Goal: Task Accomplishment & Management: Manage account settings

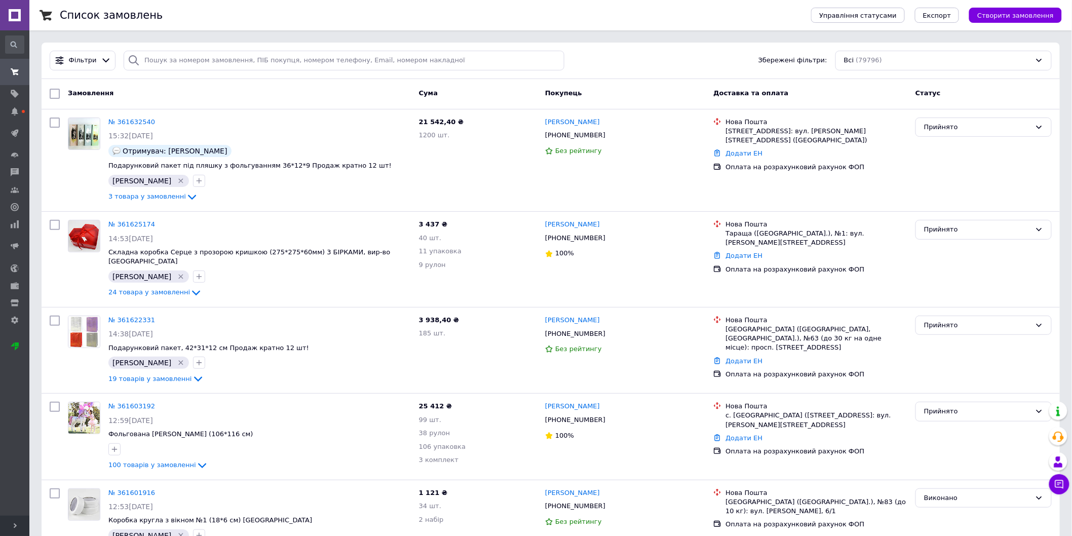
click at [9, 465] on span "Розгорнути" at bounding box center [14, 526] width 29 height 20
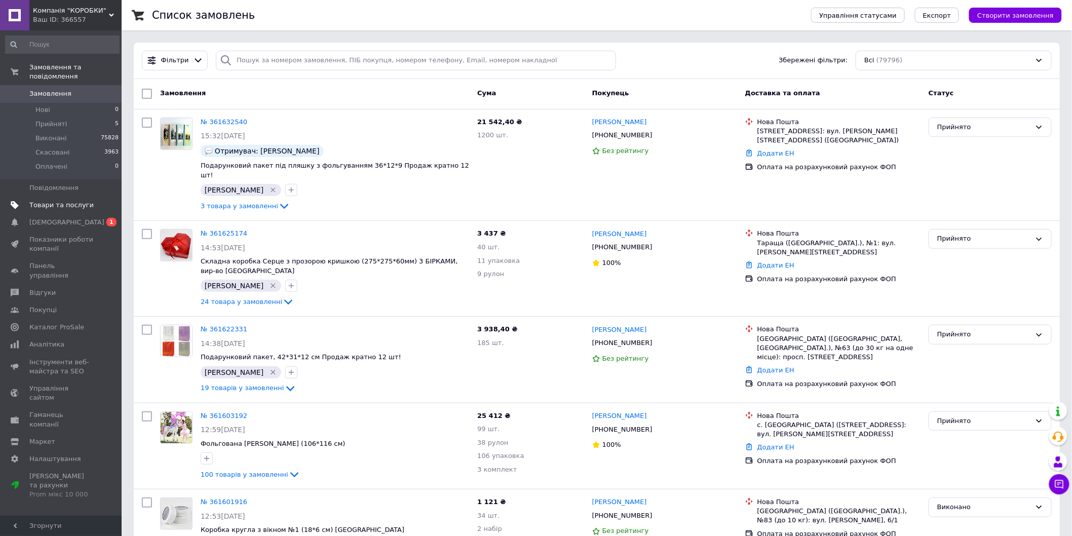
click at [46, 201] on span "Товари та послуги" at bounding box center [61, 205] width 64 height 9
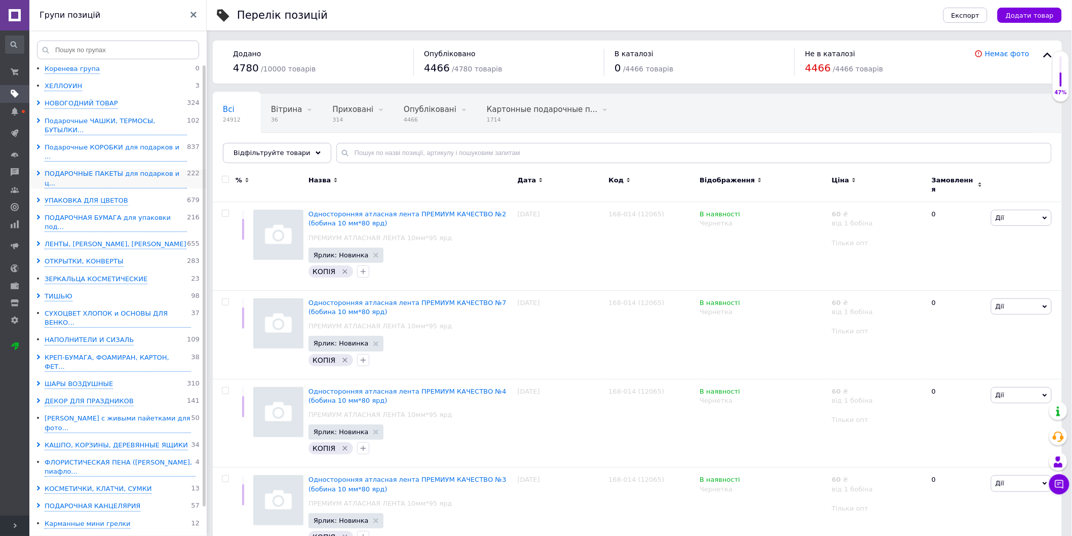
click at [36, 171] on icon at bounding box center [38, 173] width 5 height 5
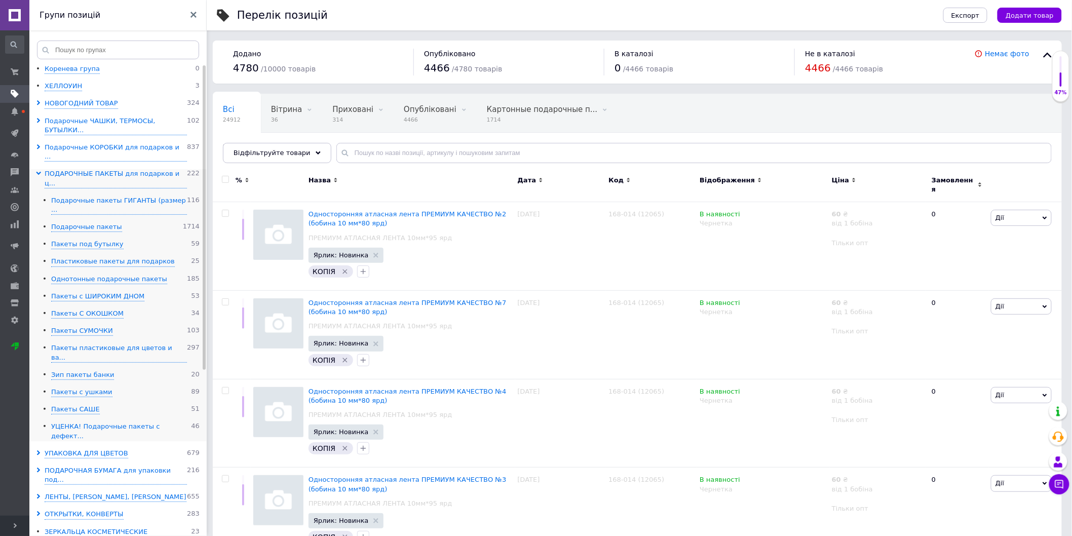
click at [57, 422] on div "УЦЕНКА! Подарочные пакеты с дефект..." at bounding box center [121, 431] width 140 height 19
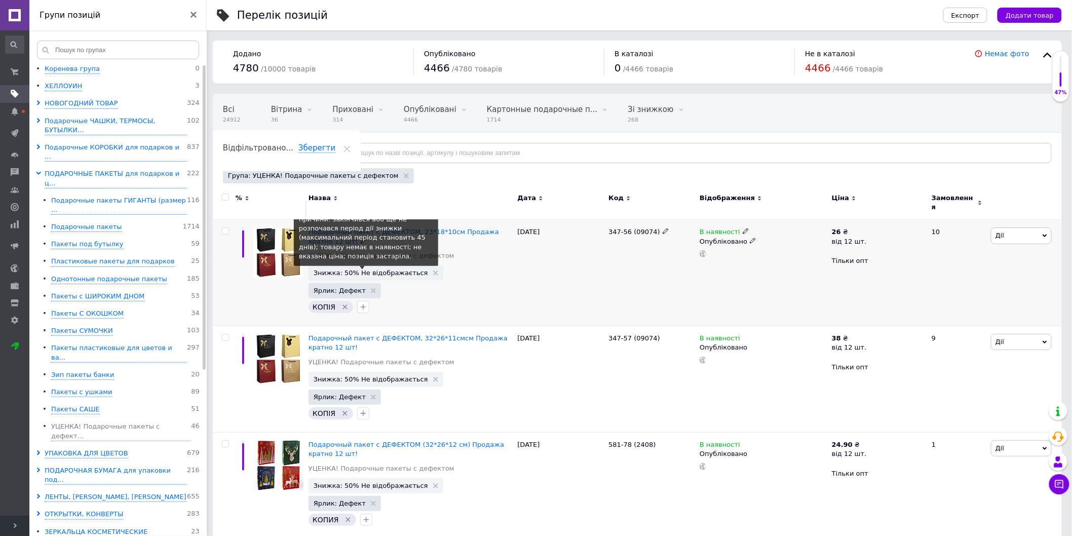
click at [340, 270] on span "Знижка: 50% Не відображається" at bounding box center [371, 273] width 115 height 7
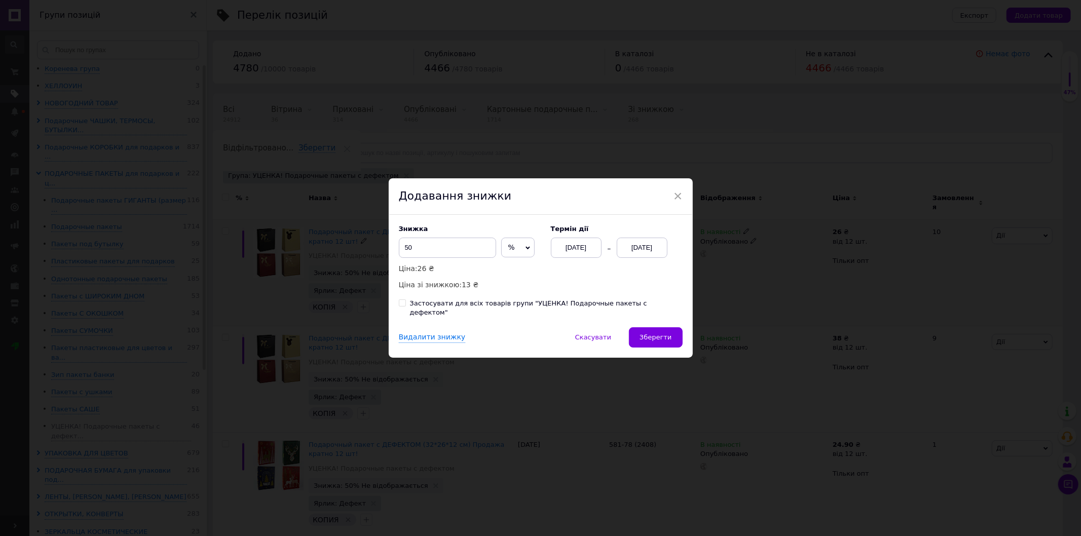
click at [642, 254] on div "[DATE]" at bounding box center [642, 248] width 51 height 20
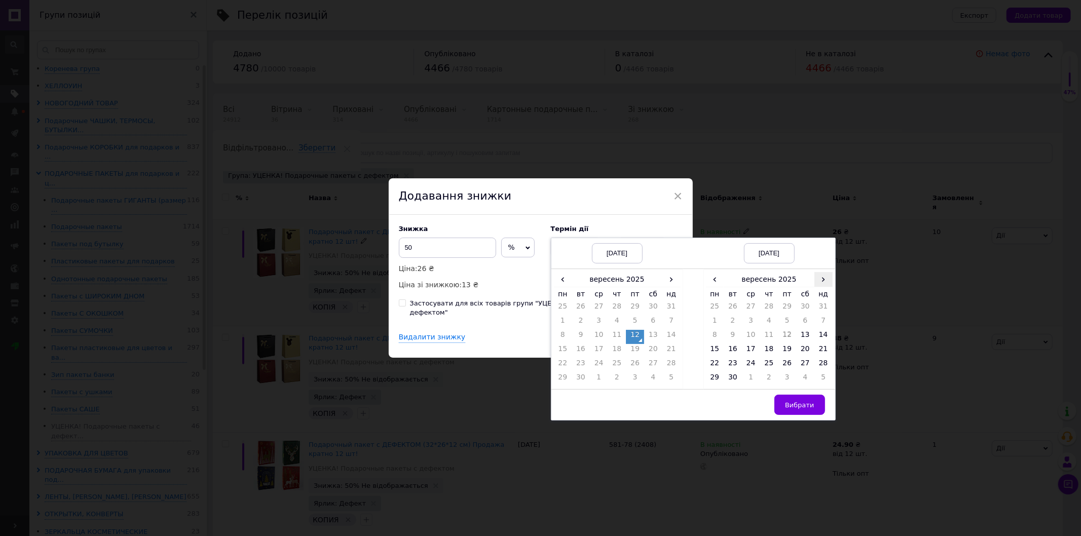
click at [818, 284] on span "›" at bounding box center [823, 279] width 18 height 15
click at [825, 357] on td "26" at bounding box center [823, 351] width 18 height 14
click at [802, 409] on span "Вибрати" at bounding box center [799, 405] width 29 height 8
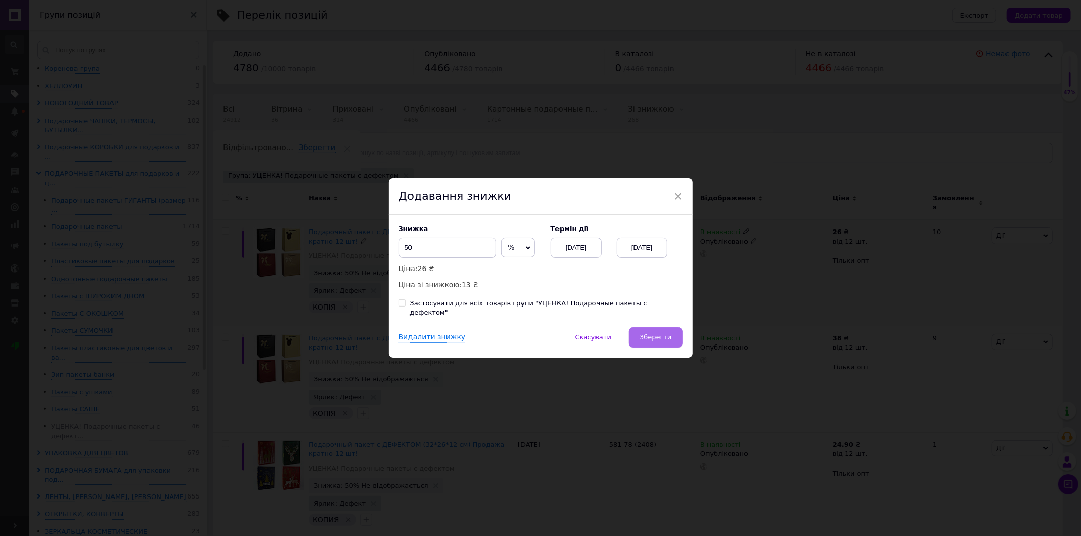
click at [661, 338] on span "Зберегти" at bounding box center [656, 337] width 32 height 8
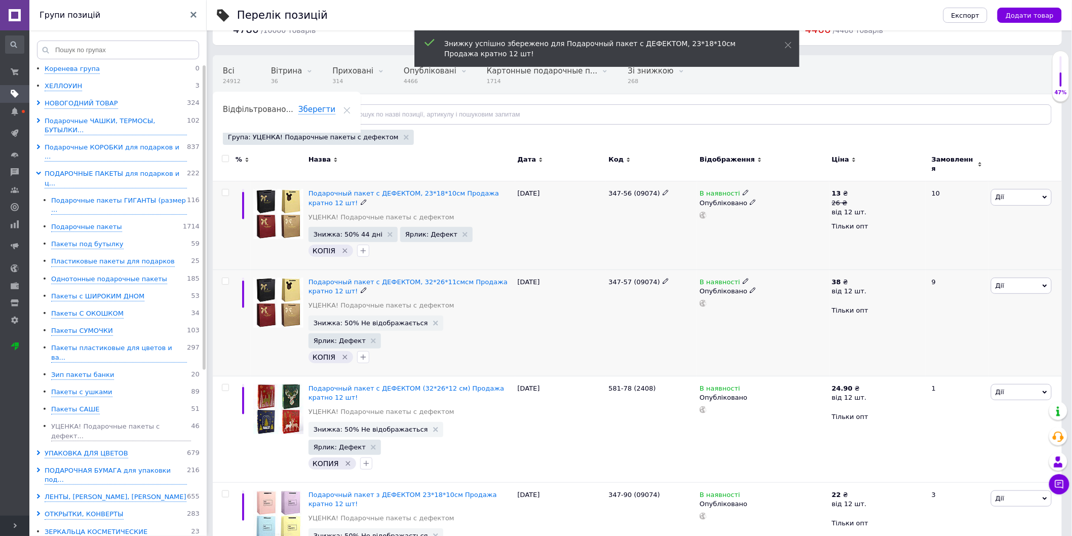
scroll to position [56, 0]
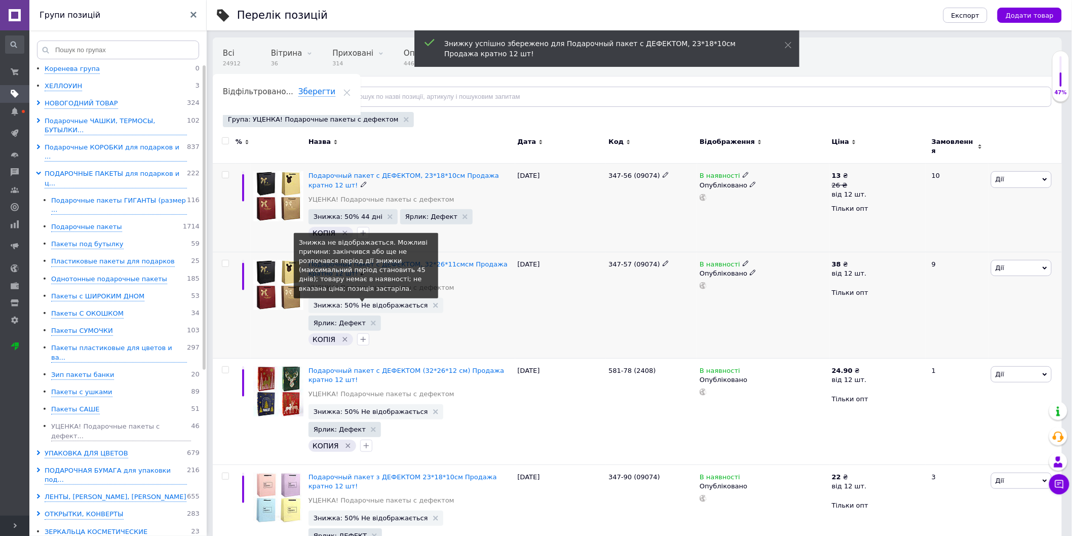
click at [384, 302] on span "Знижка: 50% Не відображається" at bounding box center [371, 305] width 115 height 7
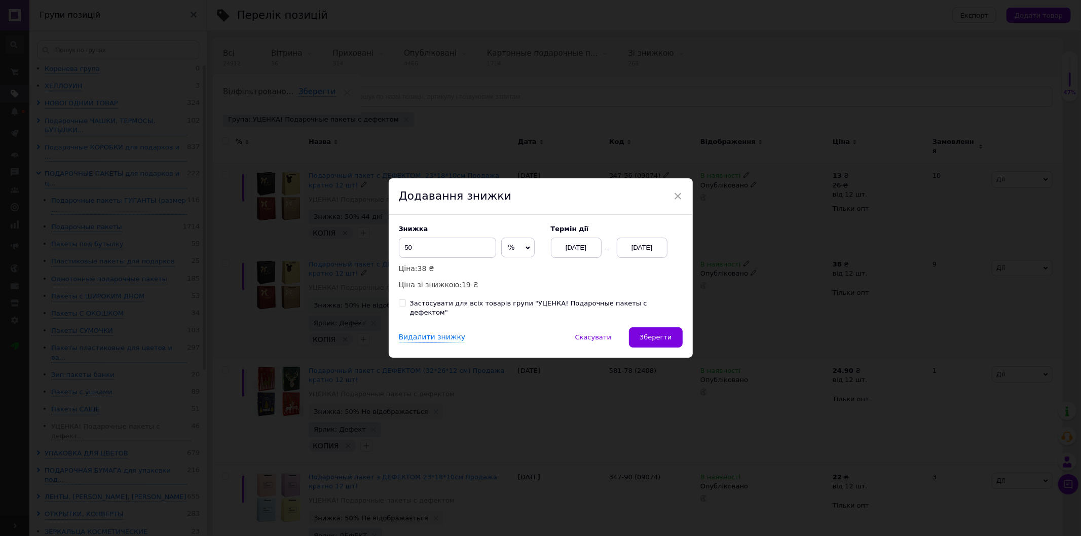
click at [634, 249] on div "[DATE]" at bounding box center [642, 248] width 51 height 20
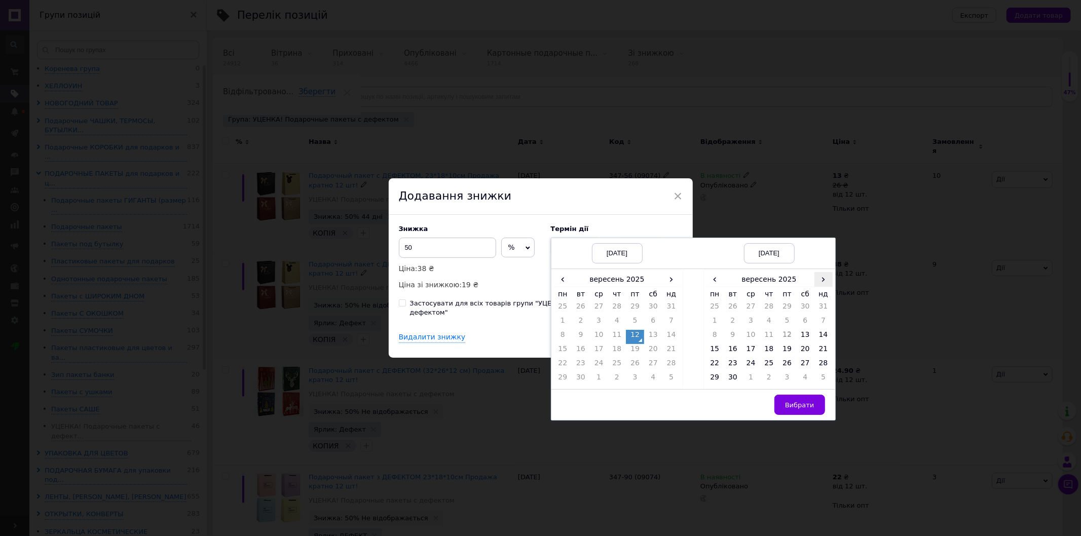
click at [818, 287] on span "›" at bounding box center [823, 279] width 18 height 15
click at [814, 354] on td "26" at bounding box center [823, 351] width 18 height 14
drag, startPoint x: 796, startPoint y: 408, endPoint x: 730, endPoint y: 356, distance: 84.1
click at [796, 408] on span "Вибрати" at bounding box center [799, 405] width 29 height 8
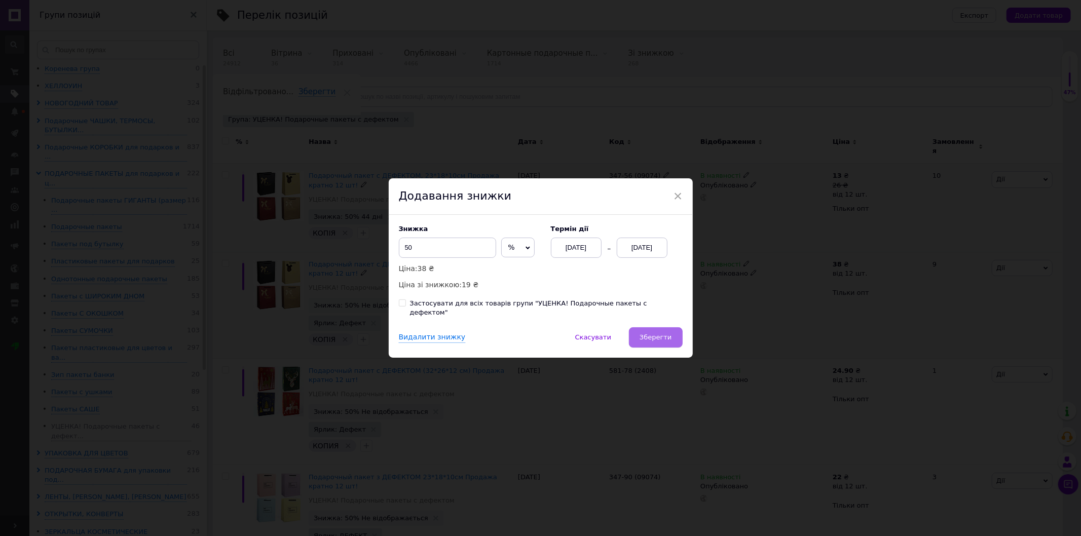
click at [665, 339] on button "Зберегти" at bounding box center [655, 337] width 53 height 20
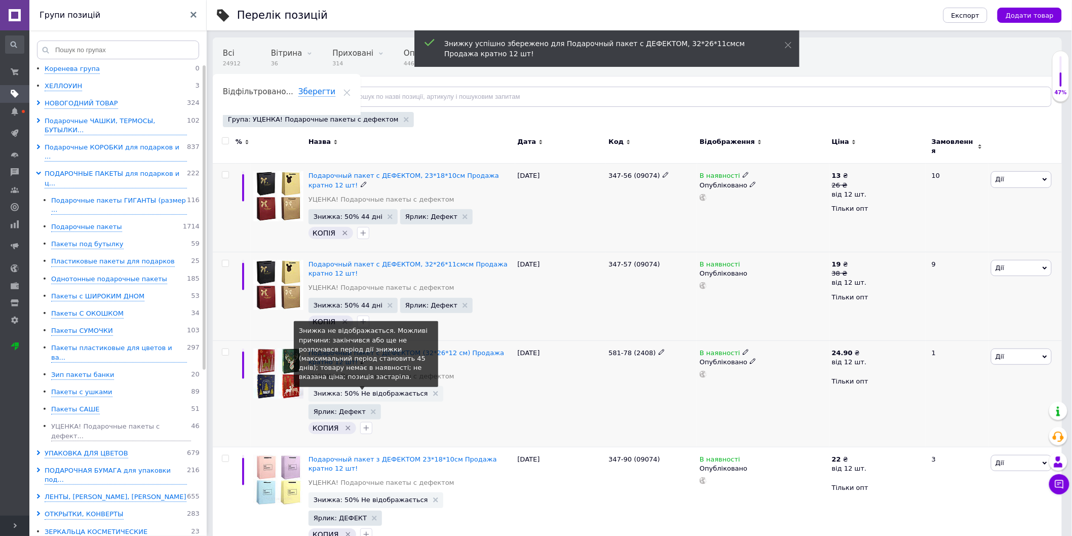
click at [367, 390] on span "Знижка: 50% Не відображається" at bounding box center [371, 393] width 115 height 7
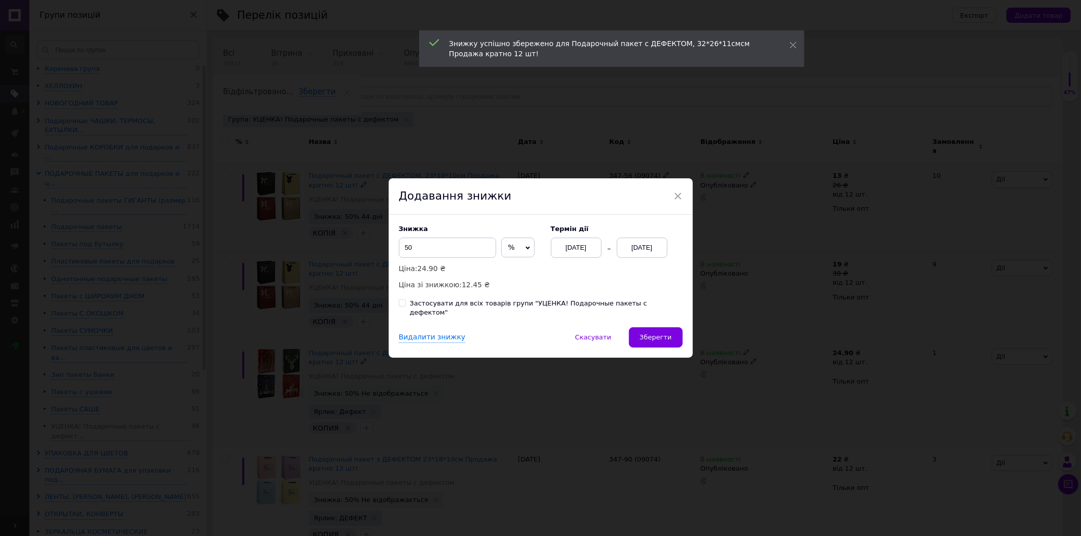
click at [624, 253] on div "[DATE]" at bounding box center [642, 248] width 51 height 20
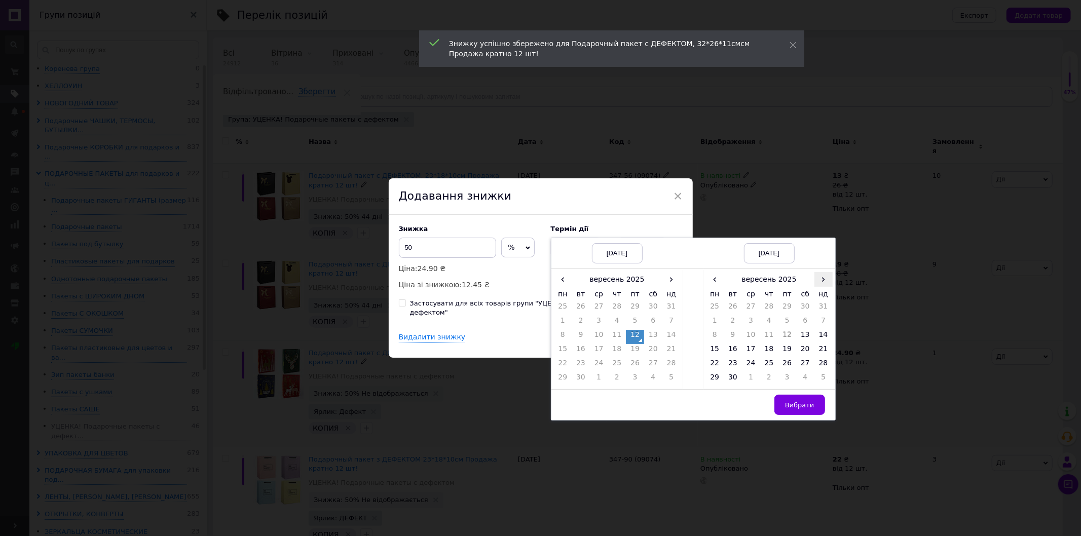
click at [817, 287] on span "›" at bounding box center [823, 279] width 18 height 15
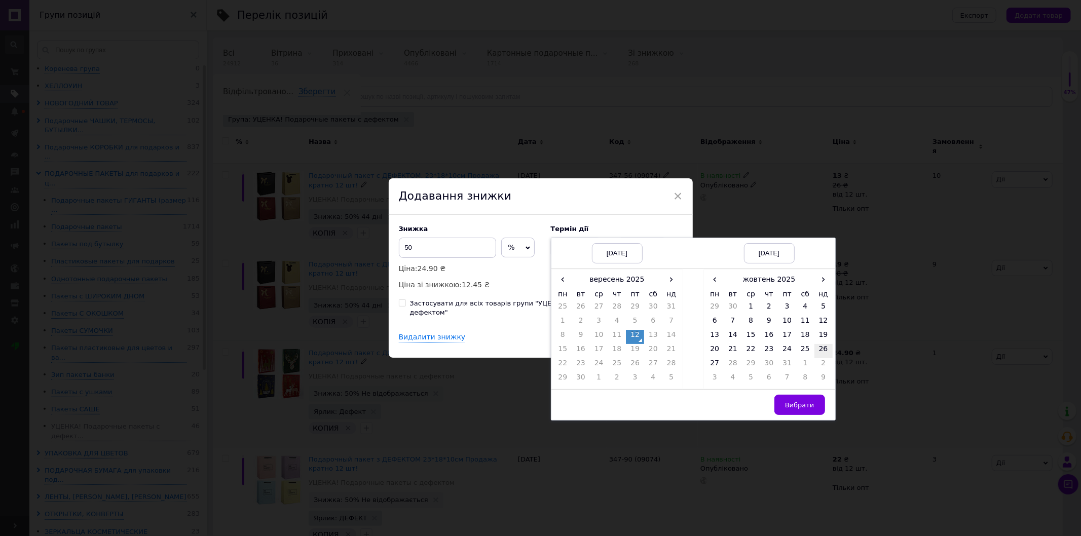
click at [816, 352] on td "26" at bounding box center [823, 351] width 18 height 14
click at [803, 408] on span "Вибрати" at bounding box center [799, 405] width 29 height 8
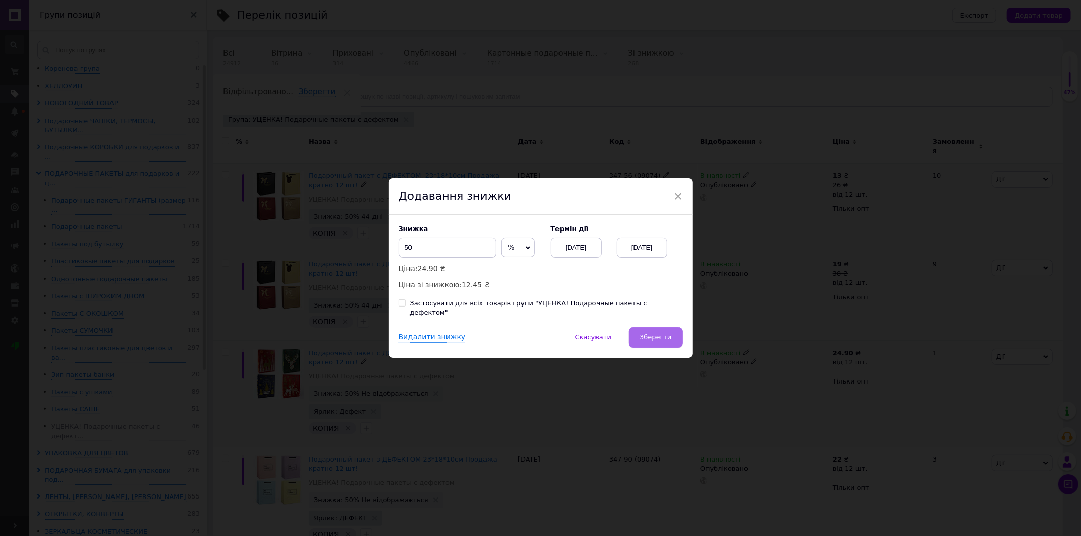
click at [667, 338] on button "Зберегти" at bounding box center [655, 337] width 53 height 20
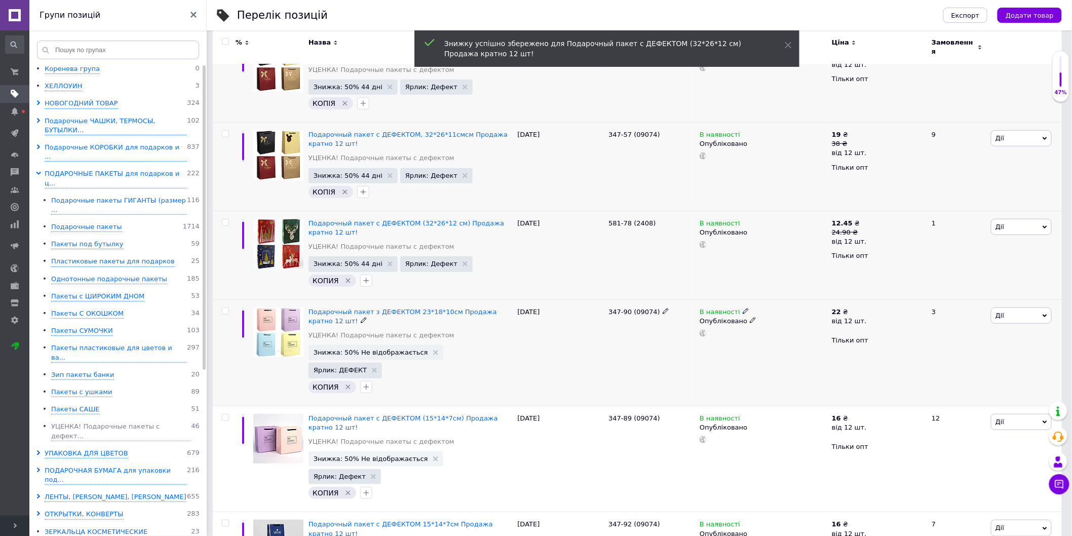
scroll to position [225, 0]
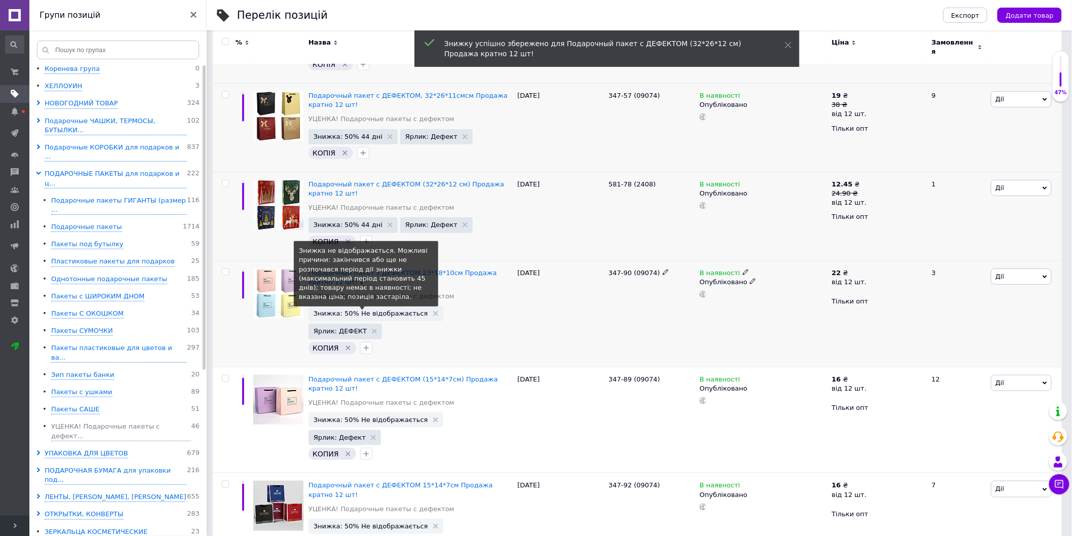
click at [362, 310] on span "Знижка: 50% Не відображається" at bounding box center [371, 313] width 115 height 7
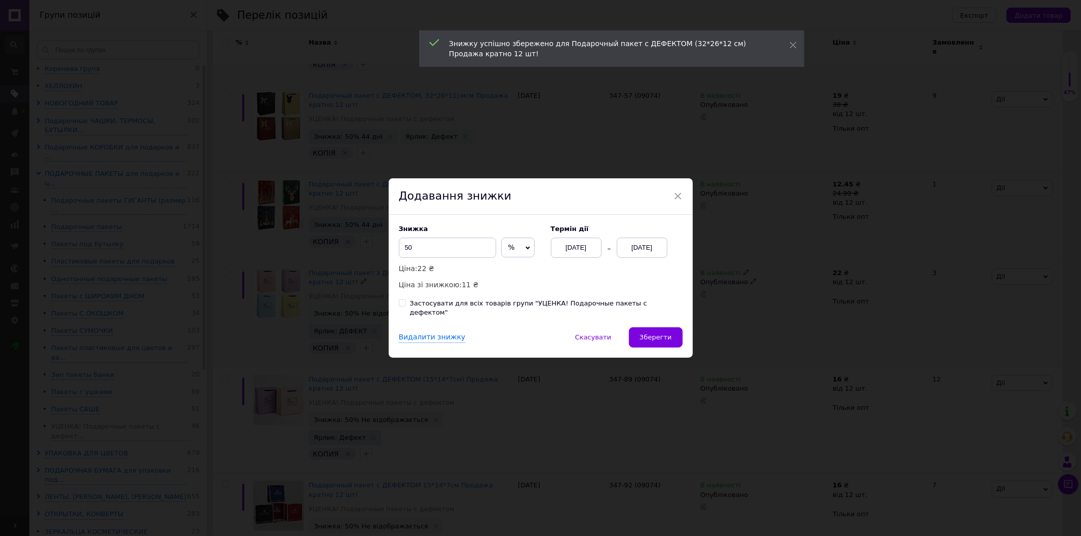
click at [646, 249] on div "[DATE]" at bounding box center [642, 248] width 51 height 20
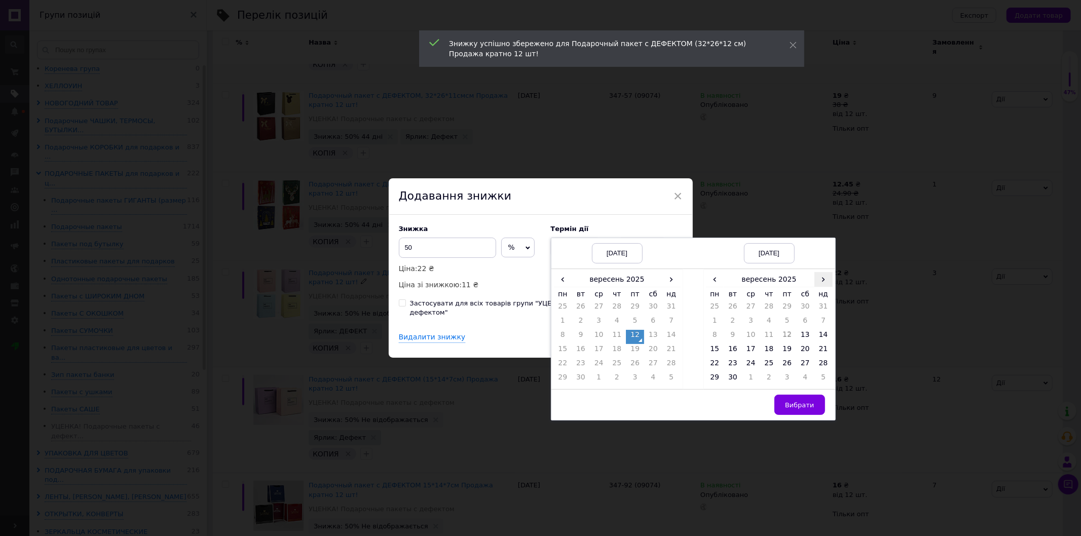
click at [816, 286] on span "›" at bounding box center [823, 279] width 18 height 15
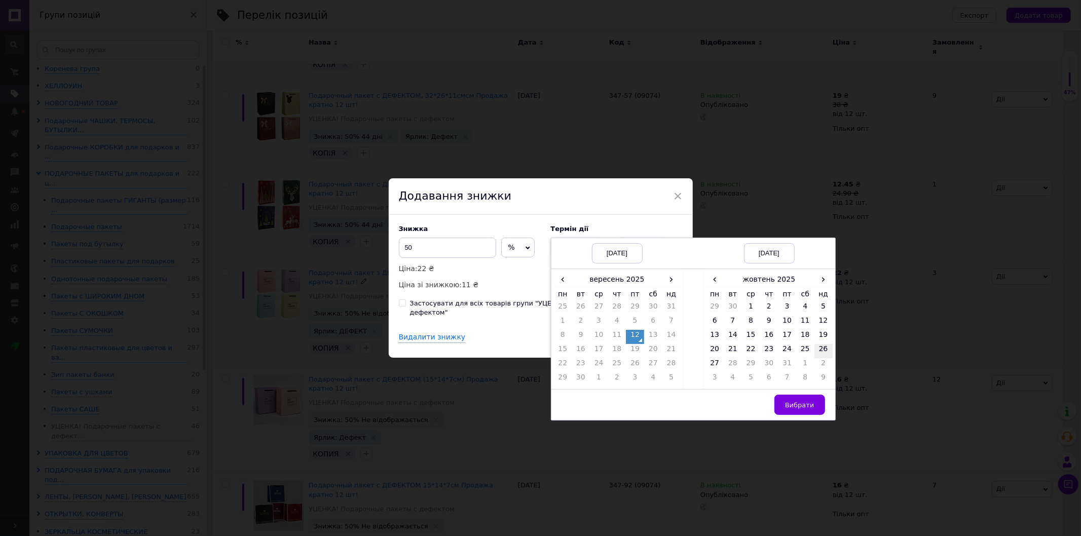
click at [827, 355] on td "26" at bounding box center [823, 351] width 18 height 14
click at [801, 409] on span "Вибрати" at bounding box center [799, 405] width 29 height 8
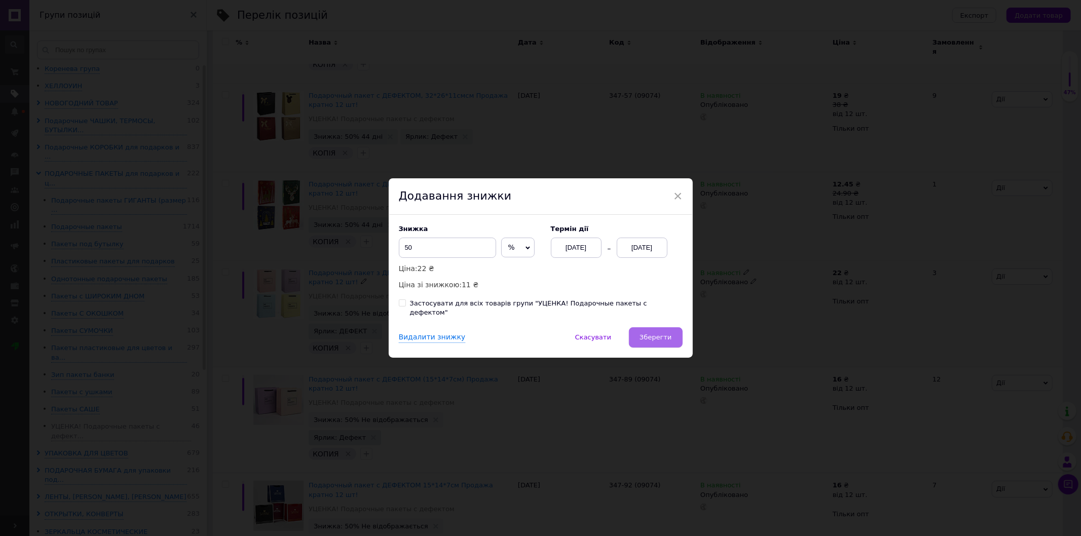
click at [654, 333] on span "Зберегти" at bounding box center [656, 337] width 32 height 8
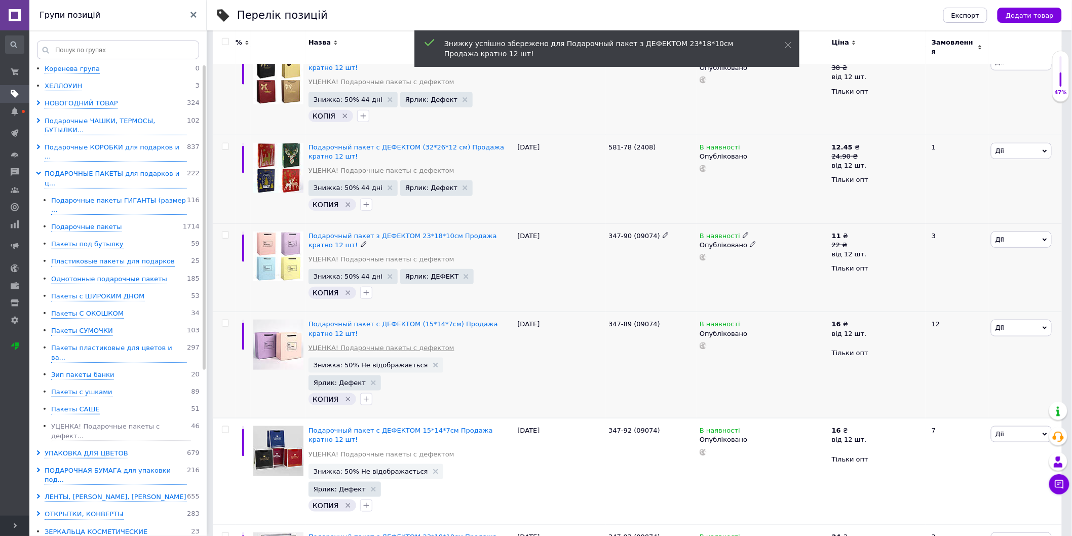
scroll to position [281, 0]
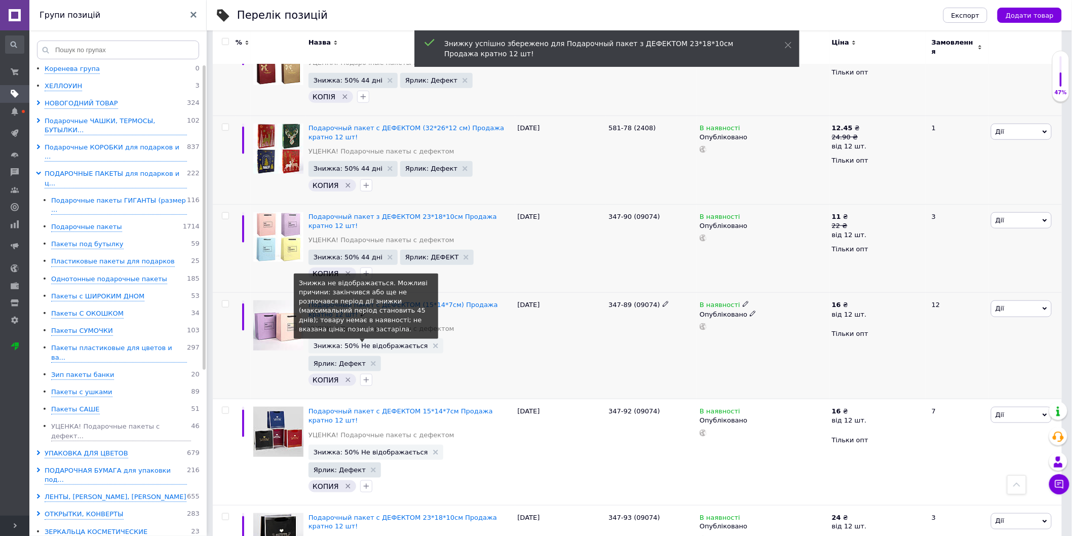
click at [395, 343] on span "Знижка: 50% Не відображається" at bounding box center [371, 346] width 115 height 7
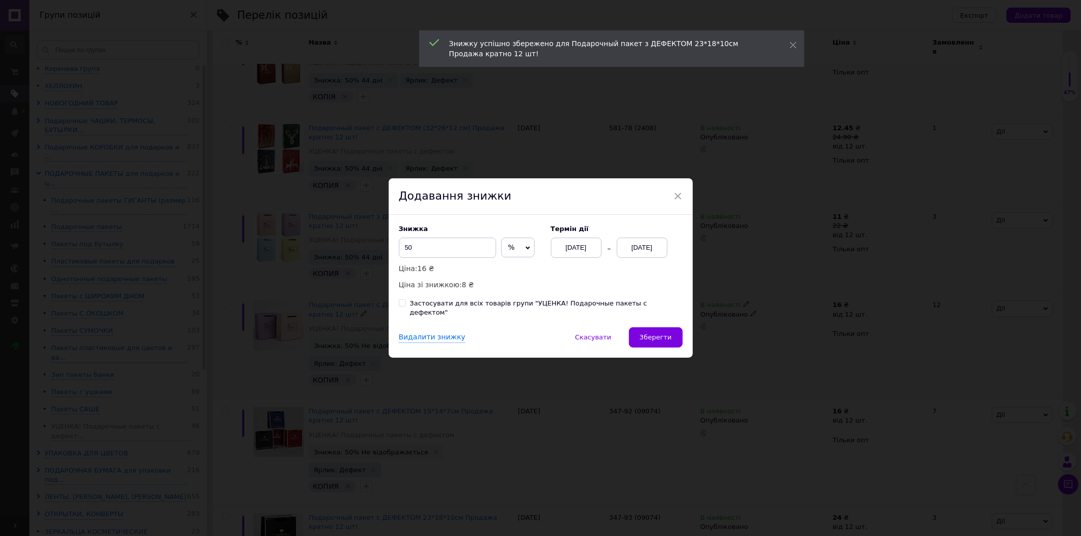
click at [651, 254] on div "[DATE]" at bounding box center [642, 248] width 51 height 20
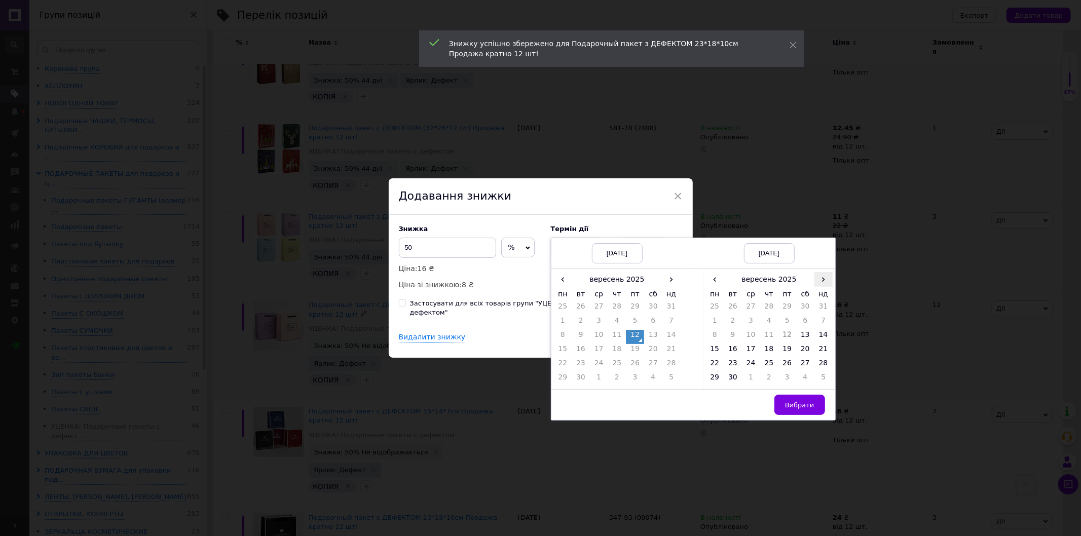
click at [820, 282] on span "›" at bounding box center [823, 279] width 18 height 15
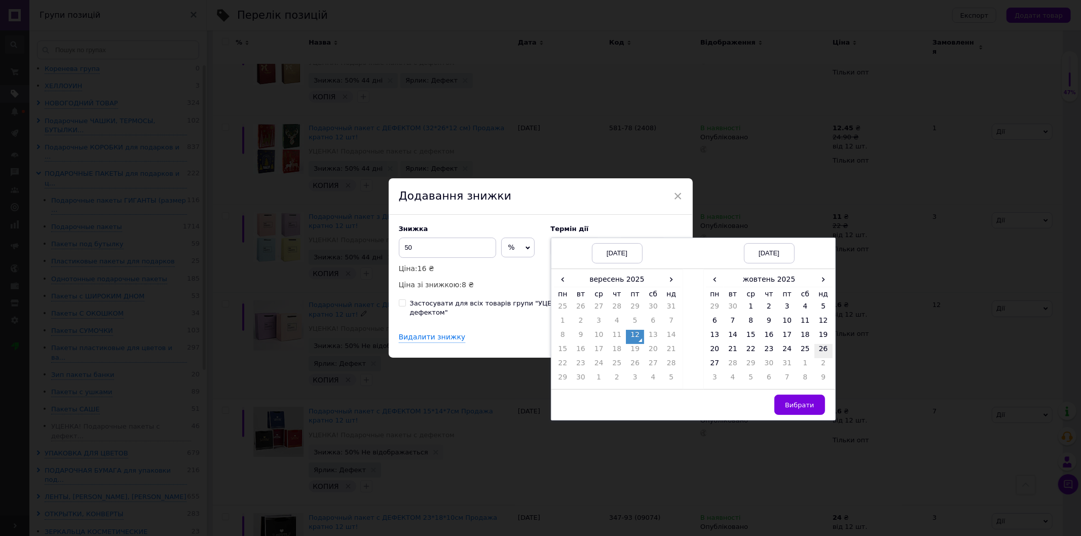
click at [820, 358] on td "26" at bounding box center [823, 351] width 18 height 14
click at [792, 407] on span "Вибрати" at bounding box center [799, 405] width 29 height 8
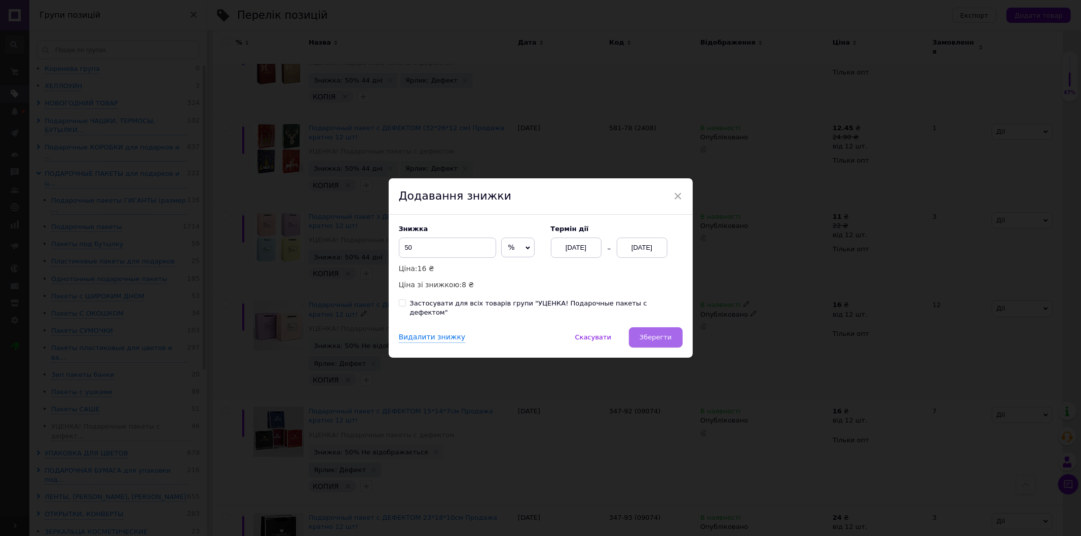
click at [645, 333] on span "Зберегти" at bounding box center [656, 337] width 32 height 8
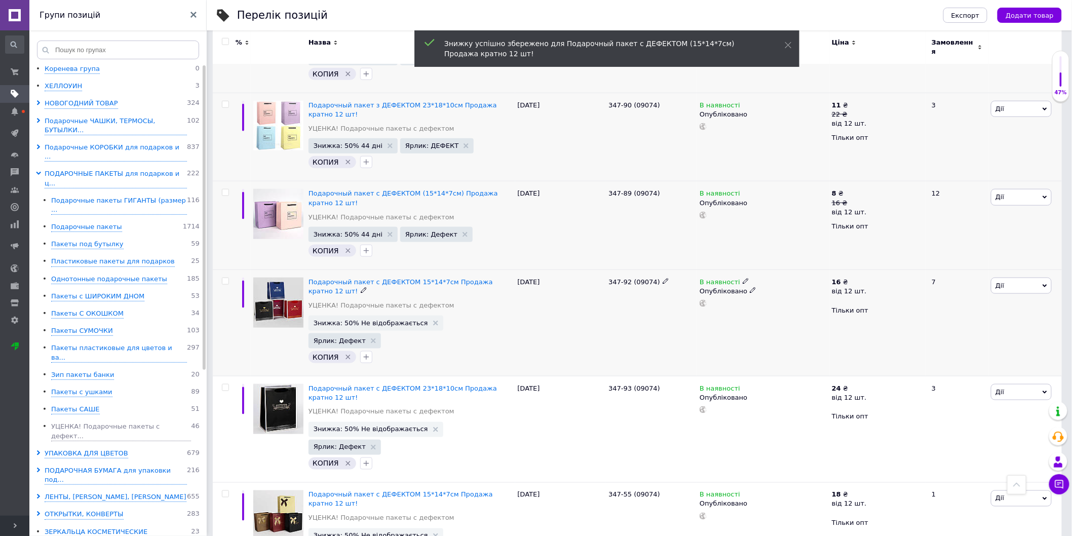
scroll to position [394, 0]
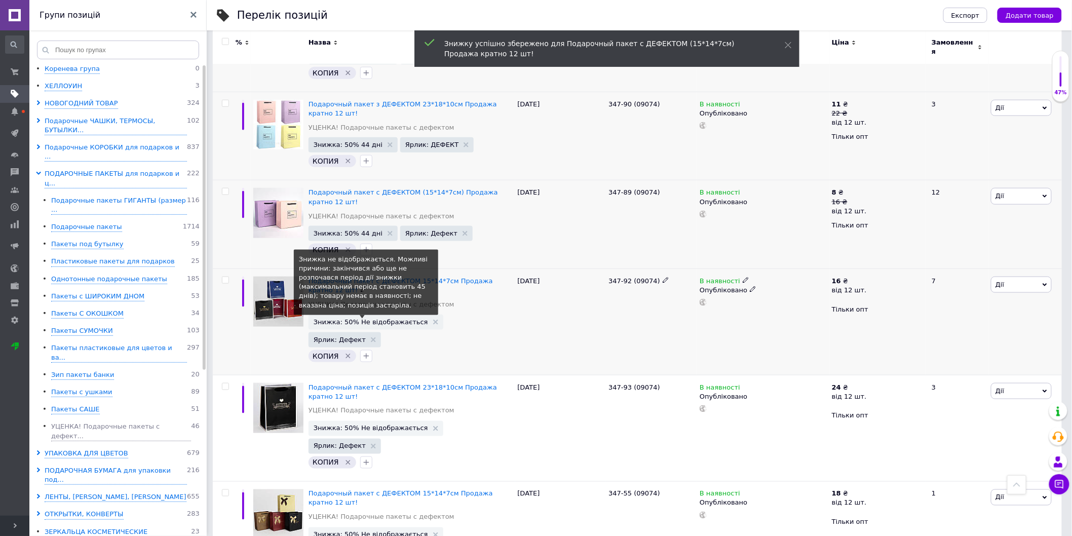
click at [382, 319] on span "Знижка: 50% Не відображається" at bounding box center [371, 322] width 115 height 7
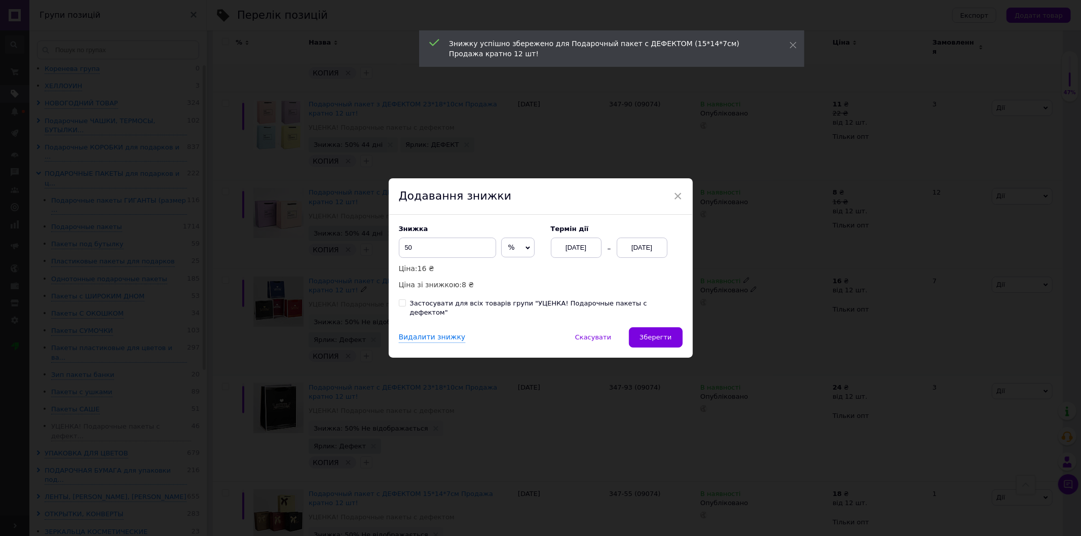
click at [640, 248] on div "[DATE]" at bounding box center [642, 248] width 51 height 20
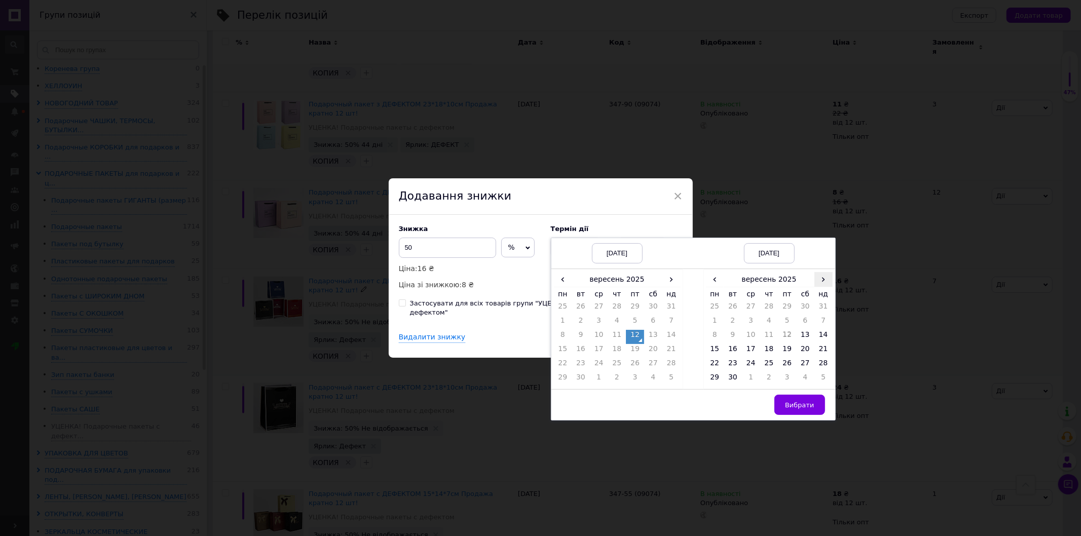
click at [820, 284] on span "›" at bounding box center [823, 279] width 18 height 15
click at [822, 344] on td "19" at bounding box center [823, 337] width 18 height 14
click at [821, 351] on td "26" at bounding box center [823, 351] width 18 height 14
drag, startPoint x: 801, startPoint y: 411, endPoint x: 777, endPoint y: 403, distance: 25.0
click at [800, 409] on span "Вибрати" at bounding box center [799, 405] width 29 height 8
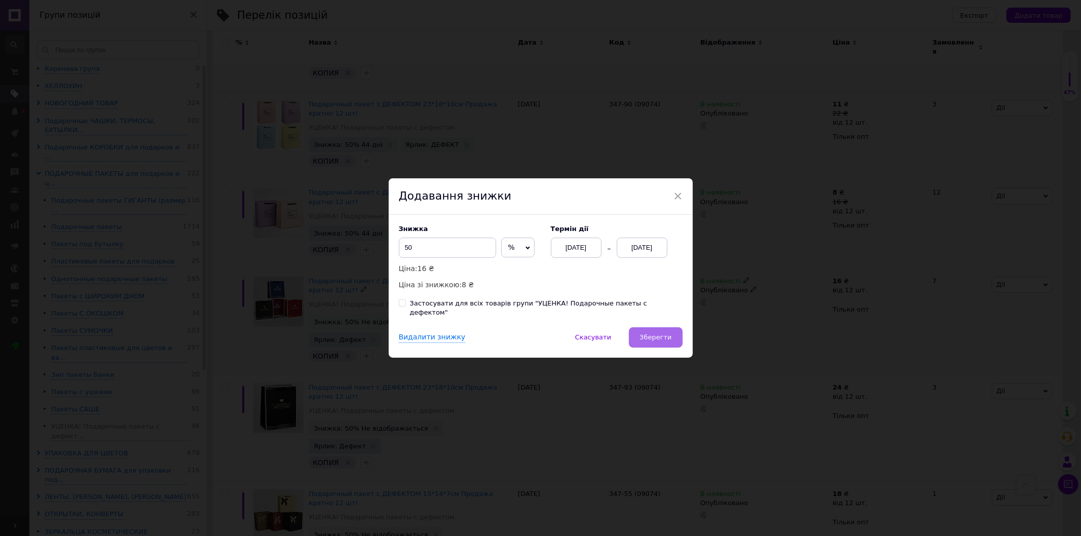
click at [651, 334] on span "Зберегти" at bounding box center [656, 337] width 32 height 8
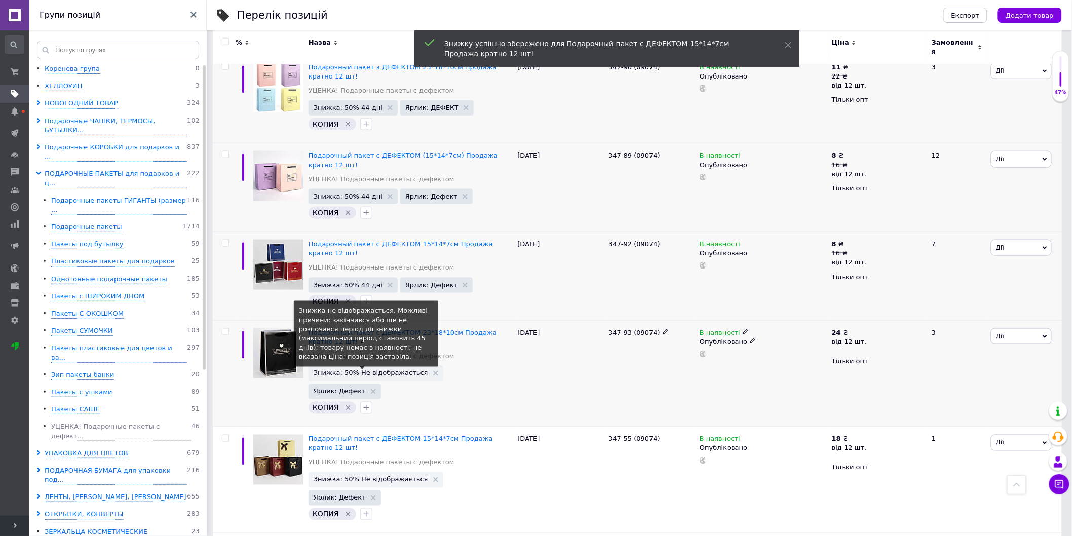
scroll to position [450, 0]
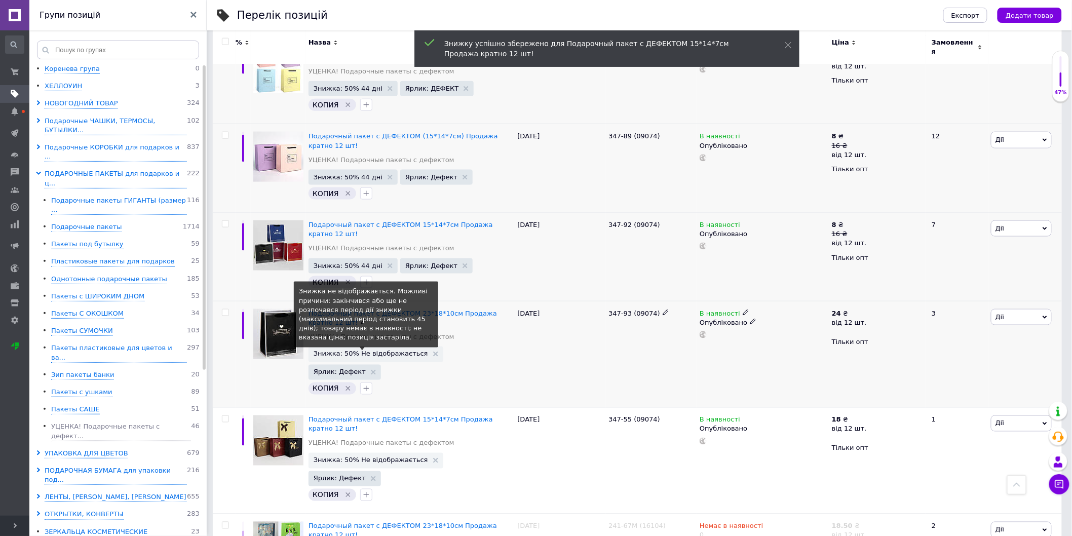
click at [373, 351] on span "Знижка: 50% Не відображається" at bounding box center [371, 354] width 115 height 7
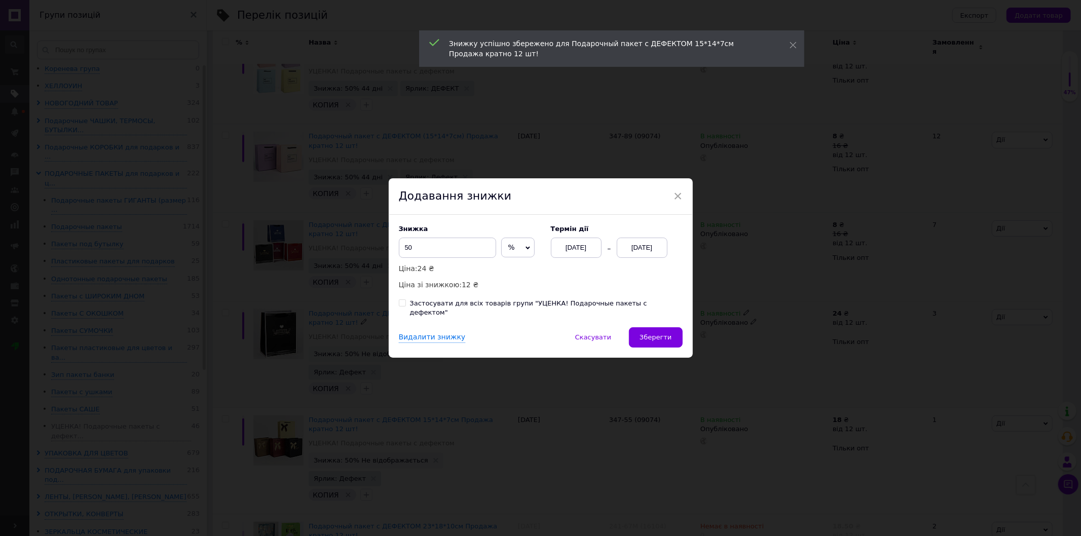
click at [655, 250] on div "[DATE]" at bounding box center [642, 248] width 51 height 20
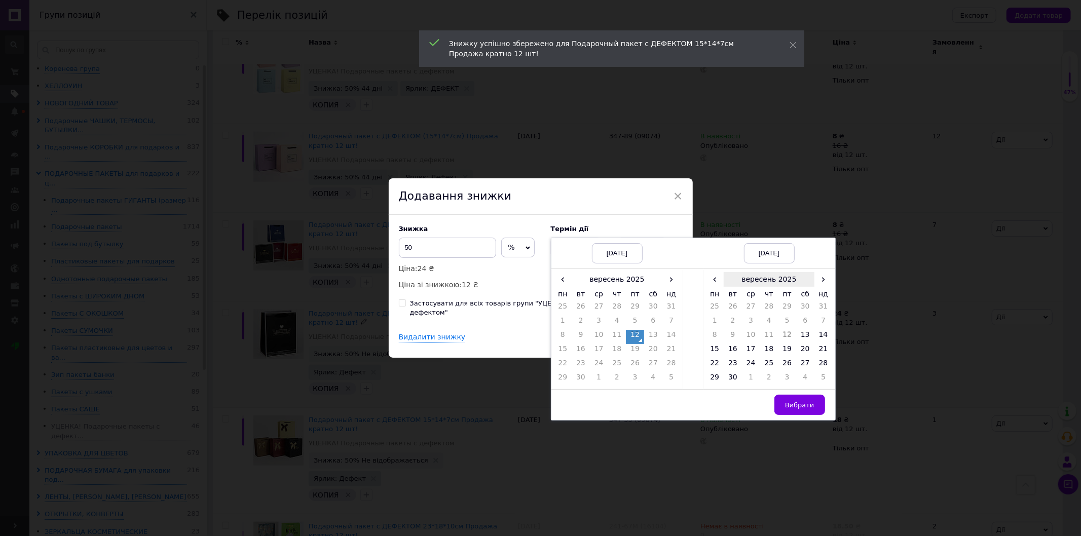
click at [812, 287] on th "вересень 2025" at bounding box center [769, 279] width 91 height 15
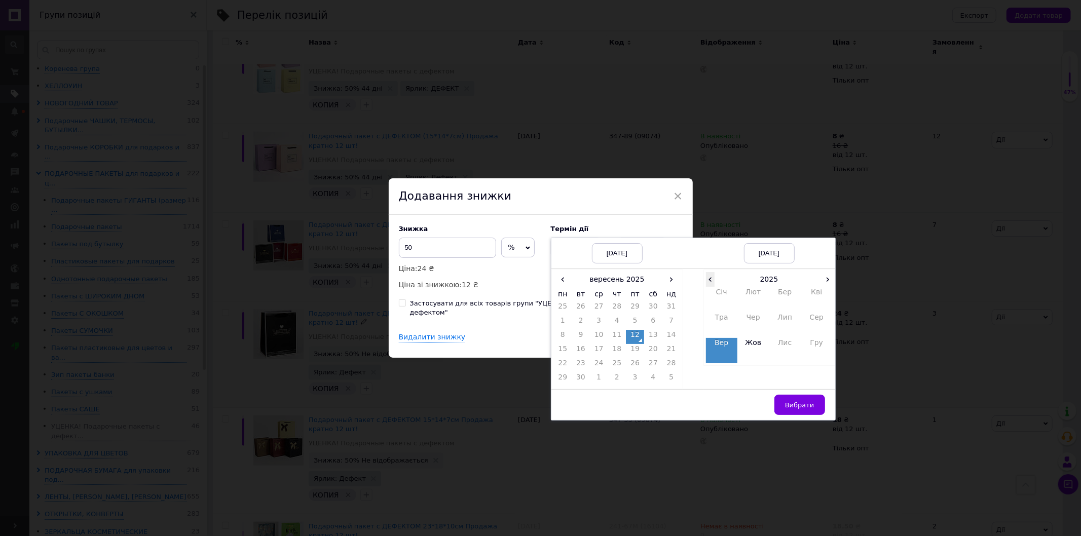
click at [706, 284] on span "‹" at bounding box center [710, 279] width 9 height 15
click at [801, 408] on span "Вибрати" at bounding box center [799, 405] width 29 height 8
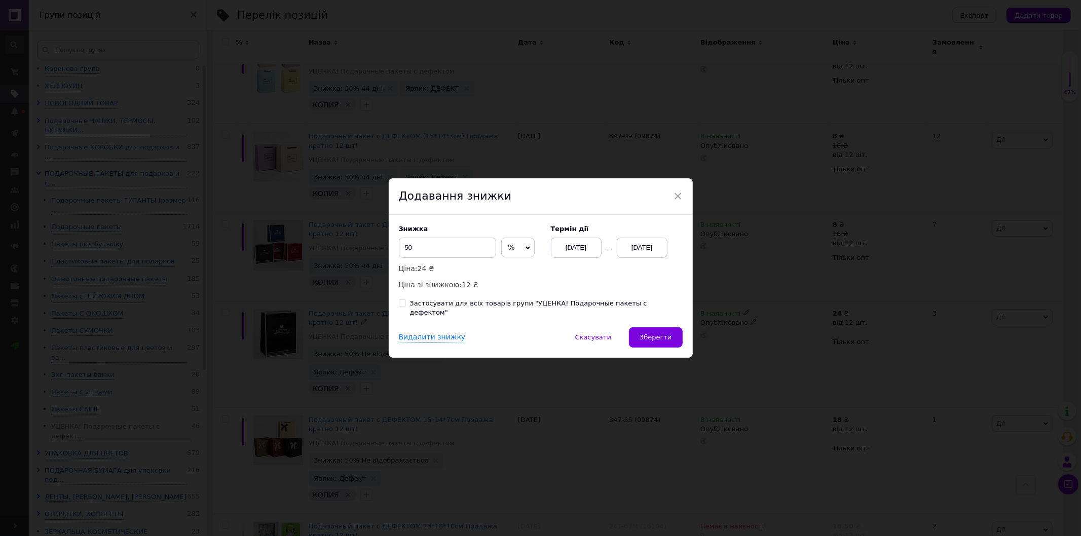
click at [645, 254] on div "[DATE]" at bounding box center [642, 248] width 51 height 20
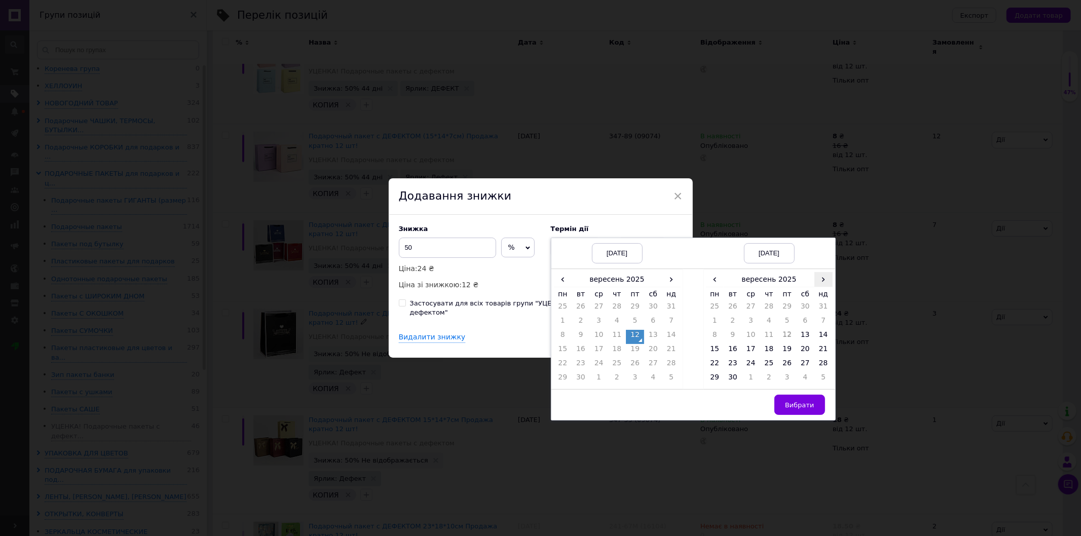
click at [817, 286] on span "›" at bounding box center [823, 279] width 18 height 15
click at [823, 354] on td "26" at bounding box center [823, 351] width 18 height 14
click at [787, 415] on button "Вибрати" at bounding box center [799, 405] width 51 height 20
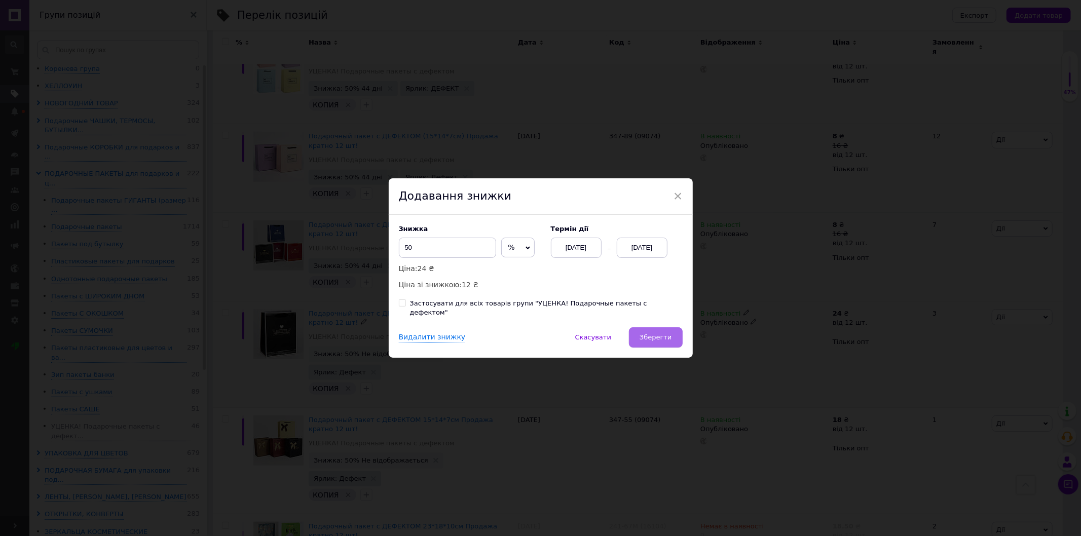
click at [662, 336] on span "Зберегти" at bounding box center [656, 337] width 32 height 8
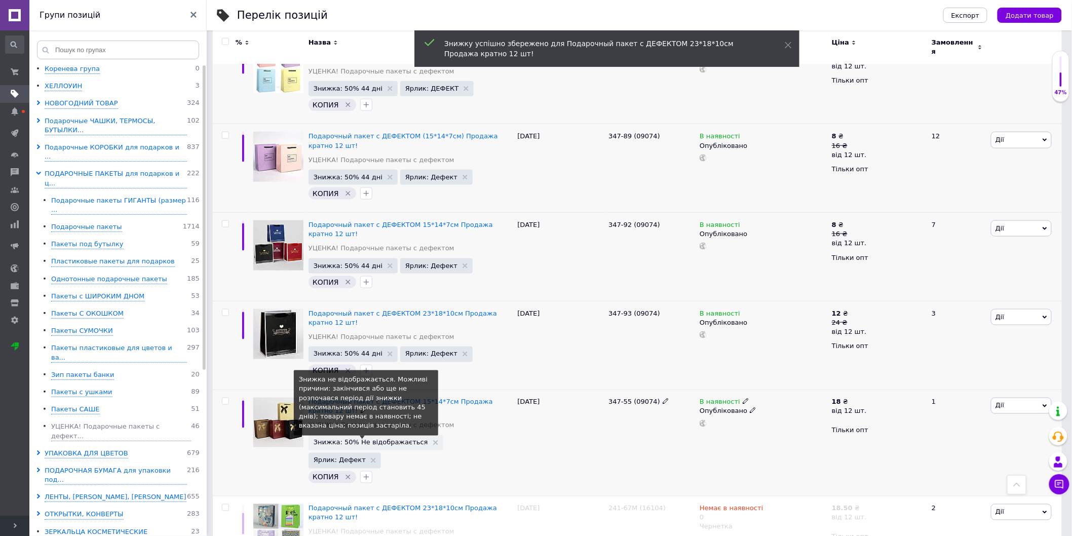
click at [373, 439] on span "Знижка: 50% Не відображається" at bounding box center [371, 442] width 115 height 7
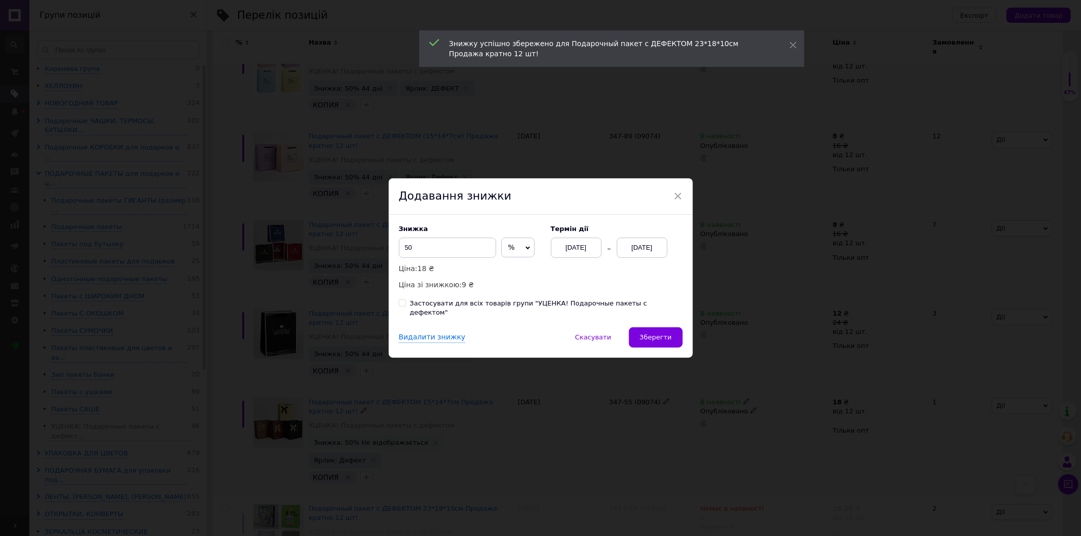
click at [635, 251] on div "[DATE]" at bounding box center [642, 248] width 51 height 20
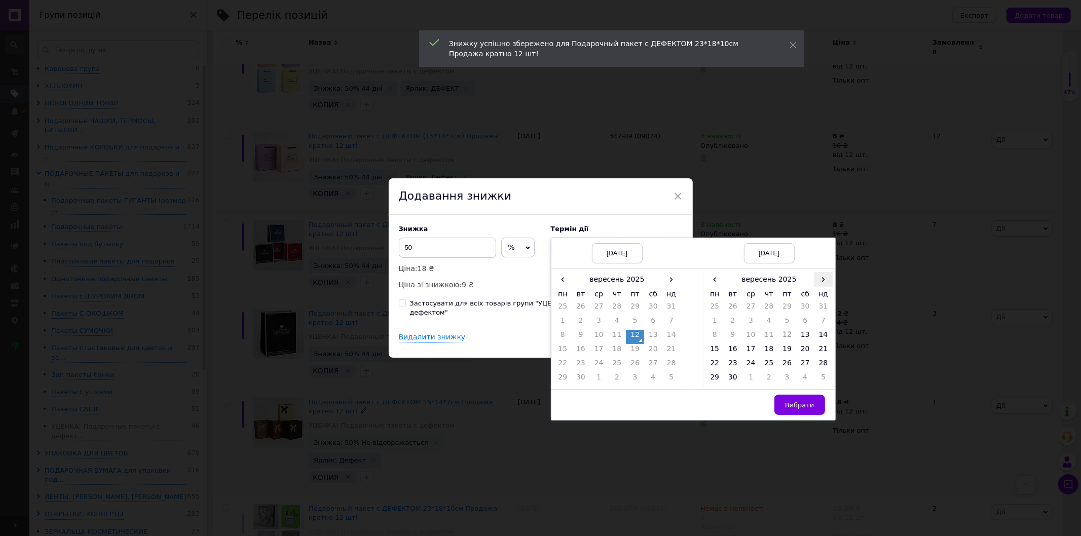
click at [816, 286] on span "›" at bounding box center [823, 279] width 18 height 15
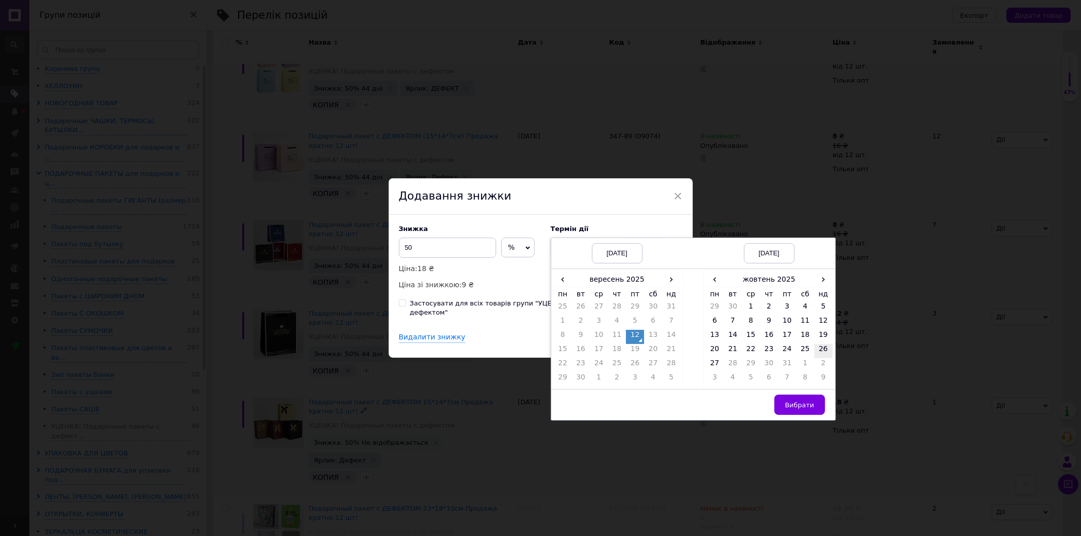
click at [824, 356] on td "26" at bounding box center [823, 351] width 18 height 14
click at [797, 409] on span "Вибрати" at bounding box center [799, 405] width 29 height 8
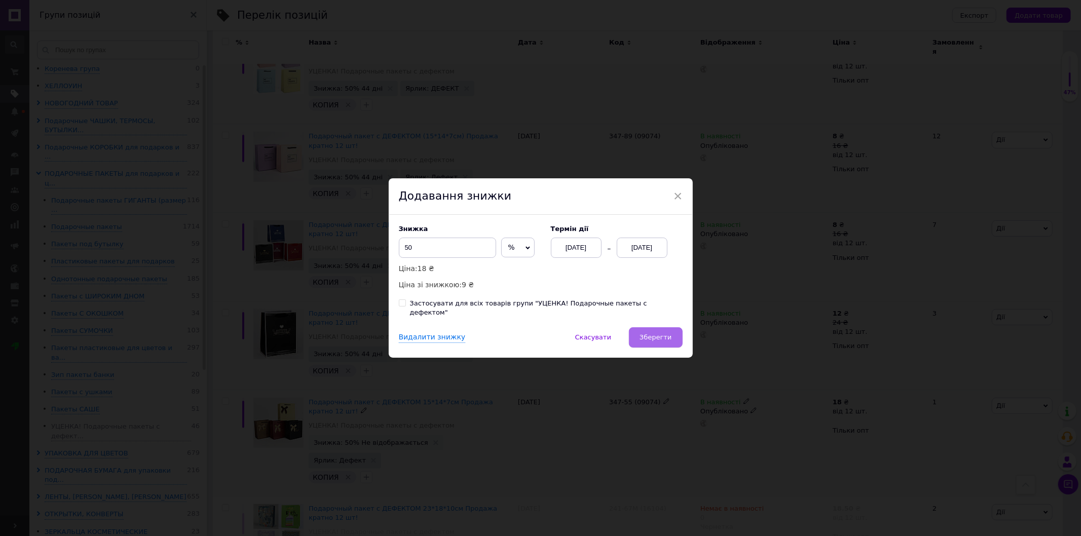
click at [653, 327] on button "Зберегти" at bounding box center [655, 337] width 53 height 20
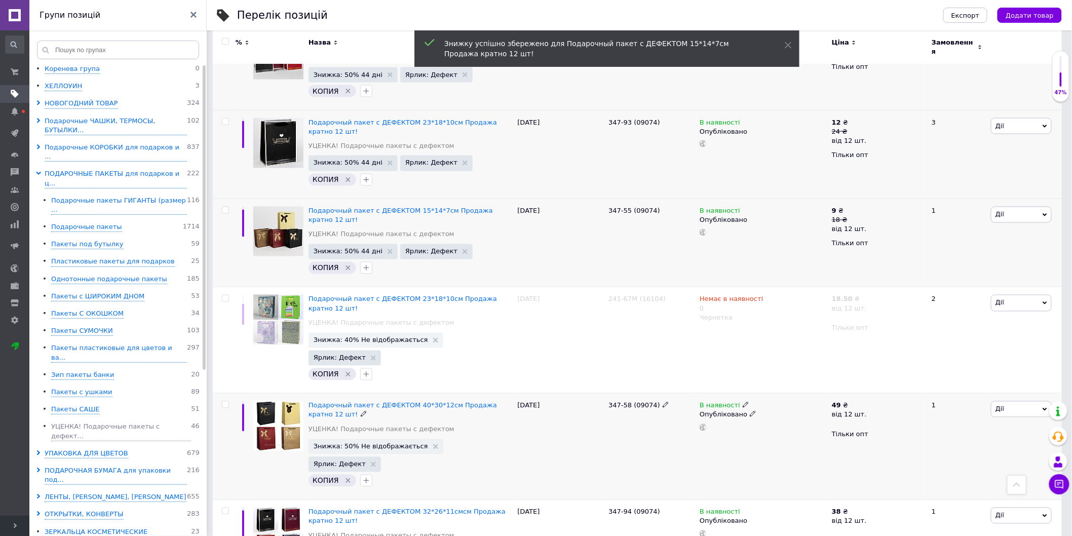
scroll to position [676, 0]
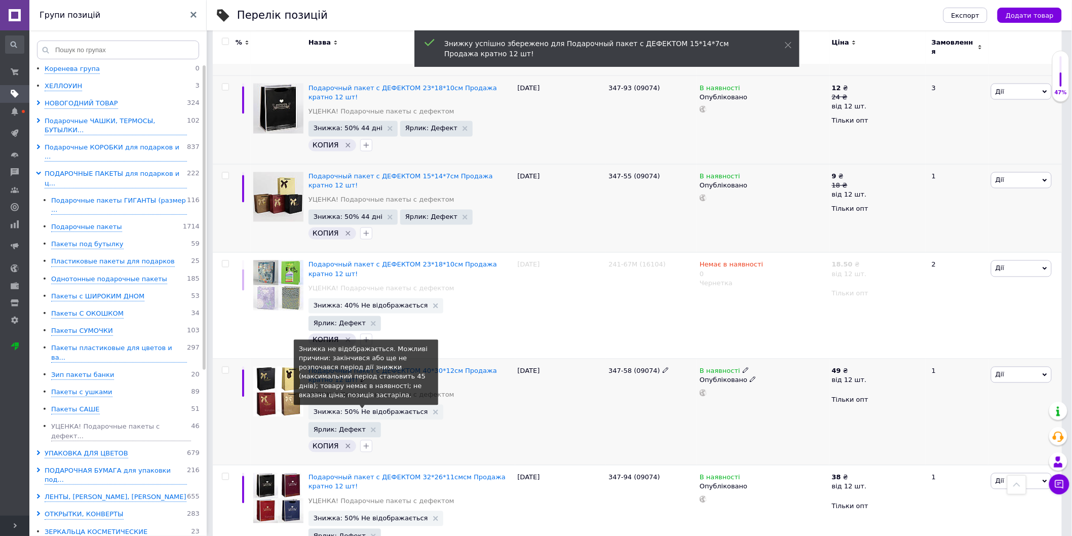
click at [384, 409] on span "Знижка: 50% Не відображається" at bounding box center [371, 412] width 115 height 7
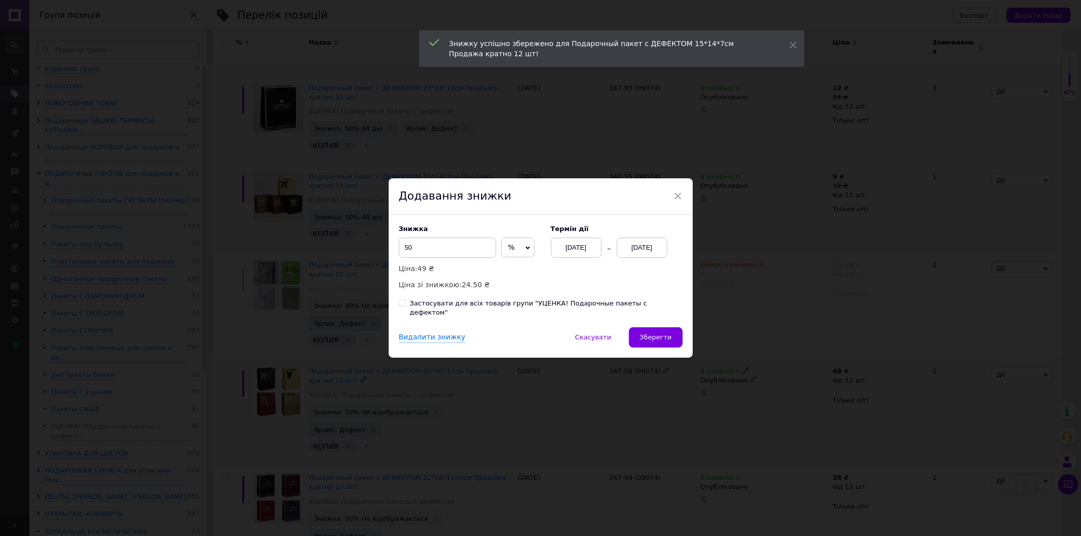
click at [652, 252] on div "[DATE]" at bounding box center [642, 248] width 51 height 20
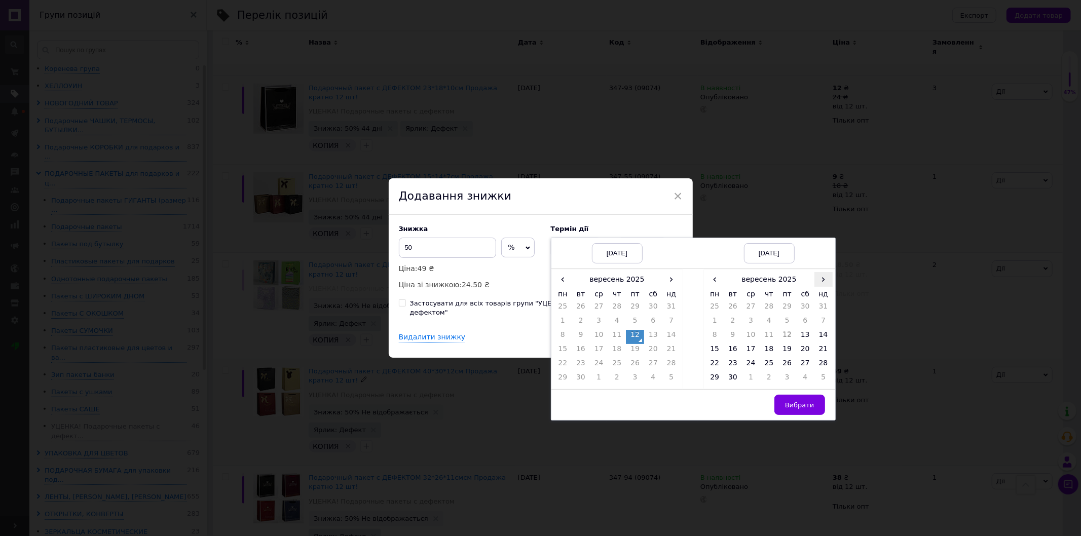
click at [818, 279] on span "›" at bounding box center [823, 279] width 18 height 15
click at [824, 353] on td "26" at bounding box center [823, 351] width 18 height 14
click at [796, 409] on span "Вибрати" at bounding box center [799, 405] width 29 height 8
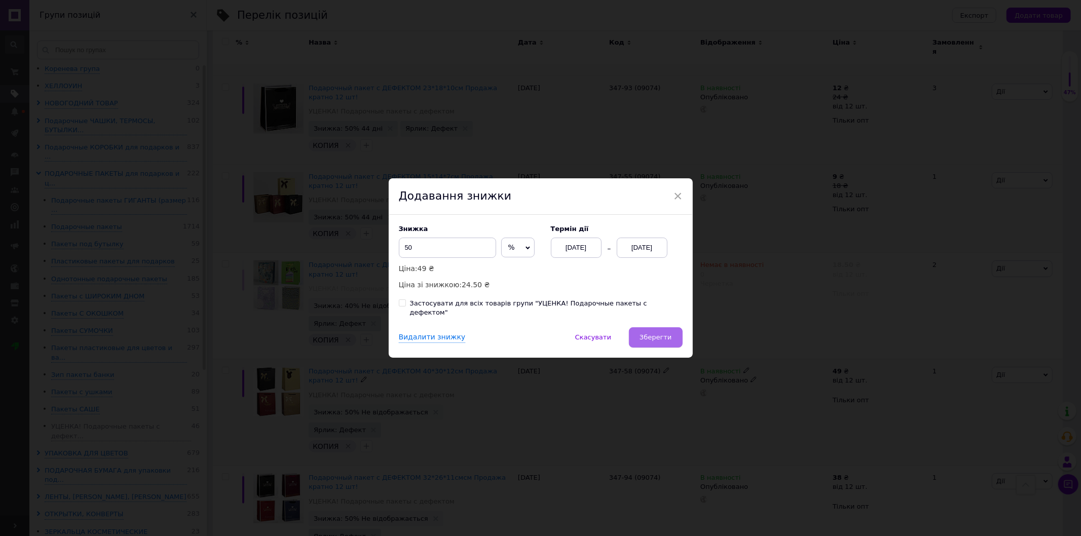
click at [656, 333] on span "Зберегти" at bounding box center [656, 337] width 32 height 8
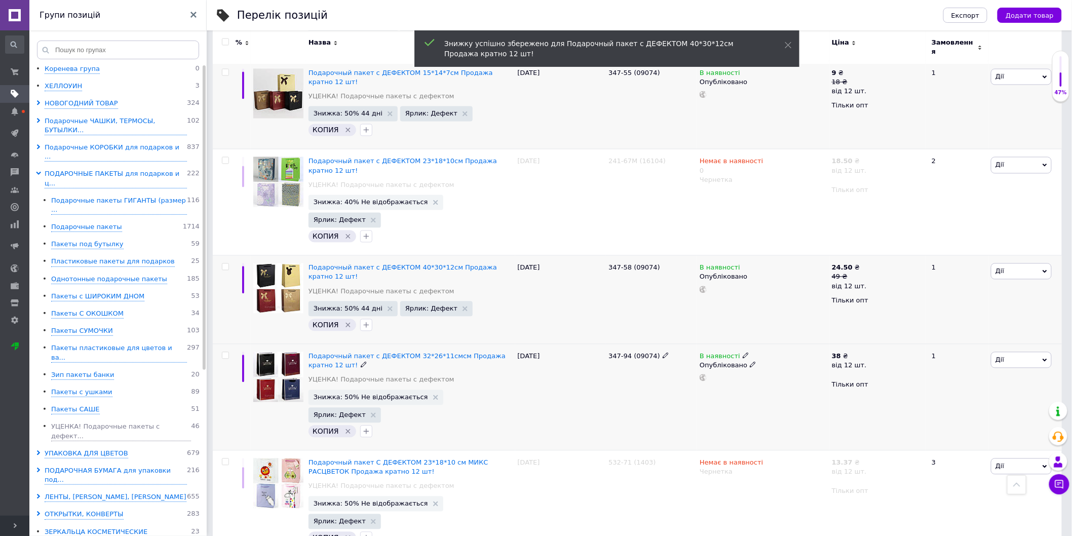
scroll to position [788, 0]
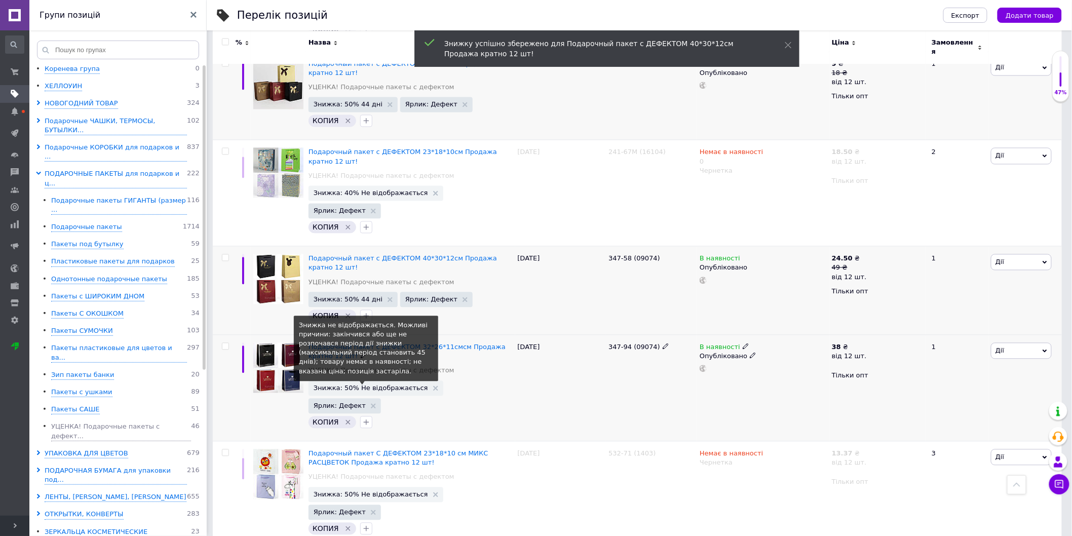
click at [402, 385] on span "Знижка: 50% Не відображається" at bounding box center [371, 388] width 115 height 7
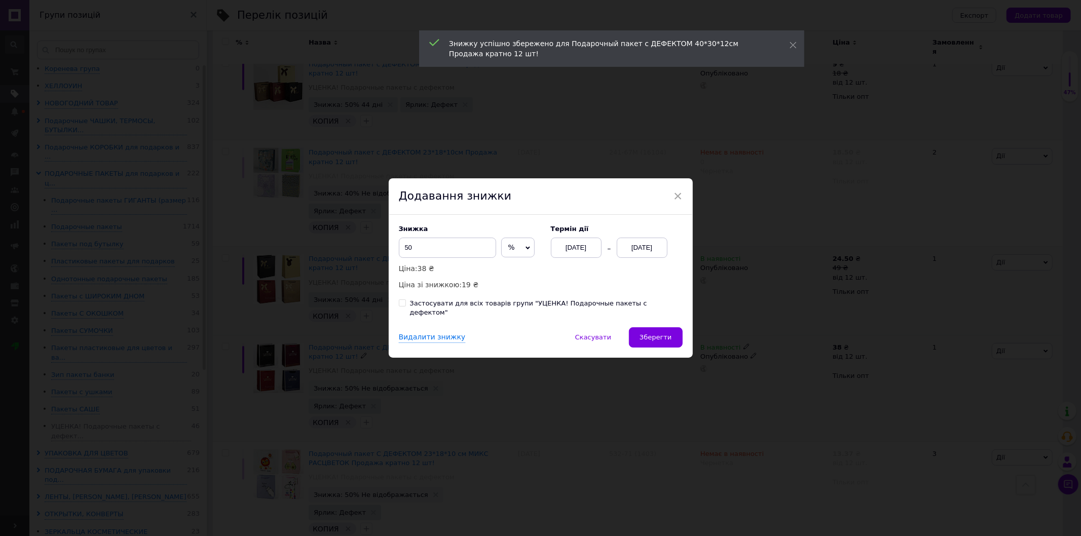
click at [657, 250] on div "[DATE]" at bounding box center [642, 248] width 51 height 20
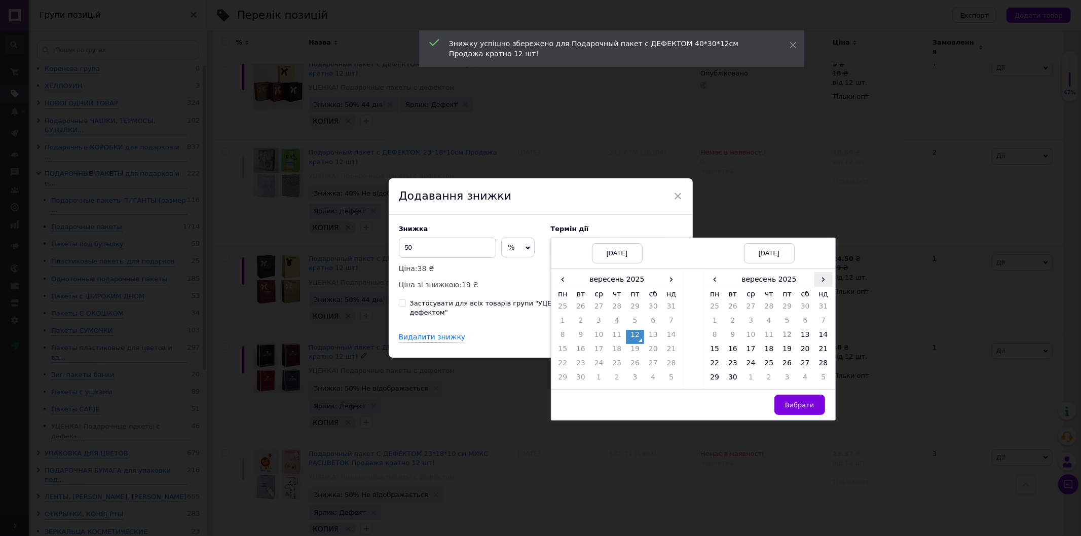
click at [822, 281] on span "›" at bounding box center [823, 279] width 18 height 15
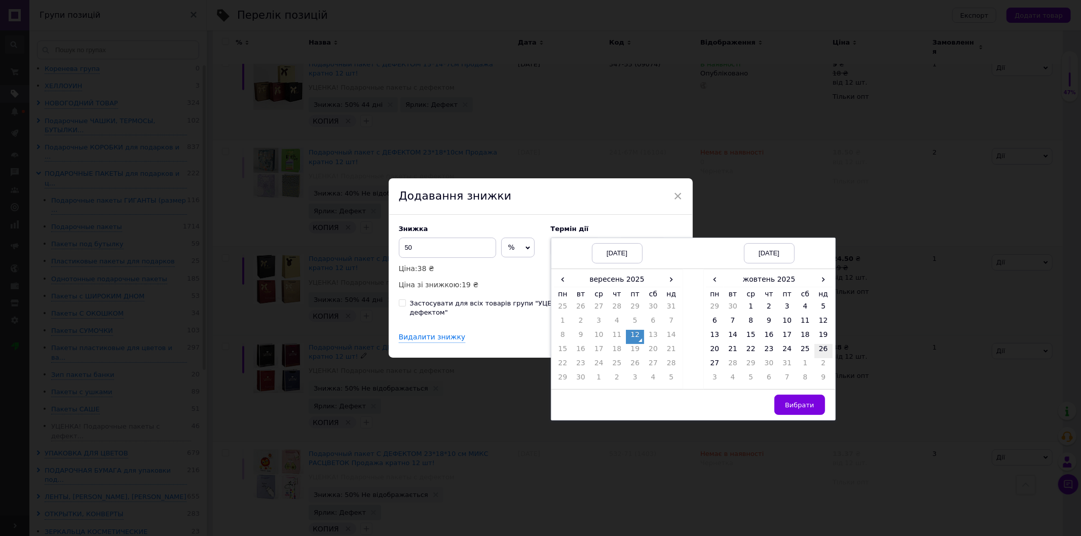
click at [822, 358] on td "26" at bounding box center [823, 351] width 18 height 14
click at [804, 409] on span "Вибрати" at bounding box center [799, 405] width 29 height 8
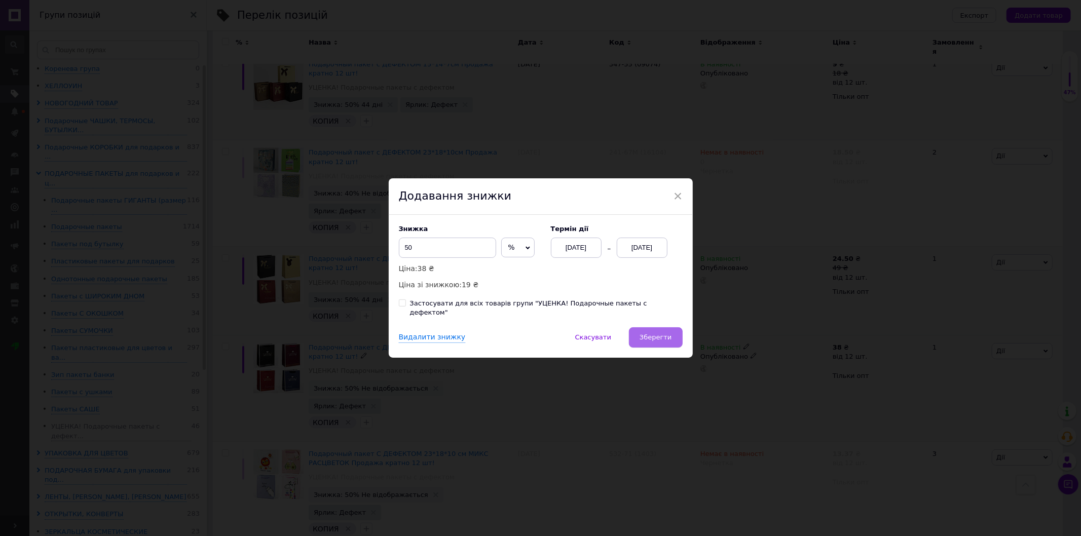
click at [661, 337] on span "Зберегти" at bounding box center [656, 337] width 32 height 8
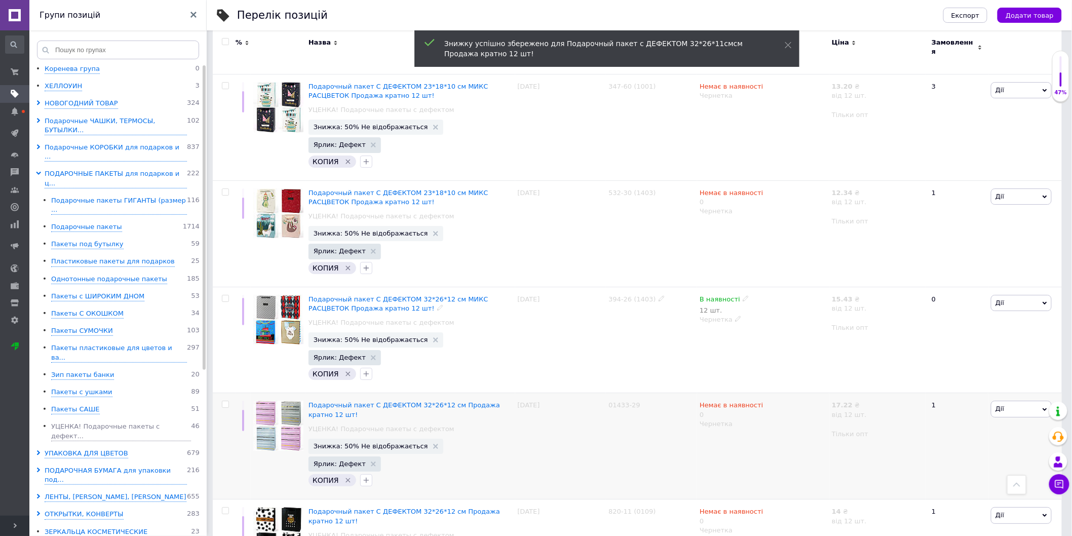
scroll to position [1351, 0]
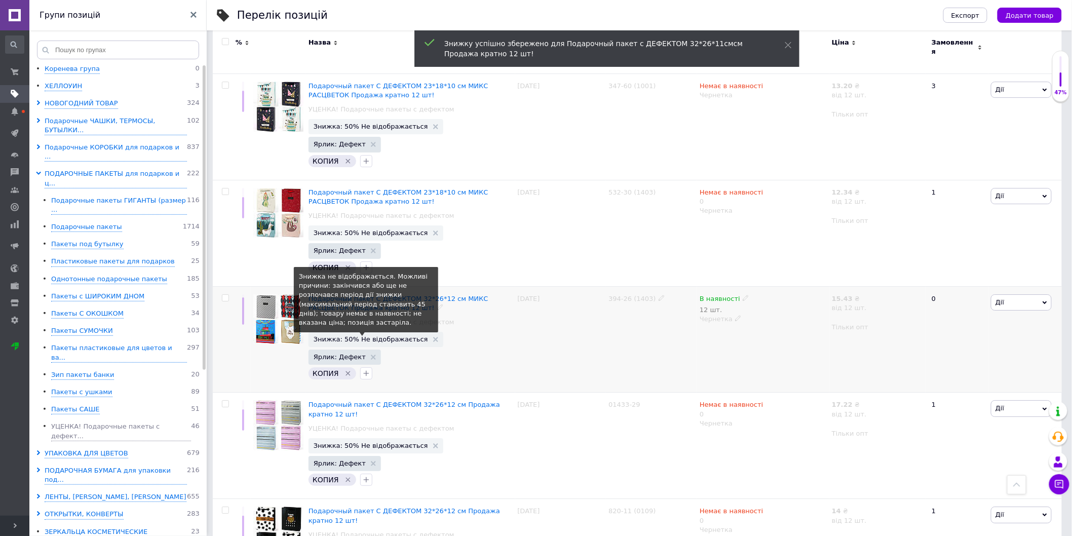
click at [391, 336] on span "Знижка: 50% Не відображається" at bounding box center [371, 339] width 115 height 7
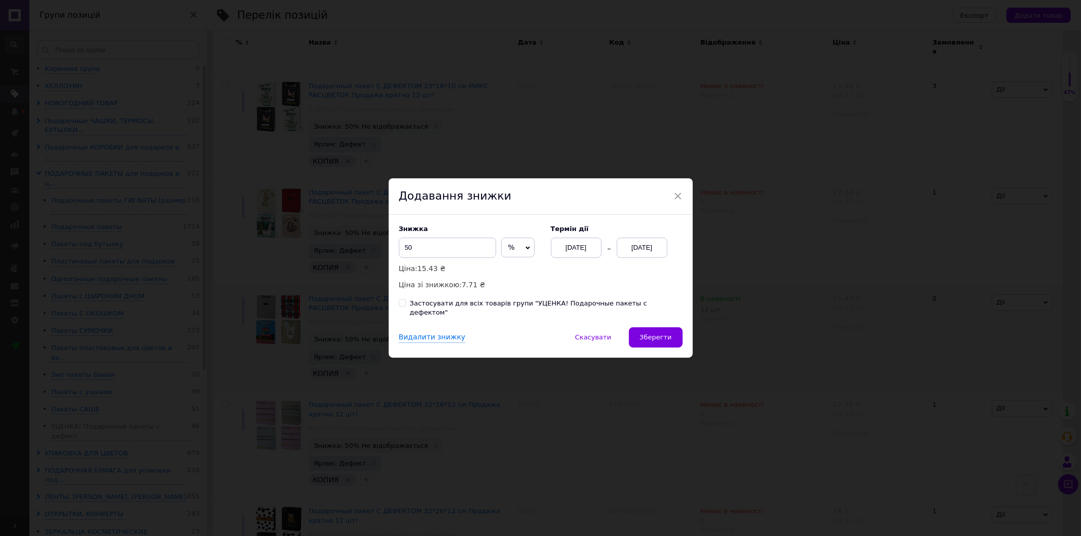
click at [653, 256] on div "[DATE]" at bounding box center [642, 248] width 51 height 20
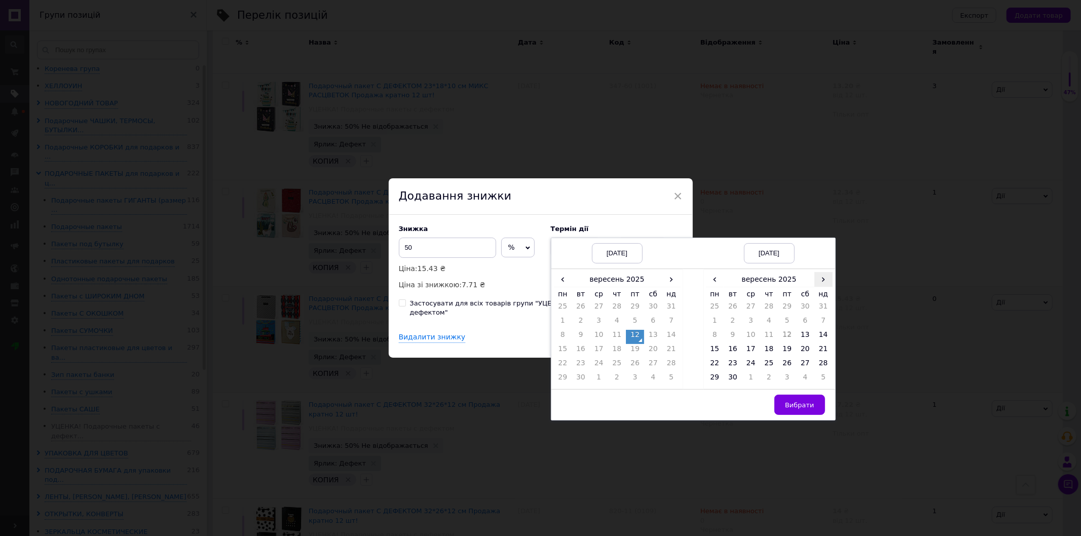
click at [829, 287] on span "›" at bounding box center [823, 279] width 18 height 15
click at [824, 353] on td "26" at bounding box center [823, 351] width 18 height 14
click at [805, 409] on span "Вибрати" at bounding box center [799, 405] width 29 height 8
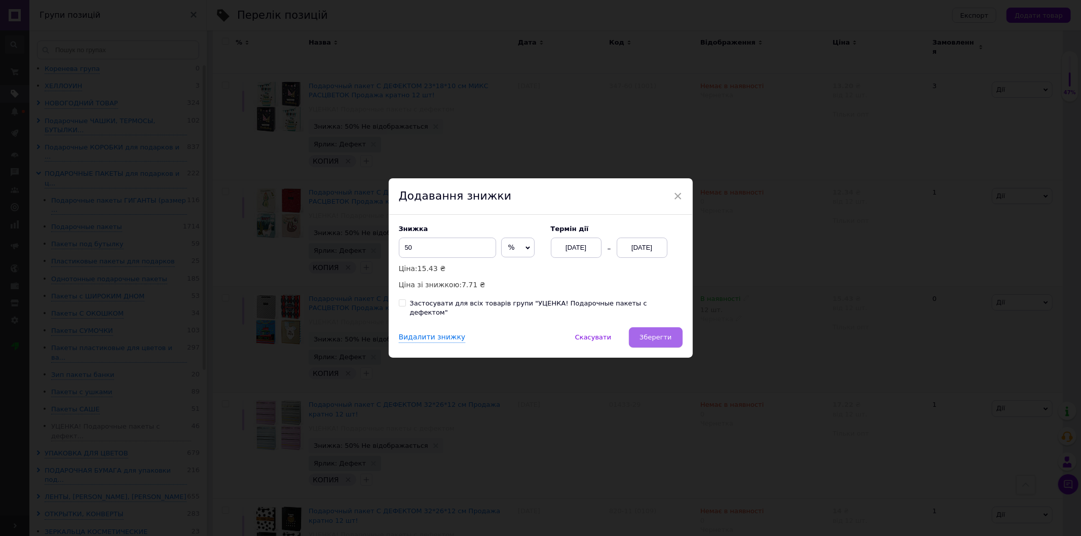
click at [662, 335] on span "Зберегти" at bounding box center [656, 337] width 32 height 8
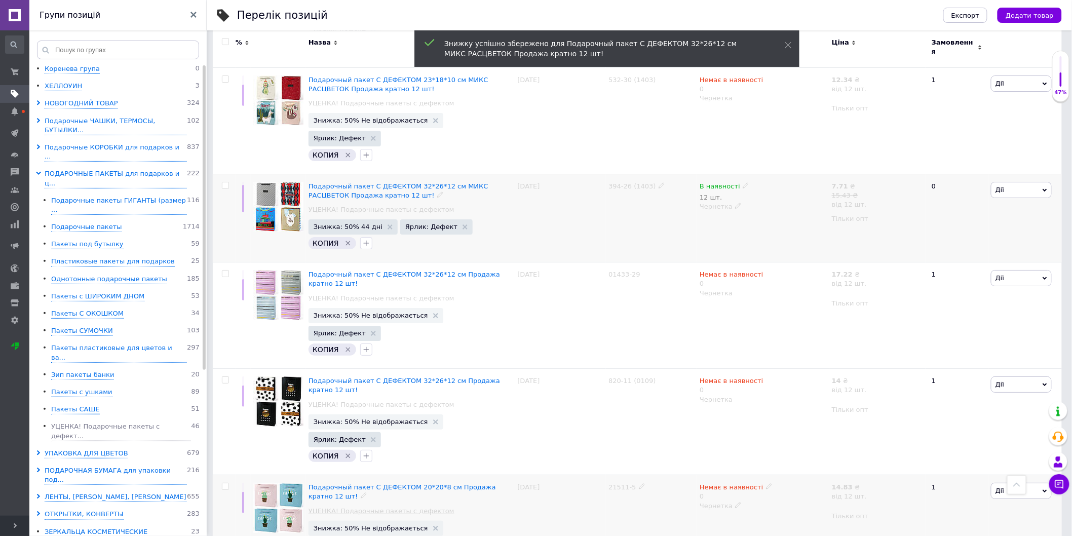
scroll to position [1473, 0]
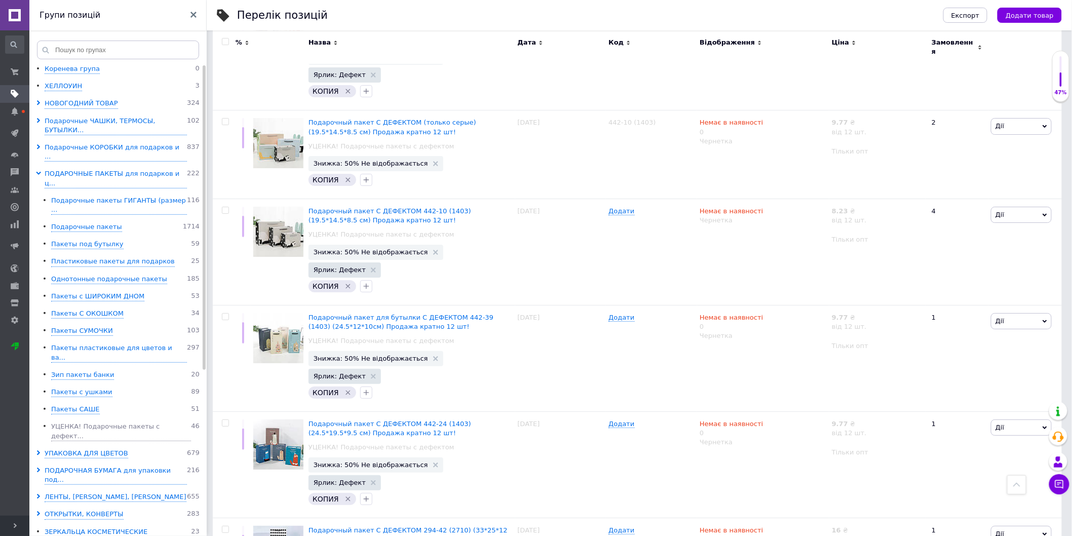
scroll to position [1492, 0]
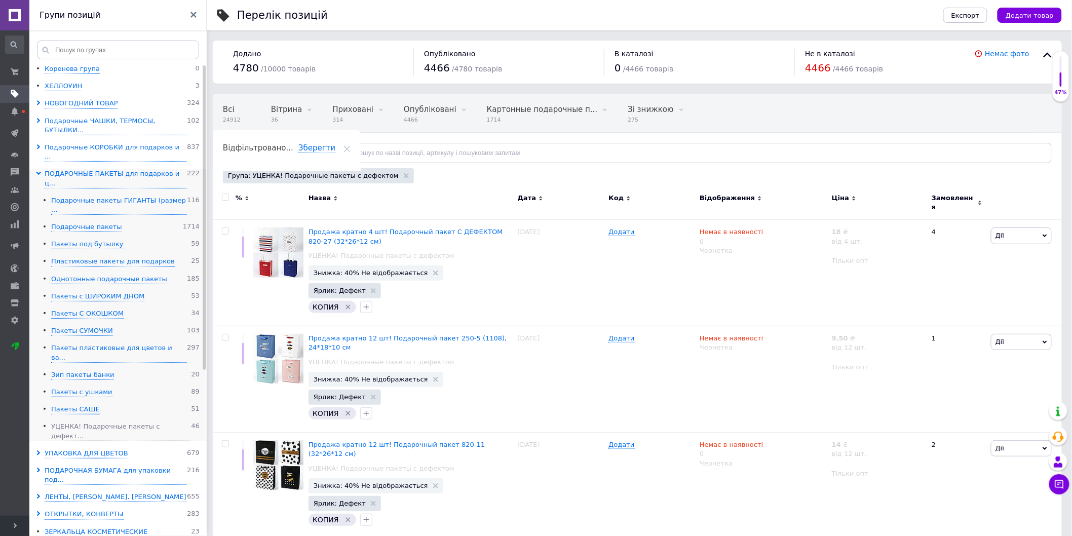
click at [41, 169] on span at bounding box center [40, 178] width 9 height 19
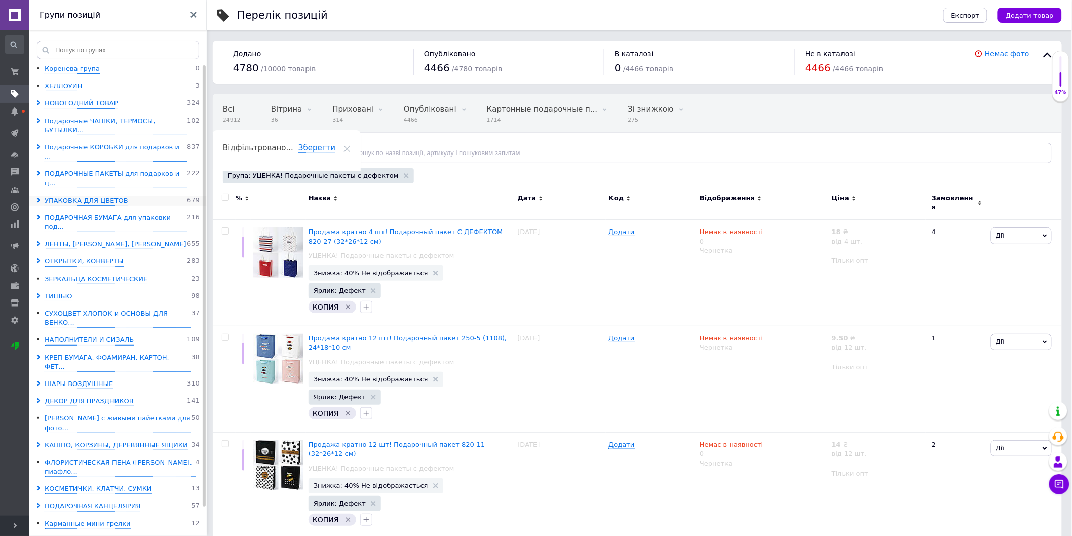
click at [38, 198] on icon at bounding box center [38, 200] width 5 height 5
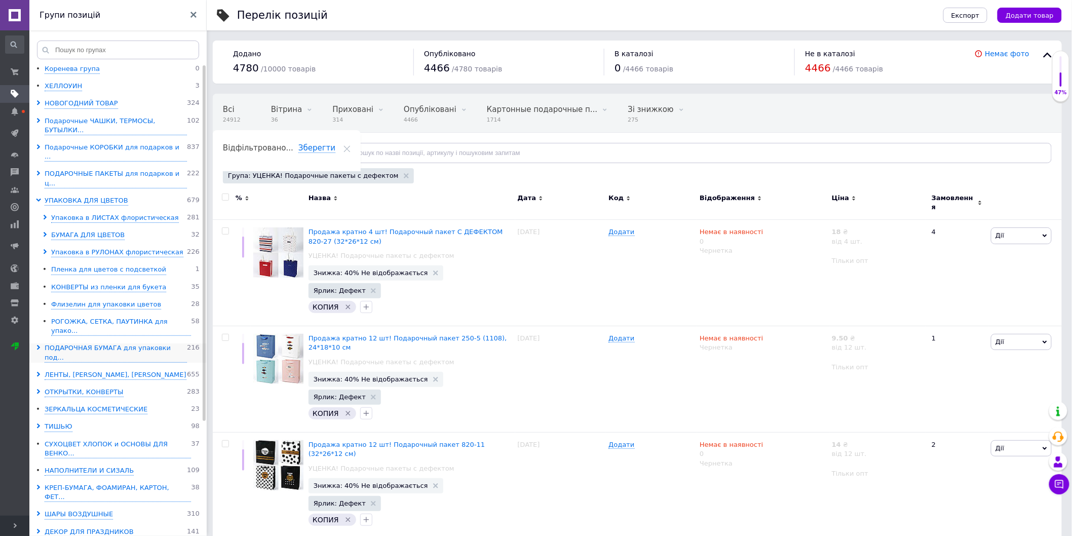
click at [36, 345] on icon at bounding box center [38, 347] width 5 height 5
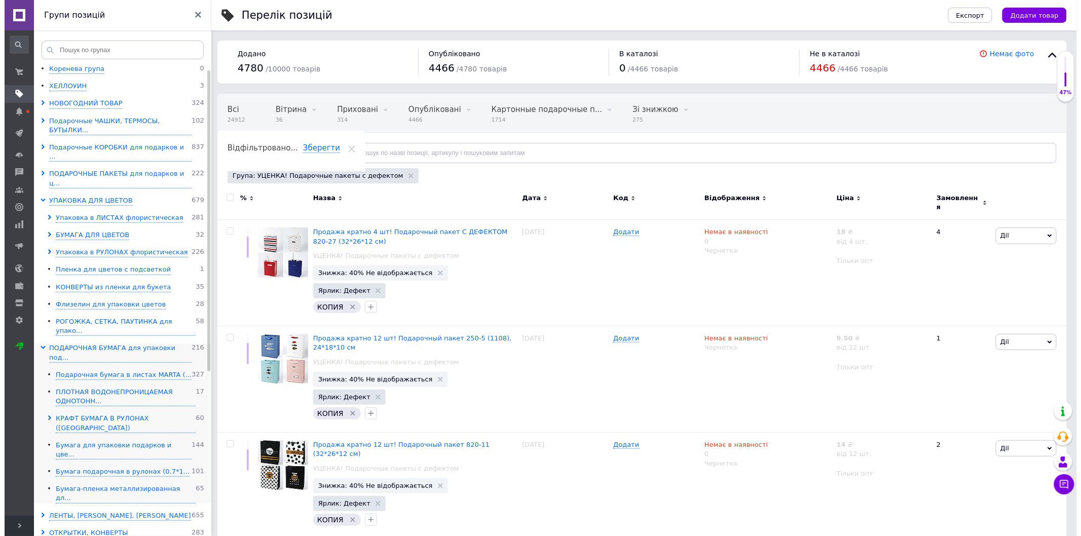
scroll to position [56, 0]
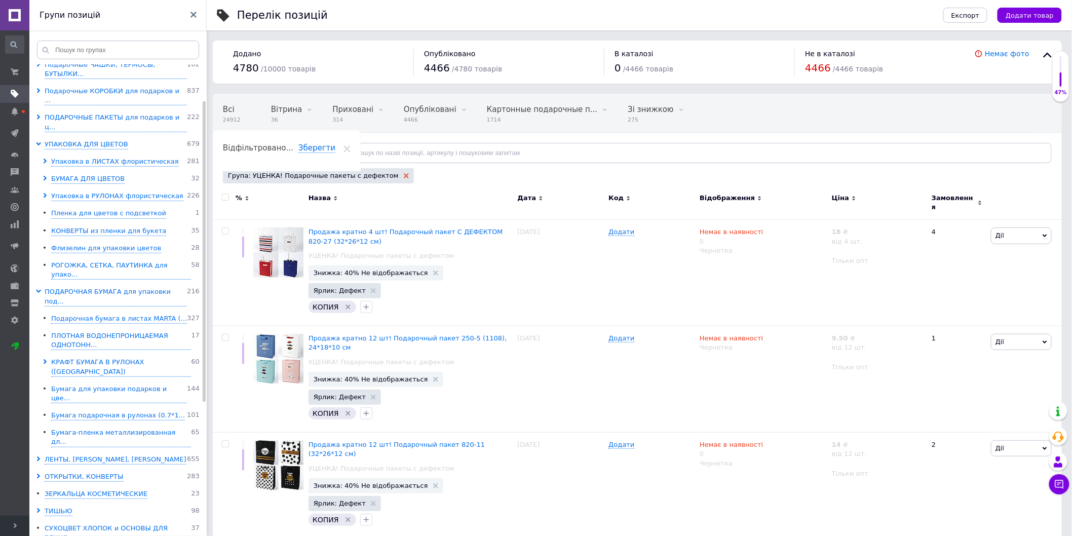
click at [404, 174] on icon at bounding box center [406, 175] width 5 height 5
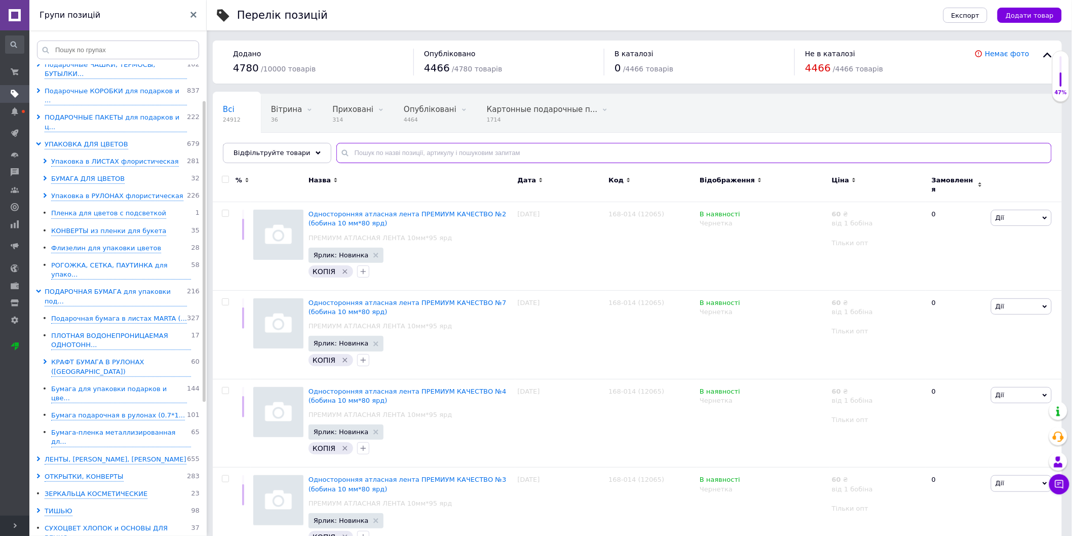
paste input "Подарунковий папір у аркушах MARTA (Чехія)"
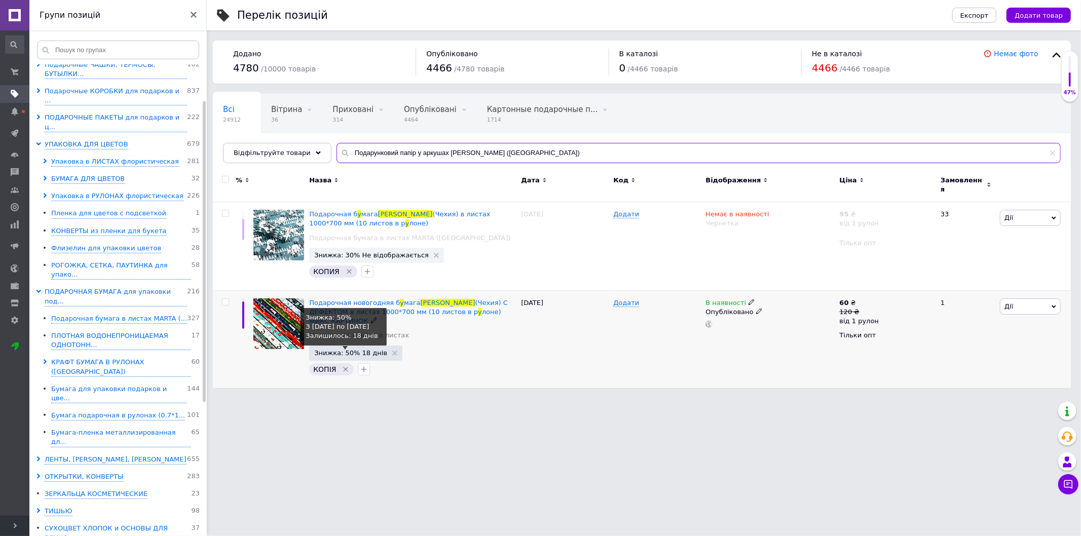
type input "Подарунковий папір у аркушах MARTA (Чехія)"
click at [355, 350] on span "Знижка: 50% 18 днів" at bounding box center [350, 353] width 73 height 7
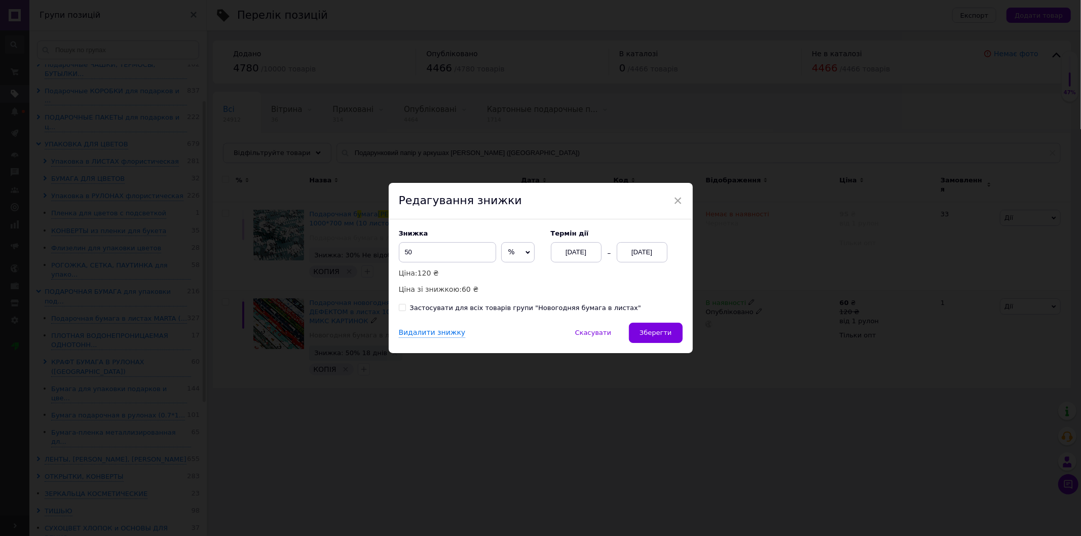
click at [574, 255] on div "[DATE]" at bounding box center [576, 252] width 51 height 20
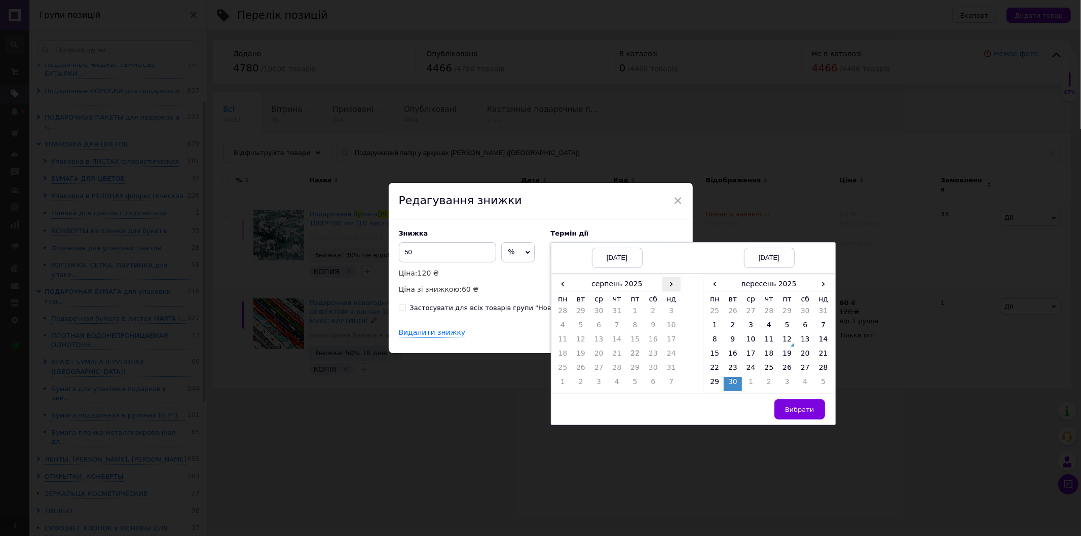
click at [666, 290] on span "›" at bounding box center [671, 284] width 18 height 15
click at [636, 340] on td "12" at bounding box center [635, 341] width 18 height 14
click at [818, 286] on span "›" at bounding box center [823, 284] width 18 height 15
click at [820, 352] on td "26" at bounding box center [823, 356] width 18 height 14
click at [811, 412] on span "Вибрати" at bounding box center [799, 410] width 29 height 8
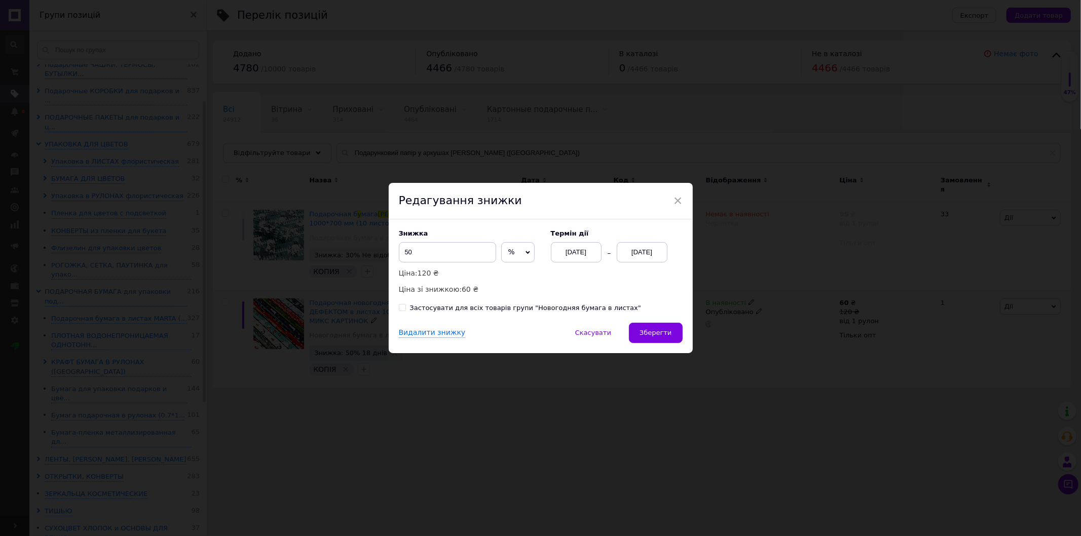
click at [673, 344] on div "Видалити знижку   Скасувати   Зберегти" at bounding box center [541, 338] width 304 height 30
click at [665, 338] on button "Зберегти" at bounding box center [655, 333] width 53 height 20
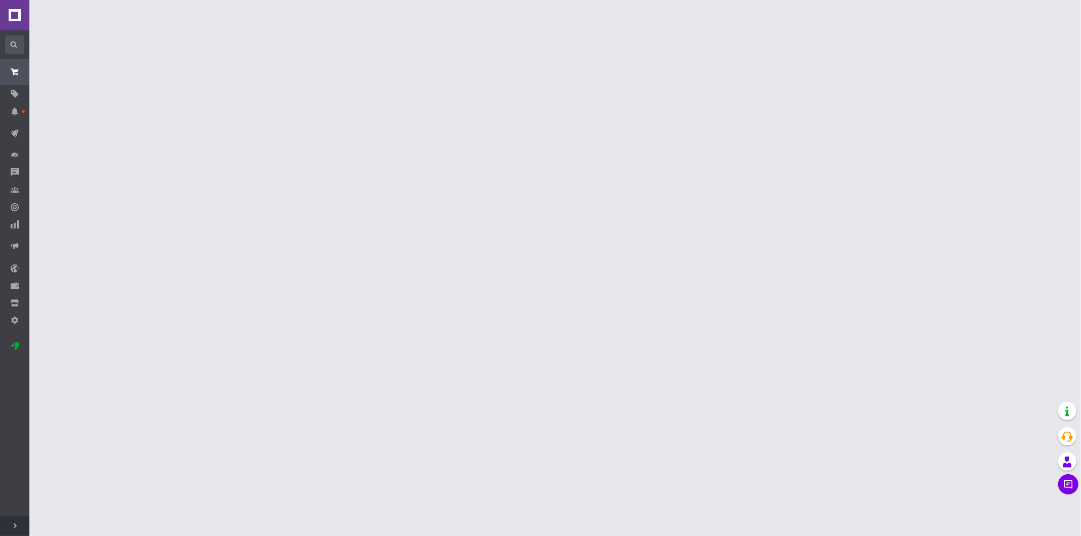
click at [20, 465] on span "Розгорнути" at bounding box center [14, 526] width 29 height 20
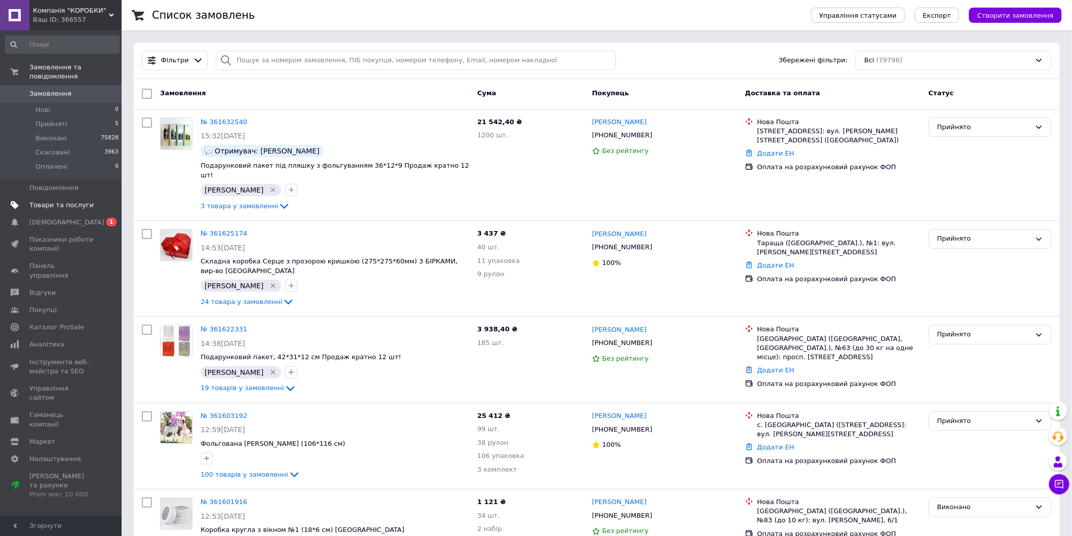
click at [59, 201] on span "Товари та послуги" at bounding box center [61, 205] width 64 height 9
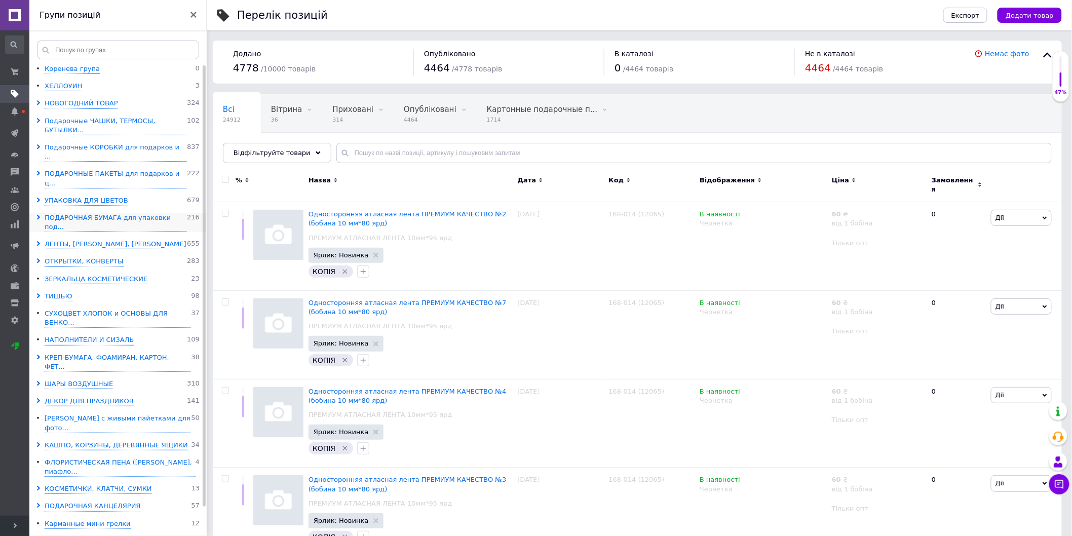
click at [37, 215] on icon at bounding box center [38, 217] width 5 height 5
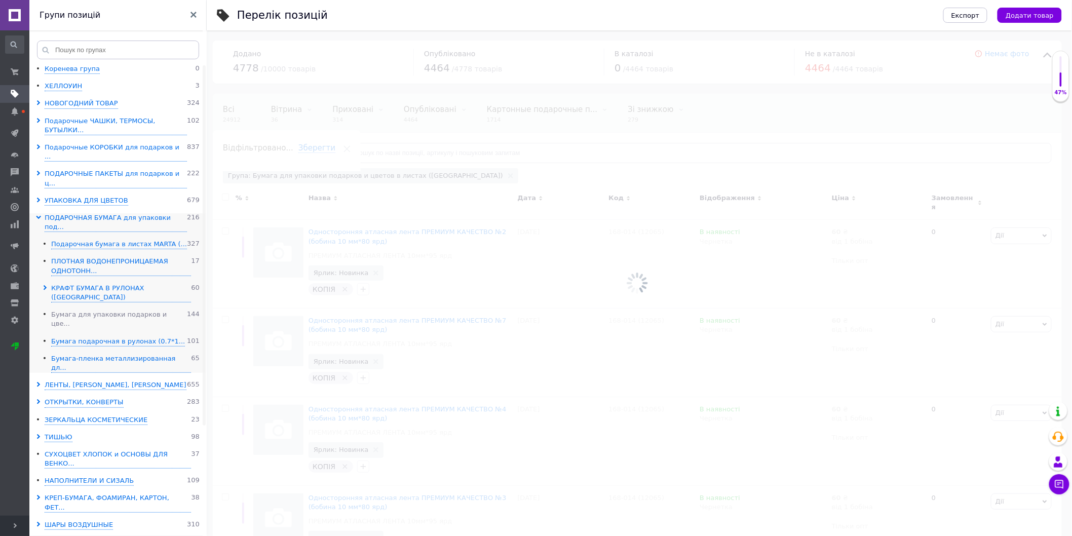
click at [79, 310] on div "Бумага для упаковки подарков и цве..." at bounding box center [119, 319] width 136 height 19
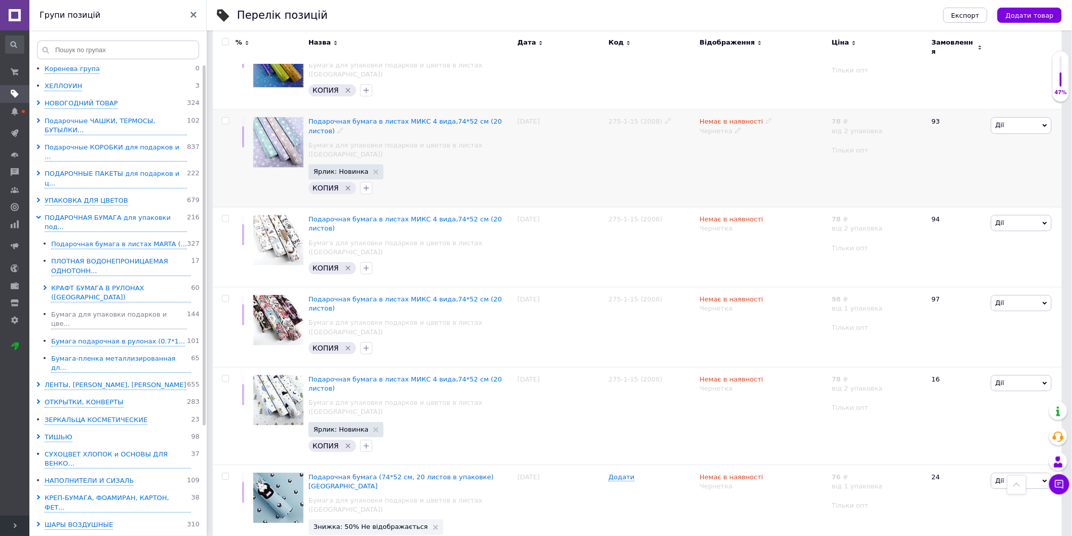
scroll to position [1105, 0]
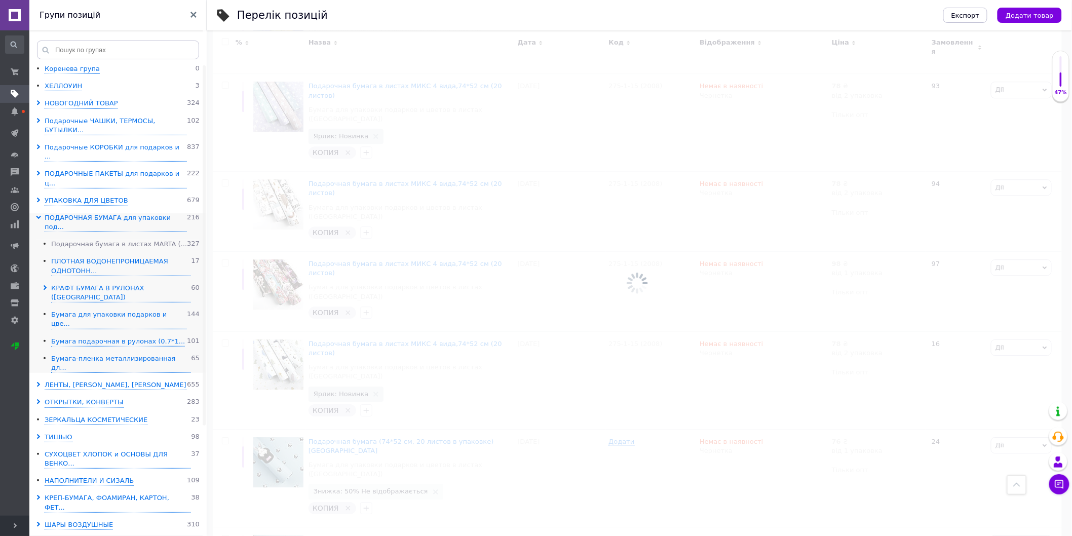
click at [124, 240] on div "Подарочная бумага в листах MARTA (..." at bounding box center [119, 245] width 136 height 10
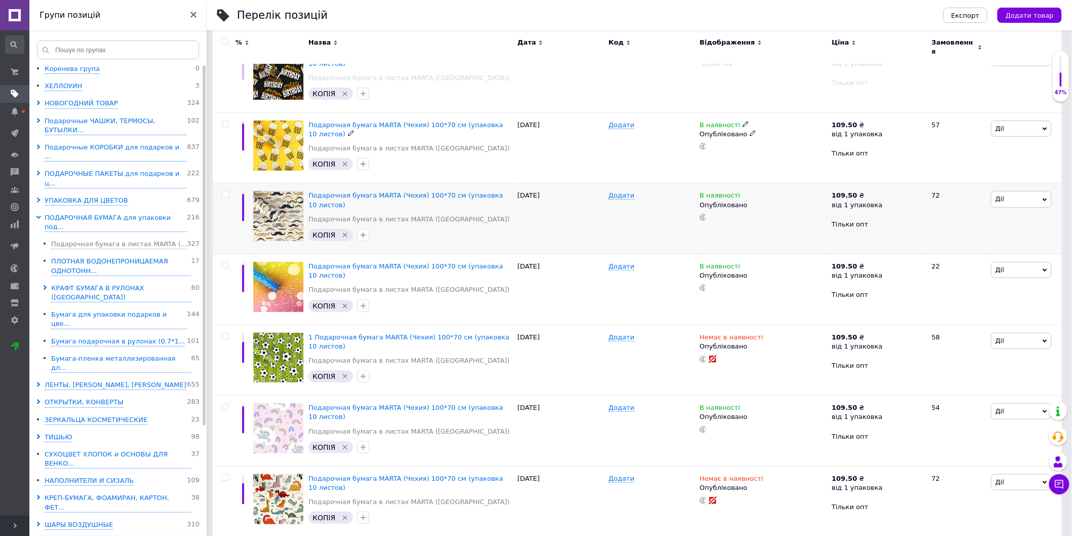
scroll to position [225, 0]
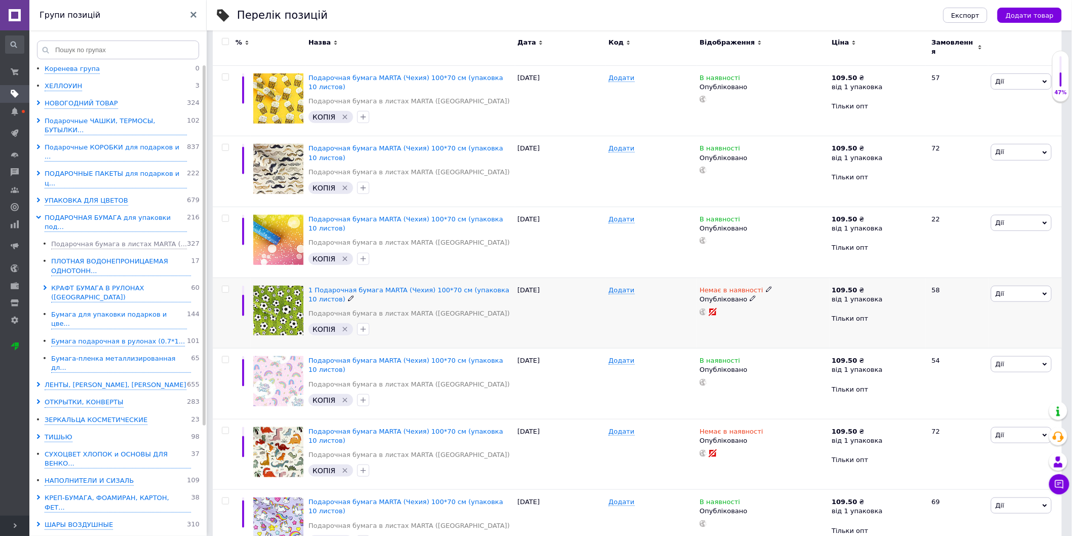
click at [750, 295] on icon at bounding box center [753, 298] width 6 height 6
click at [727, 326] on li "Чернетка" at bounding box center [761, 333] width 131 height 14
click at [750, 437] on icon at bounding box center [753, 440] width 6 height 6
click at [741, 465] on li "Чернетка" at bounding box center [761, 474] width 131 height 14
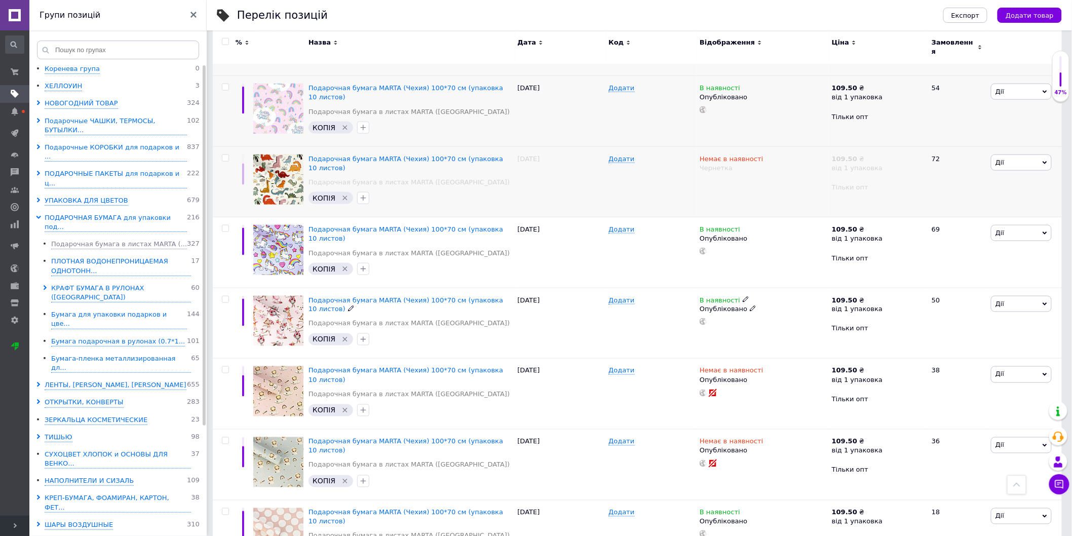
scroll to position [563, 0]
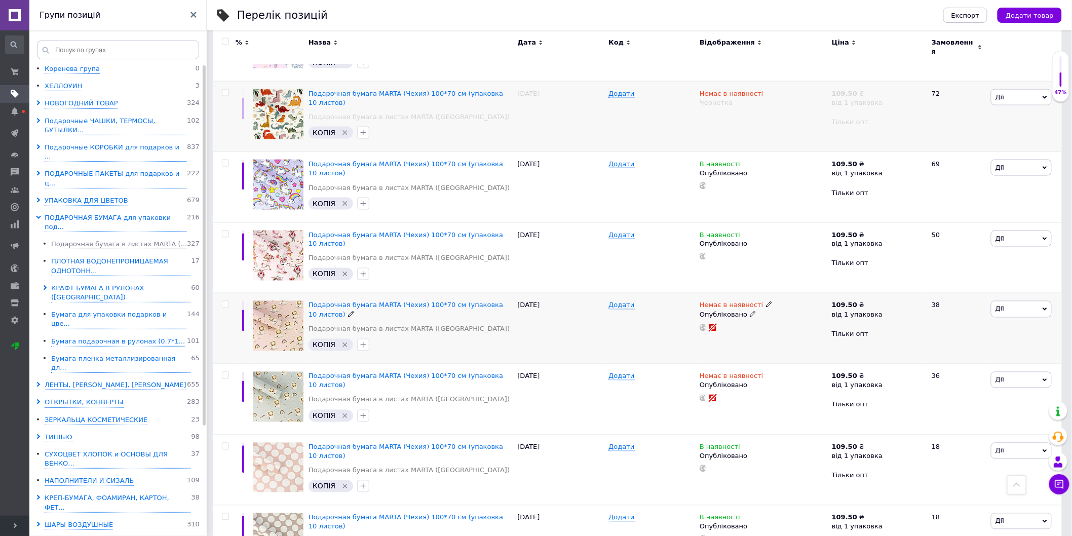
click at [750, 311] on icon at bounding box center [753, 314] width 6 height 6
click at [739, 342] on li "Чернетка" at bounding box center [761, 349] width 131 height 14
click at [750, 382] on icon at bounding box center [753, 385] width 6 height 6
click at [722, 413] on li "Чернетка" at bounding box center [761, 420] width 131 height 14
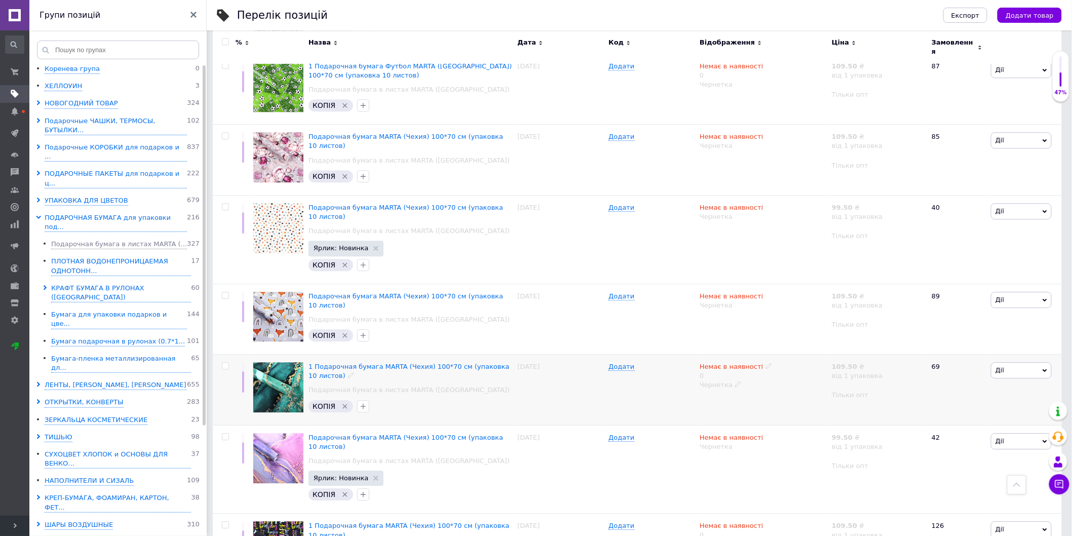
scroll to position [1094, 0]
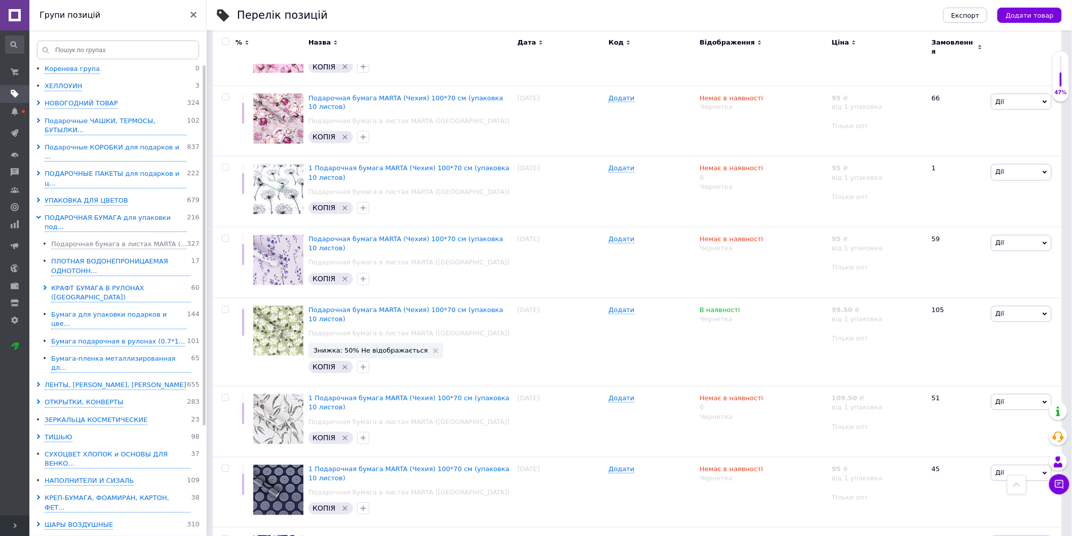
scroll to position [644, 0]
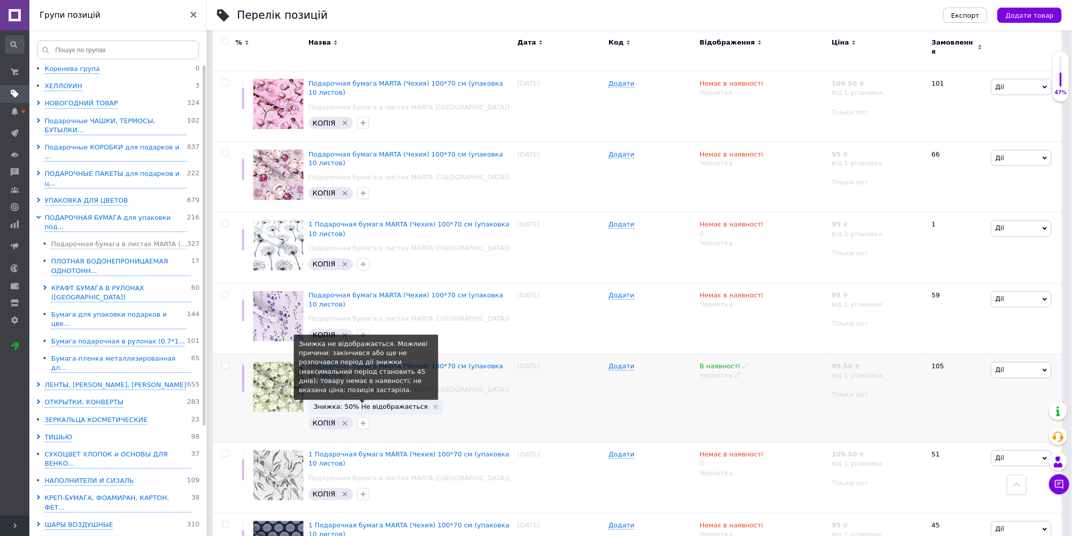
click at [370, 404] on span "Знижка: 50% Не відображається" at bounding box center [371, 407] width 115 height 7
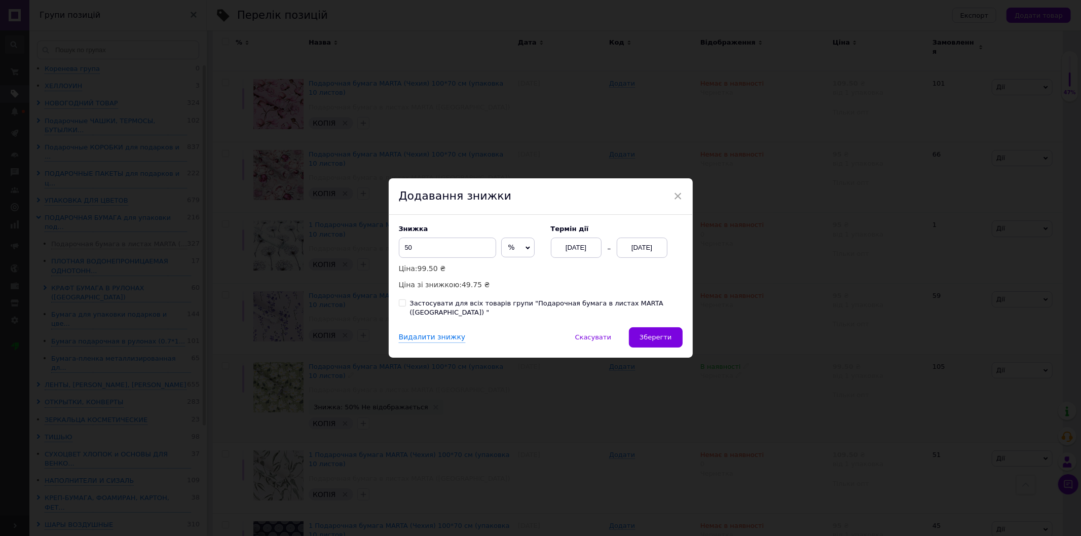
click at [635, 253] on div "[DATE]" at bounding box center [642, 248] width 51 height 20
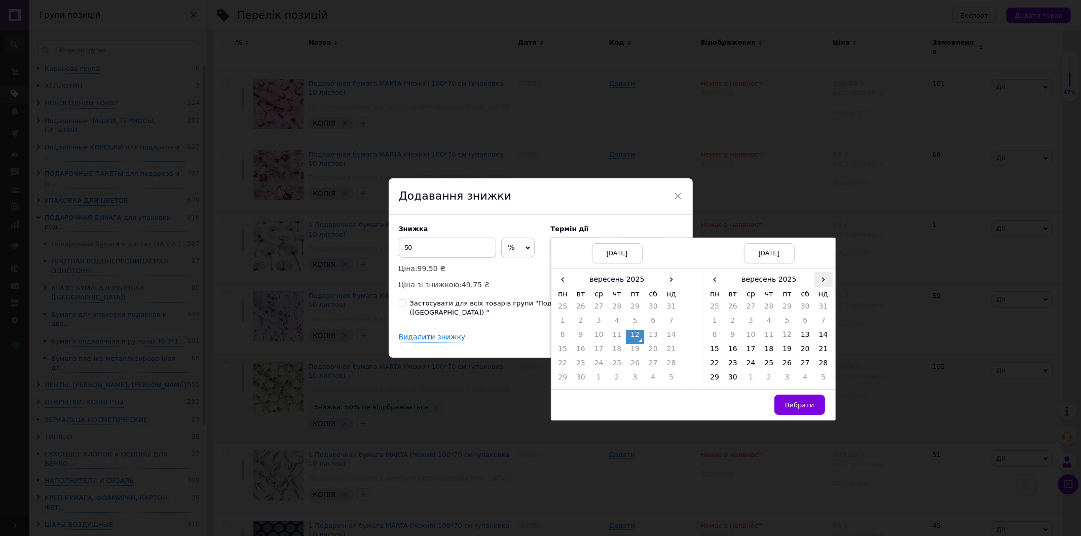
click at [819, 284] on span "›" at bounding box center [823, 279] width 18 height 15
click at [821, 351] on td "26" at bounding box center [823, 351] width 18 height 14
click at [798, 409] on span "Вибрати" at bounding box center [799, 405] width 29 height 8
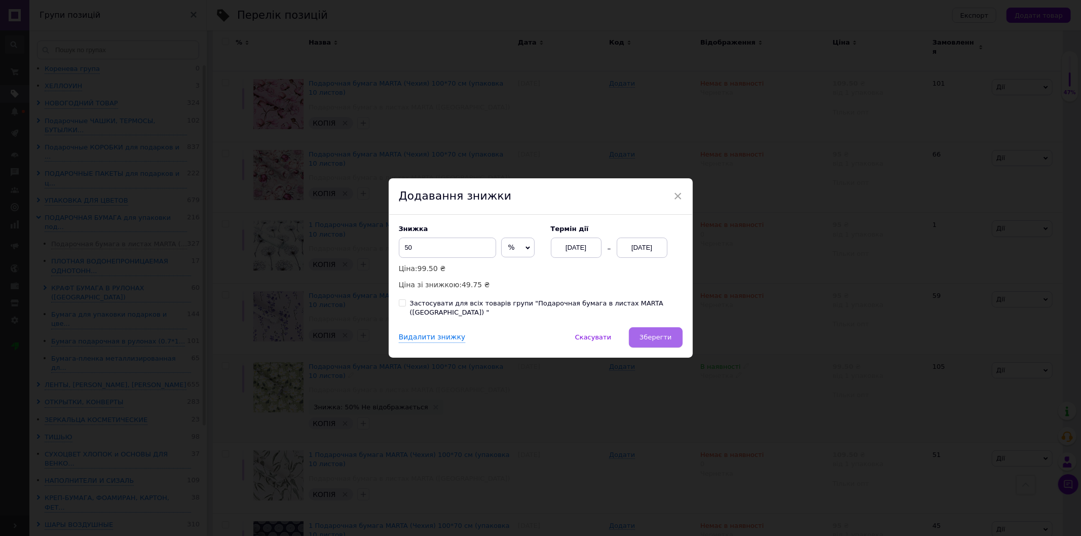
click at [659, 334] on span "Зберегти" at bounding box center [656, 337] width 32 height 8
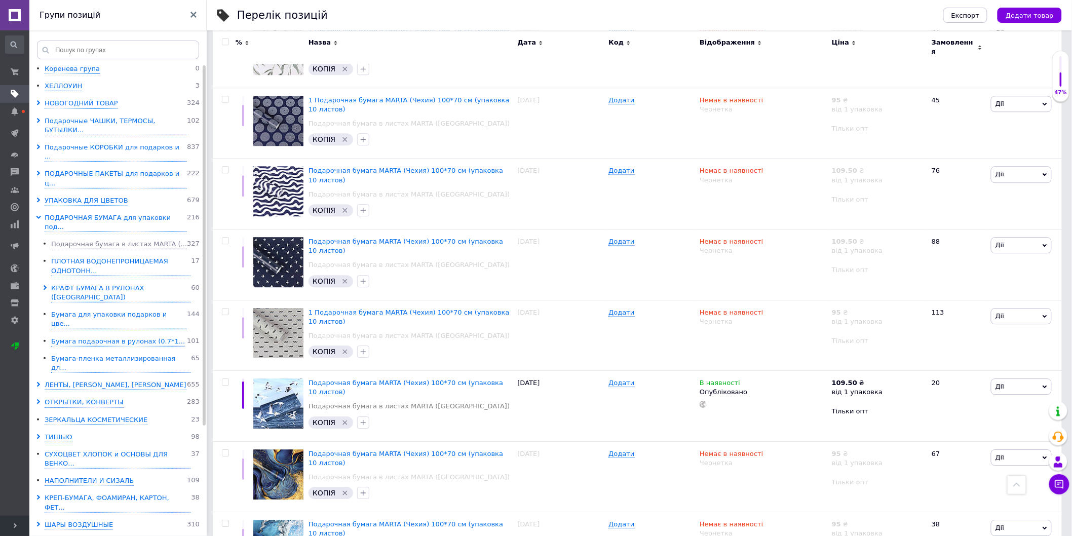
scroll to position [1089, 0]
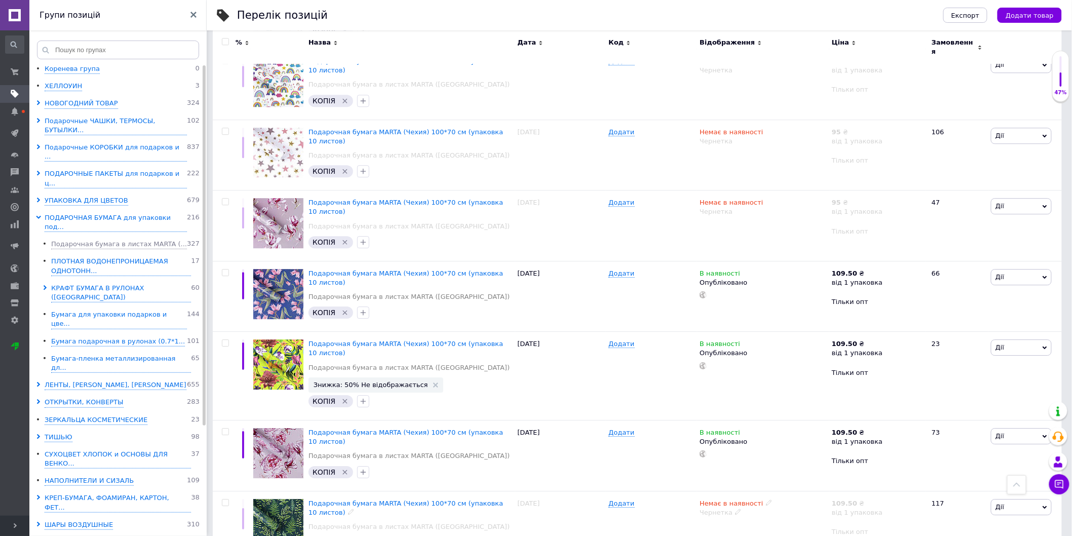
scroll to position [1070, 0]
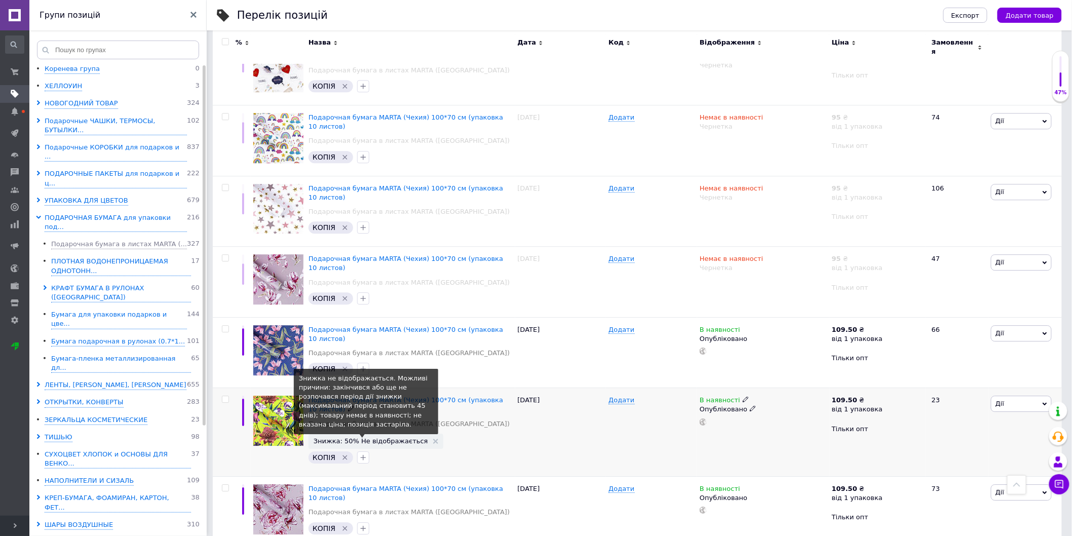
click at [378, 438] on span "Знижка: 50% Не відображається" at bounding box center [371, 441] width 115 height 7
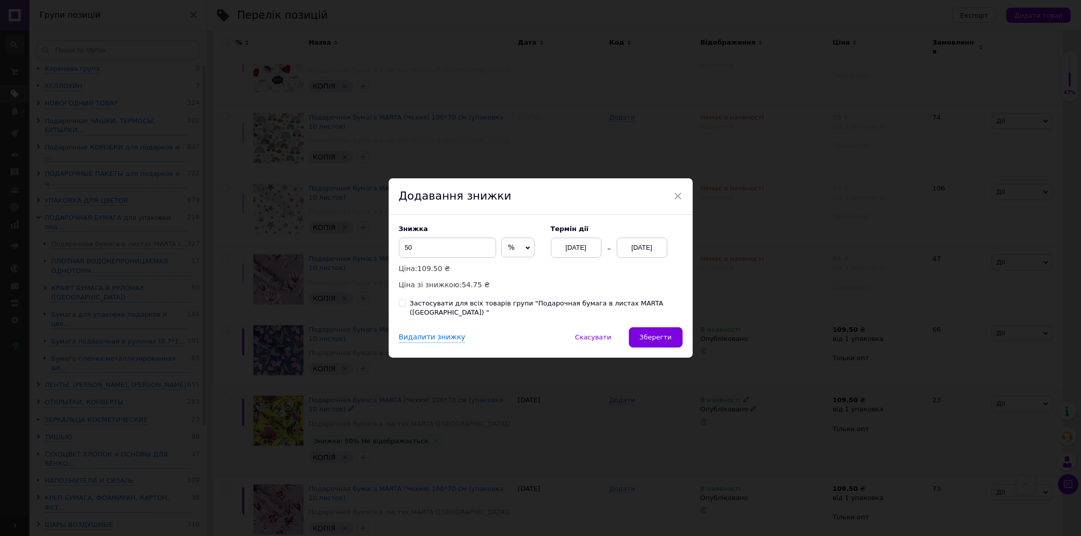
click at [649, 248] on div "[DATE]" at bounding box center [642, 248] width 51 height 20
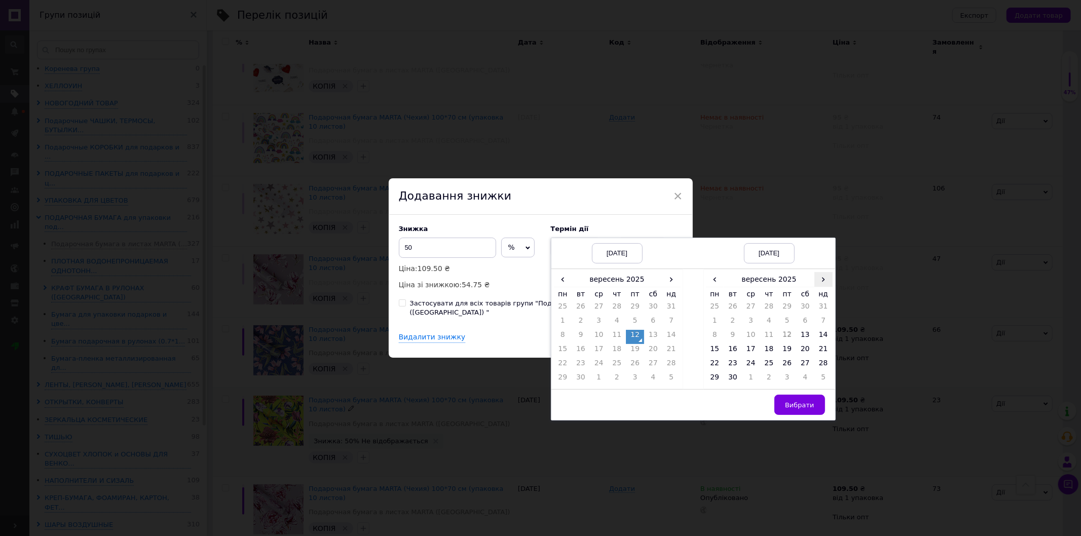
click at [814, 282] on span "›" at bounding box center [823, 279] width 18 height 15
click at [821, 351] on td "26" at bounding box center [823, 351] width 18 height 14
click at [790, 403] on button "Вибрати" at bounding box center [799, 405] width 51 height 20
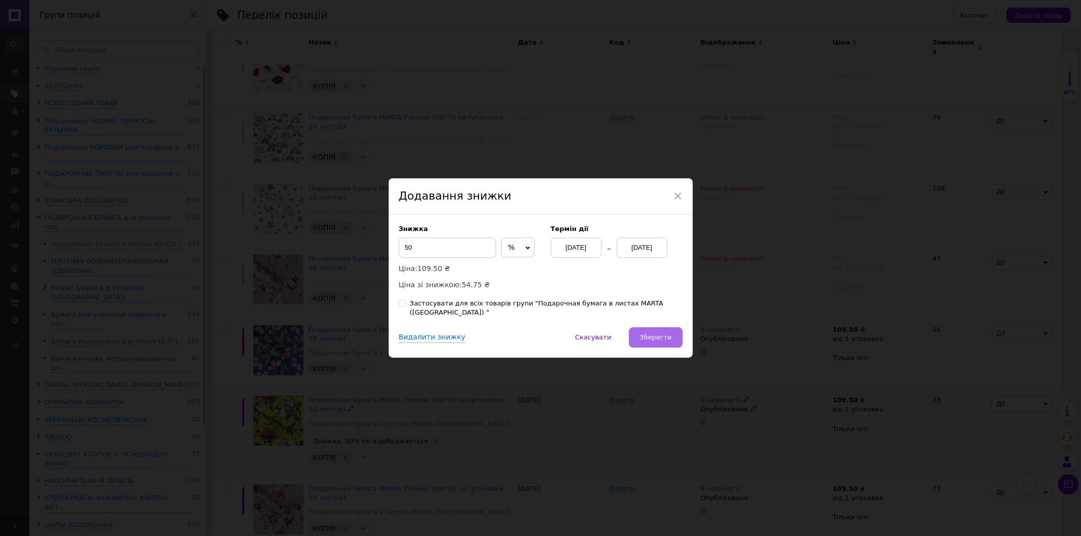
click at [664, 336] on span "Зберегти" at bounding box center [656, 337] width 32 height 8
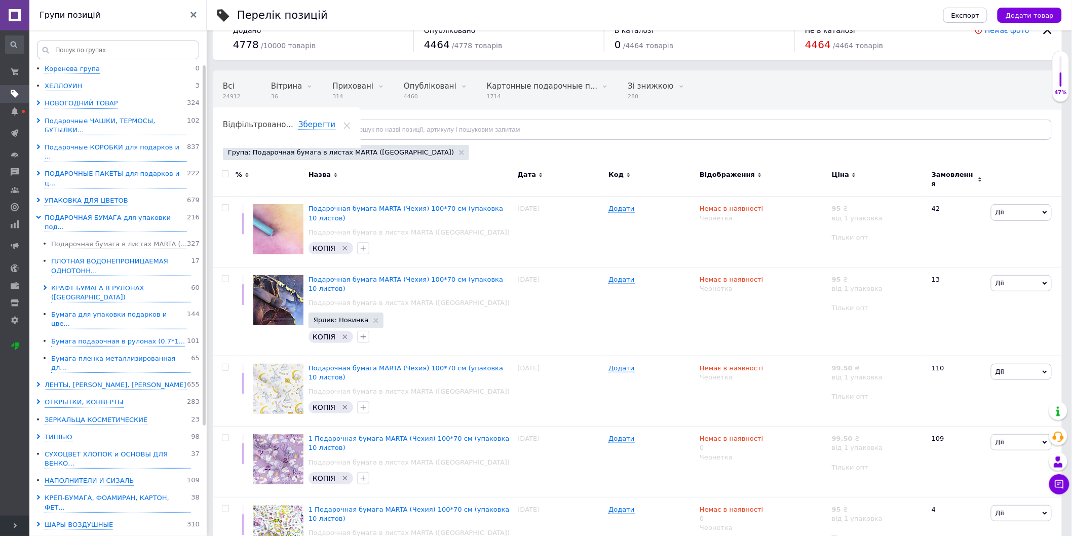
scroll to position [0, 0]
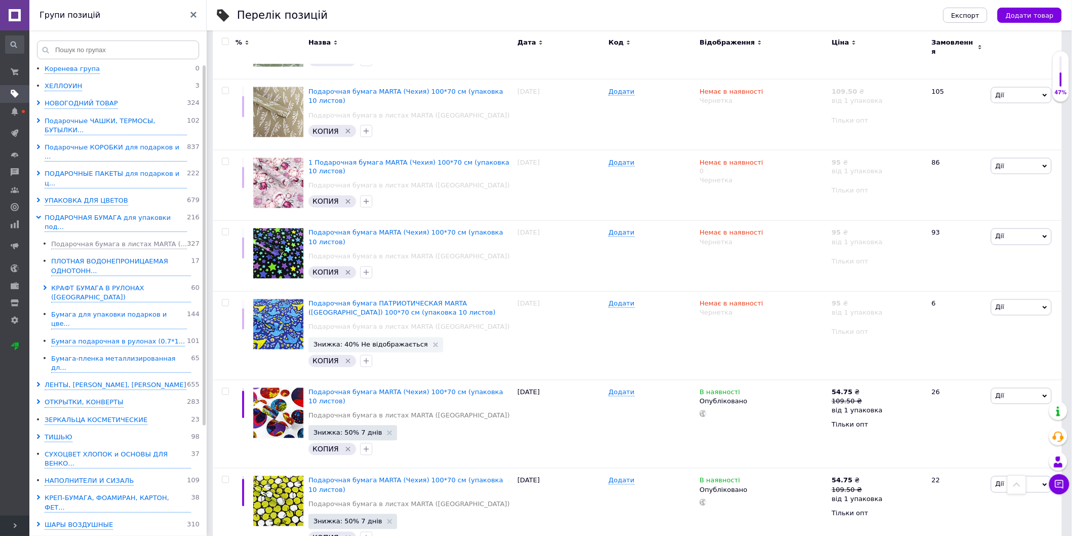
scroll to position [601, 0]
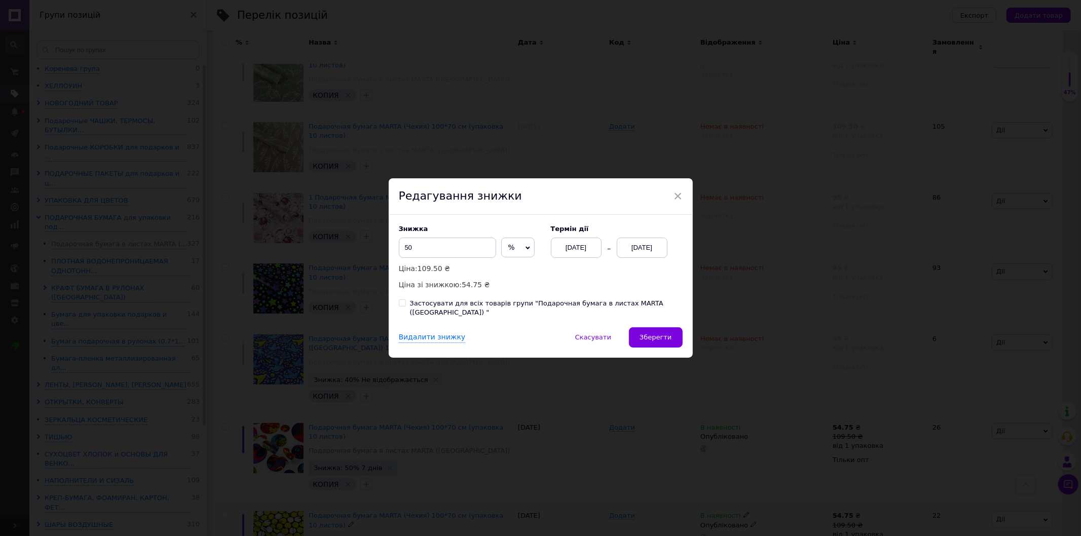
click at [584, 252] on div "[DATE]" at bounding box center [576, 248] width 51 height 20
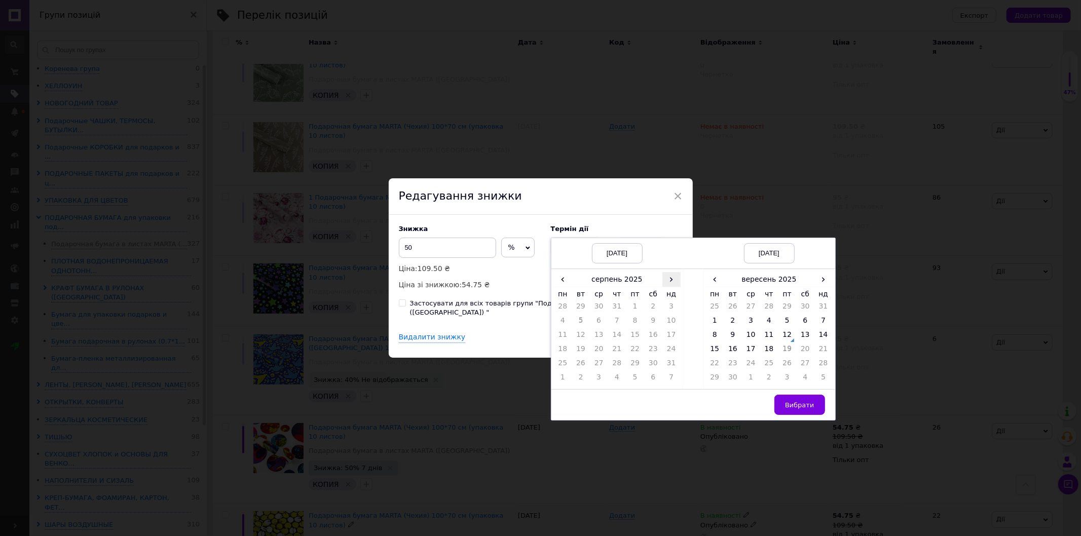
click at [665, 287] on span "›" at bounding box center [671, 279] width 18 height 15
click at [641, 340] on td "12" at bounding box center [635, 337] width 18 height 14
click at [817, 281] on span "›" at bounding box center [823, 279] width 18 height 15
click at [825, 350] on td "26" at bounding box center [823, 351] width 18 height 14
click at [789, 409] on span "Вибрати" at bounding box center [799, 405] width 29 height 8
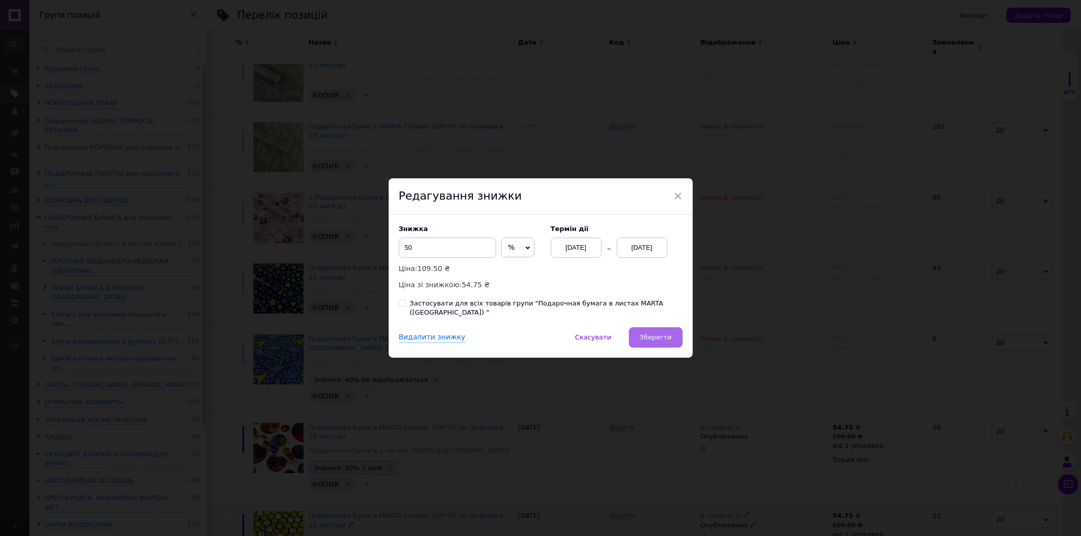
click at [665, 336] on span "Зберегти" at bounding box center [656, 337] width 32 height 8
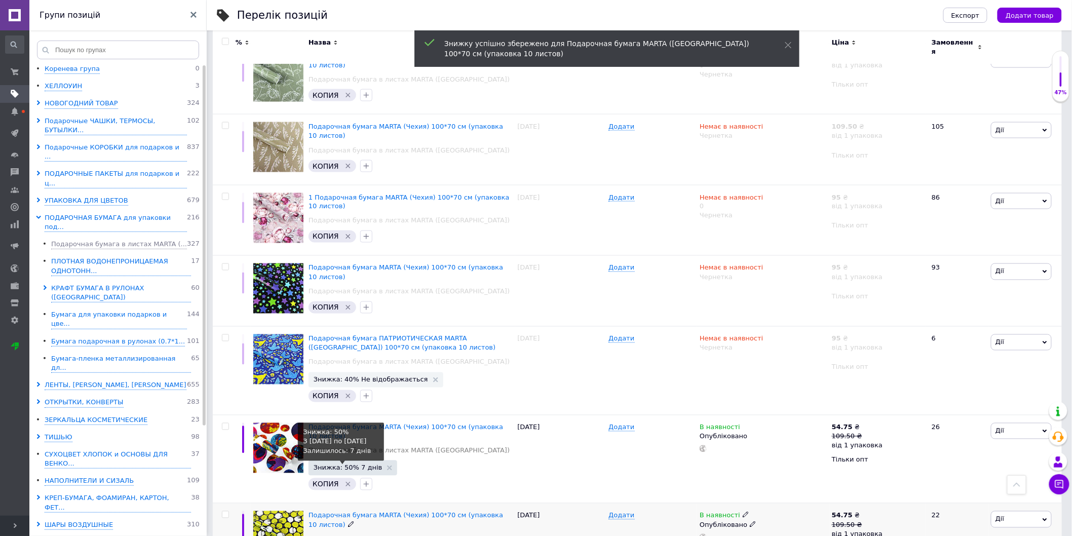
click at [351, 465] on span "Знижка: 50% 7 днів" at bounding box center [348, 468] width 69 height 7
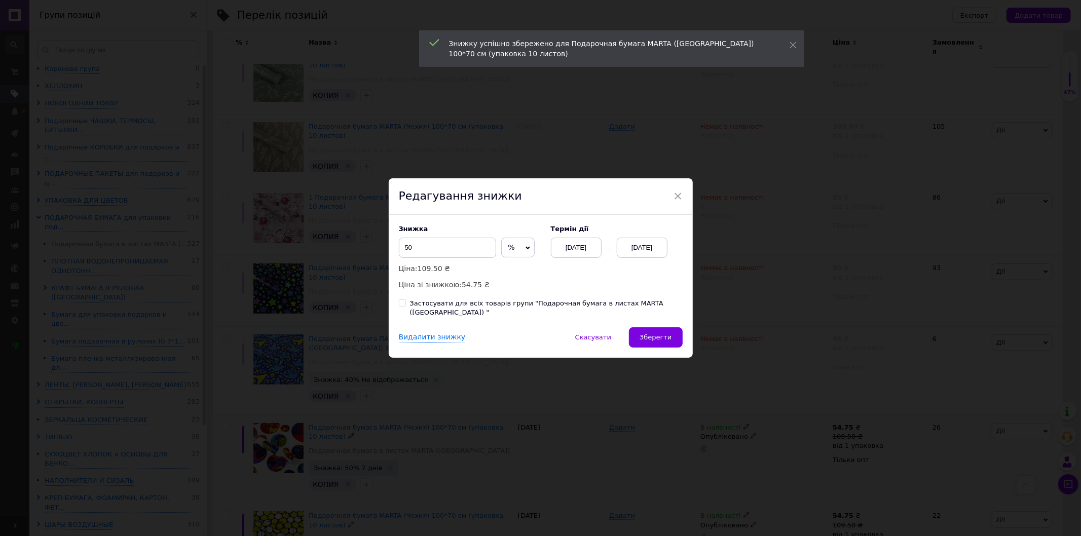
click at [586, 257] on div "[DATE]" at bounding box center [576, 248] width 51 height 20
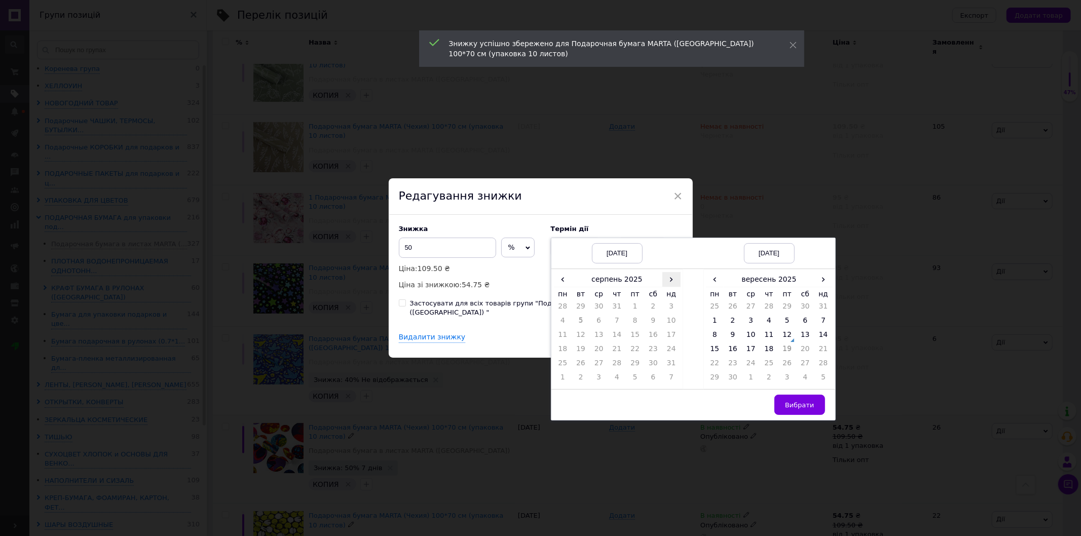
click at [671, 284] on span "›" at bounding box center [671, 279] width 18 height 15
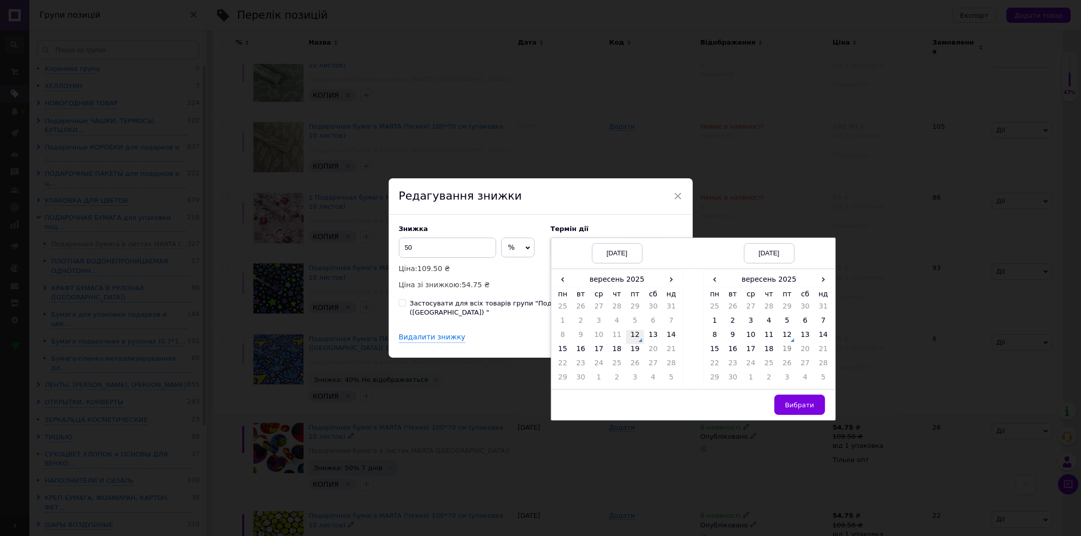
click at [629, 338] on td "12" at bounding box center [635, 337] width 18 height 14
click at [826, 284] on span "›" at bounding box center [823, 279] width 18 height 15
click at [817, 350] on td "26" at bounding box center [823, 351] width 18 height 14
click at [787, 403] on button "Вибрати" at bounding box center [799, 405] width 51 height 20
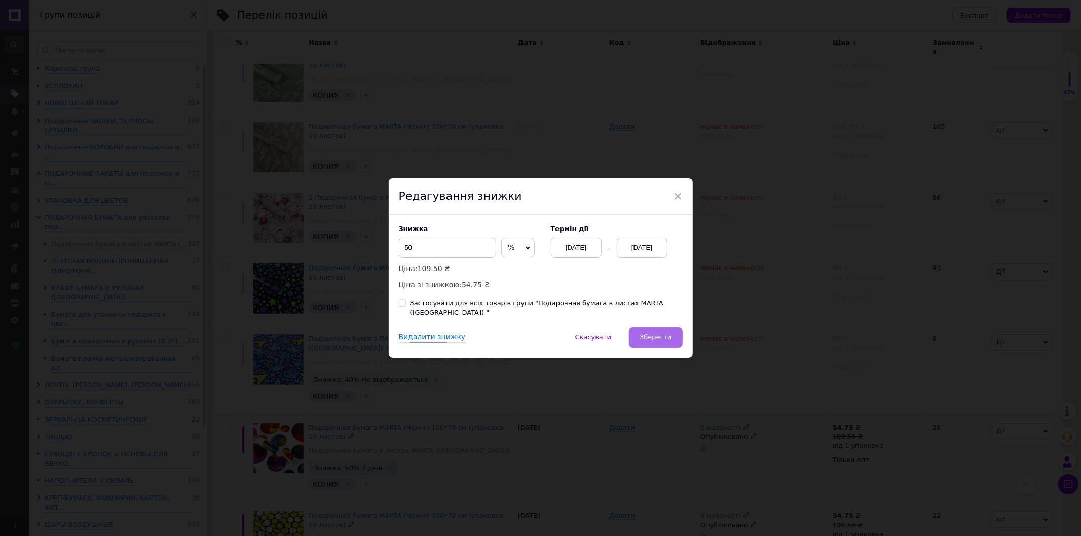
click at [670, 336] on span "Зберегти" at bounding box center [656, 337] width 32 height 8
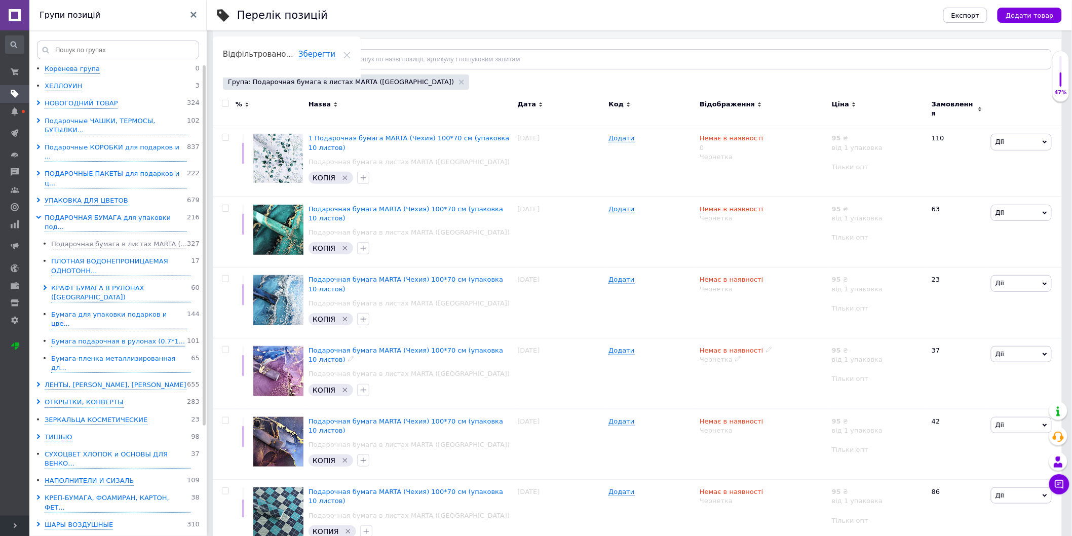
scroll to position [0, 0]
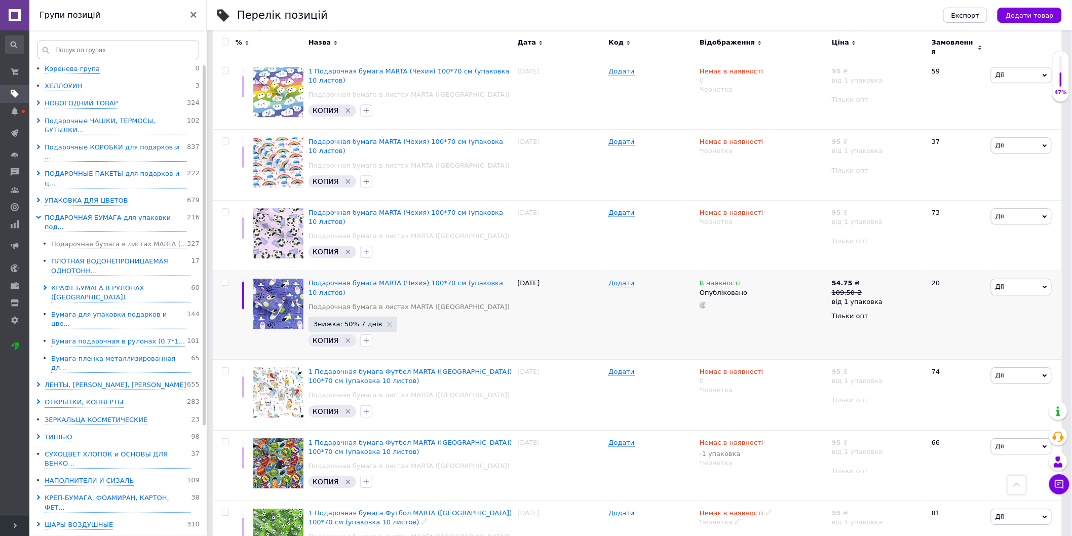
scroll to position [1090, 0]
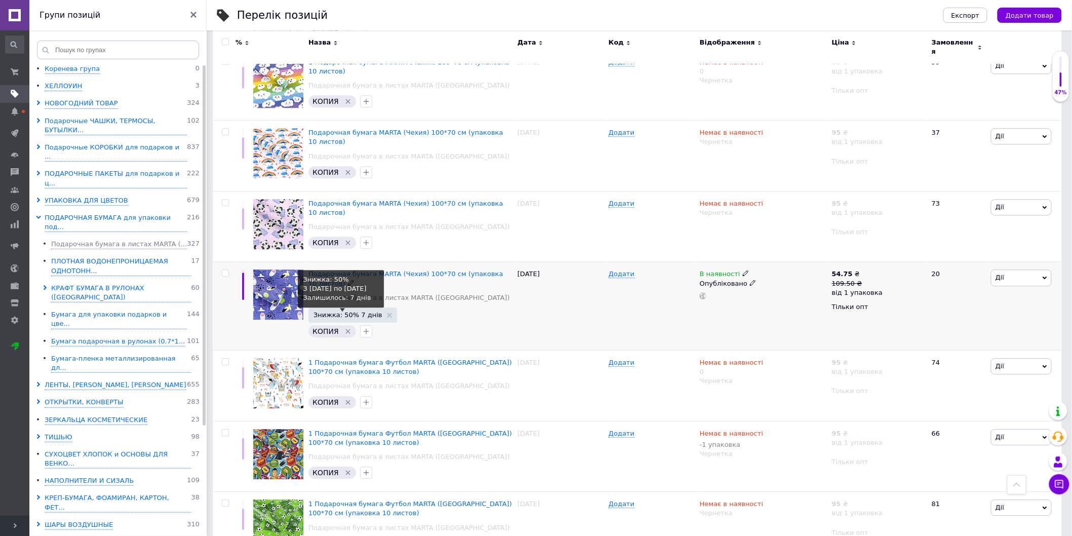
click at [356, 312] on span "Знижка: 50% 7 днів" at bounding box center [348, 315] width 69 height 7
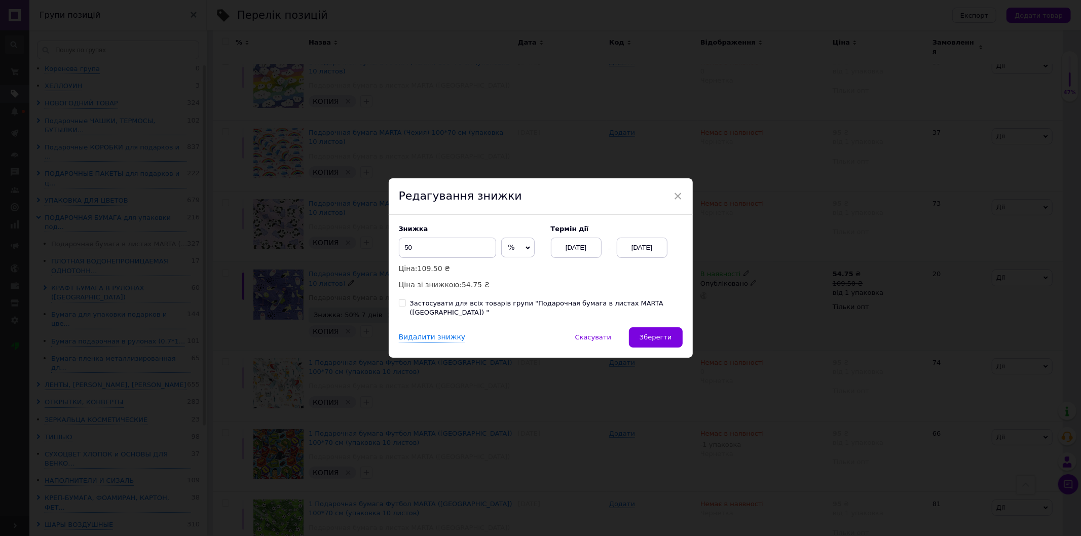
click at [575, 252] on div "[DATE]" at bounding box center [576, 248] width 51 height 20
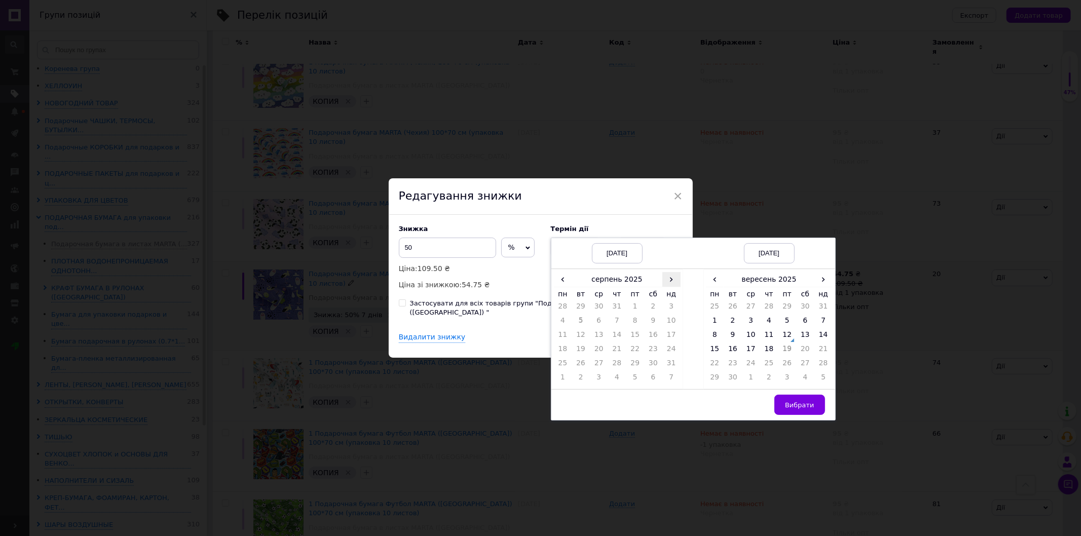
click at [668, 281] on span "›" at bounding box center [671, 279] width 18 height 15
click at [634, 337] on td "12" at bounding box center [635, 337] width 18 height 14
click at [820, 280] on span "›" at bounding box center [823, 279] width 18 height 15
click at [824, 355] on td "26" at bounding box center [823, 351] width 18 height 14
click at [802, 406] on span "Вибрати" at bounding box center [799, 405] width 29 height 8
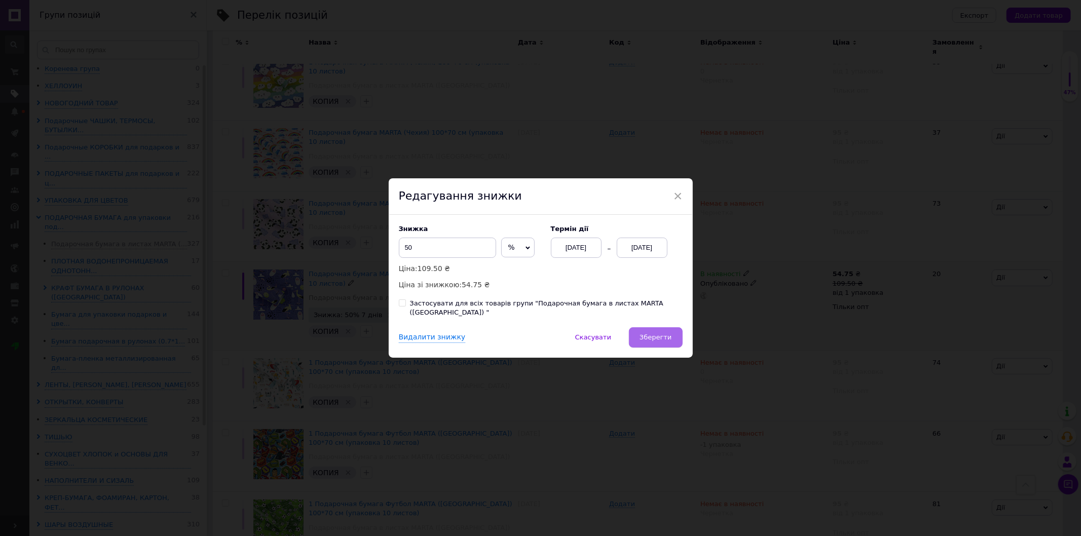
click at [661, 339] on button "Зберегти" at bounding box center [655, 337] width 53 height 20
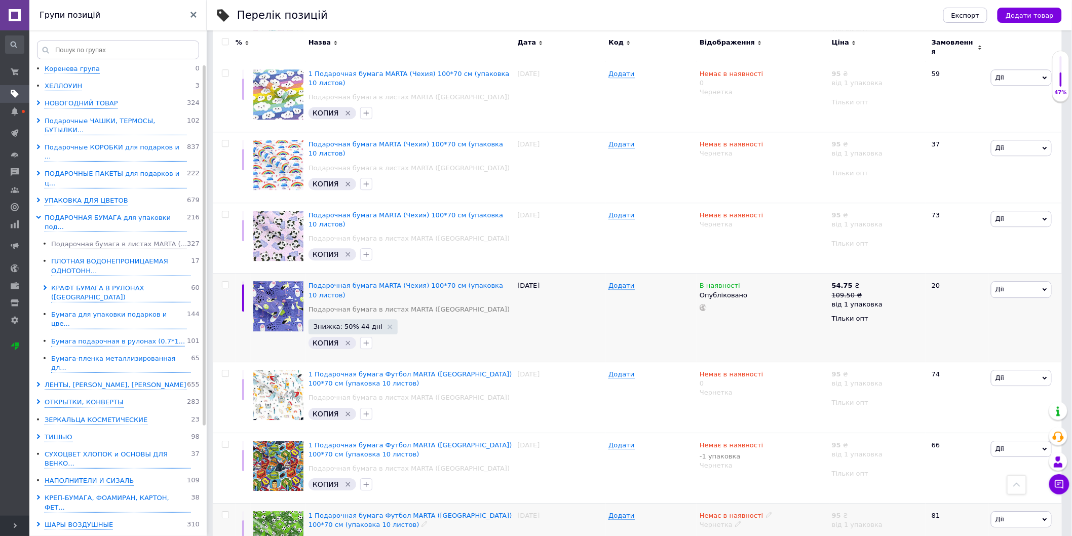
scroll to position [1081, 0]
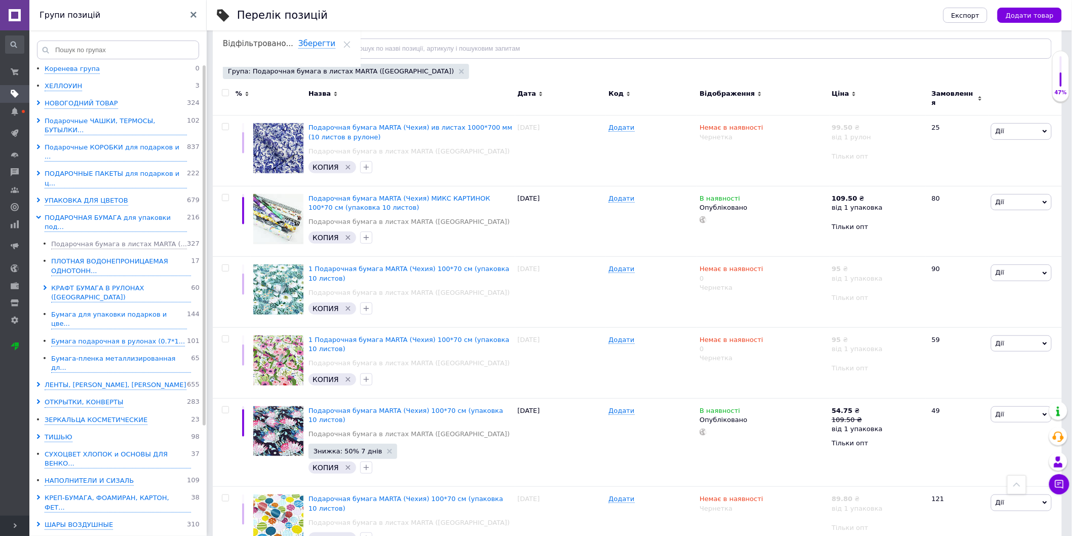
scroll to position [42, 0]
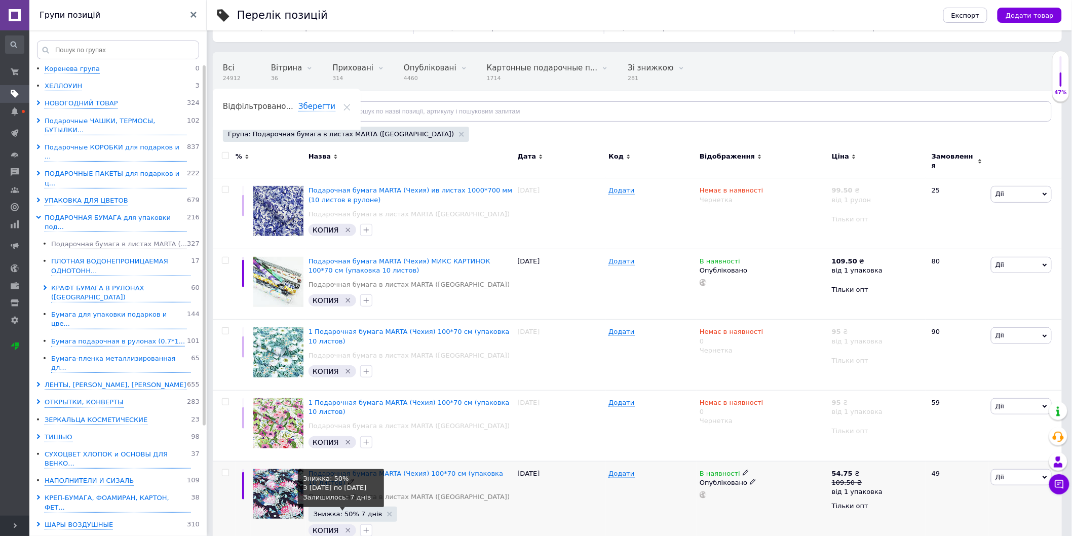
click at [329, 465] on span "Знижка: 50% 7 днів" at bounding box center [348, 514] width 69 height 7
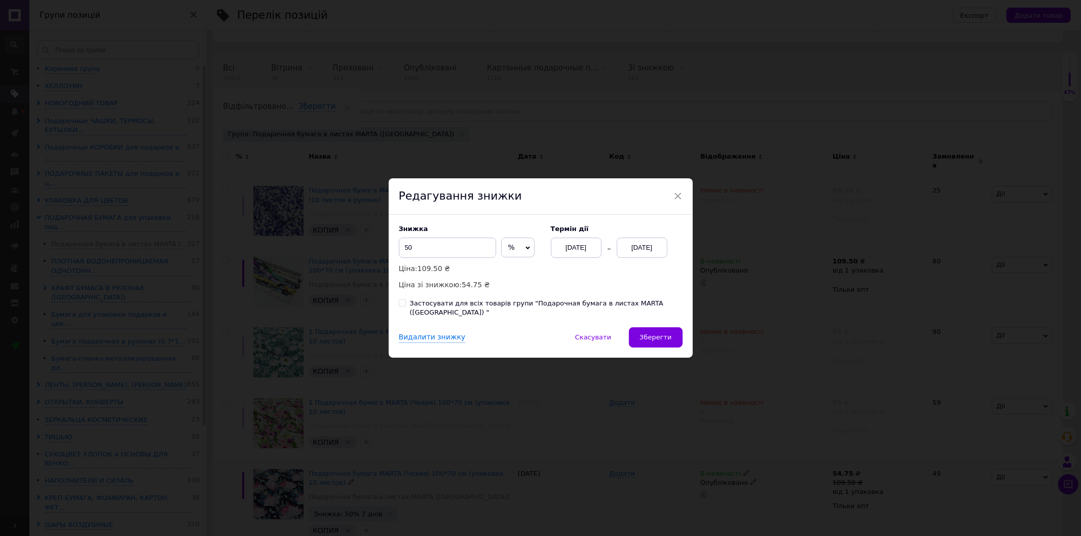
click at [586, 250] on div "[DATE]" at bounding box center [576, 248] width 51 height 20
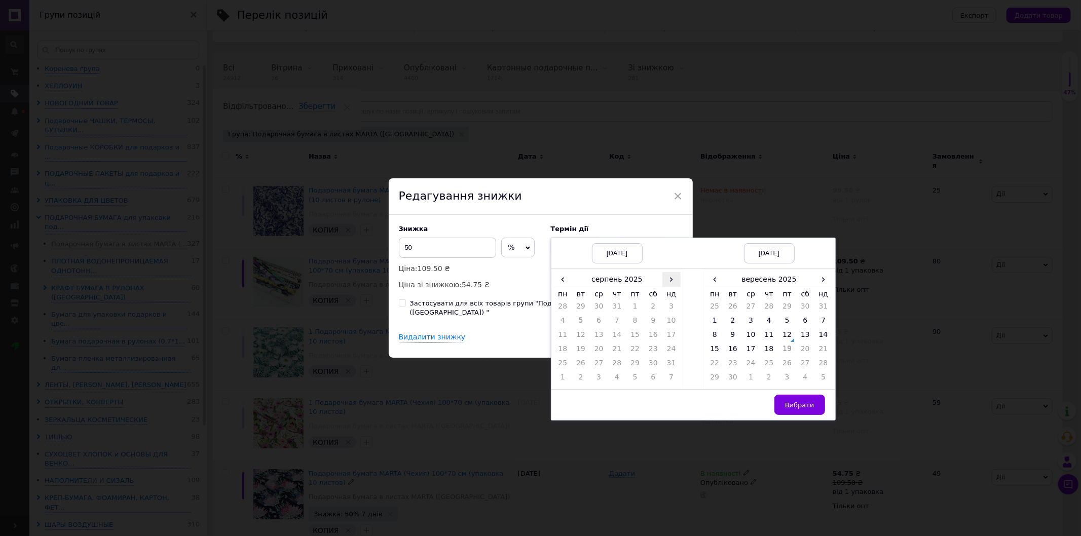
click at [666, 287] on span "›" at bounding box center [671, 279] width 18 height 15
click at [628, 344] on td "12" at bounding box center [635, 337] width 18 height 14
click at [822, 283] on span "›" at bounding box center [823, 279] width 18 height 15
click at [827, 353] on td "26" at bounding box center [823, 351] width 18 height 14
drag, startPoint x: 803, startPoint y: 408, endPoint x: 797, endPoint y: 405, distance: 7.3
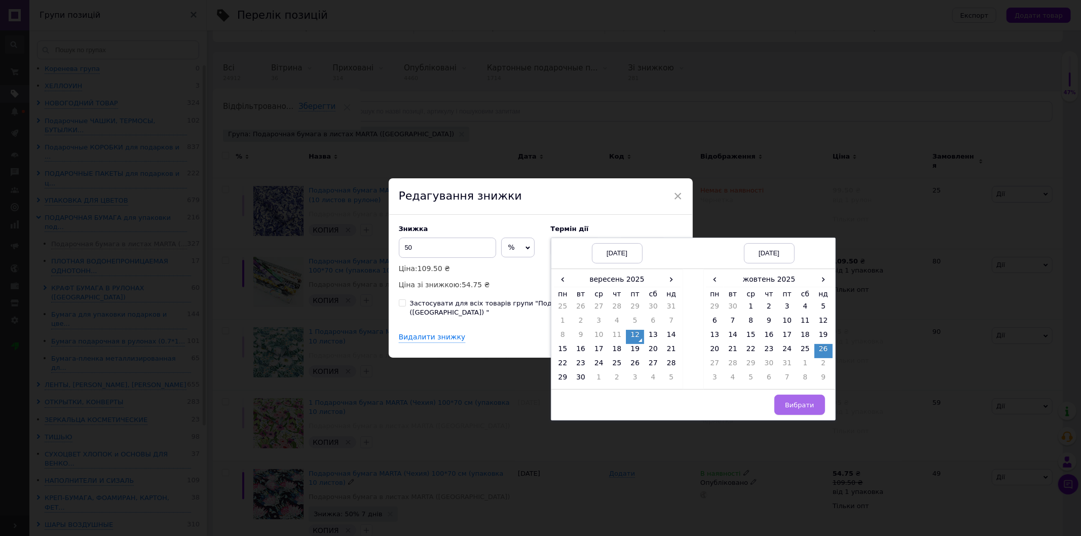
click at [803, 408] on span "Вибрати" at bounding box center [799, 405] width 29 height 8
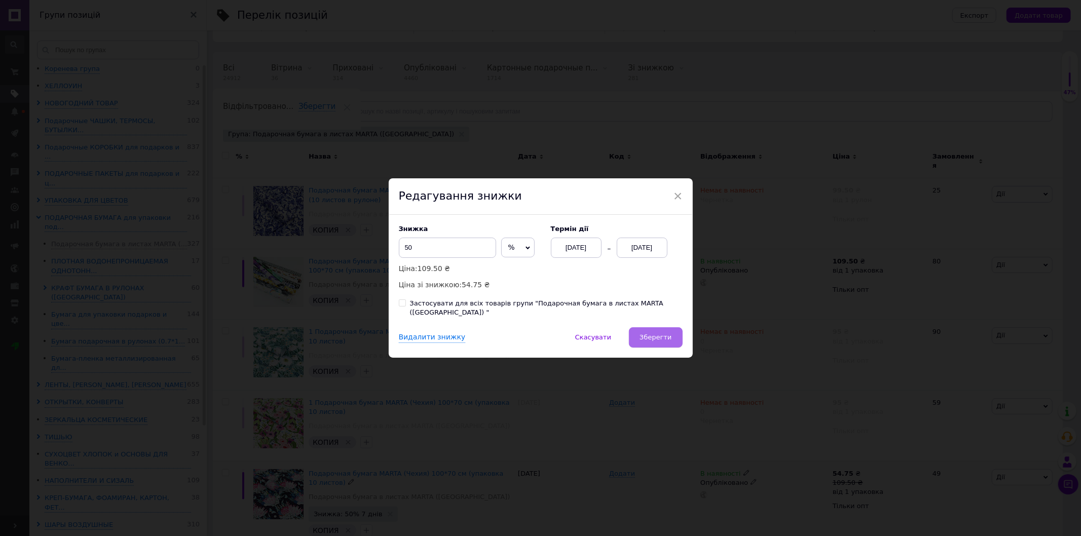
click at [650, 333] on span "Зберегти" at bounding box center [656, 337] width 32 height 8
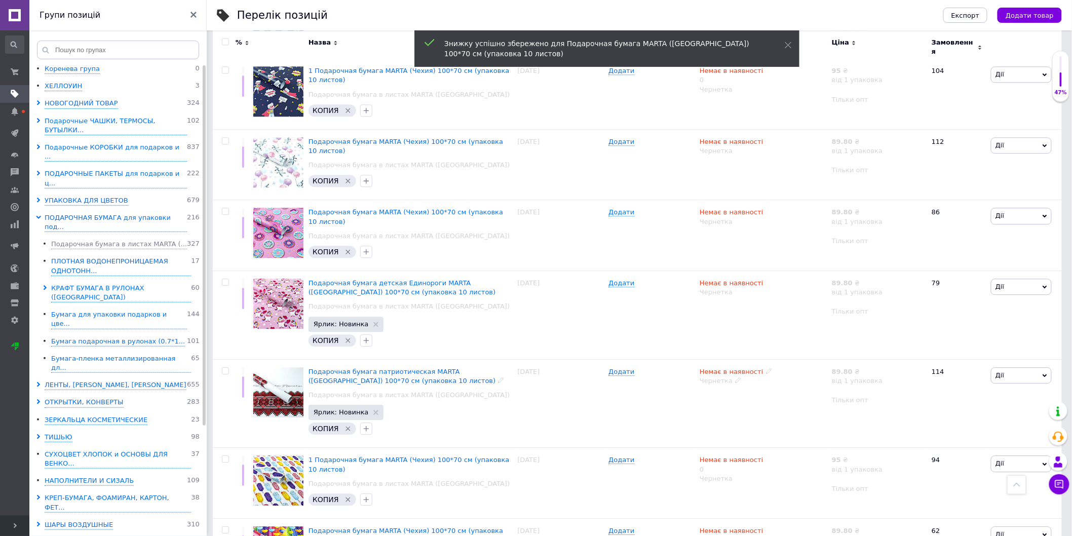
scroll to position [1159, 0]
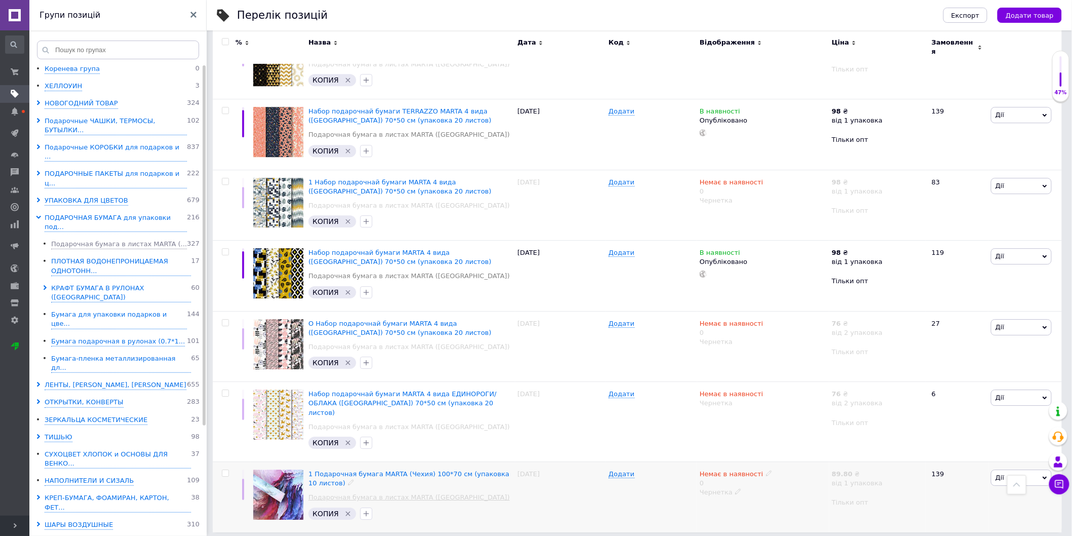
scroll to position [1183, 0]
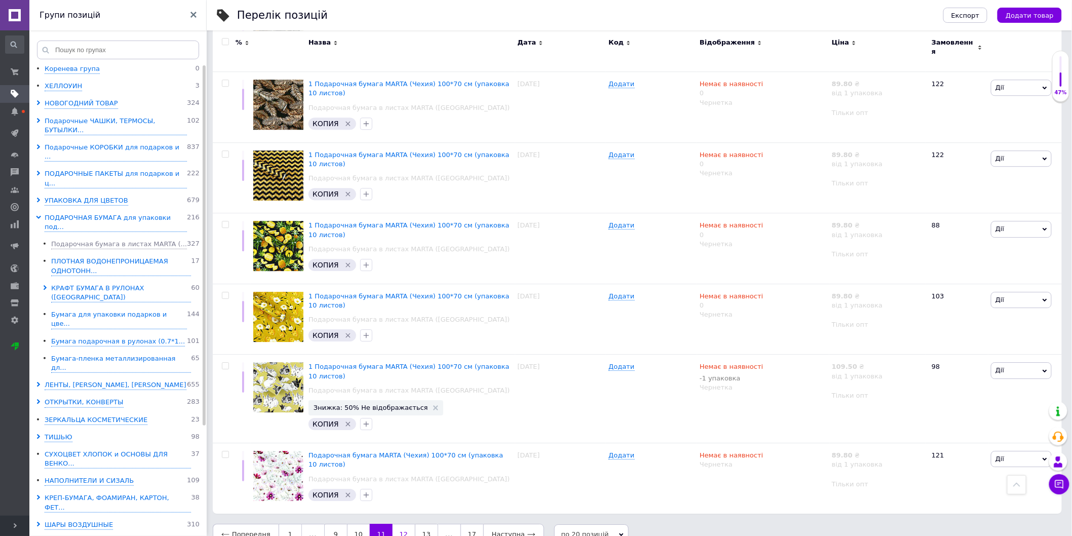
click at [396, 465] on link "12" at bounding box center [404, 534] width 22 height 21
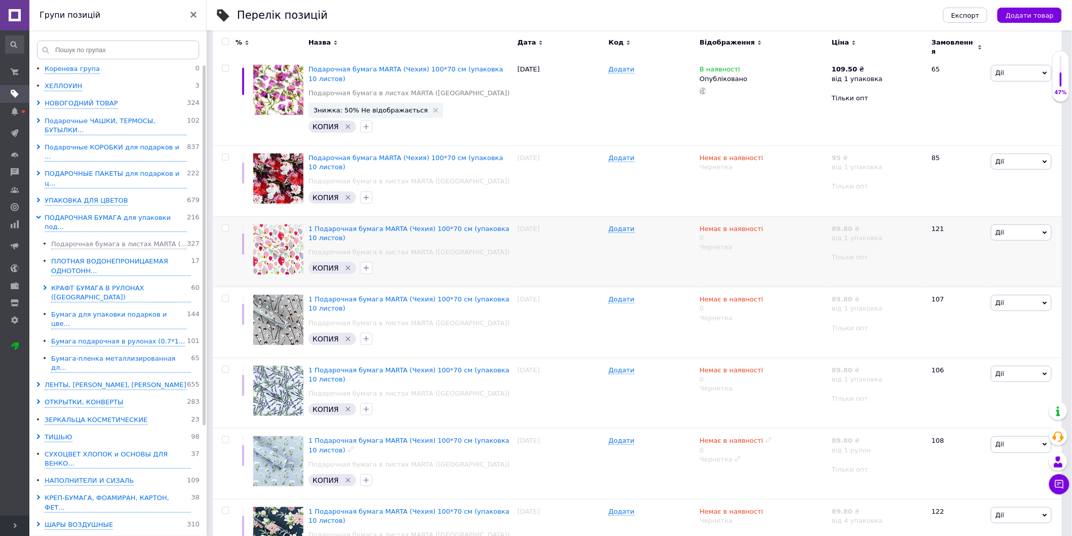
scroll to position [169, 0]
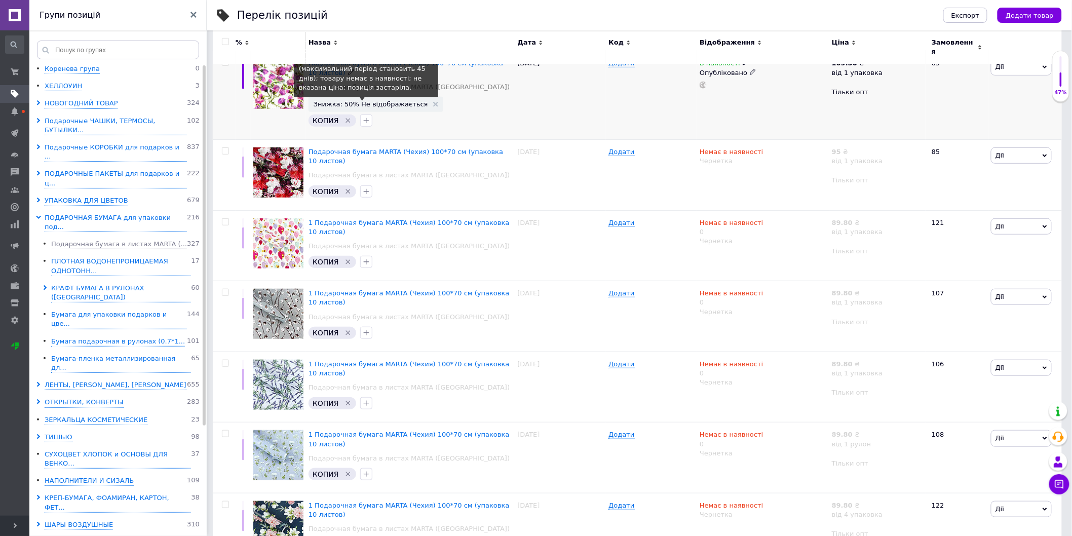
click at [393, 101] on span "Знижка: 50% Не відображається" at bounding box center [371, 104] width 115 height 7
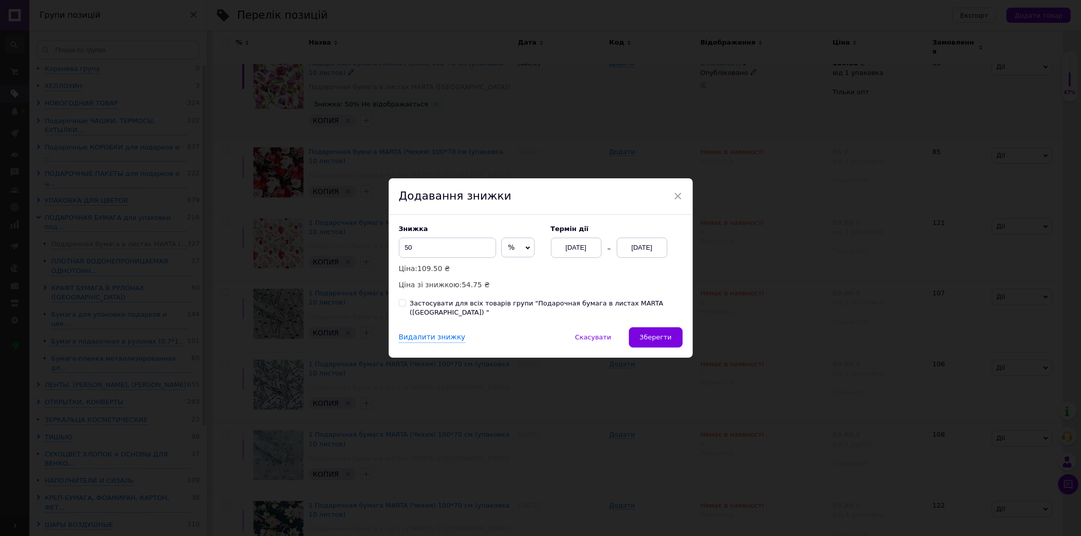
click at [579, 251] on div "[DATE]" at bounding box center [576, 248] width 51 height 20
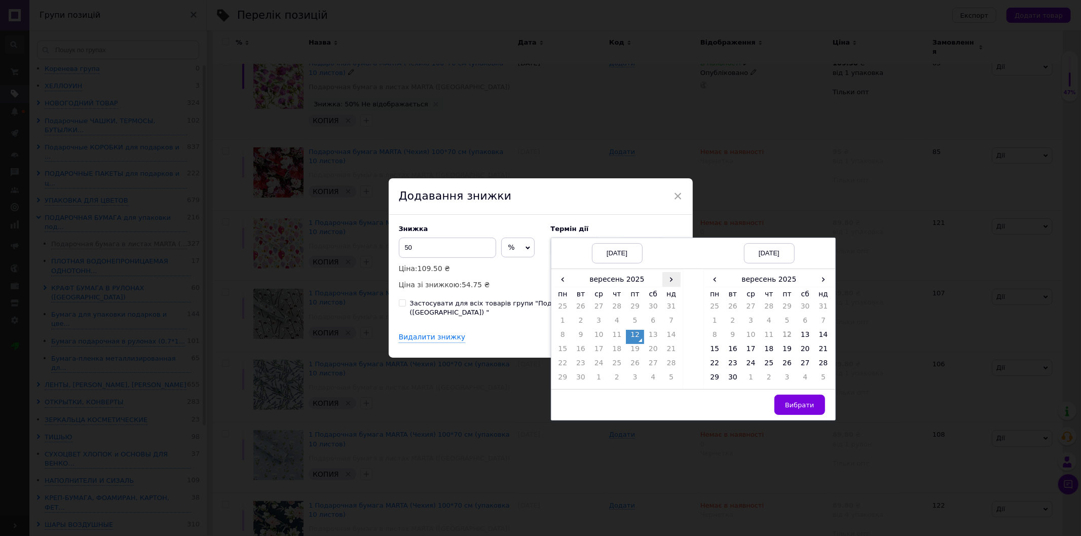
click at [669, 286] on span "›" at bounding box center [671, 279] width 18 height 15
click at [559, 287] on span "‹" at bounding box center [563, 279] width 18 height 15
click at [823, 287] on span "›" at bounding box center [823, 279] width 18 height 15
click at [822, 350] on td "26" at bounding box center [823, 351] width 18 height 14
click at [803, 407] on span "Вибрати" at bounding box center [799, 405] width 29 height 8
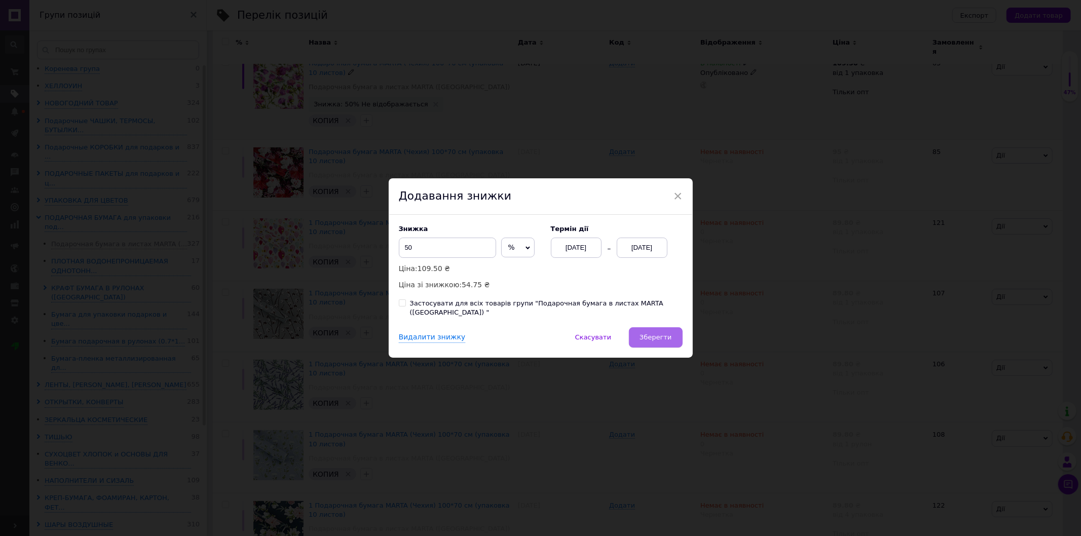
click at [654, 340] on button "Зберегти" at bounding box center [655, 337] width 53 height 20
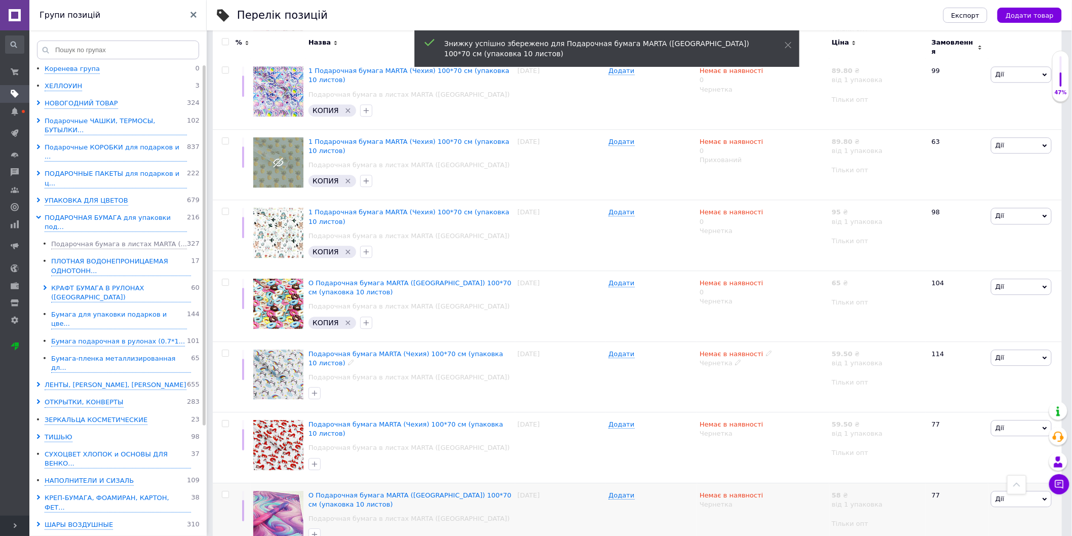
scroll to position [1124, 0]
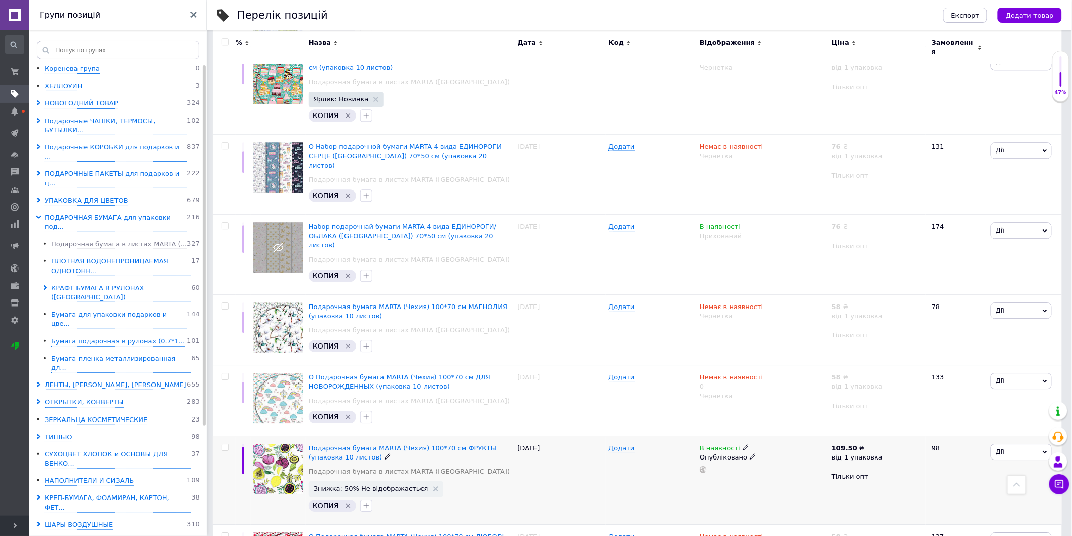
scroll to position [1061, 0]
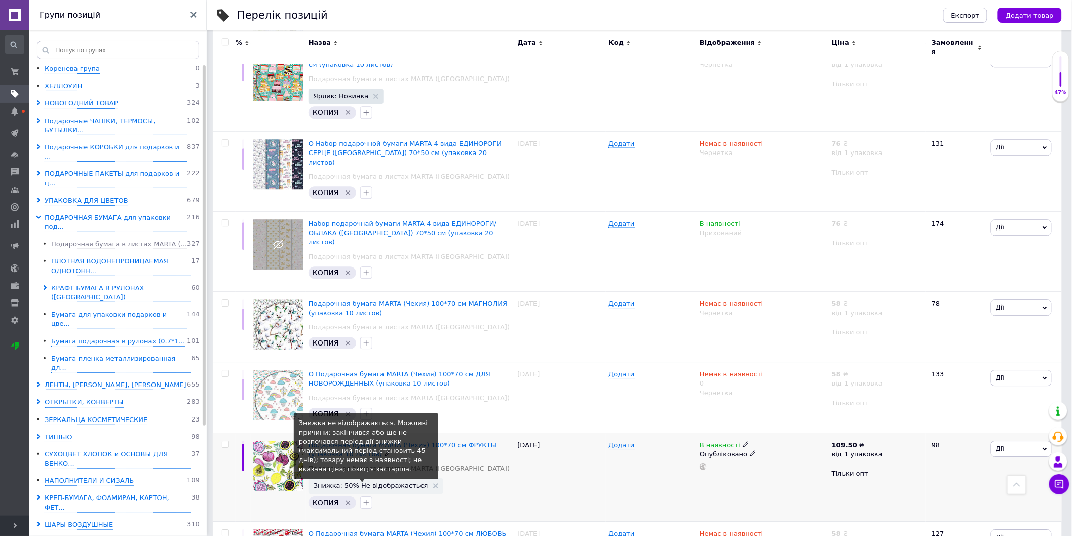
click at [397, 465] on span "Знижка: 50% Не відображається" at bounding box center [371, 485] width 115 height 7
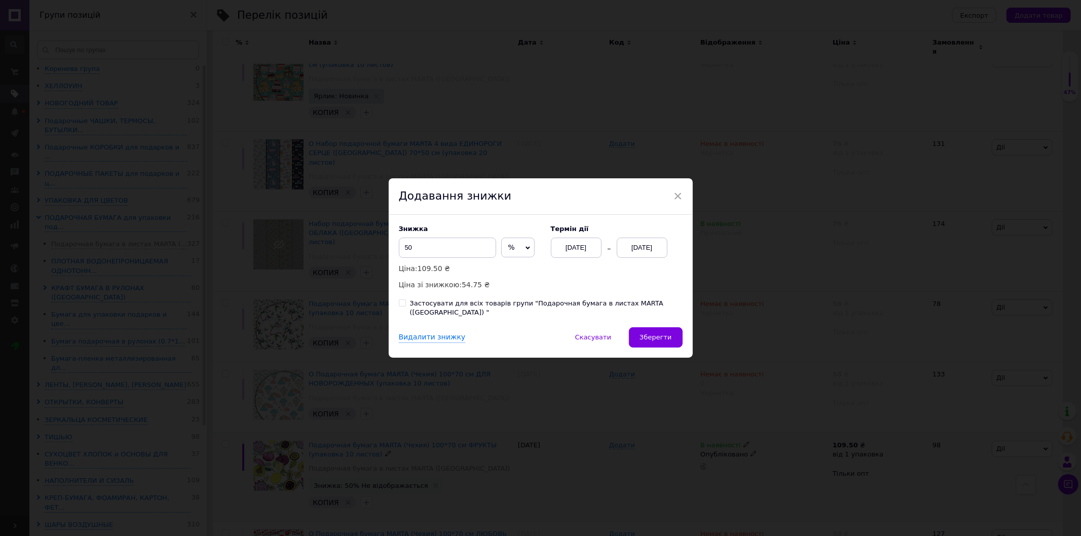
click at [564, 254] on div "[DATE]" at bounding box center [576, 248] width 51 height 20
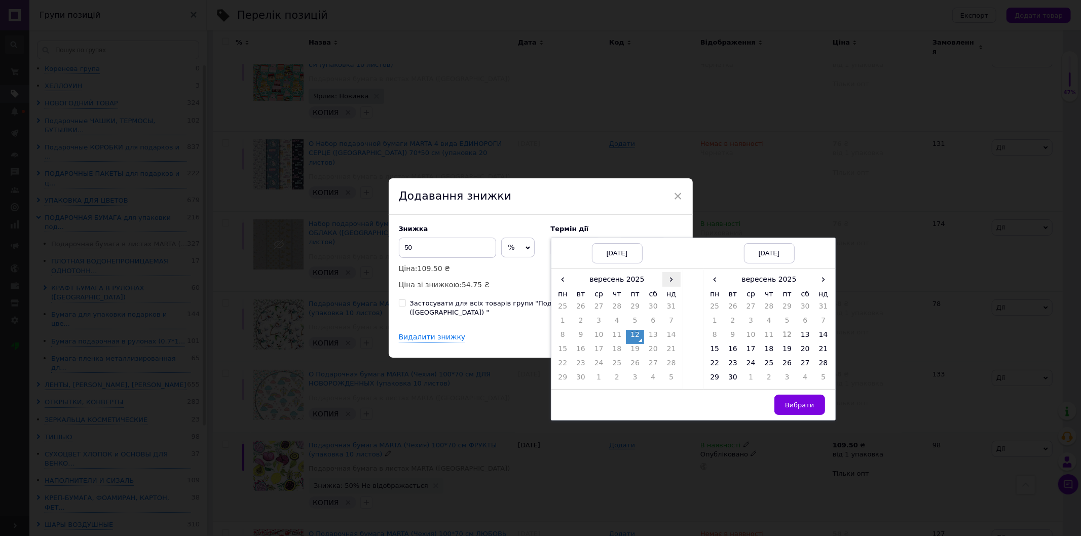
click at [667, 287] on span "›" at bounding box center [671, 279] width 18 height 15
click at [824, 285] on span "›" at bounding box center [823, 279] width 18 height 15
click at [822, 353] on td "26" at bounding box center [823, 351] width 18 height 14
click at [558, 282] on span "‹" at bounding box center [563, 279] width 18 height 15
click at [784, 406] on button "Вибрати" at bounding box center [799, 405] width 51 height 20
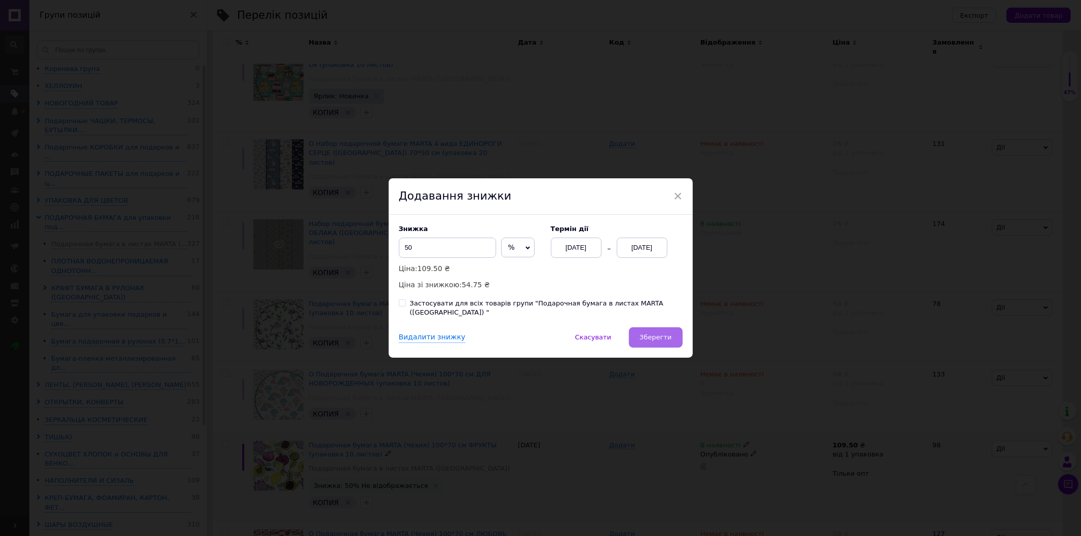
click at [663, 336] on span "Зберегти" at bounding box center [656, 337] width 32 height 8
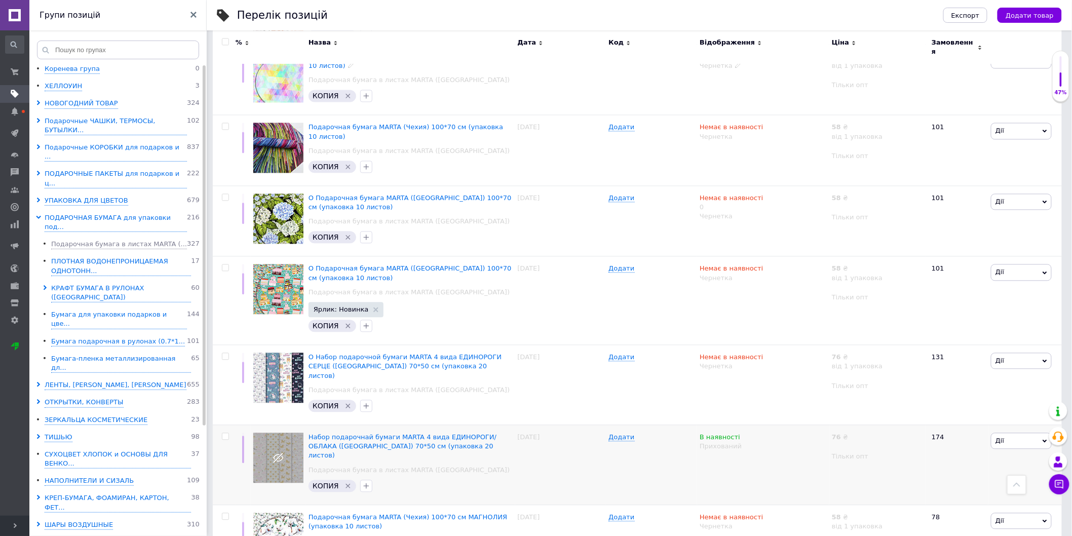
scroll to position [892, 0]
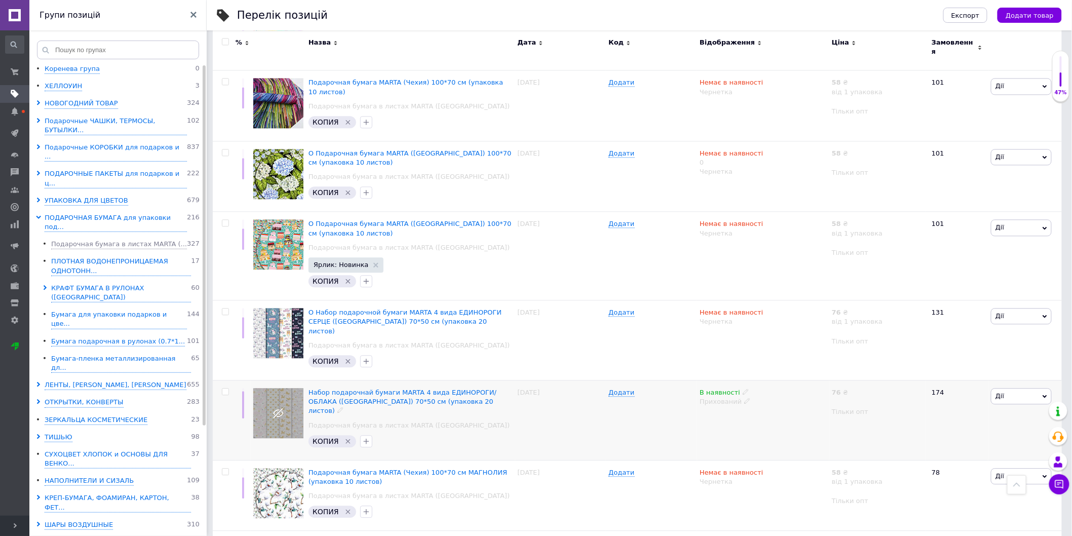
click at [743, 389] on use at bounding box center [746, 392] width 6 height 6
click at [773, 393] on li "Немає в наявності" at bounding box center [801, 400] width 96 height 14
click at [730, 380] on div "В наявності Наявність Немає в наявності В наявності Під замовлення Залишки упак…" at bounding box center [763, 420] width 132 height 80
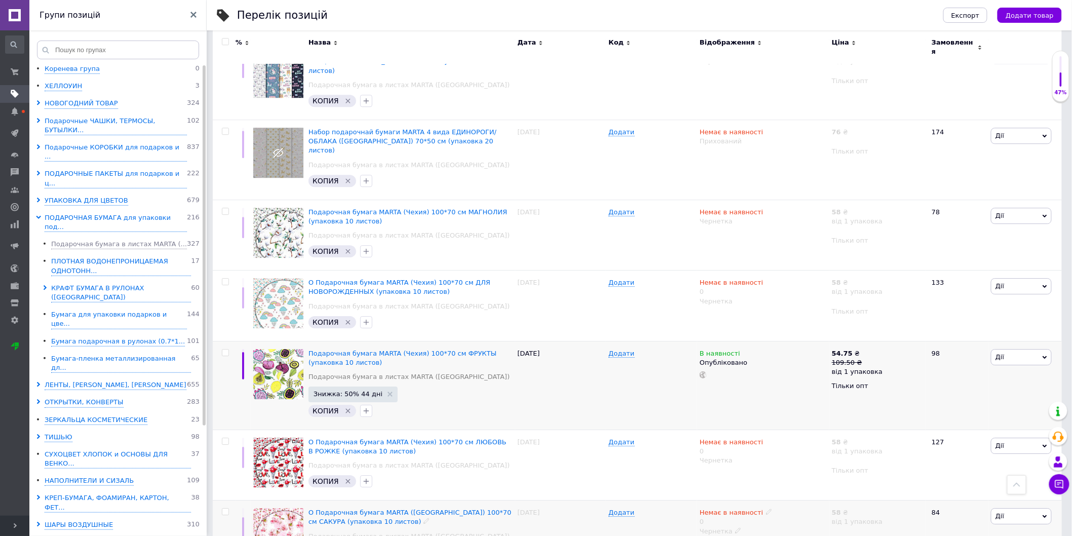
scroll to position [1168, 0]
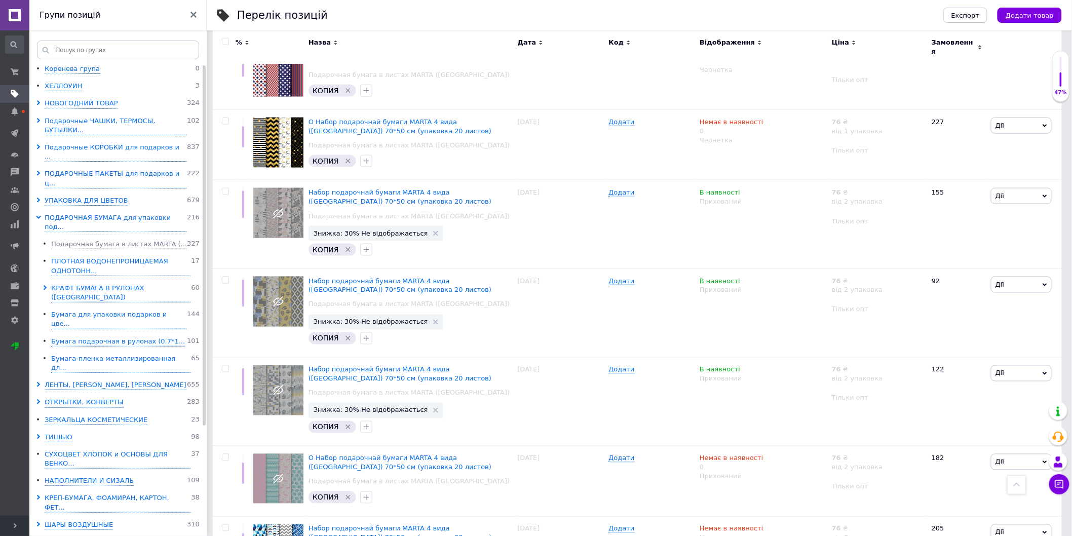
scroll to position [421, 0]
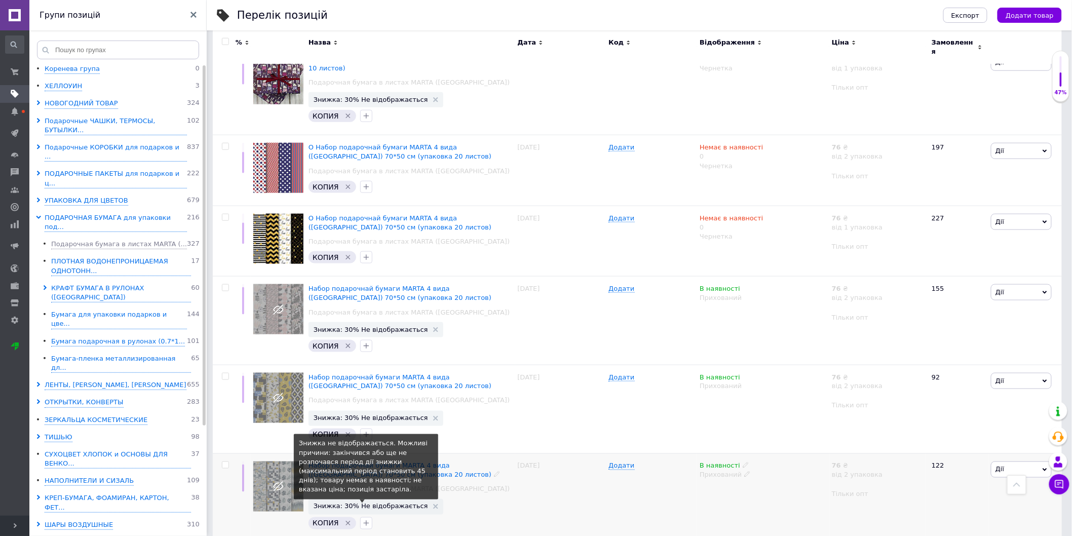
click at [392, 465] on span "Знижка: 30% Не відображається" at bounding box center [371, 506] width 115 height 7
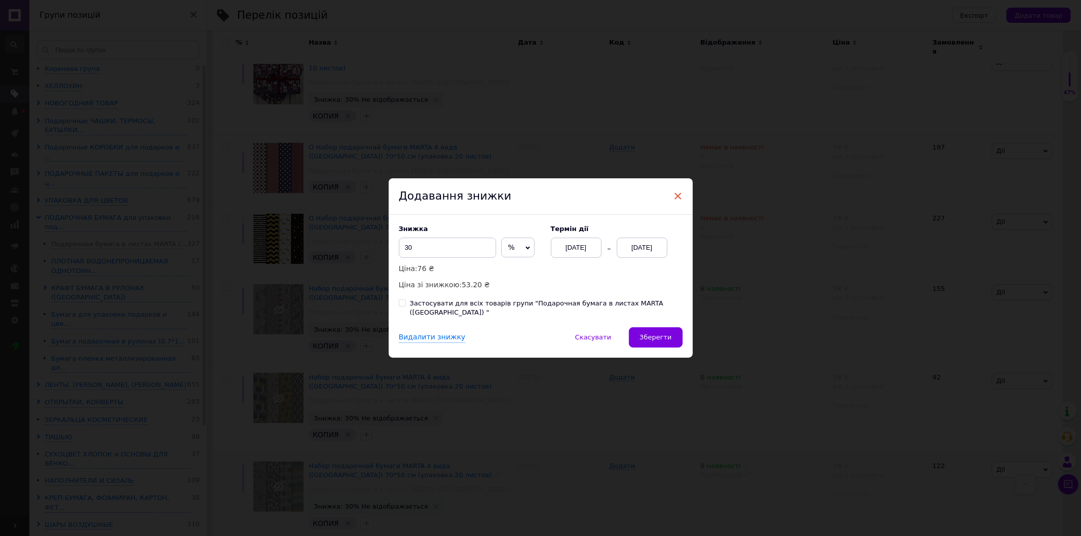
click at [678, 195] on span "×" at bounding box center [678, 196] width 9 height 17
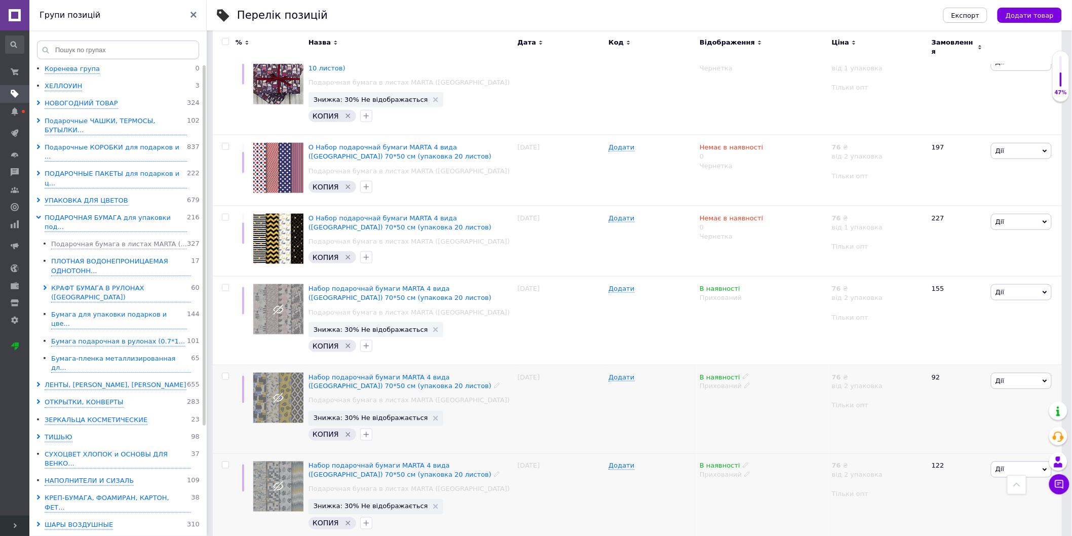
click at [744, 383] on icon at bounding box center [747, 386] width 6 height 6
click at [553, 387] on div "31.08.2021" at bounding box center [560, 409] width 91 height 89
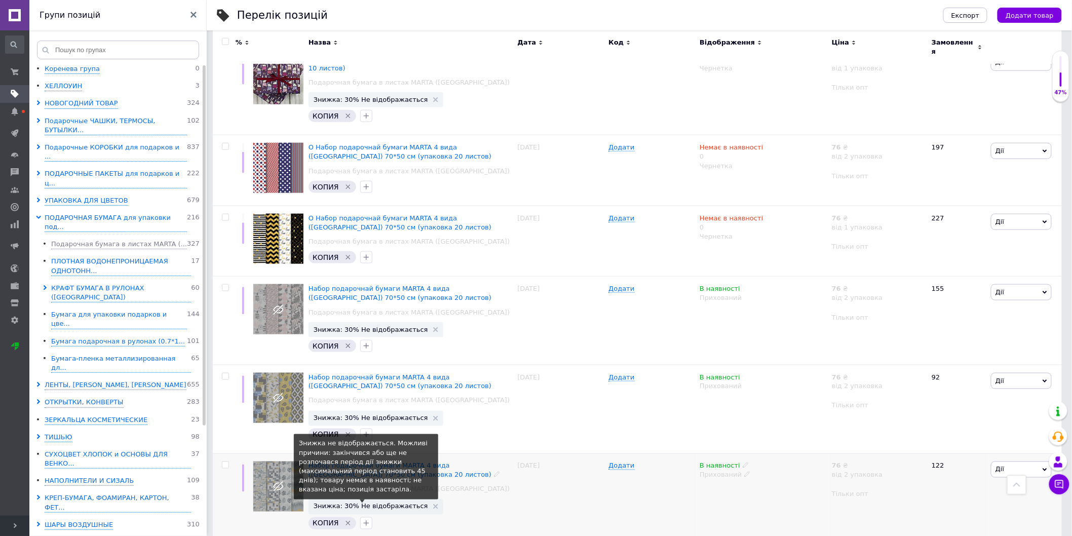
click at [371, 465] on span "Знижка: 30% Не відображається" at bounding box center [371, 506] width 115 height 7
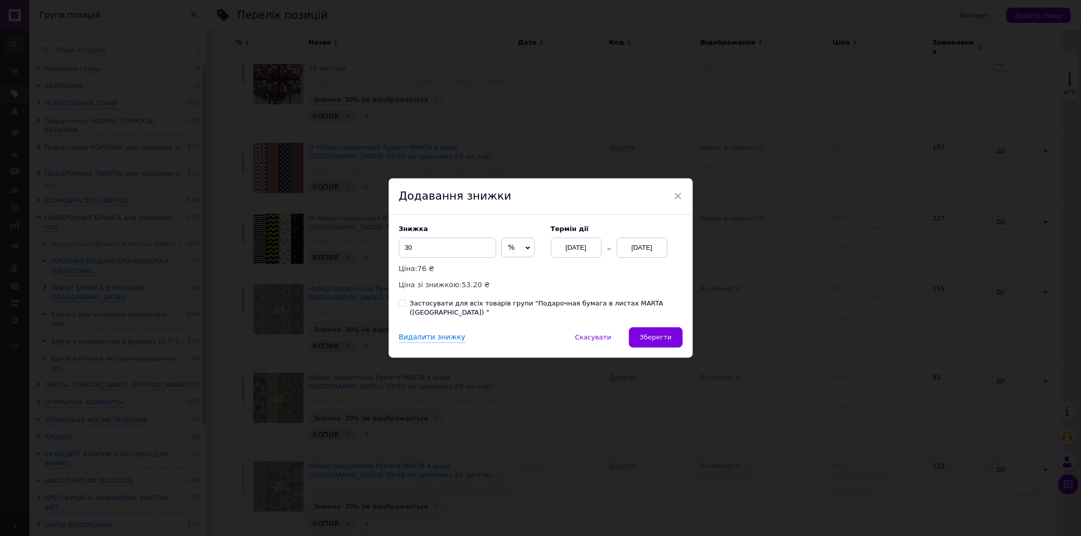
click at [643, 256] on div "[DATE]" at bounding box center [642, 248] width 51 height 20
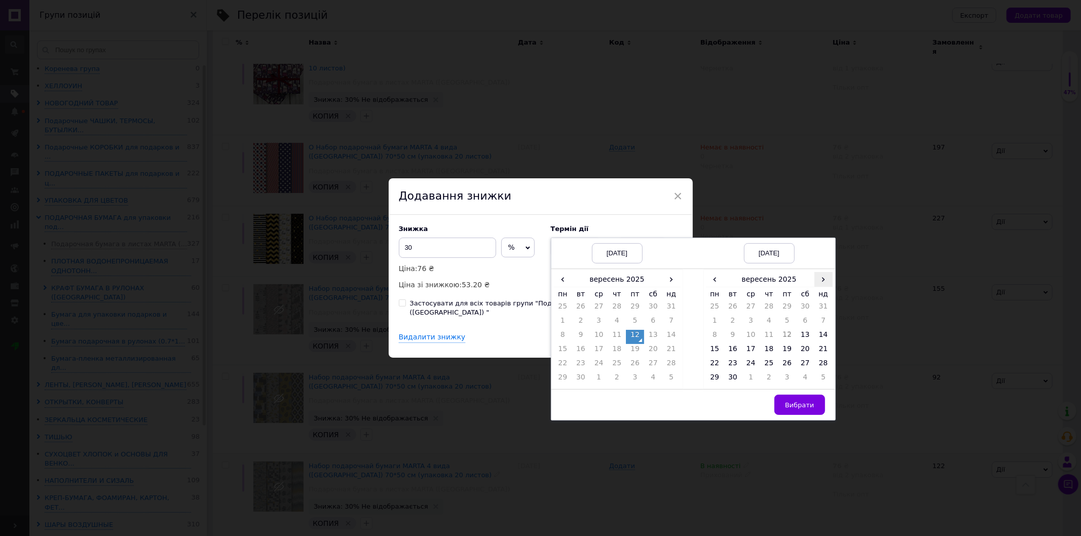
click at [820, 287] on span "›" at bounding box center [823, 279] width 18 height 15
click at [818, 353] on td "26" at bounding box center [823, 351] width 18 height 14
click at [799, 408] on span "Вибрати" at bounding box center [799, 405] width 29 height 8
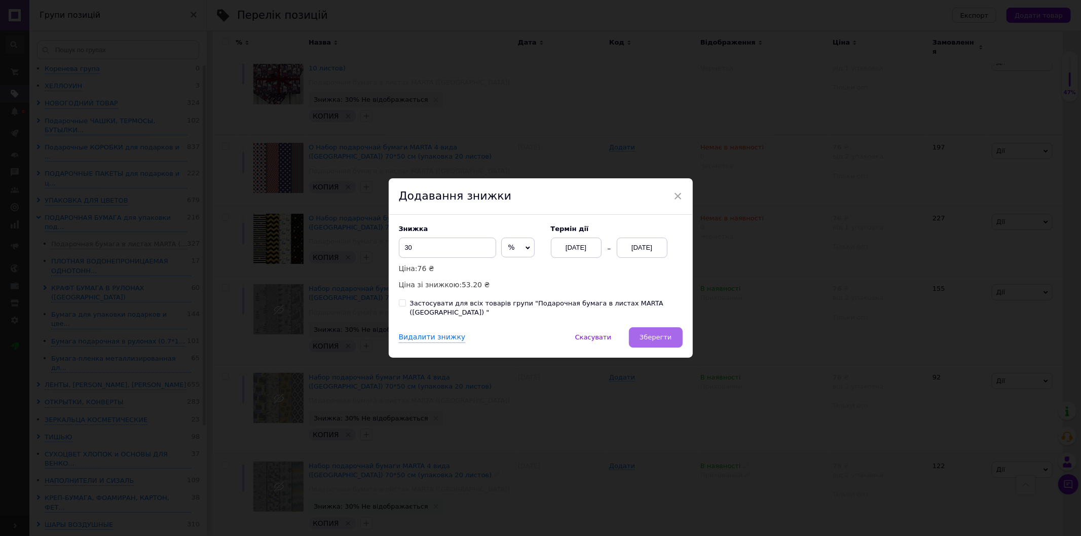
click at [676, 335] on button "Зберегти" at bounding box center [655, 337] width 53 height 20
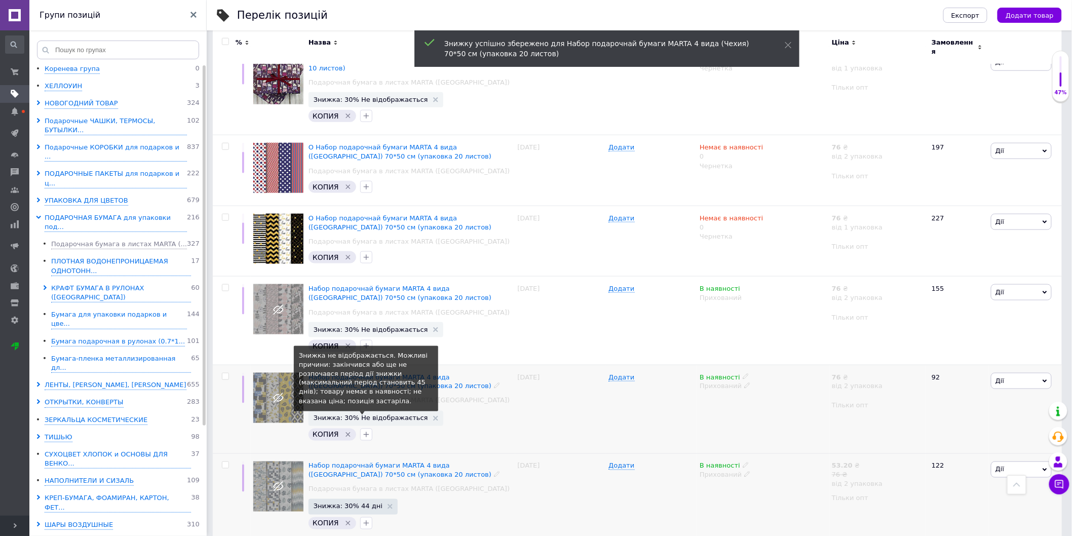
click at [388, 415] on span "Знижка: 30% Не відображається" at bounding box center [371, 418] width 115 height 7
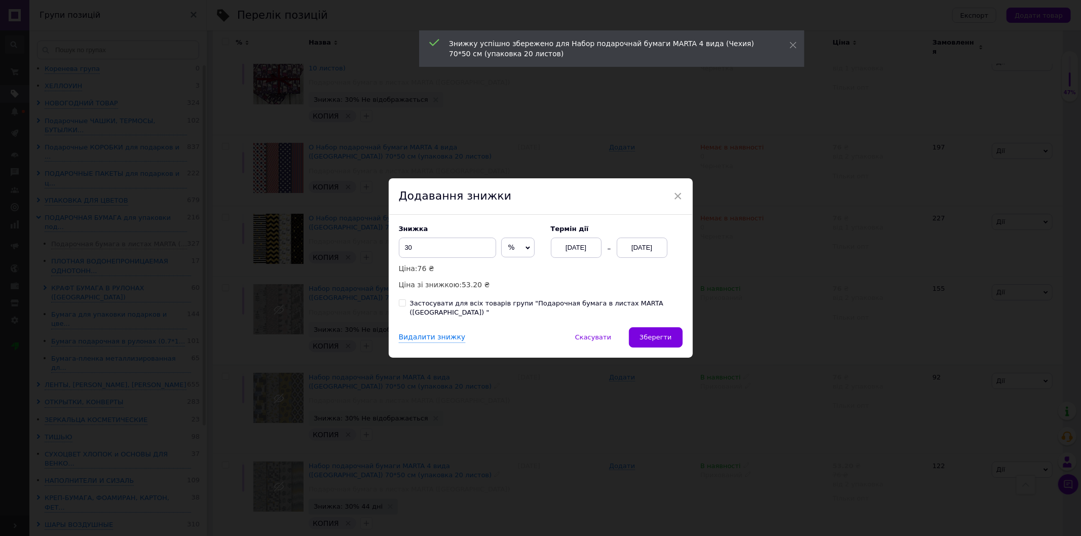
click at [654, 251] on div "[DATE]" at bounding box center [642, 248] width 51 height 20
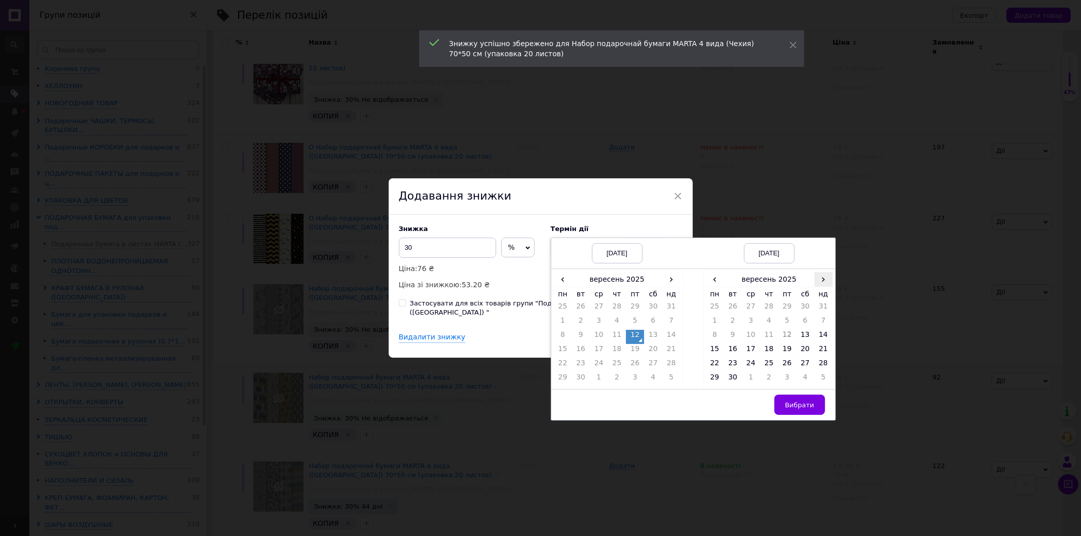
click at [819, 286] on span "›" at bounding box center [823, 279] width 18 height 15
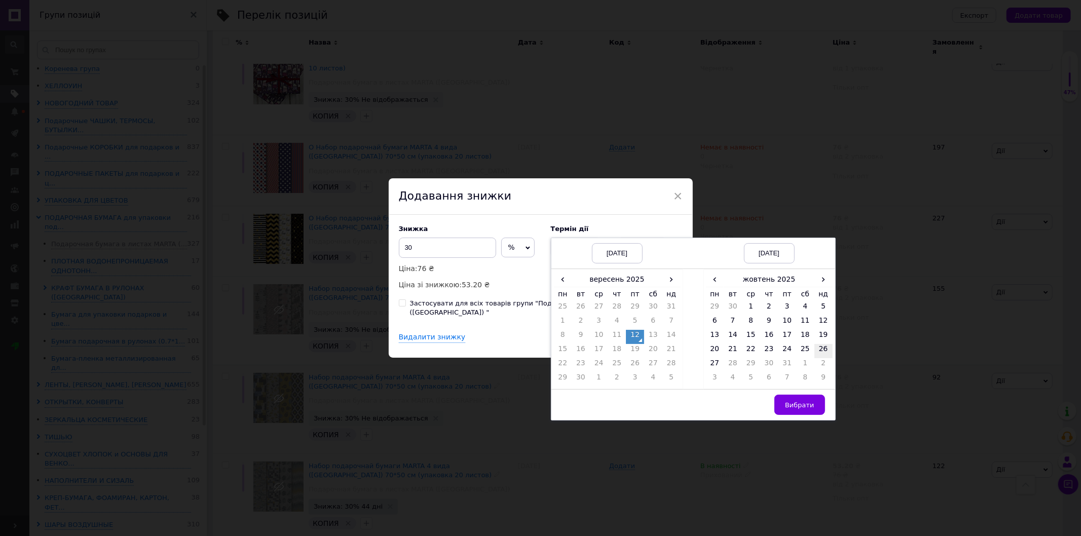
click at [820, 355] on td "26" at bounding box center [823, 351] width 18 height 14
click at [789, 409] on span "Вибрати" at bounding box center [799, 405] width 29 height 8
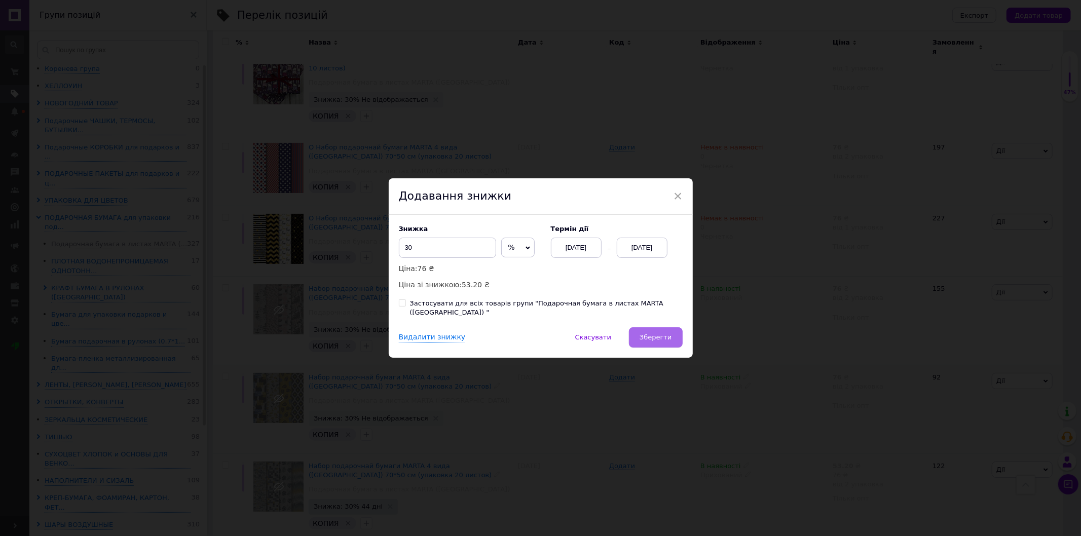
click at [649, 333] on span "Зберегти" at bounding box center [656, 337] width 32 height 8
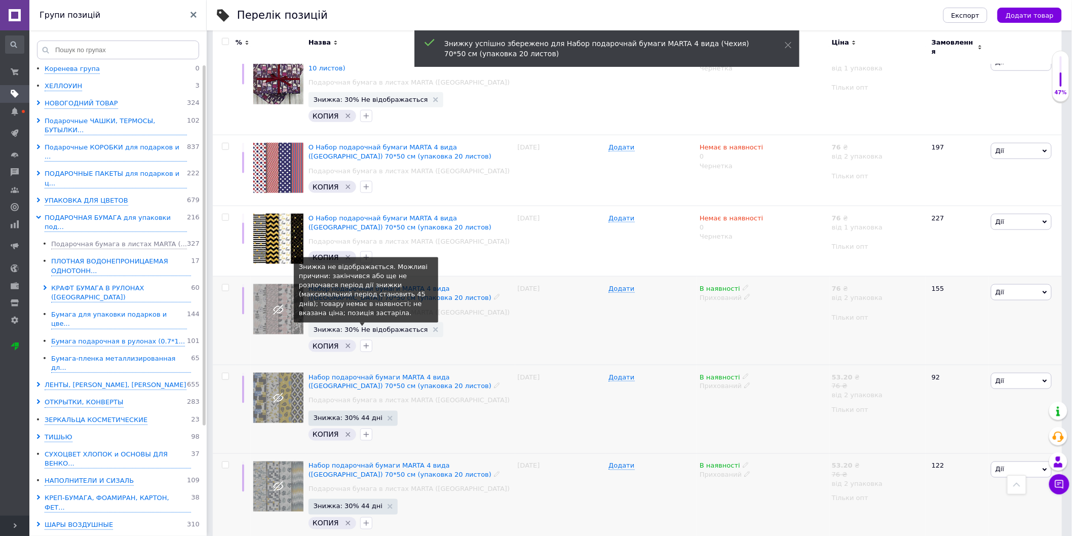
click at [389, 326] on span "Знижка: 30% Не відображається" at bounding box center [371, 329] width 115 height 7
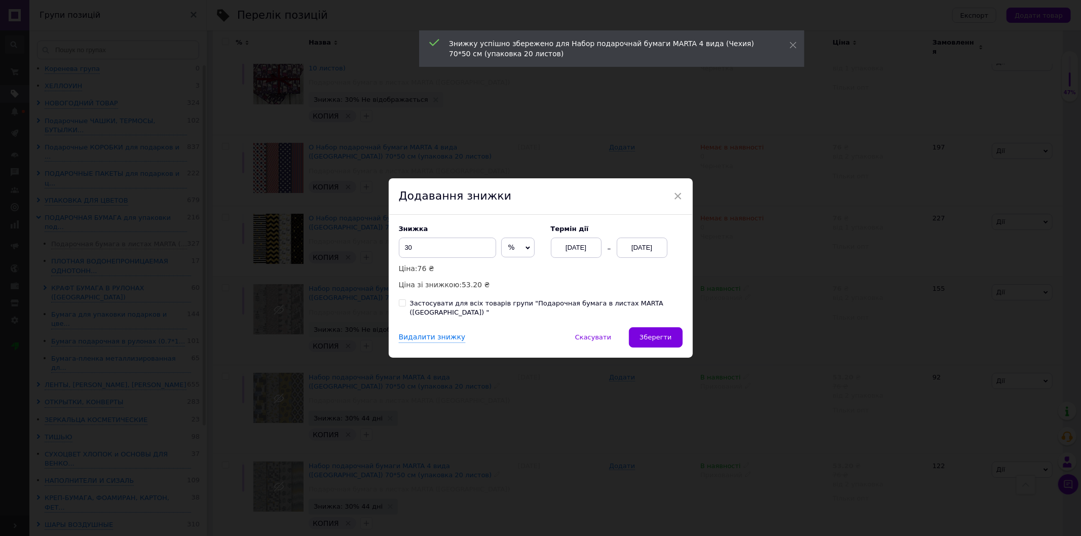
click at [644, 257] on div "[DATE]" at bounding box center [642, 248] width 51 height 20
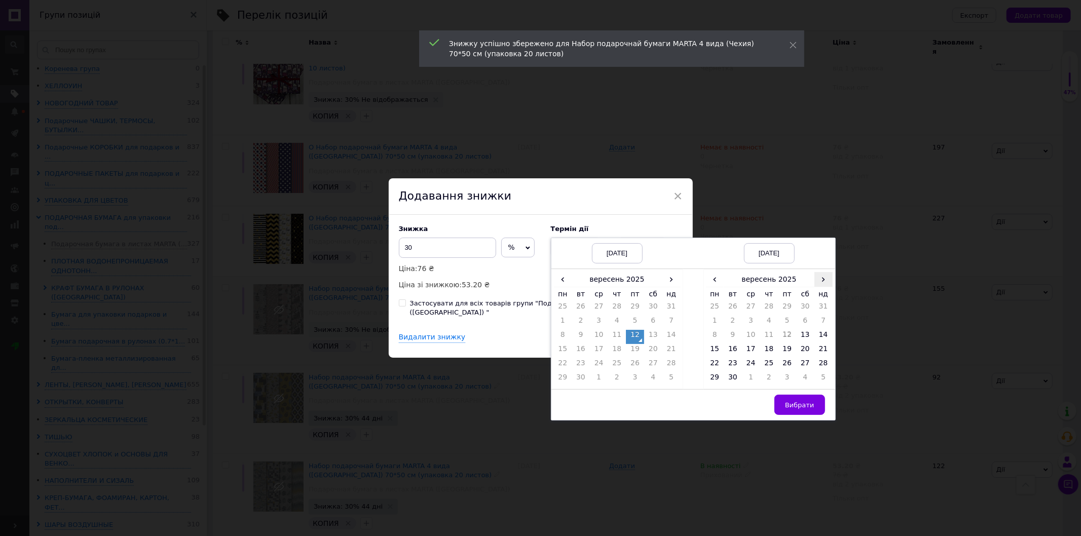
click at [823, 282] on span "›" at bounding box center [823, 279] width 18 height 15
click at [818, 355] on td "26" at bounding box center [823, 351] width 18 height 14
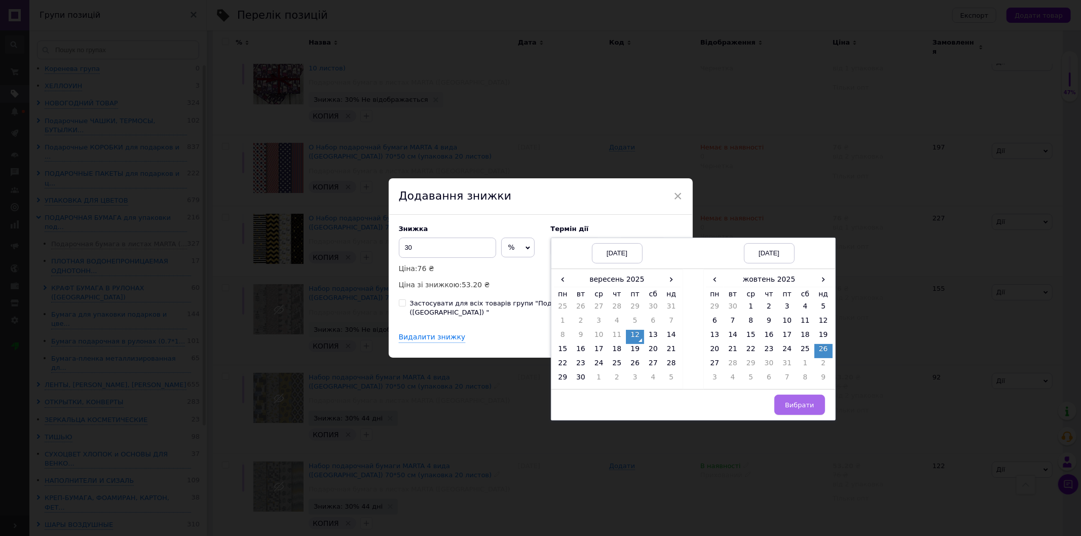
click at [810, 407] on span "Вибрати" at bounding box center [799, 405] width 29 height 8
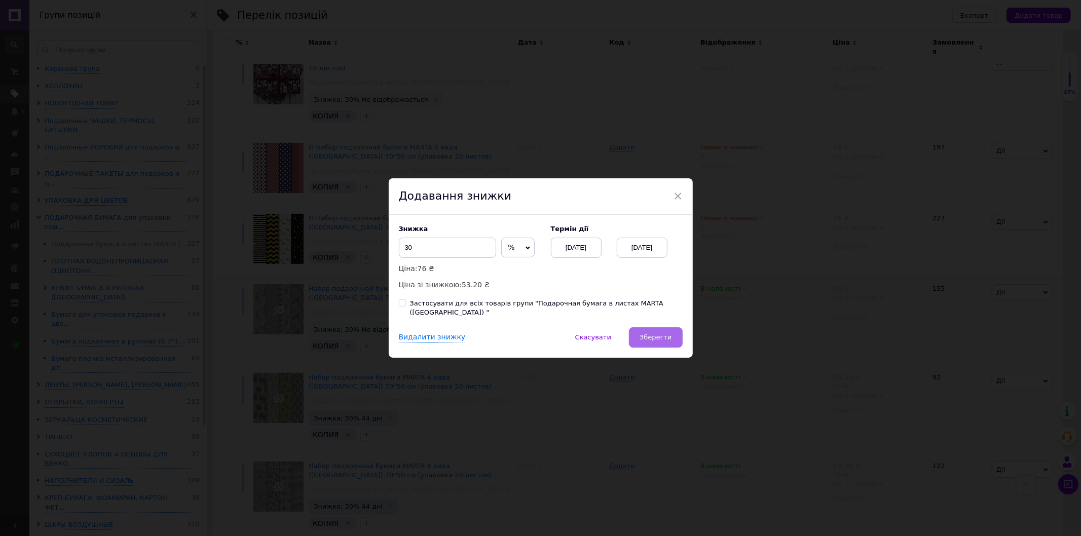
click at [668, 333] on span "Зберегти" at bounding box center [656, 337] width 32 height 8
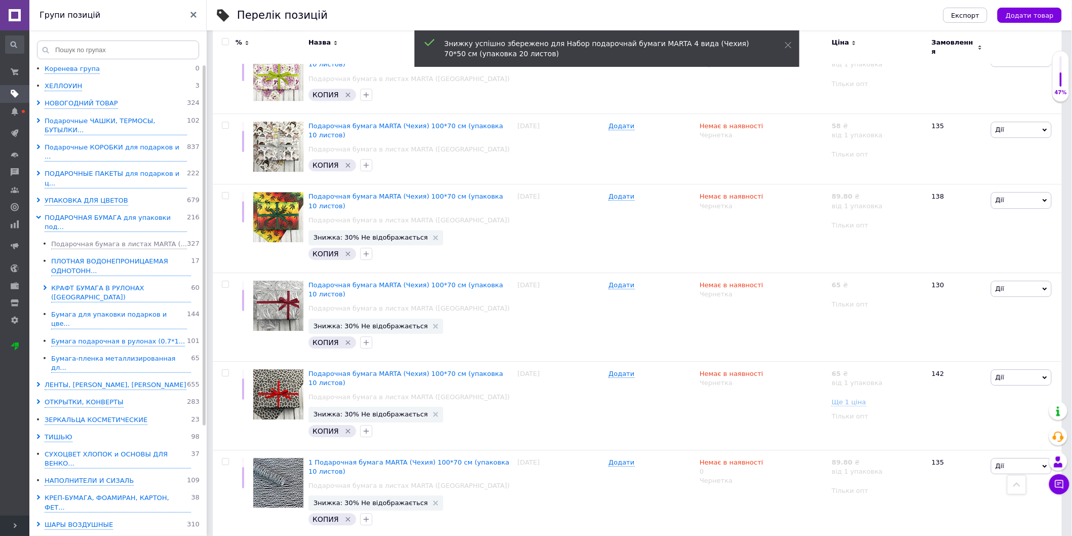
scroll to position [1256, 0]
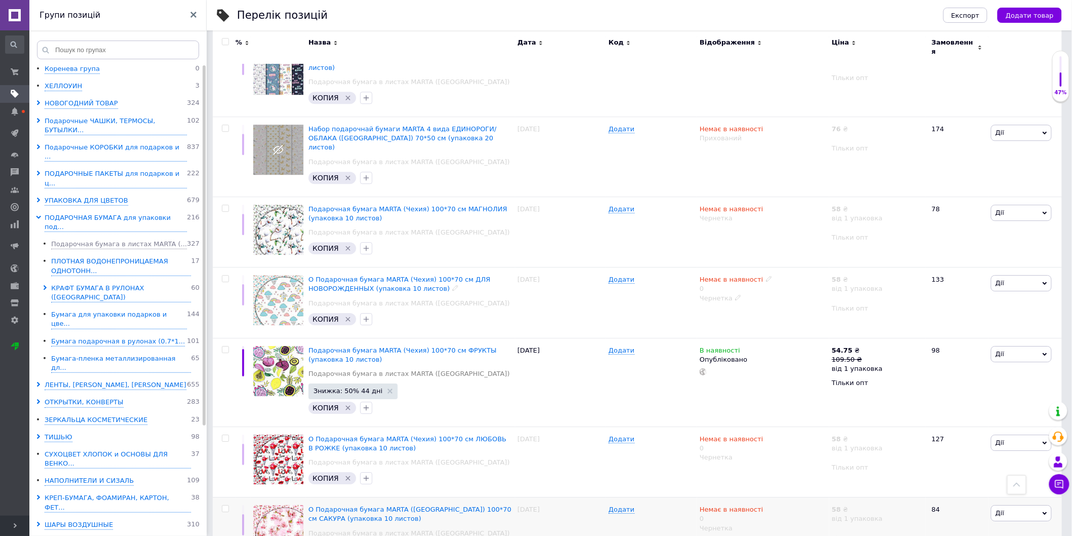
scroll to position [1168, 0]
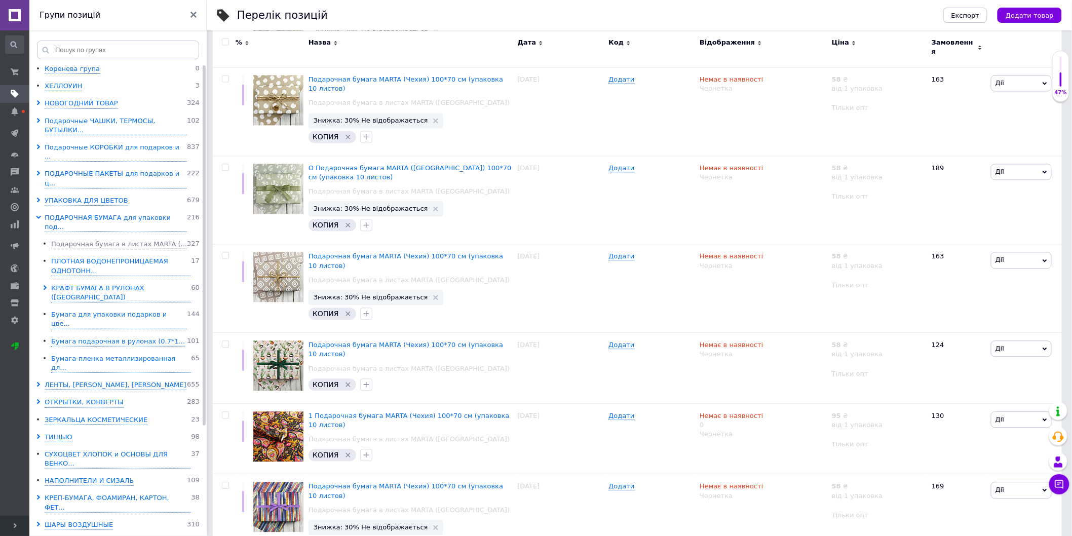
scroll to position [1194, 0]
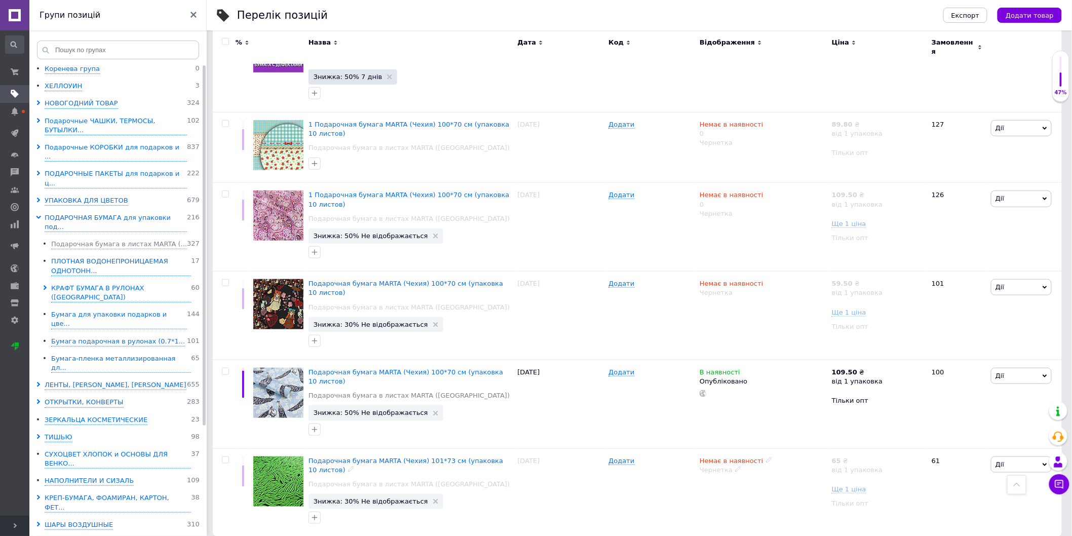
scroll to position [280, 0]
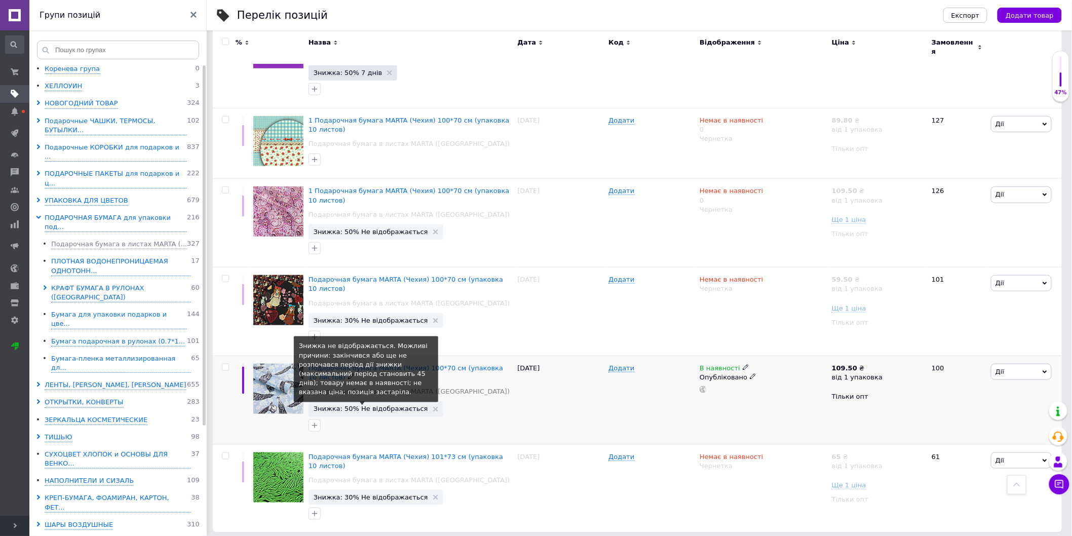
click at [393, 405] on span "Знижка: 50% Не відображається" at bounding box center [371, 408] width 115 height 7
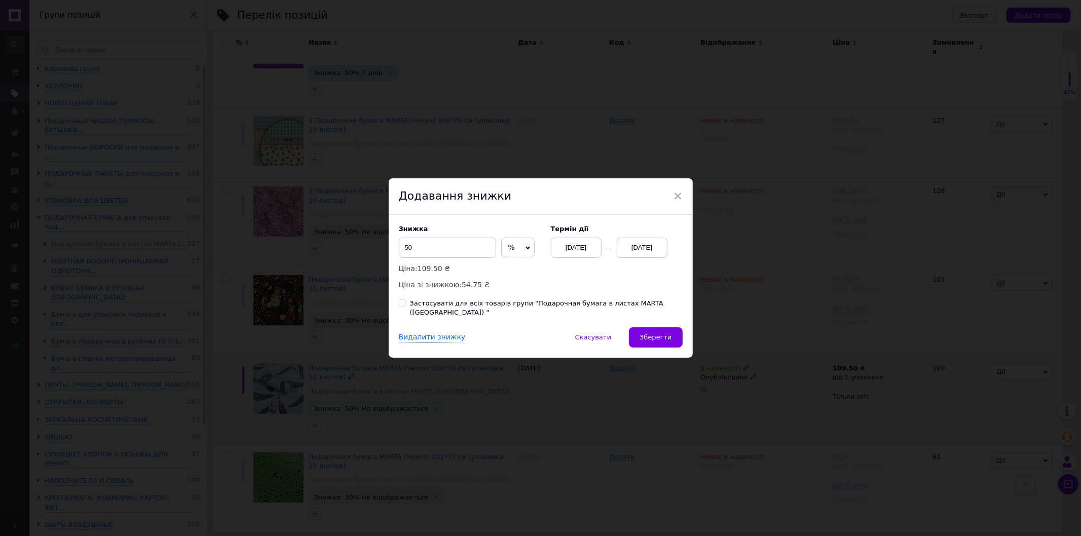
click at [590, 239] on div "Термін дії 12.09.2025 12.09.2025" at bounding box center [612, 241] width 142 height 33
click at [590, 252] on div "[DATE]" at bounding box center [576, 248] width 51 height 20
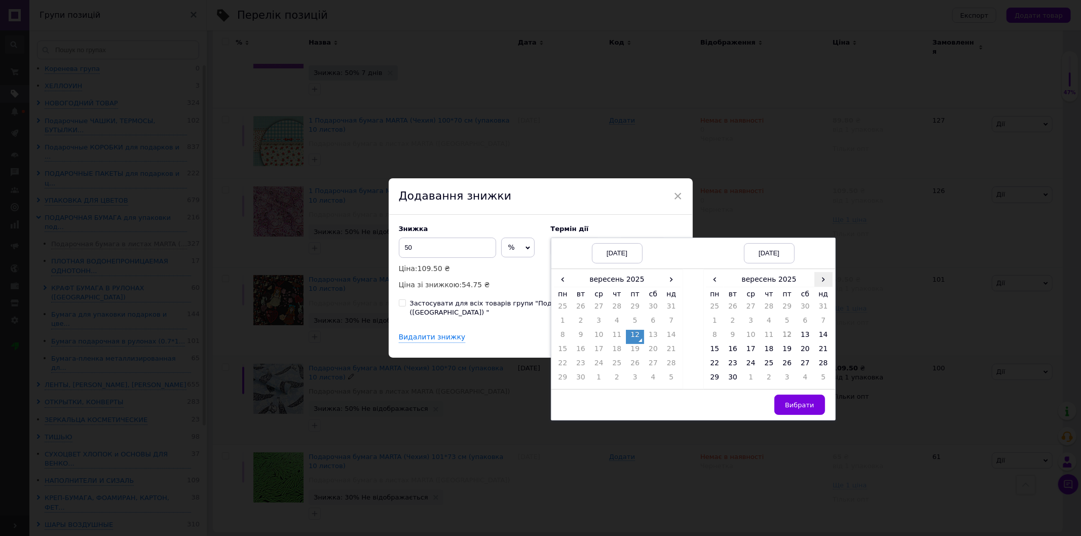
click at [817, 285] on span "›" at bounding box center [823, 279] width 18 height 15
click at [822, 353] on td "26" at bounding box center [823, 351] width 18 height 14
click at [790, 409] on span "Вибрати" at bounding box center [799, 405] width 29 height 8
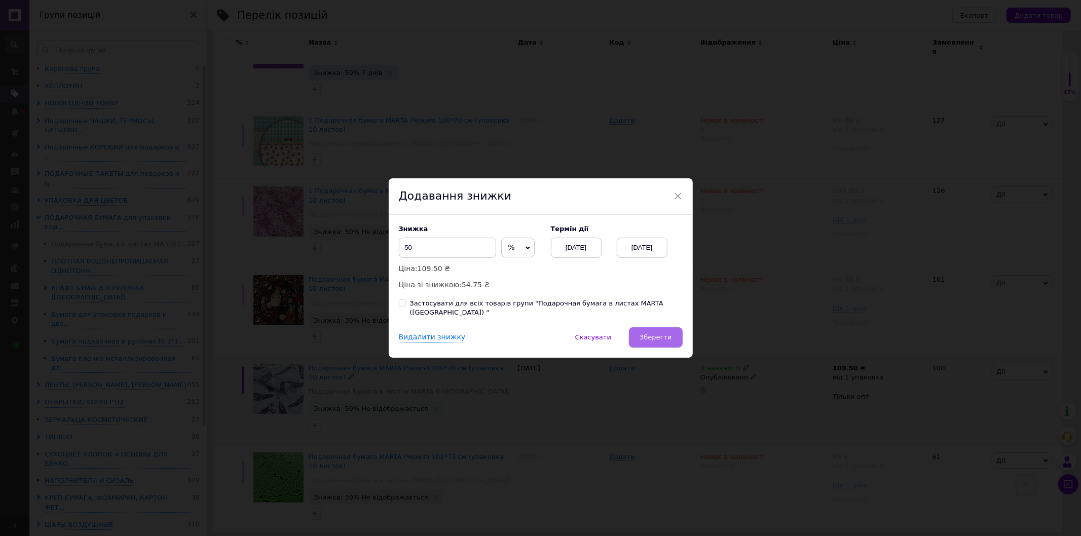
click at [648, 333] on span "Зберегти" at bounding box center [656, 337] width 32 height 8
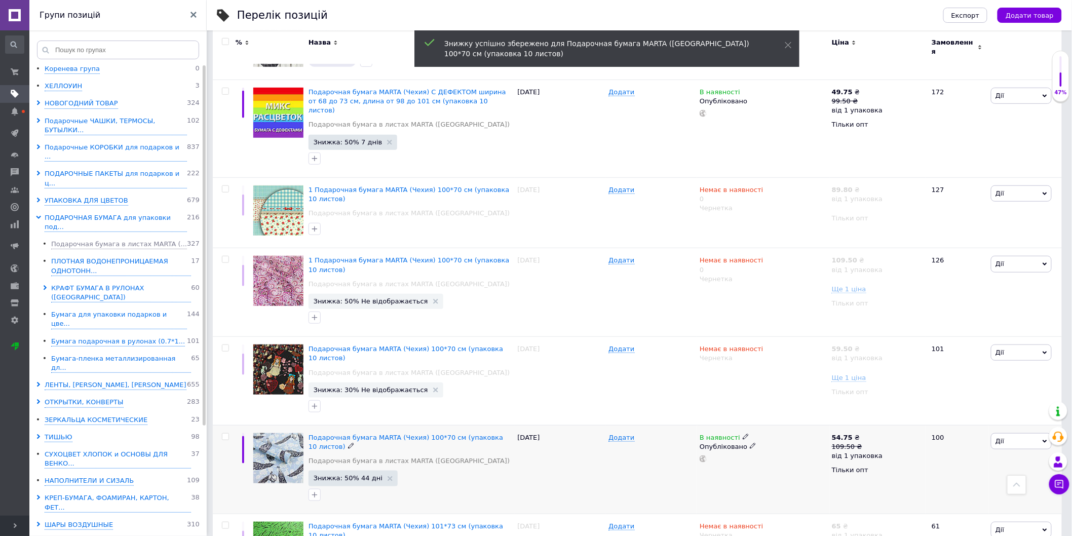
scroll to position [0, 0]
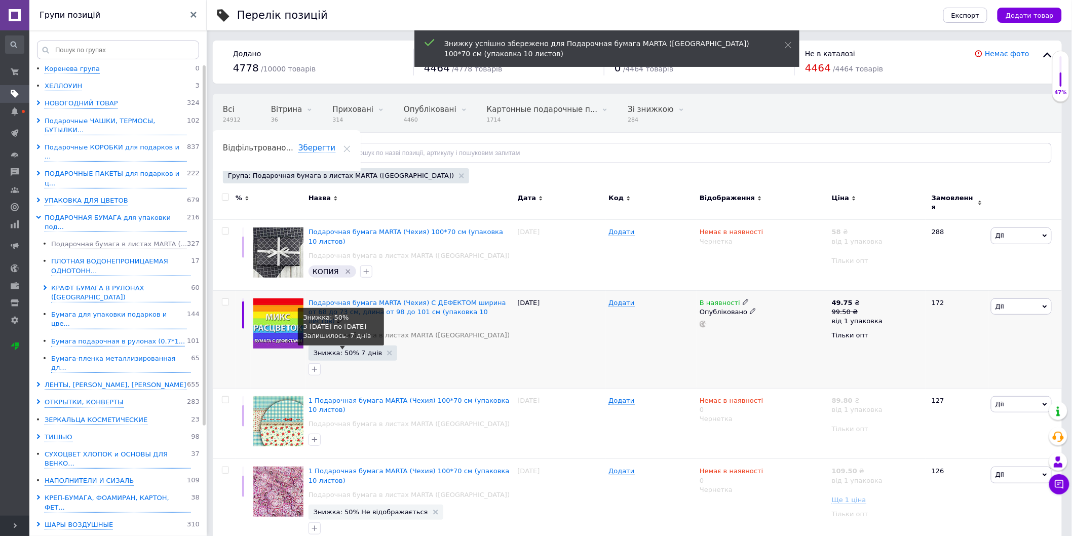
click at [348, 350] on span "Знижка: 50% 7 днів" at bounding box center [348, 353] width 69 height 7
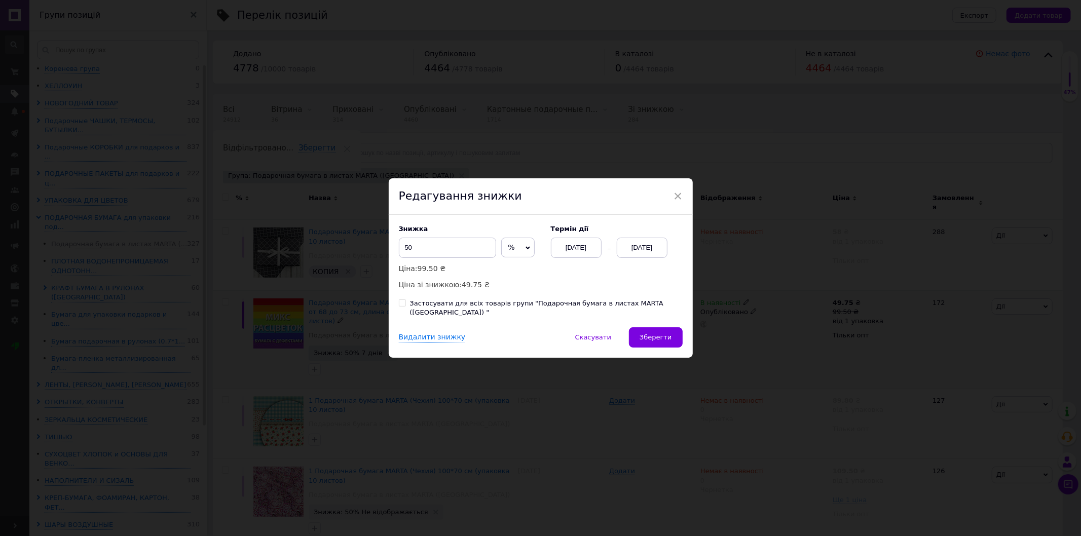
click at [590, 256] on div "[DATE]" at bounding box center [576, 248] width 51 height 20
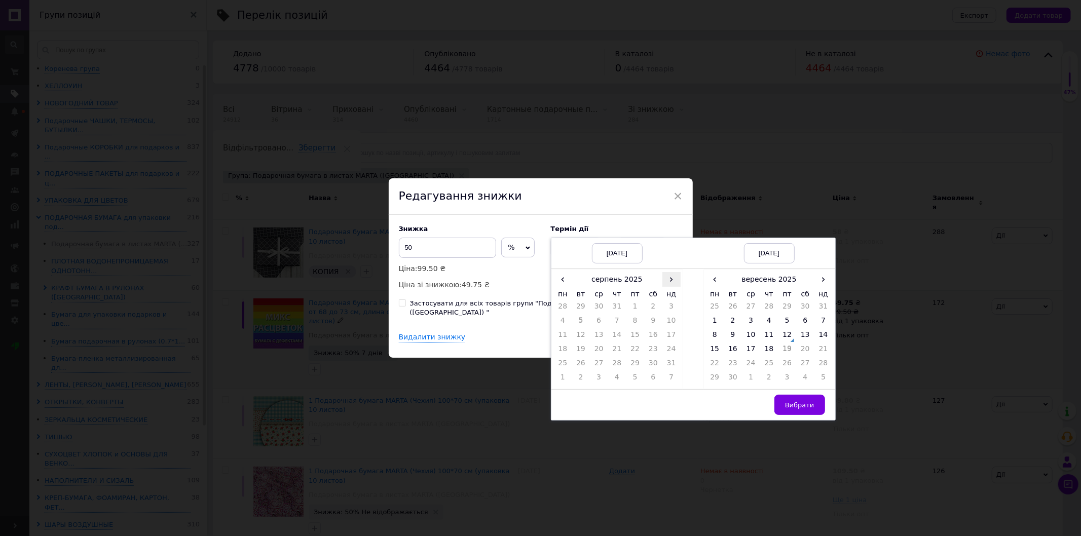
click at [665, 286] on span "›" at bounding box center [671, 279] width 18 height 15
click at [636, 344] on td "12" at bounding box center [635, 337] width 18 height 14
click at [828, 283] on span "›" at bounding box center [823, 279] width 18 height 15
click at [816, 352] on td "26" at bounding box center [823, 351] width 18 height 14
click at [786, 401] on button "Вибрати" at bounding box center [799, 405] width 51 height 20
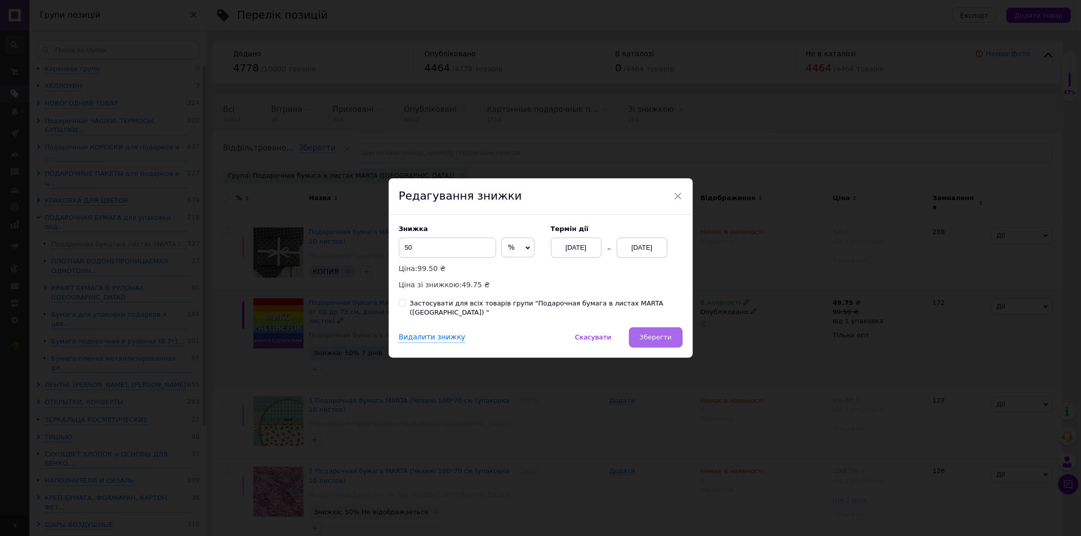
click at [673, 332] on button "Зберегти" at bounding box center [655, 337] width 53 height 20
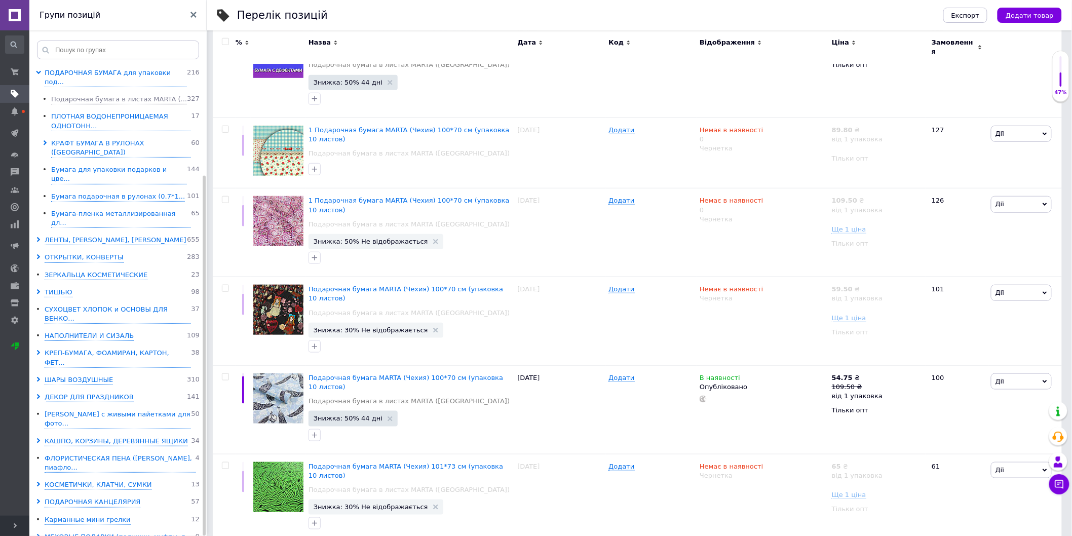
scroll to position [271, 0]
click at [38, 465] on use at bounding box center [38, 501] width 3 height 5
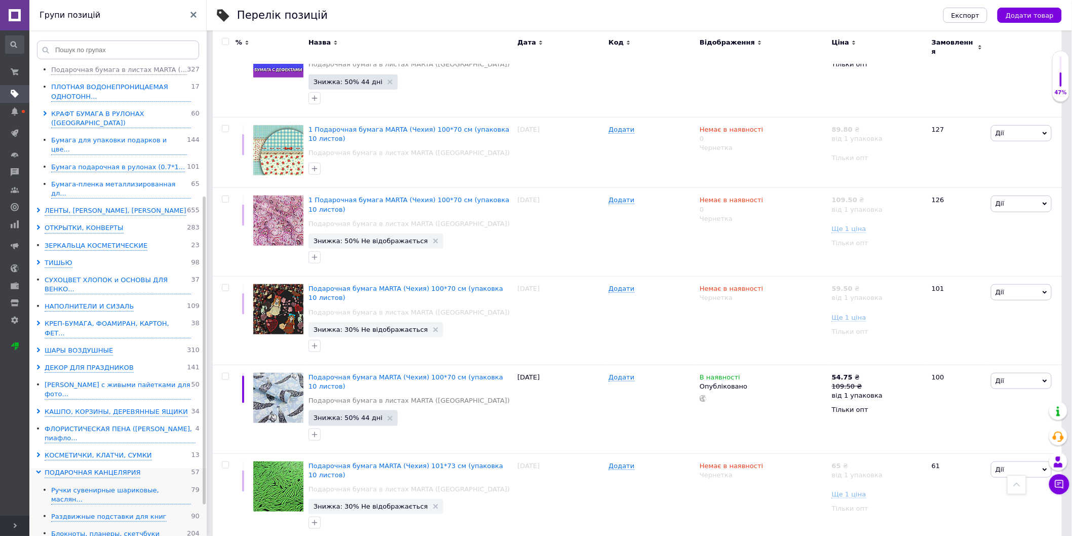
scroll to position [201, 0]
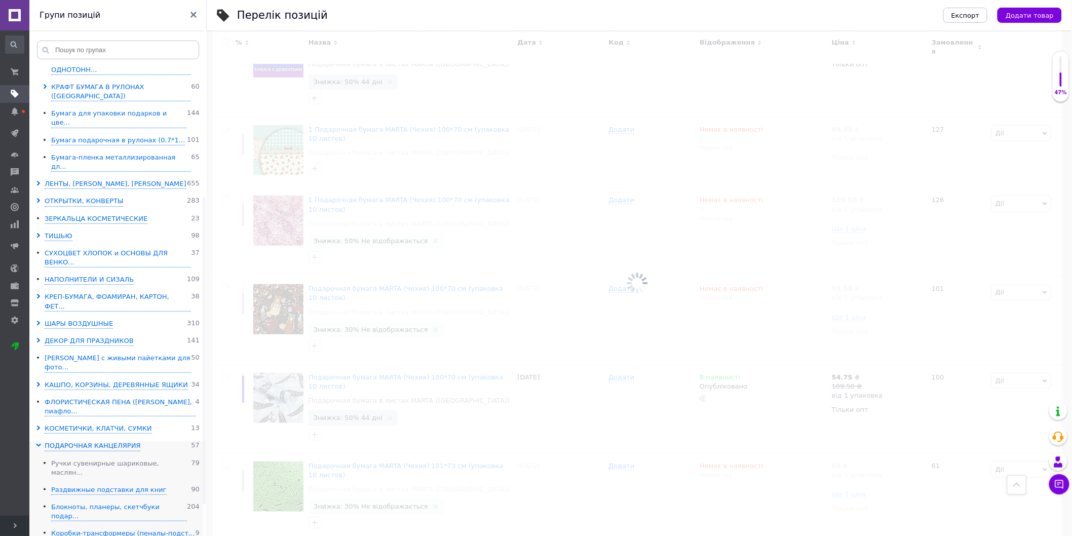
click at [97, 459] on div "Ручки сувенирные шариковые, маслян..." at bounding box center [121, 468] width 140 height 19
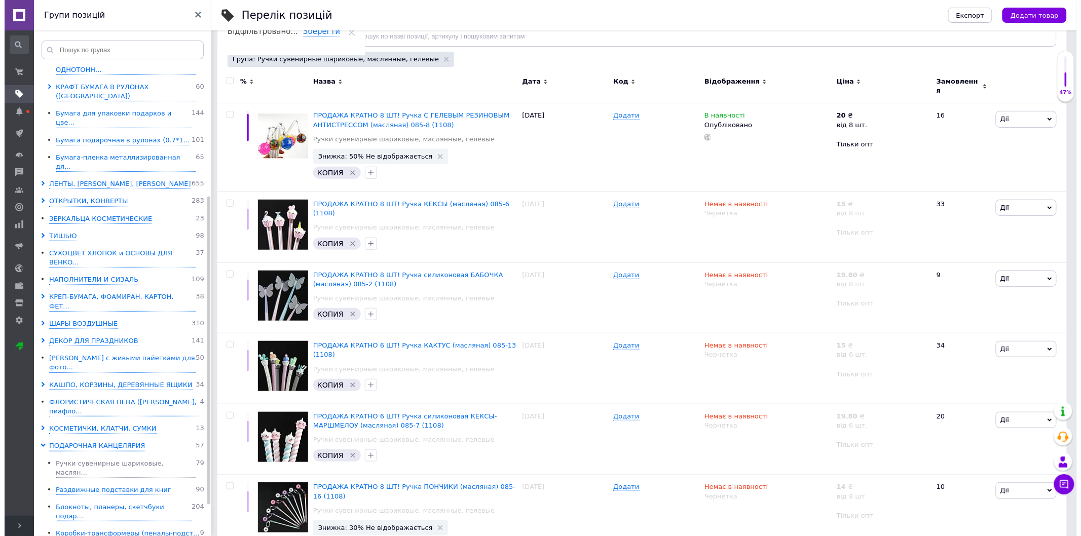
scroll to position [27, 0]
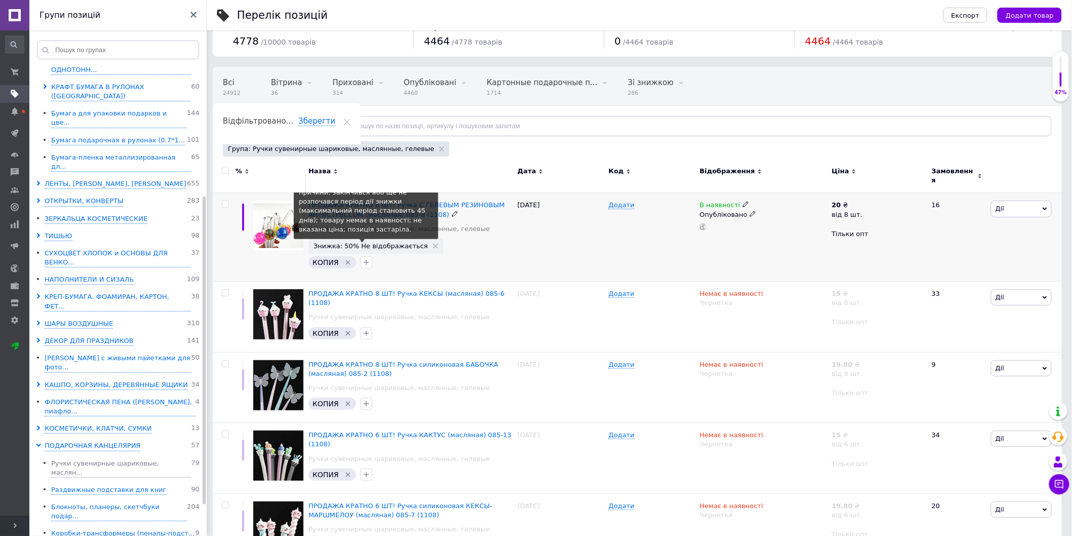
click at [389, 243] on span "Знижка: 50% Не відображається" at bounding box center [371, 246] width 115 height 7
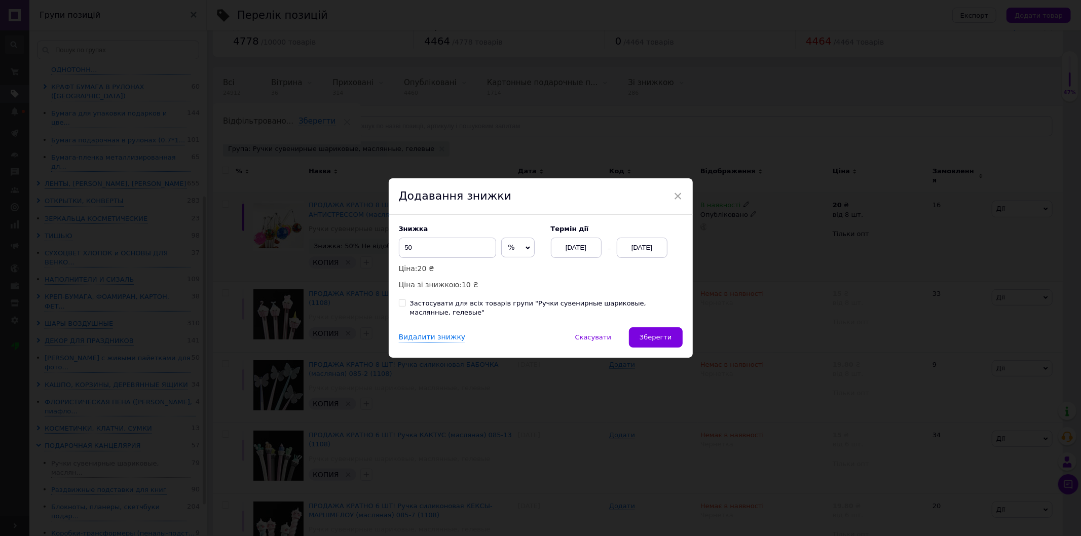
click at [581, 254] on div "[DATE]" at bounding box center [576, 248] width 51 height 20
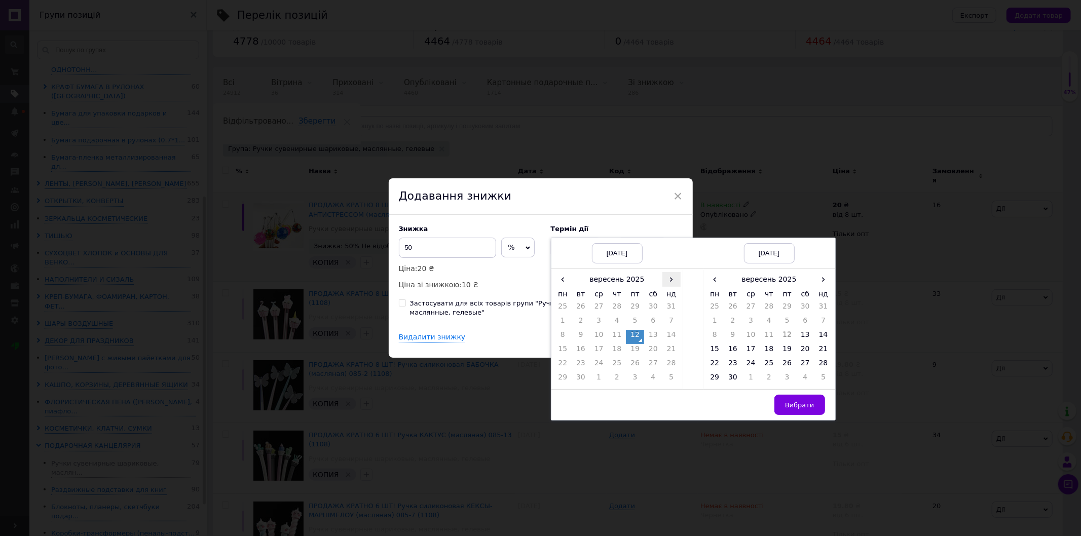
click at [670, 284] on span "›" at bounding box center [671, 279] width 18 height 15
click at [555, 287] on span "‹" at bounding box center [563, 279] width 18 height 15
click at [830, 282] on span "›" at bounding box center [823, 279] width 18 height 15
click at [818, 358] on td "26" at bounding box center [823, 351] width 18 height 14
click at [806, 405] on button "Вибрати" at bounding box center [799, 405] width 51 height 20
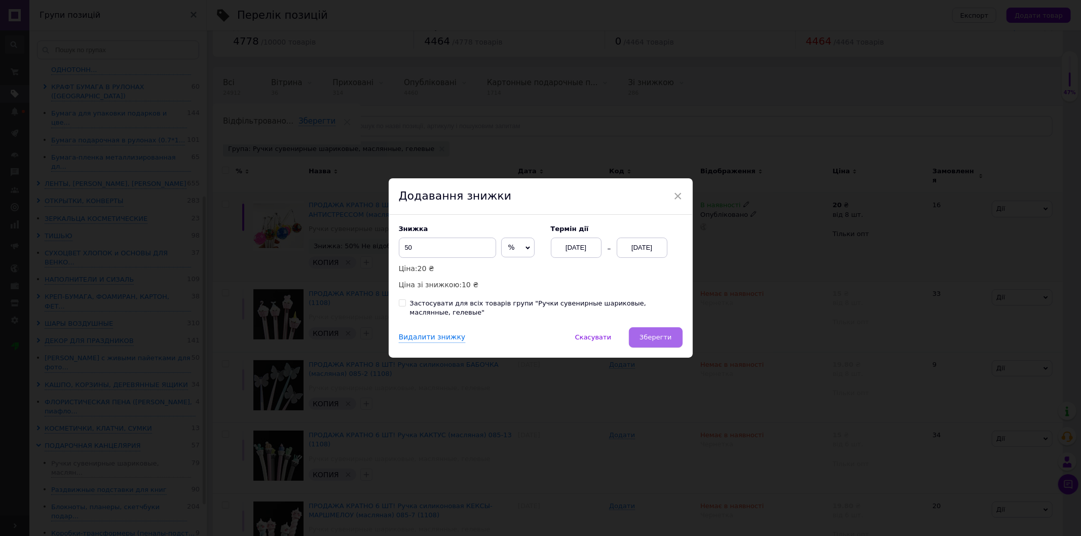
click at [634, 338] on button "Зберегти" at bounding box center [655, 337] width 53 height 20
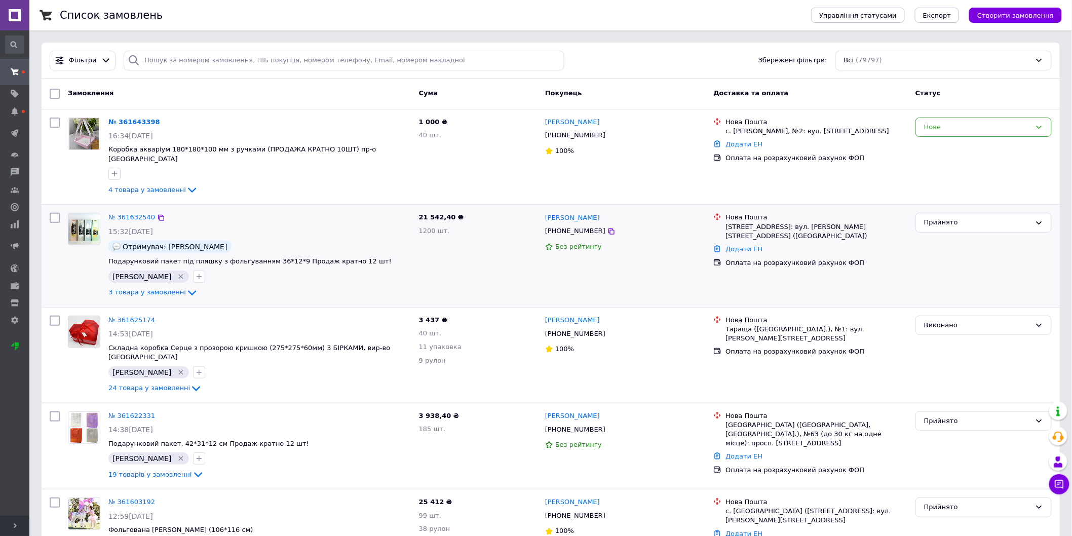
click at [12, 526] on span "Розгорнути" at bounding box center [14, 526] width 29 height 20
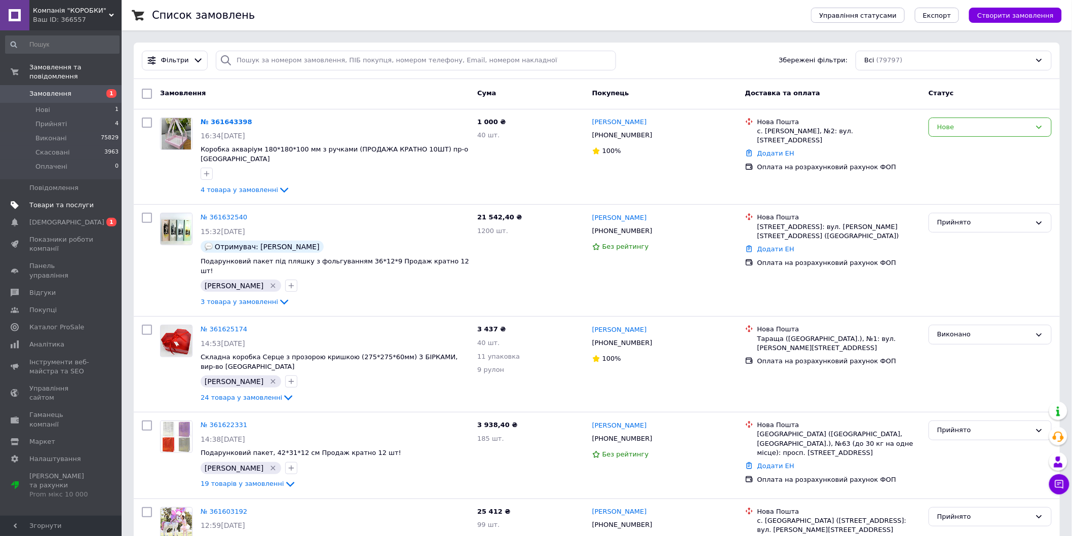
click at [79, 197] on link "Товари та послуги" at bounding box center [62, 205] width 125 height 17
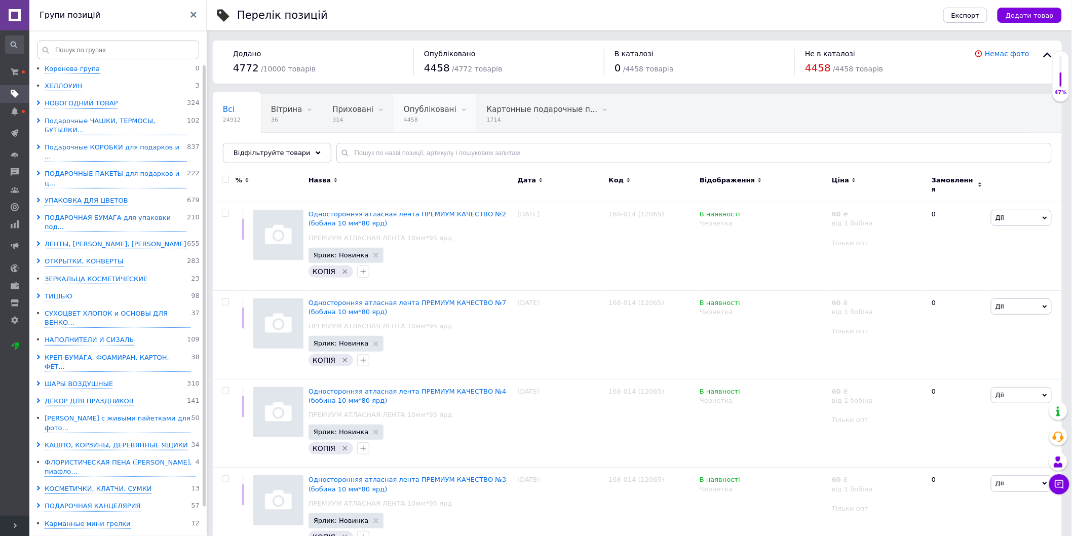
click at [427, 111] on span "Опубліковані" at bounding box center [430, 109] width 53 height 9
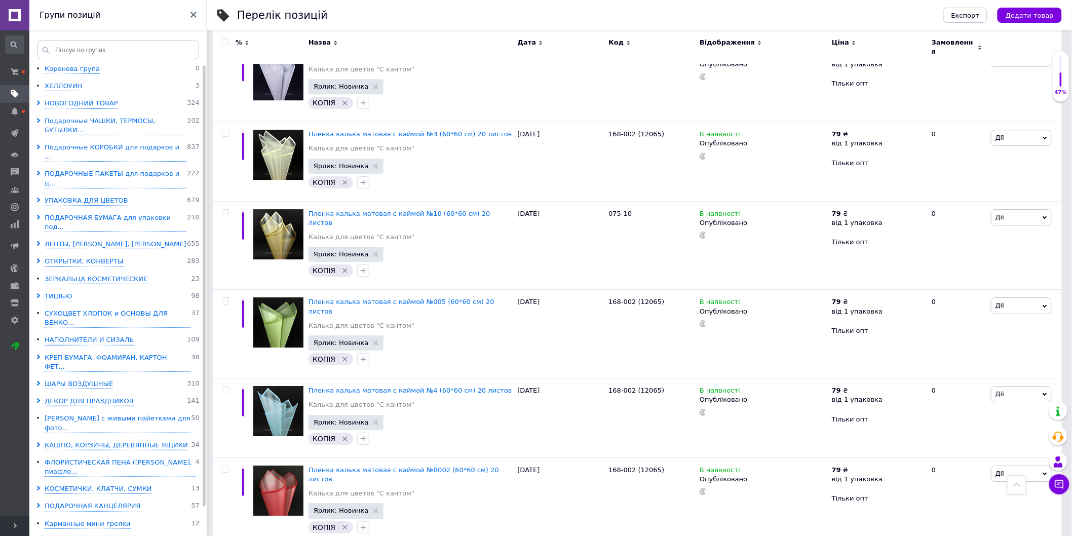
scroll to position [1308, 0]
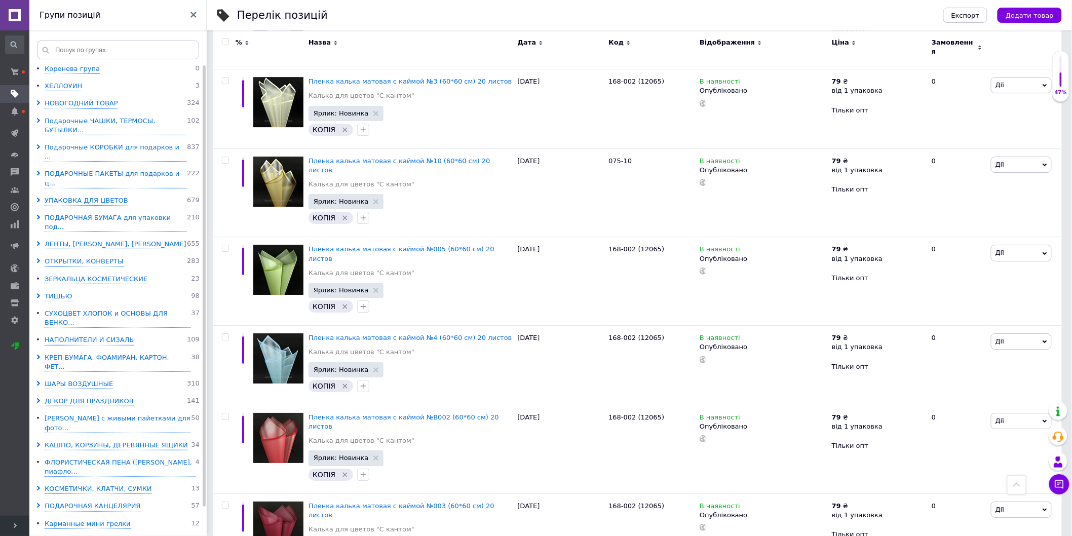
drag, startPoint x: 242, startPoint y: 512, endPoint x: 250, endPoint y: 515, distance: 9.1
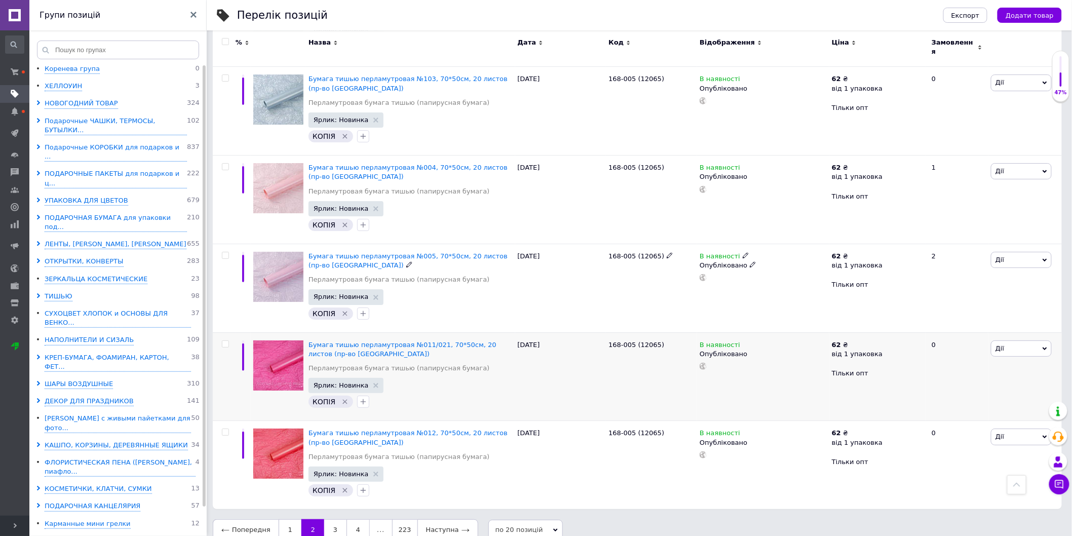
scroll to position [1482, 0]
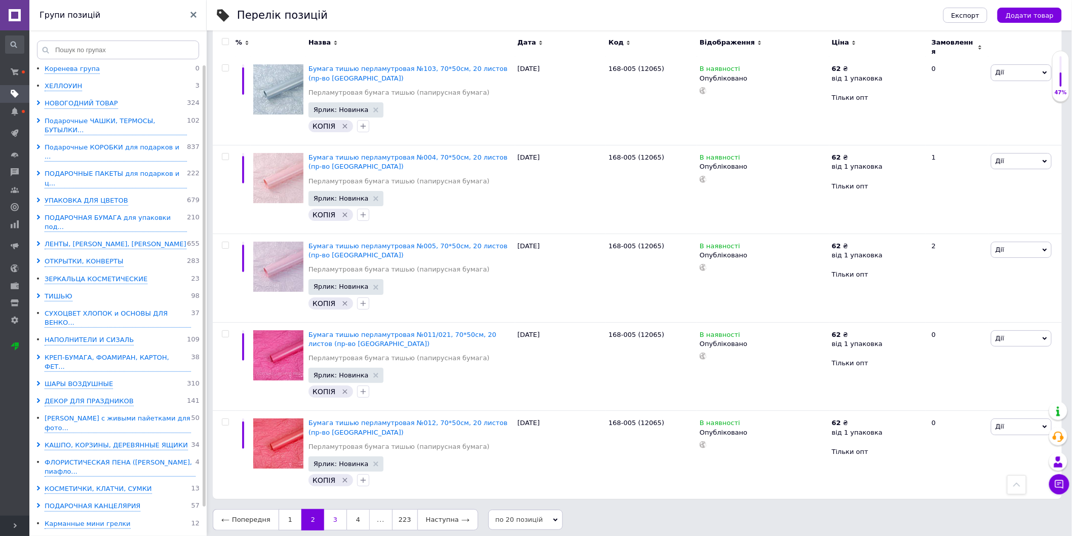
click at [336, 511] on link "3" at bounding box center [335, 519] width 22 height 21
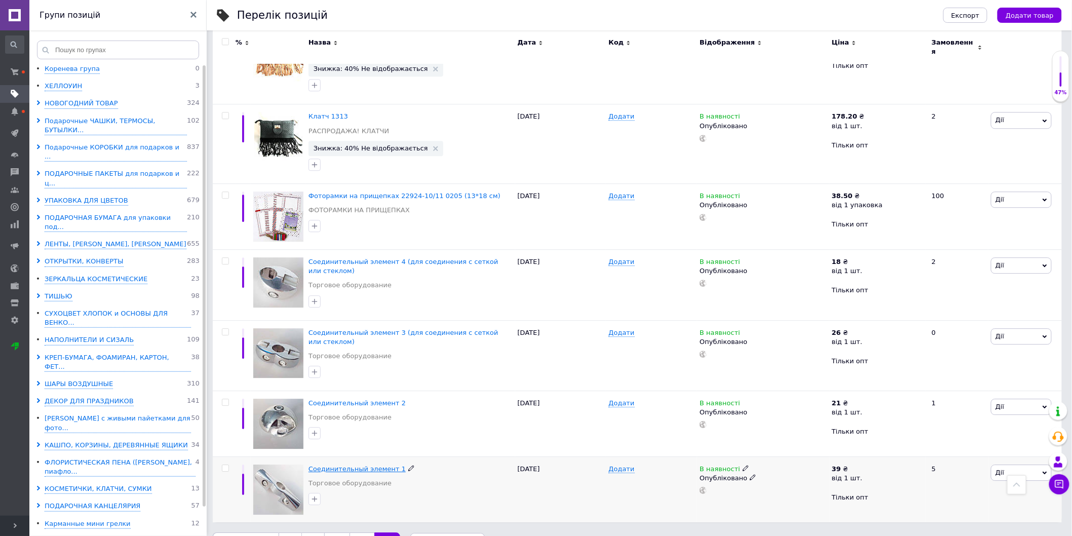
scroll to position [1040, 0]
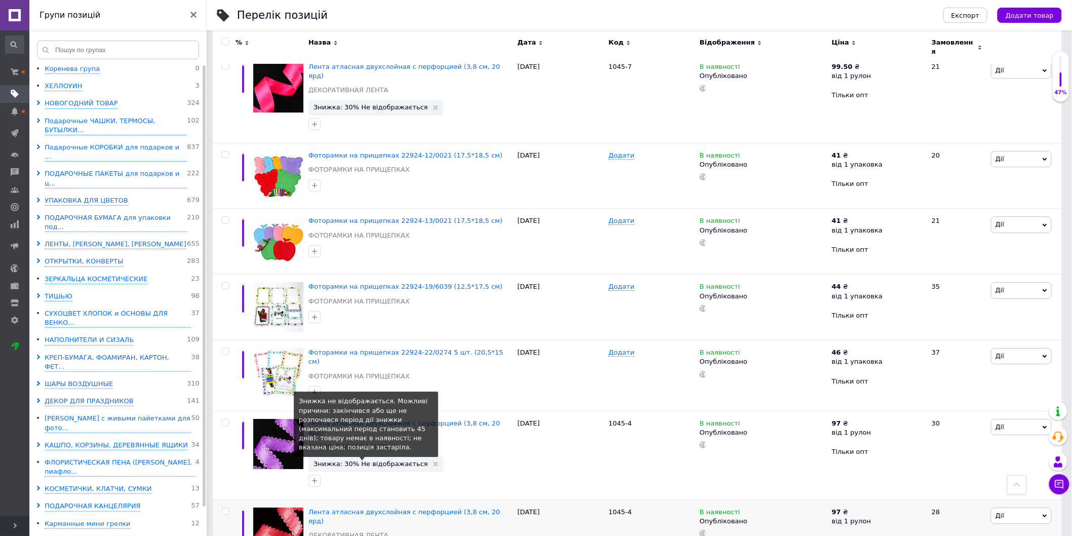
scroll to position [1291, 0]
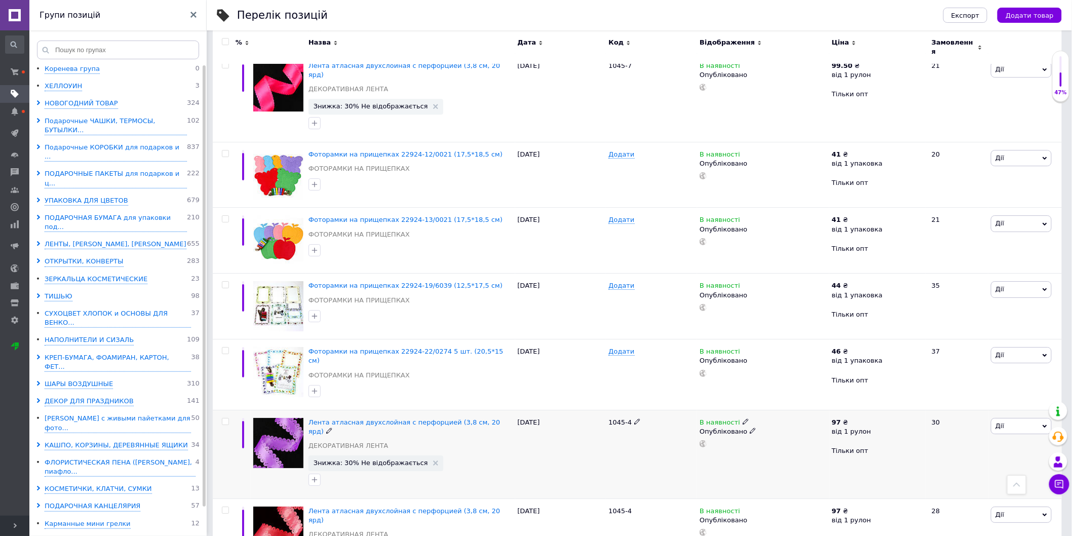
click at [384, 456] on span "Знижка: 30% Не відображається" at bounding box center [376, 463] width 135 height 15
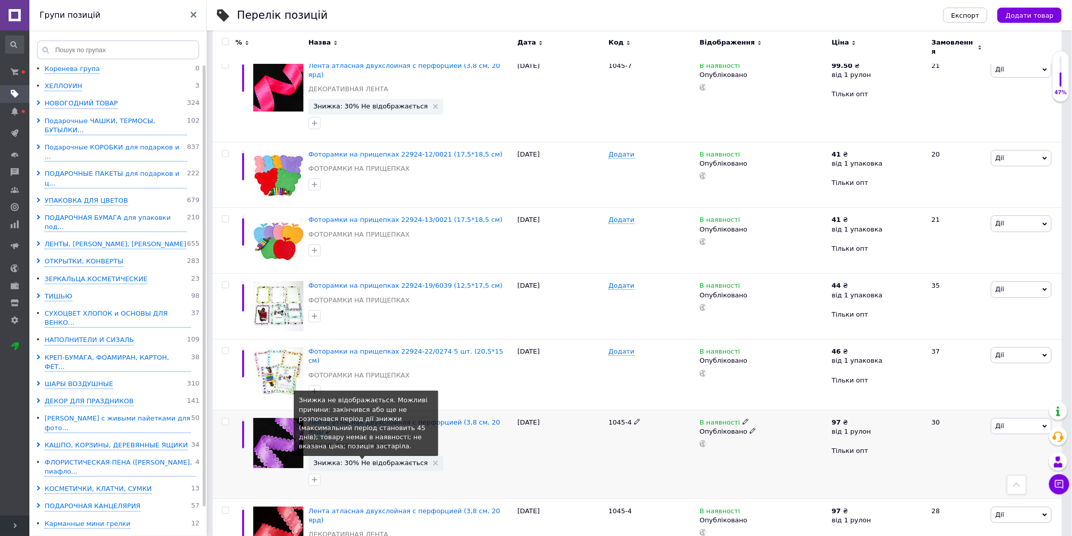
click at [380, 460] on span "Знижка: 30% Не відображається" at bounding box center [371, 463] width 115 height 7
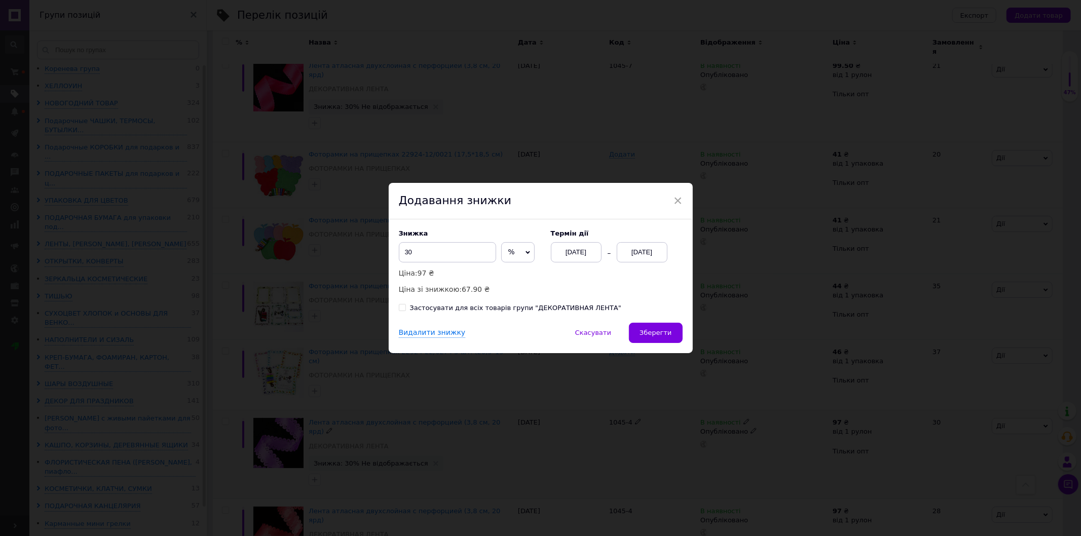
click at [624, 256] on div "[DATE]" at bounding box center [642, 252] width 51 height 20
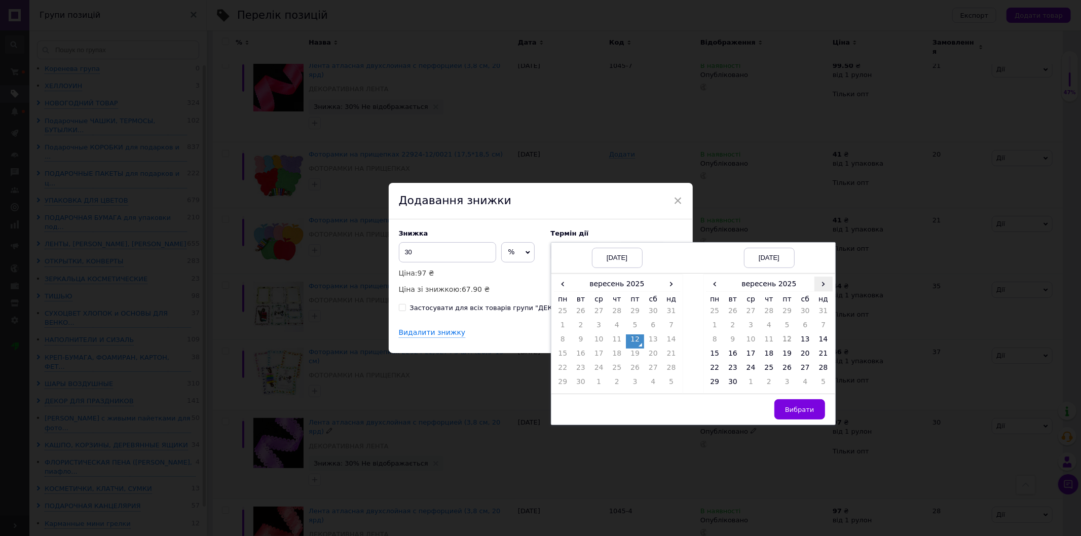
click at [817, 286] on span "›" at bounding box center [823, 284] width 18 height 15
click at [824, 353] on td "26" at bounding box center [823, 356] width 18 height 14
click at [793, 407] on span "Вибрати" at bounding box center [799, 410] width 29 height 8
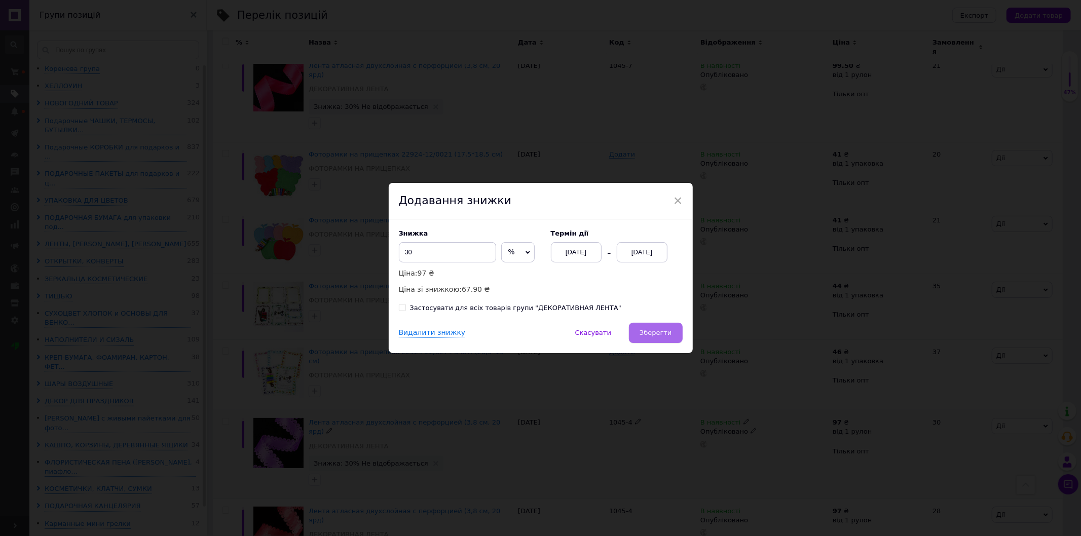
click at [654, 327] on button "Зберегти" at bounding box center [655, 333] width 53 height 20
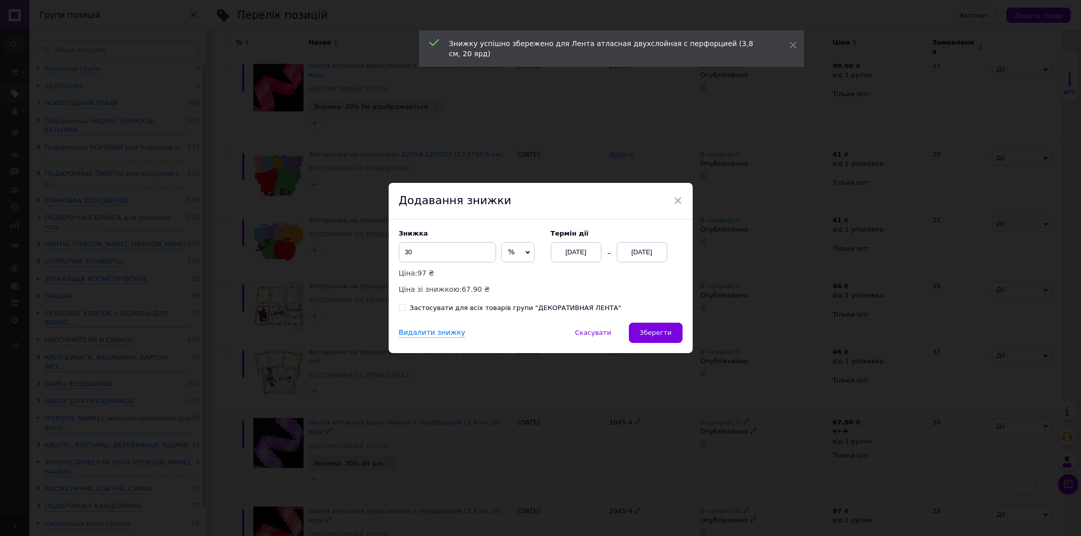
click at [644, 262] on div "[DATE]" at bounding box center [642, 252] width 51 height 20
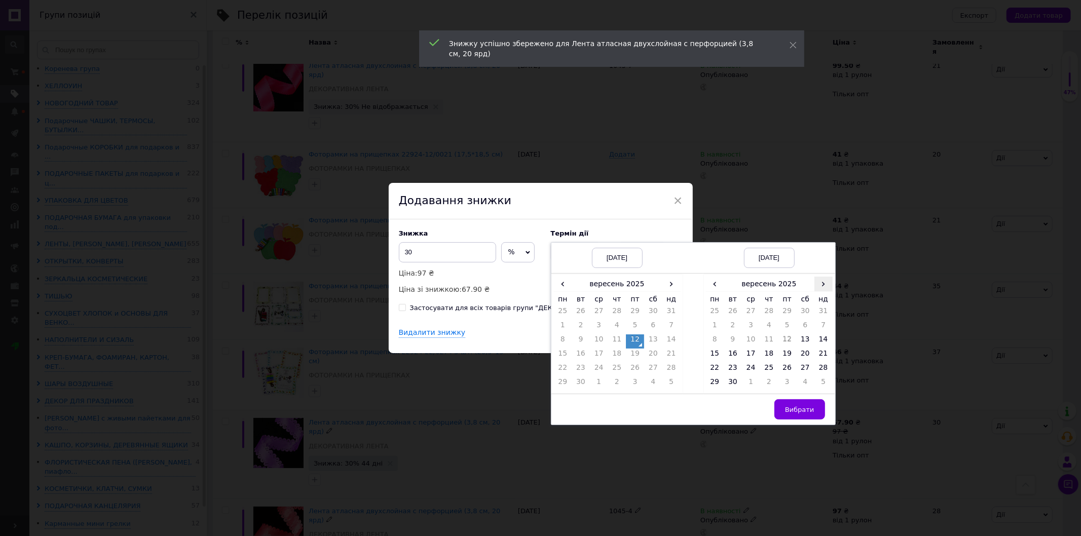
click at [814, 289] on span "›" at bounding box center [823, 284] width 18 height 15
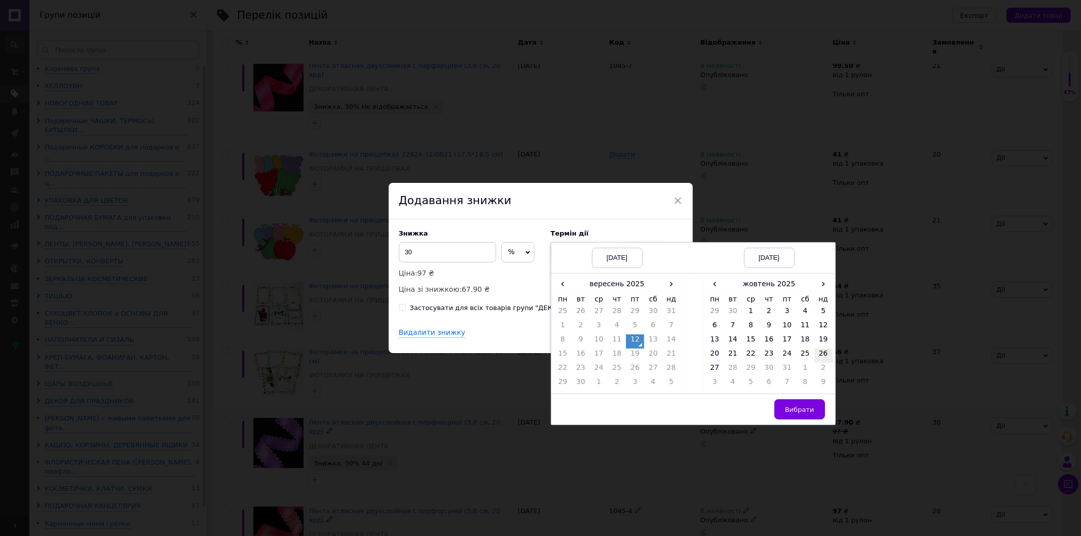
click at [820, 353] on td "26" at bounding box center [823, 356] width 18 height 14
click at [794, 412] on span "Вибрати" at bounding box center [799, 410] width 29 height 8
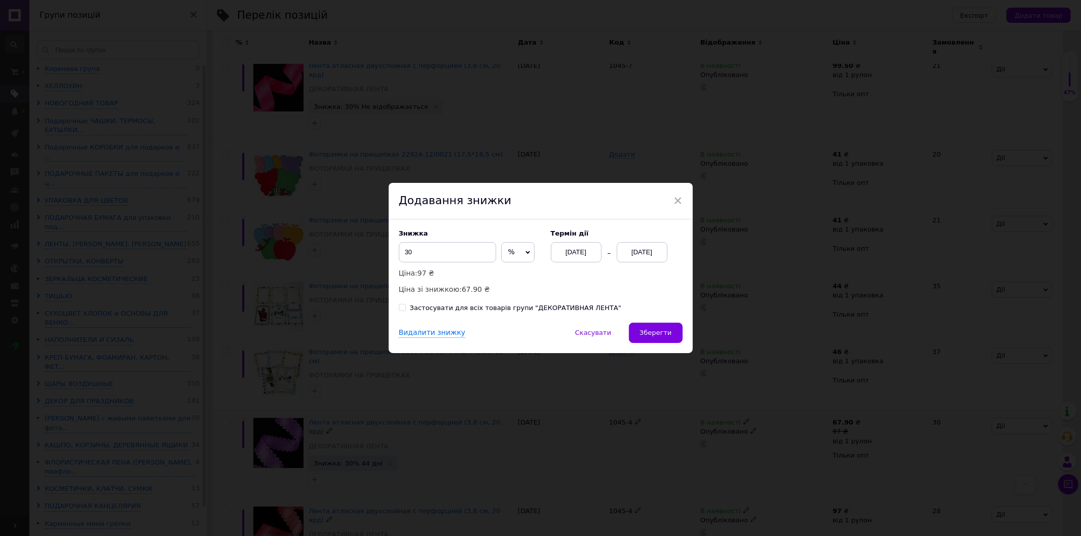
click at [660, 331] on span "Зберегти" at bounding box center [656, 333] width 32 height 8
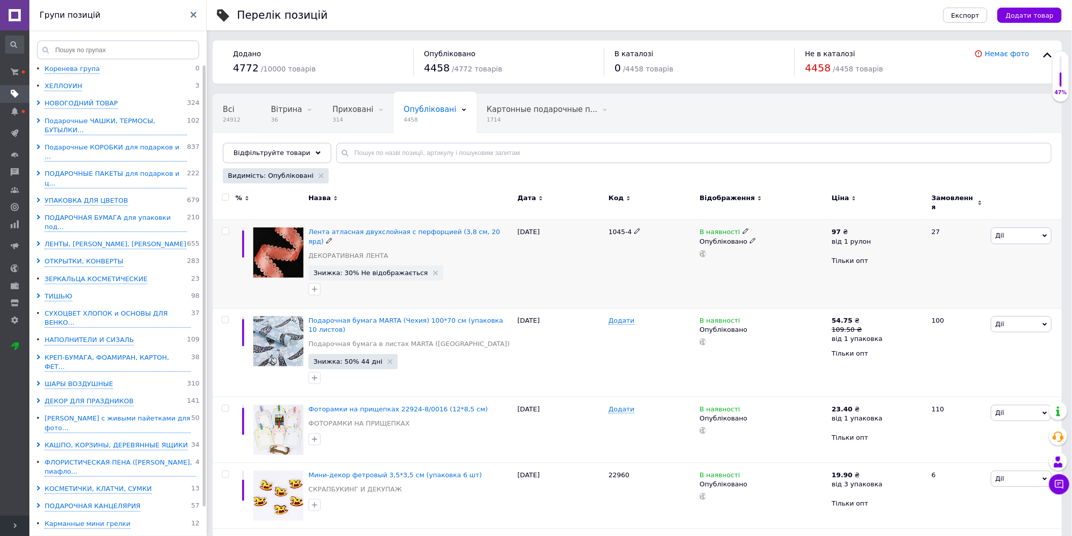
click at [367, 270] on span "Знижка: 30% Не відображається" at bounding box center [371, 273] width 115 height 7
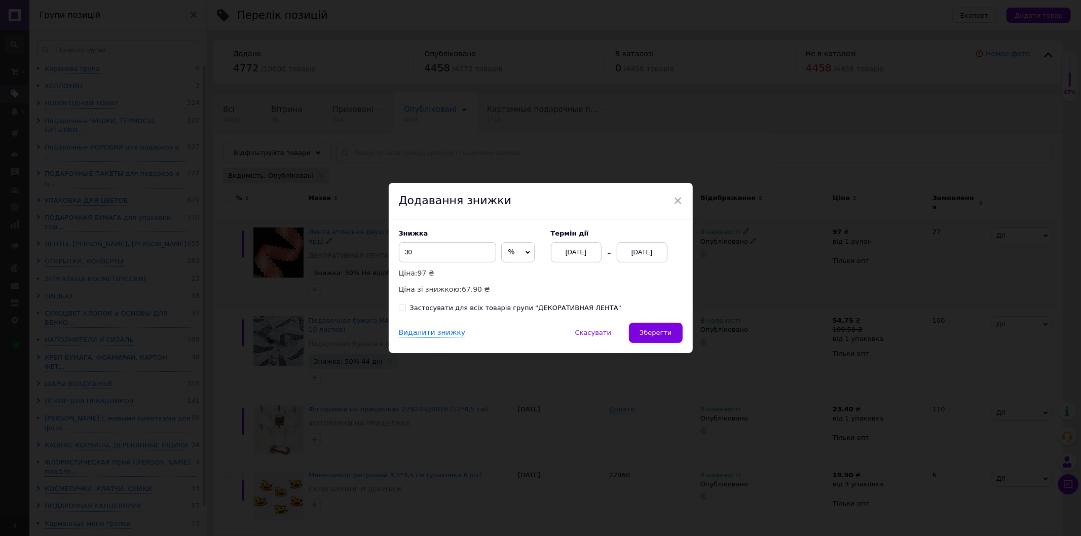
click at [641, 256] on div "[DATE]" at bounding box center [642, 252] width 51 height 20
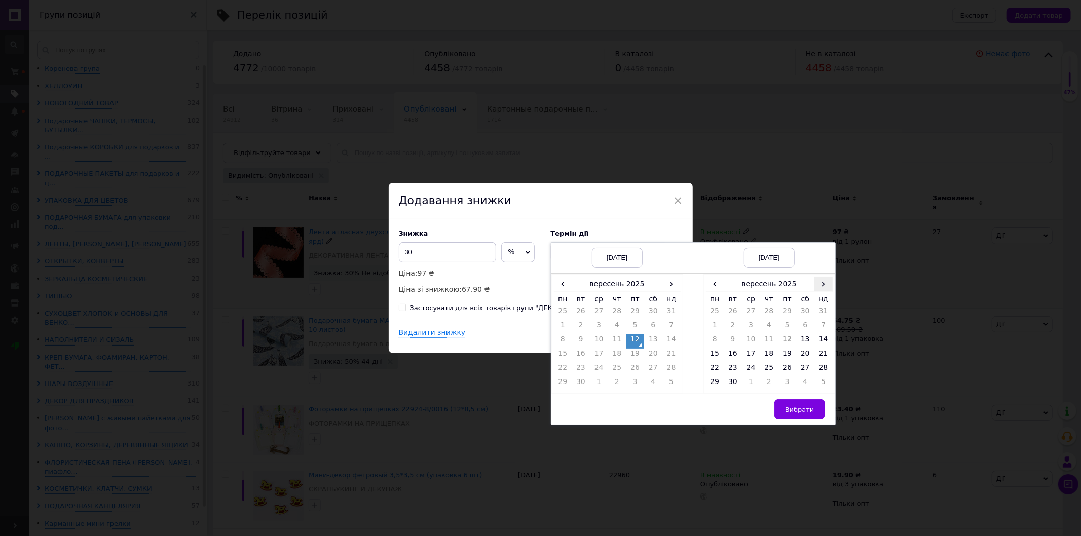
click at [820, 280] on span "›" at bounding box center [823, 284] width 18 height 15
click at [823, 354] on td "26" at bounding box center [823, 356] width 18 height 14
click at [807, 412] on span "Вибрати" at bounding box center [799, 410] width 29 height 8
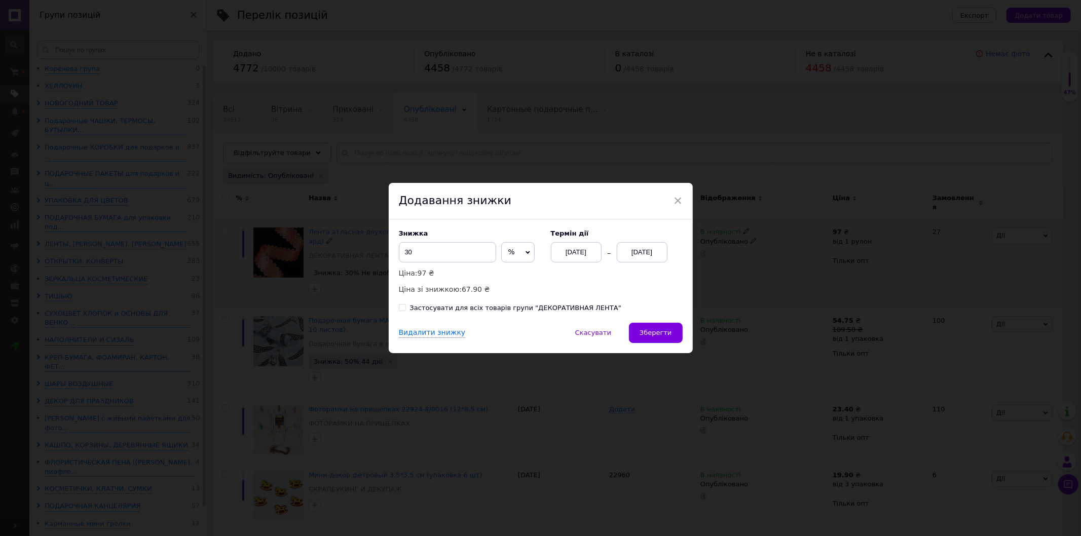
drag, startPoint x: 654, startPoint y: 328, endPoint x: 651, endPoint y: 333, distance: 5.2
click at [651, 333] on span "Зберегти" at bounding box center [656, 333] width 32 height 8
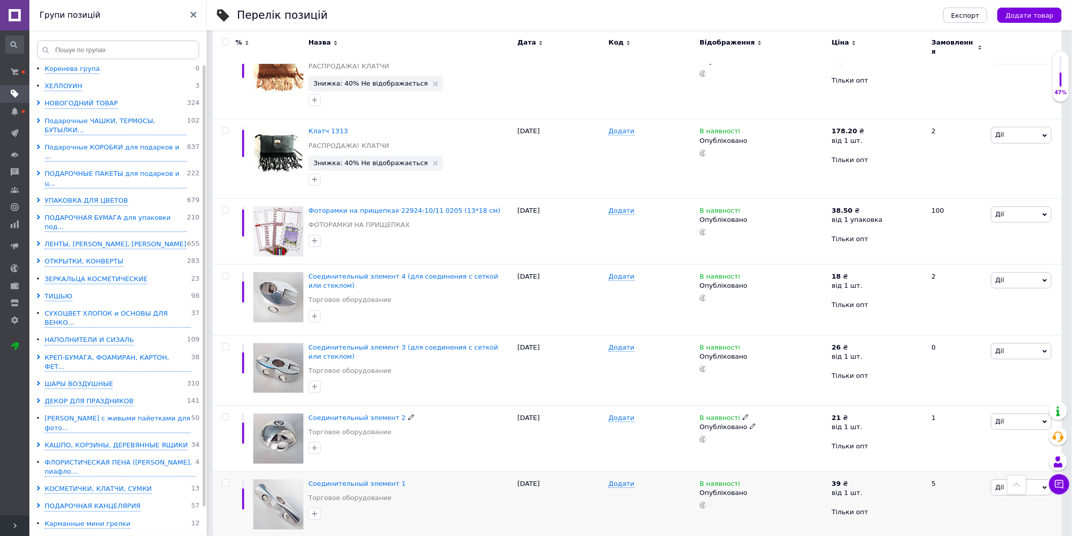
scroll to position [1040, 0]
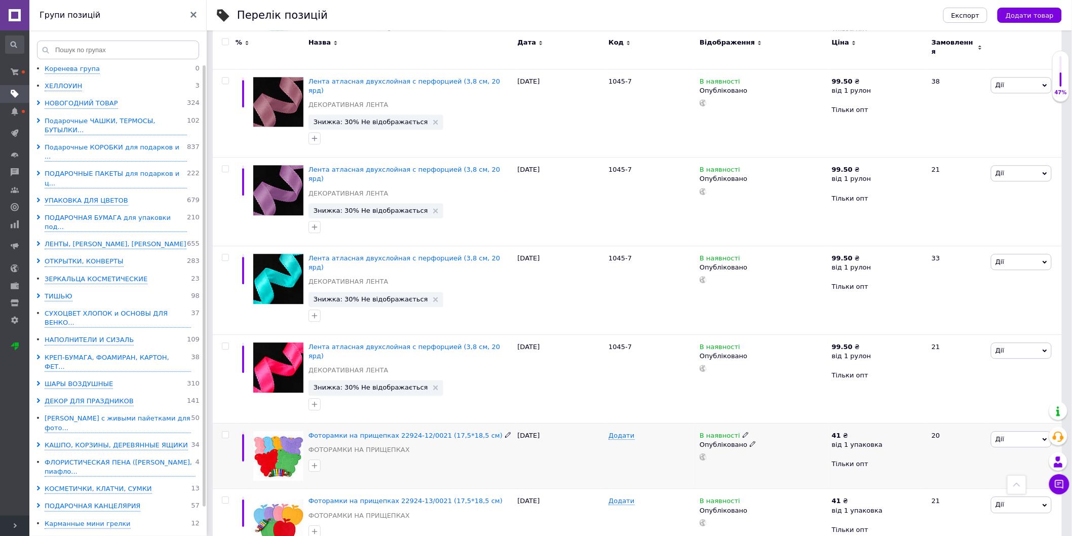
scroll to position [953, 0]
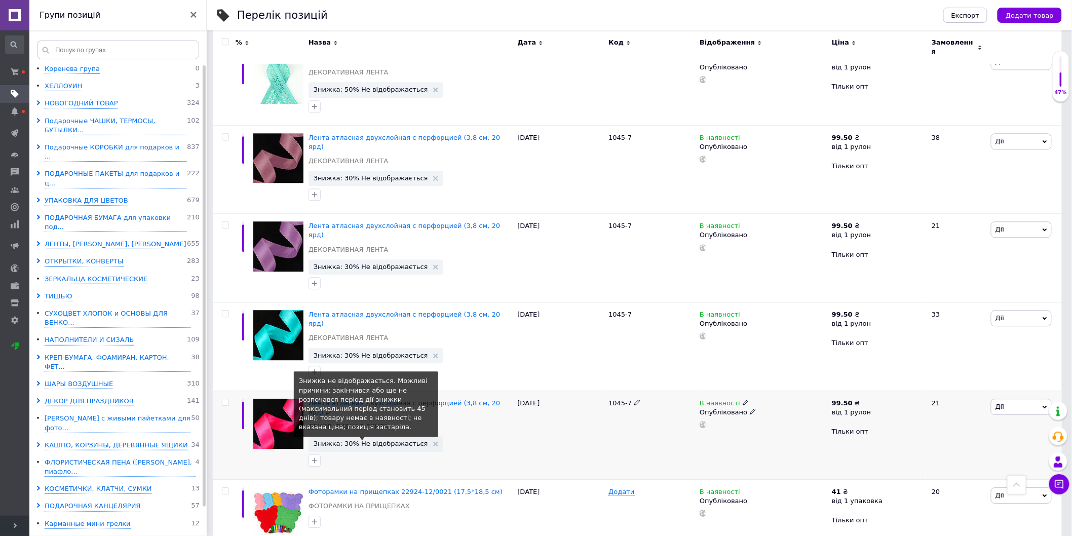
click at [389, 440] on span "Знижка: 30% Не відображається" at bounding box center [371, 443] width 115 height 7
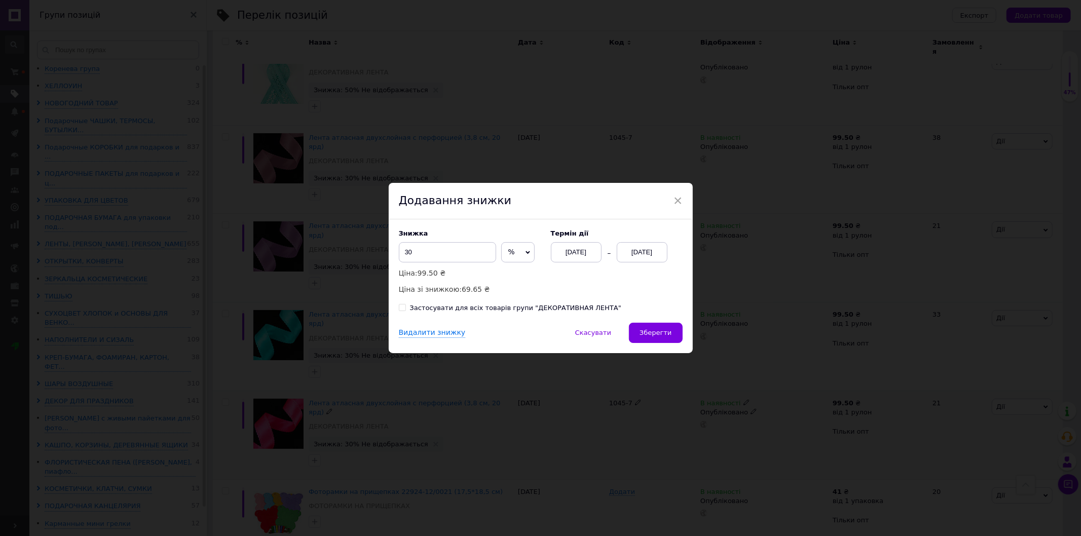
click at [639, 257] on div "[DATE]" at bounding box center [642, 252] width 51 height 20
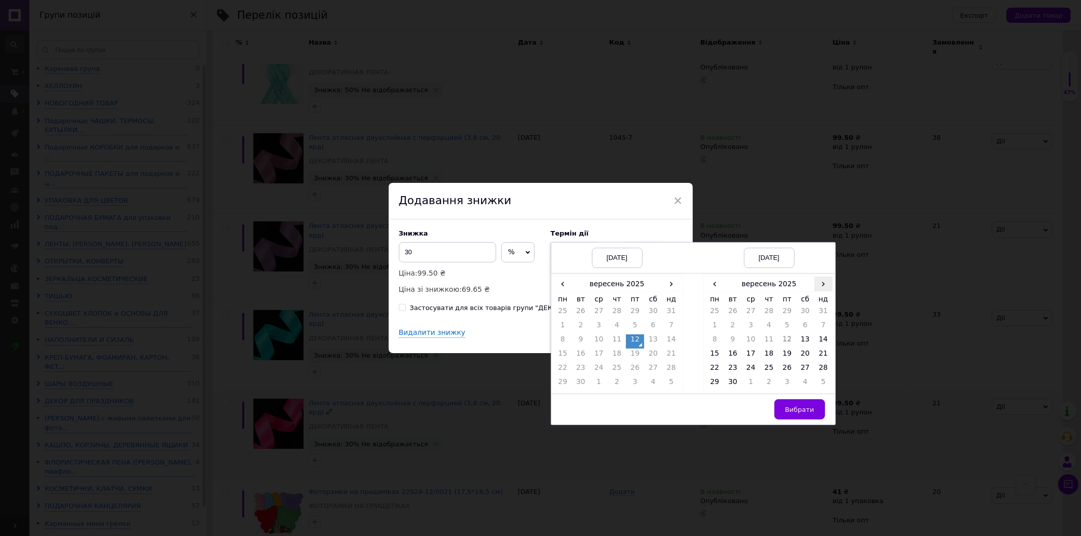
click at [826, 280] on span "›" at bounding box center [823, 284] width 18 height 15
click at [826, 355] on td "26" at bounding box center [823, 356] width 18 height 14
click at [811, 402] on button "Вибрати" at bounding box center [799, 409] width 51 height 20
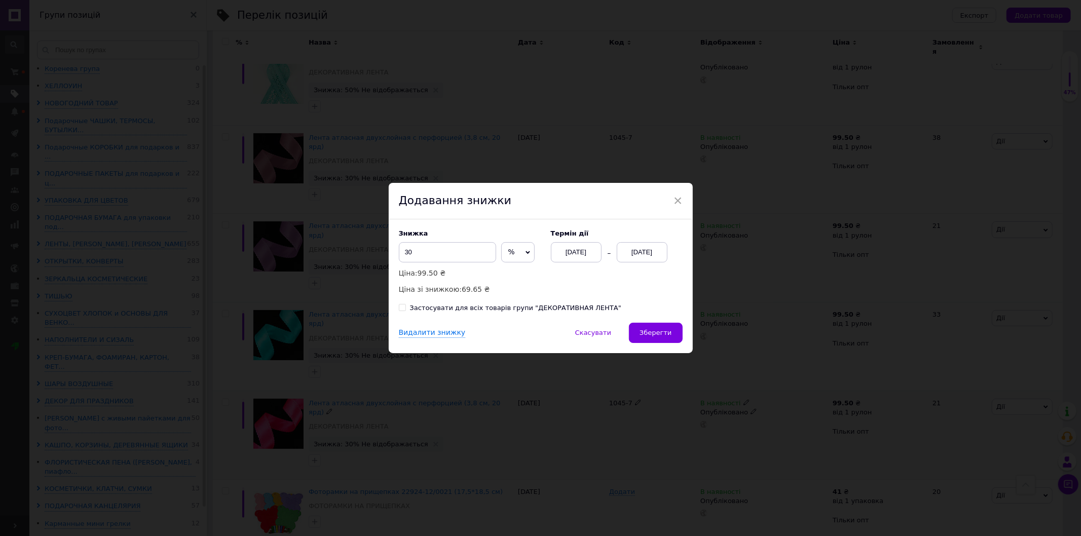
click at [674, 346] on div "Видалити знижку   Скасувати   Зберегти" at bounding box center [541, 338] width 304 height 30
click at [656, 331] on span "Зберегти" at bounding box center [656, 333] width 32 height 8
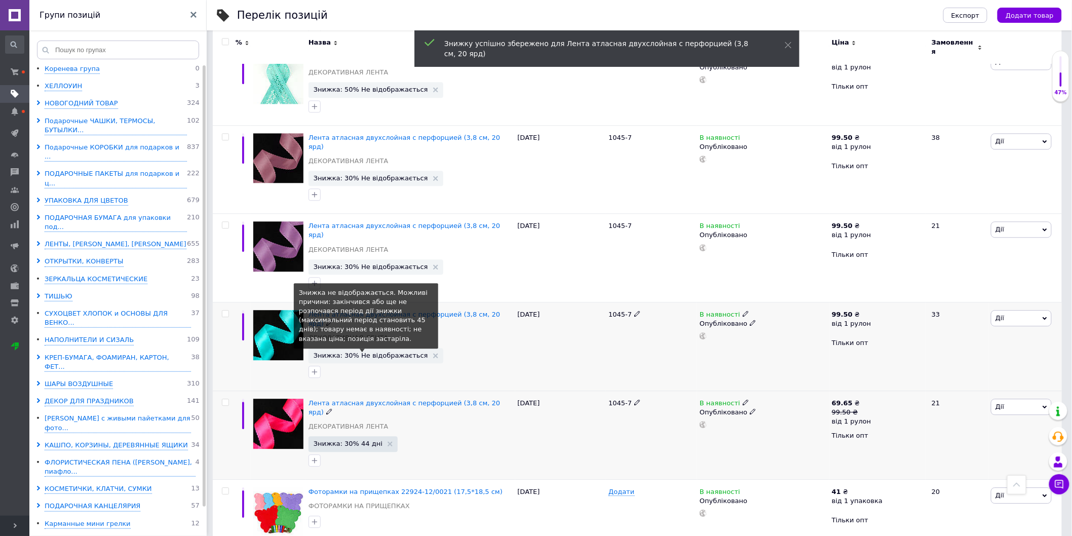
click at [373, 352] on span "Знижка: 30% Не відображається" at bounding box center [371, 355] width 115 height 7
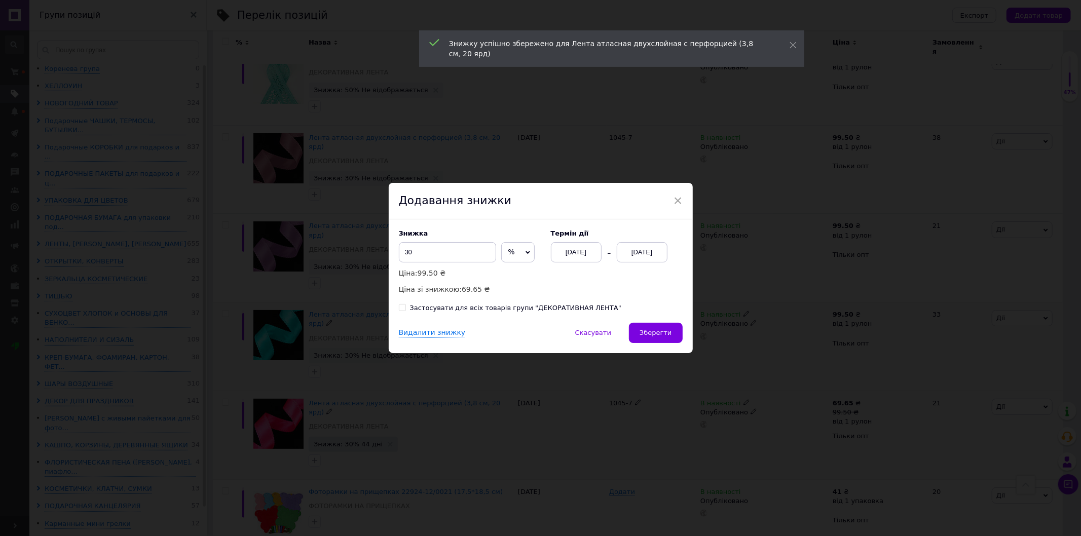
click at [654, 251] on div "[DATE]" at bounding box center [642, 252] width 51 height 20
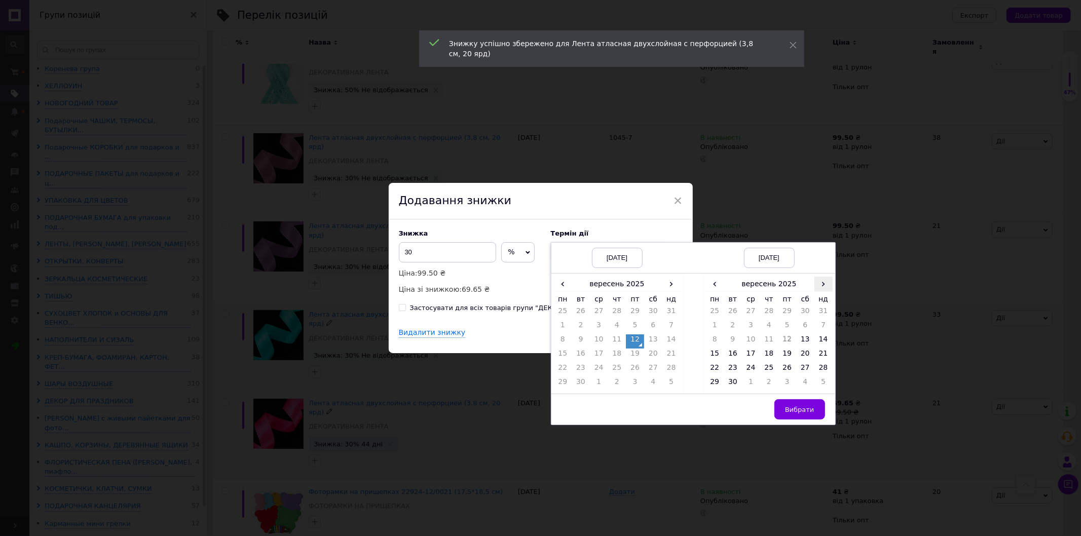
click at [818, 280] on span "›" at bounding box center [823, 284] width 18 height 15
click at [824, 349] on td "19" at bounding box center [823, 341] width 18 height 14
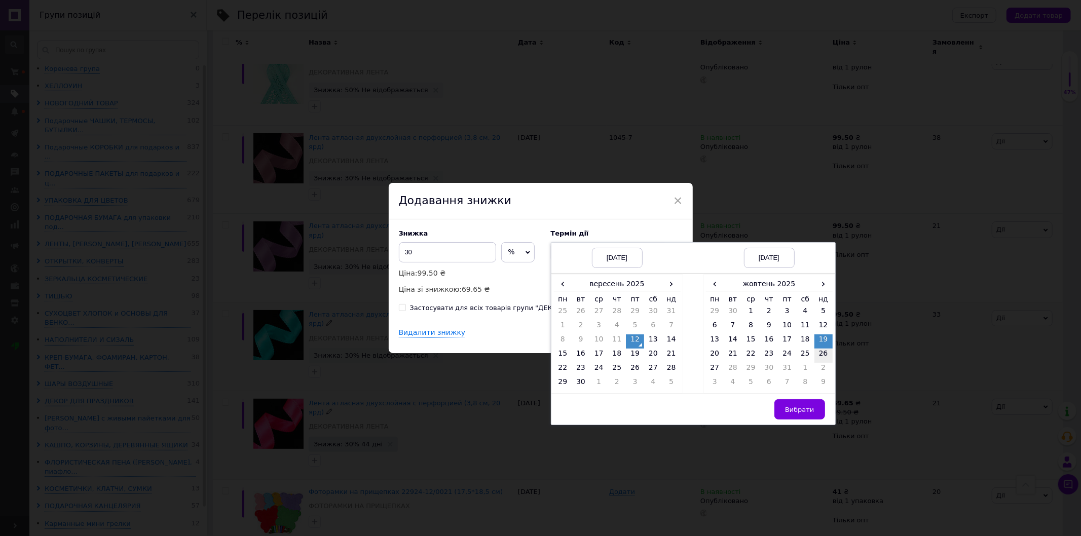
click at [822, 357] on td "26" at bounding box center [823, 356] width 18 height 14
click at [796, 412] on span "Вибрати" at bounding box center [799, 410] width 29 height 8
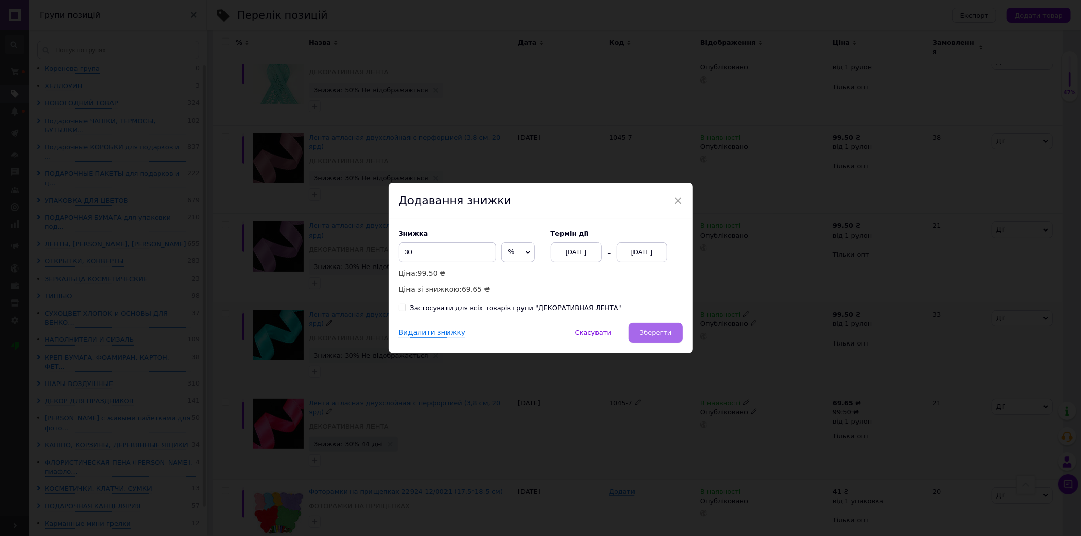
click at [654, 332] on span "Зберегти" at bounding box center [656, 333] width 32 height 8
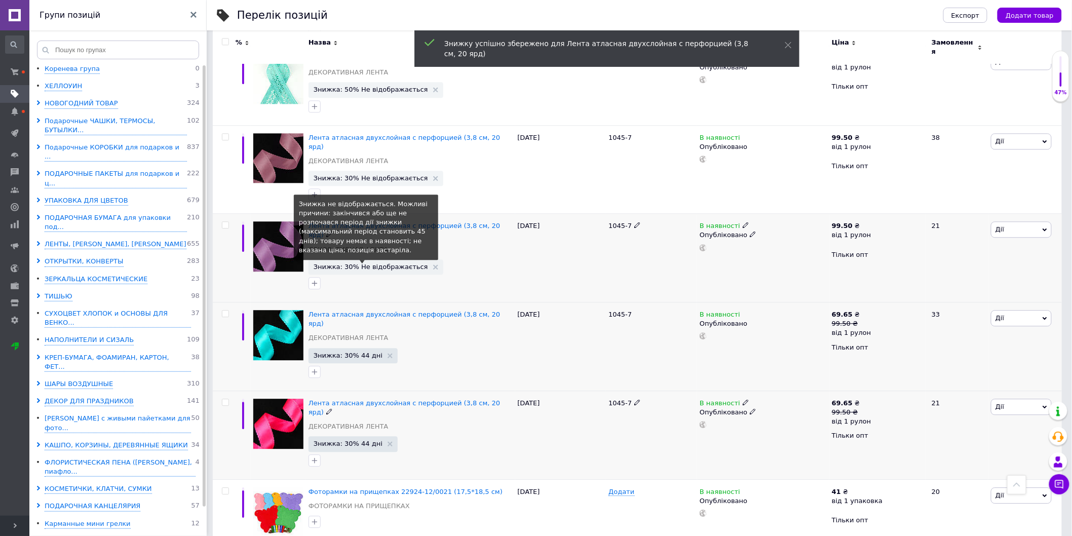
click at [370, 264] on span "Знижка: 30% Не відображається" at bounding box center [371, 267] width 115 height 7
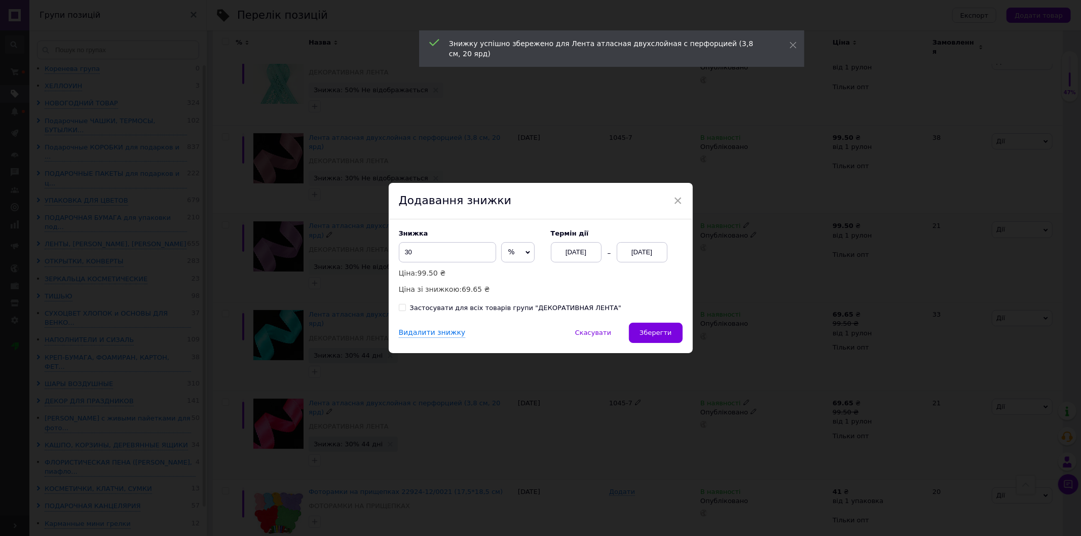
click at [644, 246] on div "[DATE]" at bounding box center [642, 252] width 51 height 20
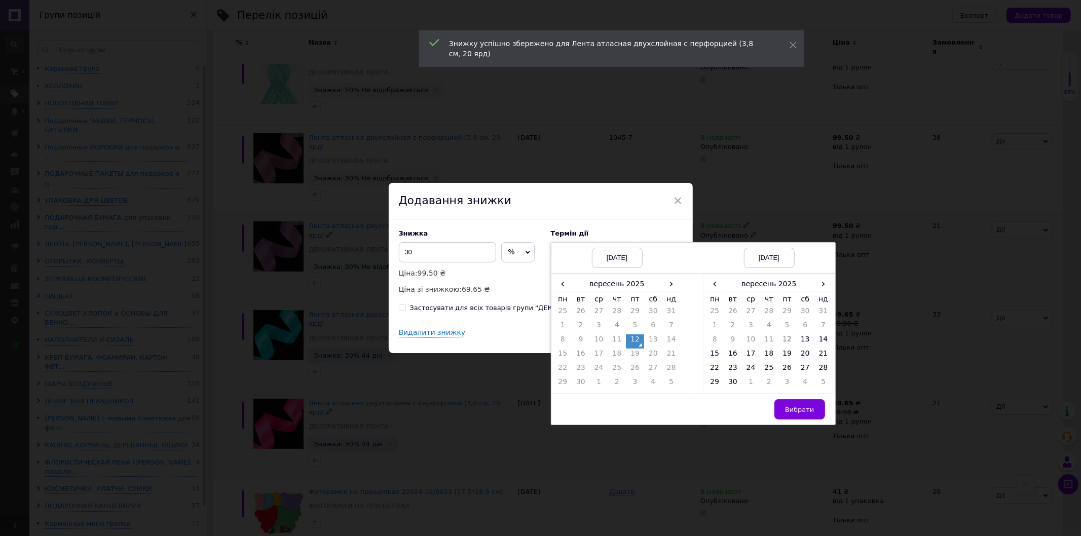
click at [832, 279] on div "‹ вересень 2025 › пн вт ср чт пт сб нд 25 26 27 28 29 30 31 1 2 3 4 5 6 7 8 9 1…" at bounding box center [769, 334] width 132 height 120
click at [827, 281] on span "›" at bounding box center [823, 284] width 18 height 15
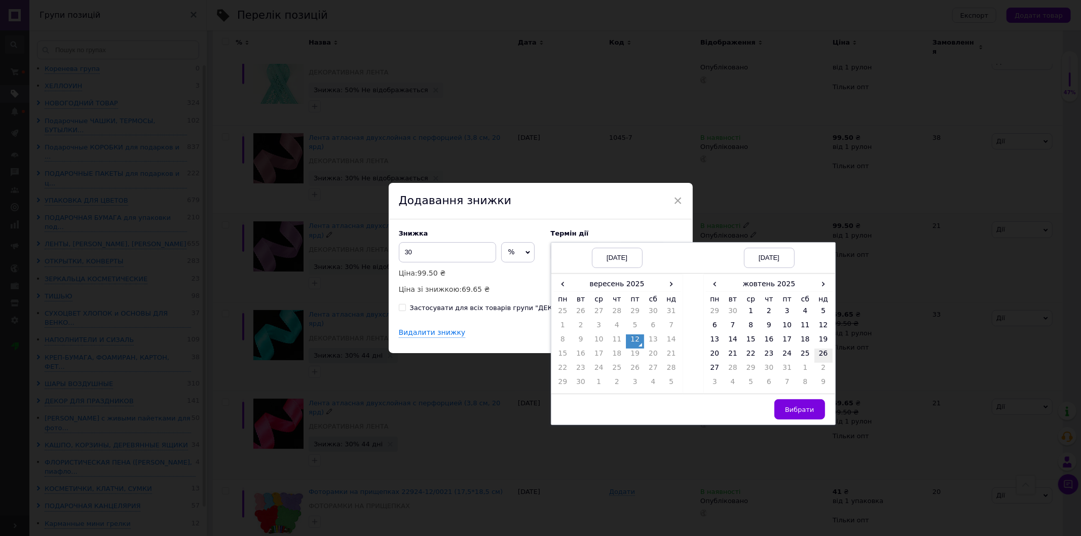
click at [817, 352] on td "26" at bounding box center [823, 356] width 18 height 14
click at [797, 414] on span "Вибрати" at bounding box center [799, 410] width 29 height 8
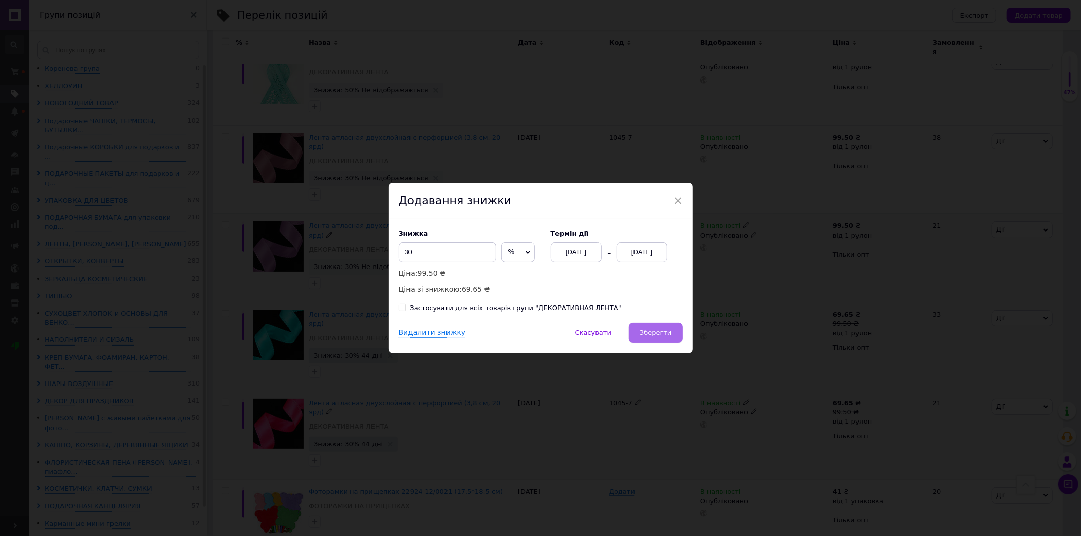
click at [656, 337] on span "Зберегти" at bounding box center [656, 333] width 32 height 8
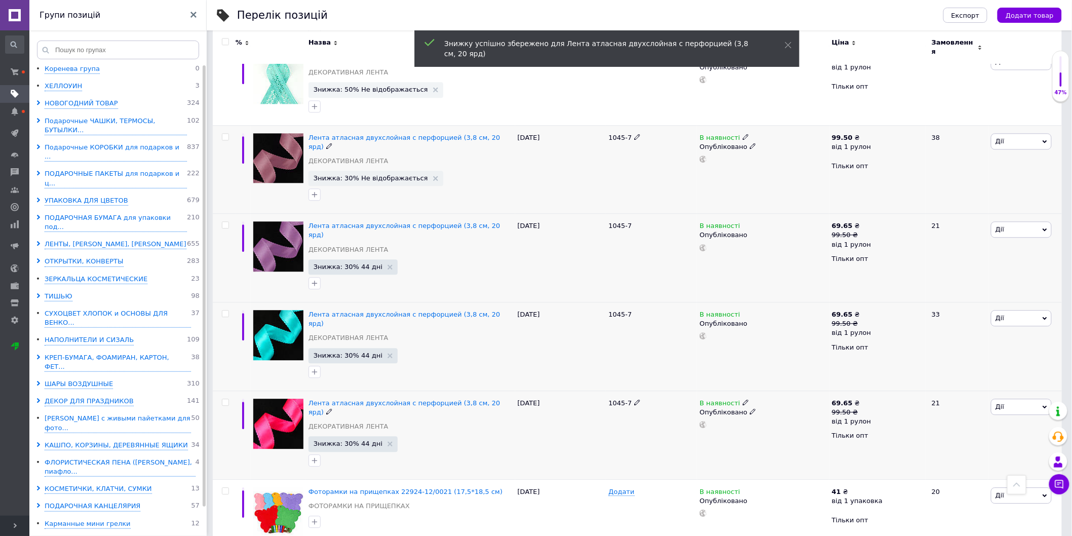
click at [374, 171] on span "Знижка: 30% Не відображається" at bounding box center [376, 178] width 135 height 15
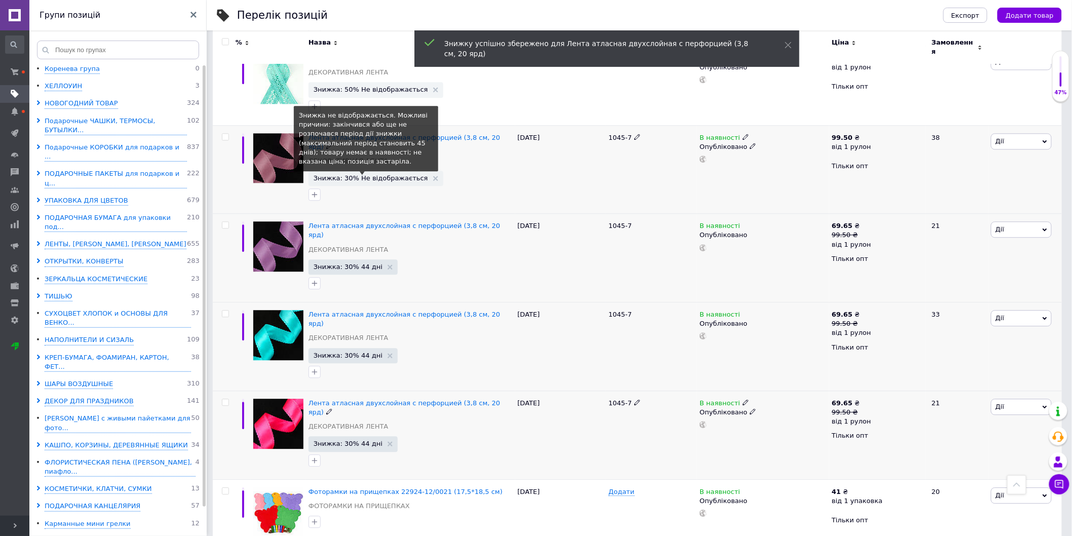
click at [380, 175] on span "Знижка: 30% Не відображається" at bounding box center [371, 178] width 115 height 7
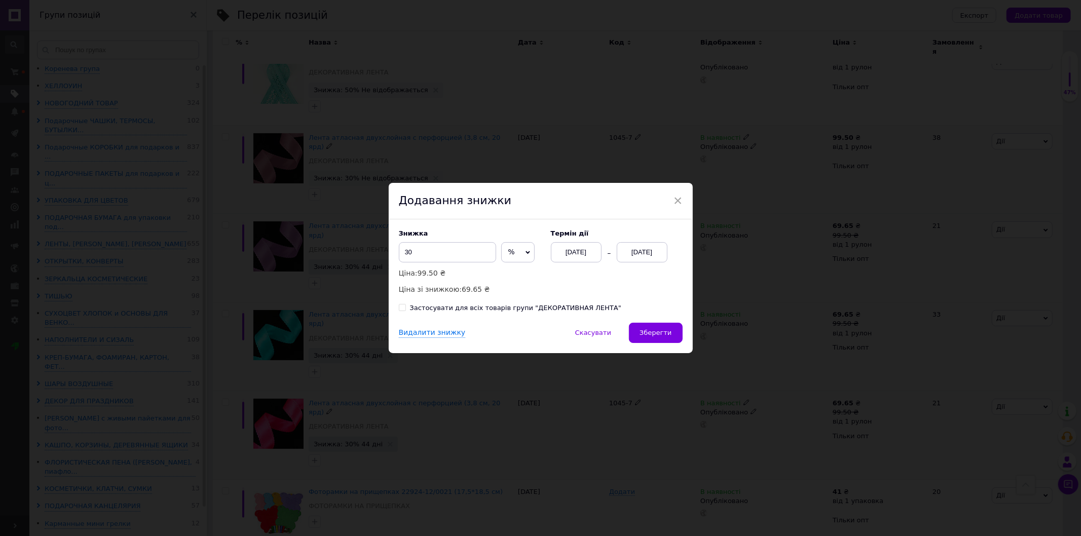
click at [640, 246] on div "[DATE]" at bounding box center [642, 252] width 51 height 20
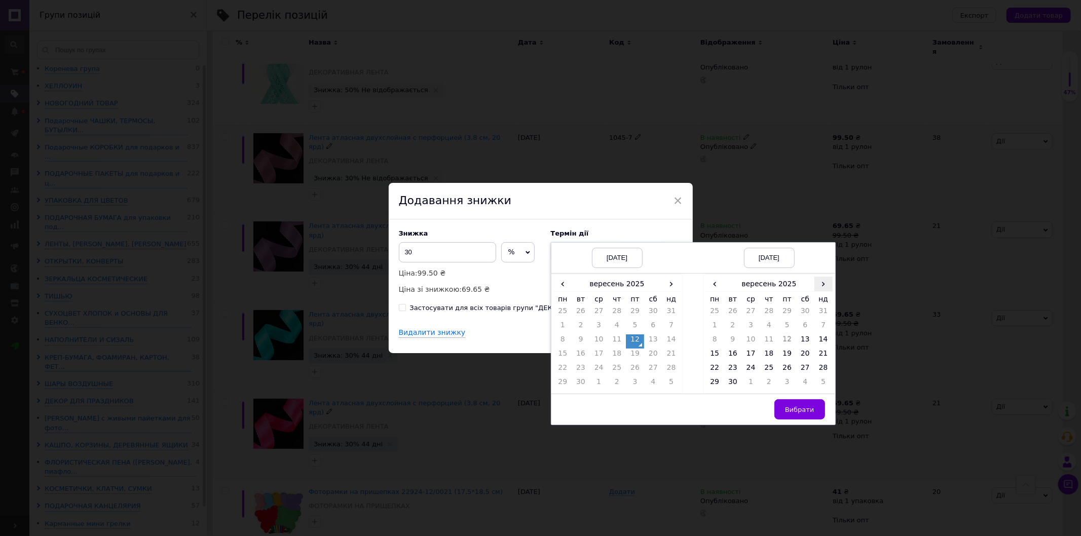
click at [818, 284] on span "›" at bounding box center [823, 284] width 18 height 15
click at [823, 353] on td "26" at bounding box center [823, 356] width 18 height 14
click at [791, 409] on span "Вибрати" at bounding box center [799, 410] width 29 height 8
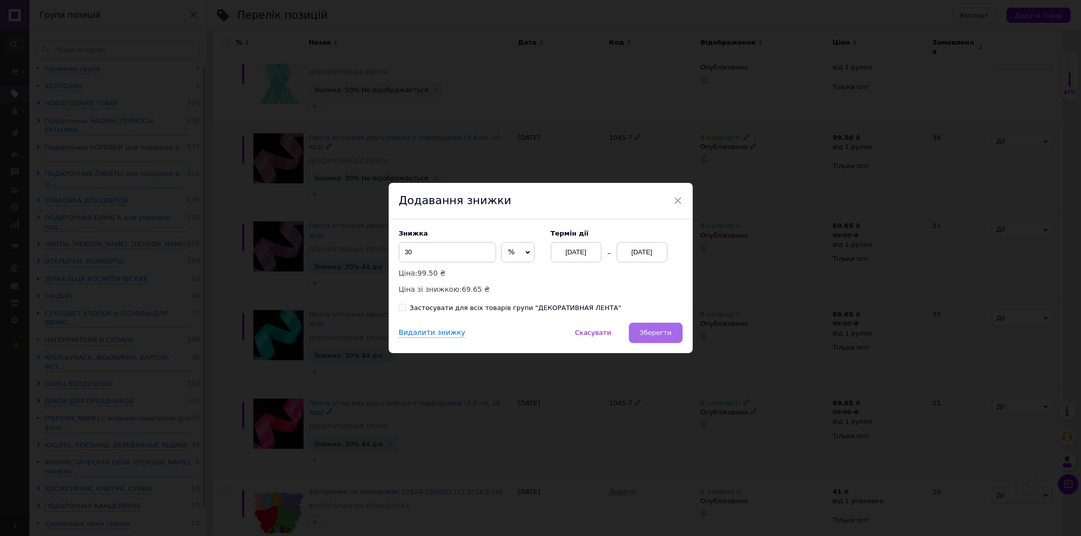
click at [652, 329] on span "Зберегти" at bounding box center [656, 333] width 32 height 8
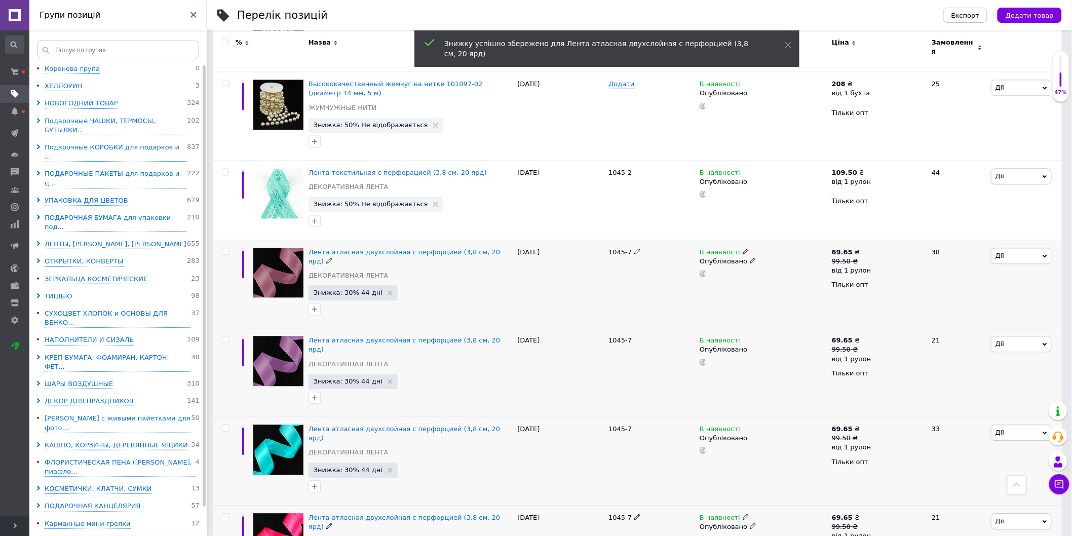
scroll to position [784, 0]
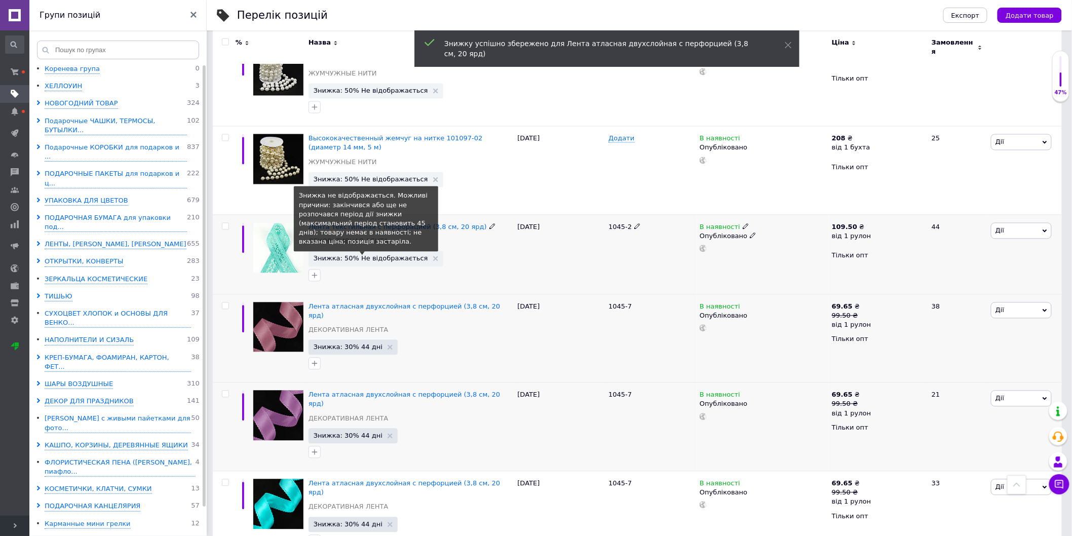
click at [373, 255] on span "Знижка: 50% Не відображається" at bounding box center [371, 258] width 115 height 7
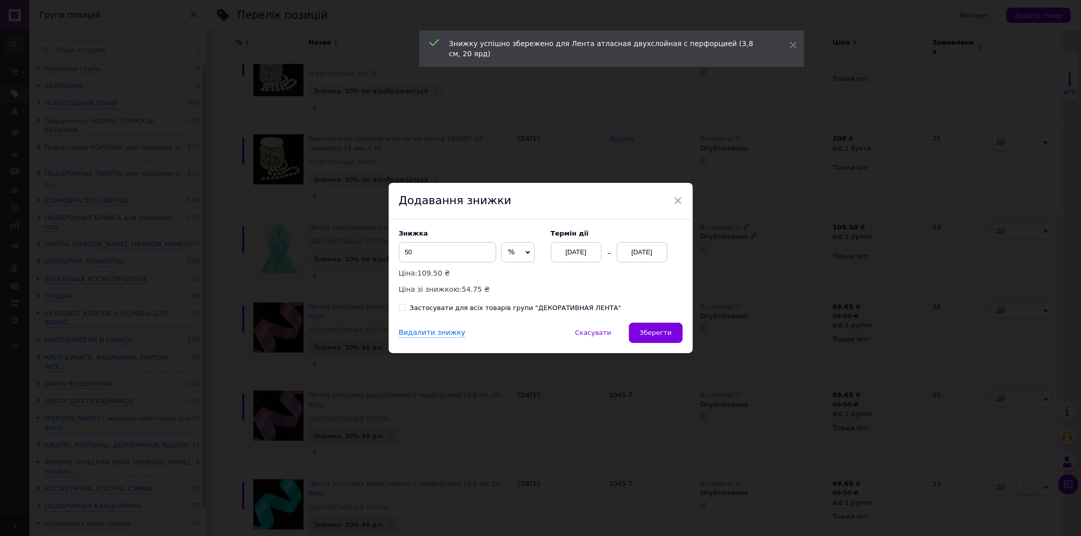
click at [652, 256] on div "[DATE]" at bounding box center [642, 252] width 51 height 20
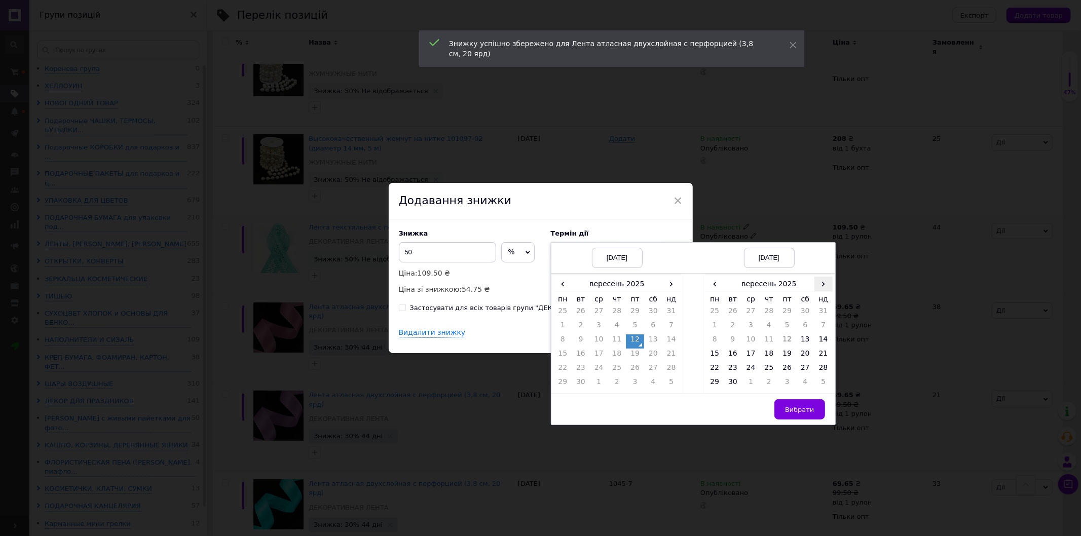
click at [824, 287] on span "›" at bounding box center [823, 284] width 18 height 15
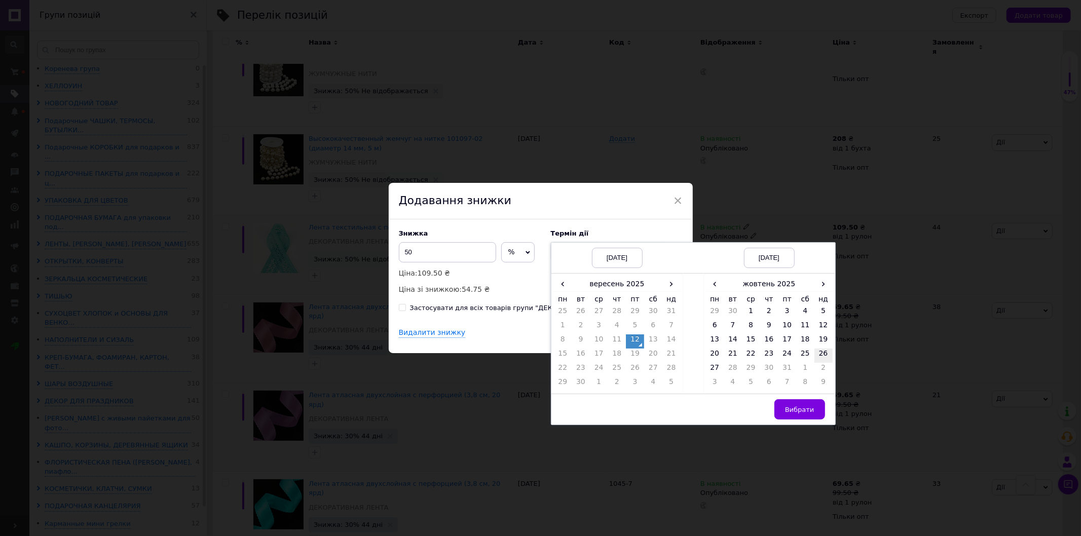
click at [821, 353] on td "26" at bounding box center [823, 356] width 18 height 14
click at [797, 404] on button "Вибрати" at bounding box center [799, 409] width 51 height 20
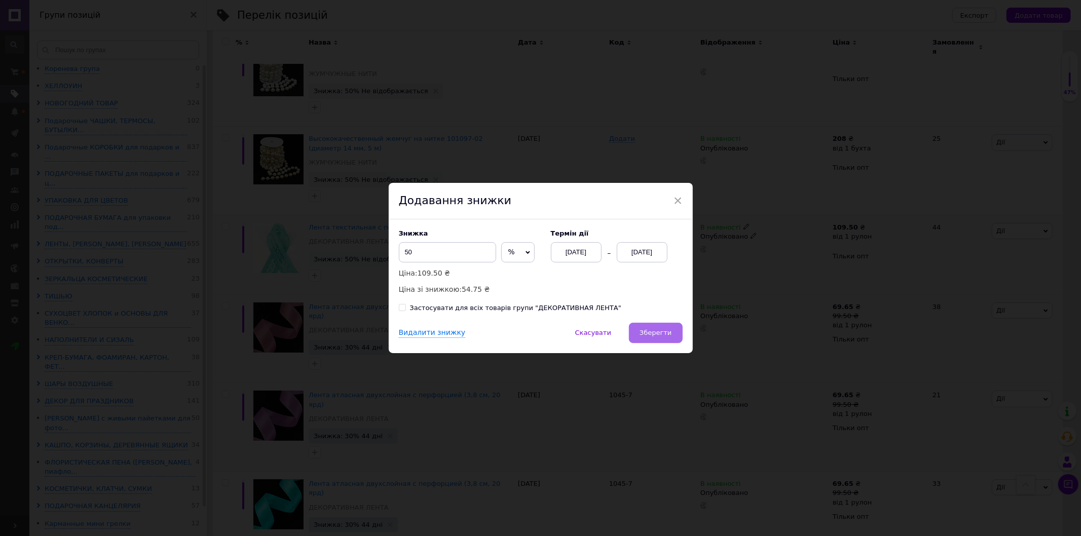
click at [669, 329] on span "Зберегти" at bounding box center [656, 333] width 32 height 8
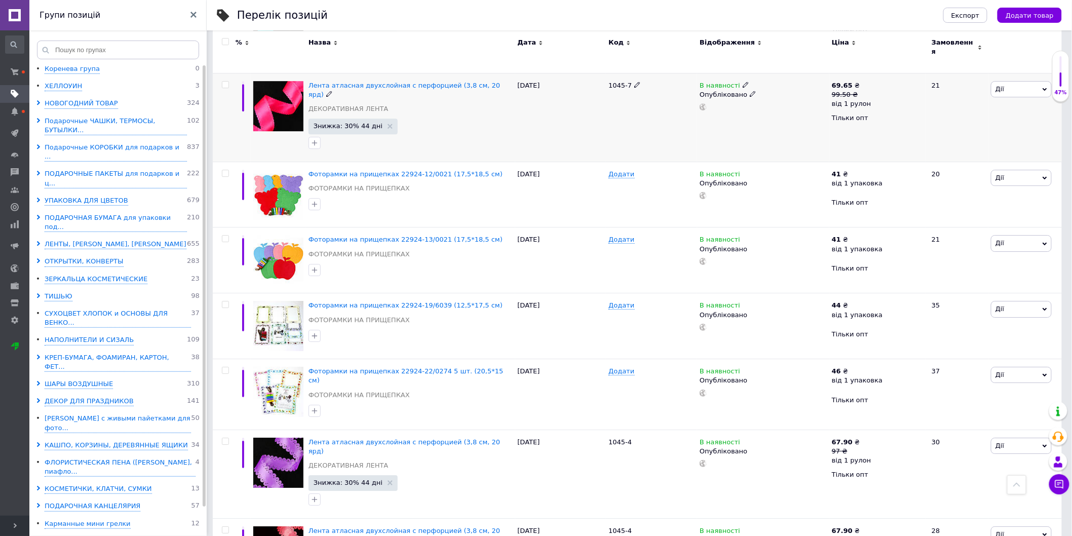
scroll to position [1291, 0]
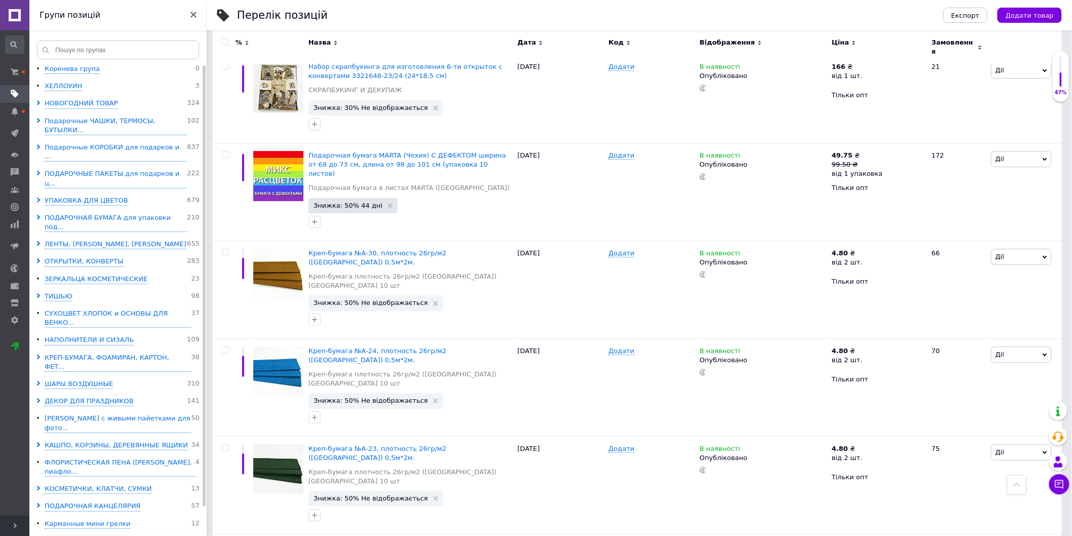
scroll to position [1418, 0]
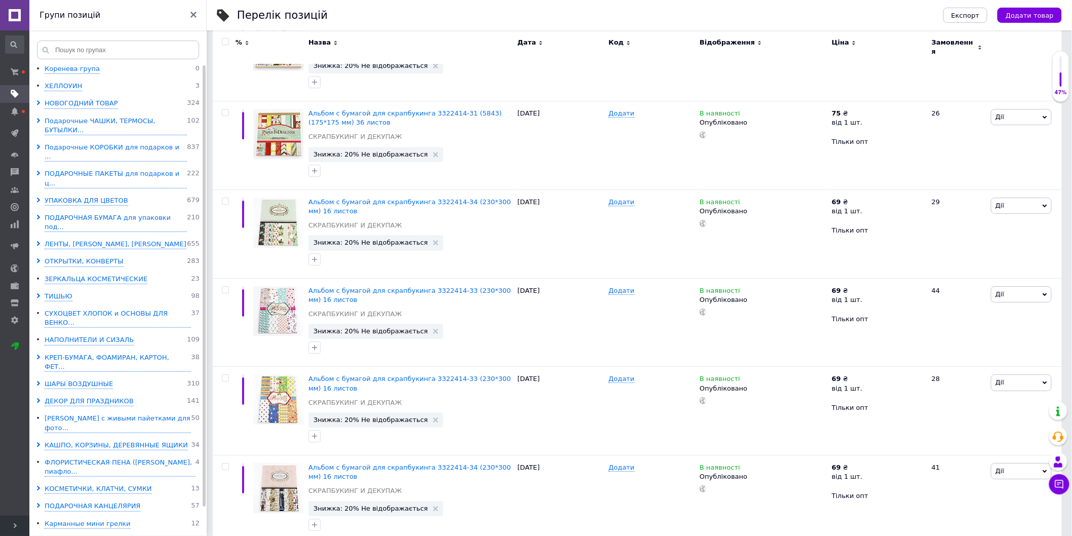
scroll to position [1355, 0]
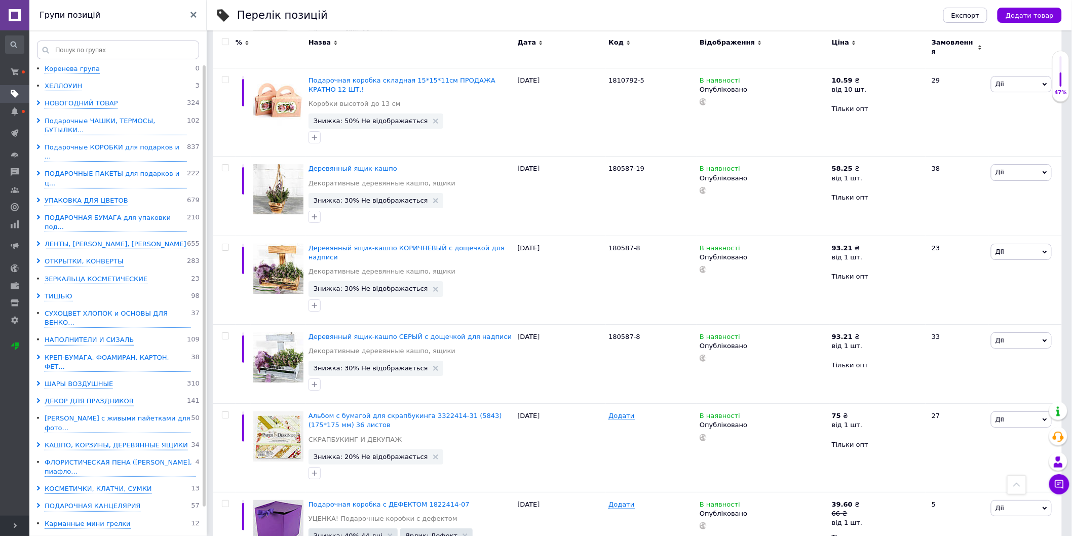
scroll to position [1469, 0]
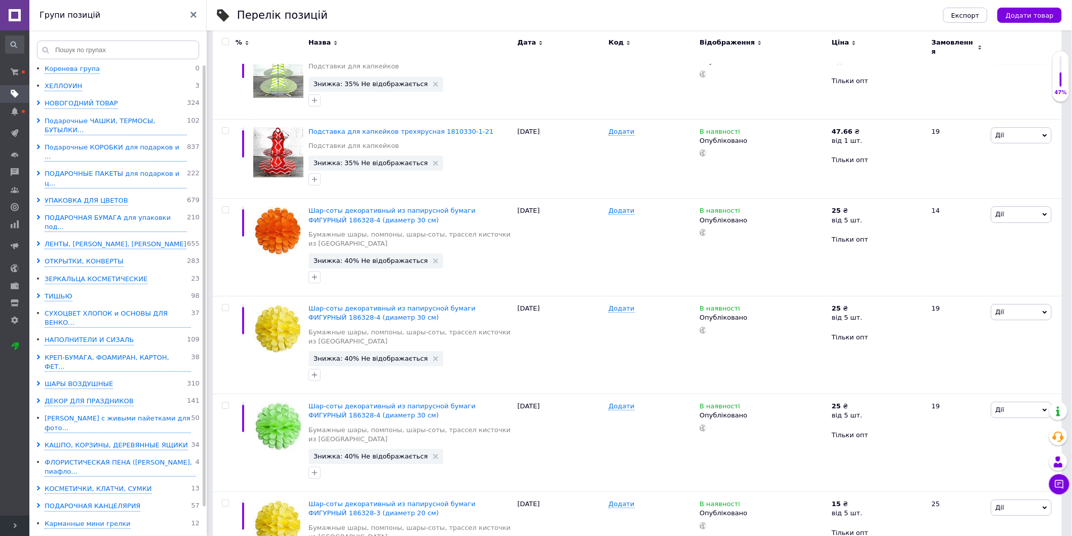
scroll to position [1381, 0]
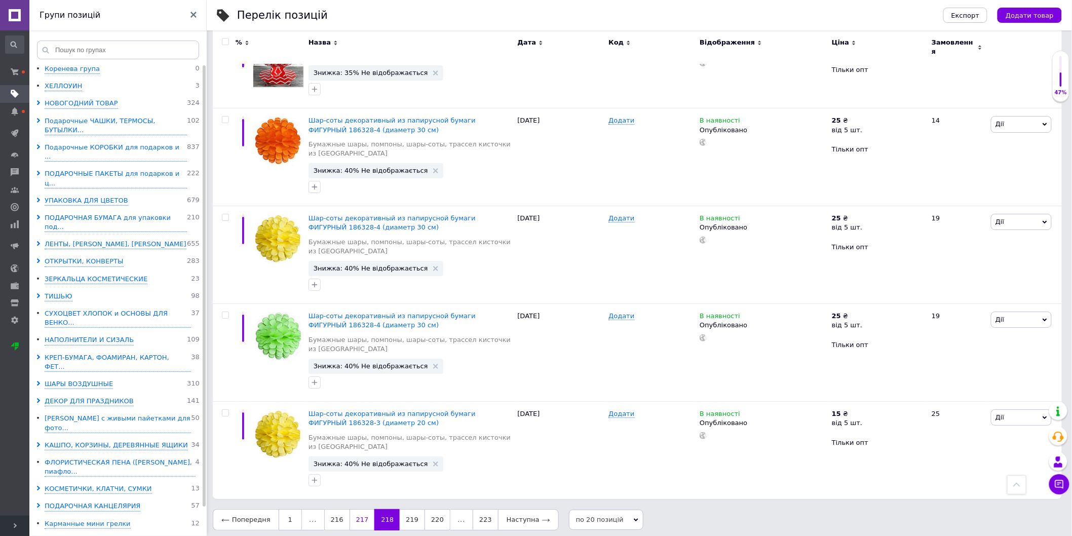
click at [355, 514] on link "217" at bounding box center [362, 519] width 25 height 21
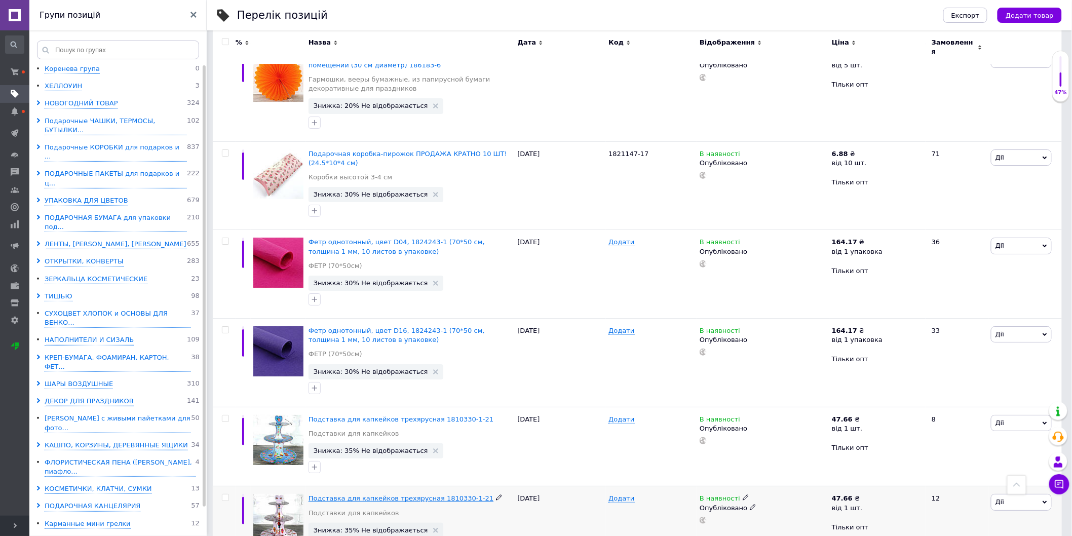
scroll to position [1419, 0]
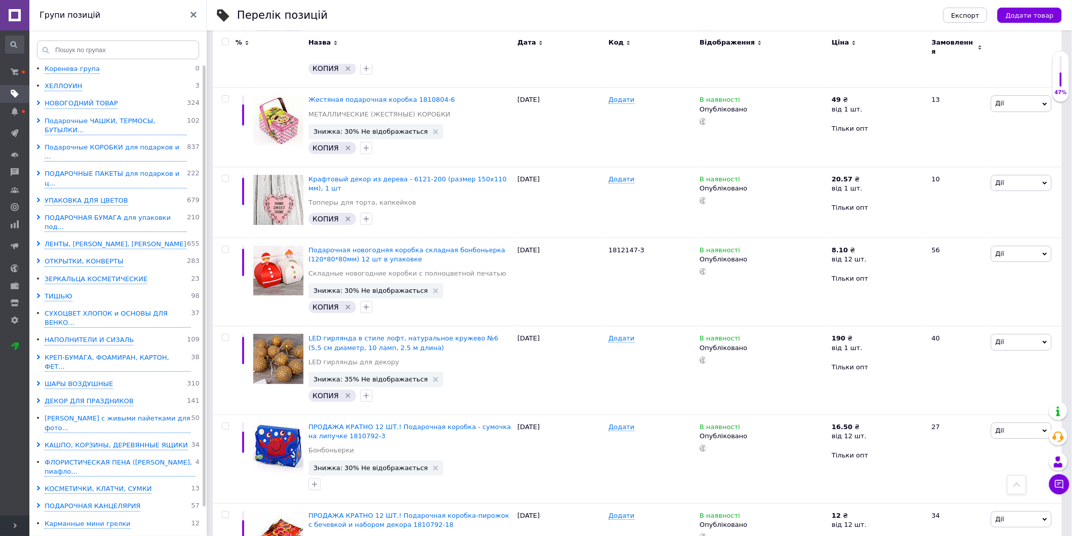
scroll to position [1404, 0]
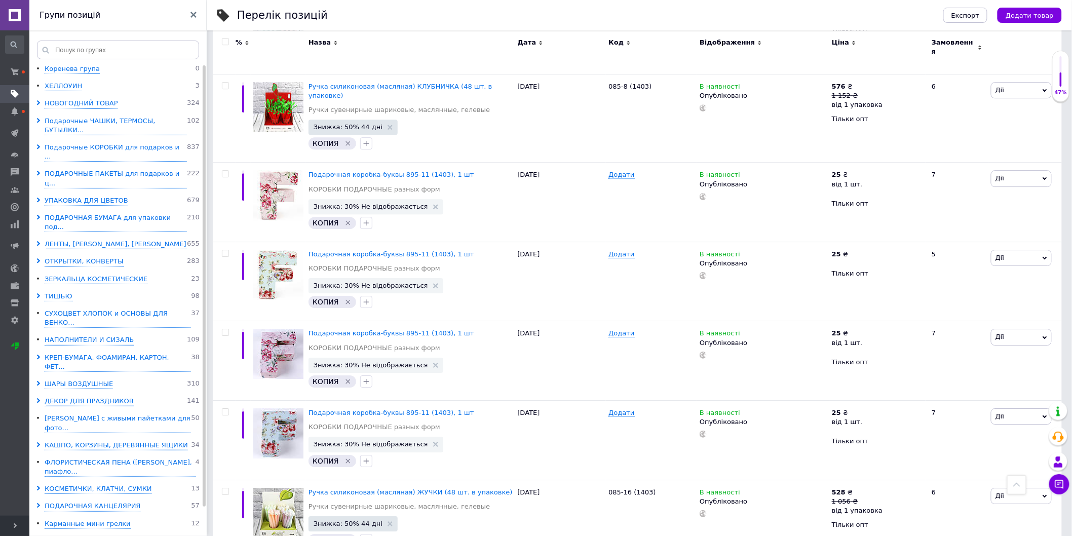
scroll to position [1230, 0]
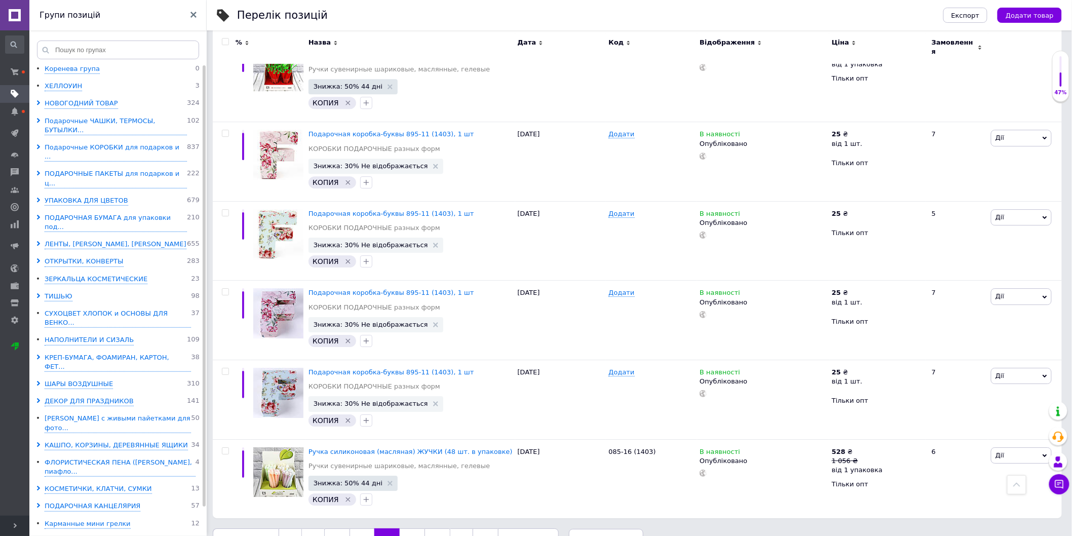
click at [350, 529] on link "214" at bounding box center [362, 539] width 25 height 21
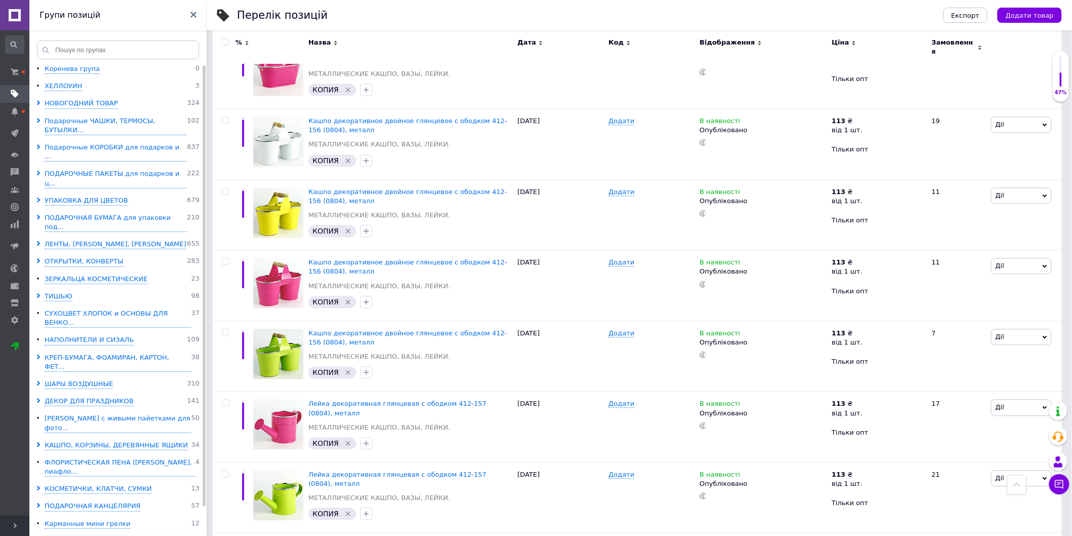
scroll to position [1124, 0]
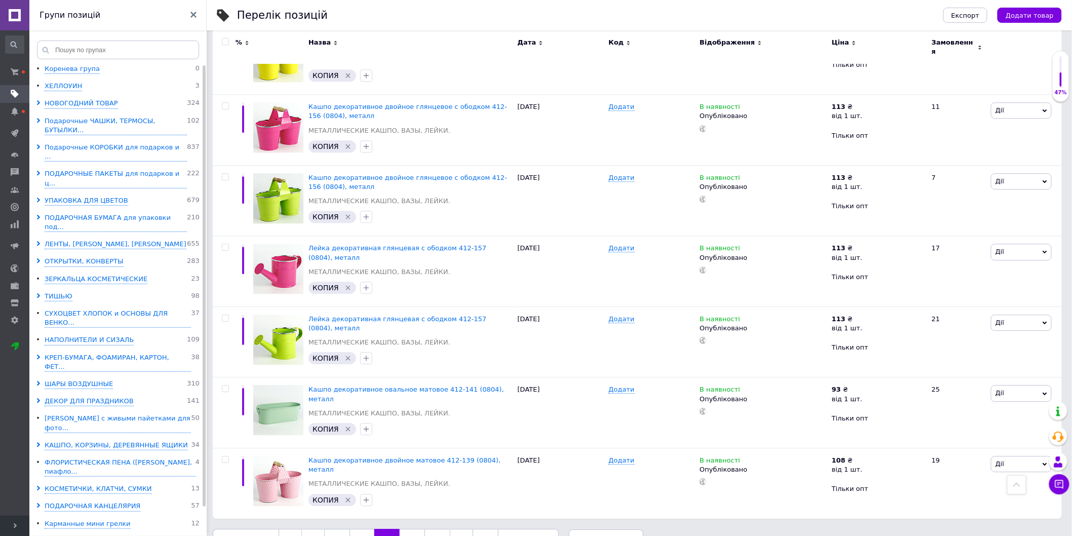
click at [359, 529] on link "213" at bounding box center [362, 539] width 25 height 21
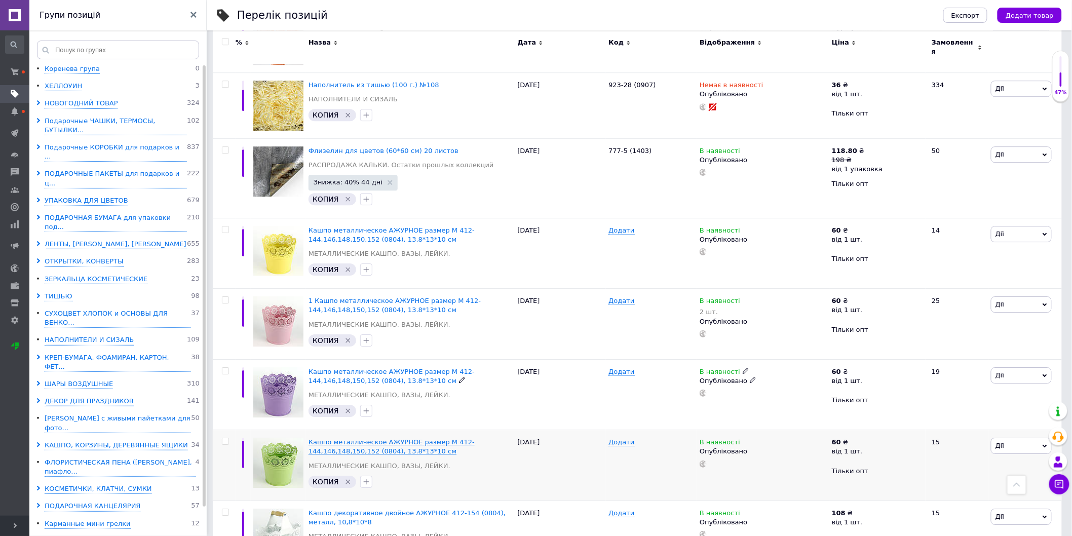
scroll to position [1249, 0]
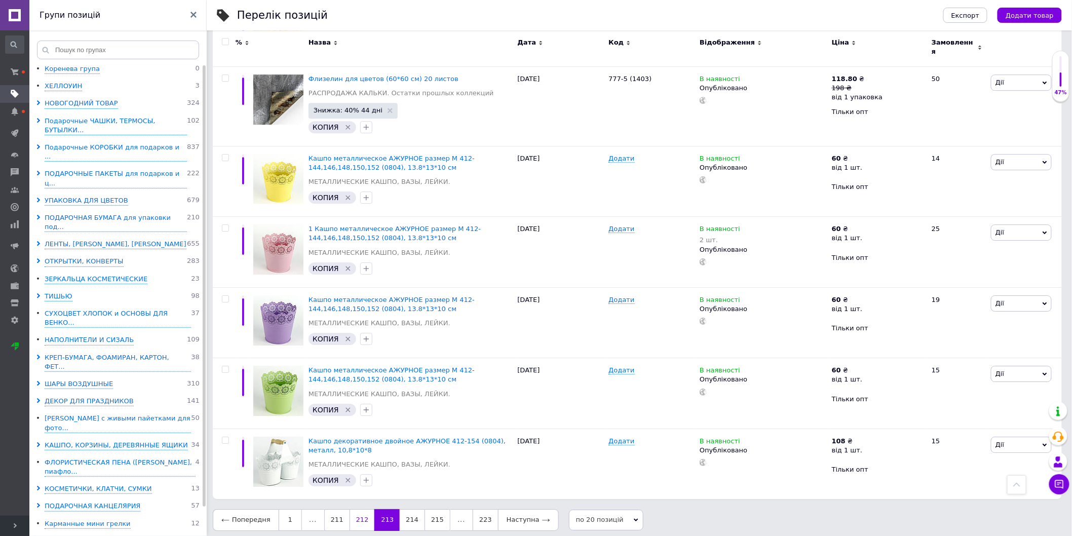
click at [357, 513] on link "212" at bounding box center [362, 519] width 25 height 21
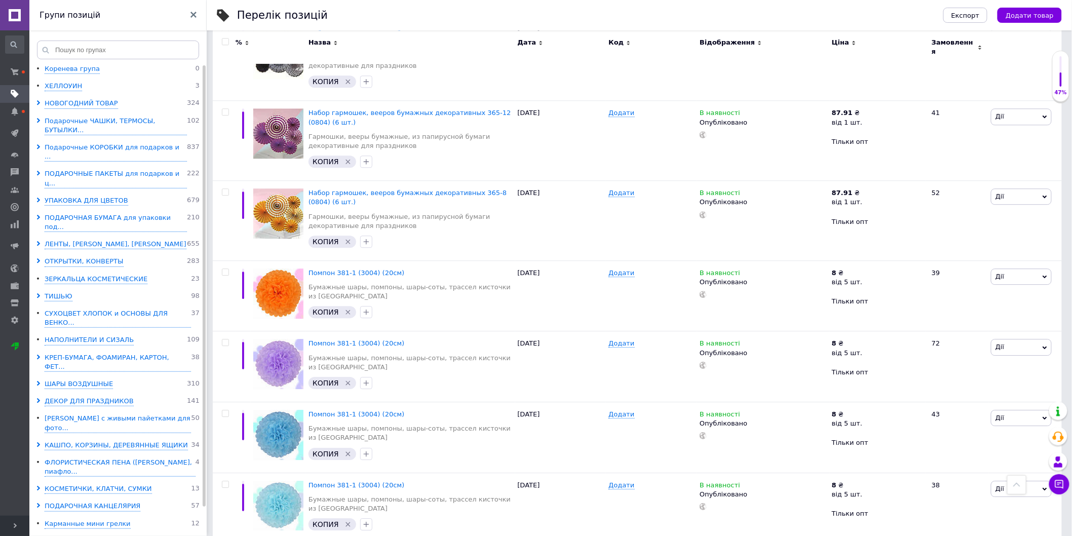
scroll to position [1190, 0]
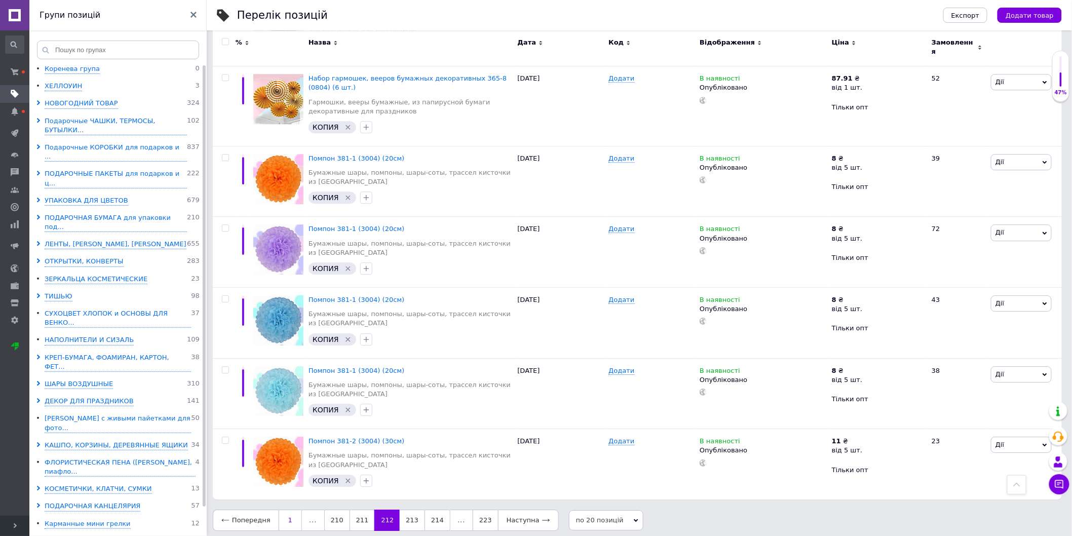
click at [290, 514] on link "1" at bounding box center [290, 520] width 23 height 21
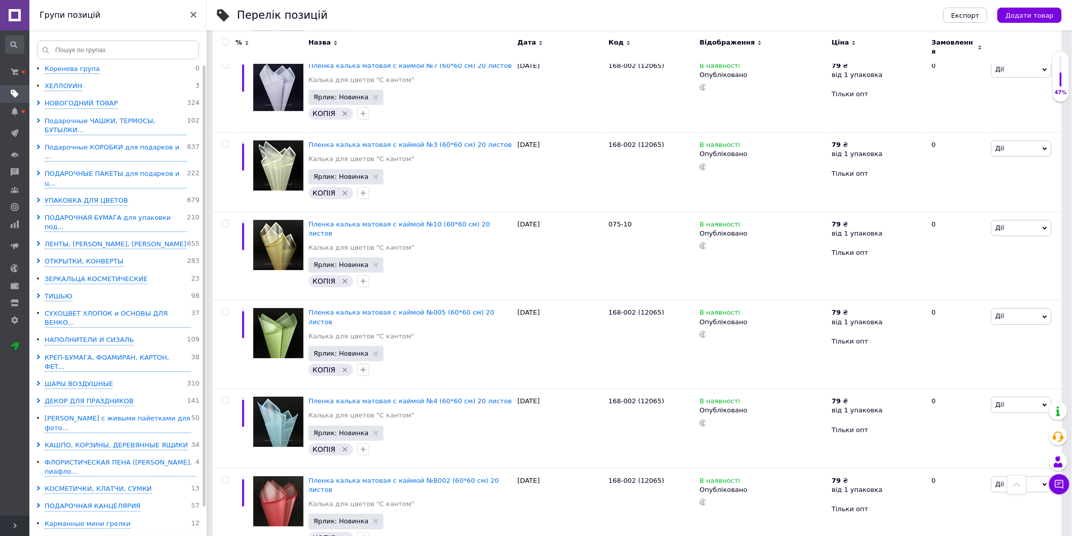
scroll to position [1308, 0]
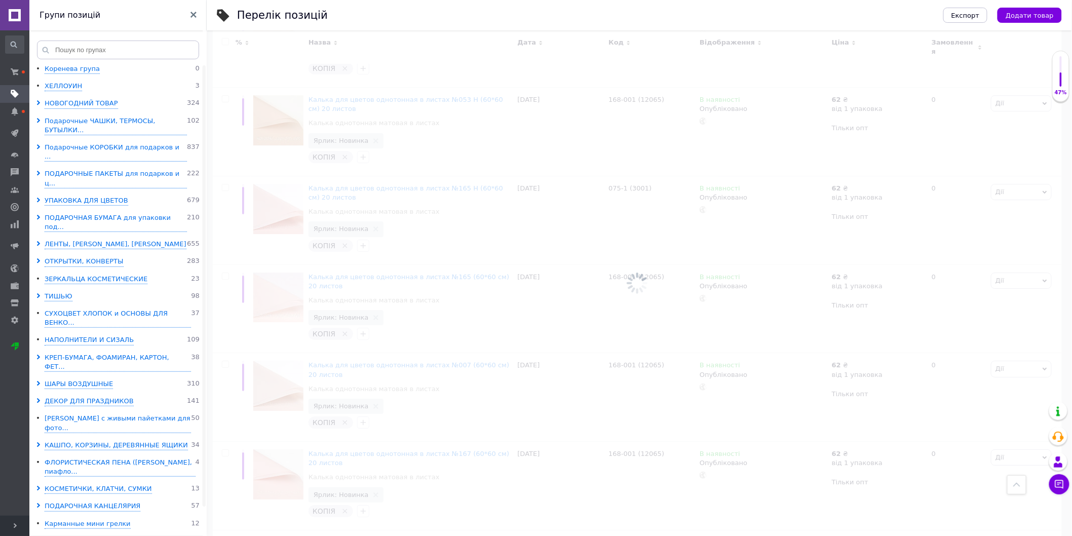
scroll to position [1335, 0]
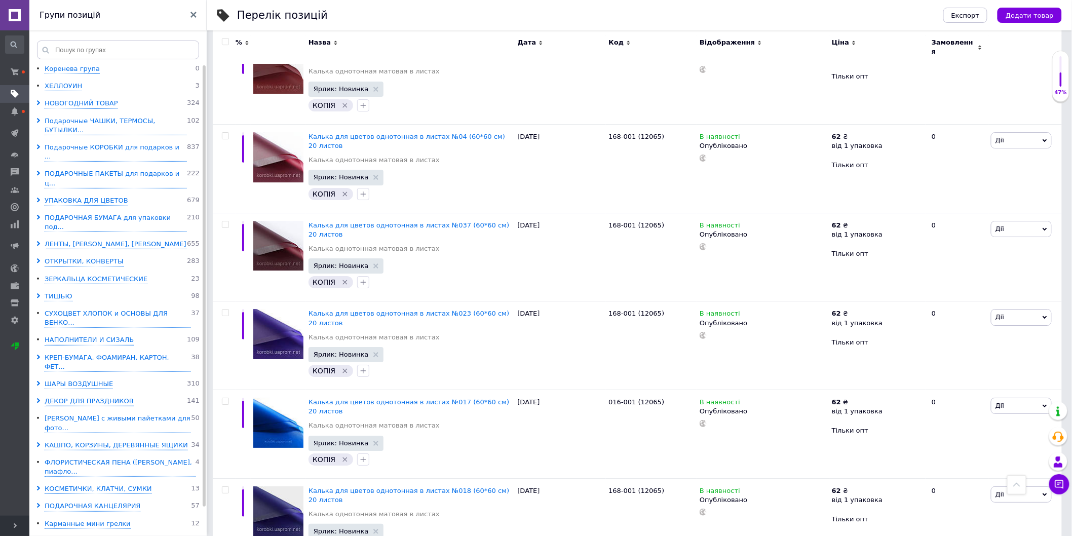
scroll to position [1316, 0]
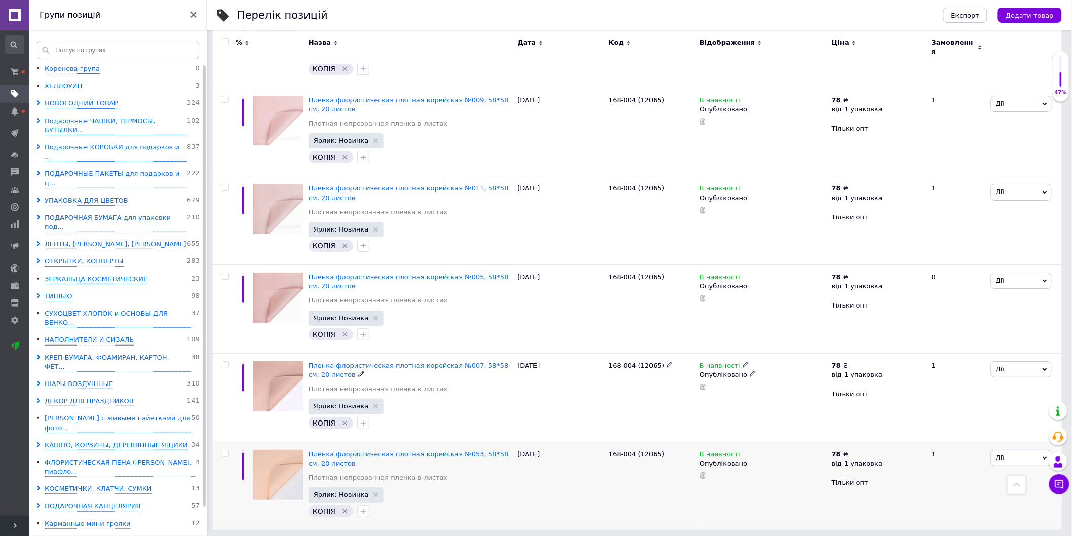
scroll to position [1464, 0]
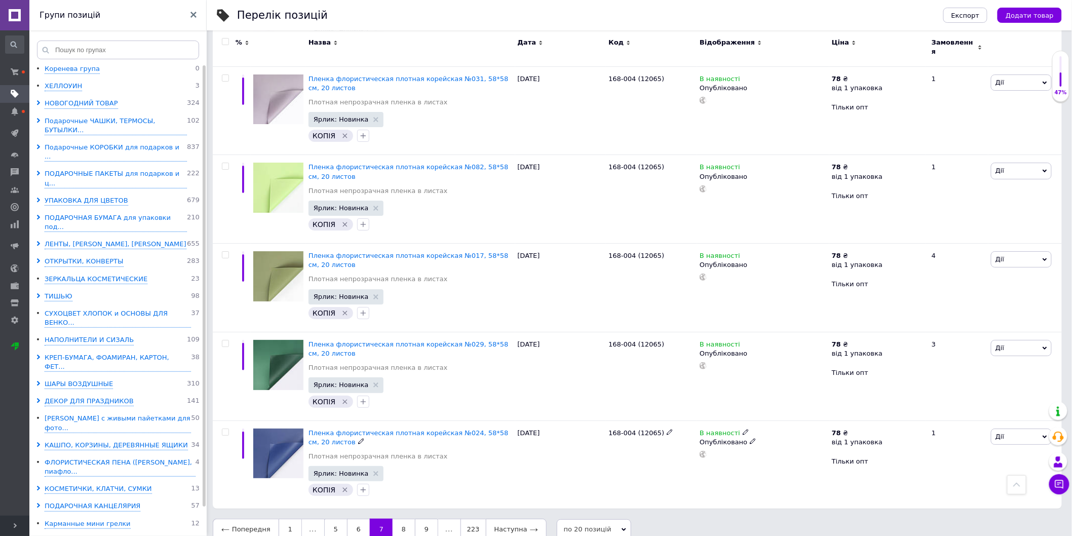
scroll to position [1492, 0]
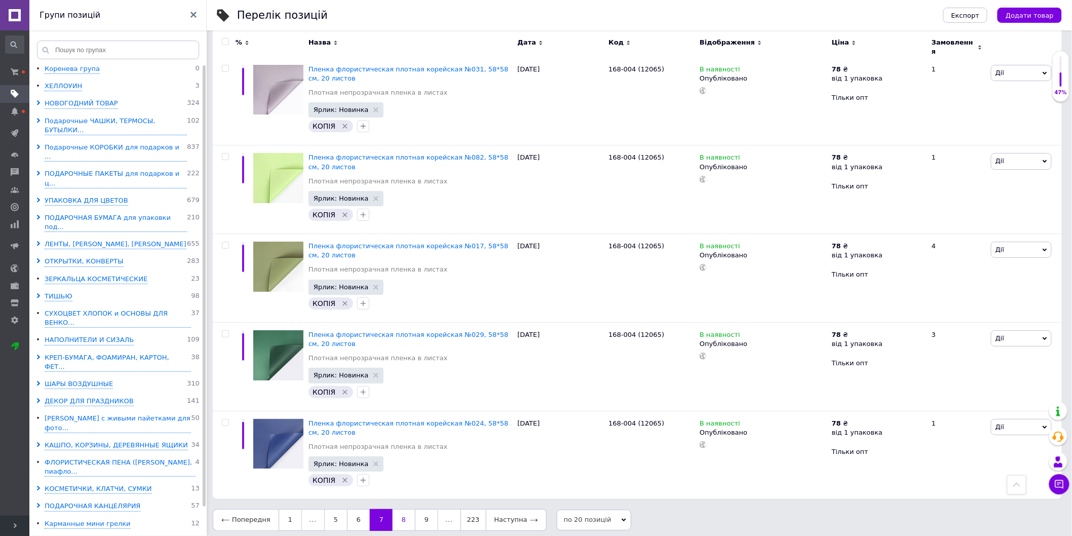
click at [399, 519] on link "8" at bounding box center [404, 519] width 22 height 21
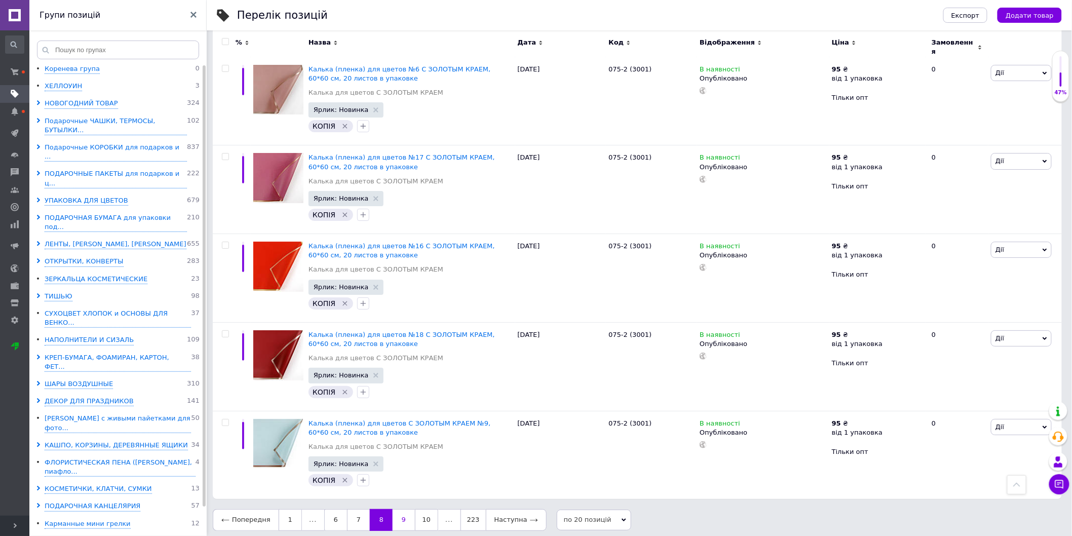
click at [396, 520] on link "9" at bounding box center [404, 519] width 22 height 21
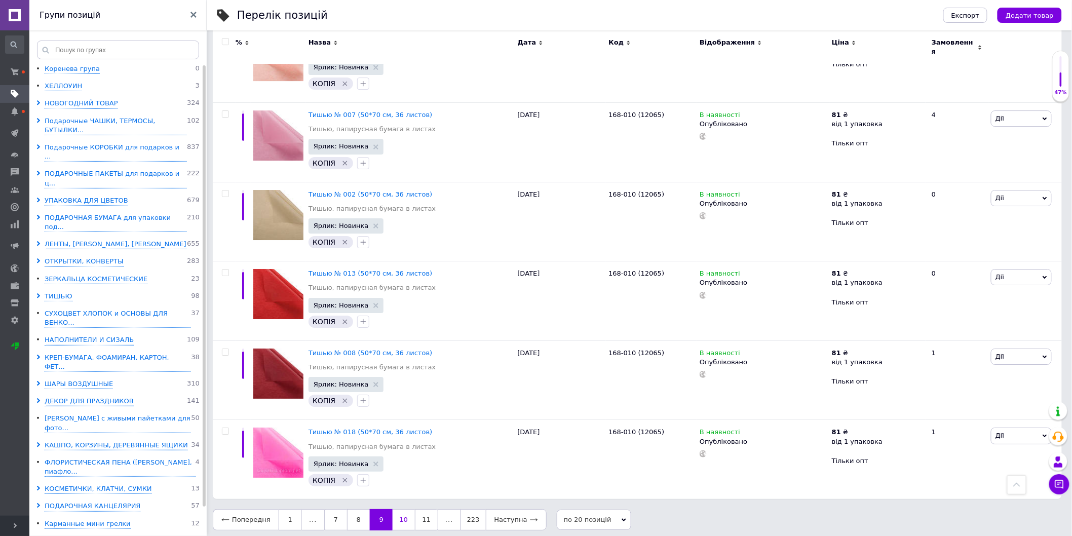
click at [399, 518] on link "10" at bounding box center [404, 519] width 22 height 21
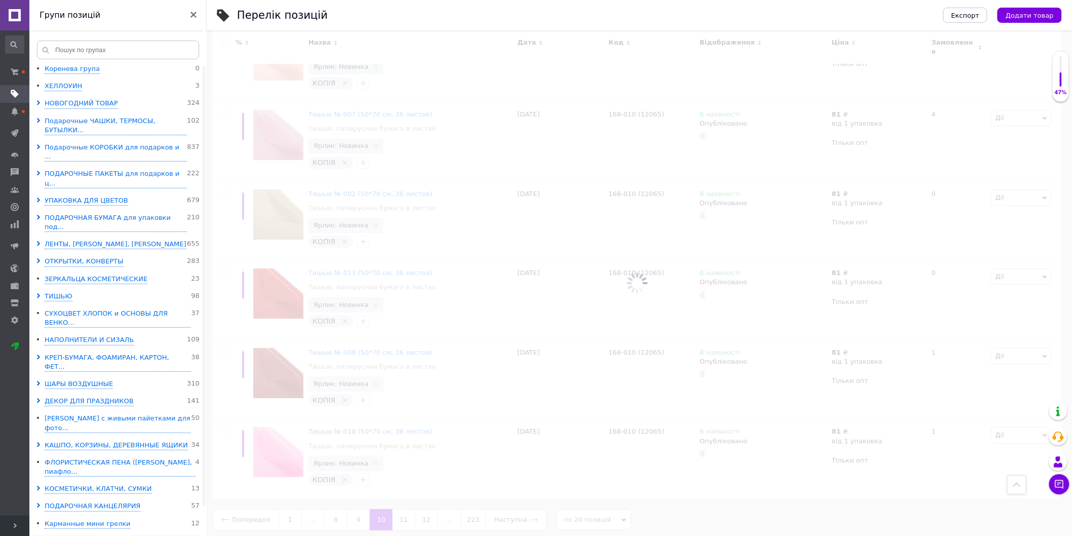
scroll to position [1355, 0]
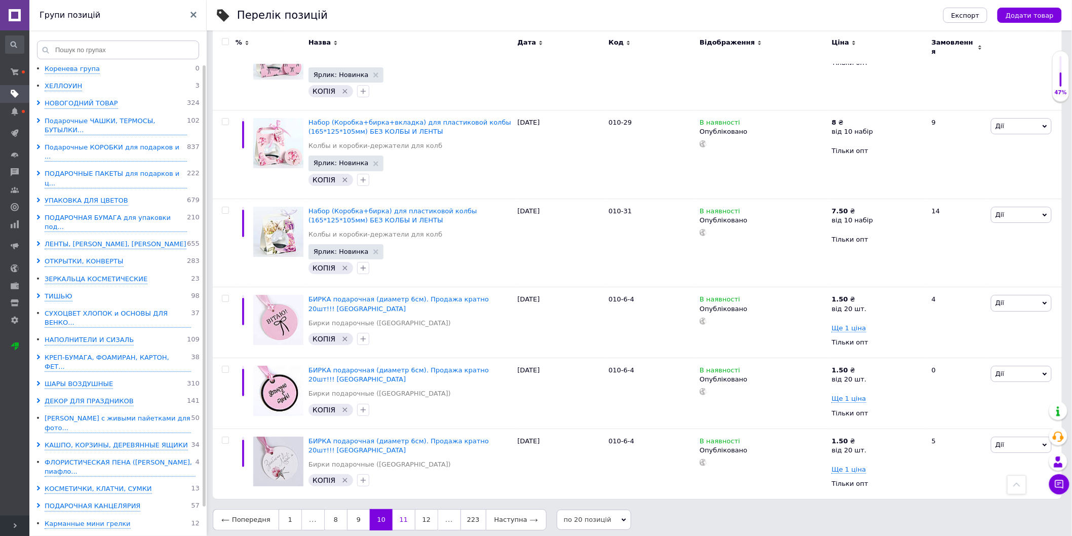
click at [396, 514] on link "11" at bounding box center [404, 519] width 22 height 21
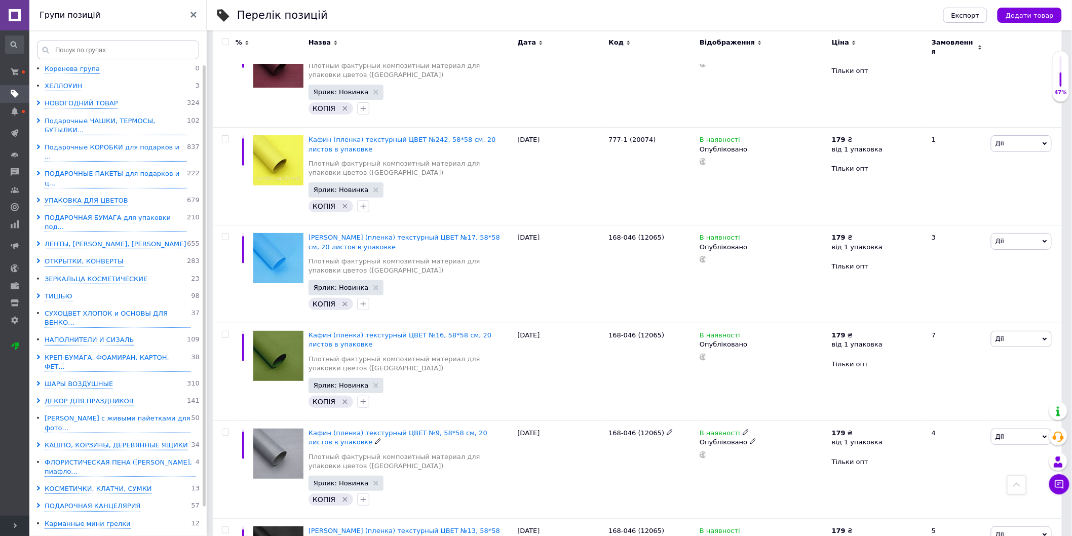
scroll to position [1676, 0]
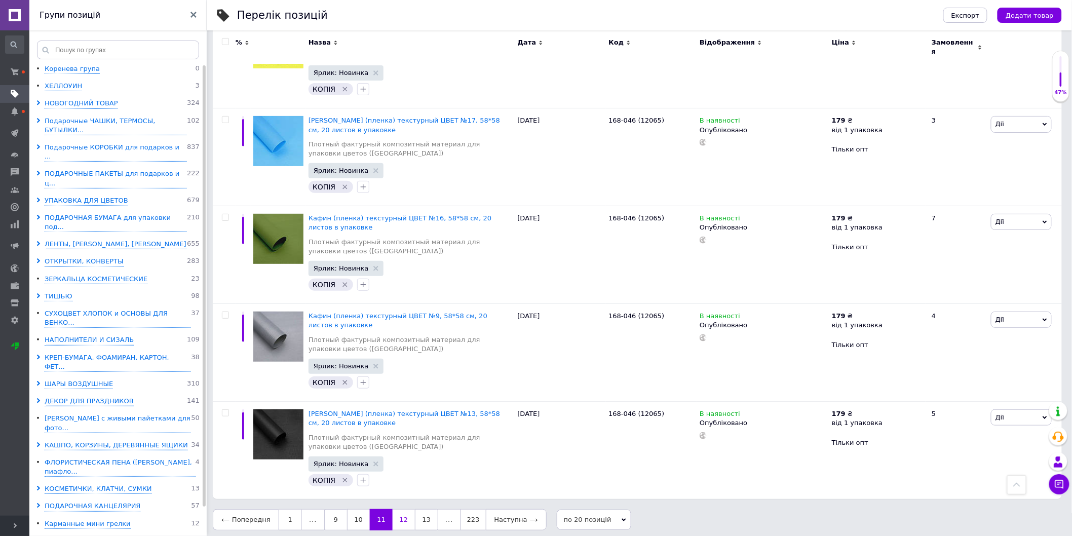
click at [393, 518] on link "12" at bounding box center [404, 519] width 22 height 21
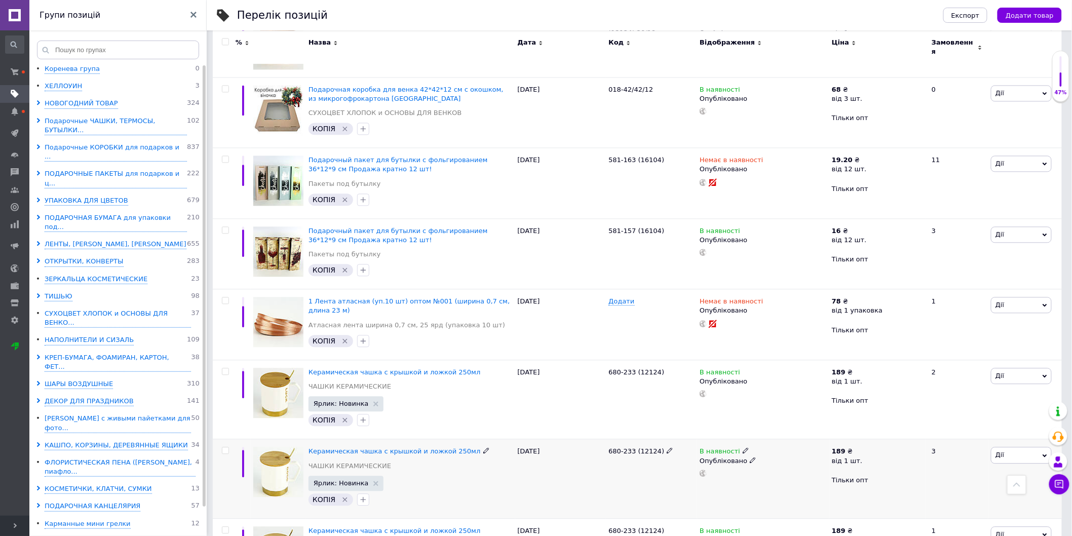
scroll to position [853, 0]
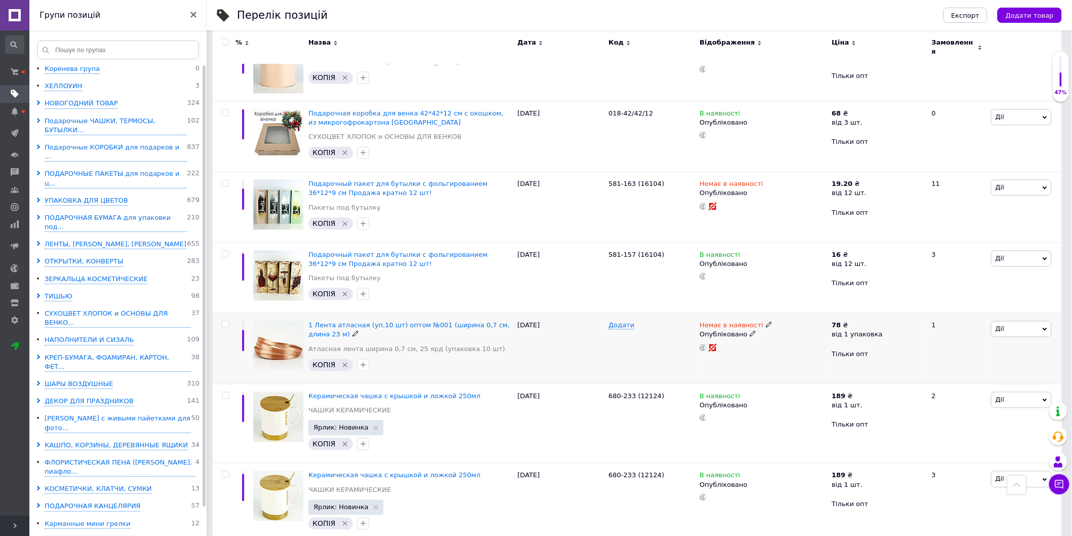
click at [750, 330] on icon at bounding box center [753, 333] width 6 height 6
click at [733, 361] on li "Чернетка" at bounding box center [761, 368] width 131 height 14
click at [750, 189] on icon at bounding box center [753, 192] width 6 height 6
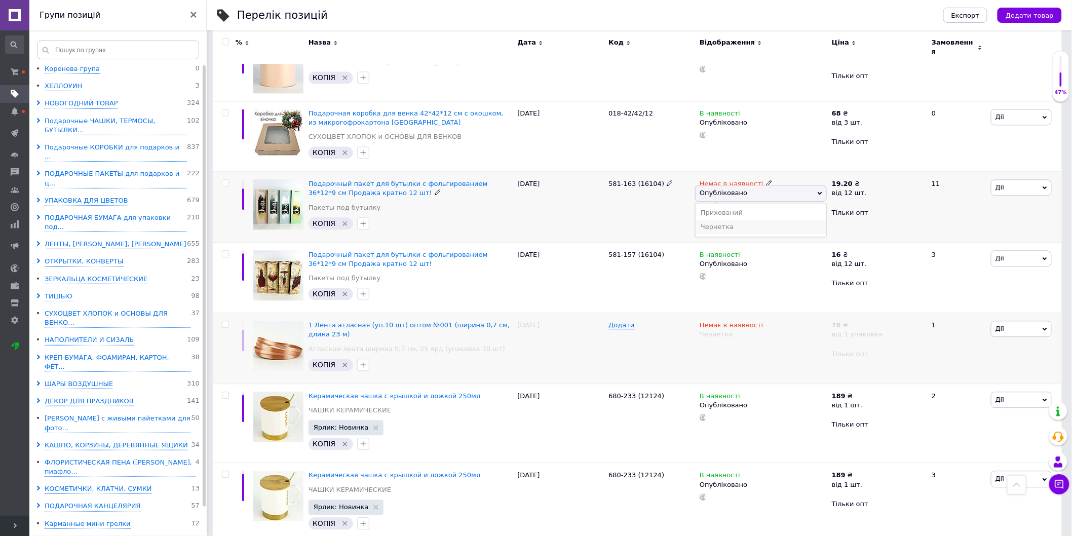
click at [726, 222] on li "Чернетка" at bounding box center [761, 227] width 131 height 14
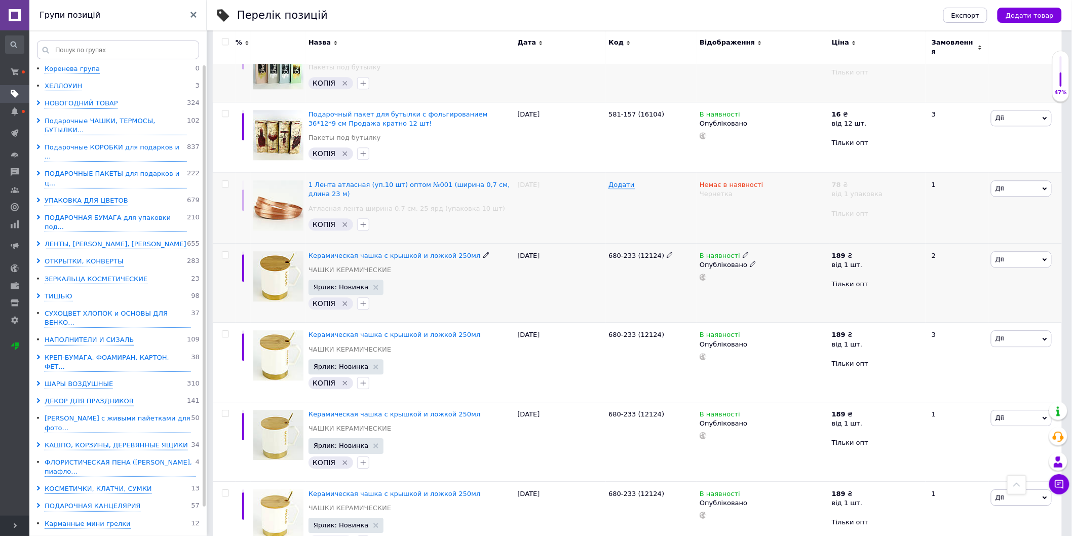
scroll to position [1134, 0]
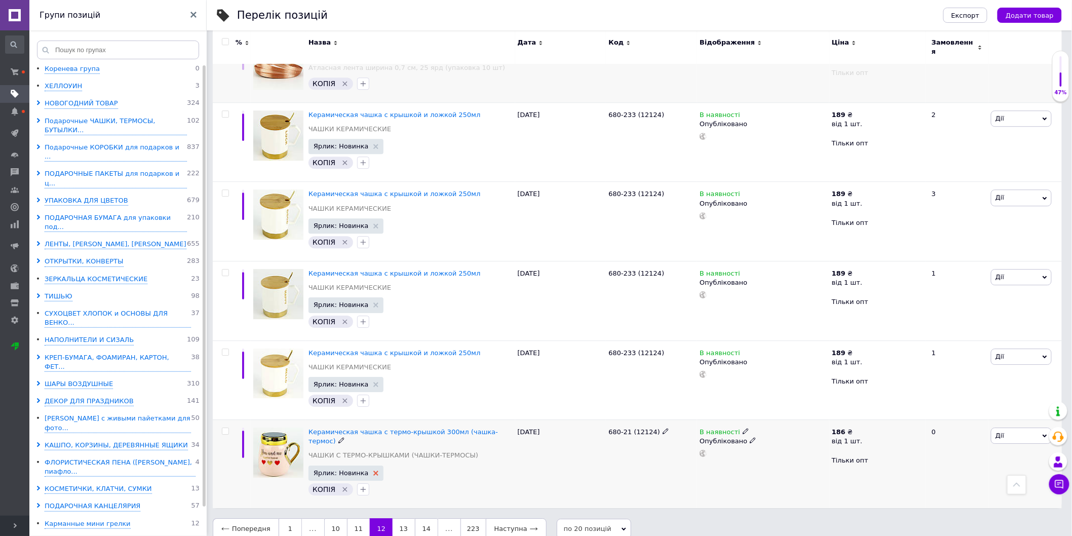
click at [374, 471] on icon at bounding box center [376, 473] width 5 height 5
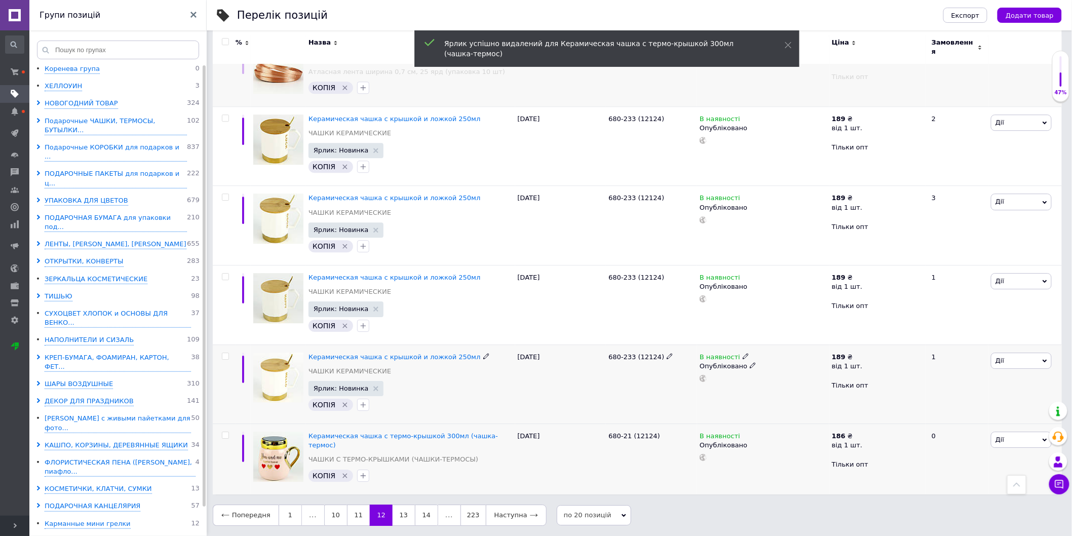
scroll to position [1121, 0]
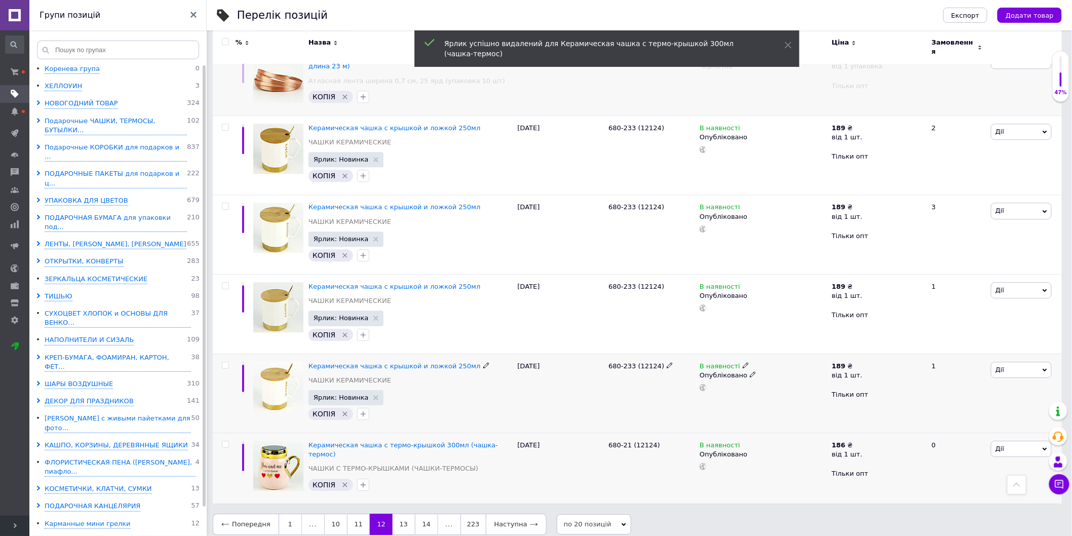
drag, startPoint x: 368, startPoint y: 392, endPoint x: 368, endPoint y: 386, distance: 6.6
click at [374, 395] on use at bounding box center [376, 397] width 5 height 5
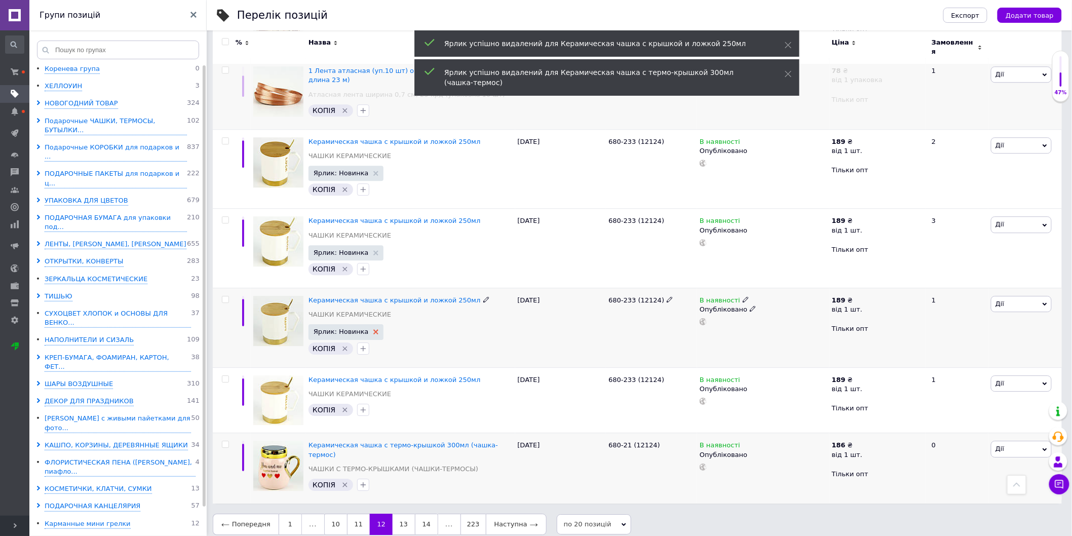
click at [374, 329] on use at bounding box center [376, 331] width 5 height 5
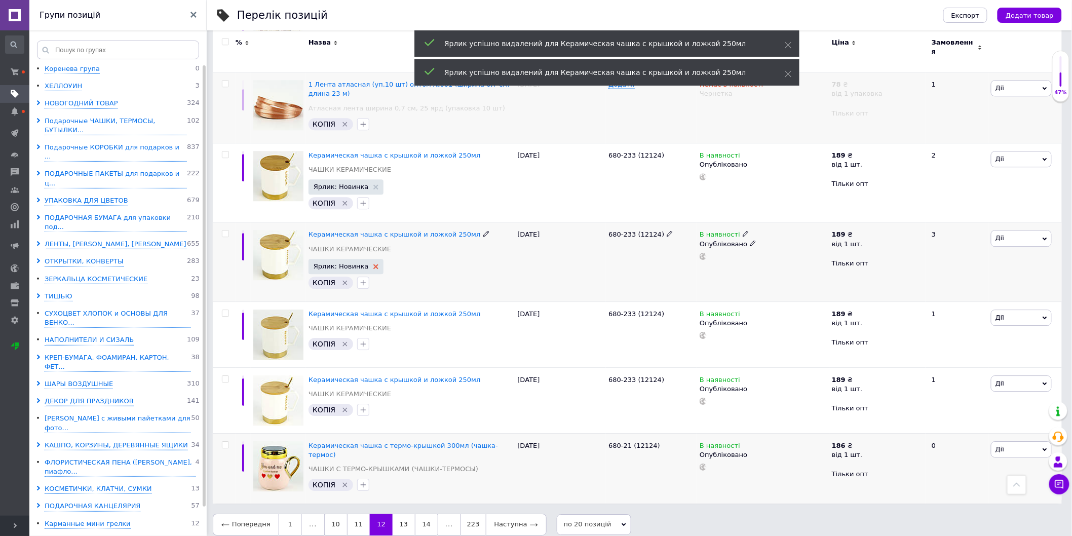
click at [374, 264] on icon at bounding box center [376, 266] width 5 height 5
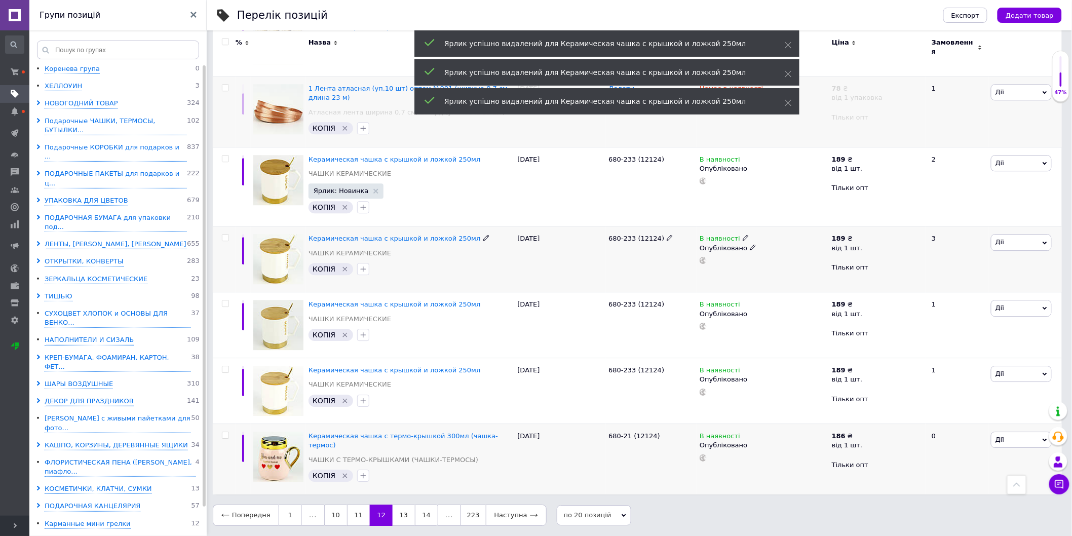
scroll to position [1081, 0]
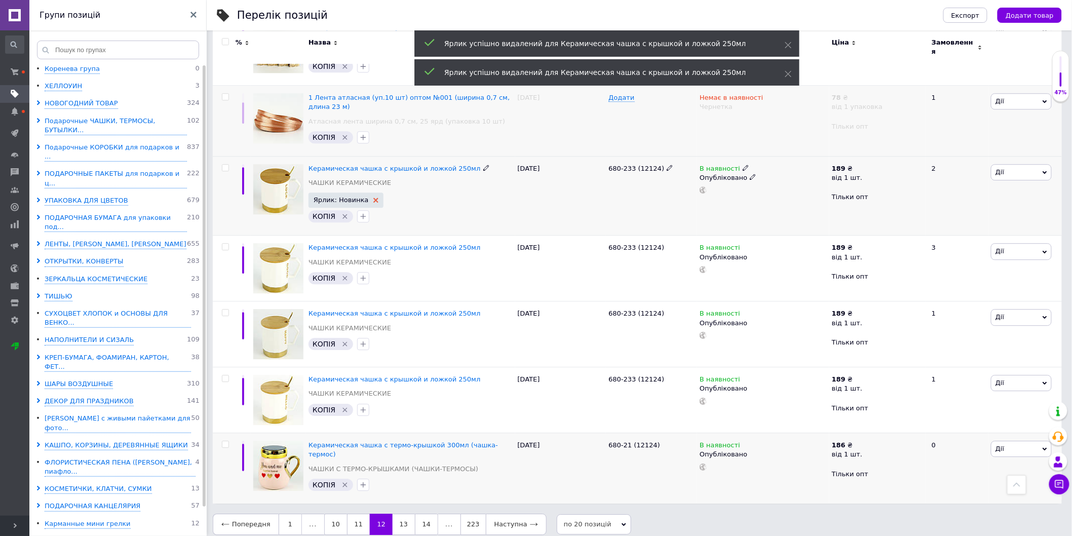
click at [374, 198] on icon at bounding box center [376, 200] width 5 height 5
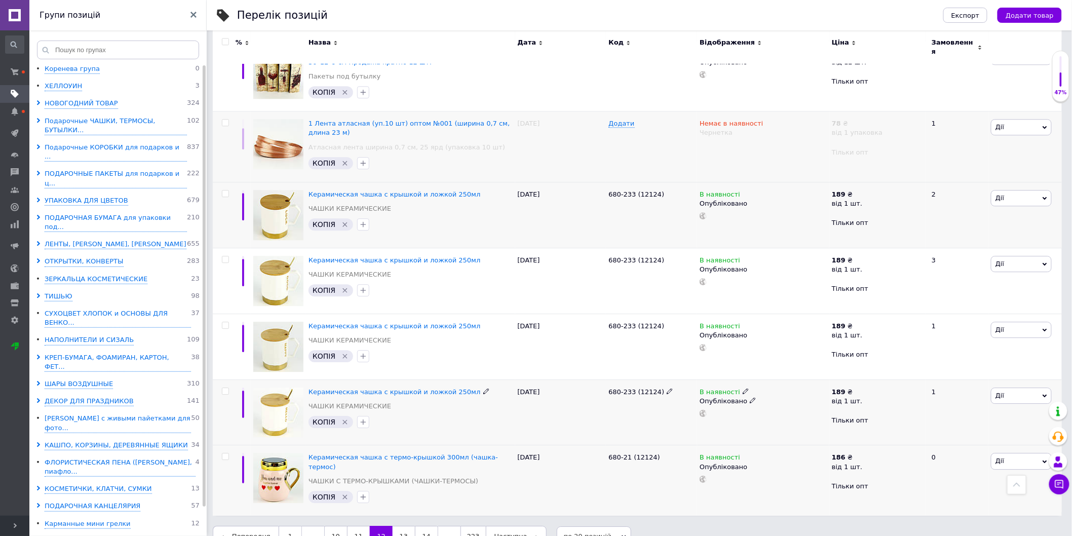
scroll to position [1067, 0]
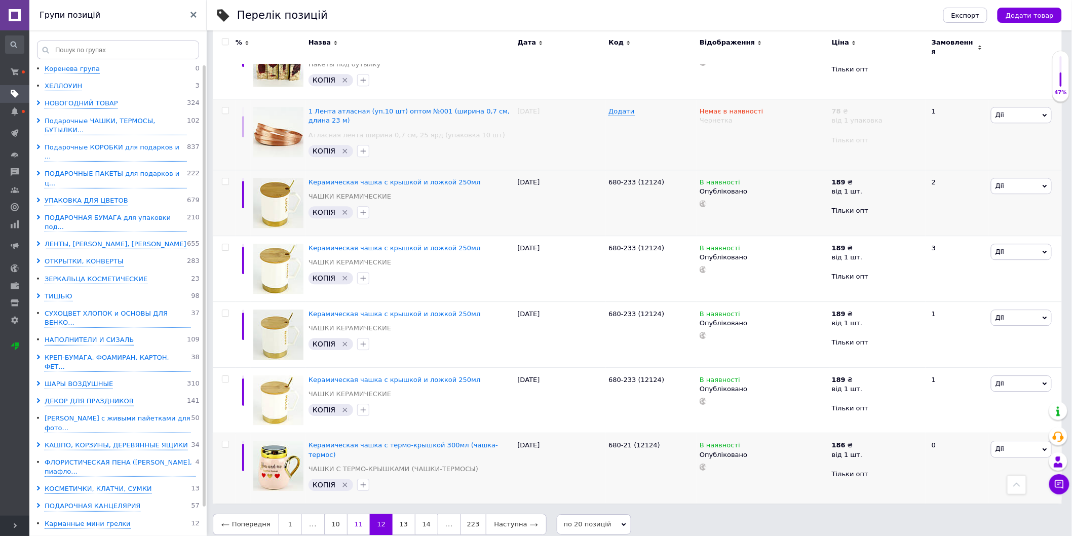
click at [354, 514] on link "11" at bounding box center [358, 524] width 23 height 21
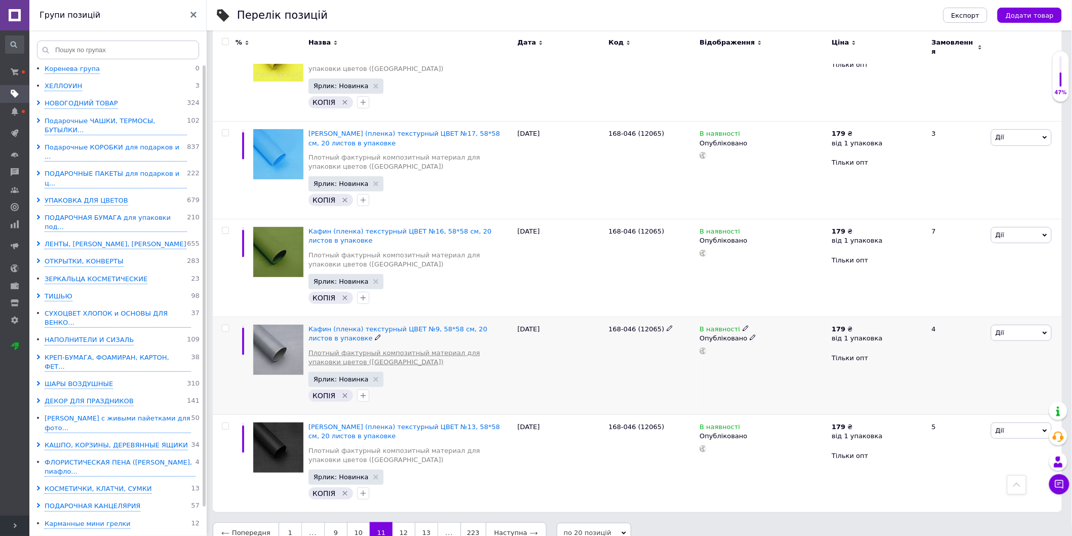
scroll to position [1676, 0]
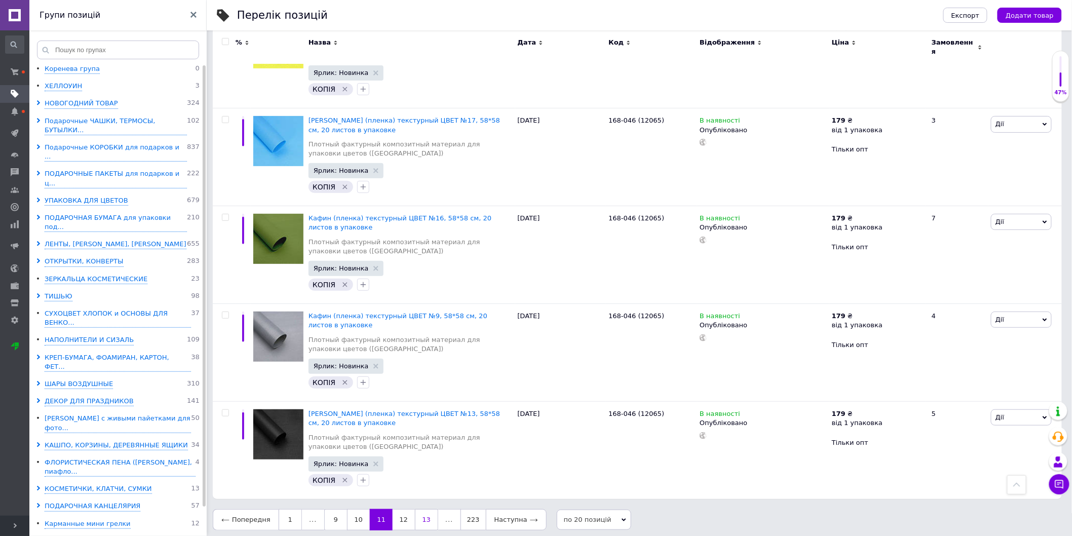
click at [415, 517] on link "13" at bounding box center [426, 519] width 23 height 21
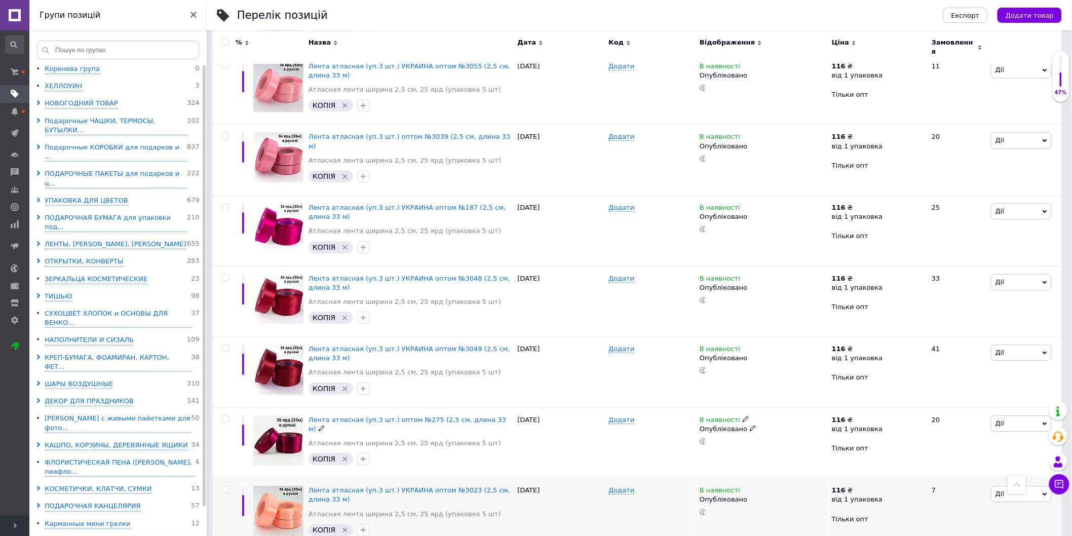
scroll to position [1138, 0]
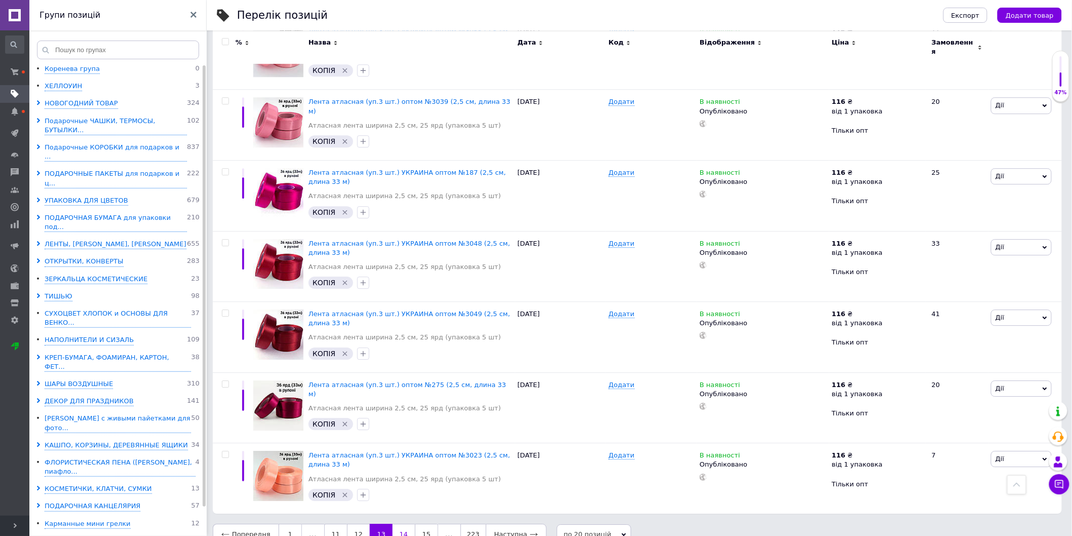
click at [400, 524] on link "14" at bounding box center [404, 534] width 22 height 21
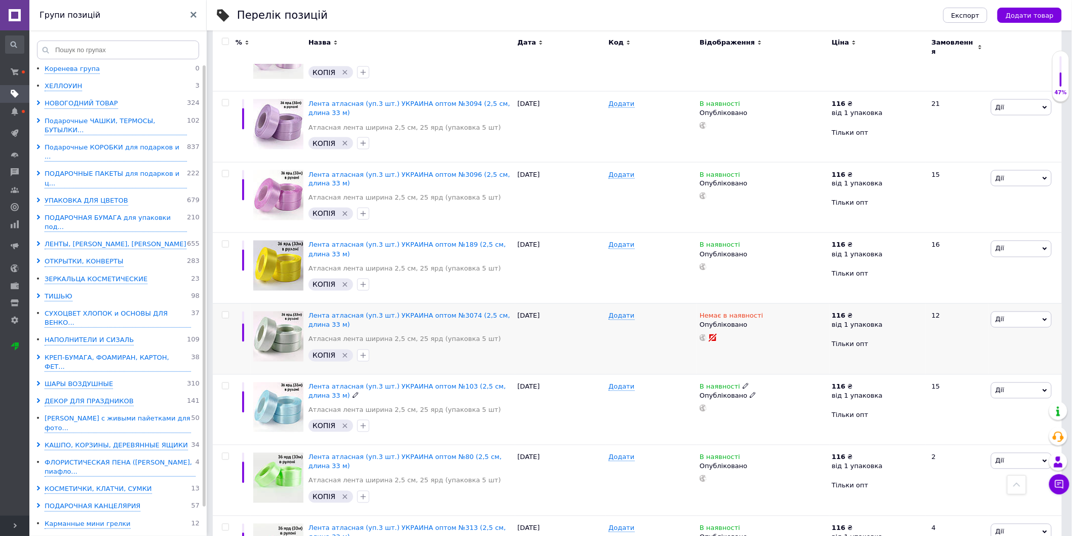
scroll to position [619, 0]
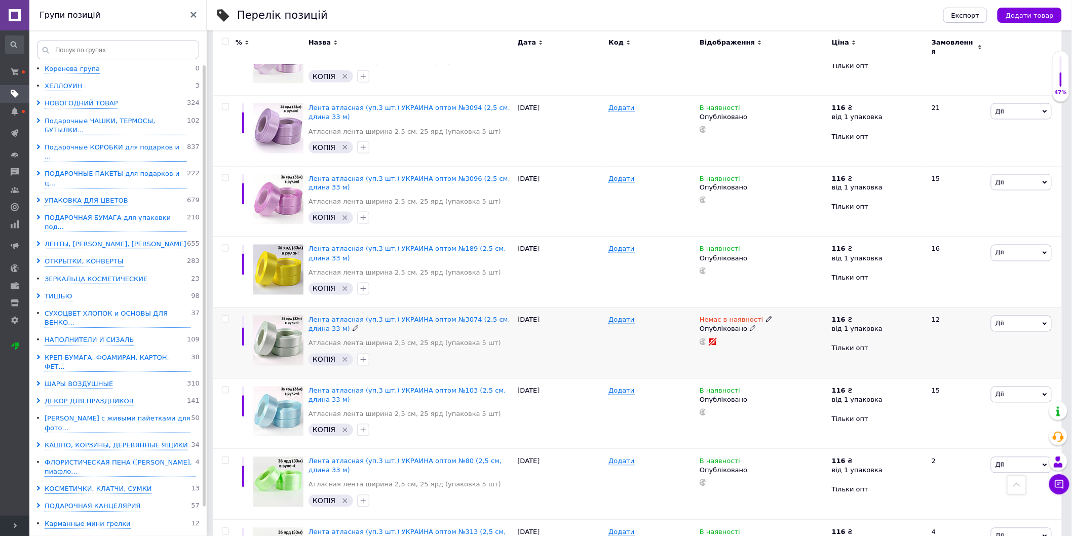
click at [750, 325] on icon at bounding box center [753, 328] width 6 height 6
click at [753, 356] on li "Чернетка" at bounding box center [761, 363] width 131 height 14
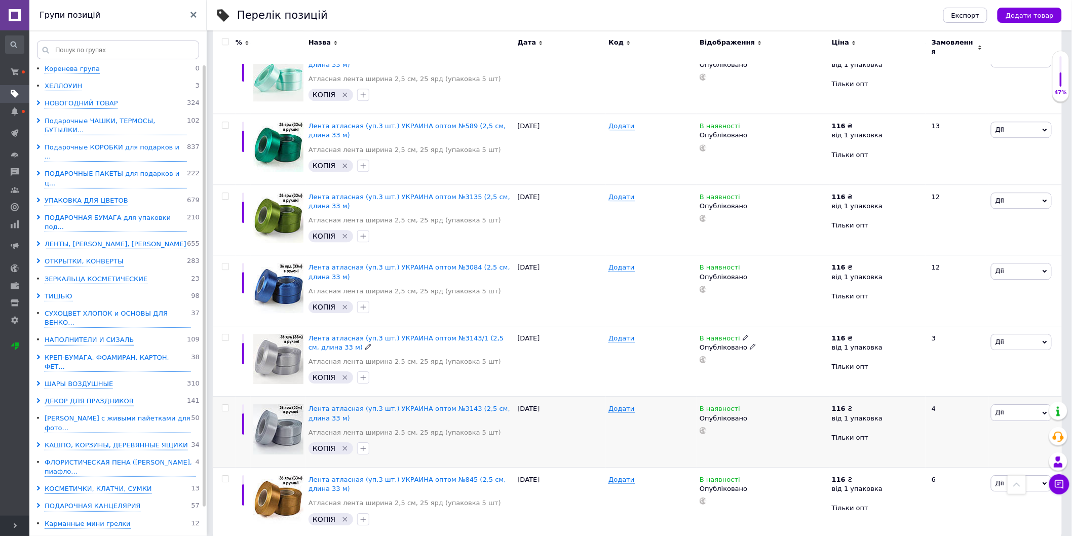
scroll to position [1111, 0]
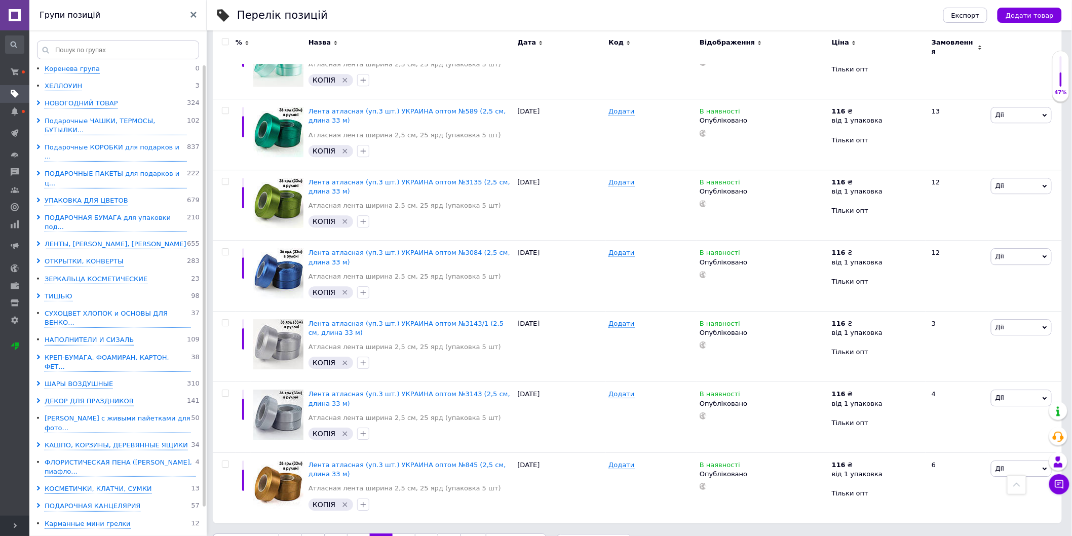
click at [401, 534] on link "15" at bounding box center [404, 544] width 22 height 21
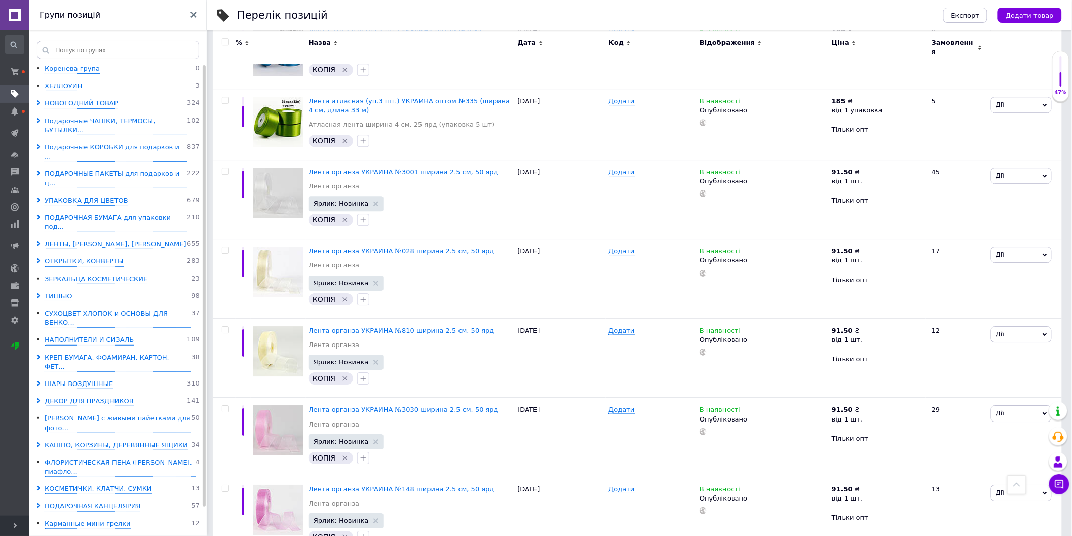
scroll to position [1265, 0]
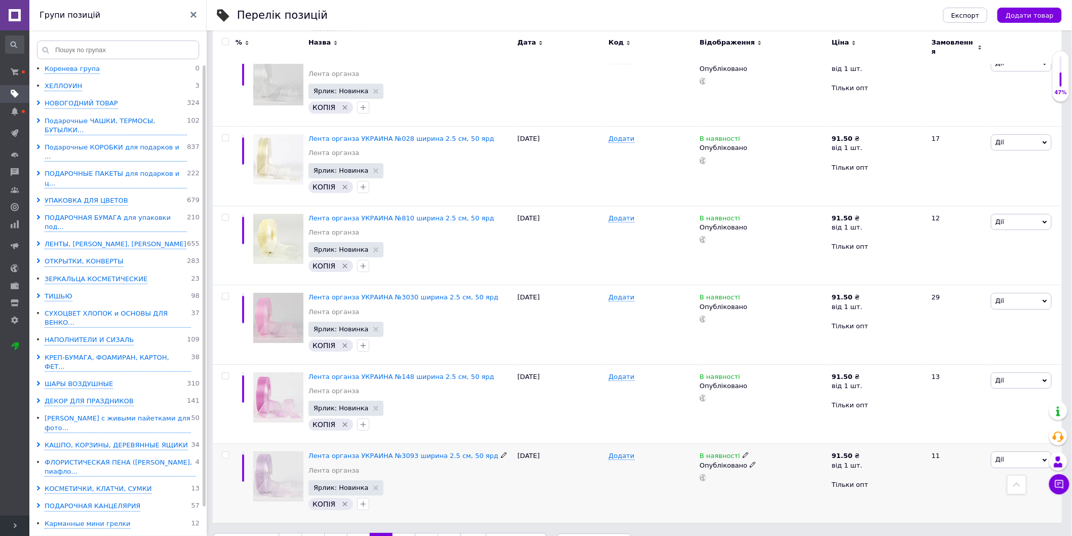
click at [368, 480] on span "Ярлик: Новинка" at bounding box center [347, 487] width 76 height 15
click at [374, 406] on use at bounding box center [376, 408] width 5 height 5
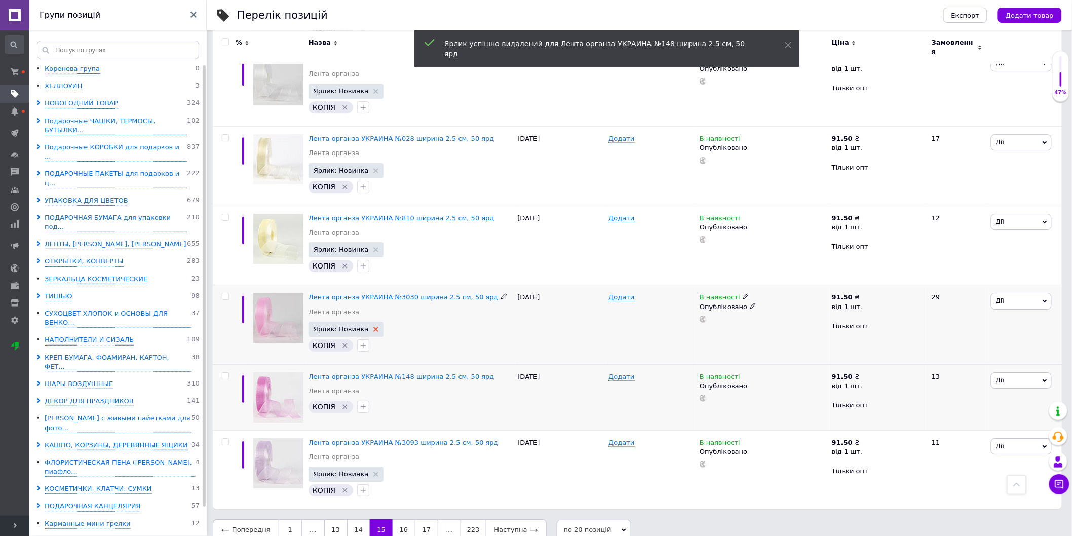
scroll to position [1252, 0]
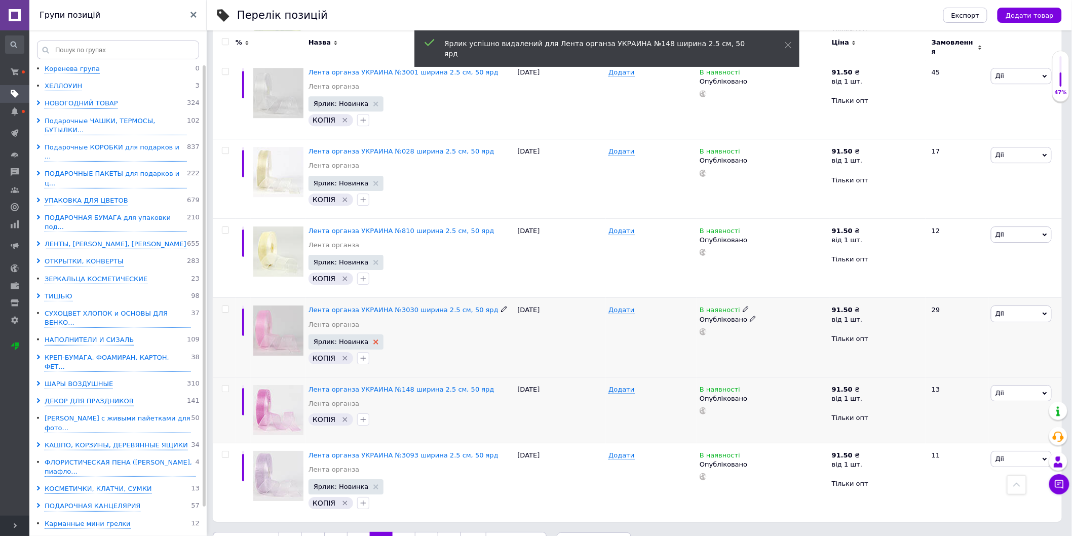
click at [374, 340] on icon at bounding box center [376, 342] width 5 height 5
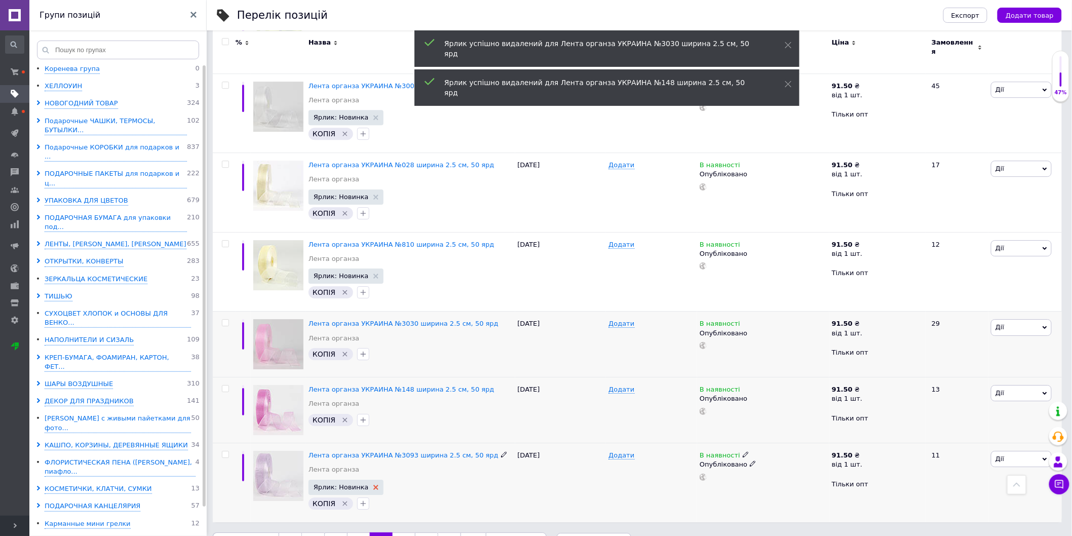
click at [374, 485] on icon at bounding box center [376, 487] width 5 height 5
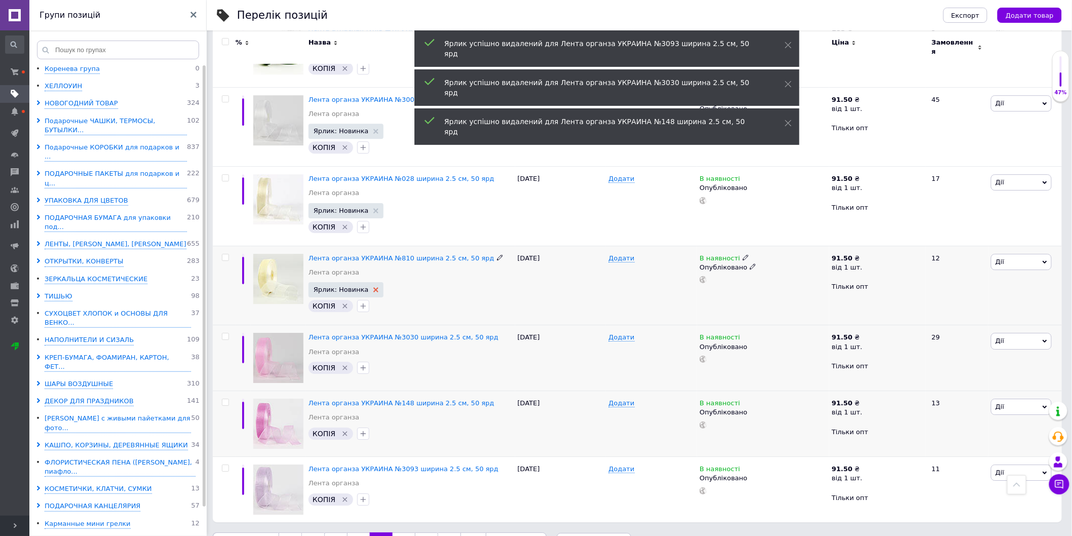
click at [374, 287] on use at bounding box center [376, 289] width 5 height 5
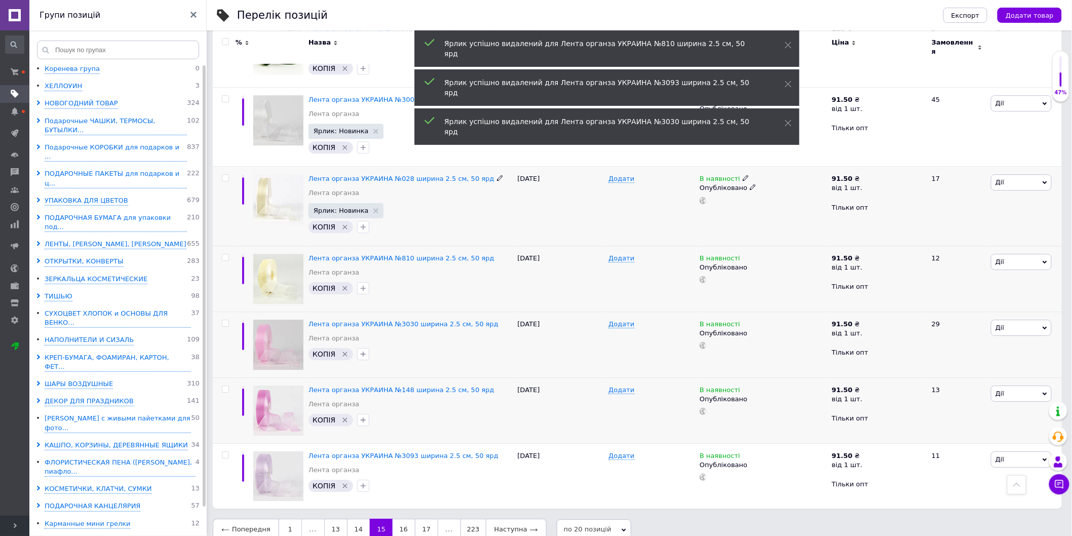
scroll to position [1212, 0]
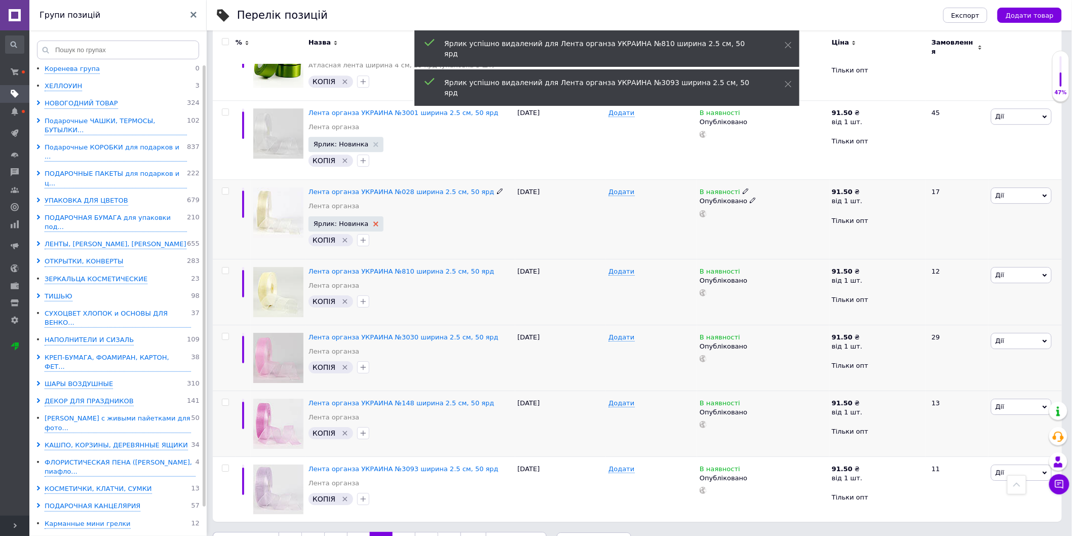
click at [374, 221] on use at bounding box center [376, 223] width 5 height 5
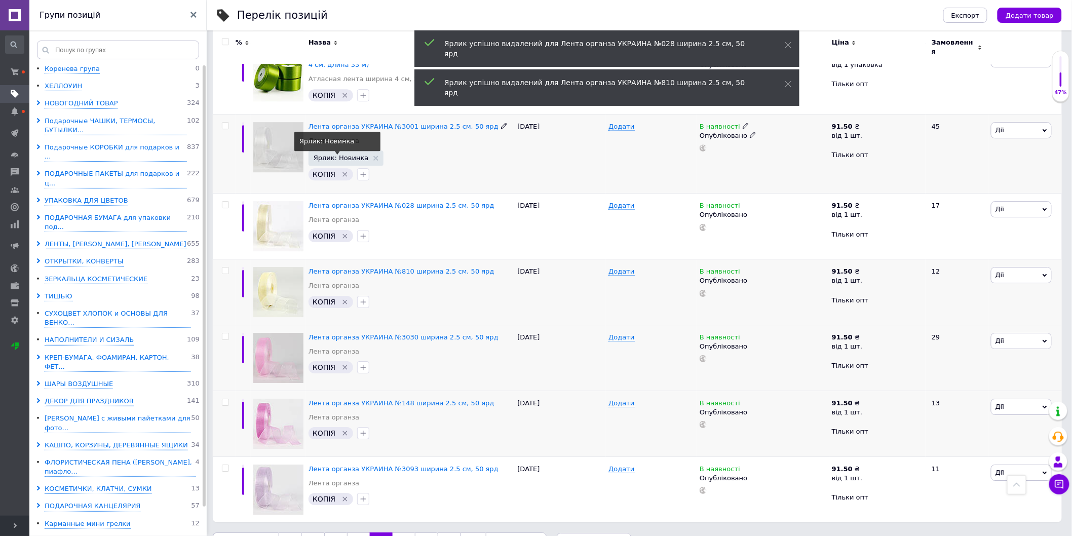
click at [368, 155] on span "Ярлик: Новинка" at bounding box center [346, 158] width 65 height 7
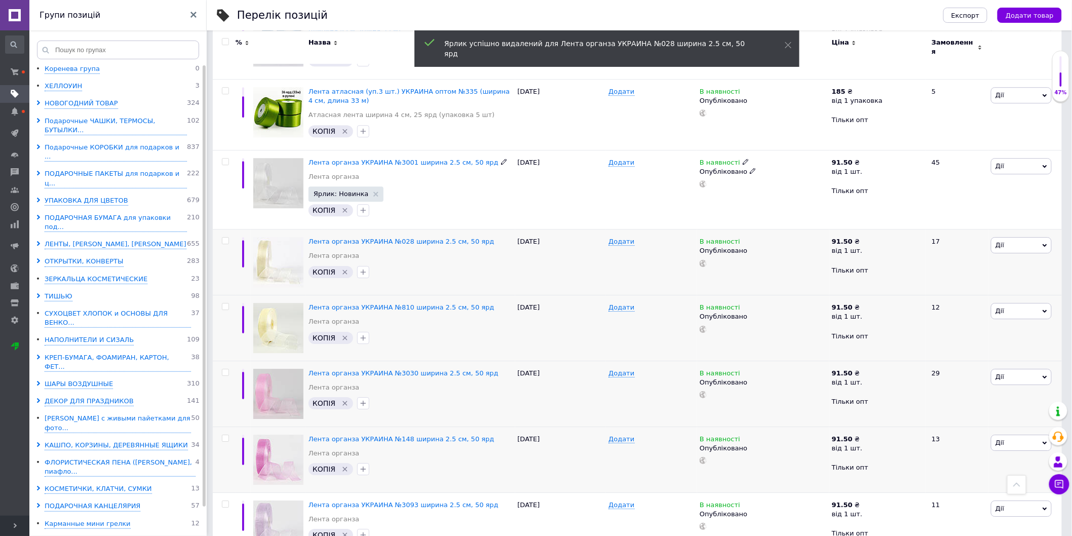
scroll to position [1086, 0]
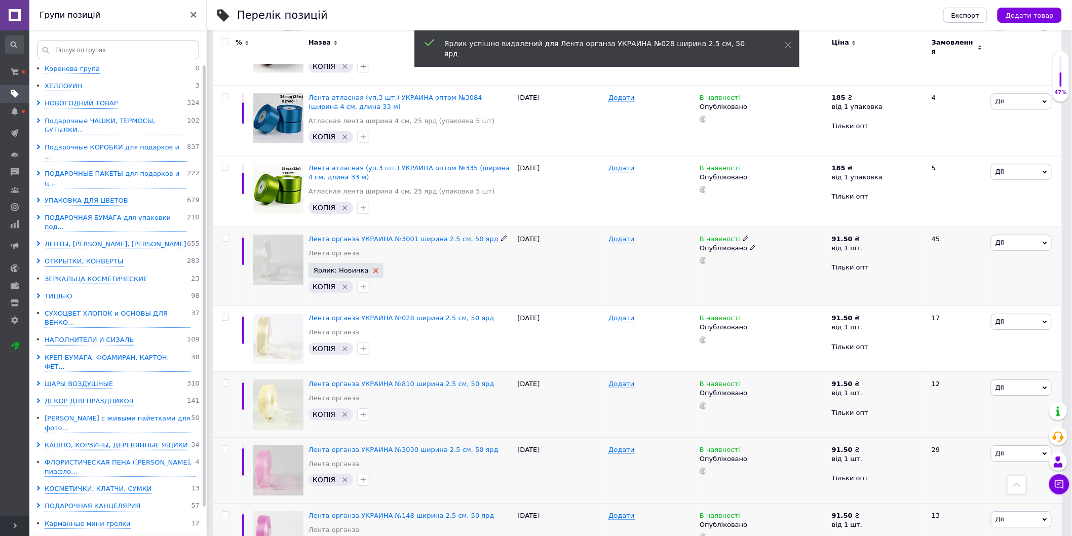
click at [374, 268] on use at bounding box center [376, 270] width 5 height 5
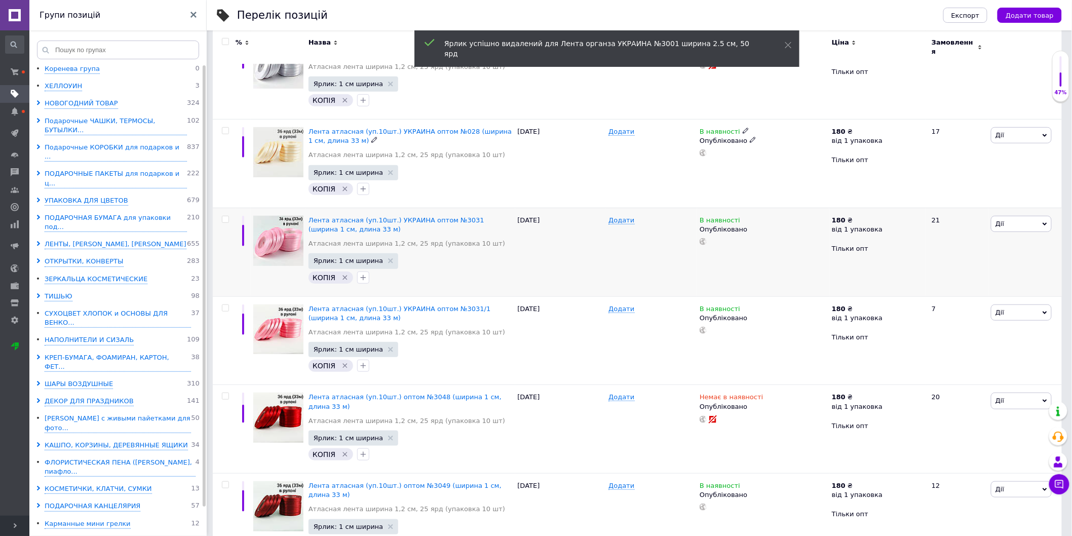
scroll to position [353, 0]
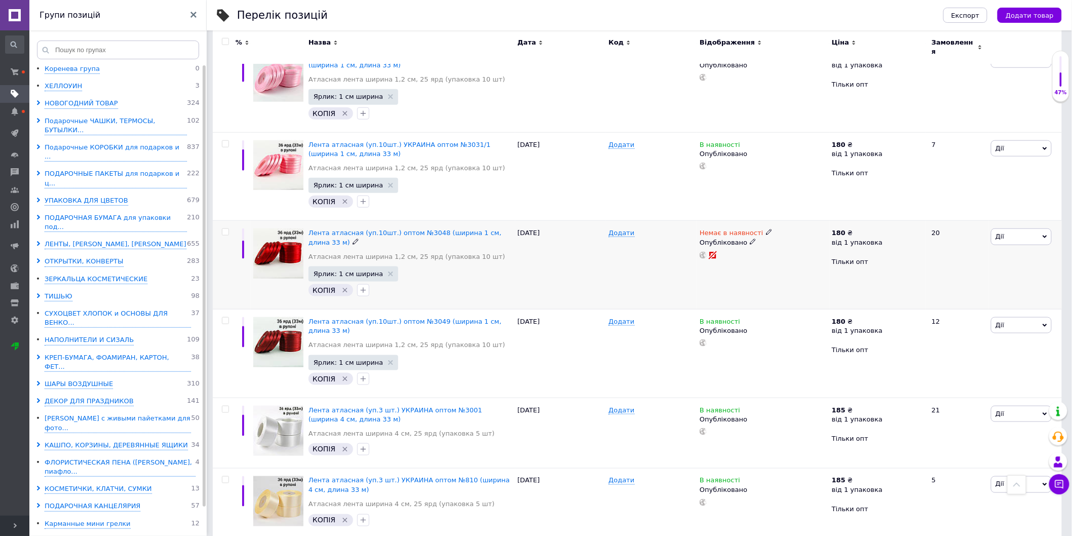
click at [750, 239] on icon at bounding box center [753, 242] width 6 height 6
click at [743, 269] on li "Чернетка" at bounding box center [761, 276] width 131 height 14
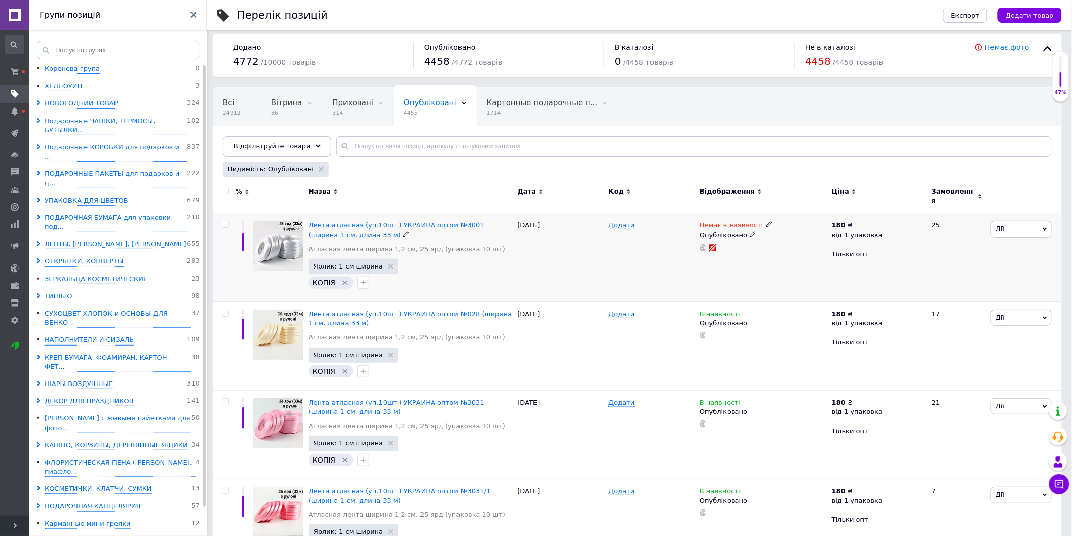
scroll to position [0, 0]
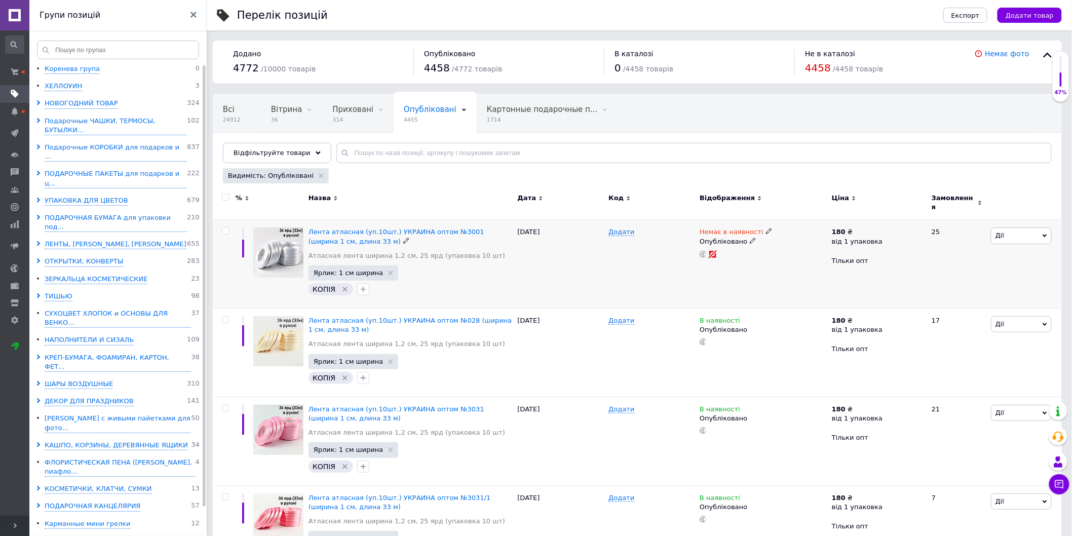
click at [750, 238] on icon at bounding box center [753, 241] width 6 height 6
click at [744, 268] on li "Чернетка" at bounding box center [761, 275] width 131 height 14
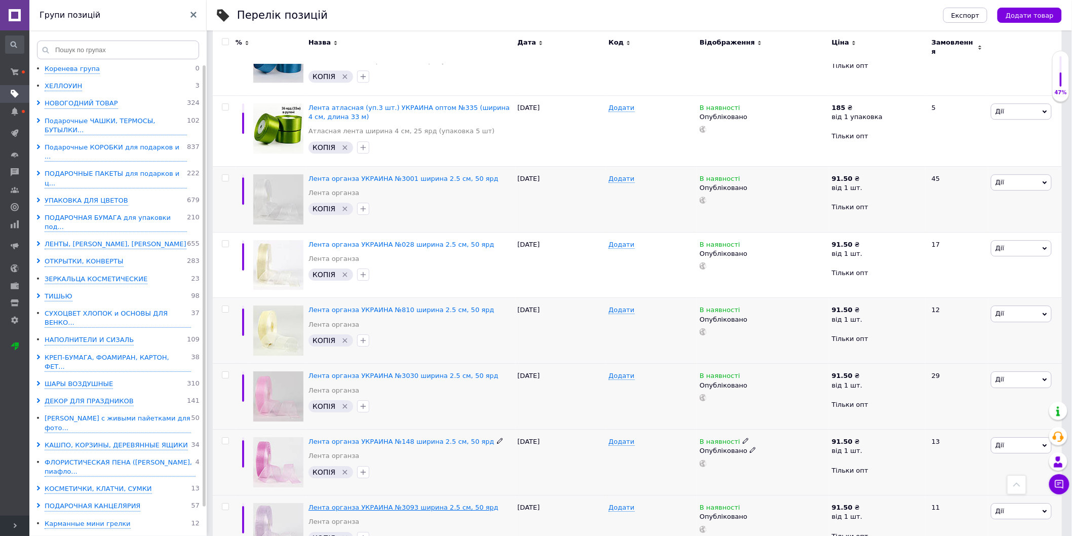
scroll to position [1184, 0]
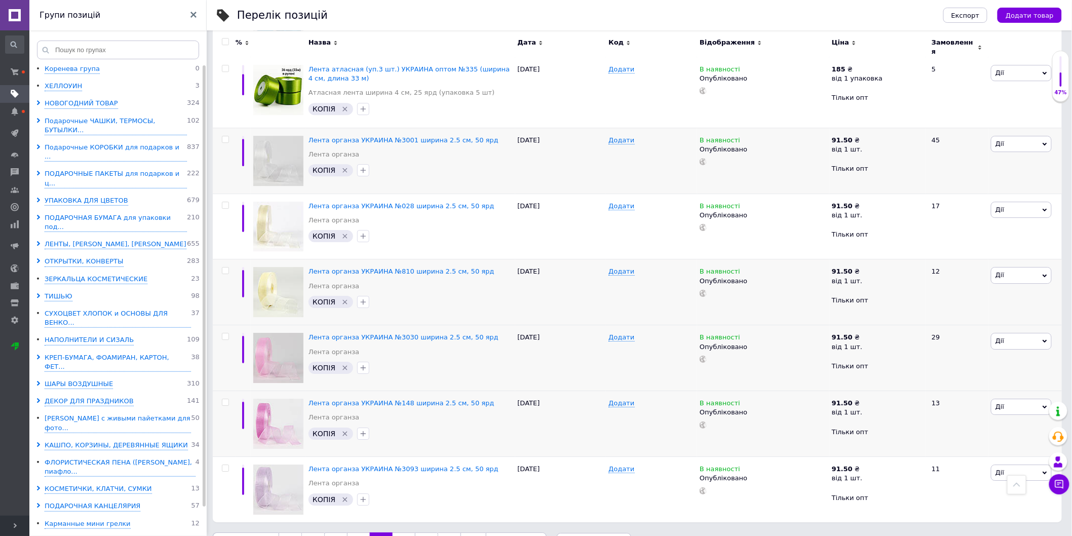
click at [401, 533] on link "16" at bounding box center [404, 543] width 22 height 21
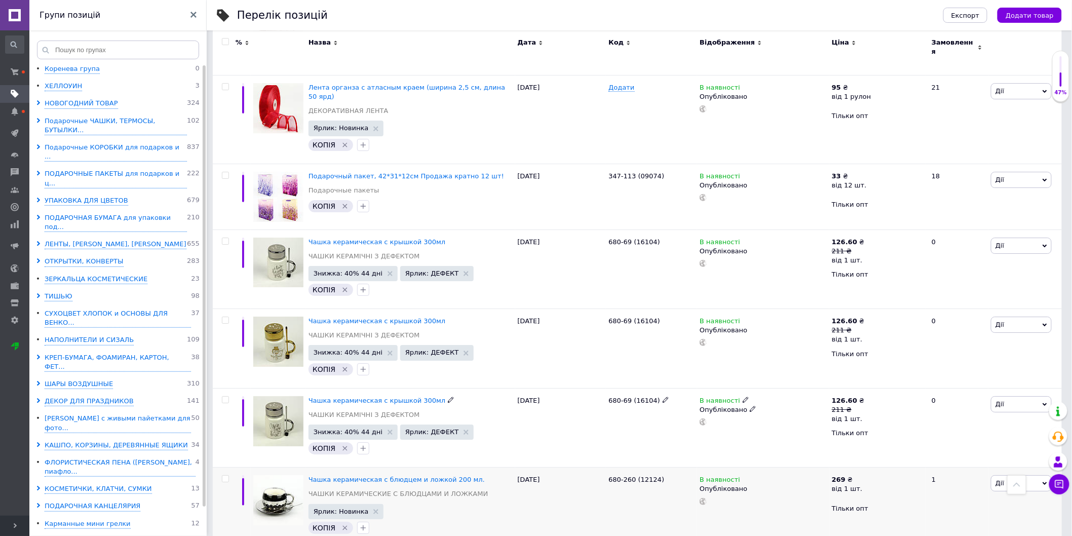
scroll to position [1339, 0]
click at [374, 508] on use at bounding box center [376, 510] width 5 height 5
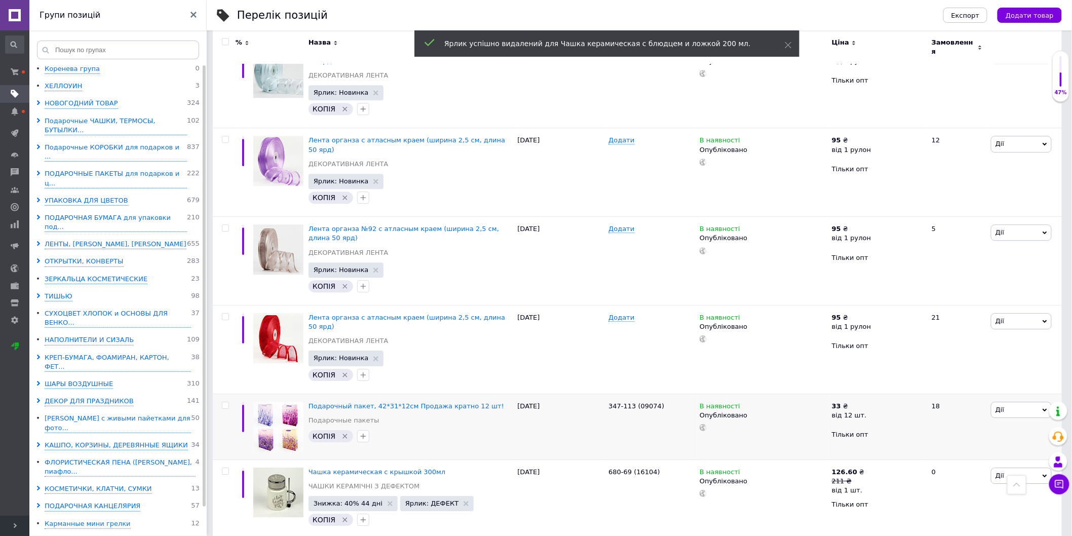
scroll to position [1045, 0]
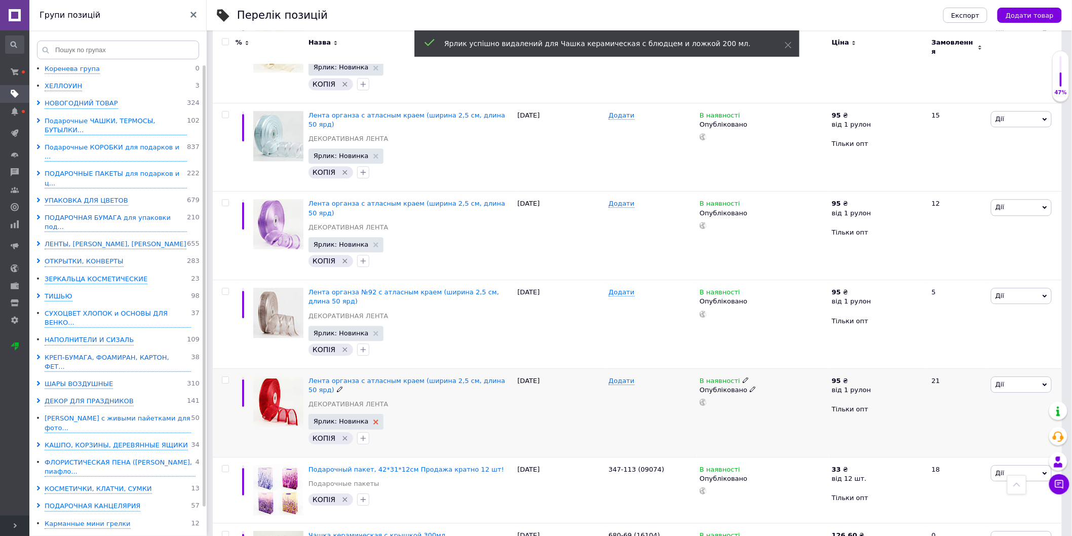
click at [374, 420] on icon at bounding box center [376, 422] width 5 height 5
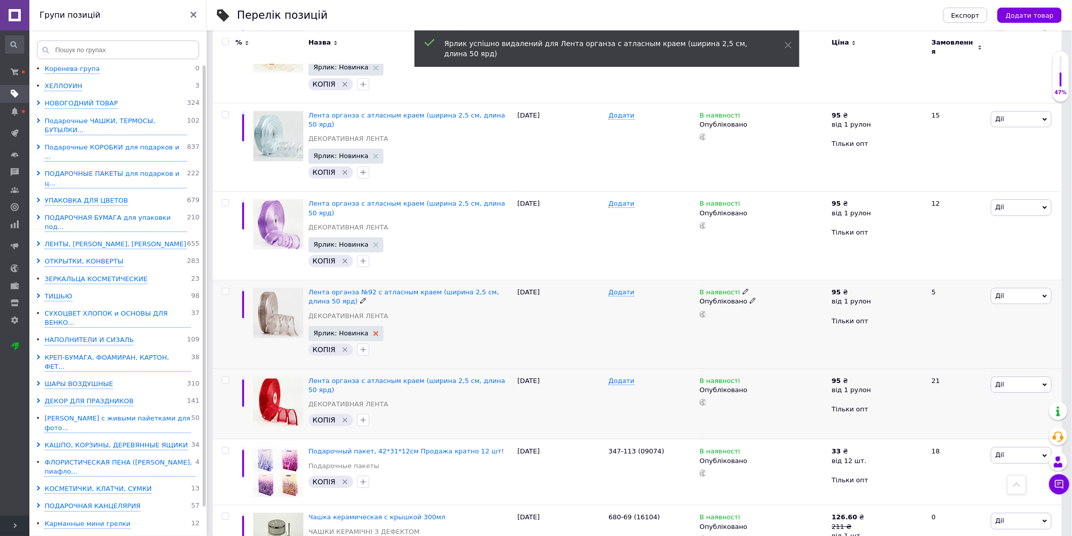
click at [374, 331] on use at bounding box center [376, 333] width 5 height 5
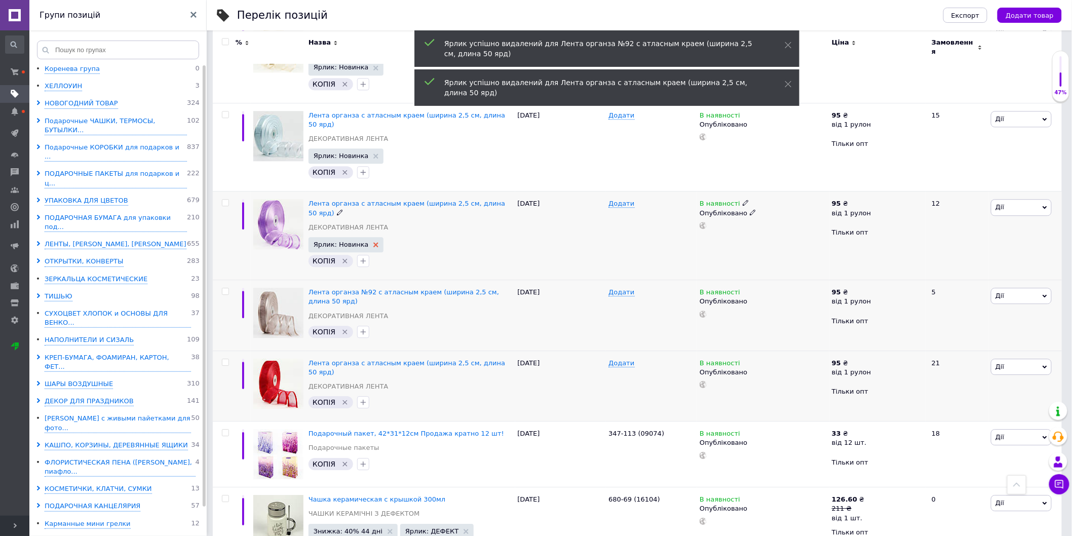
click at [374, 242] on use at bounding box center [376, 244] width 5 height 5
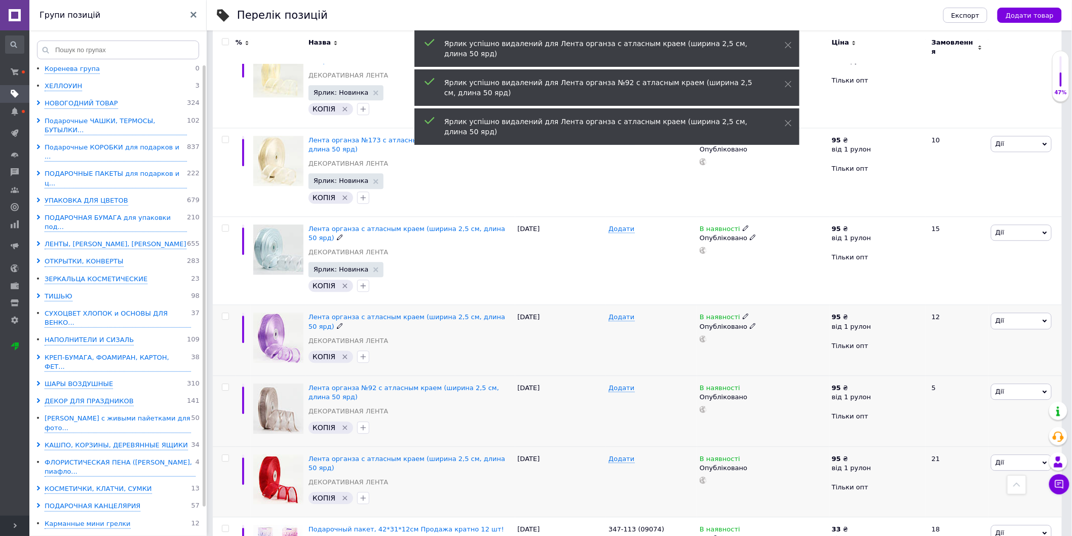
scroll to position [876, 0]
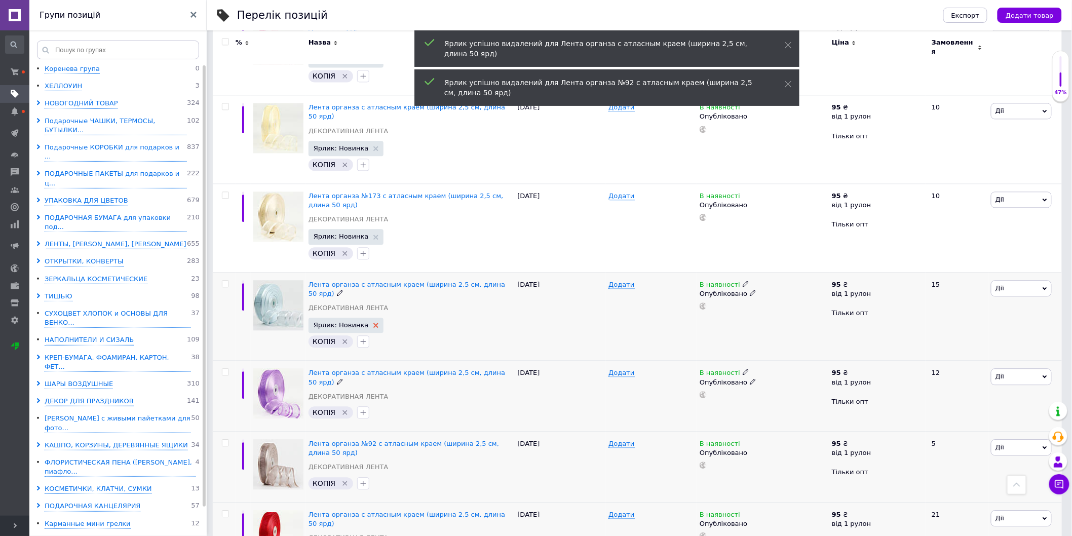
click at [374, 323] on use at bounding box center [376, 325] width 5 height 5
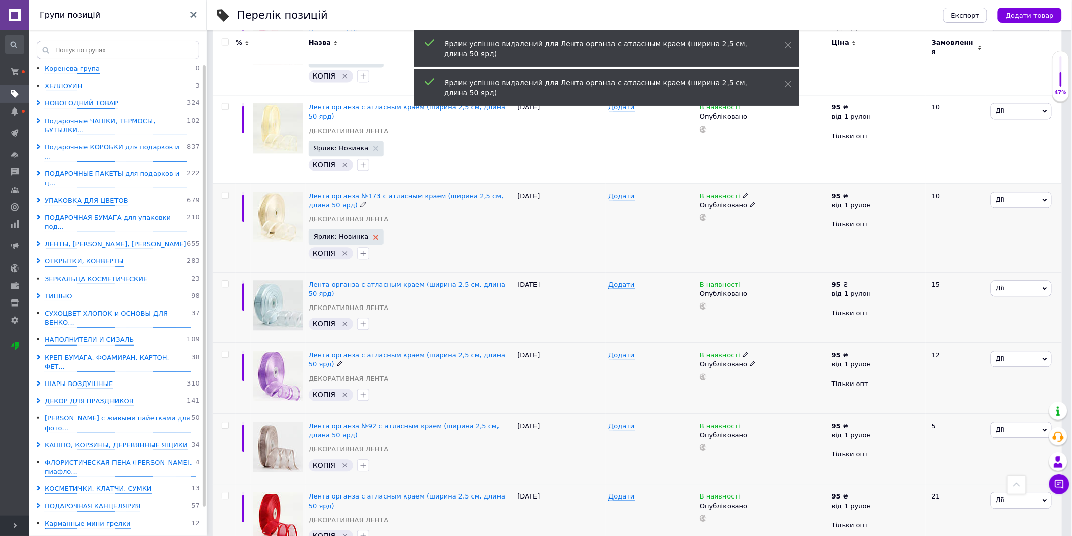
click at [374, 235] on use at bounding box center [376, 237] width 5 height 5
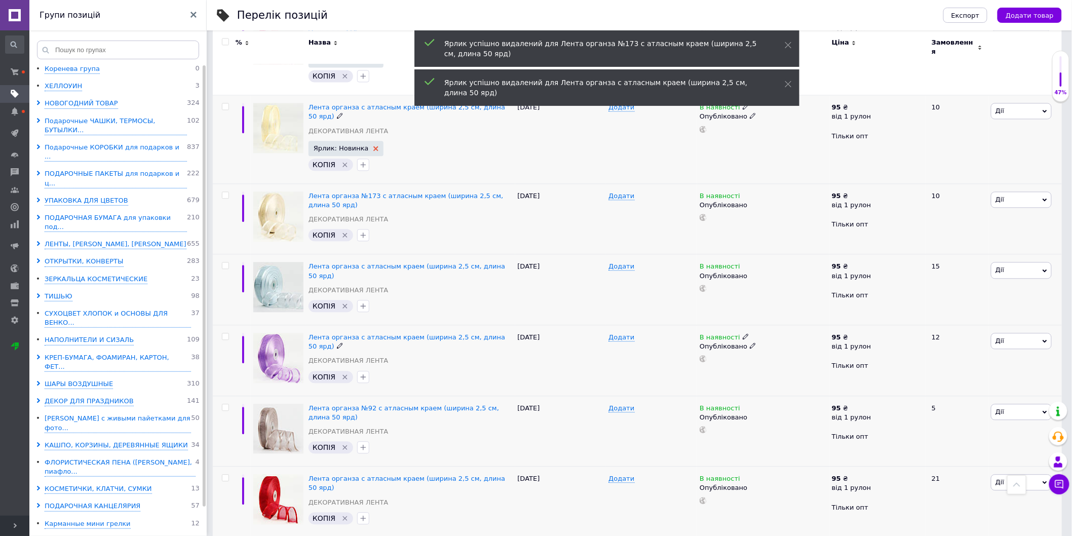
click at [374, 146] on icon at bounding box center [376, 148] width 5 height 5
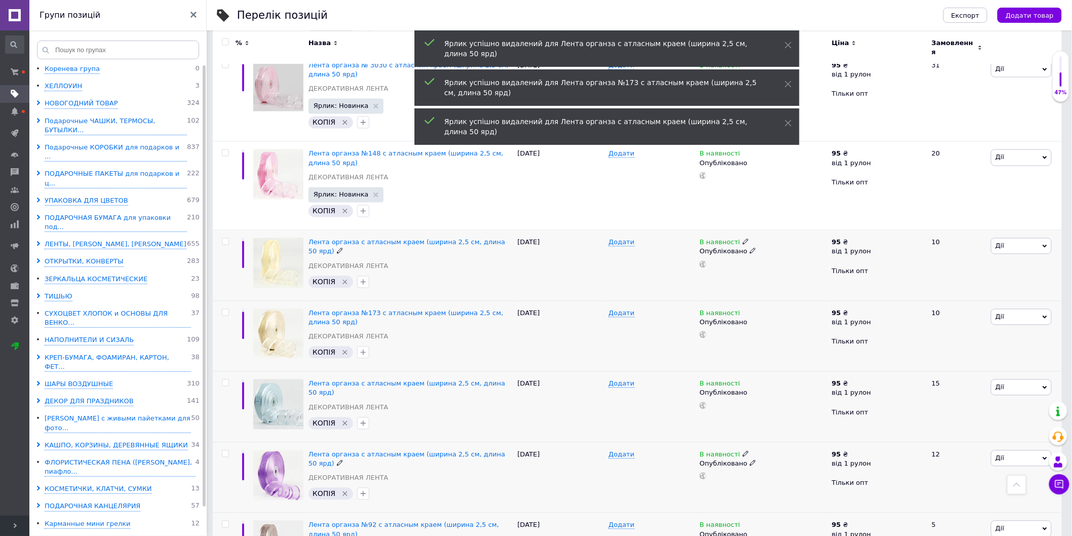
scroll to position [707, 0]
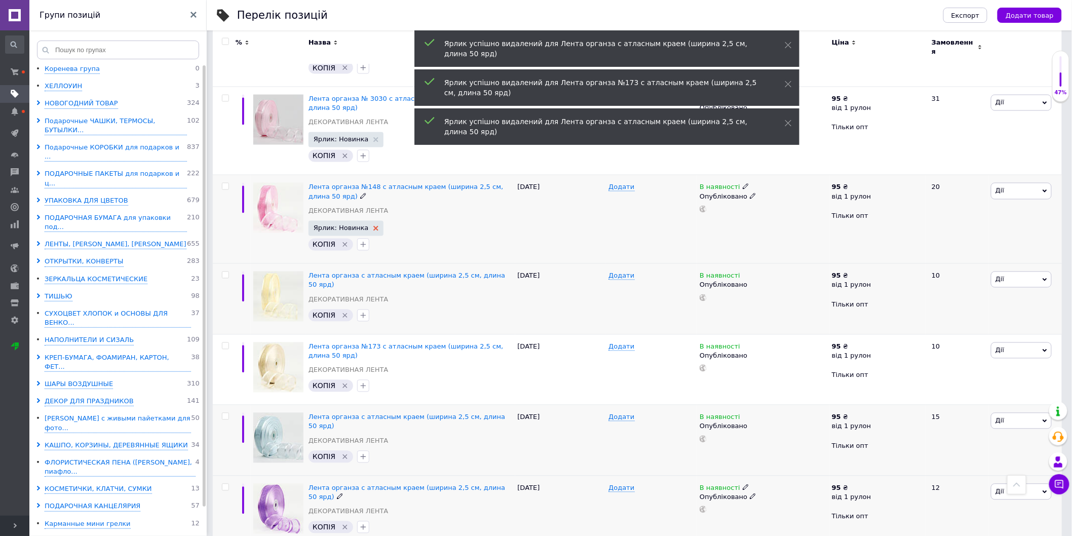
click at [374, 226] on icon at bounding box center [376, 228] width 5 height 5
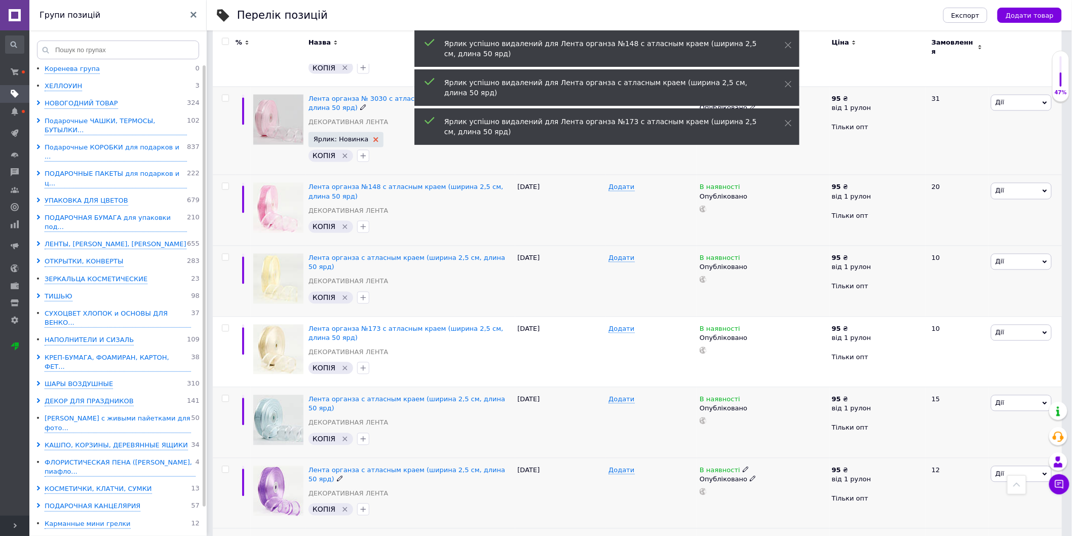
click at [374, 137] on icon at bounding box center [376, 139] width 5 height 5
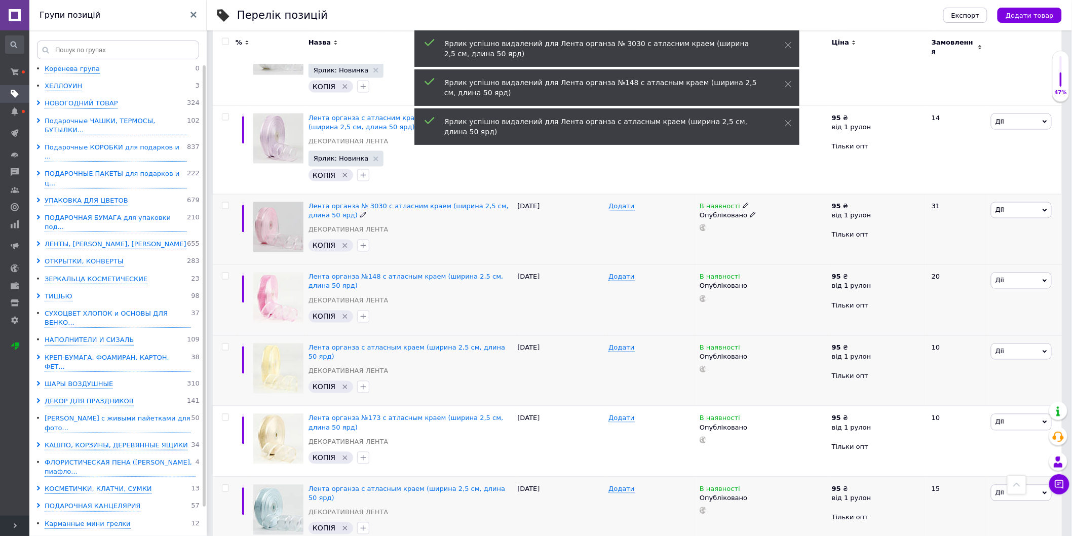
scroll to position [594, 0]
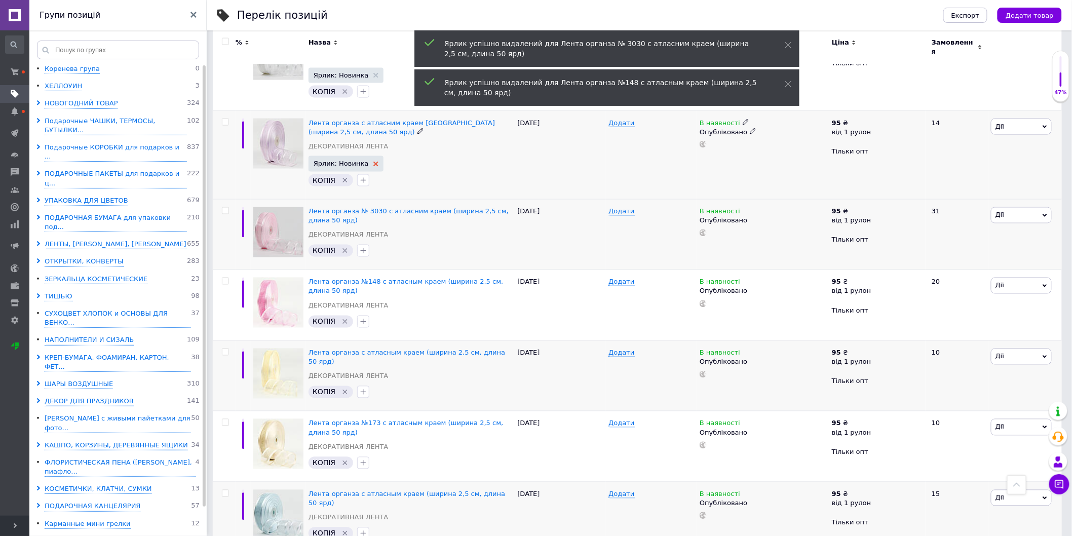
click at [374, 162] on use at bounding box center [376, 164] width 5 height 5
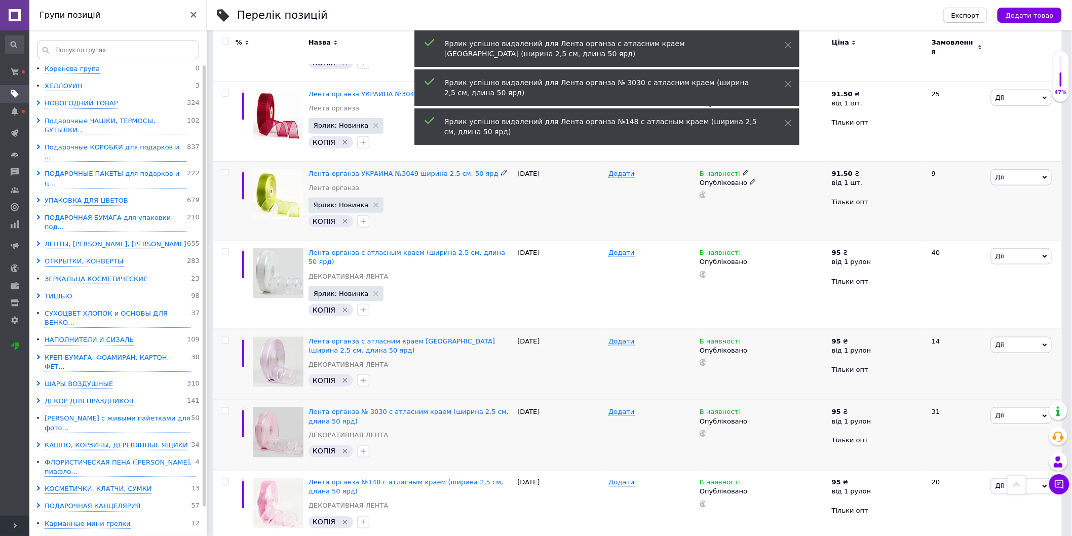
scroll to position [369, 0]
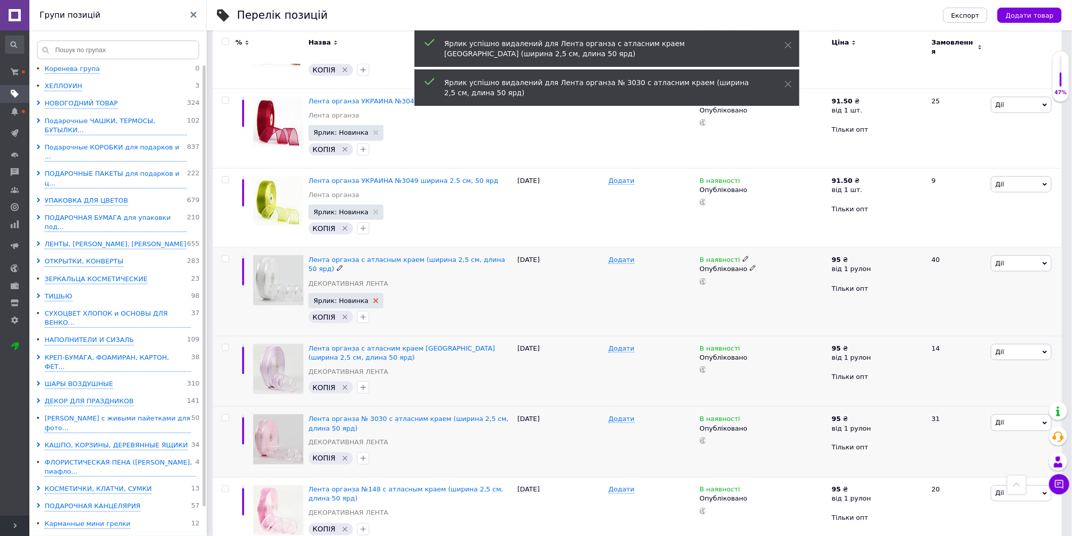
click at [374, 299] on icon at bounding box center [376, 301] width 5 height 5
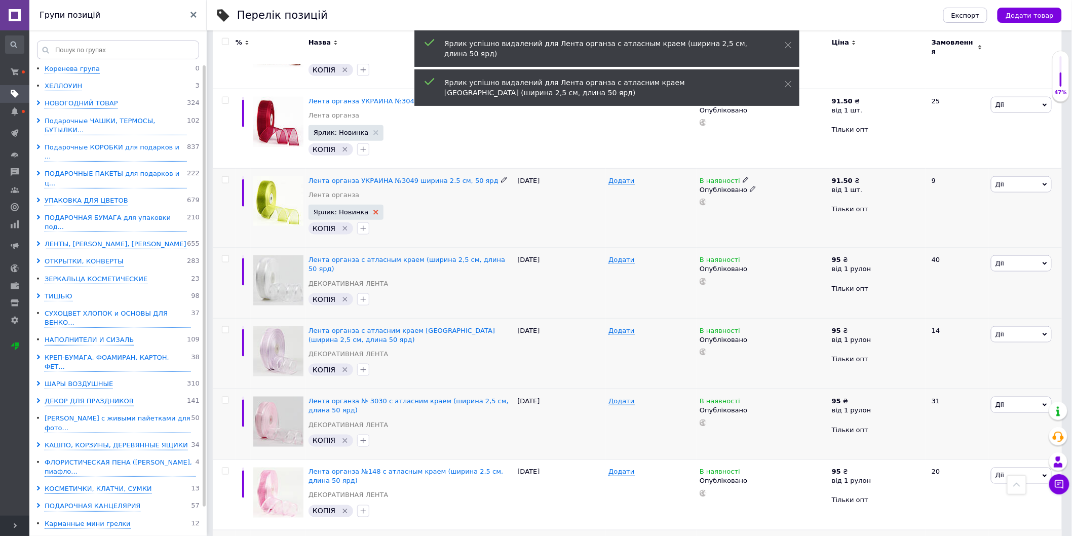
click at [374, 210] on use at bounding box center [376, 212] width 5 height 5
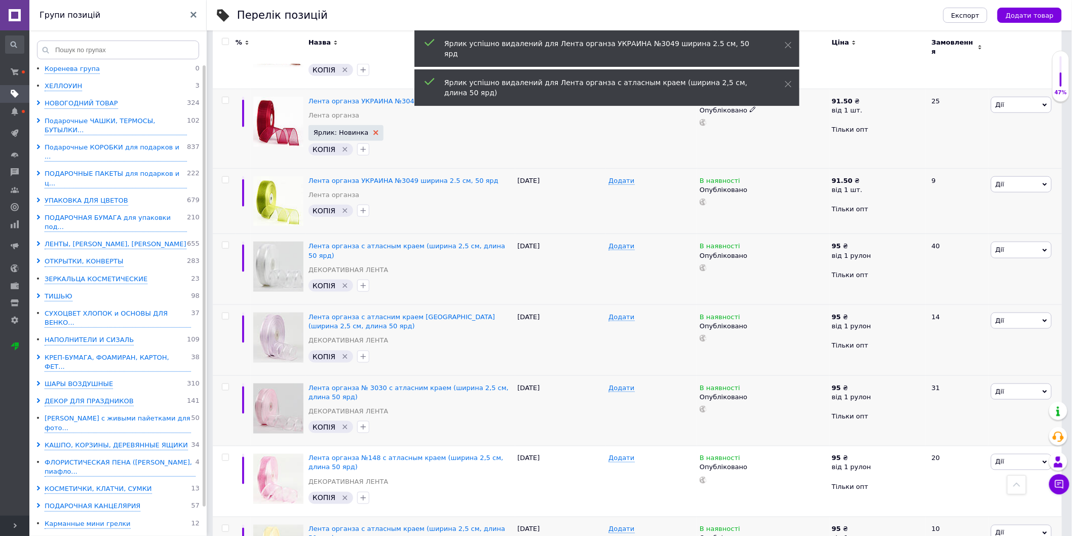
click at [374, 130] on icon at bounding box center [376, 132] width 5 height 5
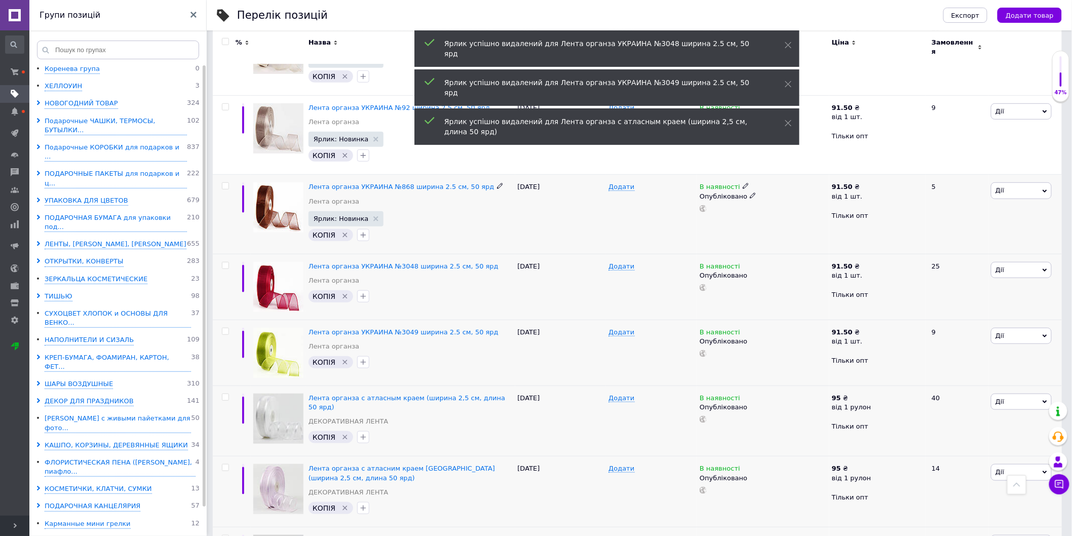
scroll to position [200, 0]
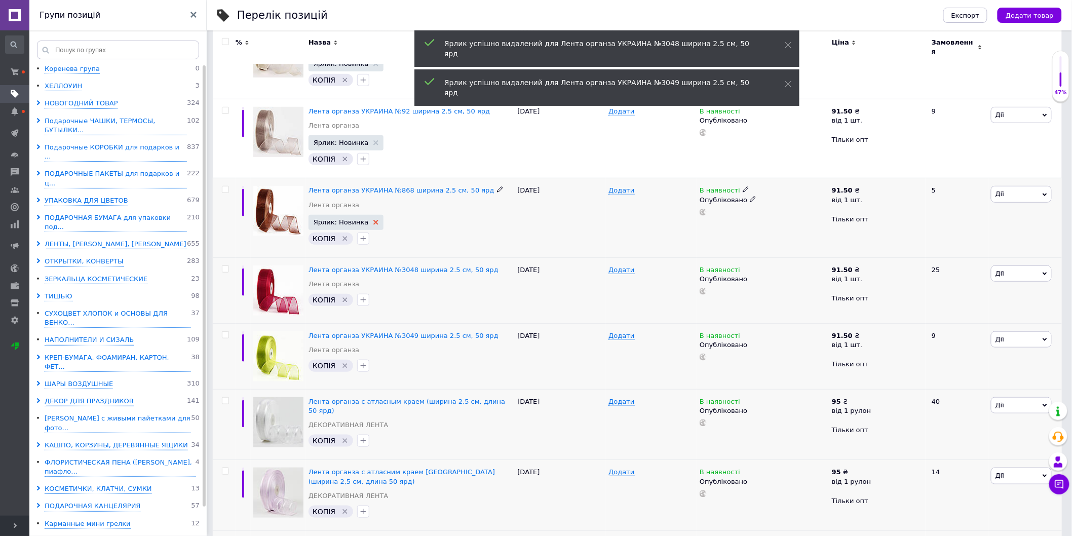
click at [374, 220] on icon at bounding box center [376, 222] width 5 height 5
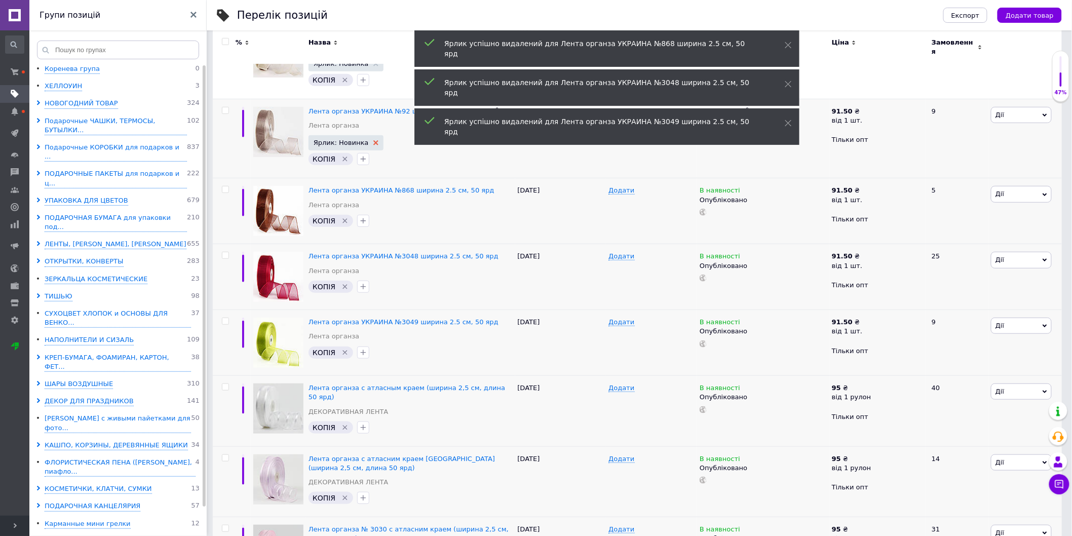
click at [374, 140] on use at bounding box center [376, 142] width 5 height 5
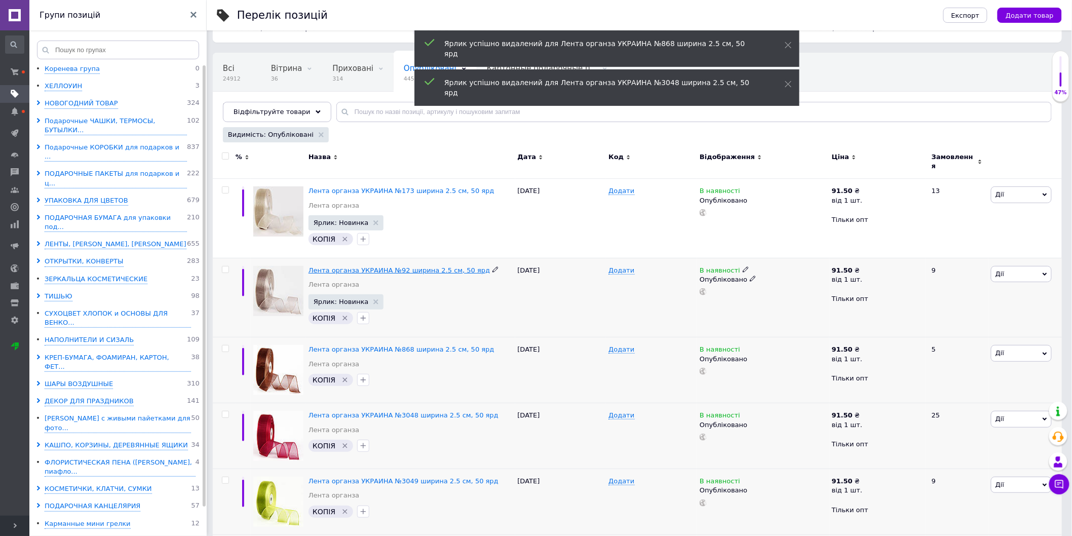
scroll to position [0, 0]
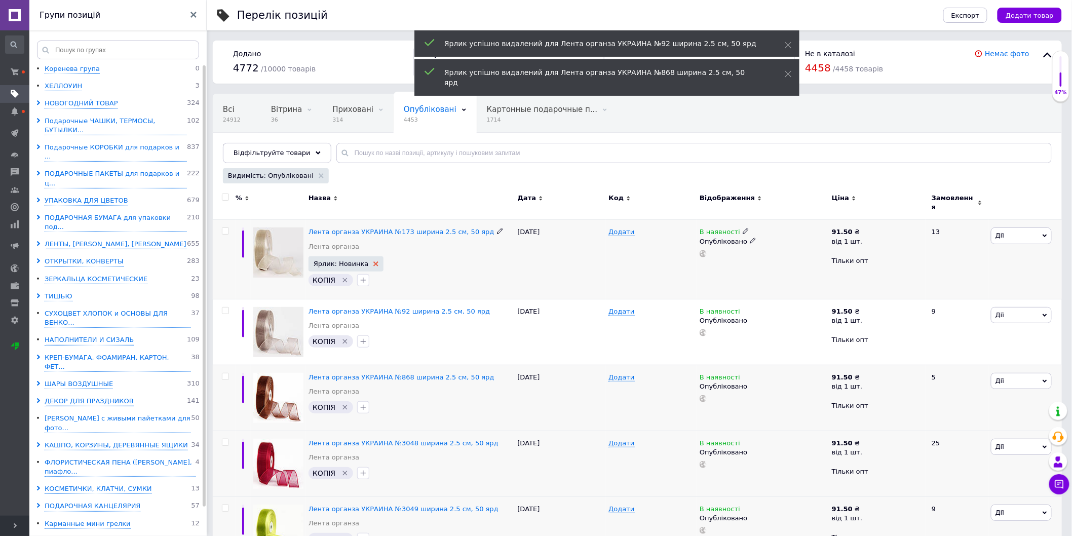
click at [374, 262] on use at bounding box center [376, 264] width 5 height 5
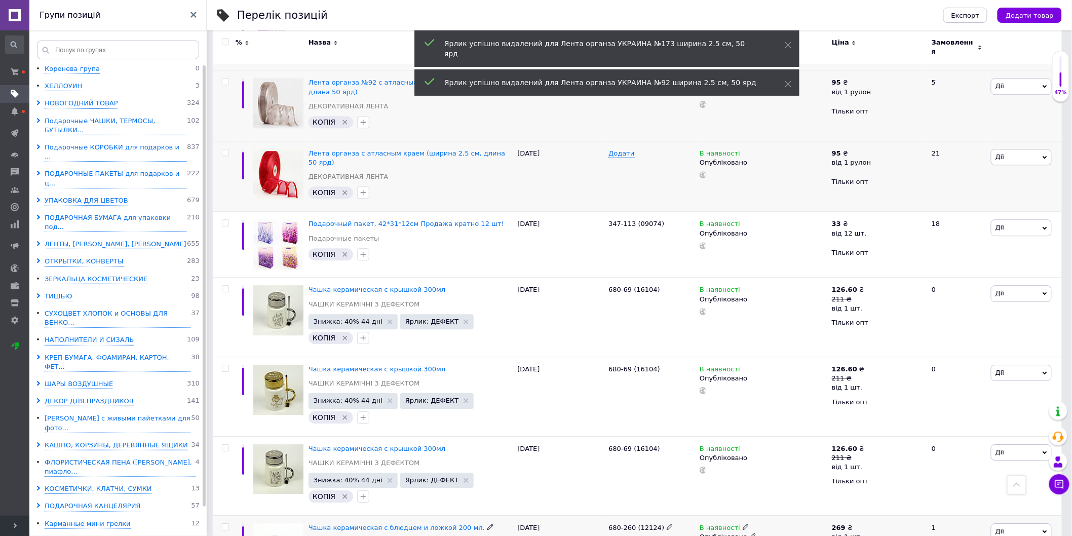
scroll to position [1102, 0]
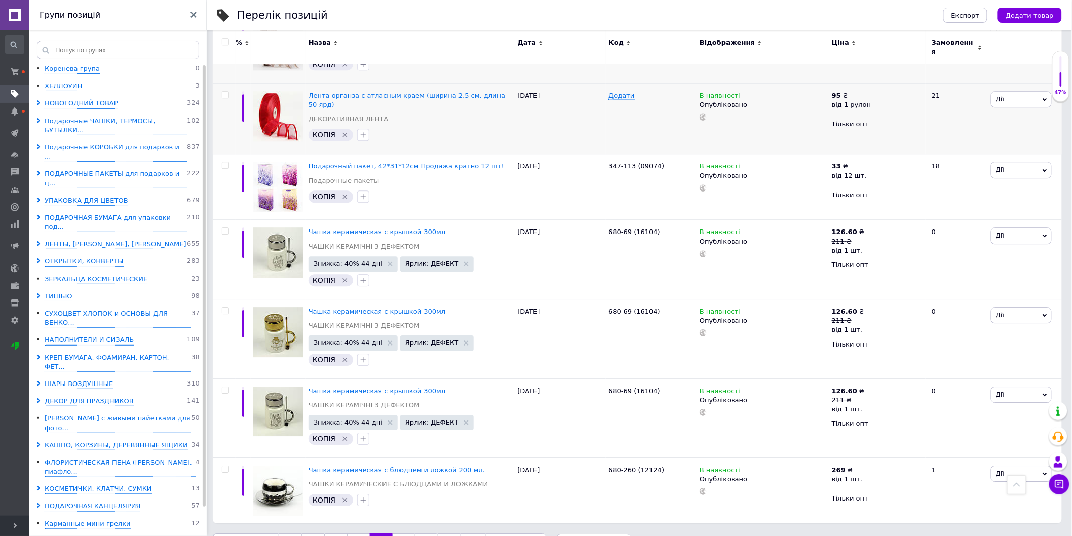
click at [396, 534] on link "17" at bounding box center [404, 544] width 22 height 21
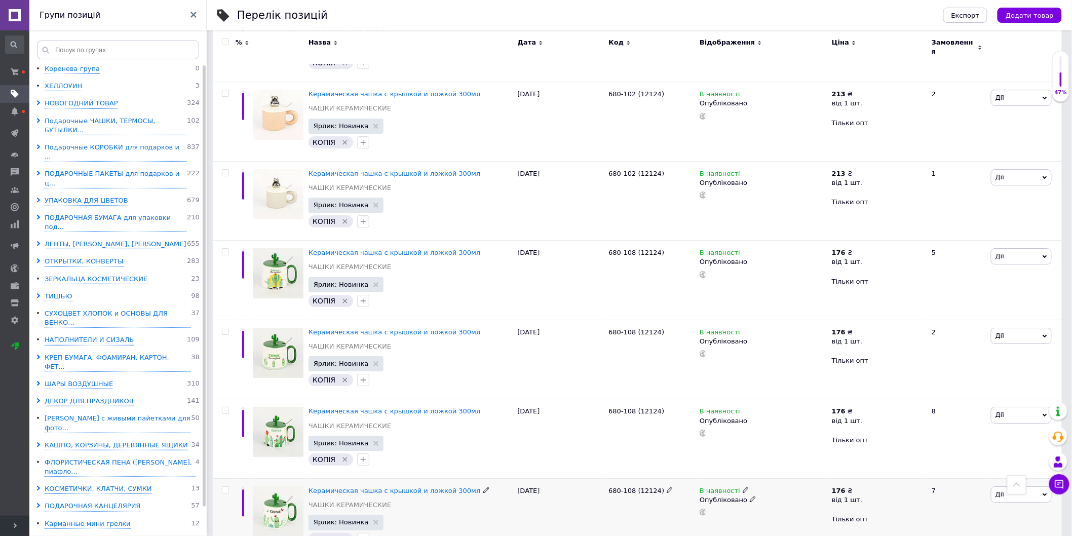
scroll to position [1308, 0]
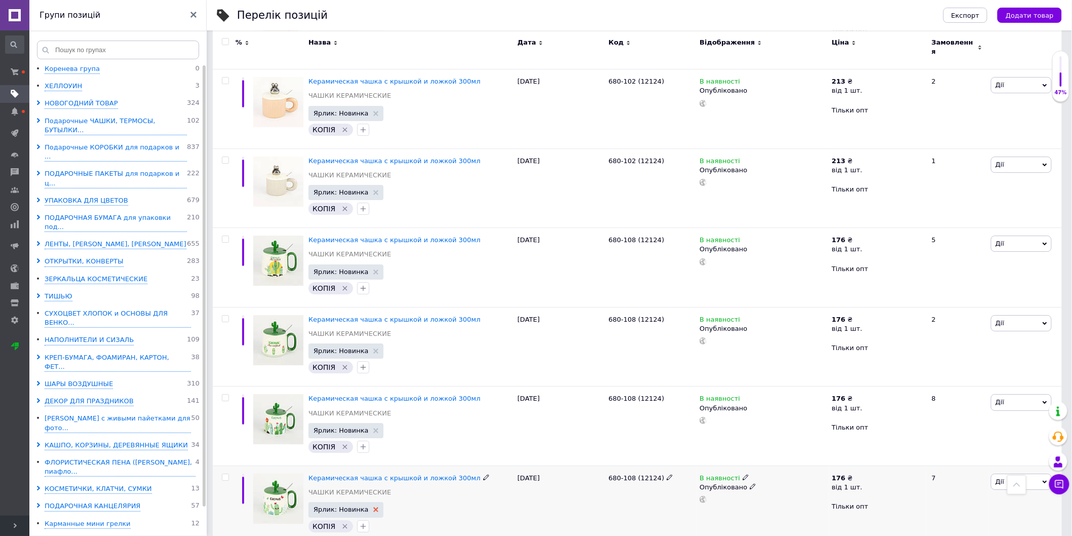
click at [374, 507] on icon at bounding box center [376, 509] width 5 height 5
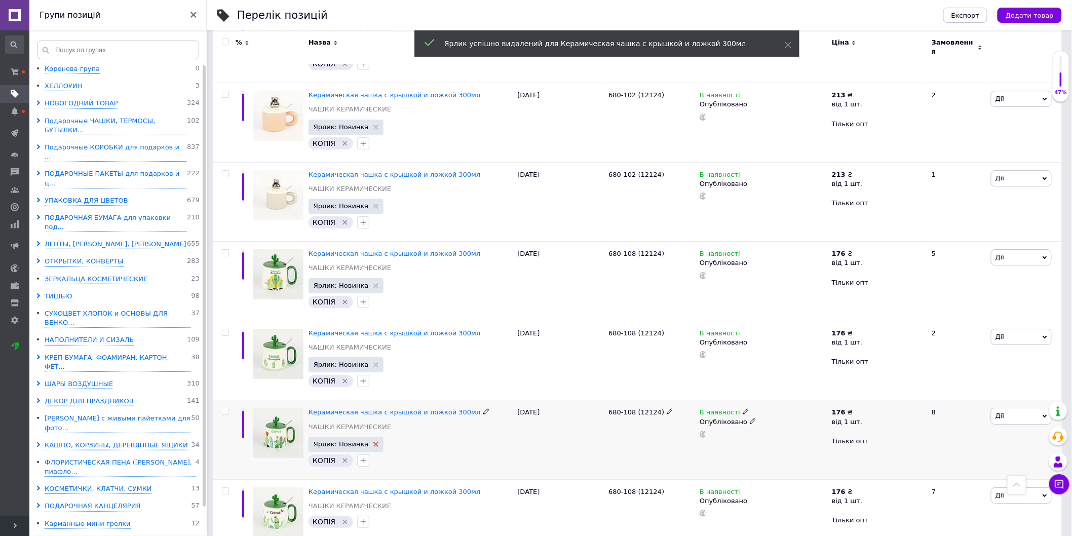
click at [374, 442] on icon at bounding box center [376, 444] width 5 height 5
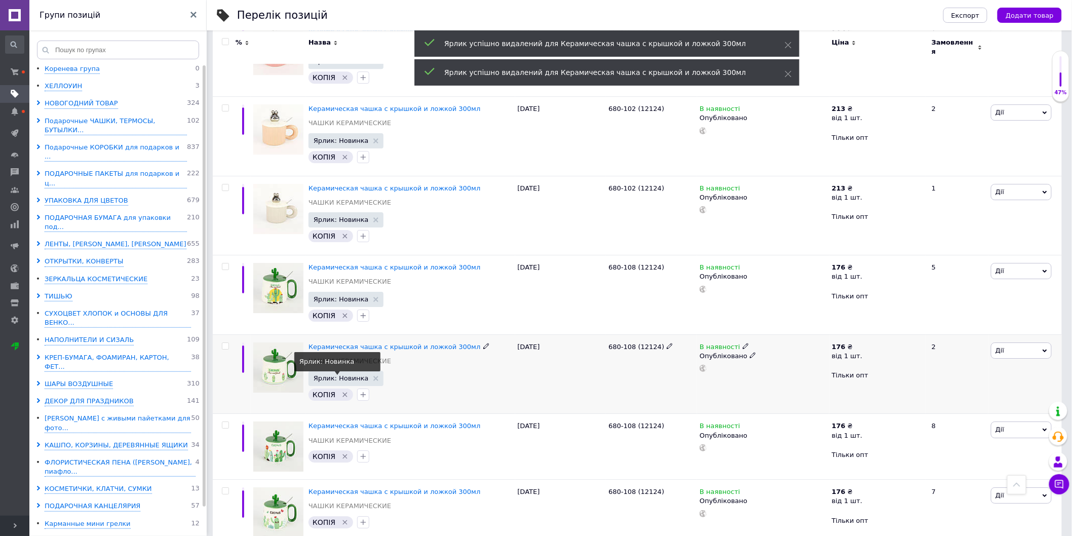
click at [369, 375] on span "Ярлик: Новинка" at bounding box center [346, 378] width 65 height 7
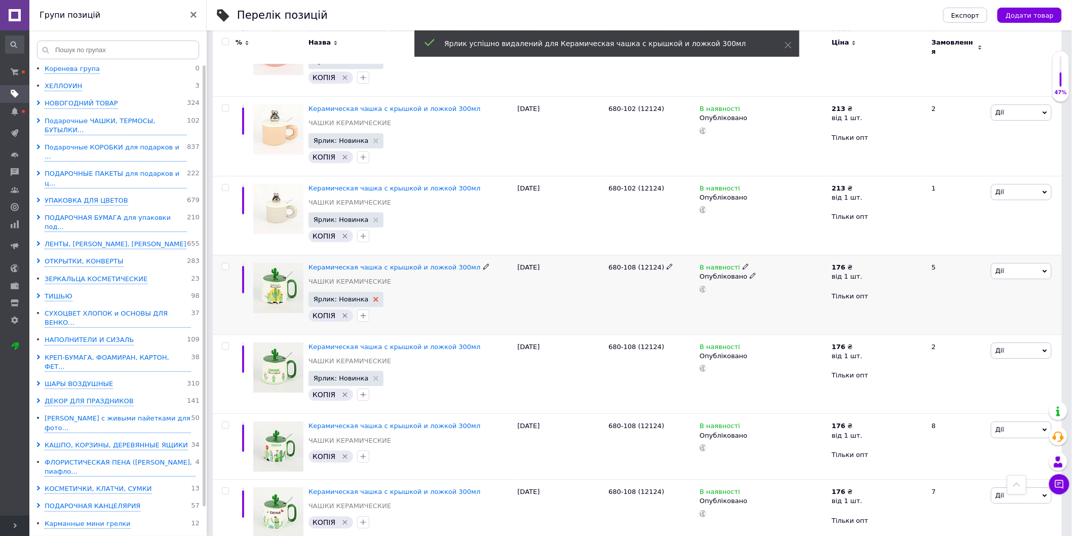
click at [374, 297] on icon at bounding box center [376, 299] width 5 height 5
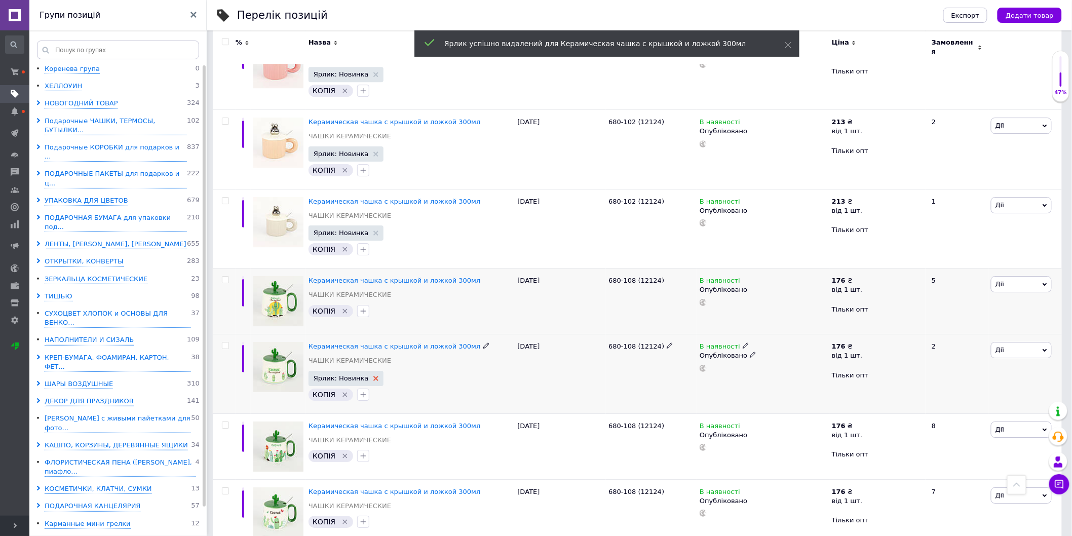
click at [374, 376] on use at bounding box center [376, 378] width 5 height 5
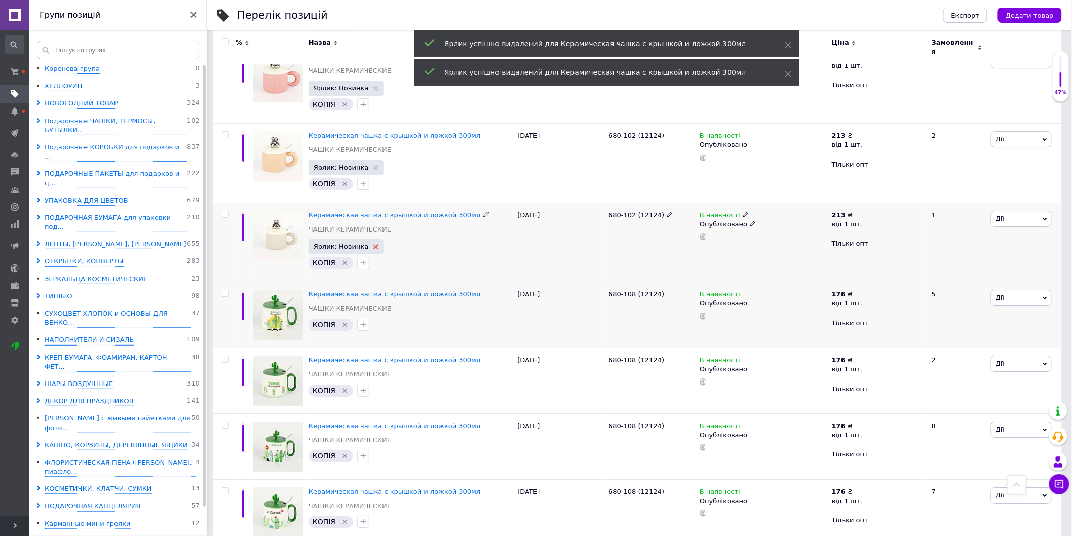
click at [374, 244] on use at bounding box center [376, 246] width 5 height 5
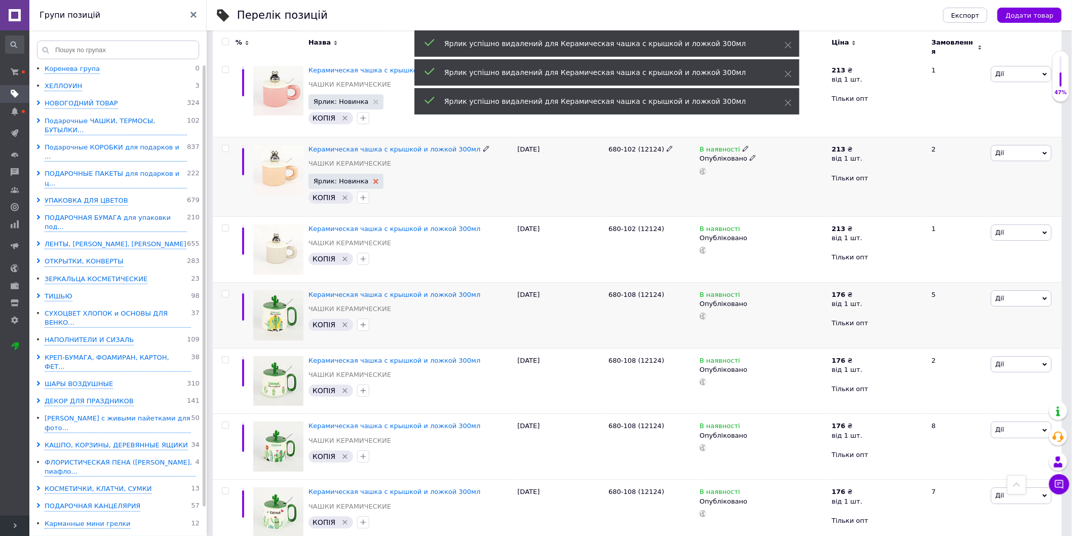
click at [374, 179] on icon at bounding box center [376, 181] width 5 height 5
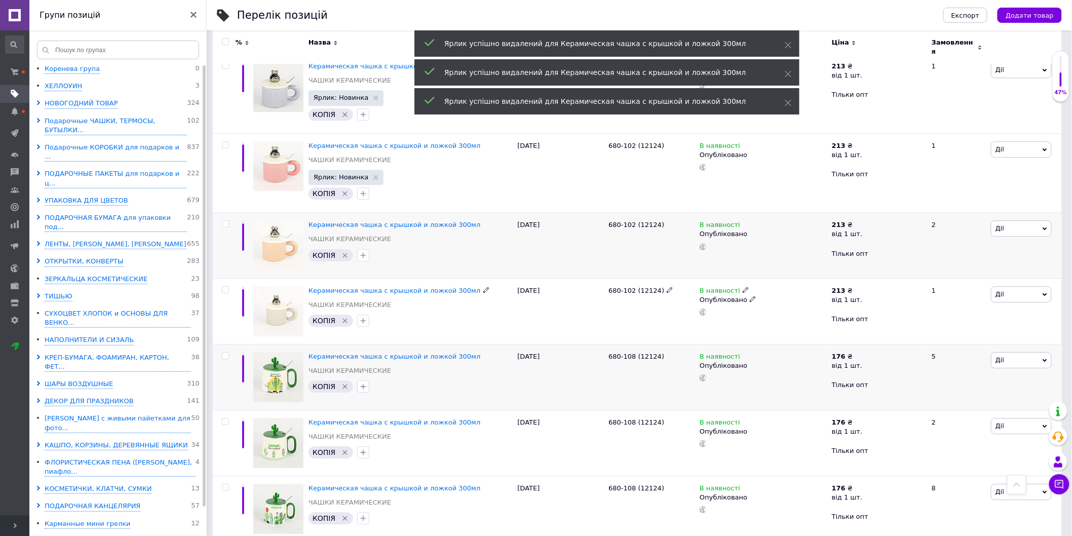
scroll to position [1071, 0]
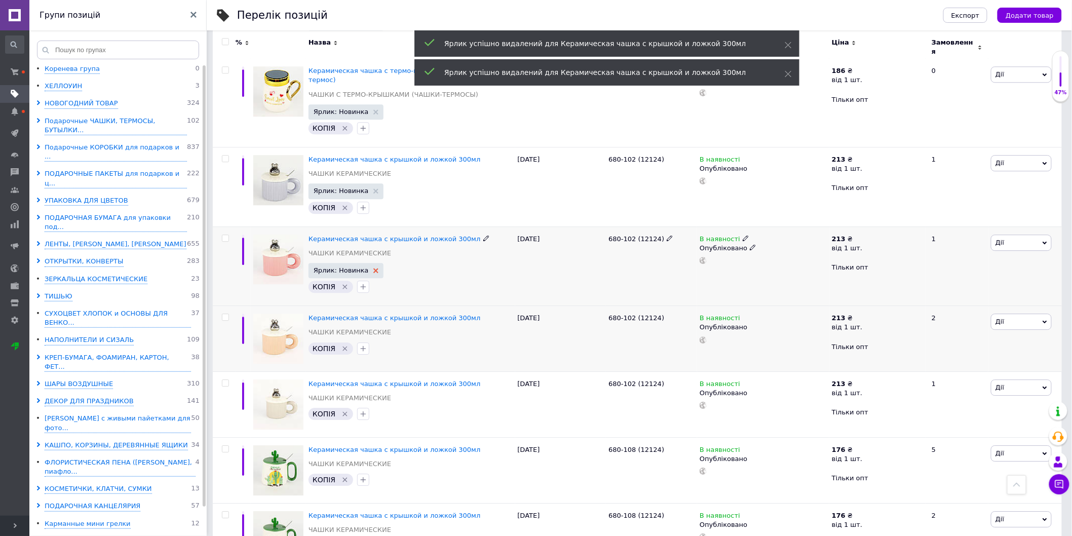
click at [374, 268] on use at bounding box center [376, 270] width 5 height 5
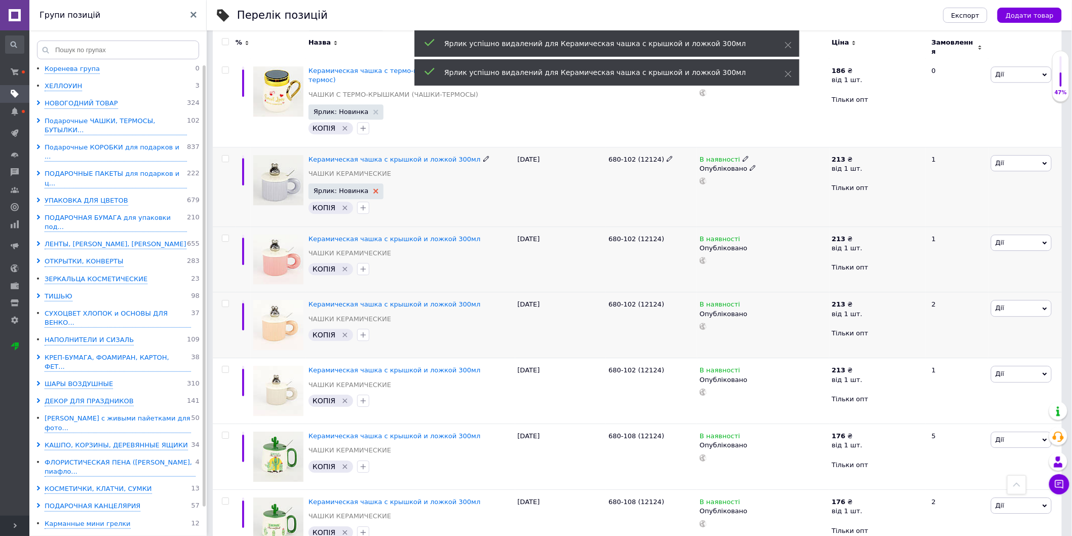
click at [374, 189] on use at bounding box center [376, 191] width 5 height 5
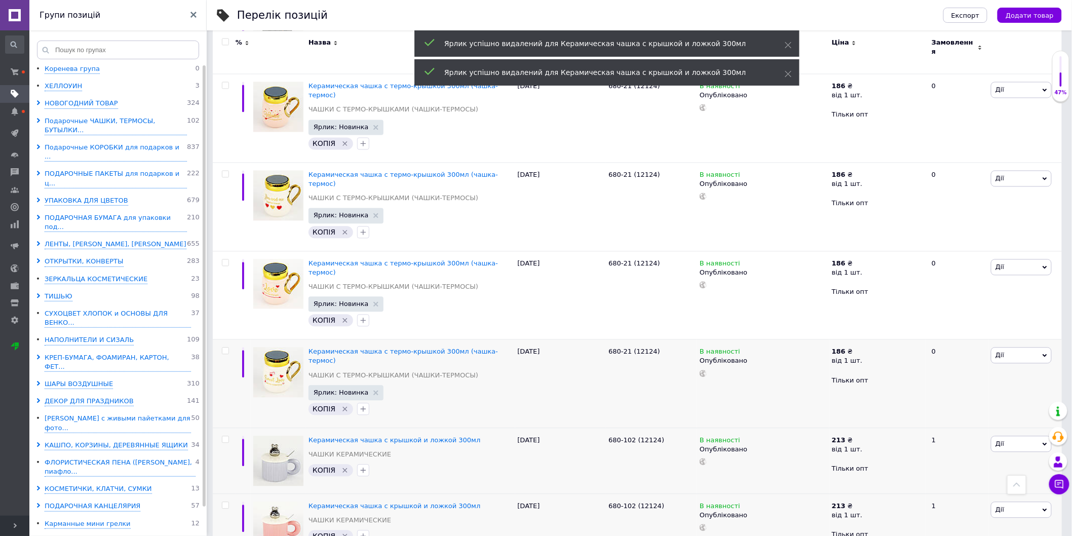
scroll to position [789, 0]
click at [374, 391] on icon at bounding box center [376, 393] width 5 height 5
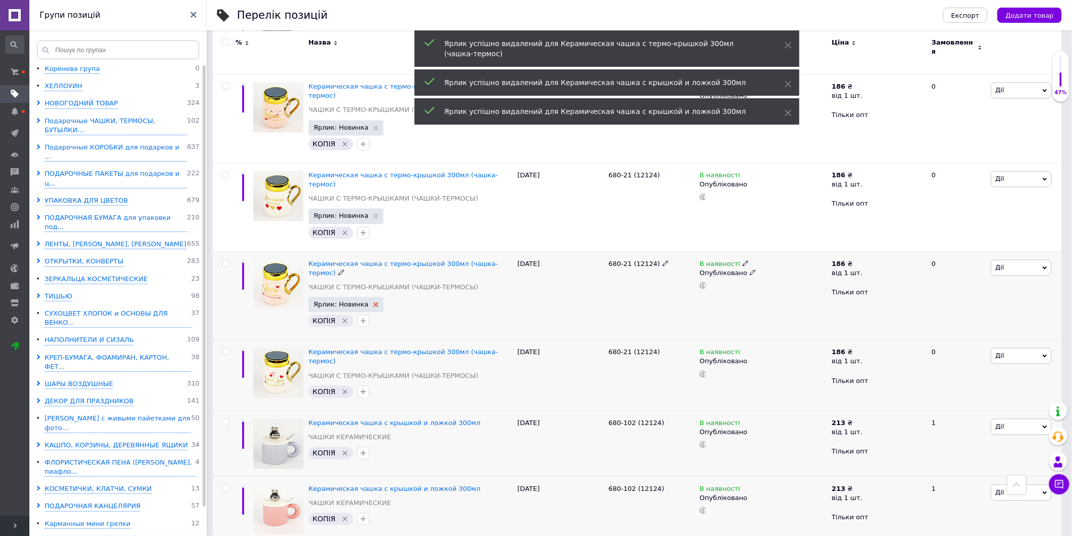
click at [374, 303] on use at bounding box center [376, 305] width 5 height 5
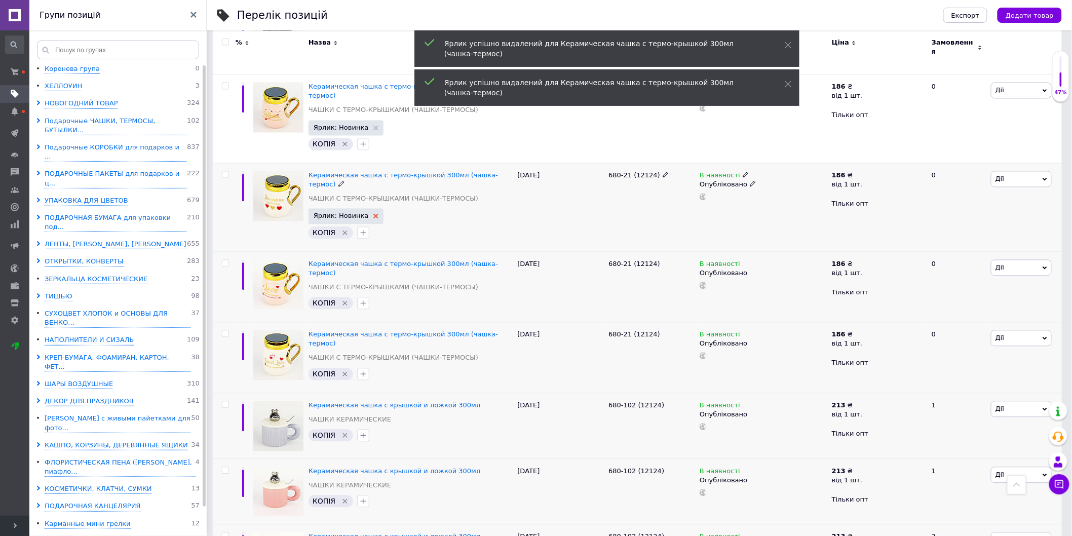
click at [374, 214] on use at bounding box center [376, 216] width 5 height 5
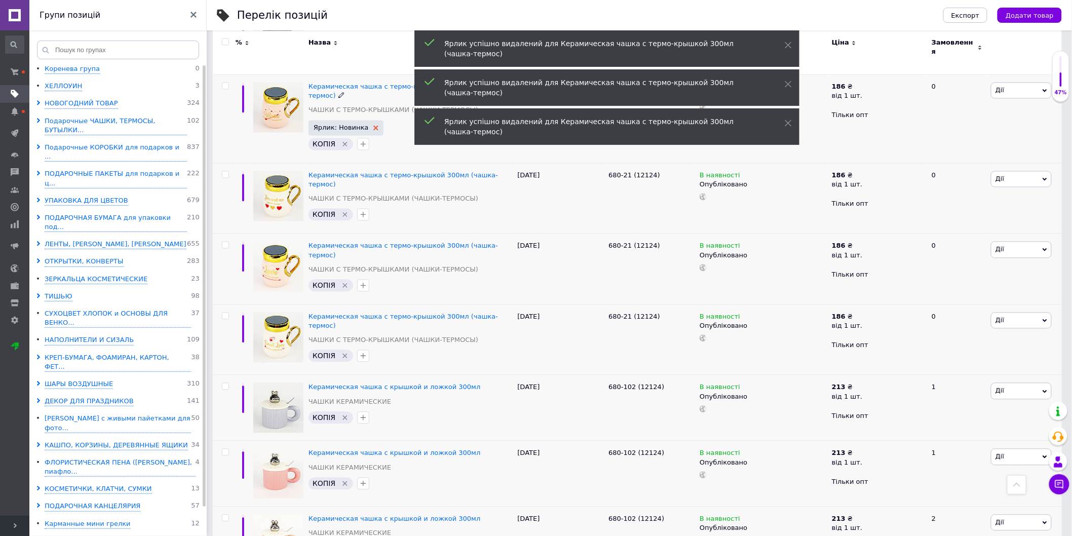
click at [374, 126] on icon at bounding box center [376, 128] width 5 height 5
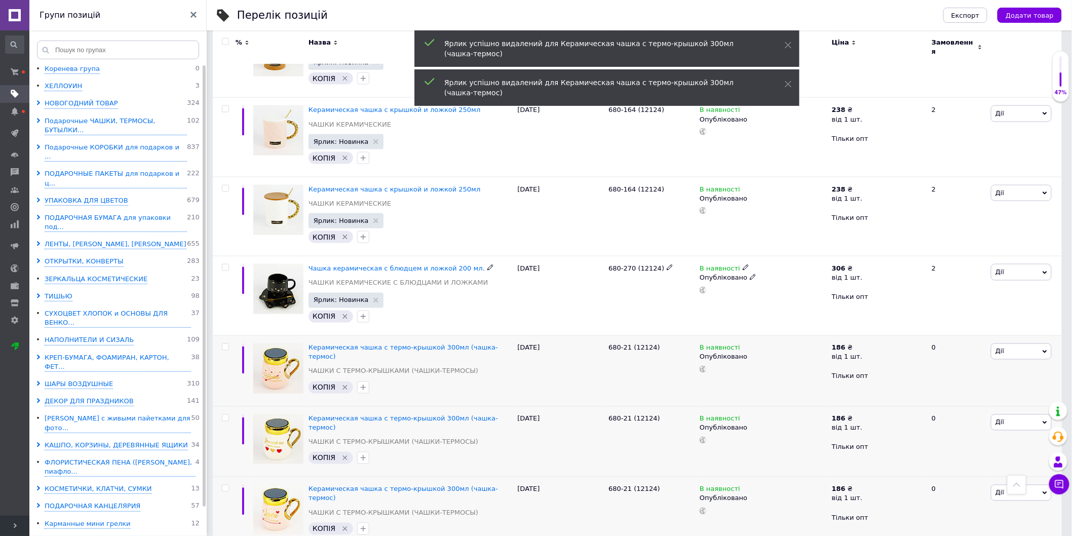
scroll to position [508, 0]
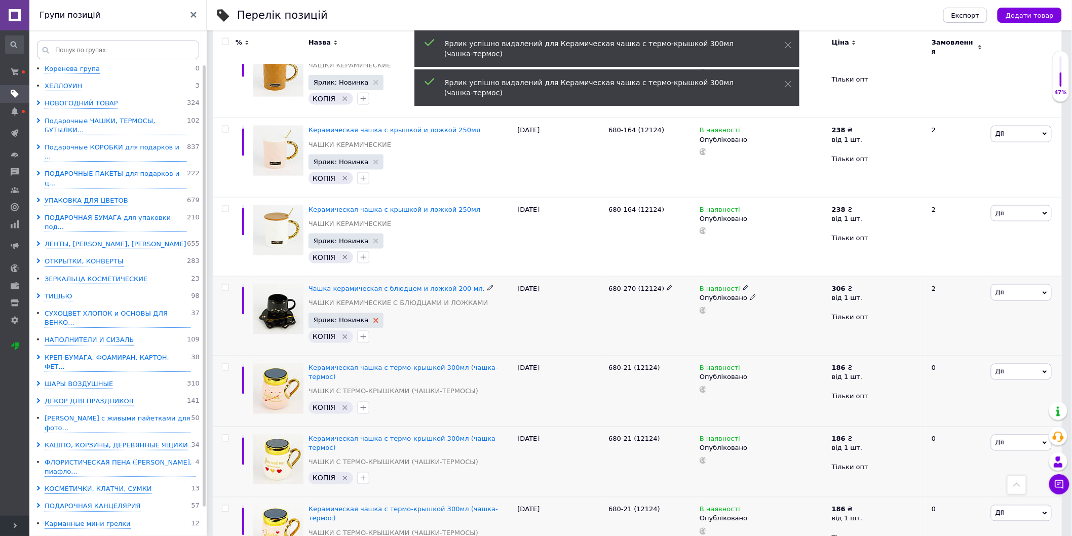
click at [374, 318] on use at bounding box center [376, 320] width 5 height 5
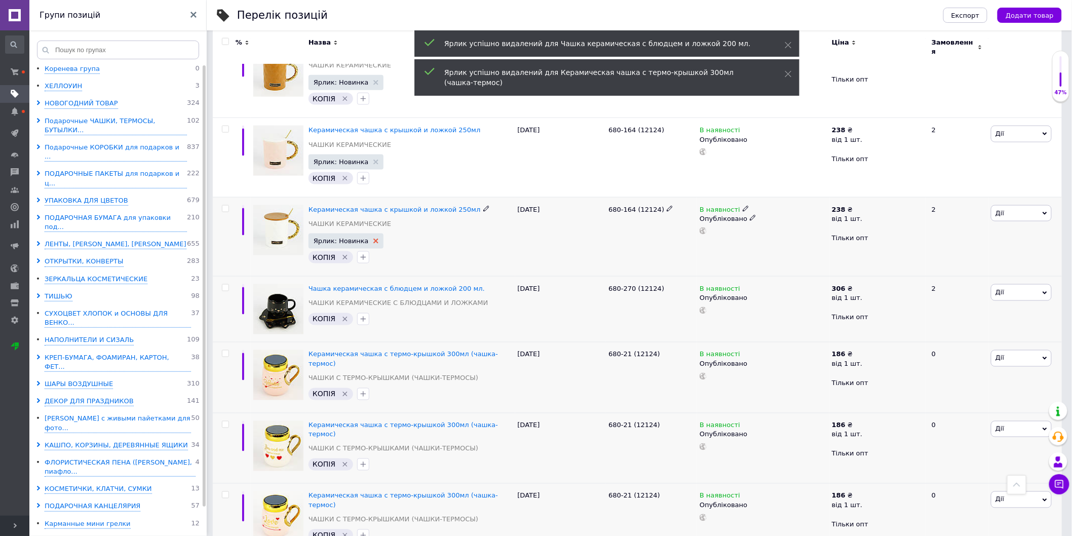
click at [374, 239] on use at bounding box center [376, 241] width 5 height 5
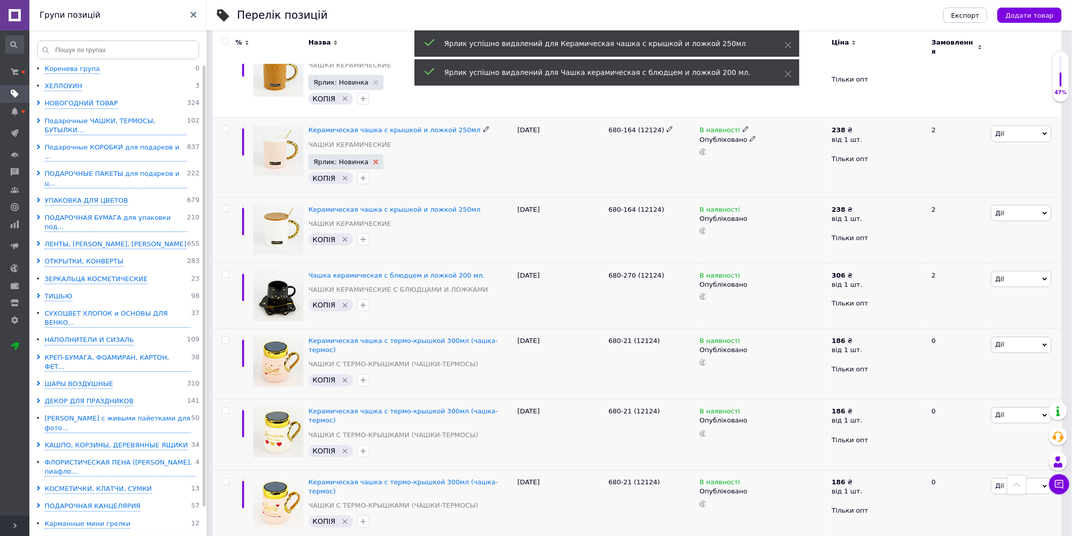
click at [374, 160] on use at bounding box center [376, 162] width 5 height 5
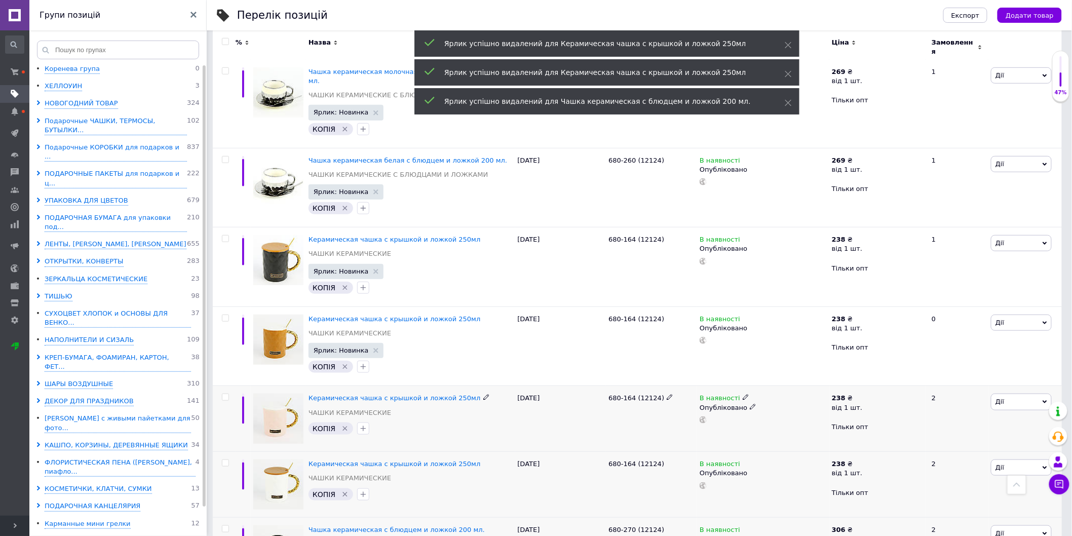
scroll to position [226, 0]
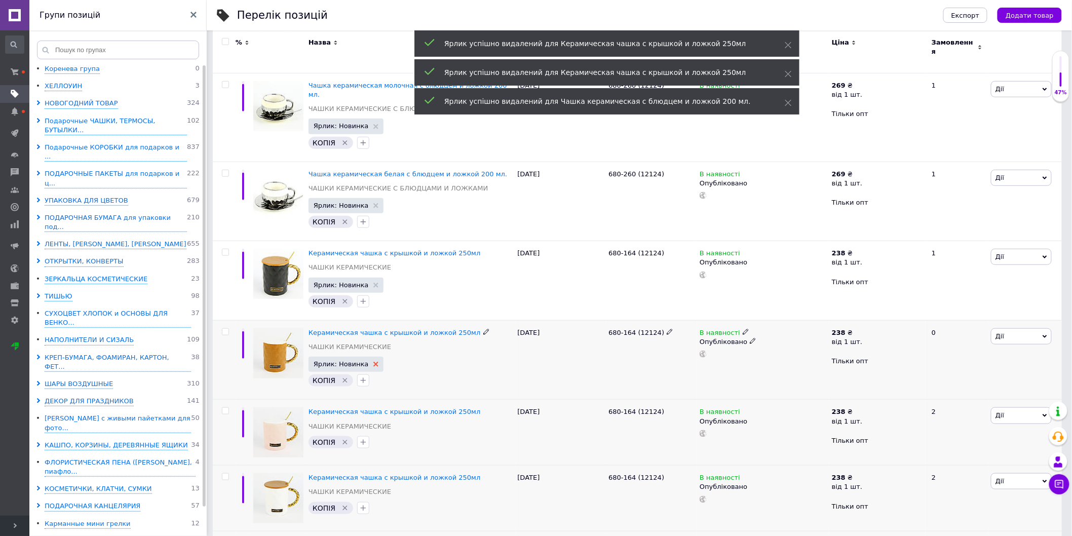
click at [374, 362] on icon at bounding box center [376, 364] width 5 height 5
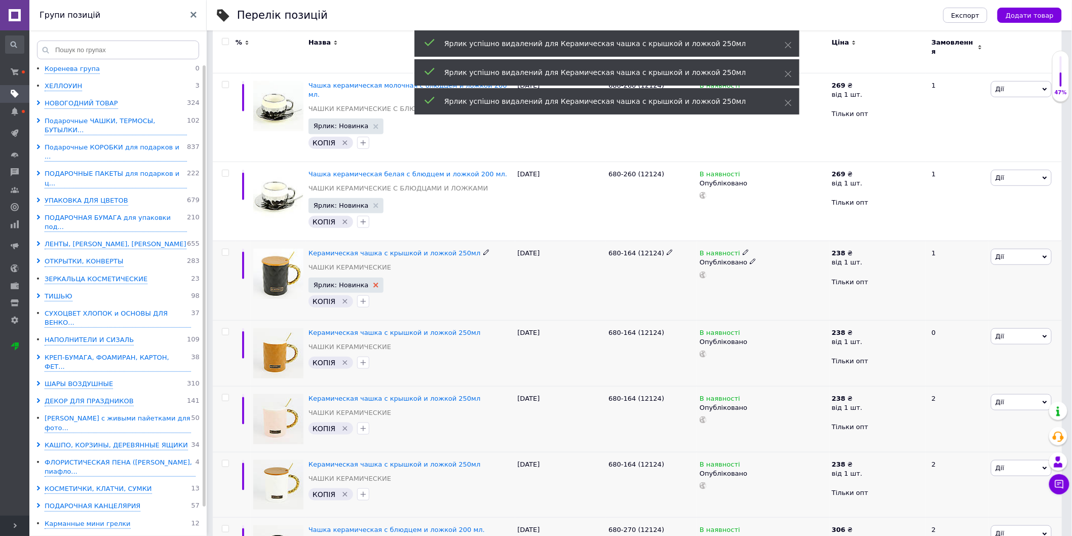
click at [374, 283] on use at bounding box center [376, 285] width 5 height 5
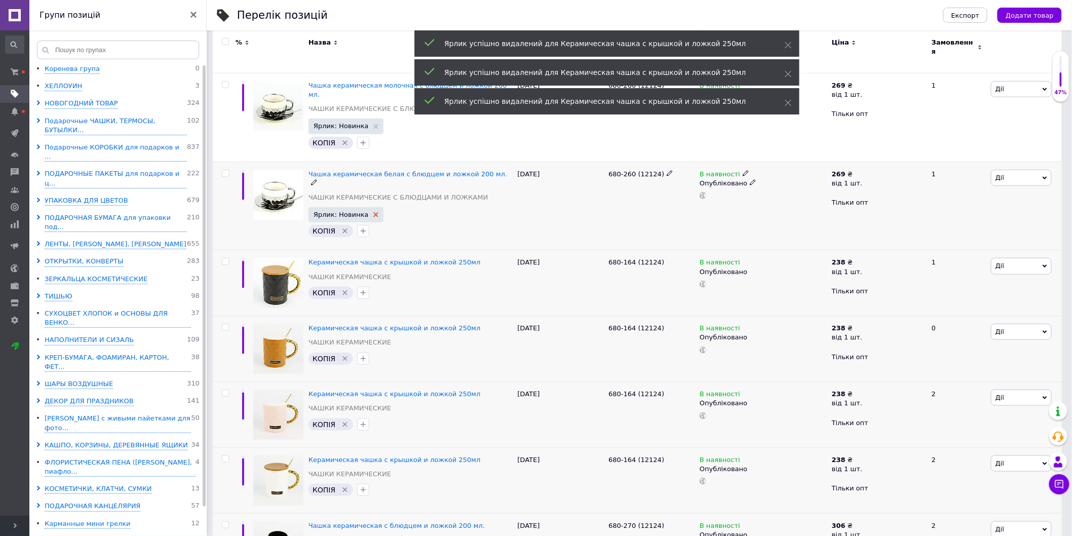
click at [374, 212] on use at bounding box center [376, 214] width 5 height 5
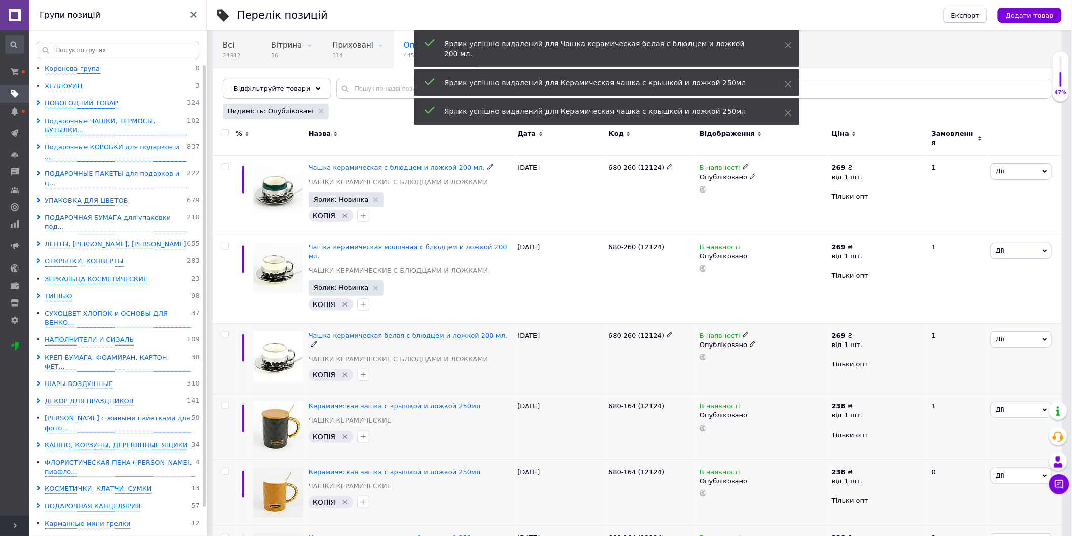
scroll to position [57, 0]
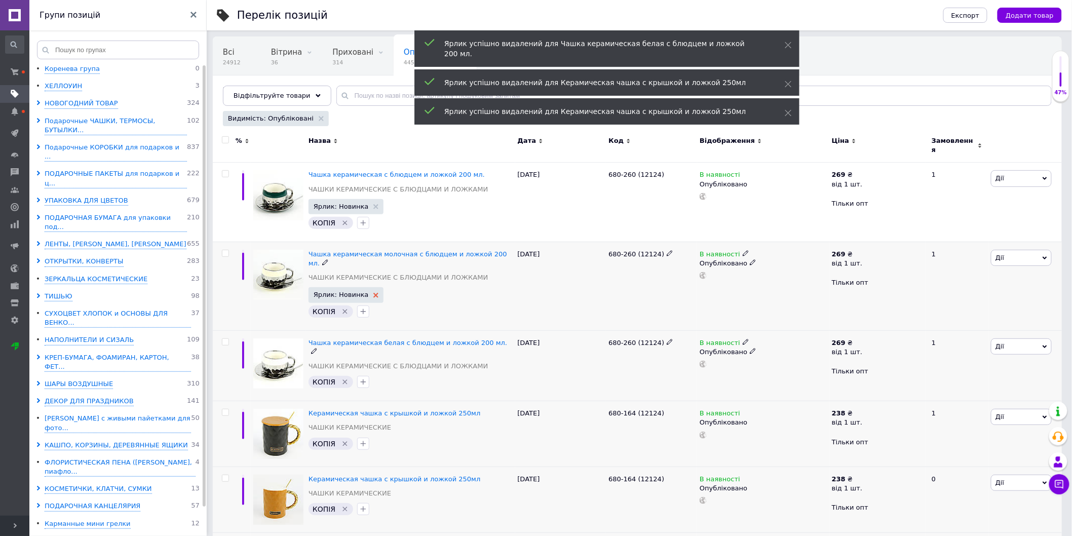
click at [374, 293] on use at bounding box center [376, 295] width 5 height 5
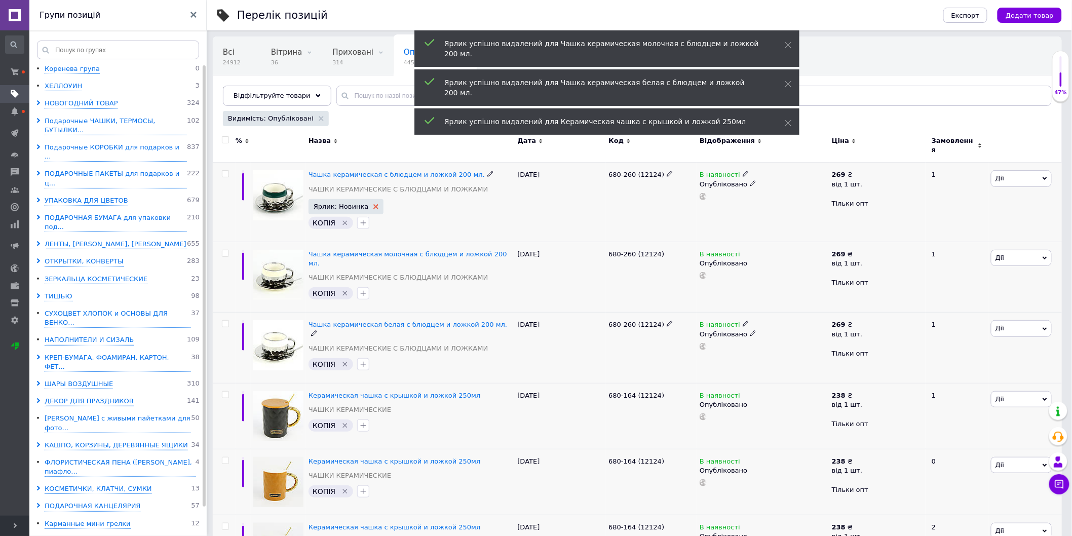
click at [374, 204] on use at bounding box center [376, 206] width 5 height 5
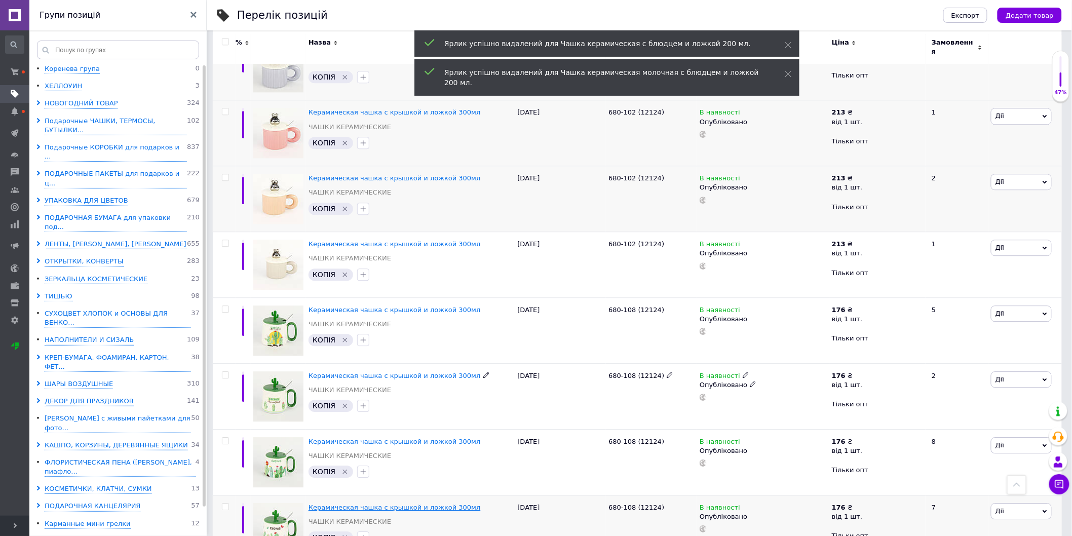
scroll to position [1037, 0]
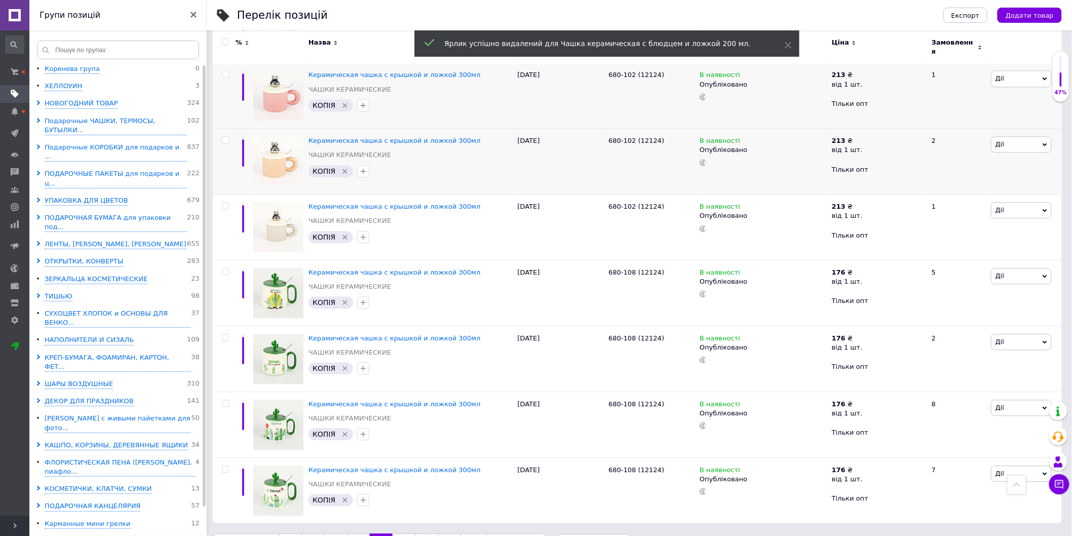
click at [405, 534] on link "18" at bounding box center [404, 544] width 22 height 21
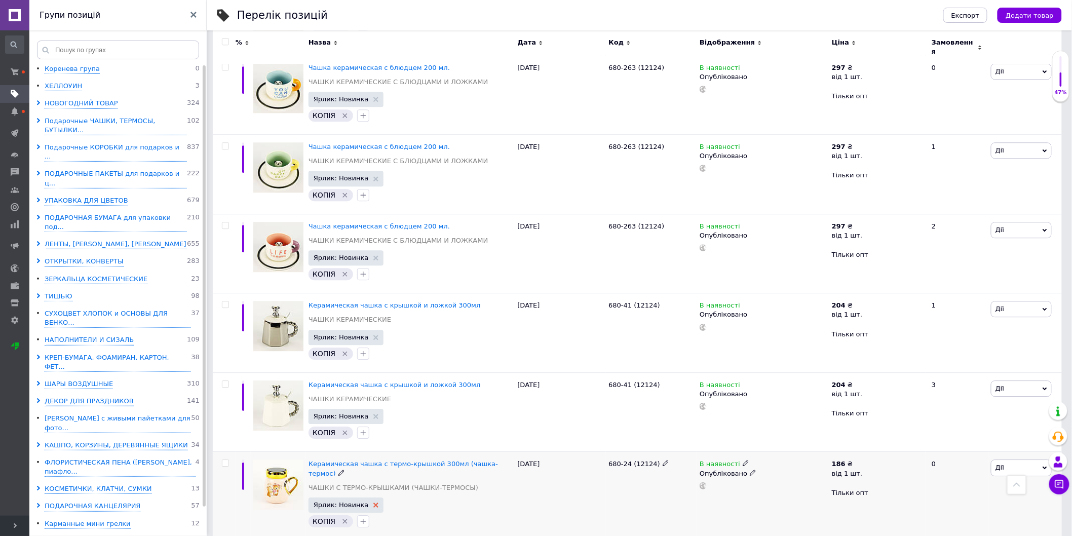
click at [374, 503] on icon at bounding box center [376, 505] width 5 height 5
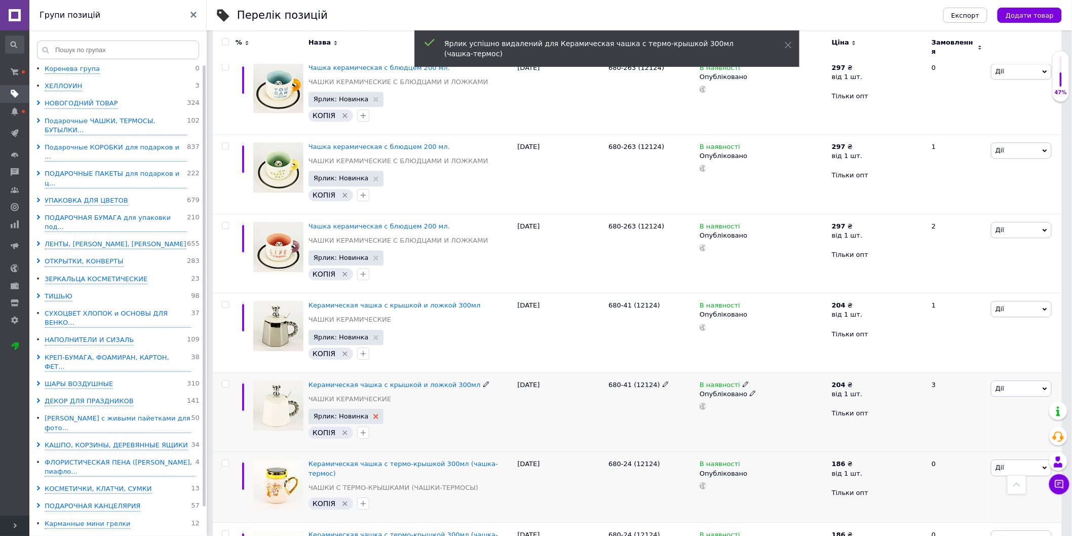
click at [374, 414] on use at bounding box center [376, 416] width 5 height 5
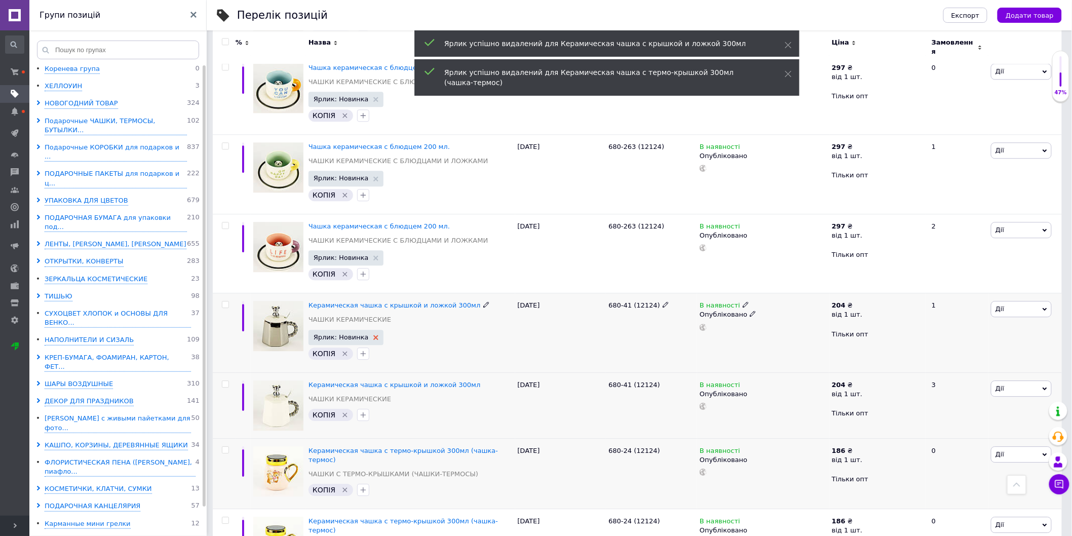
click at [374, 335] on use at bounding box center [376, 337] width 5 height 5
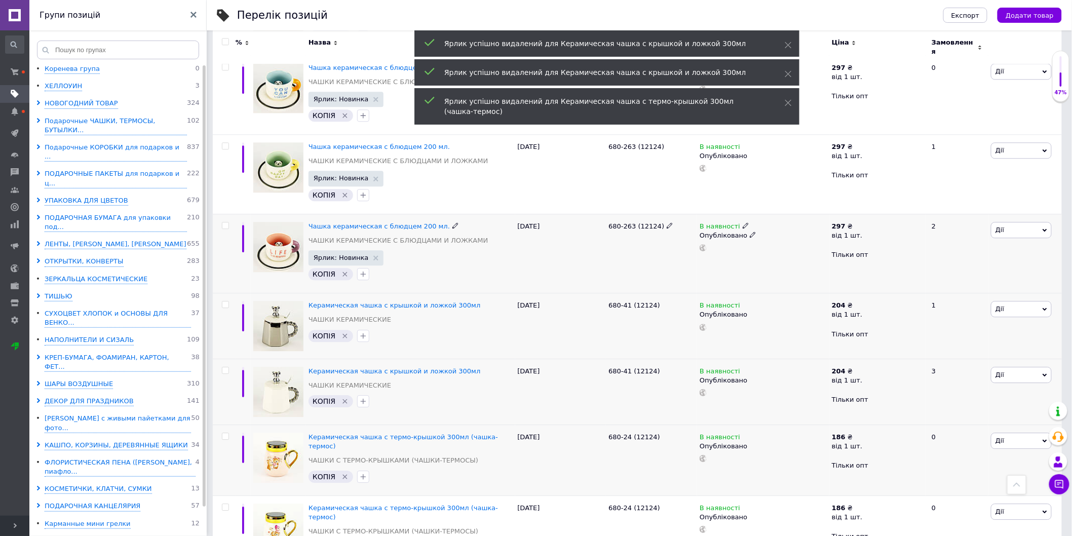
click at [370, 250] on span "Ярлик: Новинка" at bounding box center [347, 257] width 76 height 15
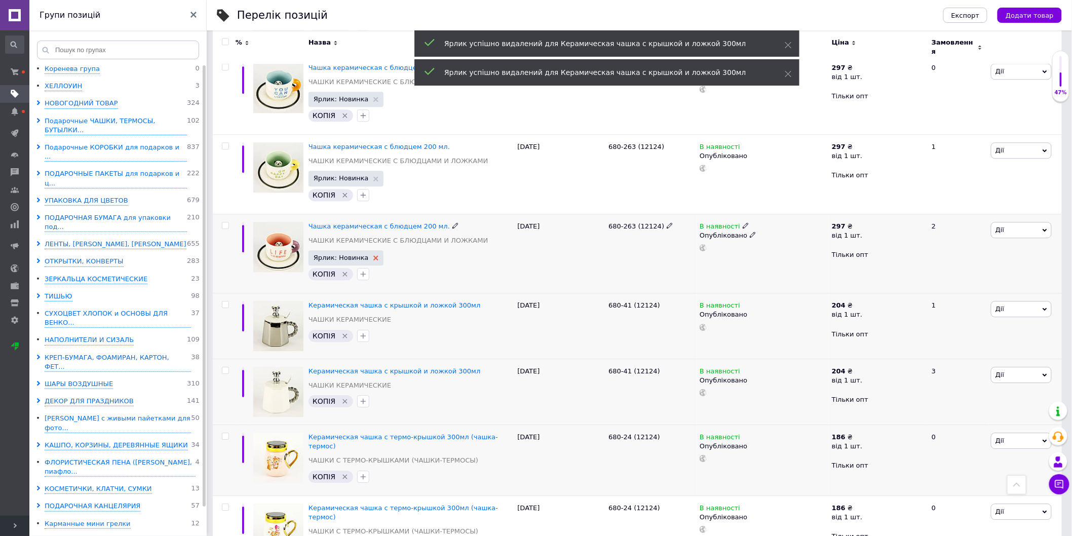
click at [374, 255] on icon at bounding box center [376, 257] width 5 height 5
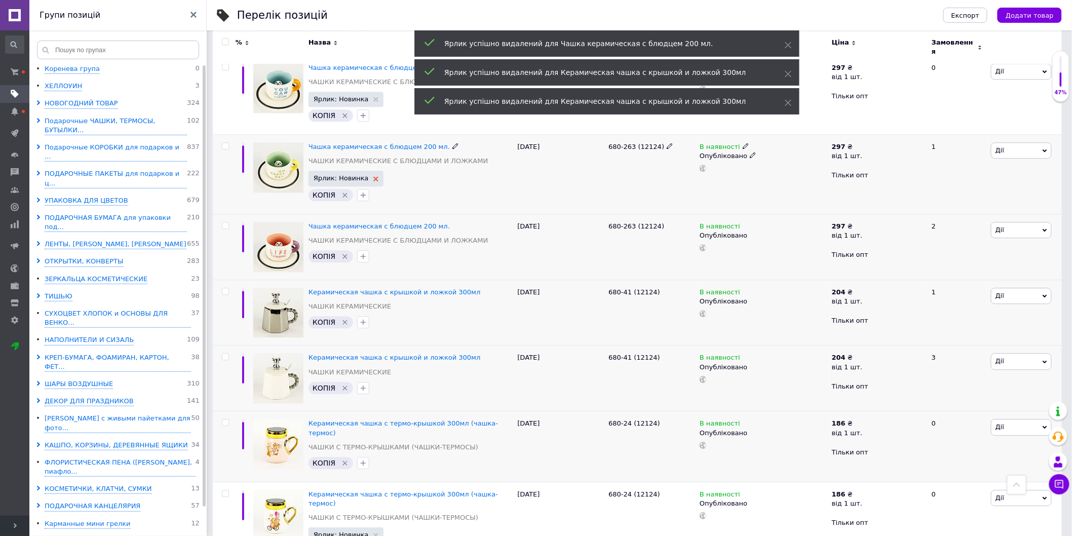
click at [374, 176] on use at bounding box center [376, 178] width 5 height 5
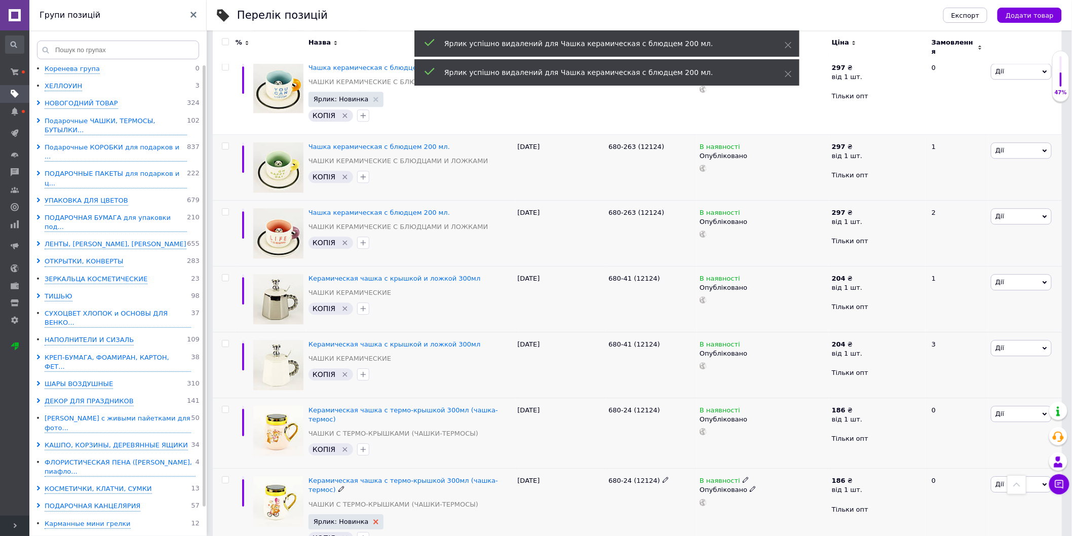
click at [374, 519] on use at bounding box center [376, 521] width 5 height 5
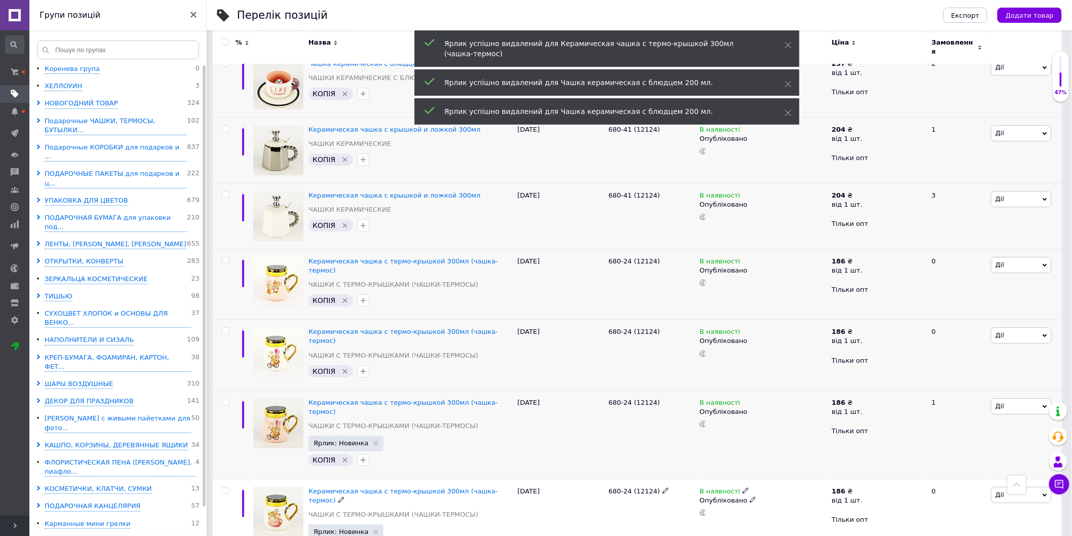
scroll to position [1226, 0]
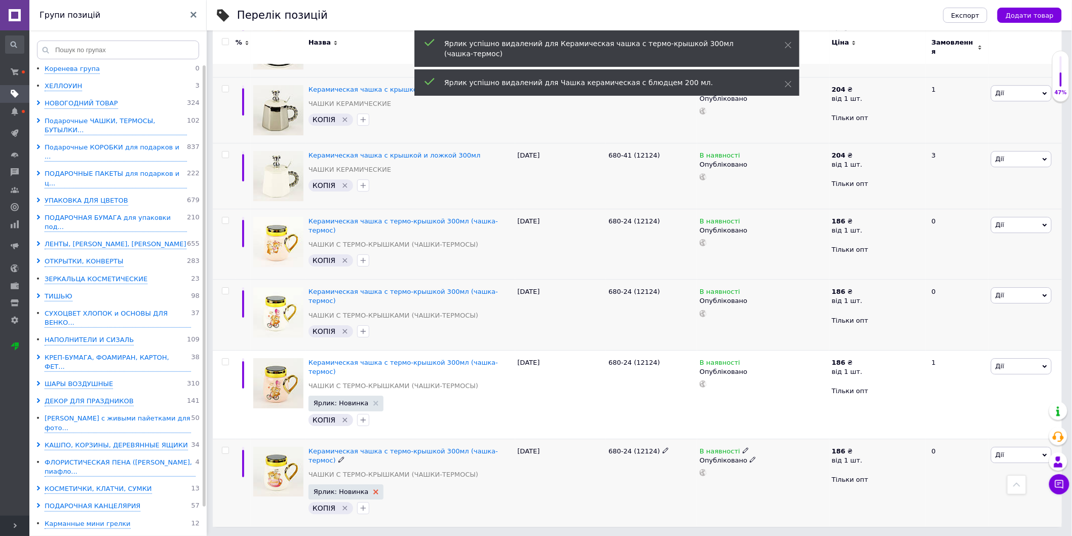
click at [374, 490] on icon at bounding box center [376, 492] width 5 height 5
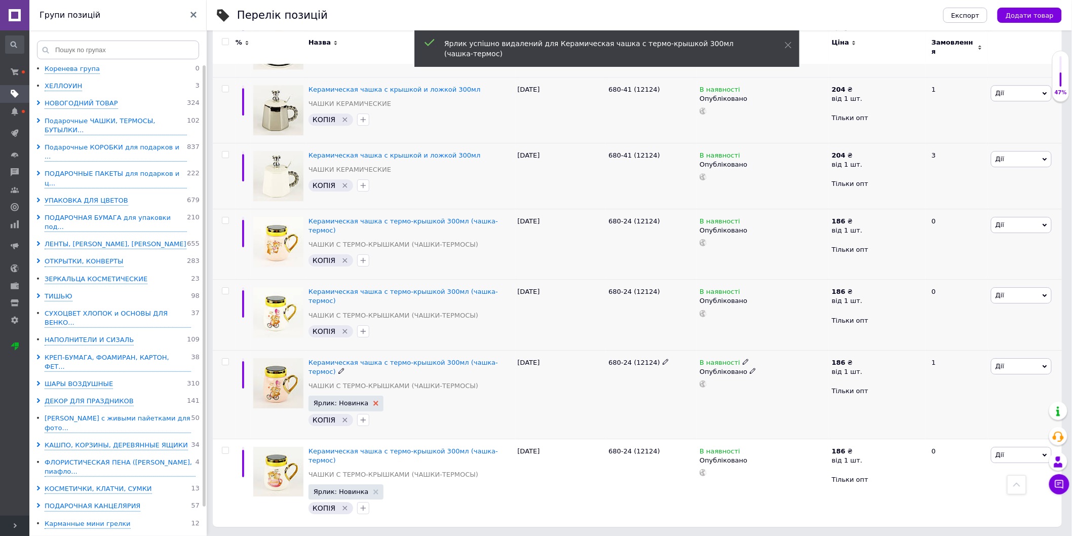
scroll to position [1213, 0]
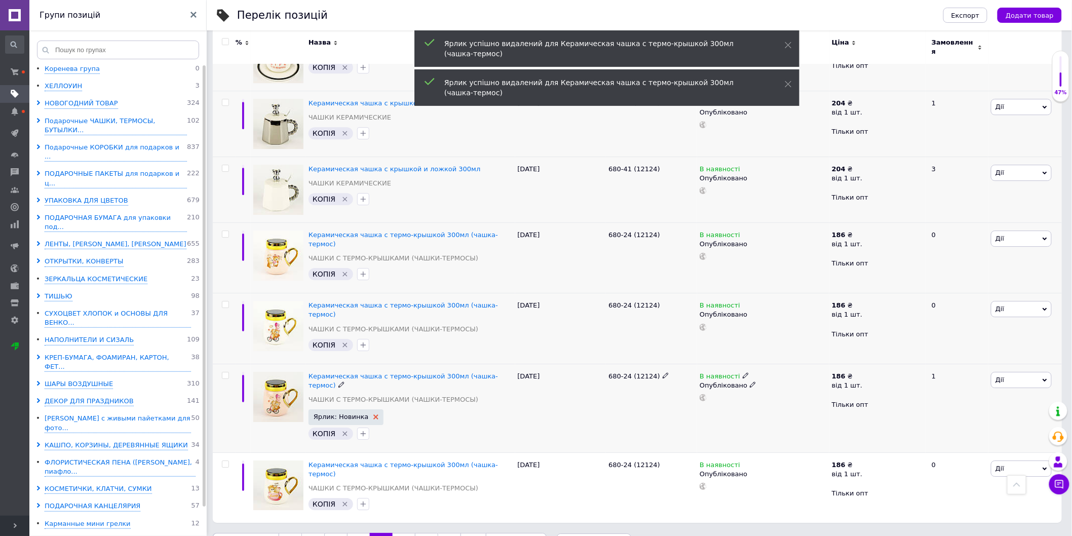
click at [374, 415] on use at bounding box center [376, 417] width 5 height 5
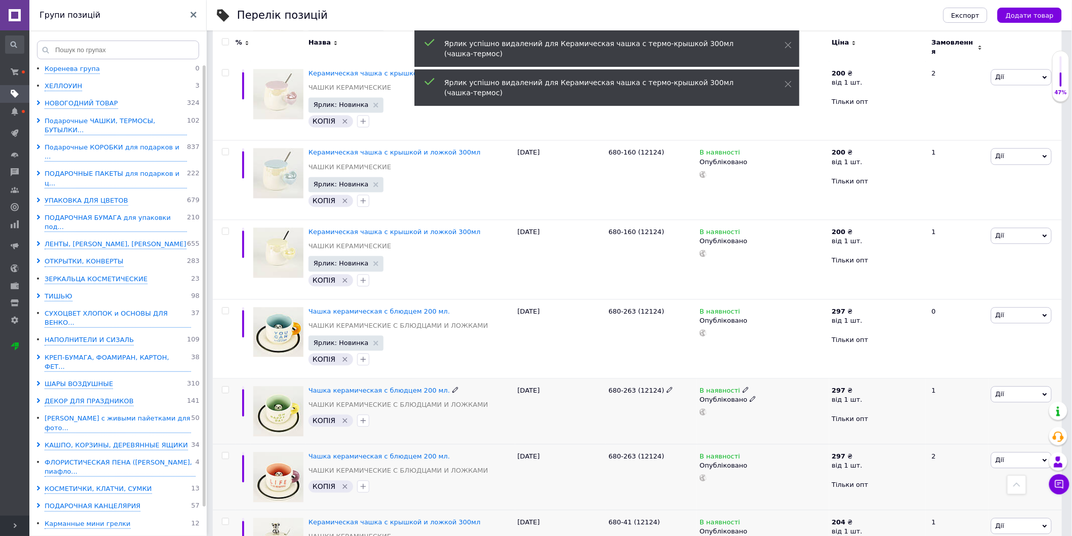
scroll to position [762, 0]
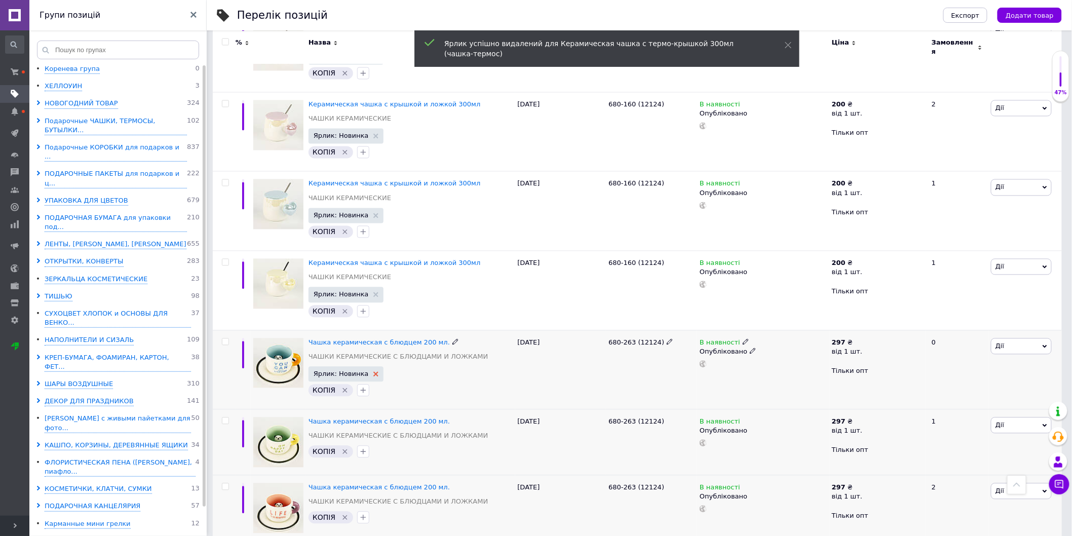
click at [374, 372] on icon at bounding box center [376, 374] width 5 height 5
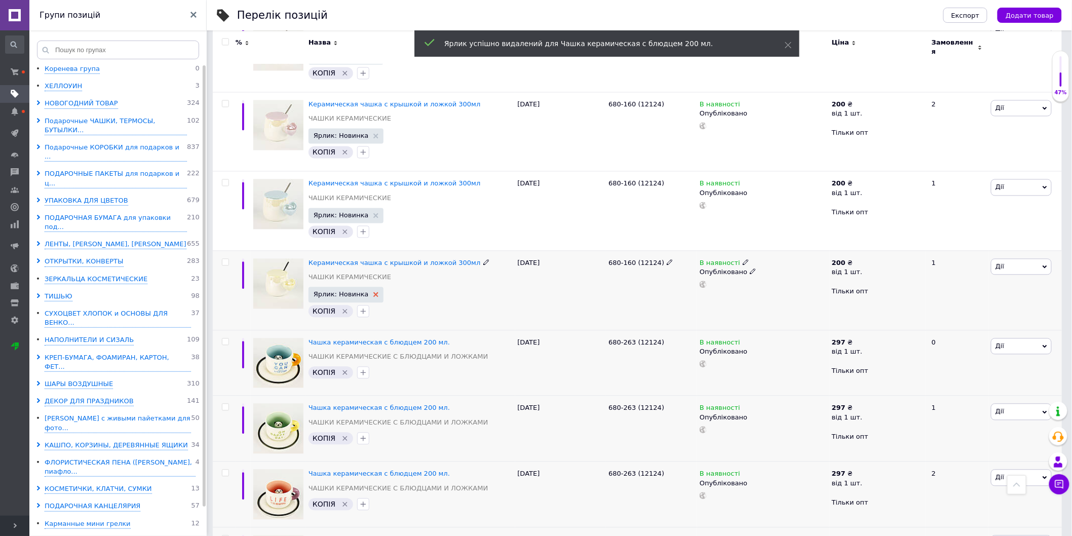
click at [374, 292] on use at bounding box center [376, 294] width 5 height 5
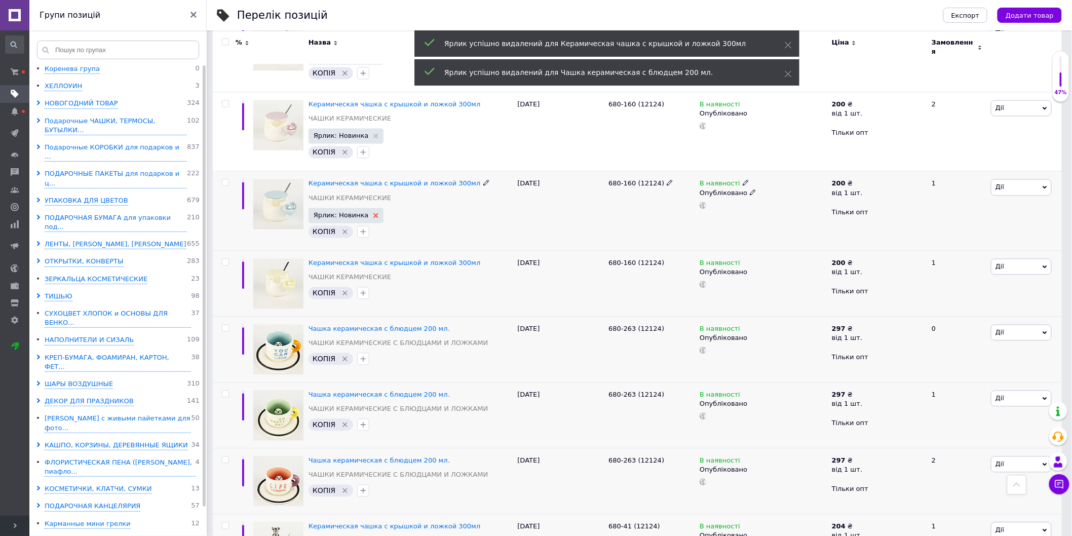
click at [374, 213] on use at bounding box center [376, 215] width 5 height 5
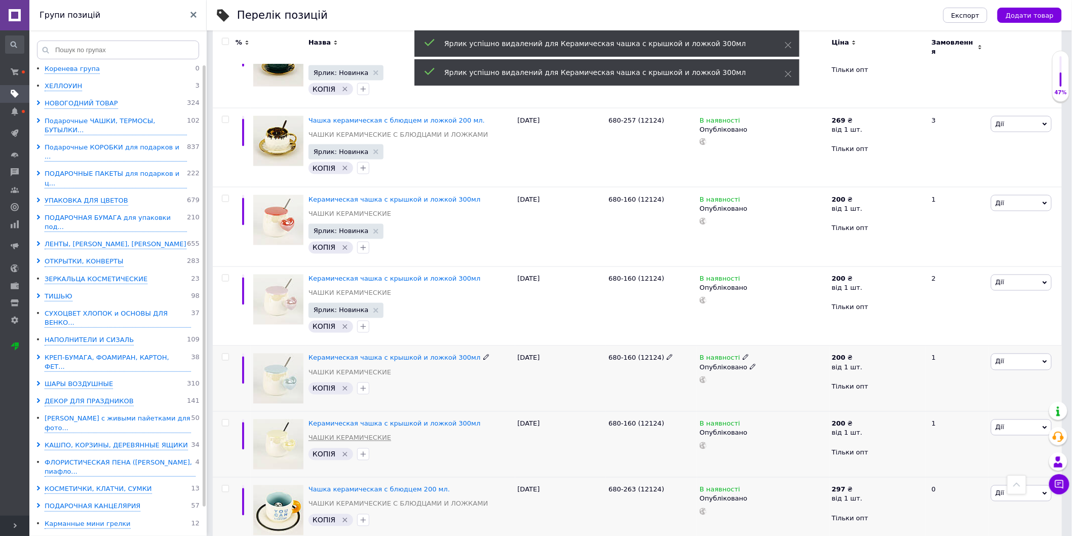
scroll to position [537, 0]
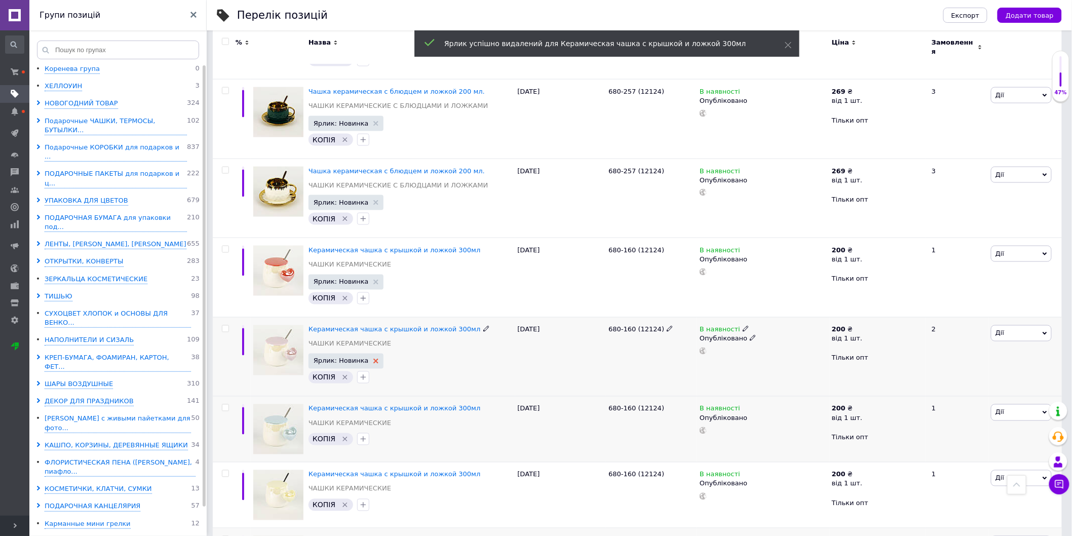
click at [374, 359] on icon at bounding box center [376, 361] width 5 height 5
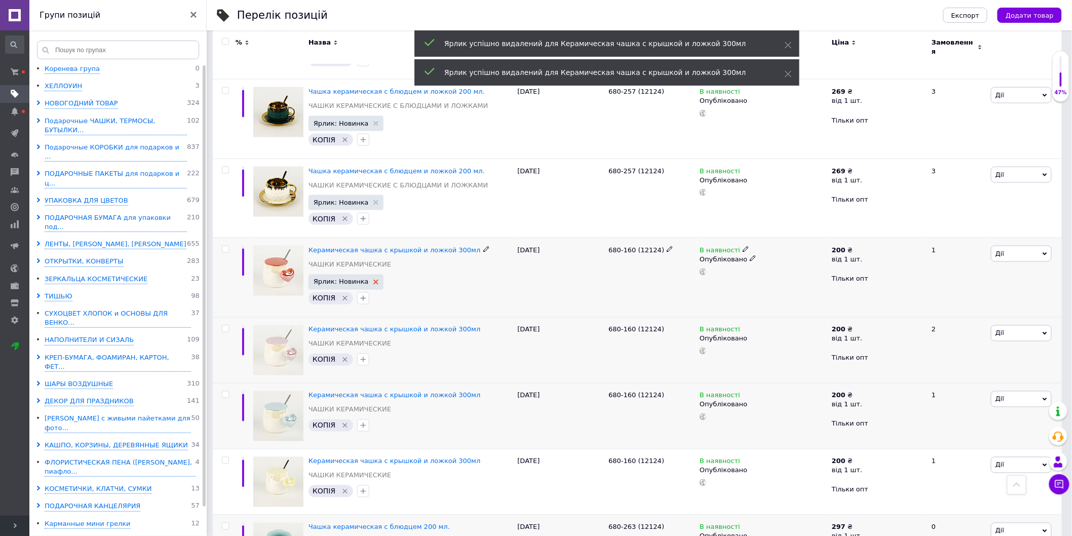
click at [374, 280] on use at bounding box center [376, 282] width 5 height 5
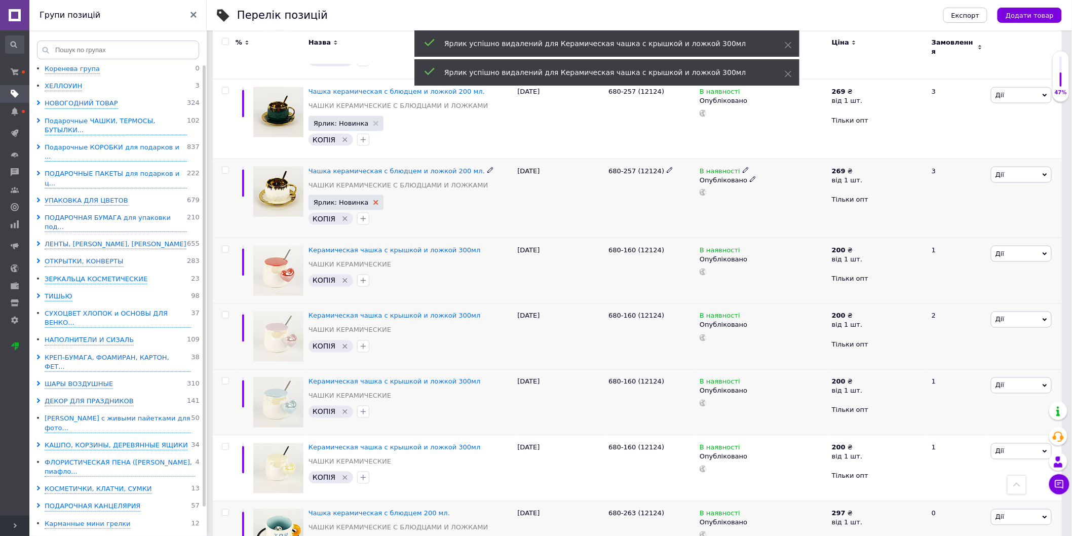
click at [374, 200] on icon at bounding box center [376, 202] width 5 height 5
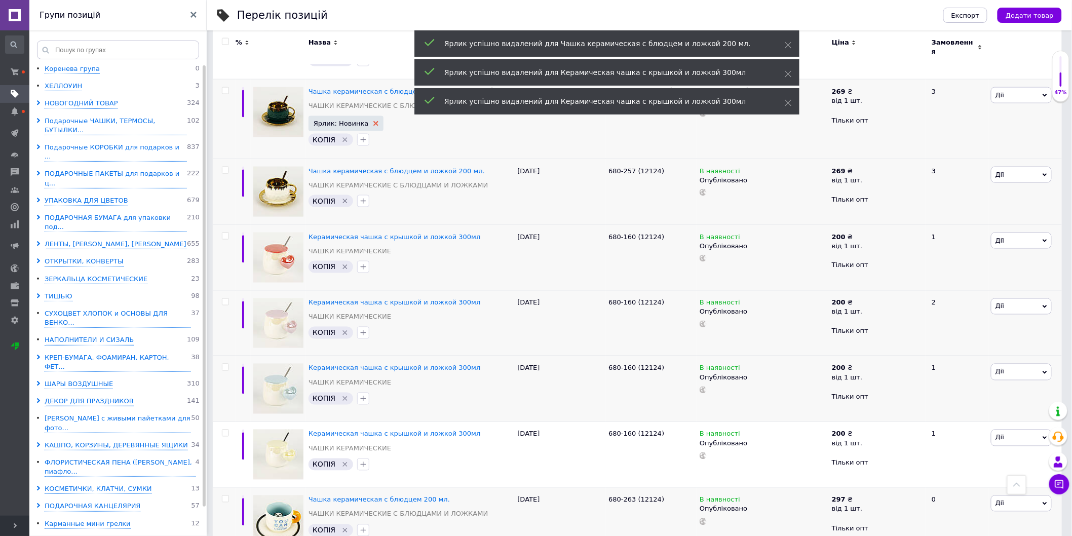
click at [374, 121] on use at bounding box center [376, 123] width 5 height 5
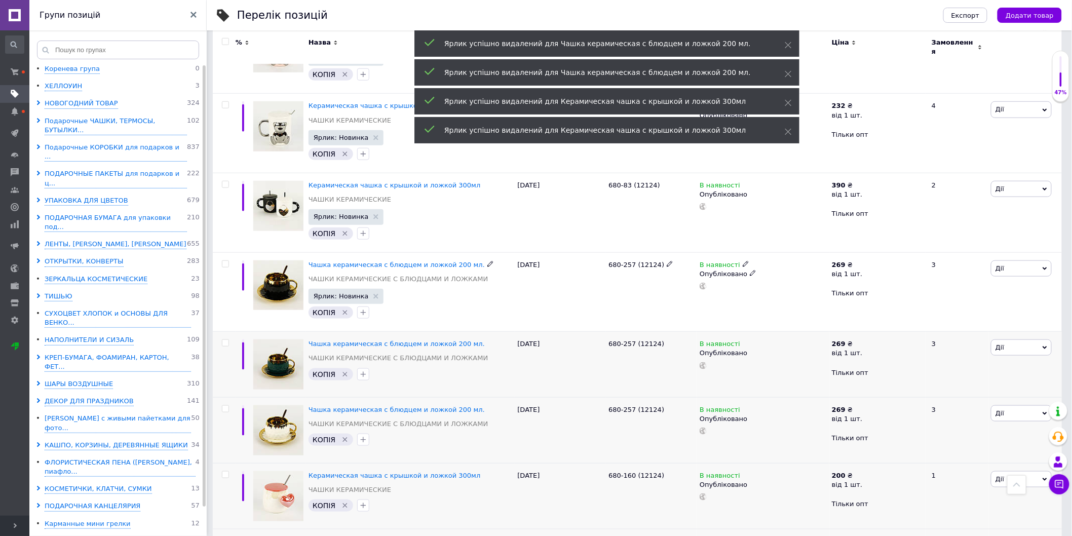
scroll to position [255, 0]
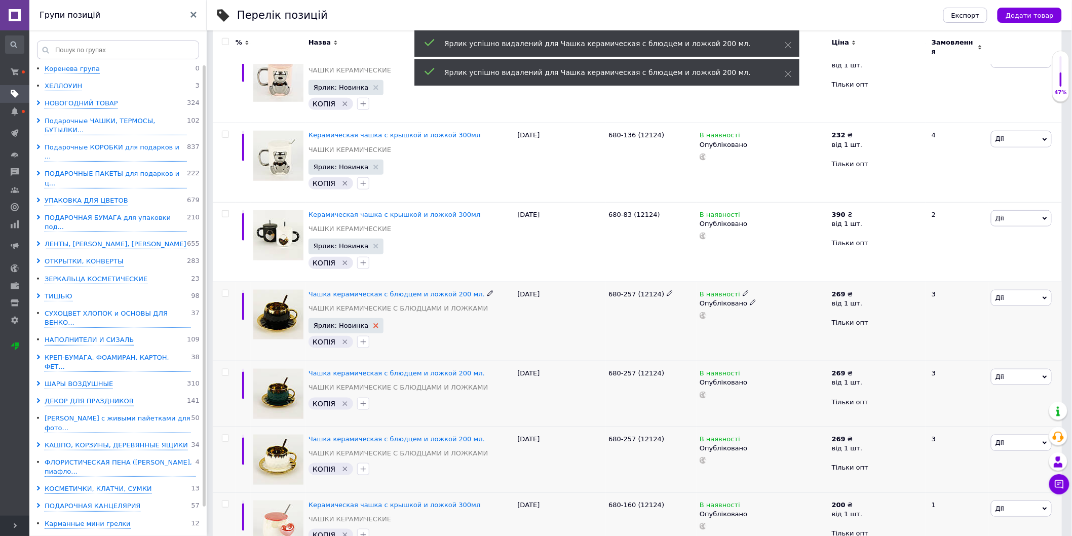
click at [374, 323] on icon at bounding box center [376, 325] width 5 height 5
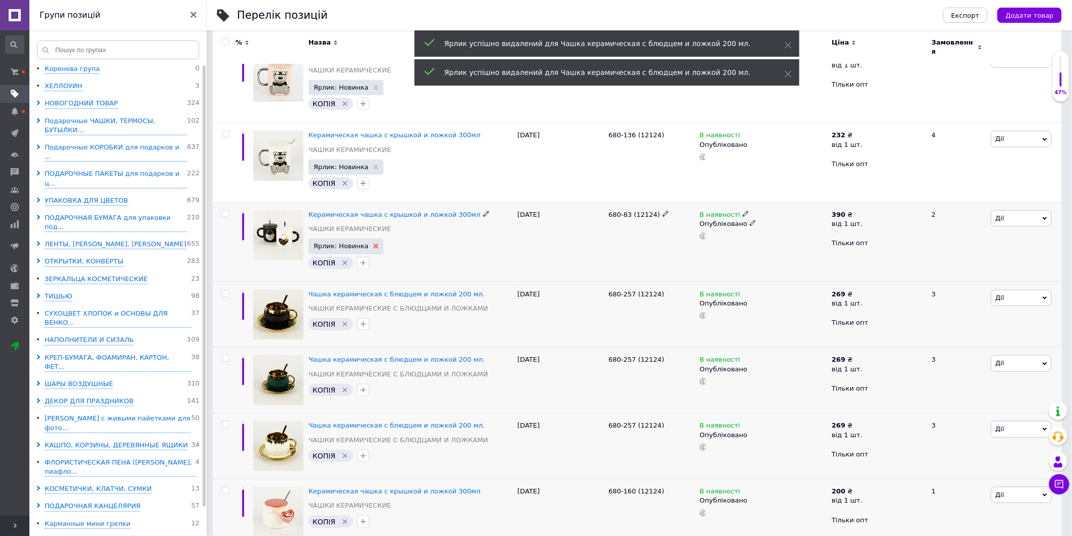
click at [374, 244] on icon at bounding box center [376, 246] width 5 height 5
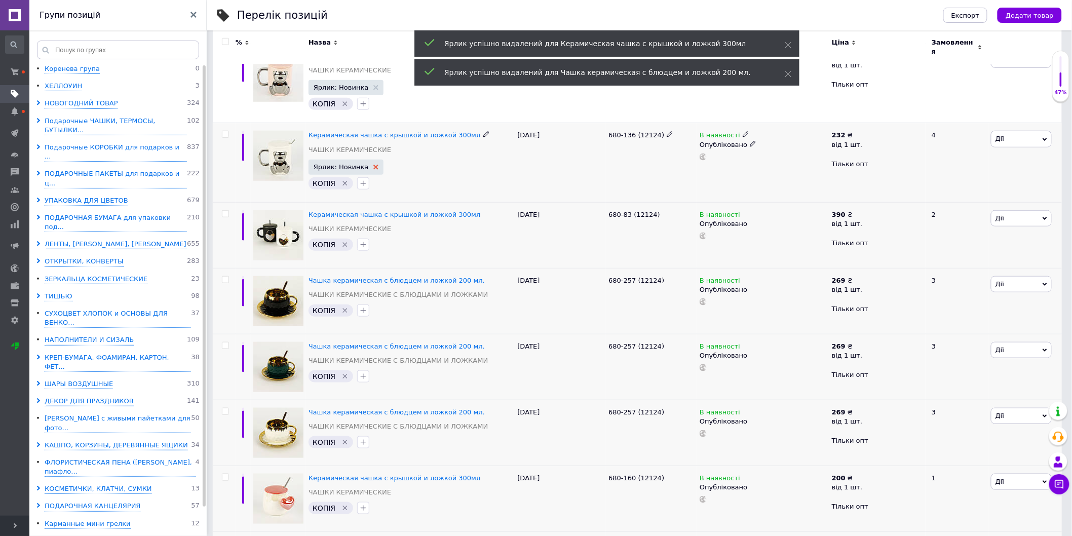
click at [374, 165] on icon at bounding box center [376, 167] width 5 height 5
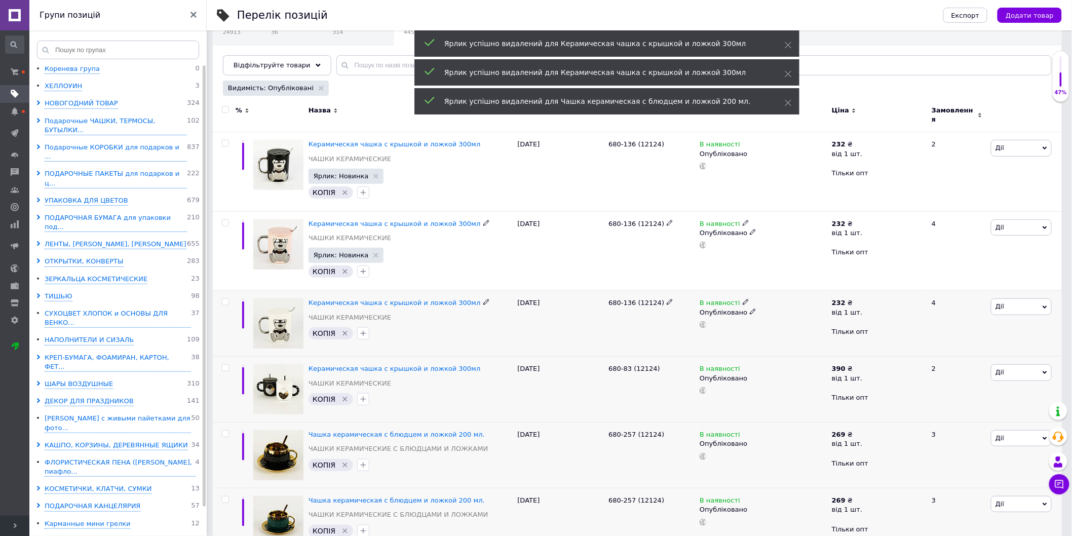
scroll to position [87, 0]
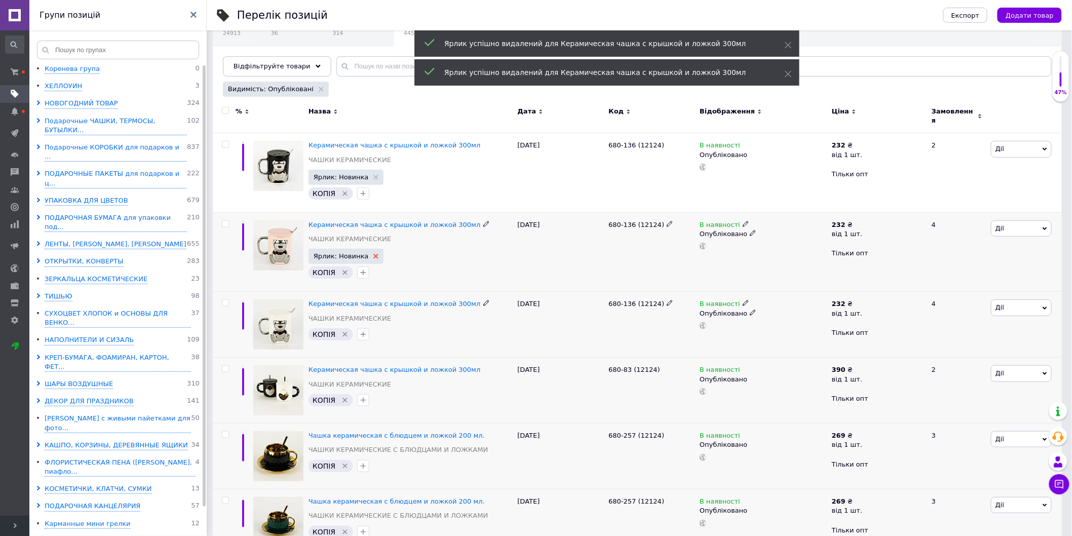
click at [374, 254] on use at bounding box center [376, 256] width 5 height 5
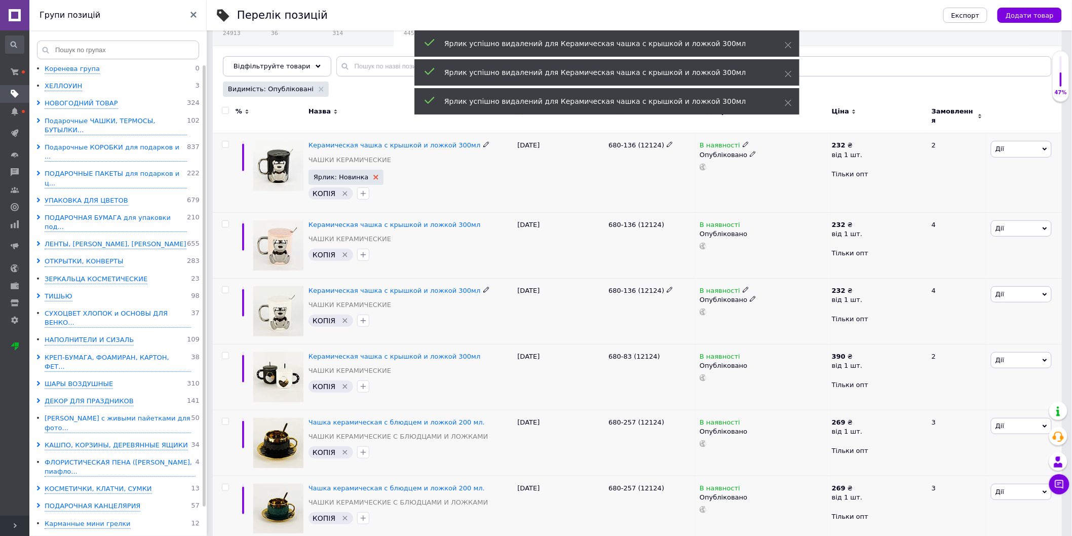
click at [374, 175] on use at bounding box center [376, 177] width 5 height 5
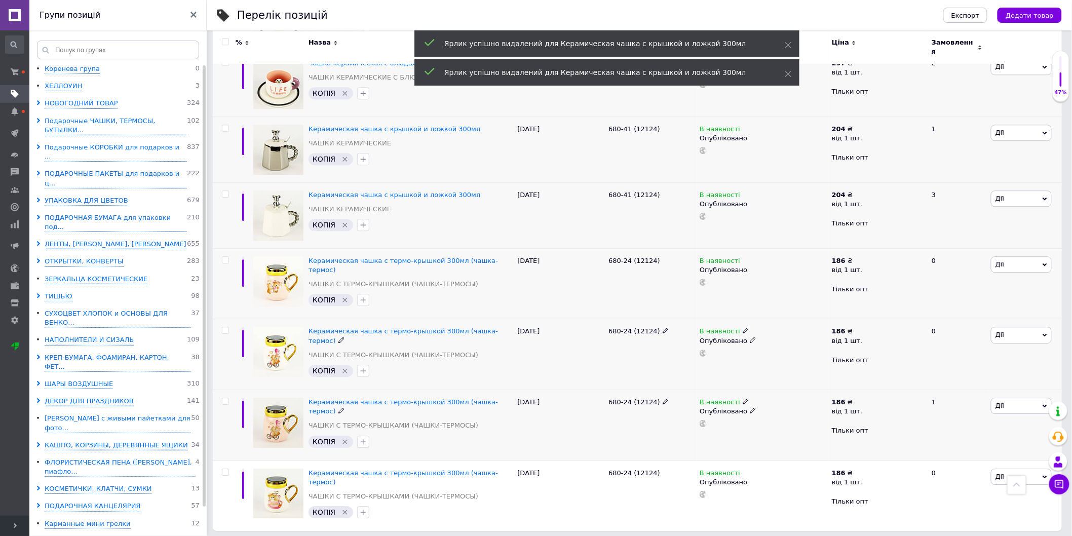
scroll to position [1037, 0]
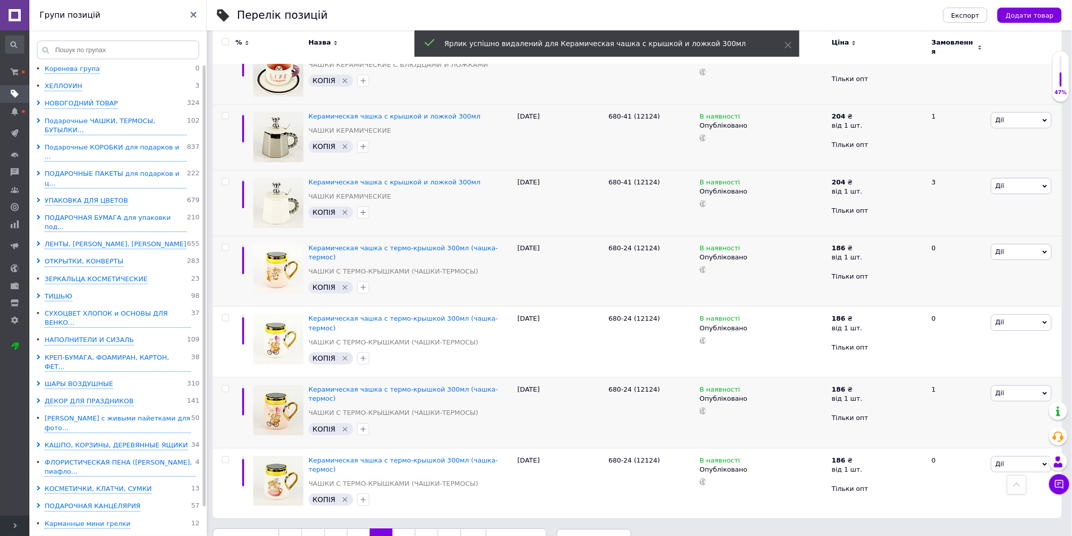
click at [398, 529] on link "19" at bounding box center [404, 539] width 22 height 21
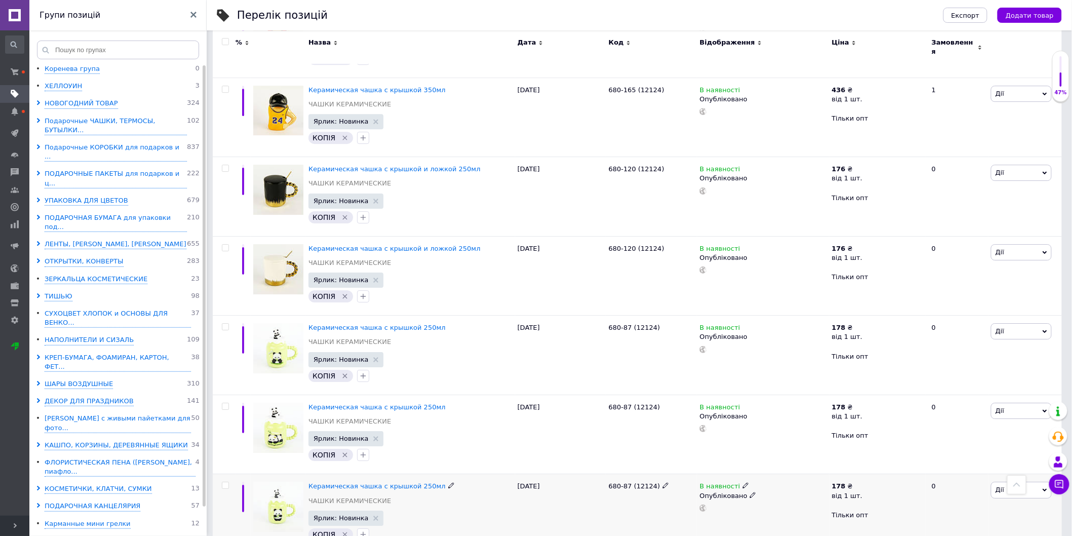
scroll to position [1303, 0]
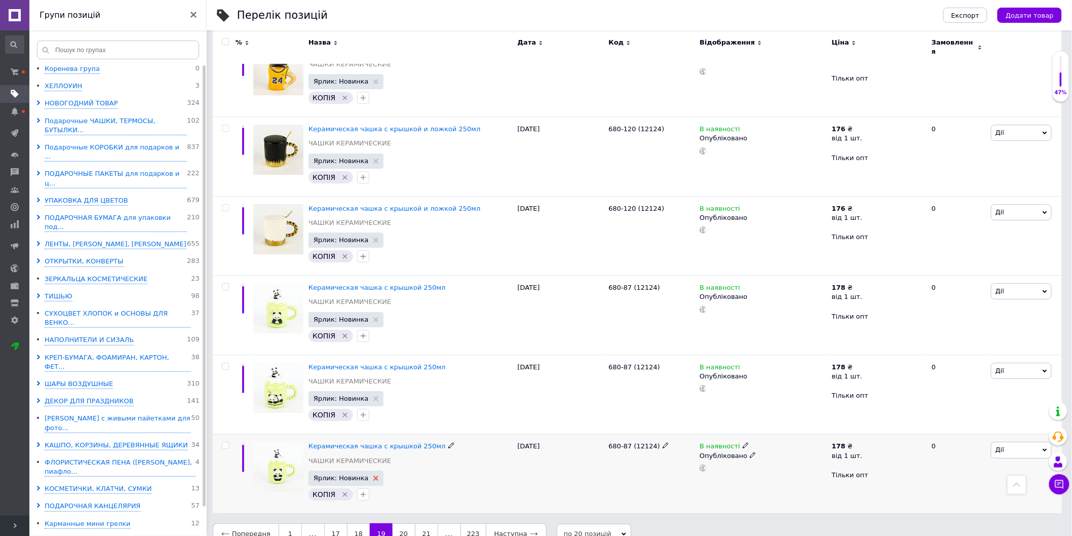
click at [374, 476] on icon at bounding box center [376, 478] width 5 height 5
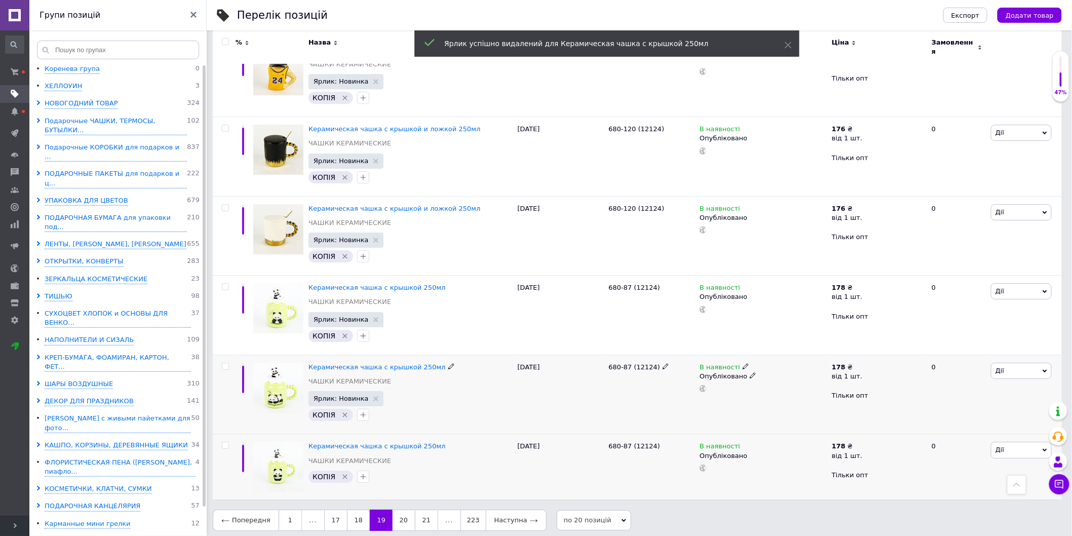
scroll to position [1289, 0]
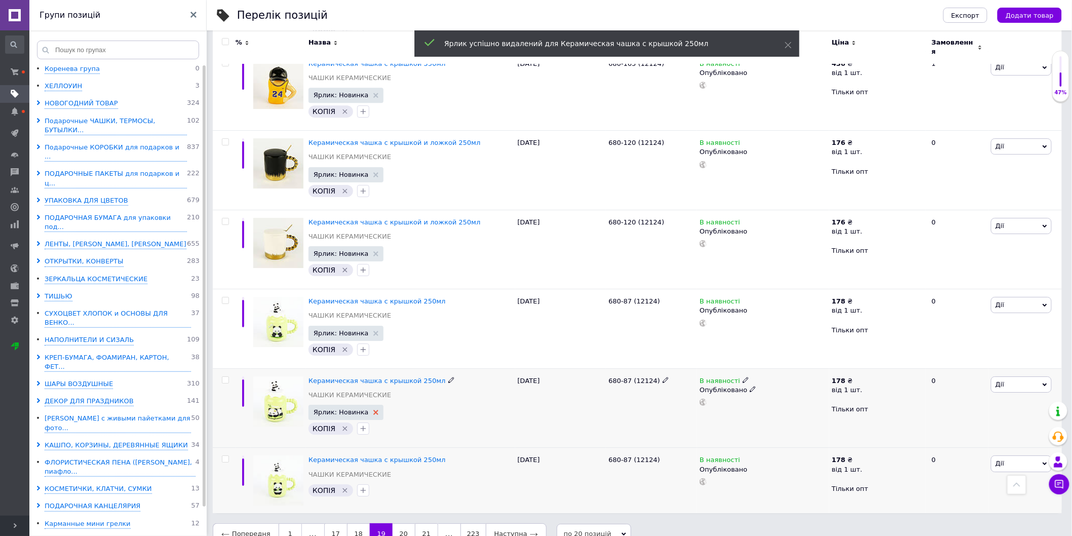
click at [374, 410] on icon at bounding box center [376, 412] width 5 height 5
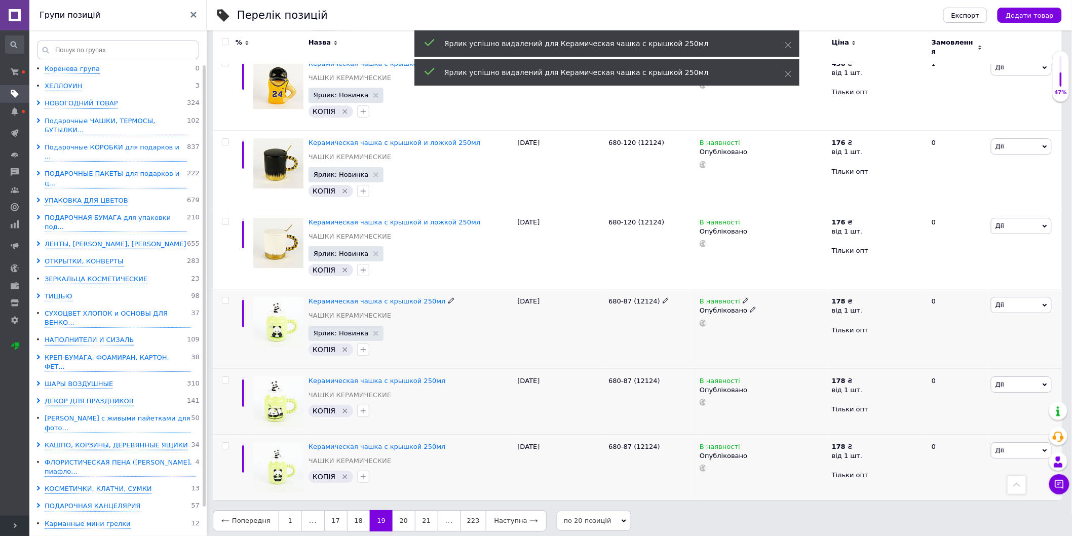
scroll to position [1276, 0]
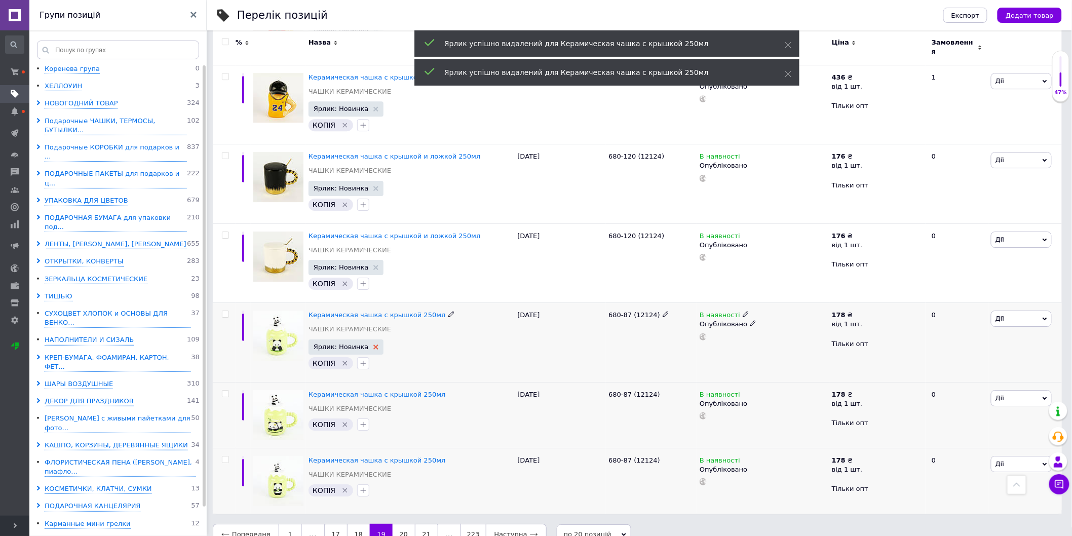
click at [374, 345] on use at bounding box center [376, 347] width 5 height 5
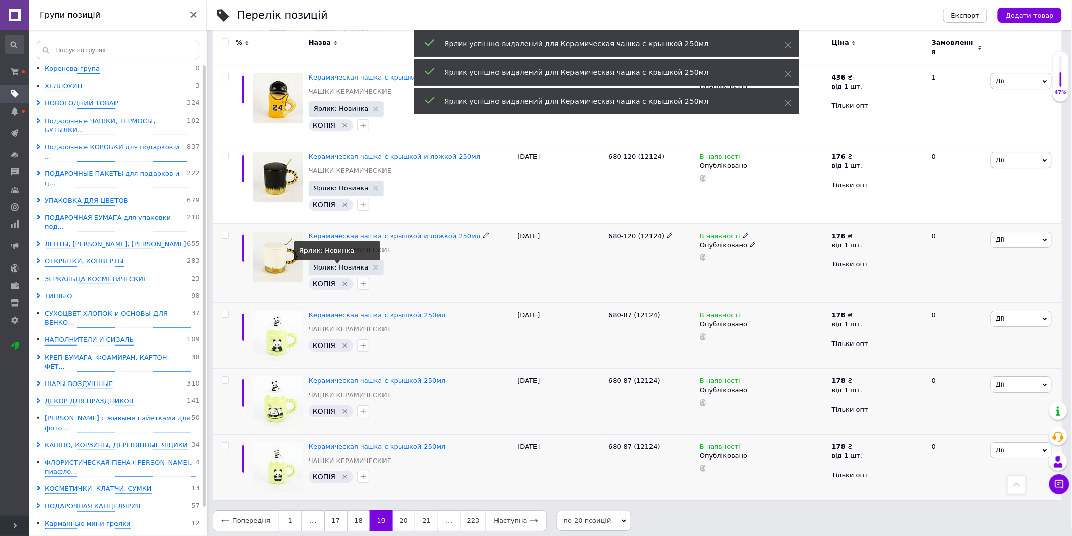
scroll to position [1262, 0]
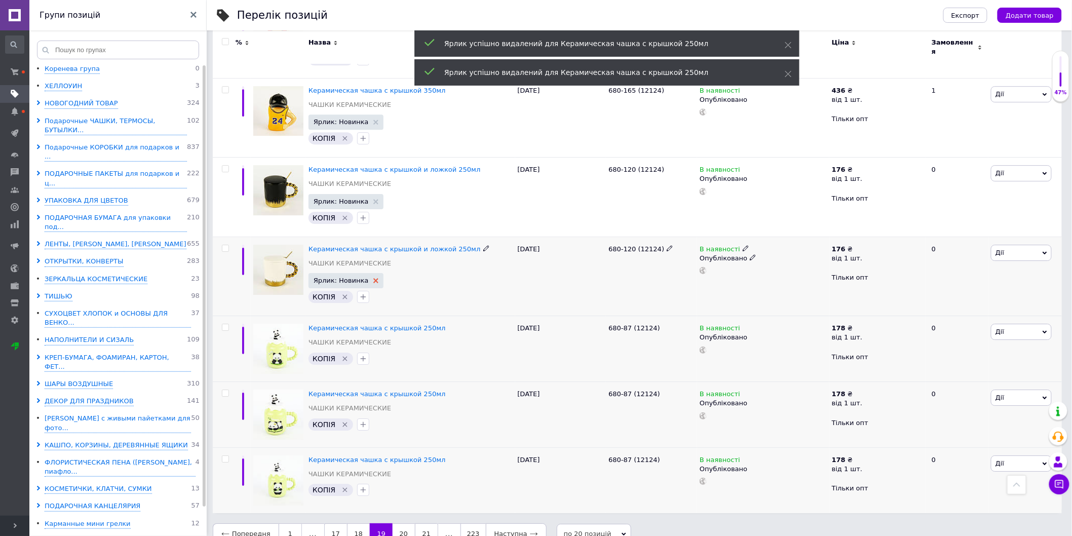
click at [374, 278] on icon at bounding box center [376, 280] width 5 height 5
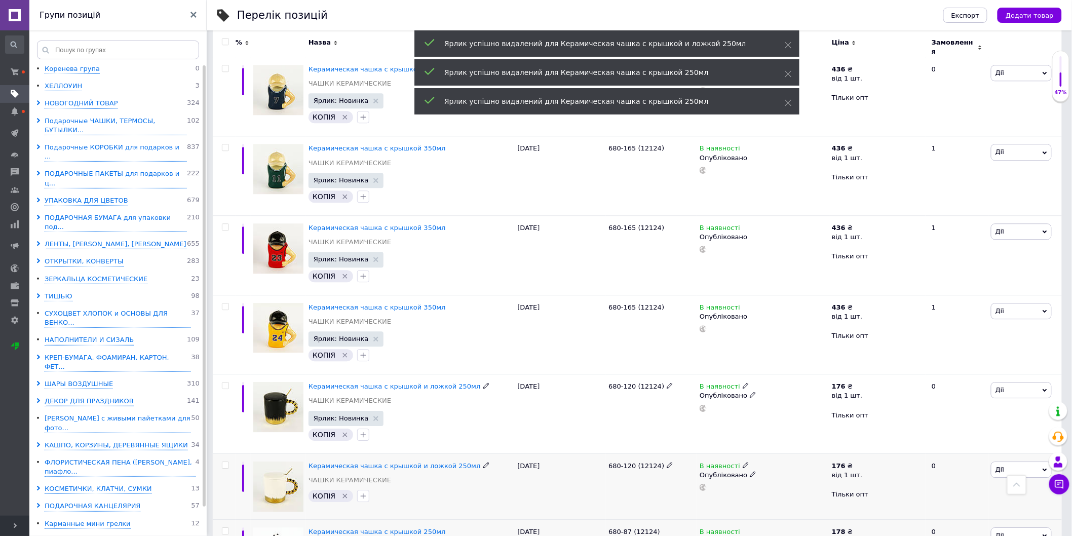
scroll to position [1037, 0]
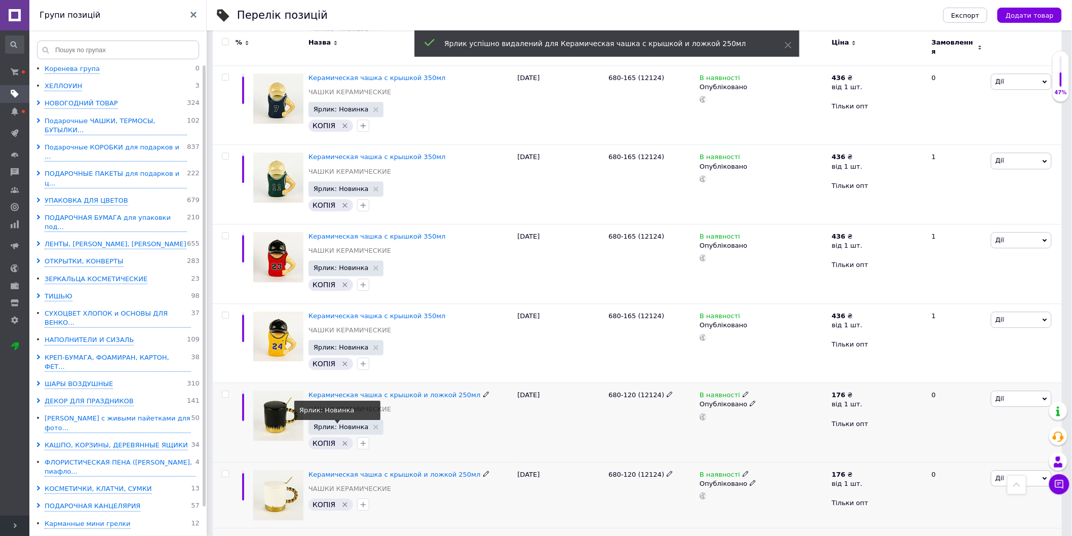
click at [369, 424] on span "Ярлик: Новинка" at bounding box center [346, 427] width 65 height 7
click at [374, 425] on use at bounding box center [376, 427] width 5 height 5
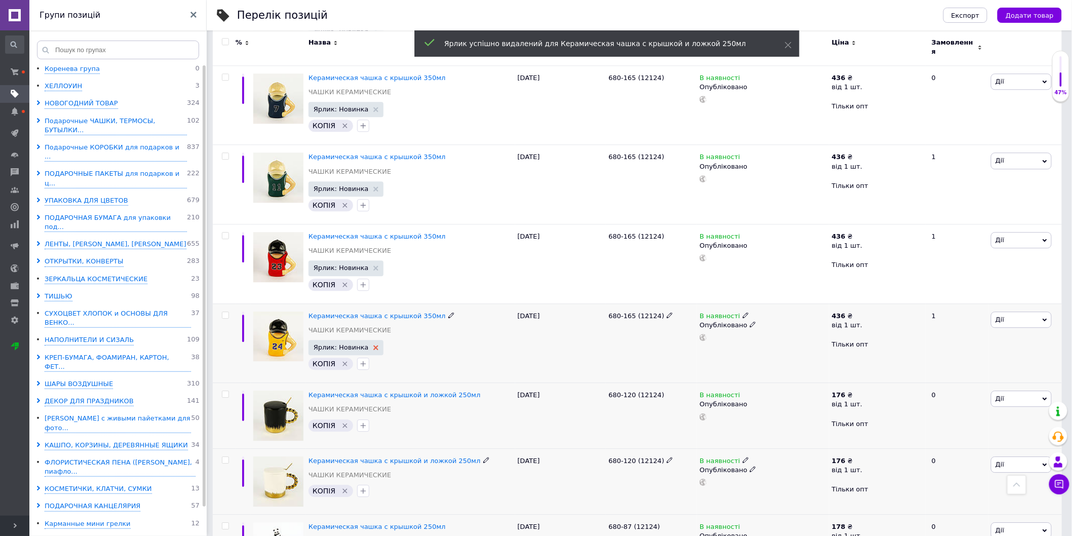
click at [374, 345] on use at bounding box center [376, 347] width 5 height 5
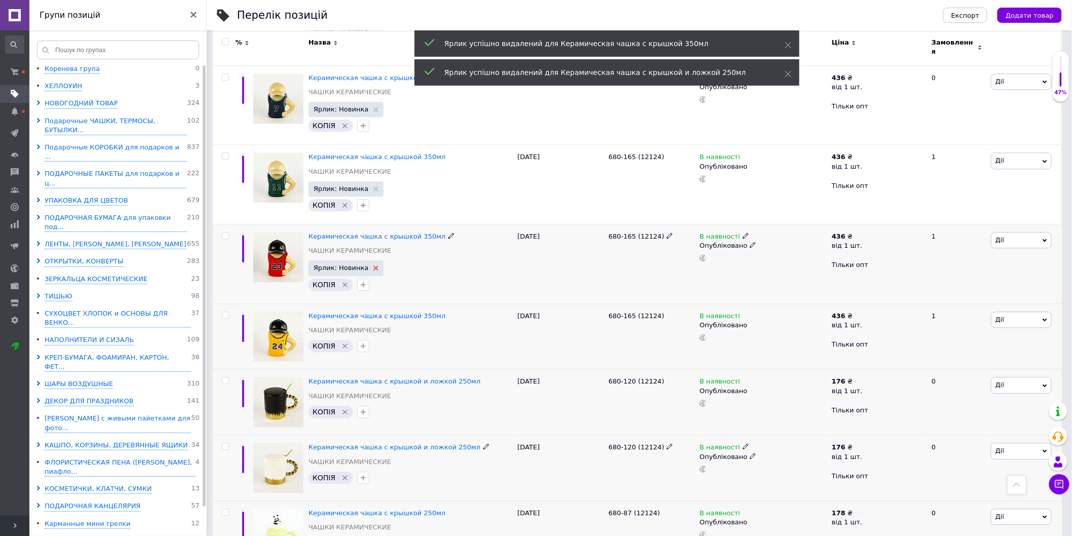
click at [374, 266] on use at bounding box center [376, 268] width 5 height 5
click at [374, 187] on use at bounding box center [376, 189] width 5 height 5
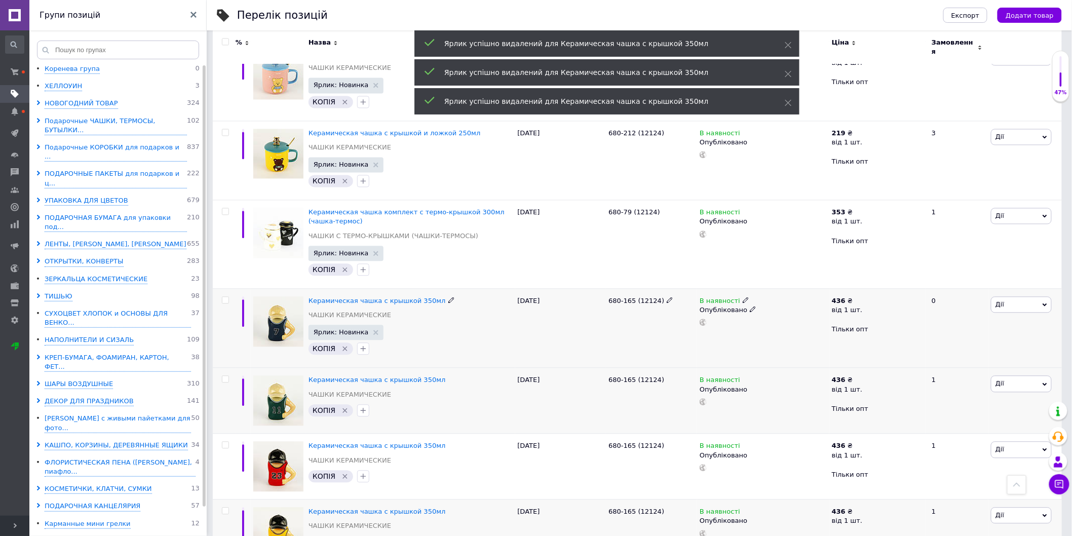
scroll to position [812, 0]
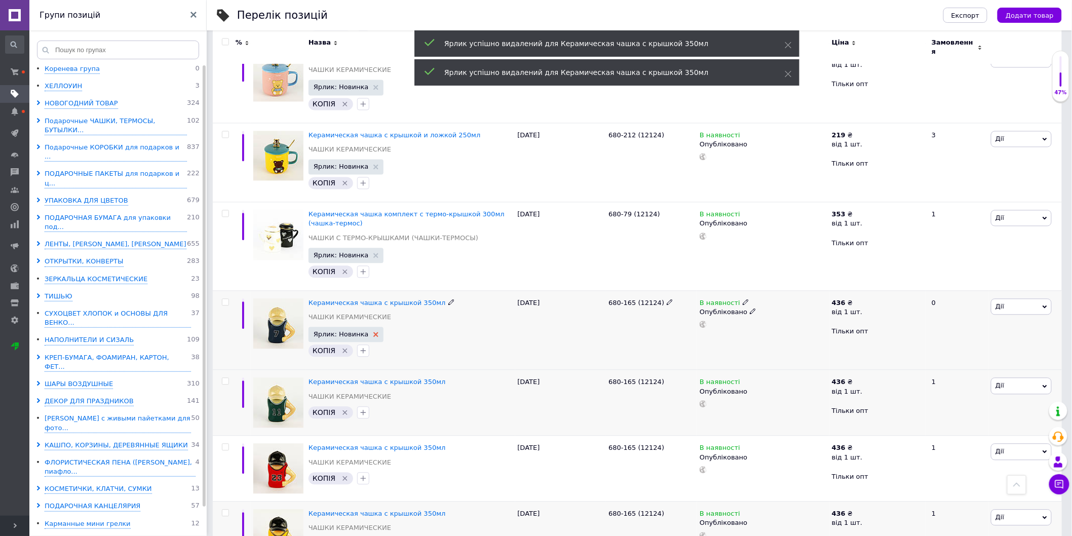
click at [374, 332] on use at bounding box center [376, 334] width 5 height 5
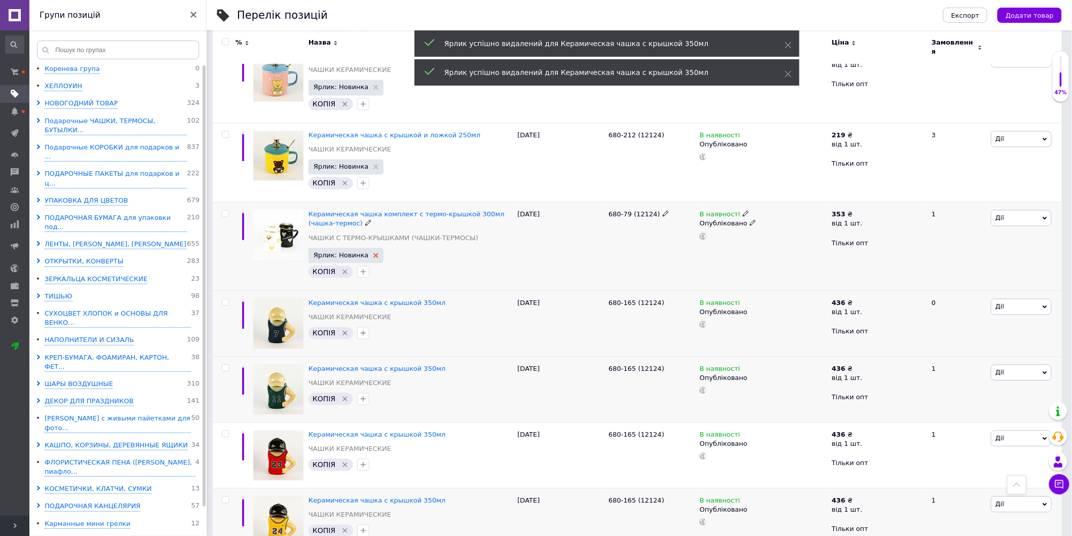
click at [374, 253] on use at bounding box center [376, 255] width 5 height 5
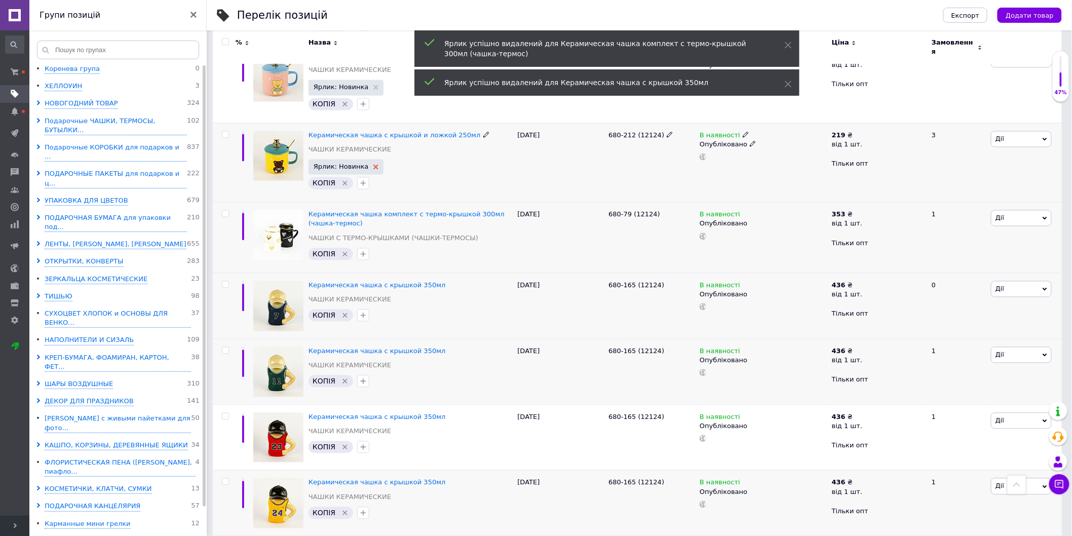
click at [374, 164] on use at bounding box center [376, 166] width 5 height 5
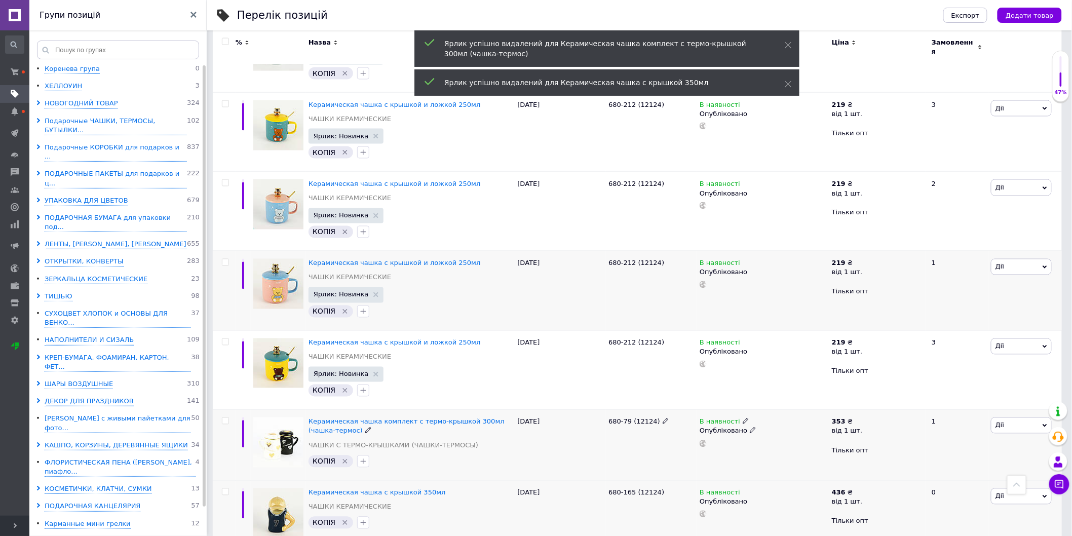
scroll to position [586, 0]
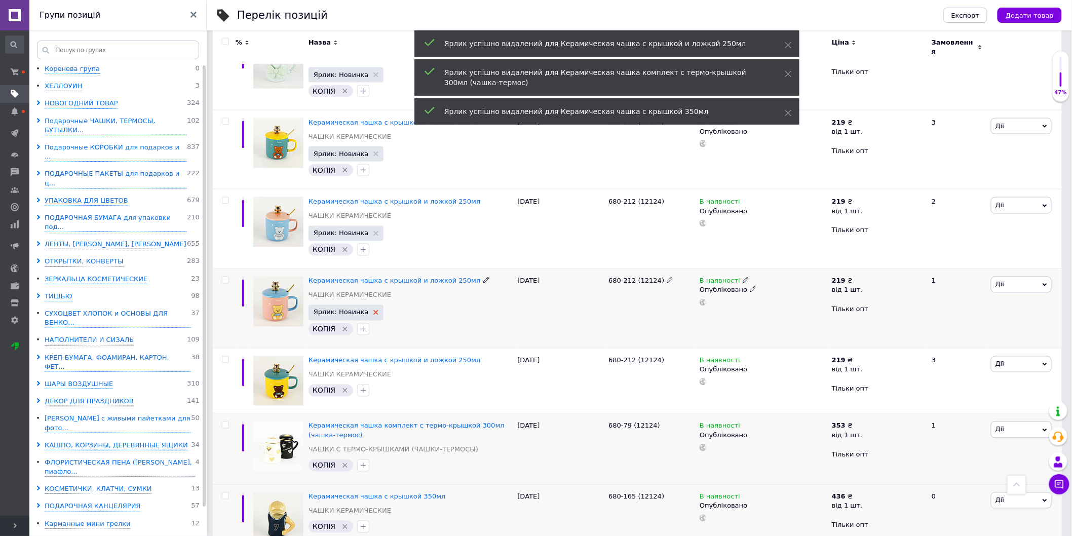
click at [374, 310] on use at bounding box center [376, 312] width 5 height 5
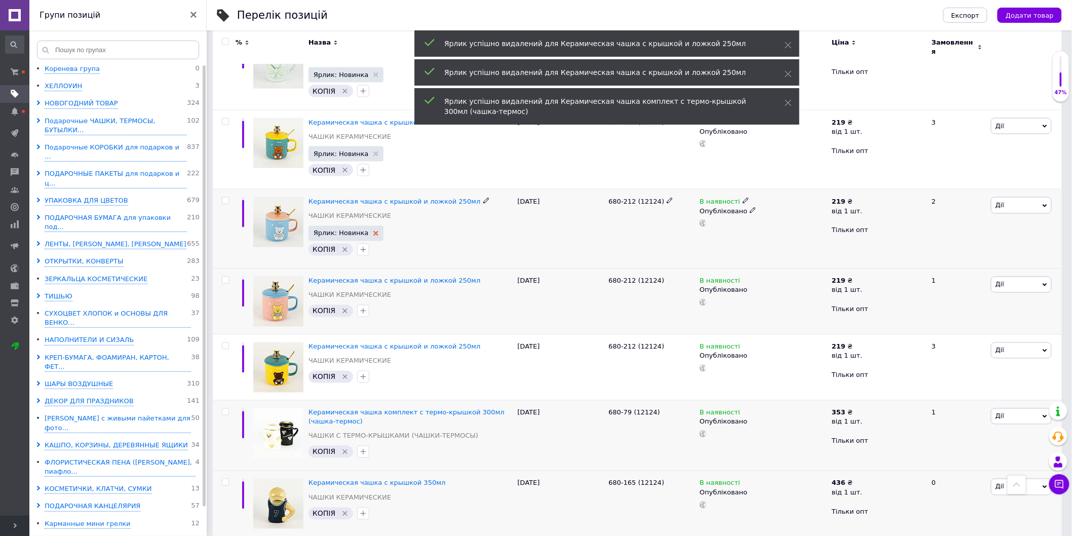
click at [374, 231] on icon at bounding box center [376, 233] width 5 height 5
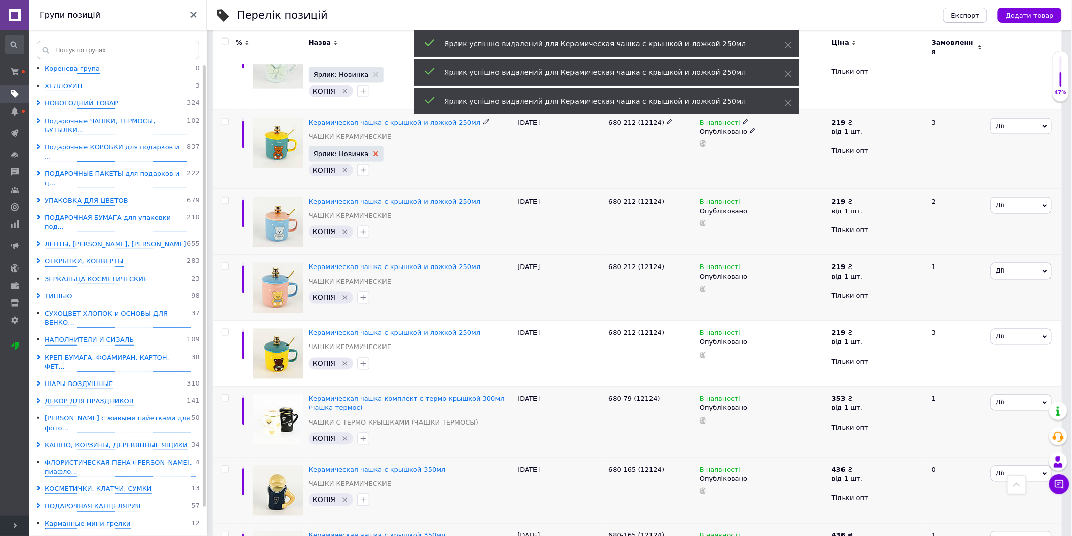
click at [374, 152] on use at bounding box center [376, 154] width 5 height 5
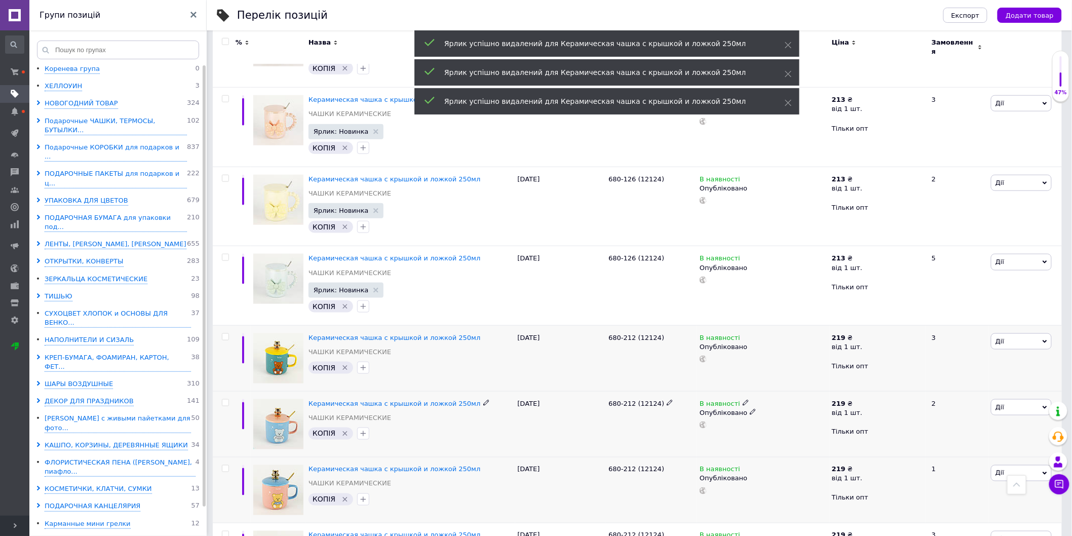
scroll to position [361, 0]
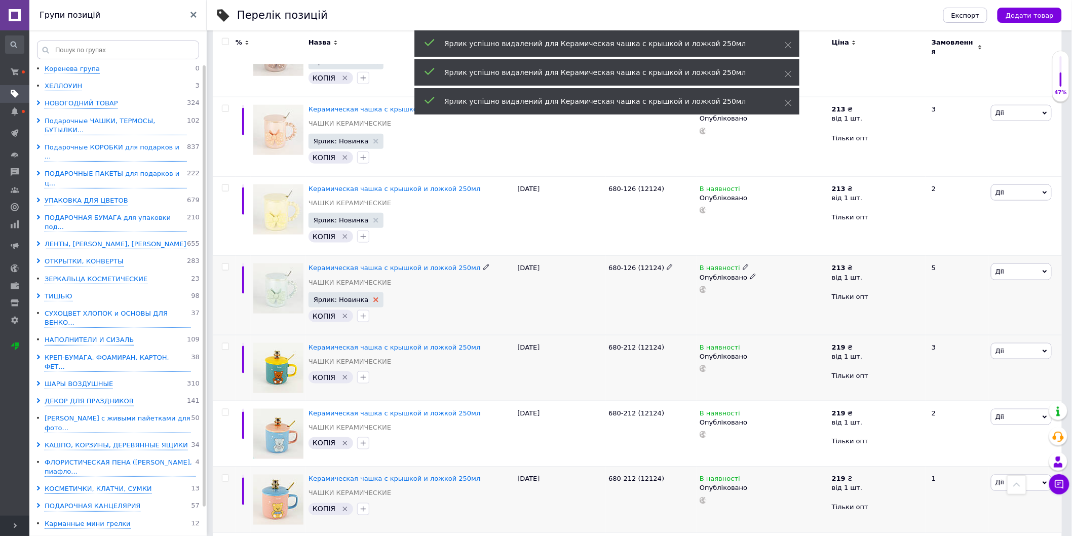
click at [374, 297] on icon at bounding box center [376, 299] width 5 height 5
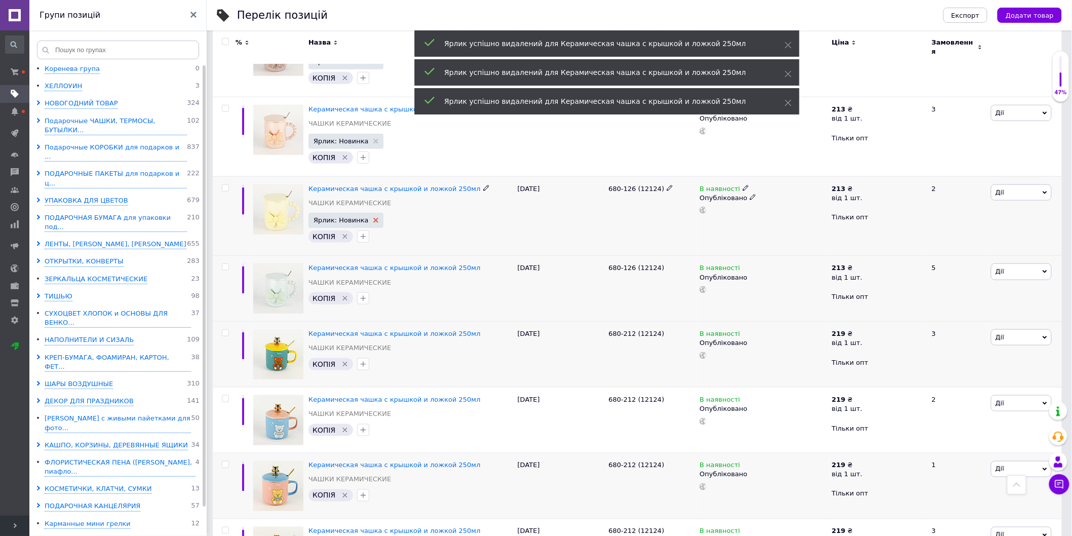
click at [374, 218] on use at bounding box center [376, 220] width 5 height 5
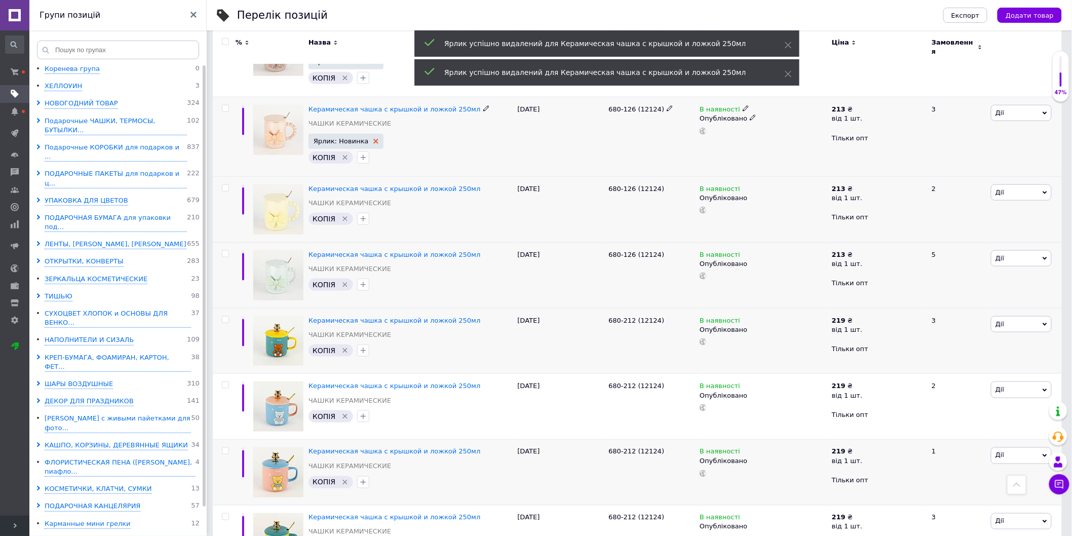
click at [374, 139] on icon at bounding box center [376, 141] width 5 height 5
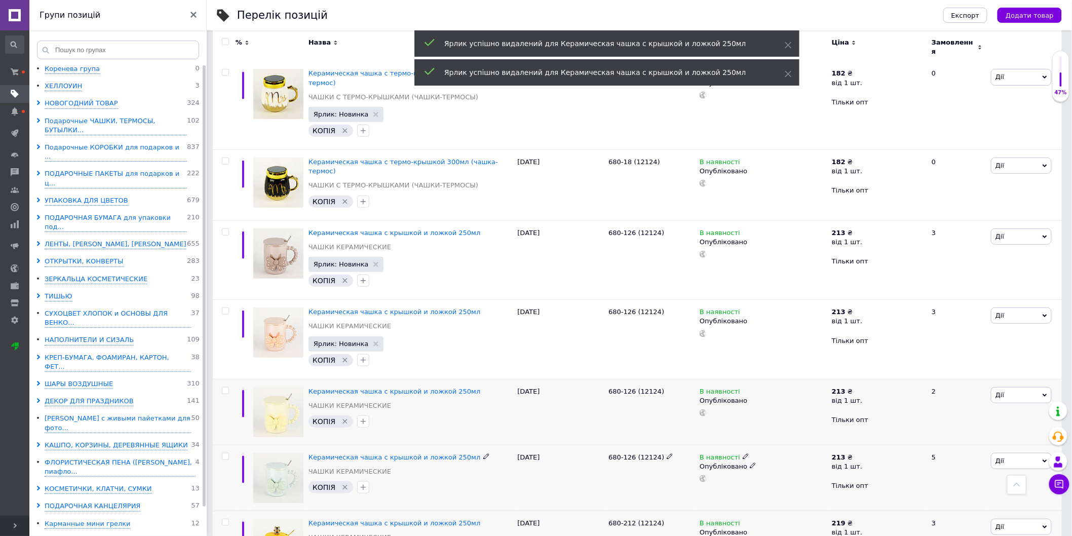
scroll to position [136, 0]
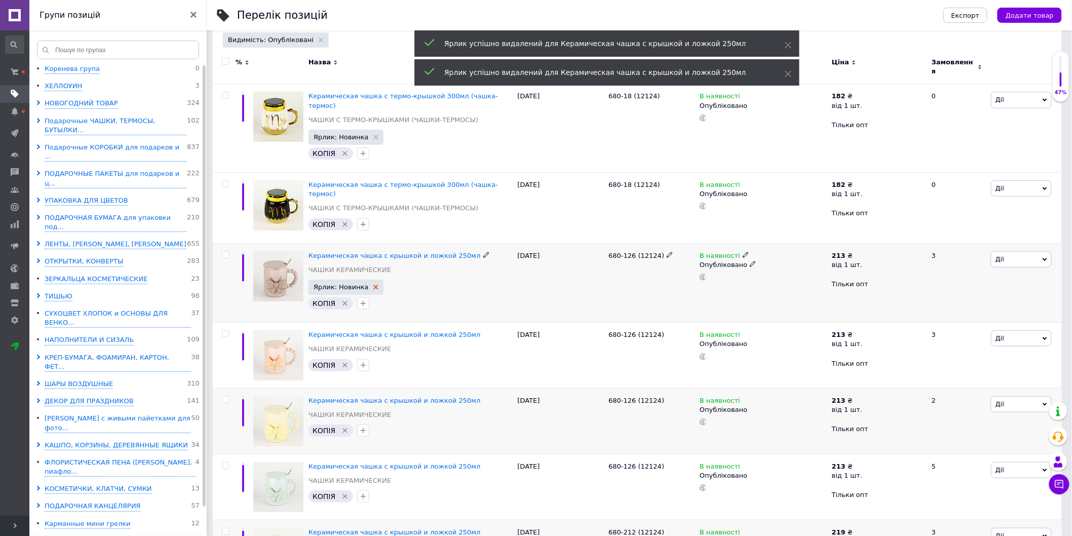
click at [374, 285] on use at bounding box center [376, 287] width 5 height 5
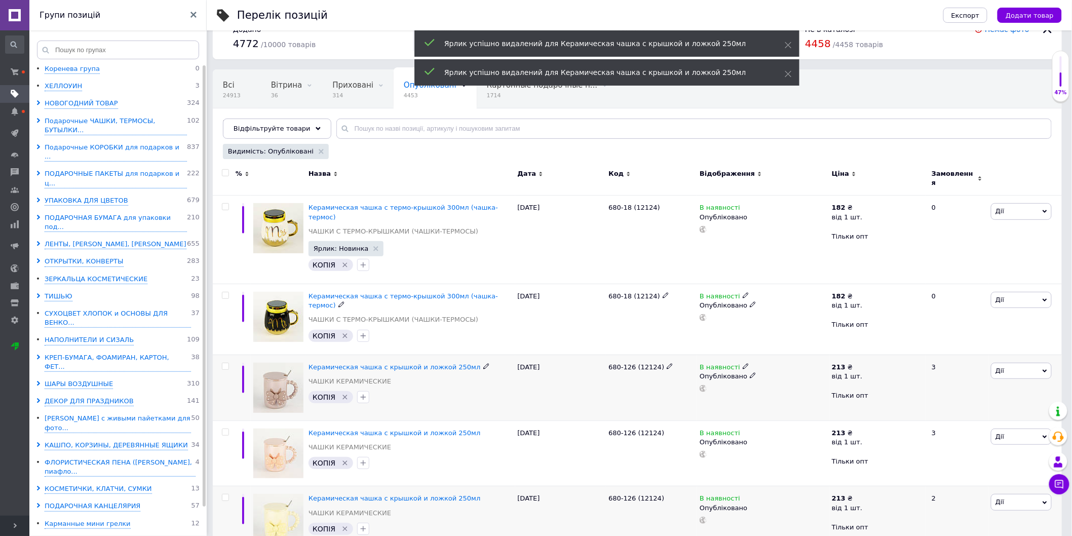
scroll to position [0, 0]
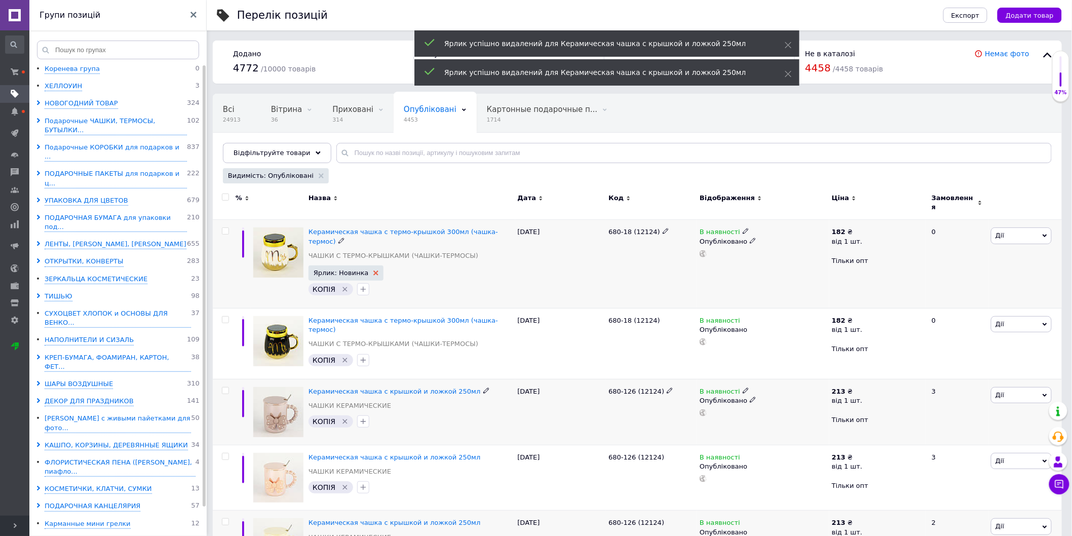
click at [374, 271] on icon at bounding box center [376, 273] width 5 height 5
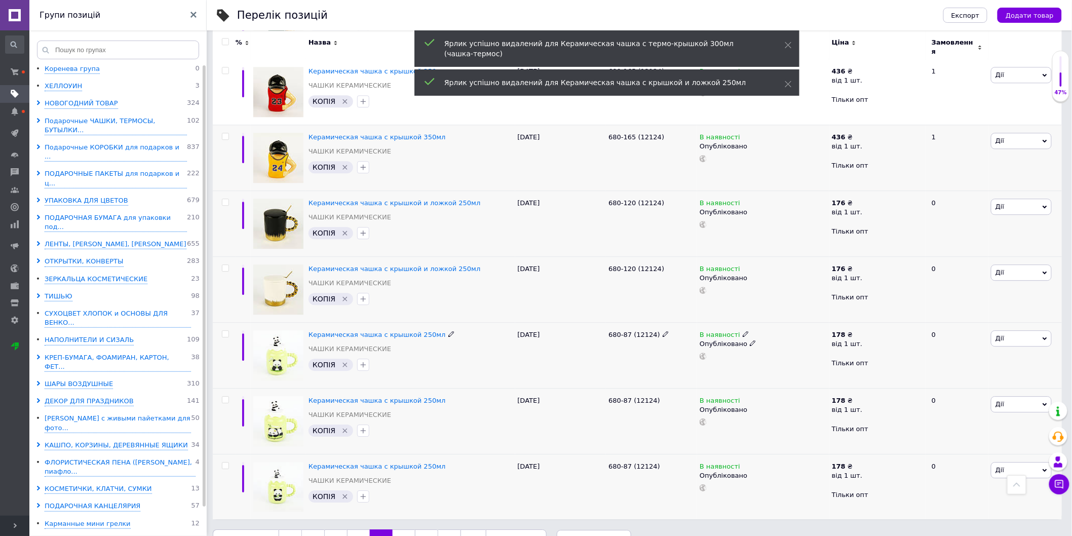
scroll to position [1042, 0]
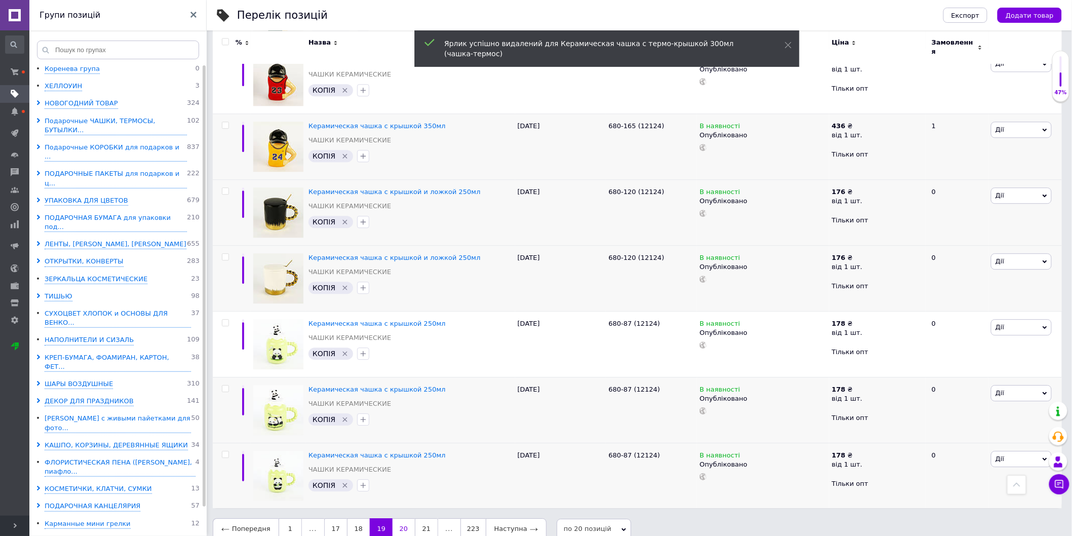
click at [401, 518] on link "20" at bounding box center [404, 528] width 22 height 21
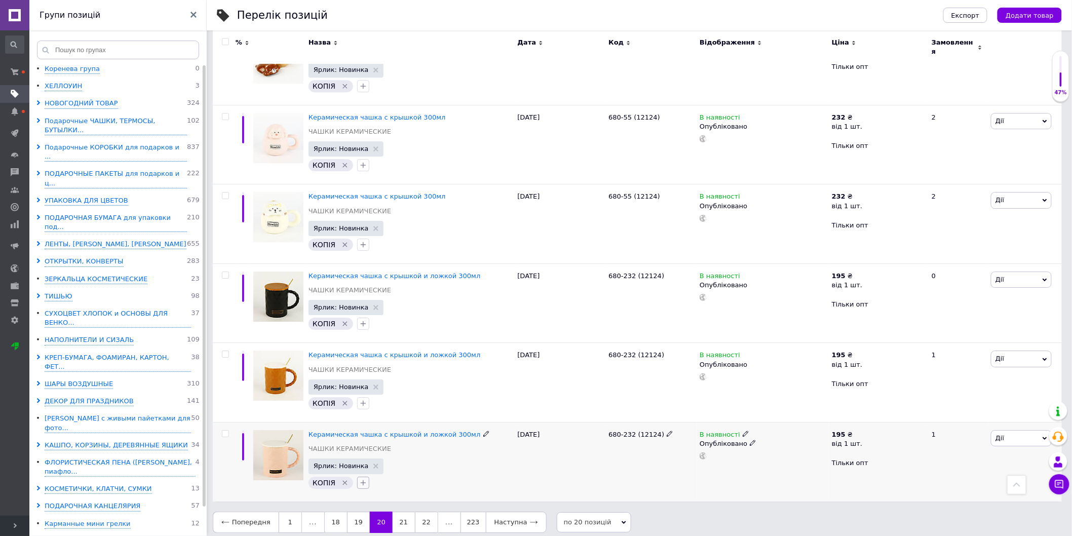
scroll to position [1308, 0]
click at [374, 461] on use at bounding box center [376, 463] width 5 height 5
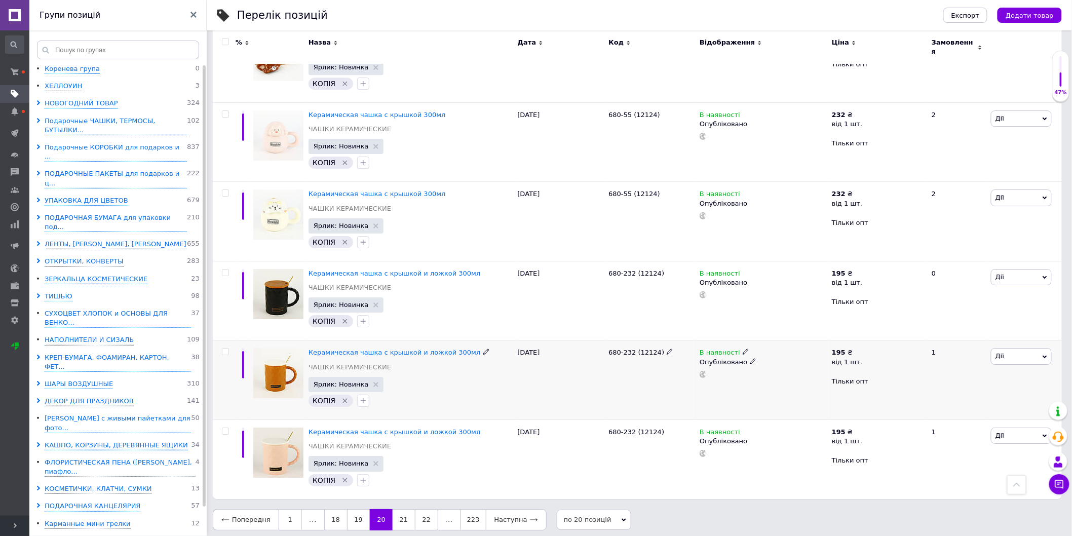
scroll to position [1294, 0]
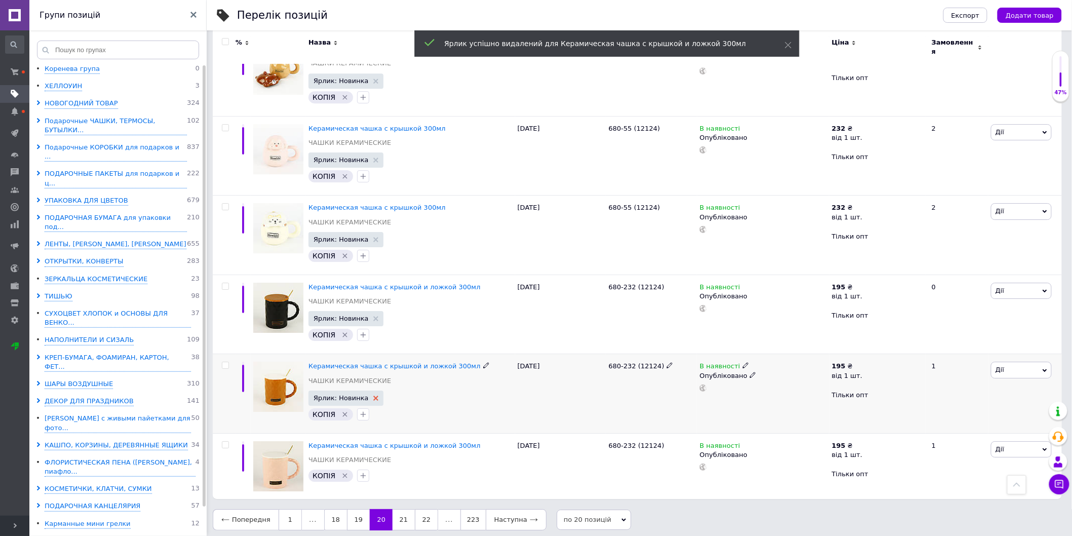
click at [374, 396] on icon at bounding box center [376, 398] width 5 height 5
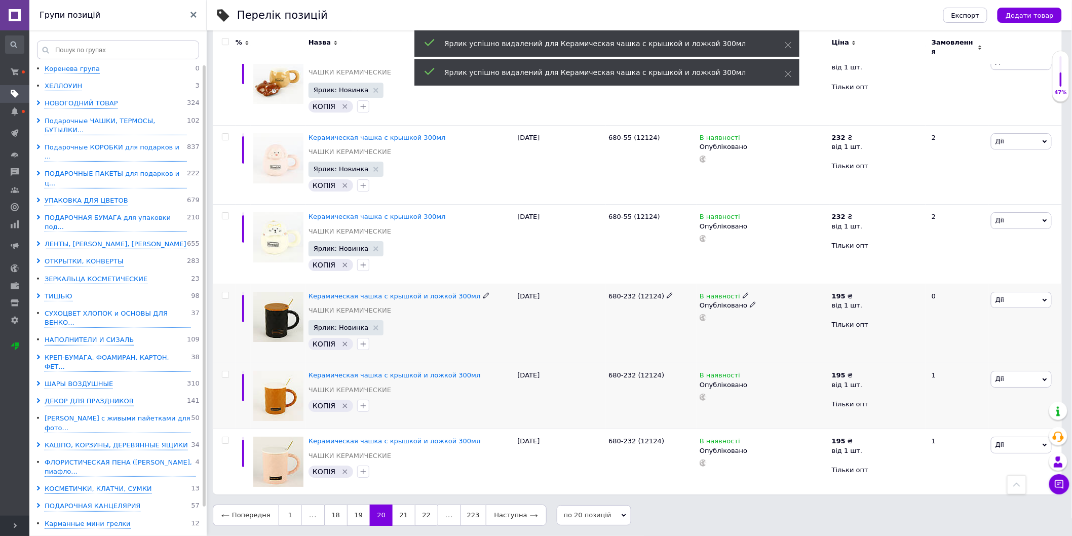
scroll to position [1280, 0]
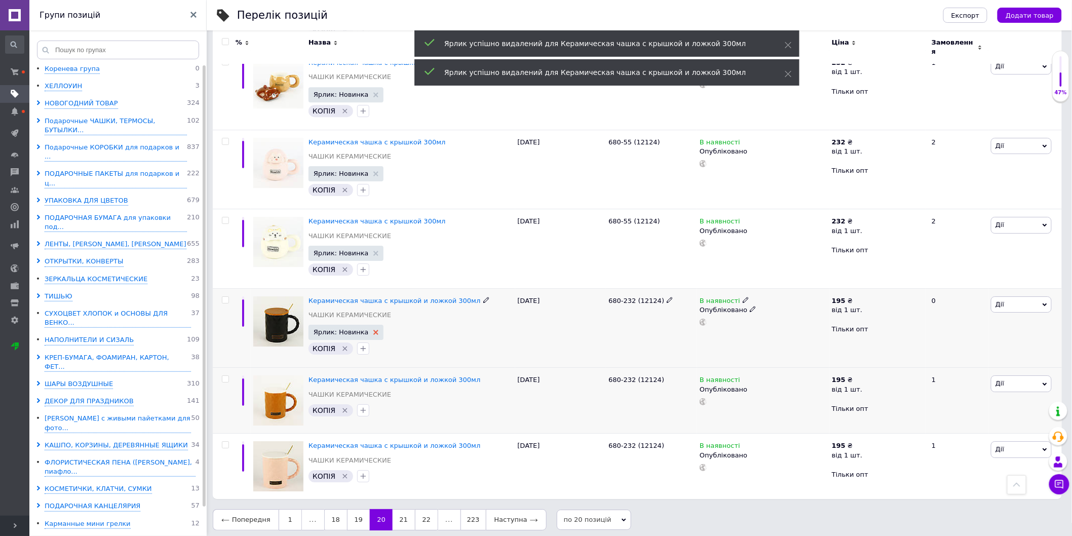
click at [374, 330] on use at bounding box center [376, 332] width 5 height 5
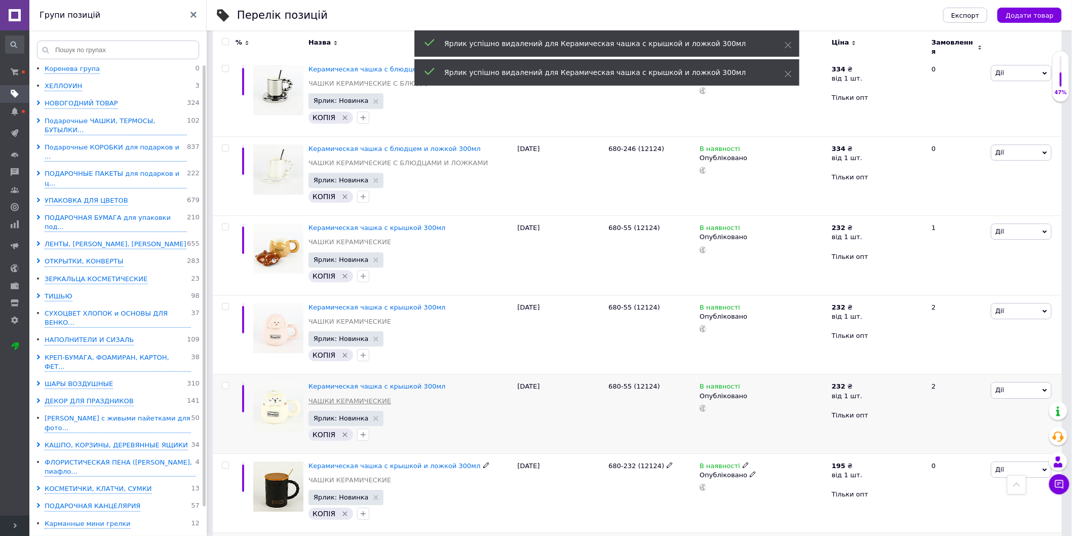
scroll to position [1111, 0]
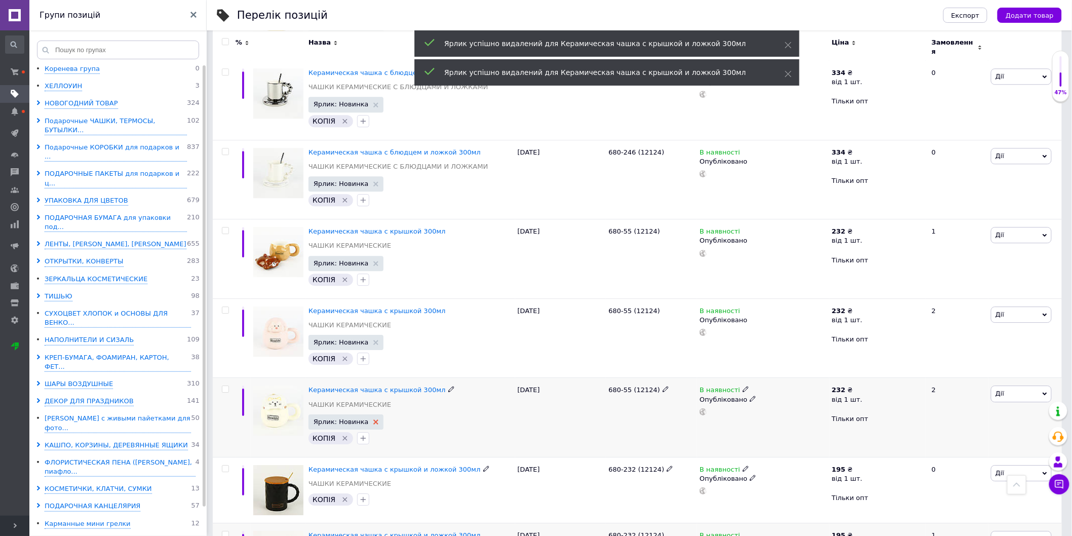
click at [374, 420] on use at bounding box center [376, 422] width 5 height 5
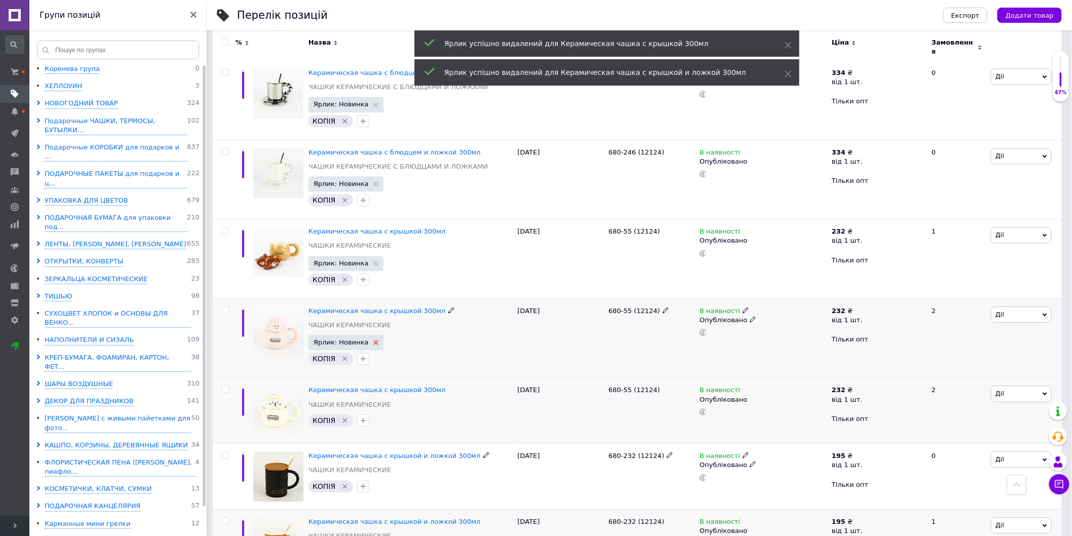
click at [374, 340] on use at bounding box center [376, 342] width 5 height 5
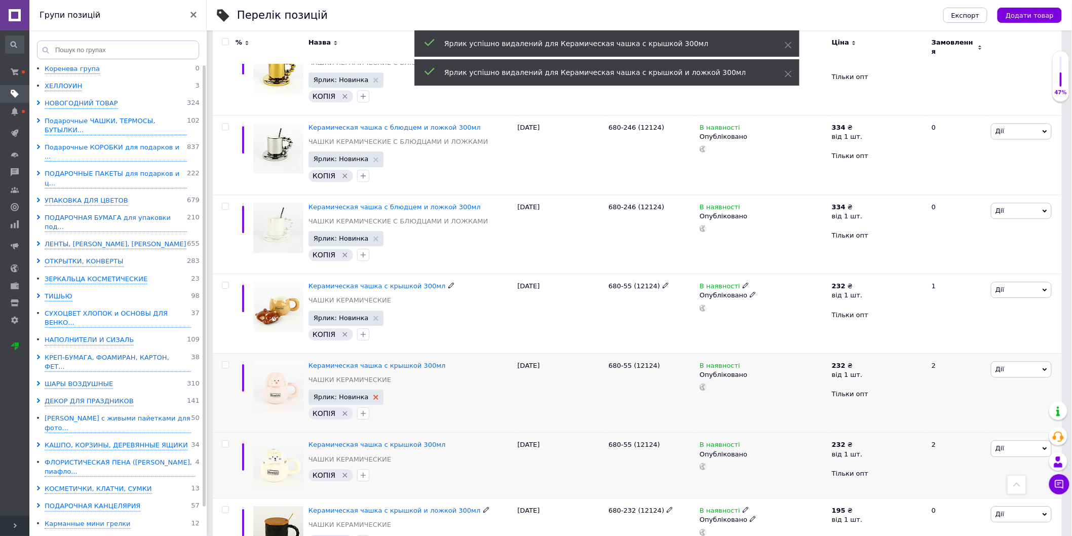
scroll to position [943, 0]
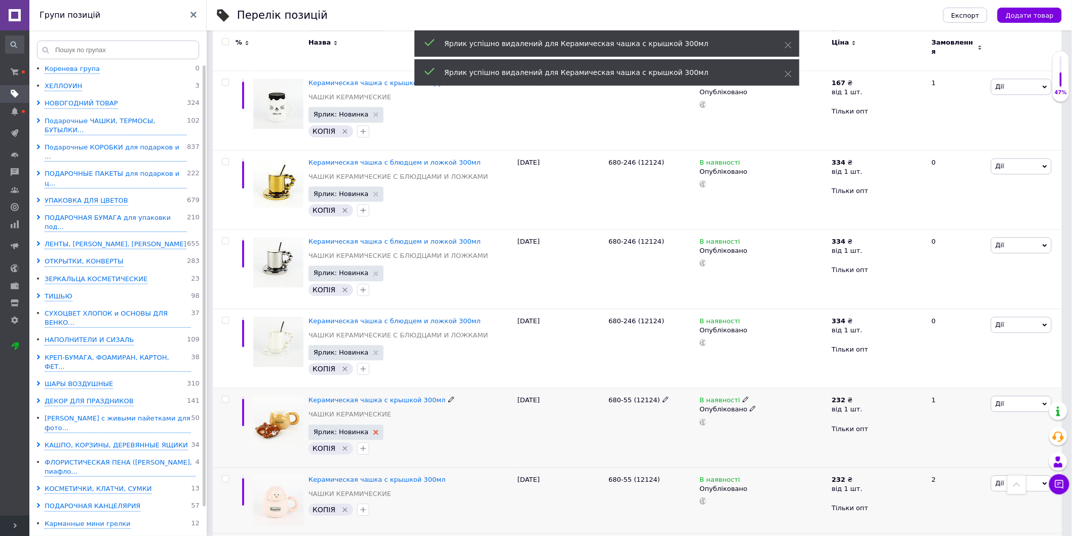
click at [374, 430] on use at bounding box center [376, 432] width 5 height 5
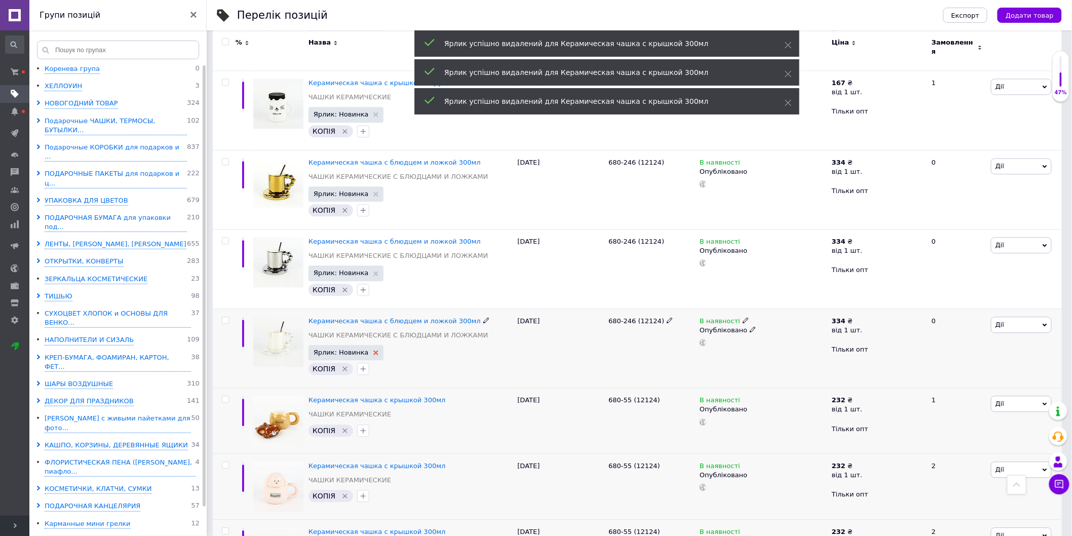
click at [374, 350] on use at bounding box center [376, 352] width 5 height 5
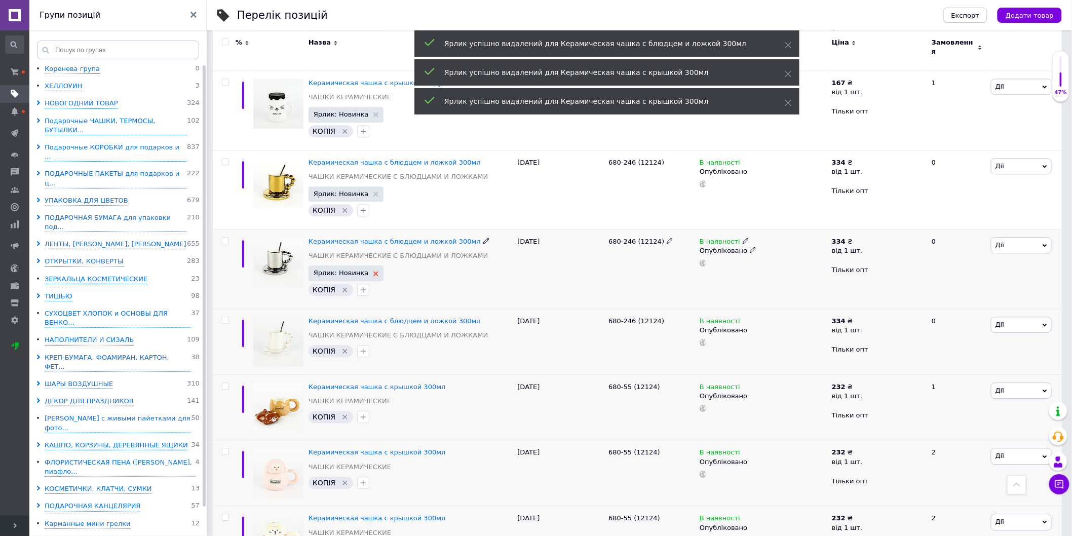
click at [374, 271] on use at bounding box center [376, 273] width 5 height 5
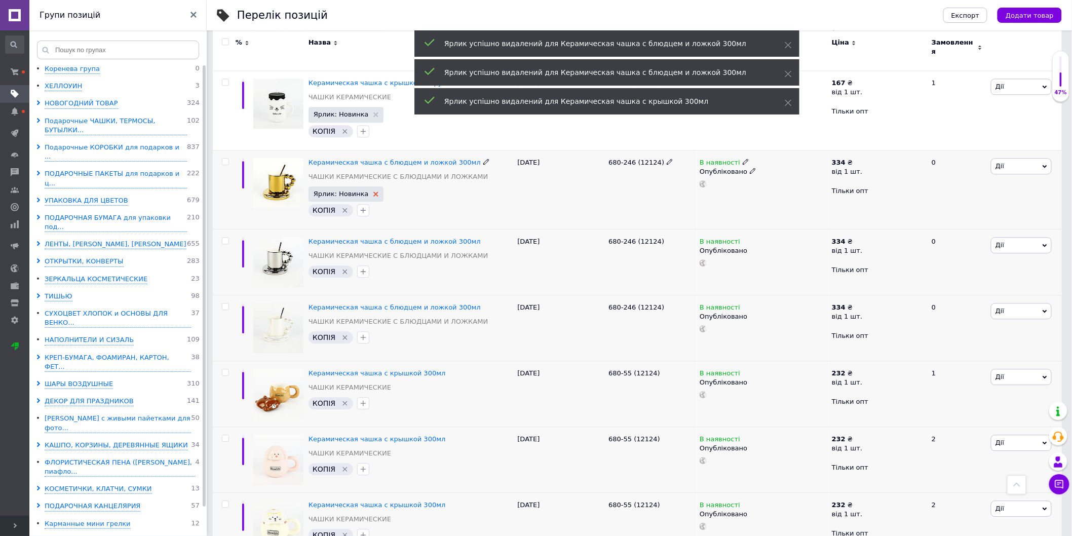
click at [374, 192] on icon at bounding box center [376, 194] width 5 height 5
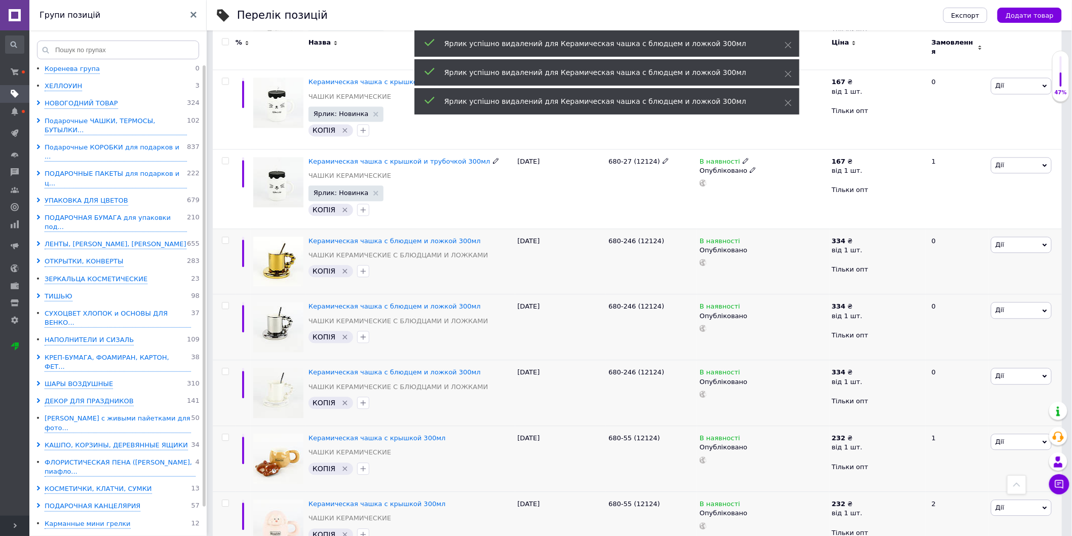
scroll to position [773, 0]
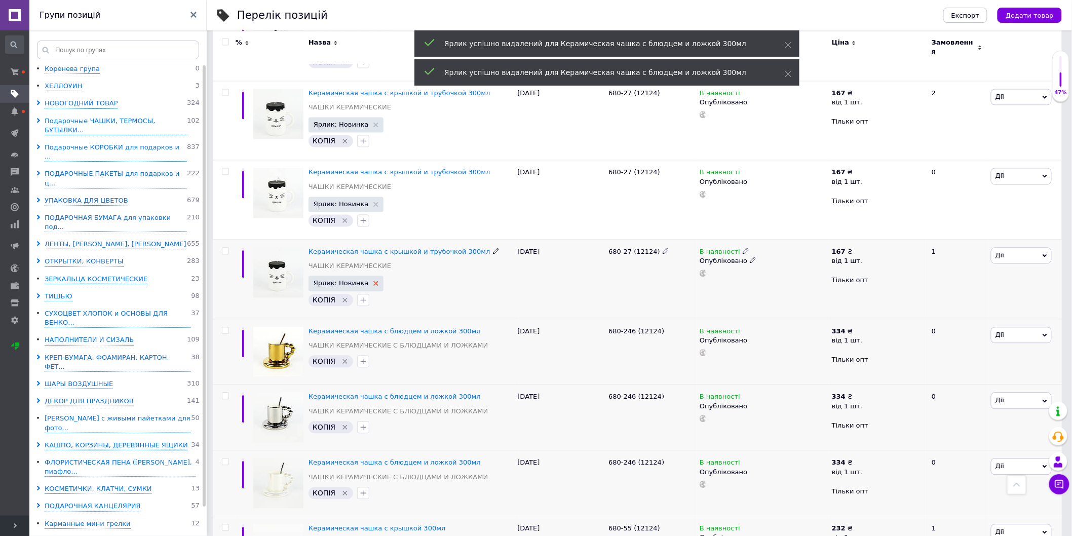
click at [374, 281] on icon at bounding box center [376, 283] width 5 height 5
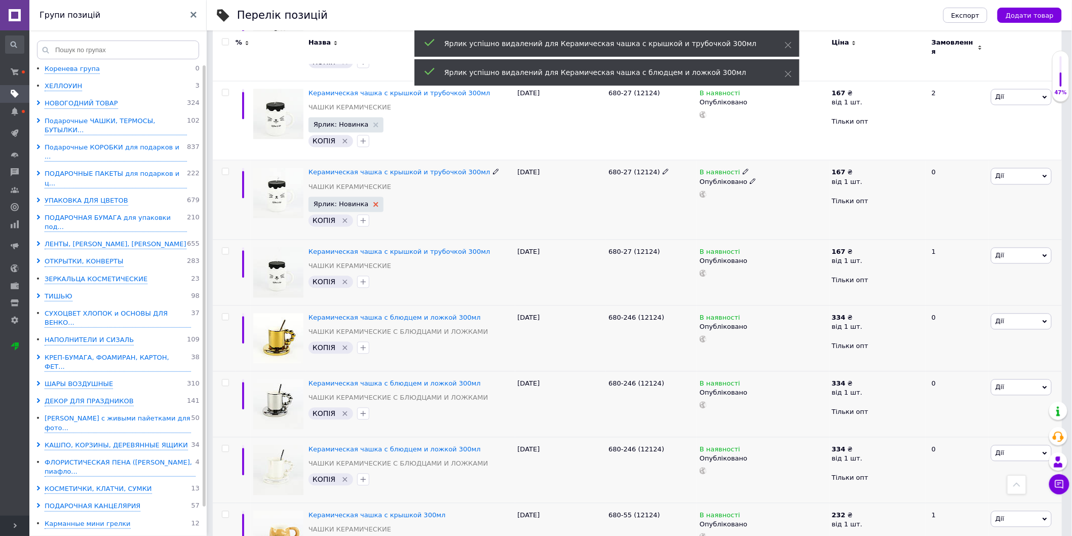
click at [374, 202] on use at bounding box center [376, 204] width 5 height 5
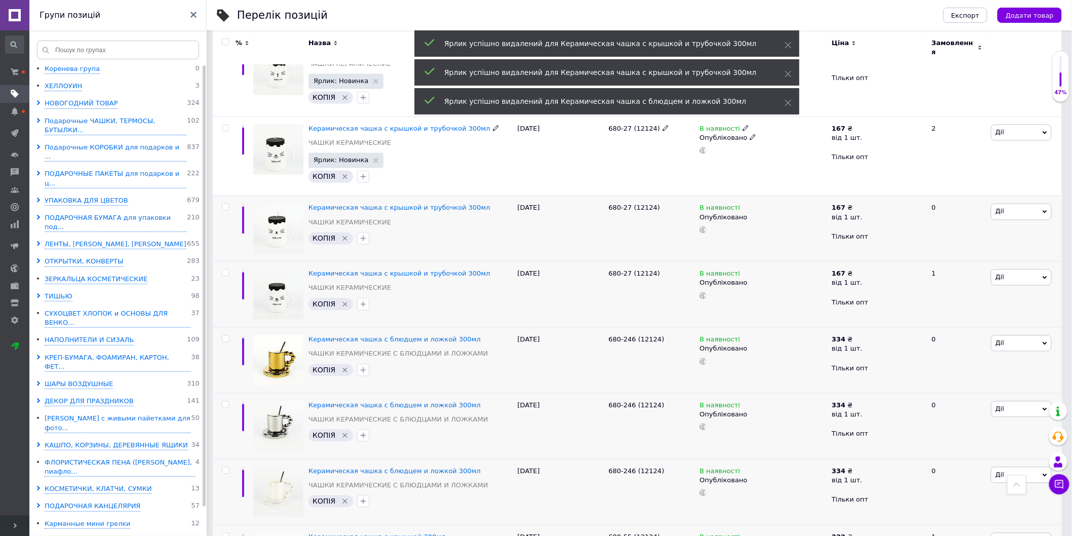
scroll to position [605, 0]
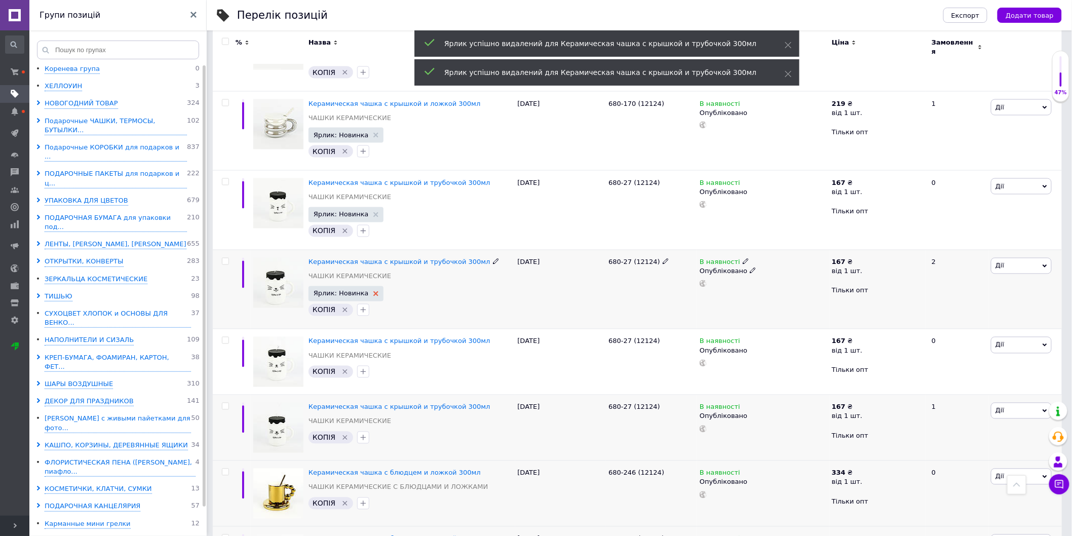
click at [374, 291] on use at bounding box center [376, 293] width 5 height 5
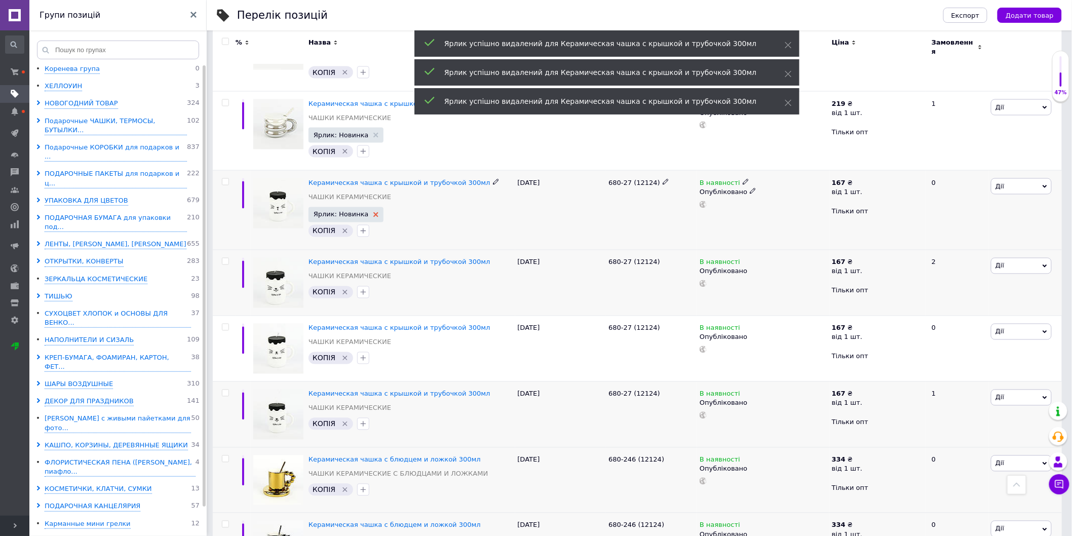
click at [374, 212] on use at bounding box center [376, 214] width 5 height 5
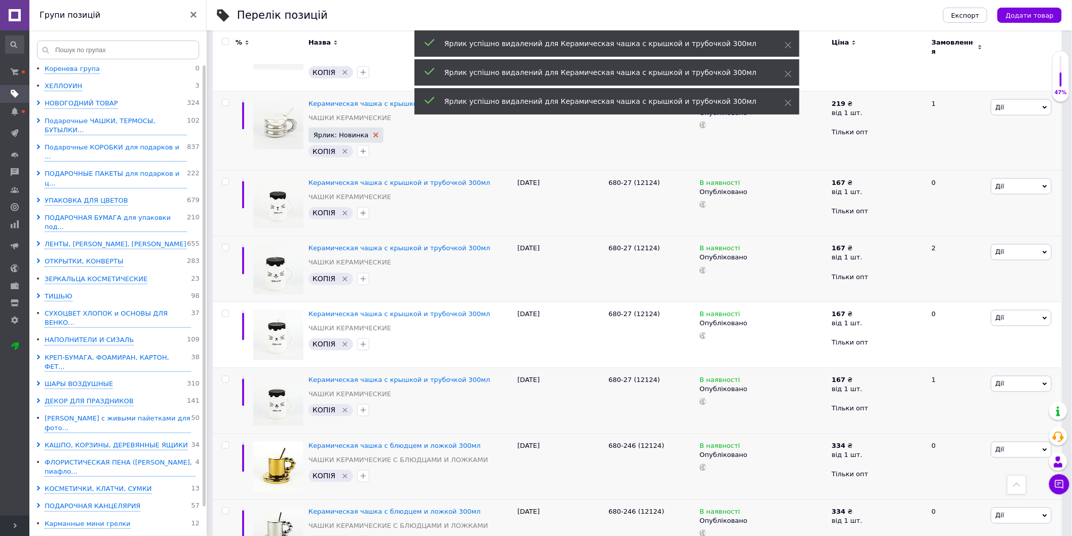
click at [374, 133] on use at bounding box center [376, 135] width 5 height 5
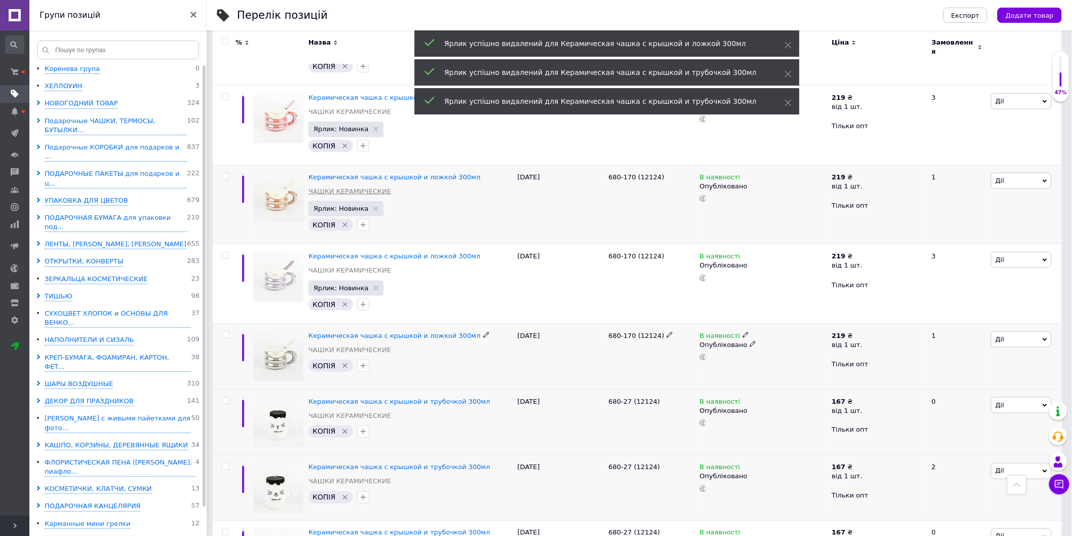
scroll to position [323, 0]
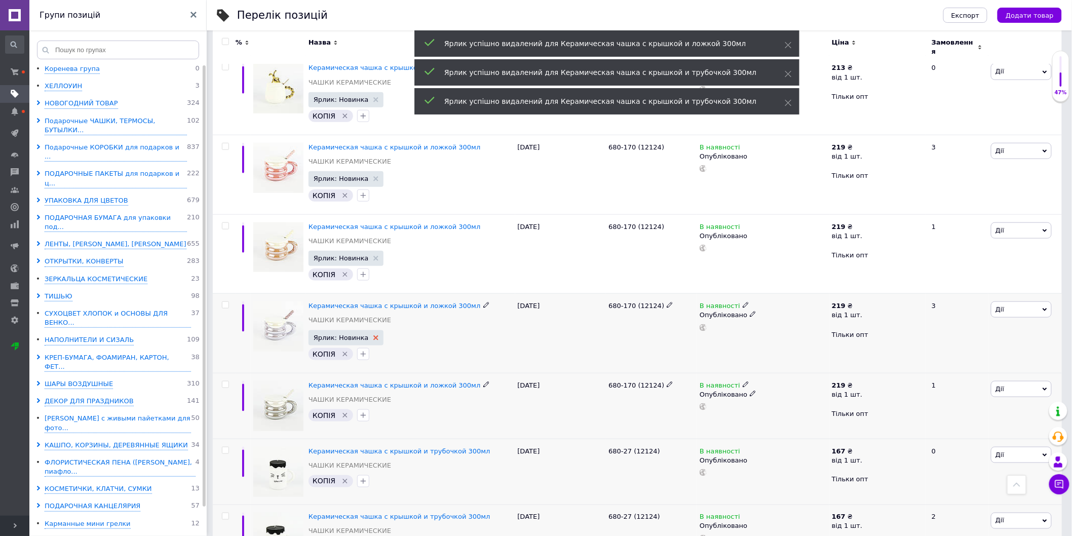
click at [374, 336] on icon at bounding box center [376, 338] width 5 height 5
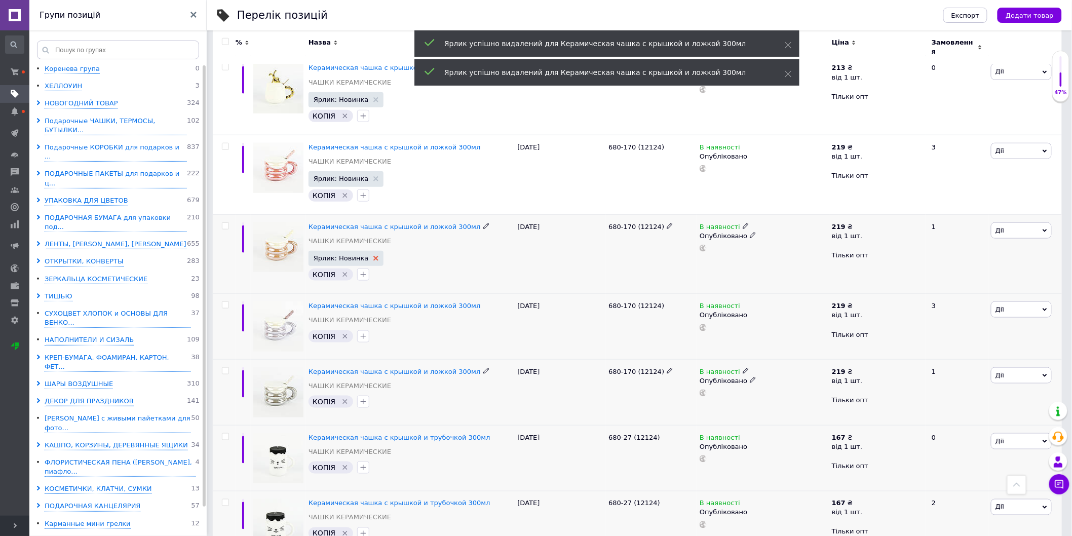
click at [374, 256] on use at bounding box center [376, 258] width 5 height 5
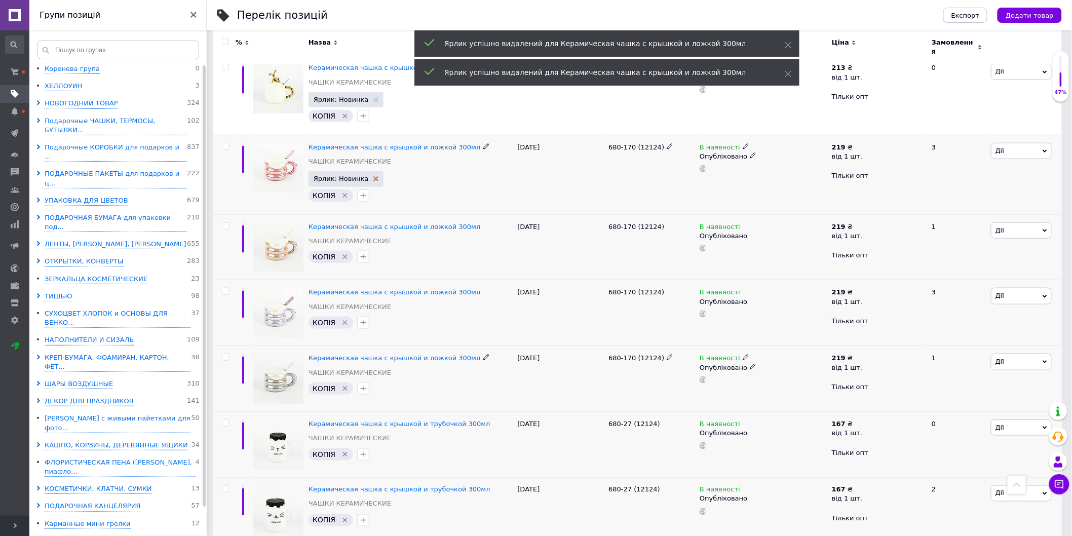
click at [374, 176] on use at bounding box center [376, 178] width 5 height 5
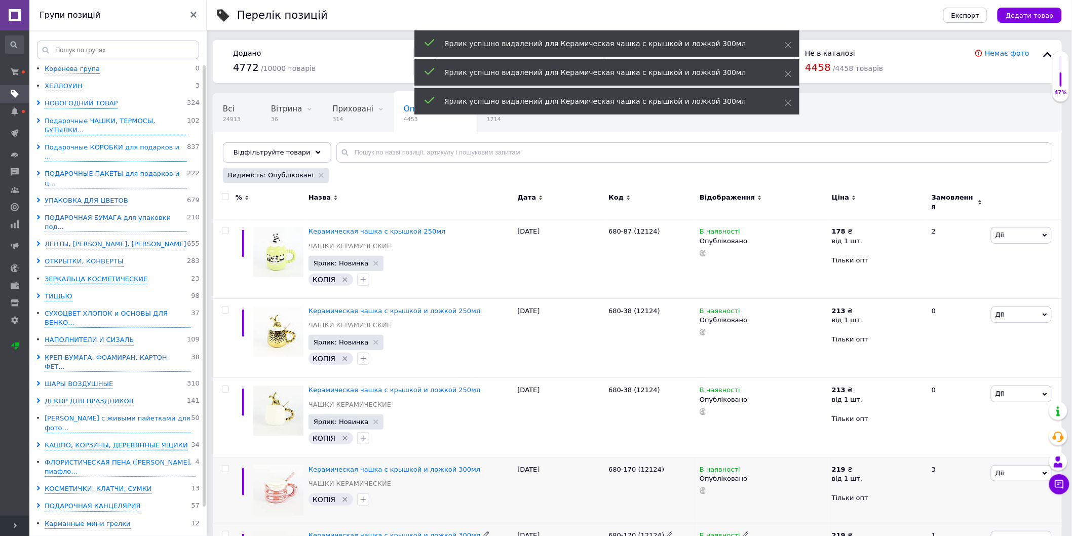
scroll to position [0, 0]
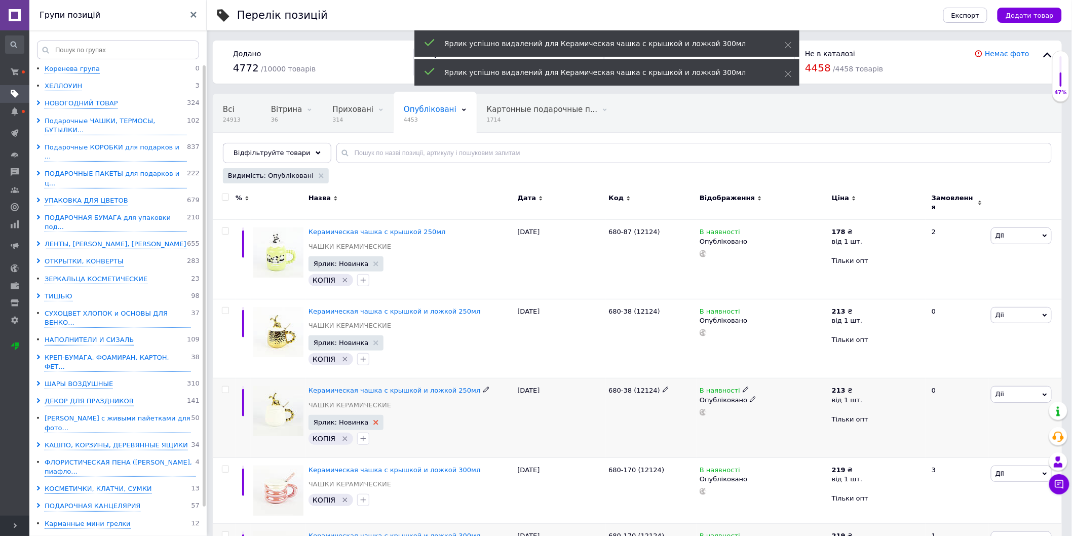
click at [374, 420] on use at bounding box center [376, 422] width 5 height 5
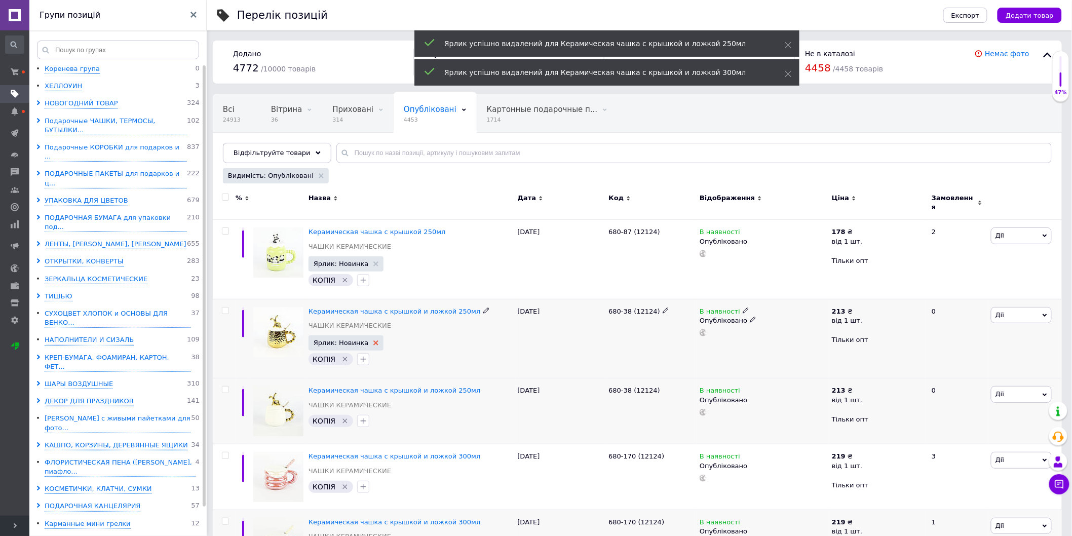
click at [374, 341] on use at bounding box center [376, 343] width 5 height 5
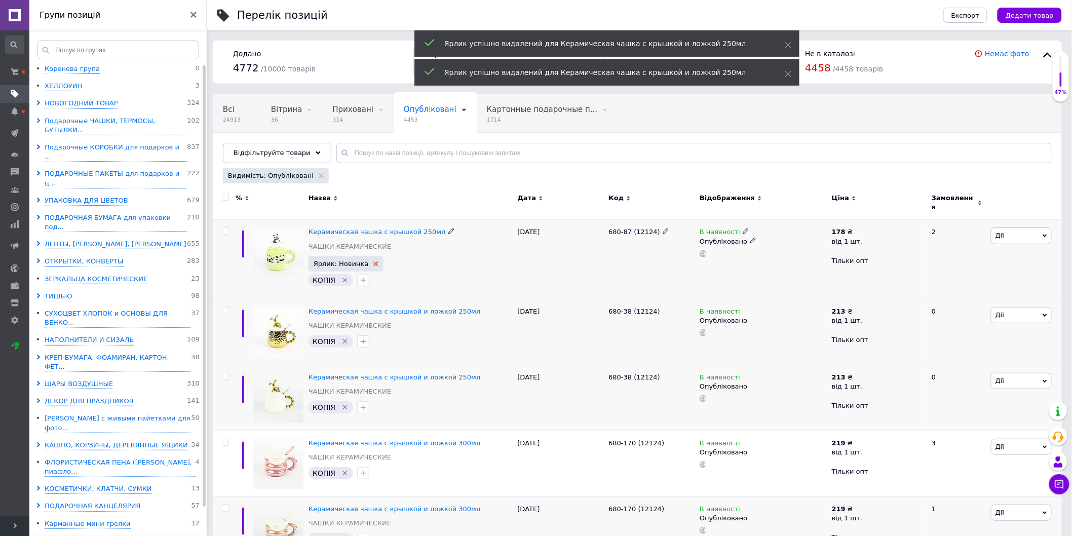
click at [374, 262] on icon at bounding box center [376, 264] width 5 height 5
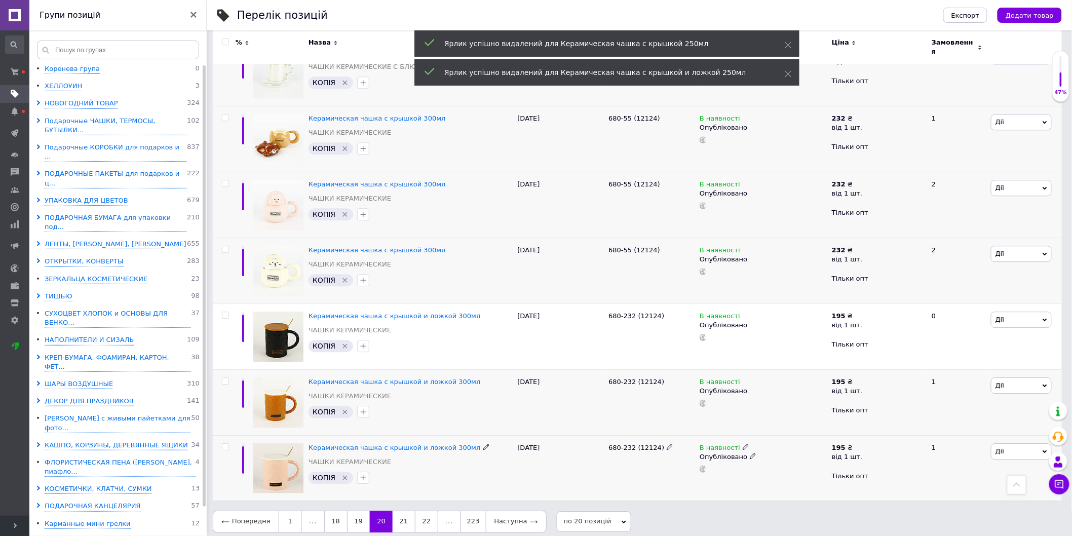
scroll to position [1037, 0]
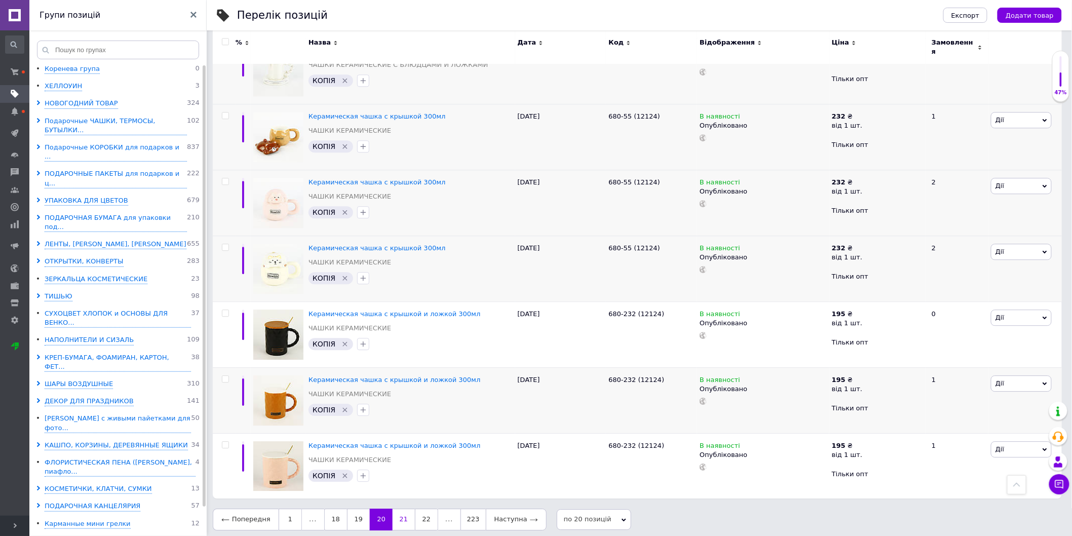
click at [396, 514] on link "21" at bounding box center [404, 519] width 22 height 21
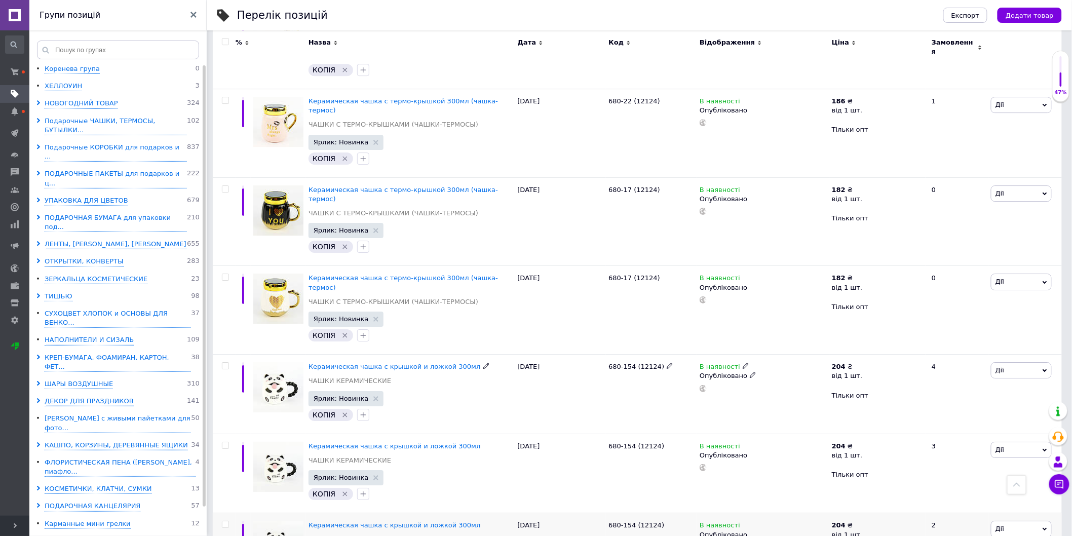
scroll to position [1294, 0]
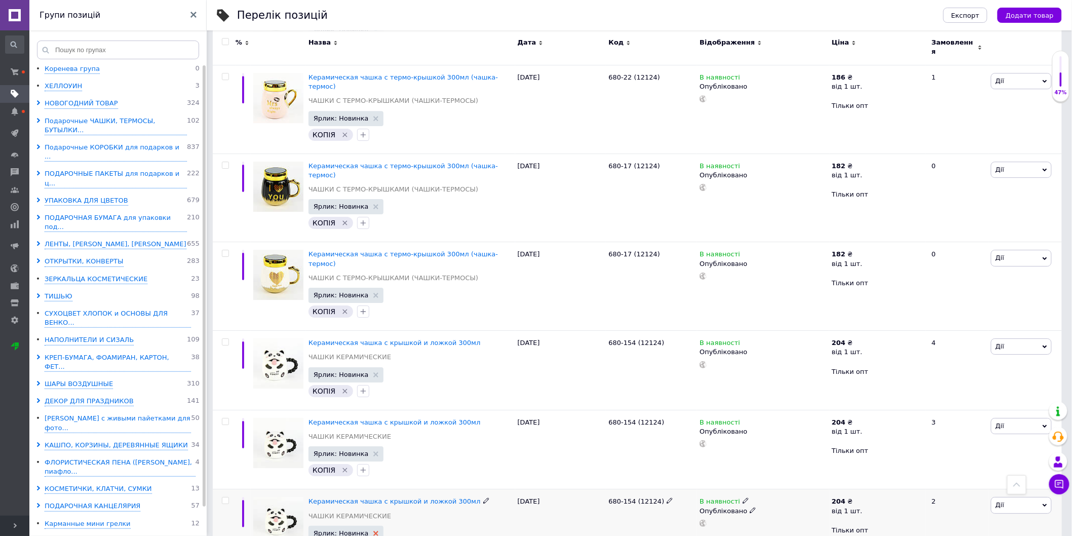
click at [374, 531] on use at bounding box center [376, 533] width 5 height 5
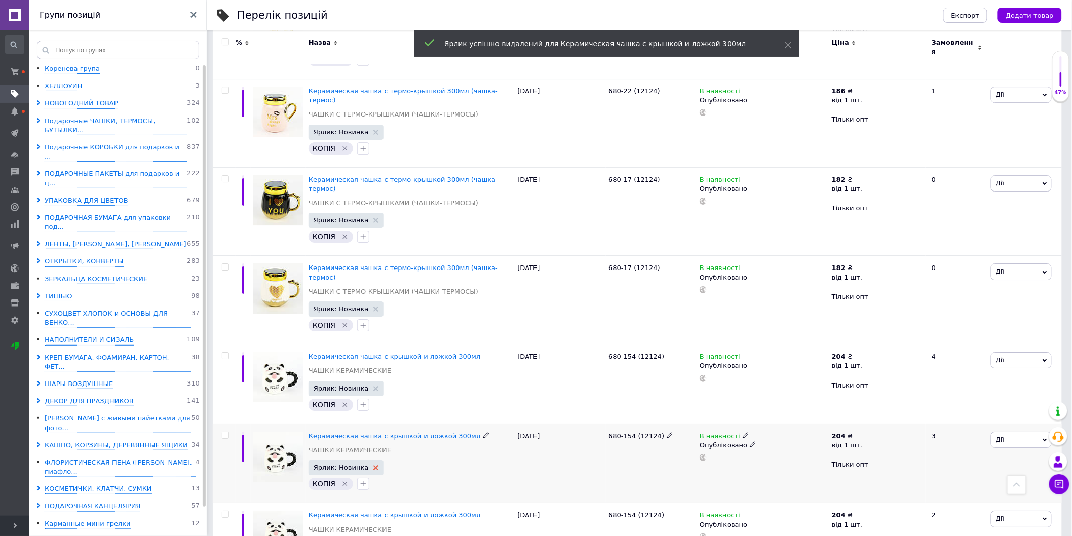
click at [374, 465] on use at bounding box center [376, 467] width 5 height 5
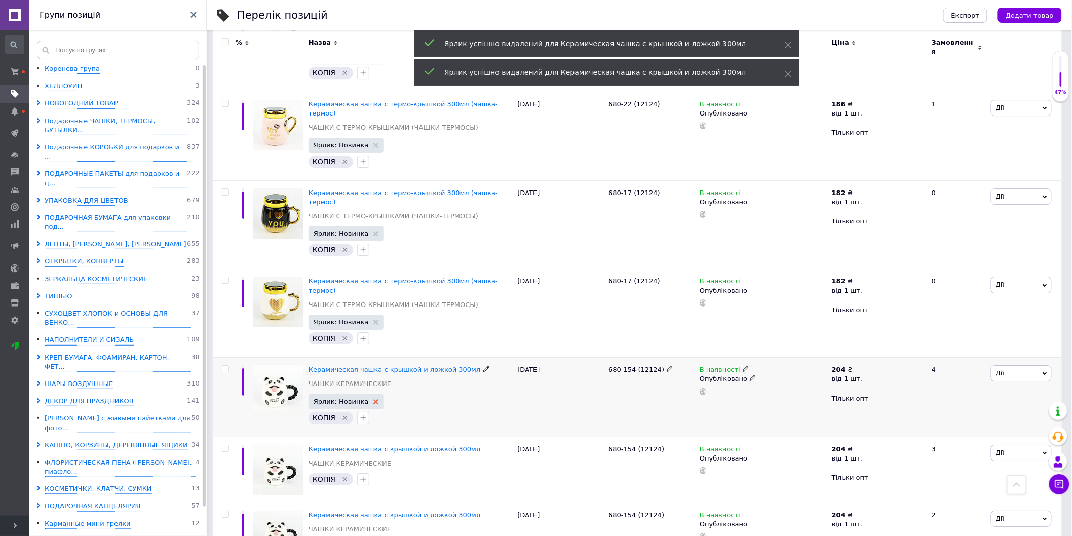
click at [374, 399] on icon at bounding box center [376, 401] width 5 height 5
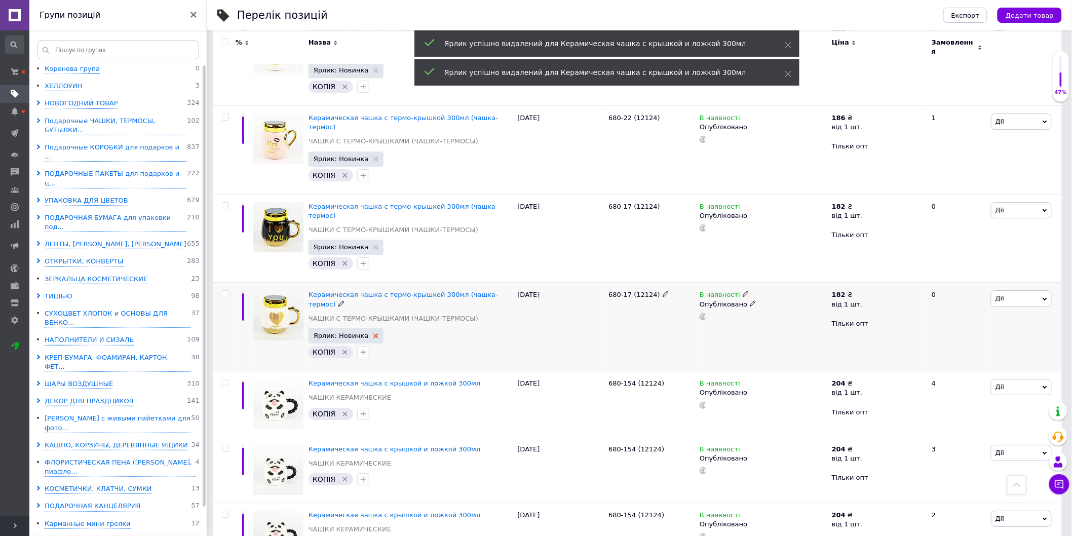
click at [374, 333] on use at bounding box center [376, 335] width 5 height 5
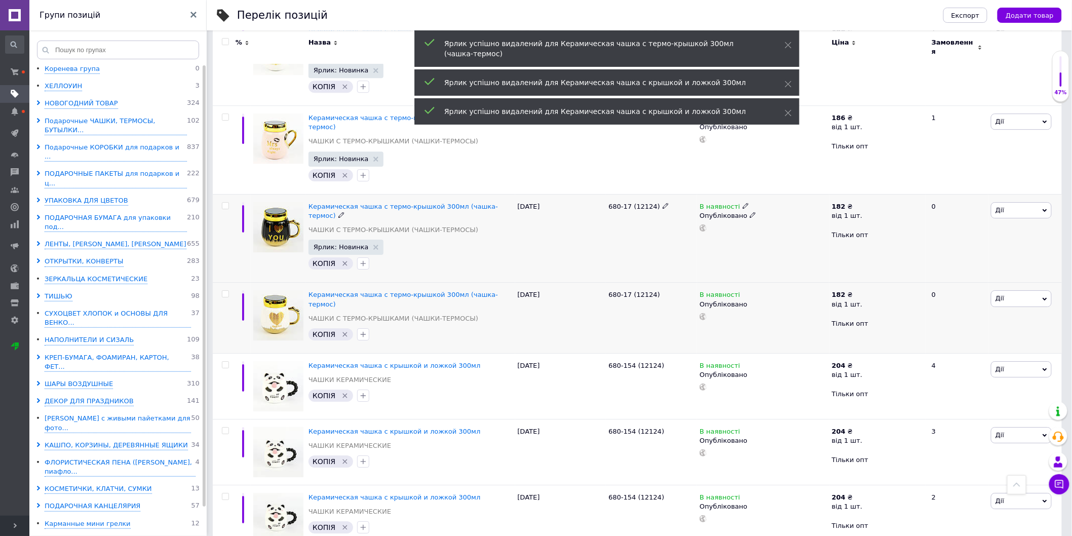
scroll to position [1240, 0]
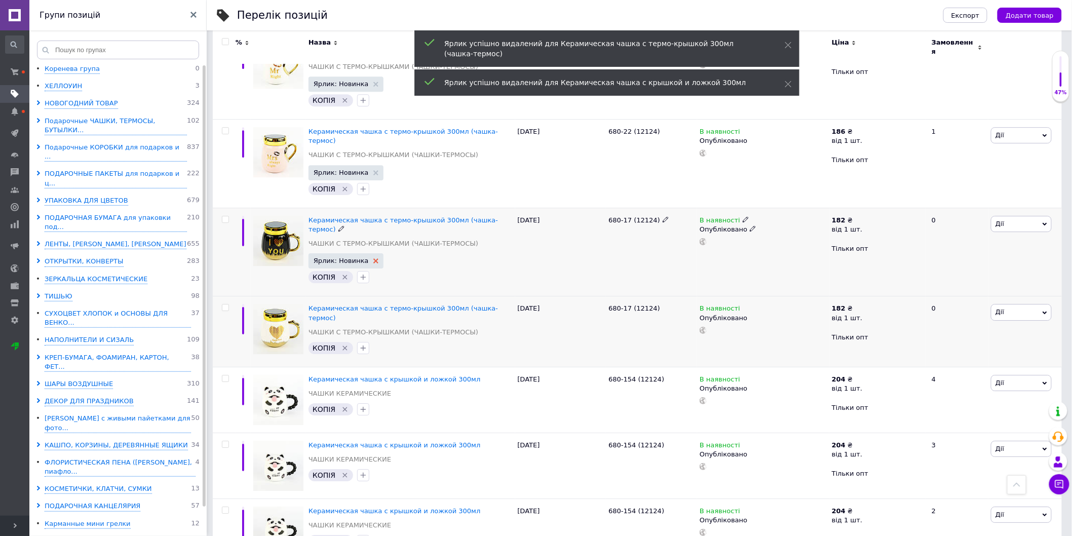
click at [374, 258] on use at bounding box center [376, 260] width 5 height 5
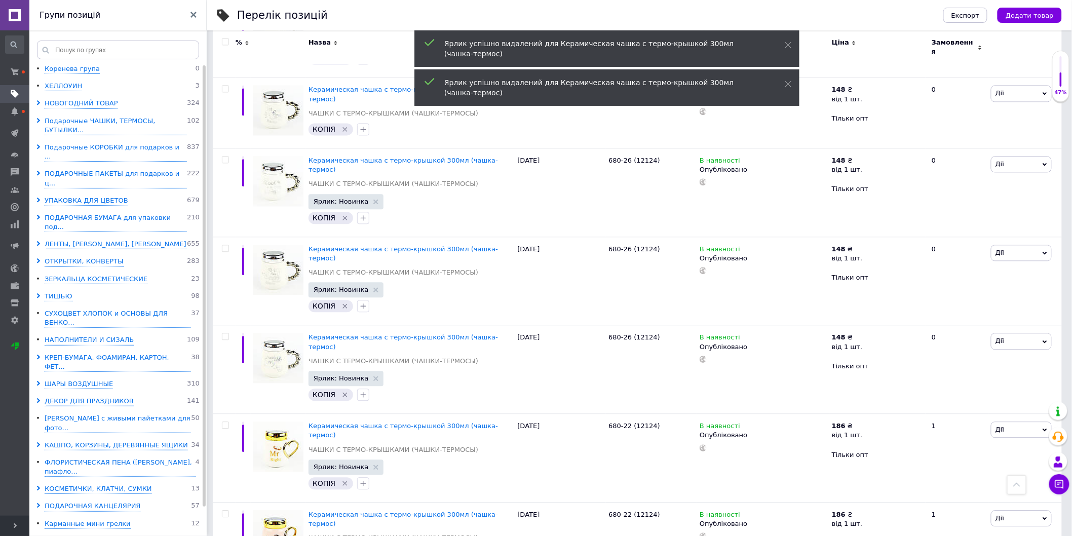
scroll to position [832, 0]
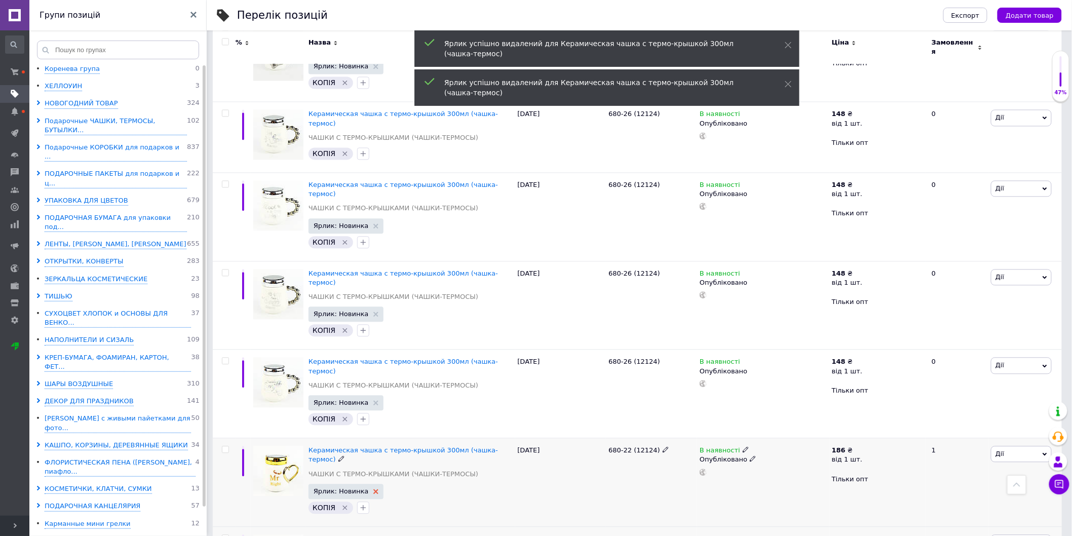
click at [374, 489] on icon at bounding box center [376, 491] width 5 height 5
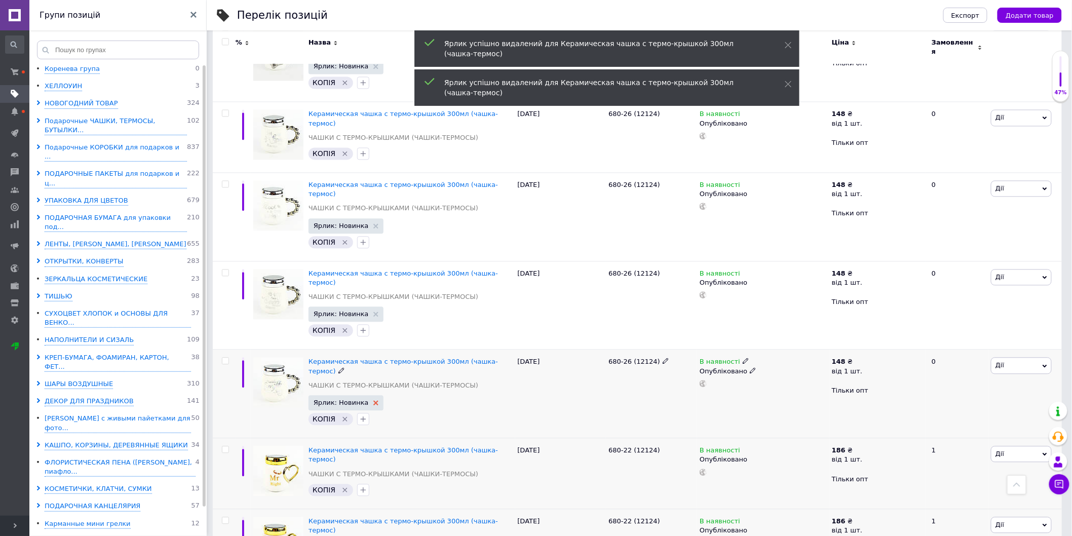
click at [374, 400] on use at bounding box center [376, 402] width 5 height 5
click at [374, 312] on icon at bounding box center [376, 314] width 5 height 5
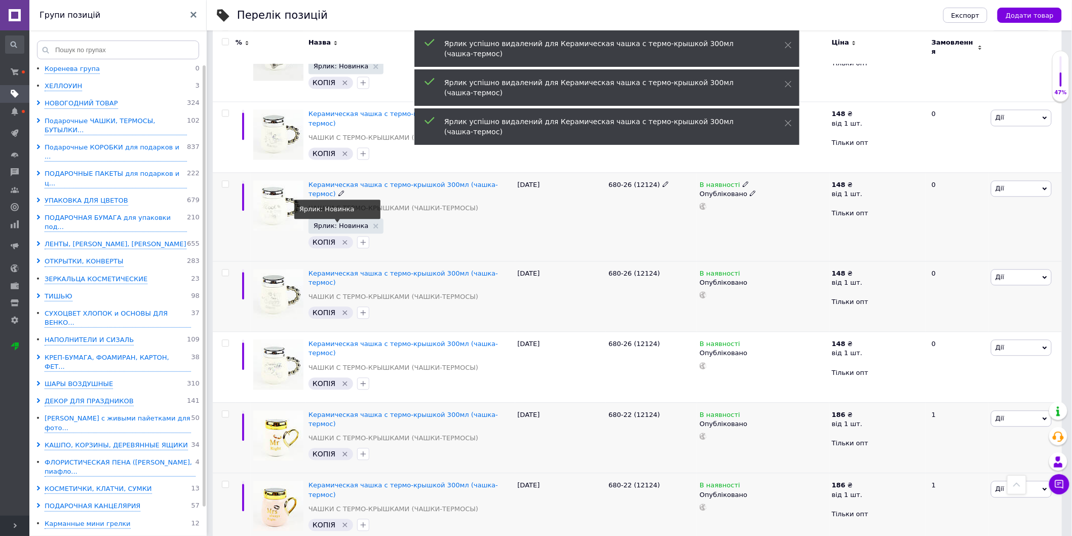
click at [368, 222] on span "Ярлик: Новинка" at bounding box center [346, 225] width 65 height 7
click at [374, 224] on use at bounding box center [376, 226] width 5 height 5
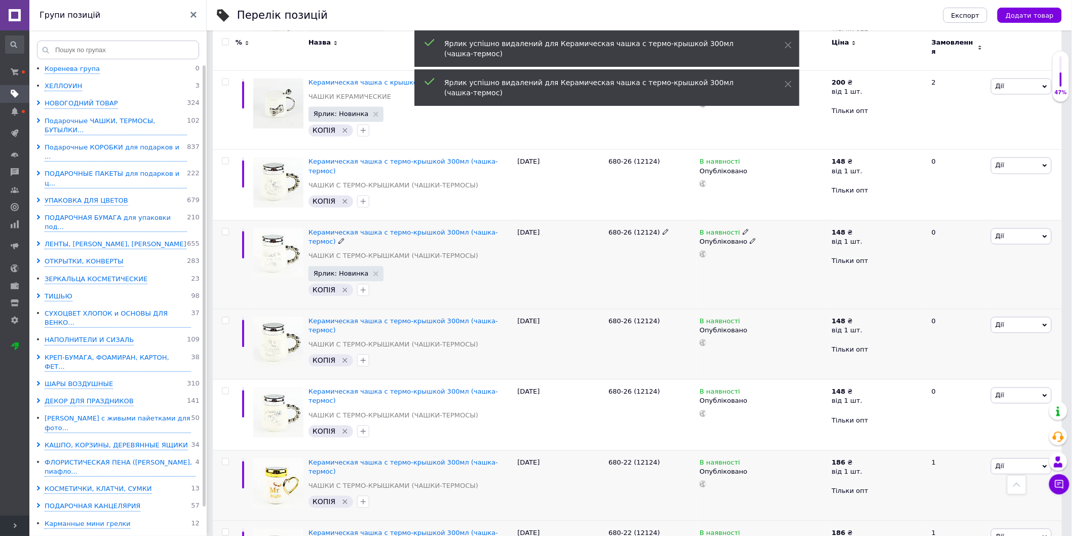
scroll to position [720, 0]
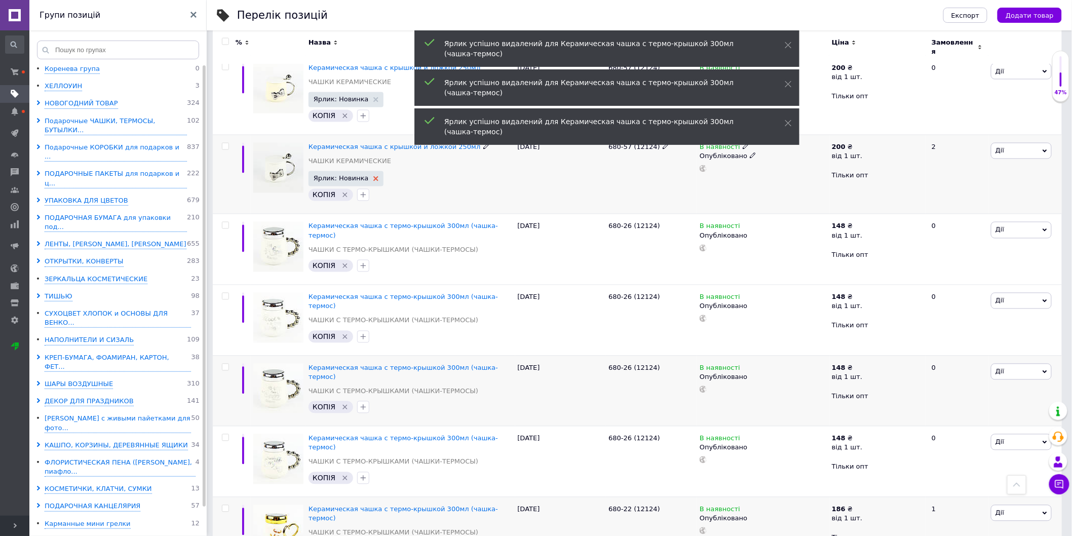
click at [374, 176] on use at bounding box center [376, 178] width 5 height 5
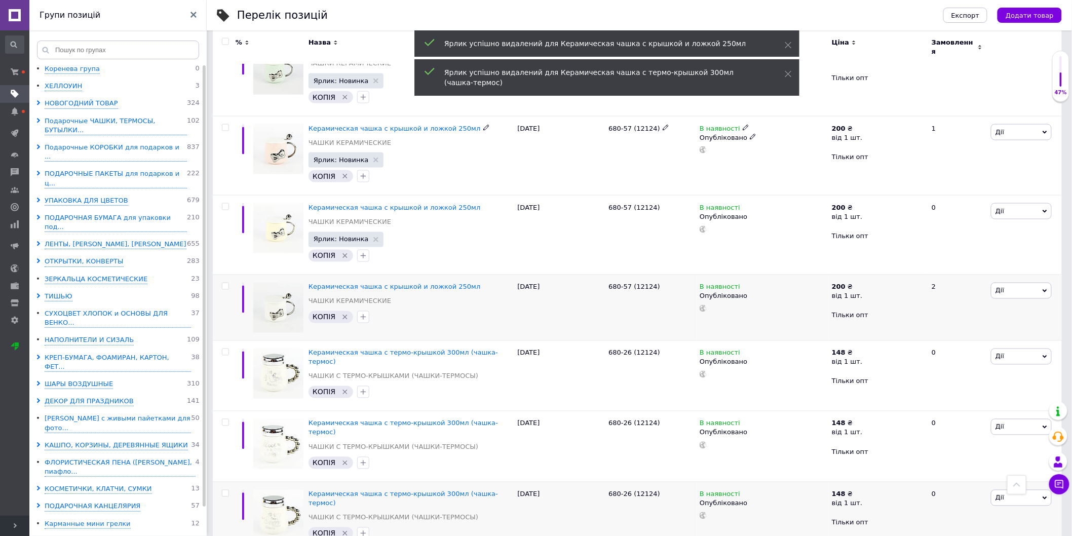
scroll to position [550, 0]
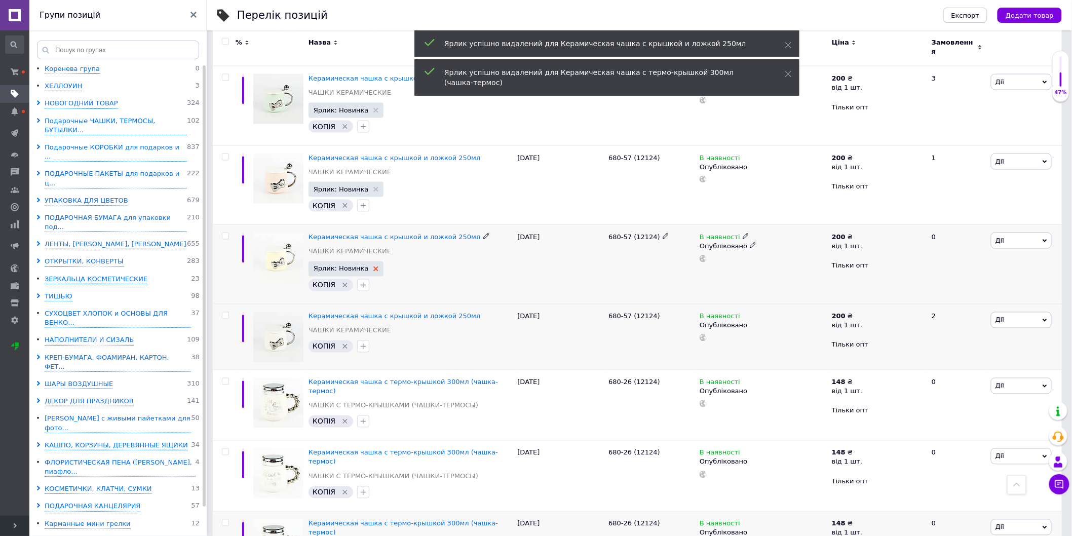
click at [374, 267] on use at bounding box center [376, 269] width 5 height 5
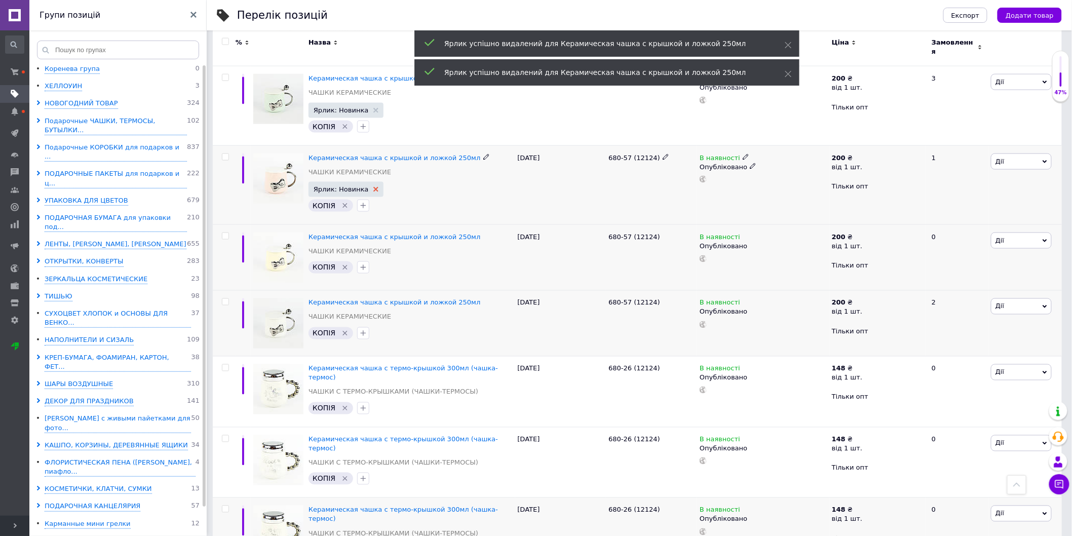
click at [374, 187] on icon at bounding box center [376, 189] width 5 height 5
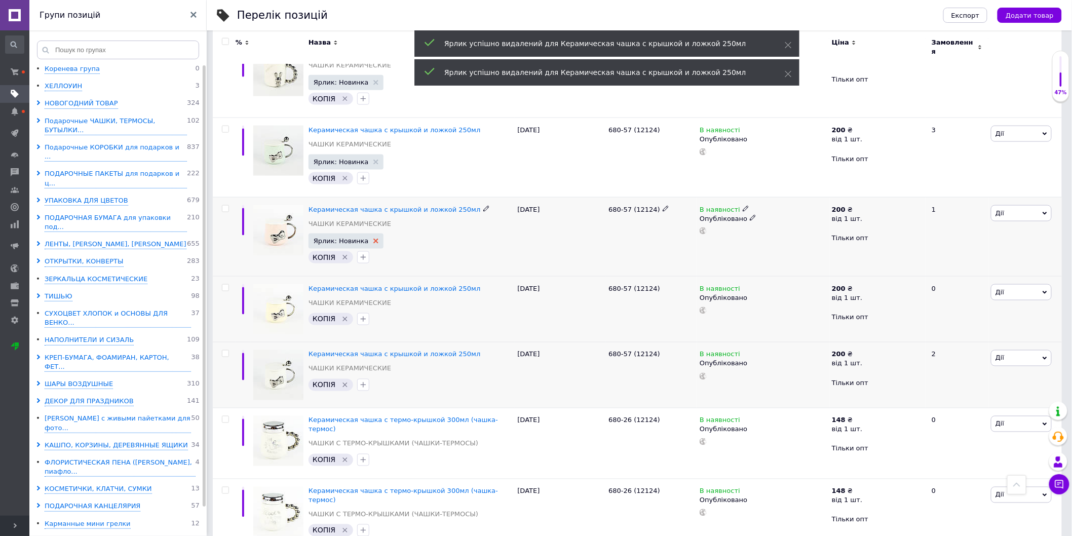
scroll to position [438, 0]
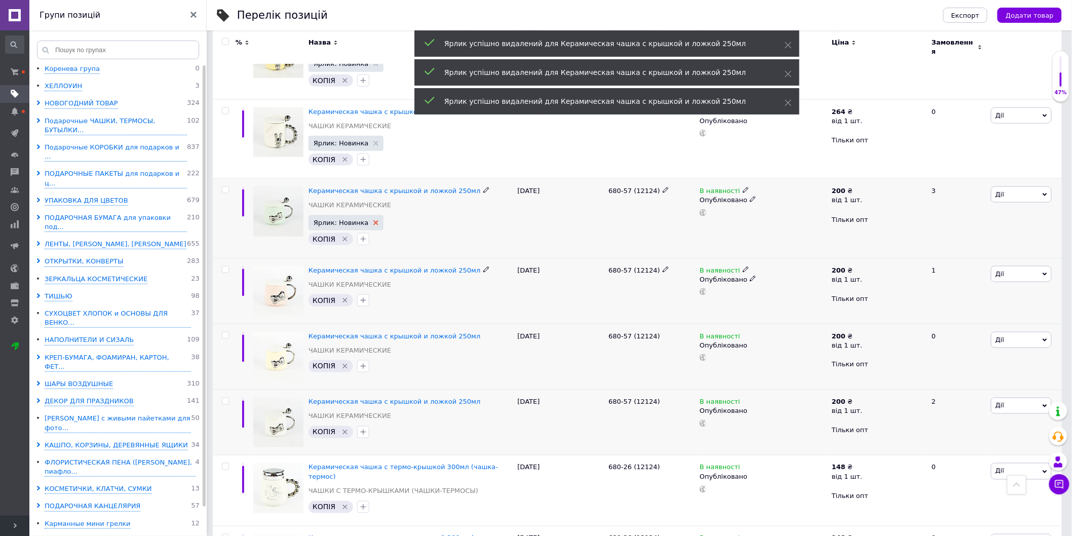
click at [374, 220] on icon at bounding box center [376, 222] width 5 height 5
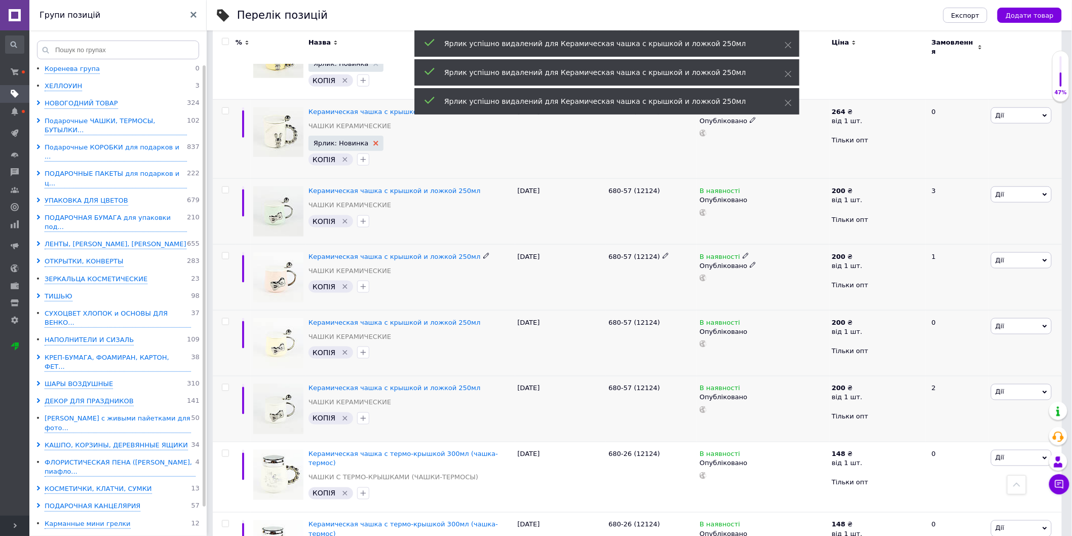
click at [374, 141] on use at bounding box center [376, 143] width 5 height 5
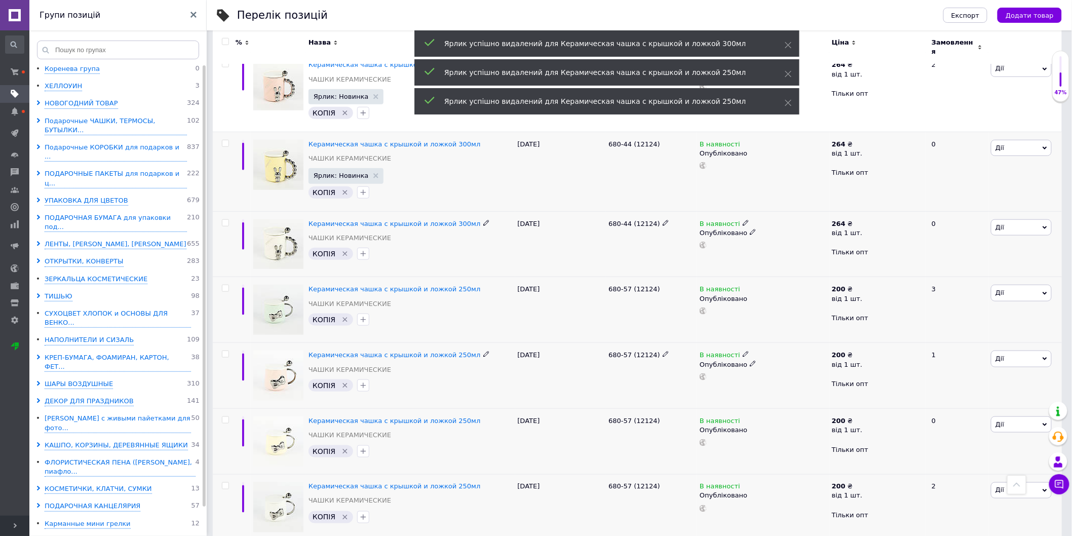
scroll to position [325, 0]
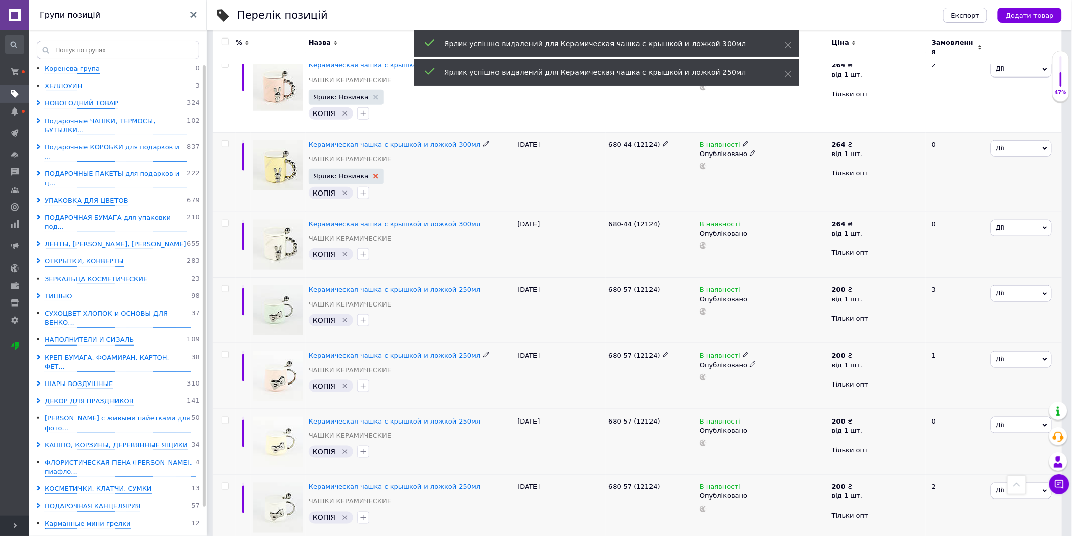
click at [374, 174] on use at bounding box center [376, 176] width 5 height 5
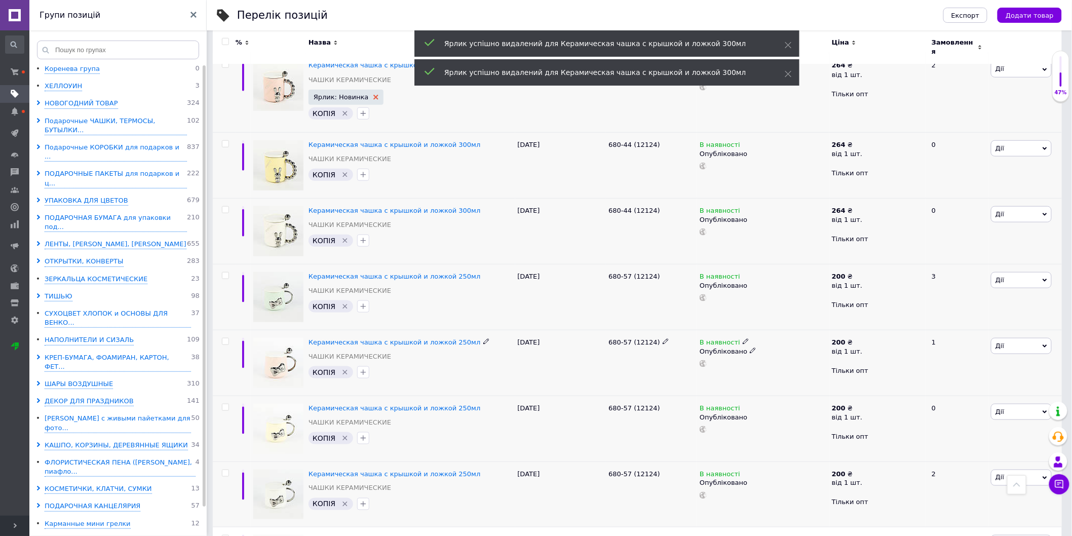
click at [374, 95] on use at bounding box center [376, 97] width 5 height 5
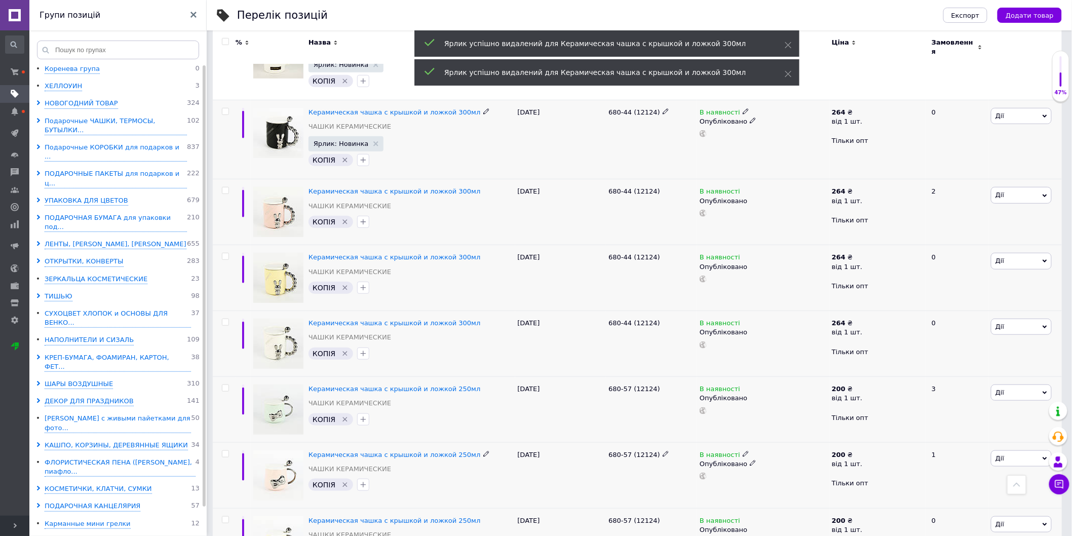
scroll to position [156, 0]
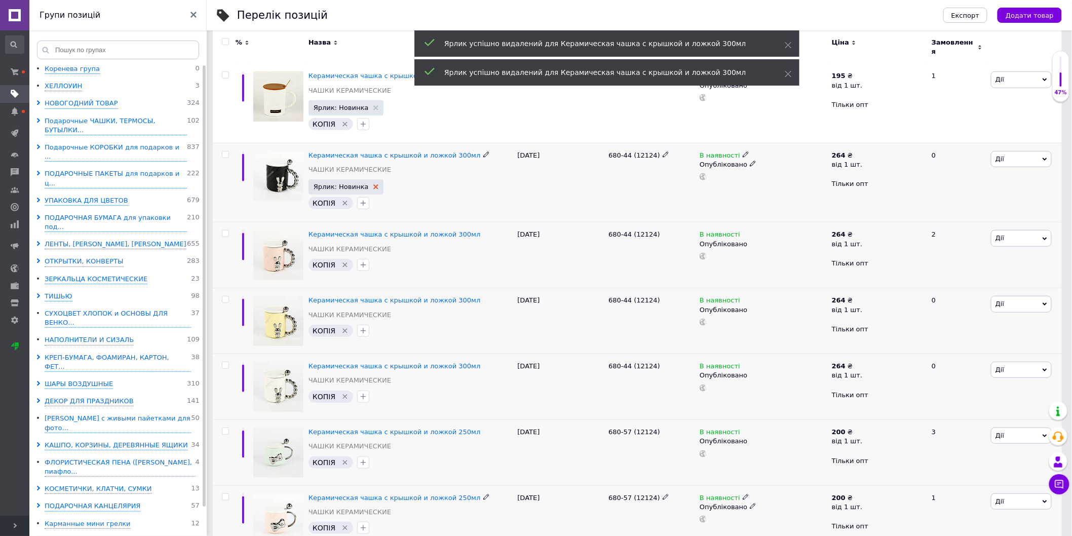
click at [374, 184] on icon at bounding box center [376, 186] width 5 height 5
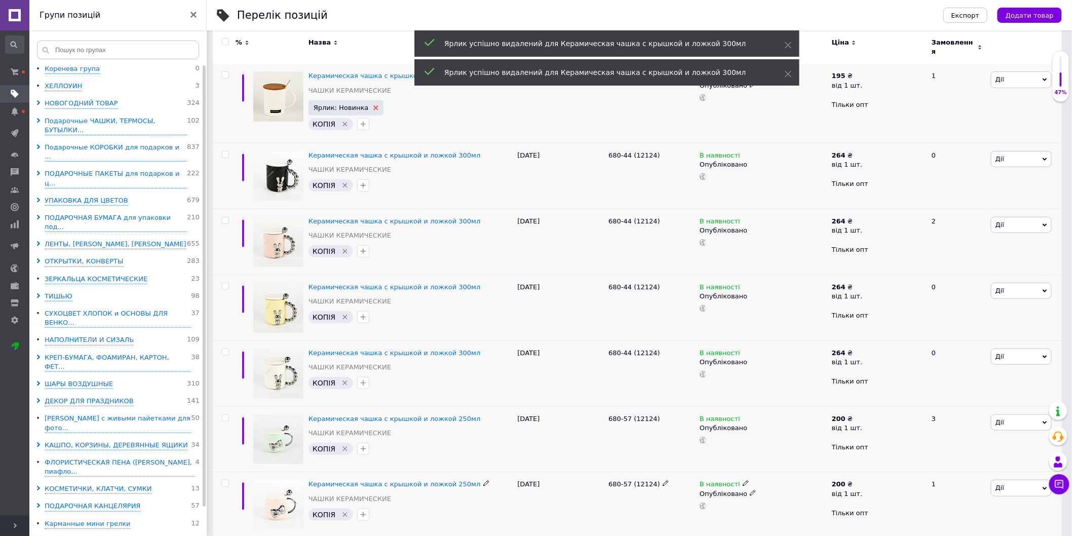
click at [374, 105] on use at bounding box center [376, 107] width 5 height 5
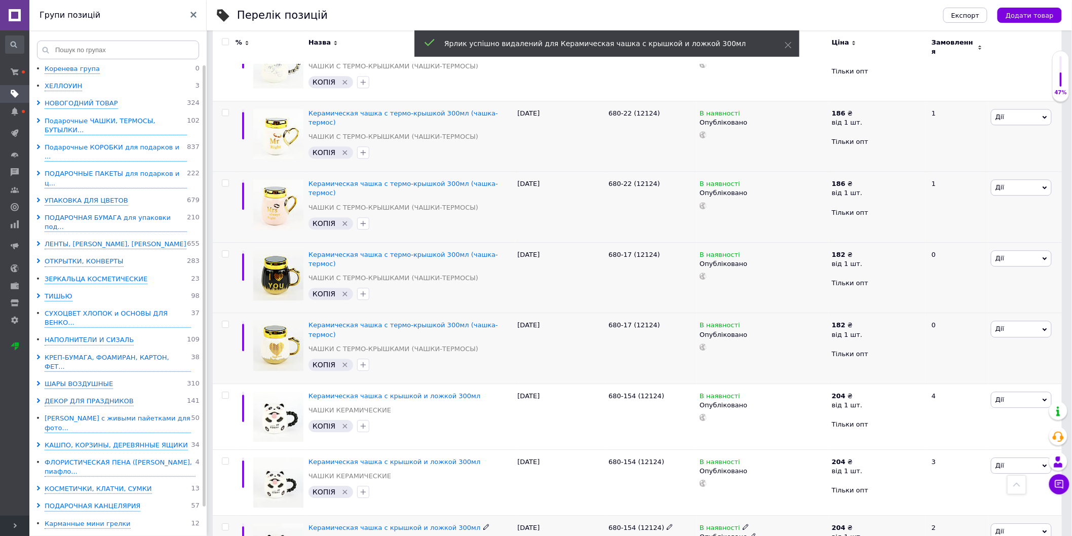
scroll to position [1037, 0]
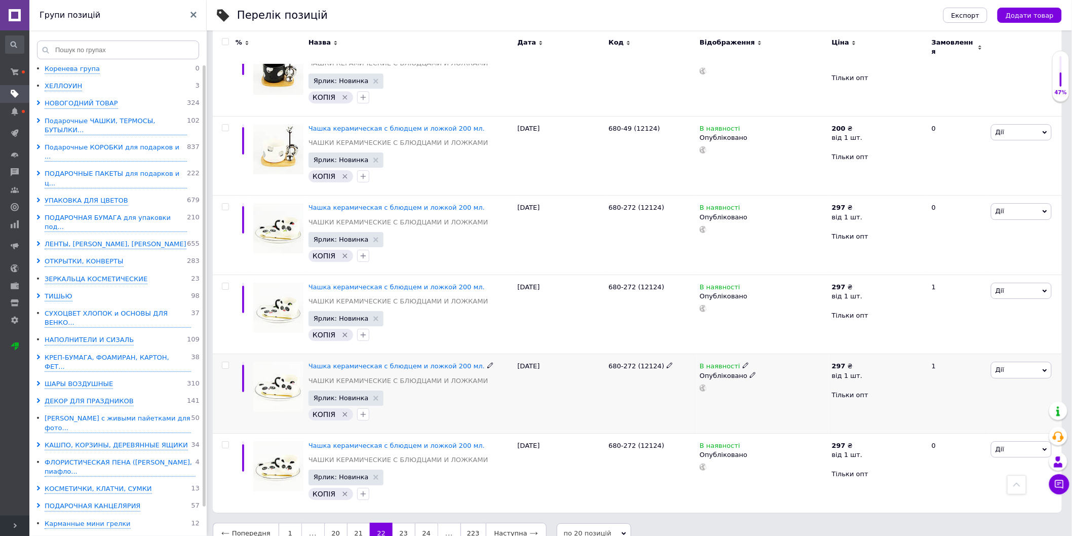
scroll to position [1308, 0]
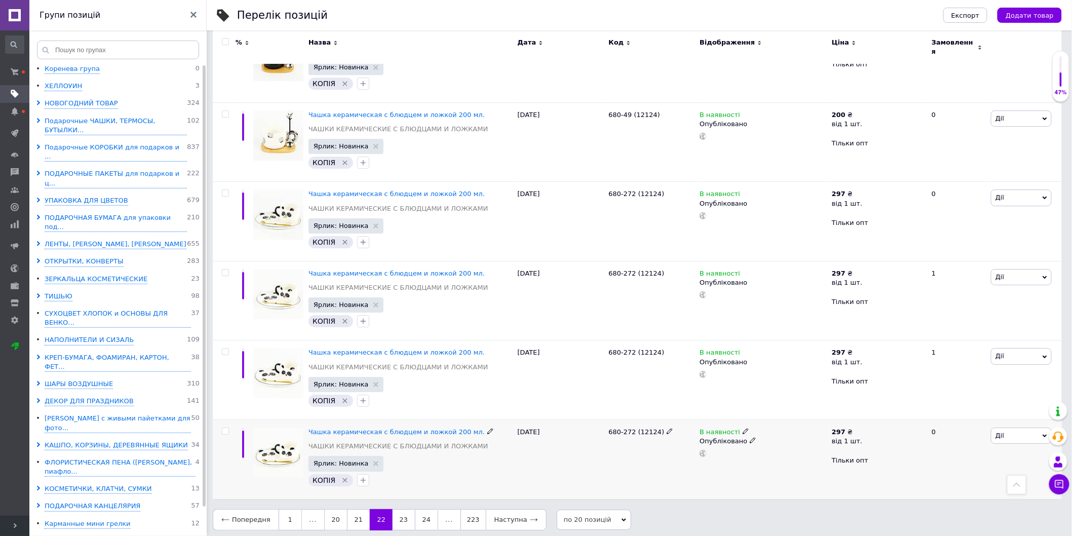
click at [372, 459] on span "Ярлик: Новинка" at bounding box center [347, 463] width 76 height 15
click at [374, 461] on use at bounding box center [376, 463] width 5 height 5
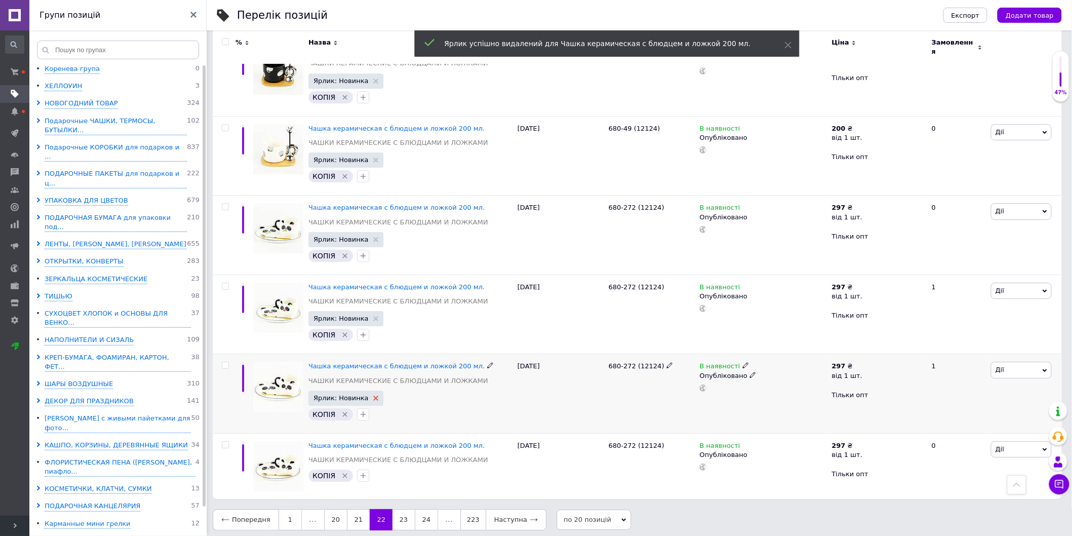
click at [374, 396] on icon at bounding box center [376, 398] width 5 height 5
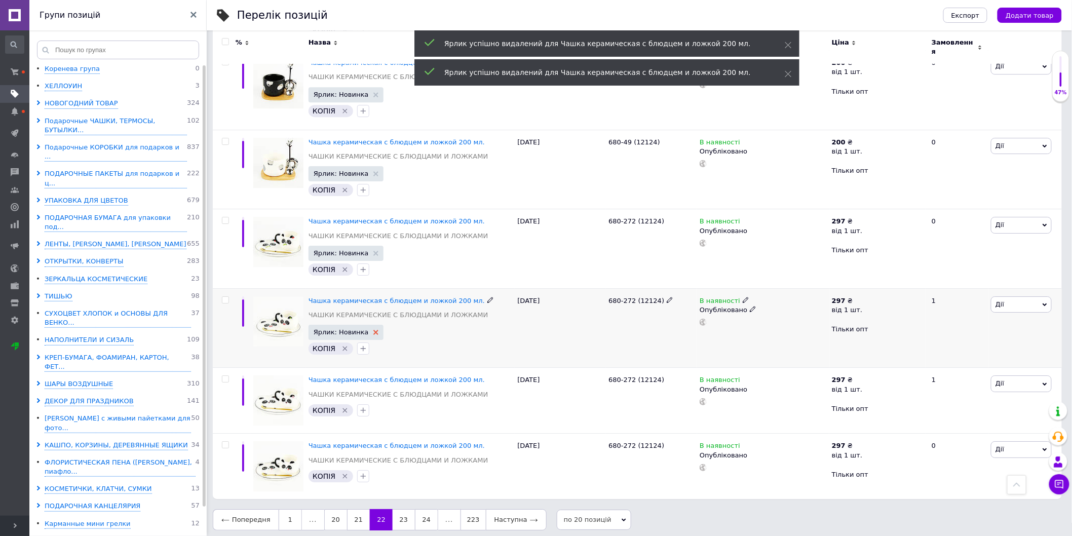
click at [374, 330] on use at bounding box center [376, 332] width 5 height 5
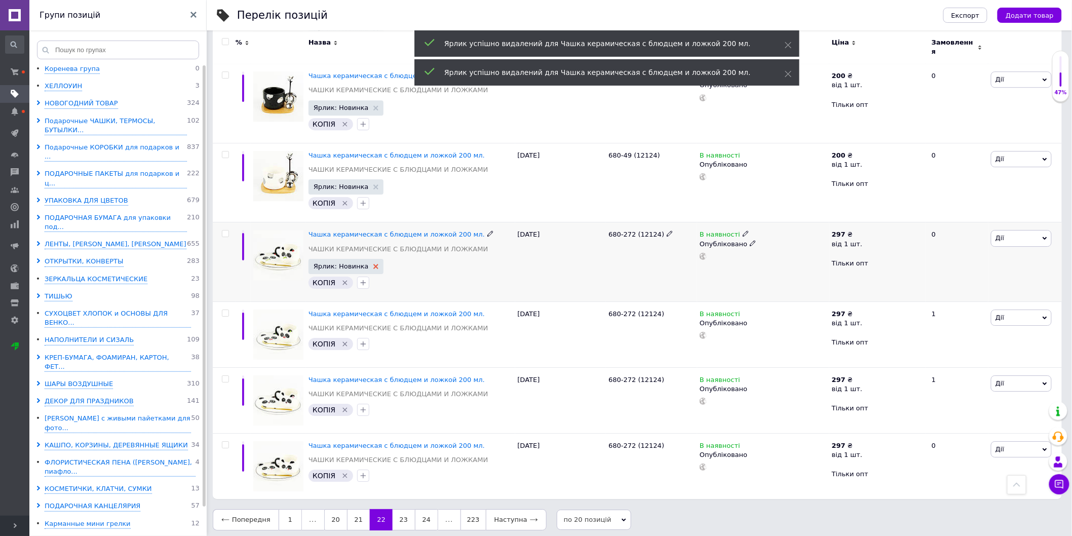
click at [374, 264] on icon at bounding box center [376, 266] width 5 height 5
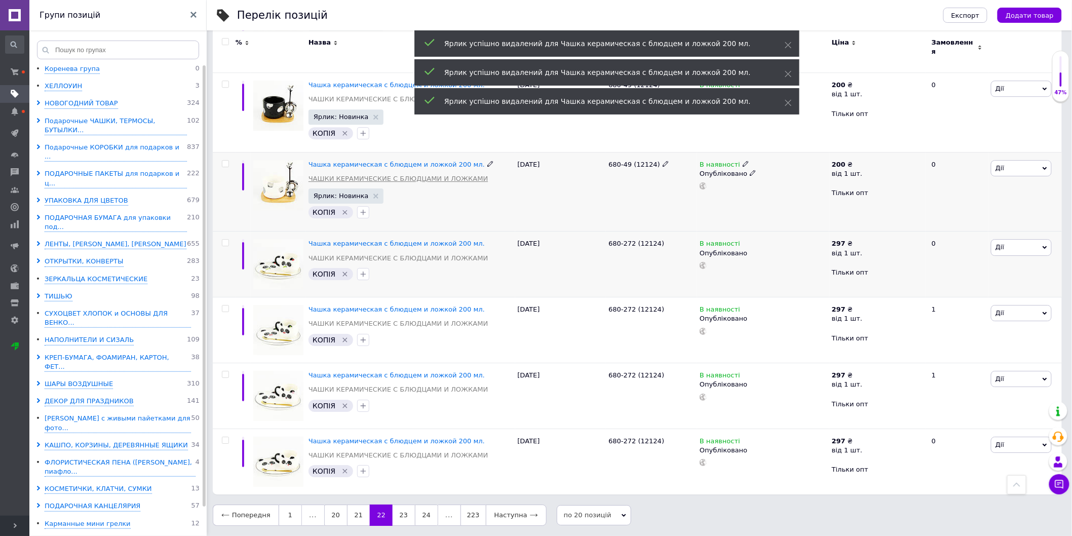
scroll to position [1253, 0]
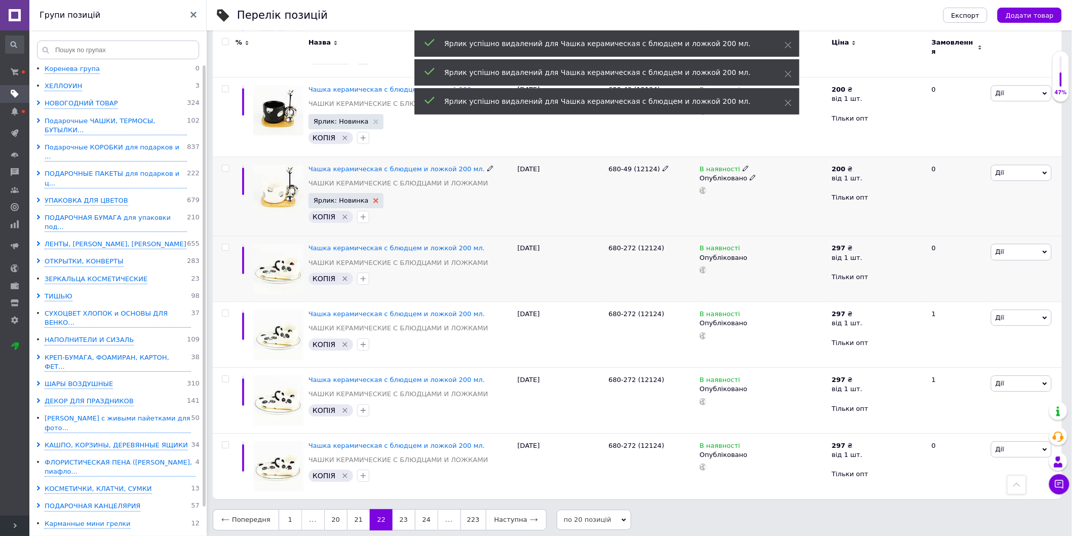
click at [374, 198] on icon at bounding box center [376, 200] width 5 height 5
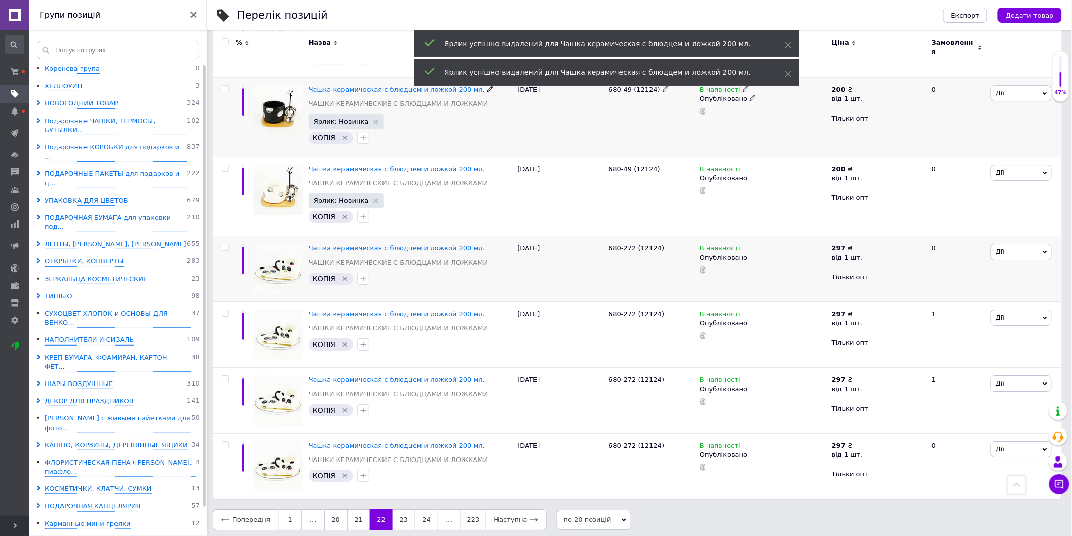
scroll to position [1240, 0]
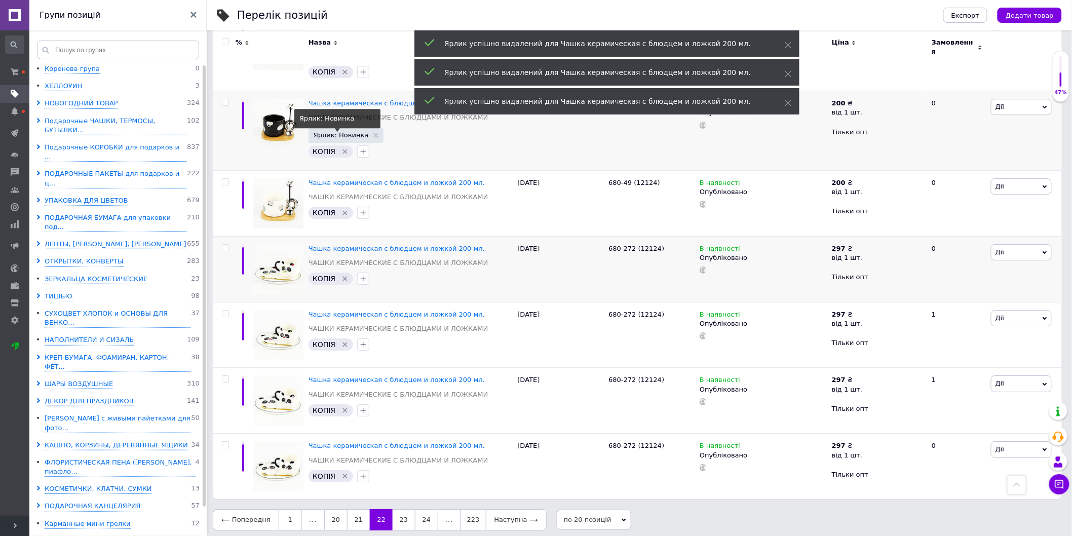
click at [368, 132] on span "Ярлик: Новинка" at bounding box center [346, 135] width 65 height 7
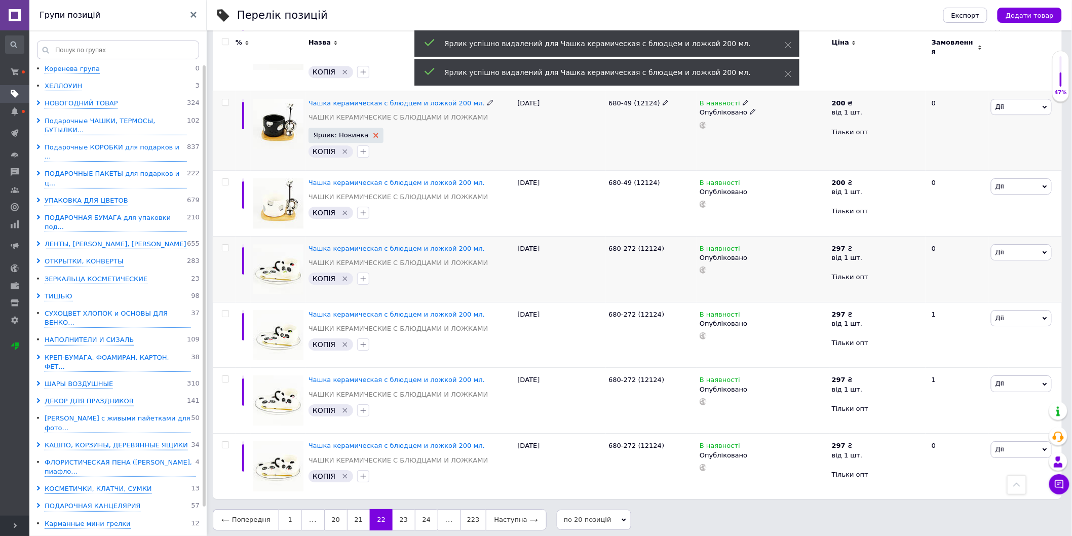
click at [374, 133] on icon at bounding box center [376, 135] width 5 height 5
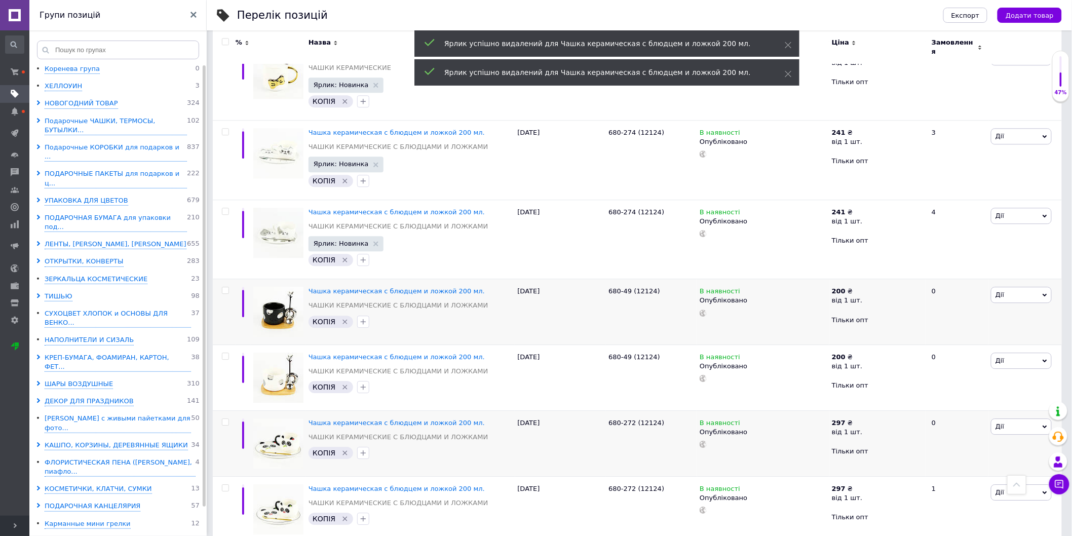
scroll to position [945, 0]
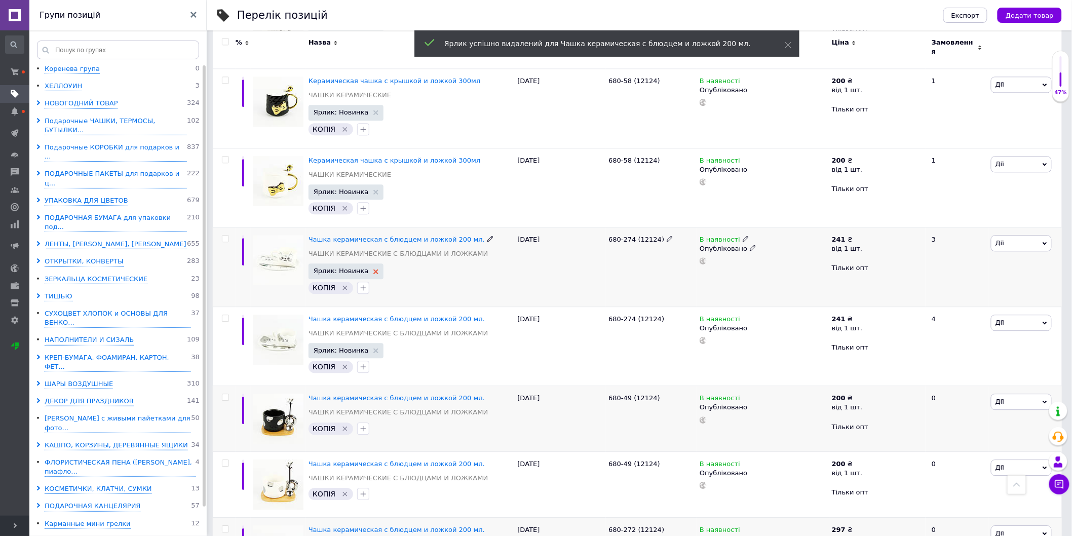
click at [374, 269] on icon at bounding box center [376, 271] width 5 height 5
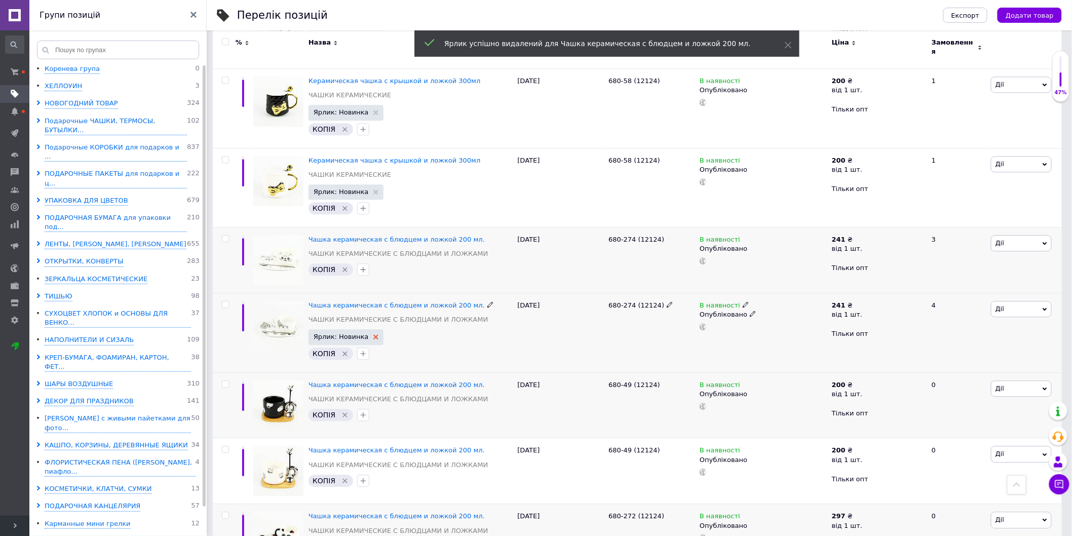
click at [374, 334] on icon at bounding box center [376, 336] width 5 height 5
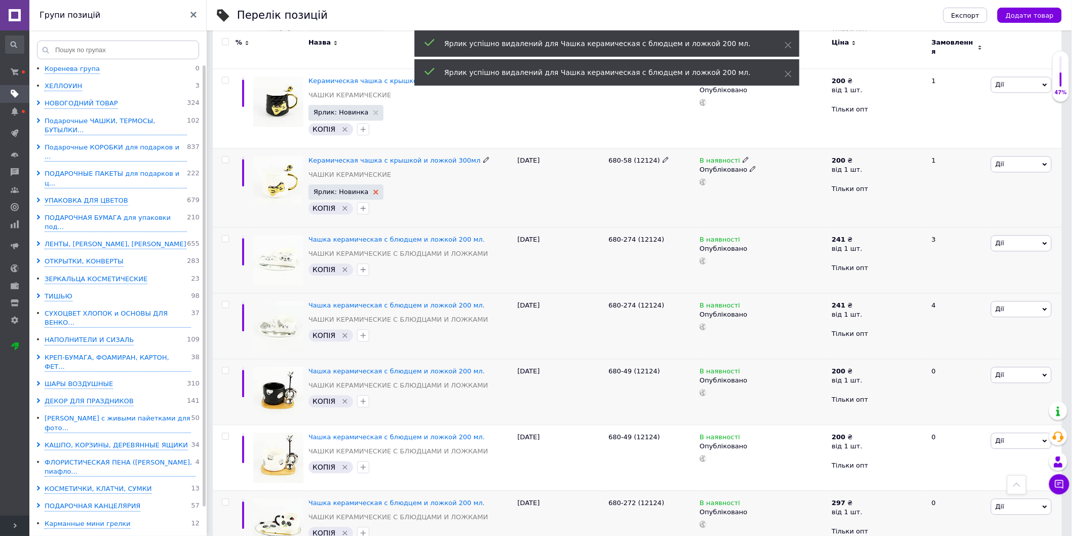
click at [374, 190] on icon at bounding box center [376, 192] width 5 height 5
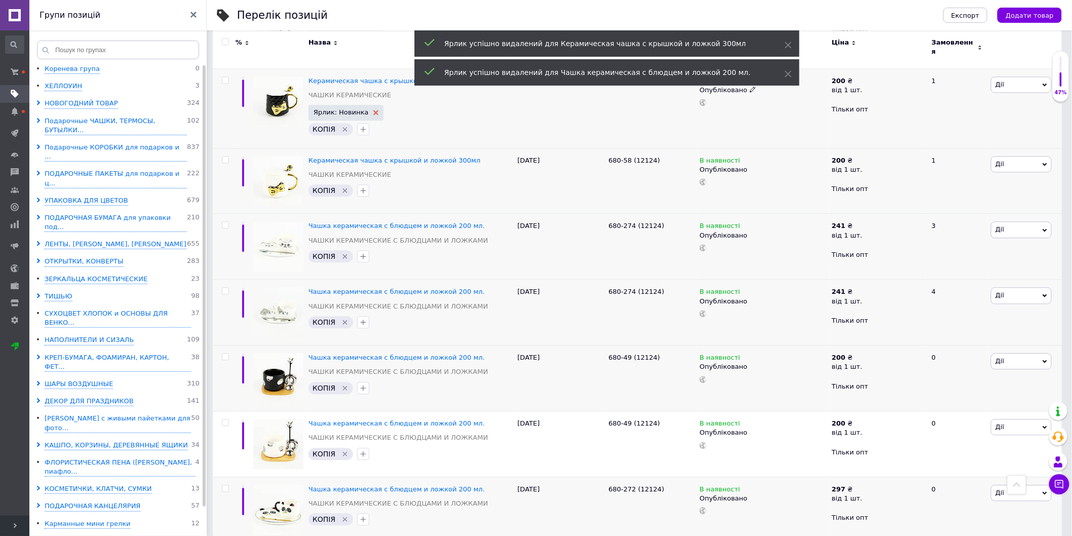
click at [374, 110] on use at bounding box center [376, 112] width 5 height 5
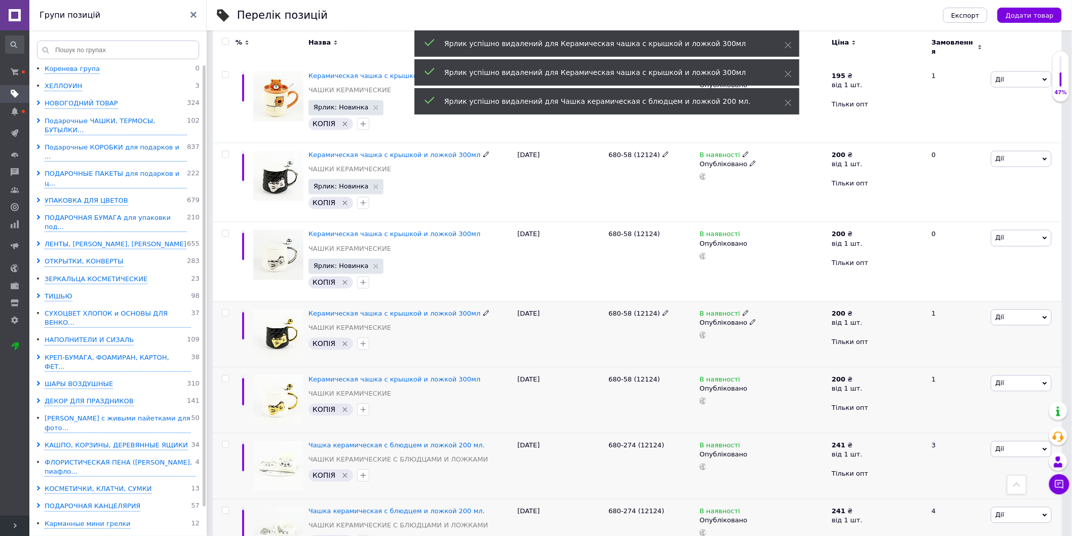
scroll to position [663, 0]
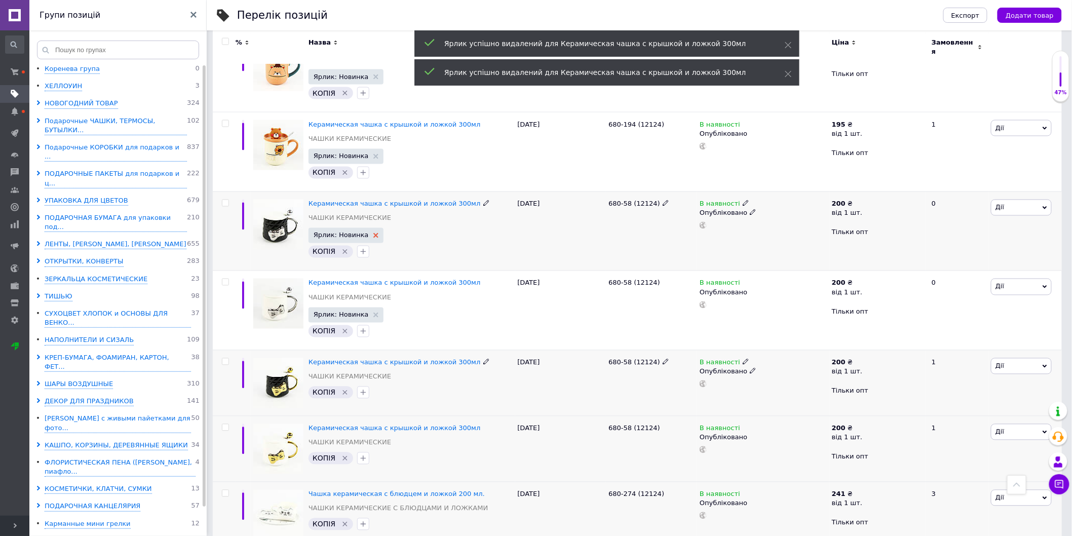
click at [374, 233] on use at bounding box center [376, 235] width 5 height 5
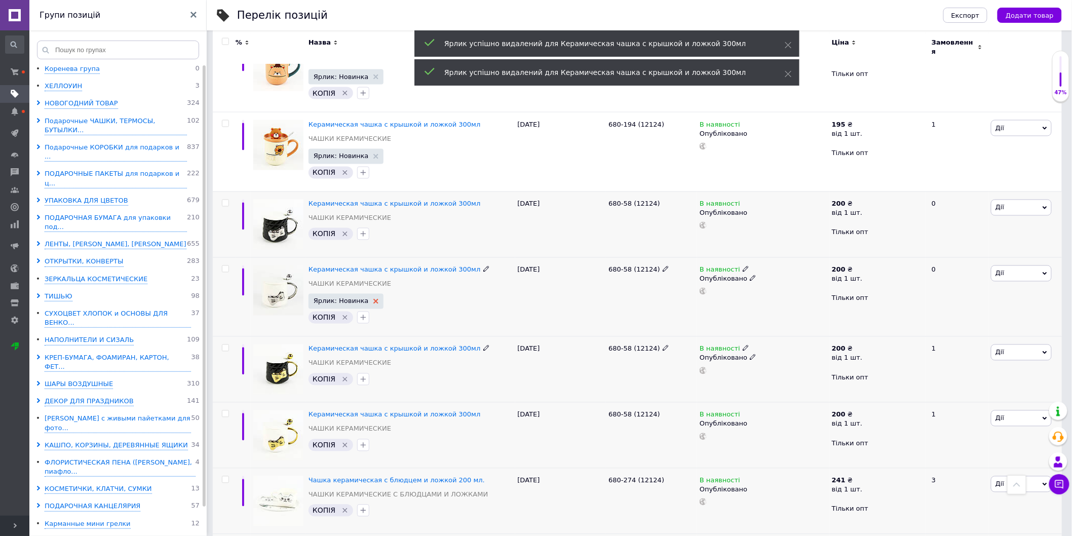
click at [374, 299] on icon at bounding box center [376, 301] width 5 height 5
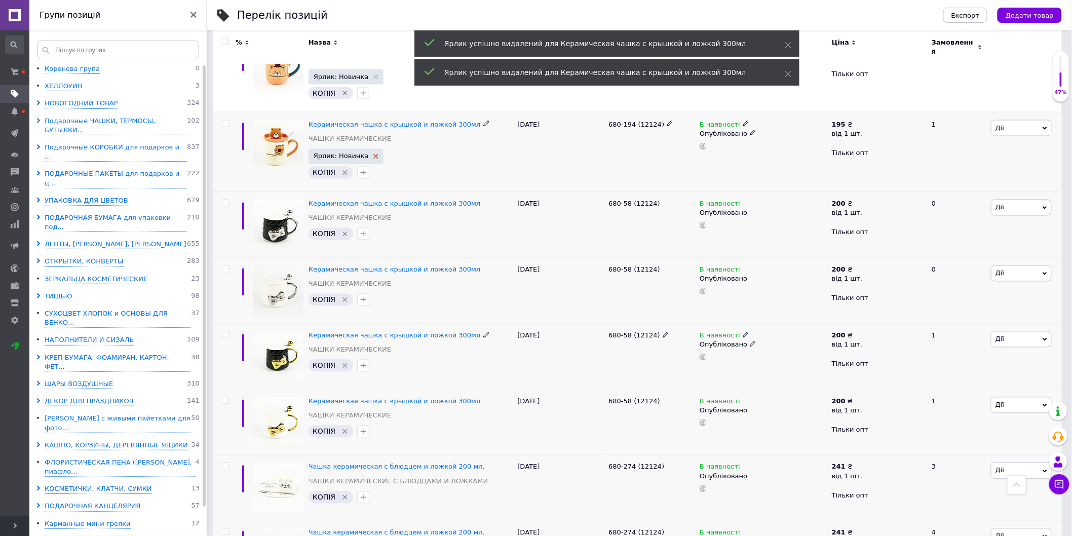
click at [374, 154] on icon at bounding box center [376, 156] width 5 height 5
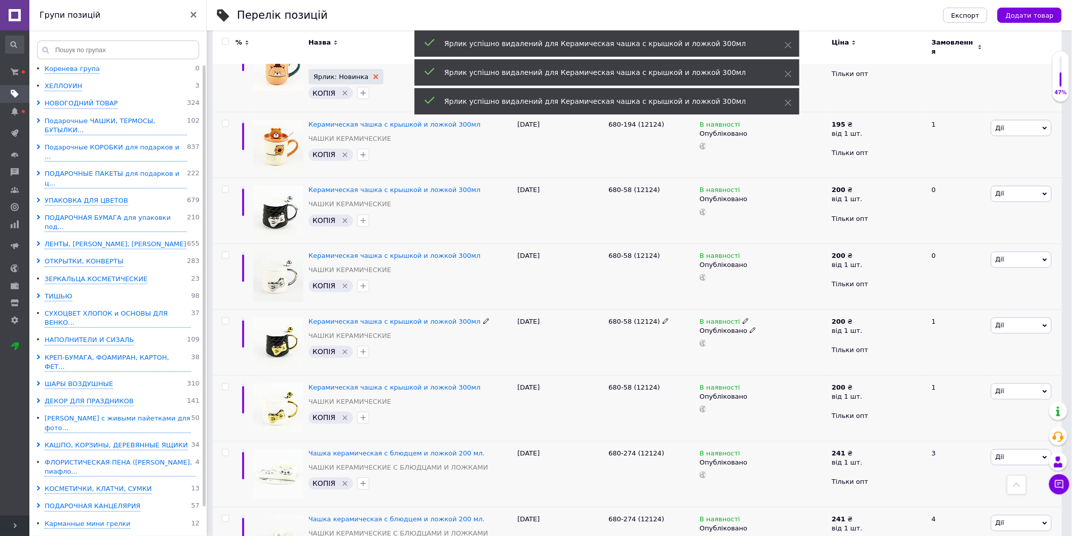
click at [374, 75] on use at bounding box center [376, 77] width 5 height 5
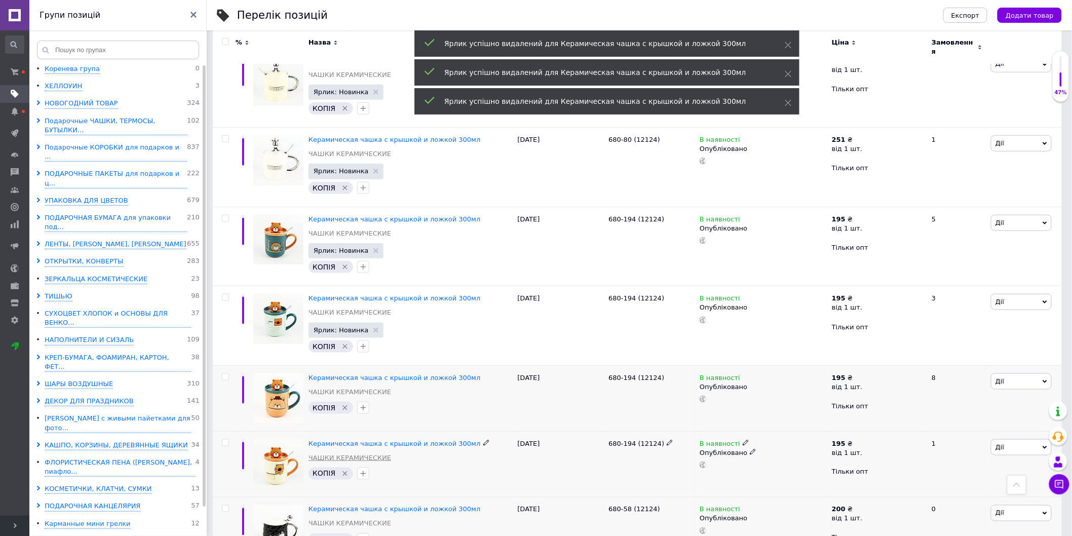
scroll to position [269, 0]
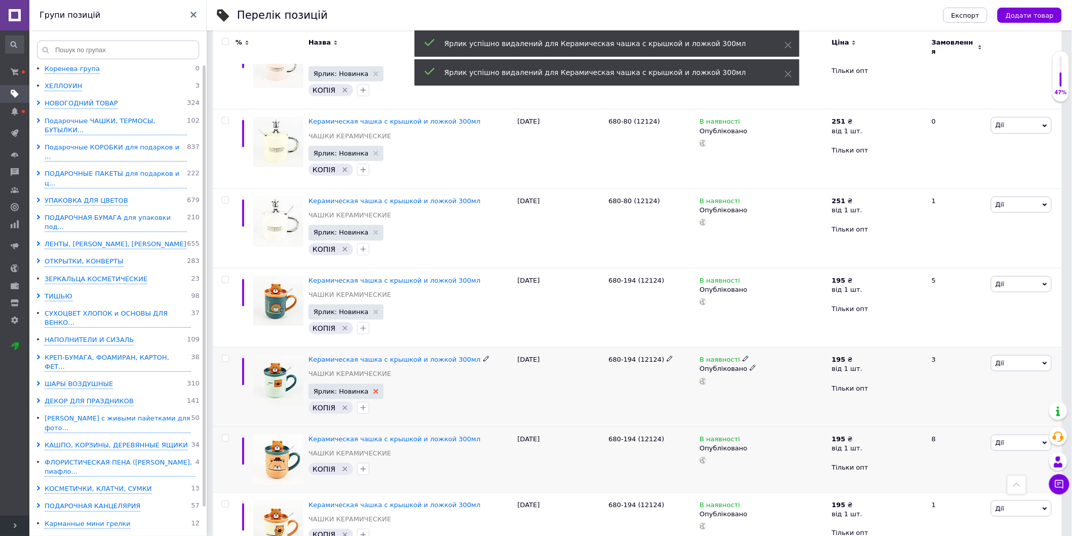
click at [374, 389] on icon at bounding box center [376, 391] width 5 height 5
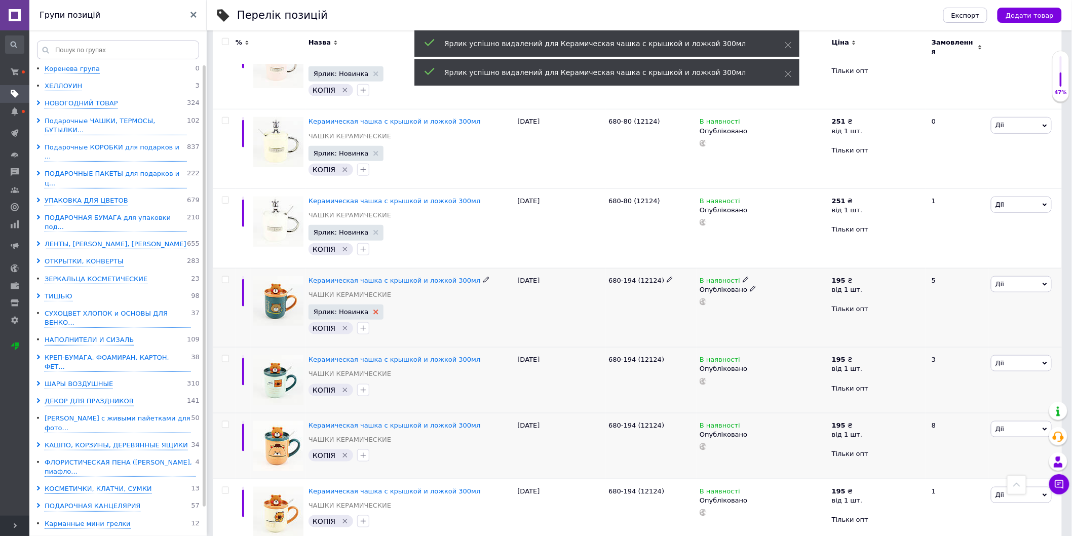
click at [374, 310] on icon at bounding box center [376, 312] width 5 height 5
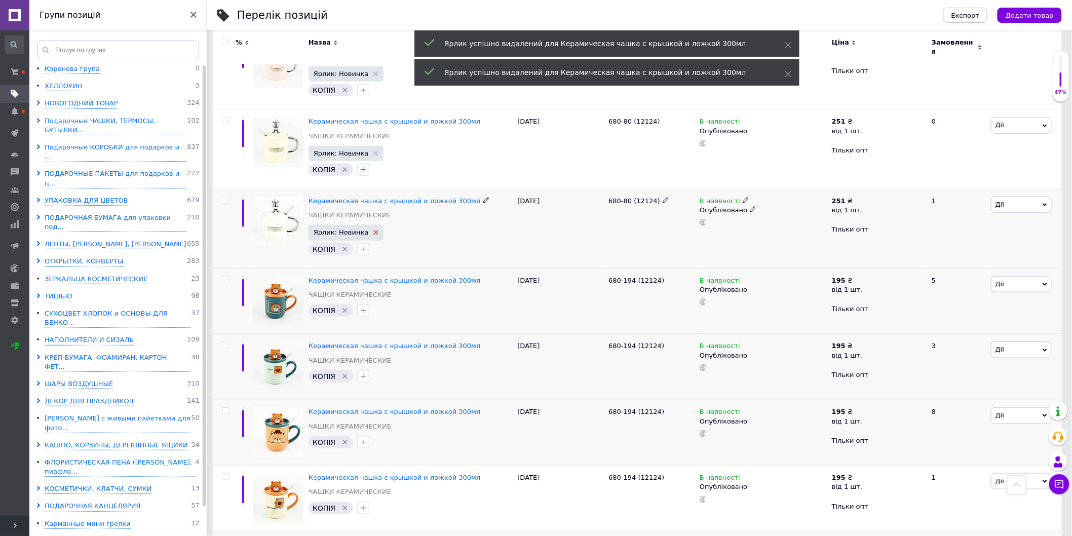
click at [374, 230] on use at bounding box center [376, 232] width 5 height 5
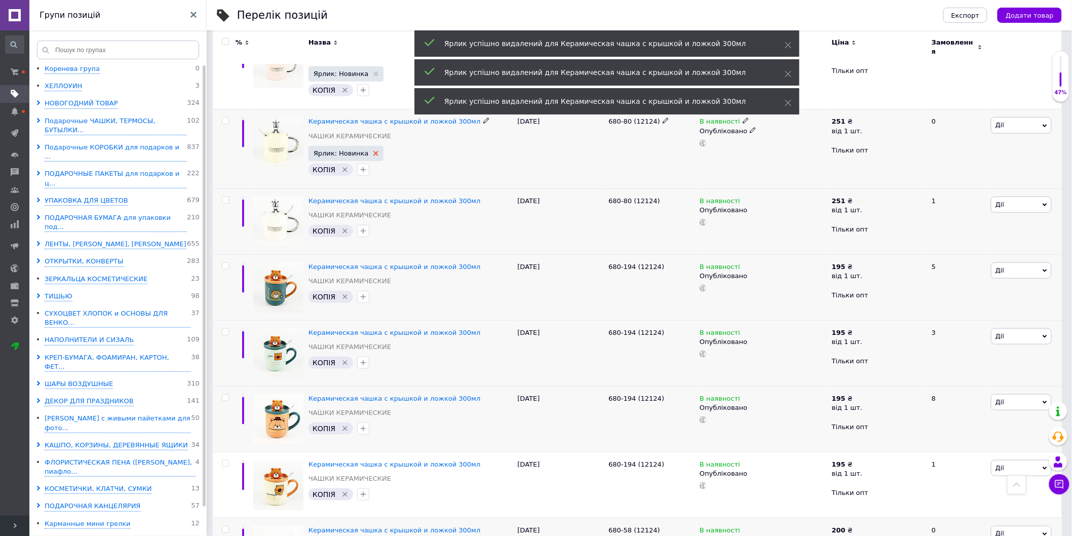
click at [374, 151] on icon at bounding box center [376, 153] width 5 height 5
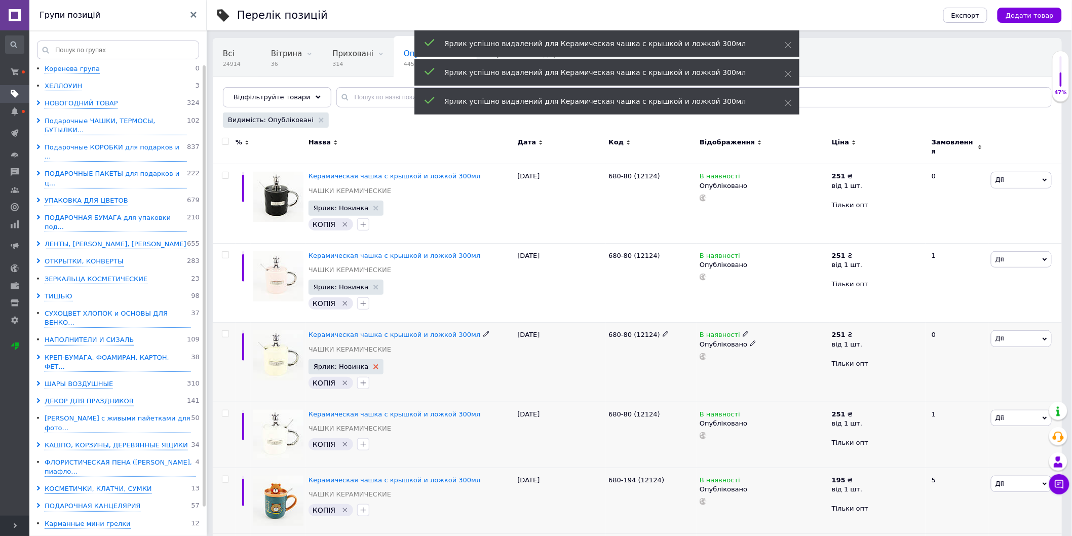
scroll to position [0, 0]
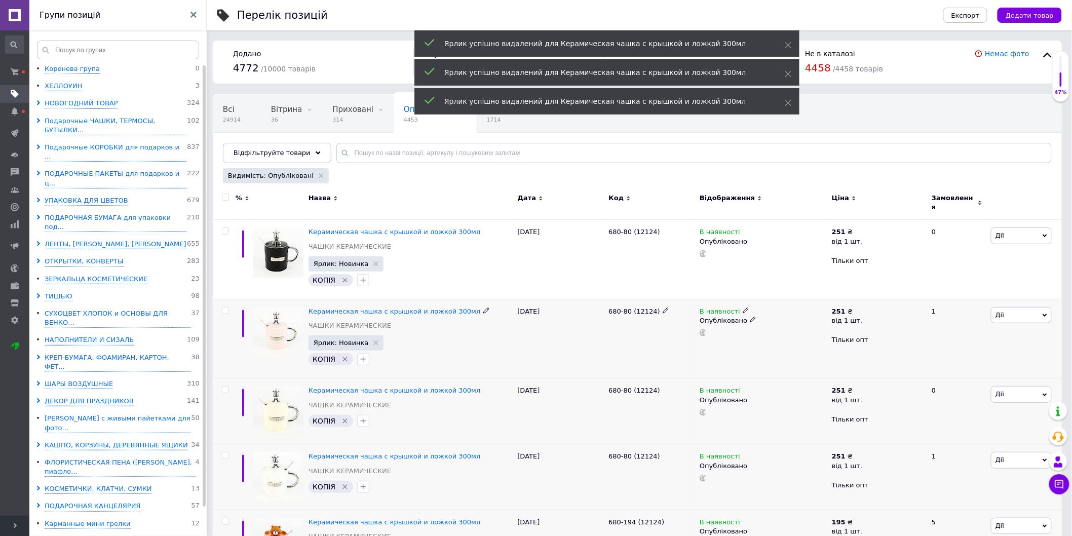
click at [372, 337] on span "Ярлик: Новинка" at bounding box center [347, 343] width 76 height 15
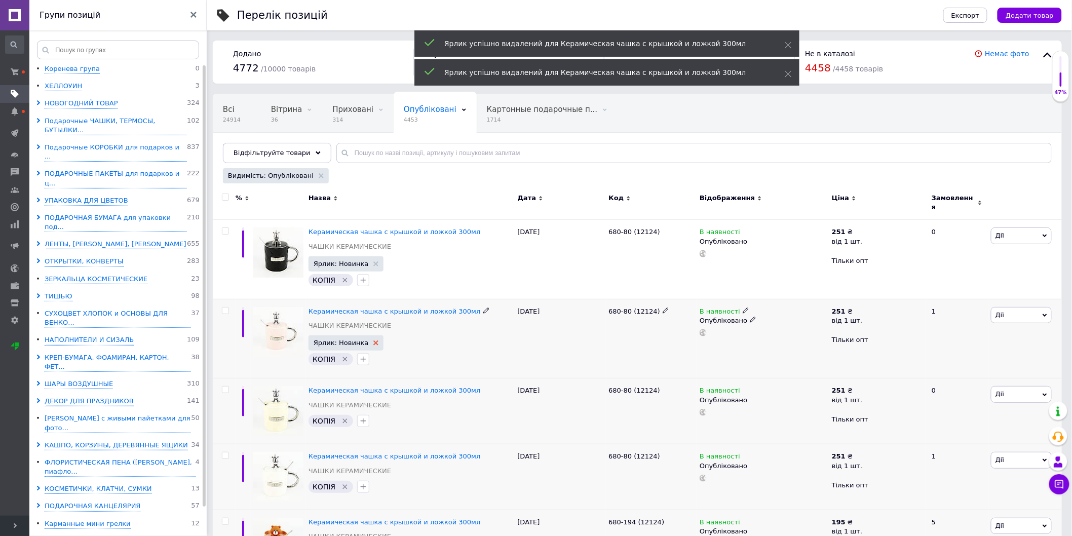
click at [374, 341] on use at bounding box center [376, 343] width 5 height 5
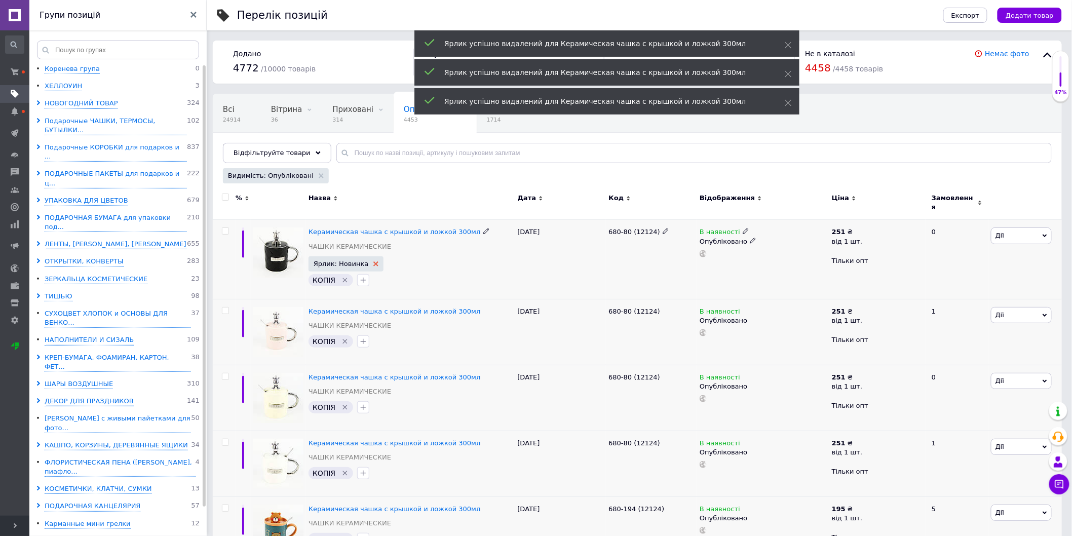
click at [374, 262] on icon at bounding box center [376, 264] width 5 height 5
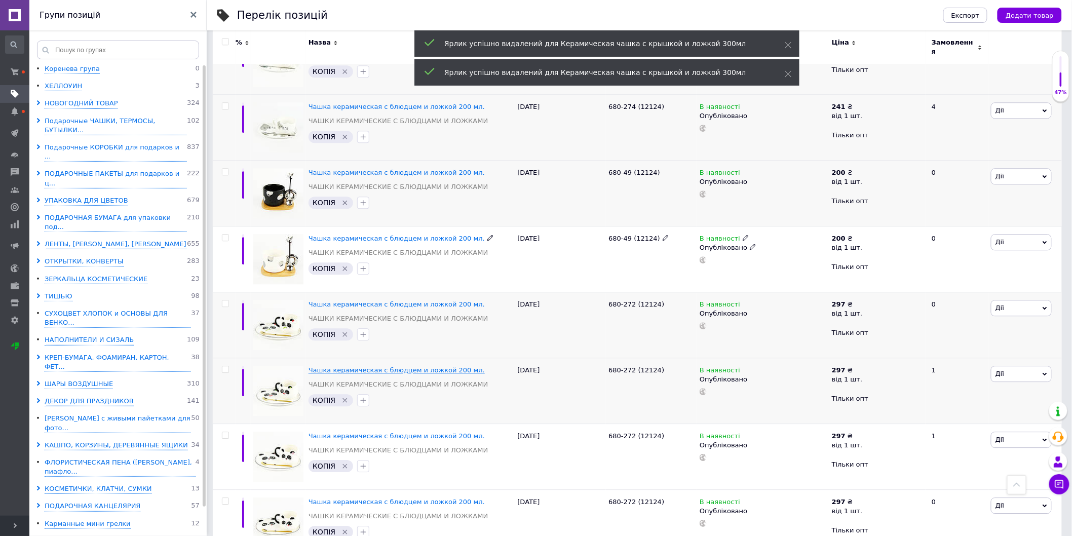
scroll to position [1037, 0]
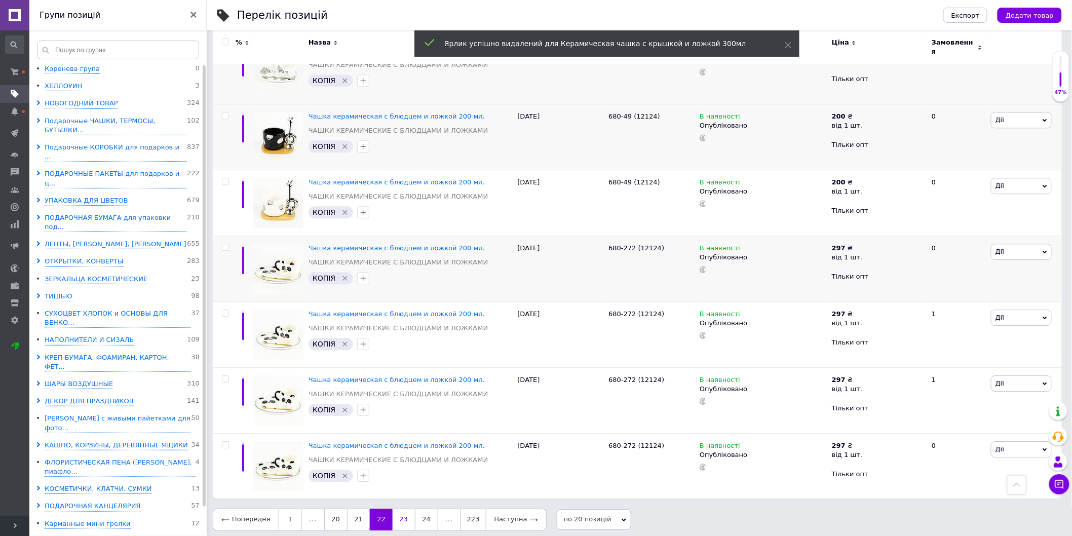
click at [401, 512] on link "23" at bounding box center [404, 519] width 22 height 21
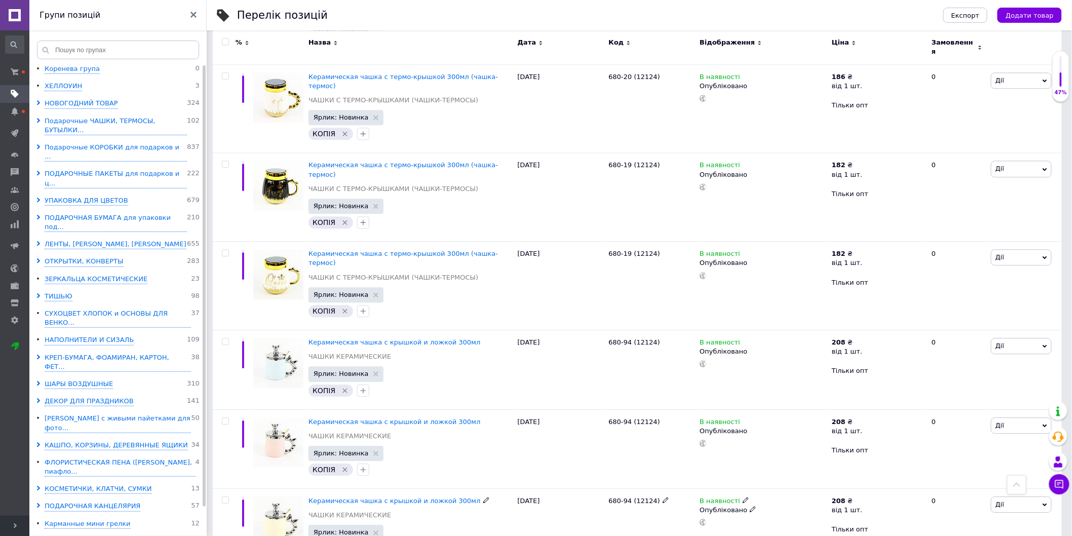
click at [374, 531] on use at bounding box center [376, 533] width 5 height 5
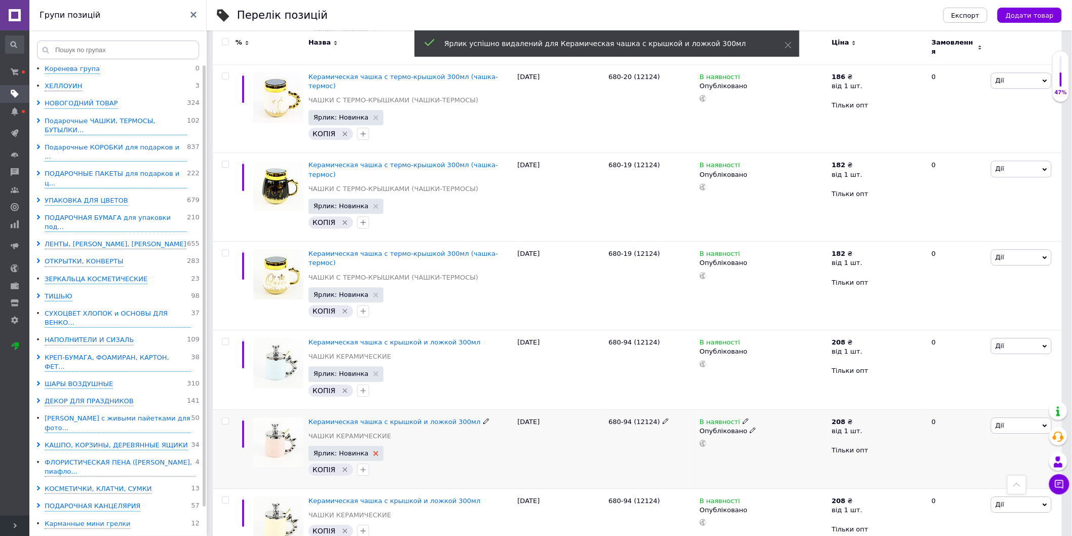
click at [374, 451] on use at bounding box center [376, 453] width 5 height 5
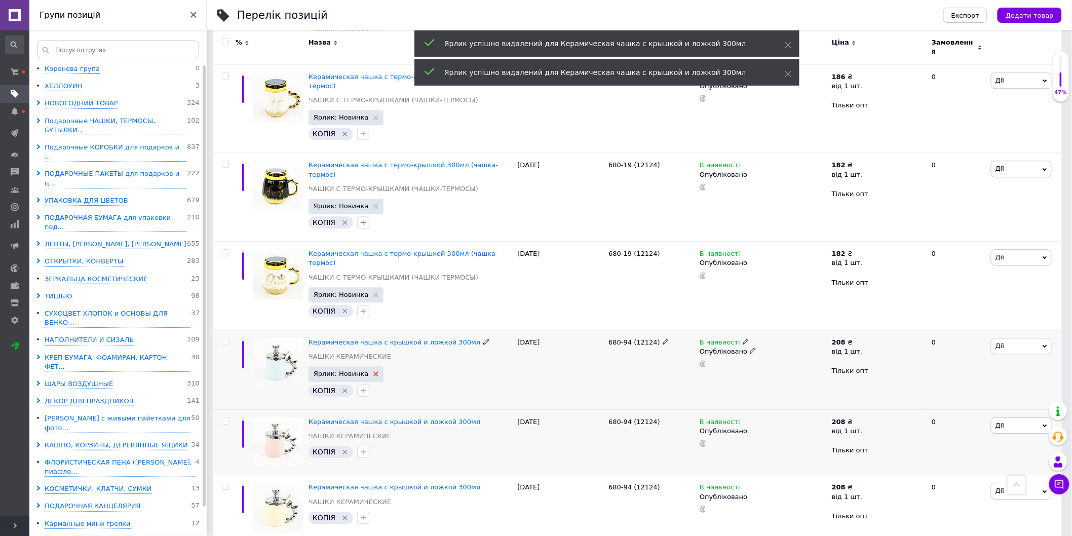
click at [374, 371] on icon at bounding box center [376, 373] width 5 height 5
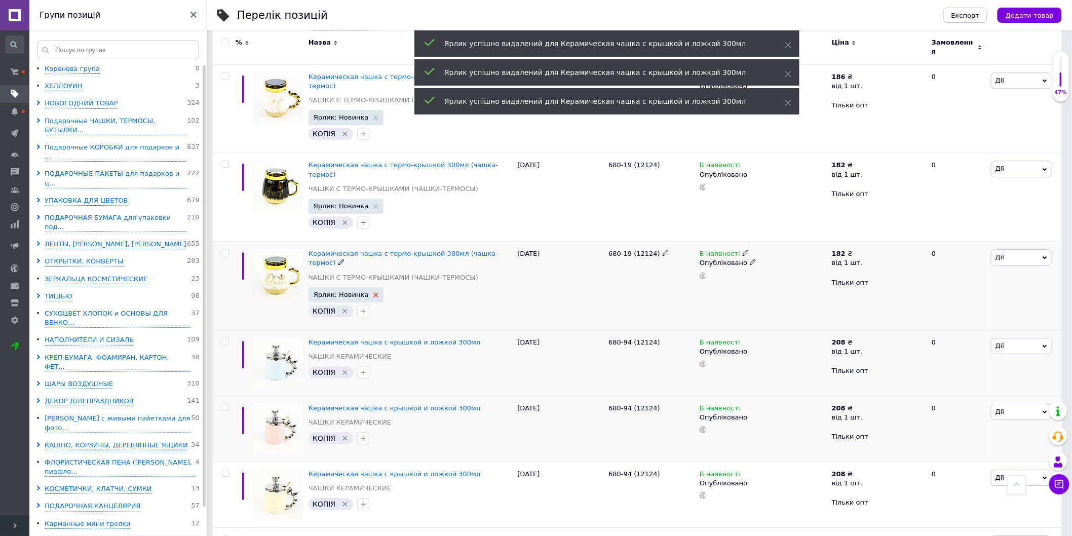
click at [374, 292] on use at bounding box center [376, 294] width 5 height 5
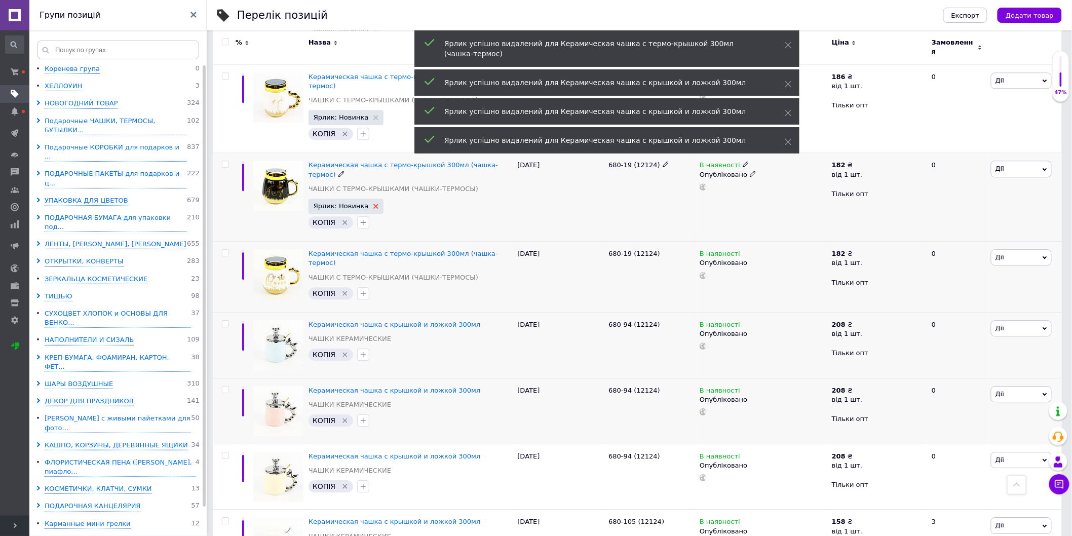
click at [374, 204] on use at bounding box center [376, 206] width 5 height 5
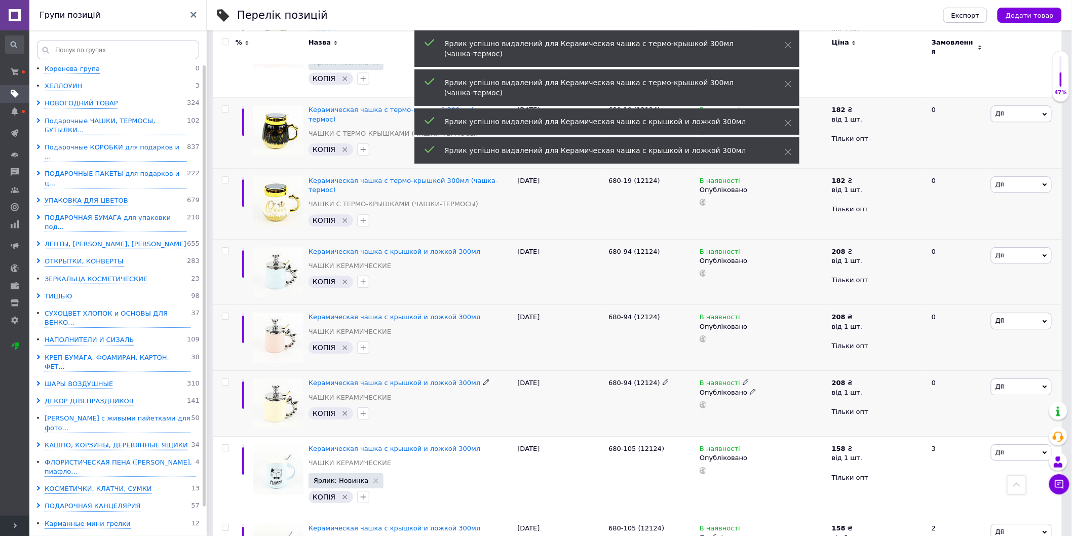
scroll to position [1240, 0]
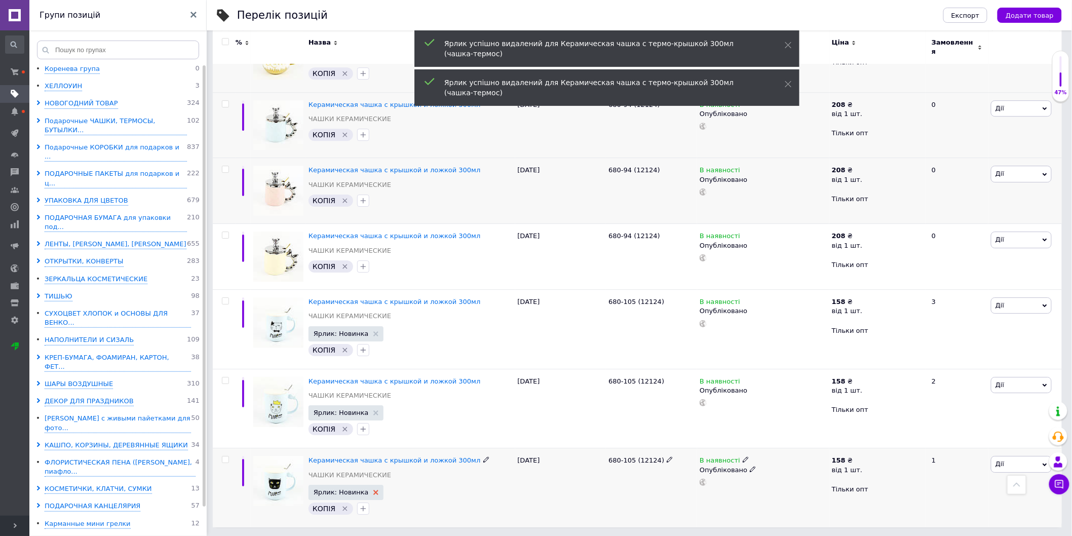
click at [374, 490] on icon at bounding box center [376, 492] width 5 height 5
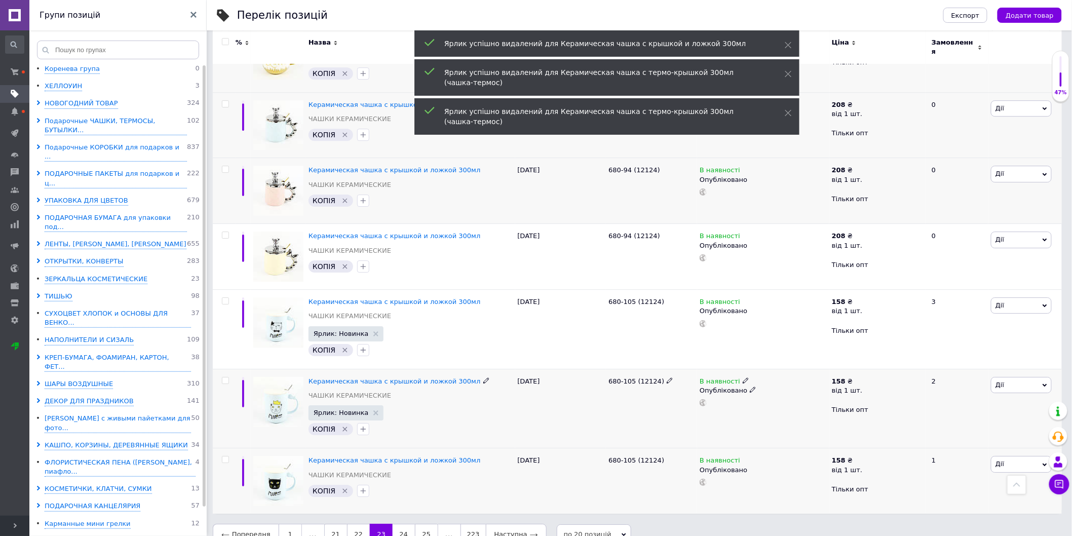
scroll to position [1226, 0]
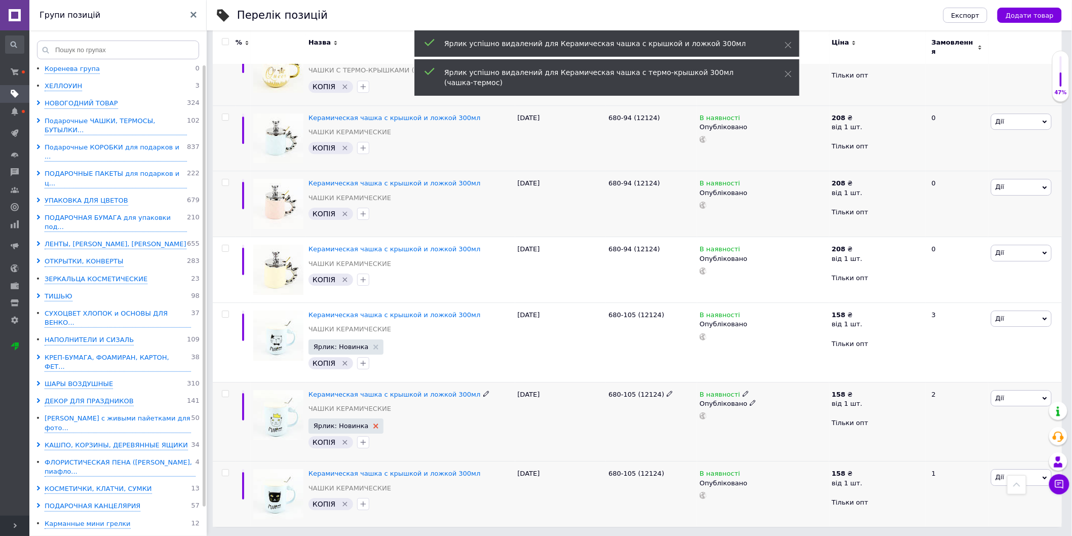
click at [374, 424] on use at bounding box center [376, 426] width 5 height 5
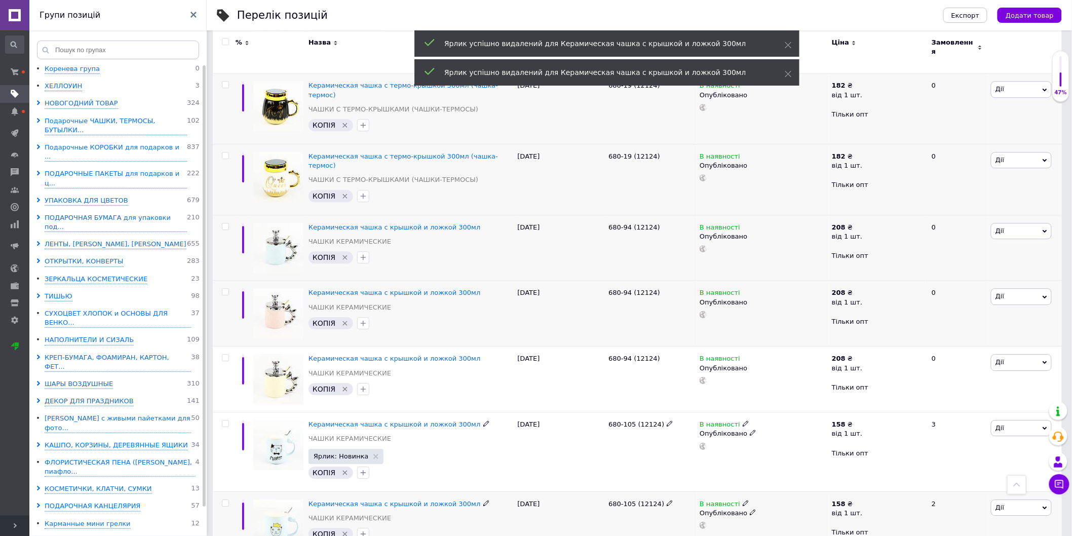
scroll to position [1113, 0]
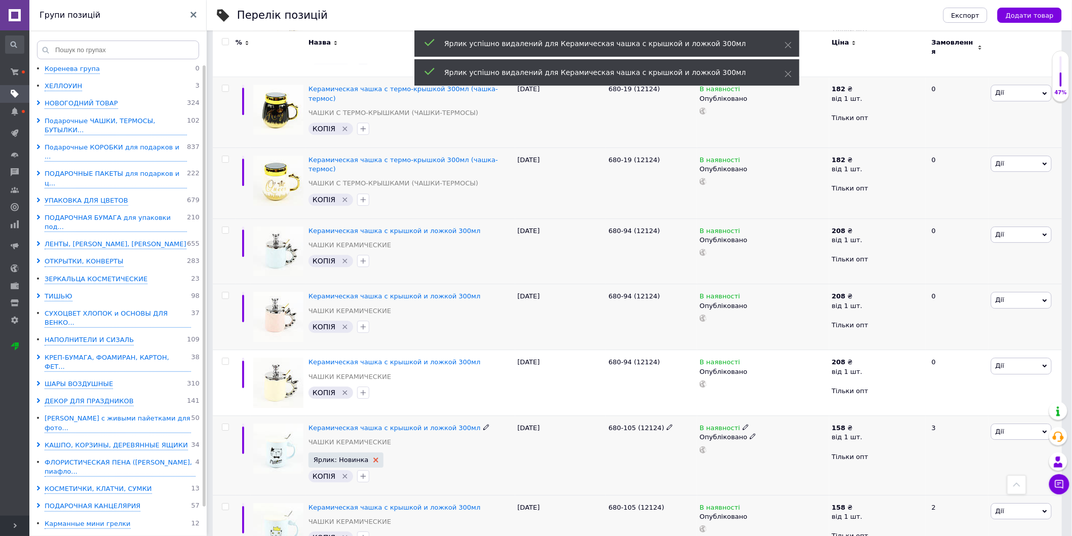
click at [374, 458] on use at bounding box center [376, 460] width 5 height 5
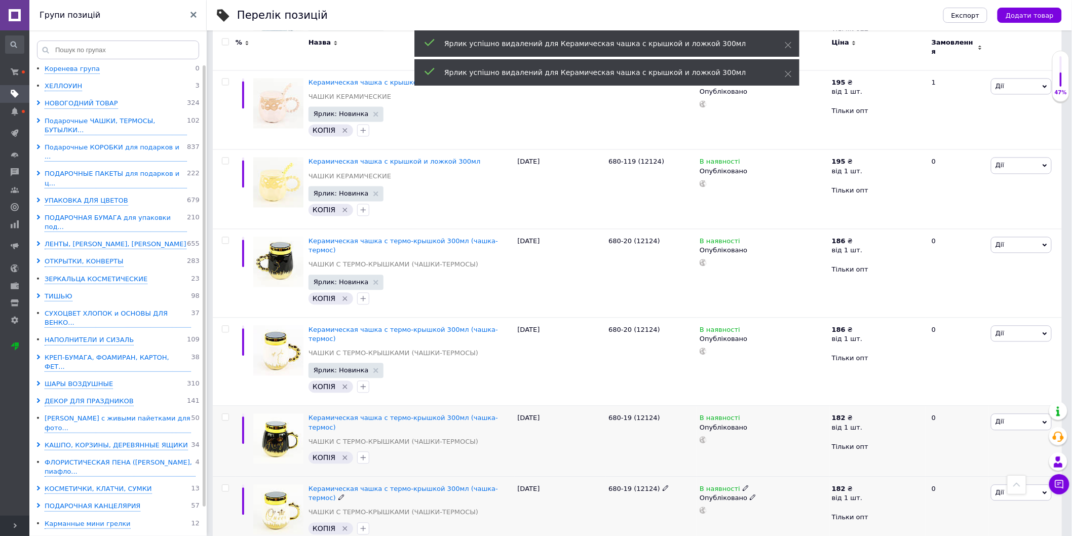
scroll to position [720, 0]
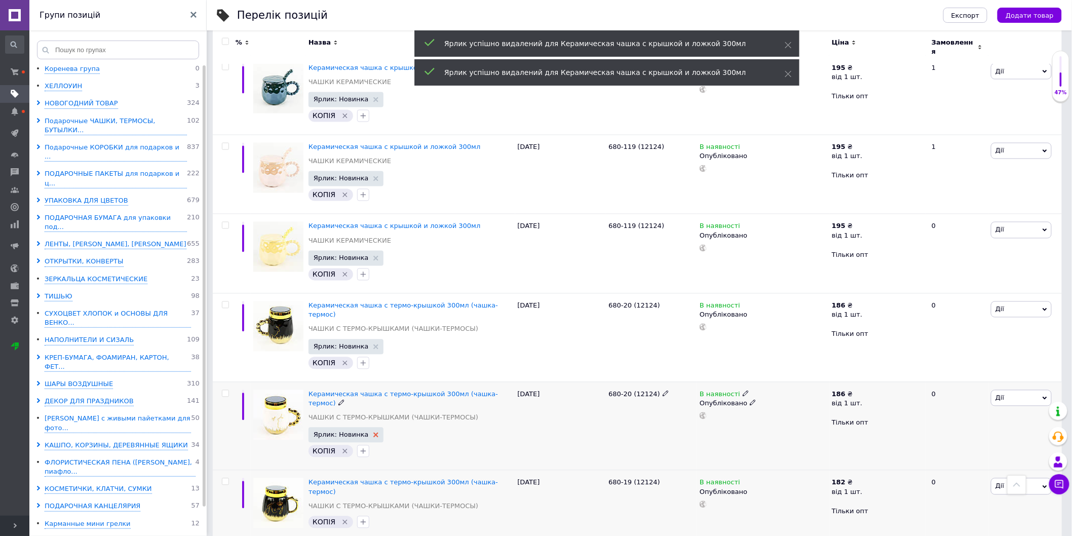
click at [374, 433] on icon at bounding box center [376, 435] width 5 height 5
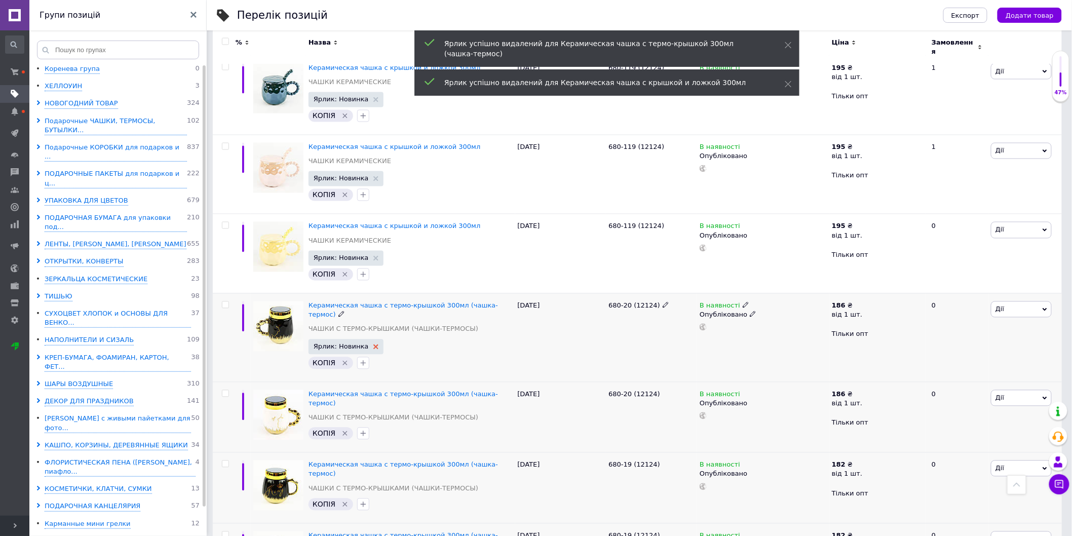
click at [374, 345] on icon at bounding box center [376, 347] width 5 height 5
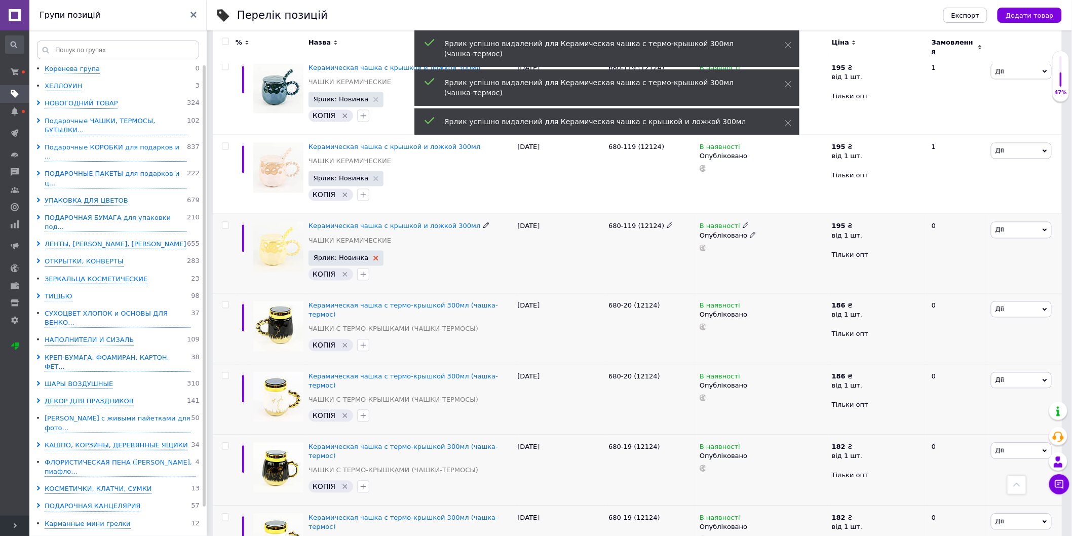
click at [374, 256] on icon at bounding box center [376, 258] width 5 height 5
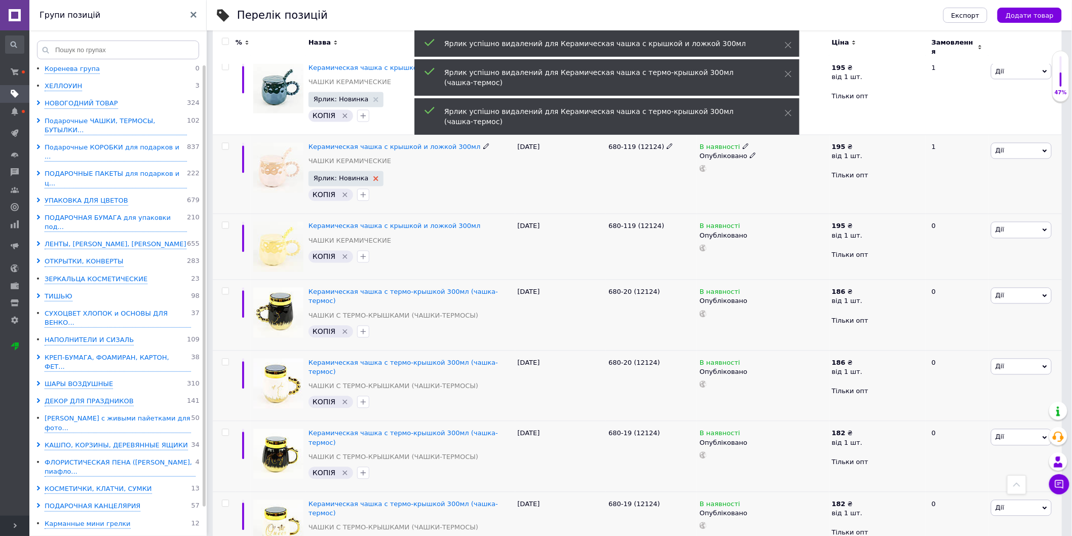
click at [374, 176] on use at bounding box center [376, 178] width 5 height 5
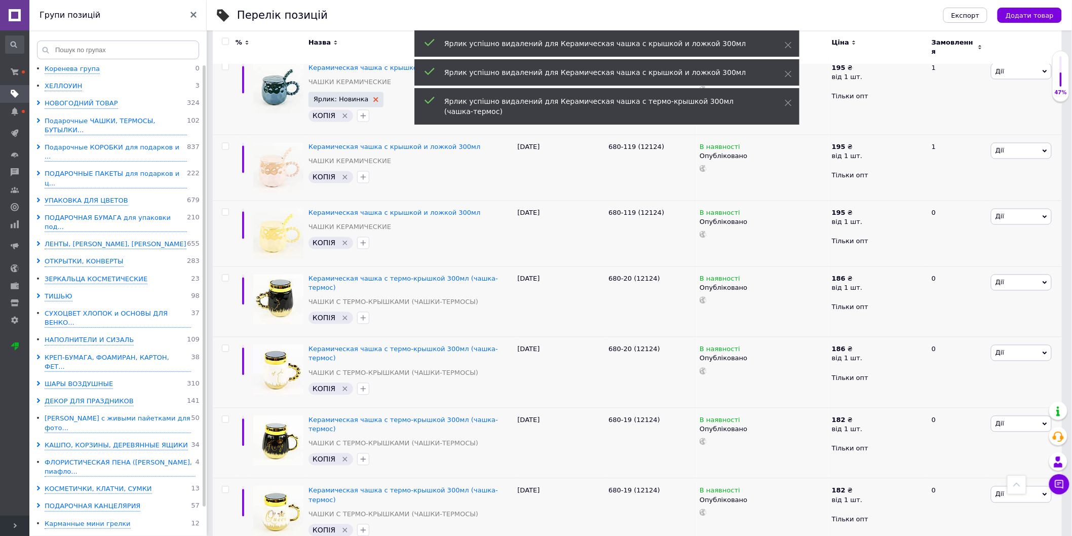
click at [374, 97] on use at bounding box center [376, 99] width 5 height 5
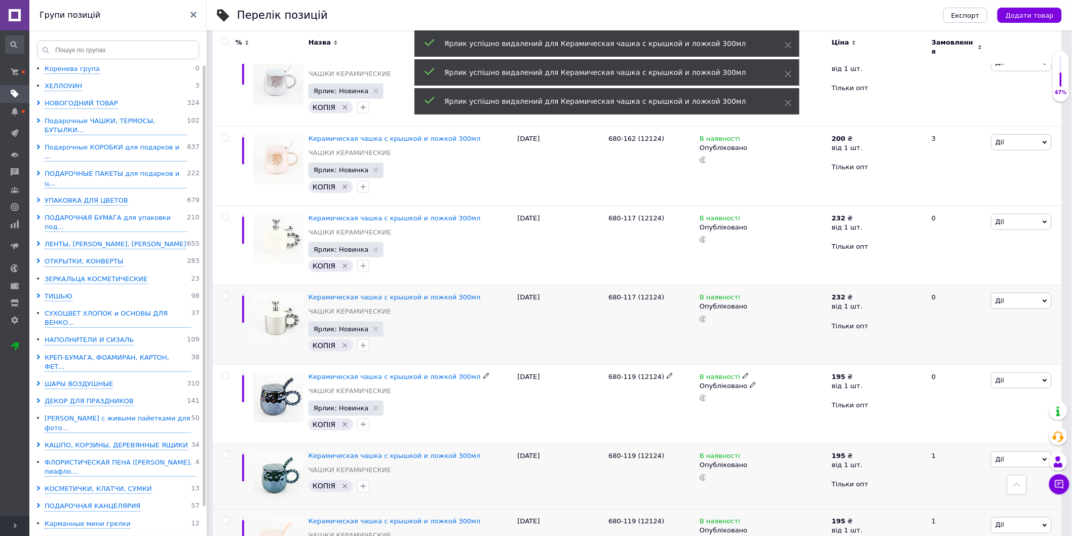
scroll to position [325, 0]
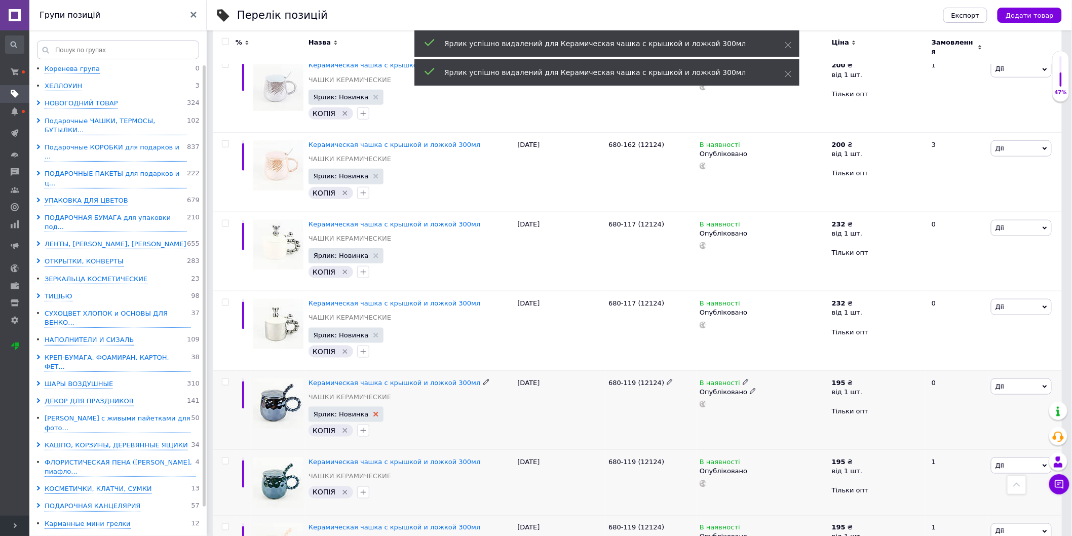
click at [374, 412] on use at bounding box center [376, 414] width 5 height 5
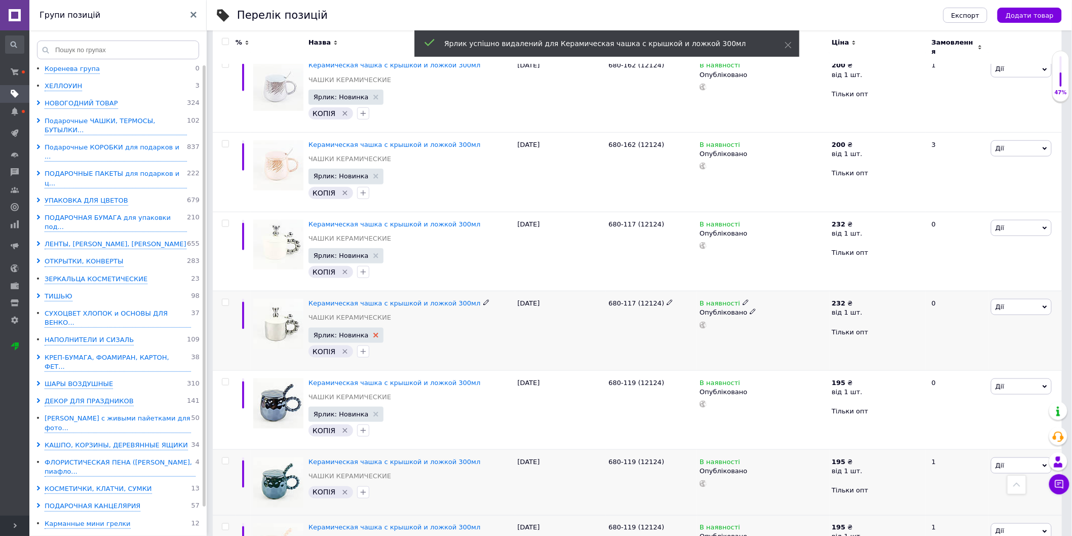
click at [374, 333] on use at bounding box center [376, 335] width 5 height 5
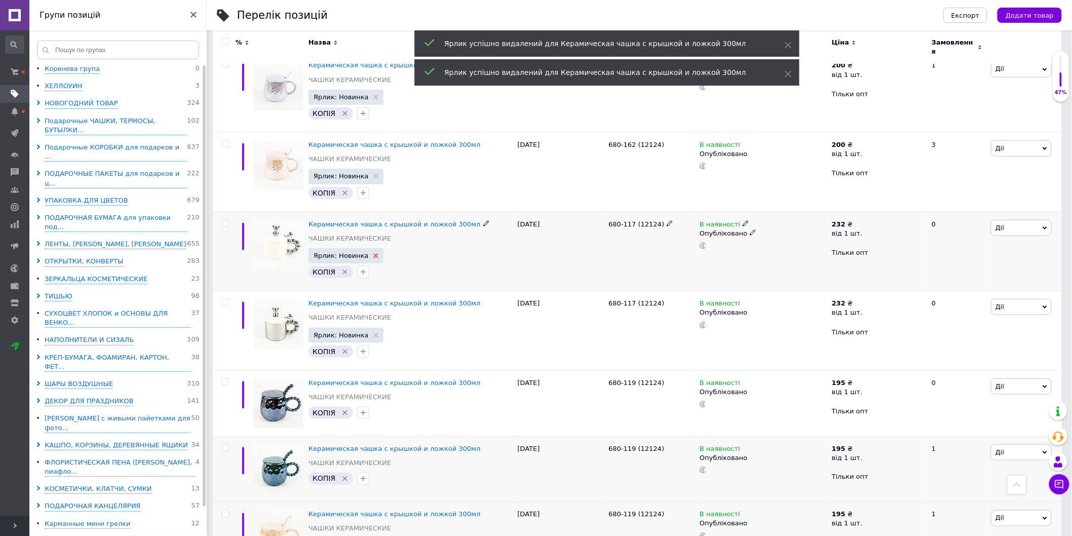
click at [374, 253] on use at bounding box center [376, 255] width 5 height 5
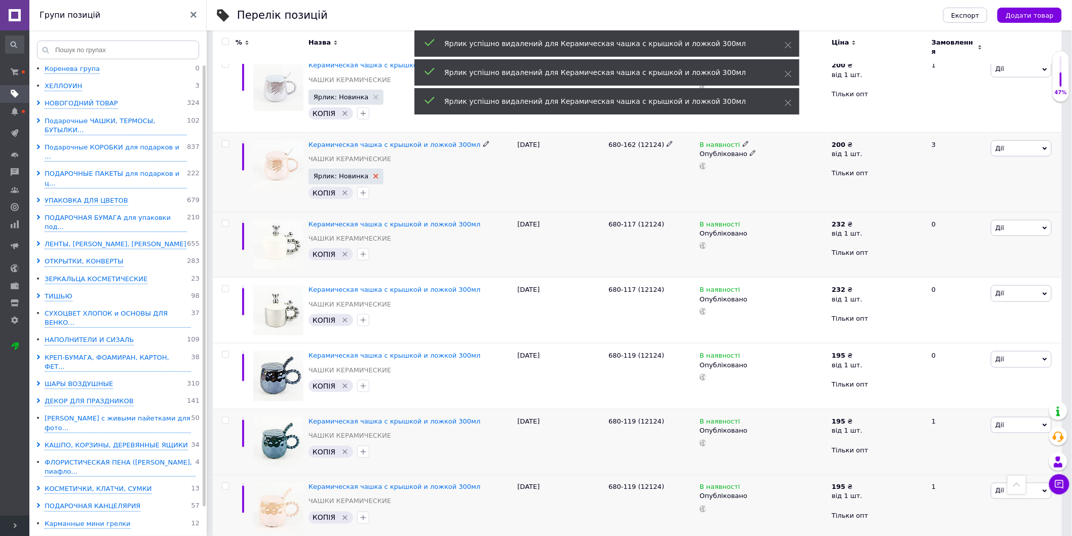
click at [374, 174] on use at bounding box center [376, 176] width 5 height 5
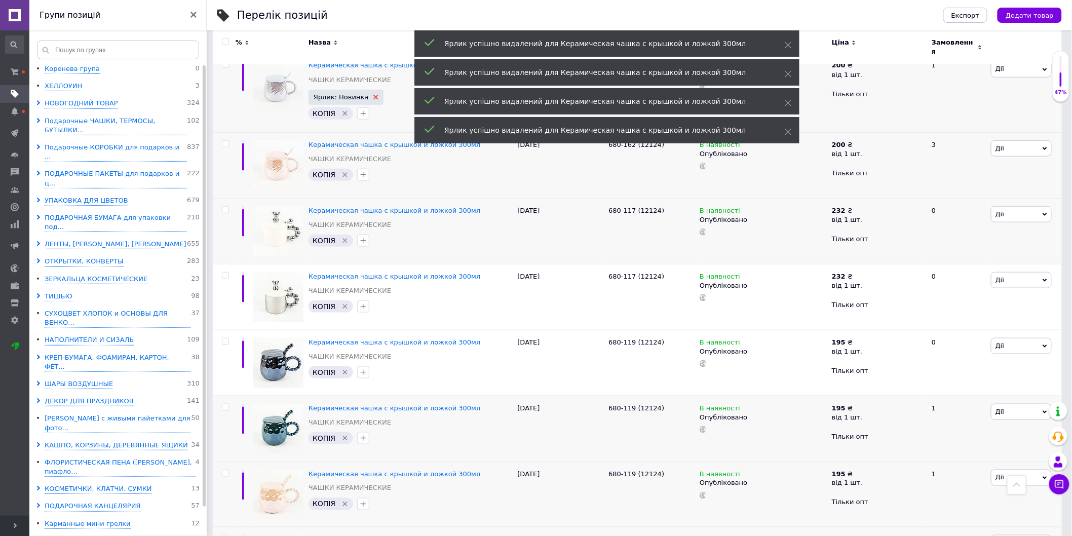
click at [374, 95] on icon at bounding box center [376, 97] width 5 height 5
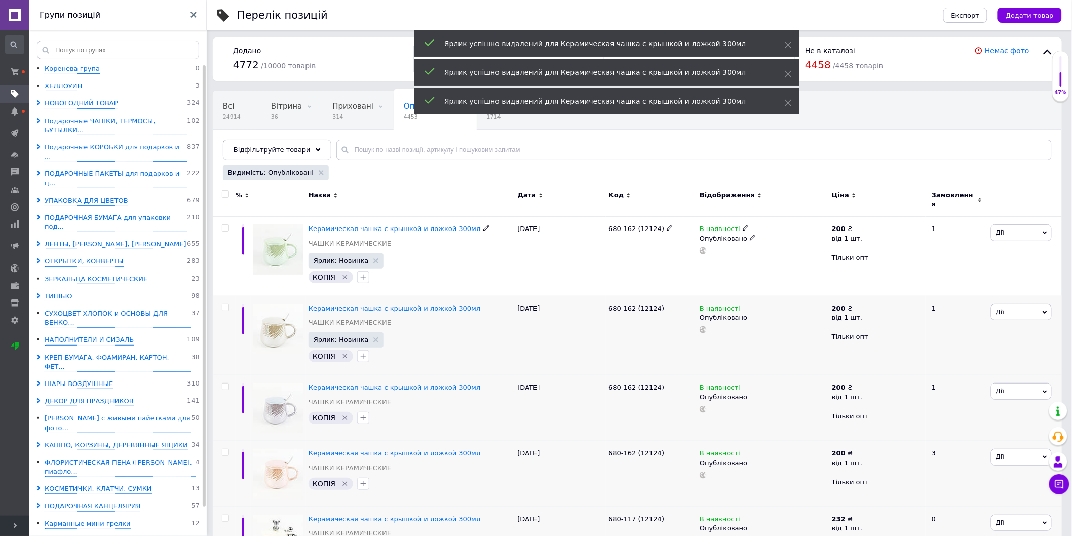
scroll to position [0, 0]
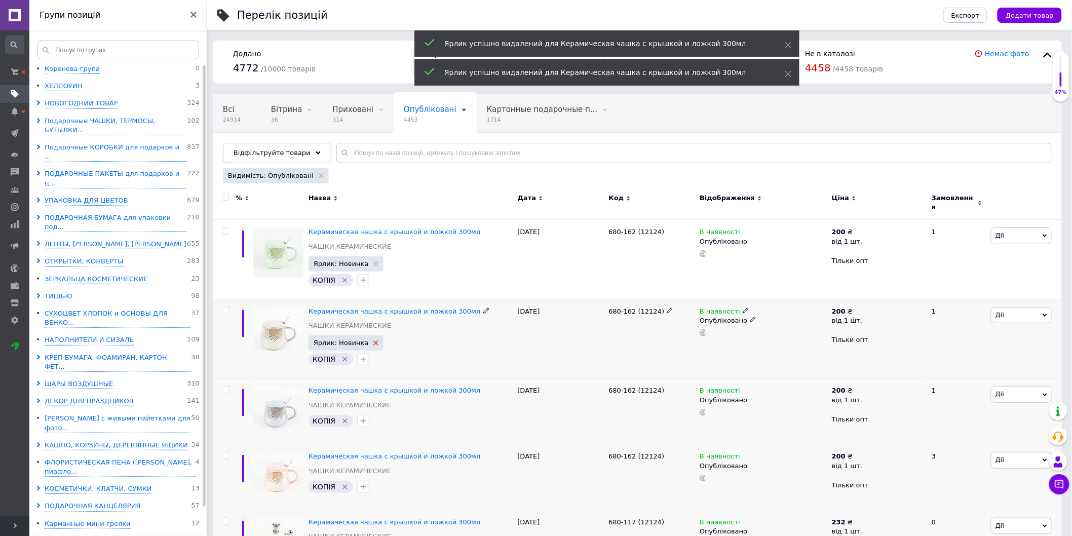
click at [374, 341] on icon at bounding box center [376, 343] width 5 height 5
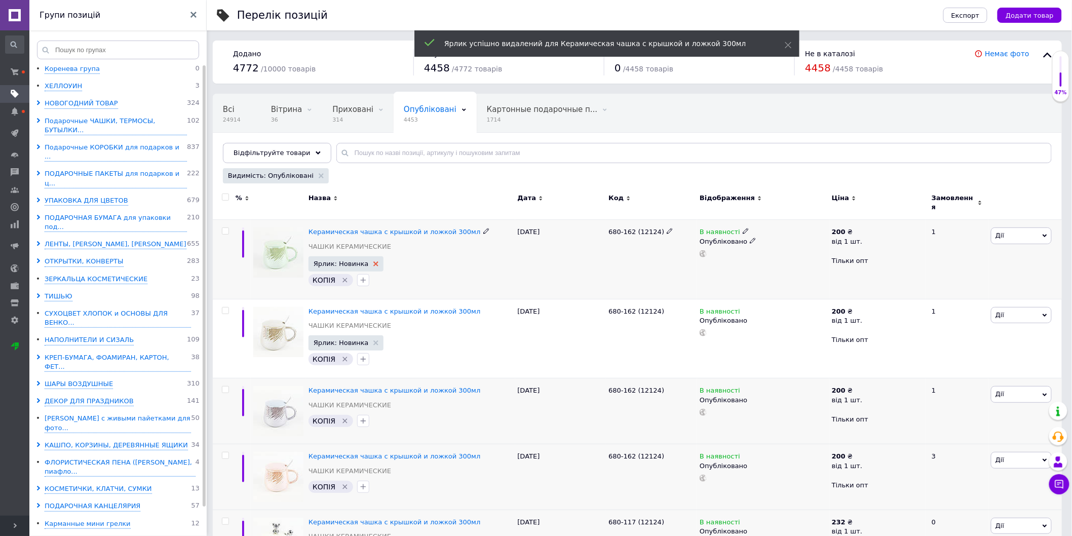
click at [374, 262] on use at bounding box center [376, 264] width 5 height 5
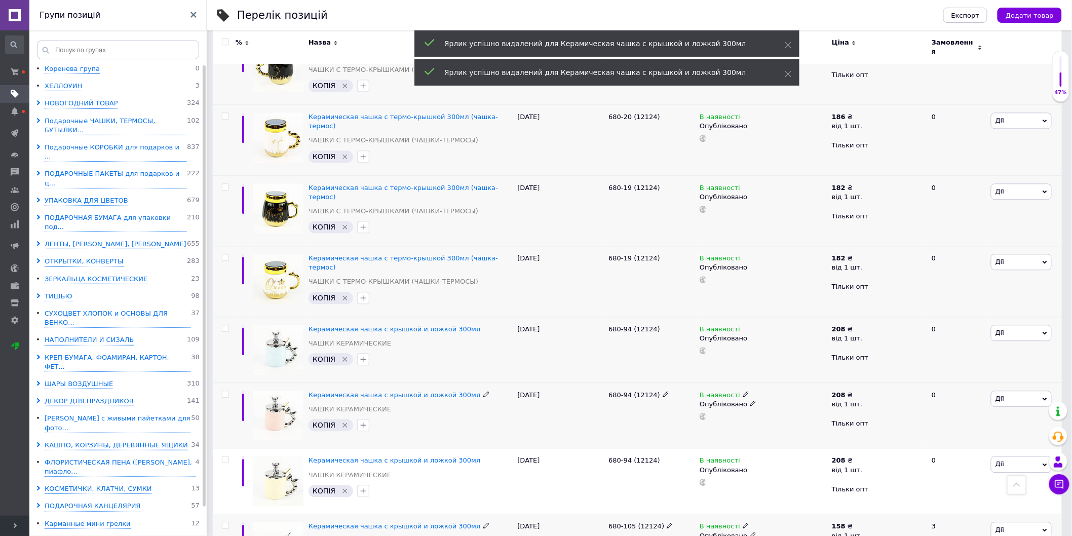
scroll to position [1037, 0]
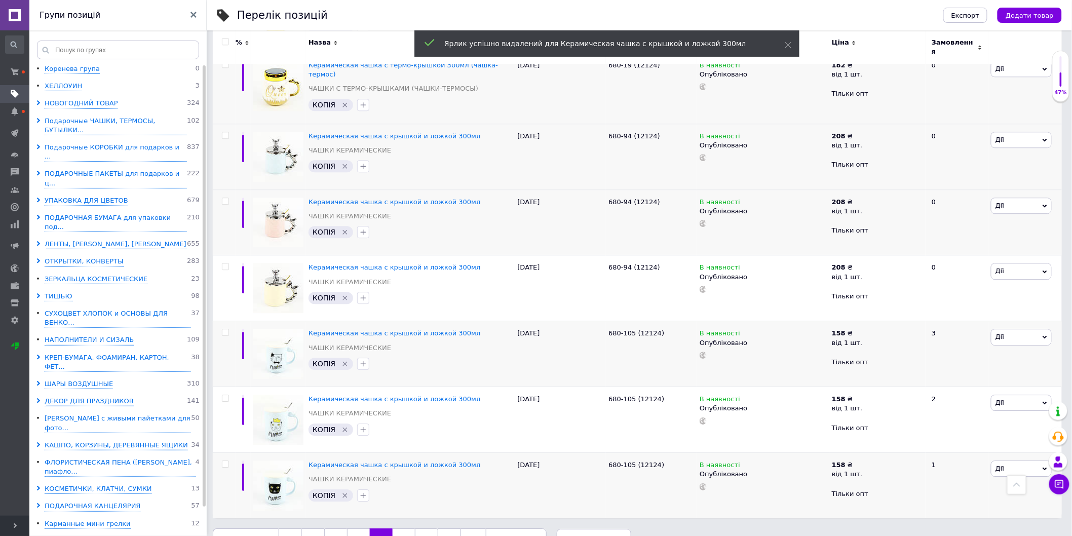
click at [399, 529] on link "24" at bounding box center [404, 539] width 22 height 21
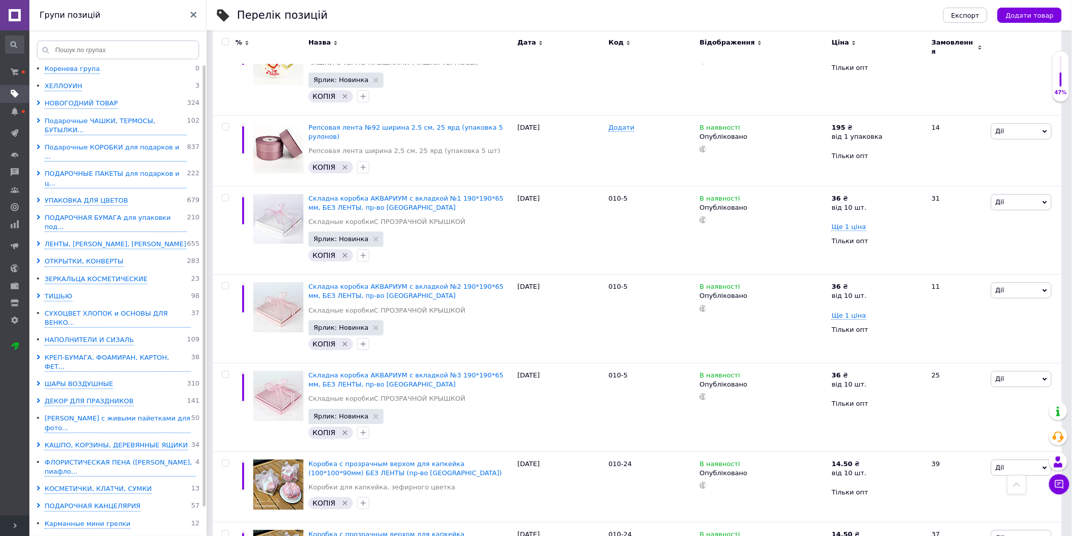
scroll to position [1191, 0]
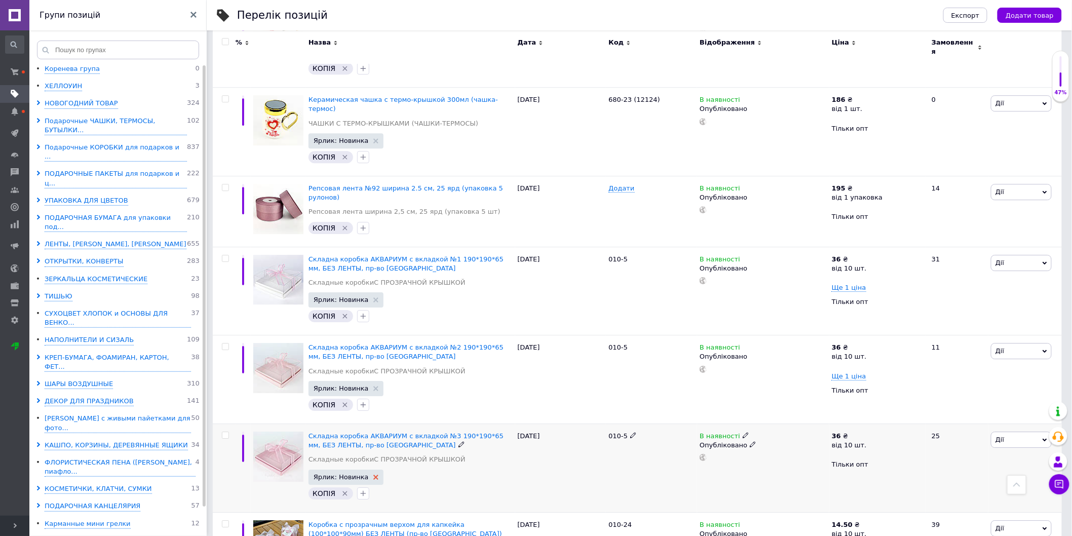
click at [374, 475] on icon at bounding box center [376, 477] width 5 height 5
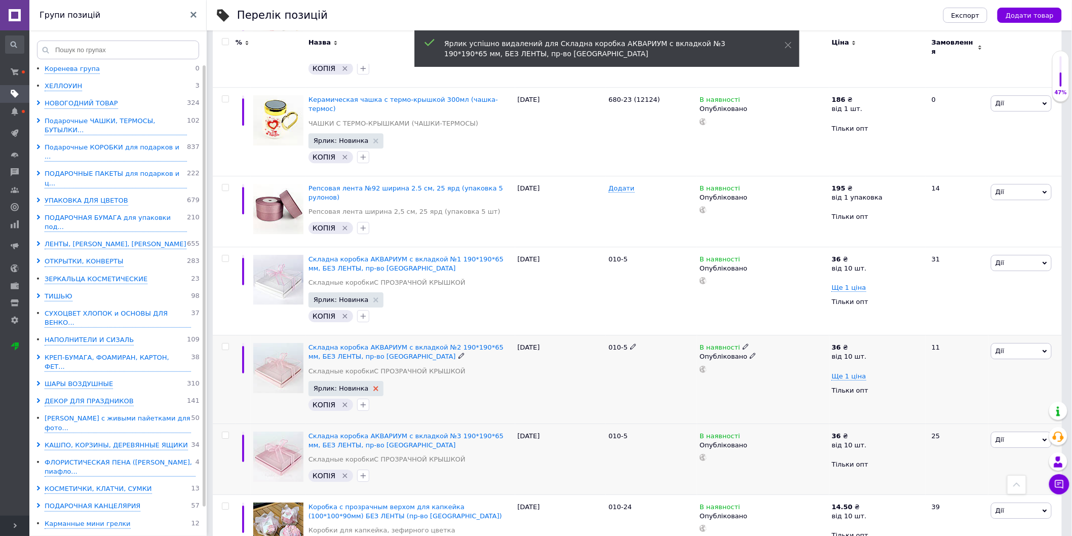
click at [374, 386] on use at bounding box center [376, 388] width 5 height 5
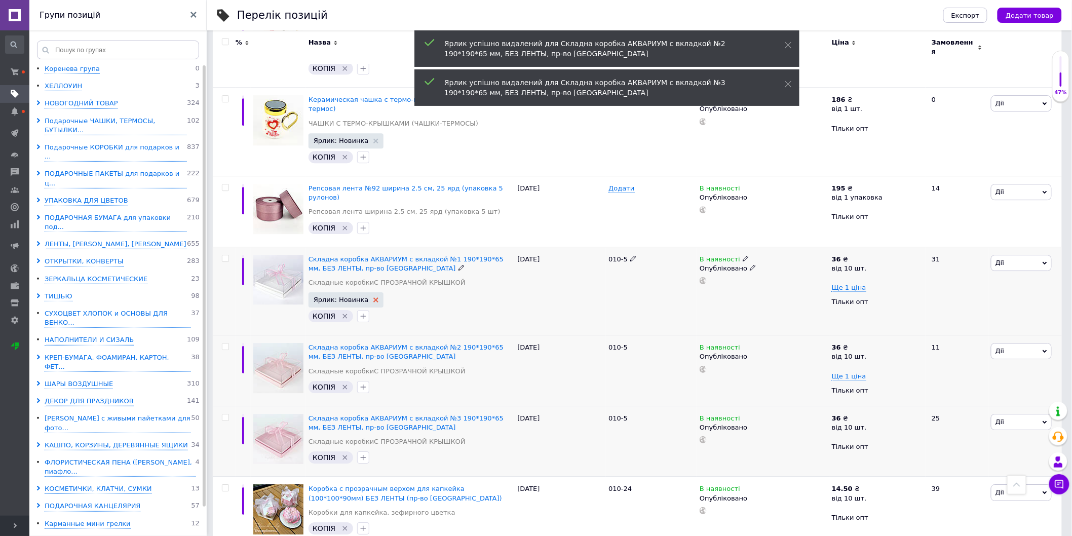
click at [374, 297] on icon at bounding box center [376, 299] width 5 height 5
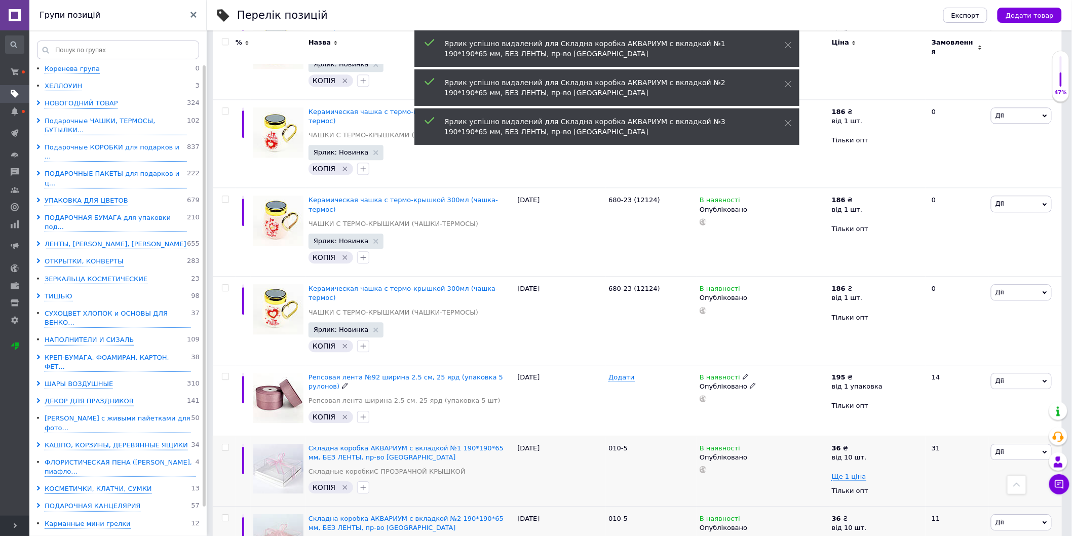
scroll to position [966, 0]
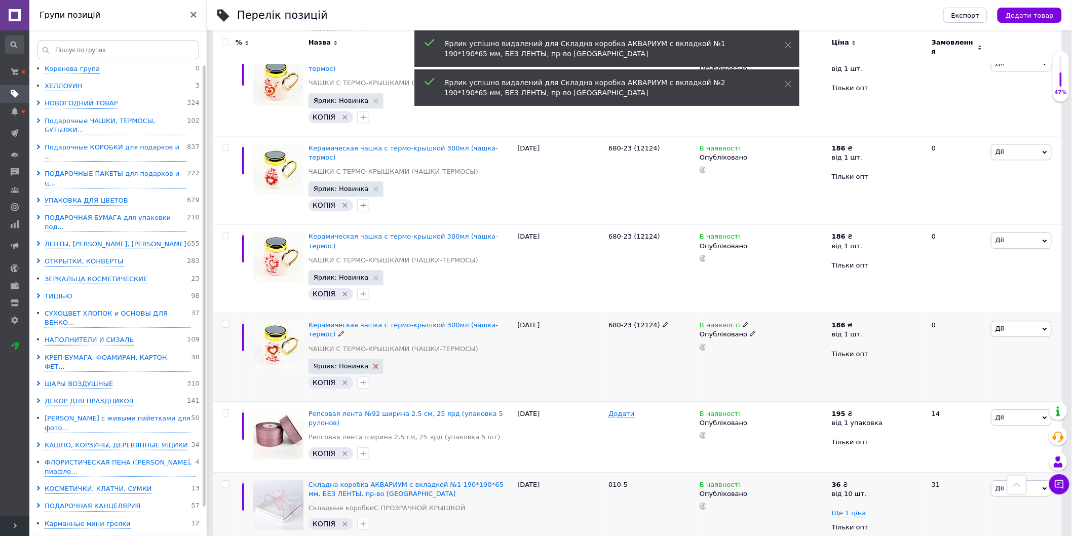
click at [374, 364] on use at bounding box center [376, 366] width 5 height 5
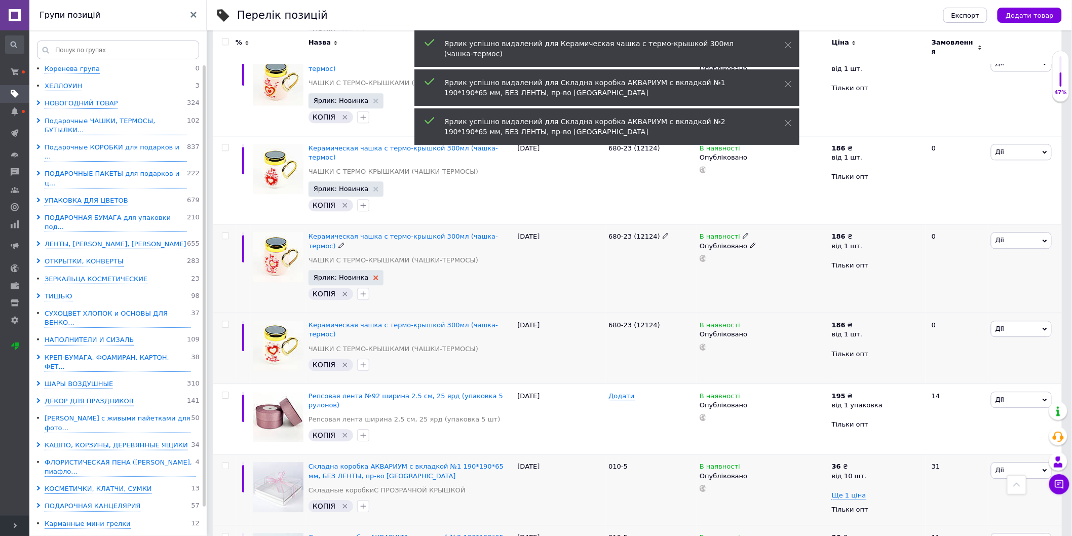
click at [374, 275] on use at bounding box center [376, 277] width 5 height 5
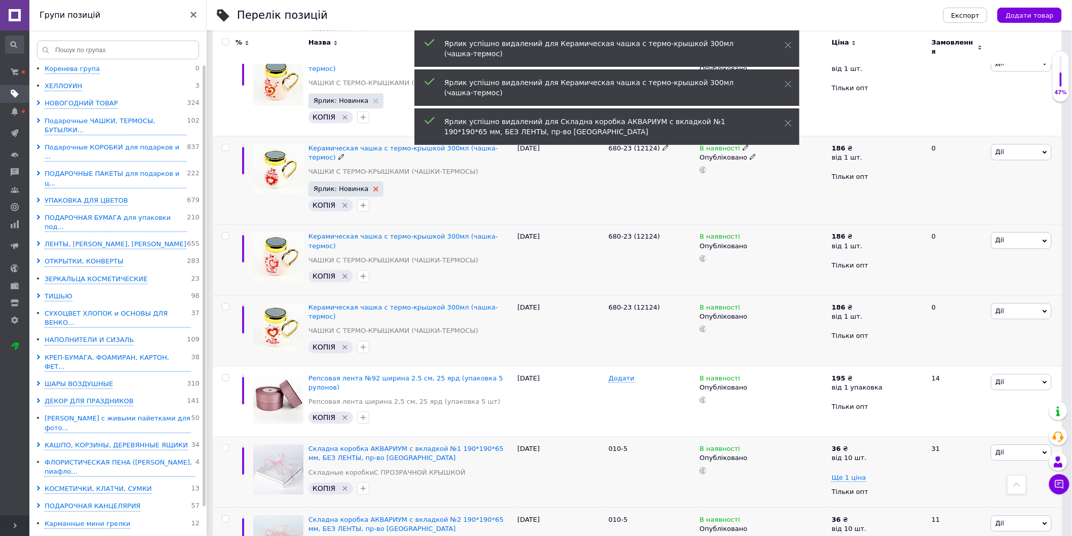
click at [374, 187] on use at bounding box center [376, 189] width 5 height 5
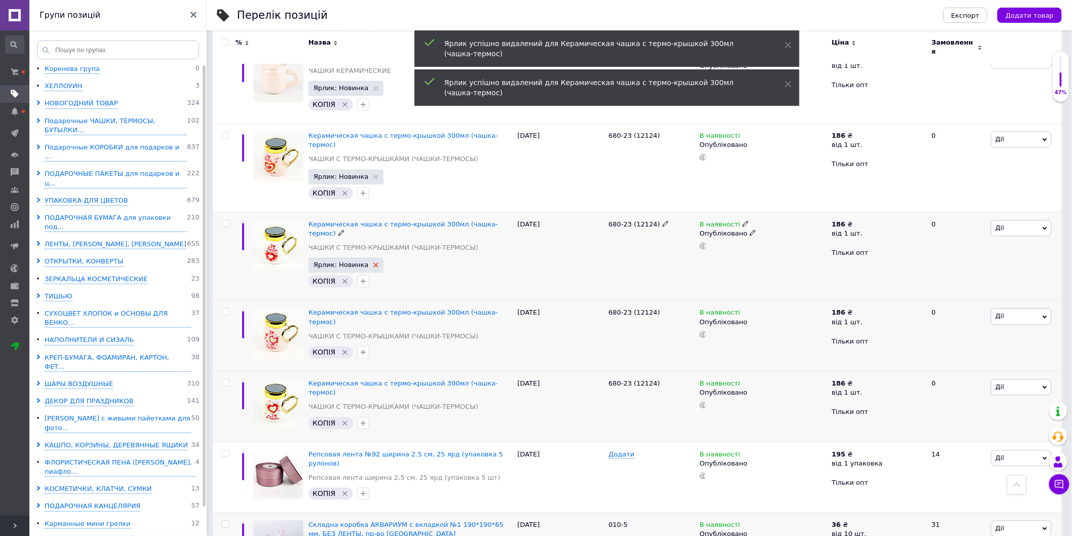
scroll to position [797, 0]
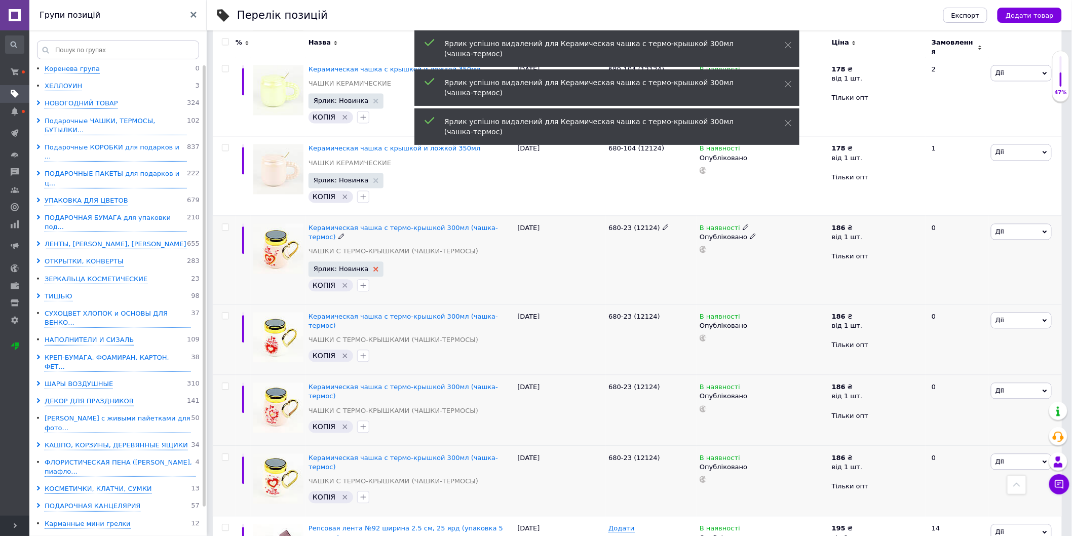
click at [374, 267] on icon at bounding box center [376, 269] width 5 height 5
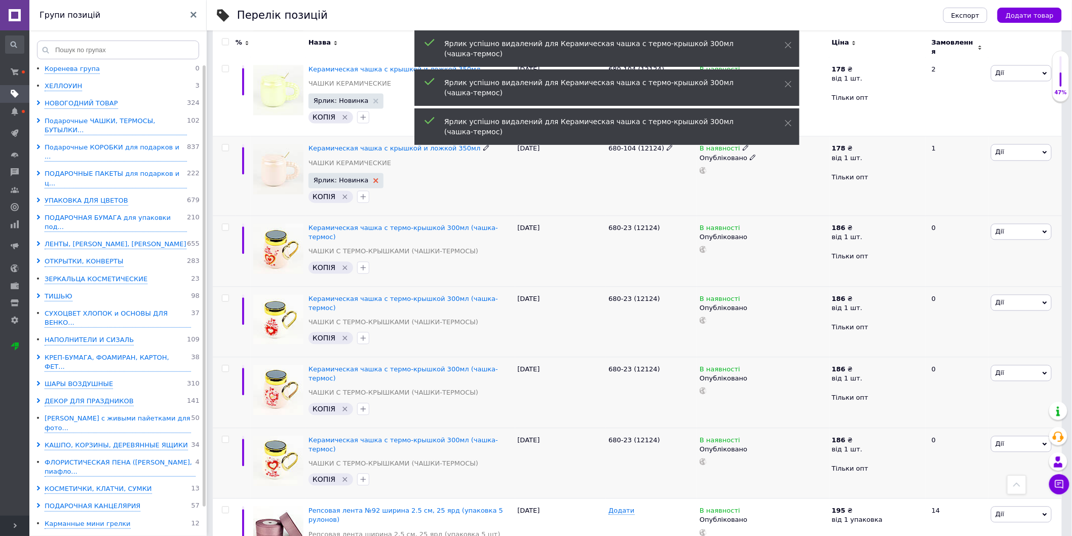
click at [374, 178] on icon at bounding box center [376, 180] width 5 height 5
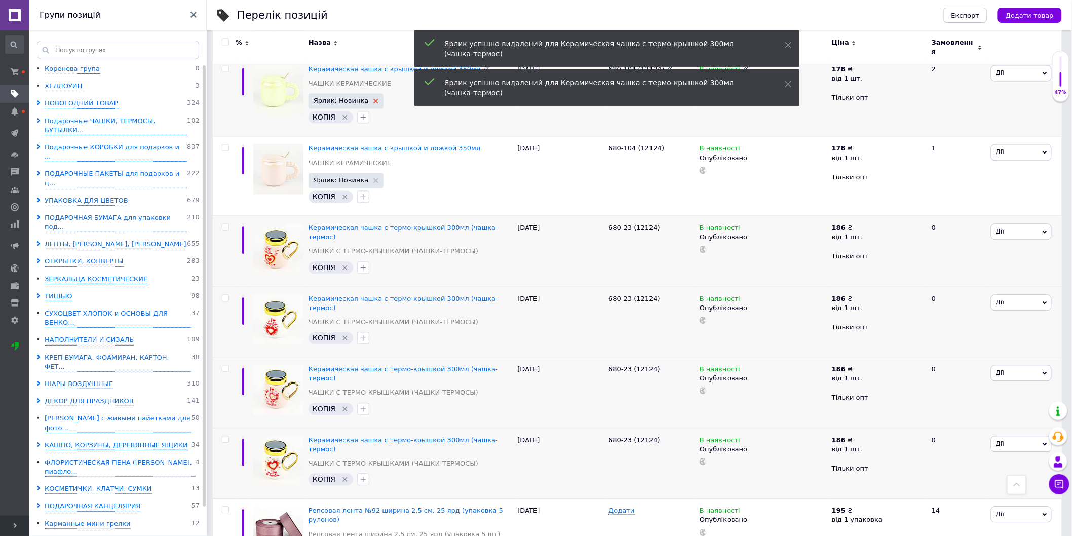
click at [374, 99] on use at bounding box center [376, 101] width 5 height 5
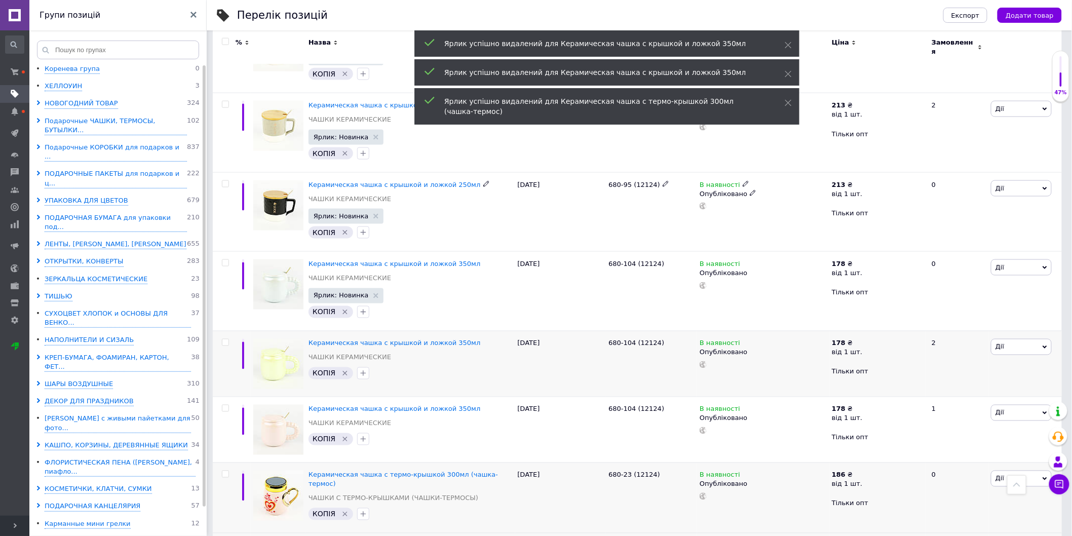
scroll to position [403, 0]
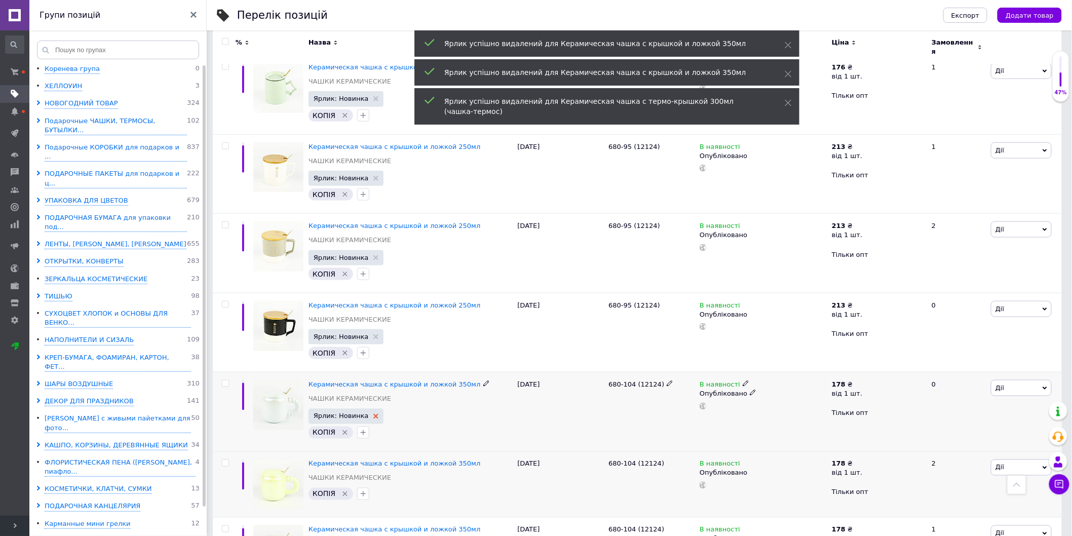
click at [374, 414] on icon at bounding box center [376, 416] width 5 height 5
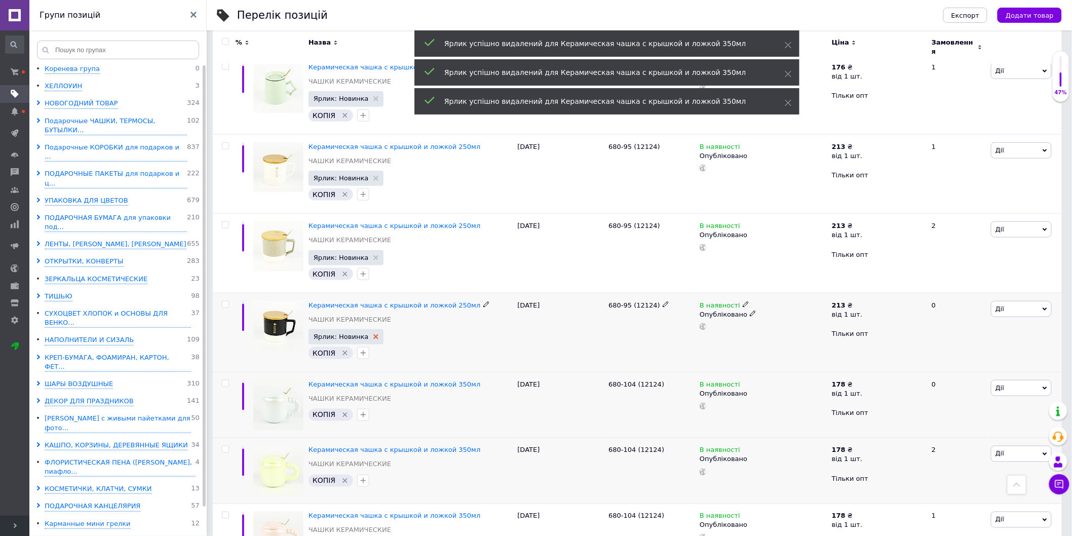
click at [374, 334] on icon at bounding box center [376, 336] width 5 height 5
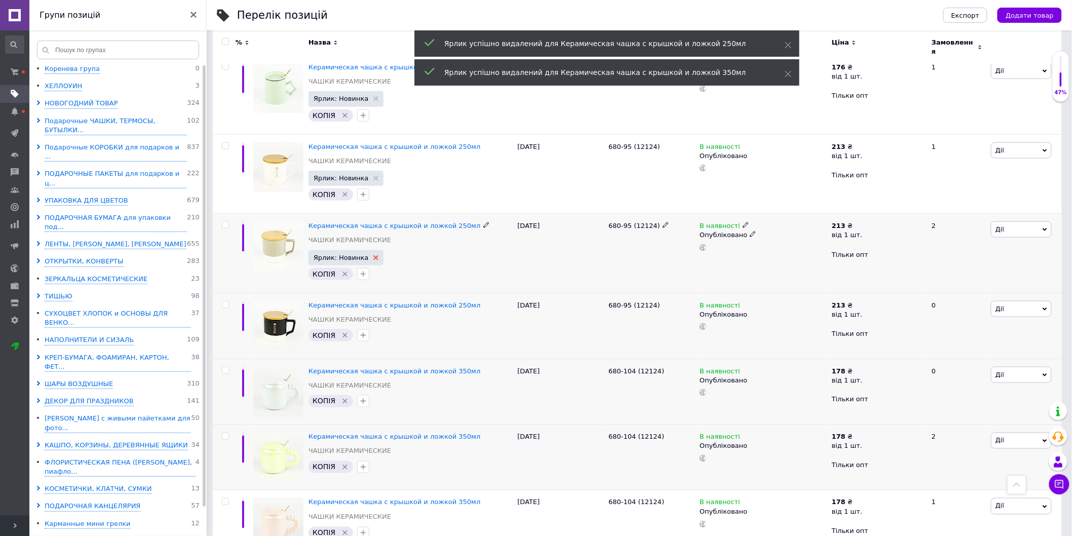
click at [374, 255] on use at bounding box center [376, 257] width 5 height 5
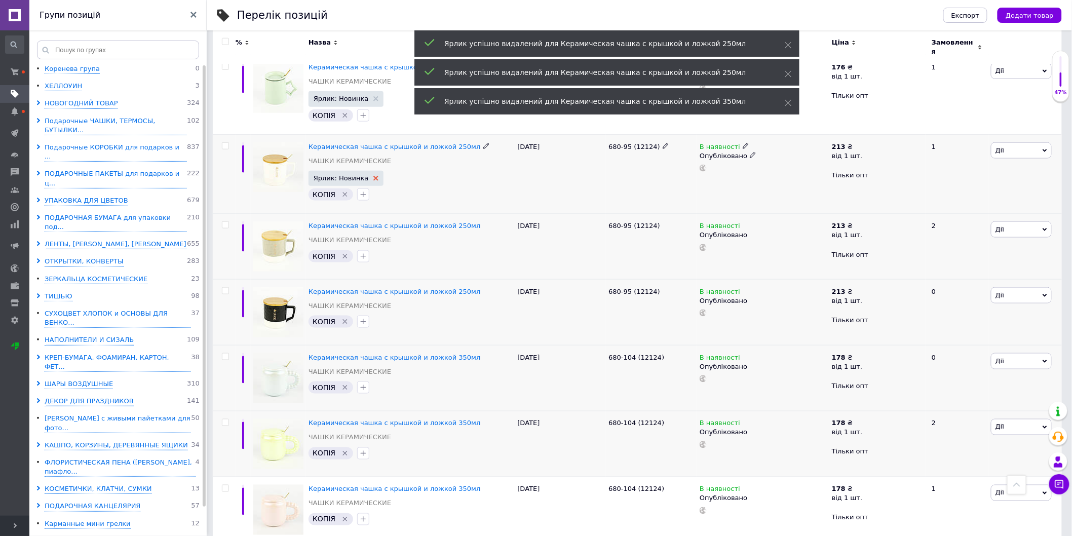
click at [374, 176] on icon at bounding box center [376, 178] width 5 height 5
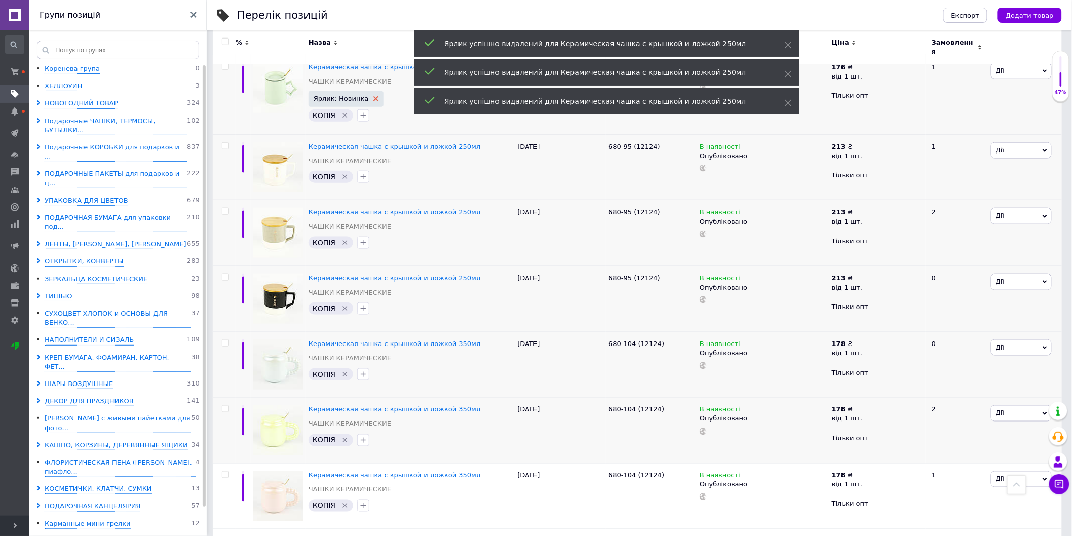
click at [374, 96] on use at bounding box center [376, 98] width 5 height 5
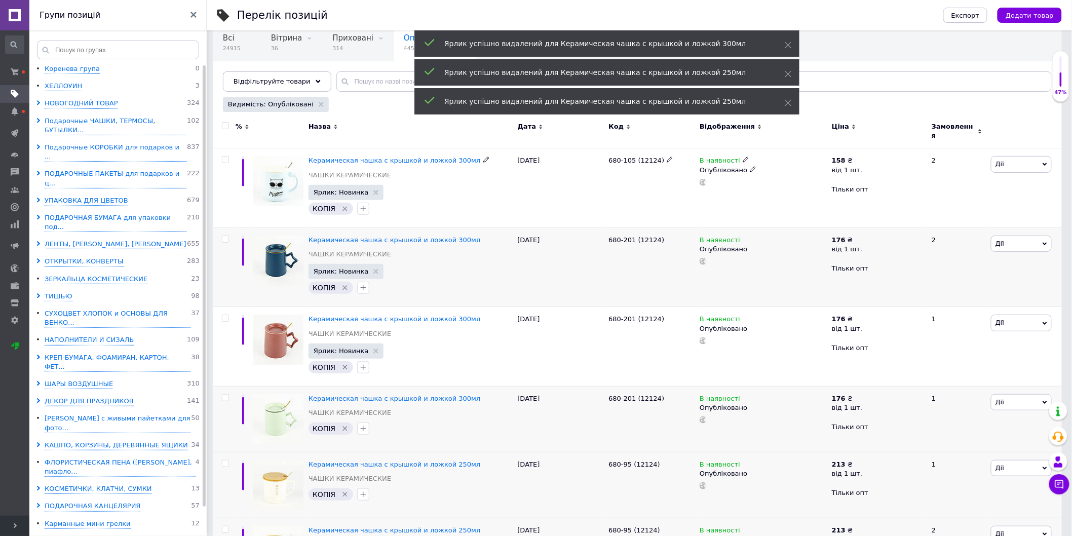
scroll to position [65, 0]
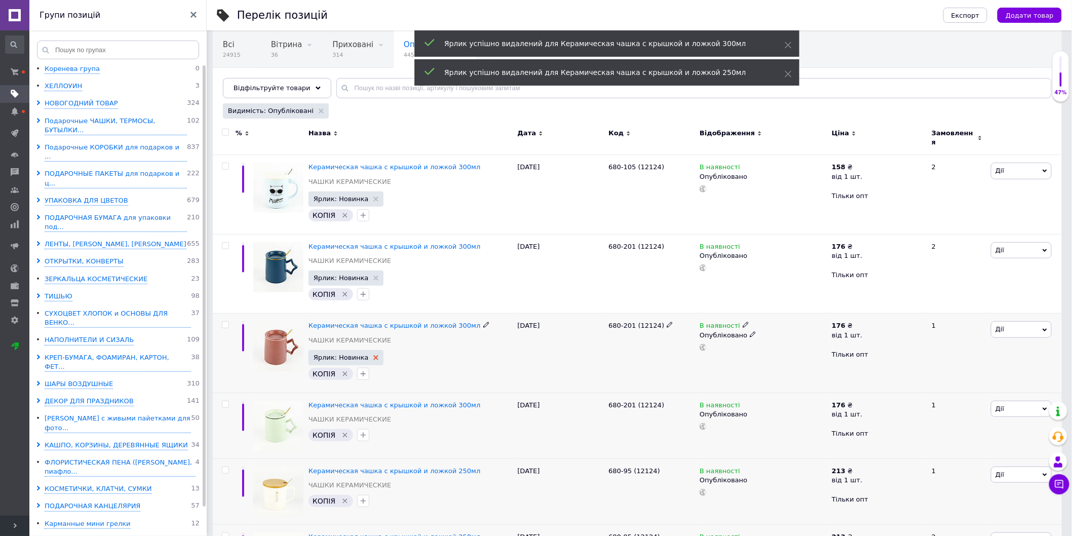
click at [374, 355] on use at bounding box center [376, 357] width 5 height 5
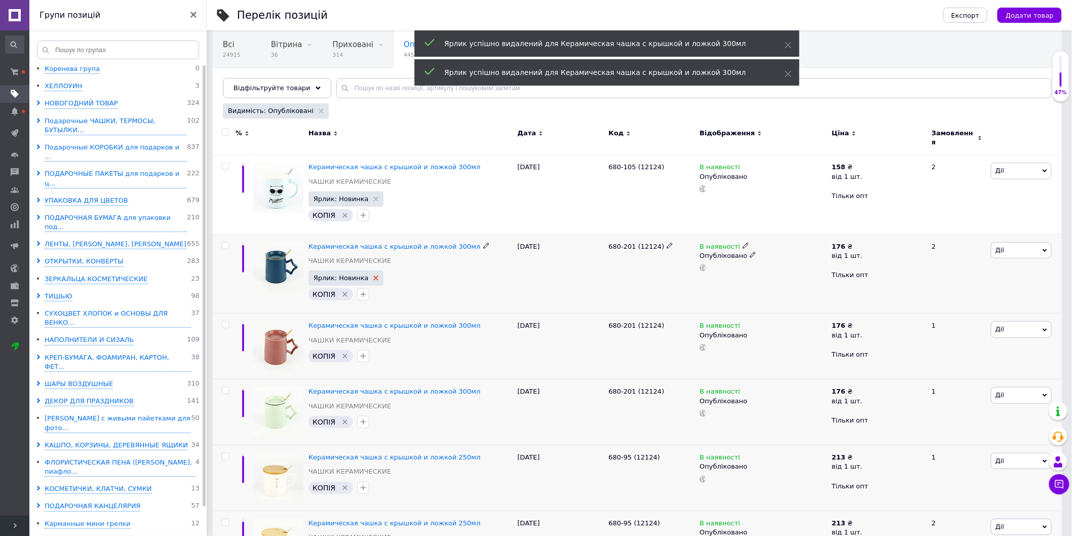
click at [374, 276] on icon at bounding box center [376, 278] width 5 height 5
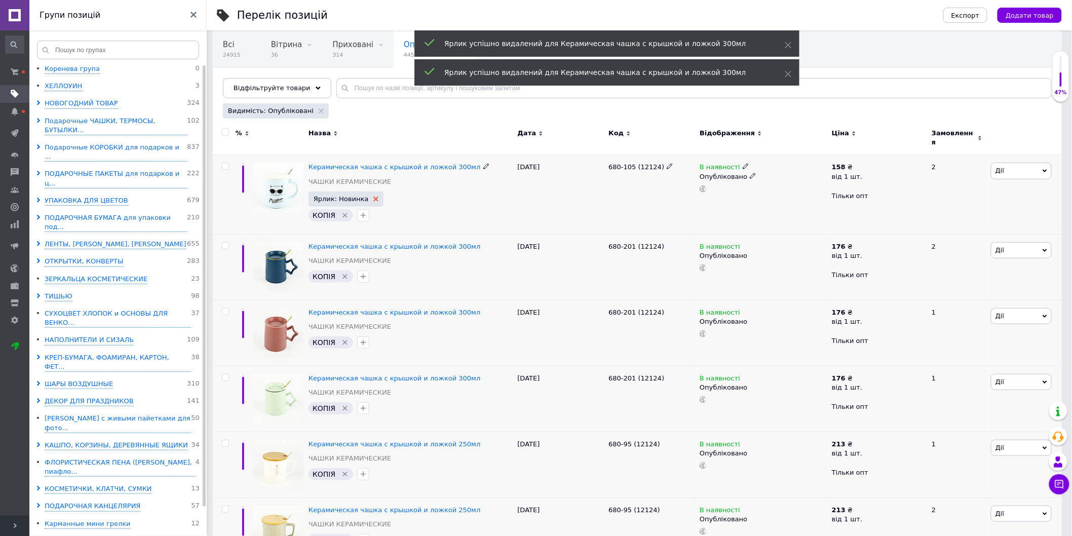
click at [374, 197] on icon at bounding box center [376, 199] width 5 height 5
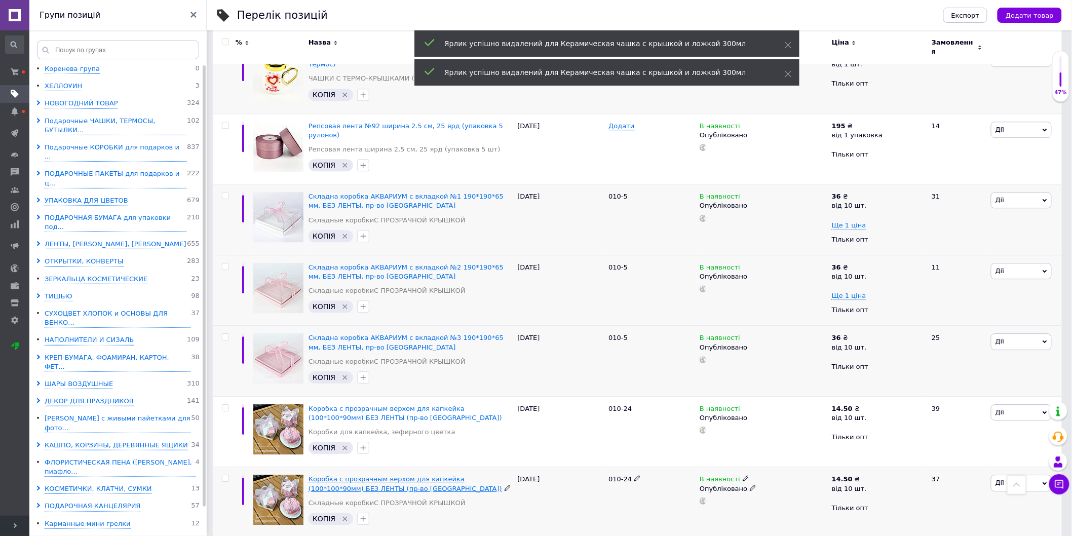
scroll to position [1062, 0]
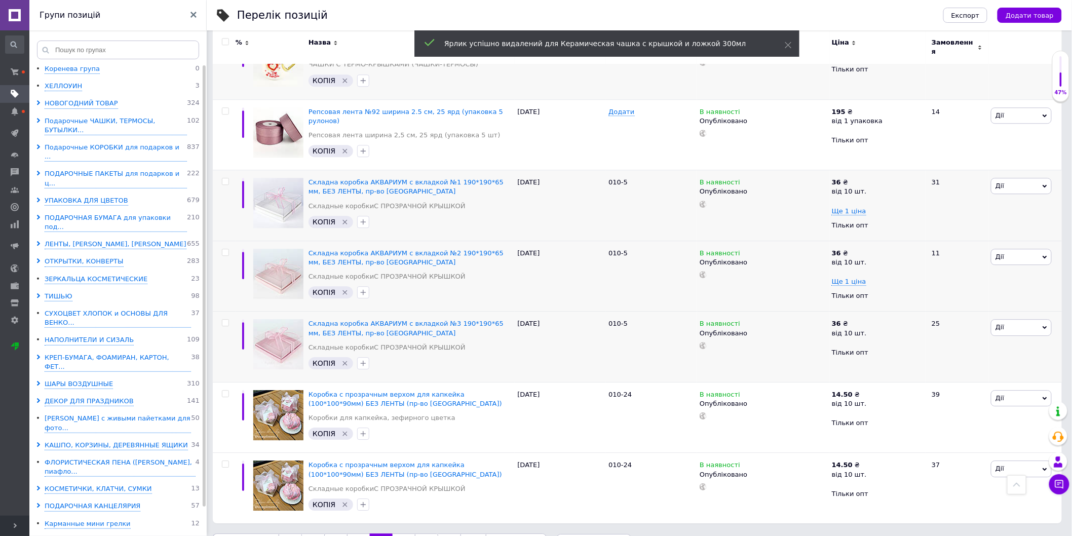
click at [399, 534] on link "25" at bounding box center [404, 544] width 22 height 21
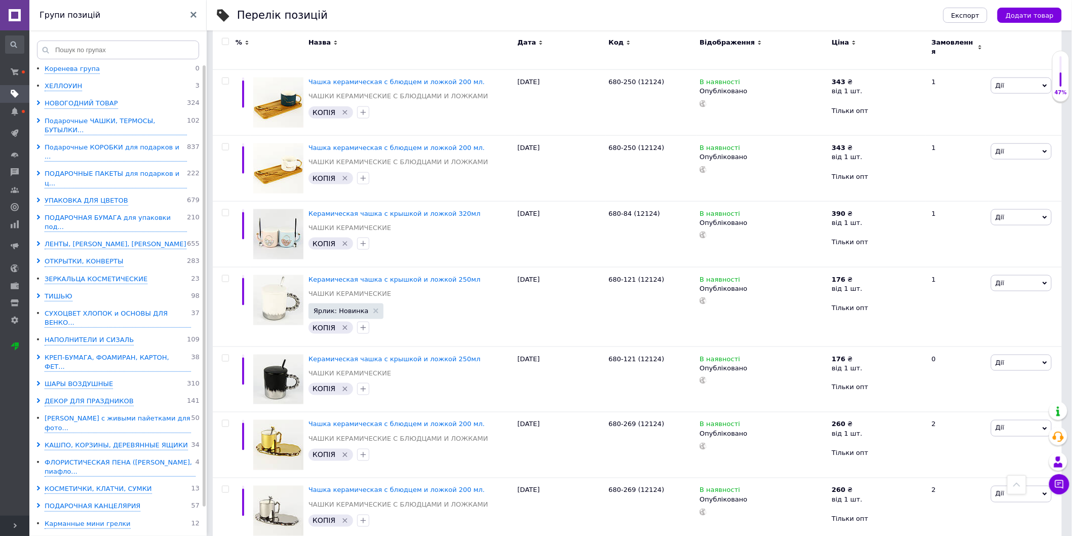
scroll to position [385, 0]
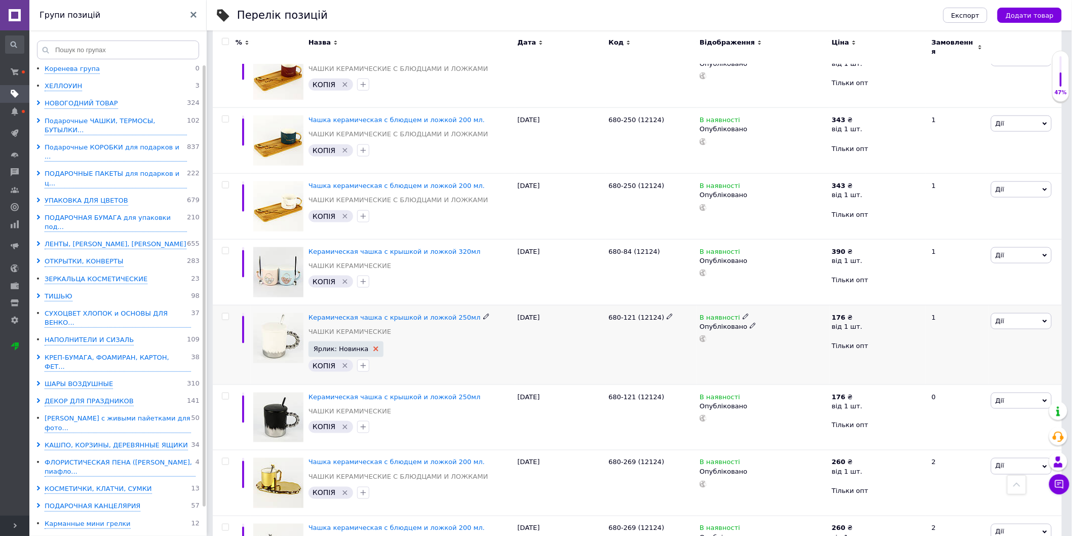
click at [374, 347] on use at bounding box center [376, 349] width 5 height 5
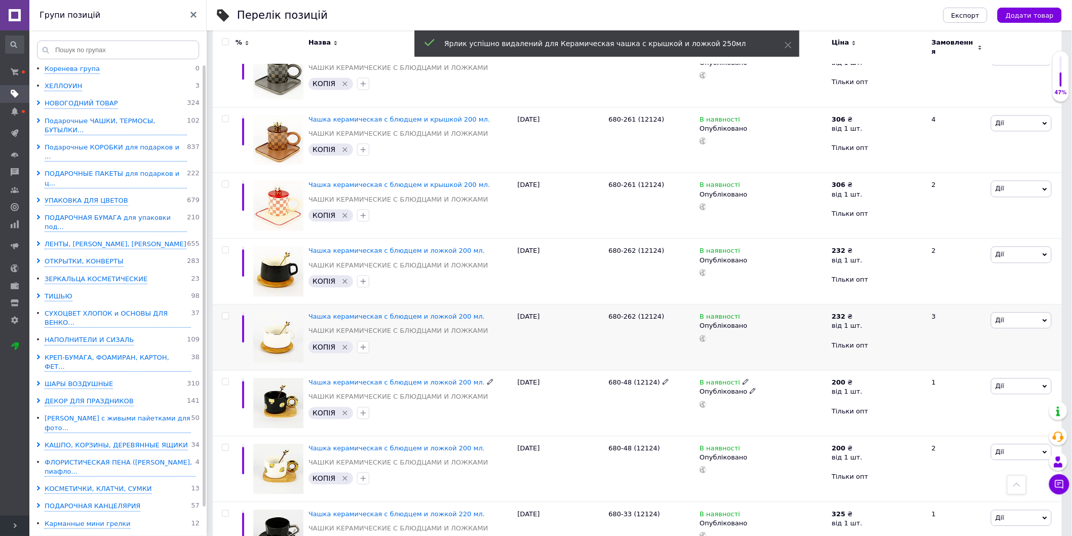
scroll to position [1047, 0]
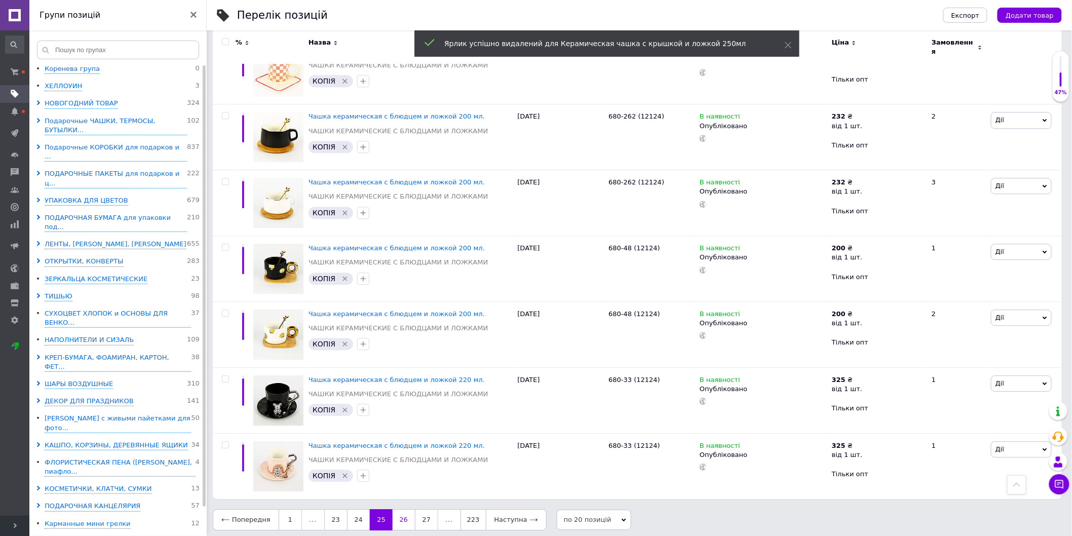
click at [394, 515] on link "26" at bounding box center [404, 519] width 22 height 21
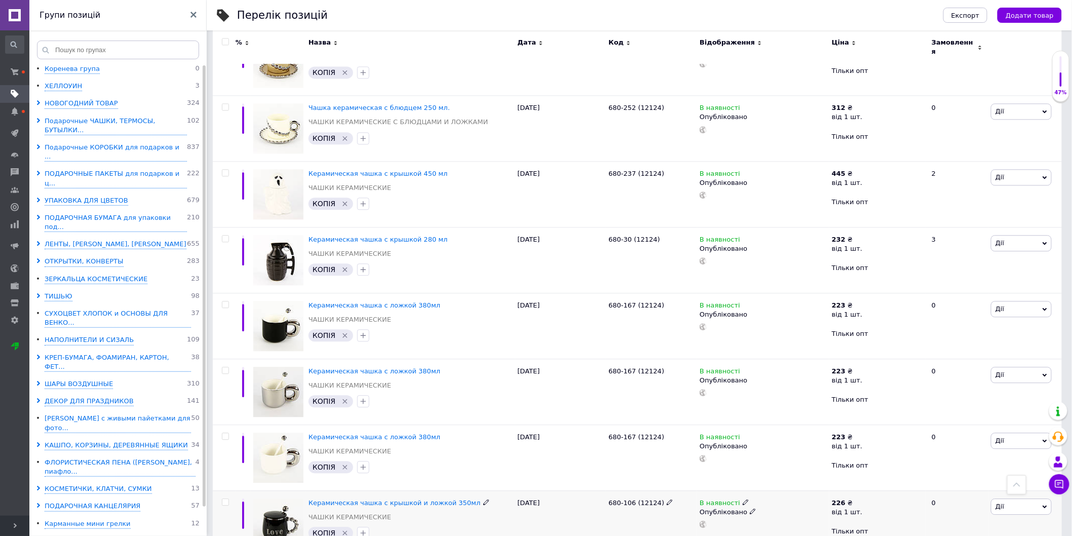
scroll to position [1037, 0]
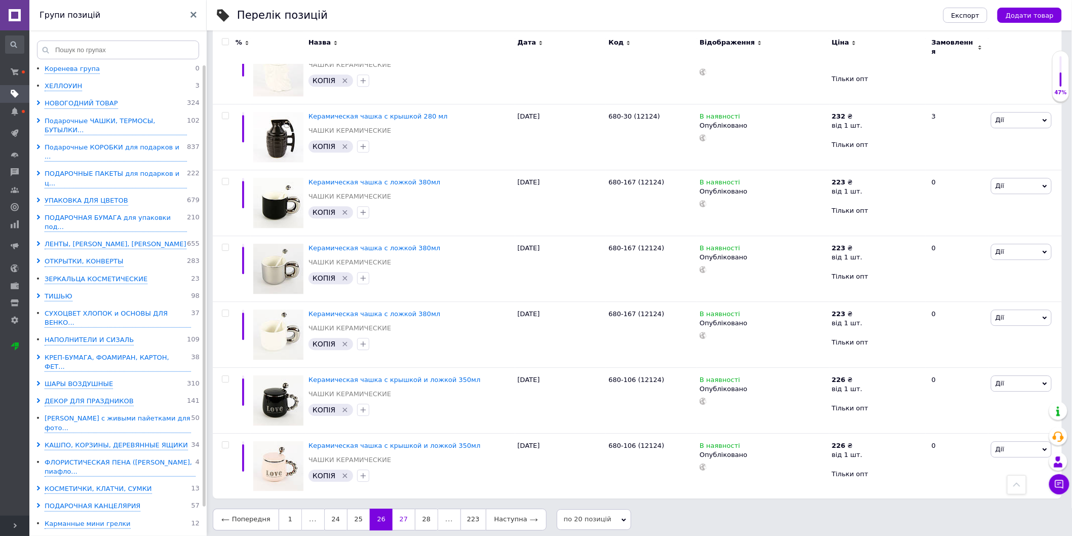
click at [401, 509] on link "27" at bounding box center [404, 519] width 22 height 21
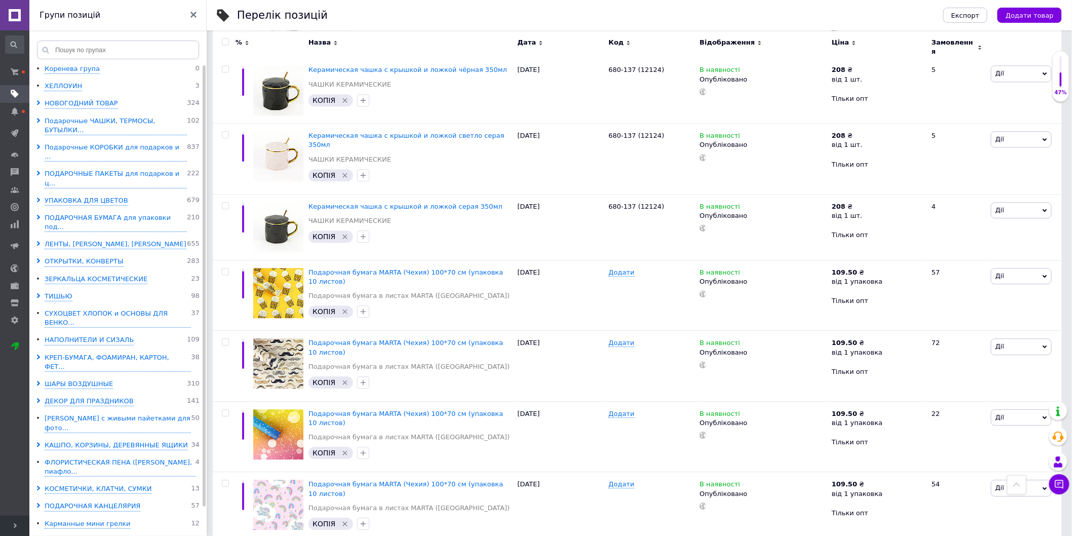
scroll to position [1037, 0]
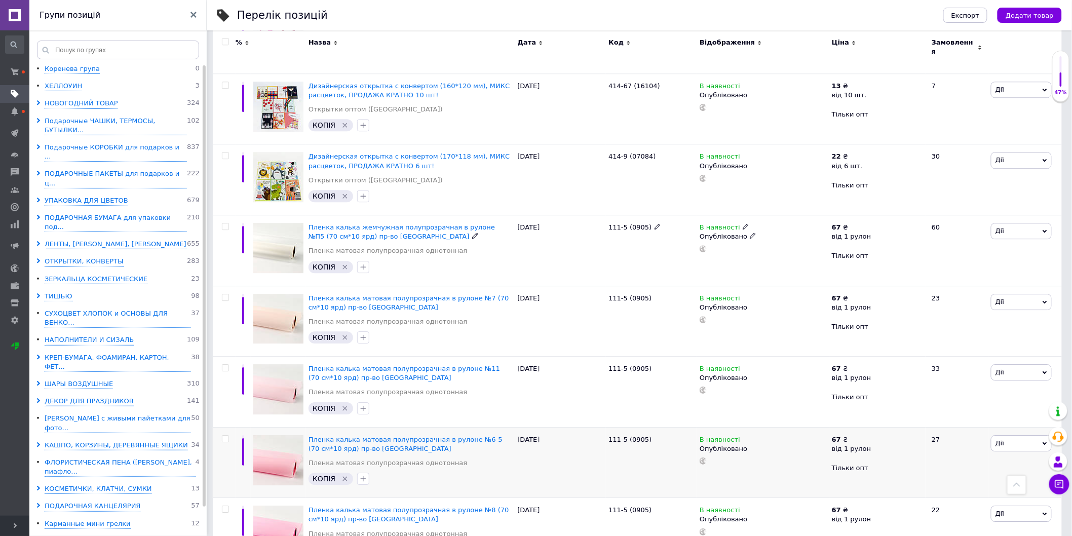
scroll to position [1082, 0]
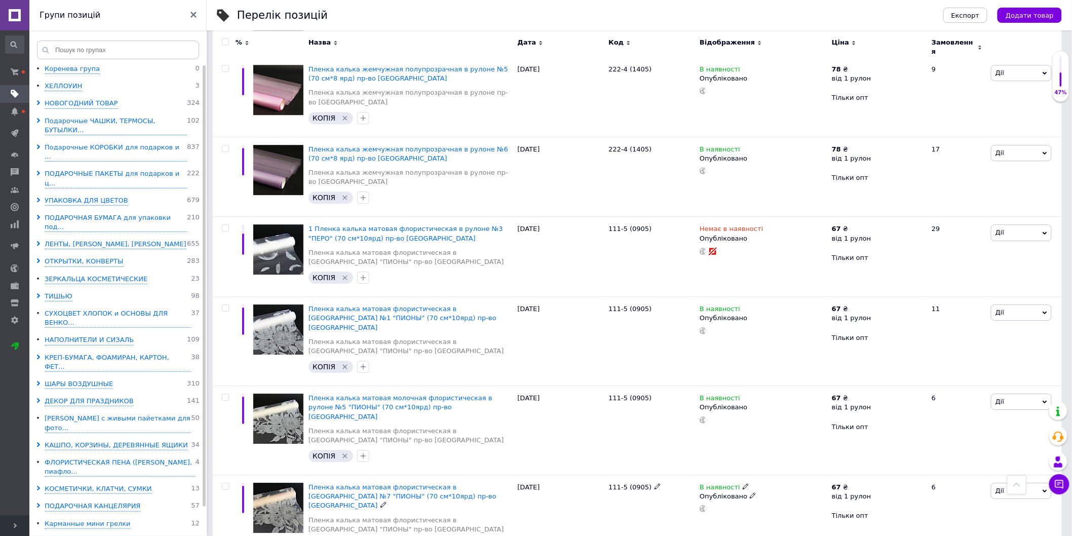
scroll to position [1227, 0]
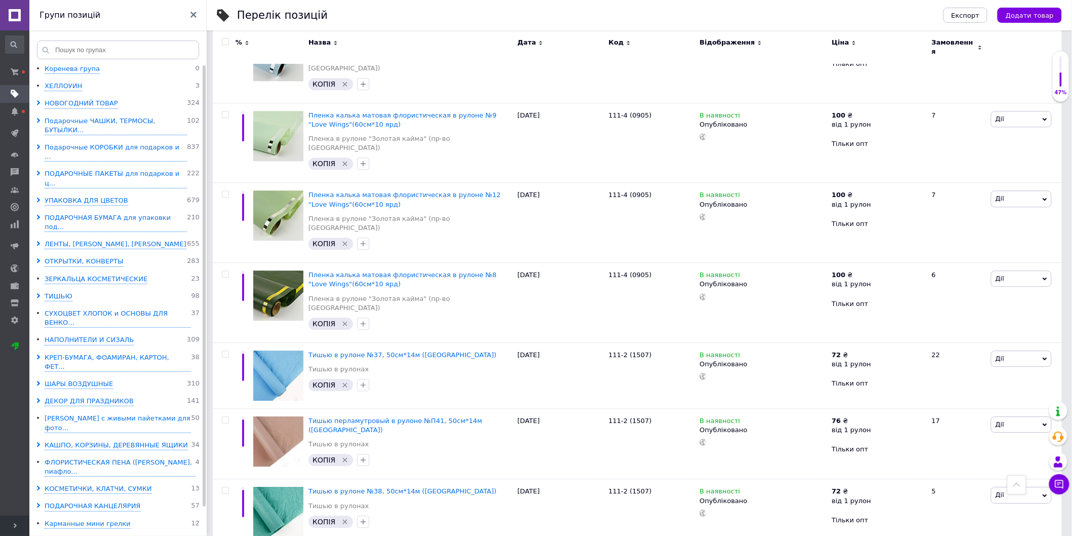
scroll to position [1138, 0]
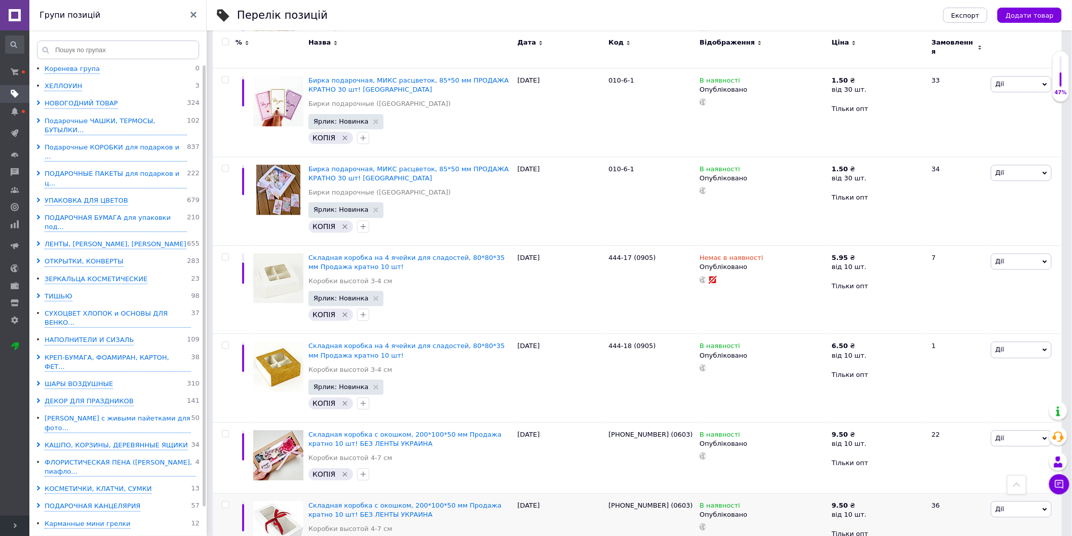
scroll to position [974, 0]
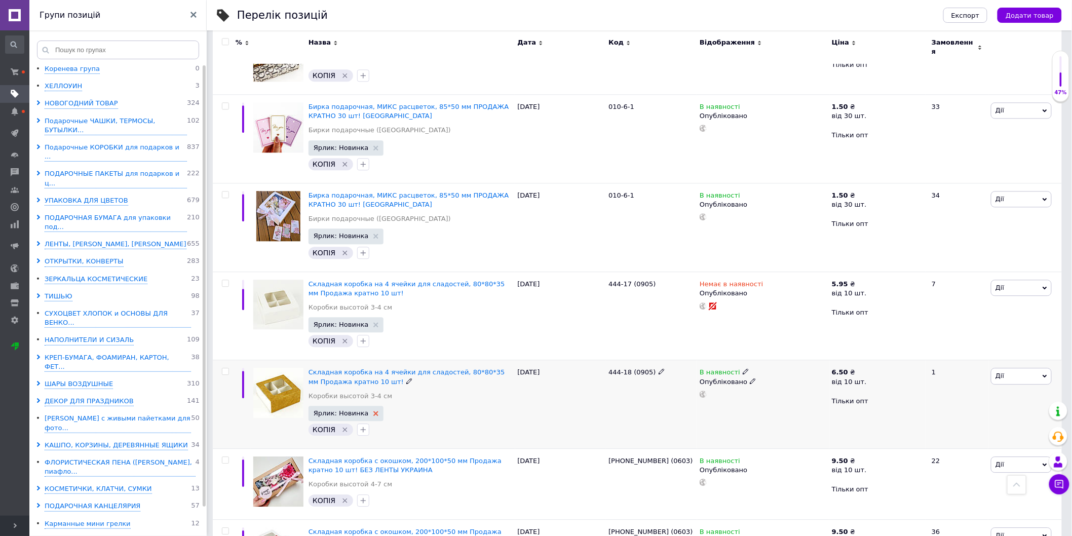
click at [374, 411] on use at bounding box center [376, 413] width 5 height 5
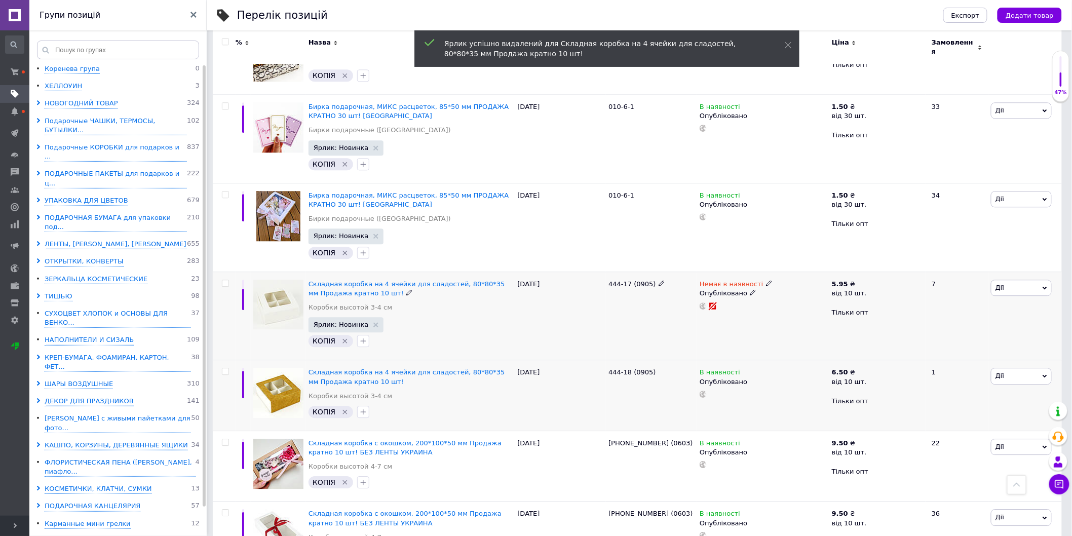
click at [750, 289] on icon at bounding box center [753, 292] width 6 height 6
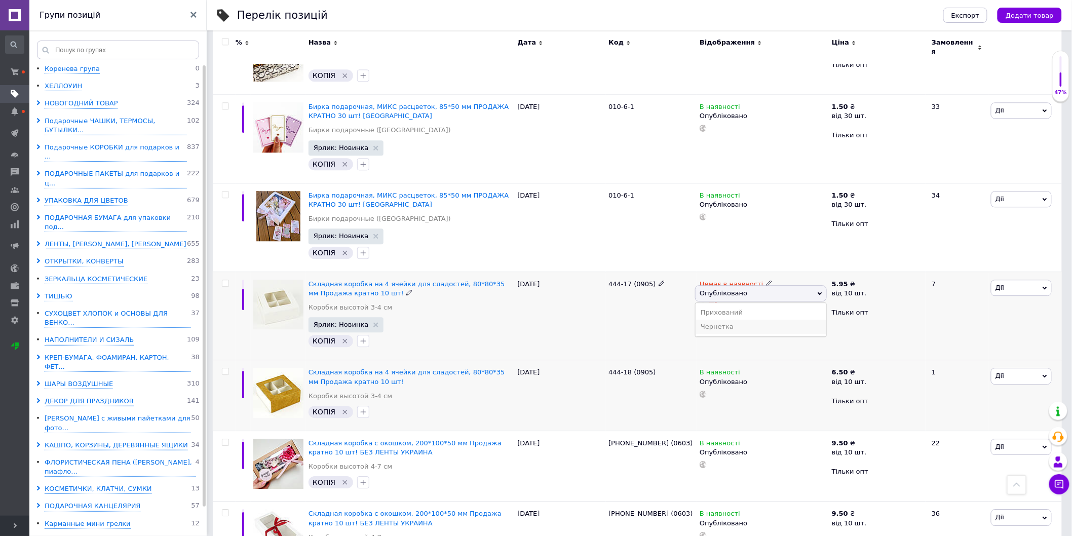
click at [736, 320] on li "Чернетка" at bounding box center [761, 327] width 131 height 14
click at [374, 234] on use at bounding box center [376, 236] width 5 height 5
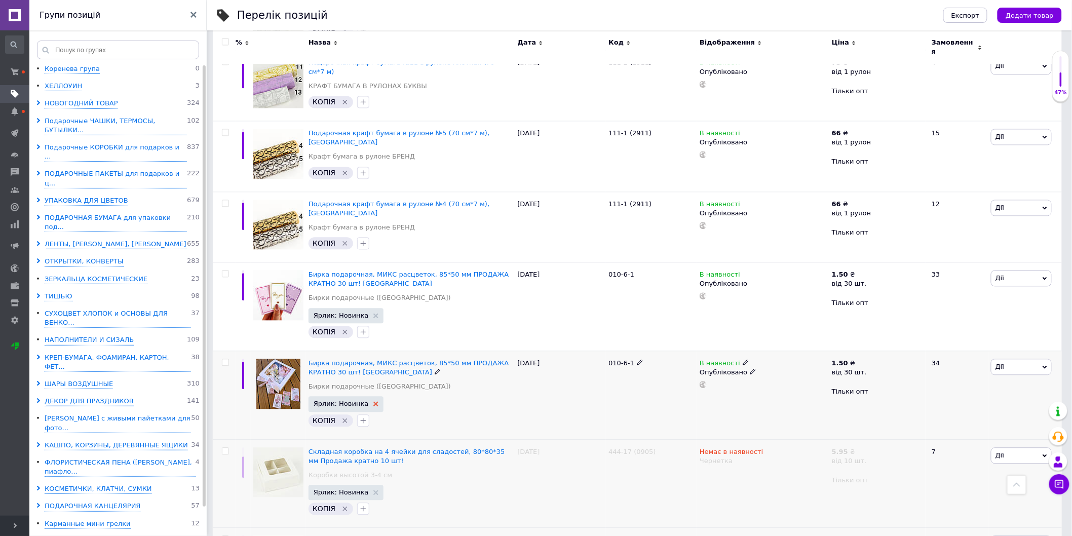
scroll to position [805, 0]
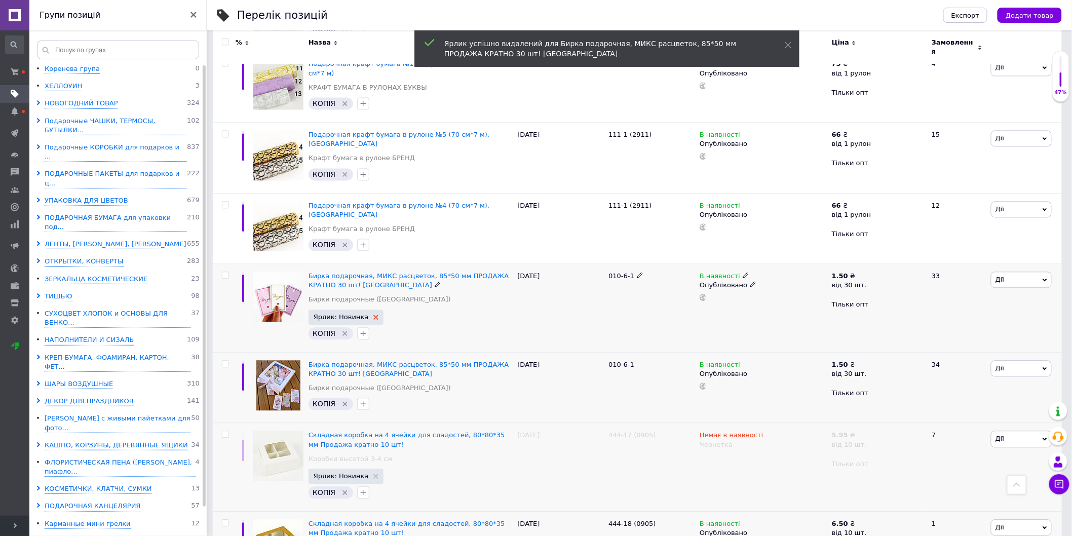
click at [374, 315] on use at bounding box center [376, 317] width 5 height 5
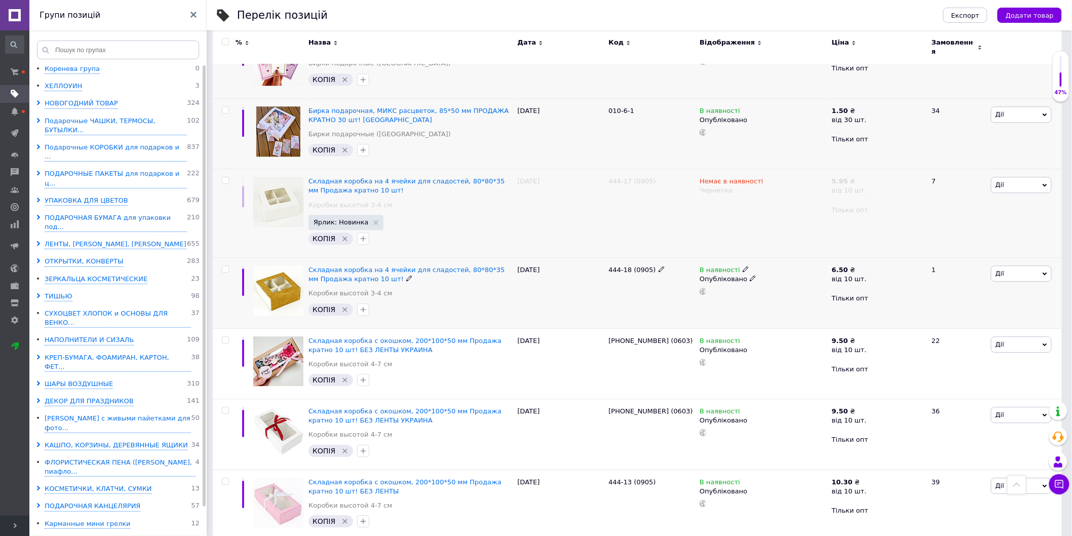
scroll to position [1038, 0]
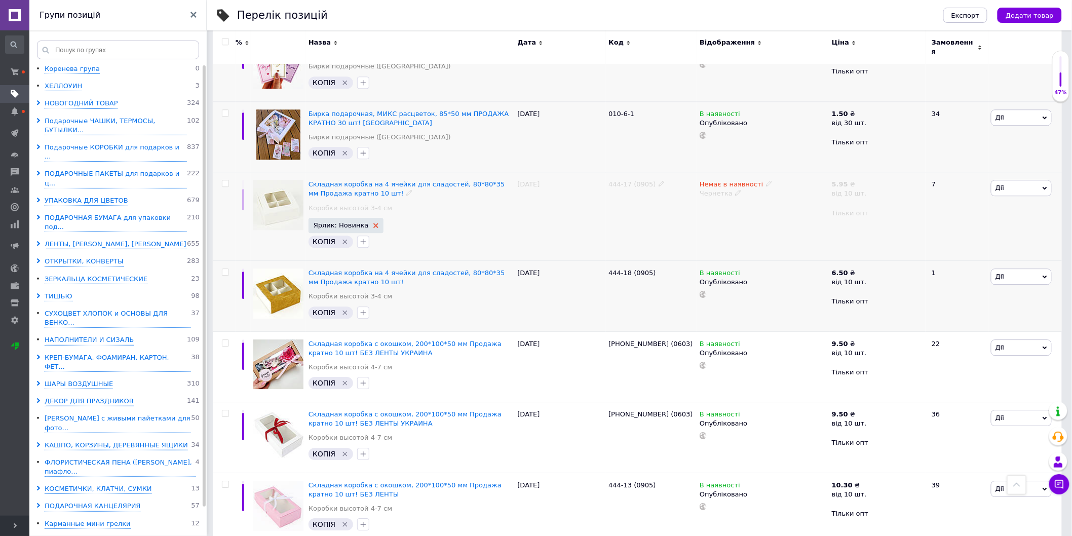
click at [374, 223] on icon at bounding box center [376, 225] width 5 height 5
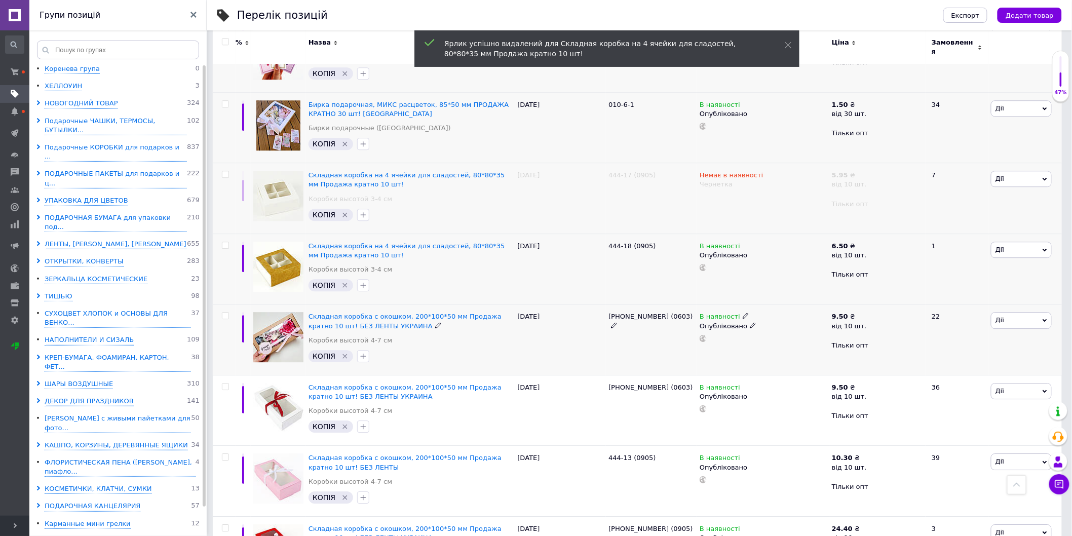
scroll to position [1076, 0]
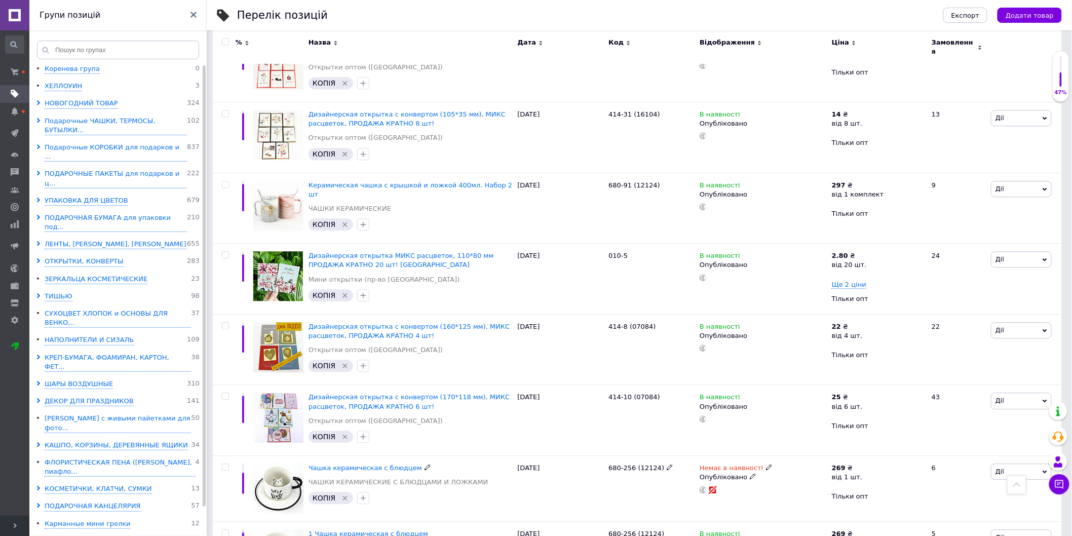
scroll to position [964, 0]
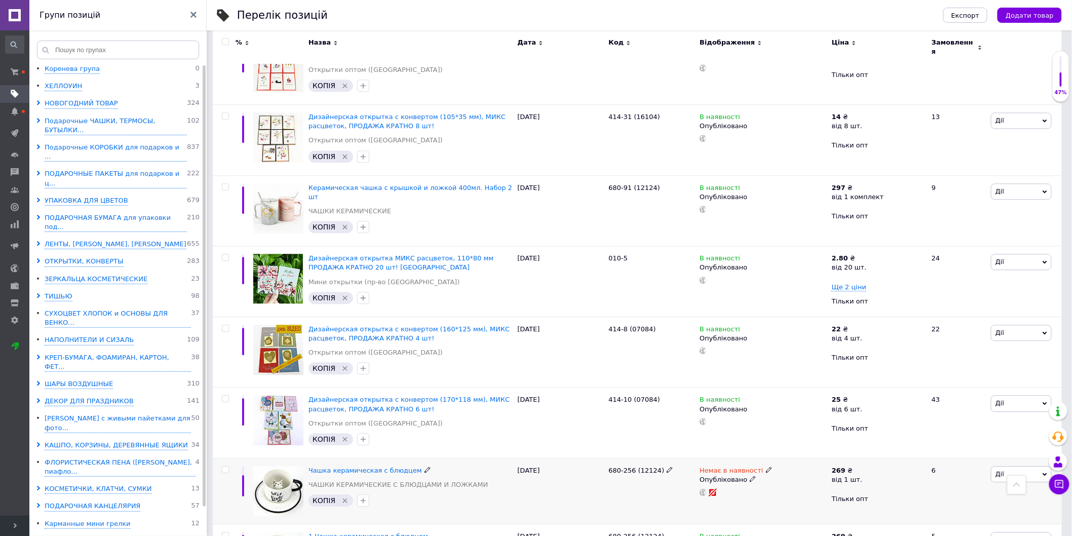
click at [750, 476] on icon at bounding box center [753, 479] width 6 height 6
click at [742, 506] on li "Чернетка" at bounding box center [761, 513] width 131 height 14
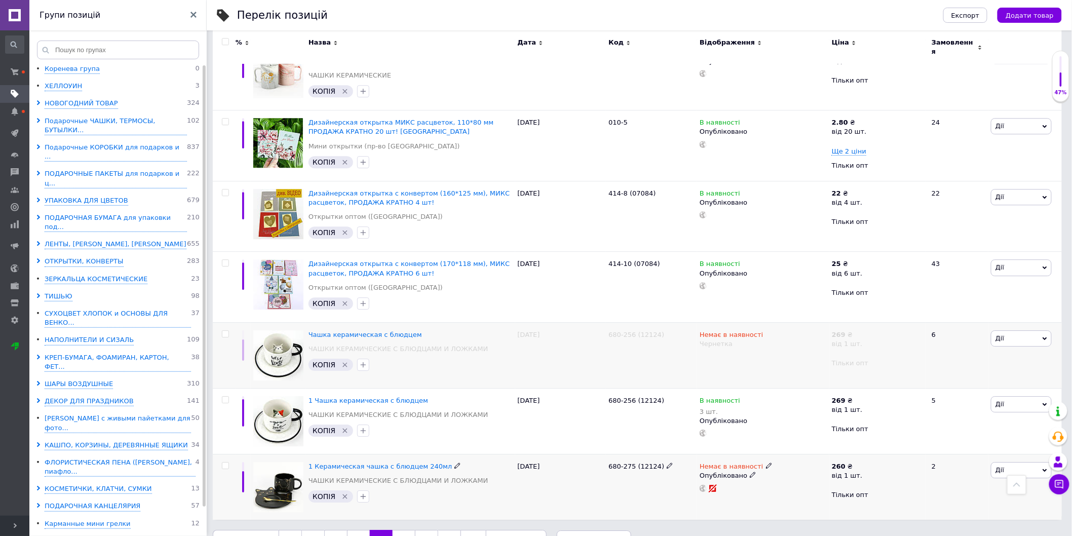
scroll to position [1101, 0]
click at [750, 471] on icon at bounding box center [753, 474] width 6 height 6
click at [742, 501] on li "Чернетка" at bounding box center [761, 508] width 131 height 14
click at [399, 529] on link "33" at bounding box center [404, 539] width 22 height 21
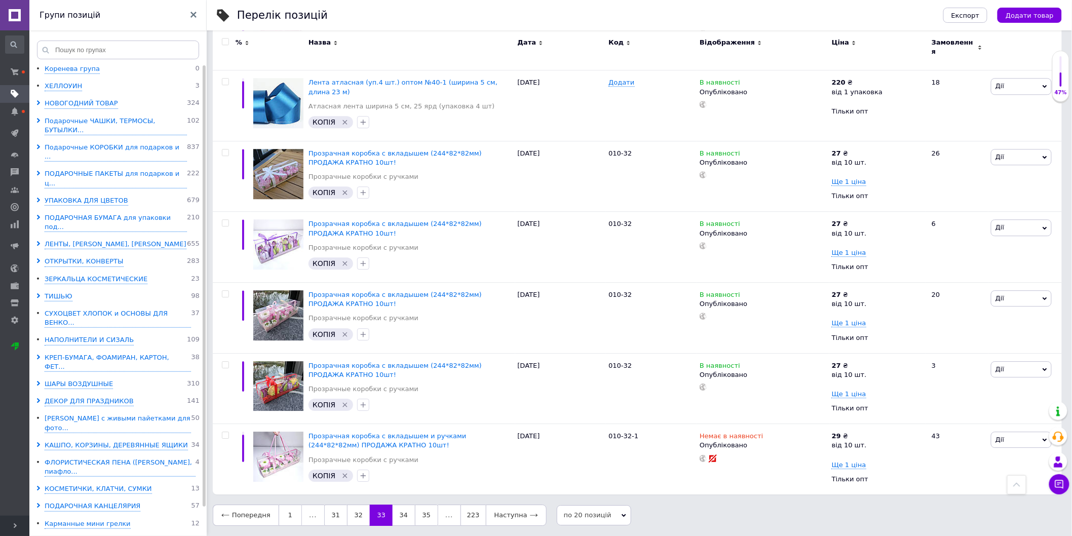
scroll to position [1072, 0]
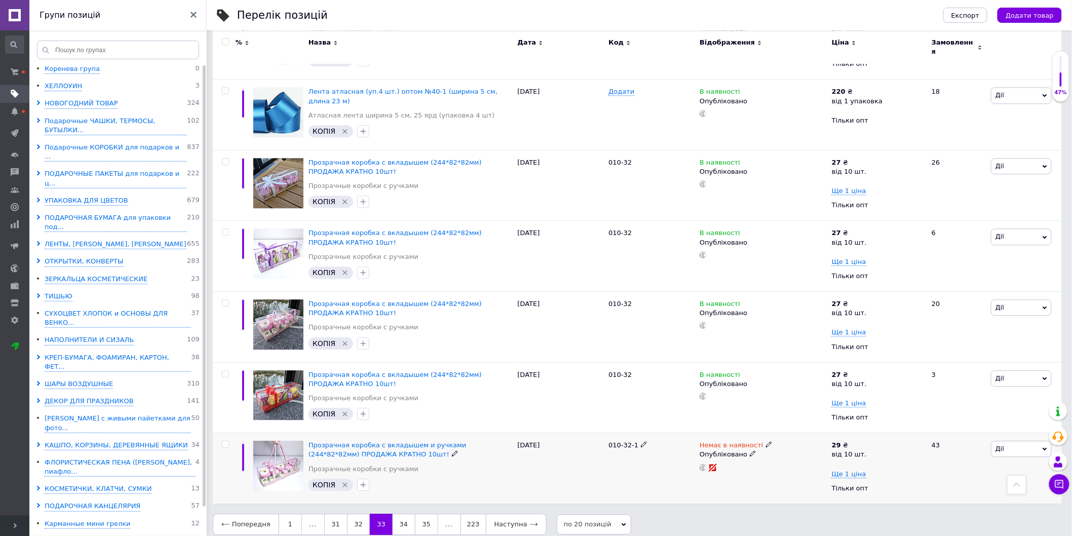
click at [743, 450] on div "Опубліковано" at bounding box center [763, 454] width 127 height 9
click at [750, 451] on use at bounding box center [753, 454] width 6 height 6
click at [740, 481] on li "Чернетка" at bounding box center [761, 488] width 131 height 14
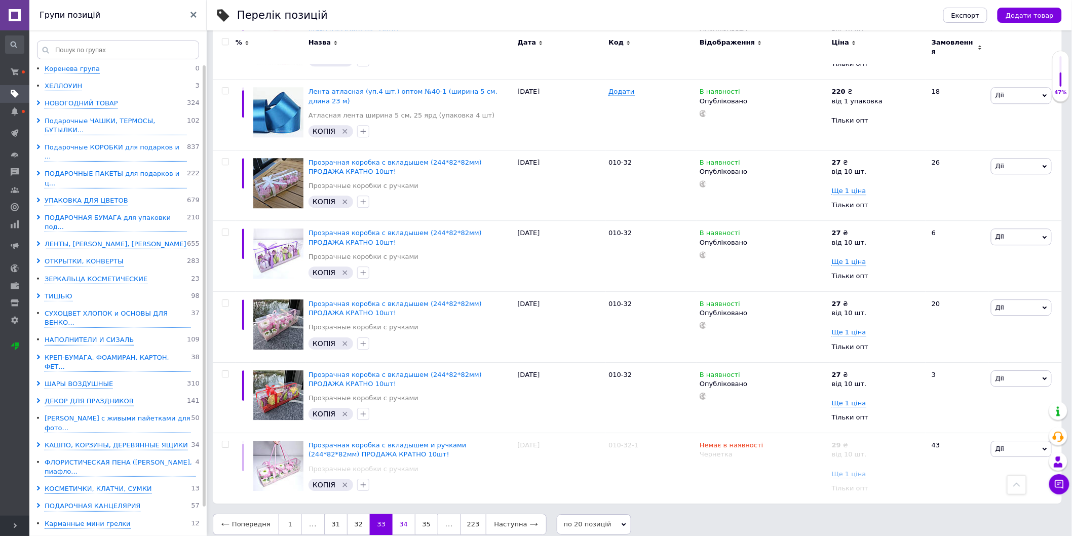
click at [400, 515] on link "34" at bounding box center [404, 524] width 22 height 21
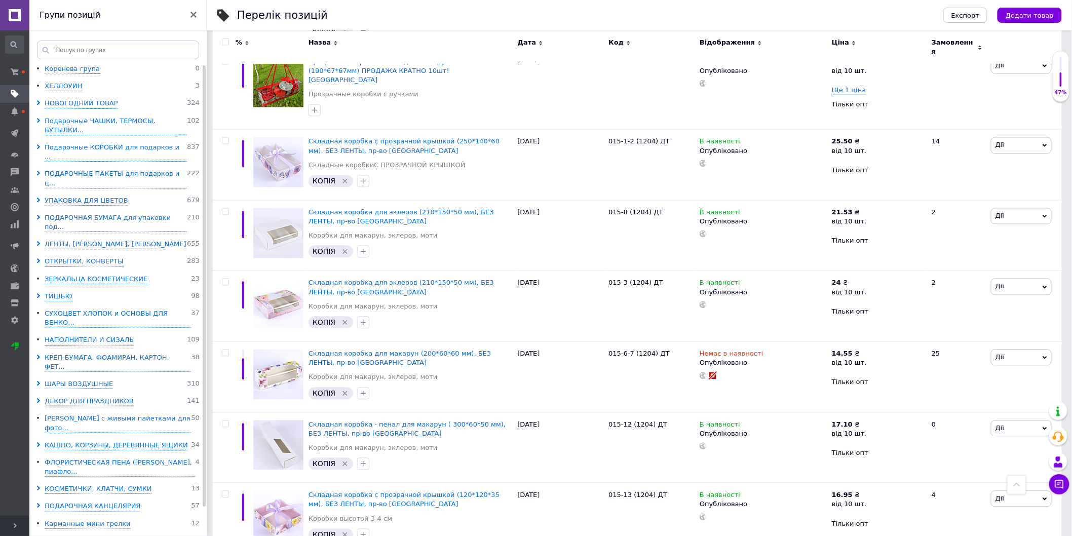
scroll to position [717, 0]
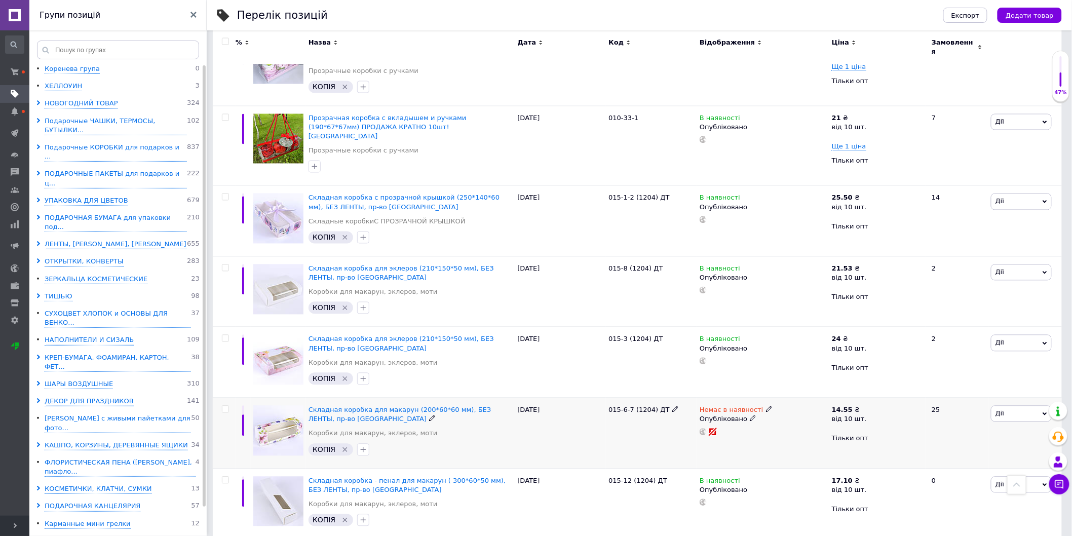
click at [750, 416] on icon at bounding box center [753, 419] width 6 height 6
click at [730, 446] on li "Чернетка" at bounding box center [761, 453] width 131 height 14
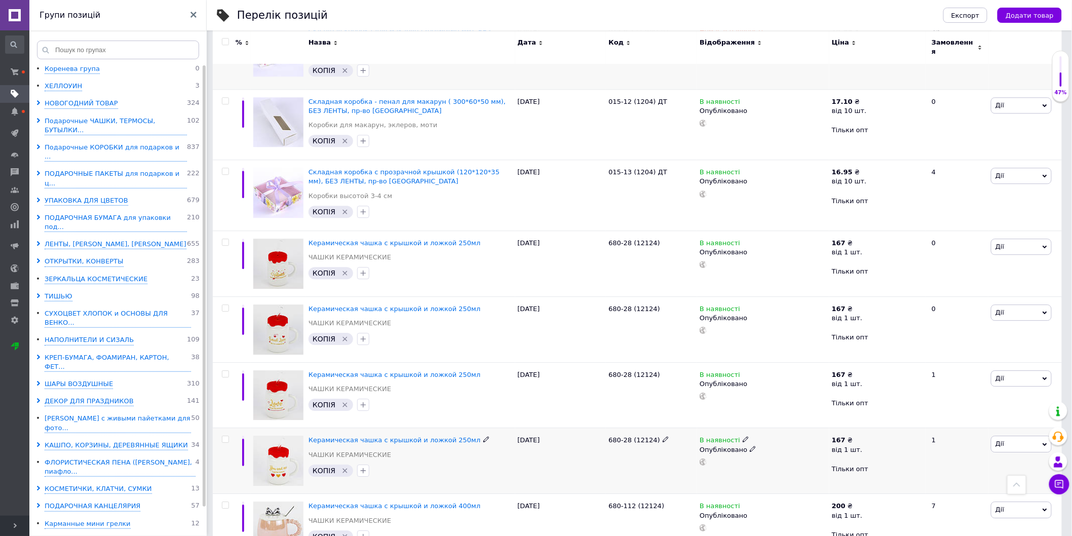
scroll to position [1111, 0]
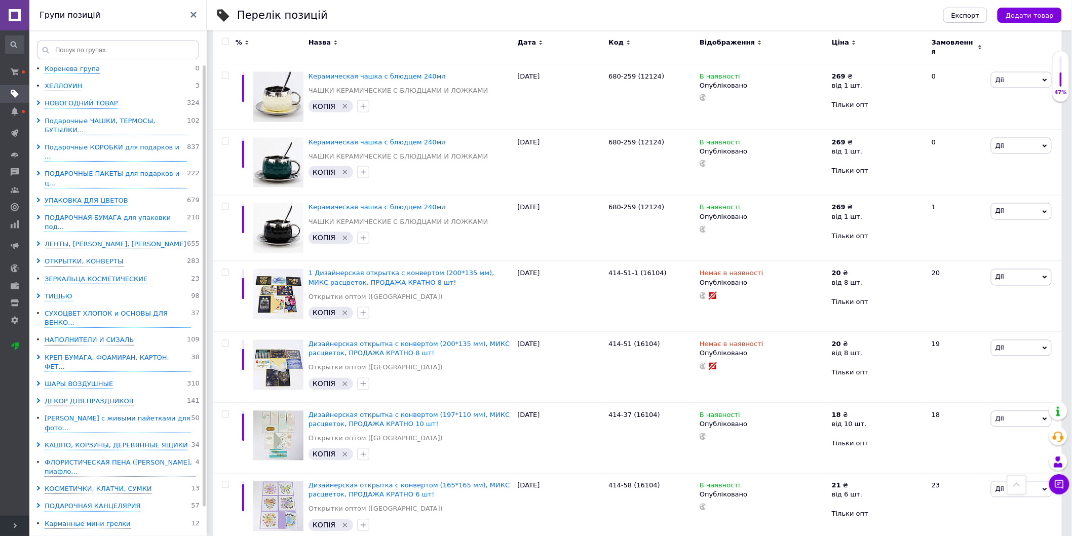
scroll to position [616, 0]
click at [750, 350] on icon at bounding box center [753, 353] width 6 height 6
click at [732, 381] on li "Чернетка" at bounding box center [761, 388] width 131 height 14
click at [750, 280] on icon at bounding box center [753, 283] width 6 height 6
click at [728, 316] on li "Чернетка" at bounding box center [761, 317] width 131 height 14
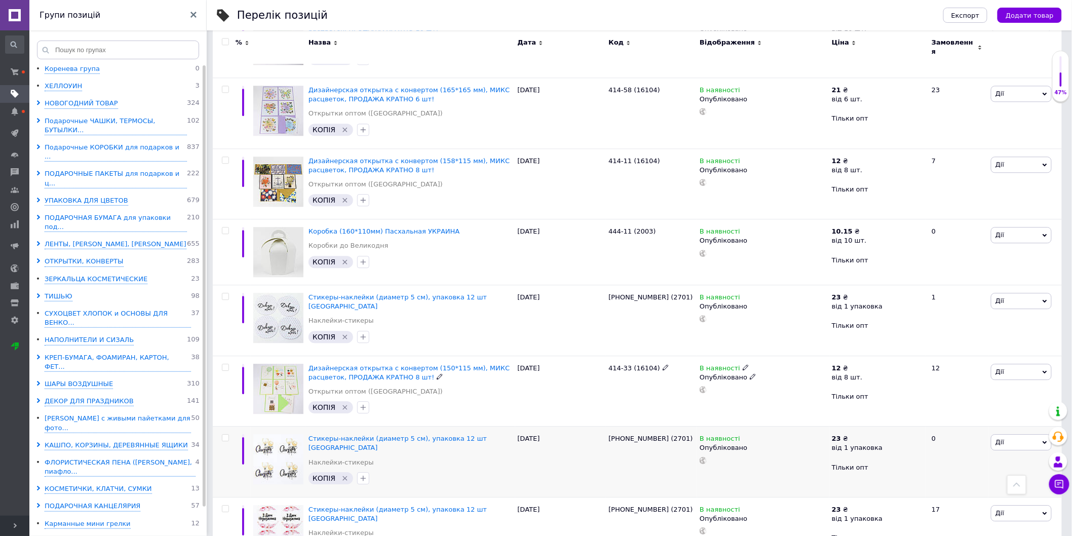
scroll to position [1067, 0]
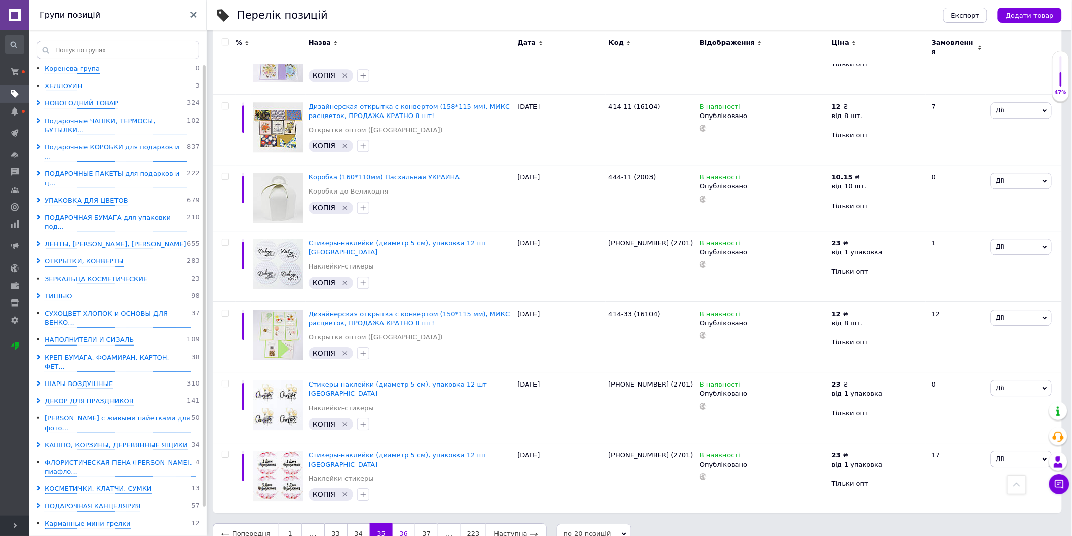
click at [396, 524] on link "36" at bounding box center [404, 534] width 22 height 21
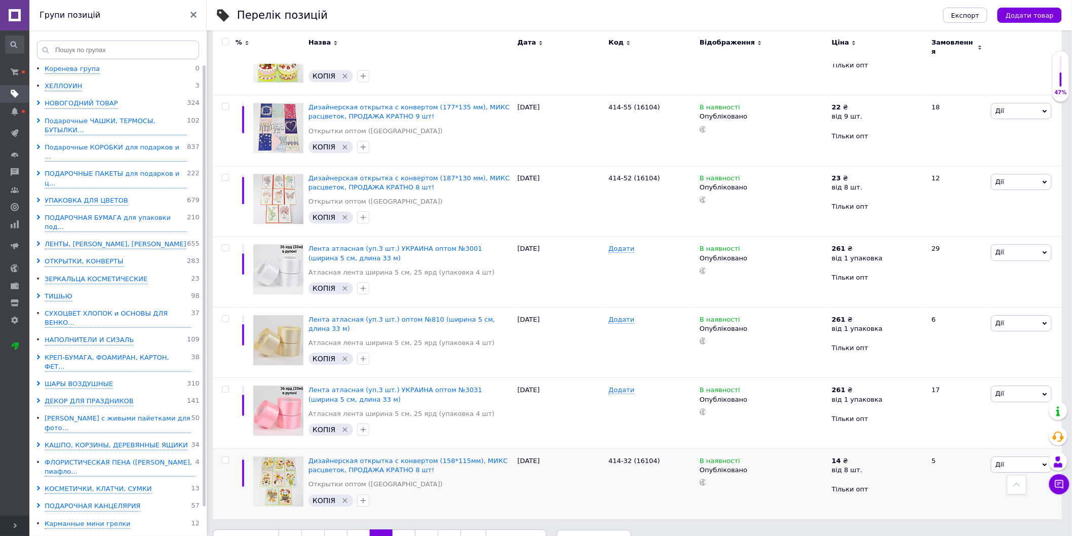
scroll to position [1126, 0]
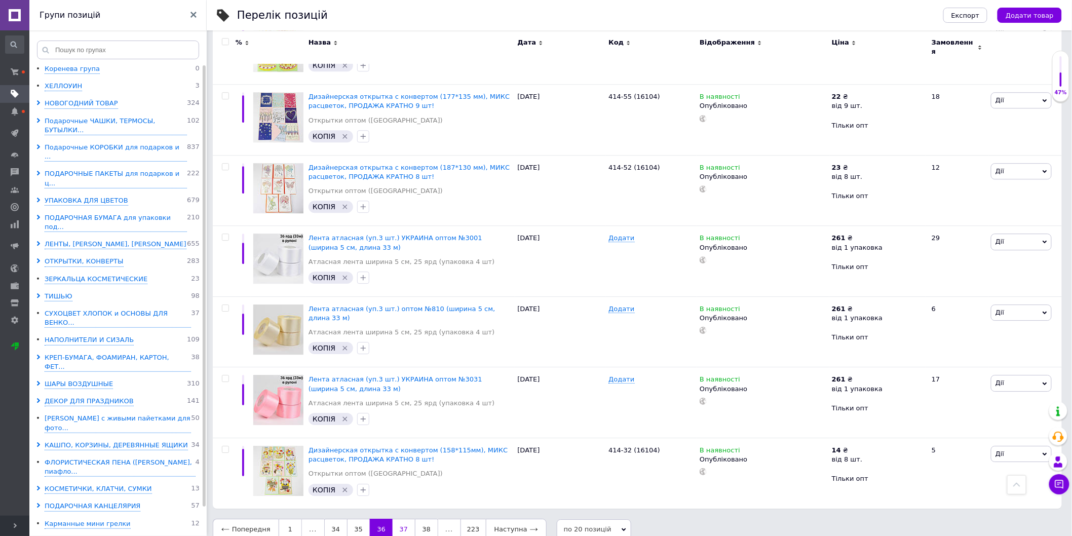
click at [401, 519] on link "37" at bounding box center [404, 529] width 22 height 21
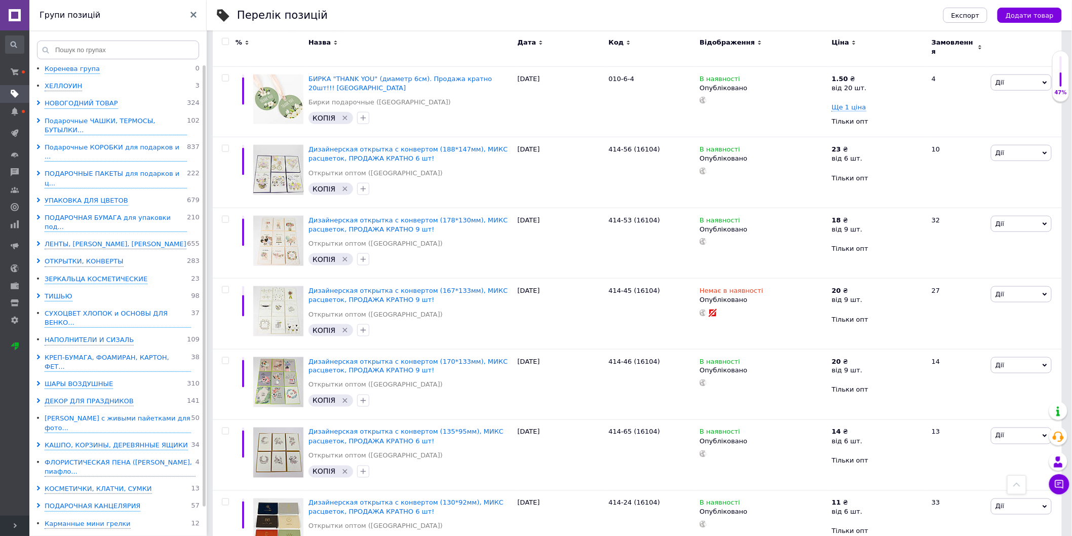
scroll to position [430, 0]
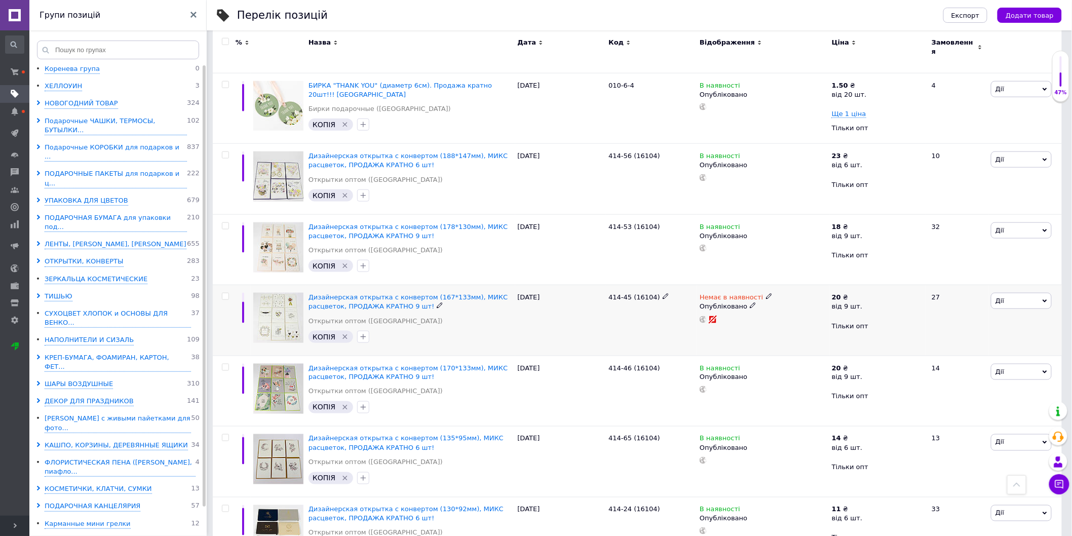
click at [750, 303] on icon at bounding box center [753, 306] width 6 height 6
click at [736, 340] on li "Чернетка" at bounding box center [761, 340] width 131 height 14
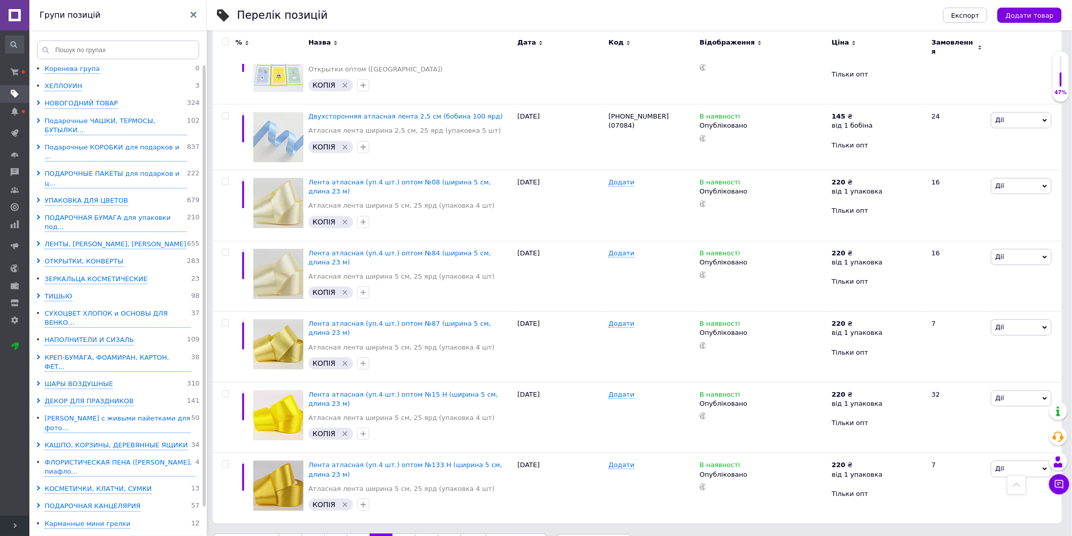
click at [403, 534] on link "38" at bounding box center [404, 544] width 22 height 21
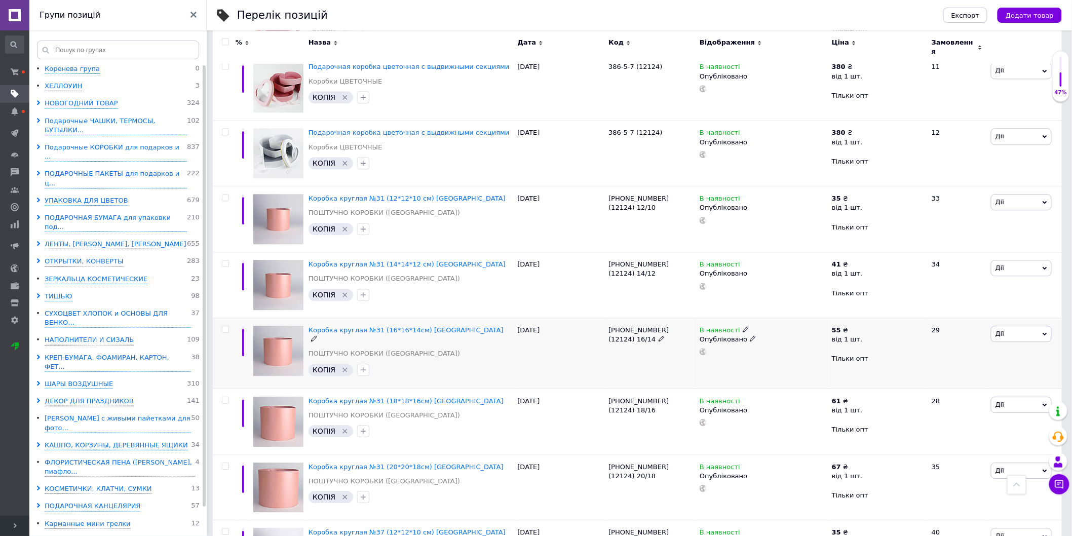
scroll to position [1037, 0]
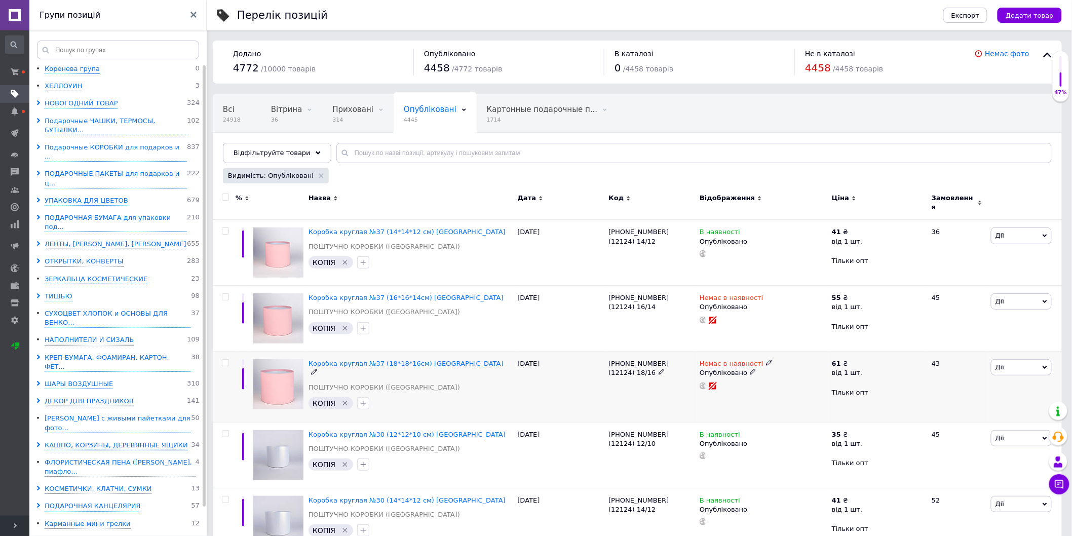
click at [750, 369] on icon at bounding box center [753, 372] width 6 height 6
click at [726, 400] on li "Чернетка" at bounding box center [761, 407] width 131 height 14
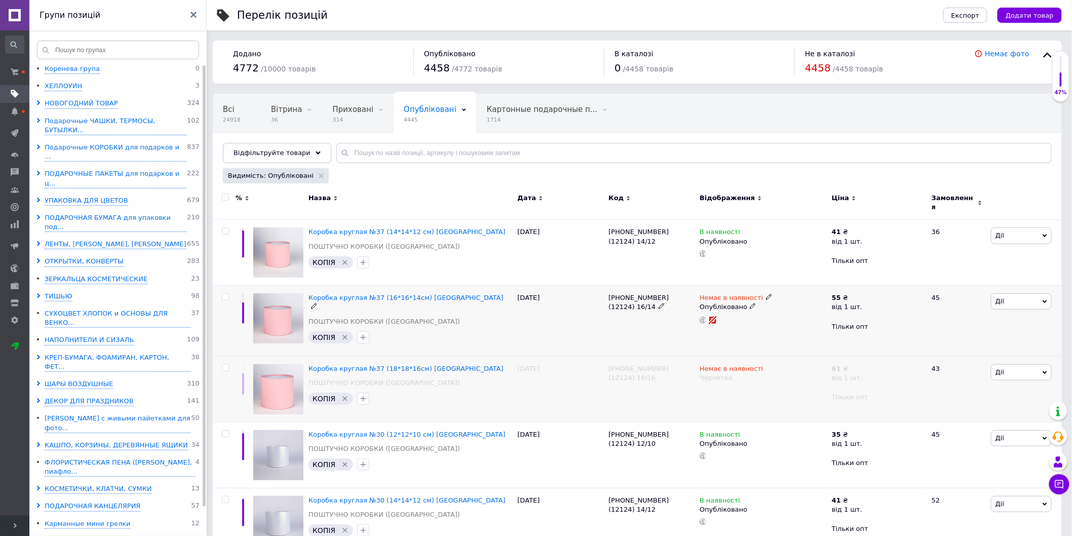
click at [750, 304] on use at bounding box center [753, 307] width 6 height 6
click at [725, 340] on li "Чернетка" at bounding box center [761, 341] width 131 height 14
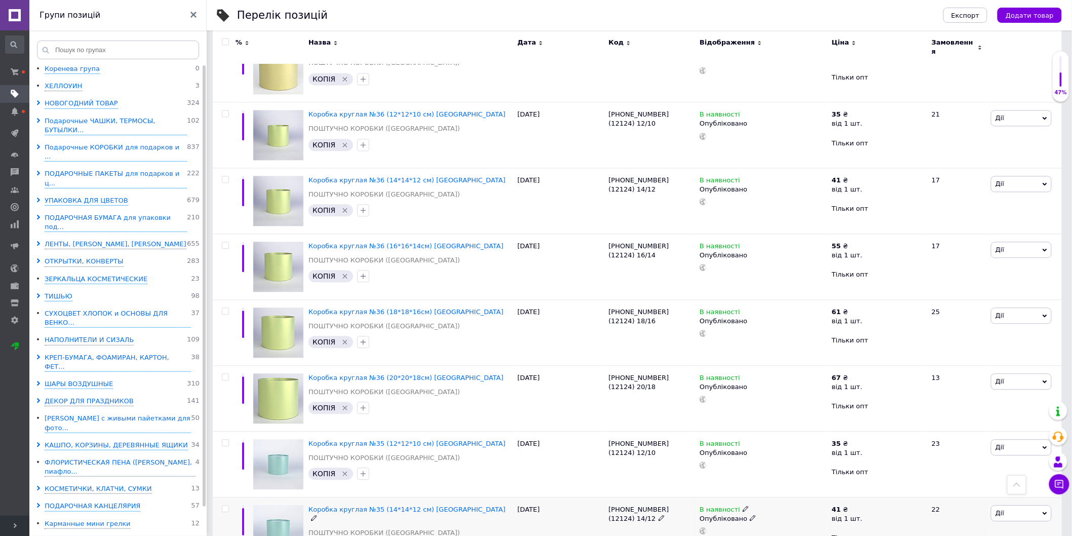
scroll to position [1037, 0]
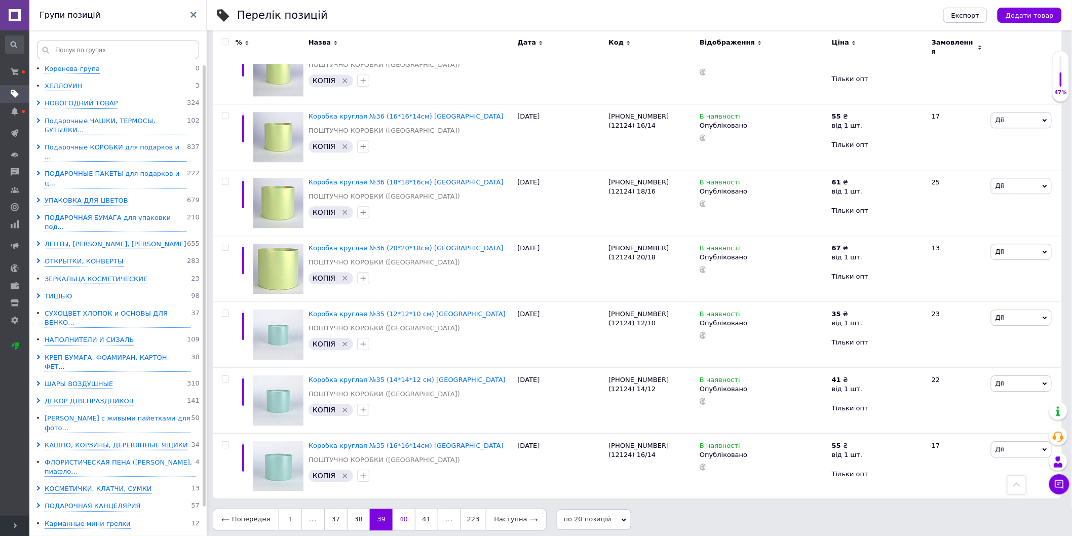
click at [405, 513] on link "40" at bounding box center [404, 519] width 22 height 21
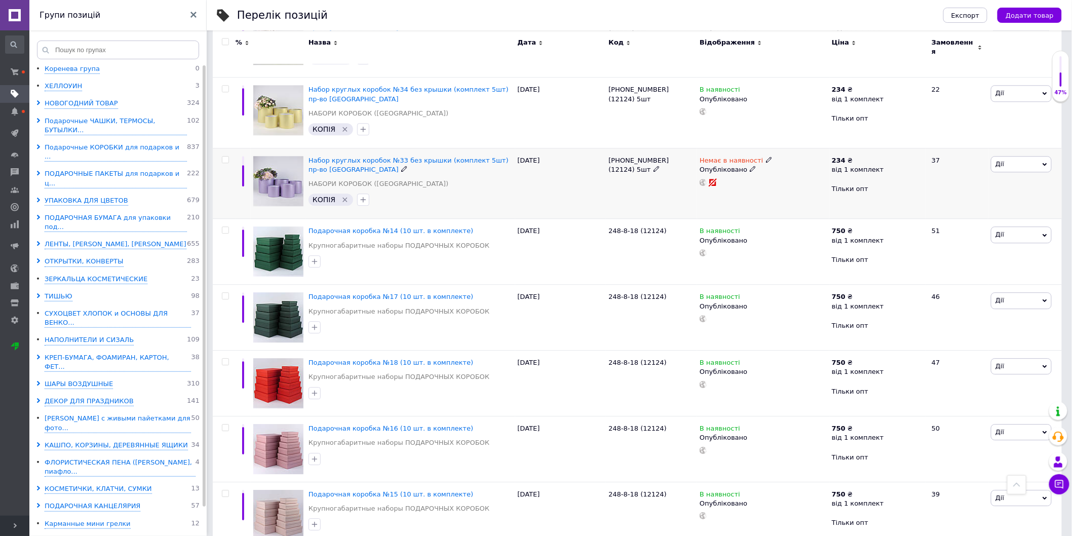
click at [750, 166] on icon at bounding box center [753, 169] width 6 height 6
click at [721, 196] on li "Чернетка" at bounding box center [761, 203] width 131 height 14
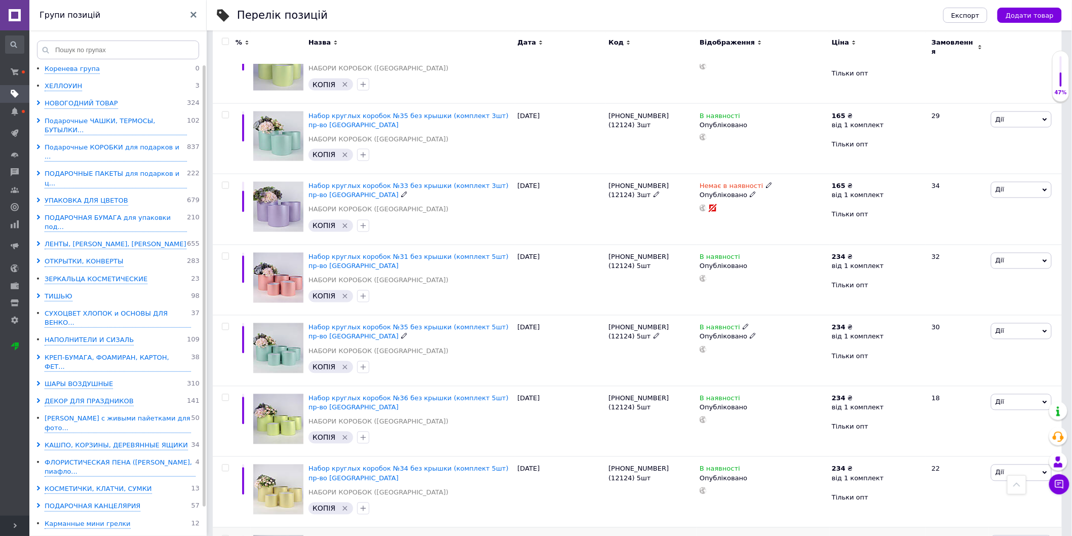
scroll to position [636, 0]
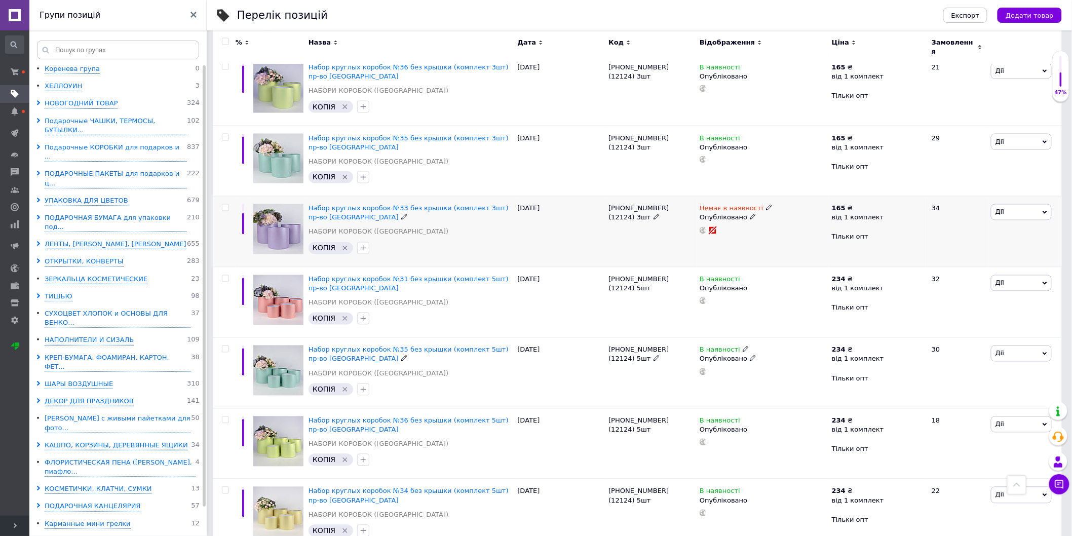
click at [750, 214] on use at bounding box center [753, 217] width 6 height 6
click at [726, 245] on li "Чернетка" at bounding box center [761, 252] width 131 height 14
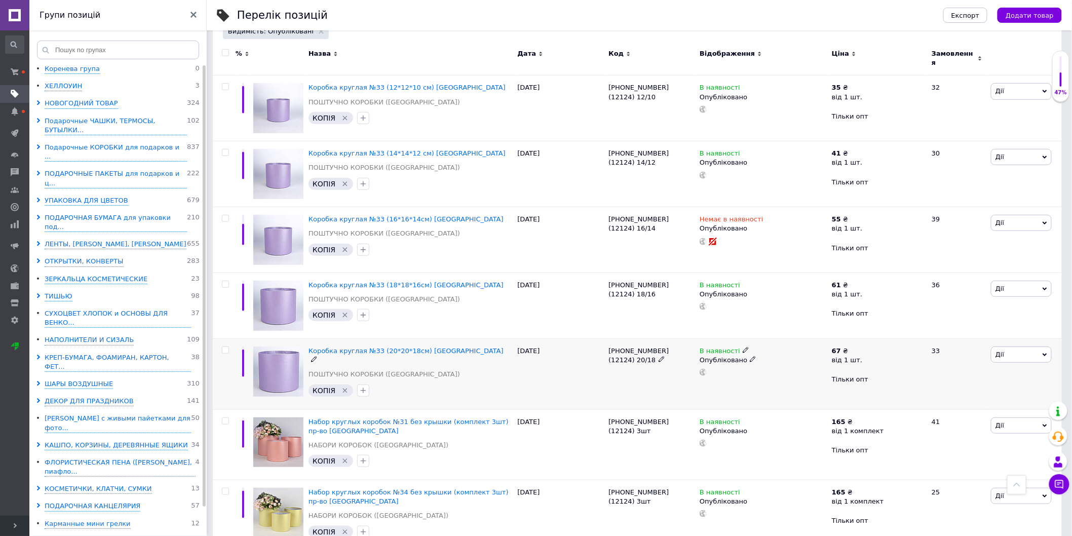
scroll to position [129, 0]
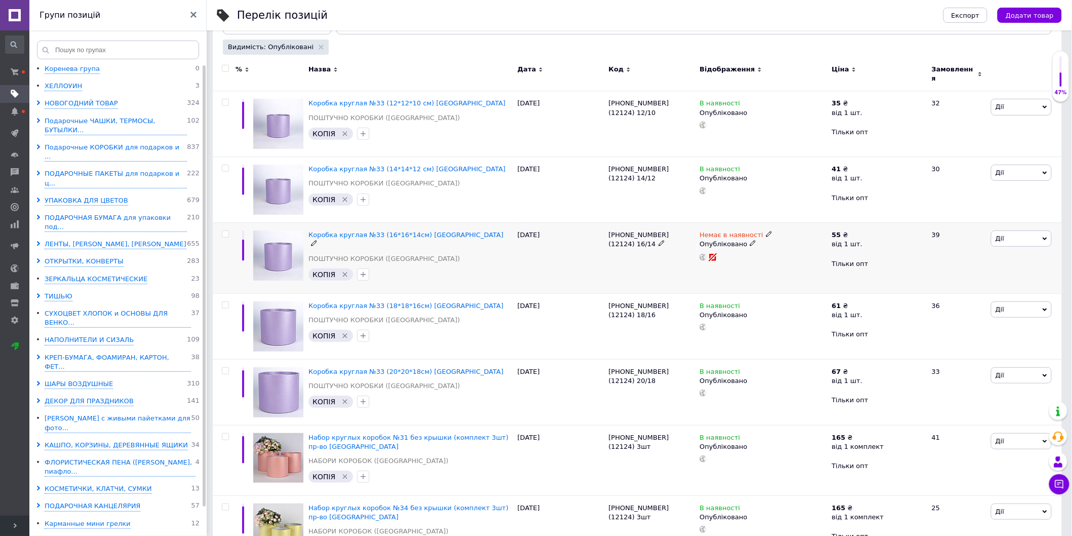
click at [750, 240] on icon at bounding box center [753, 243] width 6 height 6
click at [718, 271] on li "Чернетка" at bounding box center [761, 278] width 131 height 14
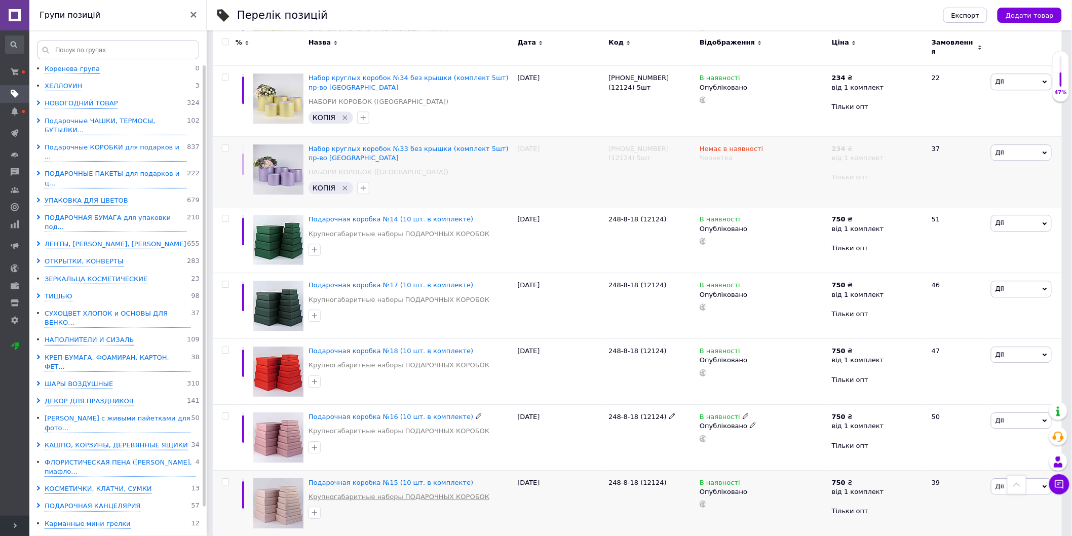
scroll to position [1086, 0]
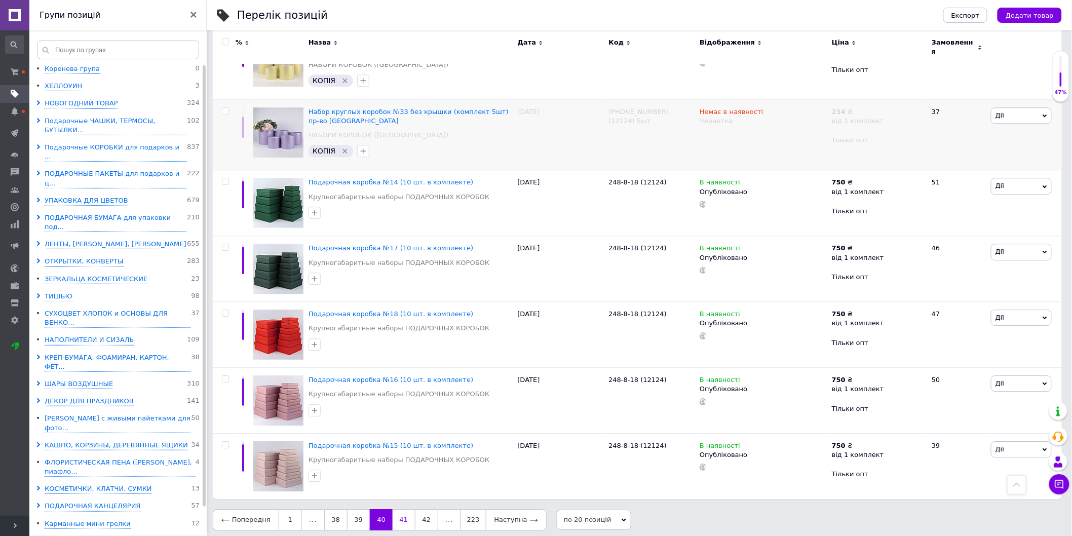
click at [397, 513] on link "41" at bounding box center [404, 519] width 22 height 21
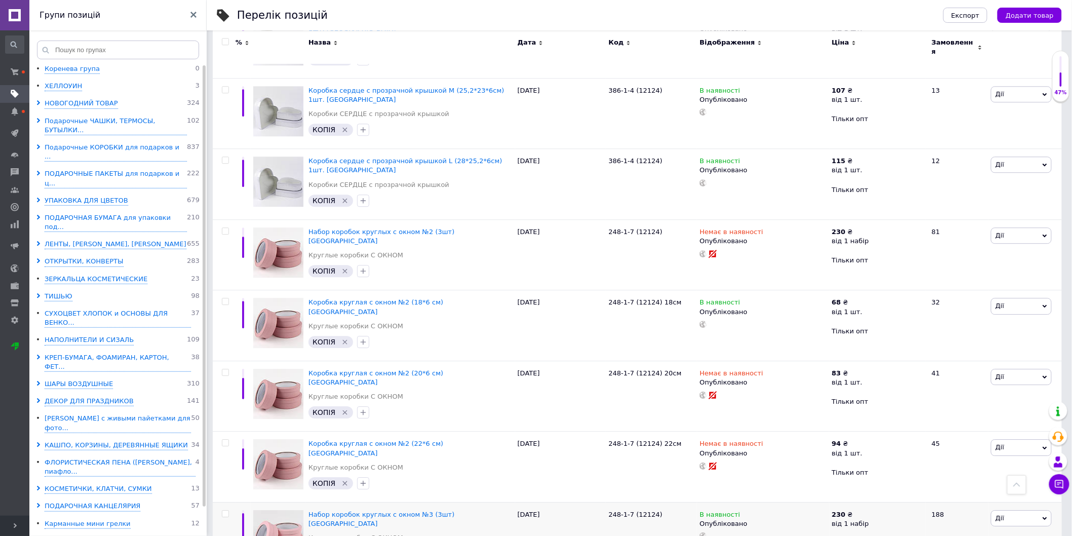
scroll to position [1086, 0]
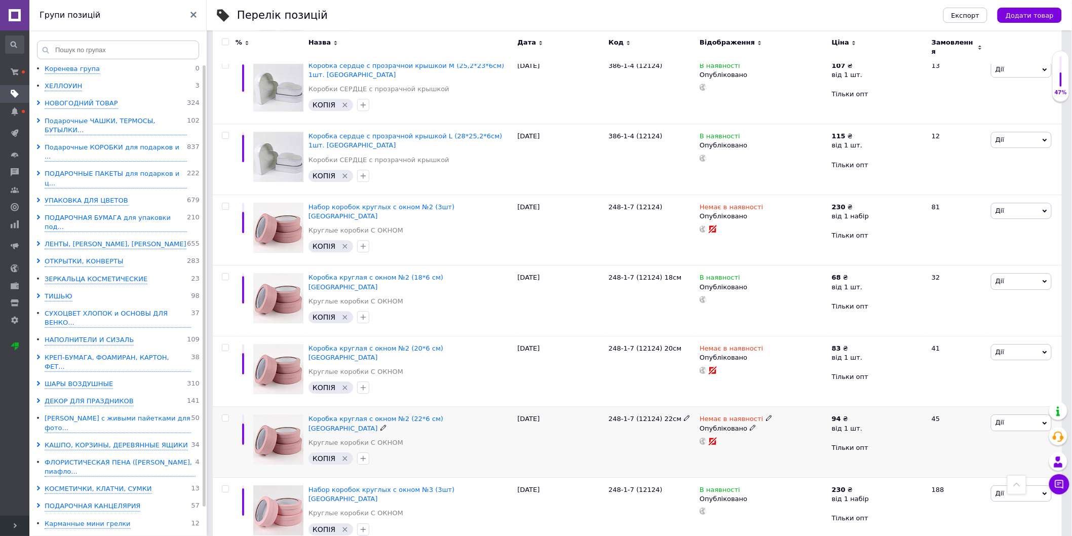
click at [750, 425] on icon at bounding box center [753, 428] width 6 height 6
click at [717, 455] on li "Чернетка" at bounding box center [761, 462] width 131 height 14
click at [750, 354] on use at bounding box center [753, 357] width 6 height 6
click at [724, 384] on li "Чернетка" at bounding box center [761, 391] width 131 height 14
click at [750, 212] on icon at bounding box center [753, 215] width 6 height 6
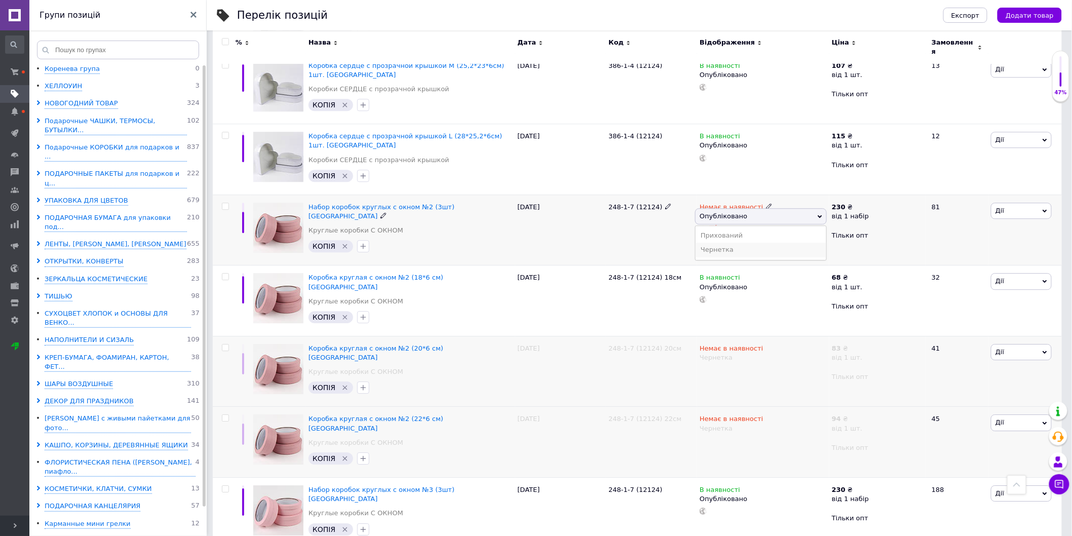
click at [709, 243] on li "Чернетка" at bounding box center [761, 250] width 131 height 14
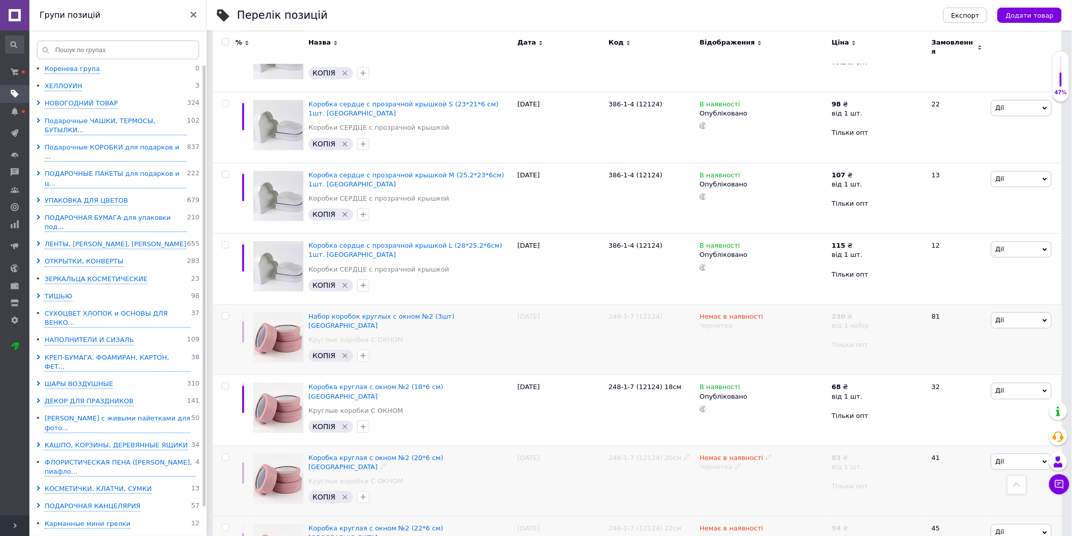
scroll to position [1096, 0]
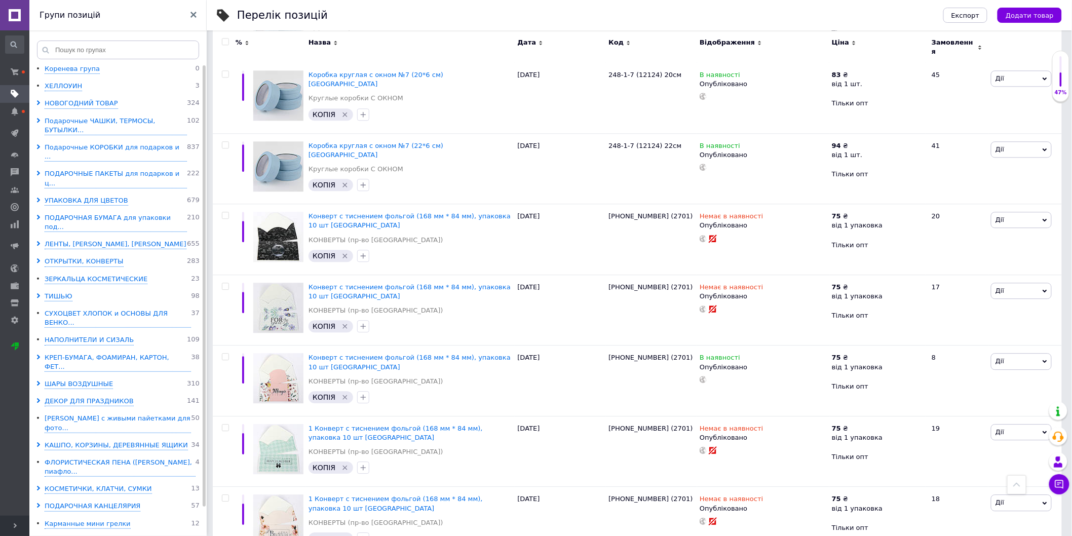
scroll to position [1067, 0]
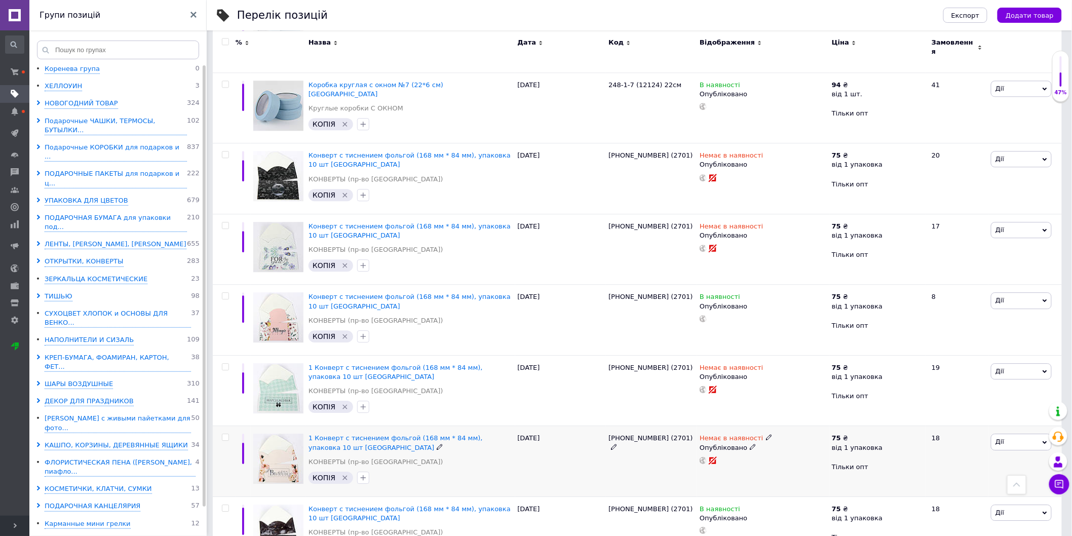
click at [750, 444] on icon at bounding box center [753, 447] width 6 height 6
click at [720, 474] on li "Чернетка" at bounding box center [761, 481] width 131 height 14
click at [750, 373] on icon at bounding box center [753, 376] width 6 height 6
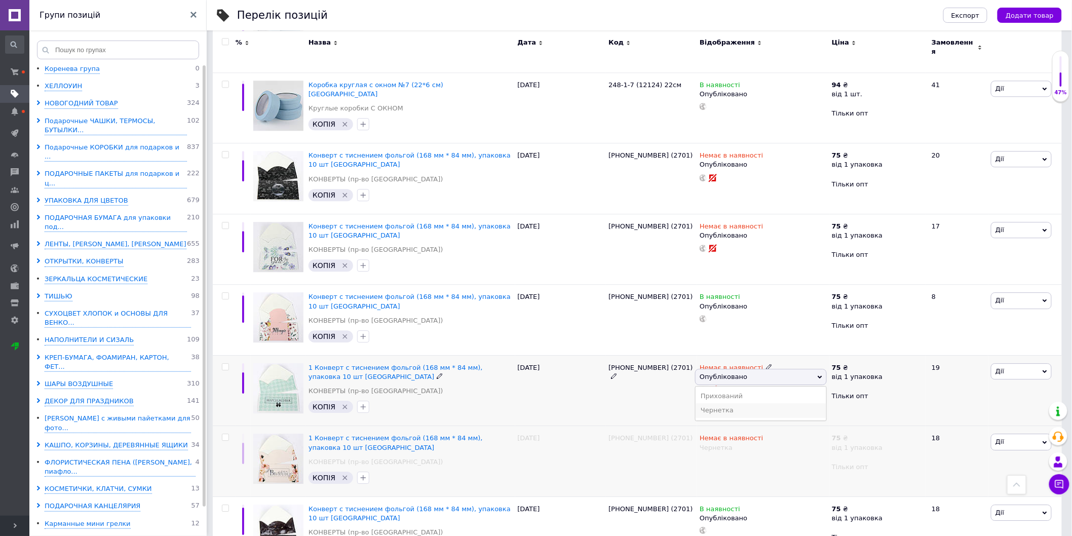
click at [715, 403] on li "Чернетка" at bounding box center [761, 410] width 131 height 14
click at [750, 232] on icon at bounding box center [753, 235] width 6 height 6
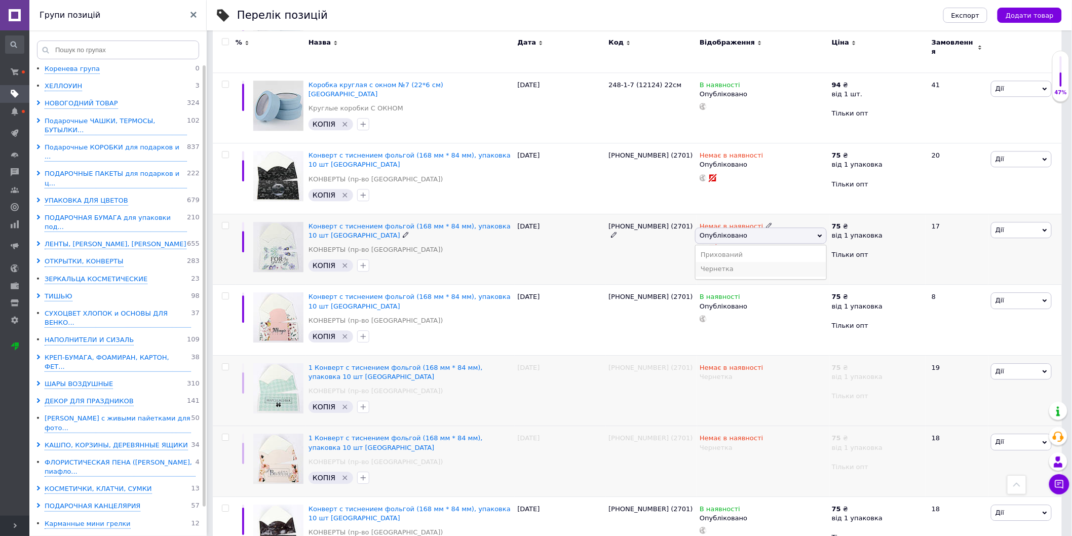
click at [718, 262] on li "Чернетка" at bounding box center [761, 269] width 131 height 14
click at [750, 161] on use at bounding box center [753, 164] width 6 height 6
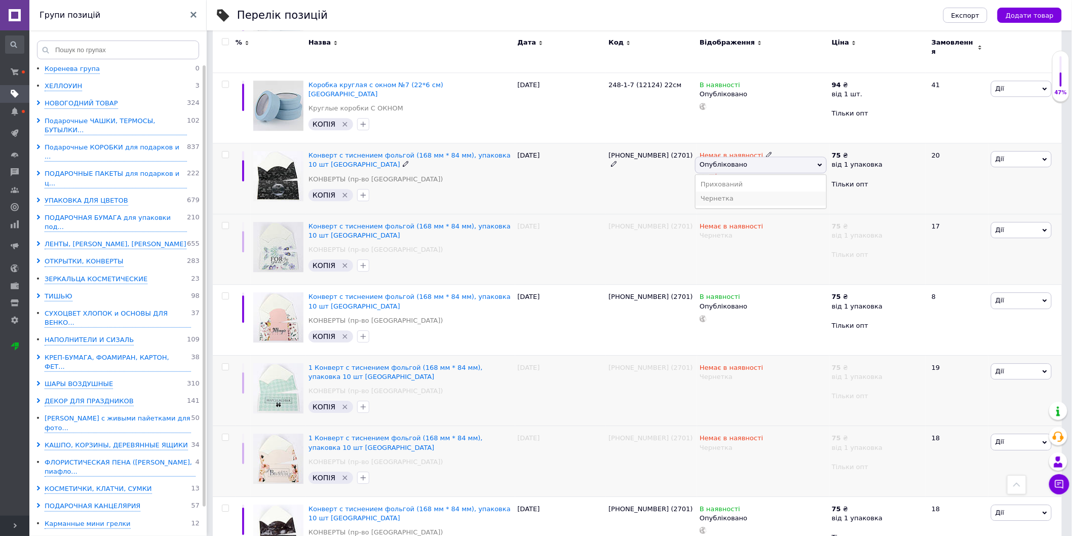
click at [716, 192] on li "Чернетка" at bounding box center [761, 199] width 131 height 14
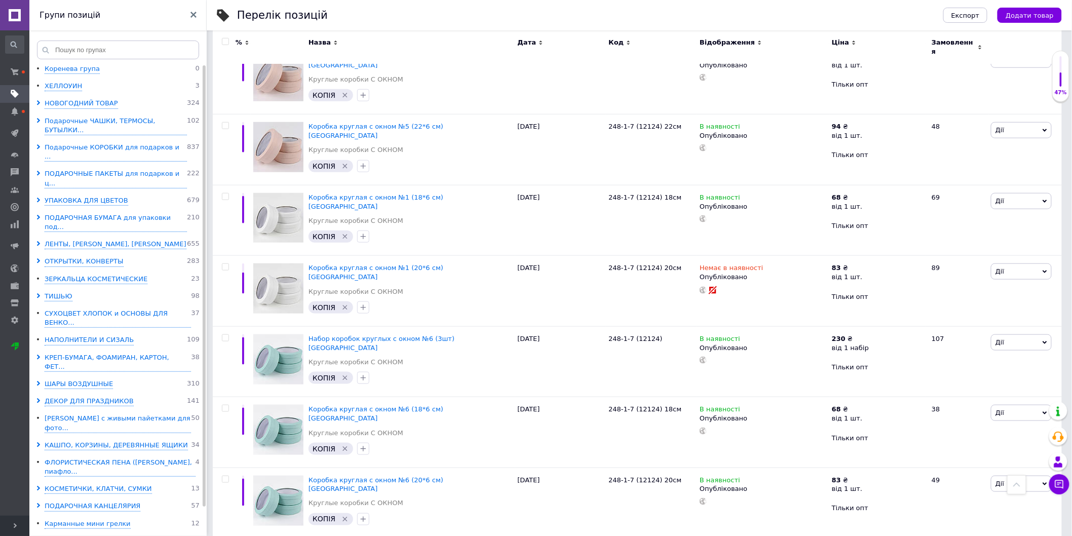
scroll to position [279, 0]
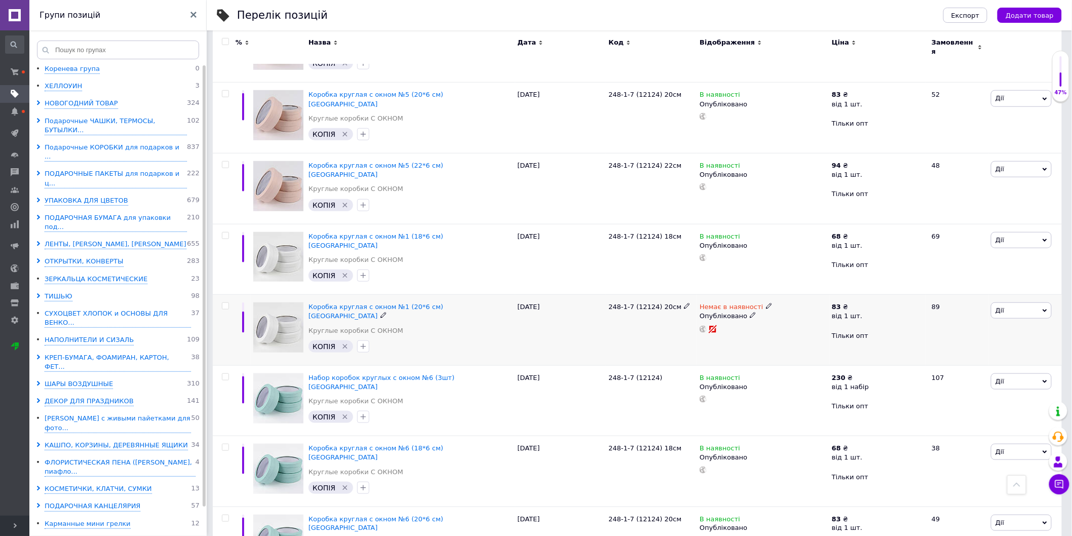
click at [750, 312] on icon at bounding box center [753, 315] width 6 height 6
click at [716, 343] on li "Чернетка" at bounding box center [761, 350] width 131 height 14
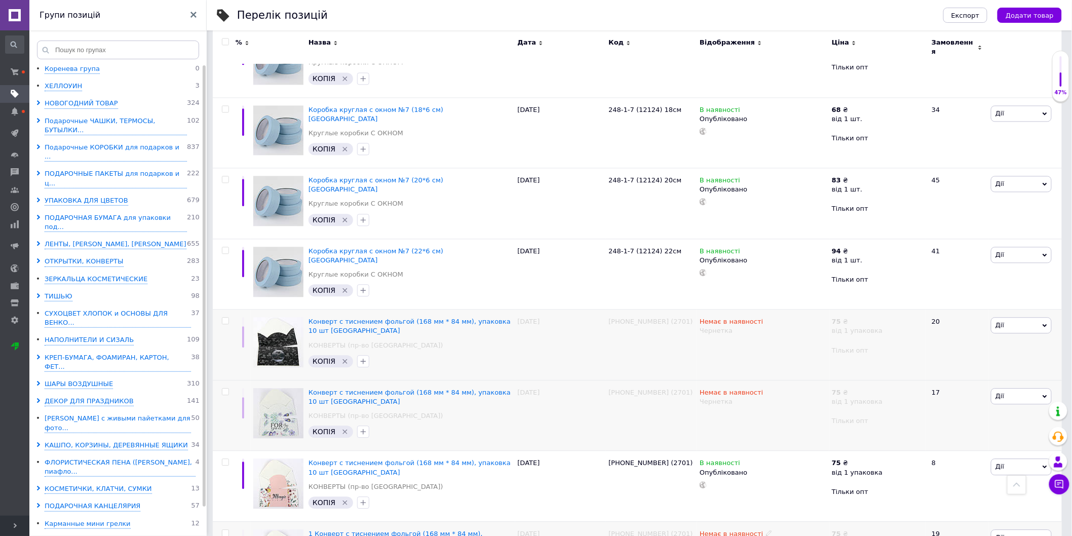
scroll to position [1067, 0]
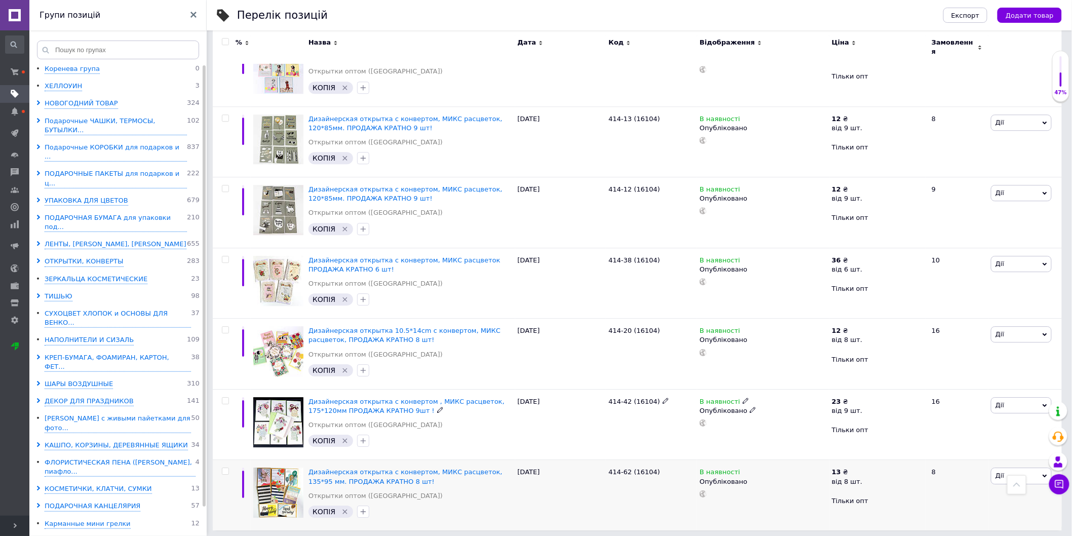
scroll to position [1115, 0]
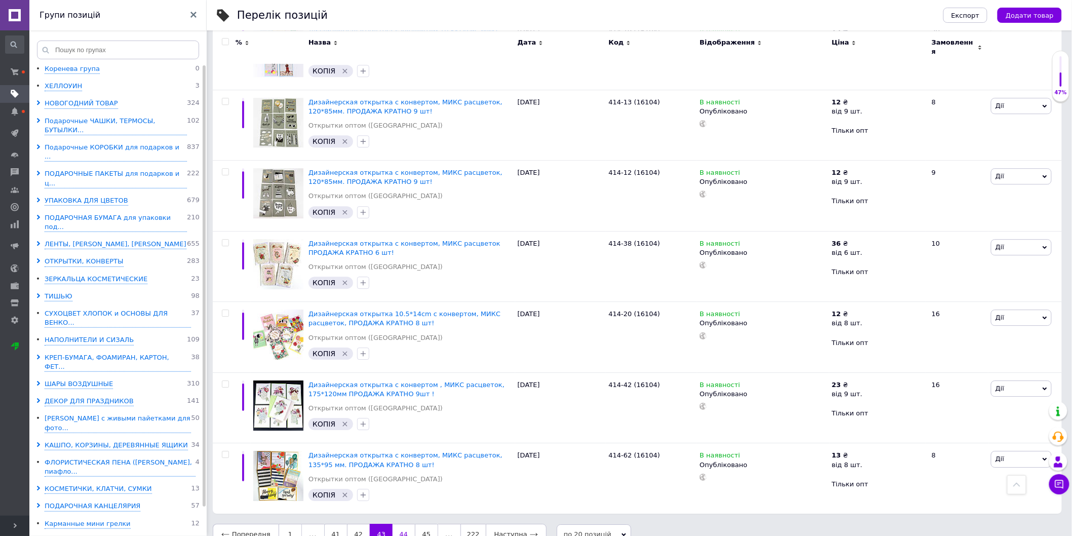
click at [398, 524] on link "44" at bounding box center [404, 534] width 22 height 21
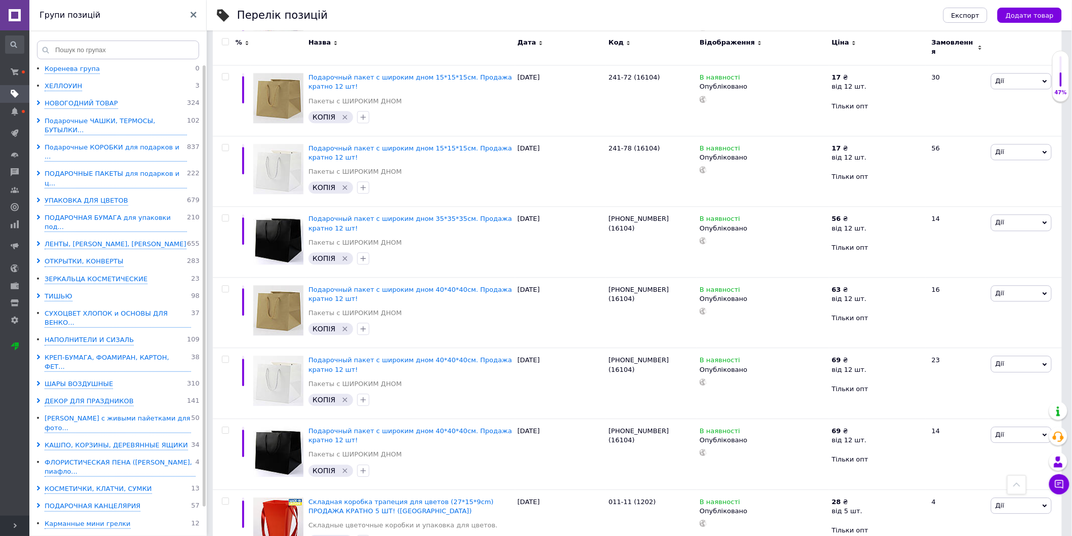
scroll to position [1126, 0]
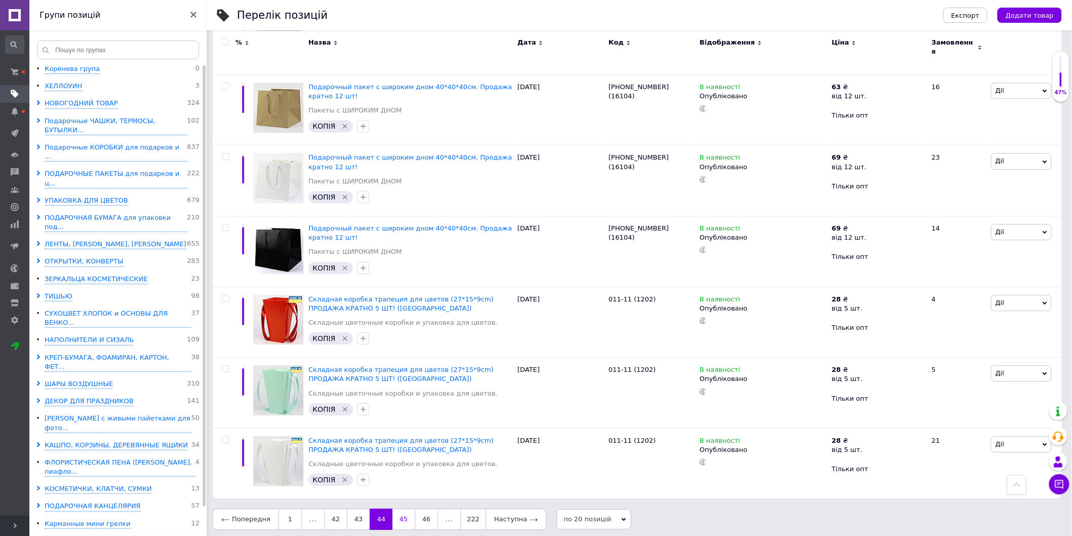
click at [405, 514] on link "45" at bounding box center [404, 519] width 22 height 21
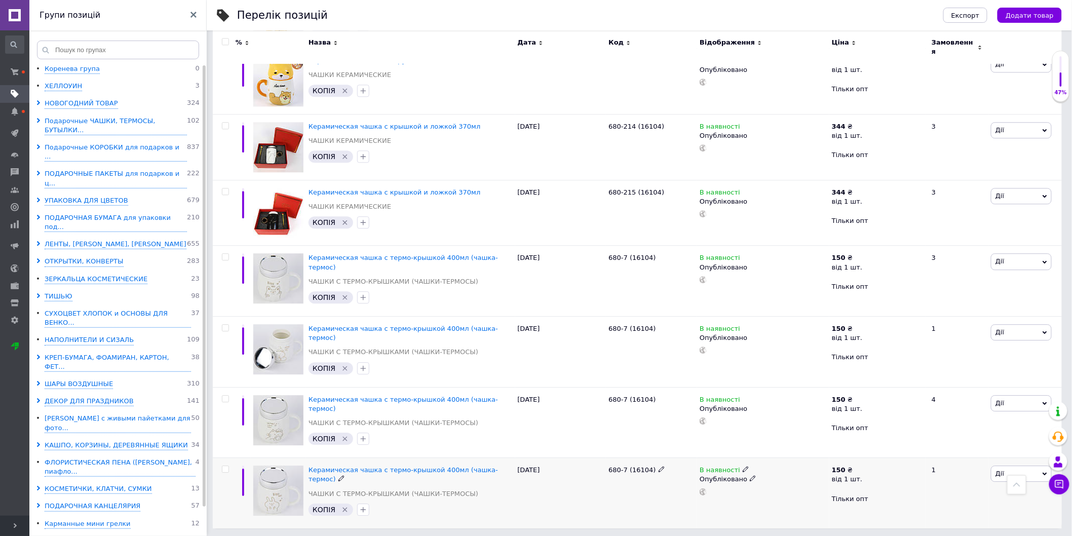
scroll to position [1042, 0]
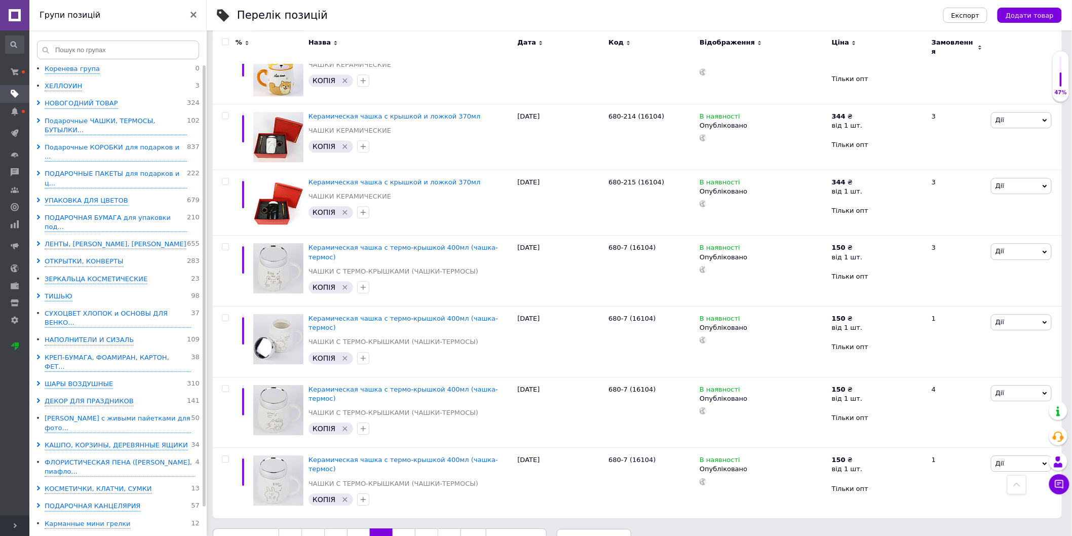
click at [404, 529] on link "46" at bounding box center [404, 539] width 22 height 21
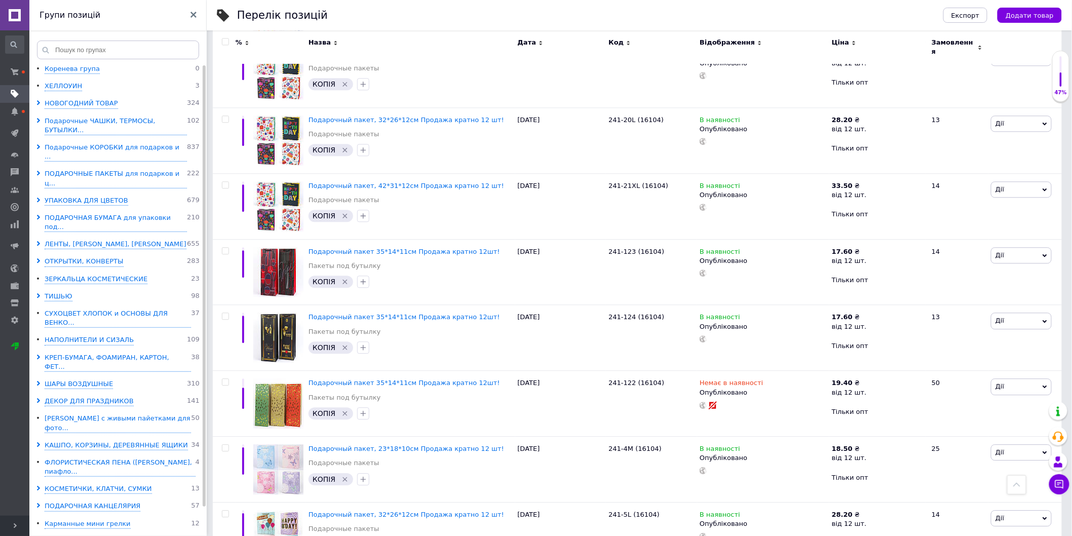
scroll to position [1042, 0]
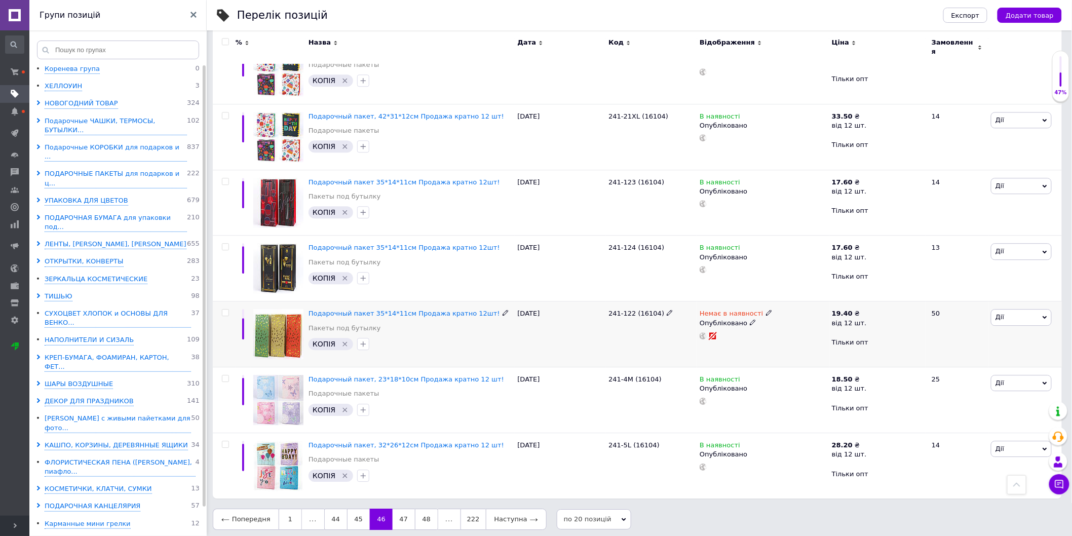
click at [750, 319] on icon at bounding box center [753, 322] width 6 height 6
click at [722, 351] on li "Чернетка" at bounding box center [761, 357] width 131 height 14
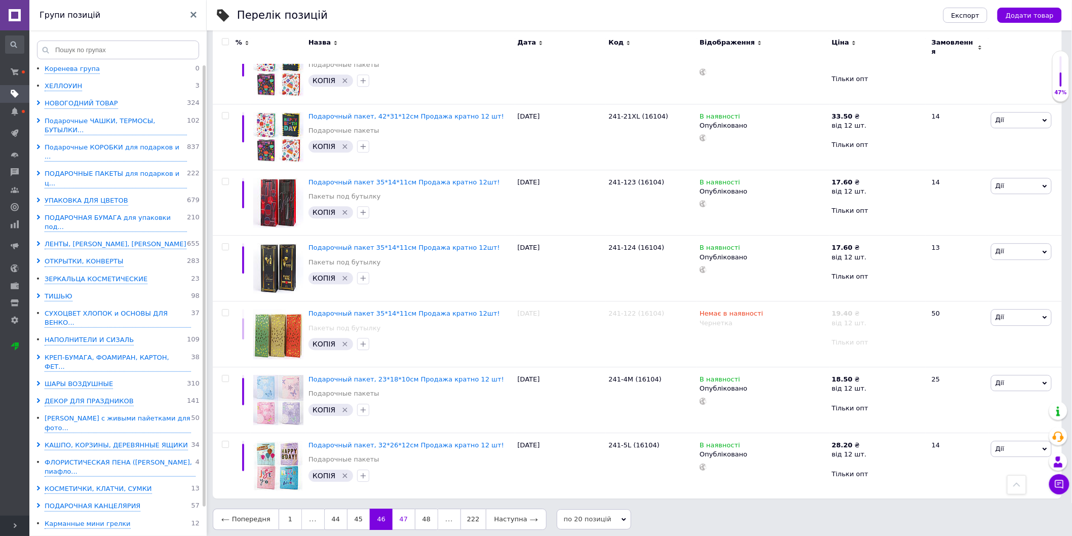
click at [399, 516] on link "47" at bounding box center [404, 519] width 22 height 21
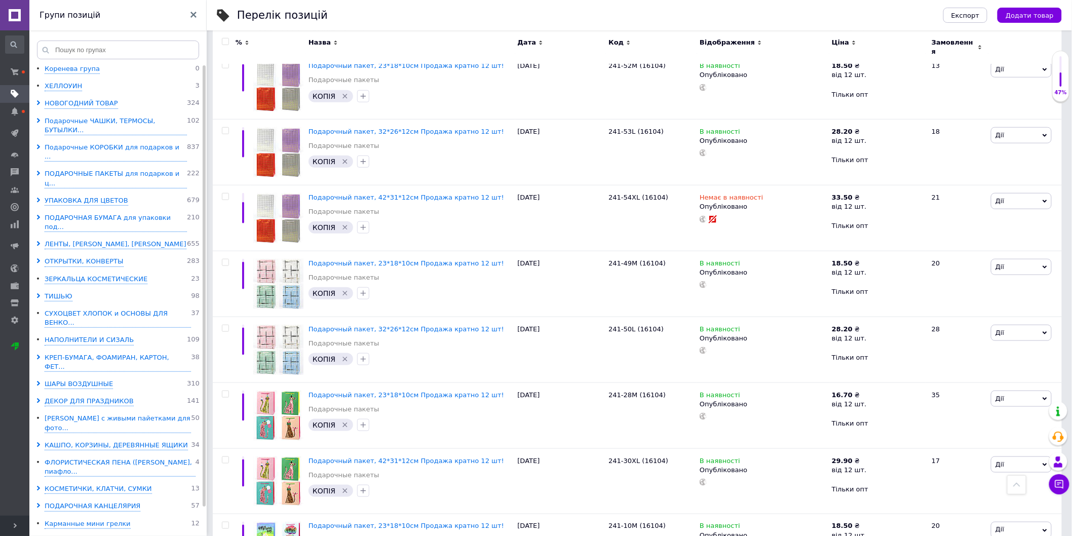
scroll to position [193, 0]
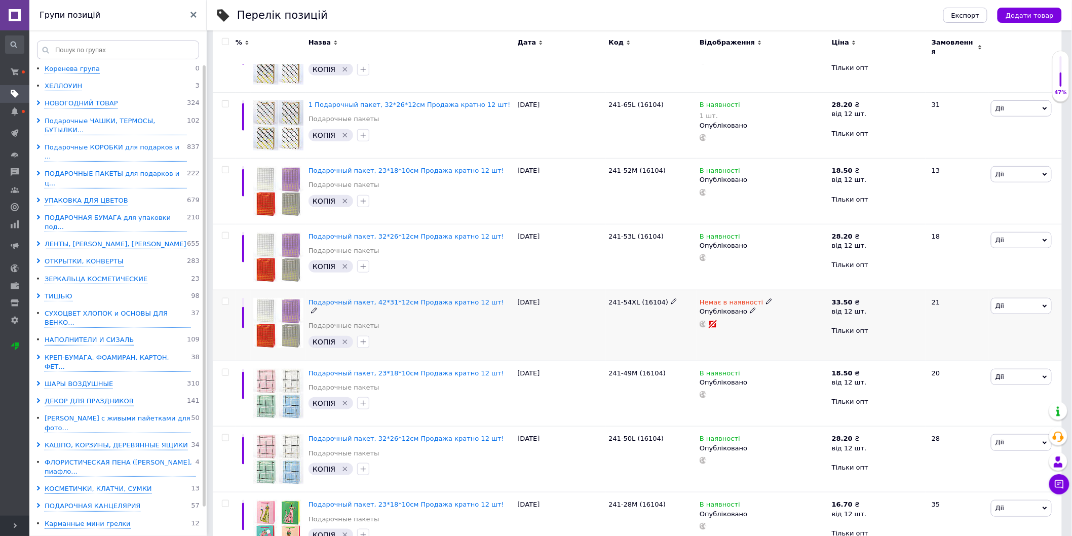
click at [750, 308] on icon at bounding box center [753, 311] width 6 height 6
click at [721, 341] on li "Чернетка" at bounding box center [761, 346] width 131 height 14
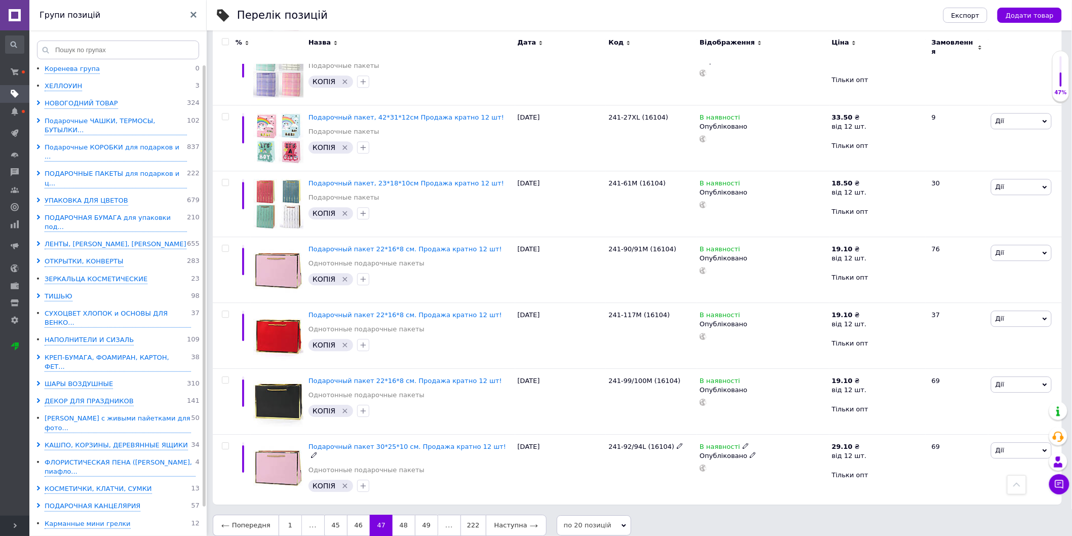
scroll to position [1037, 0]
click at [405, 510] on link "48" at bounding box center [404, 519] width 22 height 21
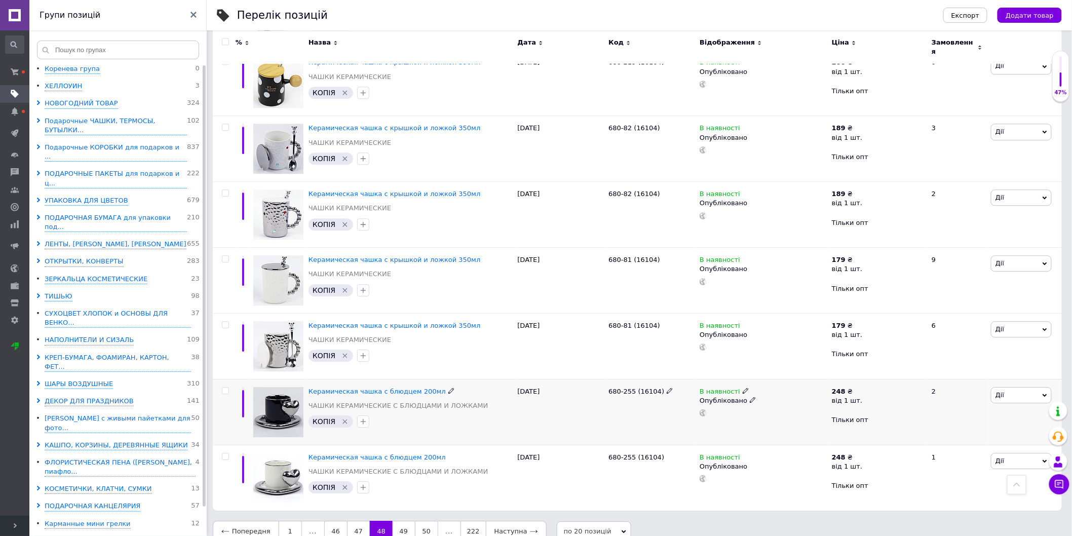
scroll to position [1045, 0]
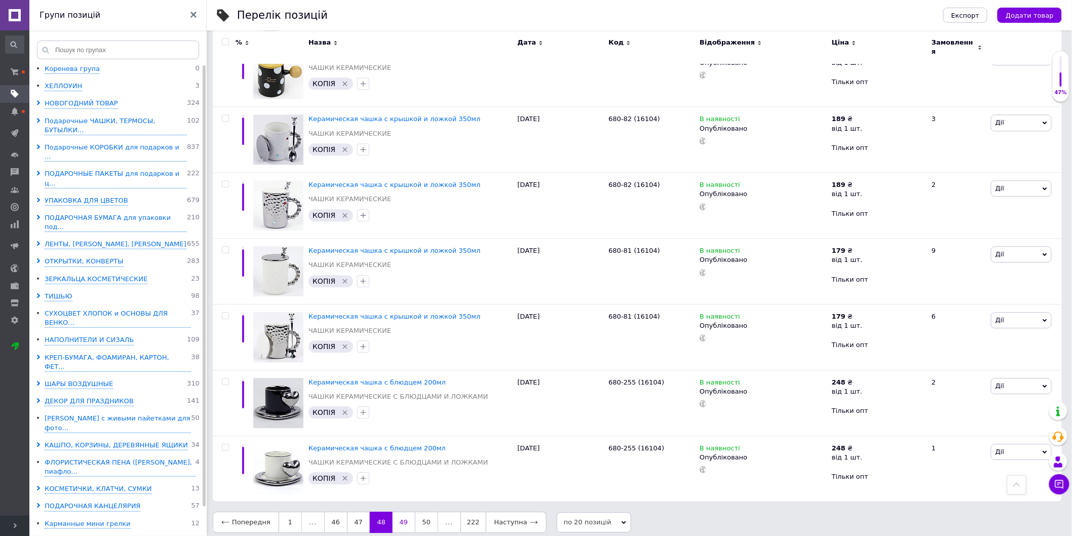
click at [408, 514] on link "49" at bounding box center [404, 522] width 22 height 21
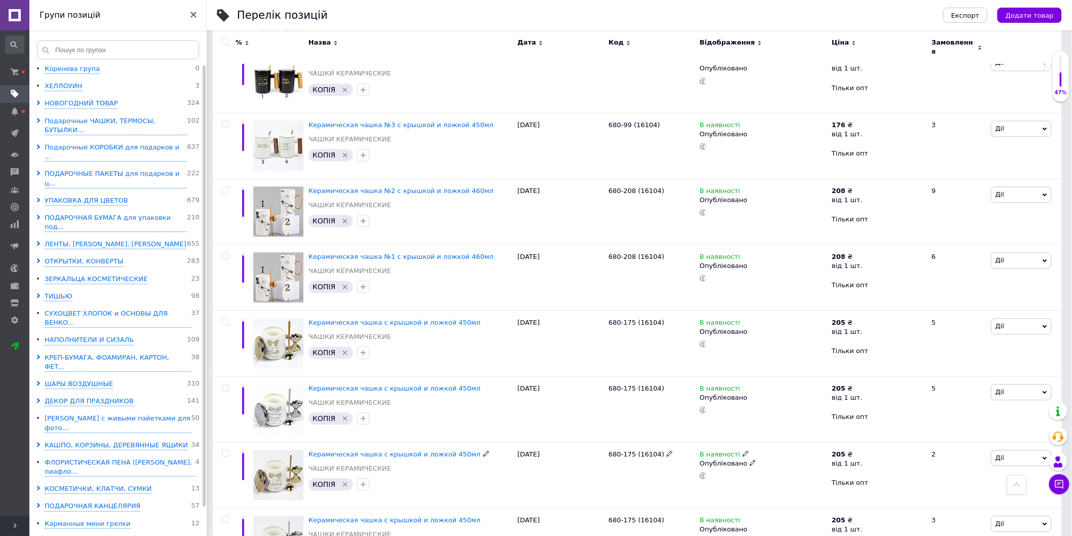
scroll to position [1037, 0]
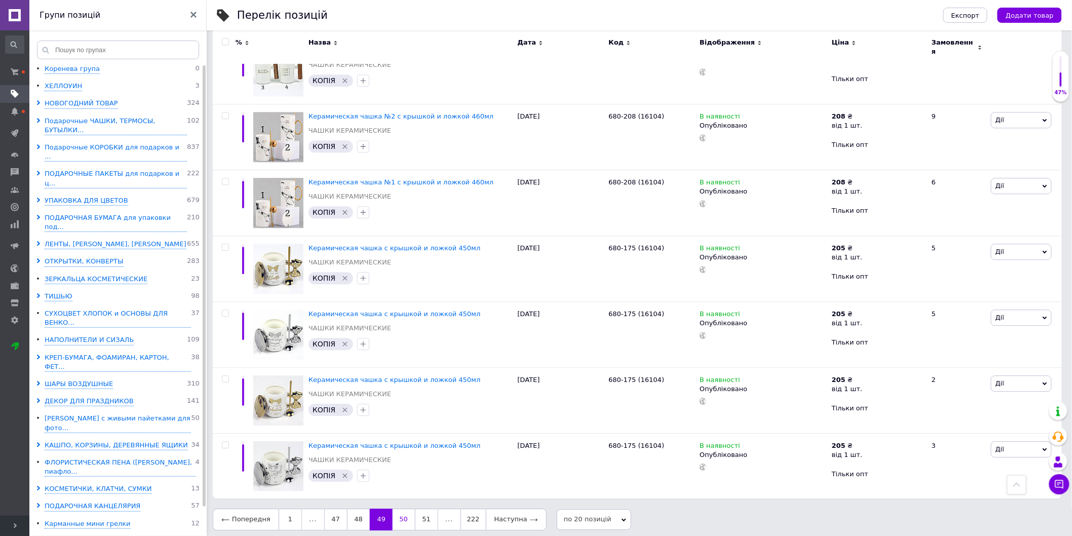
click at [404, 513] on link "50" at bounding box center [404, 519] width 22 height 21
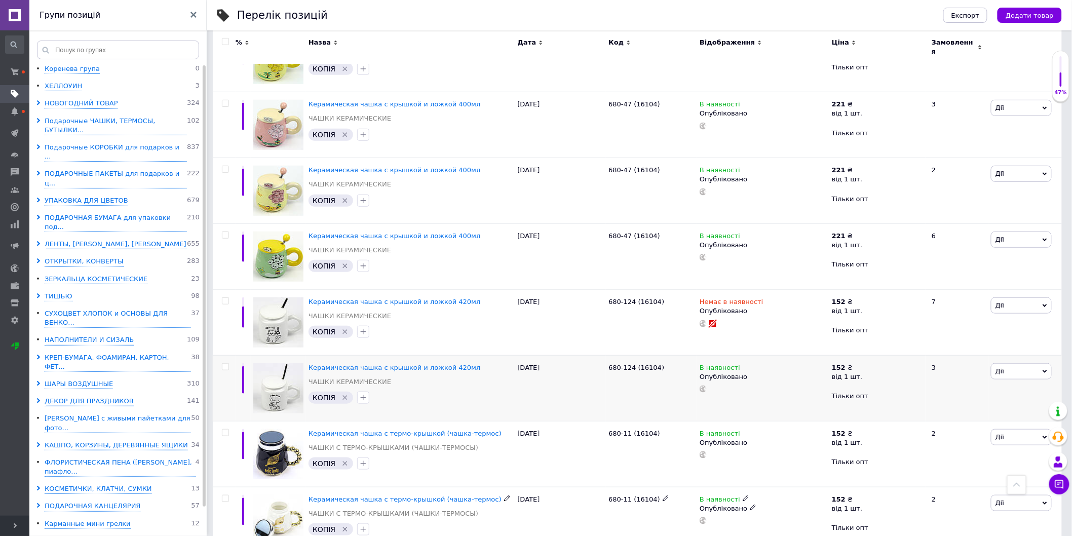
scroll to position [193, 0]
click at [750, 308] on icon at bounding box center [753, 311] width 6 height 6
click at [712, 339] on li "Чернетка" at bounding box center [761, 346] width 131 height 14
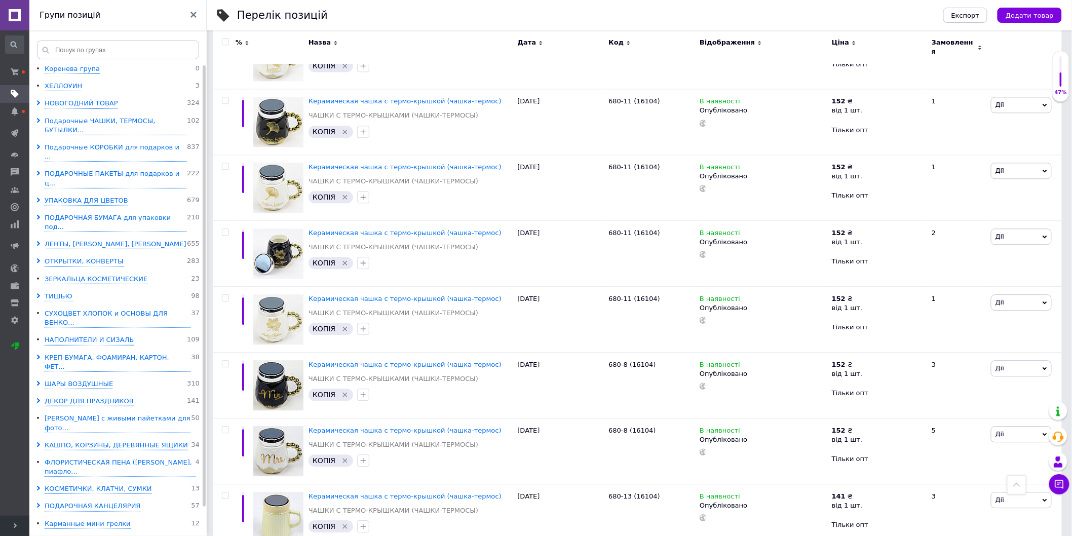
scroll to position [1037, 0]
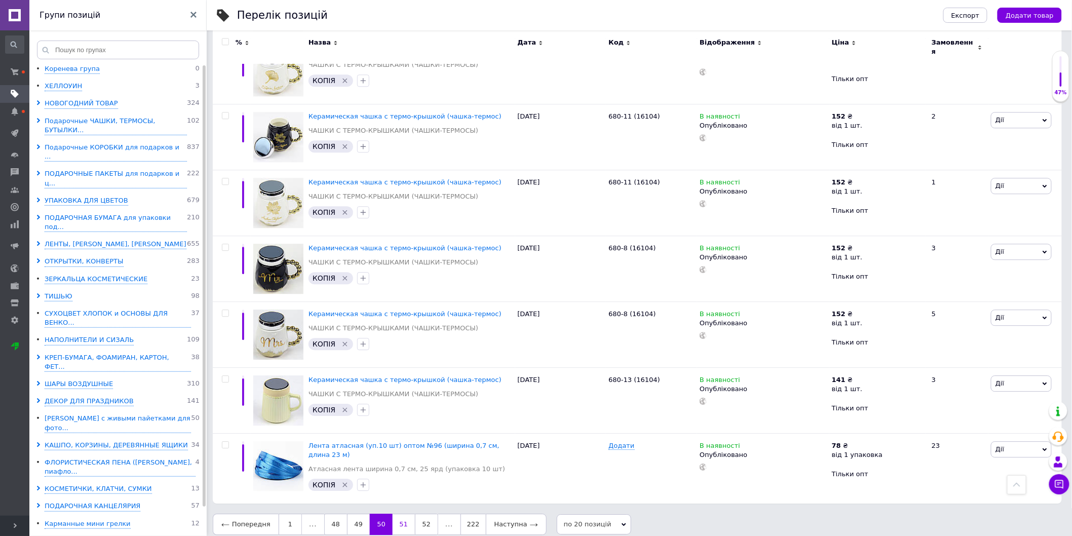
click at [402, 514] on link "51" at bounding box center [404, 524] width 22 height 21
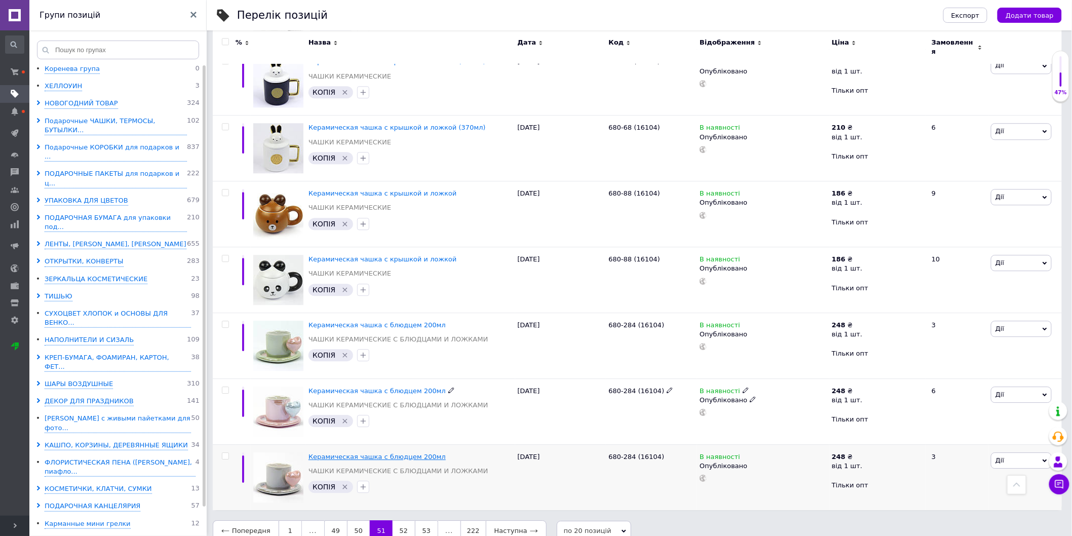
scroll to position [1037, 0]
click at [398, 519] on link "52" at bounding box center [404, 529] width 22 height 21
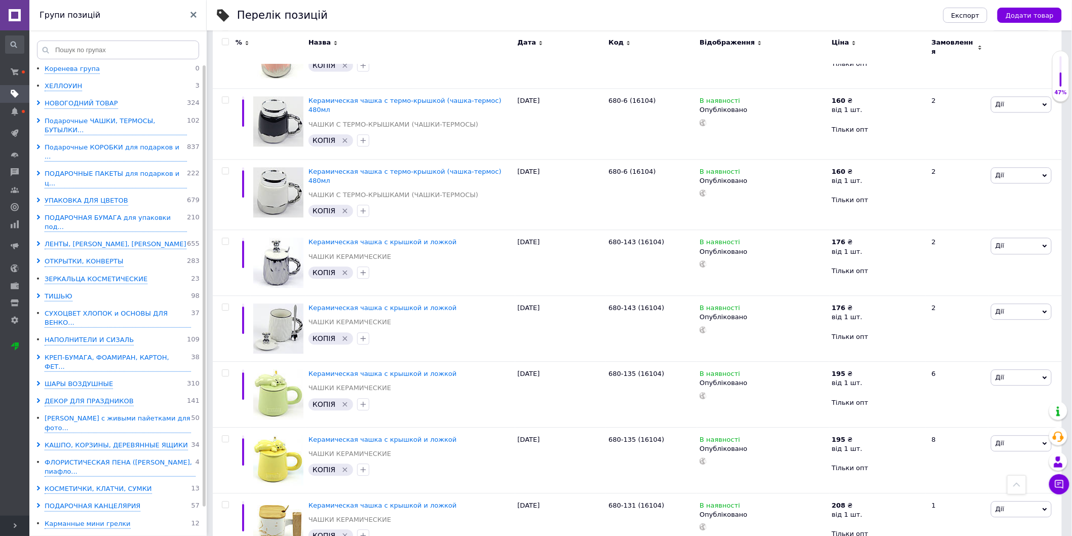
scroll to position [1037, 0]
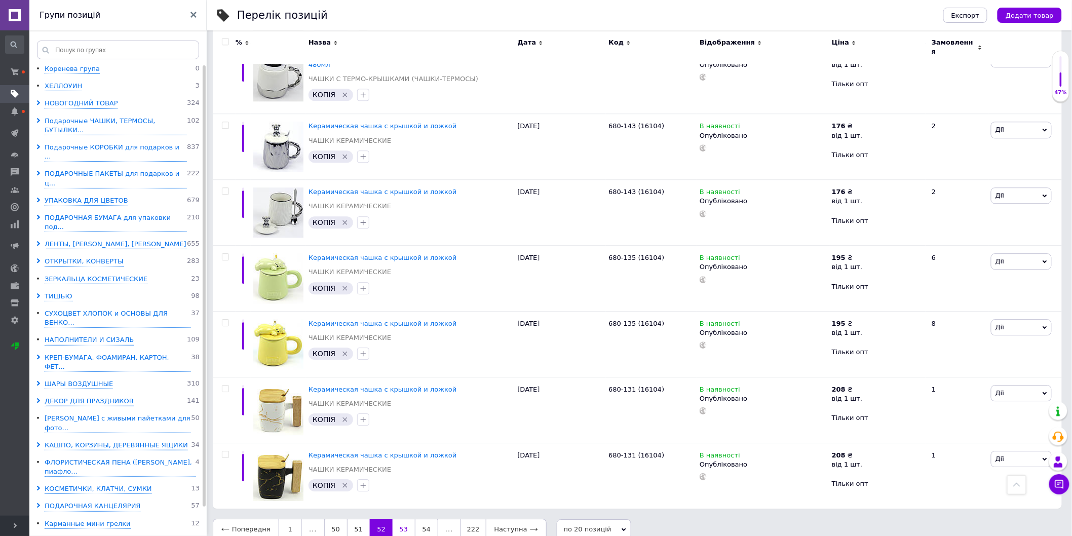
click at [401, 519] on link "53" at bounding box center [404, 529] width 22 height 21
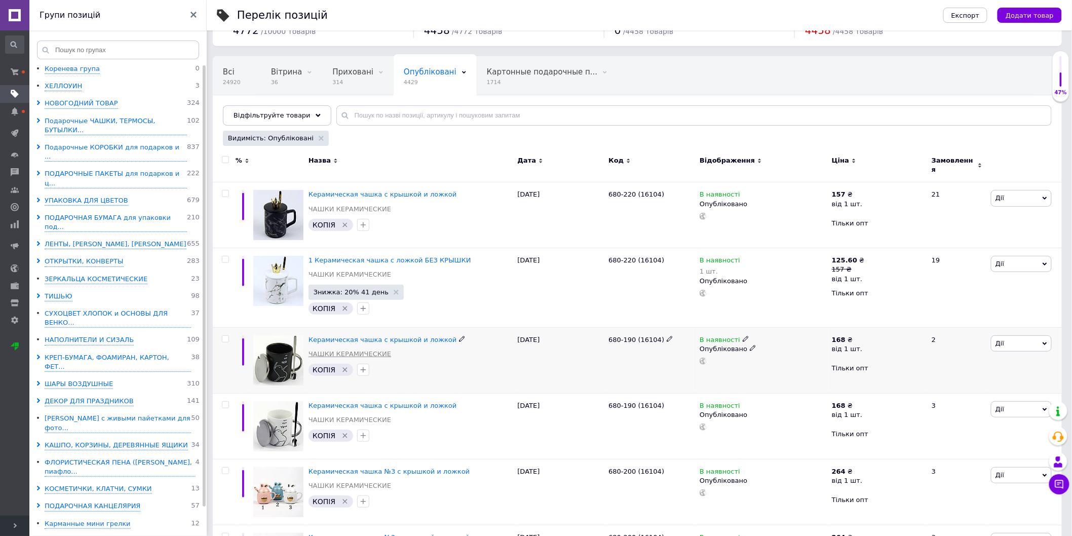
scroll to position [56, 0]
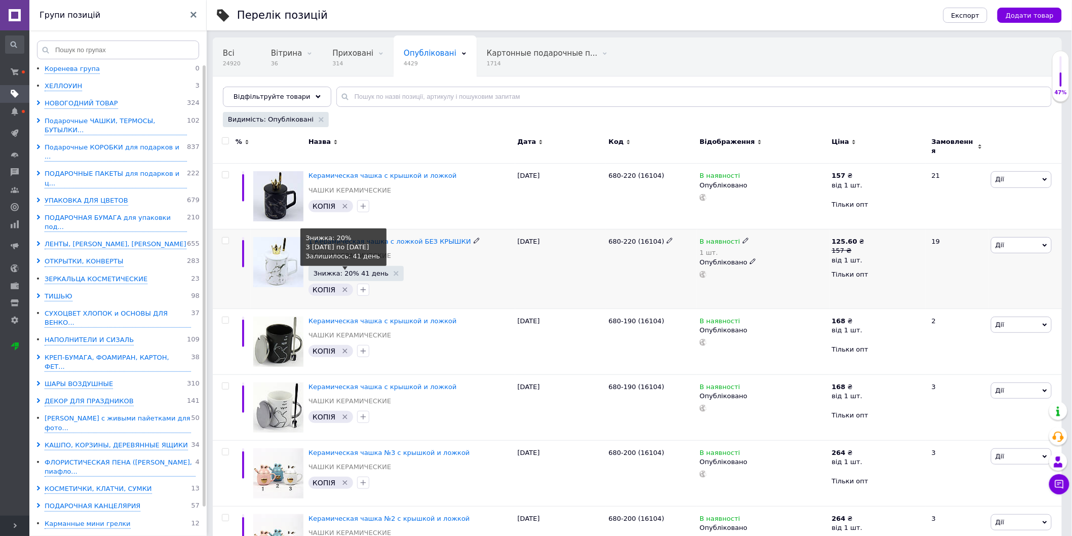
click at [355, 270] on span "Знижка: 20% 41 день" at bounding box center [351, 273] width 75 height 7
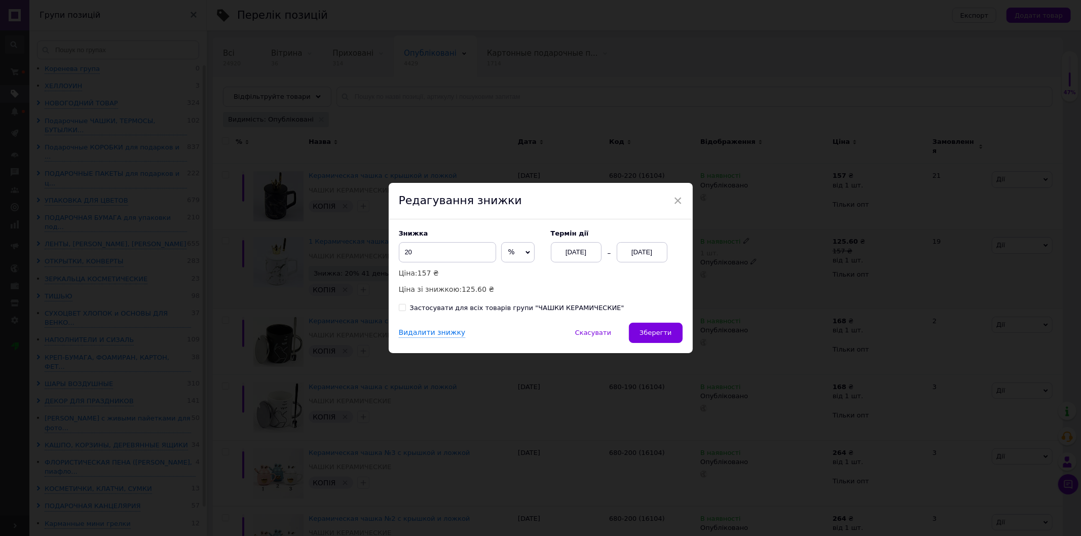
click at [651, 253] on div "[DATE]" at bounding box center [642, 252] width 51 height 20
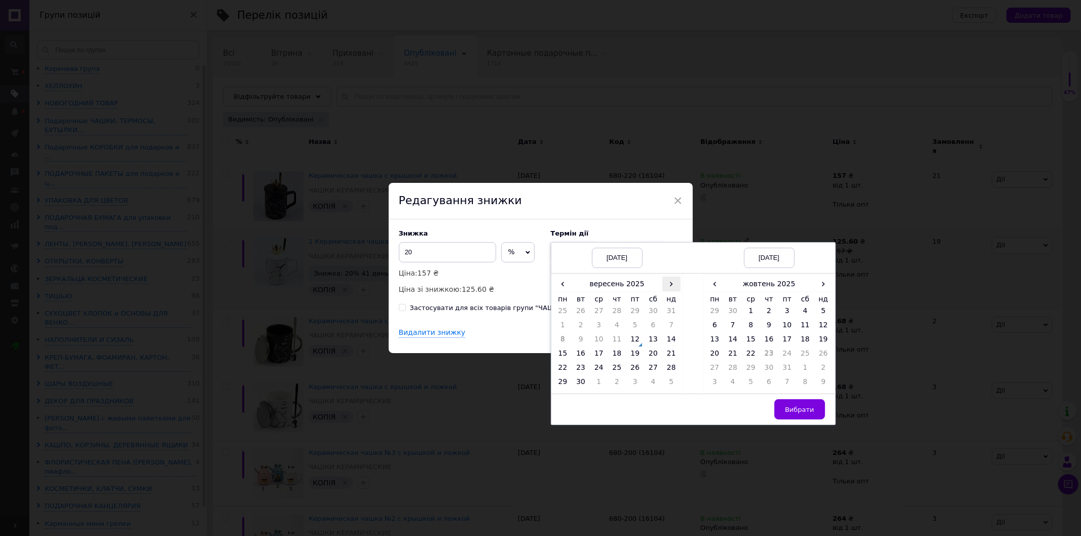
click at [668, 284] on span "›" at bounding box center [671, 284] width 18 height 15
click at [565, 288] on span "‹" at bounding box center [563, 284] width 18 height 15
click at [635, 341] on td "12" at bounding box center [635, 341] width 18 height 14
click at [823, 286] on span "›" at bounding box center [823, 284] width 18 height 15
click at [720, 284] on span "‹" at bounding box center [715, 284] width 18 height 15
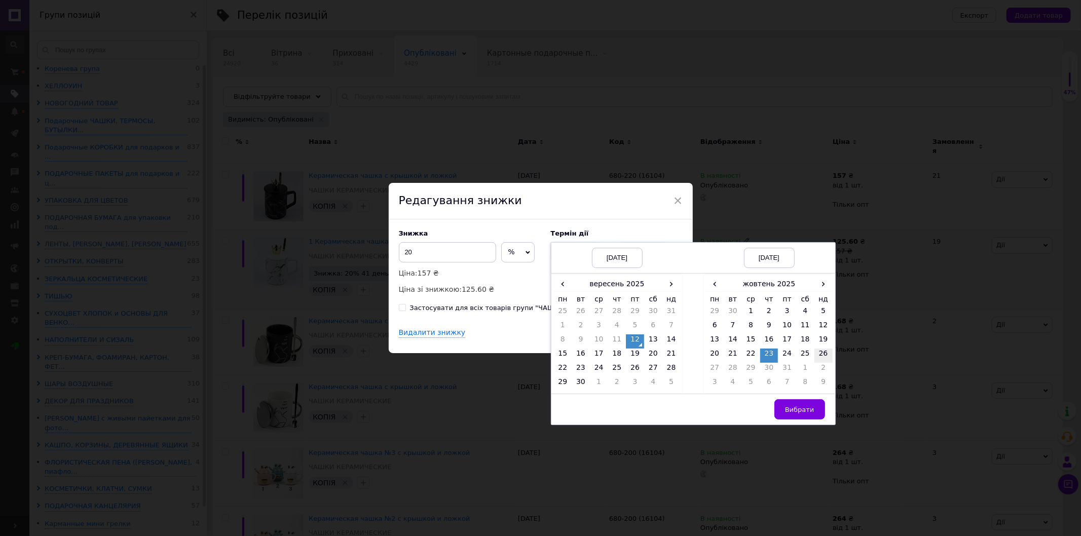
click at [824, 351] on td "26" at bounding box center [823, 356] width 18 height 14
drag, startPoint x: 791, startPoint y: 411, endPoint x: 713, endPoint y: 379, distance: 84.8
click at [791, 411] on span "Вибрати" at bounding box center [799, 410] width 29 height 8
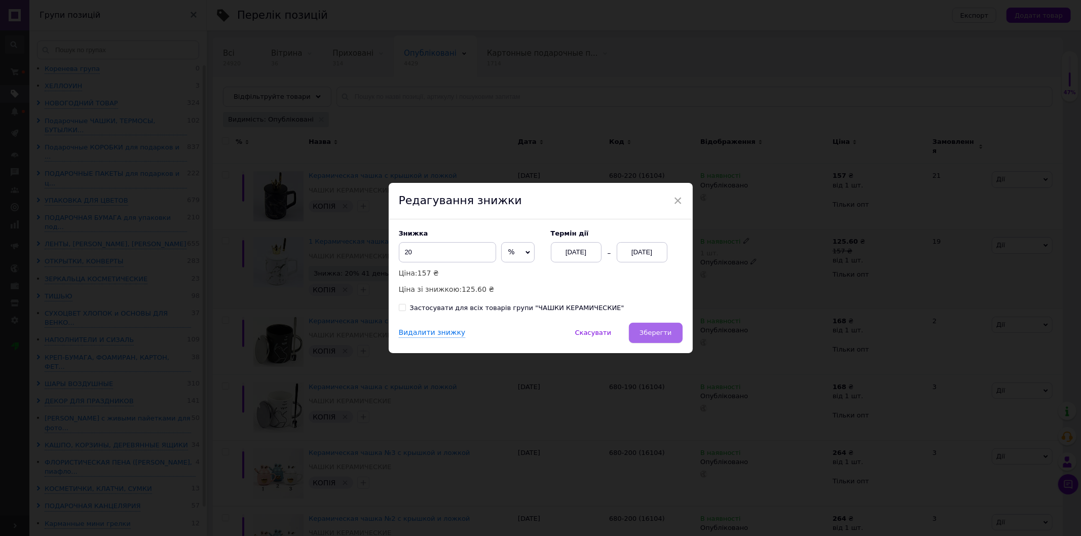
click at [658, 333] on span "Зберегти" at bounding box center [656, 333] width 32 height 8
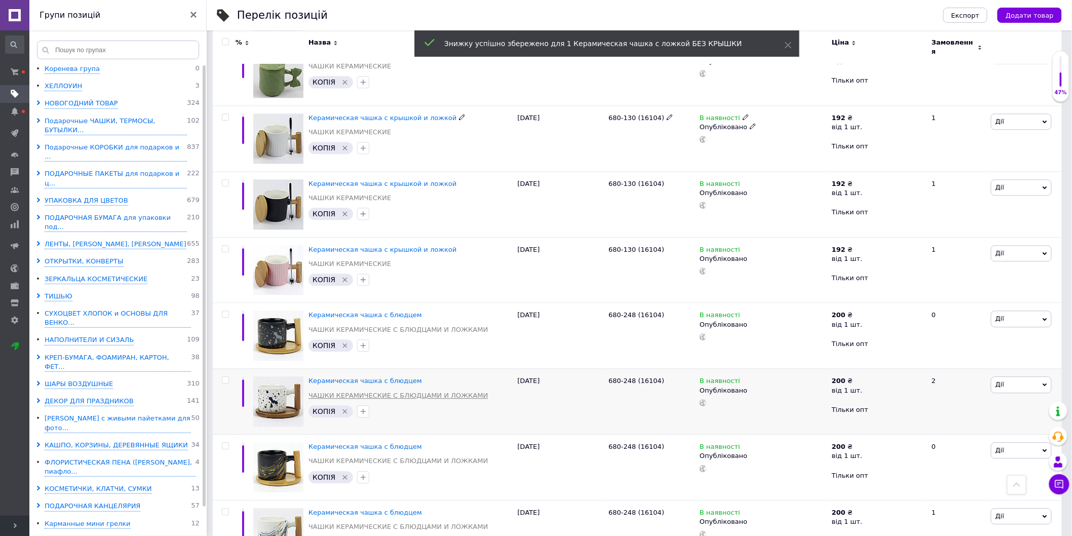
scroll to position [1051, 0]
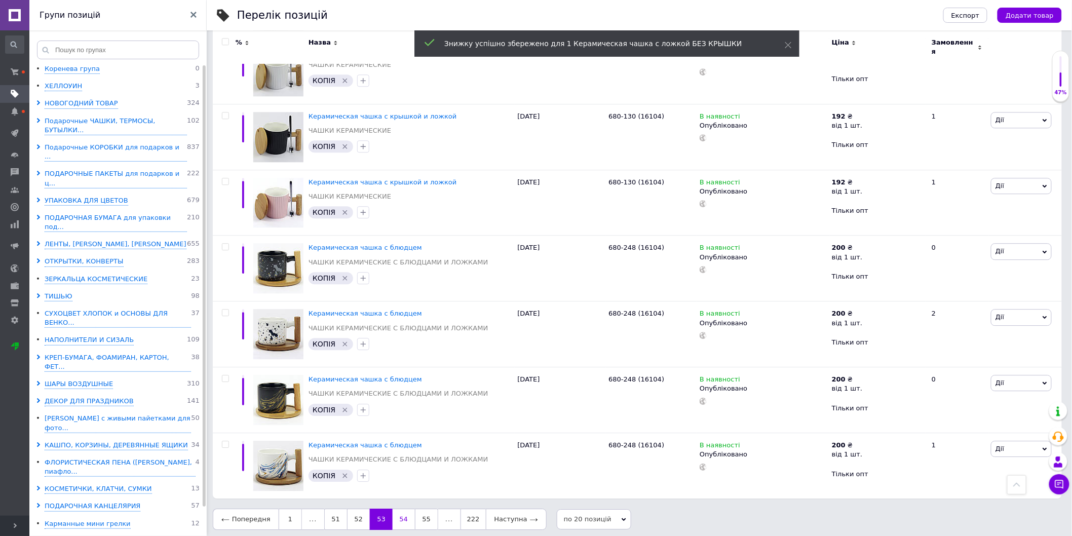
click at [404, 509] on link "54" at bounding box center [404, 519] width 22 height 21
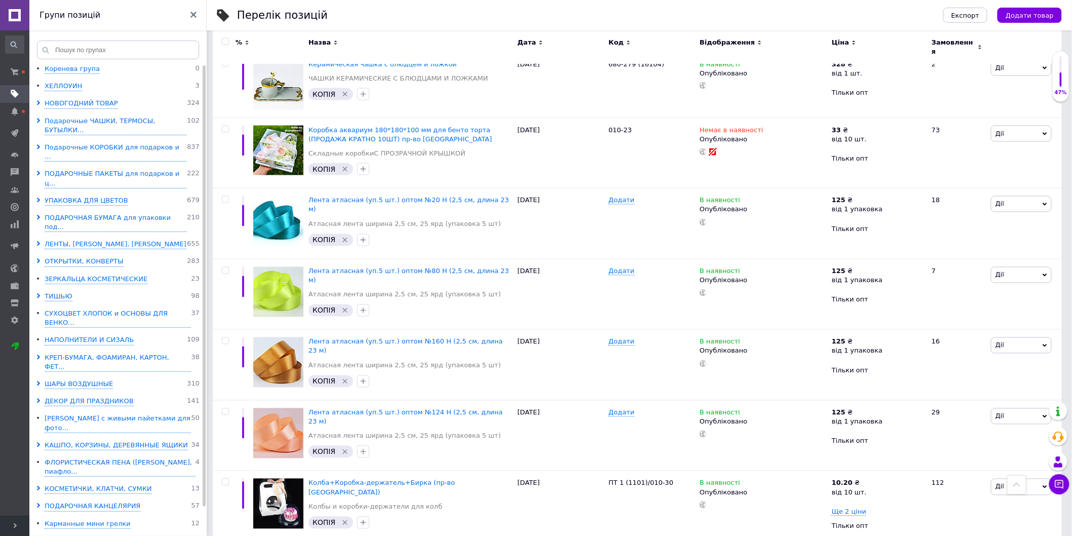
scroll to position [601, 0]
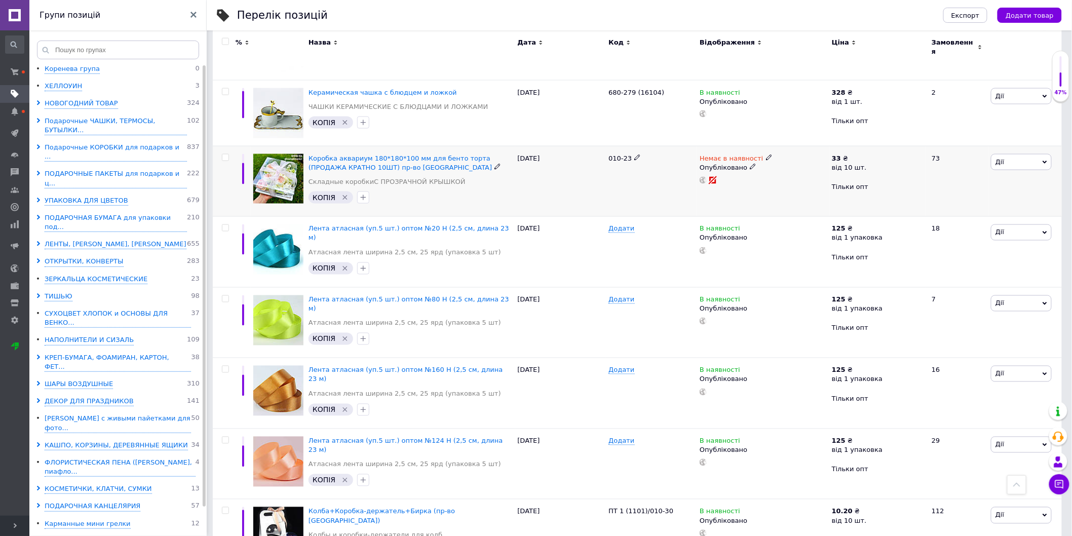
click at [750, 164] on icon at bounding box center [753, 167] width 6 height 6
click at [729, 198] on li "Чернетка" at bounding box center [761, 201] width 131 height 14
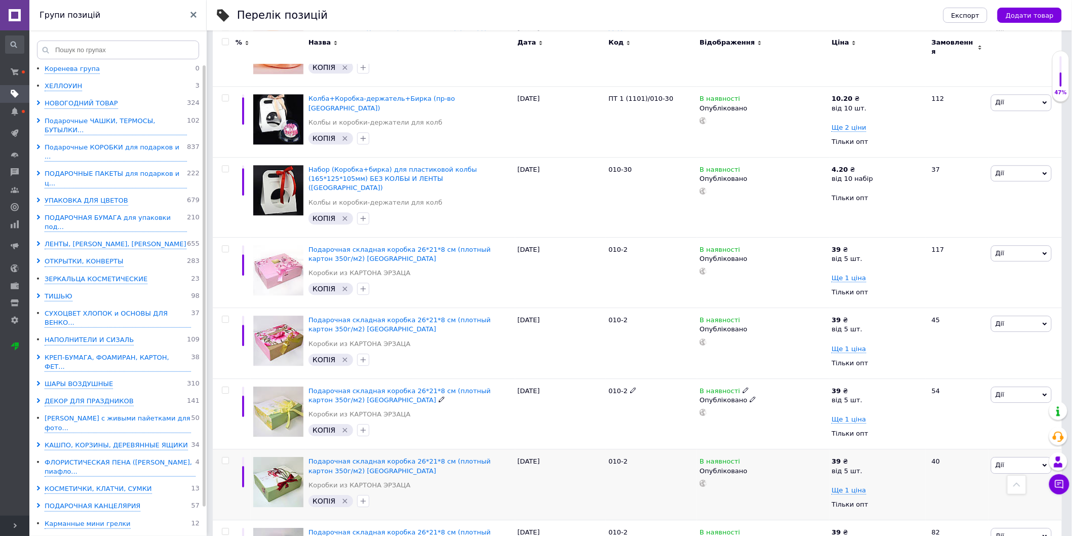
scroll to position [1073, 0]
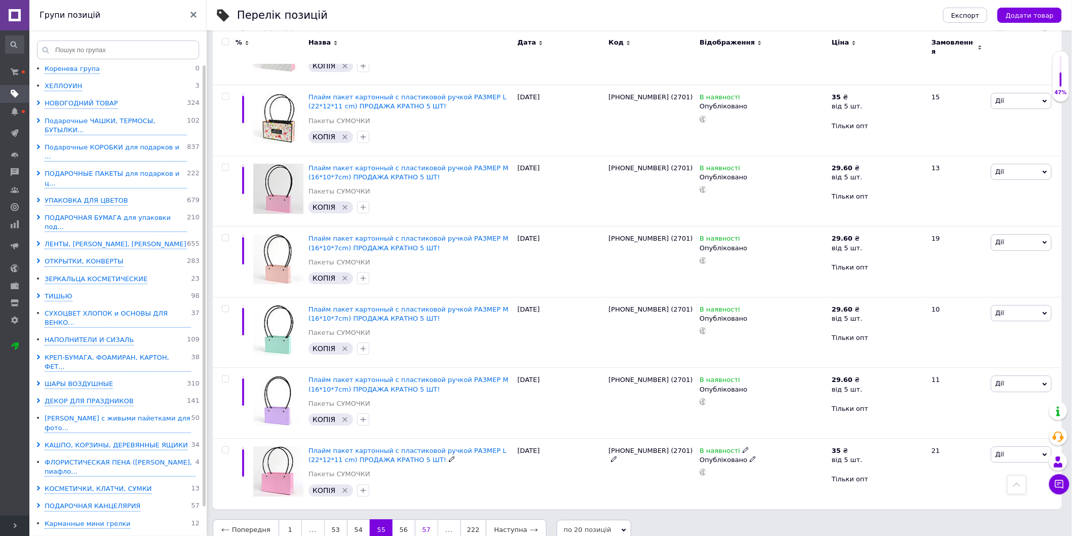
scroll to position [1135, 0]
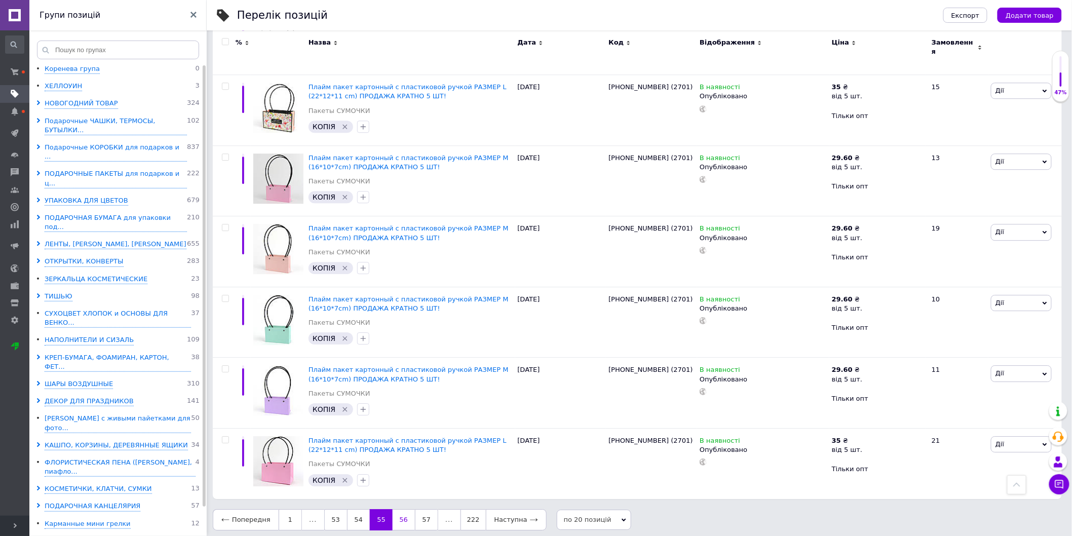
click at [399, 517] on link "56" at bounding box center [404, 519] width 22 height 21
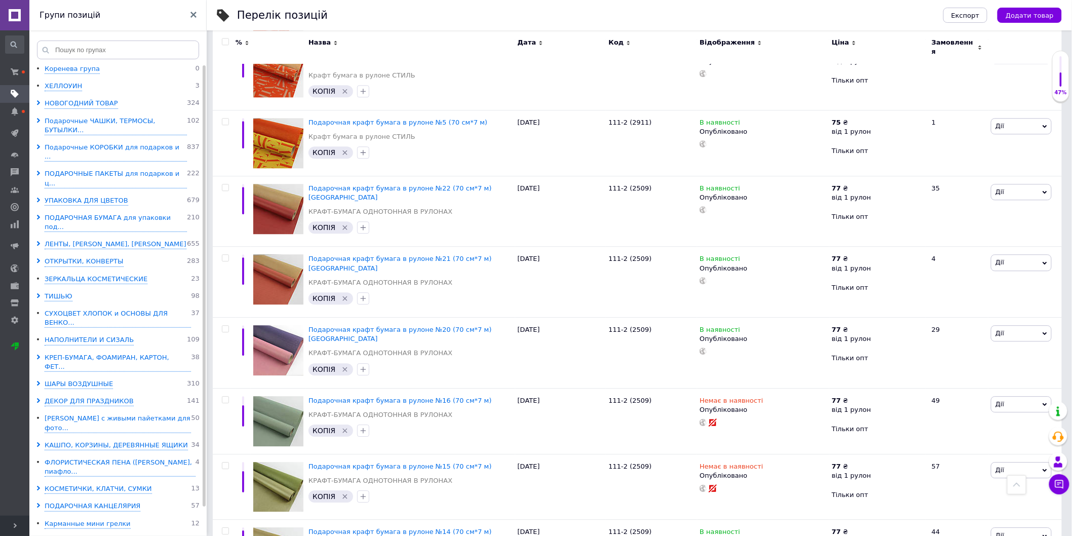
scroll to position [1057, 0]
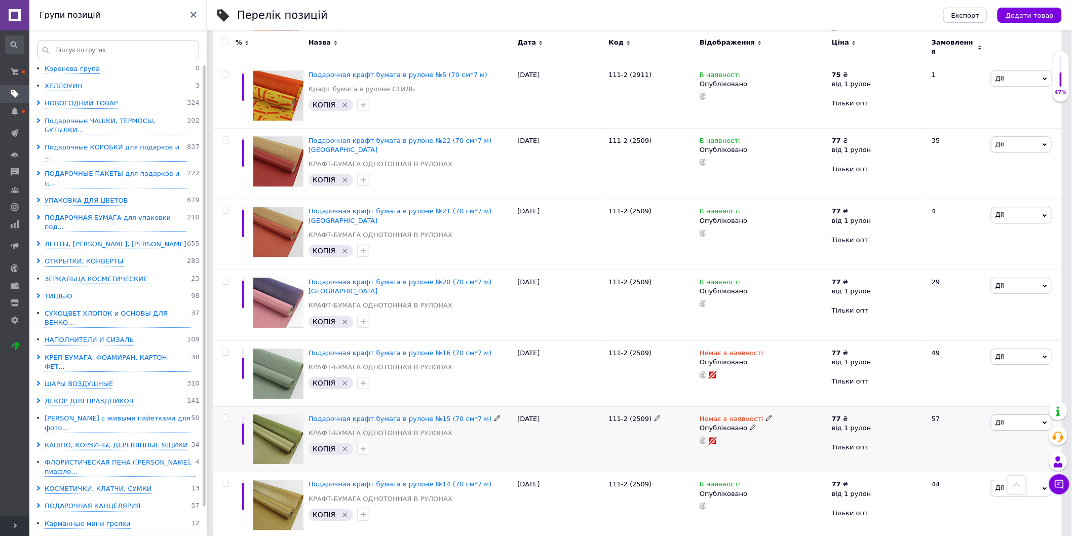
click at [750, 424] on icon at bounding box center [753, 427] width 6 height 6
click at [719, 455] on li "Чернетка" at bounding box center [761, 462] width 131 height 14
click at [750, 358] on icon at bounding box center [753, 361] width 6 height 6
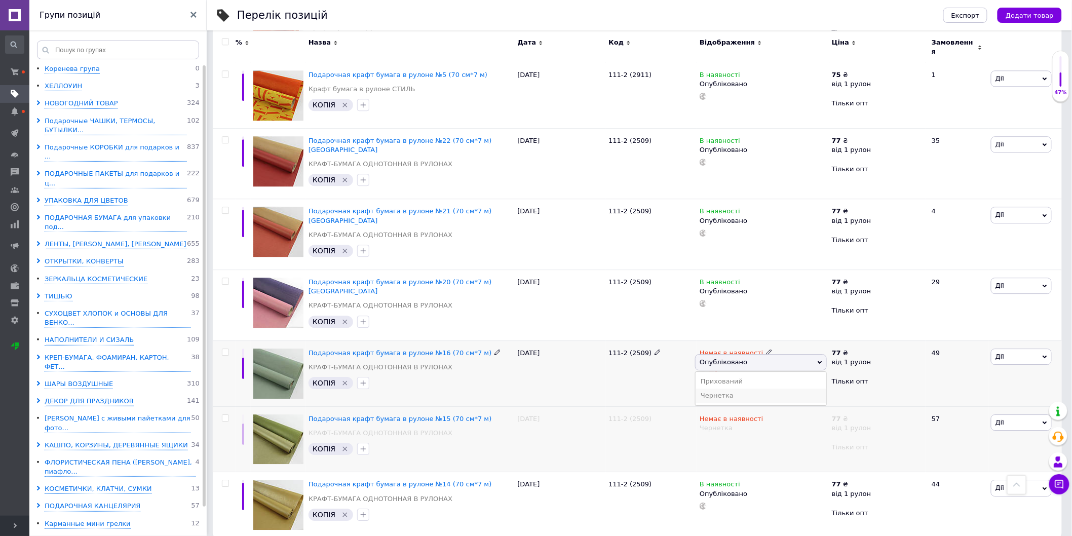
click at [723, 389] on li "Чернетка" at bounding box center [761, 396] width 131 height 14
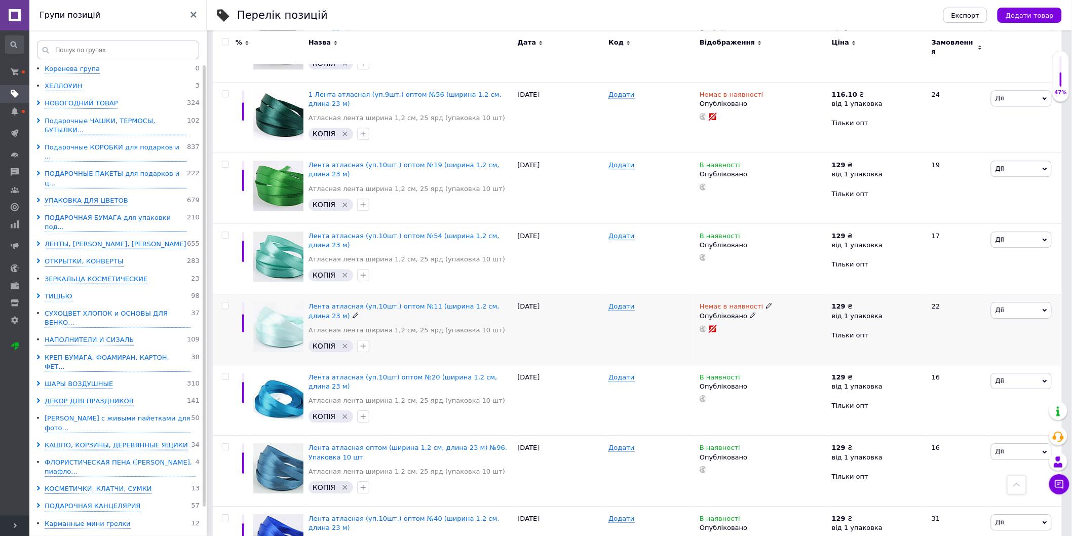
click at [750, 312] on icon at bounding box center [753, 315] width 6 height 6
click at [717, 343] on li "Чернетка" at bounding box center [761, 350] width 131 height 14
click at [750, 100] on icon at bounding box center [753, 103] width 6 height 6
click at [719, 130] on li "Чернетка" at bounding box center [761, 137] width 131 height 14
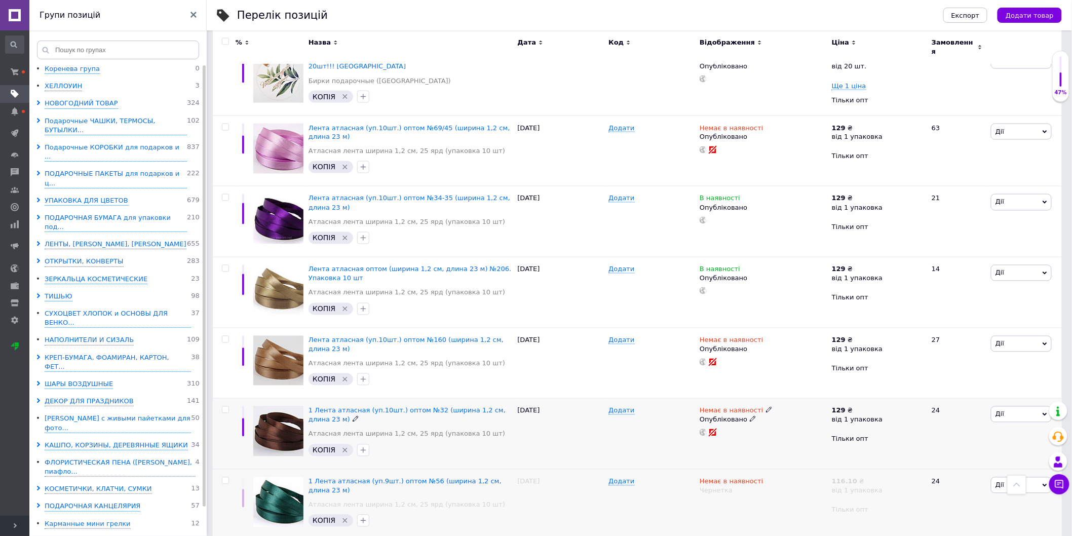
scroll to position [641, 0]
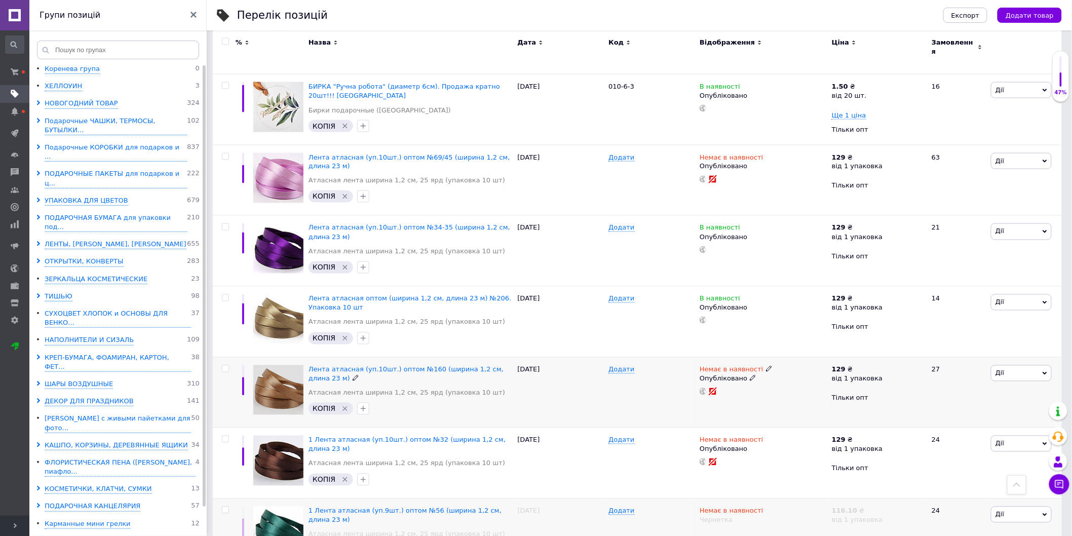
click at [750, 376] on use at bounding box center [753, 379] width 6 height 6
click at [707, 405] on li "Чернетка" at bounding box center [761, 412] width 131 height 14
click at [750, 445] on icon at bounding box center [753, 448] width 6 height 6
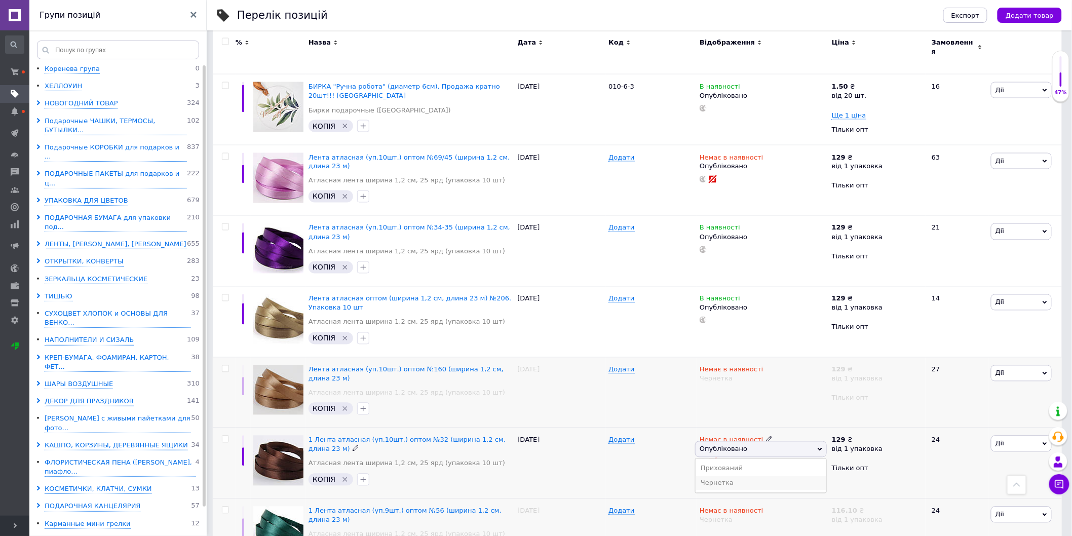
click at [720, 476] on li "Чернетка" at bounding box center [761, 483] width 131 height 14
click at [750, 163] on icon at bounding box center [753, 166] width 6 height 6
click at [718, 193] on li "Чернетка" at bounding box center [761, 200] width 131 height 14
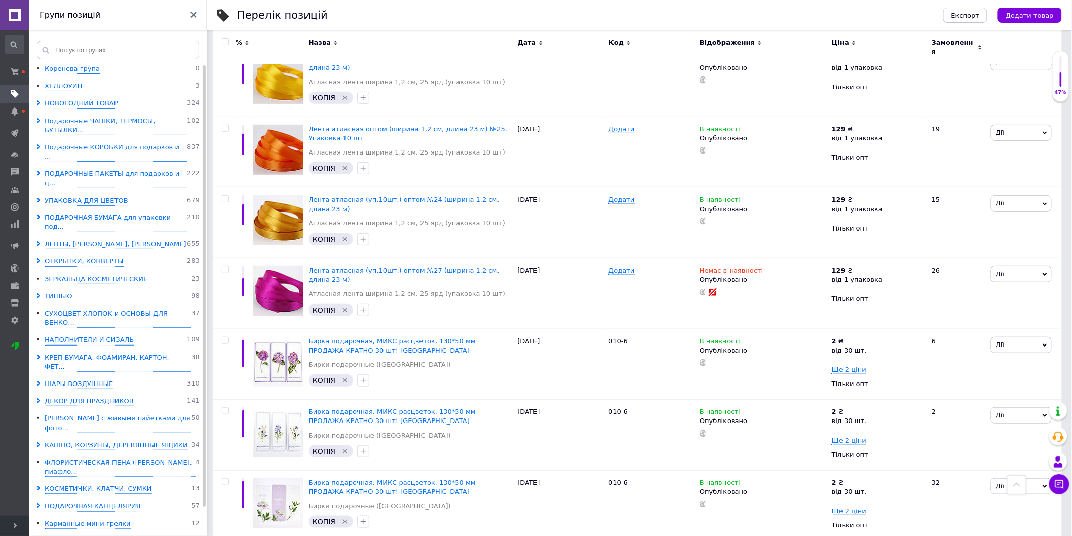
scroll to position [134, 0]
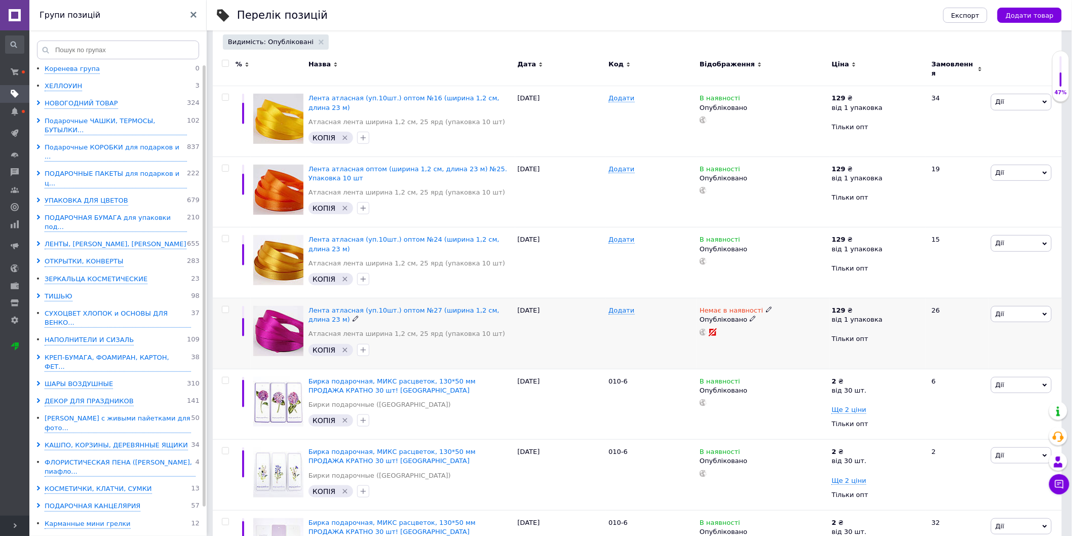
click at [750, 315] on span at bounding box center [753, 318] width 6 height 7
click at [717, 347] on li "Чернетка" at bounding box center [761, 354] width 131 height 14
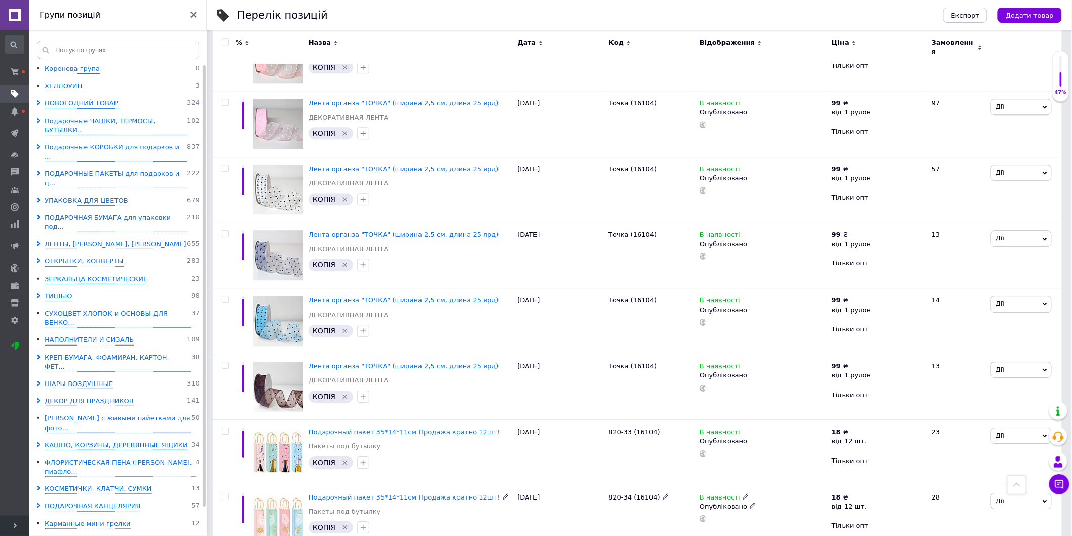
scroll to position [1036, 0]
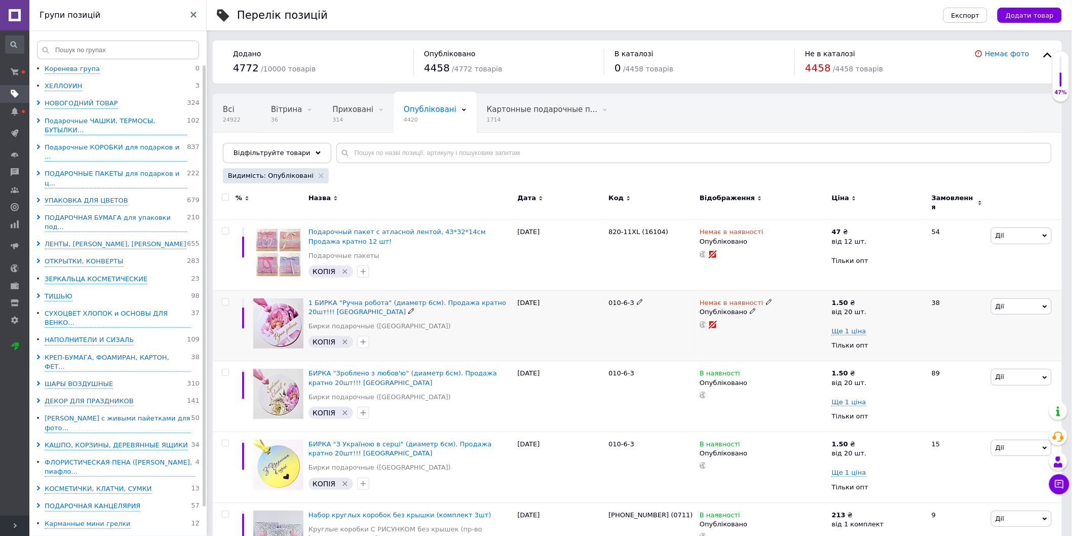
click at [750, 308] on icon at bounding box center [753, 311] width 6 height 6
click at [713, 339] on li "Чернетка" at bounding box center [761, 346] width 131 height 14
click at [750, 238] on icon at bounding box center [753, 241] width 6 height 6
click at [711, 275] on li "Чернетка" at bounding box center [761, 275] width 131 height 14
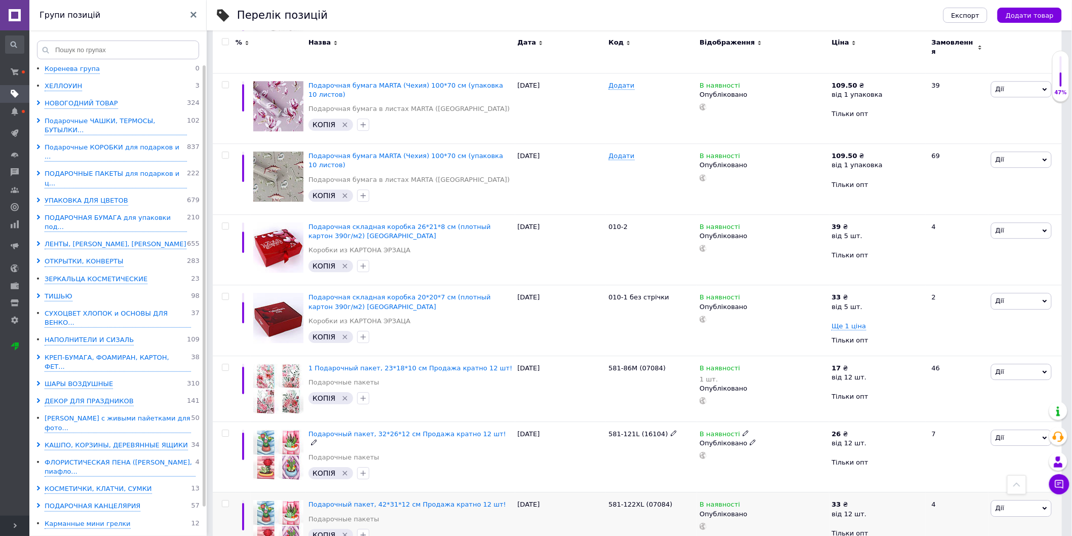
scroll to position [1067, 0]
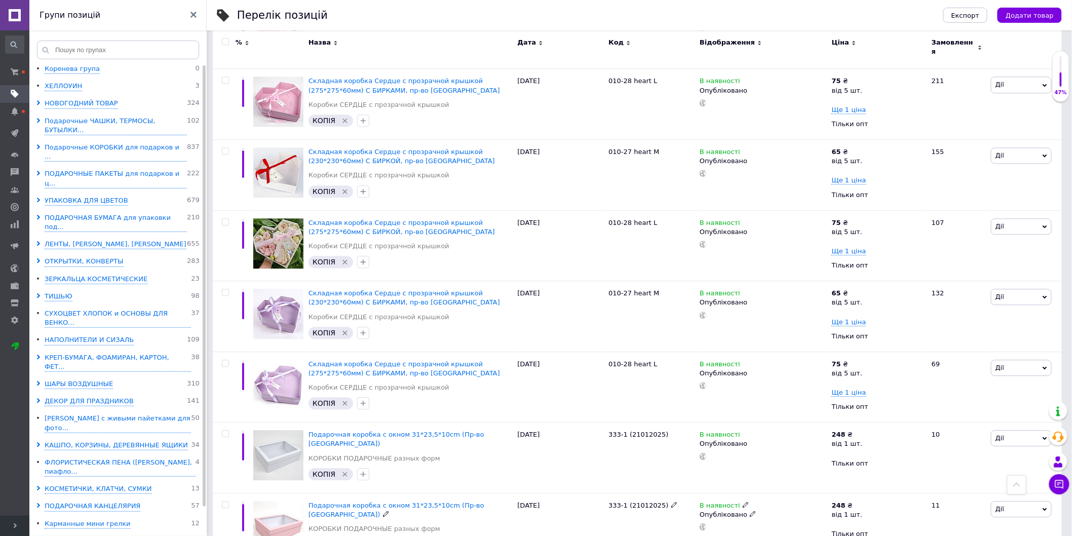
scroll to position [1086, 0]
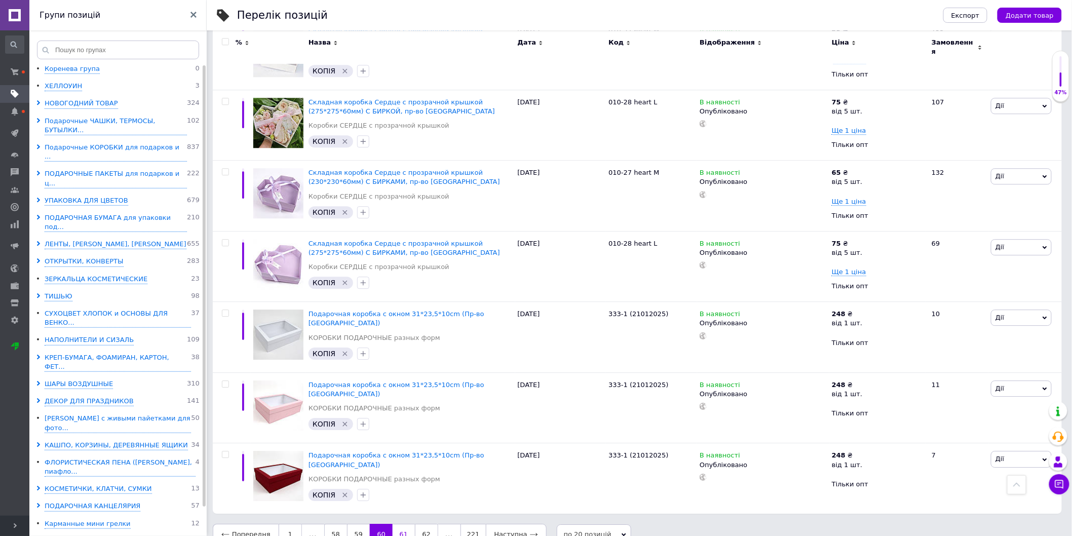
click at [406, 524] on link "61" at bounding box center [404, 534] width 22 height 21
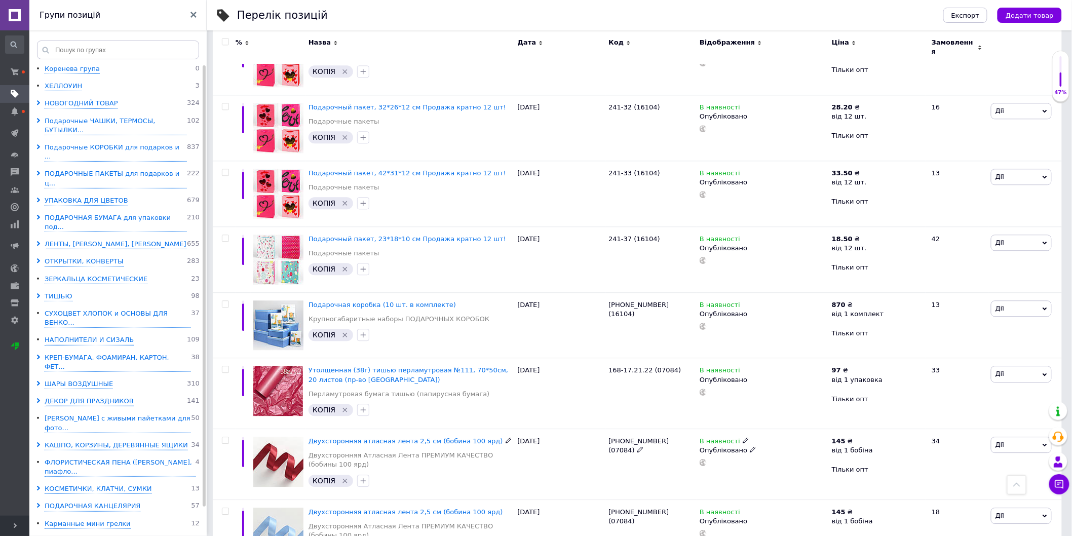
scroll to position [1052, 0]
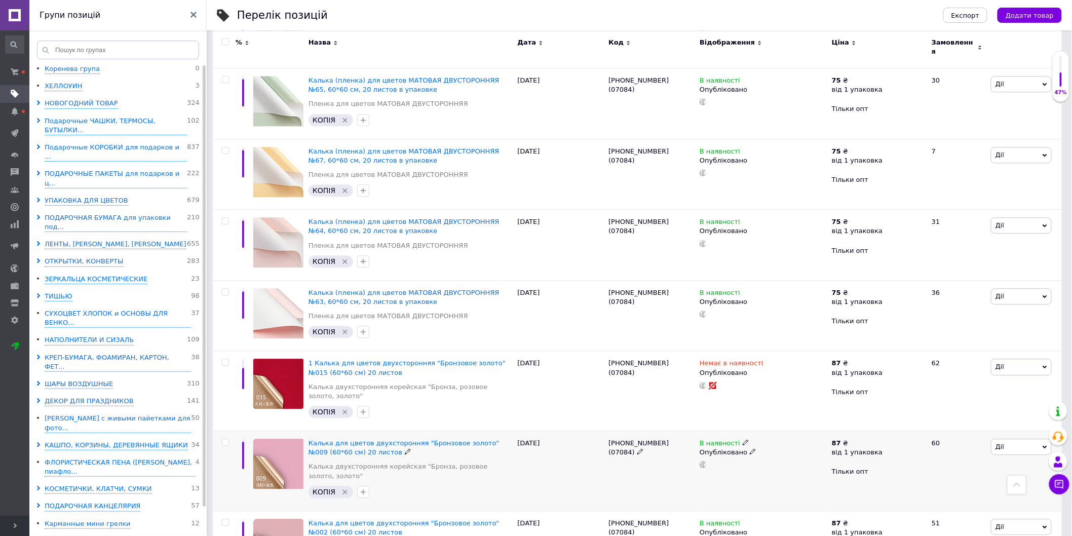
scroll to position [966, 0]
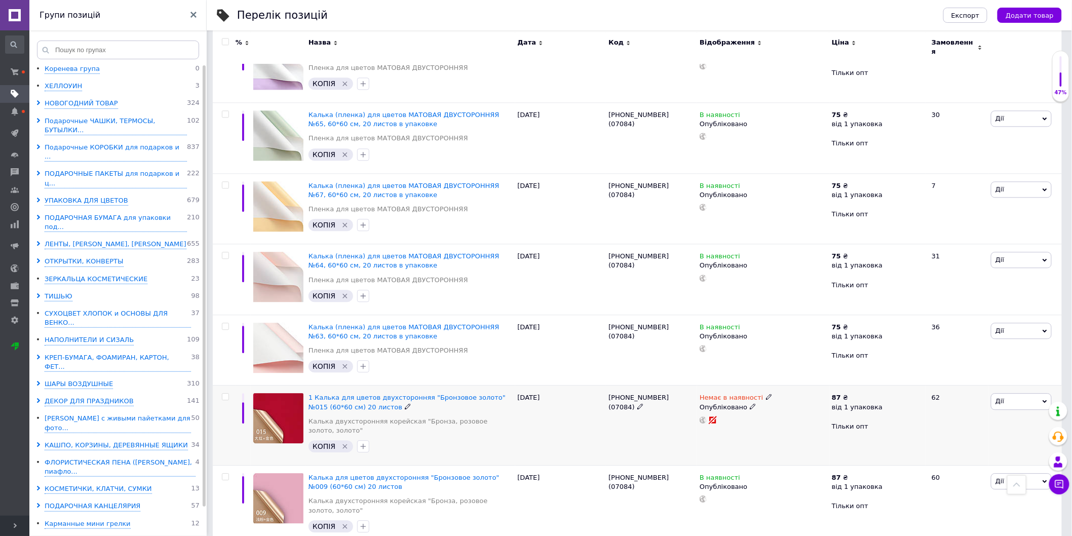
click at [750, 403] on icon at bounding box center [753, 406] width 6 height 6
click at [716, 434] on li "Чернетка" at bounding box center [761, 441] width 131 height 14
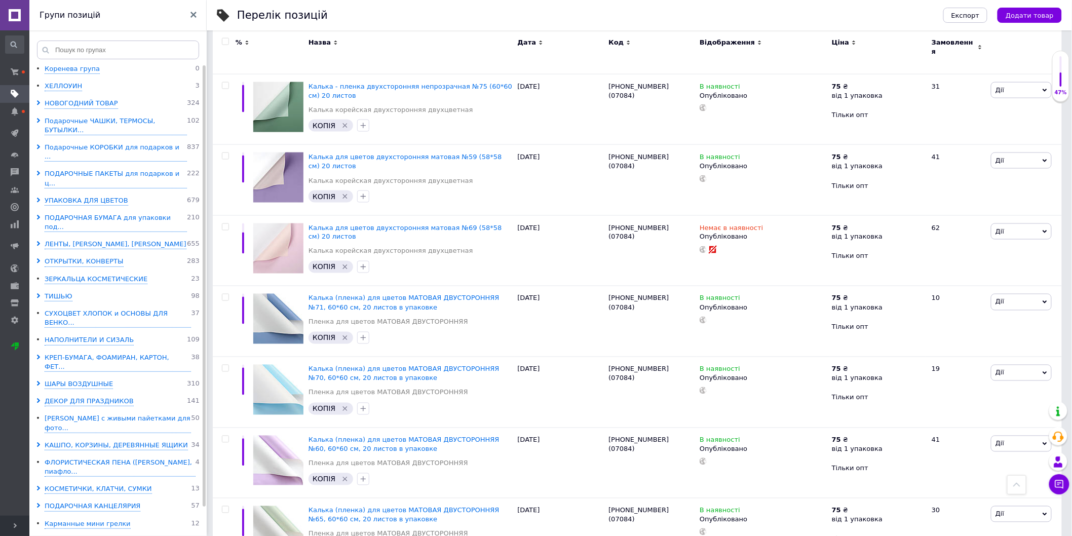
scroll to position [515, 0]
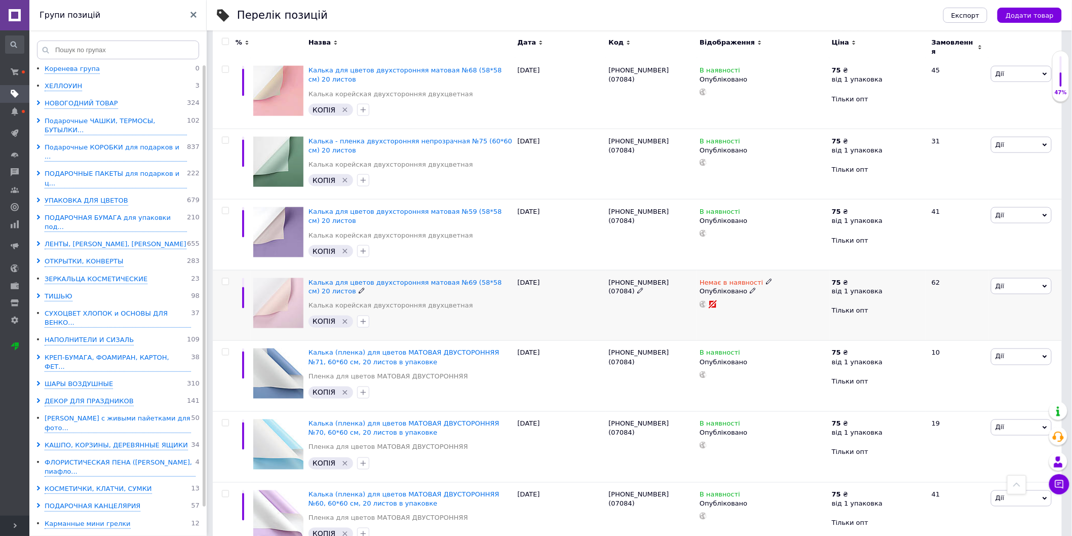
click at [750, 288] on icon at bounding box center [753, 291] width 6 height 6
click at [712, 320] on li "Чернетка" at bounding box center [761, 325] width 131 height 14
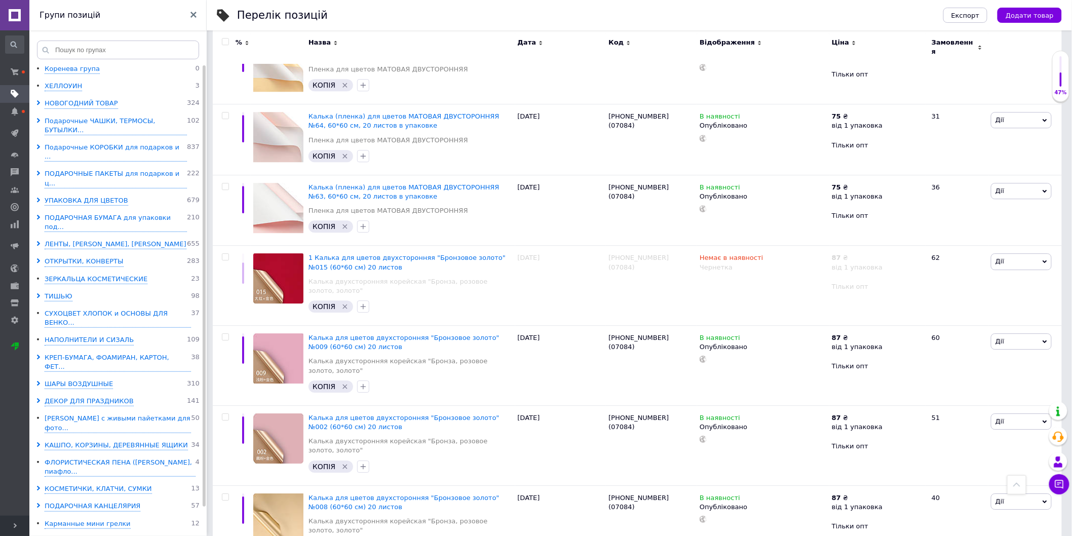
scroll to position [1135, 0]
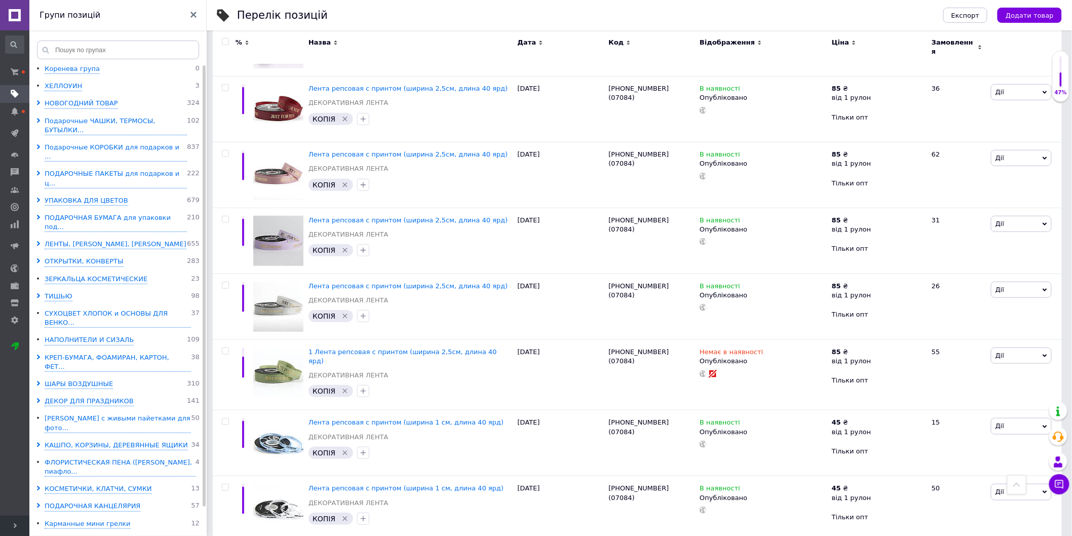
scroll to position [193, 0]
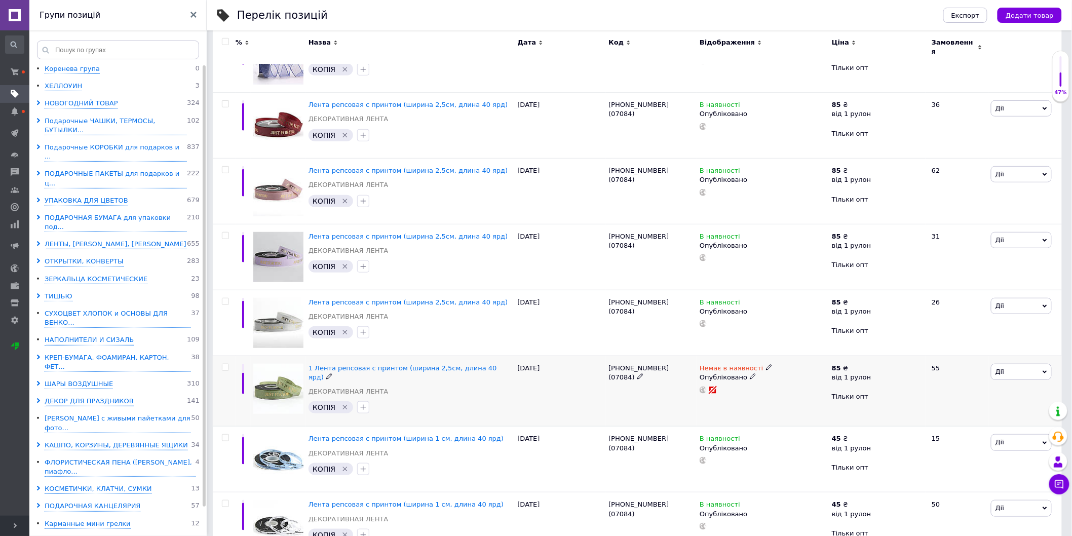
click at [750, 374] on use at bounding box center [753, 377] width 6 height 6
click at [722, 406] on li "Чернетка" at bounding box center [761, 411] width 131 height 14
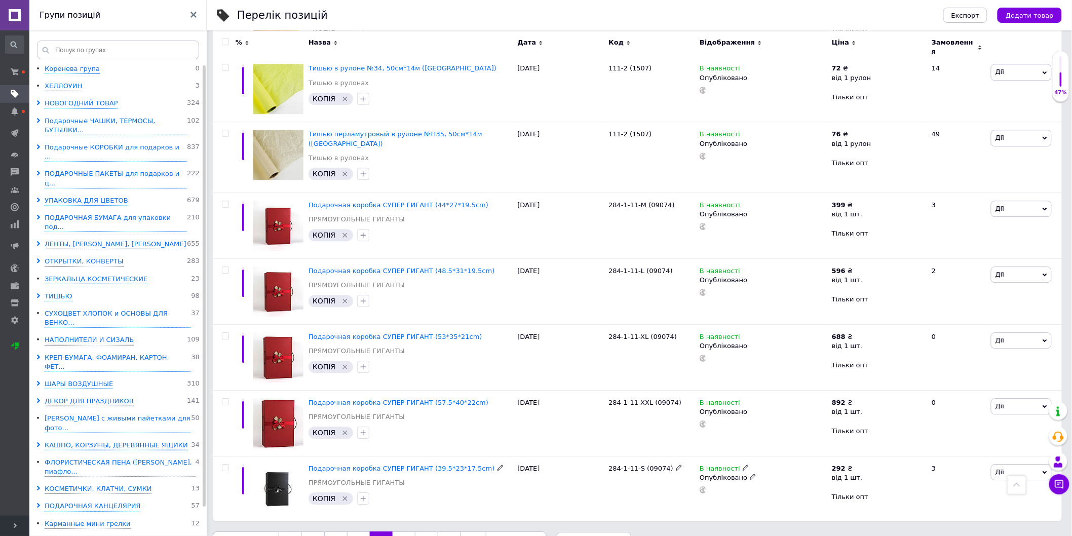
scroll to position [1037, 0]
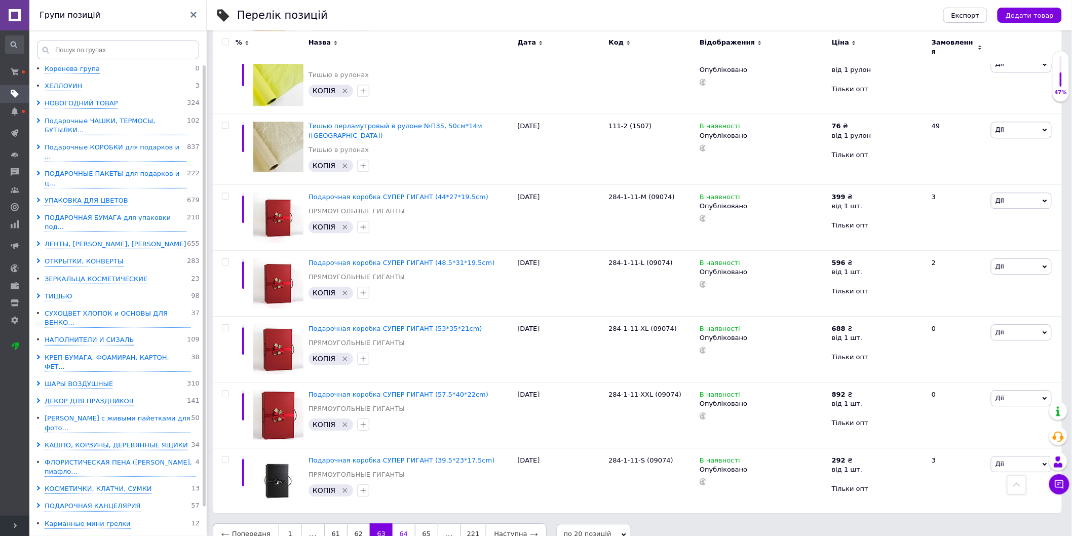
click at [402, 524] on link "64" at bounding box center [404, 534] width 22 height 21
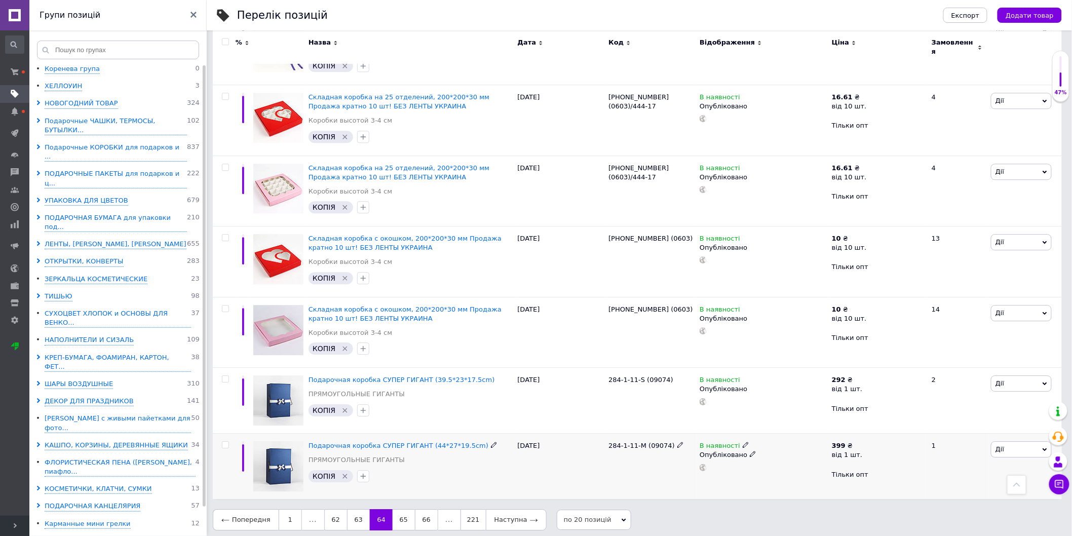
scroll to position [1072, 0]
click at [408, 514] on link "65" at bounding box center [404, 519] width 22 height 21
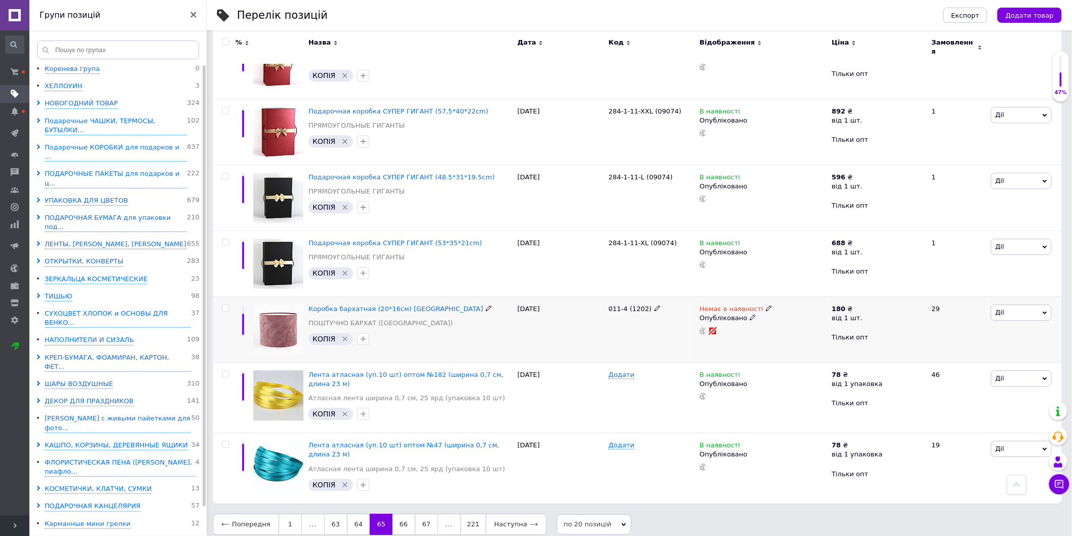
scroll to position [1037, 0]
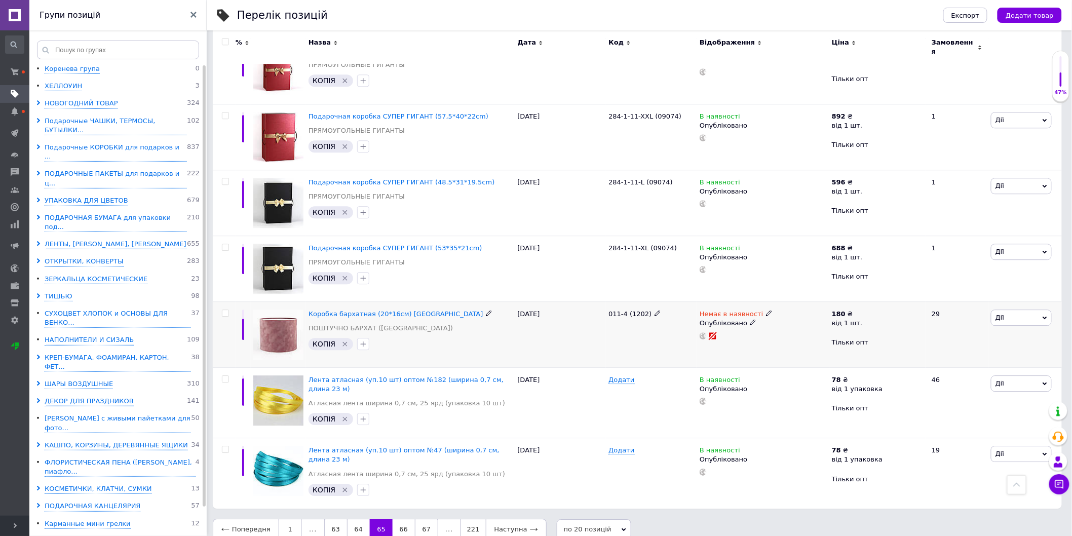
click at [750, 319] on icon at bounding box center [753, 322] width 6 height 6
click at [712, 352] on li "Чернетка" at bounding box center [761, 357] width 131 height 14
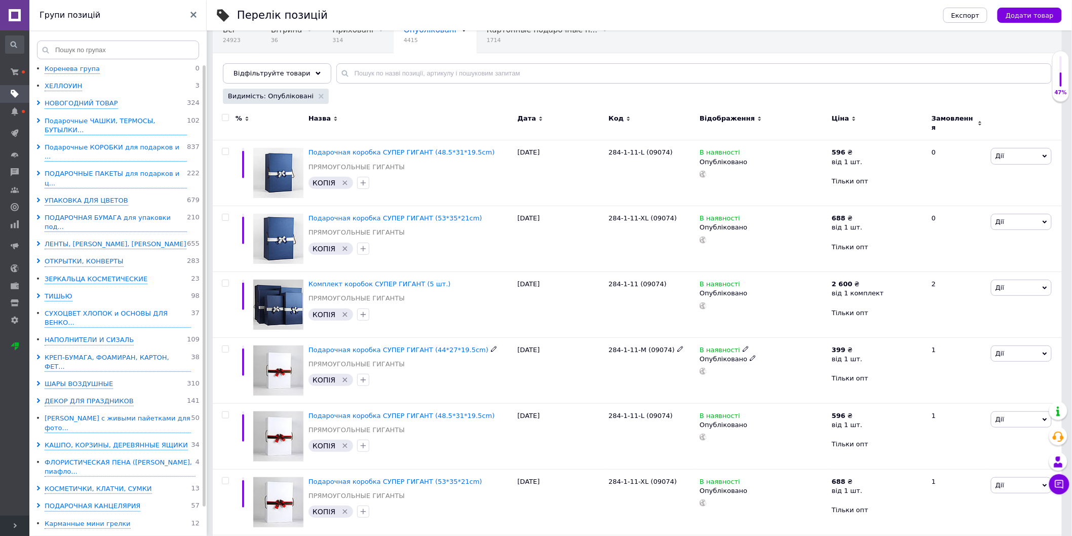
scroll to position [0, 0]
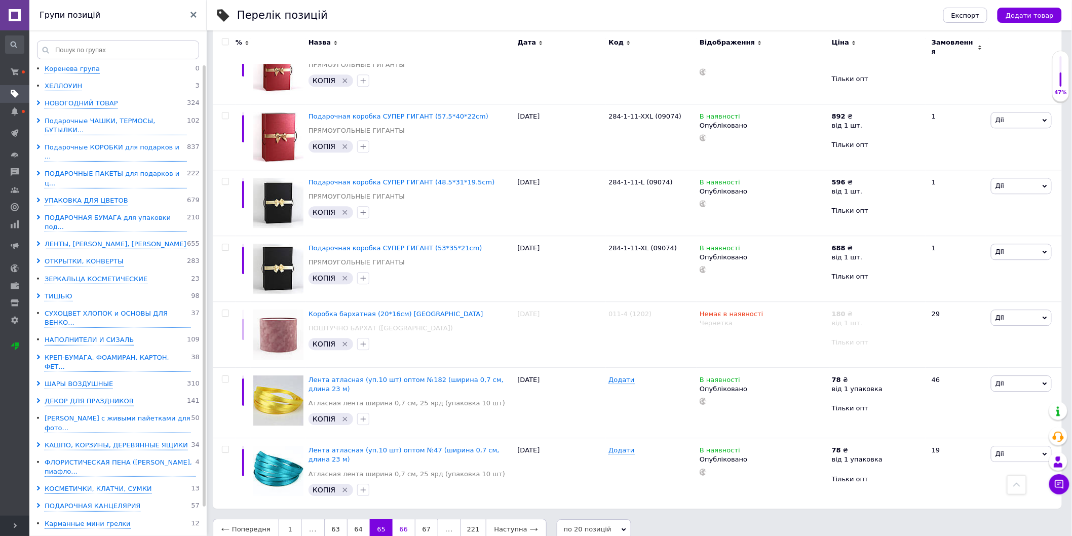
click at [401, 519] on link "66" at bounding box center [404, 529] width 22 height 21
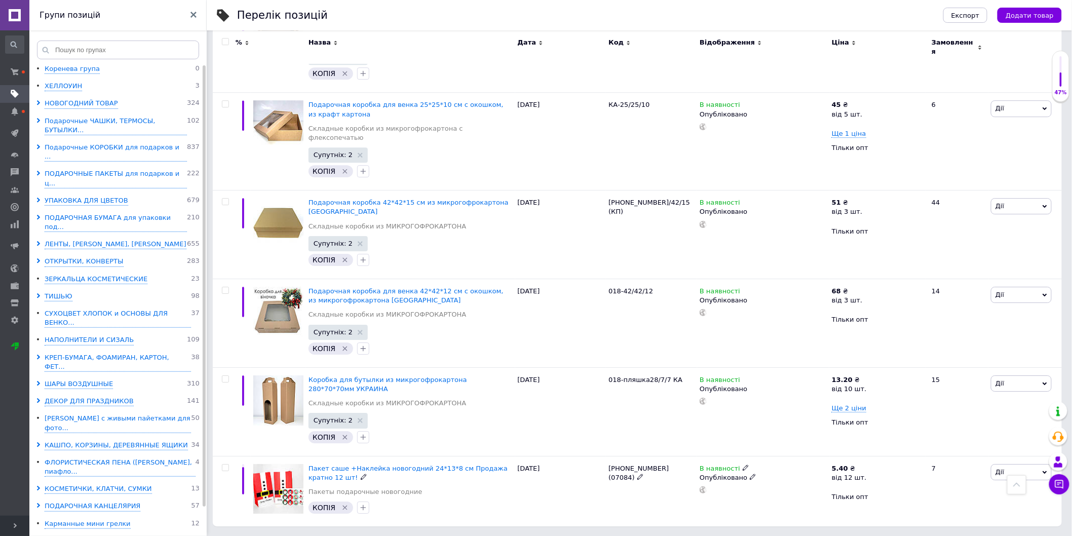
scroll to position [1243, 0]
click at [403, 536] on link "67" at bounding box center [404, 546] width 22 height 21
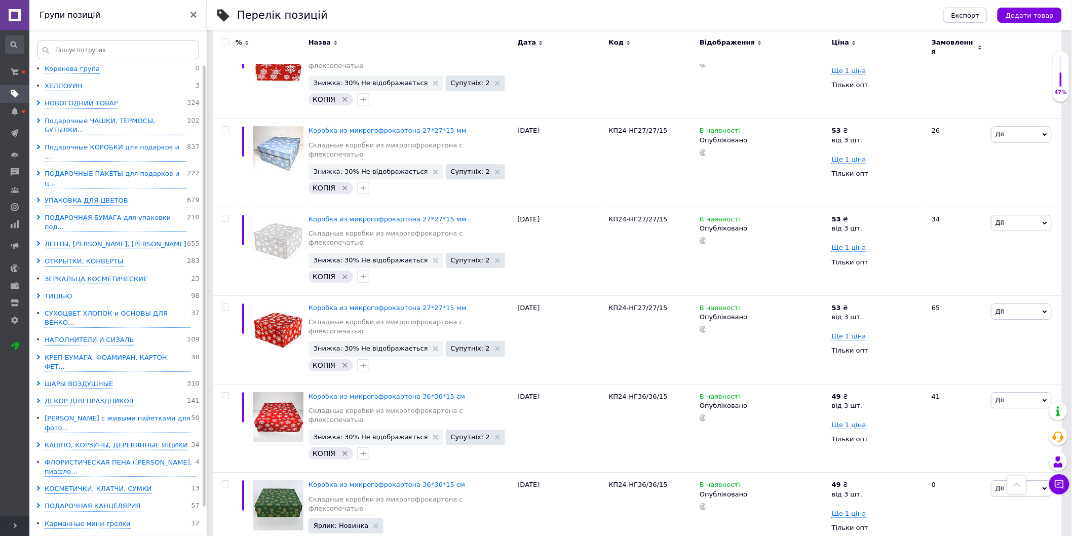
scroll to position [1257, 0]
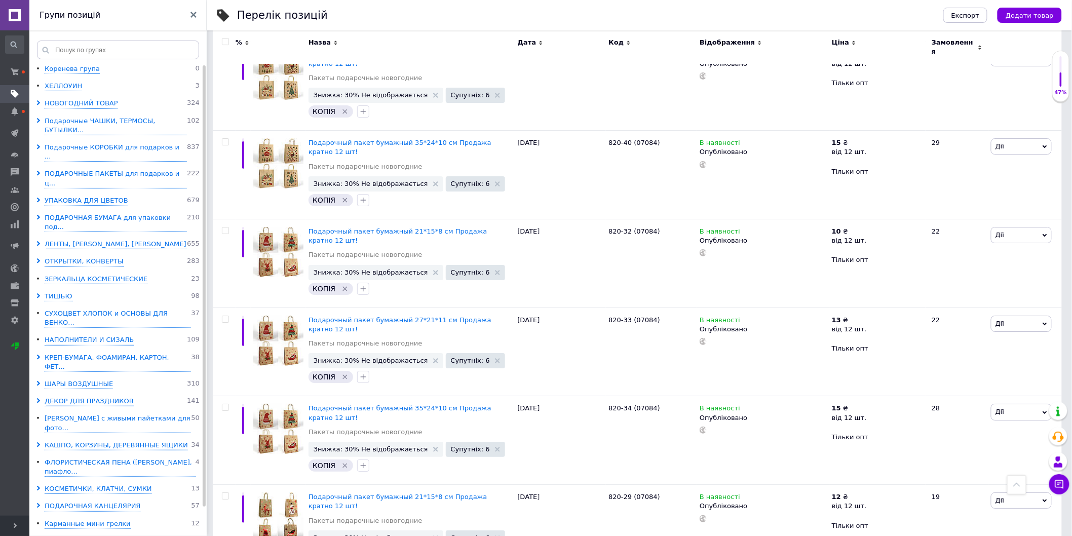
scroll to position [1352, 0]
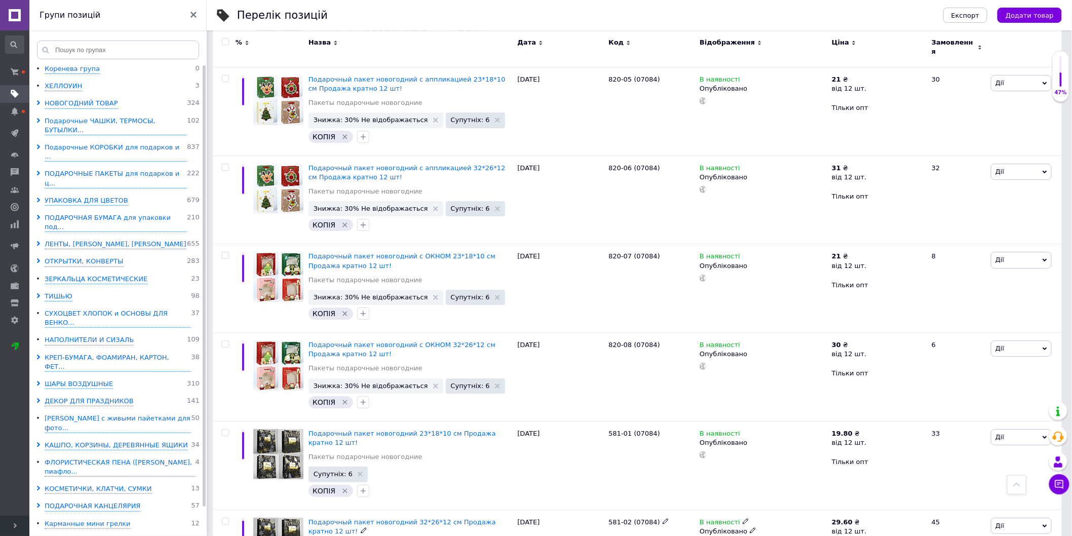
scroll to position [1436, 0]
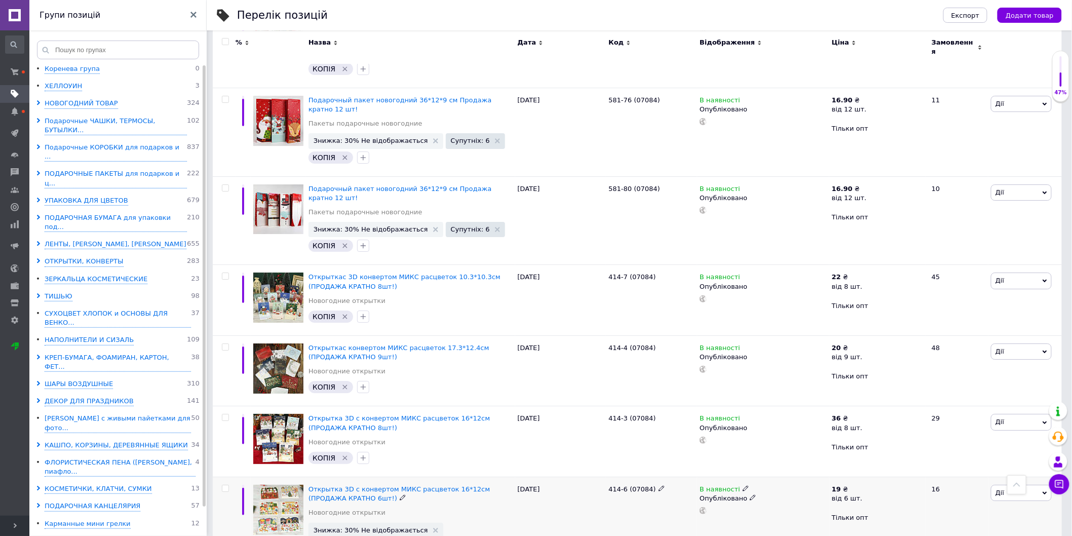
scroll to position [1392, 0]
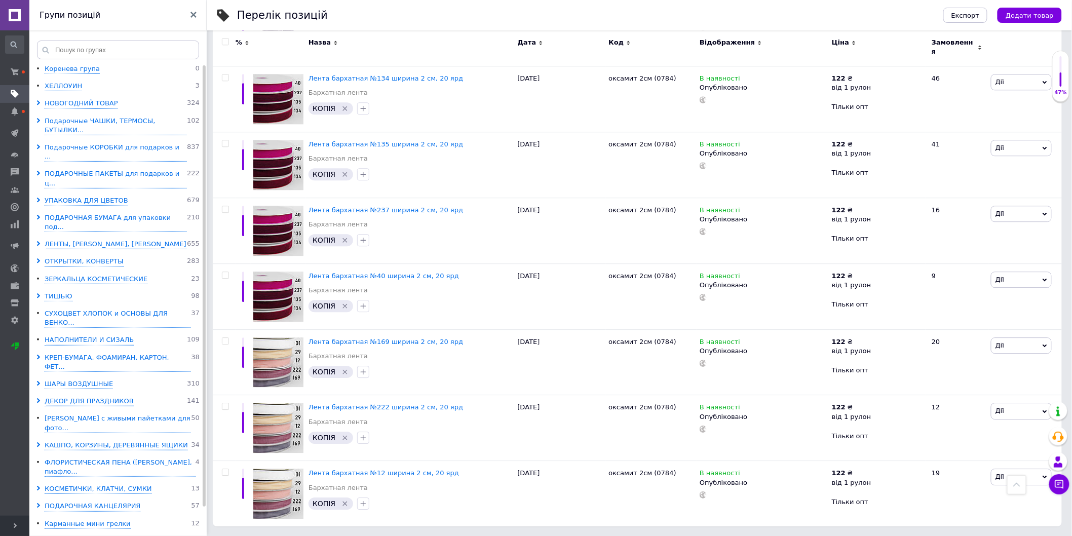
scroll to position [1051, 0]
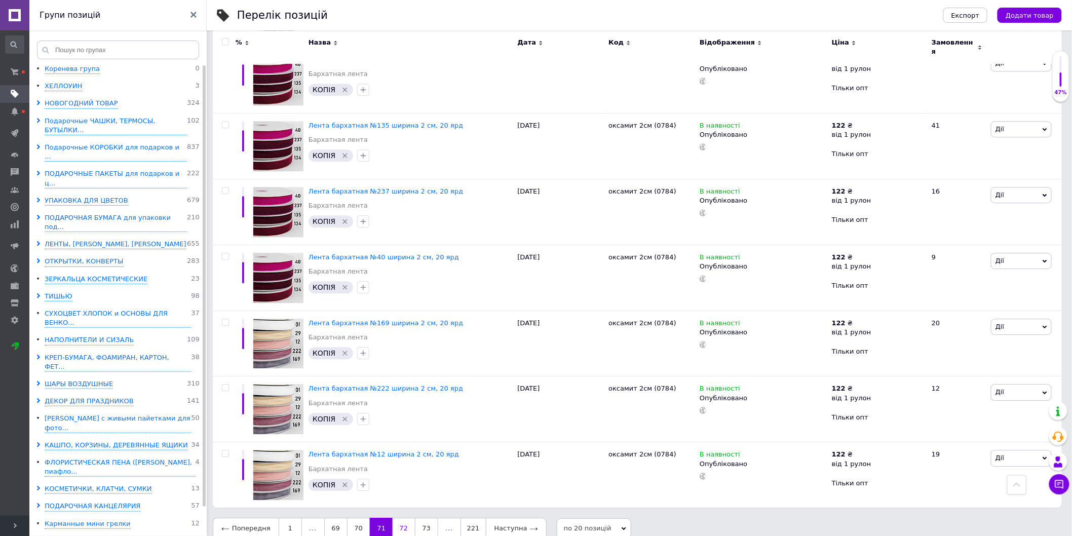
click at [399, 518] on link "72" at bounding box center [404, 528] width 22 height 21
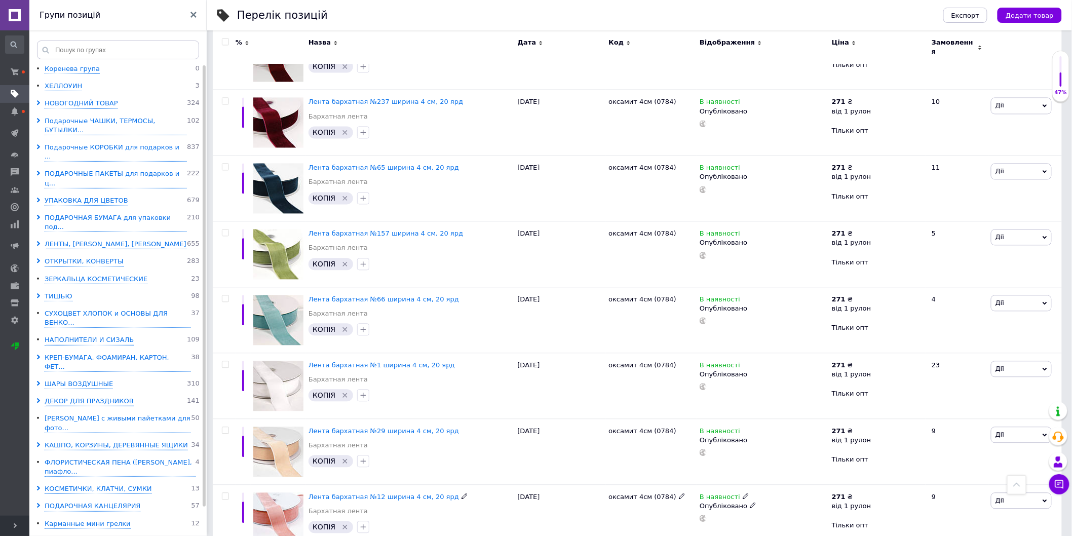
scroll to position [1042, 0]
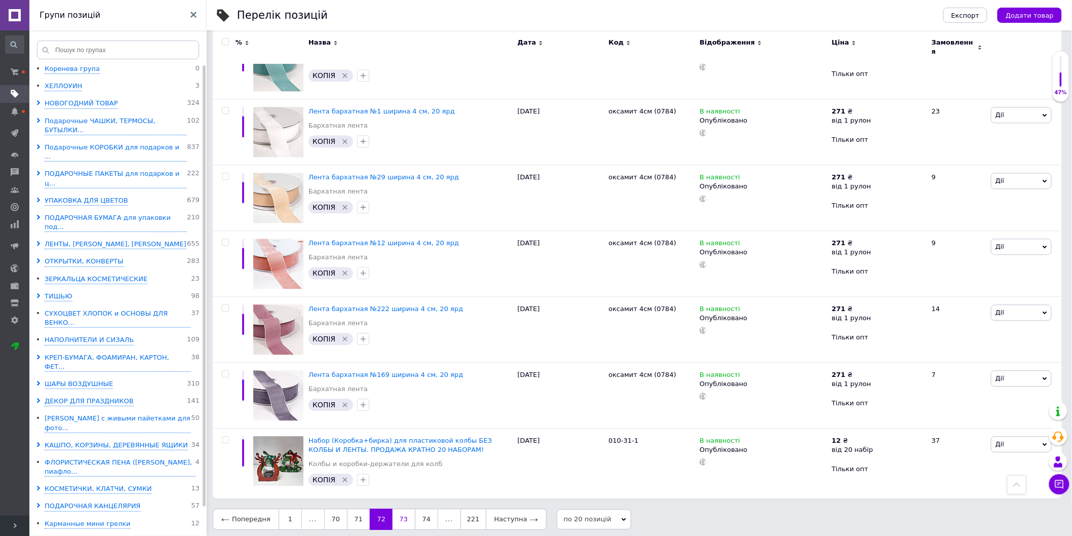
click at [402, 509] on link "73" at bounding box center [404, 519] width 22 height 21
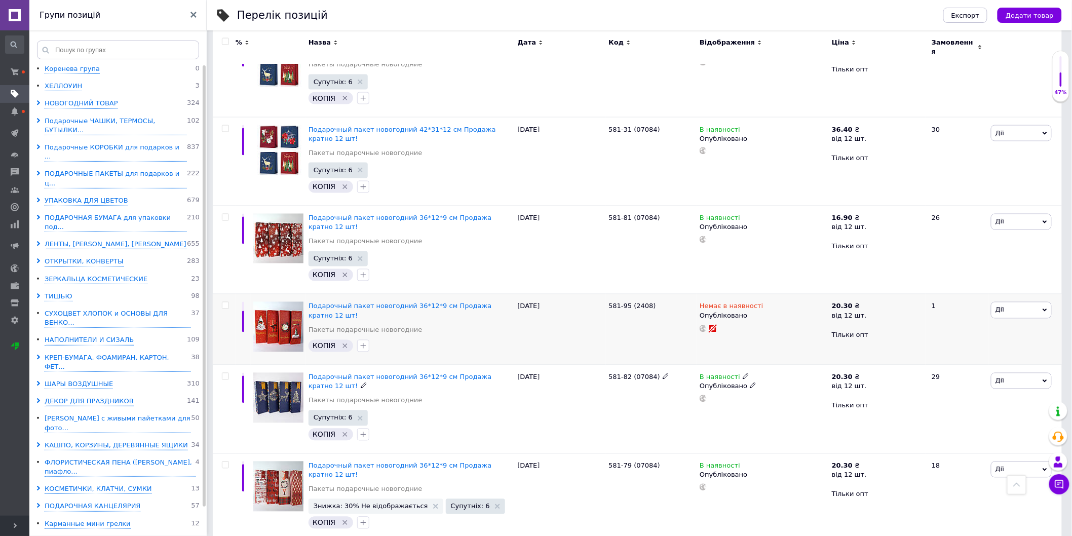
scroll to position [626, 0]
click at [750, 312] on icon at bounding box center [753, 315] width 6 height 6
click at [724, 342] on li "Чернетка" at bounding box center [761, 349] width 131 height 14
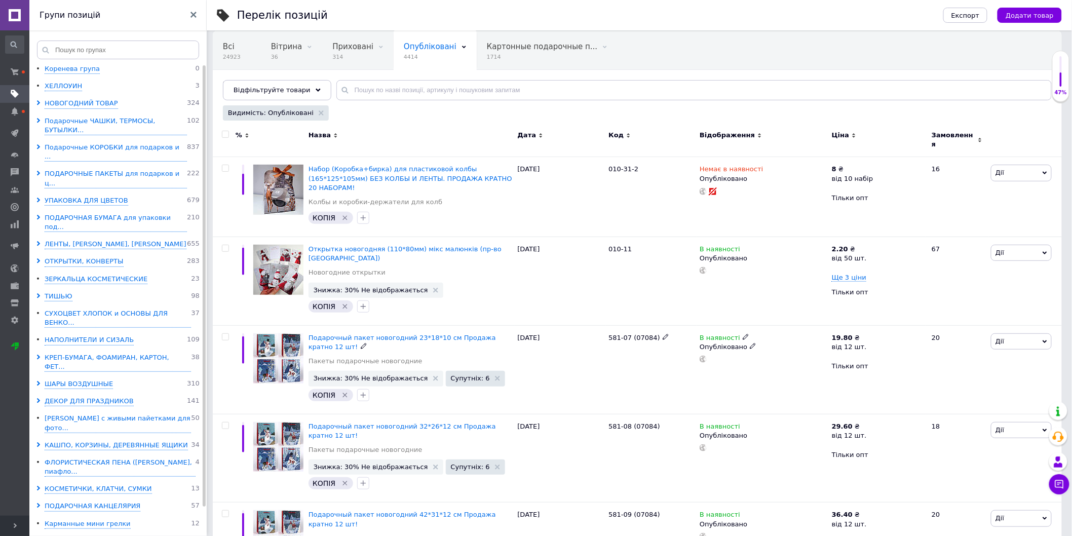
scroll to position [7, 0]
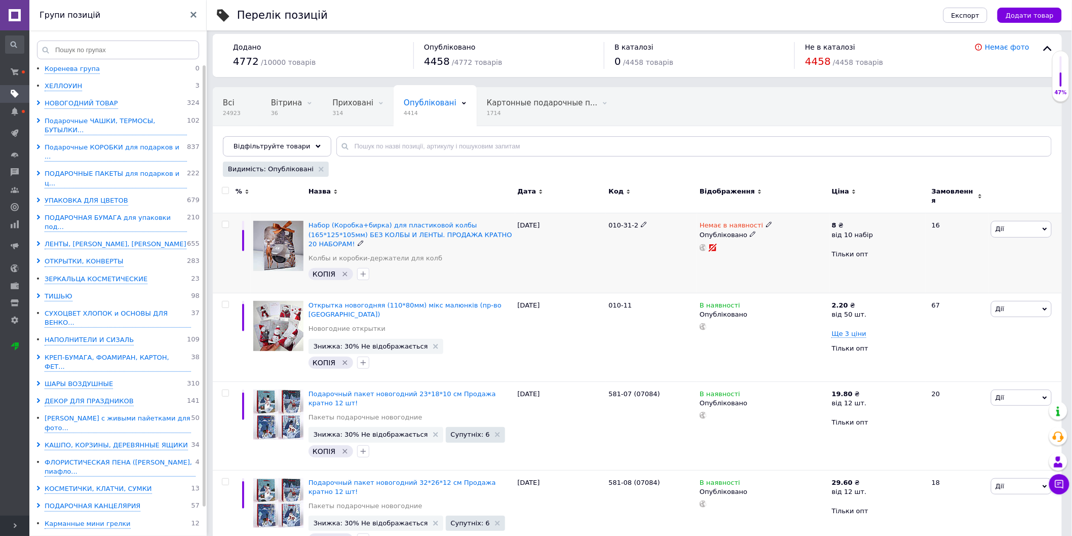
click at [750, 231] on use at bounding box center [753, 234] width 6 height 6
click at [726, 268] on li "Чернетка" at bounding box center [761, 269] width 131 height 14
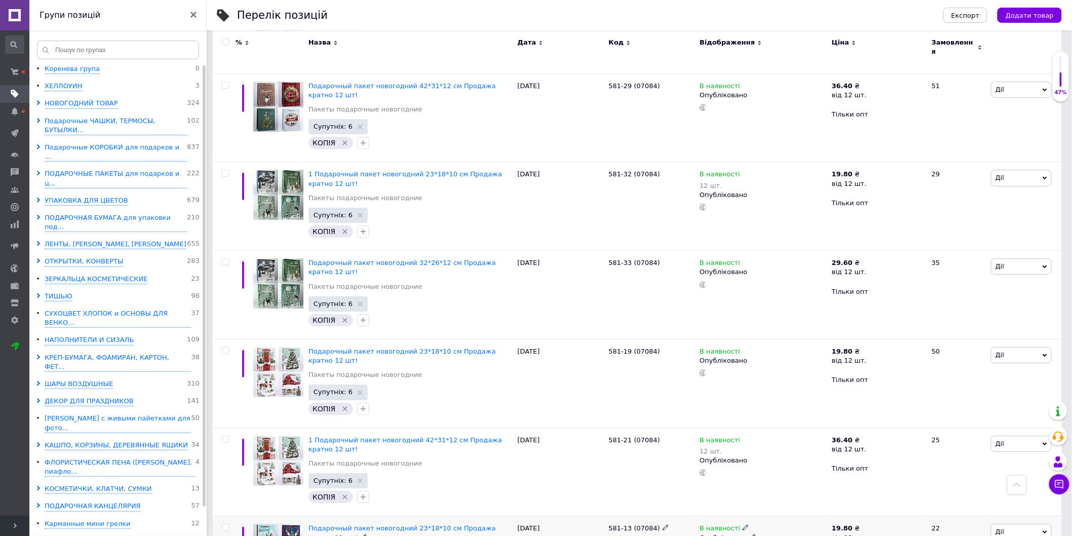
scroll to position [1414, 0]
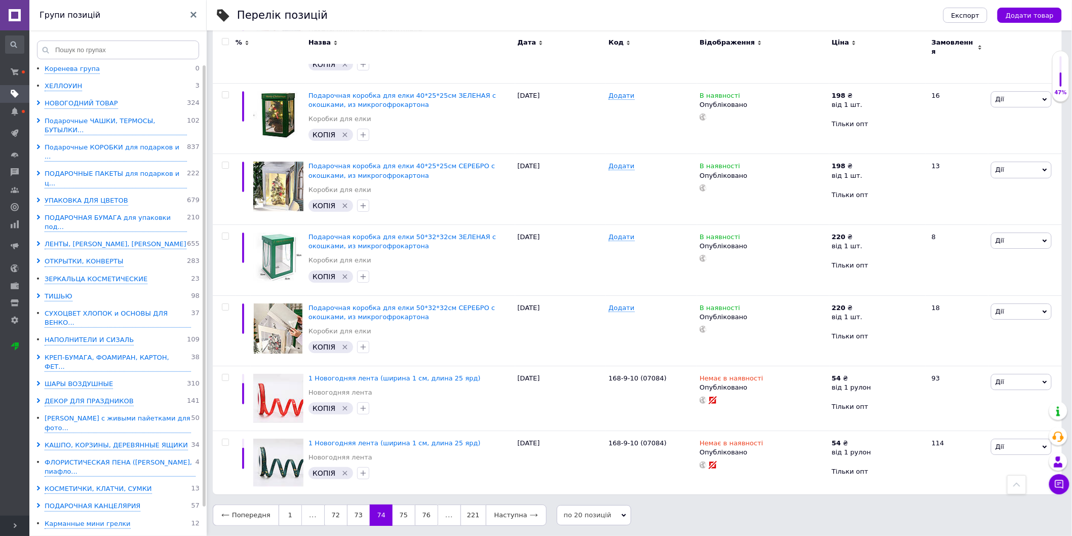
scroll to position [1362, 0]
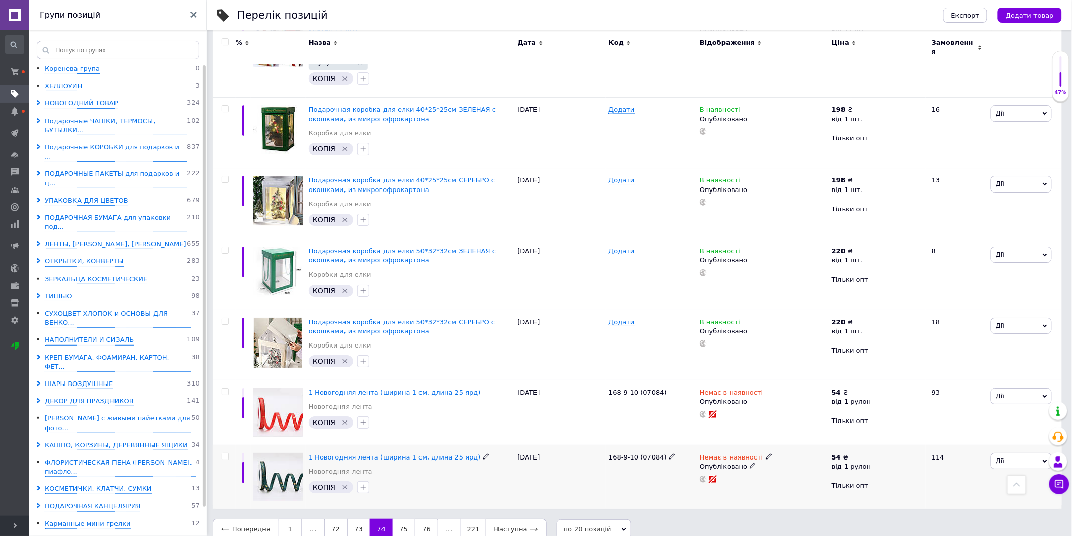
click at [750, 463] on icon at bounding box center [753, 466] width 6 height 6
click at [726, 494] on li "Чернетка" at bounding box center [761, 501] width 131 height 14
click at [750, 398] on icon at bounding box center [753, 401] width 6 height 6
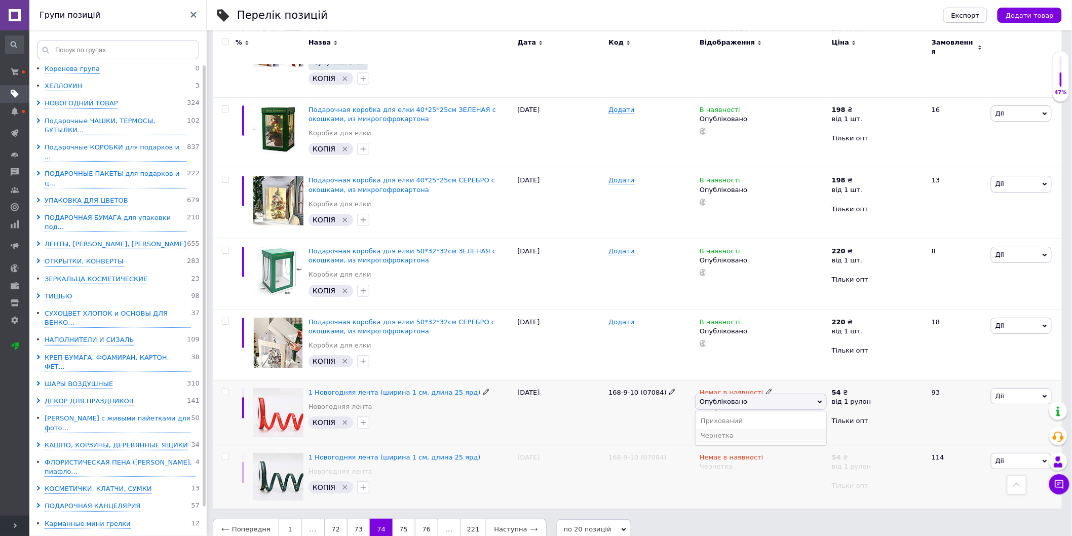
click at [716, 429] on li "Чернетка" at bounding box center [761, 436] width 131 height 14
click at [402, 519] on link "75" at bounding box center [404, 529] width 22 height 21
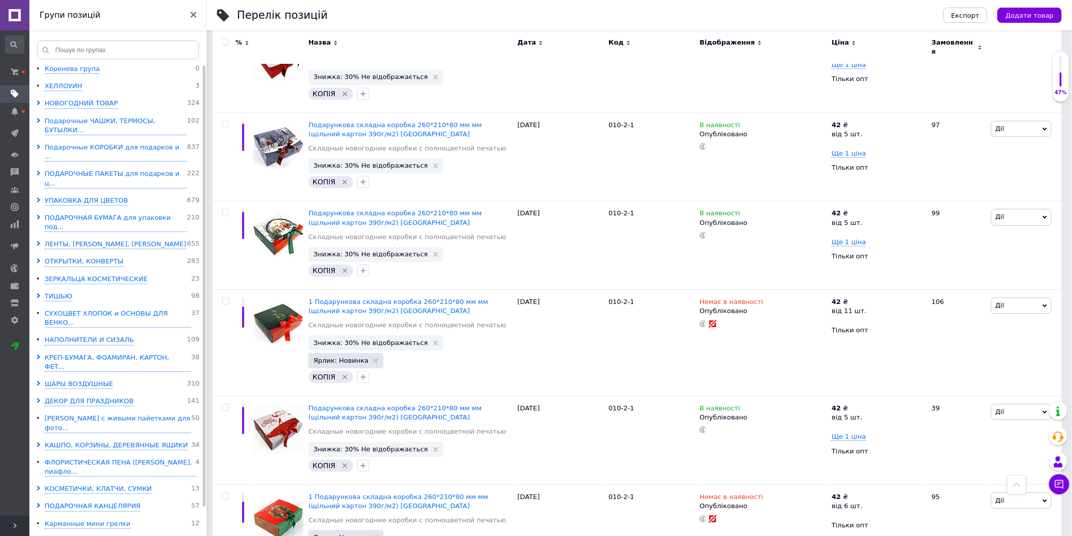
scroll to position [1061, 0]
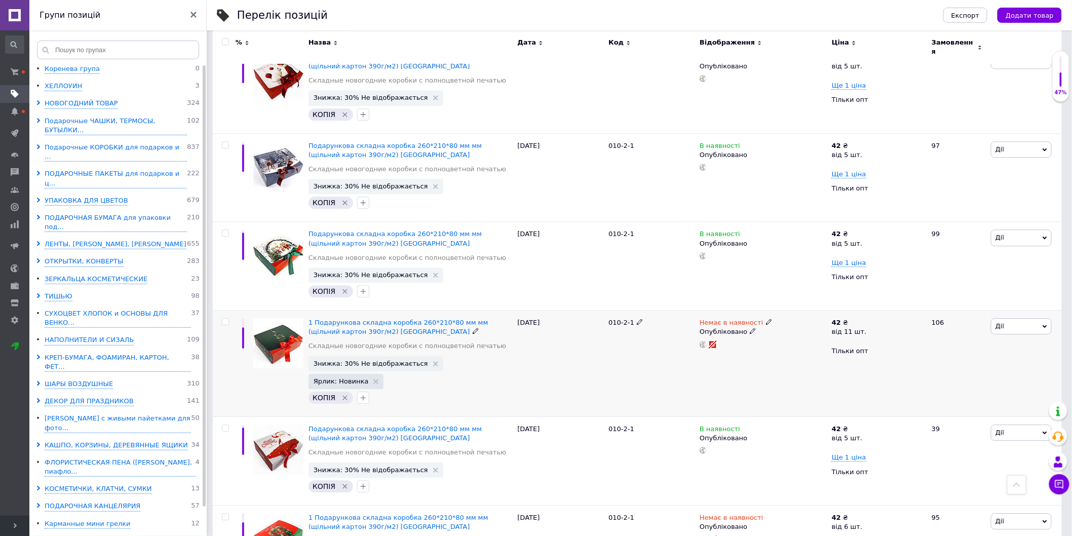
click at [750, 328] on icon at bounding box center [753, 331] width 6 height 6
click at [713, 359] on li "Чернетка" at bounding box center [761, 366] width 131 height 14
click at [750, 523] on icon at bounding box center [753, 526] width 6 height 6
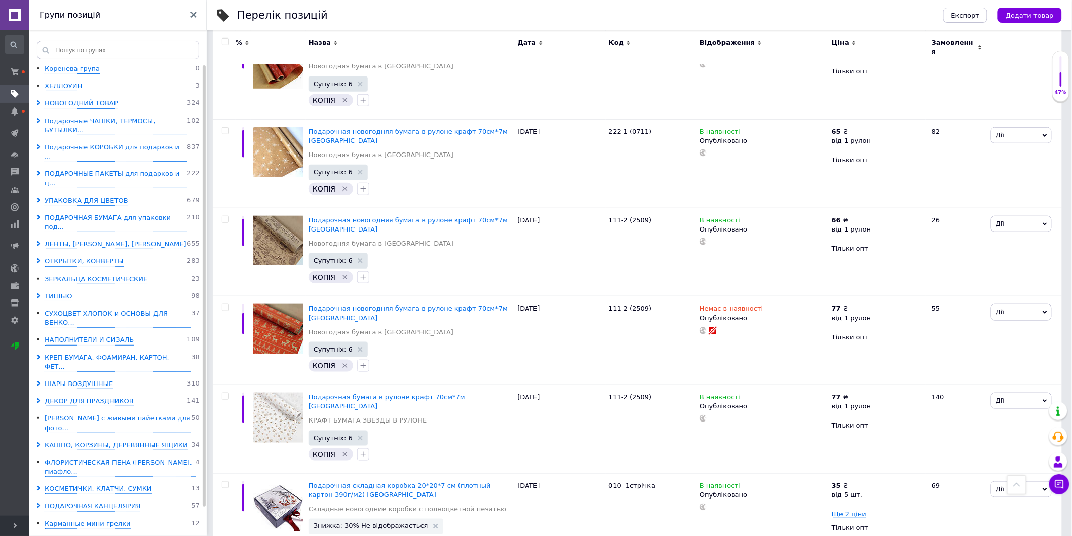
scroll to position [272, 0]
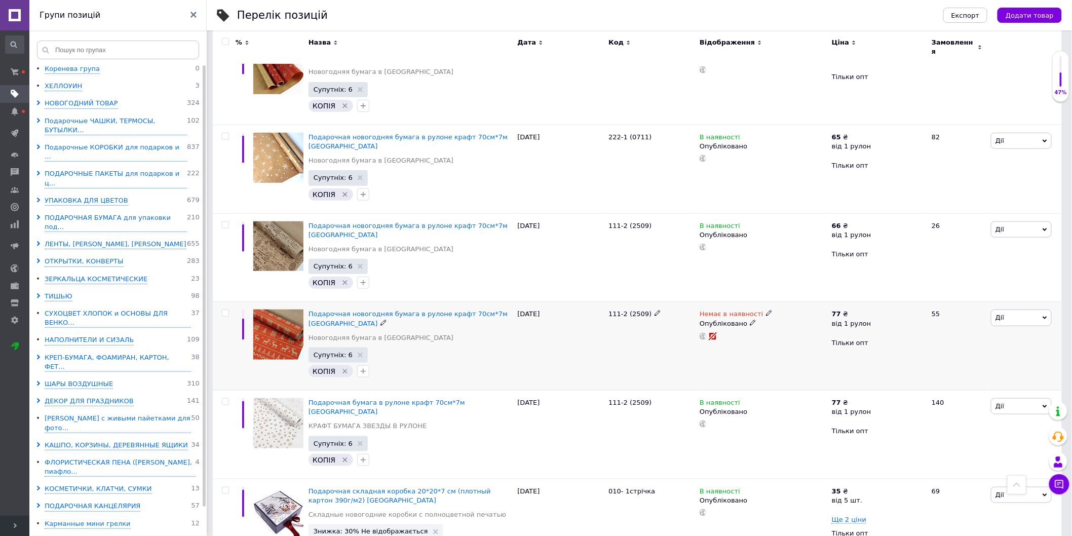
click at [750, 320] on icon at bounding box center [753, 323] width 6 height 6
click at [716, 350] on li "Чернетка" at bounding box center [761, 357] width 131 height 14
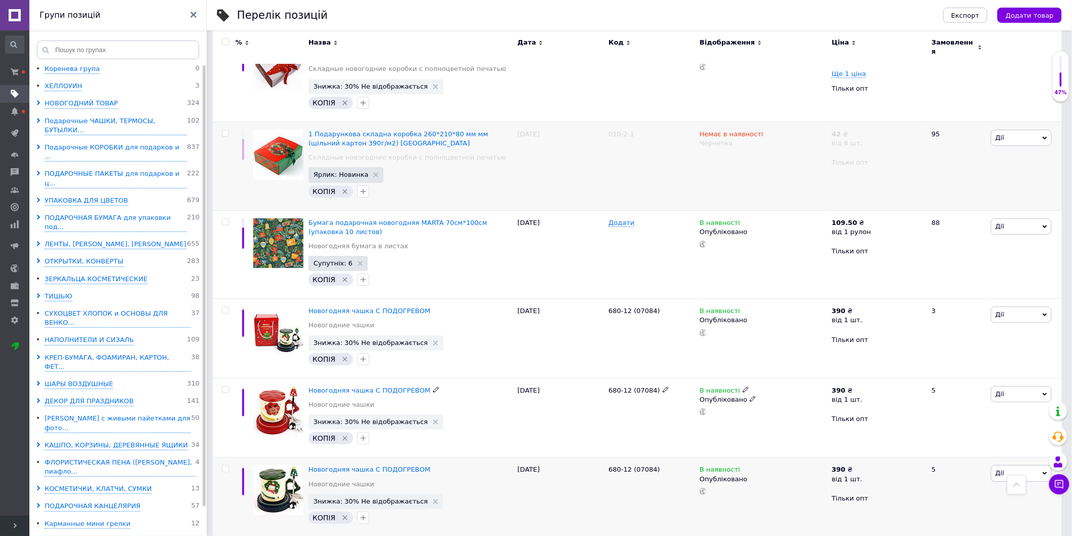
scroll to position [1455, 0]
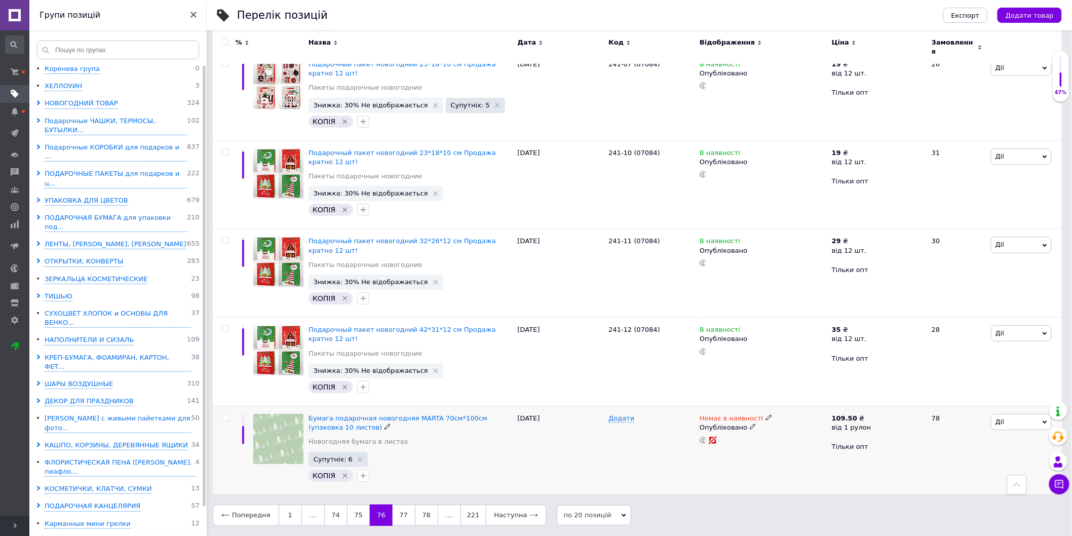
scroll to position [1432, 0]
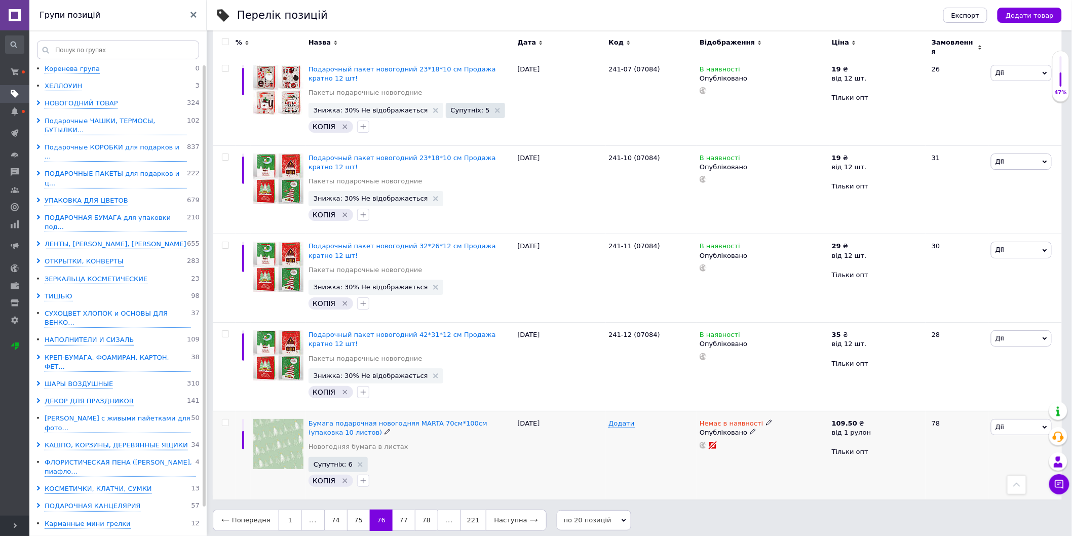
click at [750, 429] on icon at bounding box center [753, 432] width 6 height 6
click at [712, 460] on li "Чернетка" at bounding box center [761, 467] width 131 height 14
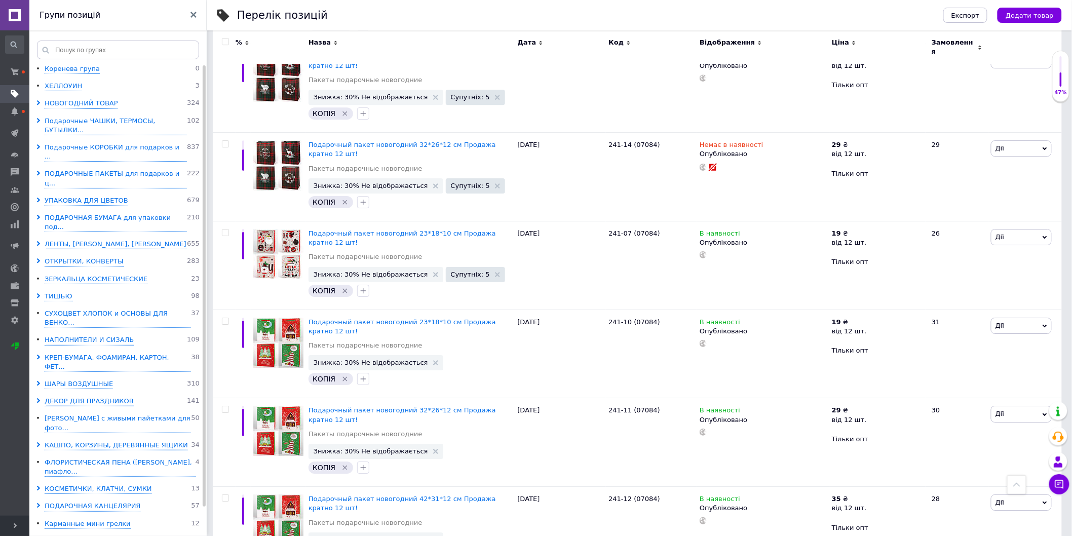
scroll to position [1094, 0]
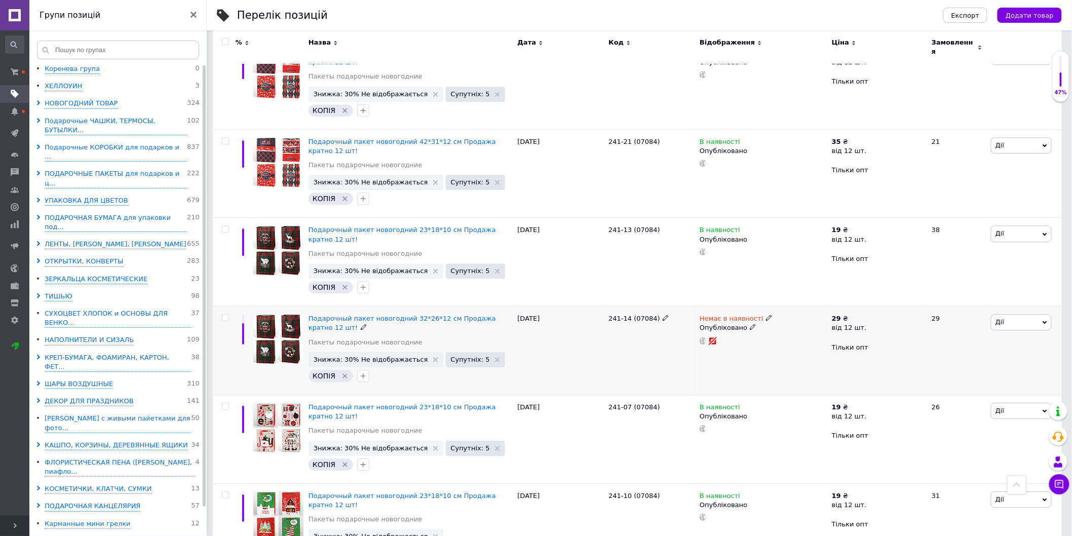
click at [750, 324] on icon at bounding box center [753, 327] width 6 height 6
click at [720, 355] on li "Чернетка" at bounding box center [761, 362] width 131 height 14
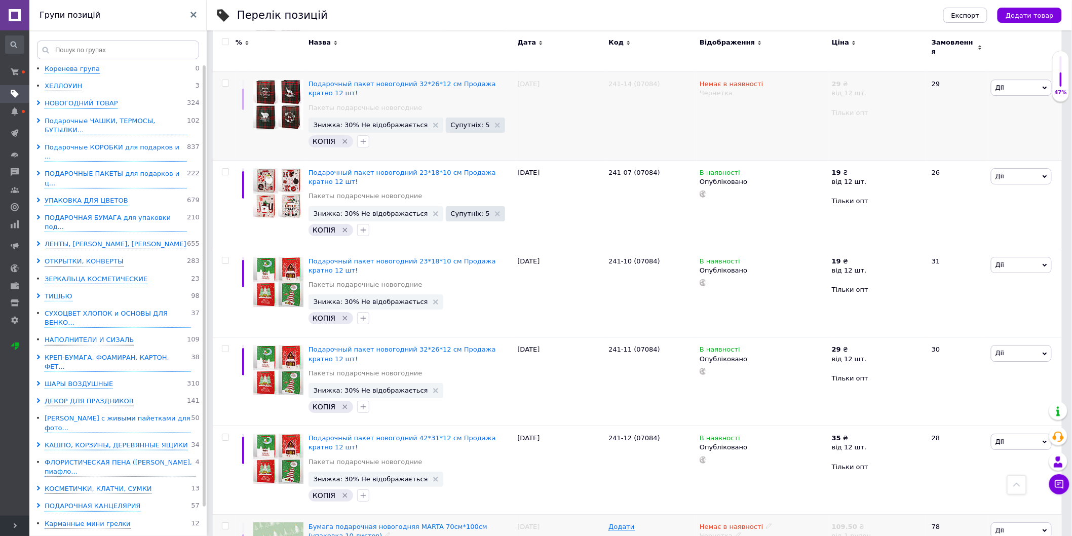
scroll to position [1432, 0]
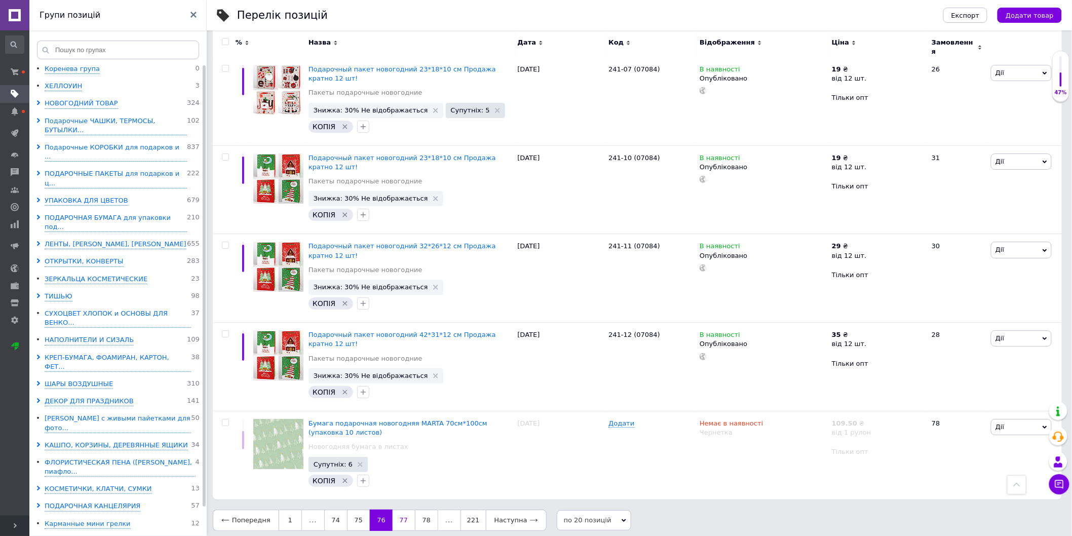
click at [400, 510] on link "77" at bounding box center [404, 520] width 22 height 21
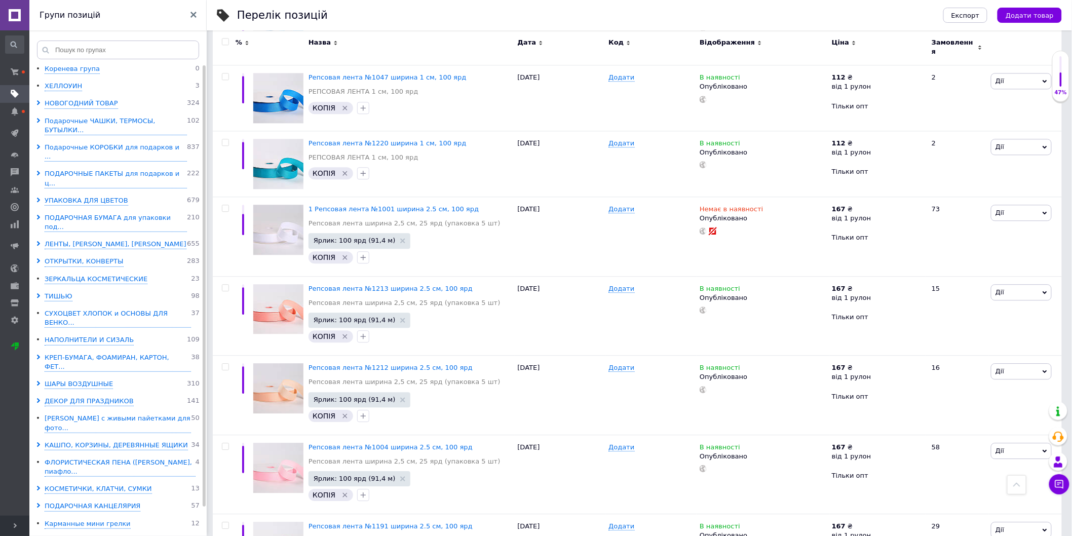
scroll to position [944, 0]
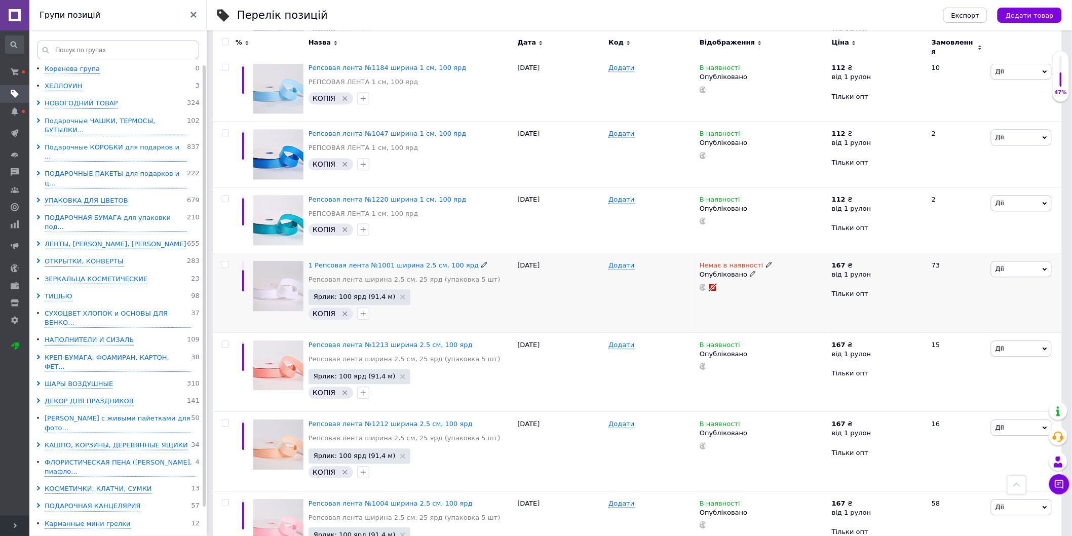
click at [750, 271] on icon at bounding box center [753, 274] width 6 height 6
click at [721, 302] on li "Чернетка" at bounding box center [761, 309] width 131 height 14
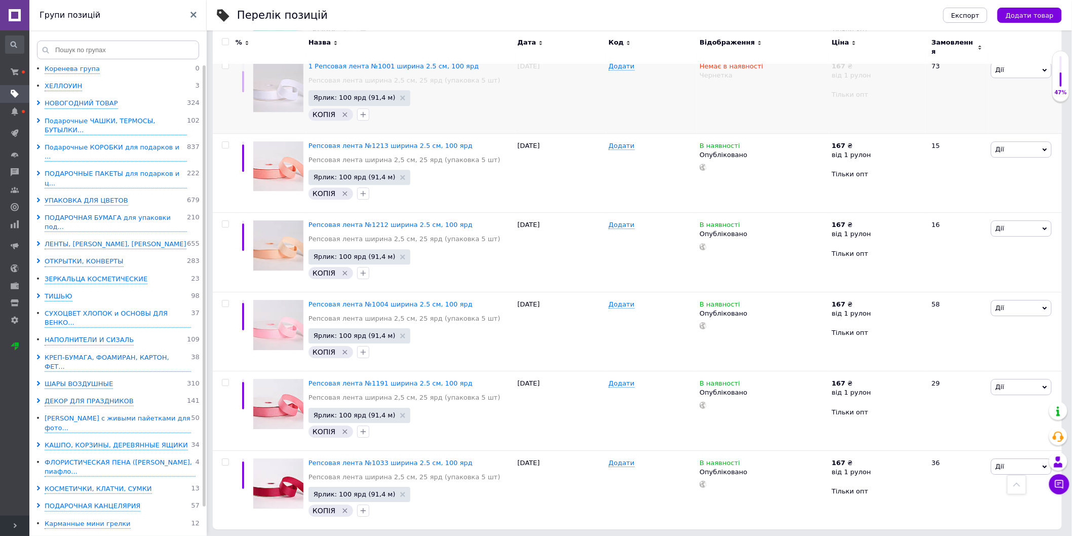
scroll to position [1169, 0]
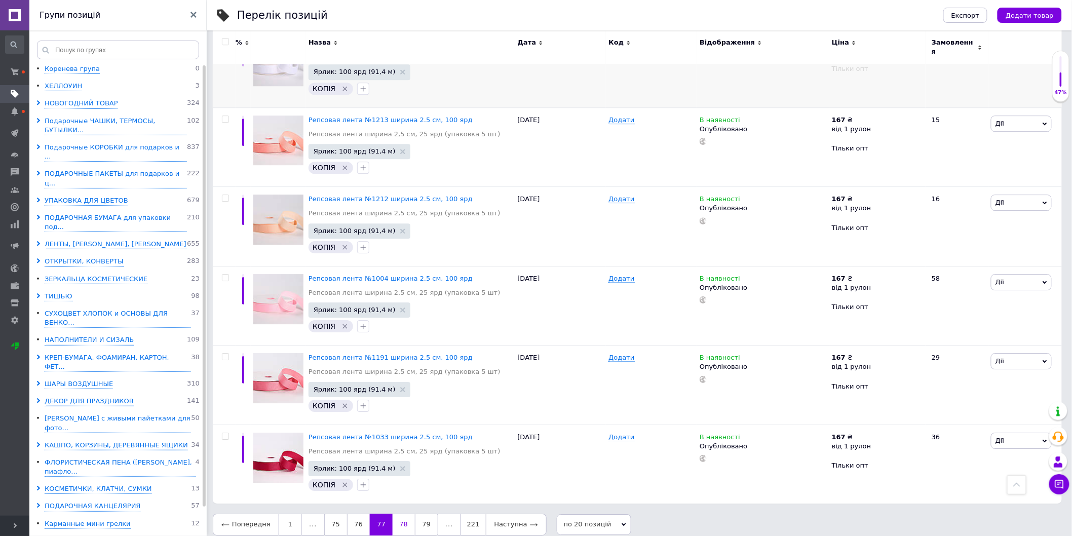
click at [403, 514] on link "78" at bounding box center [404, 524] width 22 height 21
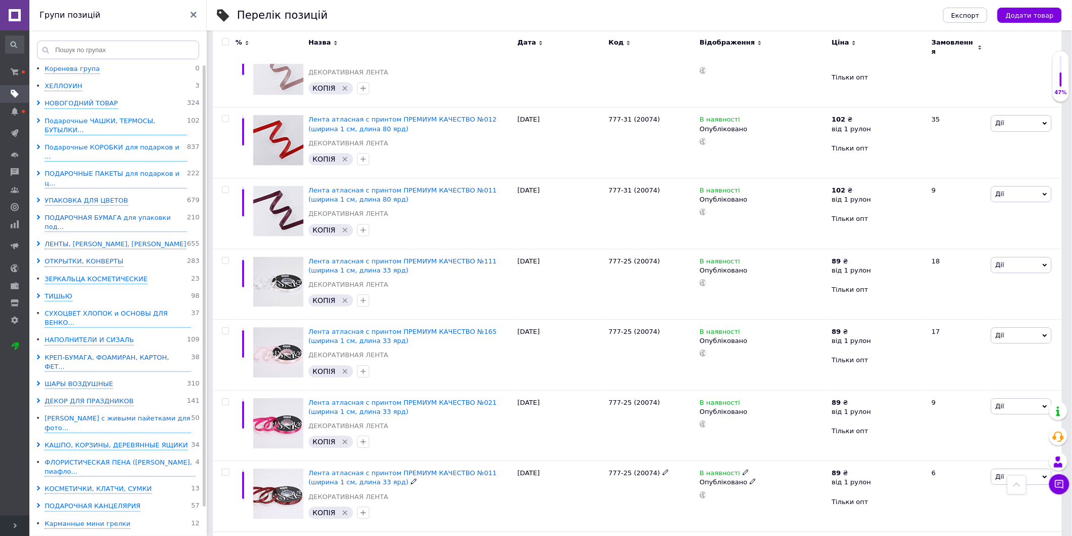
scroll to position [1222, 0]
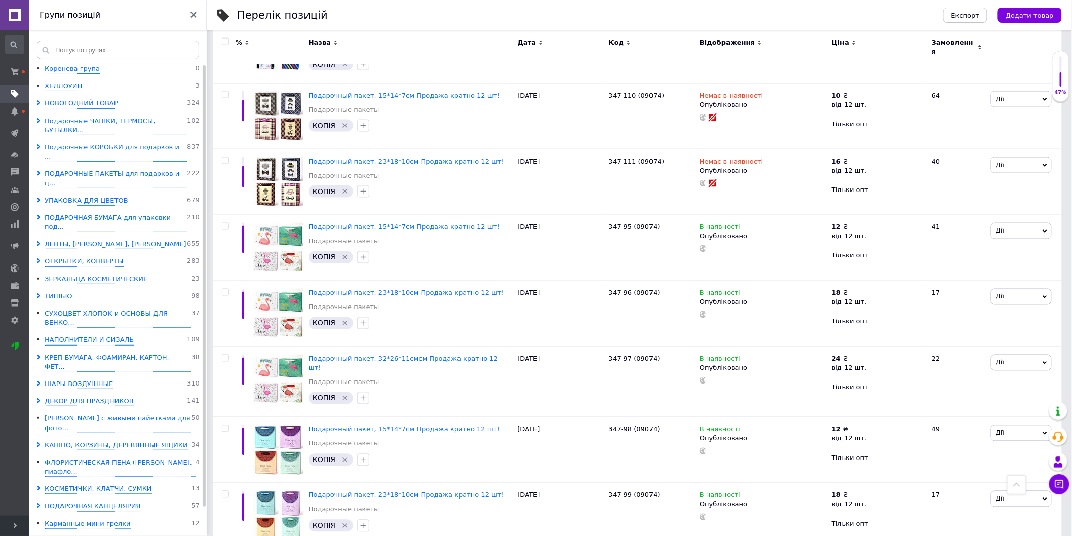
scroll to position [371, 0]
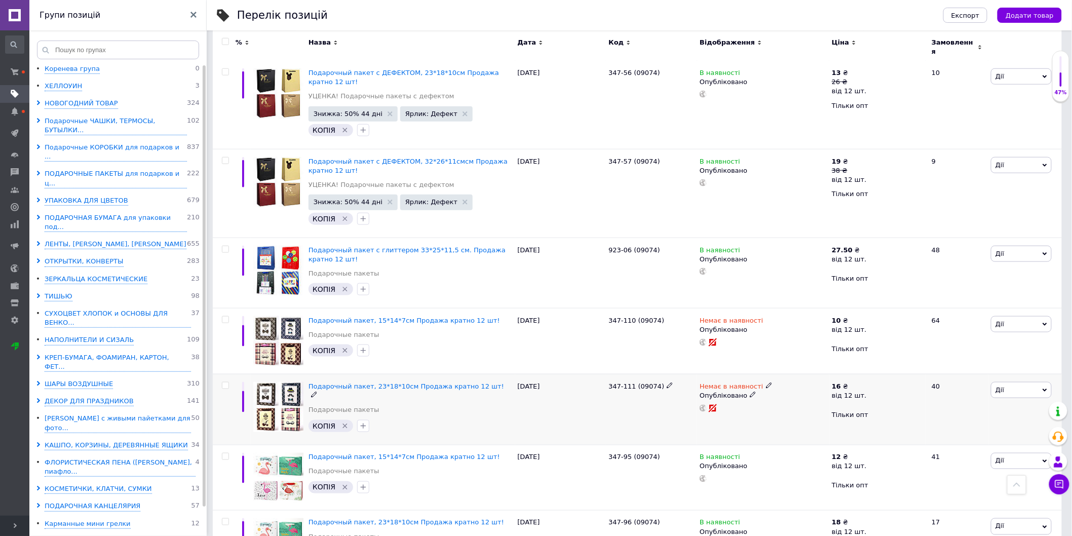
click at [750, 391] on span at bounding box center [753, 394] width 6 height 7
click at [728, 423] on li "Чернетка" at bounding box center [761, 430] width 131 height 14
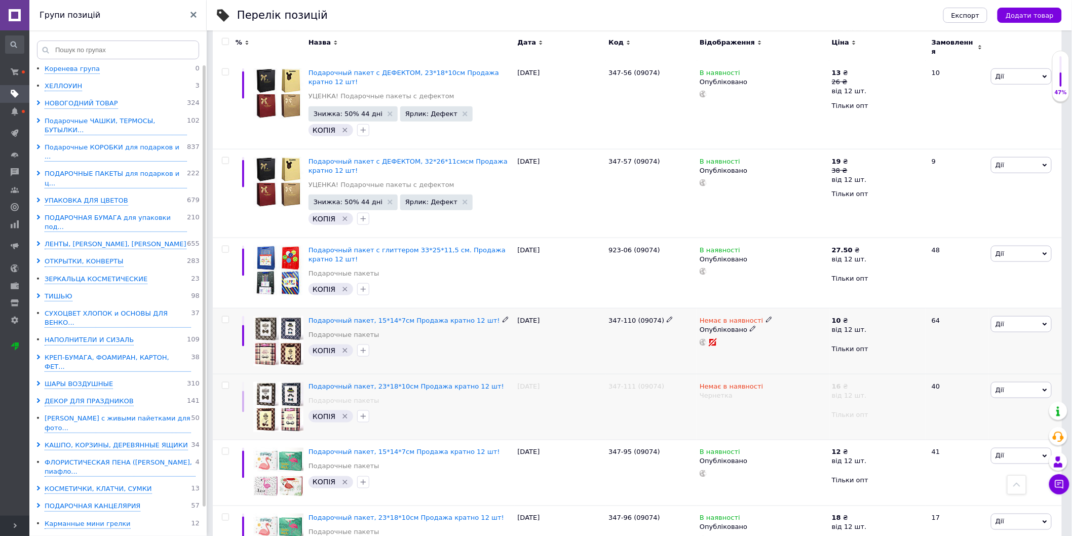
click at [750, 326] on icon at bounding box center [753, 329] width 6 height 6
click at [726, 361] on li "Чернетка" at bounding box center [761, 364] width 131 height 14
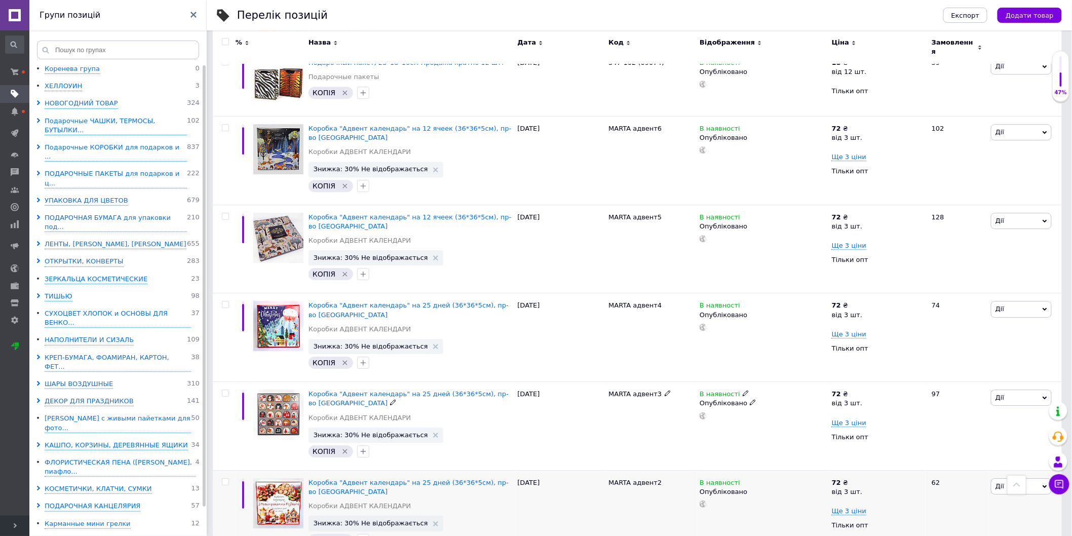
scroll to position [1216, 0]
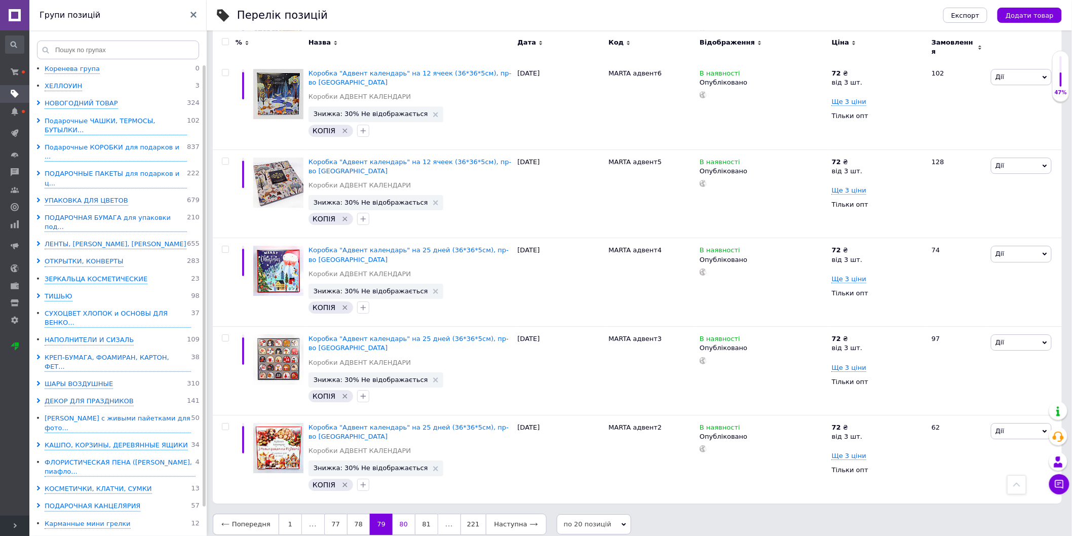
click at [406, 516] on link "80" at bounding box center [404, 524] width 22 height 21
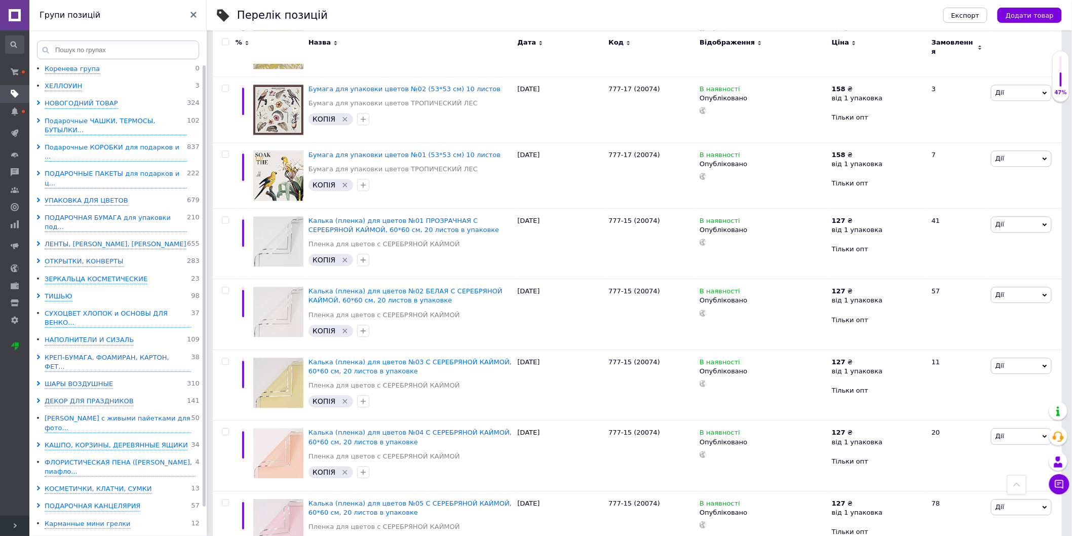
scroll to position [1064, 0]
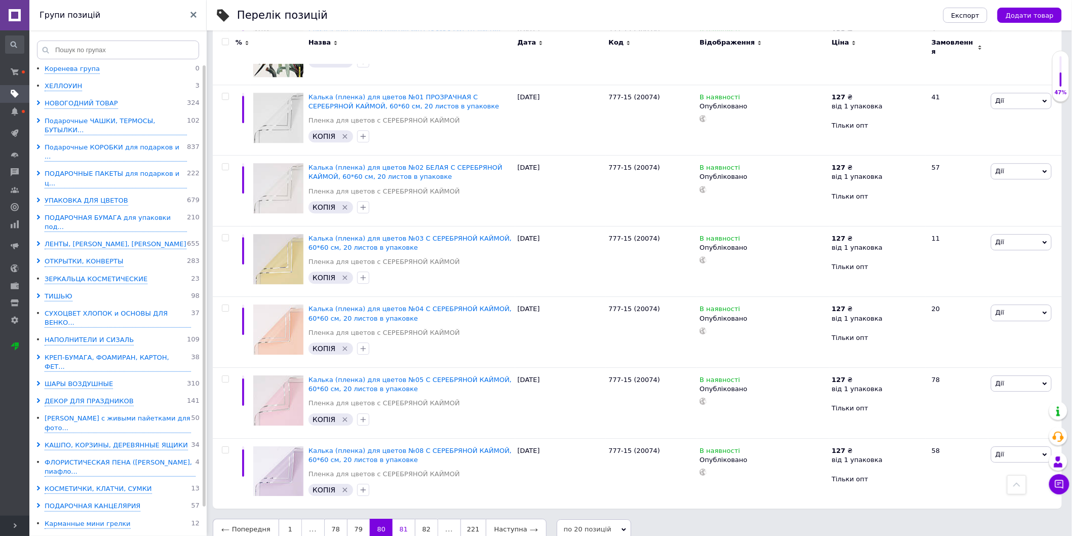
click at [398, 519] on link "81" at bounding box center [404, 529] width 22 height 21
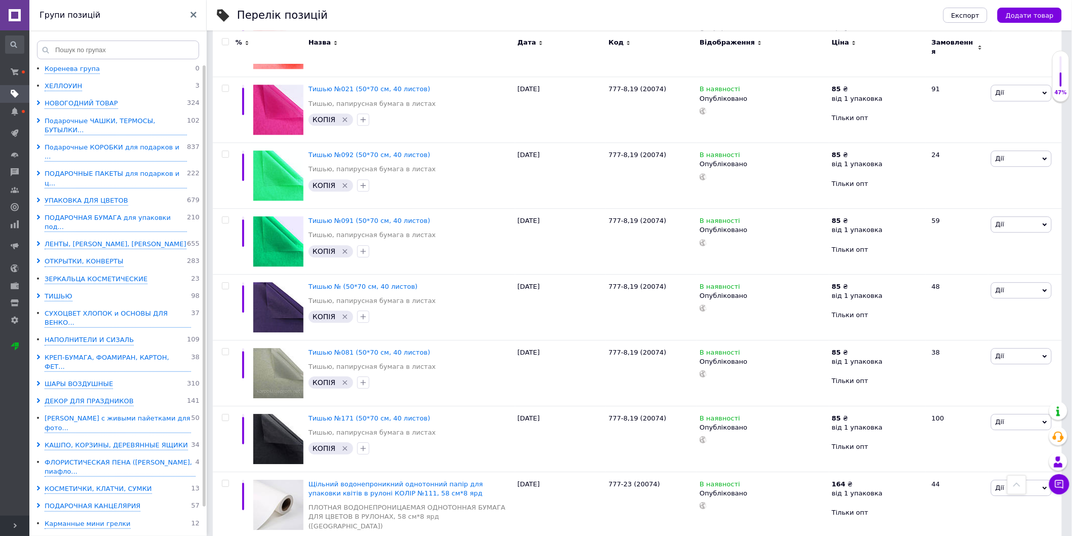
scroll to position [1071, 0]
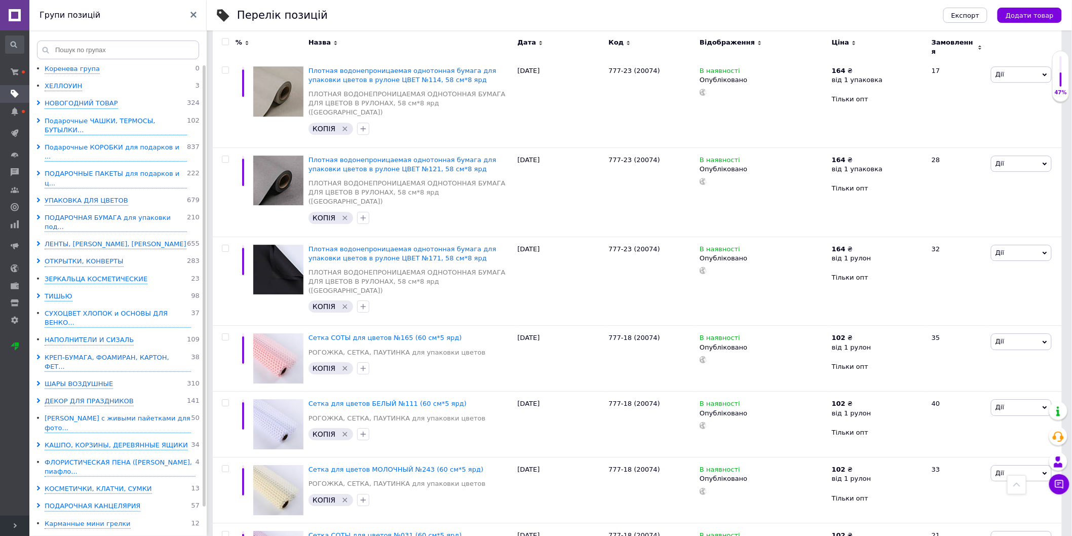
scroll to position [1235, 0]
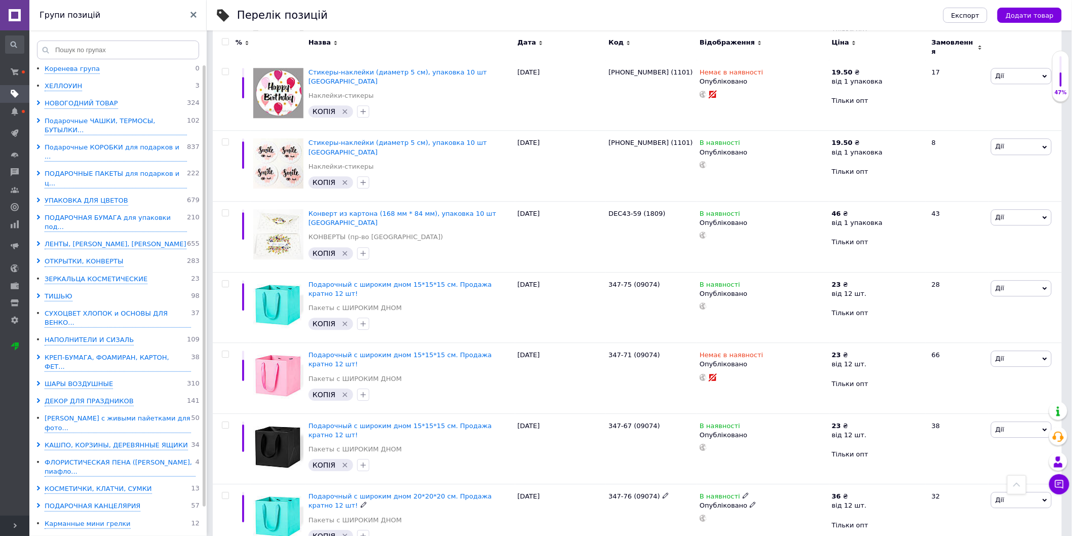
scroll to position [1071, 0]
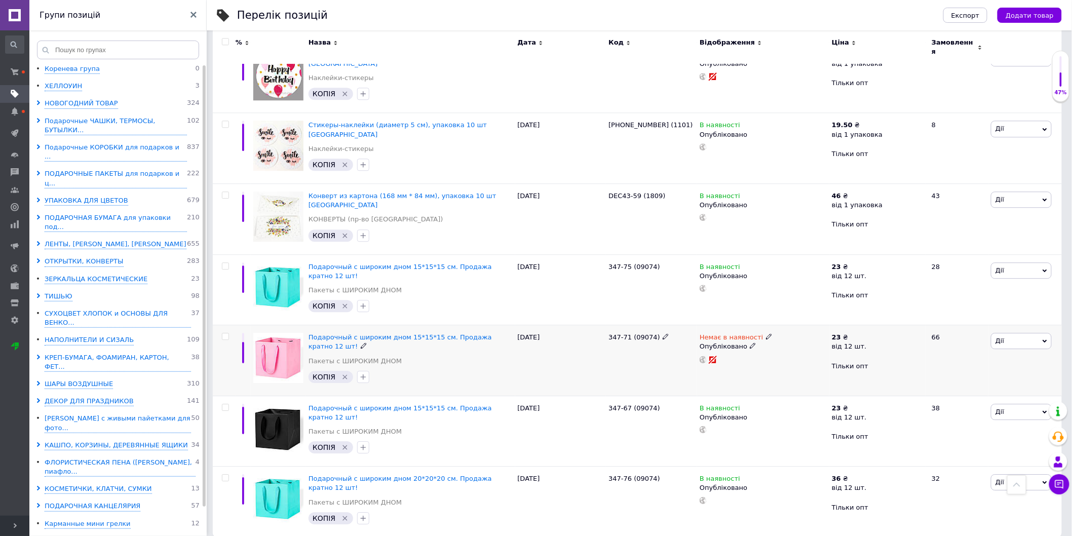
click at [750, 343] on use at bounding box center [753, 346] width 6 height 6
click at [724, 374] on li "Чернетка" at bounding box center [761, 381] width 131 height 14
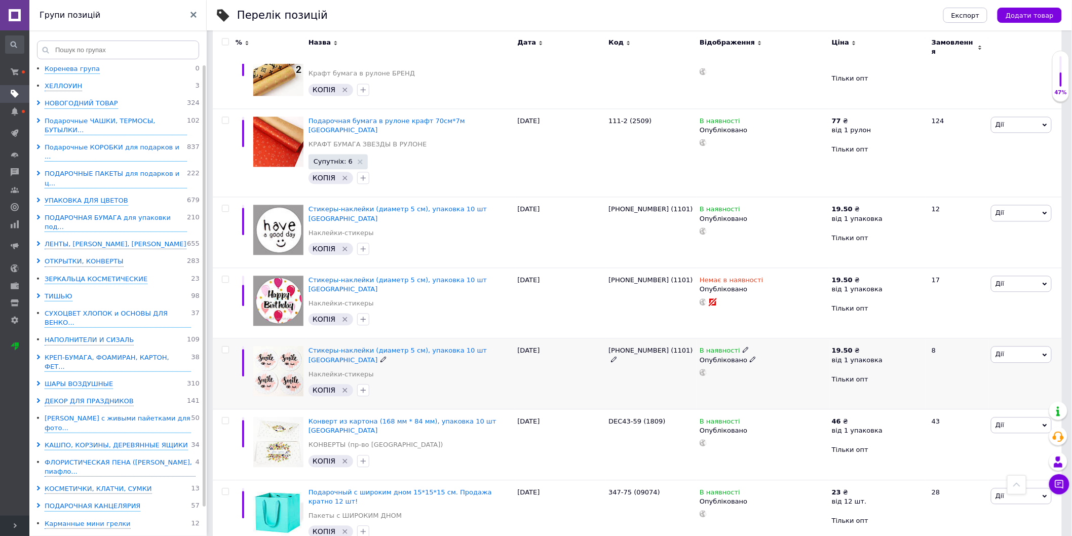
scroll to position [733, 0]
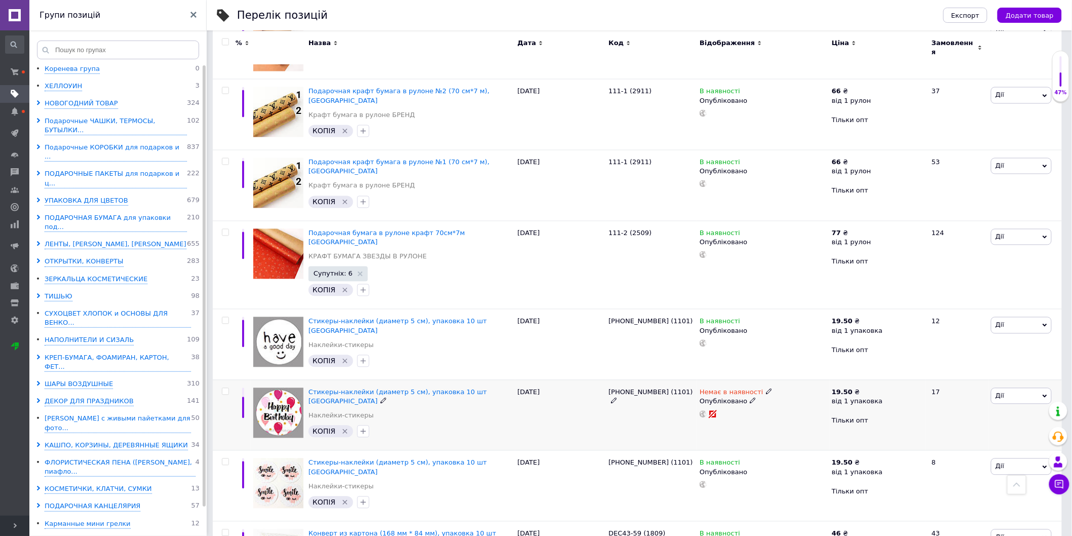
click at [750, 398] on icon at bounding box center [753, 401] width 6 height 6
click at [713, 428] on li "Чернетка" at bounding box center [761, 435] width 131 height 14
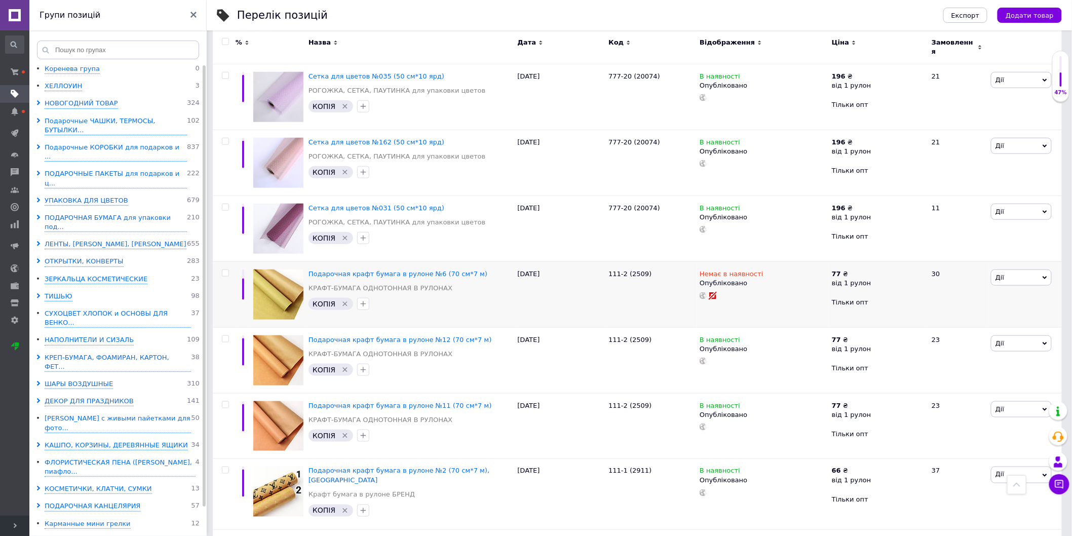
scroll to position [339, 0]
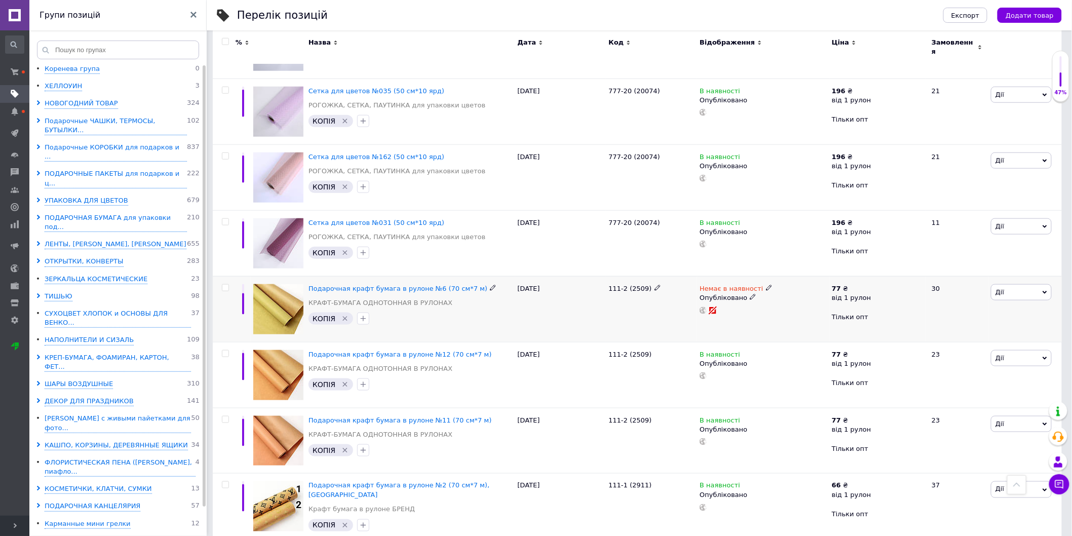
click at [750, 294] on use at bounding box center [753, 297] width 6 height 6
click at [727, 327] on li "Чернетка" at bounding box center [761, 331] width 131 height 14
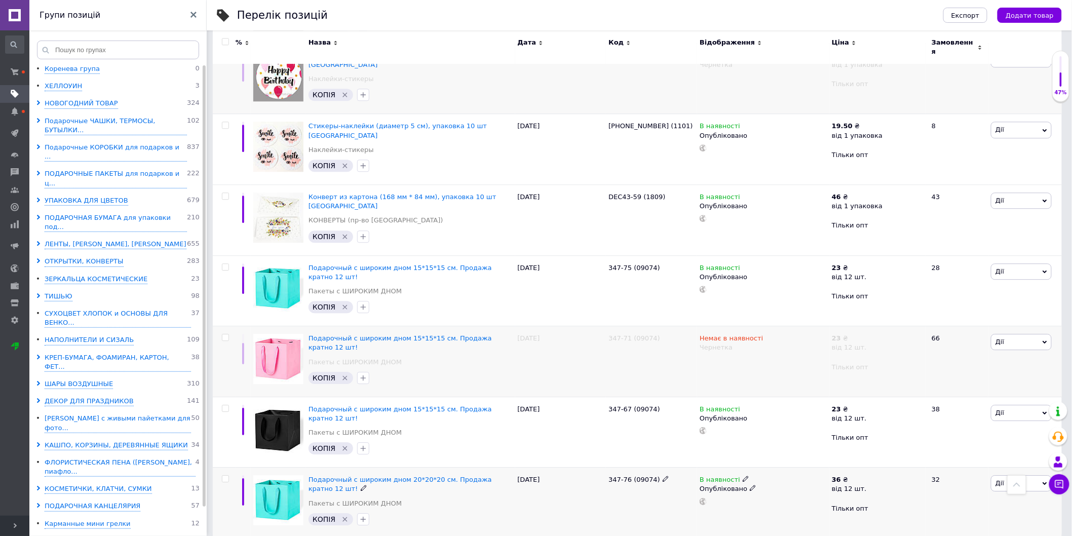
scroll to position [1071, 0]
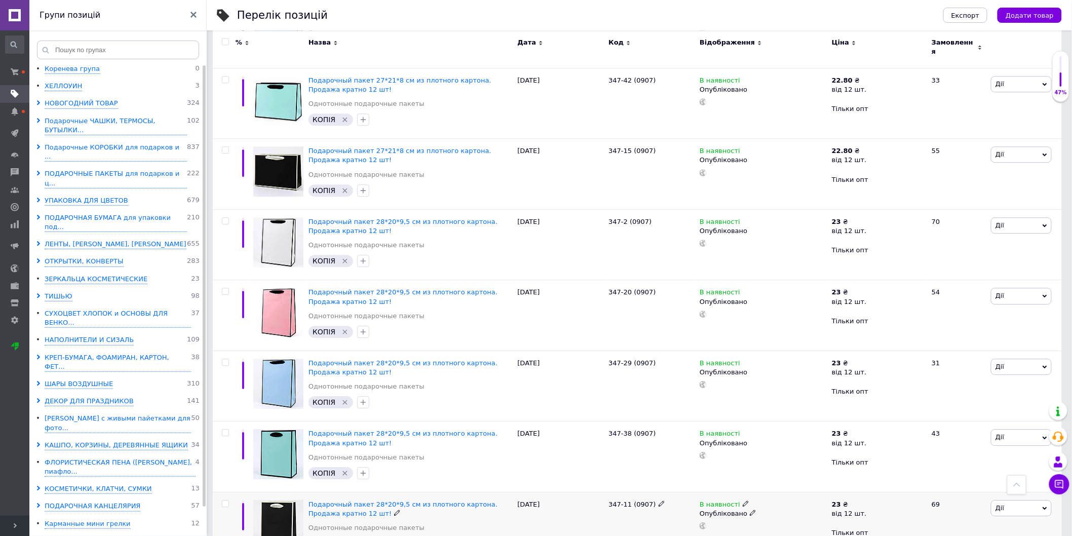
scroll to position [1135, 0]
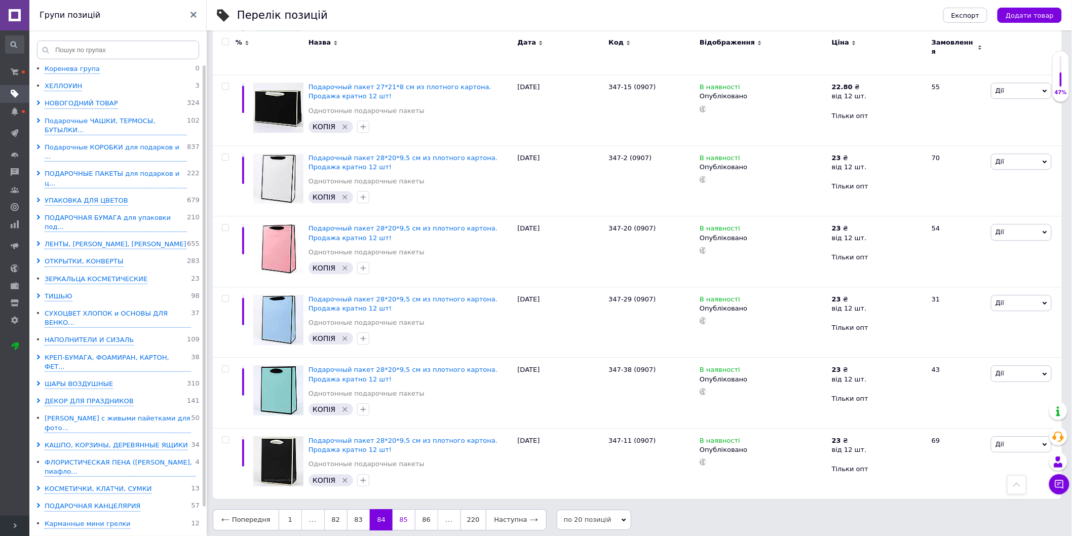
click at [393, 517] on link "85" at bounding box center [404, 519] width 22 height 21
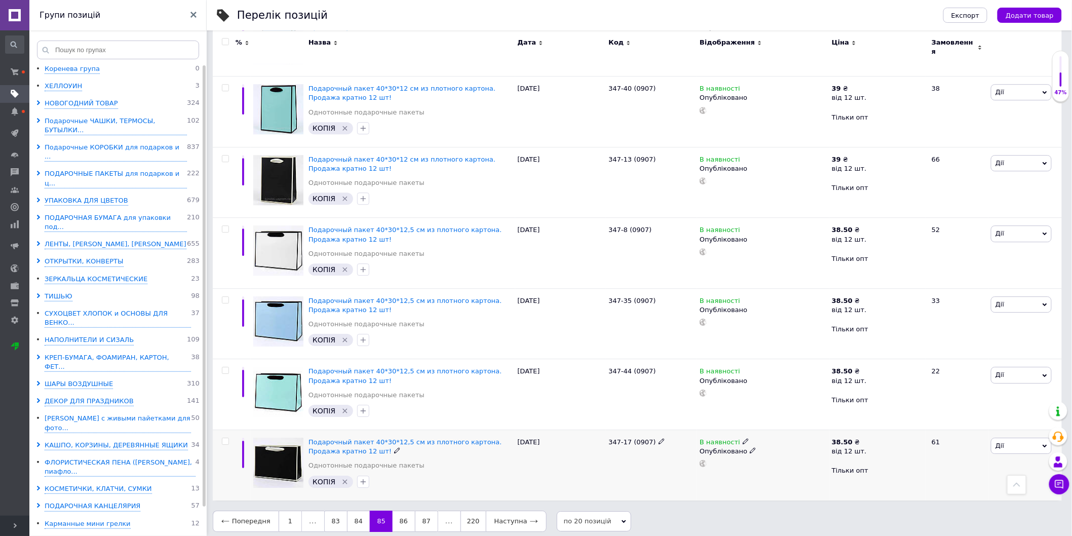
scroll to position [1135, 0]
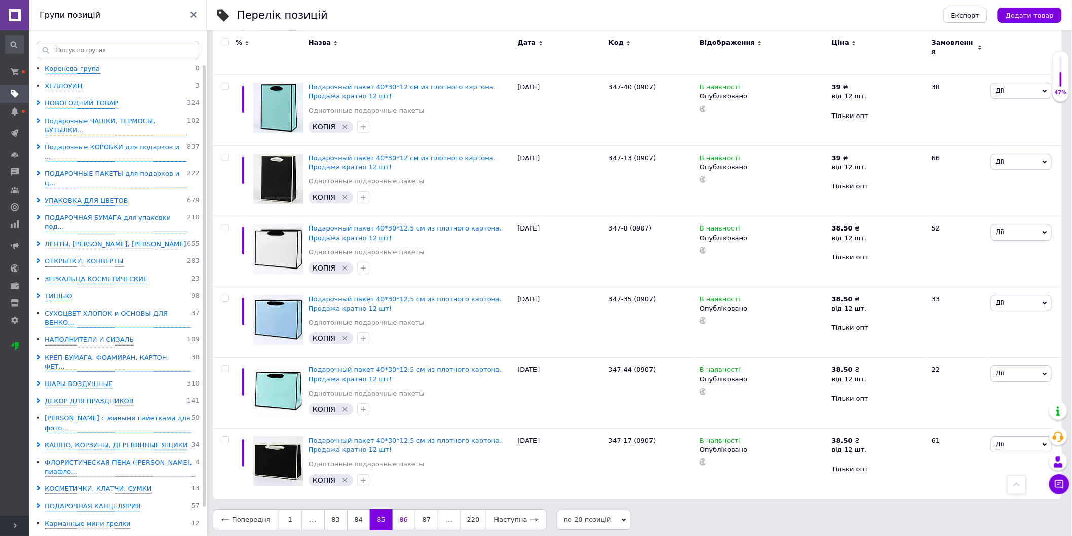
click at [403, 514] on link "86" at bounding box center [404, 519] width 22 height 21
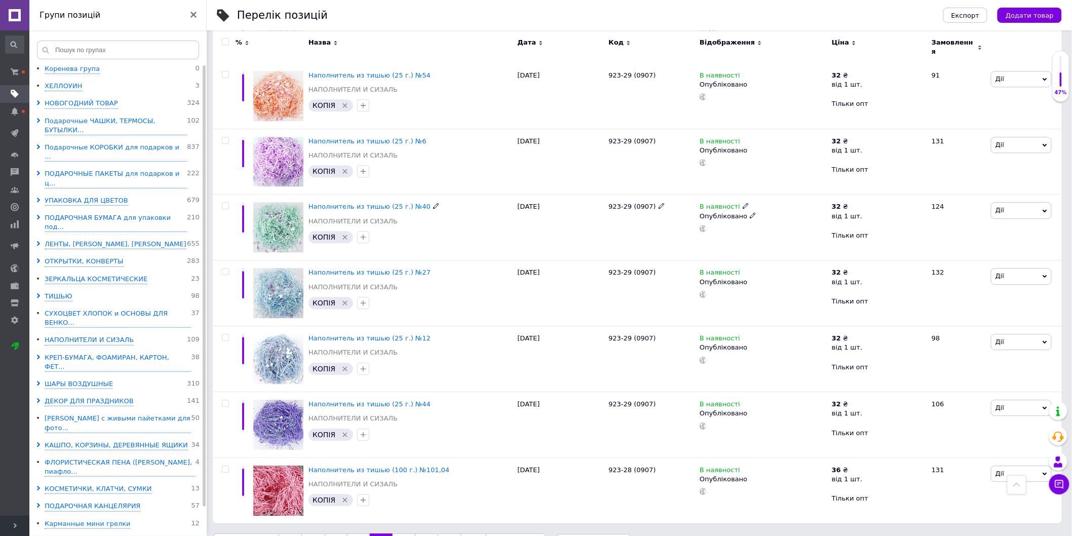
scroll to position [1086, 0]
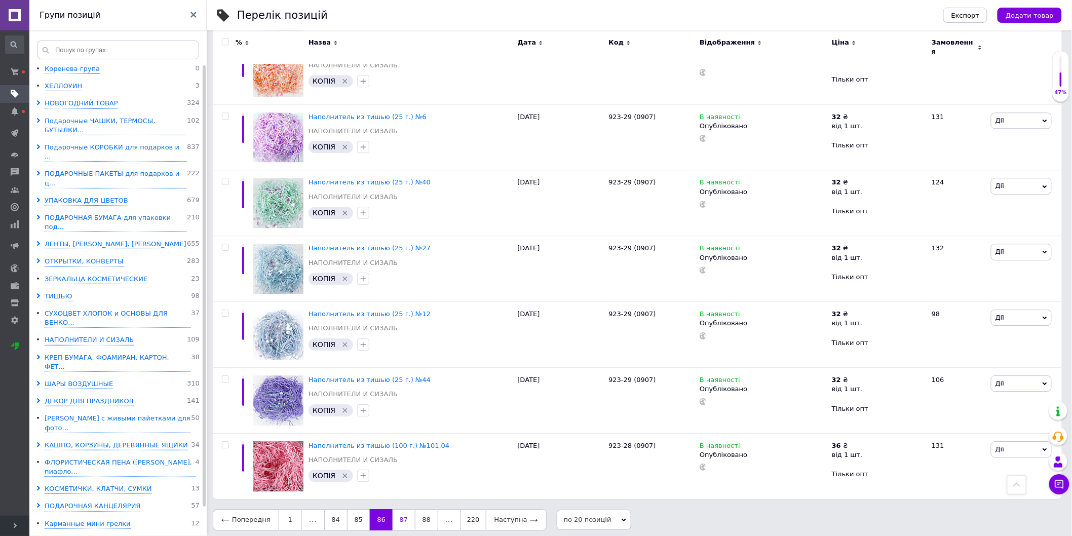
click at [402, 509] on link "87" at bounding box center [404, 519] width 22 height 21
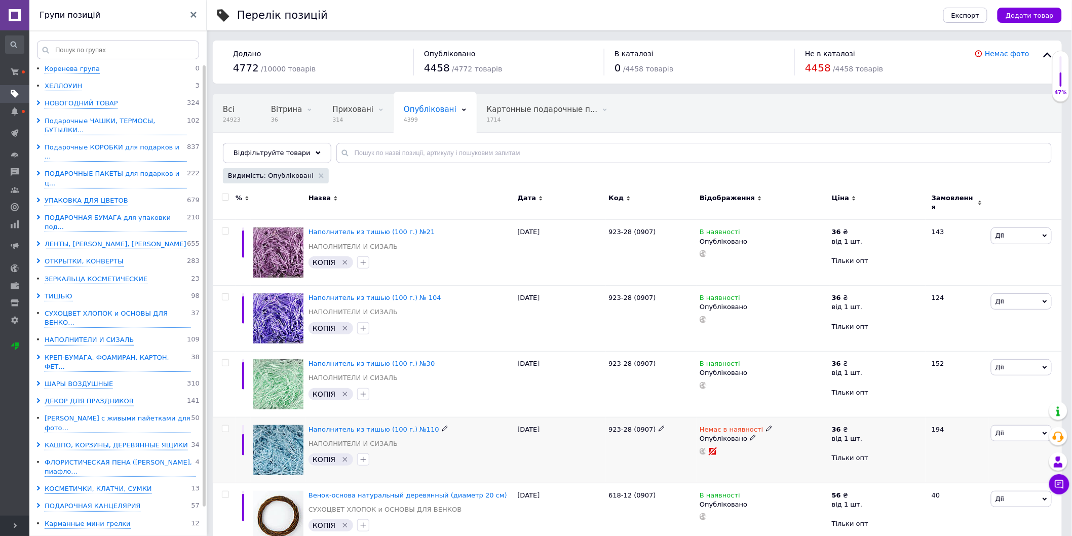
click at [750, 435] on use at bounding box center [753, 438] width 6 height 6
click at [712, 466] on li "Чернетка" at bounding box center [761, 473] width 131 height 14
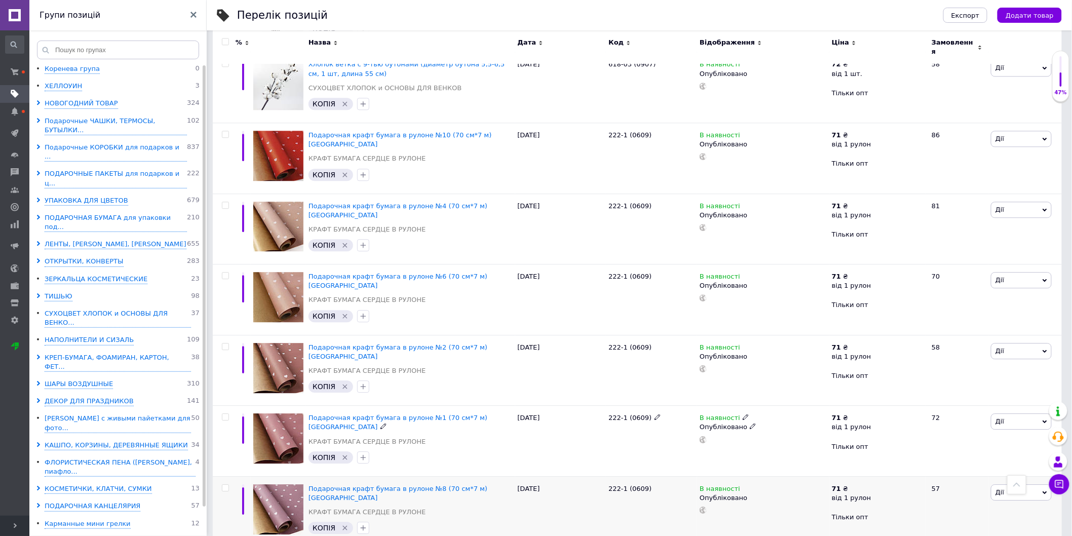
scroll to position [1067, 0]
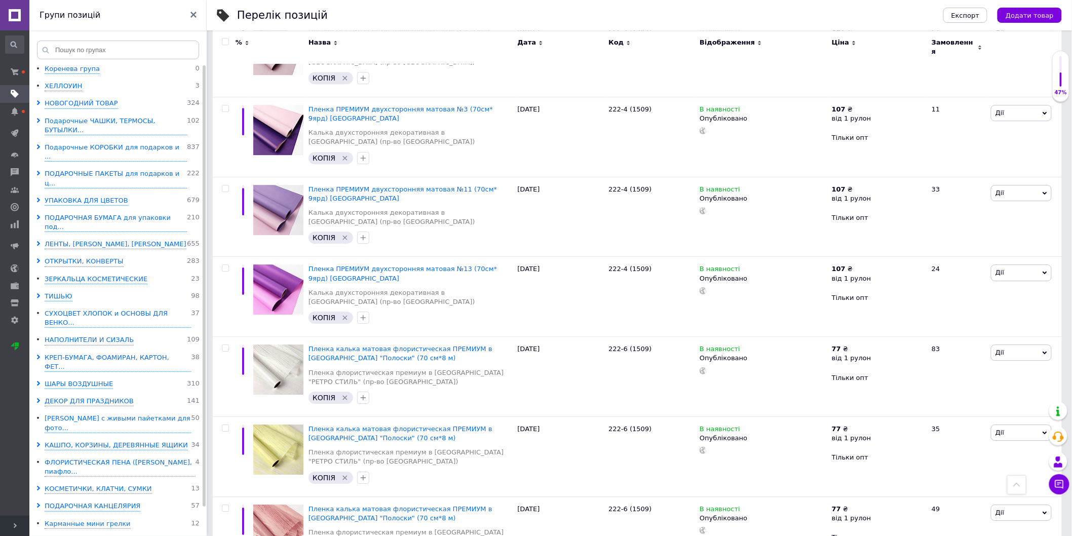
scroll to position [1180, 0]
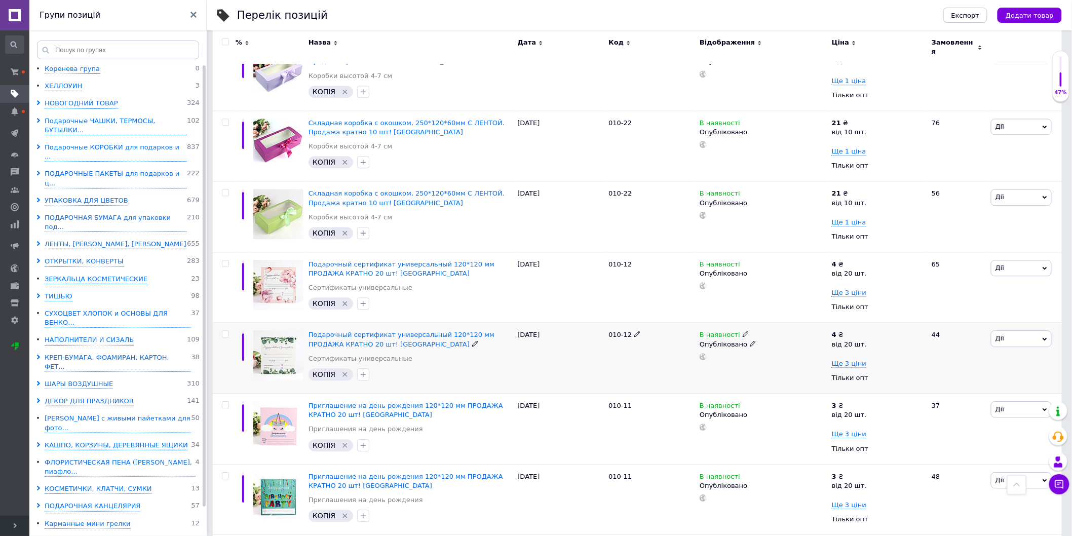
scroll to position [1118, 0]
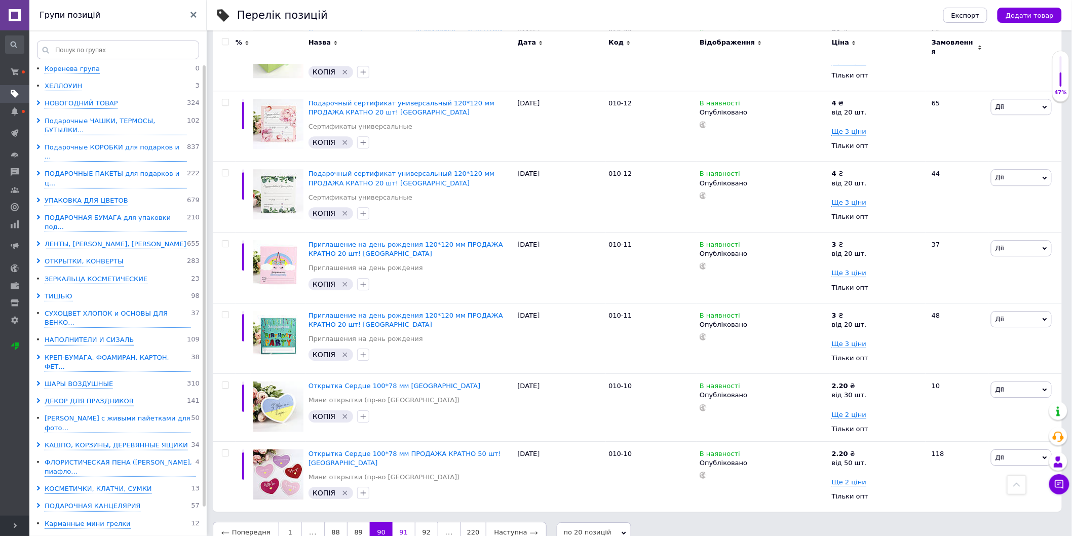
click at [403, 522] on link "91" at bounding box center [404, 532] width 22 height 21
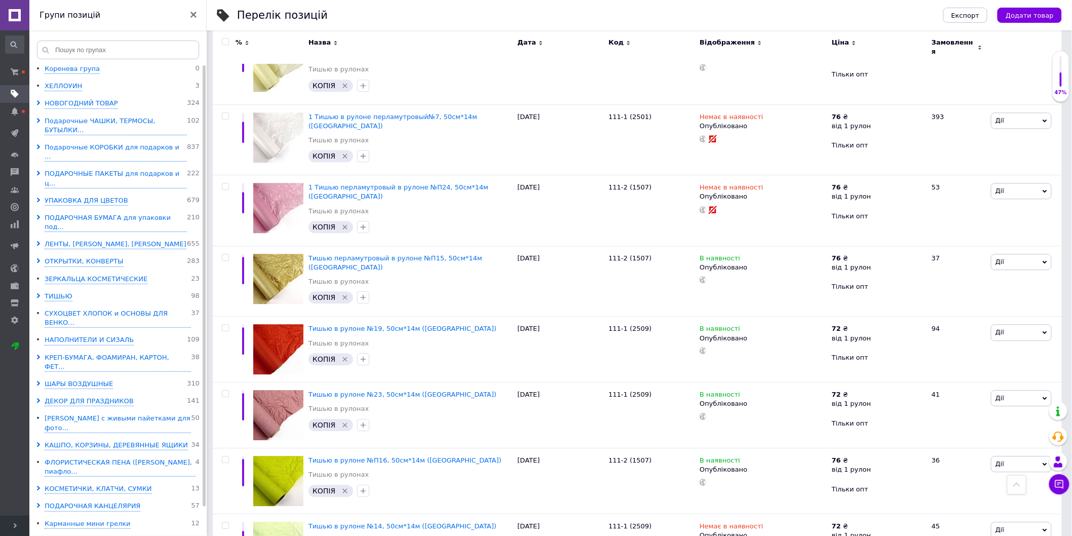
scroll to position [1061, 0]
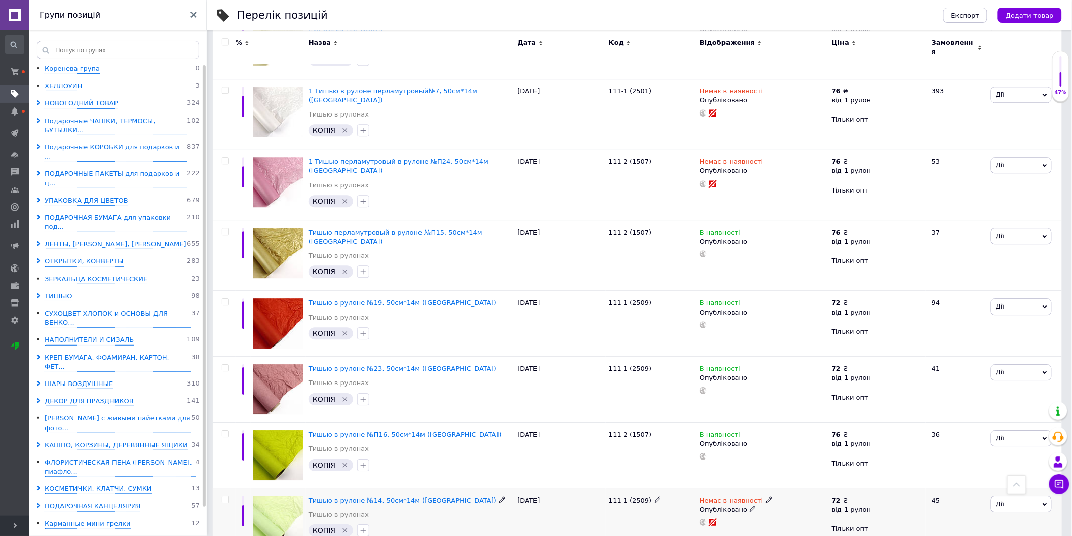
click at [750, 506] on use at bounding box center [753, 509] width 6 height 6
click at [746, 536] on li "Чернетка" at bounding box center [761, 544] width 131 height 14
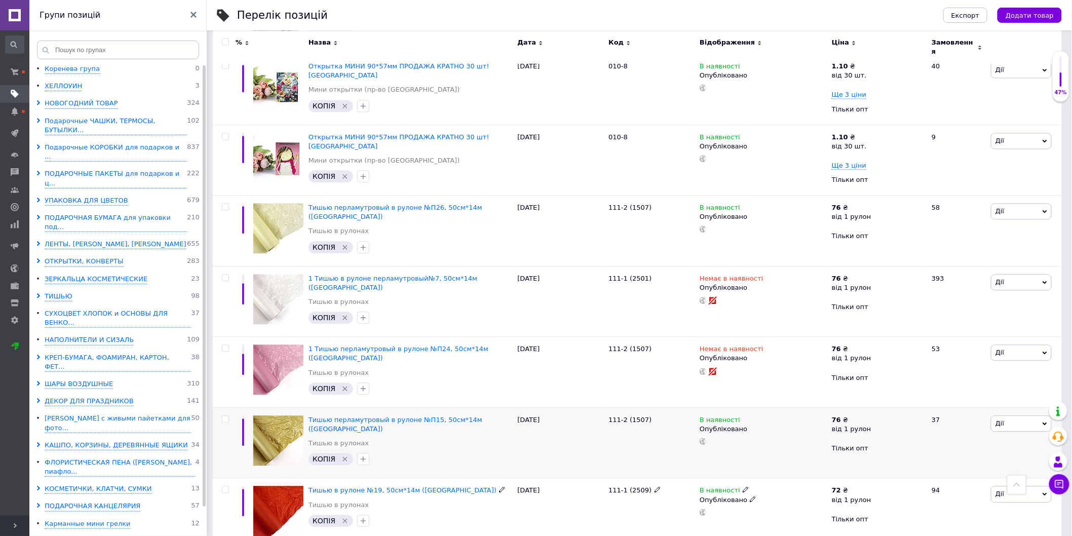
scroll to position [835, 0]
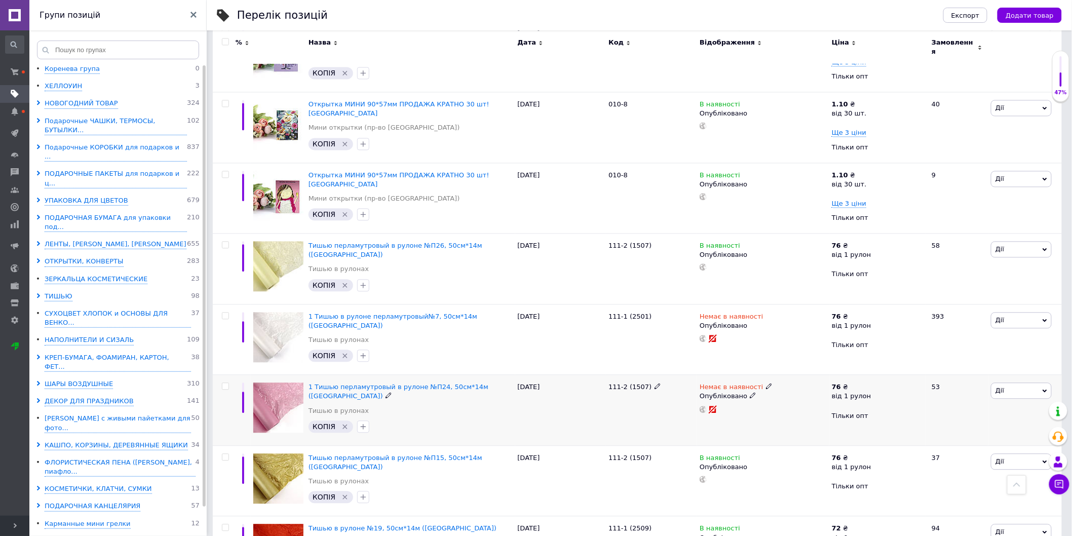
click at [750, 392] on icon at bounding box center [753, 395] width 6 height 6
click at [726, 423] on li "Чернетка" at bounding box center [761, 430] width 131 height 14
click at [750, 322] on use at bounding box center [753, 325] width 6 height 6
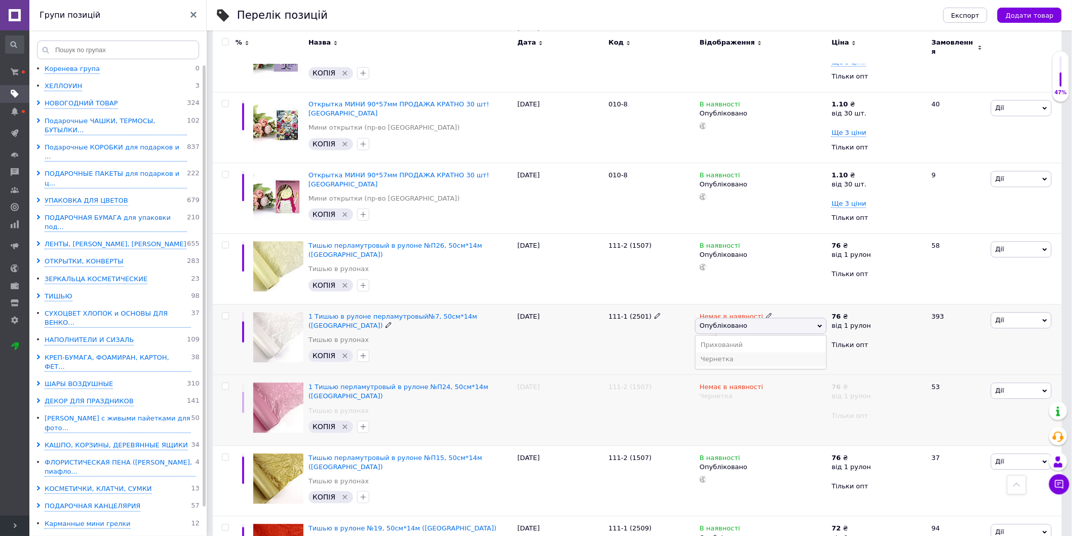
click at [712, 352] on li "Чернетка" at bounding box center [761, 359] width 131 height 14
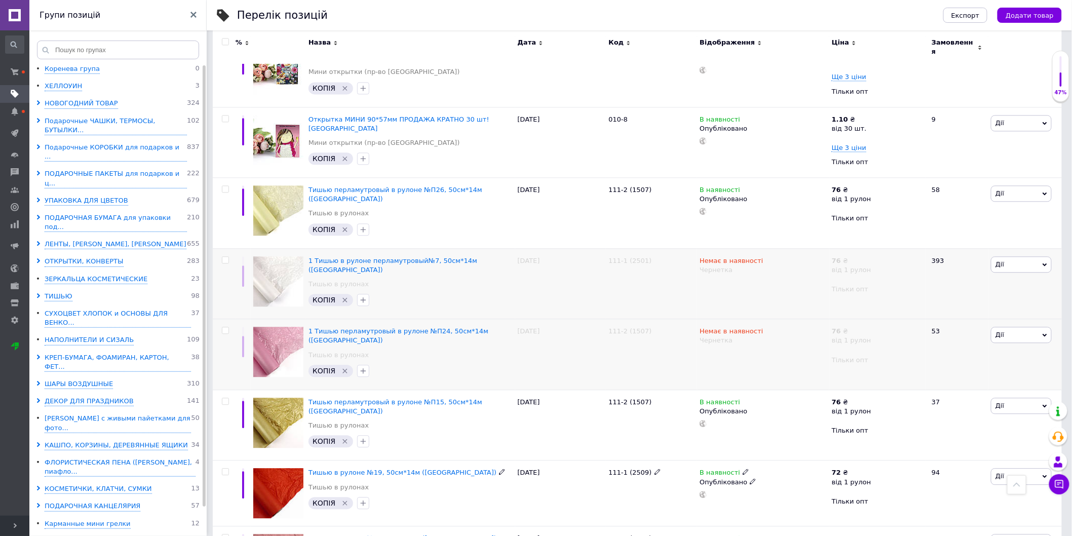
scroll to position [1061, 0]
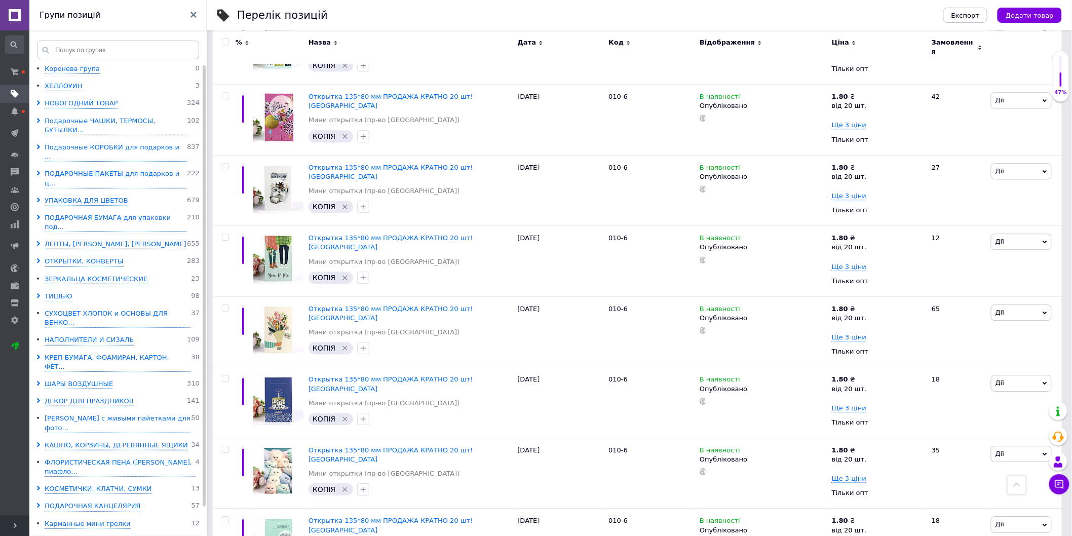
scroll to position [1079, 0]
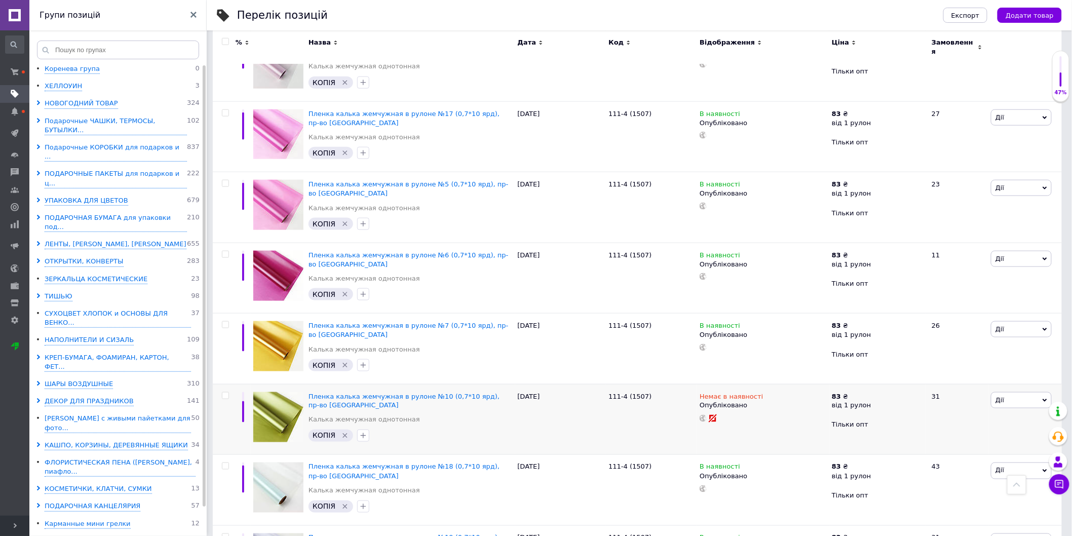
scroll to position [353, 0]
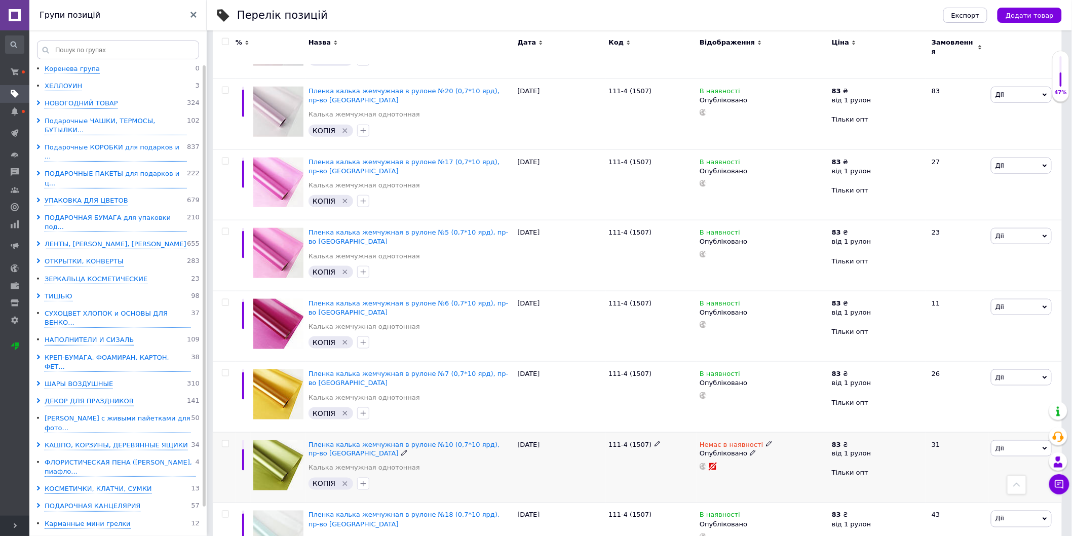
click at [750, 450] on icon at bounding box center [753, 453] width 6 height 6
click at [717, 480] on li "Чернетка" at bounding box center [761, 487] width 131 height 14
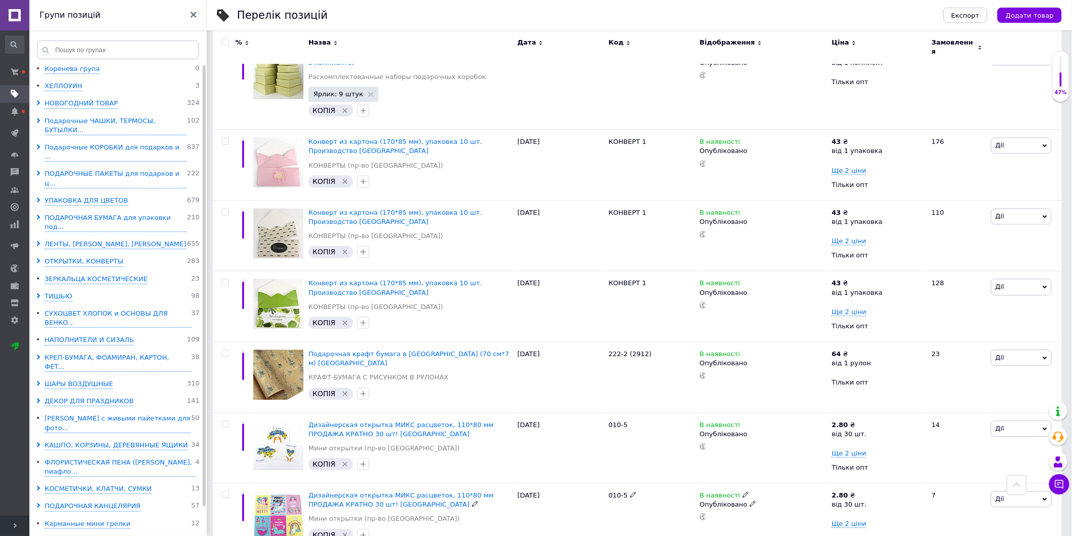
scroll to position [1142, 0]
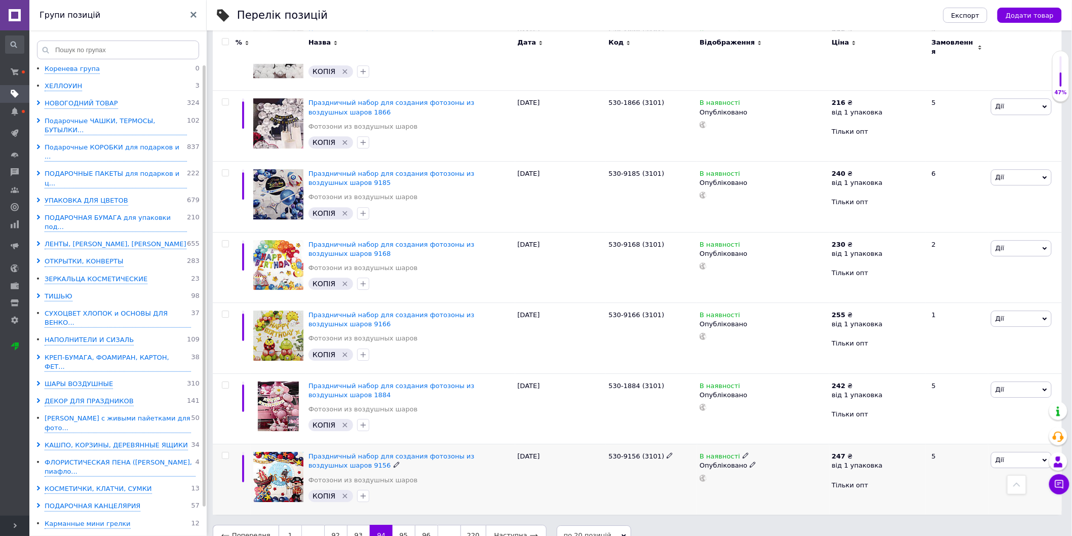
scroll to position [1130, 0]
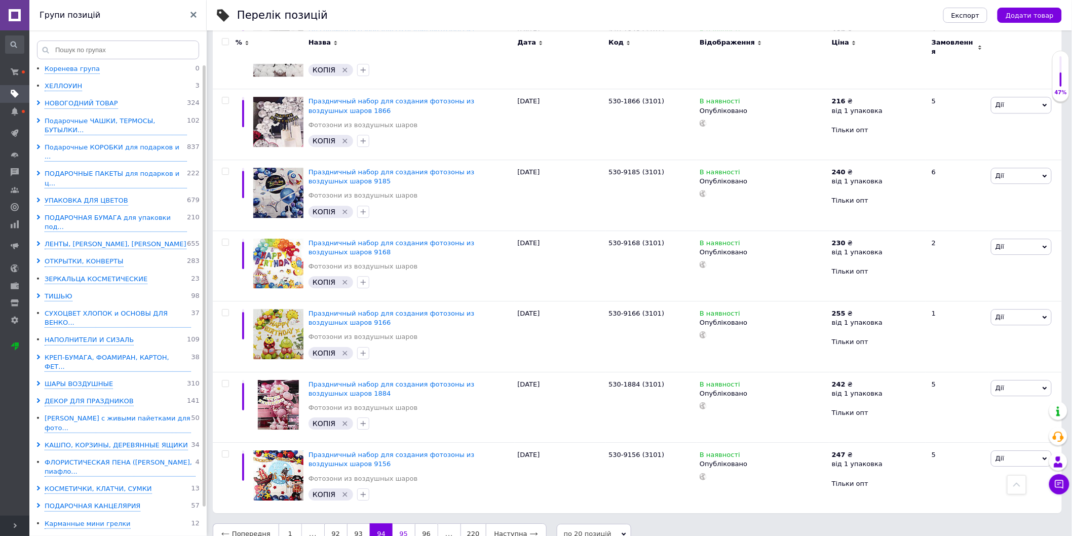
click at [397, 524] on link "95" at bounding box center [404, 534] width 22 height 21
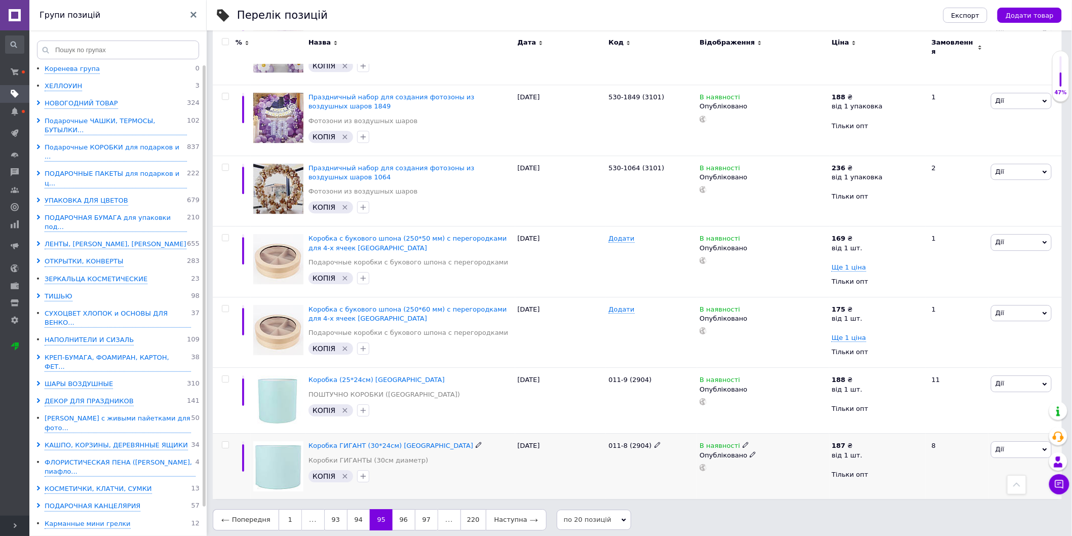
scroll to position [1126, 0]
click at [402, 514] on link "96" at bounding box center [404, 519] width 22 height 21
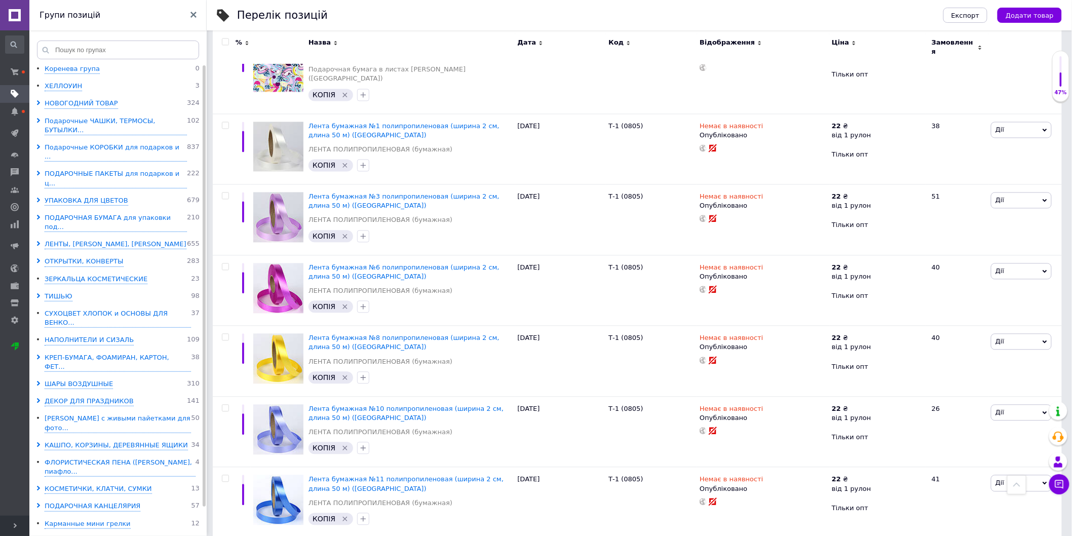
scroll to position [753, 0]
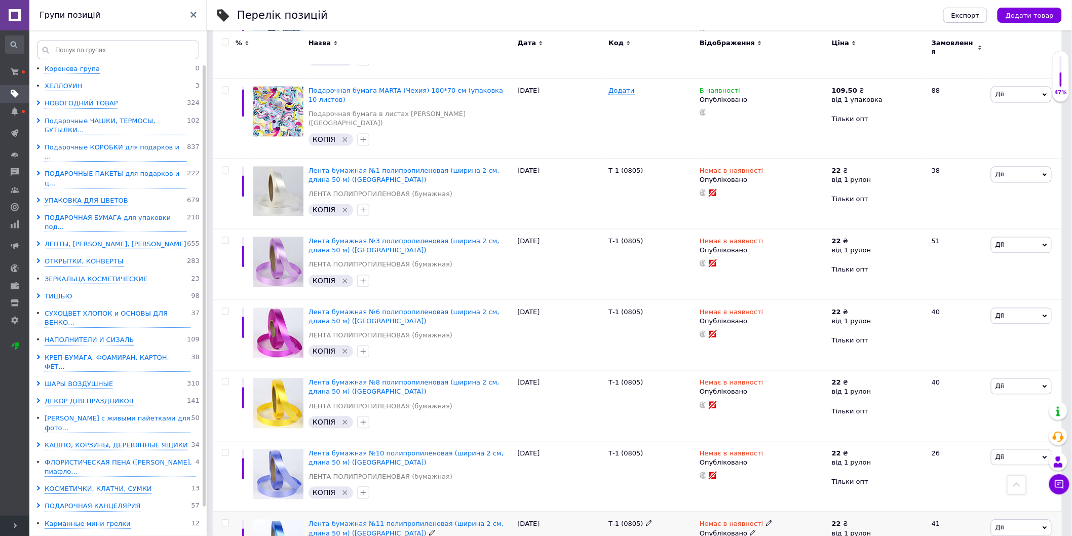
click at [750, 530] on icon at bounding box center [753, 533] width 6 height 6
click at [750, 459] on icon at bounding box center [753, 462] width 6 height 6
click at [721, 490] on li "Чернетка" at bounding box center [761, 497] width 131 height 14
click at [750, 388] on icon at bounding box center [753, 391] width 6 height 6
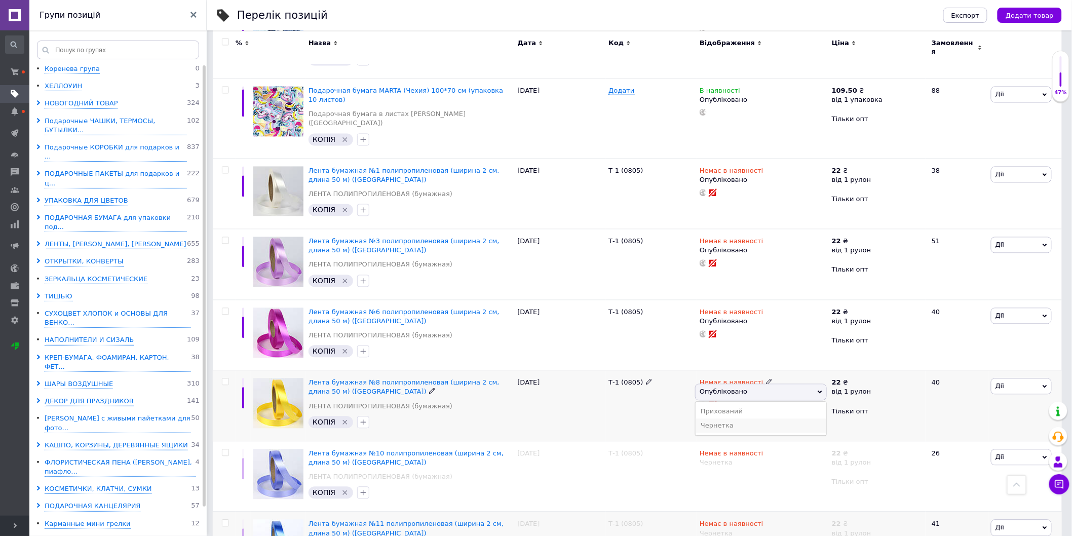
click at [708, 419] on li "Чернетка" at bounding box center [761, 426] width 131 height 14
click at [750, 318] on icon at bounding box center [753, 321] width 6 height 6
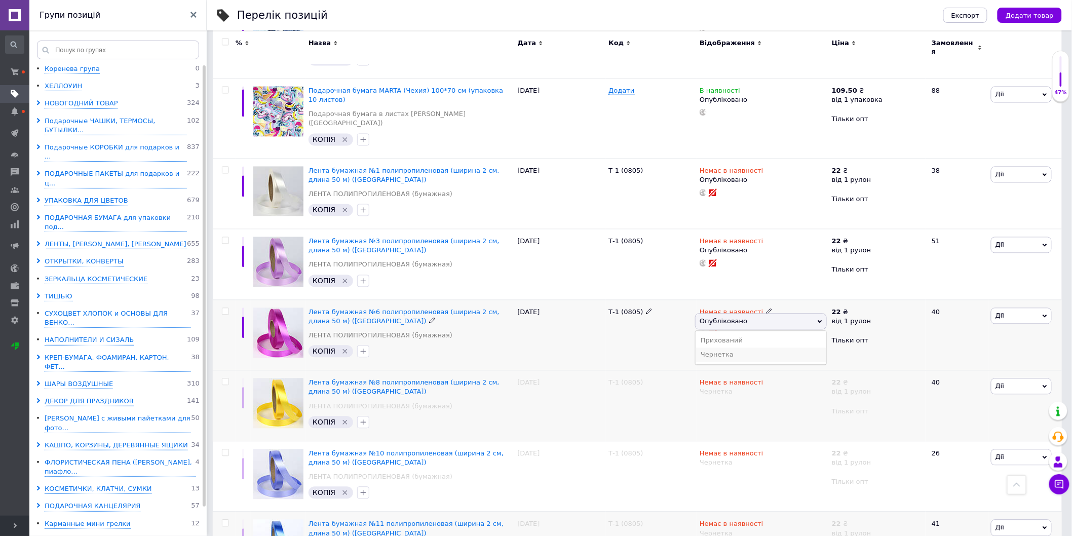
click at [721, 348] on li "Чернетка" at bounding box center [761, 355] width 131 height 14
click at [750, 247] on icon at bounding box center [753, 250] width 6 height 6
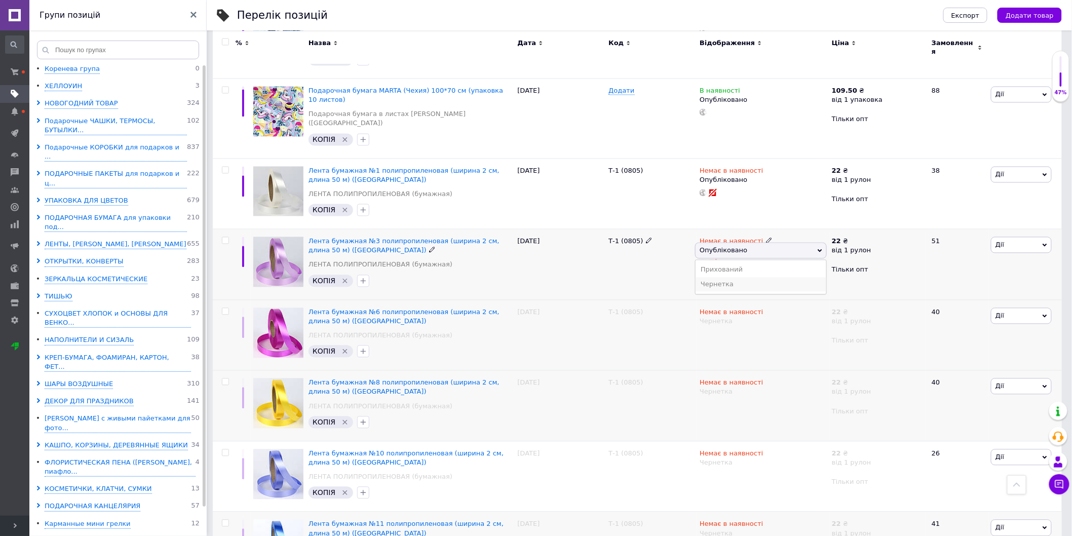
click at [718, 278] on li "Чернетка" at bounding box center [761, 285] width 131 height 14
click at [750, 176] on icon at bounding box center [753, 179] width 6 height 6
click at [720, 207] on li "Чернетка" at bounding box center [761, 214] width 131 height 14
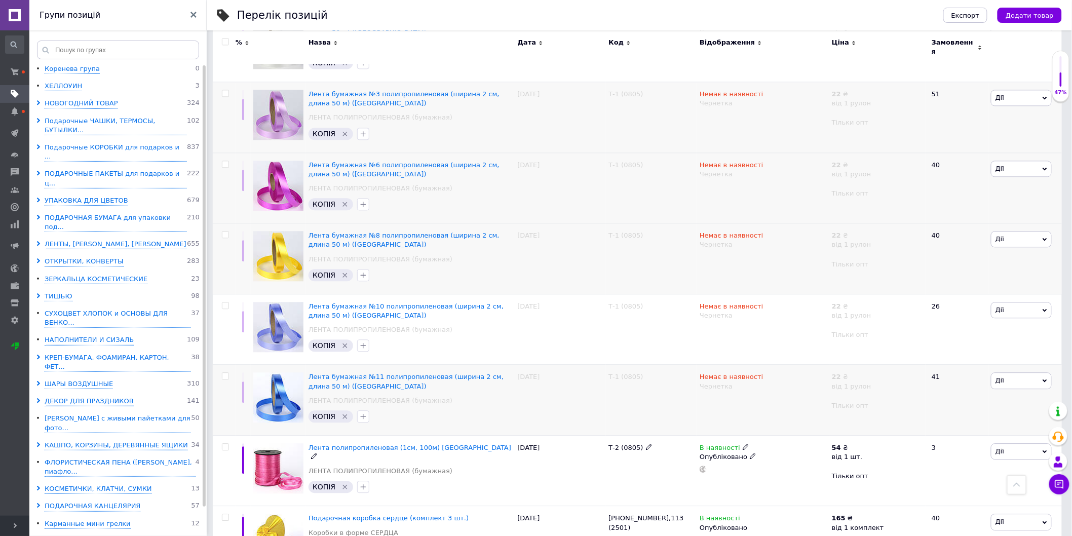
scroll to position [1091, 0]
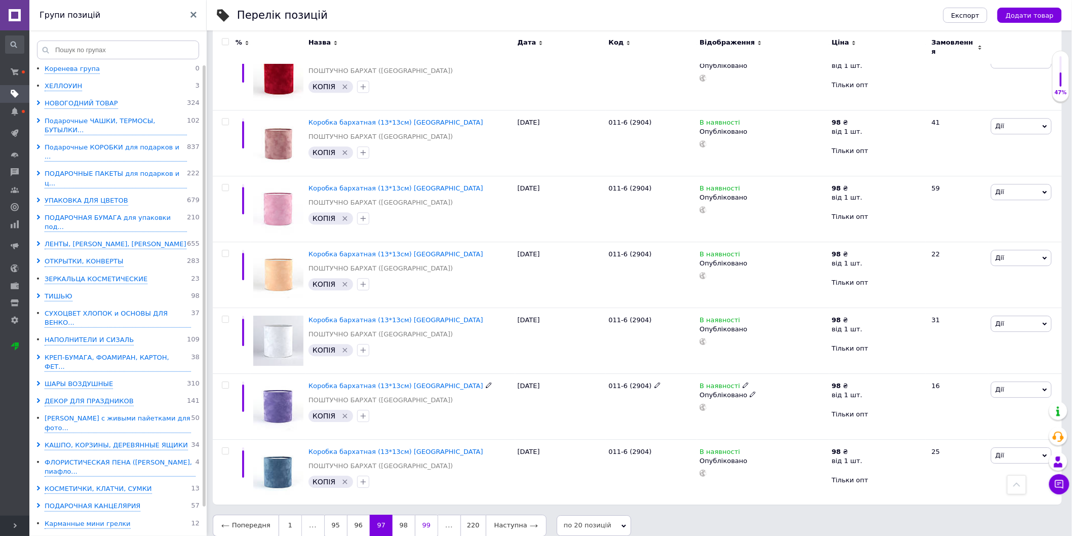
scroll to position [1047, 0]
click at [406, 514] on link "98" at bounding box center [404, 524] width 22 height 21
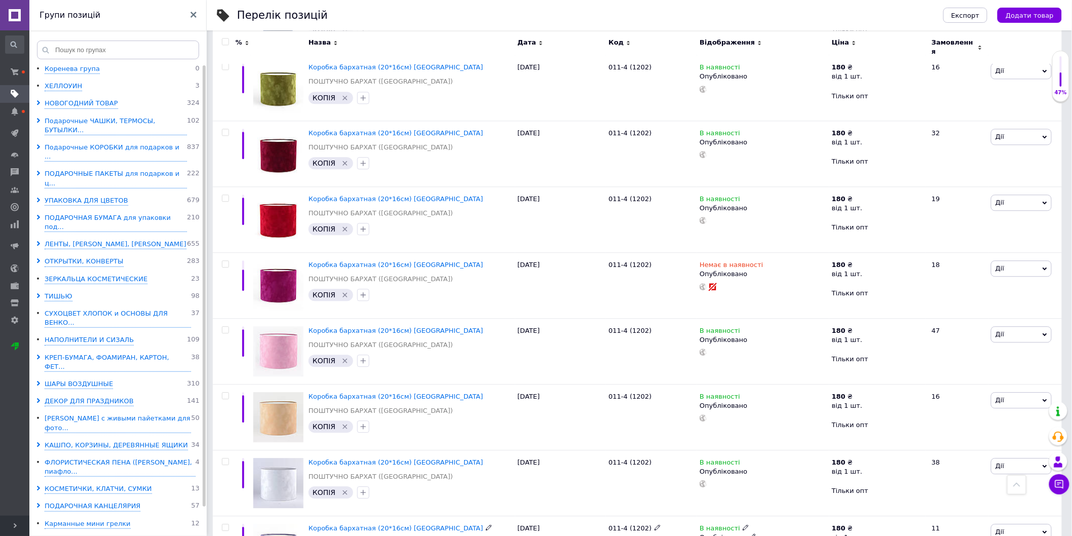
scroll to position [1037, 0]
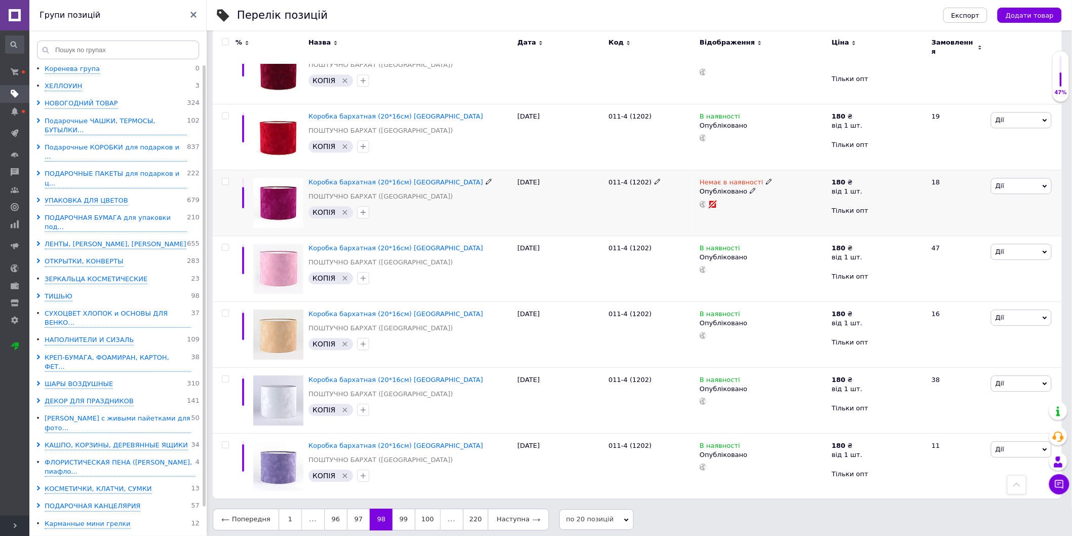
click at [750, 188] on icon at bounding box center [753, 191] width 6 height 6
click at [703, 218] on li "Чернетка" at bounding box center [761, 225] width 131 height 14
click at [402, 513] on link "99" at bounding box center [404, 519] width 22 height 21
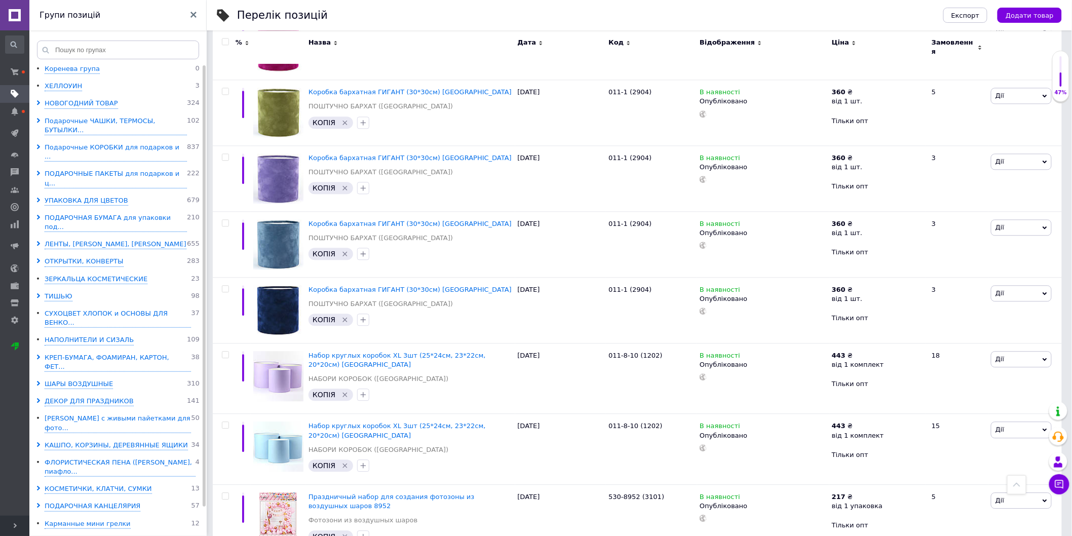
scroll to position [1057, 0]
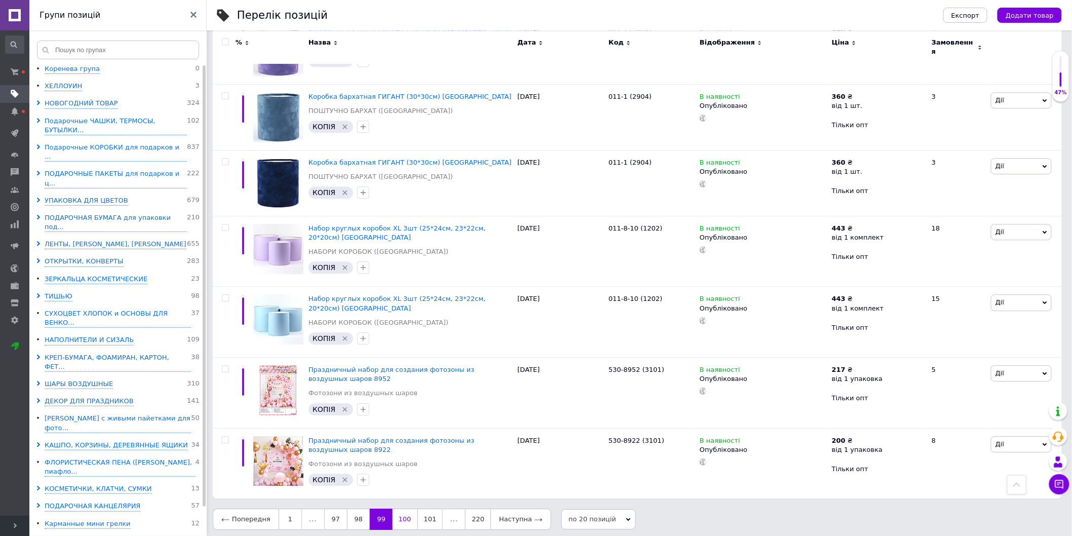
click at [396, 514] on link "100" at bounding box center [405, 519] width 25 height 21
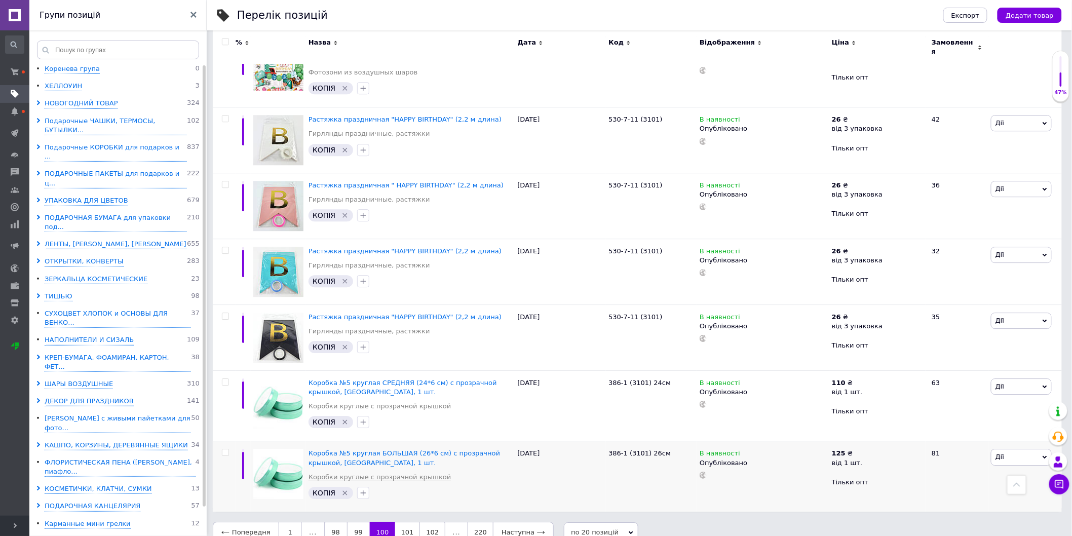
scroll to position [1106, 0]
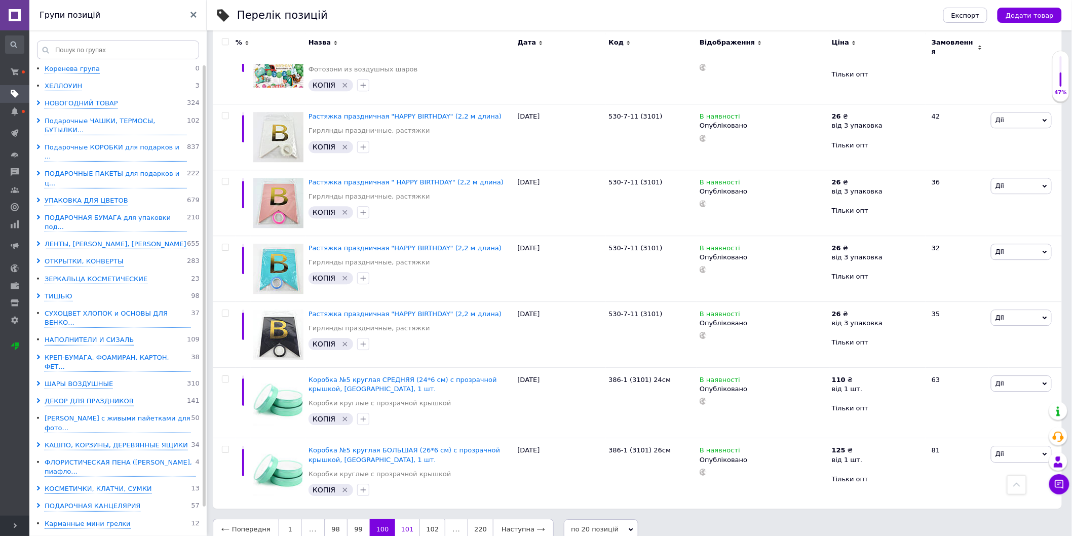
click at [396, 519] on link "101" at bounding box center [407, 529] width 25 height 21
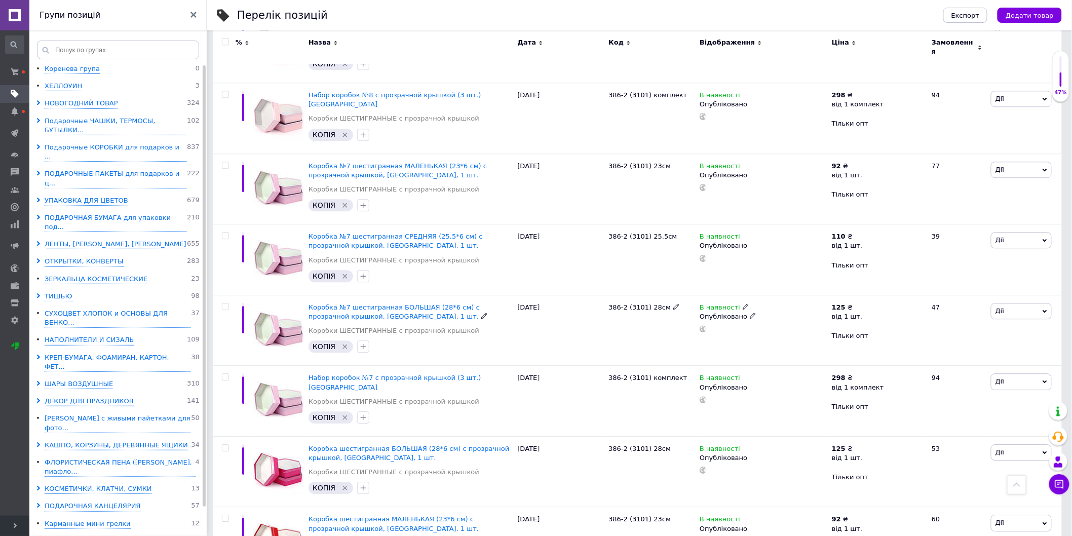
scroll to position [1115, 0]
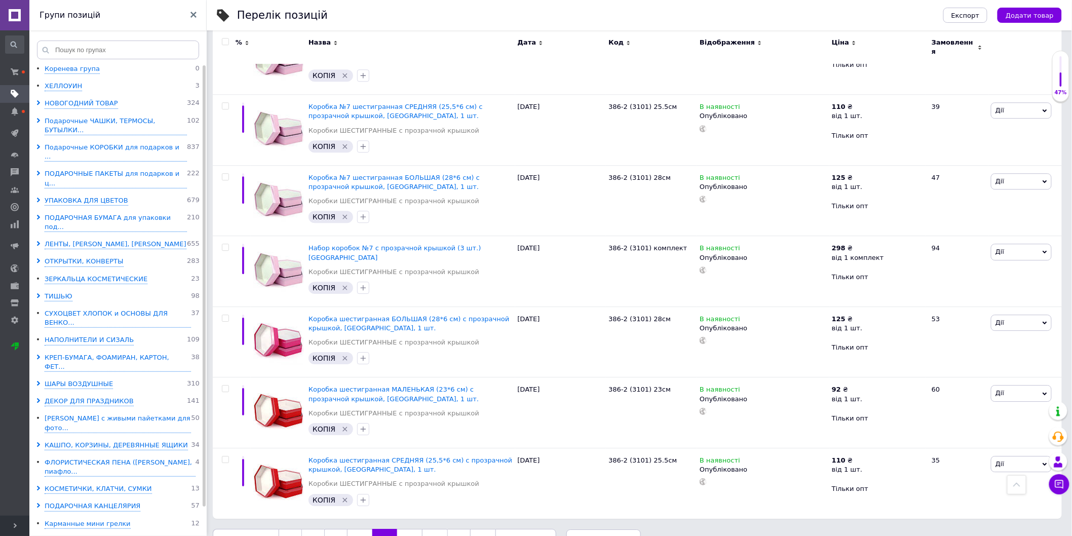
click at [406, 529] on link "102" at bounding box center [409, 539] width 25 height 21
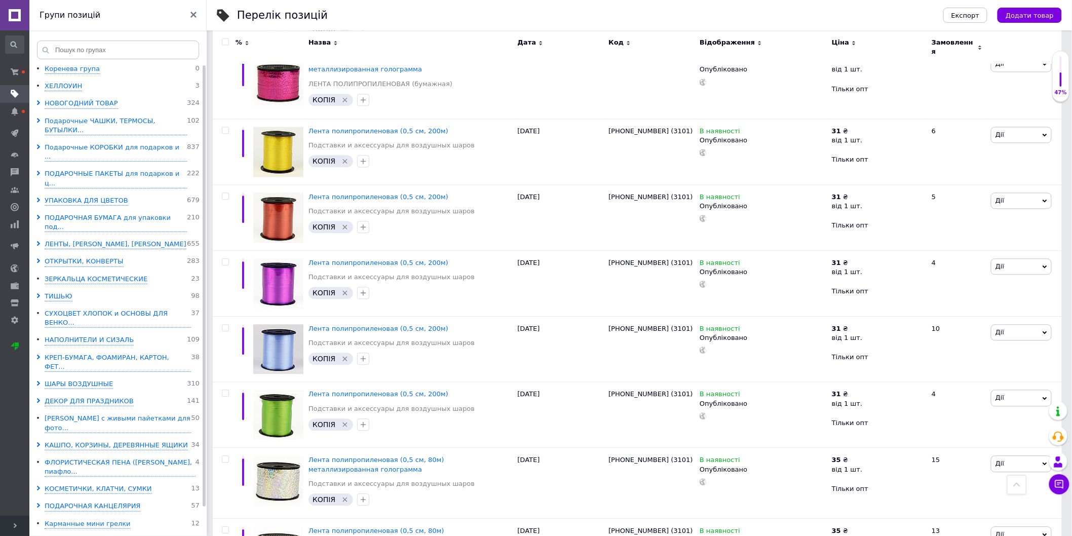
scroll to position [1082, 0]
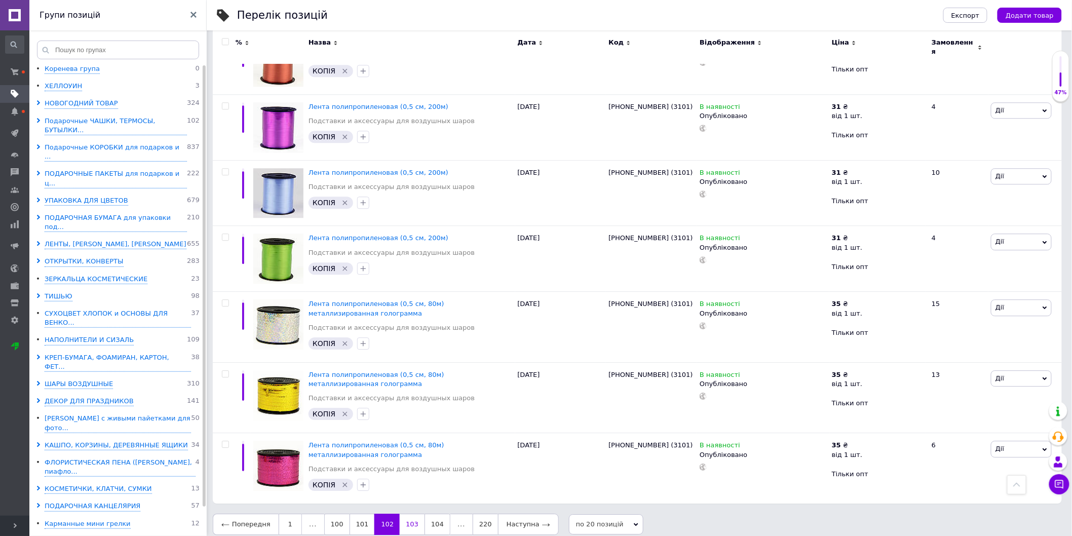
click at [403, 514] on link "103" at bounding box center [412, 524] width 25 height 21
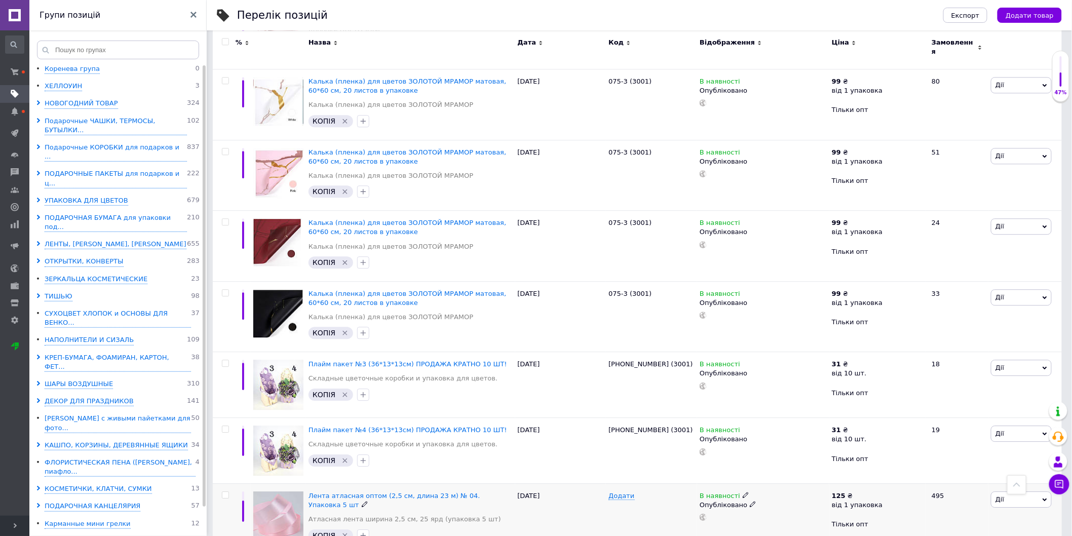
scroll to position [1072, 0]
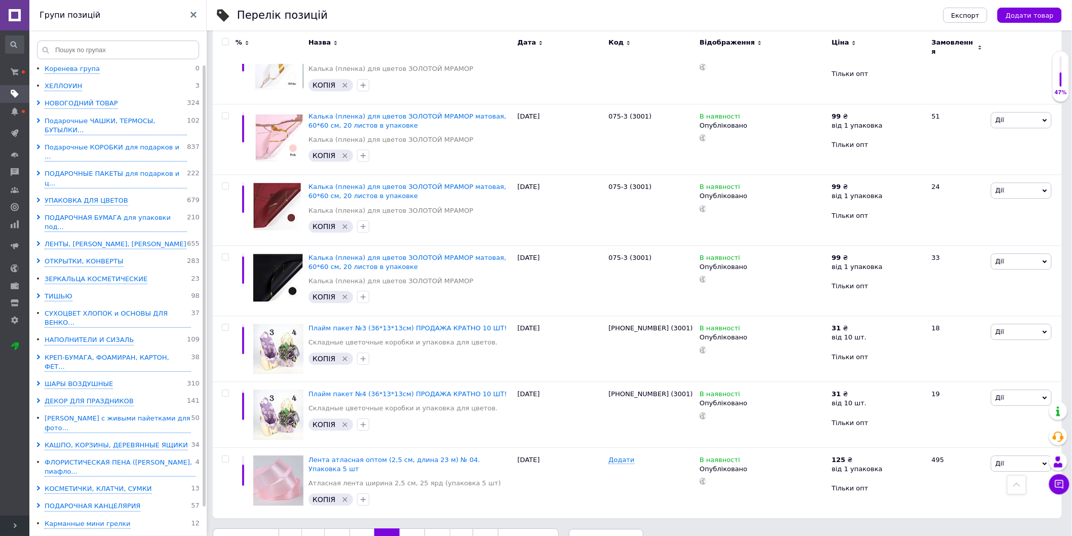
click at [405, 529] on link "104" at bounding box center [412, 539] width 25 height 21
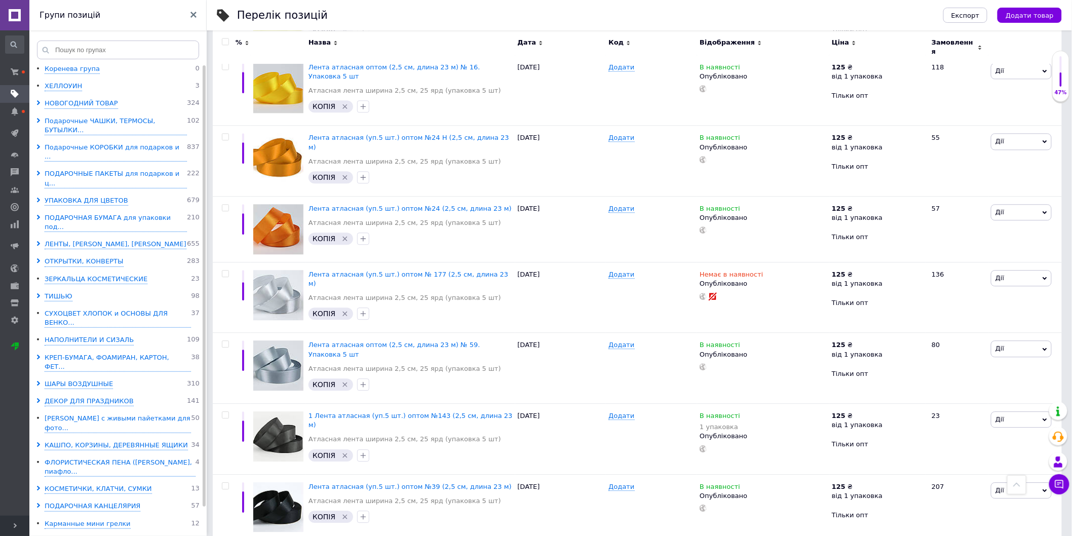
scroll to position [869, 0]
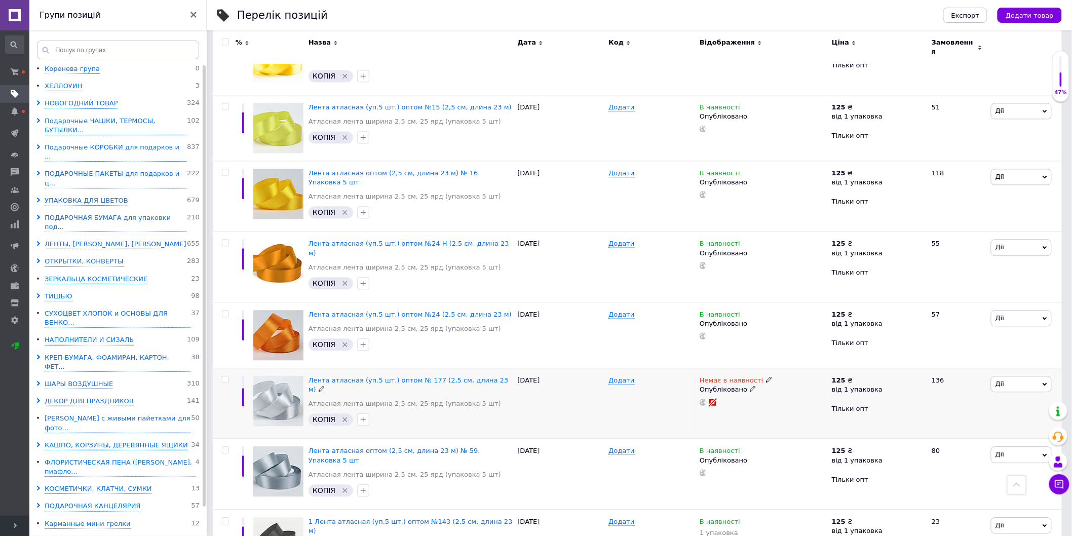
click at [750, 386] on icon at bounding box center [753, 389] width 6 height 6
click at [720, 416] on li "Чернетка" at bounding box center [761, 423] width 131 height 14
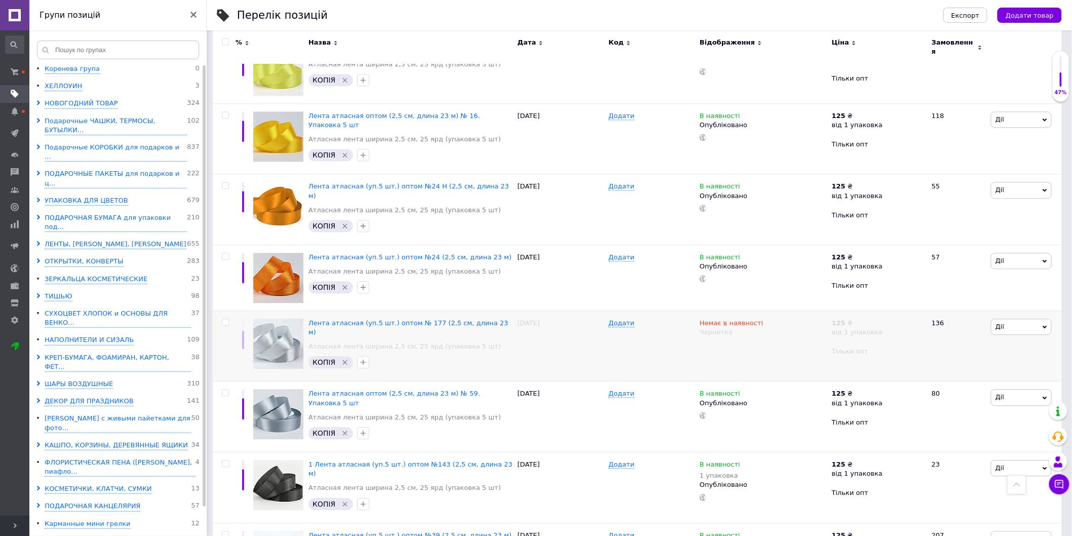
scroll to position [1037, 0]
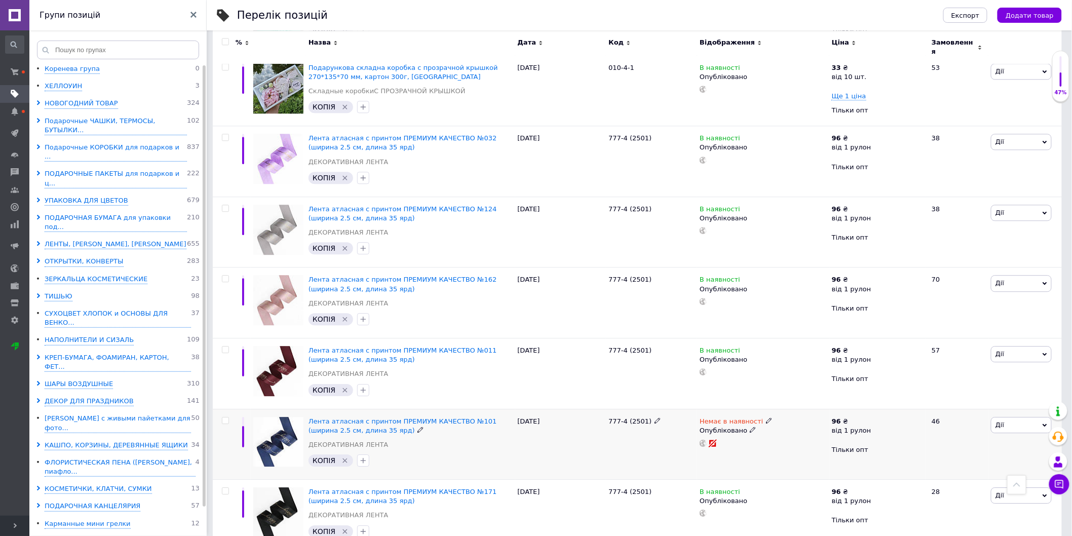
click at [750, 427] on icon at bounding box center [753, 430] width 6 height 6
click at [708, 457] on li "Чернетка" at bounding box center [761, 464] width 131 height 14
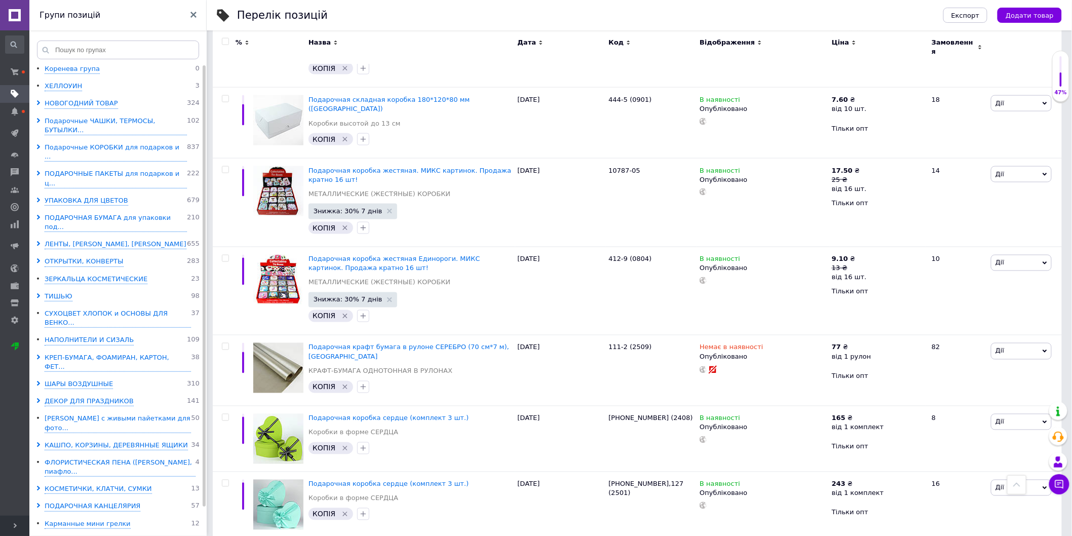
scroll to position [413, 0]
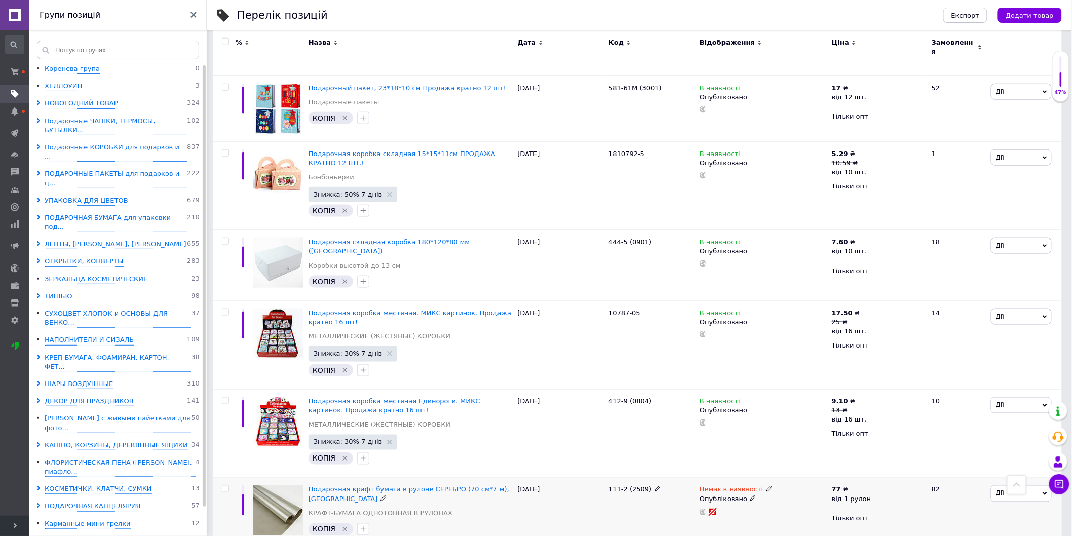
click at [750, 496] on icon at bounding box center [753, 499] width 6 height 6
click at [713, 526] on li "Чернетка" at bounding box center [761, 533] width 131 height 14
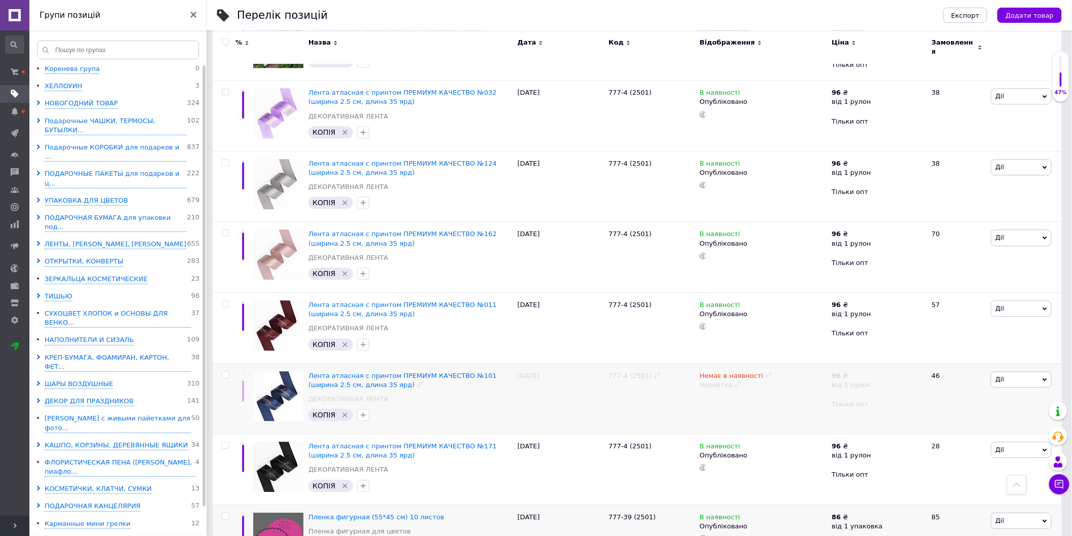
scroll to position [1144, 0]
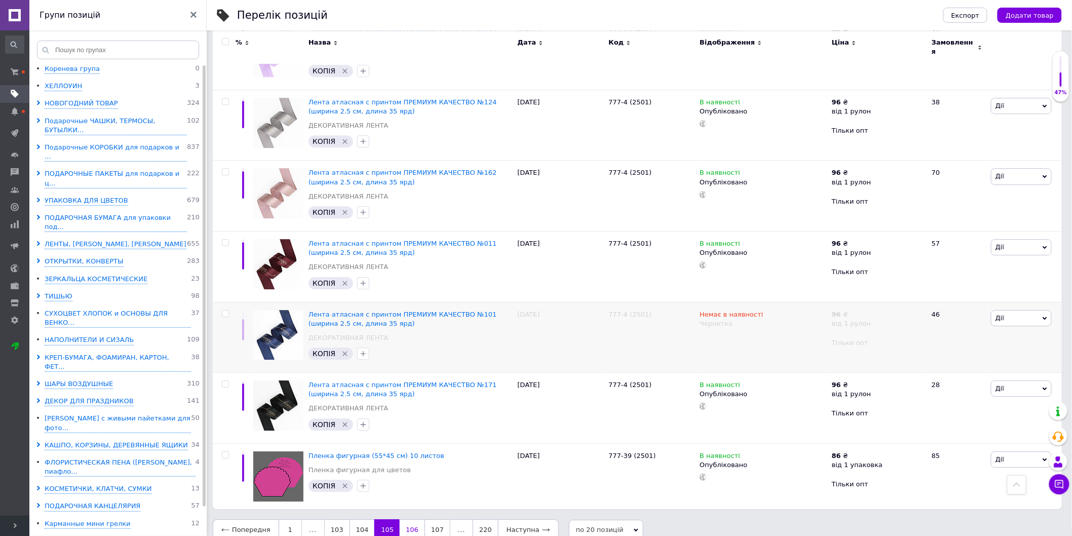
click at [401, 519] on link "106" at bounding box center [412, 529] width 25 height 21
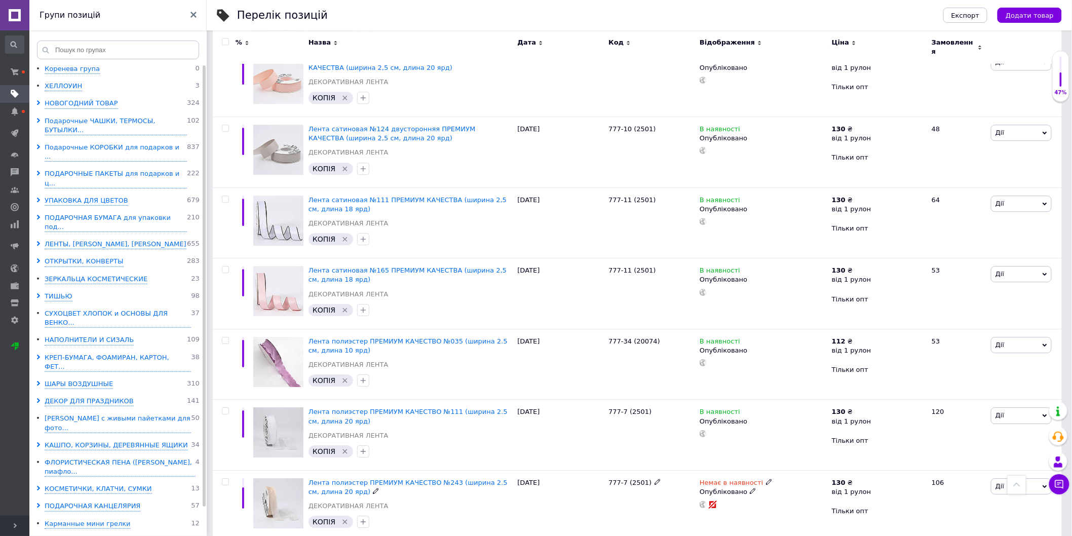
scroll to position [1133, 0]
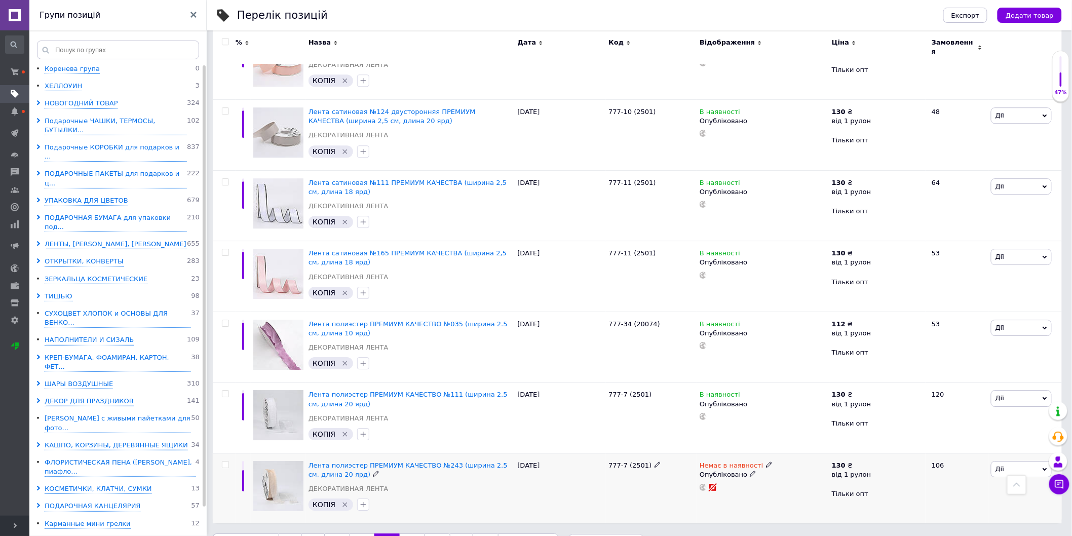
click at [750, 471] on icon at bounding box center [753, 474] width 6 height 6
click at [712, 501] on li "Чернетка" at bounding box center [761, 508] width 131 height 14
click at [400, 534] on link "107" at bounding box center [412, 544] width 25 height 21
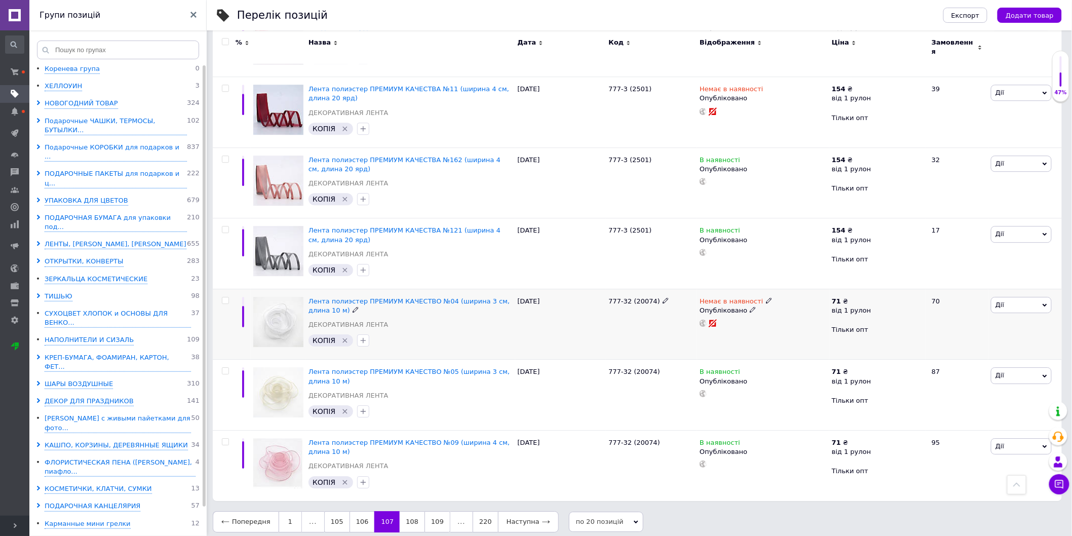
click at [750, 307] on icon at bounding box center [753, 310] width 6 height 6
click at [728, 337] on li "Чернетка" at bounding box center [761, 344] width 131 height 14
click at [750, 94] on icon at bounding box center [753, 97] width 6 height 6
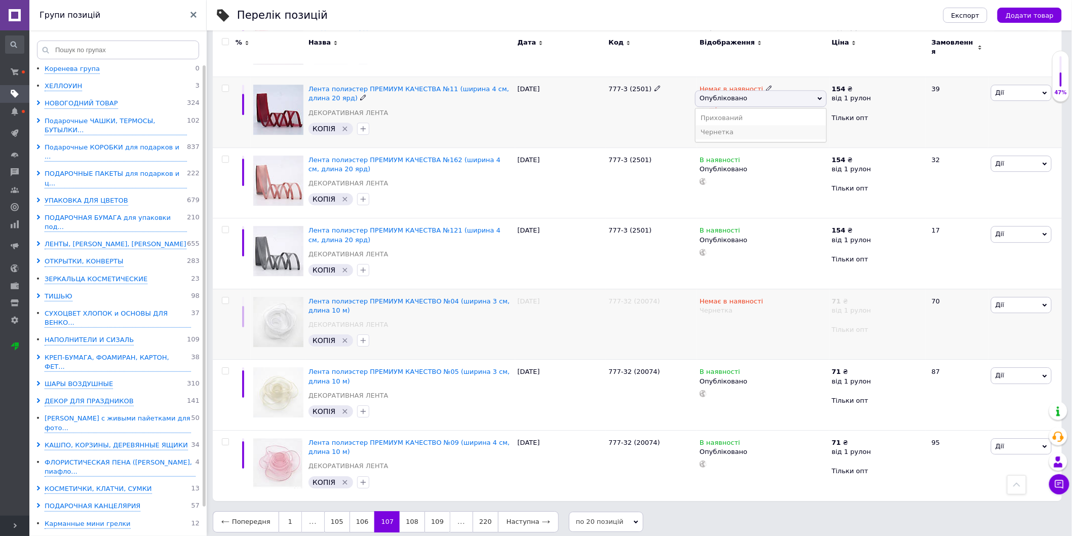
click at [725, 128] on li "Чернетка" at bounding box center [761, 132] width 131 height 14
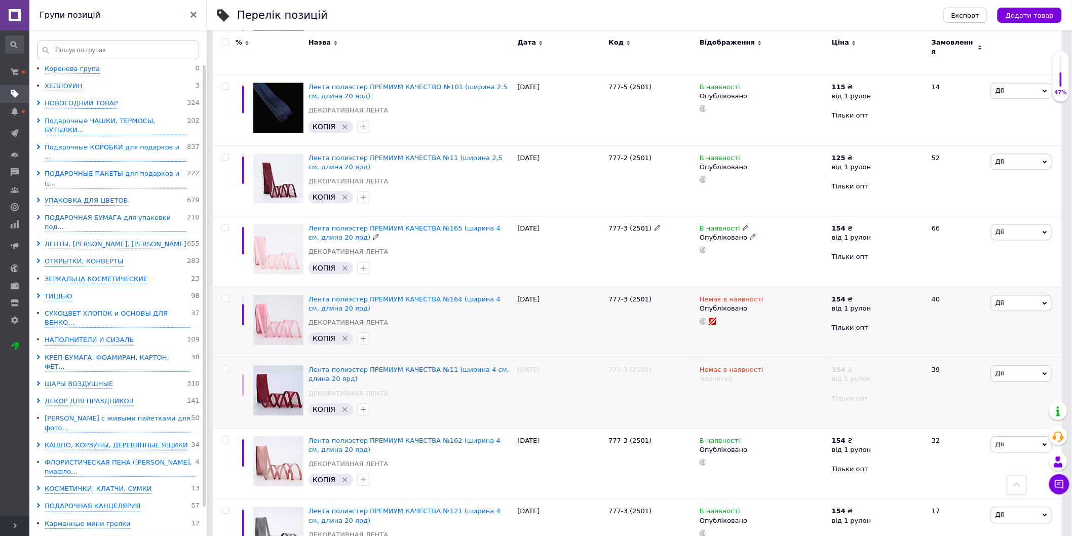
scroll to position [852, 0]
click at [750, 306] on use at bounding box center [753, 309] width 6 height 6
click at [722, 336] on li "Чернетка" at bounding box center [761, 343] width 131 height 14
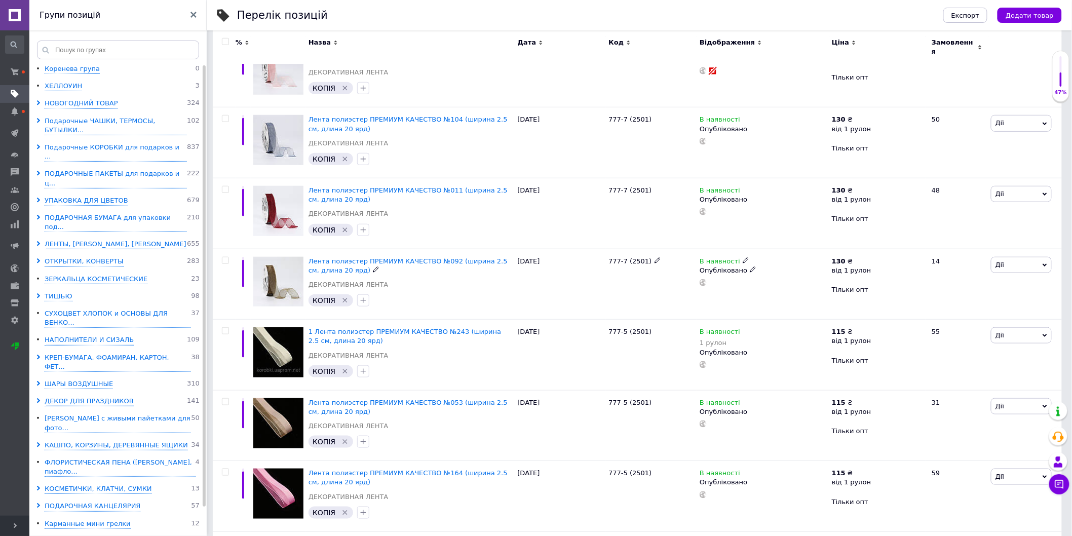
scroll to position [176, 0]
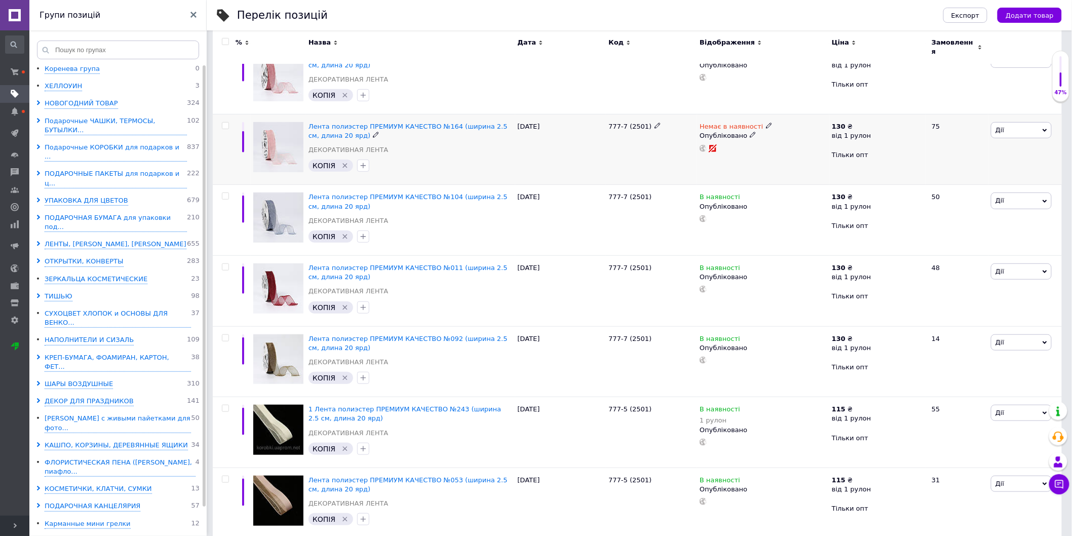
click at [750, 132] on icon at bounding box center [753, 135] width 6 height 6
click at [721, 162] on li "Чернетка" at bounding box center [761, 169] width 131 height 14
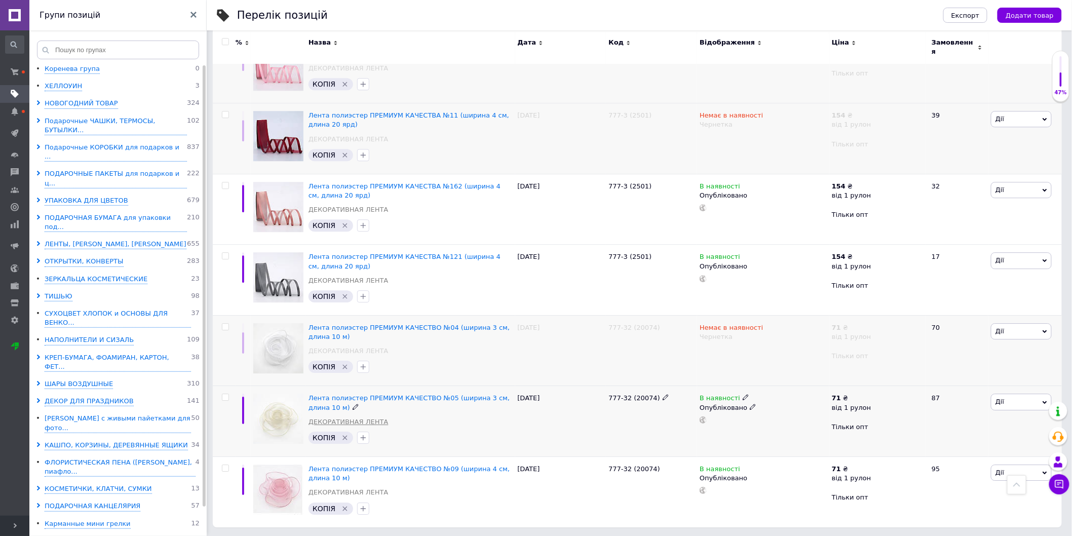
scroll to position [1135, 0]
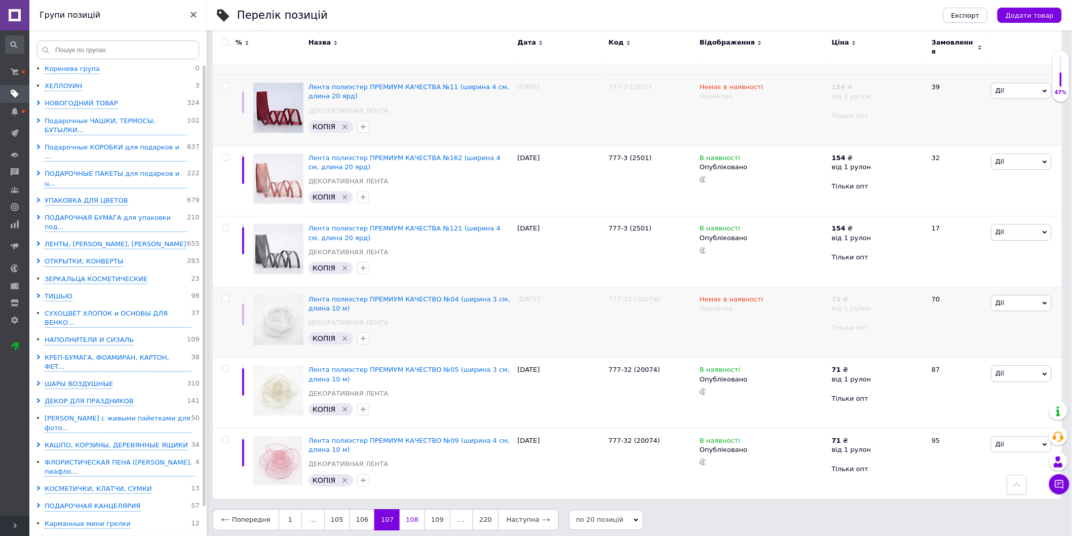
click at [400, 513] on link "108" at bounding box center [412, 519] width 25 height 21
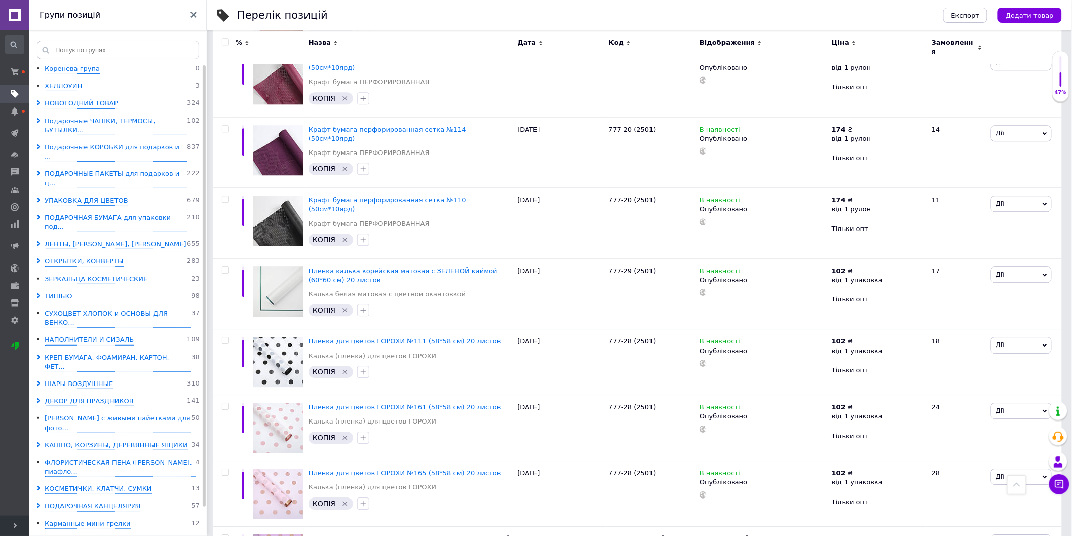
scroll to position [1042, 0]
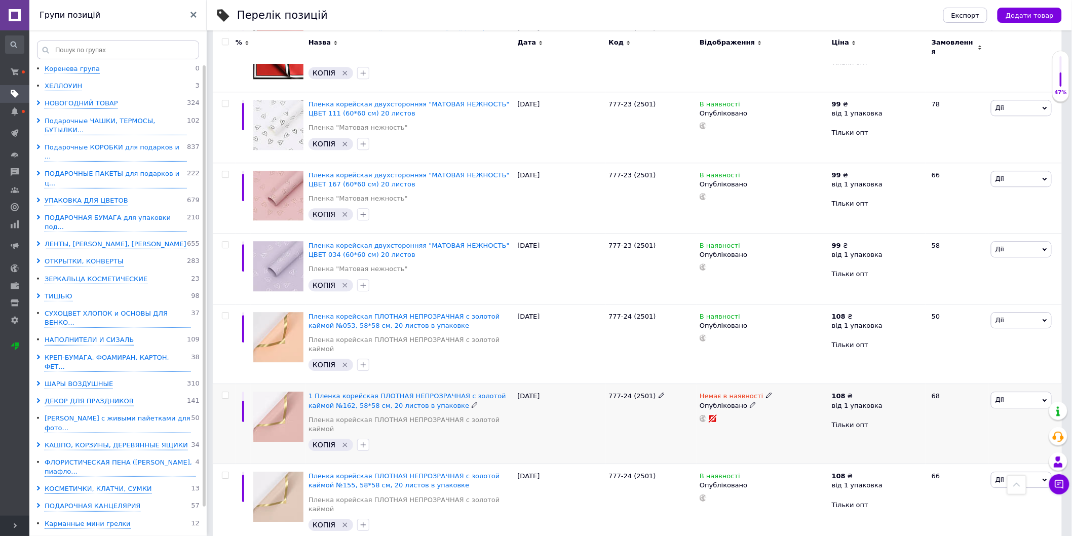
click at [750, 402] on use at bounding box center [753, 405] width 6 height 6
click at [722, 432] on li "Чернетка" at bounding box center [761, 439] width 131 height 14
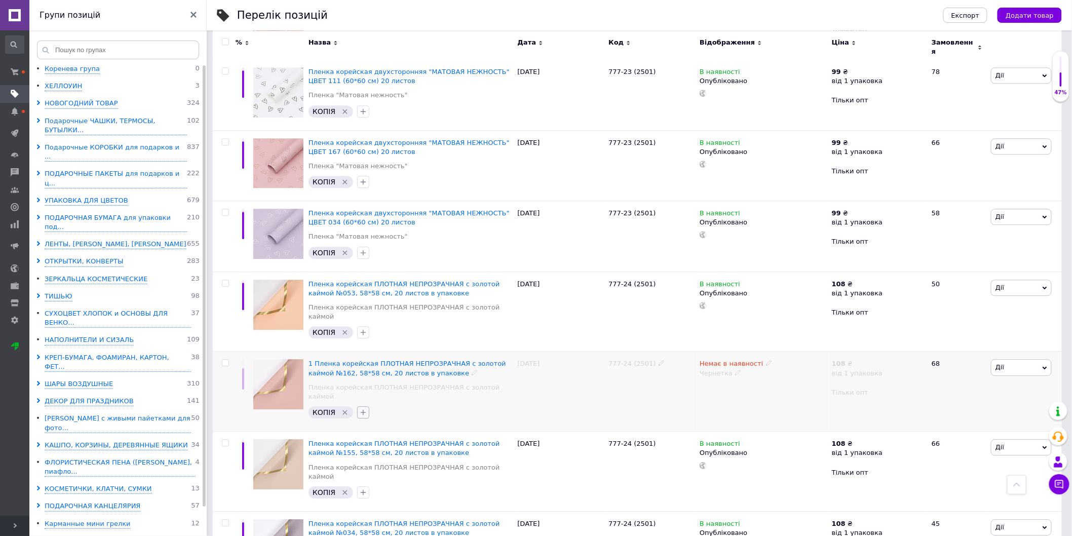
scroll to position [1130, 0]
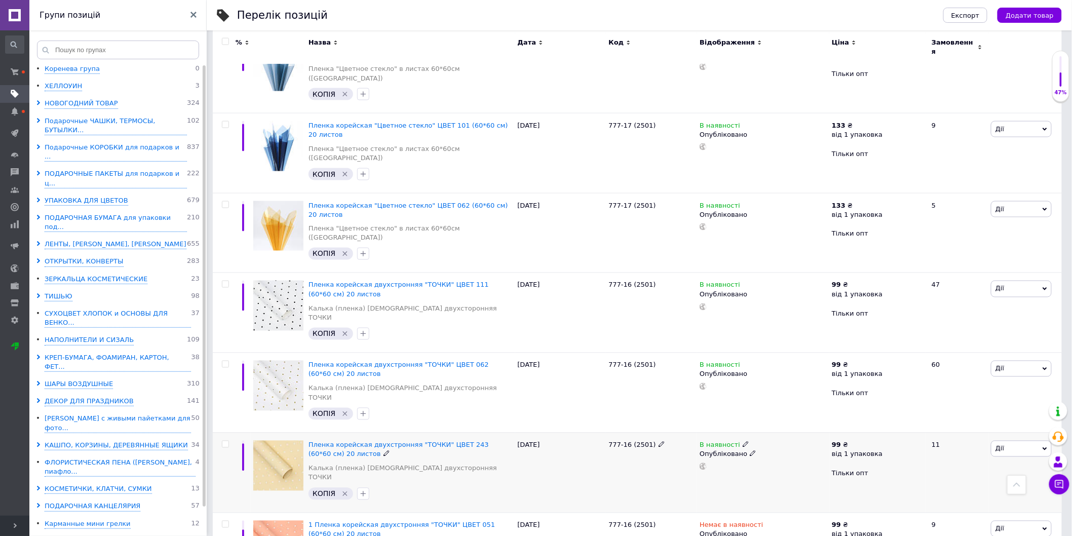
scroll to position [477, 0]
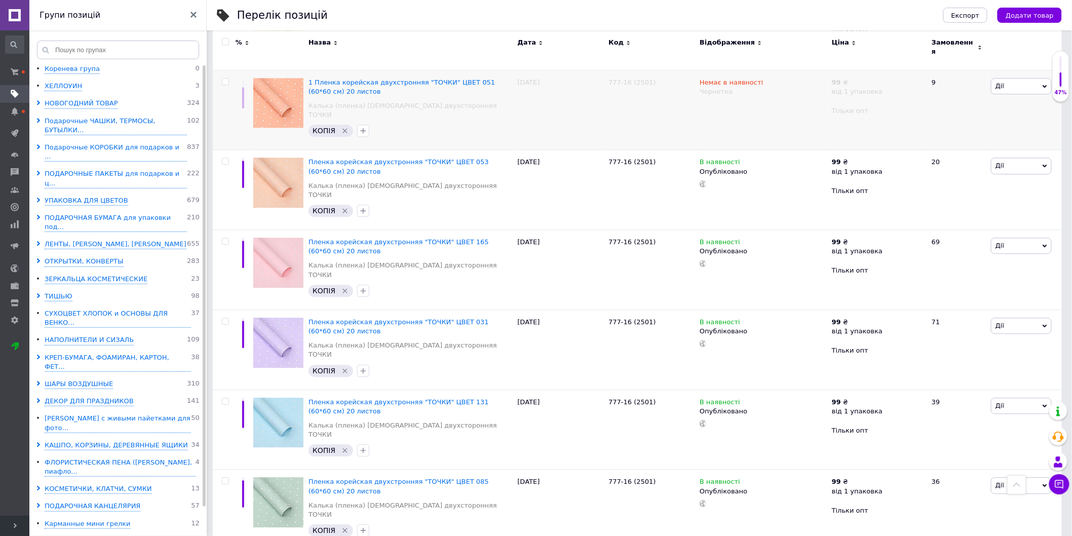
scroll to position [1096, 0]
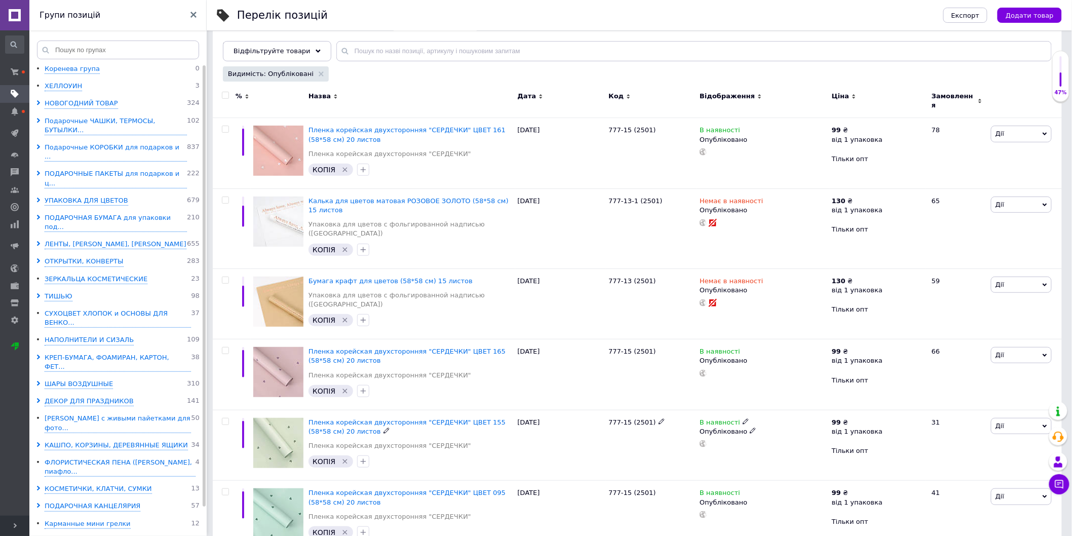
scroll to position [68, 0]
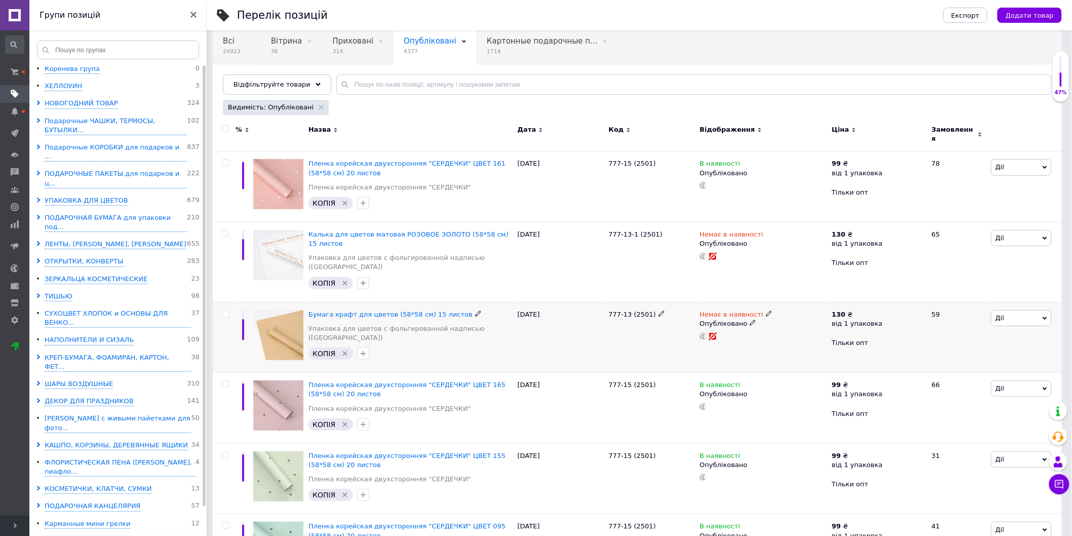
click at [750, 320] on icon at bounding box center [753, 323] width 6 height 6
click at [720, 350] on li "Чернетка" at bounding box center [761, 357] width 131 height 14
click at [750, 240] on icon at bounding box center [753, 243] width 6 height 6
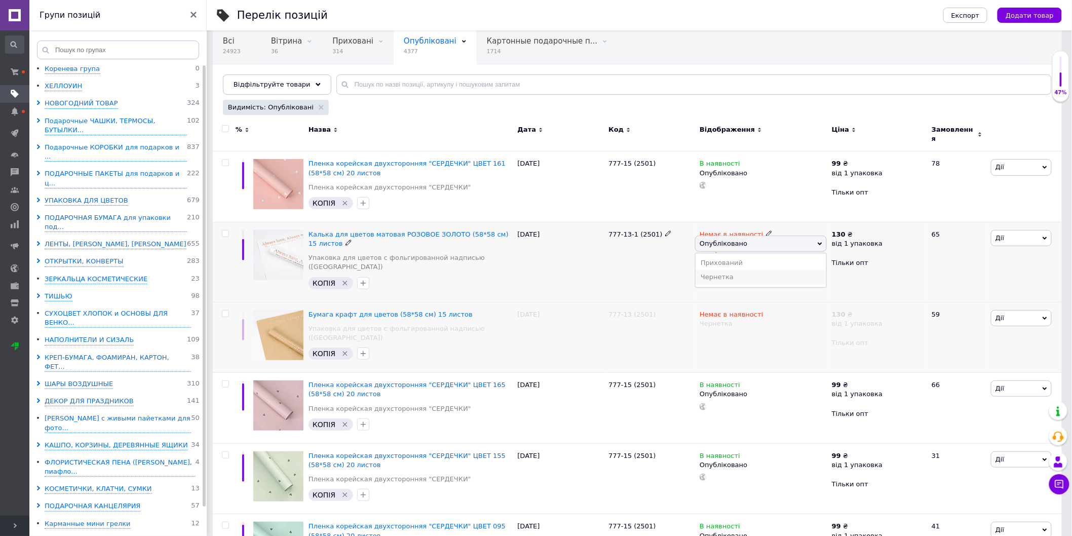
click at [713, 274] on li "Чернетка" at bounding box center [761, 277] width 131 height 14
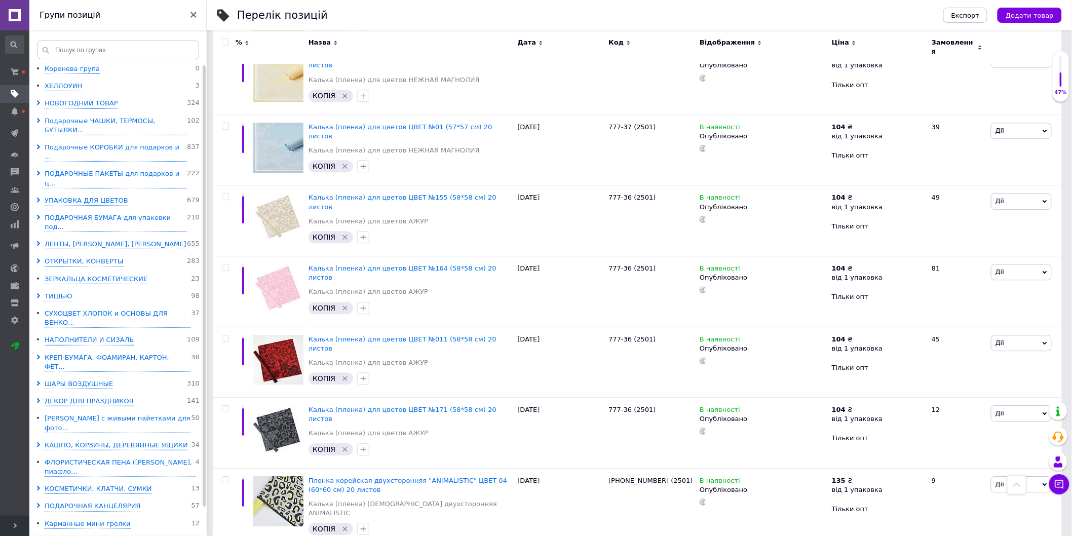
scroll to position [1082, 0]
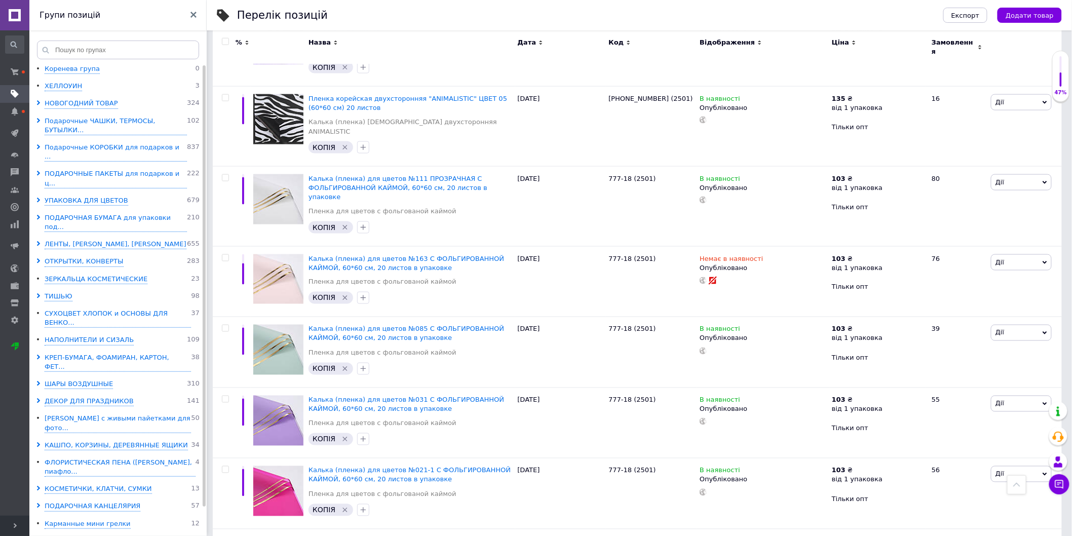
scroll to position [294, 0]
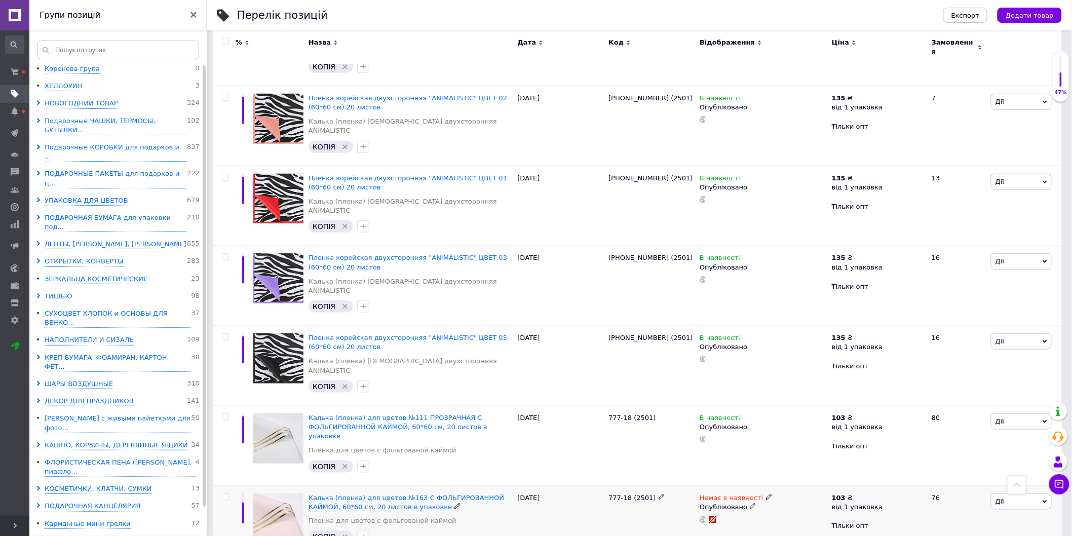
click at [750, 503] on icon at bounding box center [753, 506] width 6 height 6
click at [710, 534] on li "Чернетка" at bounding box center [761, 541] width 131 height 14
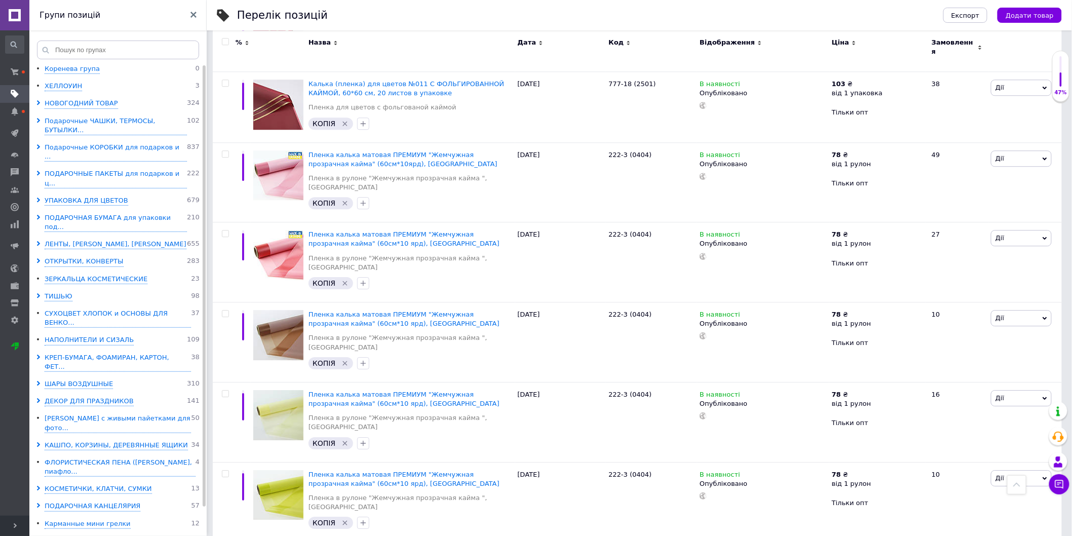
scroll to position [1135, 0]
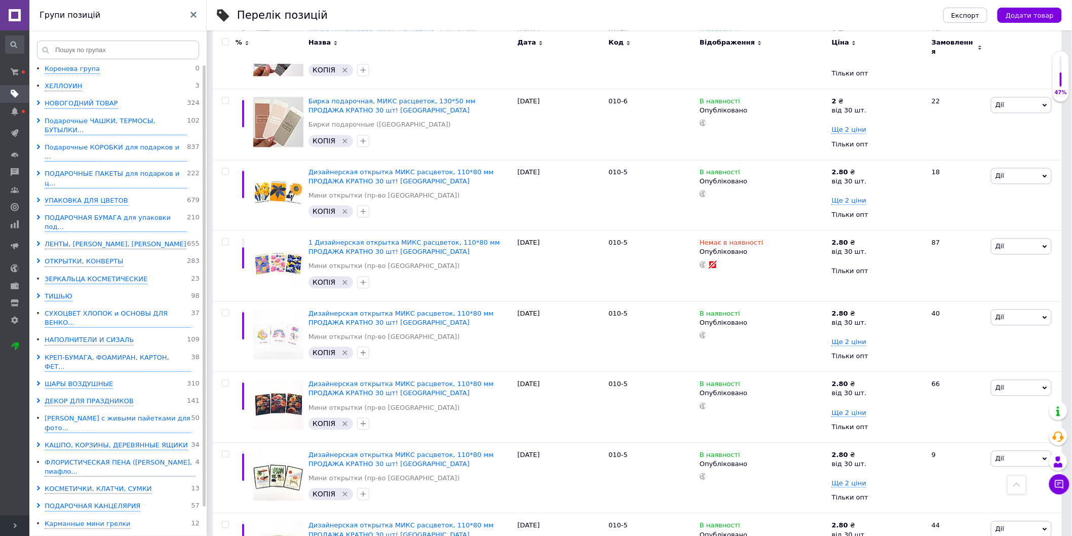
scroll to position [685, 0]
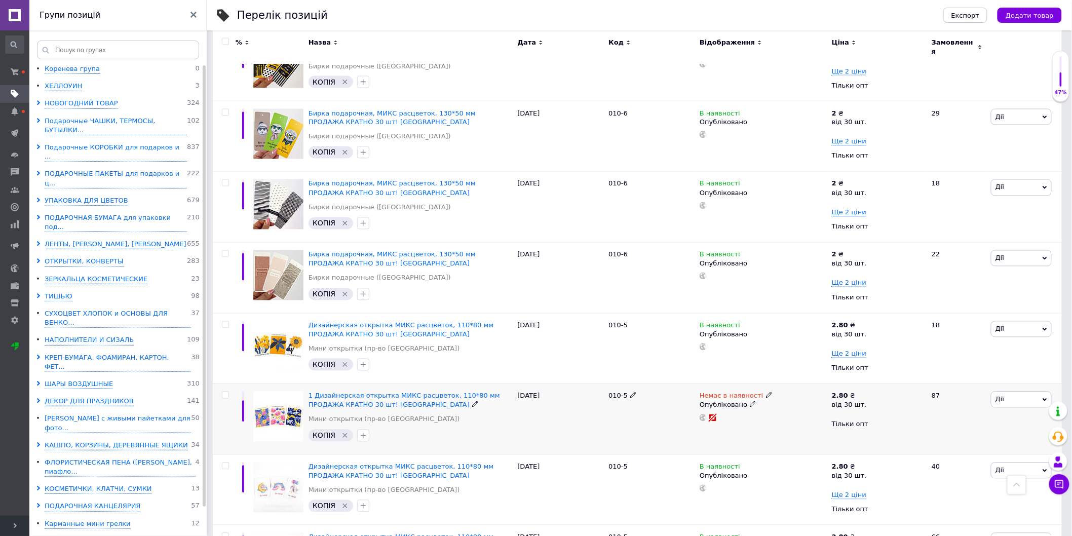
click at [750, 401] on icon at bounding box center [753, 404] width 6 height 6
click at [714, 432] on li "Чернетка" at bounding box center [761, 439] width 131 height 14
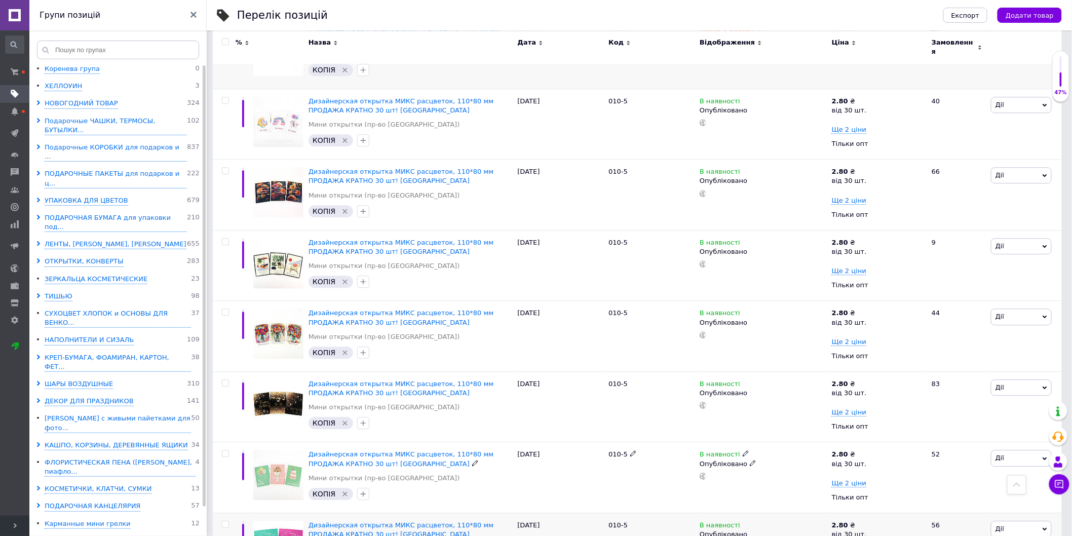
scroll to position [1135, 0]
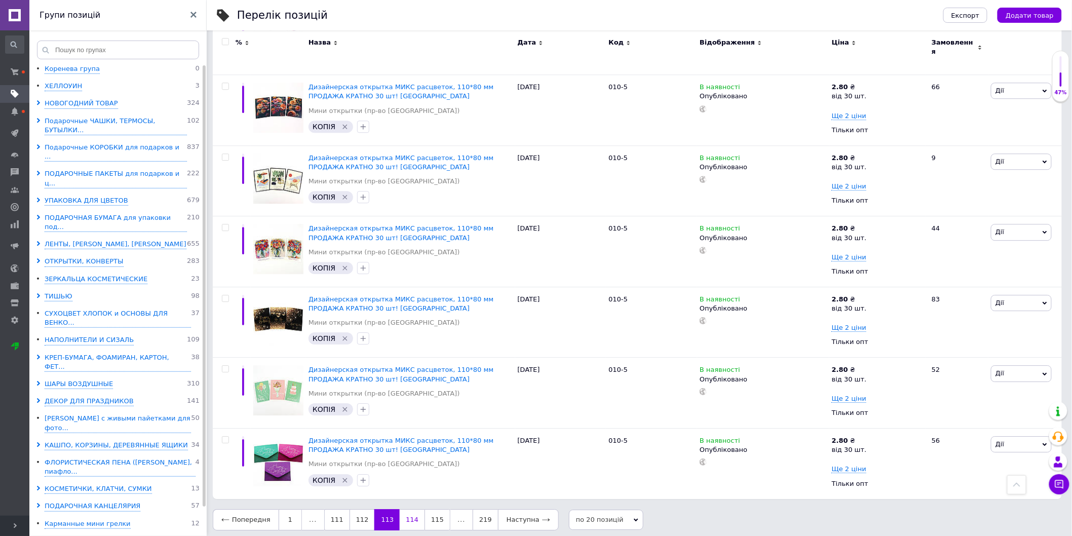
click at [405, 519] on link "114" at bounding box center [412, 519] width 25 height 21
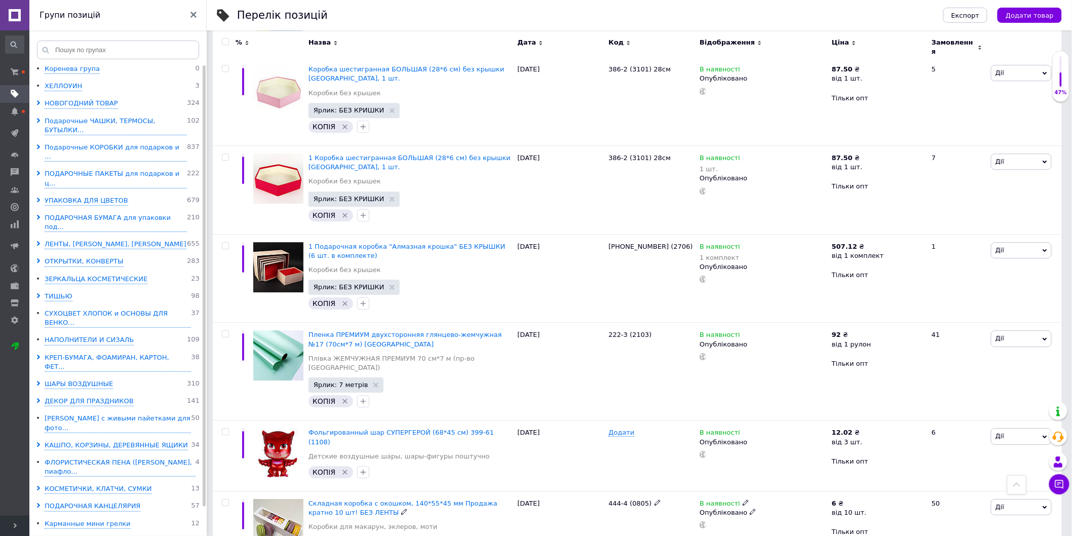
scroll to position [1148, 0]
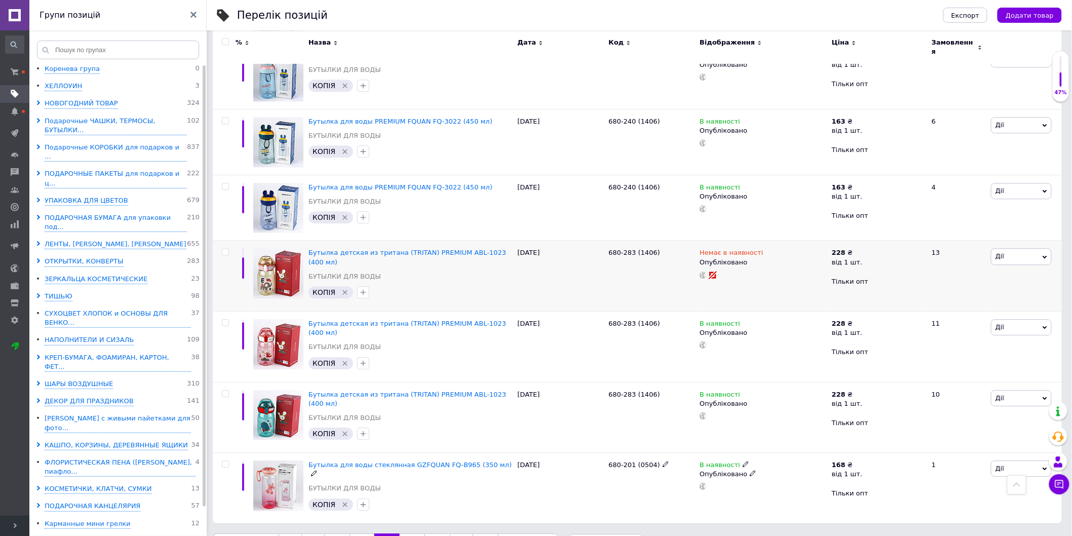
scroll to position [1072, 0]
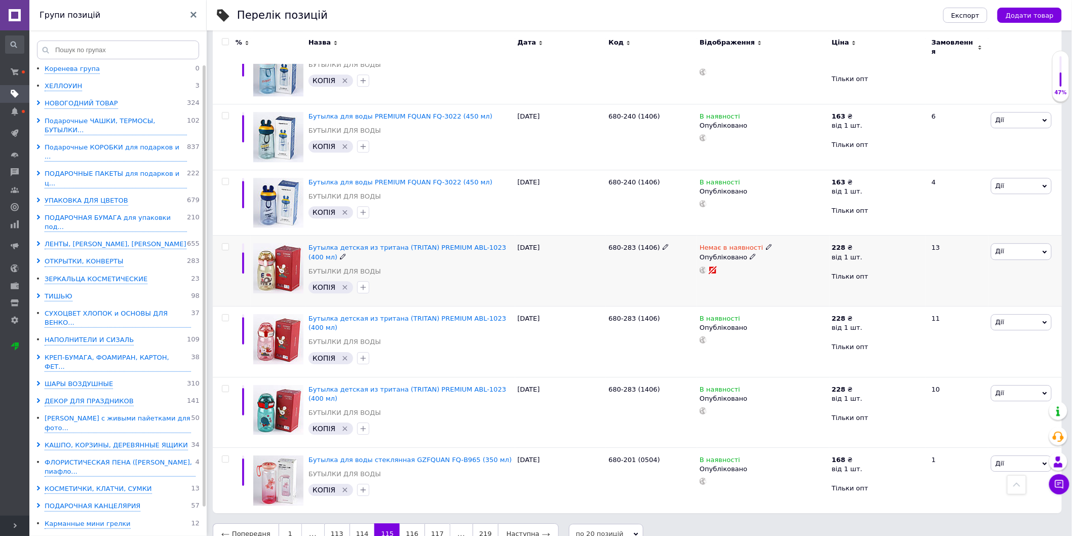
click at [750, 253] on use at bounding box center [753, 256] width 6 height 6
click at [722, 284] on li "Чернетка" at bounding box center [761, 291] width 131 height 14
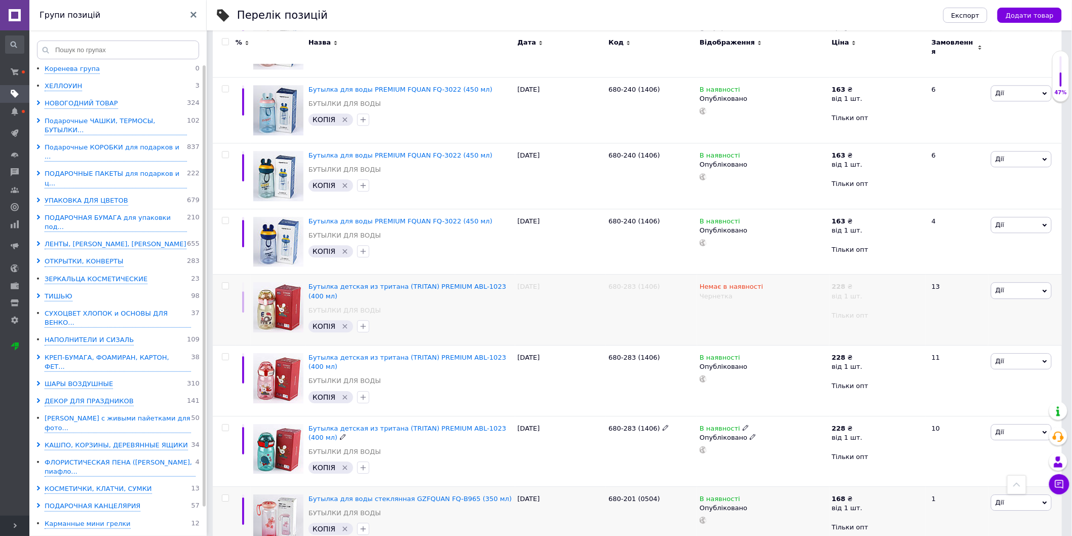
scroll to position [1067, 0]
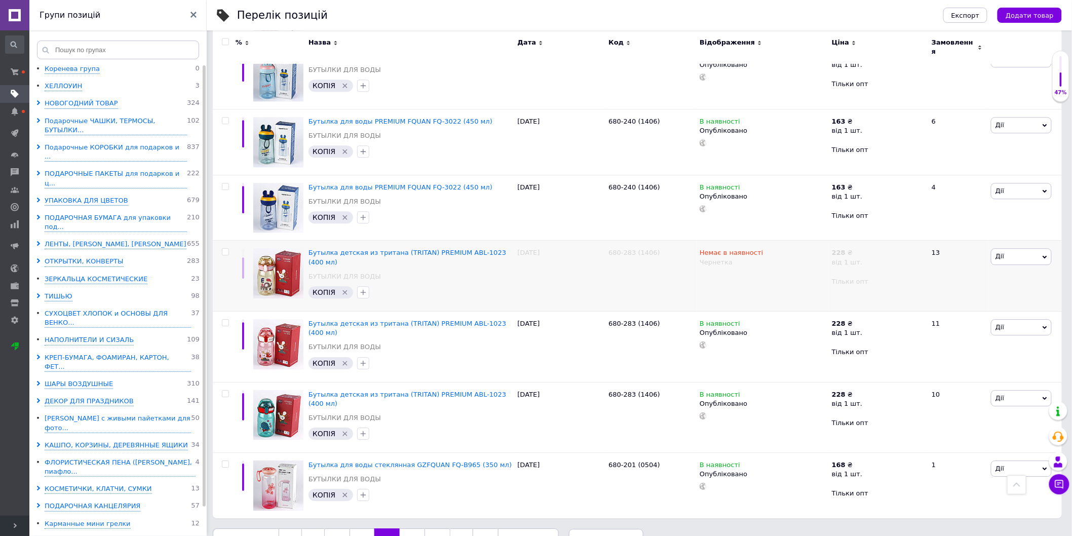
click at [400, 529] on link "116" at bounding box center [412, 539] width 25 height 21
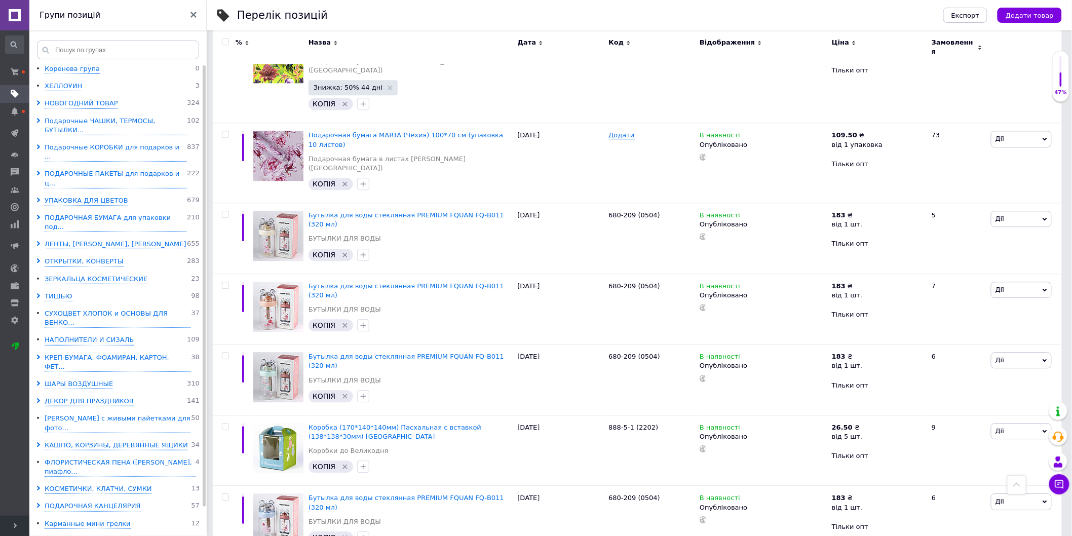
scroll to position [1095, 0]
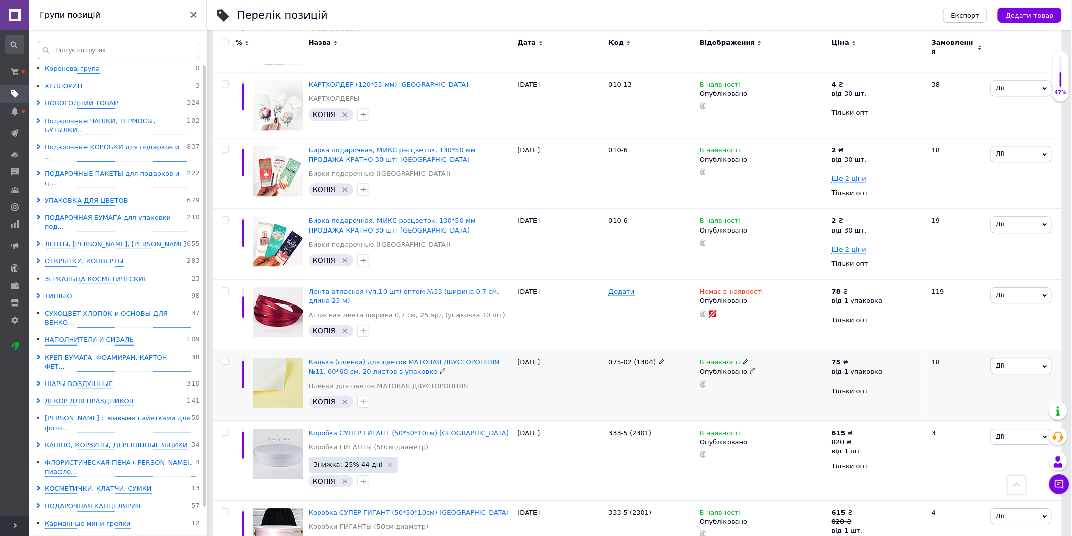
scroll to position [910, 0]
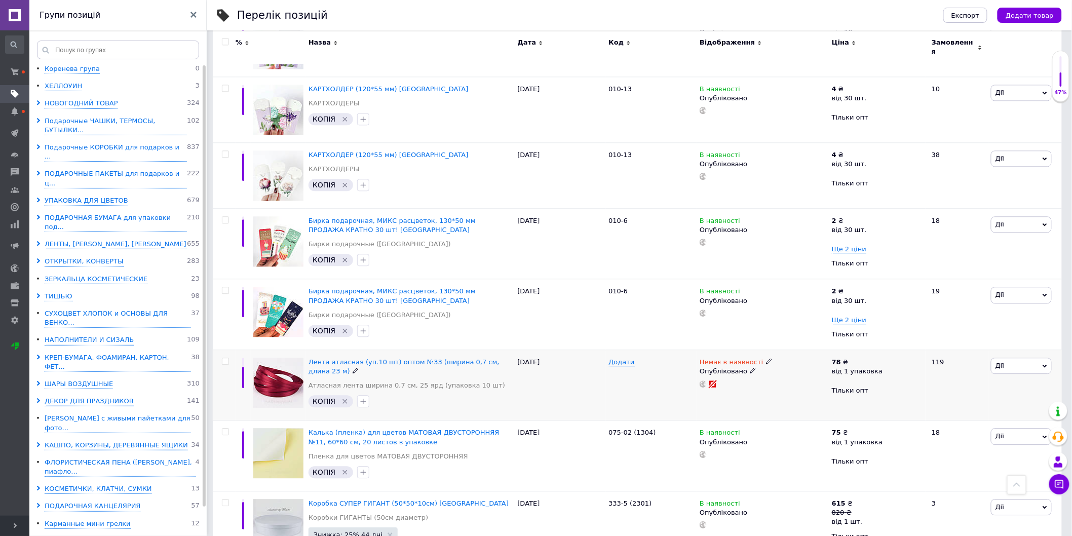
click at [748, 361] on span "Немає в наявності" at bounding box center [731, 363] width 63 height 11
click at [750, 367] on icon at bounding box center [753, 370] width 6 height 6
click at [730, 399] on li "Чернетка" at bounding box center [761, 405] width 131 height 14
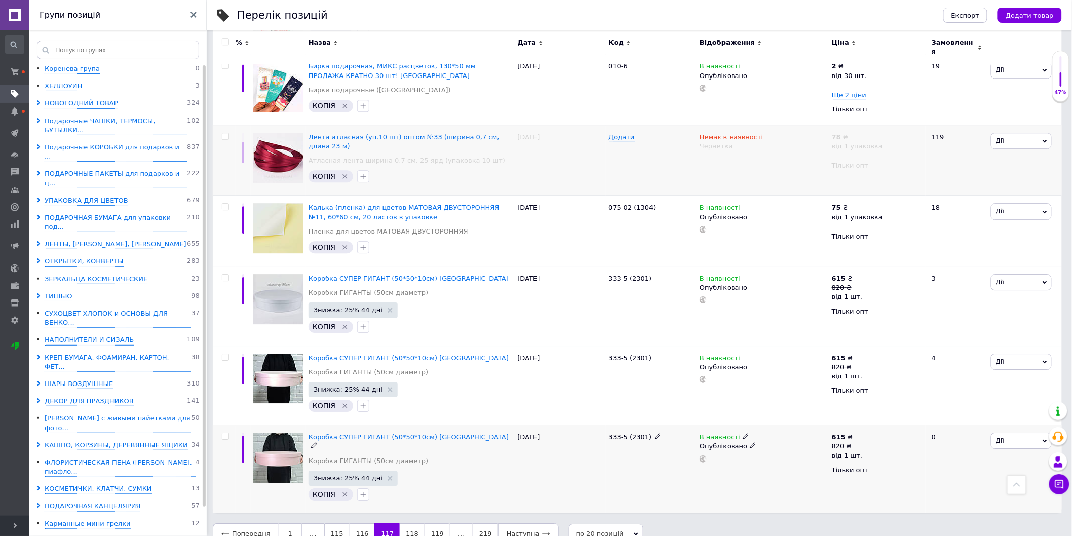
scroll to position [1136, 0]
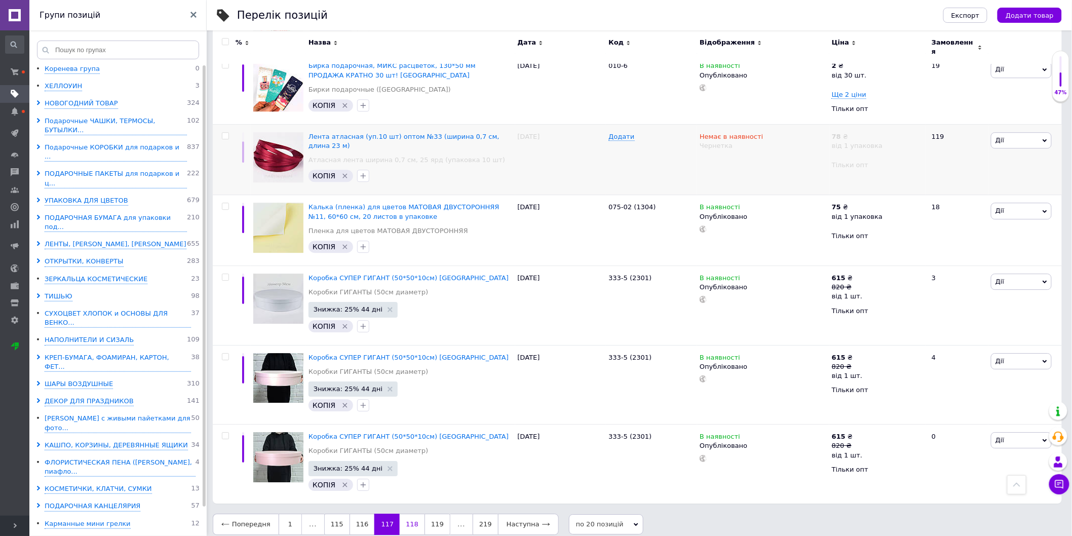
click at [406, 514] on link "118" at bounding box center [412, 524] width 25 height 21
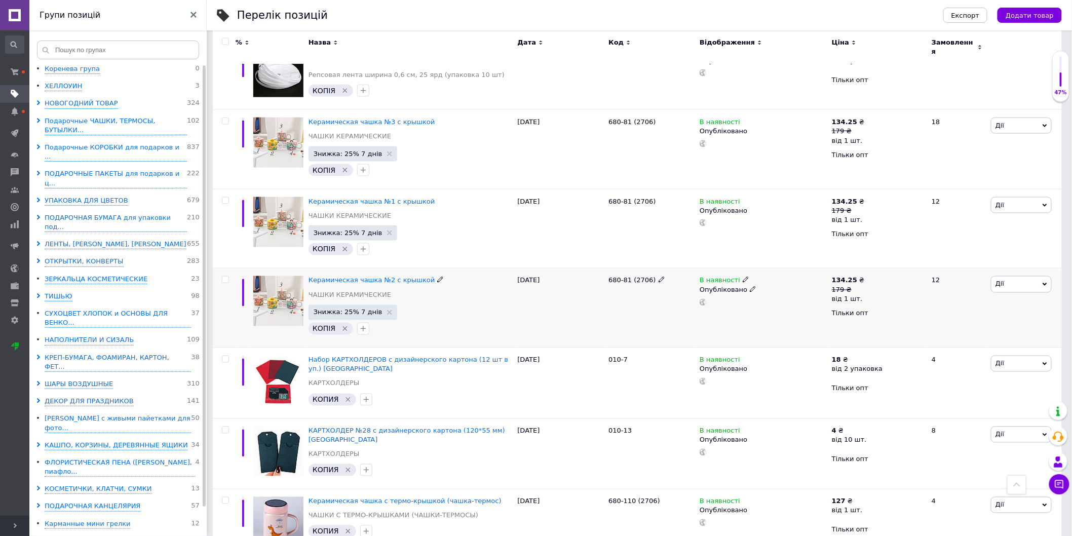
scroll to position [563, 0]
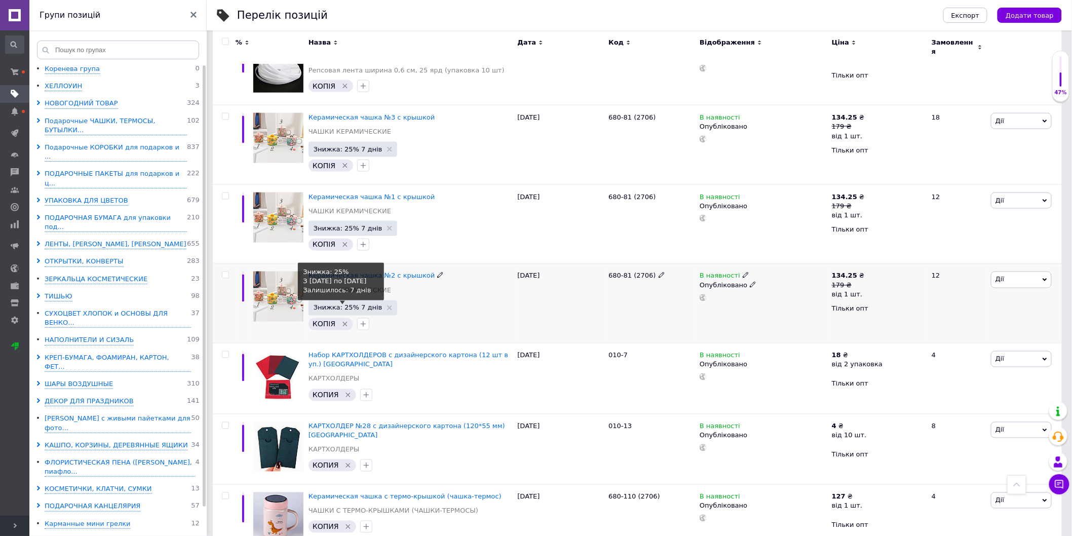
click at [341, 305] on span "Знижка: 25% 7 днів" at bounding box center [348, 308] width 69 height 7
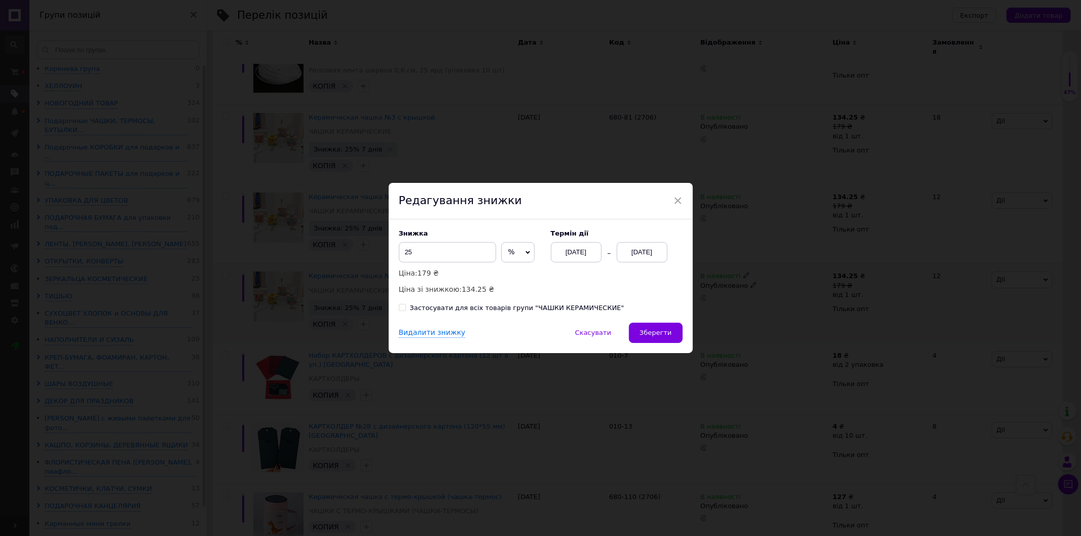
click at [565, 247] on div "[DATE]" at bounding box center [576, 252] width 51 height 20
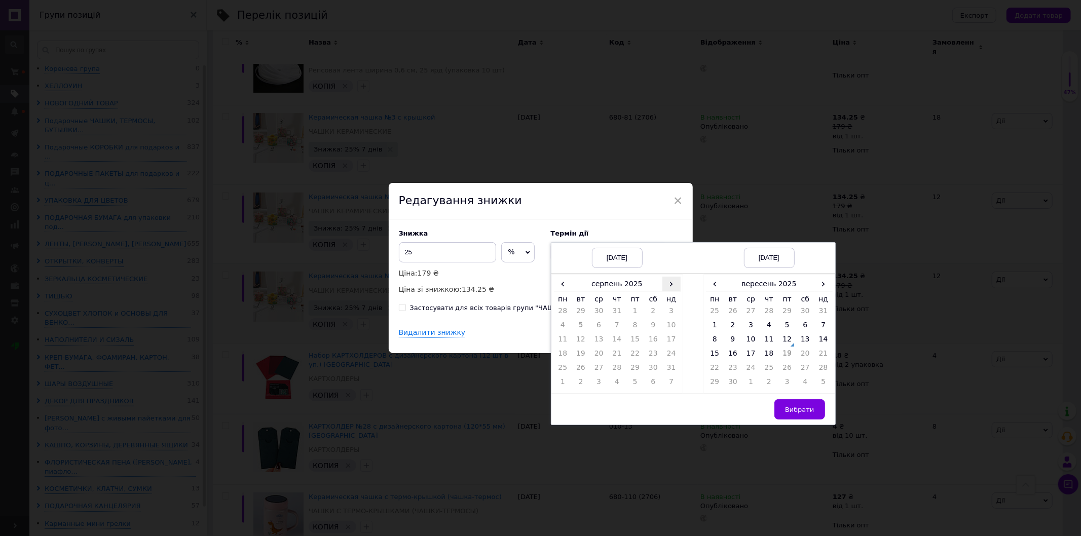
click at [673, 283] on span "›" at bounding box center [671, 284] width 18 height 15
click at [635, 340] on td "12" at bounding box center [635, 341] width 18 height 14
click at [820, 286] on span "›" at bounding box center [823, 284] width 18 height 15
click at [823, 354] on td "26" at bounding box center [823, 356] width 18 height 14
click at [797, 414] on span "Вибрати" at bounding box center [799, 410] width 29 height 8
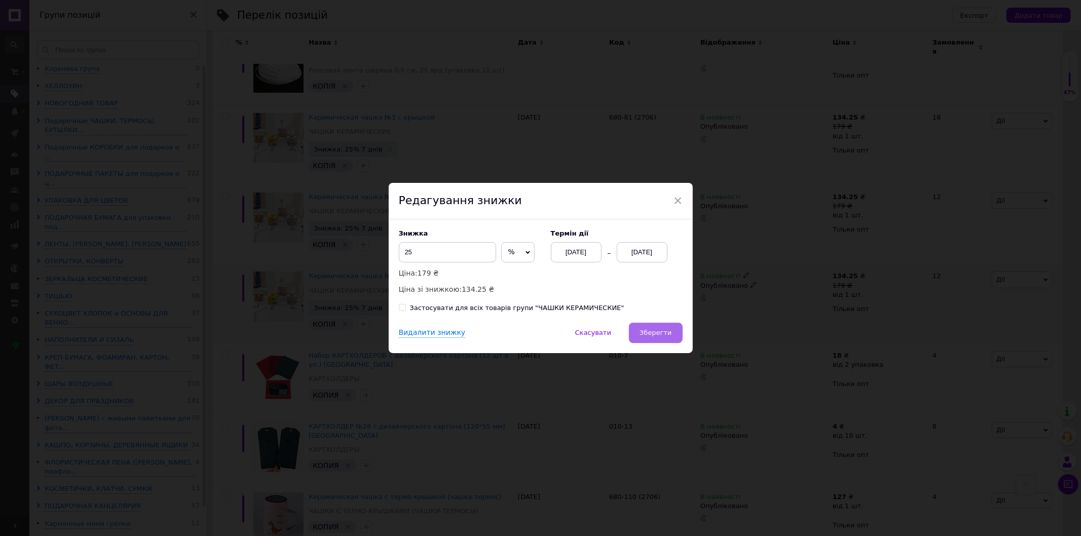
click at [644, 331] on span "Зберегти" at bounding box center [656, 333] width 32 height 8
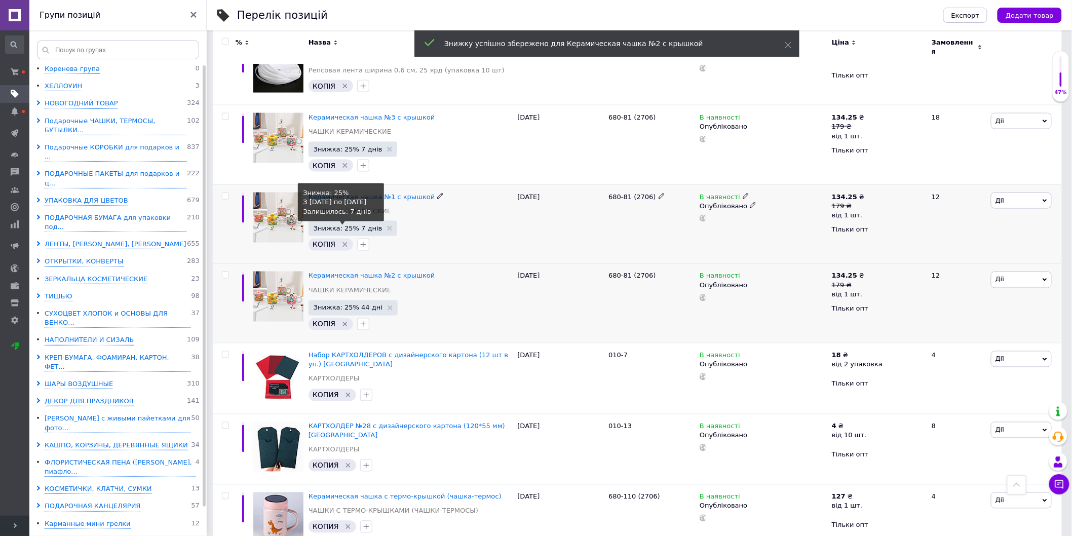
click at [354, 225] on span "Знижка: 25% 7 днів" at bounding box center [348, 228] width 69 height 7
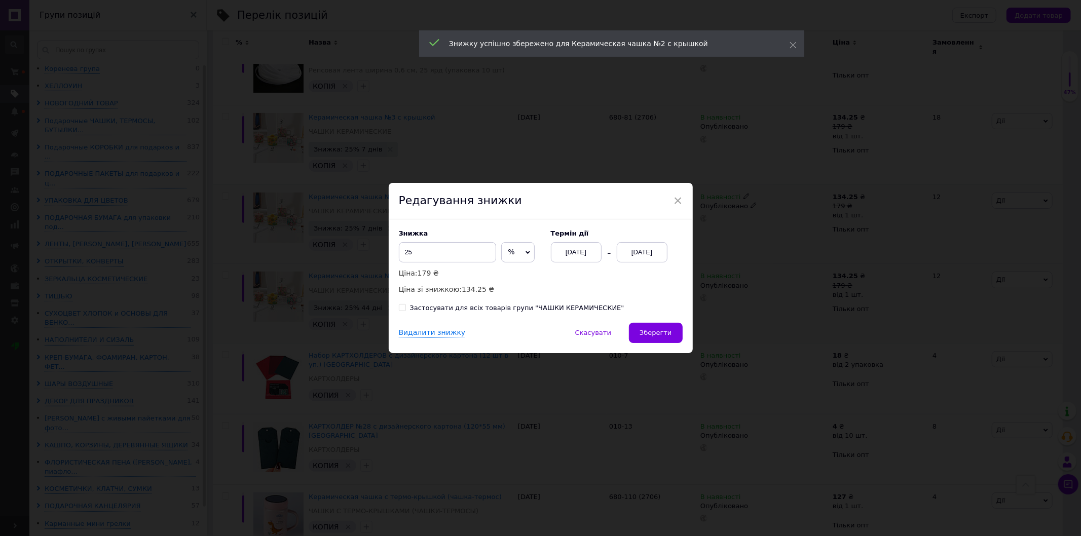
click at [588, 245] on div "[DATE]" at bounding box center [576, 252] width 51 height 20
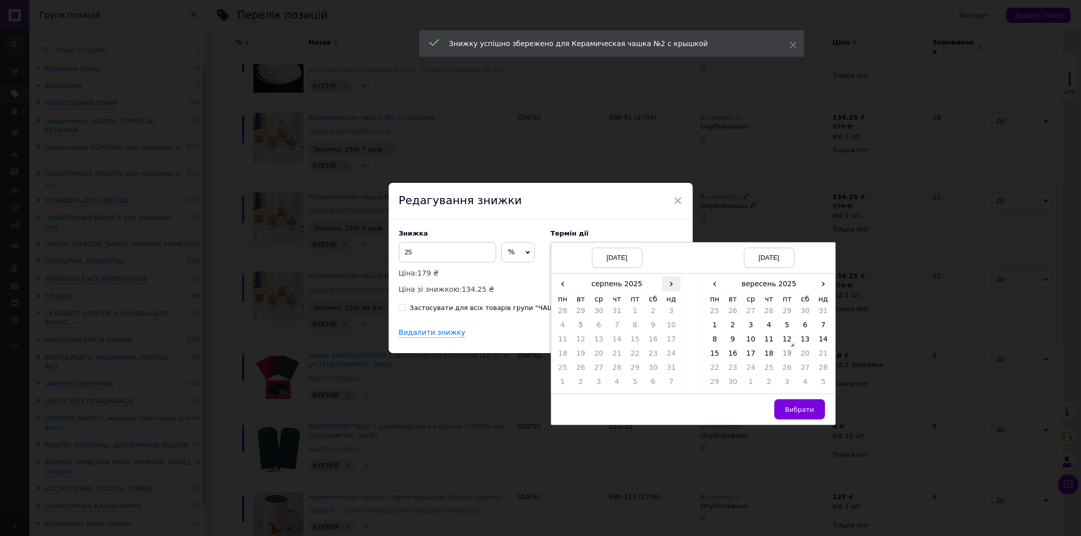
click at [677, 285] on span "›" at bounding box center [671, 284] width 18 height 15
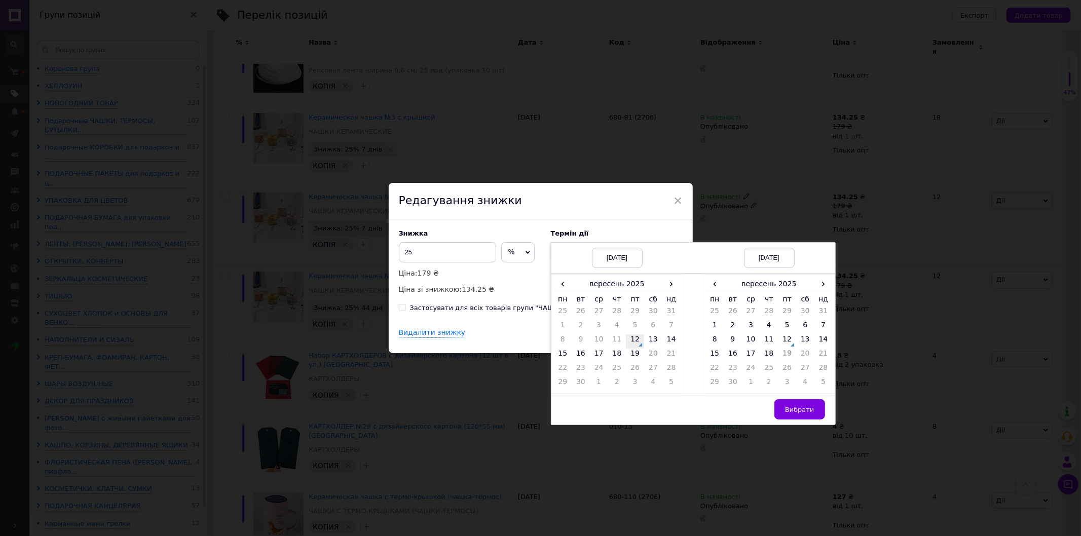
click at [639, 341] on td "12" at bounding box center [635, 341] width 18 height 14
click at [812, 280] on th "вересень 2025" at bounding box center [769, 284] width 91 height 15
click at [706, 293] on td "Січ" at bounding box center [722, 304] width 32 height 25
click at [718, 284] on th "2025" at bounding box center [769, 284] width 108 height 15
click at [706, 281] on span "‹" at bounding box center [710, 284] width 9 height 15
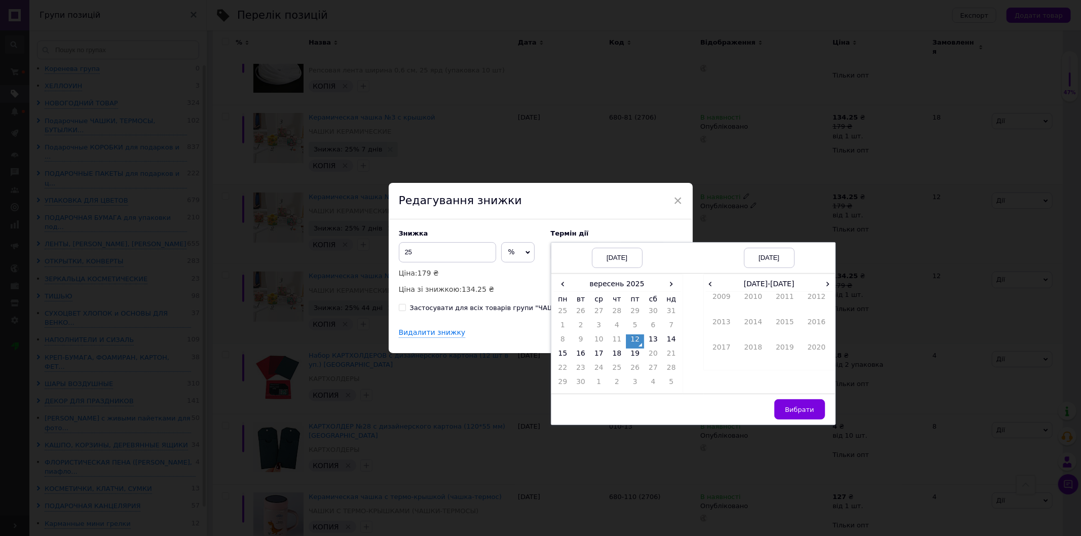
click at [775, 260] on div "19.09.2025" at bounding box center [769, 258] width 51 height 20
click at [823, 285] on th "2010-2019" at bounding box center [769, 284] width 108 height 15
click at [790, 412] on span "Вибрати" at bounding box center [799, 410] width 29 height 8
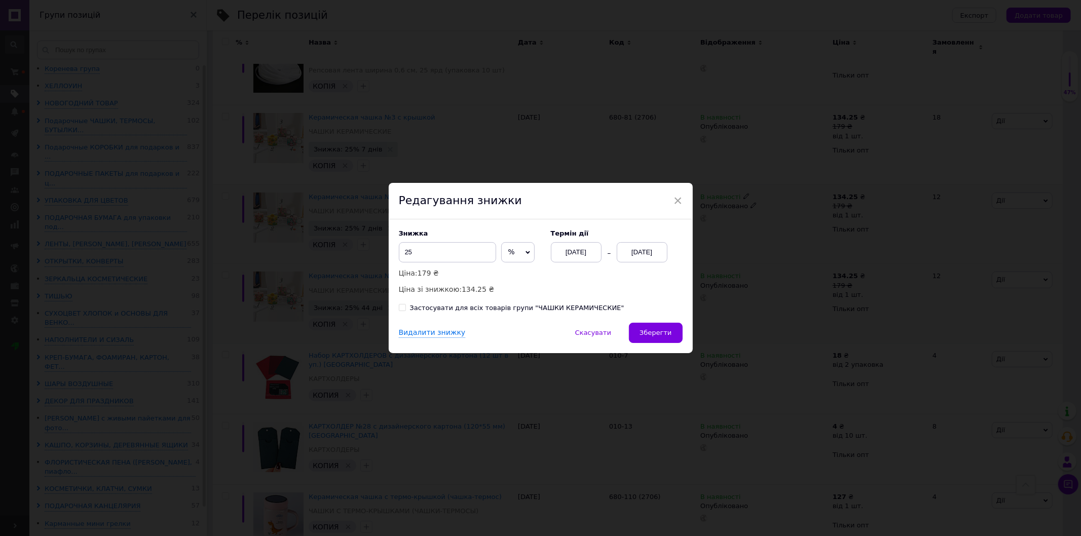
click at [646, 252] on div "19.09.2025" at bounding box center [642, 252] width 51 height 20
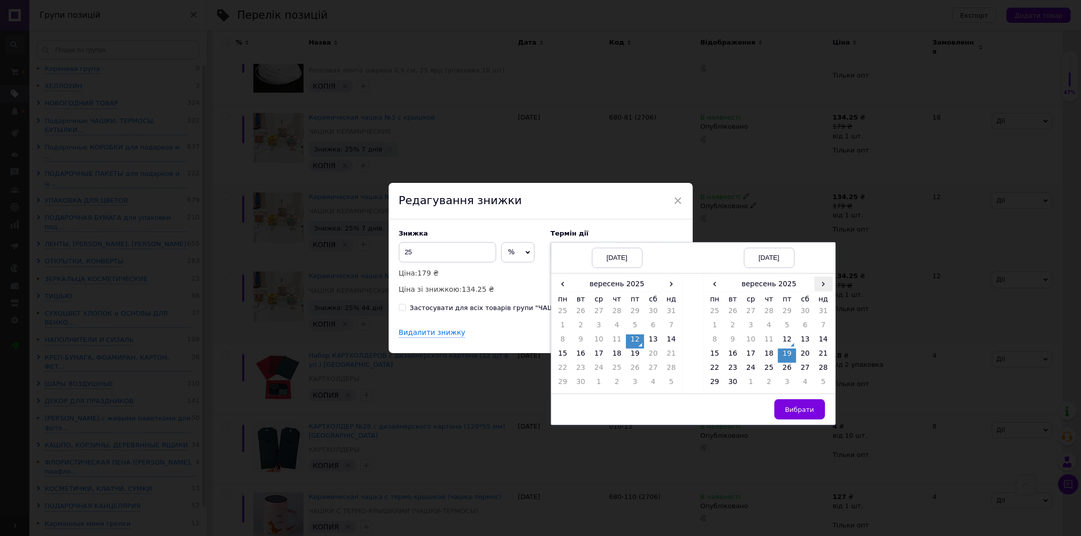
click at [816, 286] on span "›" at bounding box center [823, 284] width 18 height 15
click at [822, 350] on td "26" at bounding box center [823, 356] width 18 height 14
click at [805, 412] on span "Вибрати" at bounding box center [799, 410] width 29 height 8
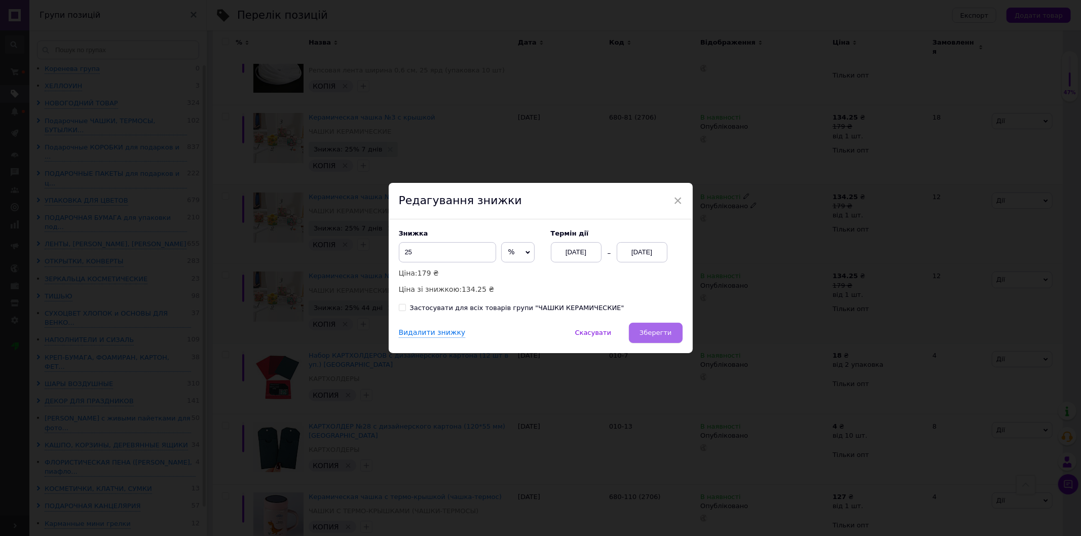
click at [652, 330] on span "Зберегти" at bounding box center [656, 333] width 32 height 8
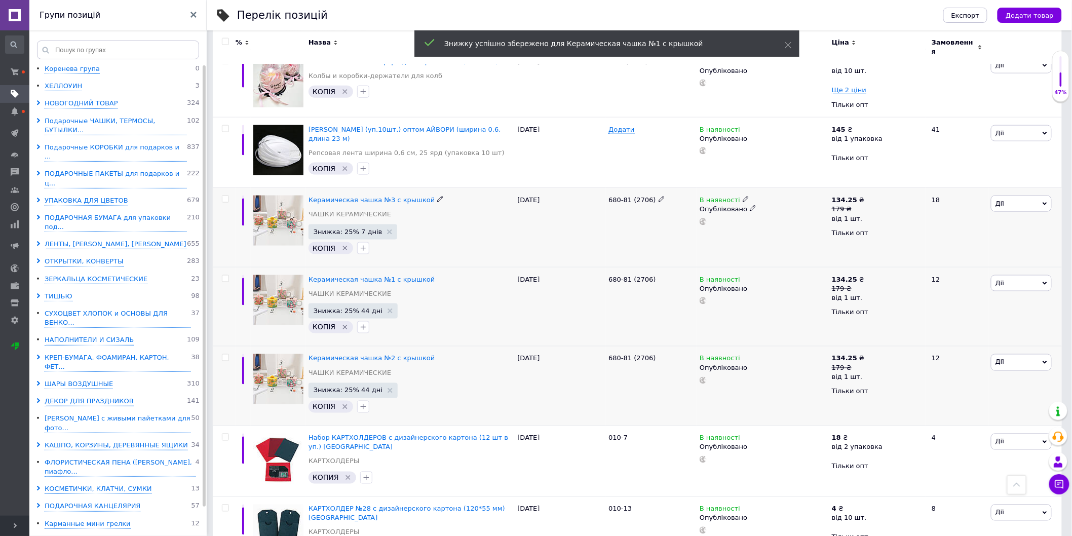
scroll to position [450, 0]
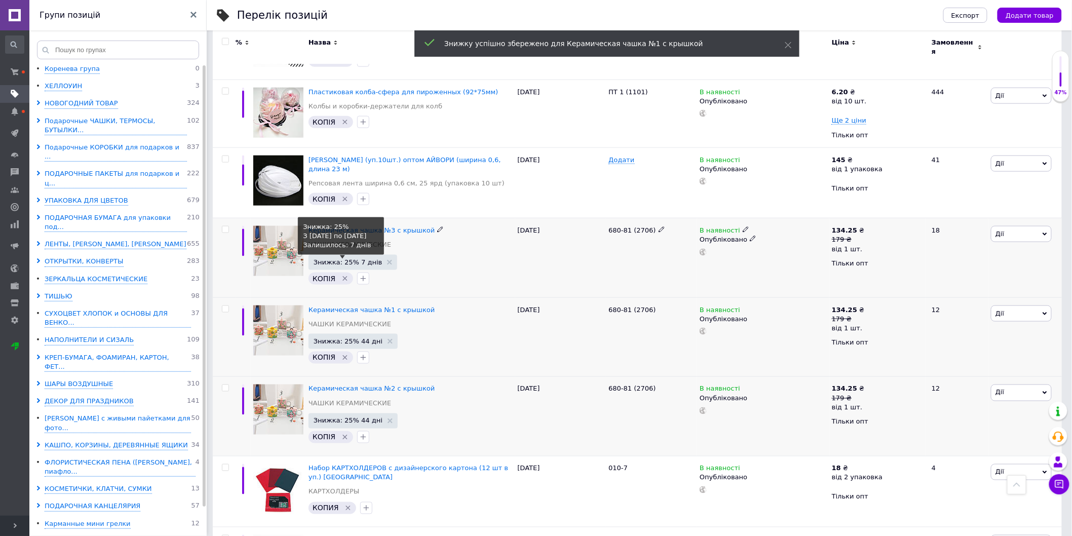
click at [346, 259] on span "Знижка: 25% 7 днів" at bounding box center [348, 262] width 69 height 7
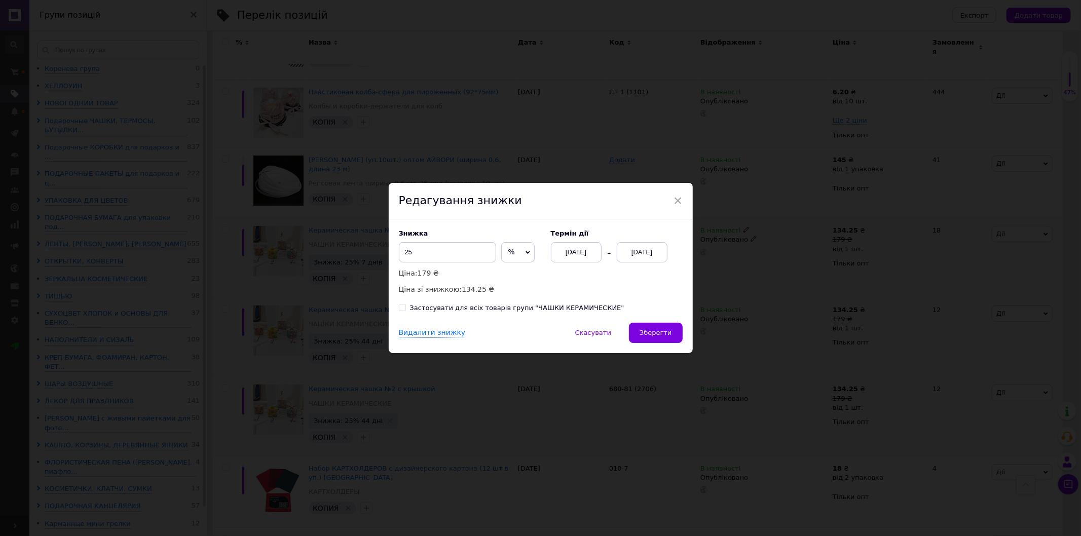
click at [579, 258] on div "[DATE]" at bounding box center [576, 252] width 51 height 20
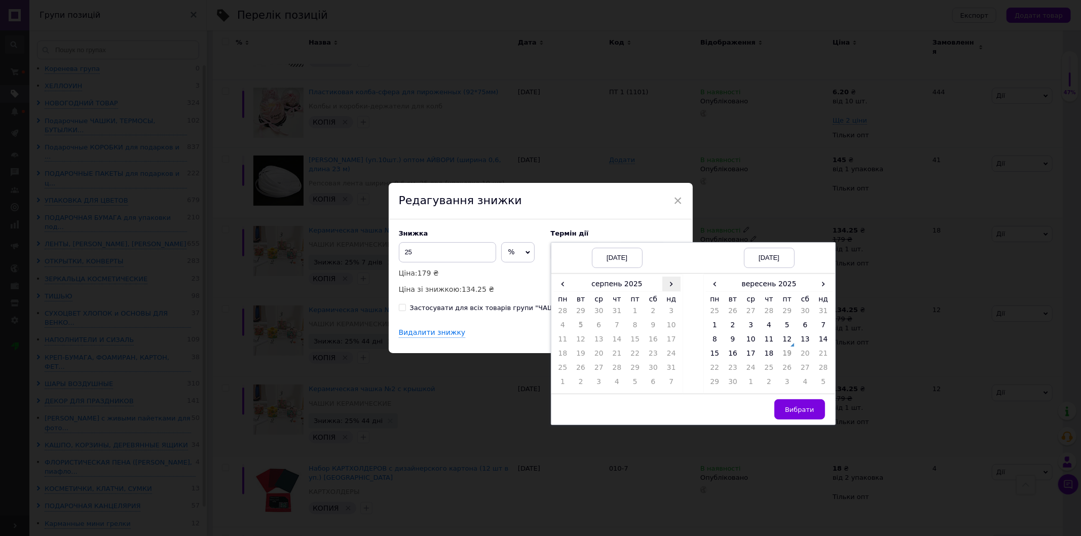
click at [669, 279] on span "›" at bounding box center [671, 284] width 18 height 15
click at [637, 341] on td "12" at bounding box center [635, 341] width 18 height 14
click at [826, 285] on span "›" at bounding box center [823, 284] width 18 height 15
click at [823, 355] on td "26" at bounding box center [823, 356] width 18 height 14
click at [803, 405] on button "Вибрати" at bounding box center [799, 409] width 51 height 20
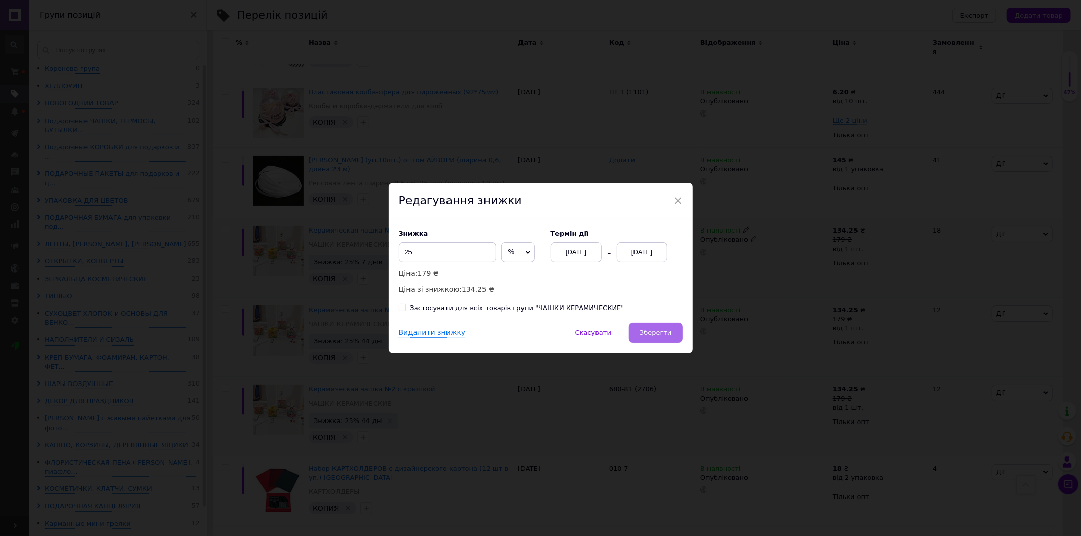
click at [669, 340] on button "Зберегти" at bounding box center [655, 333] width 53 height 20
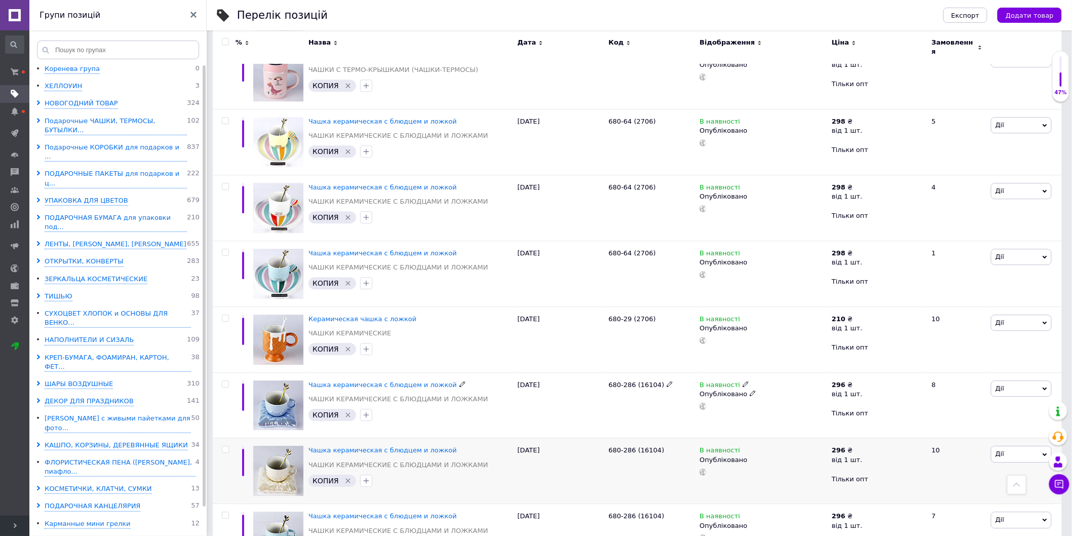
scroll to position [1131, 0]
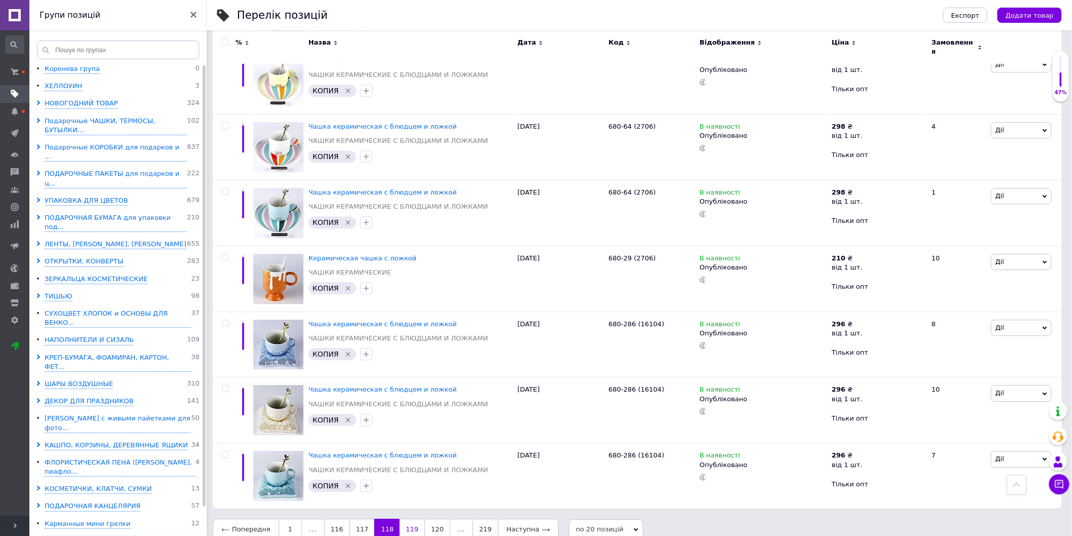
click at [401, 519] on link "119" at bounding box center [412, 529] width 25 height 21
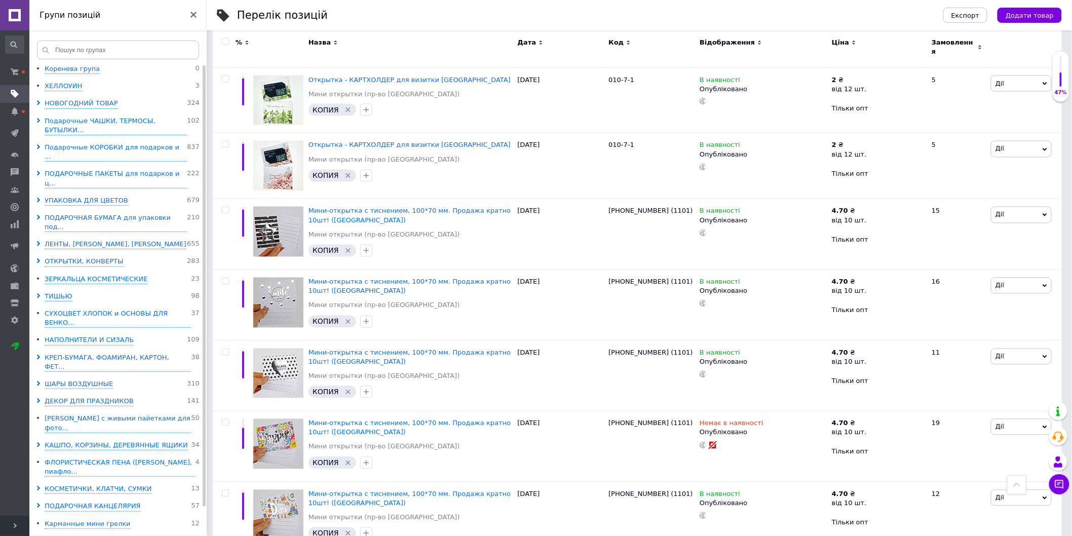
scroll to position [673, 0]
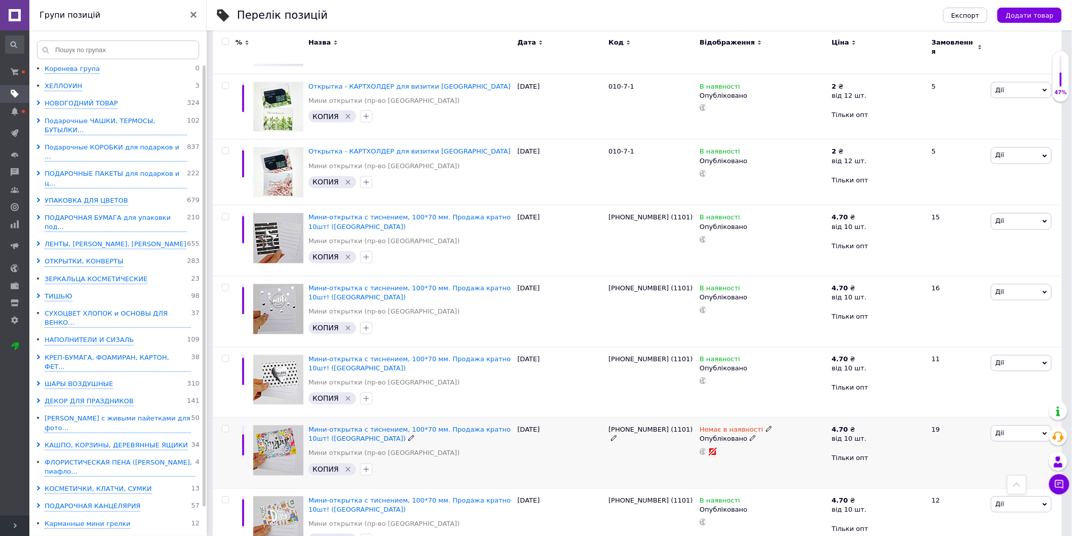
click at [750, 435] on icon at bounding box center [753, 438] width 6 height 6
click at [721, 467] on li "Чернетка" at bounding box center [761, 473] width 131 height 14
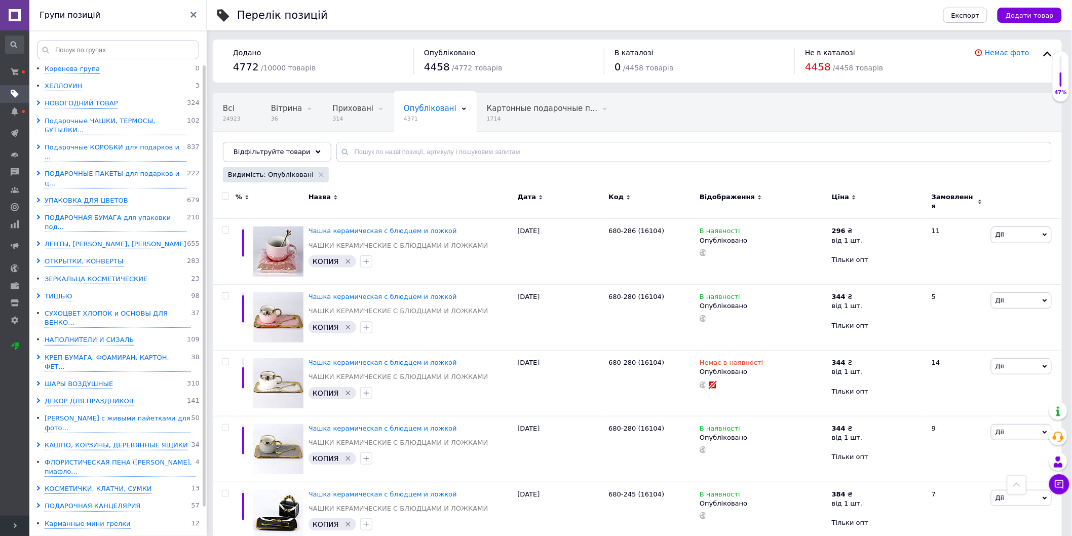
scroll to position [0, 0]
click at [750, 369] on icon at bounding box center [753, 372] width 6 height 6
click at [736, 400] on li "Чернетка" at bounding box center [761, 407] width 131 height 14
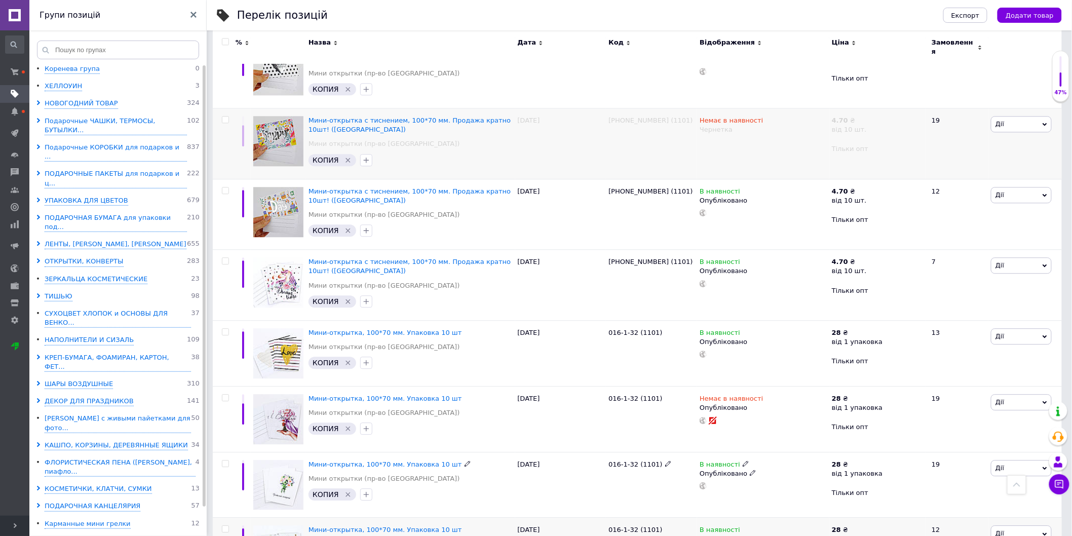
scroll to position [1067, 0]
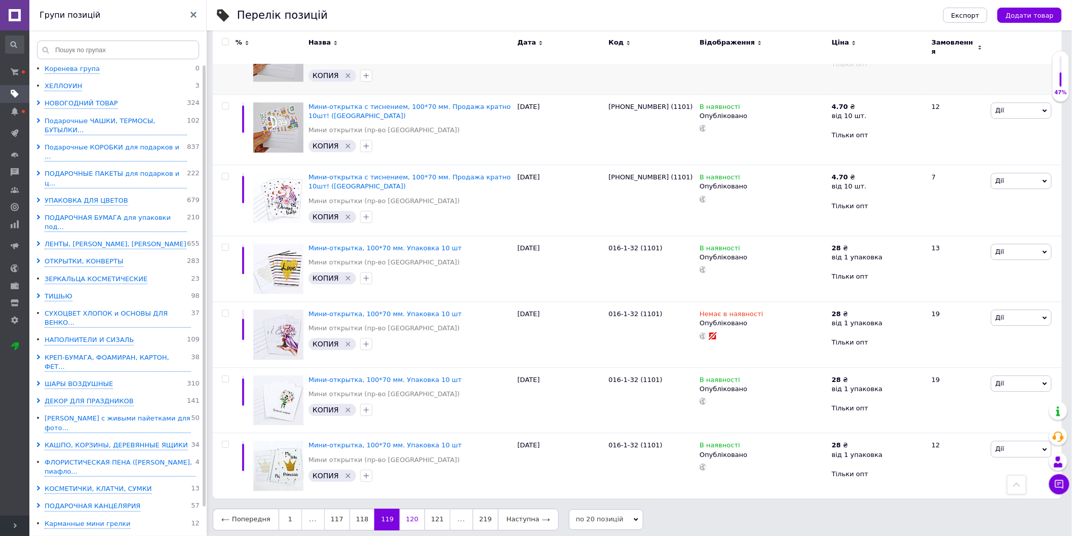
click at [404, 513] on link "120" at bounding box center [412, 519] width 25 height 21
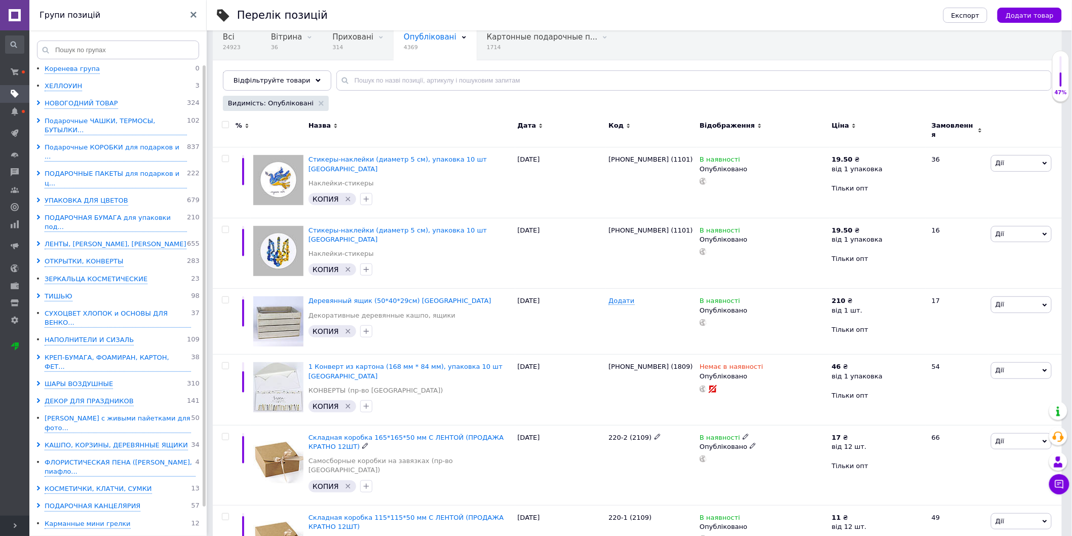
scroll to position [69, 0]
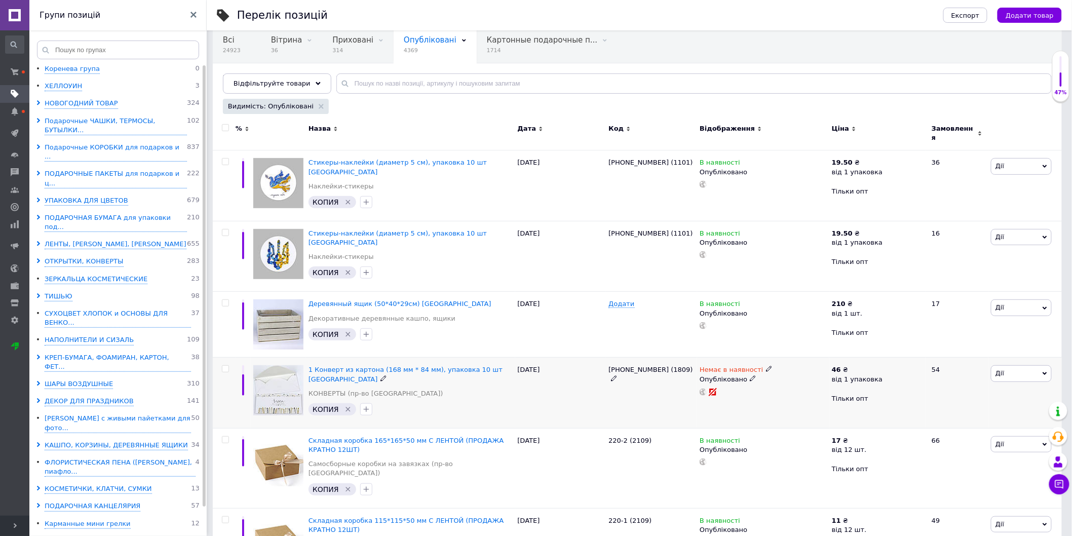
click at [750, 376] on use at bounding box center [753, 379] width 6 height 6
click at [731, 406] on li "Чернетка" at bounding box center [761, 413] width 131 height 14
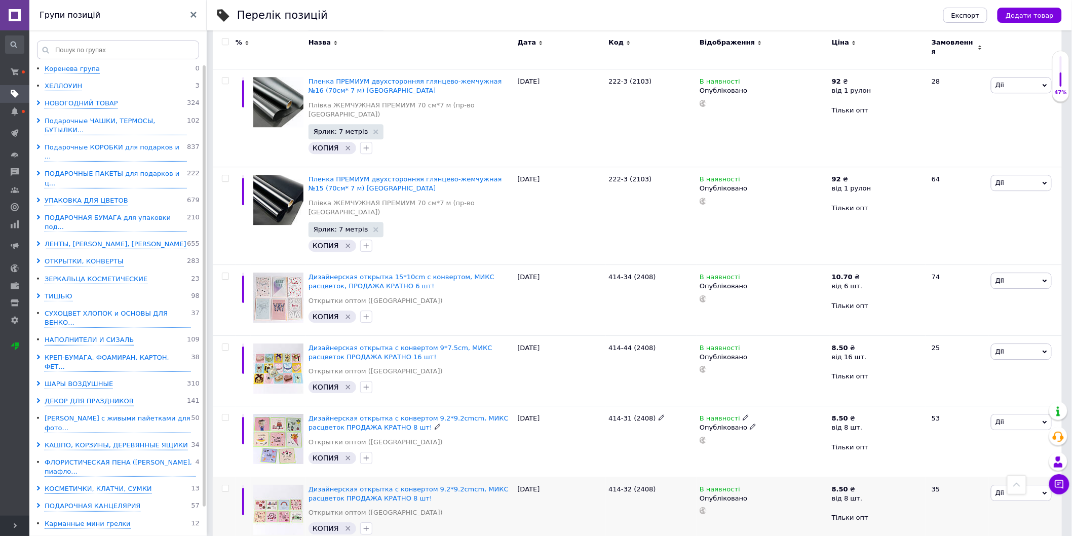
scroll to position [1196, 0]
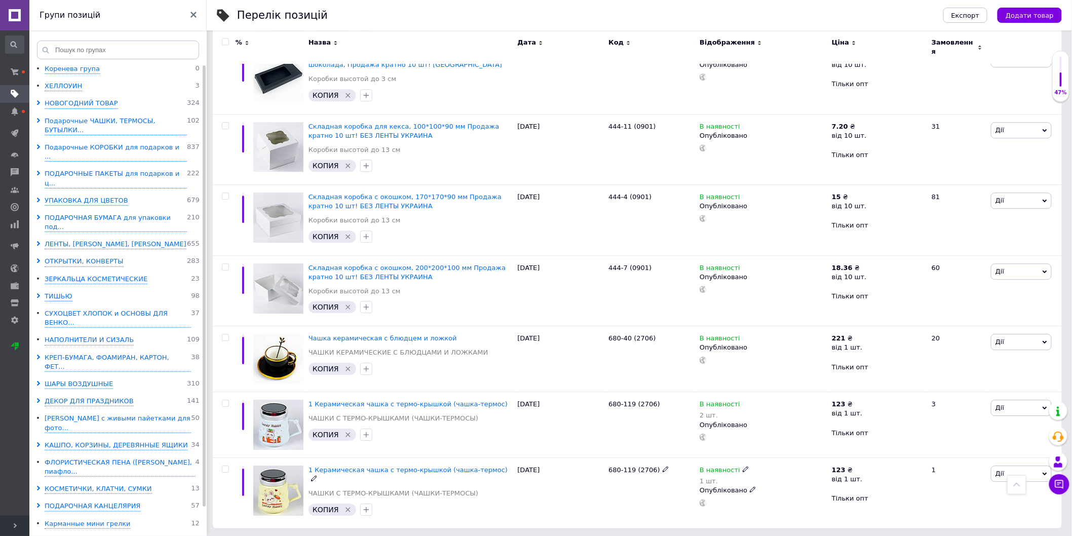
scroll to position [1124, 0]
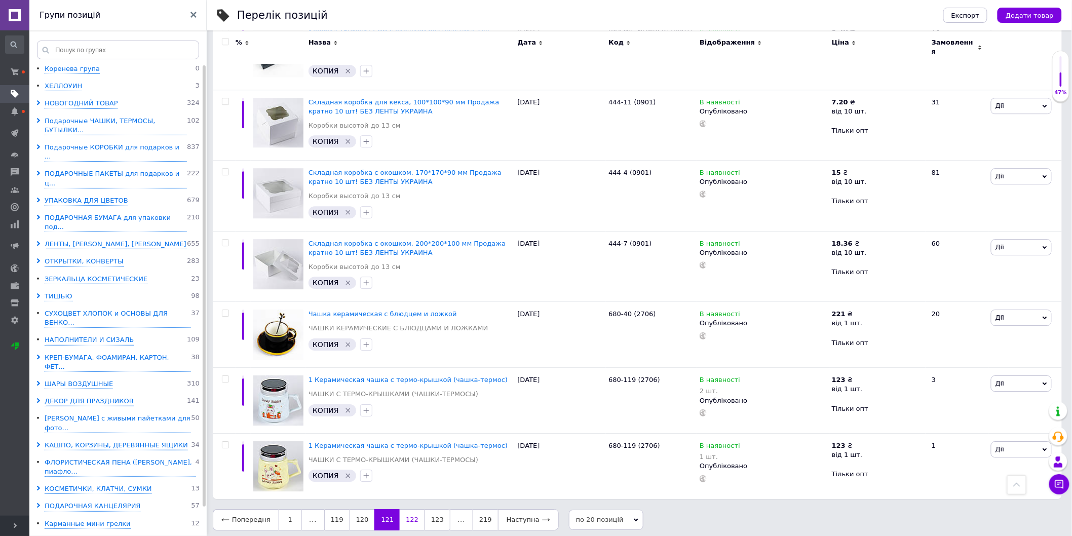
click at [403, 516] on link "122" at bounding box center [412, 519] width 25 height 21
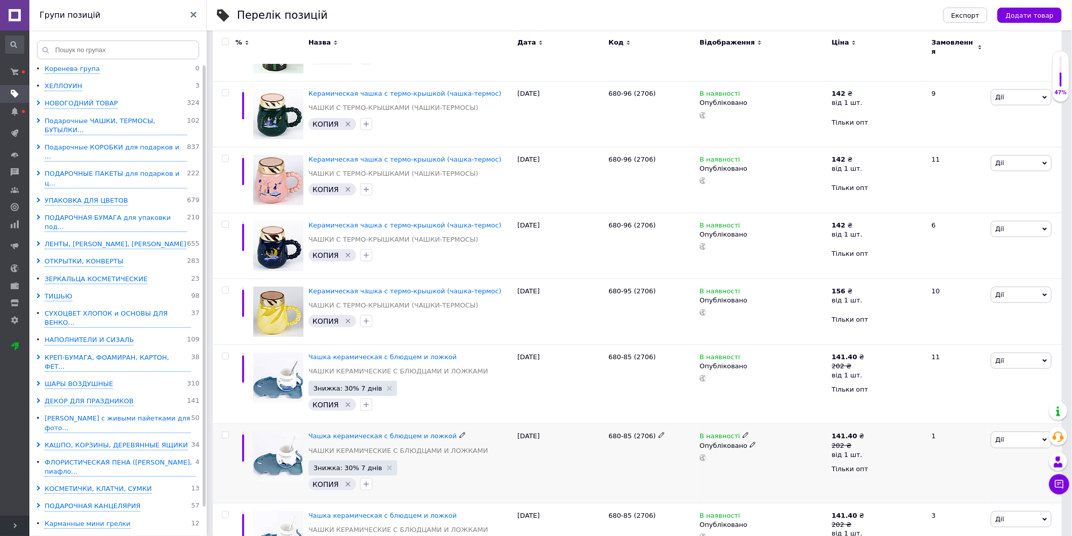
scroll to position [281, 0]
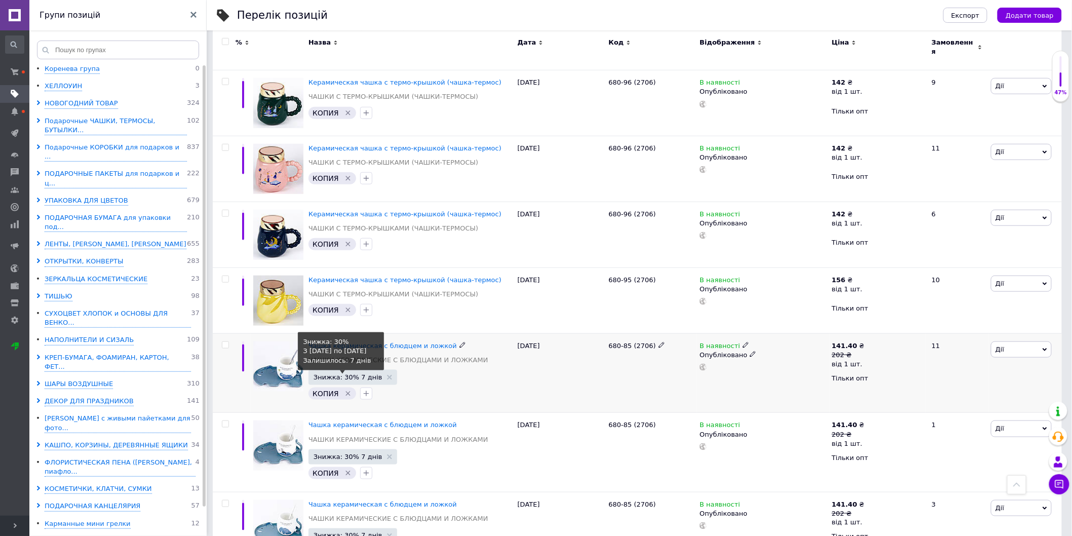
click at [360, 376] on span "Знижка: 30% 7 днів" at bounding box center [348, 377] width 69 height 7
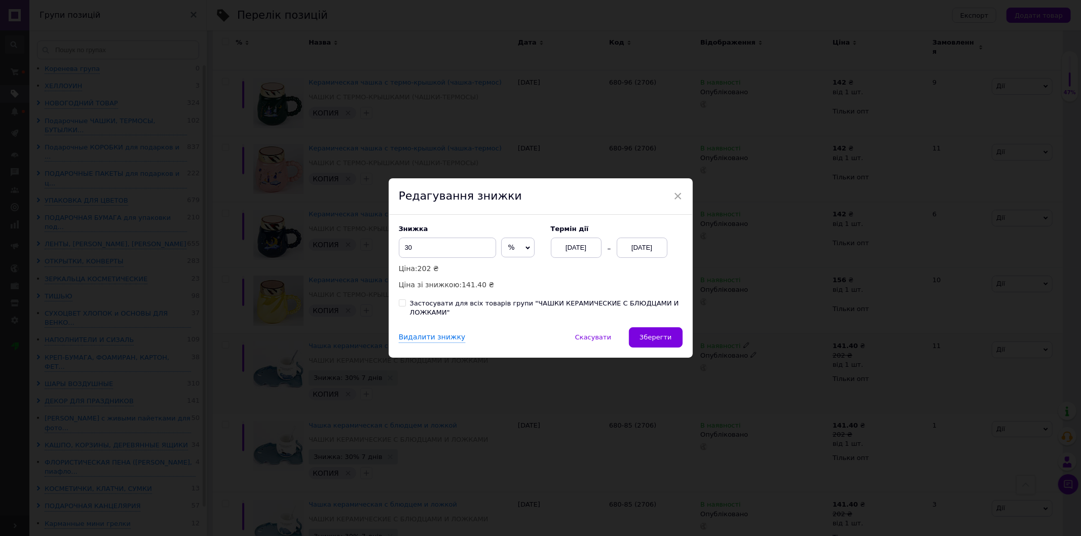
click at [589, 247] on div "[DATE]" at bounding box center [576, 248] width 51 height 20
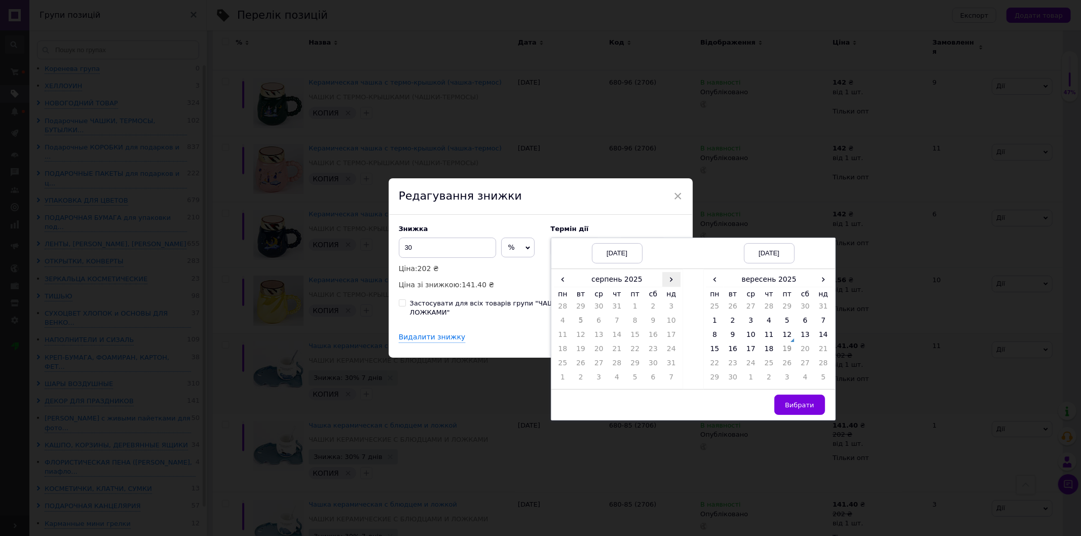
click at [667, 278] on span "›" at bounding box center [671, 279] width 18 height 15
click at [639, 336] on td "12" at bounding box center [635, 337] width 18 height 14
click at [818, 277] on span "›" at bounding box center [823, 279] width 18 height 15
click at [821, 346] on td "26" at bounding box center [823, 351] width 18 height 14
drag, startPoint x: 792, startPoint y: 403, endPoint x: 752, endPoint y: 398, distance: 40.8
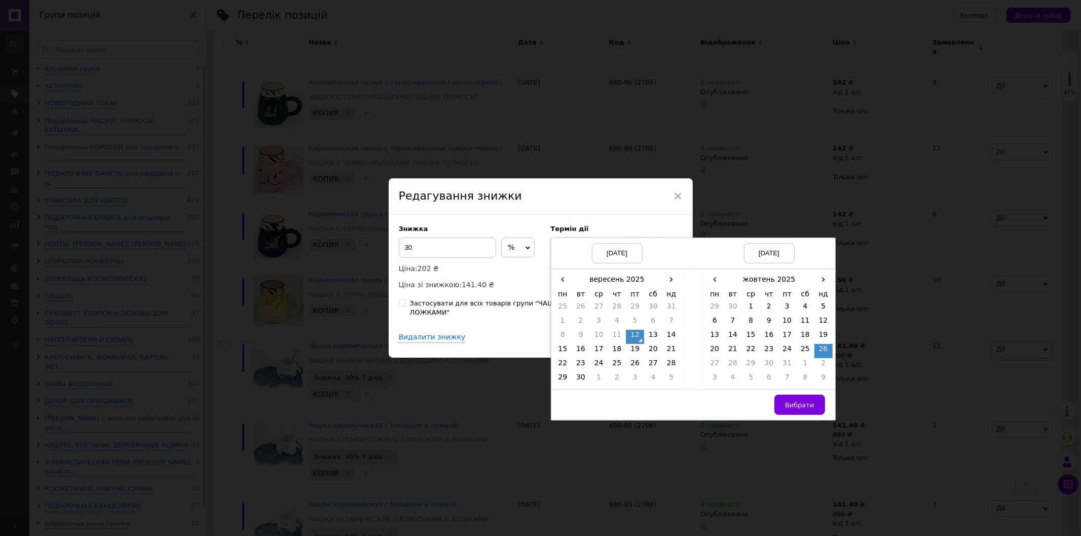
click at [792, 405] on span "Вибрати" at bounding box center [799, 405] width 29 height 8
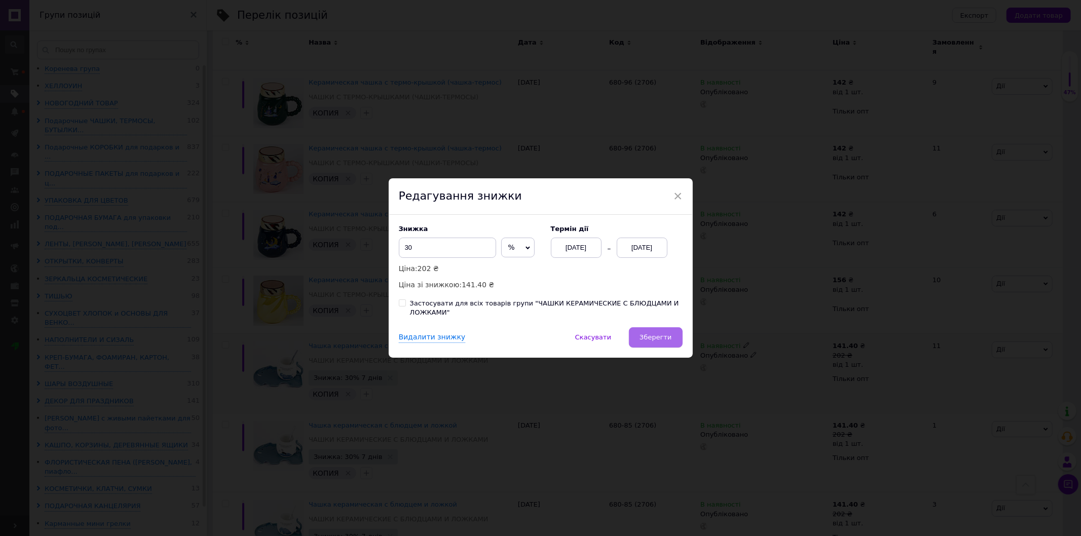
click at [656, 346] on button "Зберегти" at bounding box center [655, 337] width 53 height 20
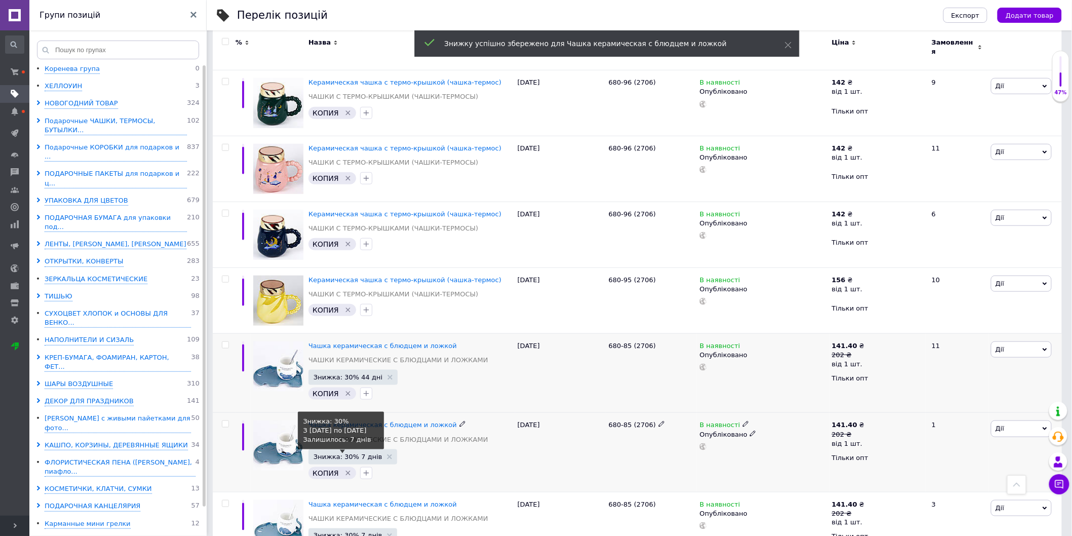
click at [342, 454] on span "Знижка: 30% 7 днів" at bounding box center [348, 457] width 69 height 7
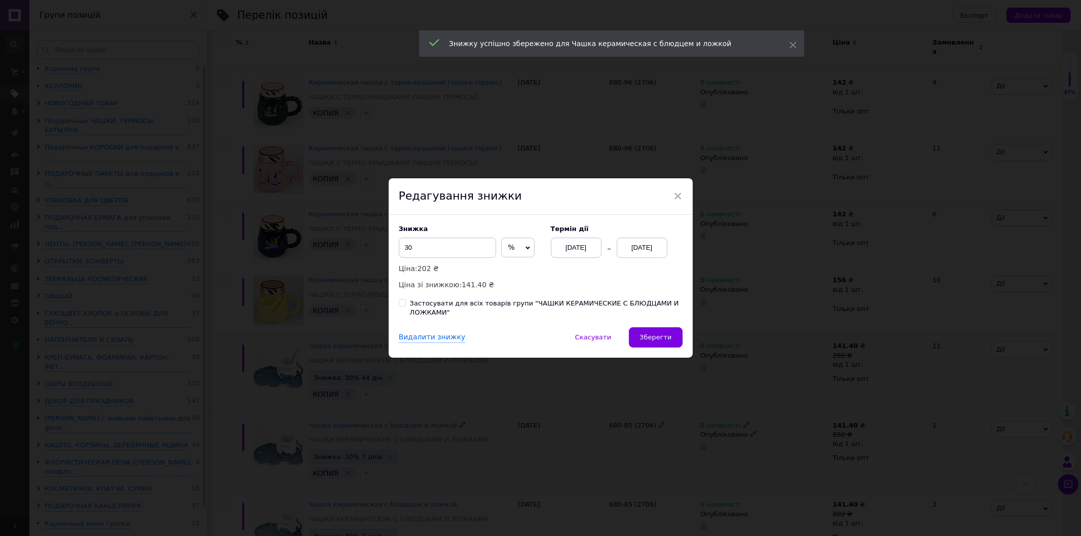
click at [575, 246] on div "[DATE]" at bounding box center [576, 248] width 51 height 20
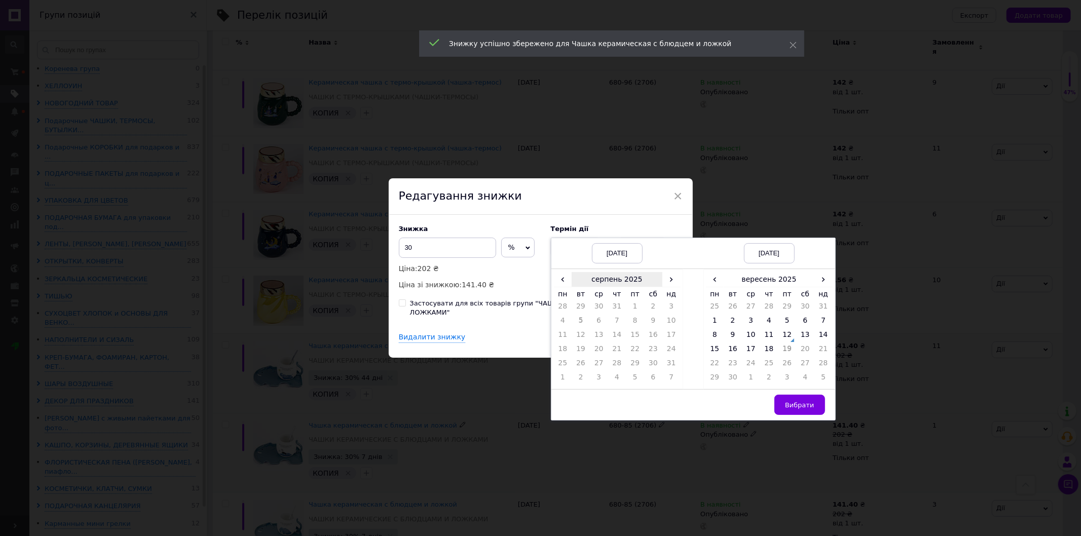
click at [660, 276] on th "серпень 2025" at bounding box center [617, 279] width 91 height 15
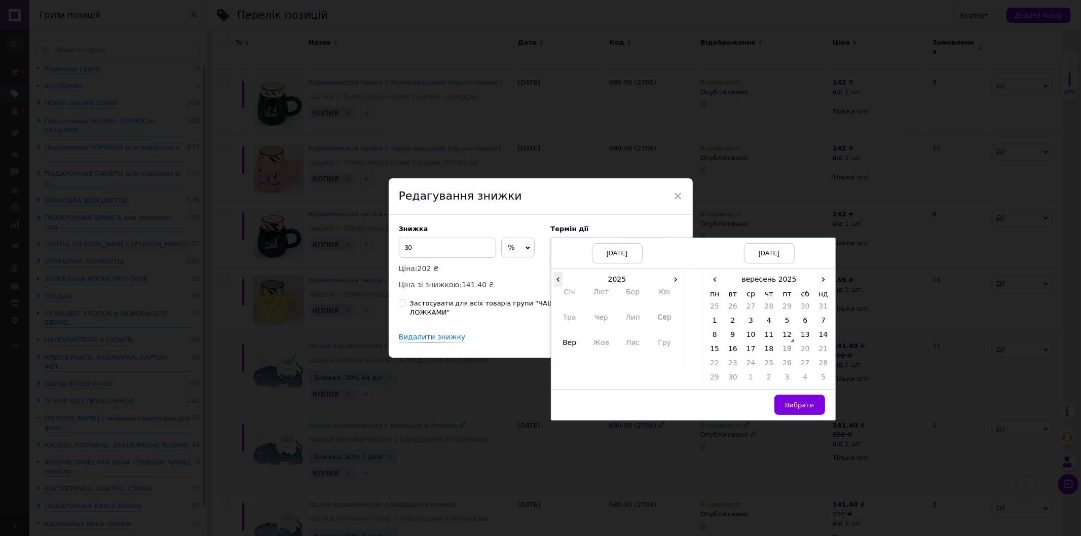
click at [558, 280] on span "‹" at bounding box center [558, 279] width 9 height 15
click at [794, 407] on span "Вибрати" at bounding box center [799, 405] width 29 height 8
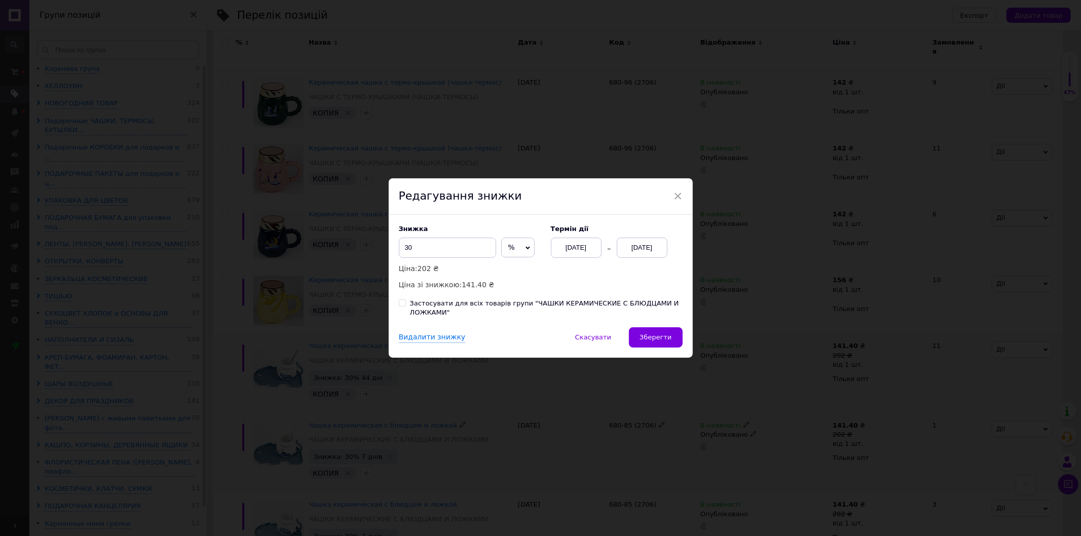
click at [574, 252] on div "[DATE]" at bounding box center [576, 248] width 51 height 20
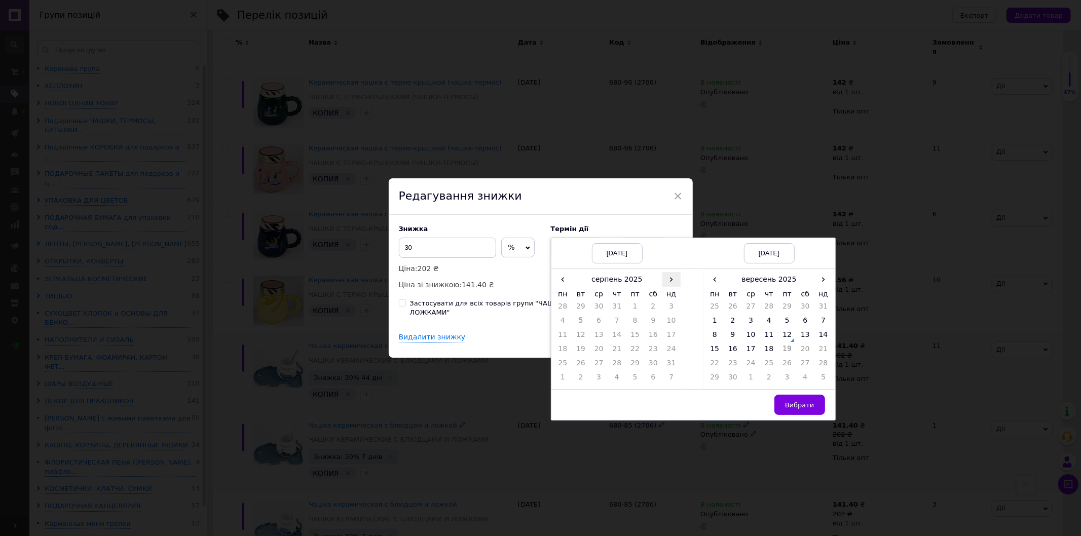
click at [664, 285] on span "›" at bounding box center [671, 279] width 18 height 15
click at [631, 338] on td "12" at bounding box center [635, 337] width 18 height 14
click at [825, 277] on span "›" at bounding box center [823, 279] width 18 height 15
click at [817, 352] on td "26" at bounding box center [823, 351] width 18 height 14
click at [807, 402] on span "Вибрати" at bounding box center [799, 405] width 29 height 8
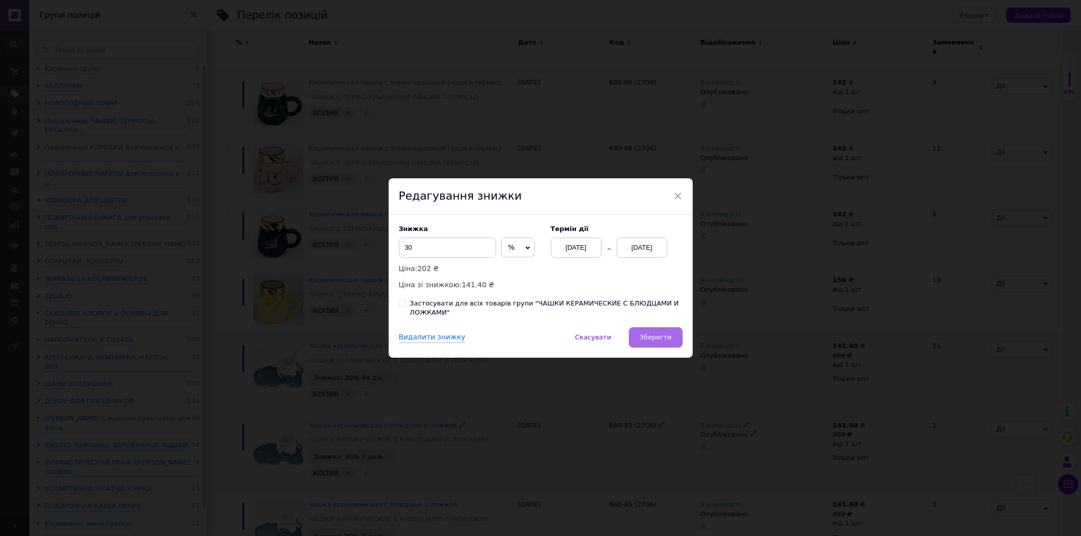
click at [659, 334] on span "Зберегти" at bounding box center [656, 337] width 32 height 8
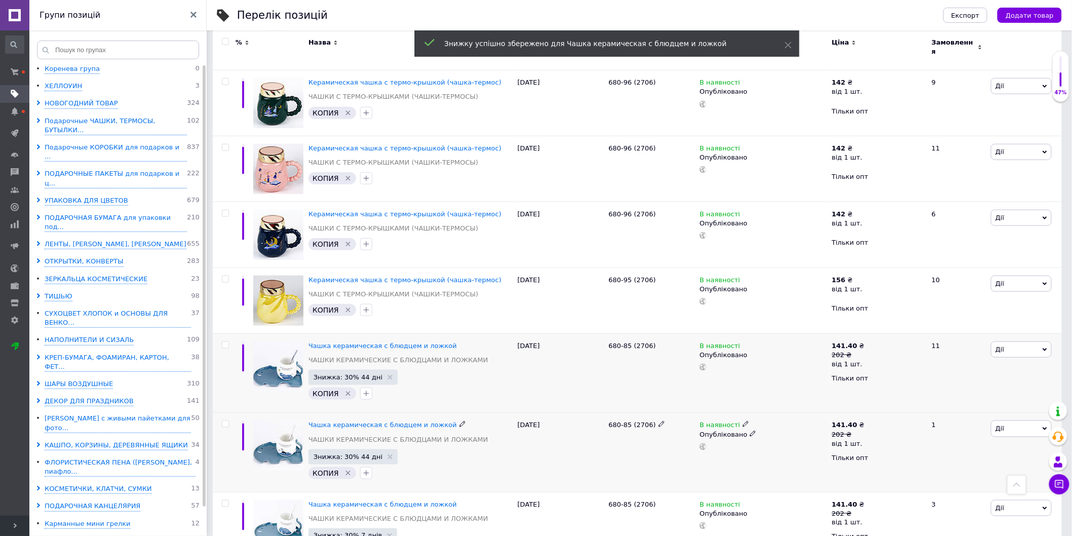
click at [349, 454] on span "Знижка: 30% 44 дні" at bounding box center [348, 457] width 69 height 7
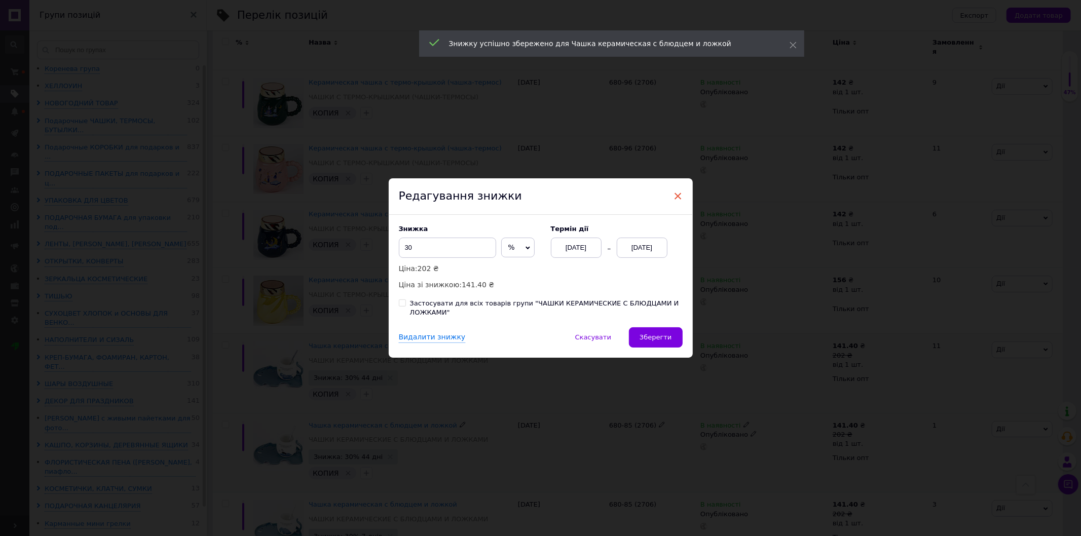
click at [675, 194] on span "×" at bounding box center [678, 196] width 9 height 17
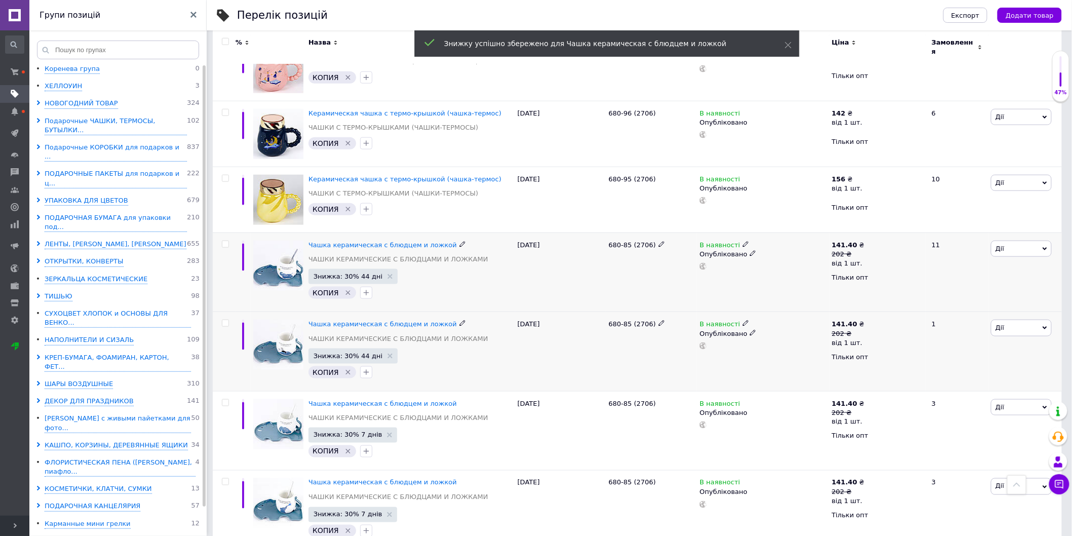
scroll to position [394, 0]
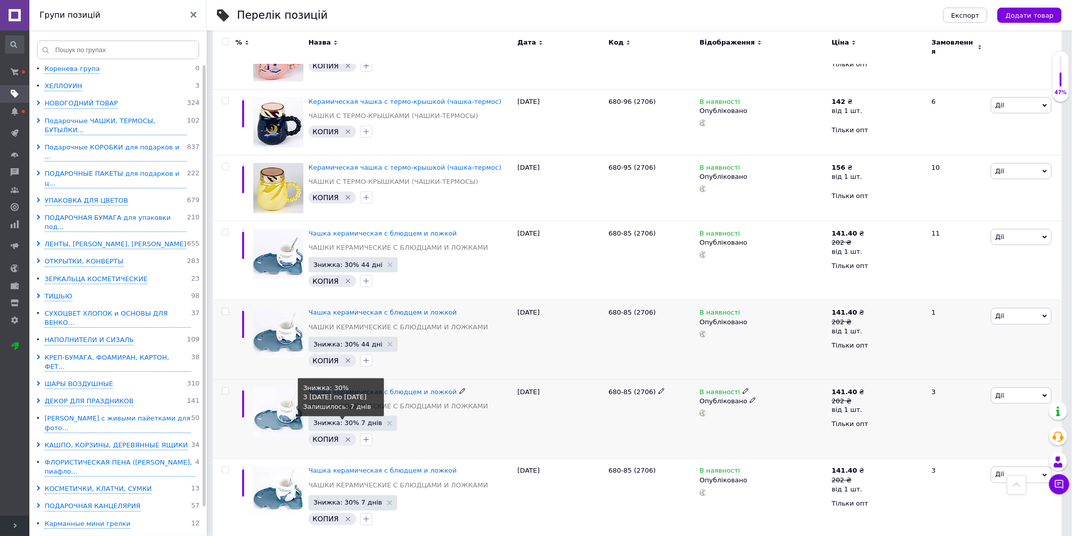
click at [360, 420] on span "Знижка: 30% 7 днів" at bounding box center [348, 423] width 69 height 7
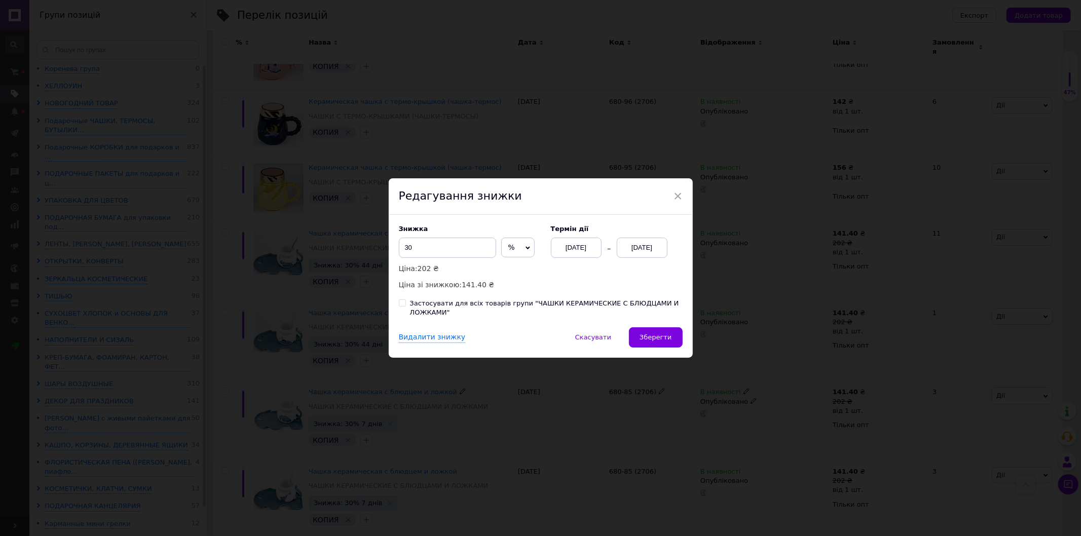
click at [591, 250] on div "[DATE]" at bounding box center [576, 248] width 51 height 20
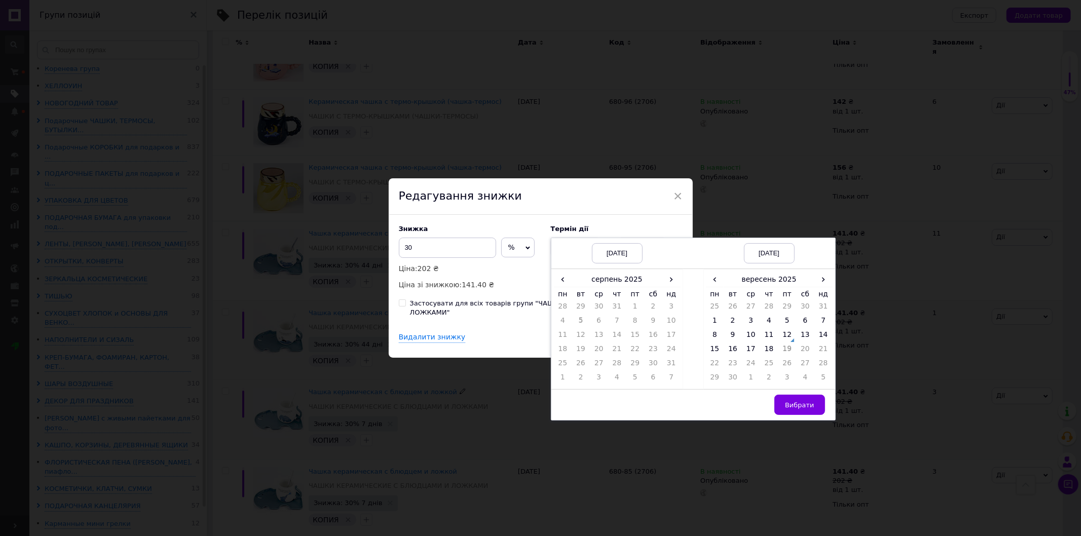
drag, startPoint x: 670, startPoint y: 277, endPoint x: 656, endPoint y: 292, distance: 20.8
click at [670, 277] on span "›" at bounding box center [671, 279] width 18 height 15
click at [634, 338] on td "12" at bounding box center [635, 337] width 18 height 14
click at [816, 277] on span "›" at bounding box center [823, 279] width 18 height 15
click at [820, 351] on td "26" at bounding box center [823, 351] width 18 height 14
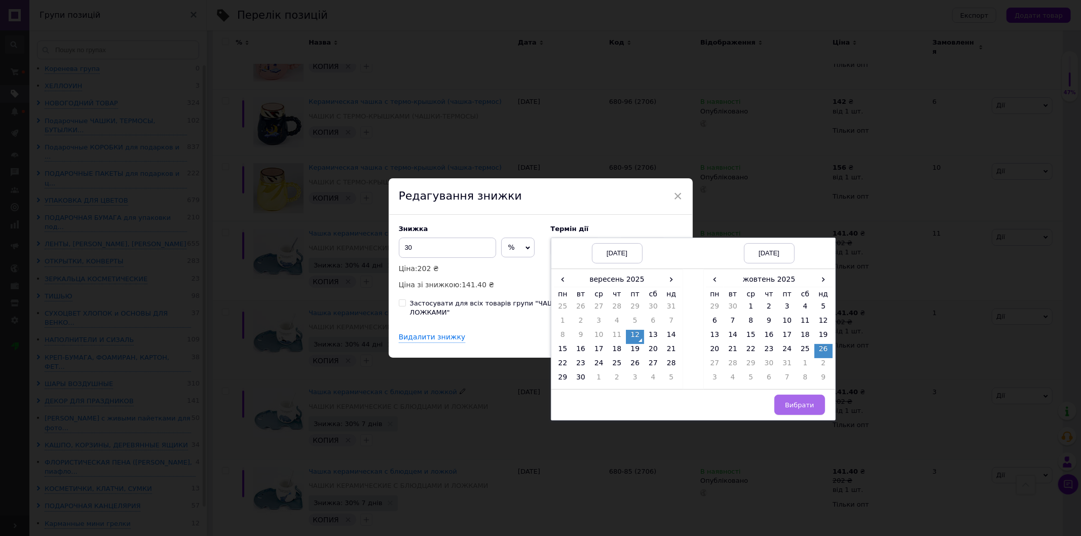
click at [789, 401] on span "Вибрати" at bounding box center [799, 405] width 29 height 8
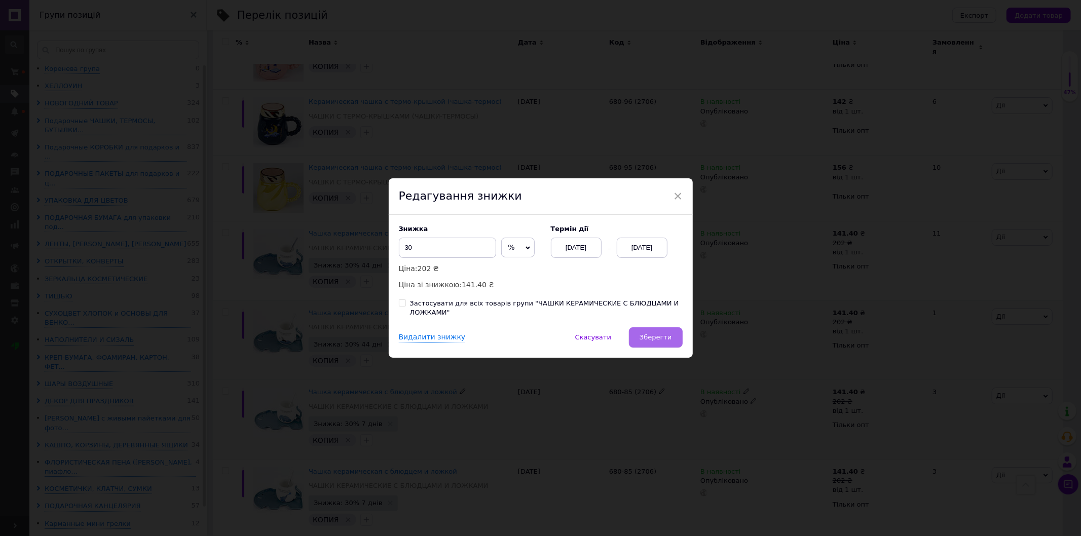
click at [659, 345] on button "Зберегти" at bounding box center [655, 337] width 53 height 20
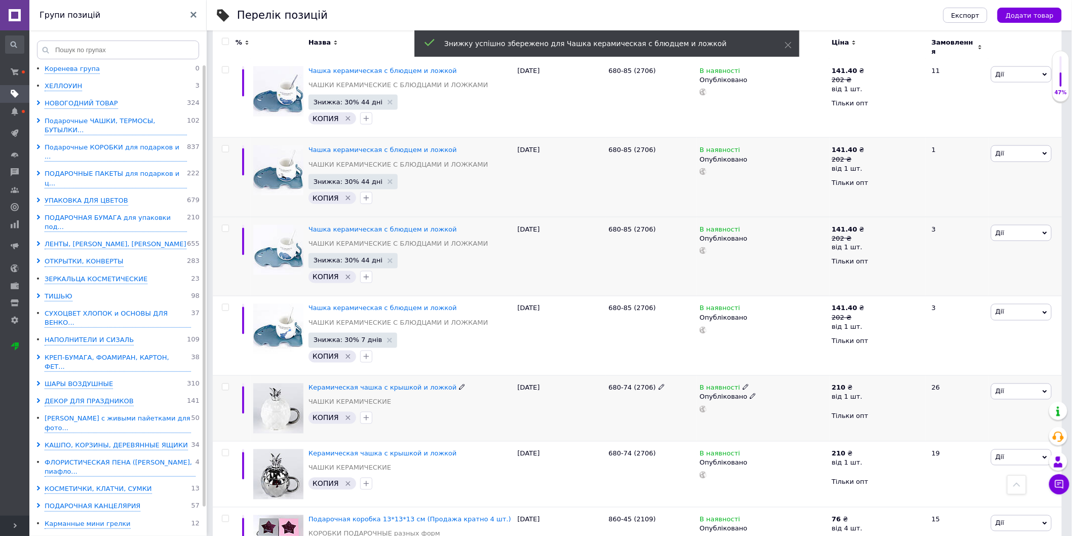
scroll to position [563, 0]
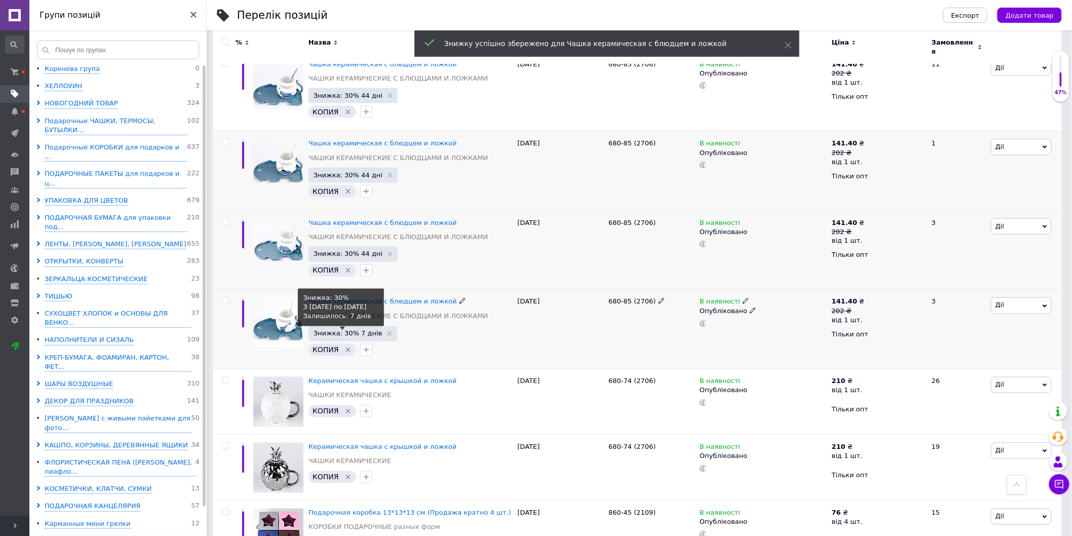
click at [354, 330] on span "Знижка: 30% 7 днів" at bounding box center [348, 333] width 69 height 7
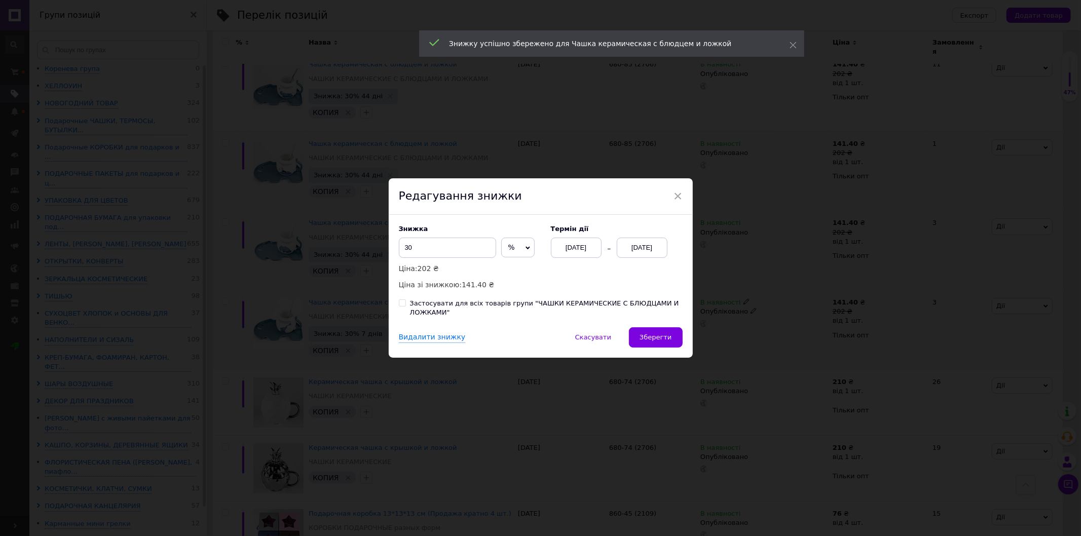
click at [587, 243] on div "[DATE]" at bounding box center [576, 248] width 51 height 20
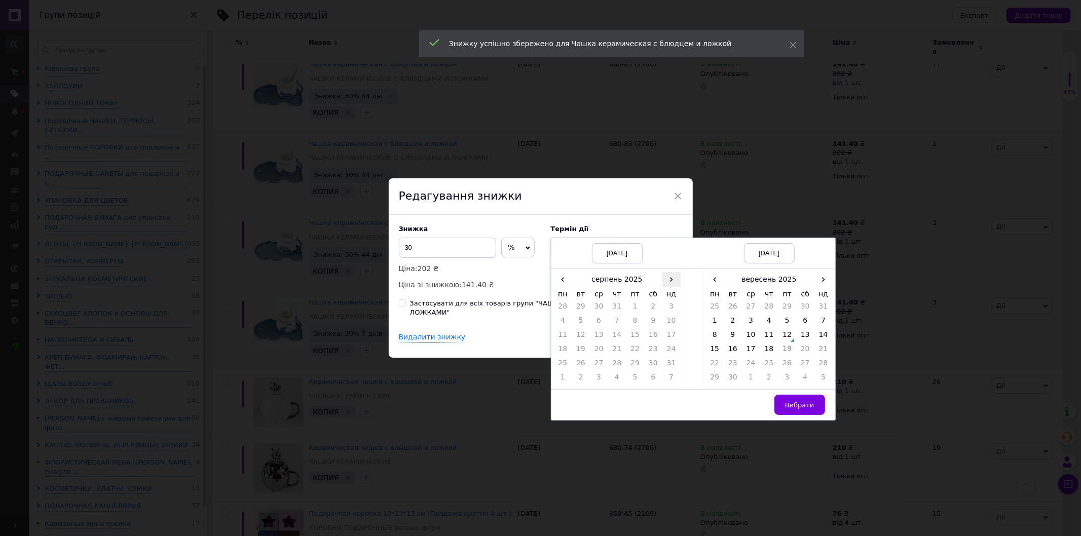
click at [667, 283] on span "›" at bounding box center [671, 279] width 18 height 15
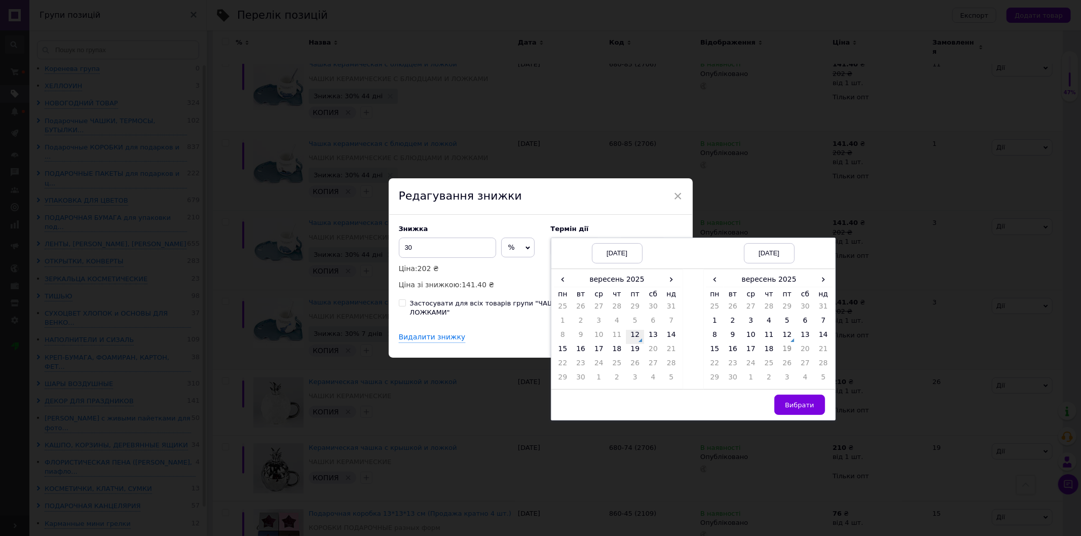
click at [634, 337] on td "12" at bounding box center [635, 337] width 18 height 14
drag, startPoint x: 830, startPoint y: 278, endPoint x: 826, endPoint y: 282, distance: 5.8
click at [830, 279] on span "›" at bounding box center [823, 279] width 18 height 15
click at [820, 348] on td "26" at bounding box center [823, 351] width 18 height 14
click at [782, 407] on button "Вибрати" at bounding box center [799, 405] width 51 height 20
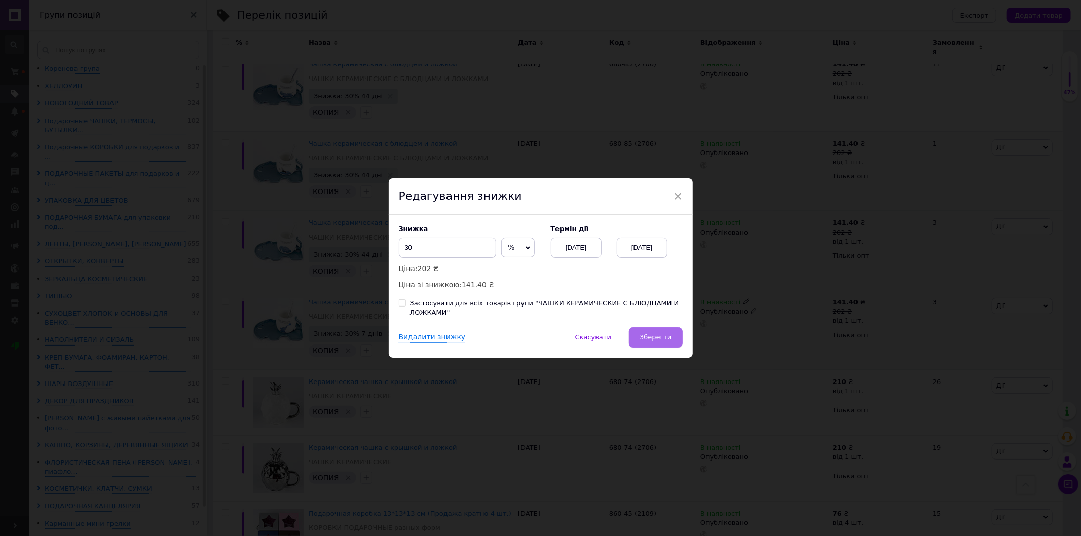
click at [675, 332] on button "Зберегти" at bounding box center [655, 337] width 53 height 20
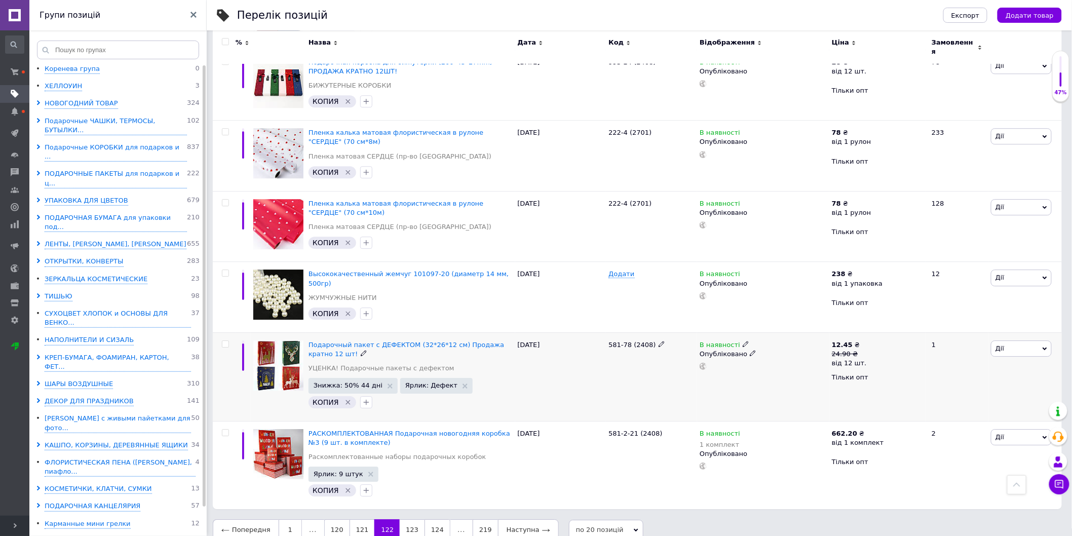
scroll to position [1151, 0]
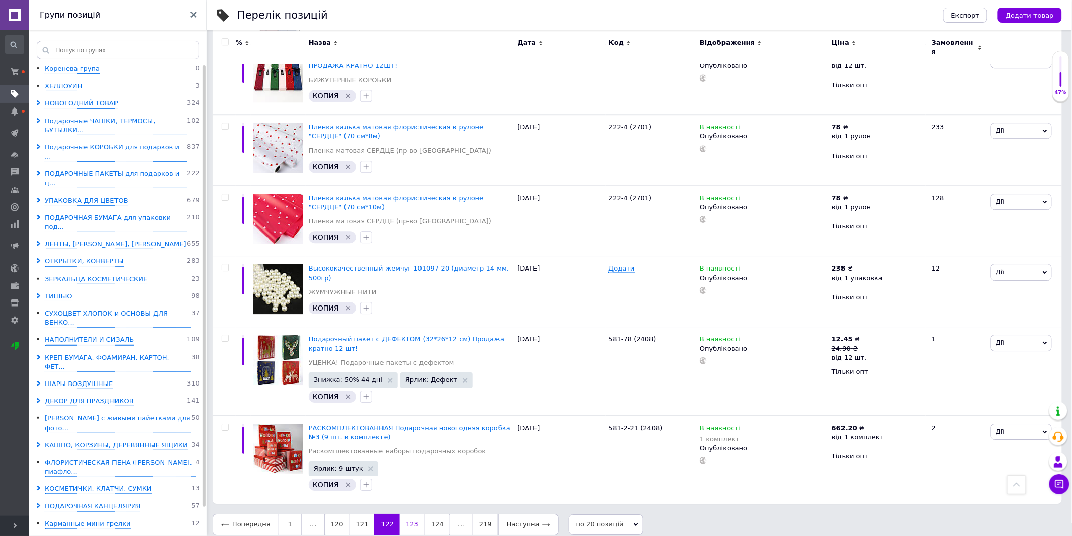
click at [408, 514] on link "123" at bounding box center [412, 524] width 25 height 21
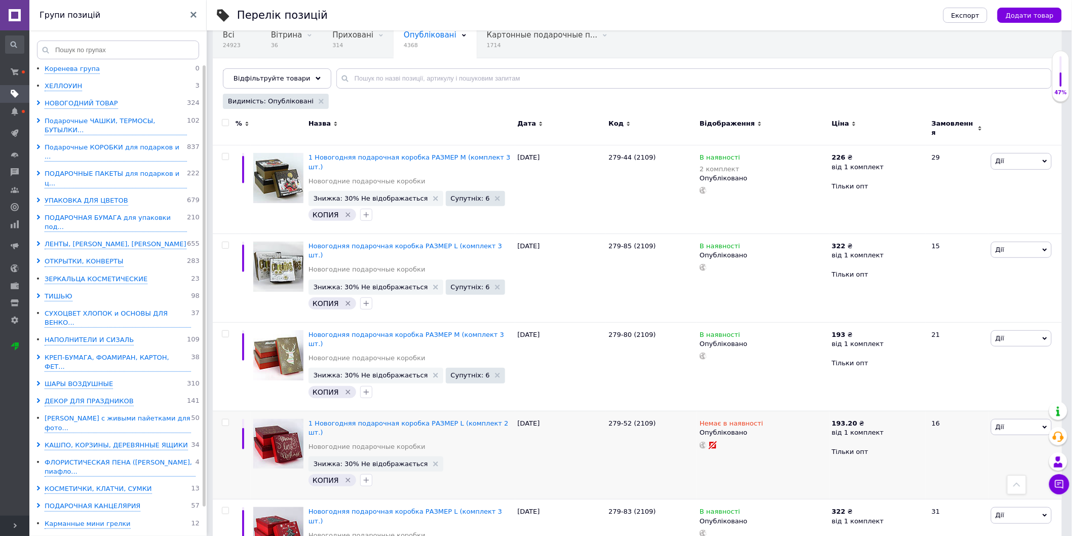
scroll to position [68, 0]
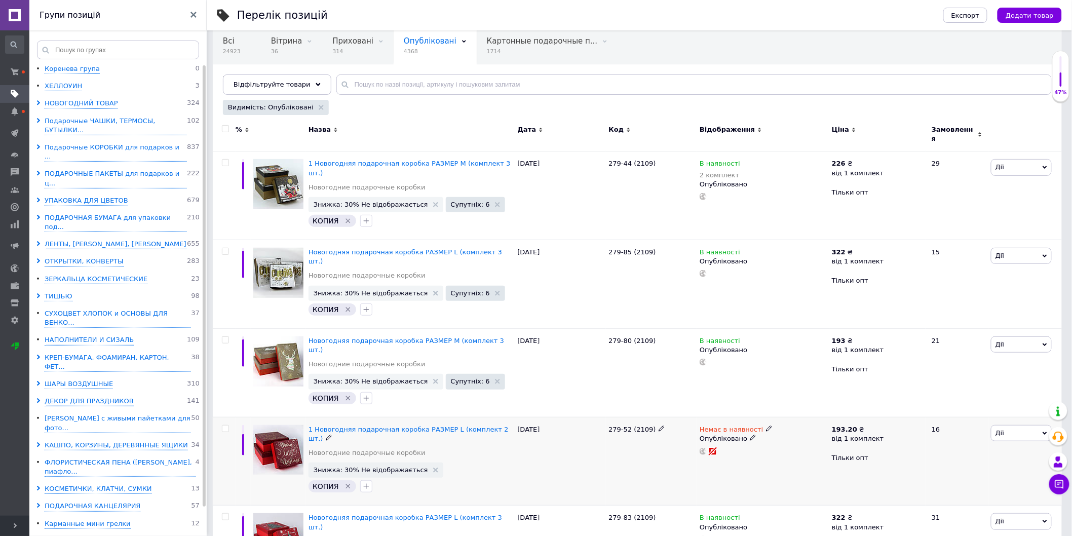
click at [750, 435] on icon at bounding box center [753, 438] width 6 height 6
click at [722, 465] on li "Чернетка" at bounding box center [761, 472] width 131 height 14
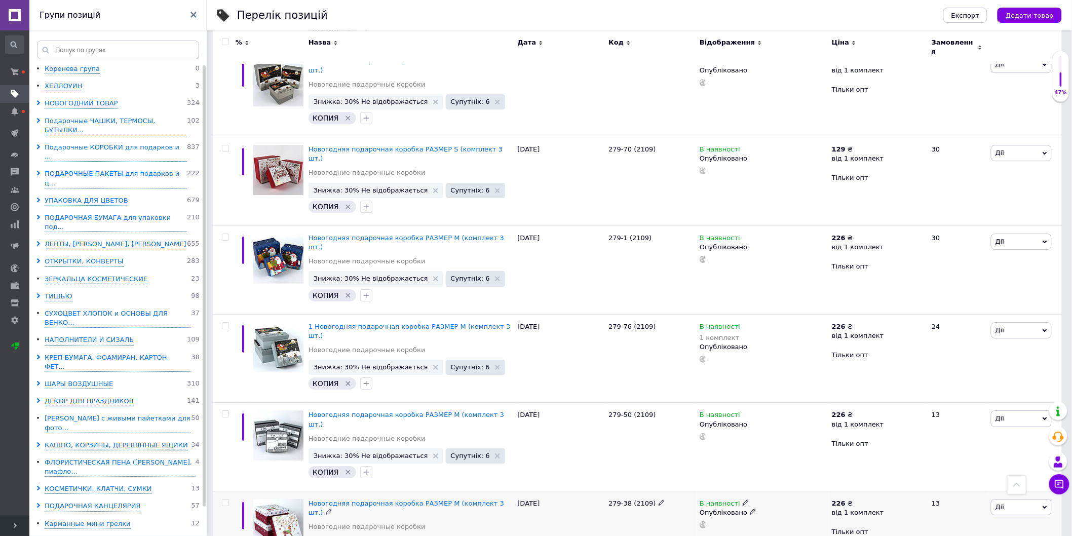
scroll to position [1308, 0]
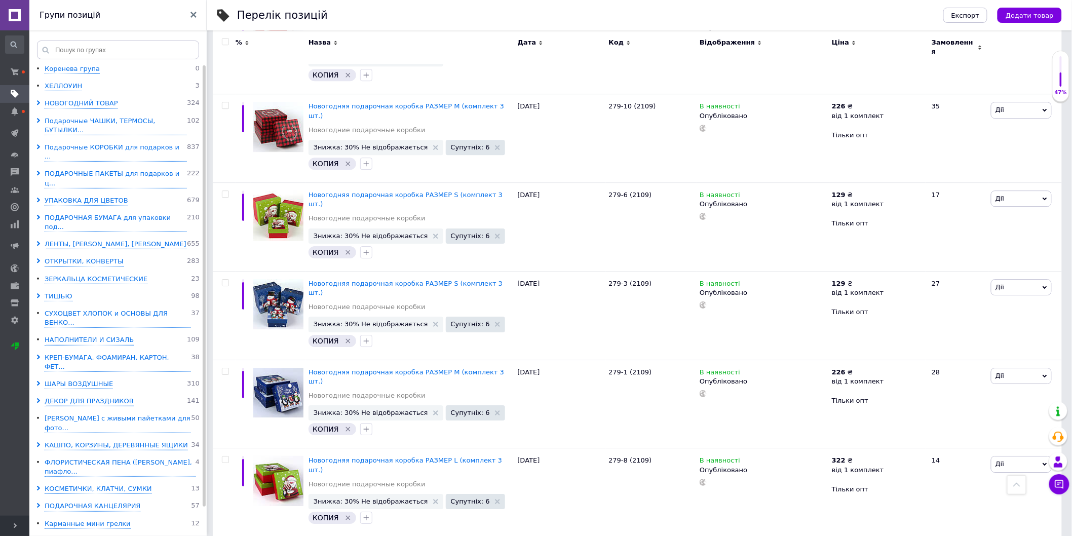
scroll to position [1308, 0]
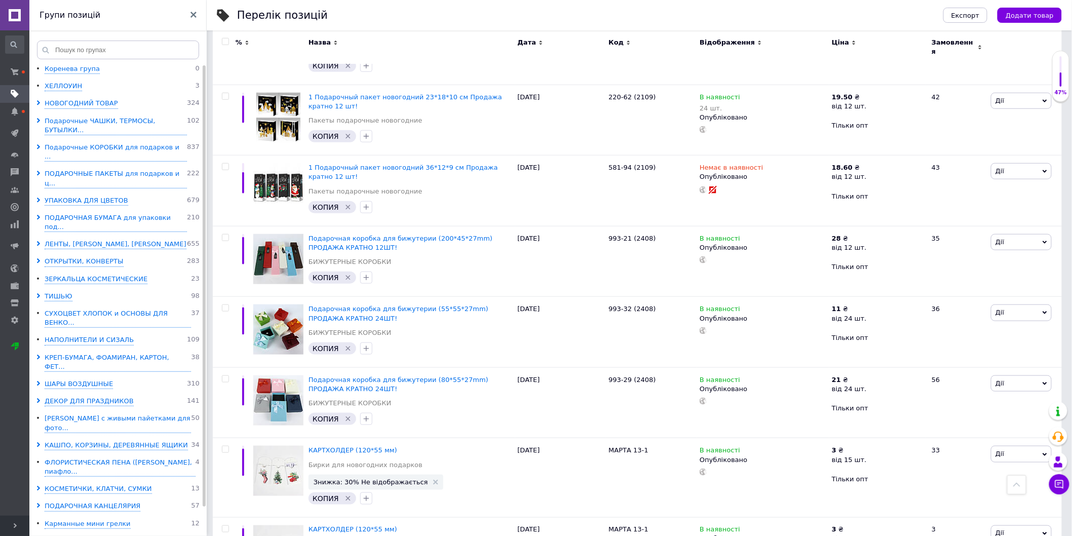
scroll to position [300, 0]
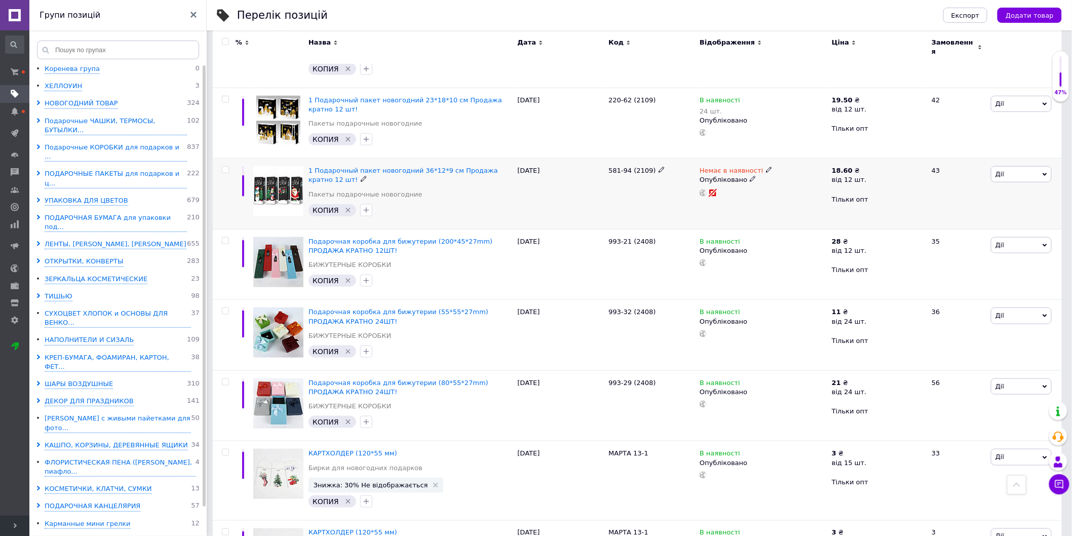
click at [750, 176] on icon at bounding box center [753, 179] width 6 height 6
click at [733, 207] on li "Чернетка" at bounding box center [761, 214] width 131 height 14
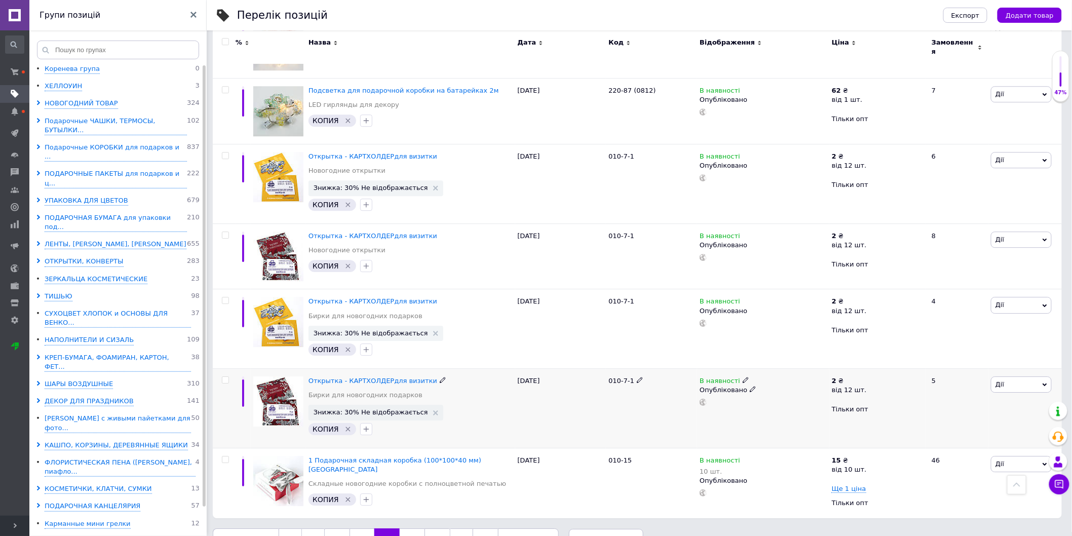
scroll to position [1144, 0]
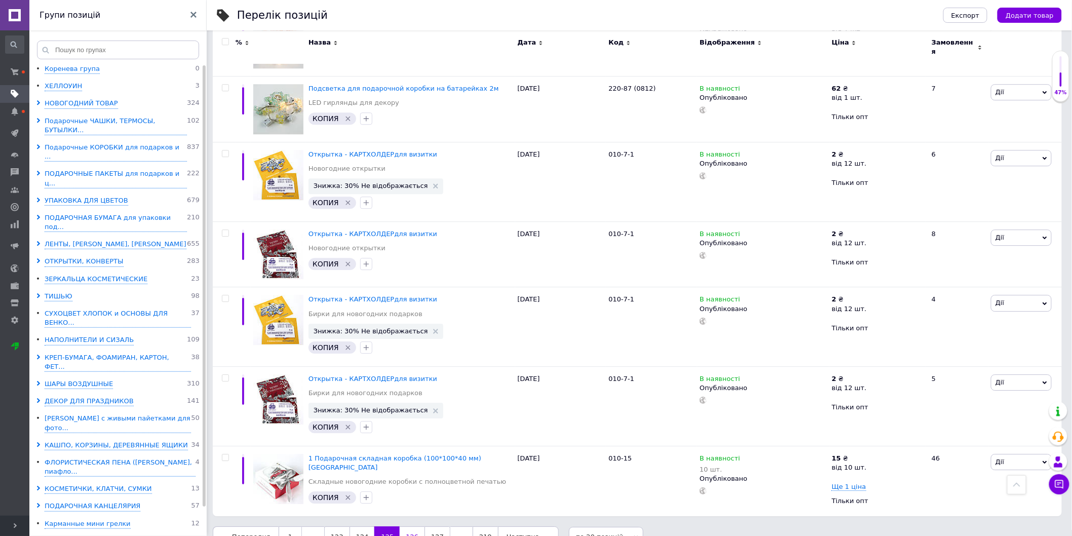
click at [401, 527] on link "126" at bounding box center [412, 537] width 25 height 21
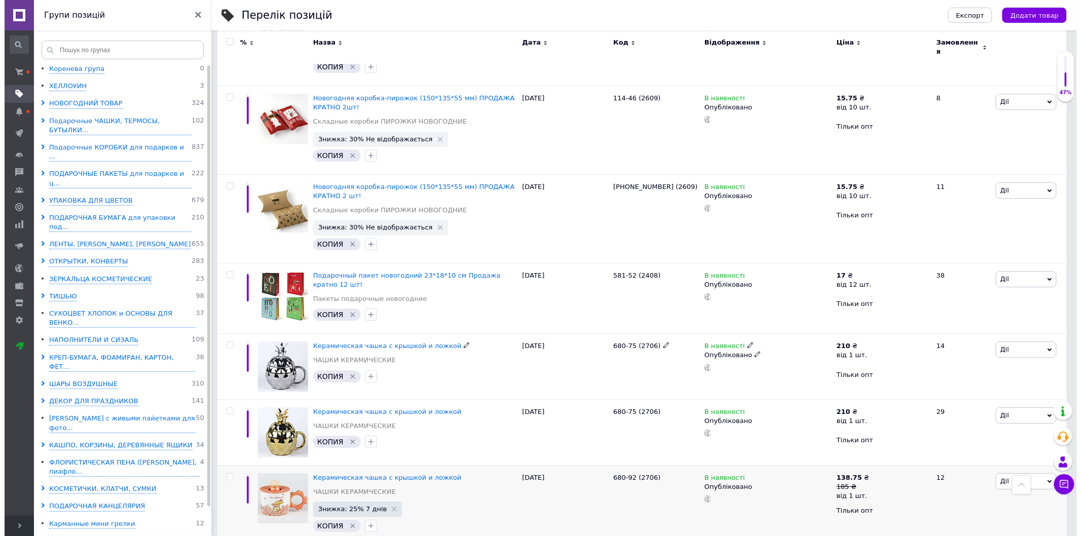
scroll to position [1336, 0]
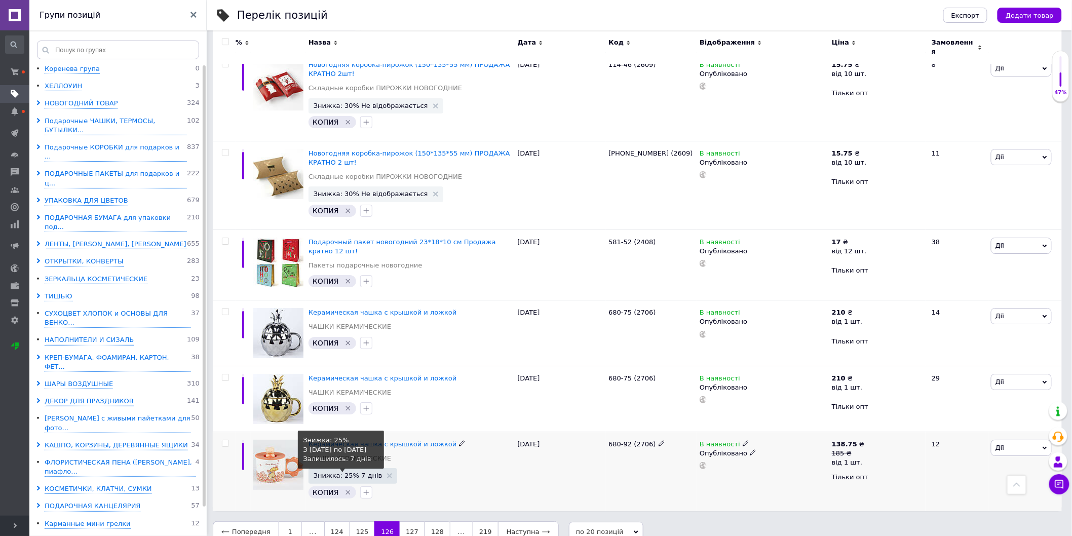
click at [347, 472] on span "Знижка: 25% 7 днів" at bounding box center [348, 475] width 69 height 7
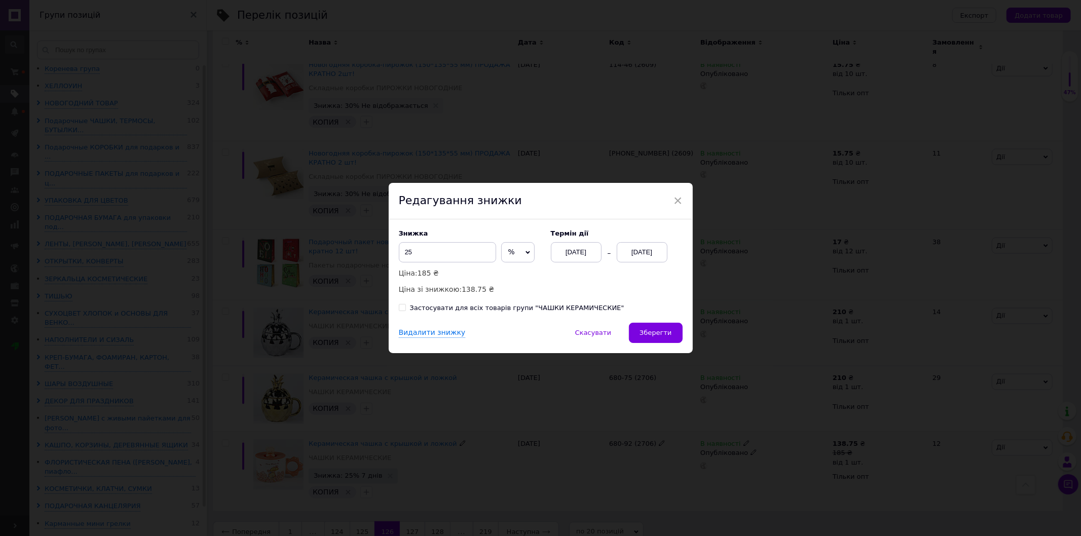
click at [582, 250] on div "[DATE]" at bounding box center [576, 252] width 51 height 20
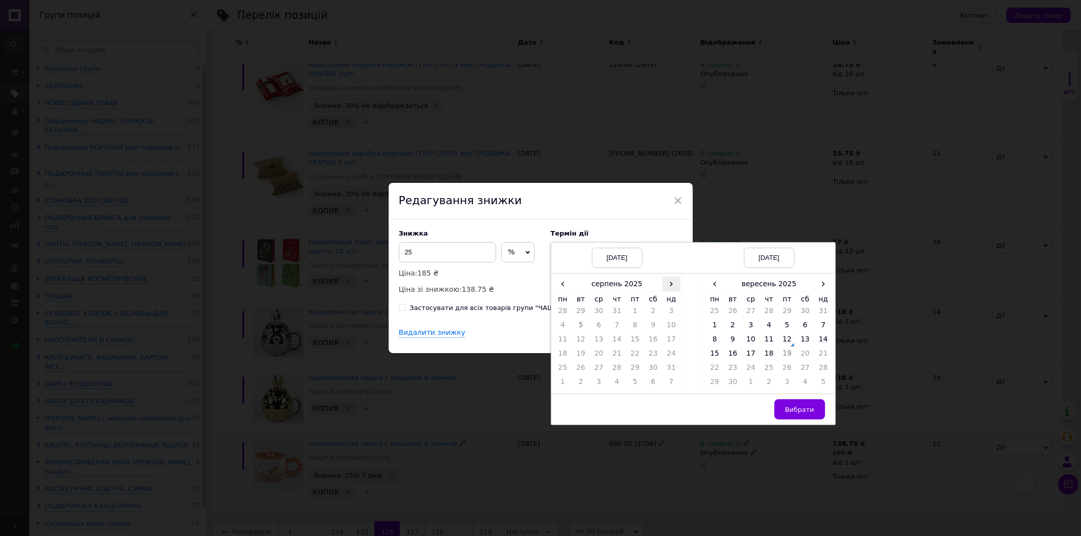
click at [667, 281] on span "›" at bounding box center [671, 284] width 18 height 15
click at [632, 338] on td "12" at bounding box center [635, 341] width 18 height 14
click at [826, 280] on span "›" at bounding box center [823, 284] width 18 height 15
click at [825, 350] on td "26" at bounding box center [823, 356] width 18 height 14
click at [799, 409] on span "Вибрати" at bounding box center [799, 410] width 29 height 8
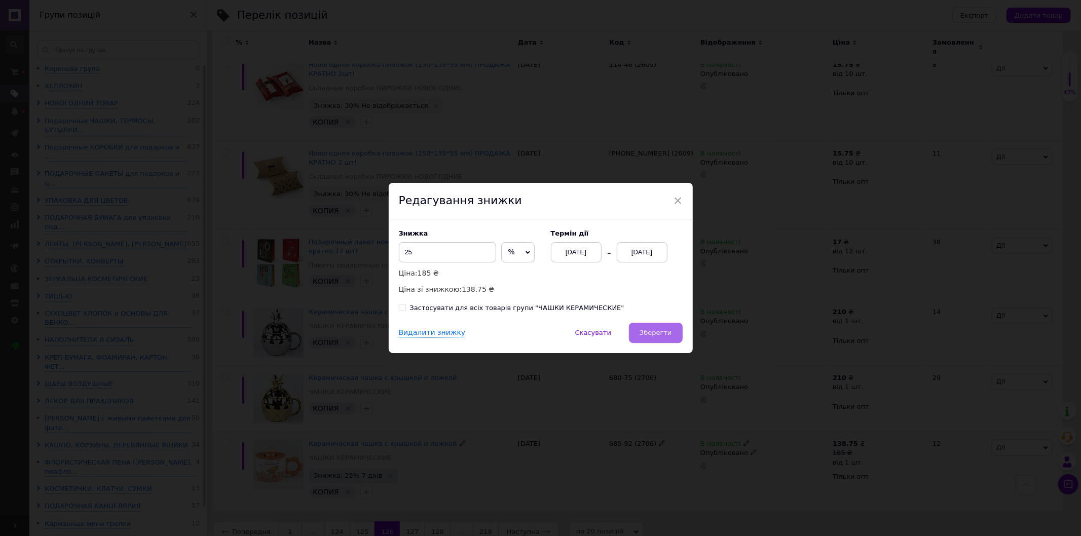
click at [653, 326] on button "Зберегти" at bounding box center [655, 333] width 53 height 20
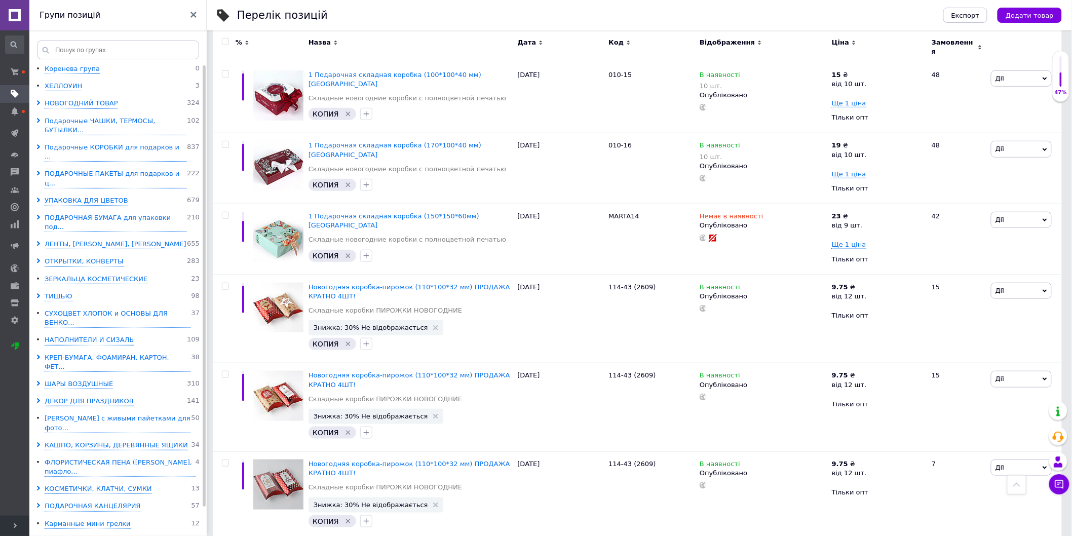
scroll to position [94, 0]
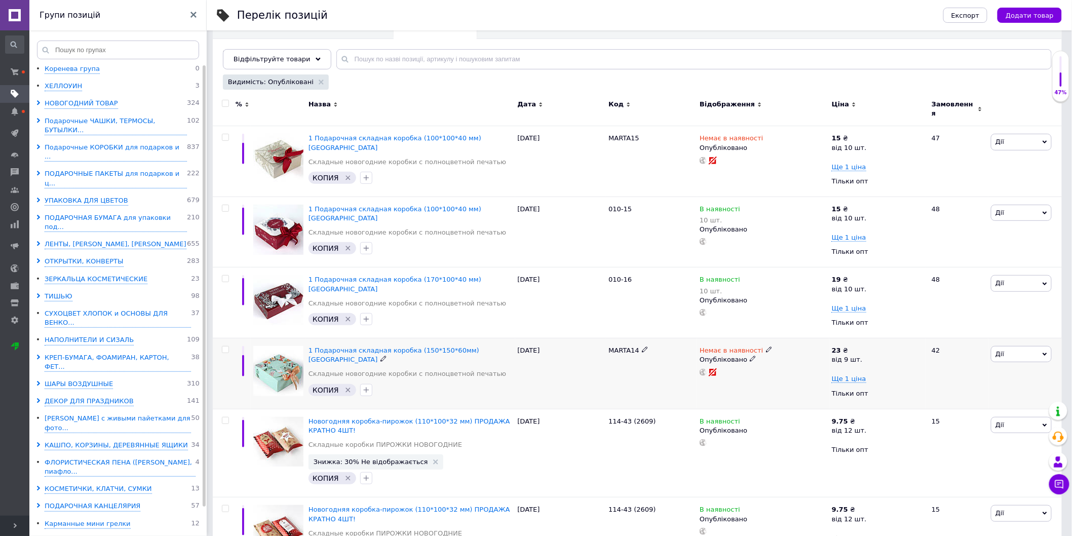
click at [750, 356] on icon at bounding box center [753, 359] width 6 height 6
click at [721, 387] on li "Чернетка" at bounding box center [761, 394] width 131 height 14
click at [750, 144] on icon at bounding box center [753, 147] width 6 height 6
click at [722, 178] on li "Чернетка" at bounding box center [761, 181] width 131 height 14
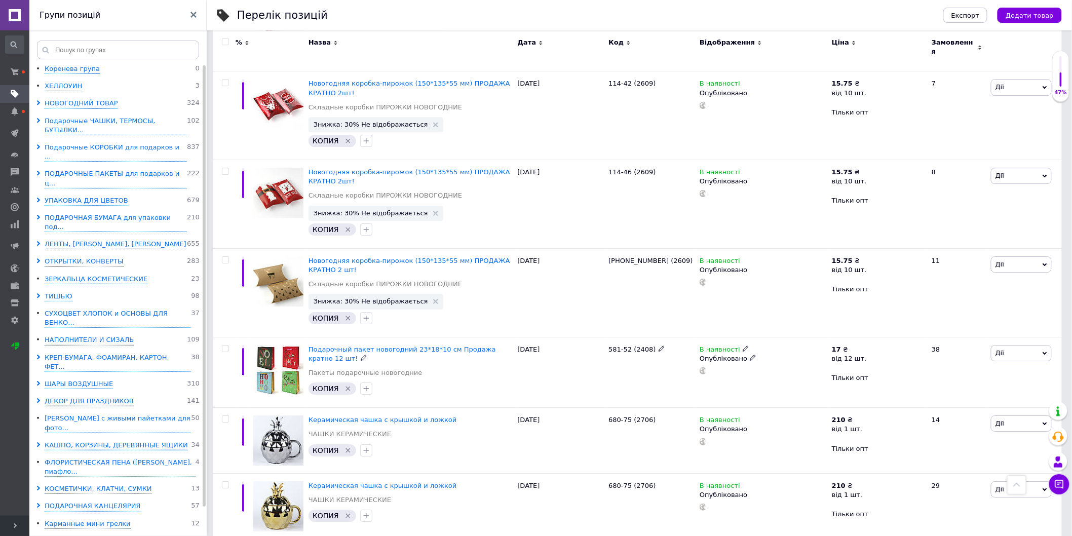
scroll to position [1336, 0]
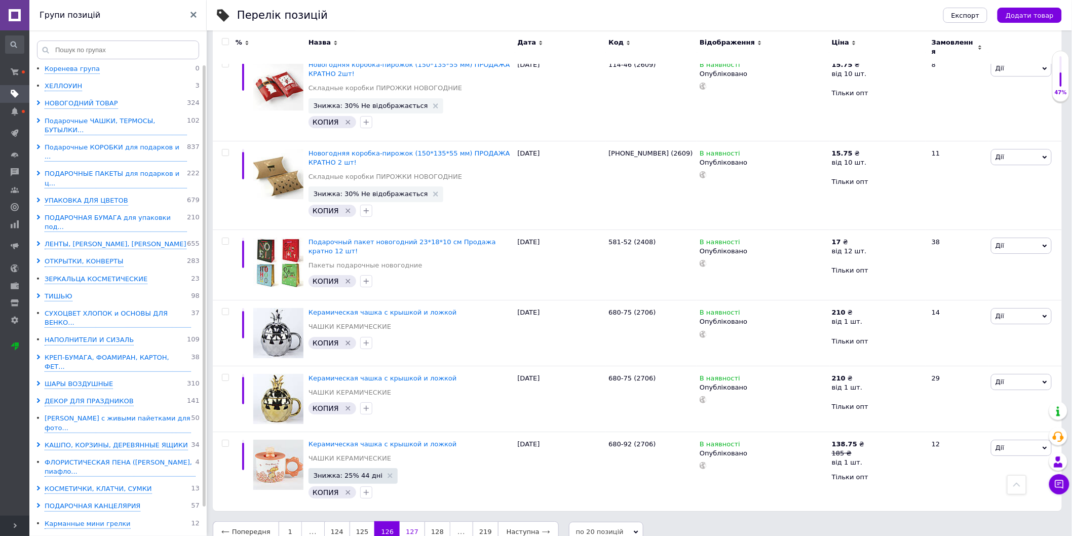
click at [400, 522] on link "127" at bounding box center [412, 532] width 25 height 21
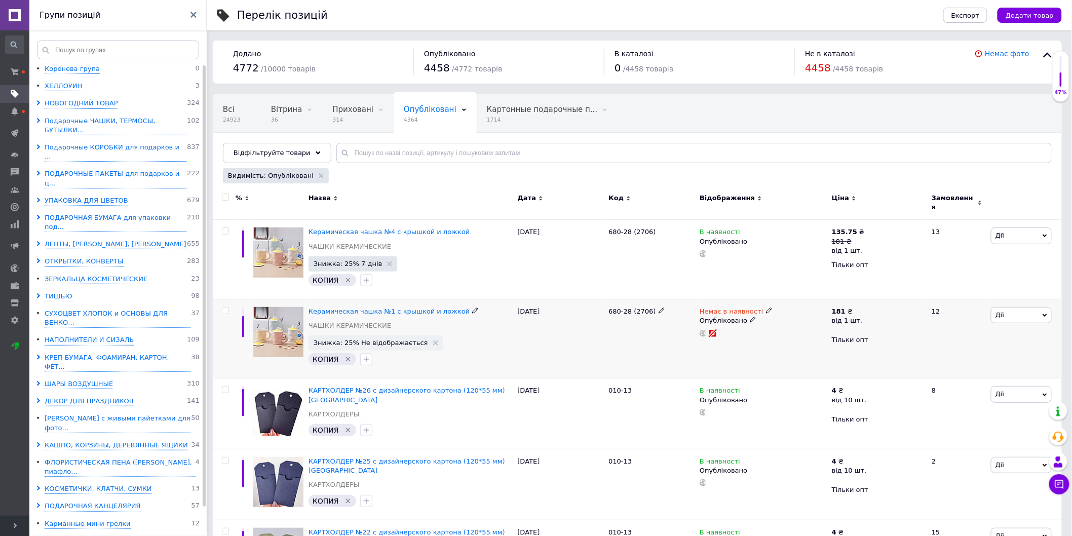
click at [750, 317] on icon at bounding box center [753, 320] width 6 height 6
click at [714, 347] on li "Чернетка" at bounding box center [761, 354] width 131 height 14
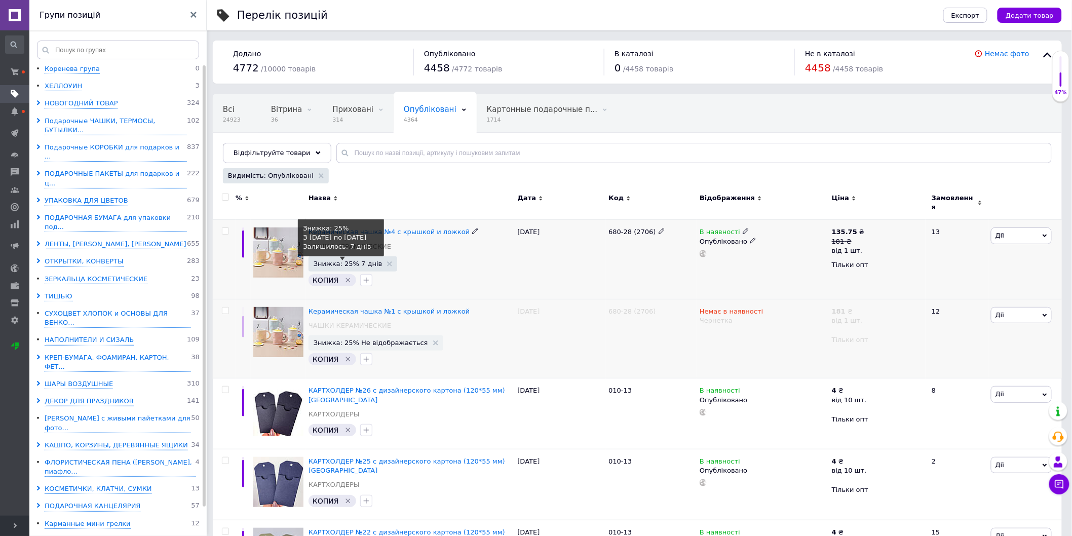
click at [347, 260] on span "Знижка: 25% 7 днів" at bounding box center [348, 263] width 69 height 7
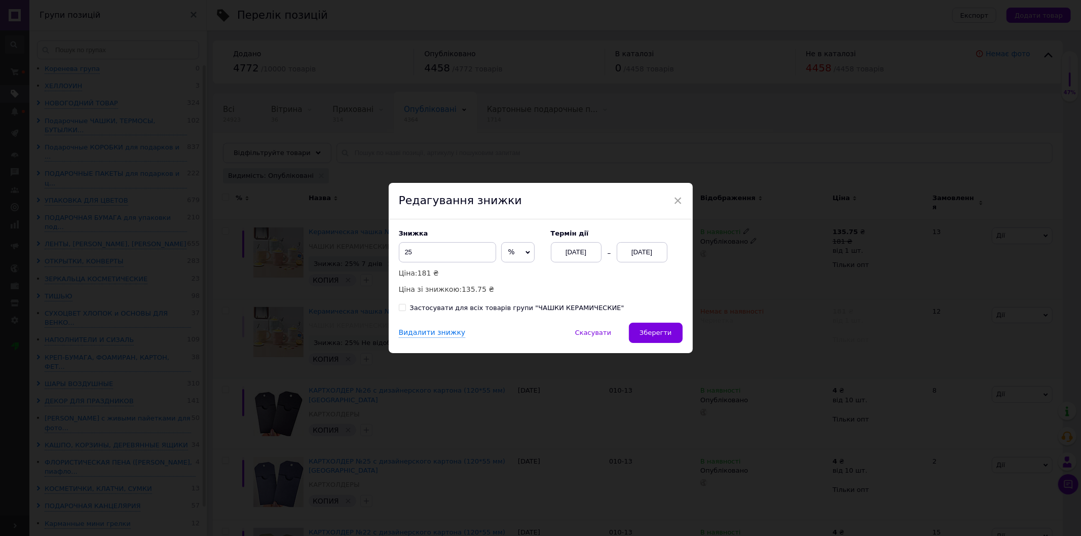
click at [579, 245] on div "[DATE]" at bounding box center [576, 252] width 51 height 20
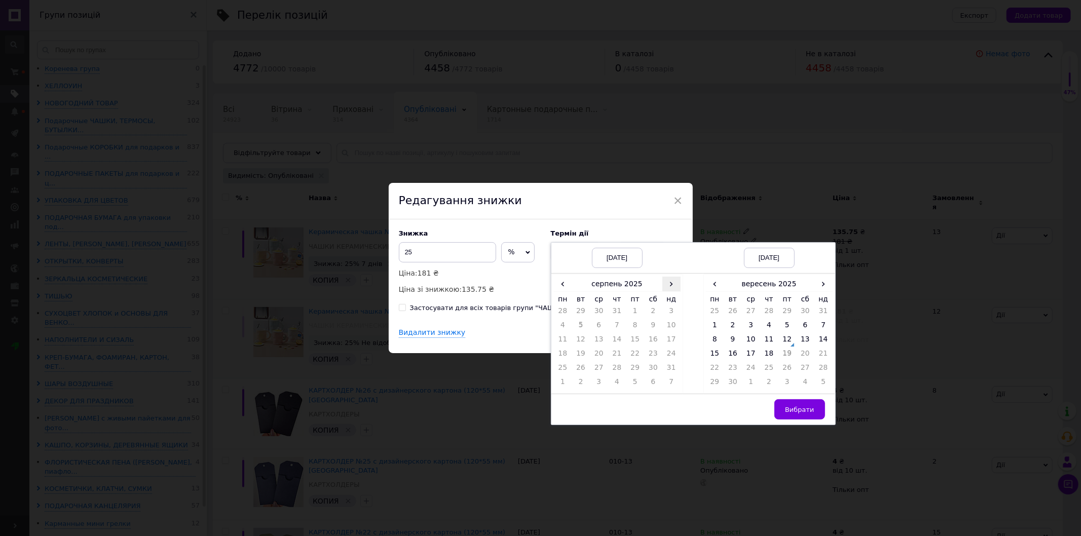
click at [676, 284] on span "›" at bounding box center [671, 284] width 18 height 15
click at [636, 340] on td "12" at bounding box center [635, 341] width 18 height 14
click at [821, 284] on span "›" at bounding box center [823, 284] width 18 height 15
click at [822, 352] on td "26" at bounding box center [823, 356] width 18 height 14
drag, startPoint x: 799, startPoint y: 404, endPoint x: 764, endPoint y: 393, distance: 36.6
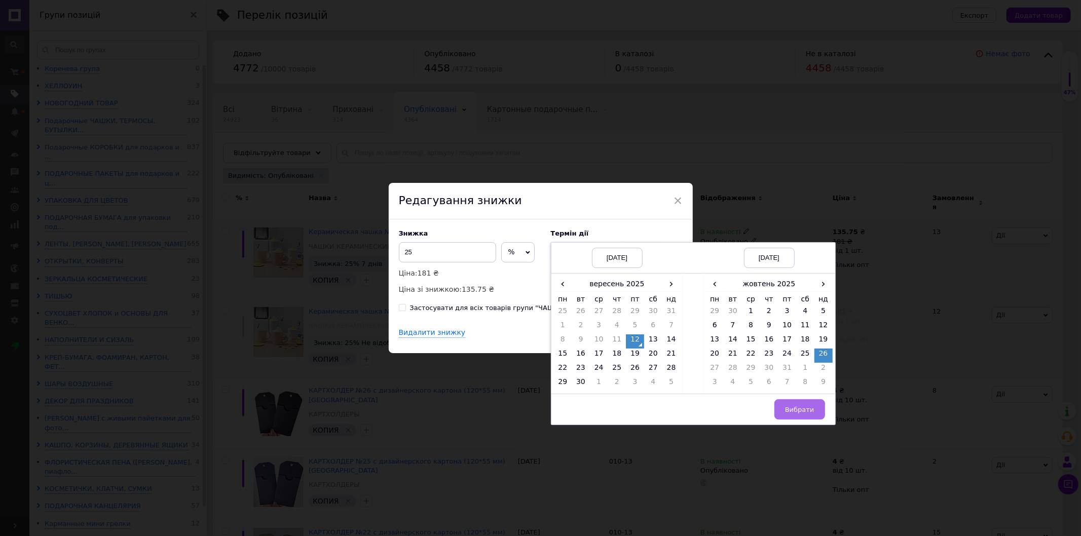
click at [798, 404] on button "Вибрати" at bounding box center [799, 409] width 51 height 20
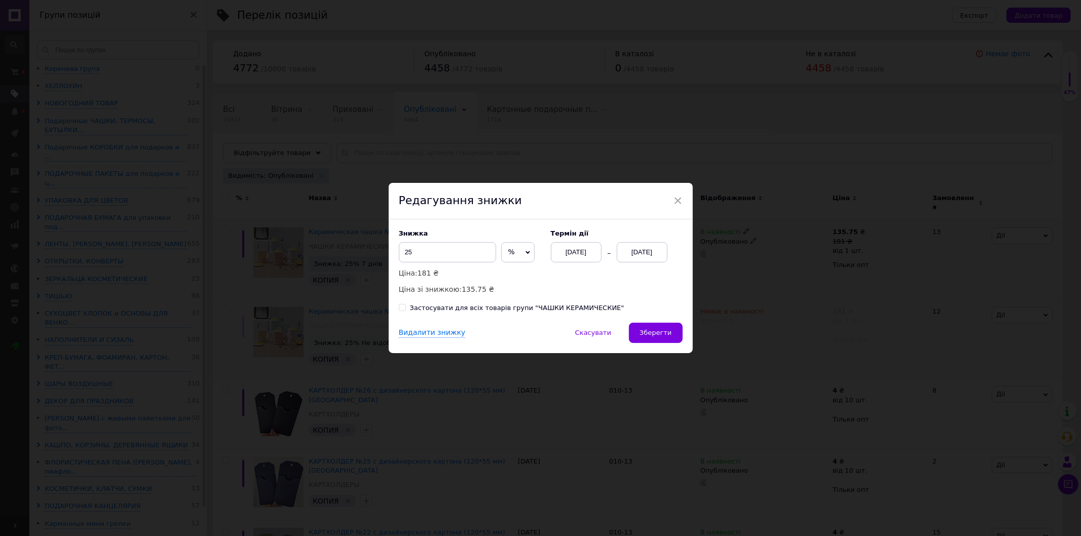
click at [666, 335] on span "Зберегти" at bounding box center [656, 333] width 32 height 8
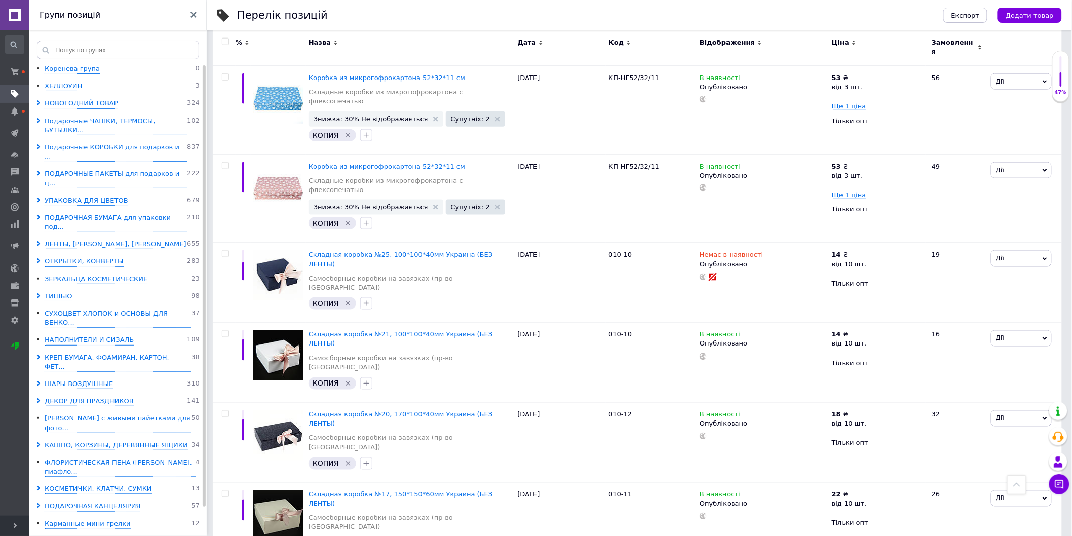
scroll to position [303, 0]
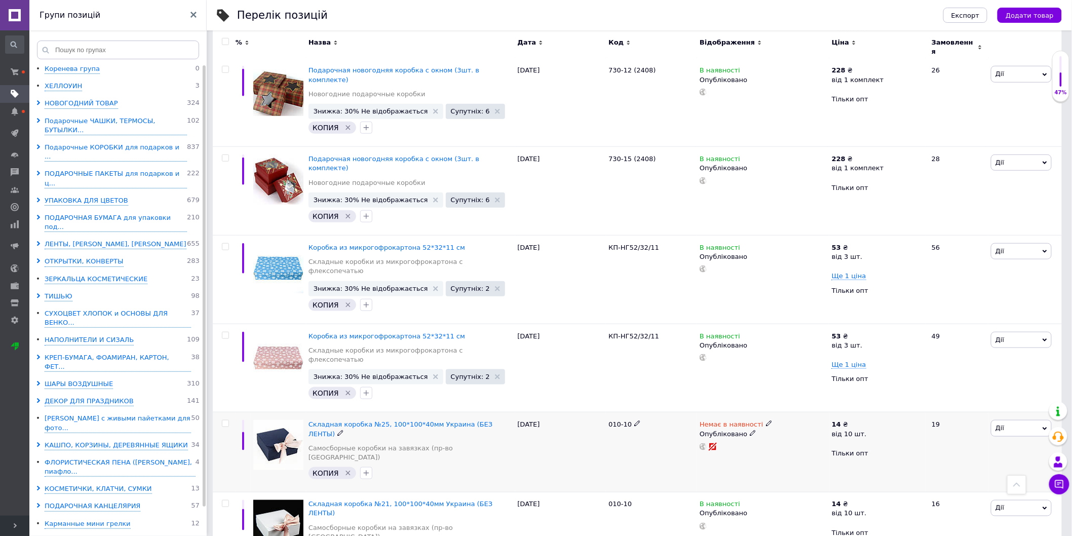
click at [750, 430] on icon at bounding box center [753, 433] width 6 height 6
click at [737, 461] on li "Чернетка" at bounding box center [761, 468] width 131 height 14
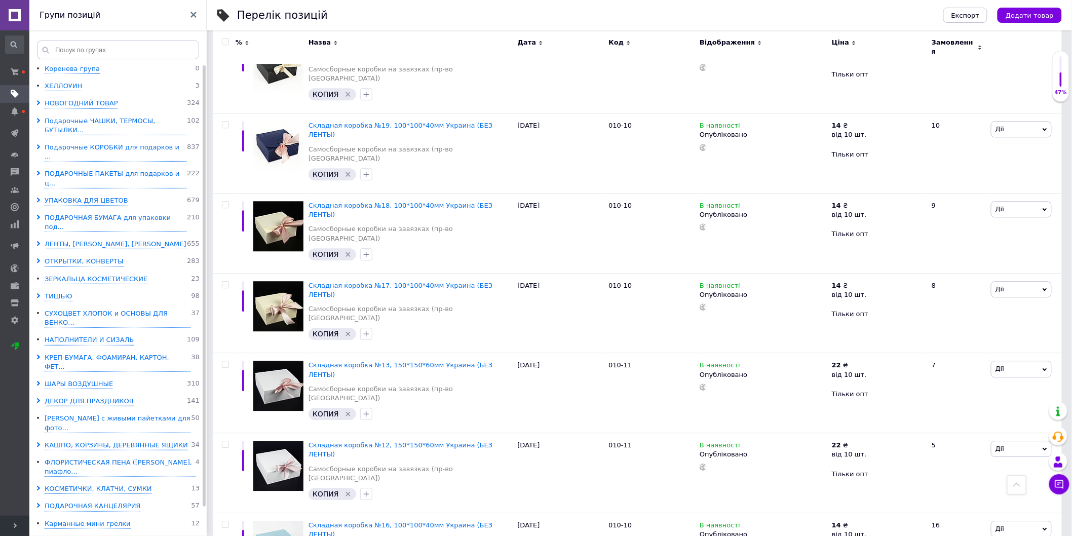
scroll to position [1092, 0]
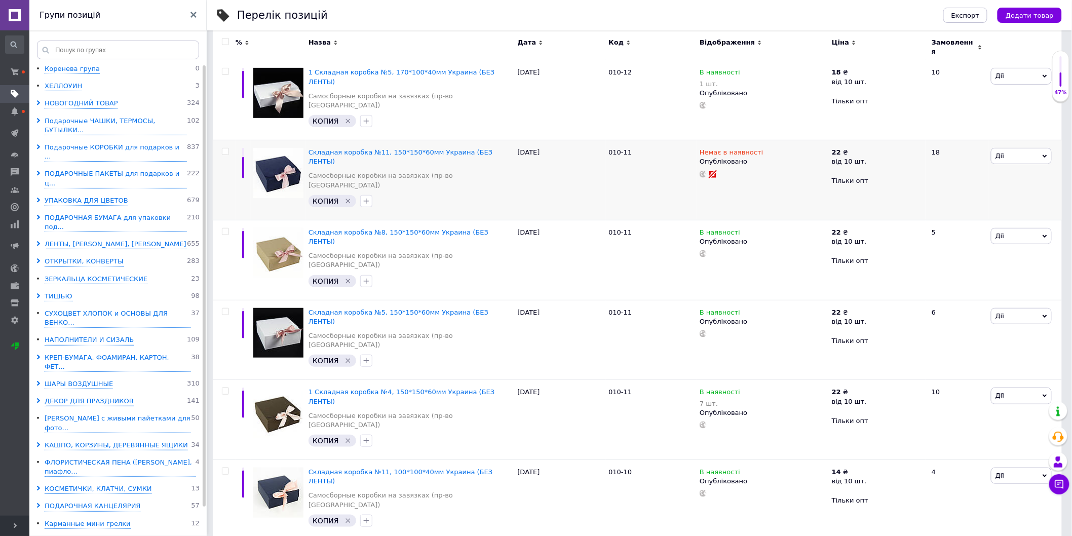
scroll to position [56, 0]
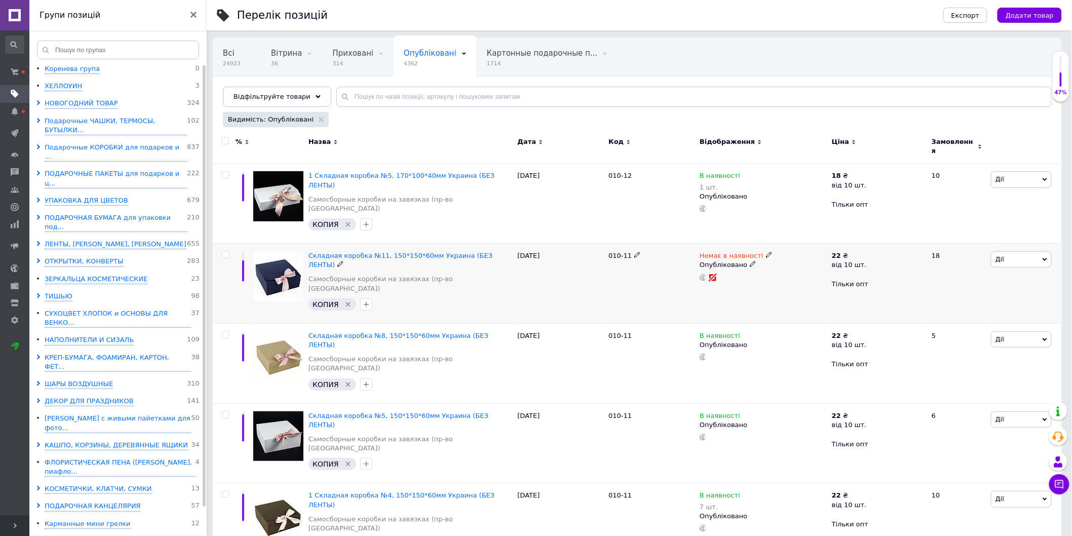
click at [750, 261] on icon at bounding box center [753, 264] width 6 height 6
click at [702, 292] on li "Чернетка" at bounding box center [761, 299] width 131 height 14
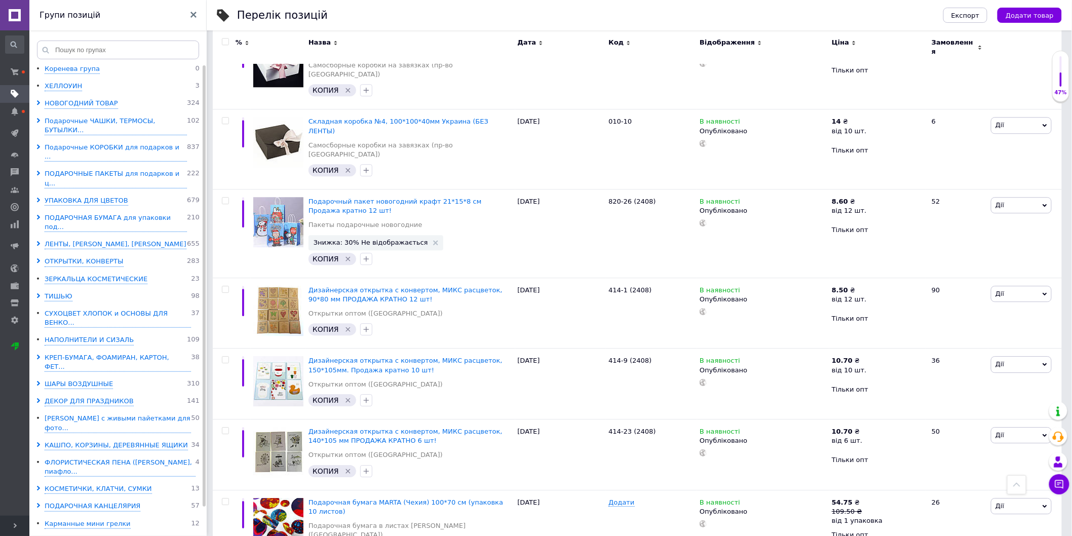
scroll to position [1102, 0]
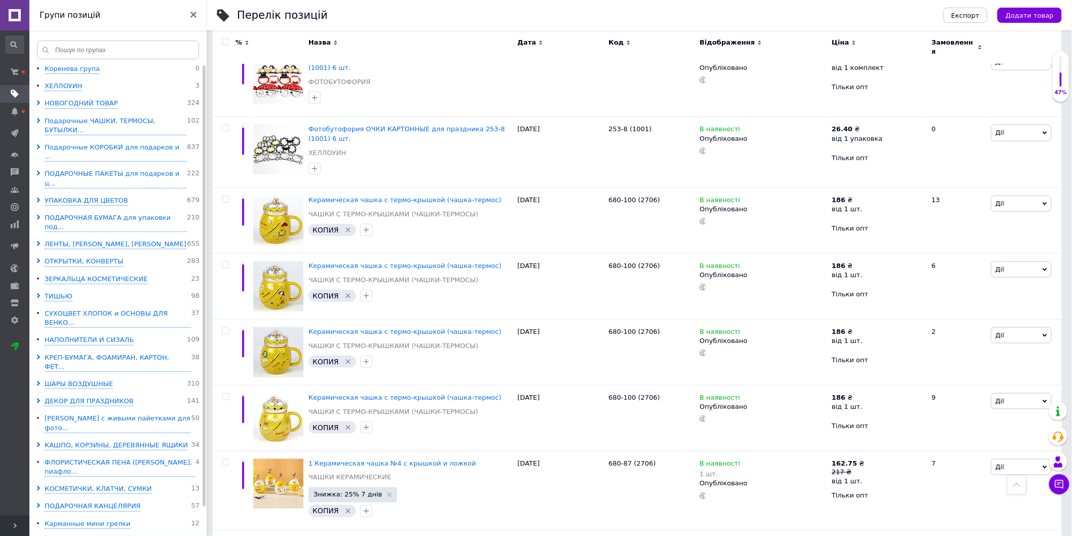
scroll to position [328, 0]
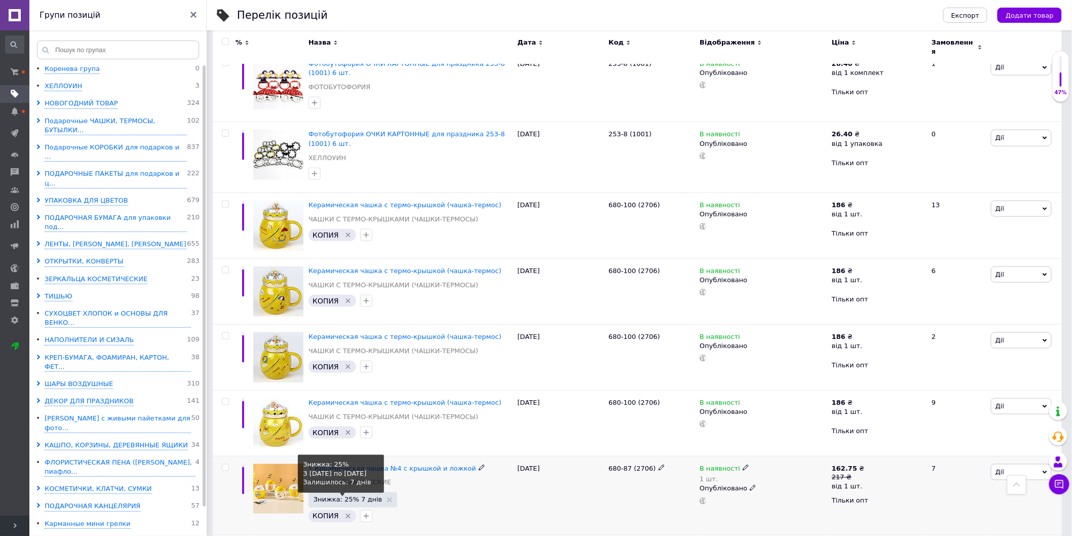
click at [355, 497] on span "Знижка: 25% 7 днів" at bounding box center [348, 500] width 69 height 7
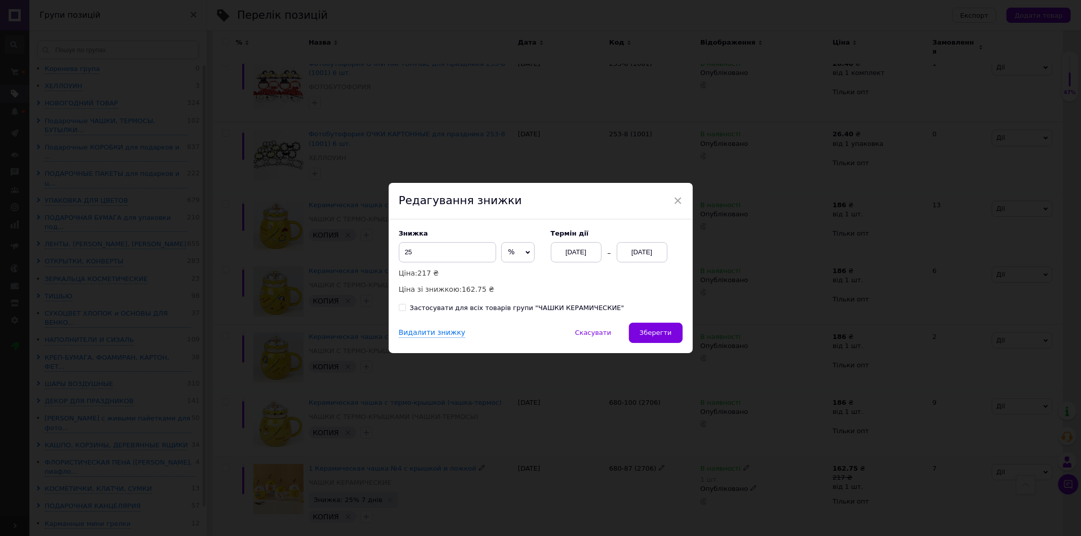
click at [566, 247] on div "[DATE]" at bounding box center [576, 252] width 51 height 20
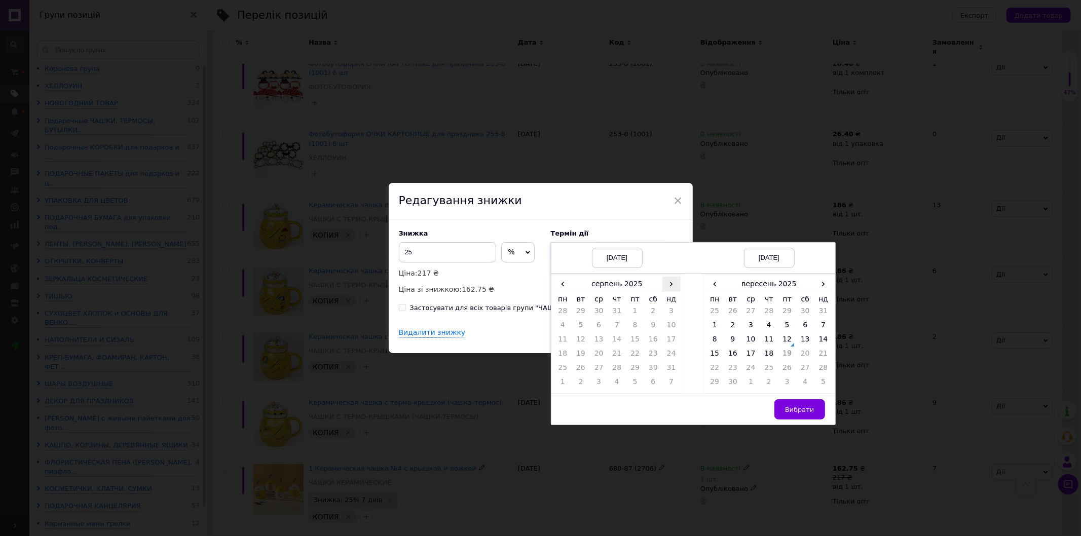
click at [670, 282] on span "›" at bounding box center [671, 284] width 18 height 15
click at [639, 343] on td "12" at bounding box center [635, 341] width 18 height 14
click at [823, 280] on span "›" at bounding box center [823, 284] width 18 height 15
click at [819, 357] on td "26" at bounding box center [823, 356] width 18 height 14
click at [788, 406] on span "Вибрати" at bounding box center [799, 410] width 29 height 8
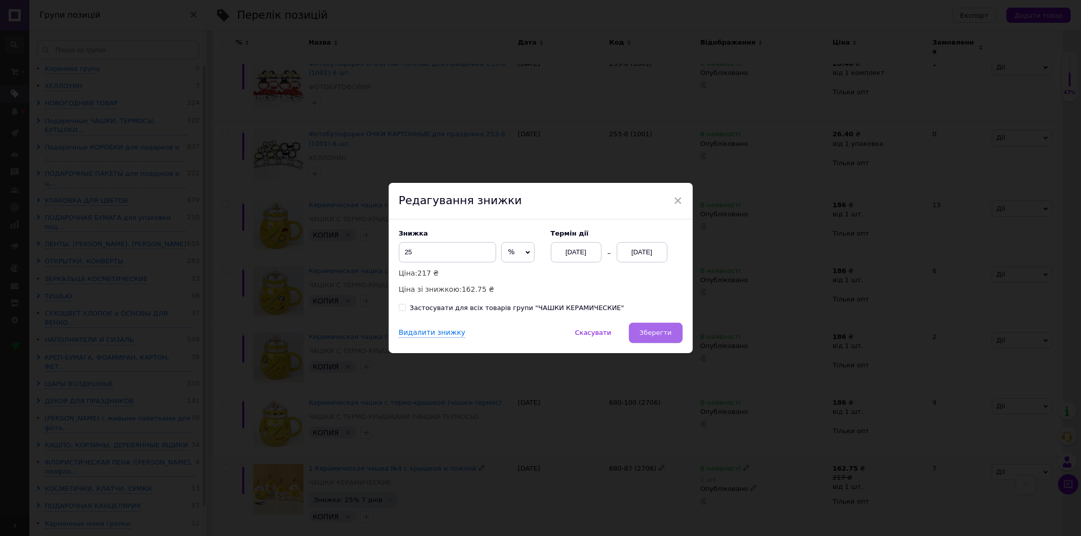
click at [652, 332] on span "Зберегти" at bounding box center [656, 333] width 32 height 8
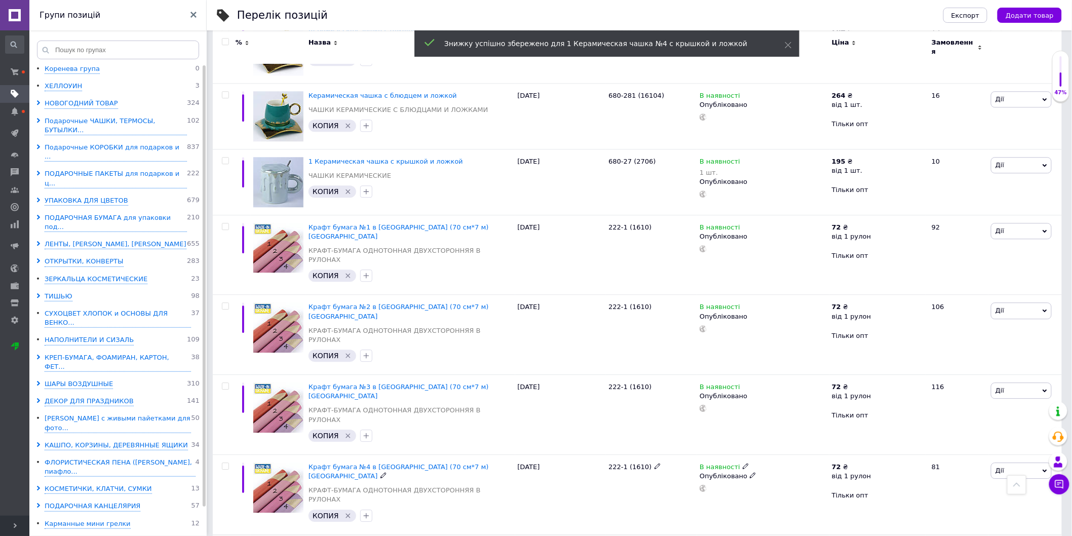
scroll to position [1061, 0]
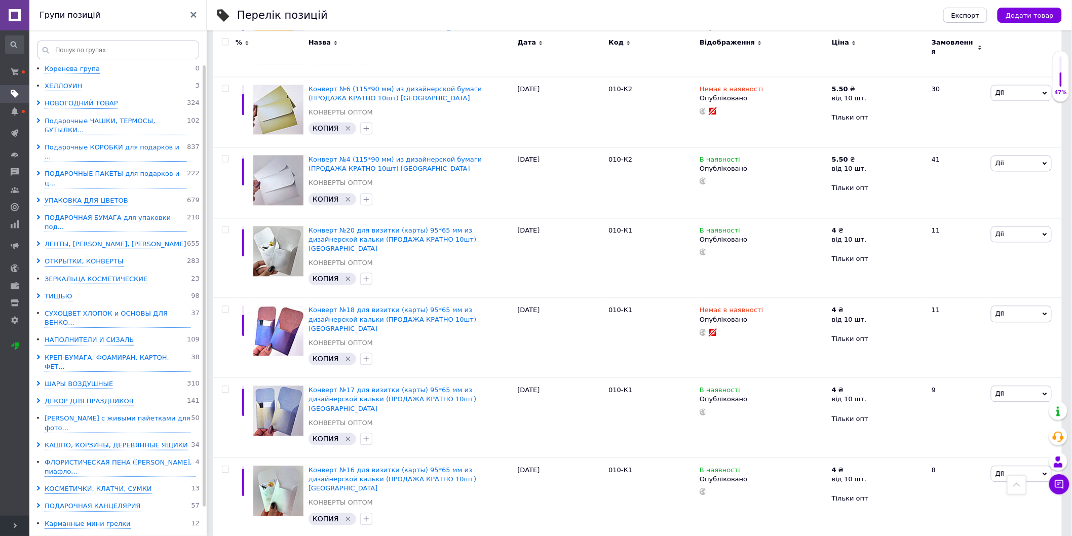
scroll to position [768, 0]
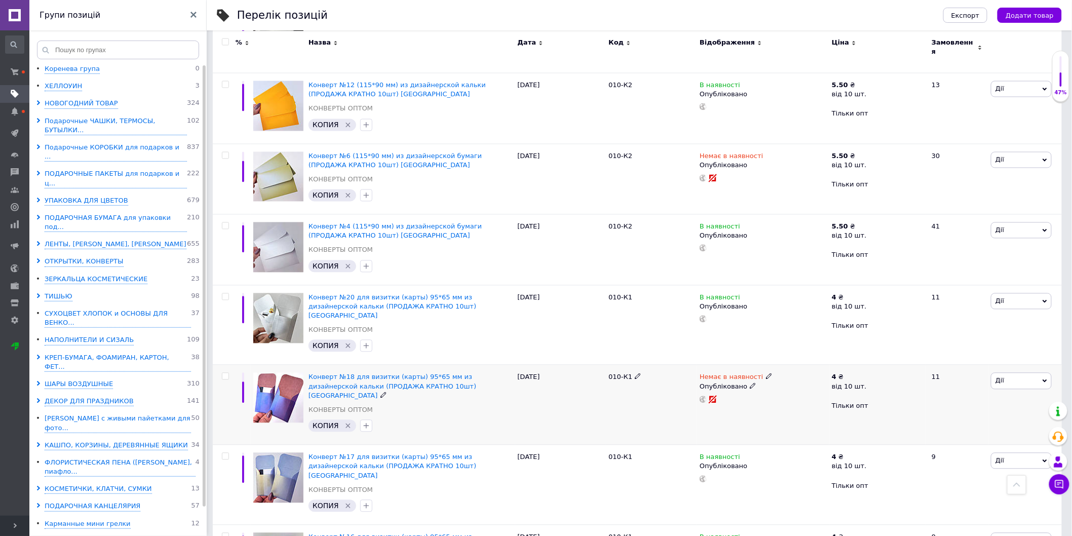
click at [750, 383] on icon at bounding box center [753, 386] width 6 height 6
click at [733, 414] on li "Чернетка" at bounding box center [761, 421] width 131 height 14
click at [750, 162] on use at bounding box center [753, 165] width 6 height 6
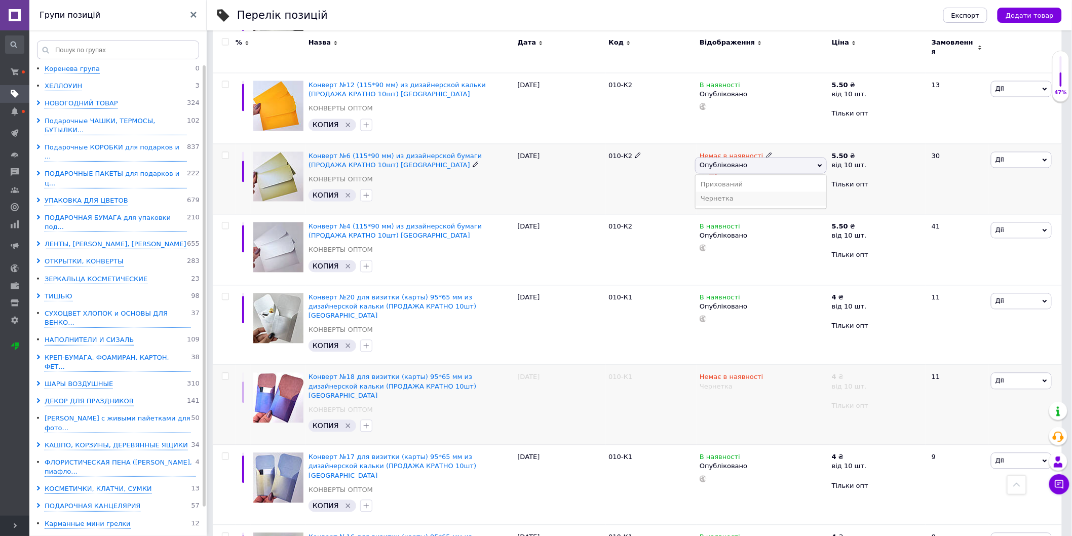
click at [726, 192] on li "Чернетка" at bounding box center [761, 199] width 131 height 14
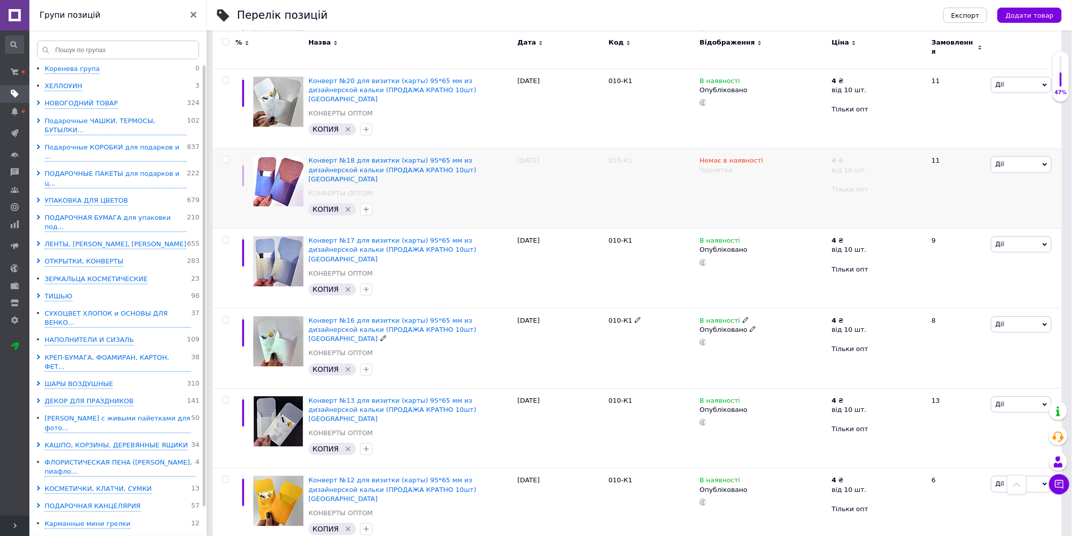
scroll to position [1106, 0]
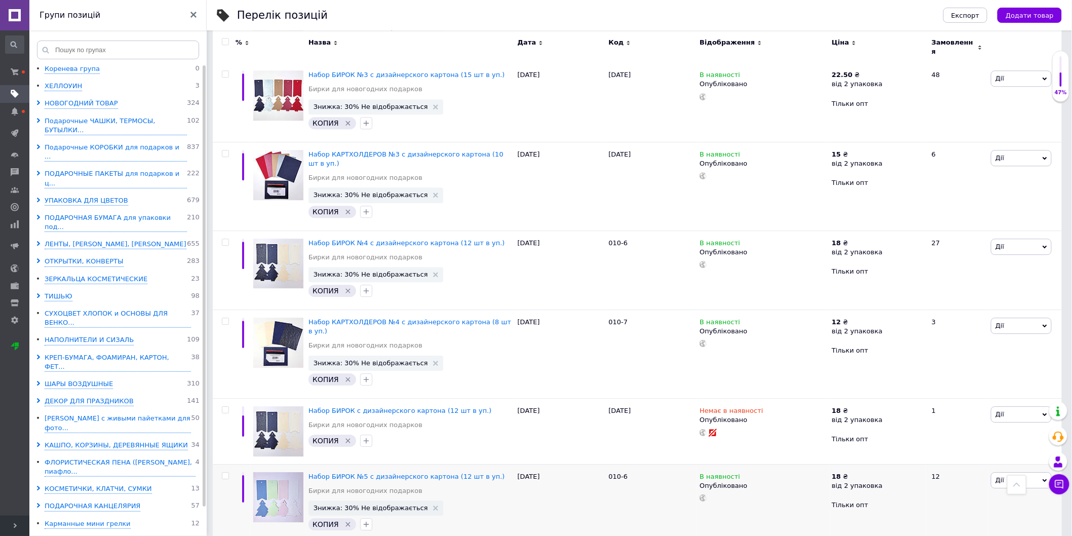
scroll to position [1047, 0]
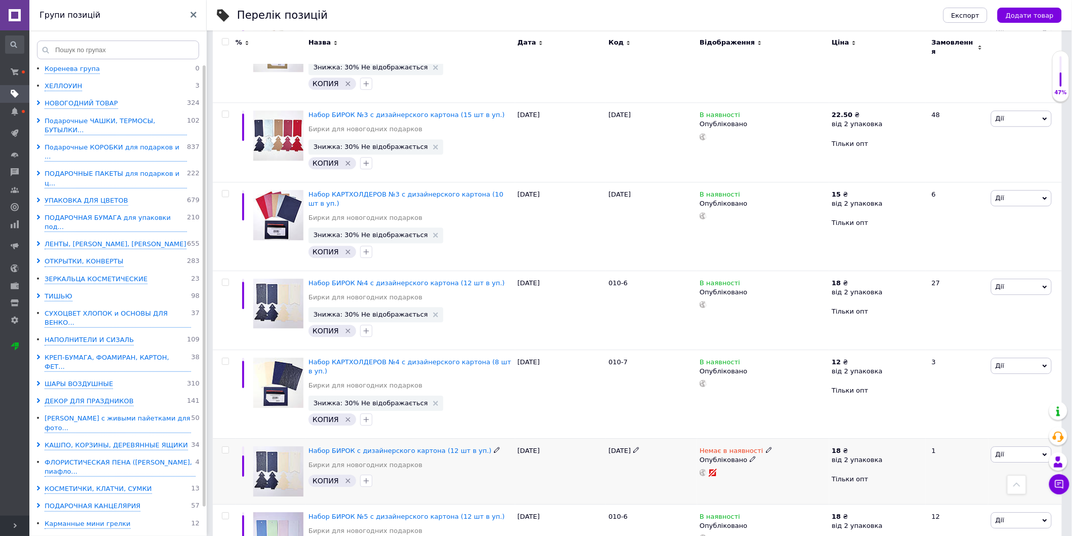
click at [750, 456] on span at bounding box center [753, 459] width 6 height 7
click at [704, 487] on li "Чернетка" at bounding box center [761, 494] width 131 height 14
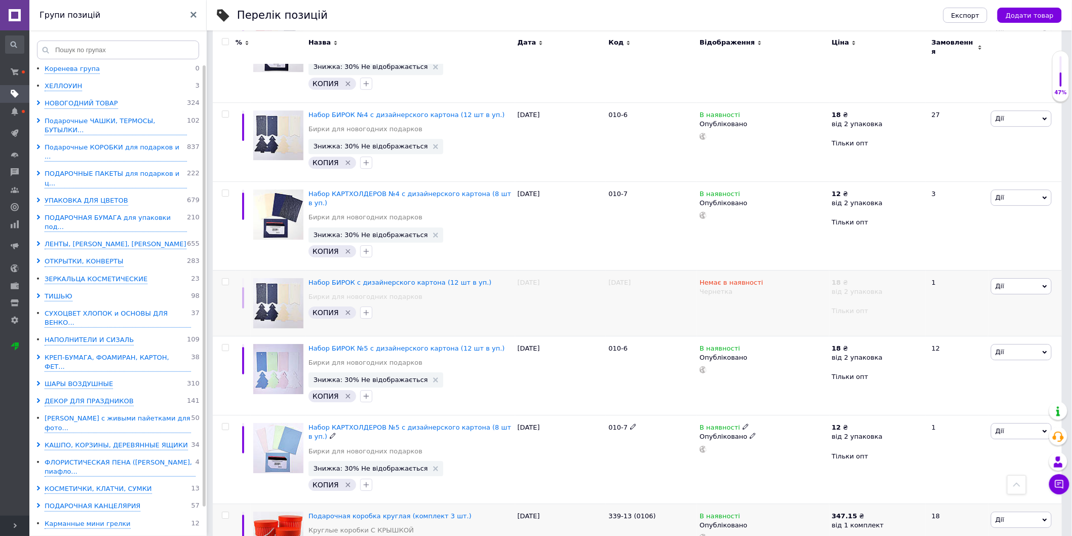
scroll to position [1216, 0]
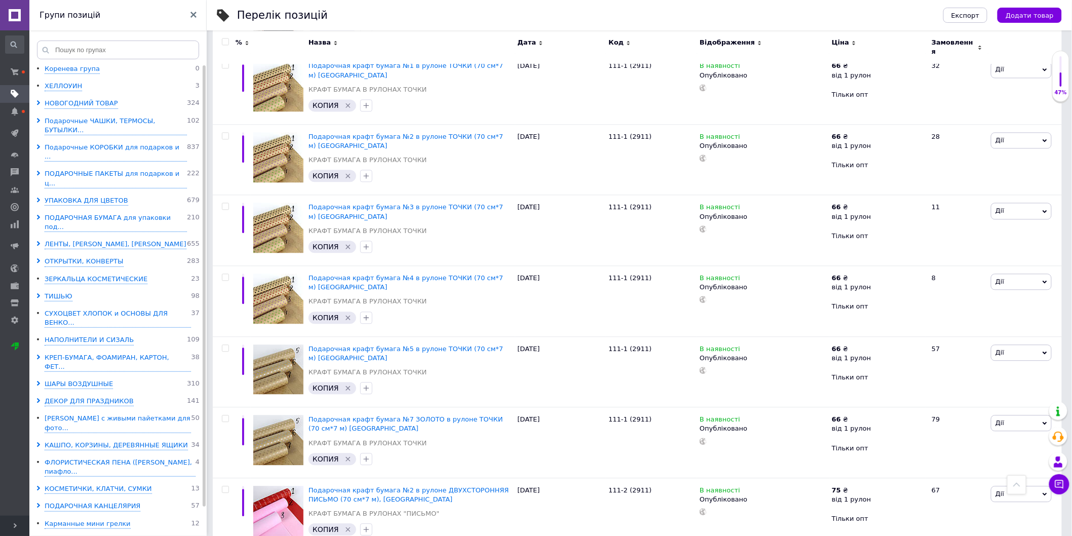
scroll to position [1159, 0]
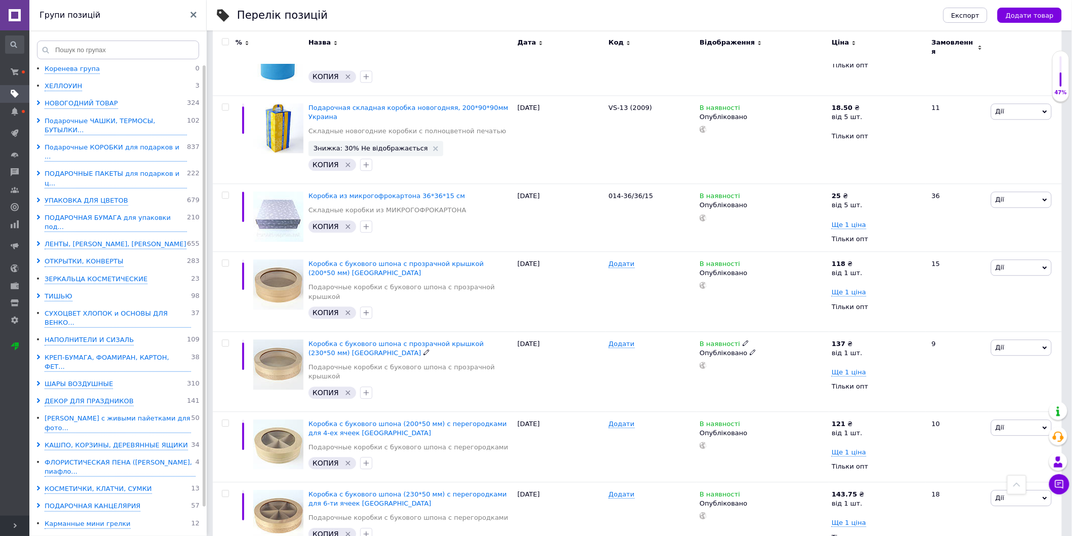
scroll to position [1087, 0]
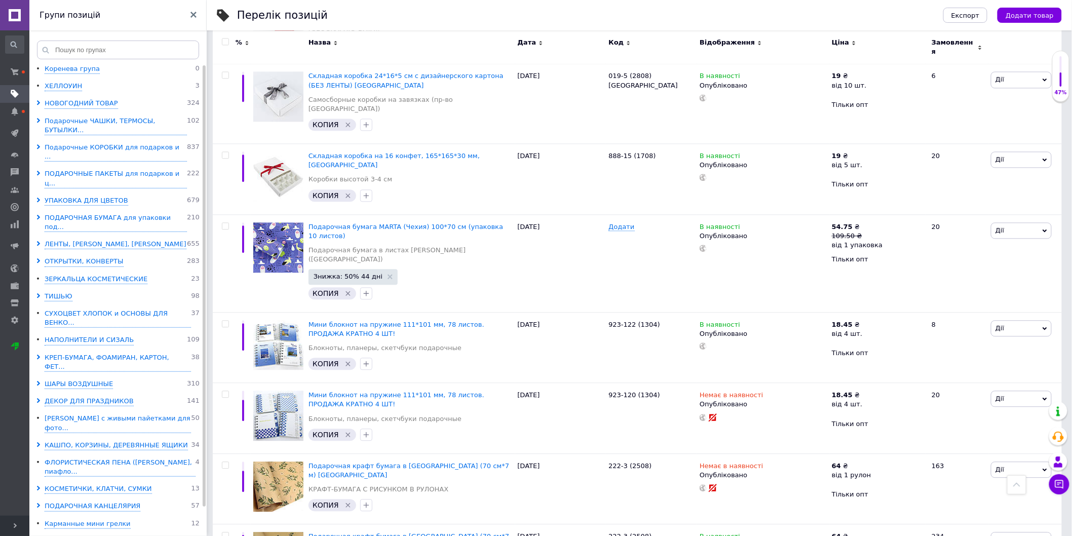
scroll to position [862, 0]
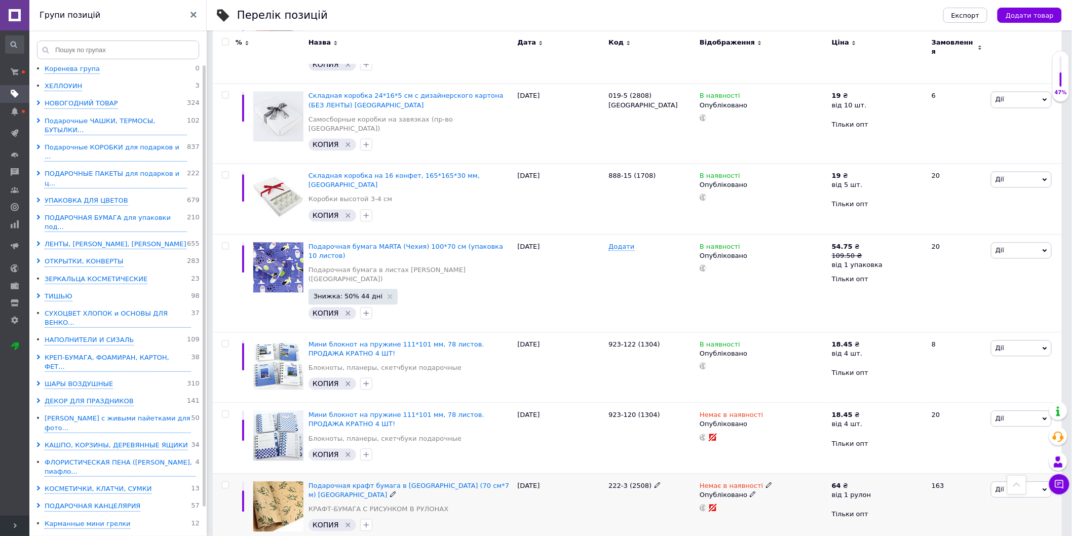
click at [750, 491] on icon at bounding box center [753, 494] width 6 height 6
click at [713, 522] on li "Чернетка" at bounding box center [761, 529] width 131 height 14
click at [744, 420] on div "Опубліковано" at bounding box center [763, 424] width 127 height 9
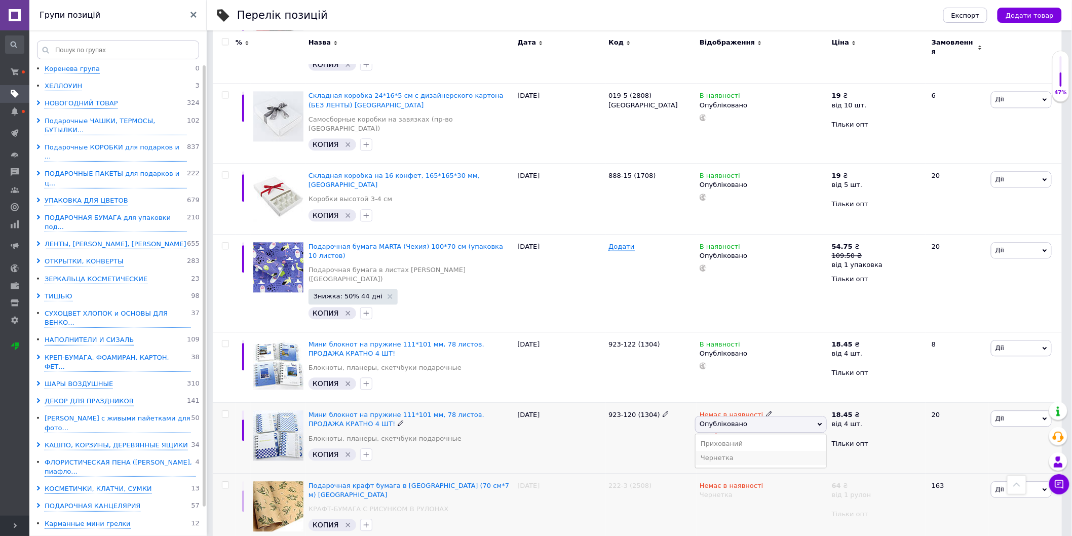
click at [733, 451] on li "Чернетка" at bounding box center [761, 458] width 131 height 14
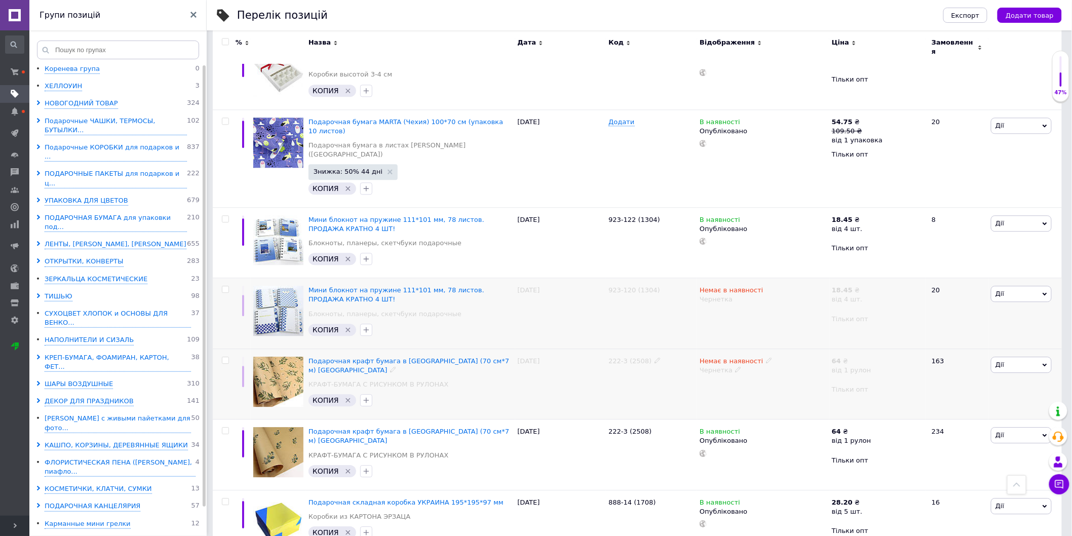
scroll to position [1098, 0]
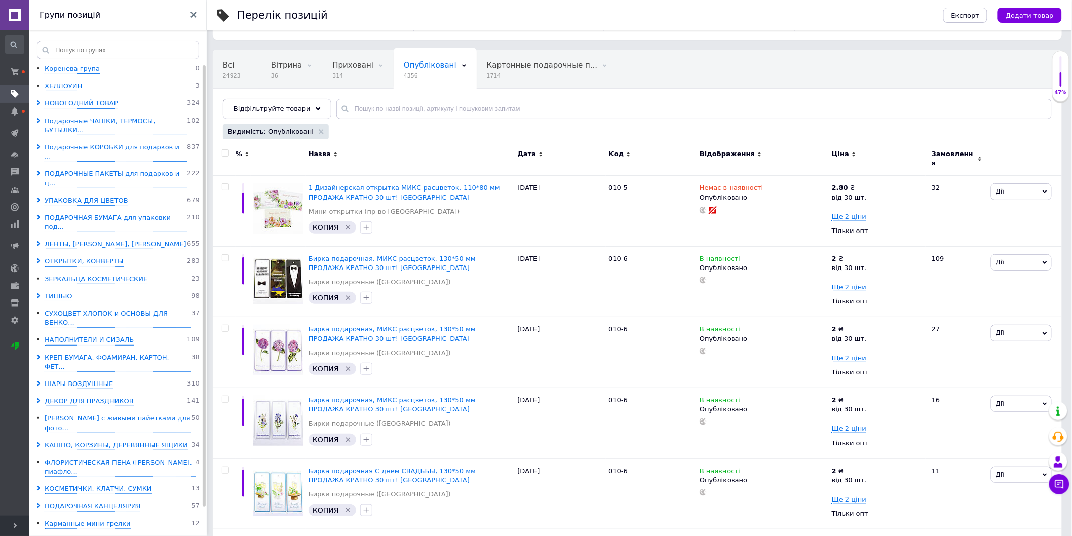
scroll to position [22, 0]
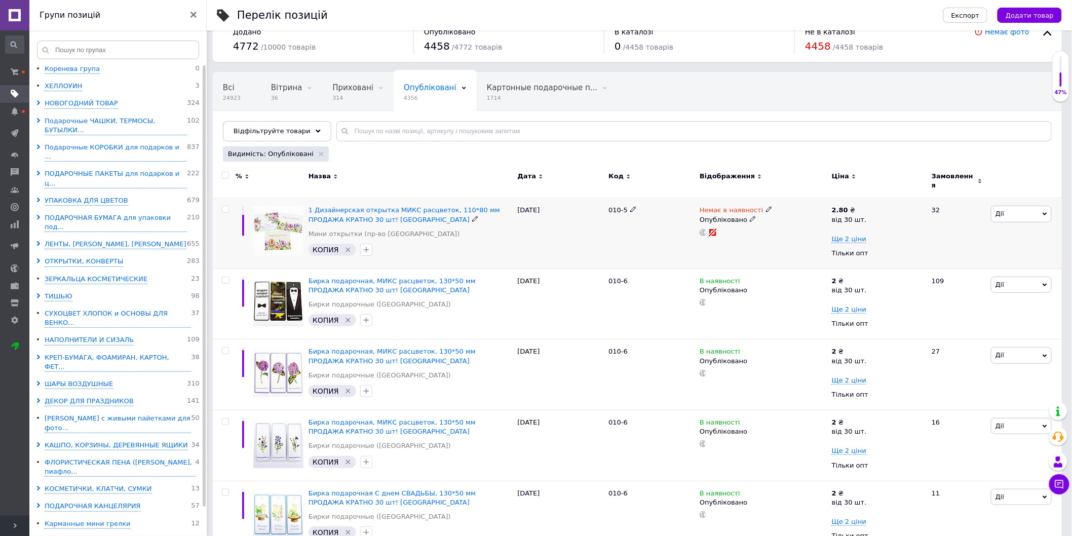
click at [751, 216] on use at bounding box center [753, 219] width 6 height 6
click at [721, 250] on li "Чернетка" at bounding box center [761, 253] width 131 height 14
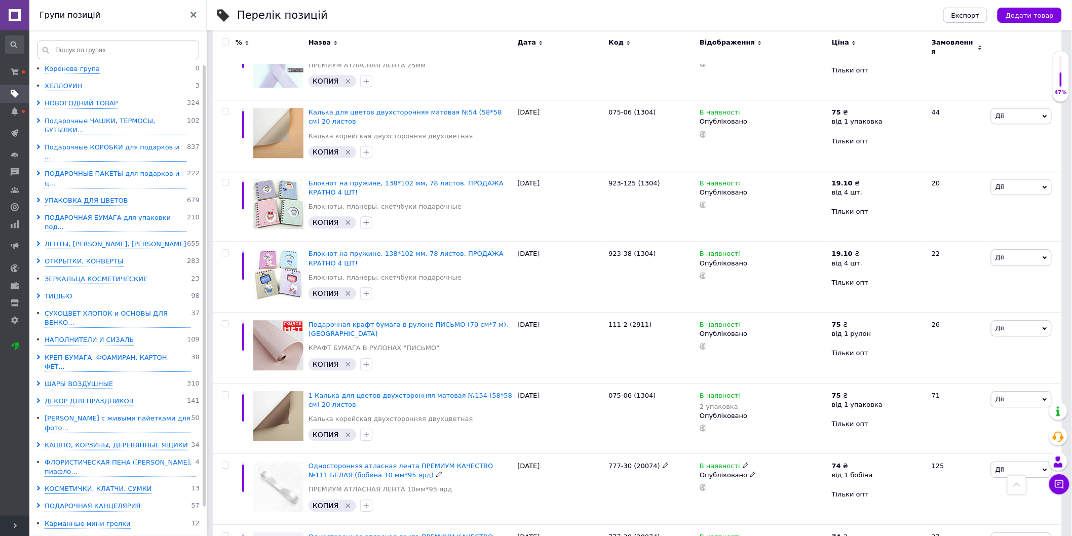
scroll to position [1148, 0]
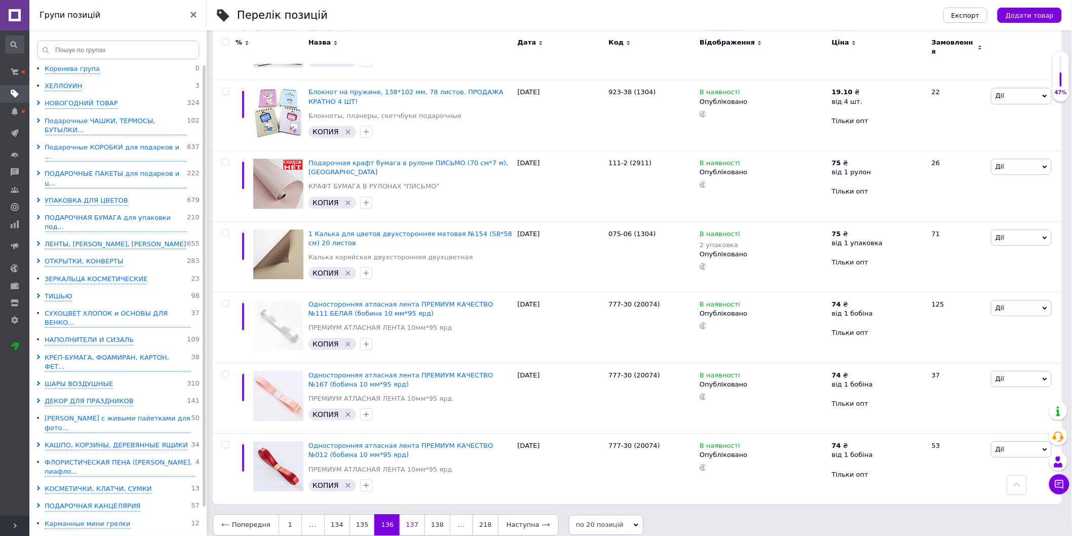
click at [400, 514] on link "137" at bounding box center [412, 524] width 25 height 21
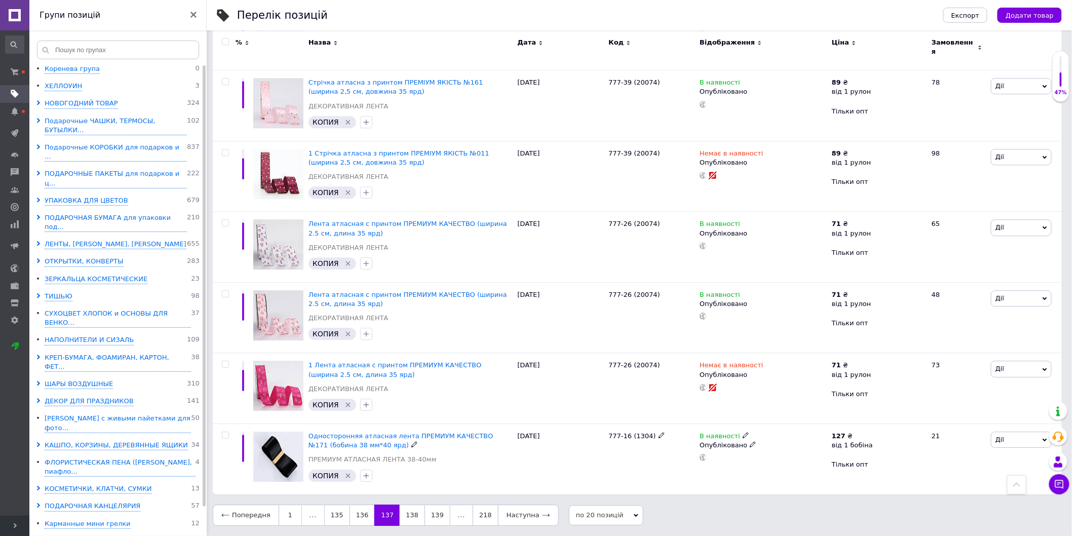
scroll to position [1135, 0]
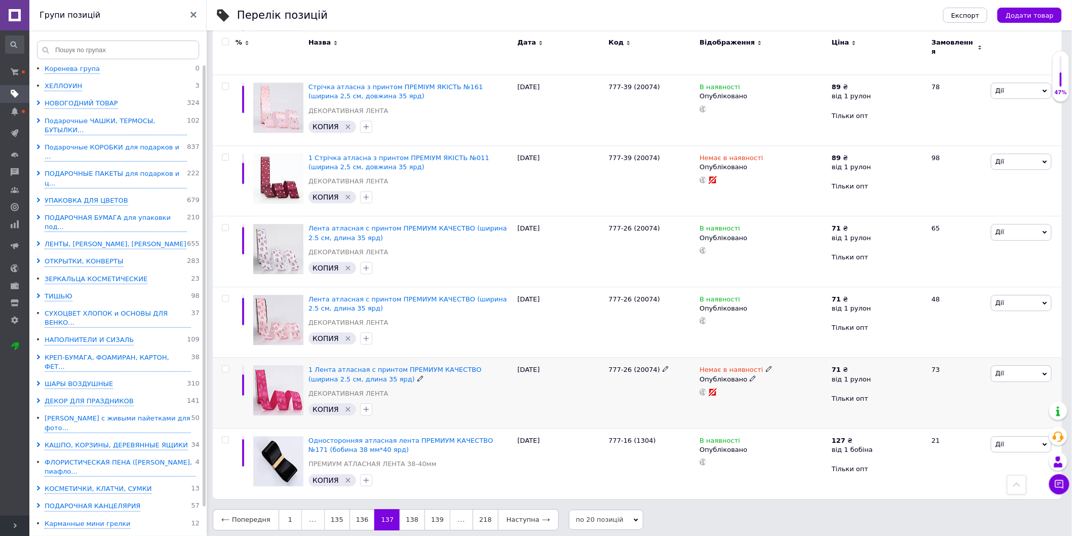
click at [750, 376] on icon at bounding box center [753, 379] width 6 height 6
click at [722, 406] on li "Чернетка" at bounding box center [761, 413] width 131 height 14
click at [750, 163] on icon at bounding box center [753, 166] width 6 height 6
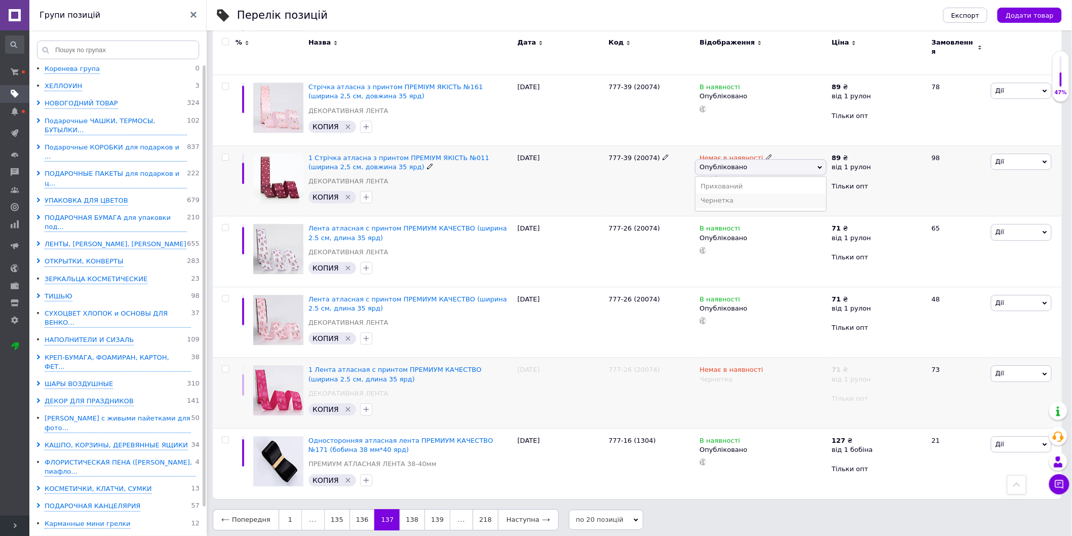
click at [719, 198] on li "Чернетка" at bounding box center [761, 201] width 131 height 14
click at [402, 512] on link "138" at bounding box center [412, 519] width 25 height 21
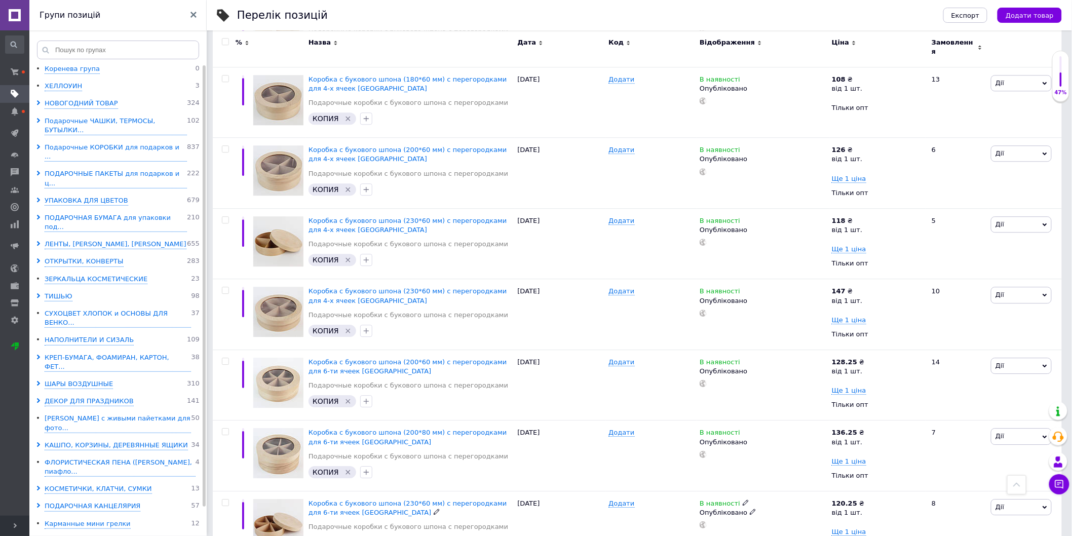
scroll to position [1112, 0]
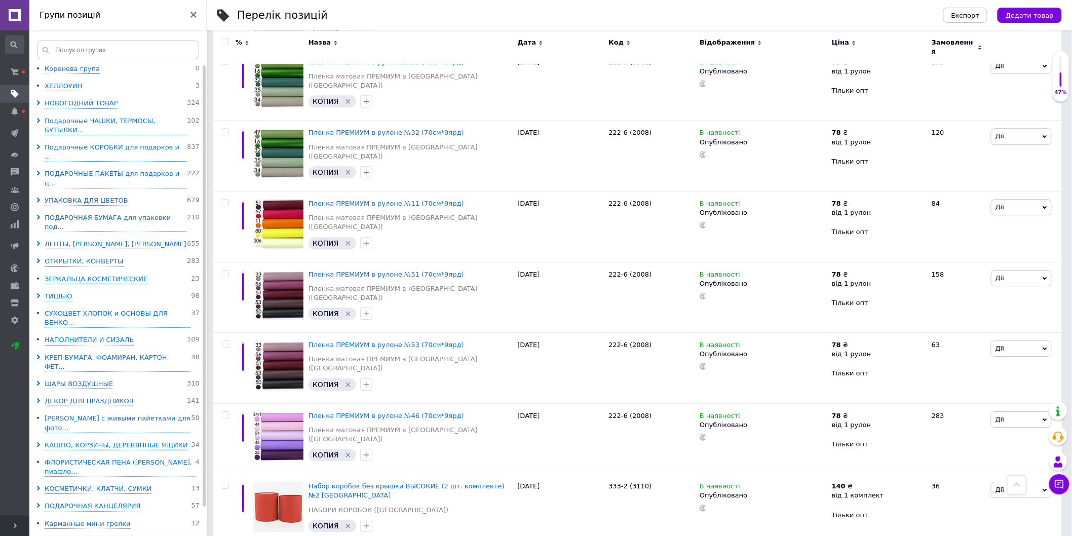
scroll to position [1138, 0]
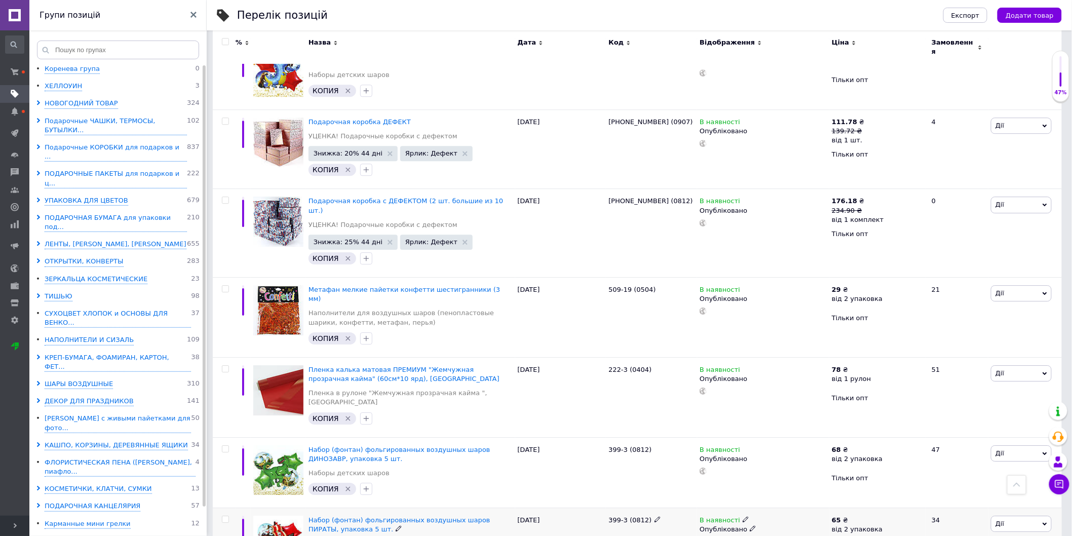
scroll to position [1214, 0]
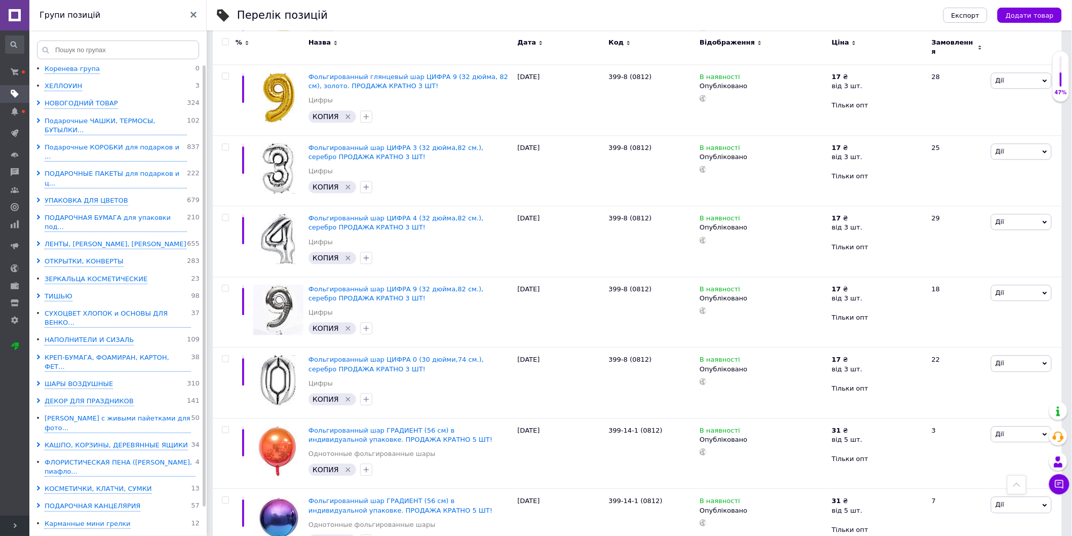
scroll to position [1111, 0]
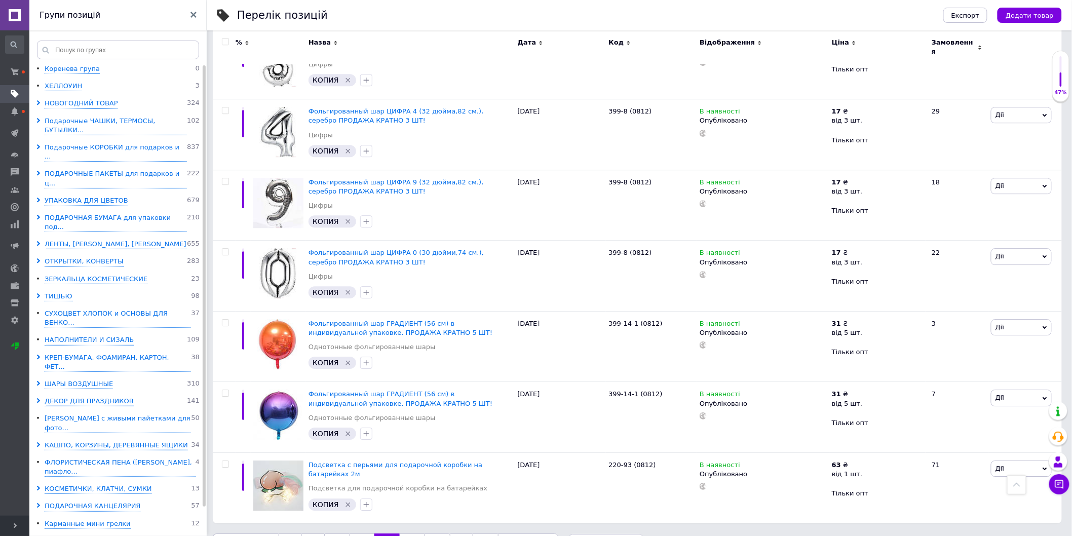
click at [401, 534] on link "143" at bounding box center [412, 544] width 25 height 21
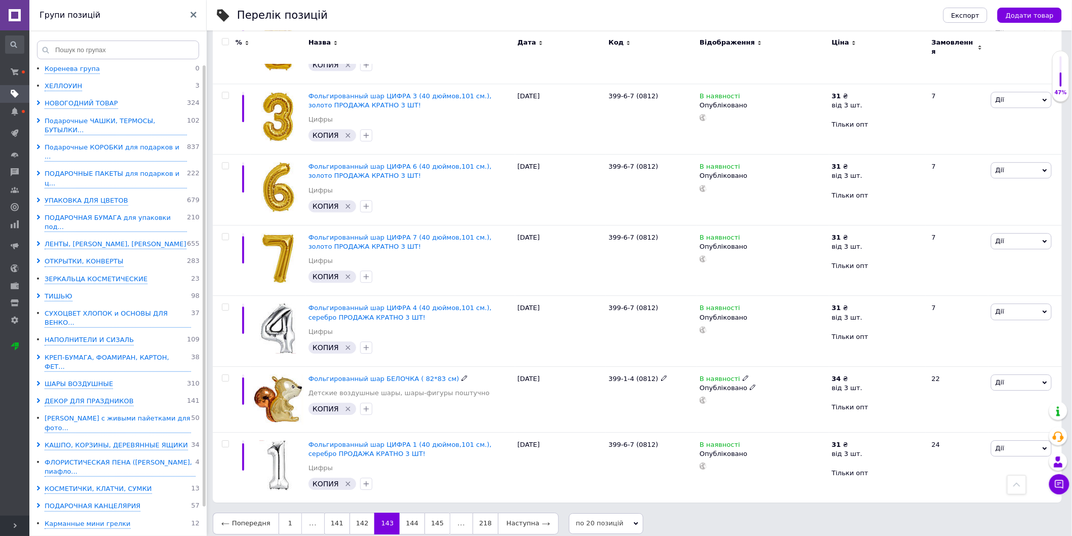
scroll to position [1082, 0]
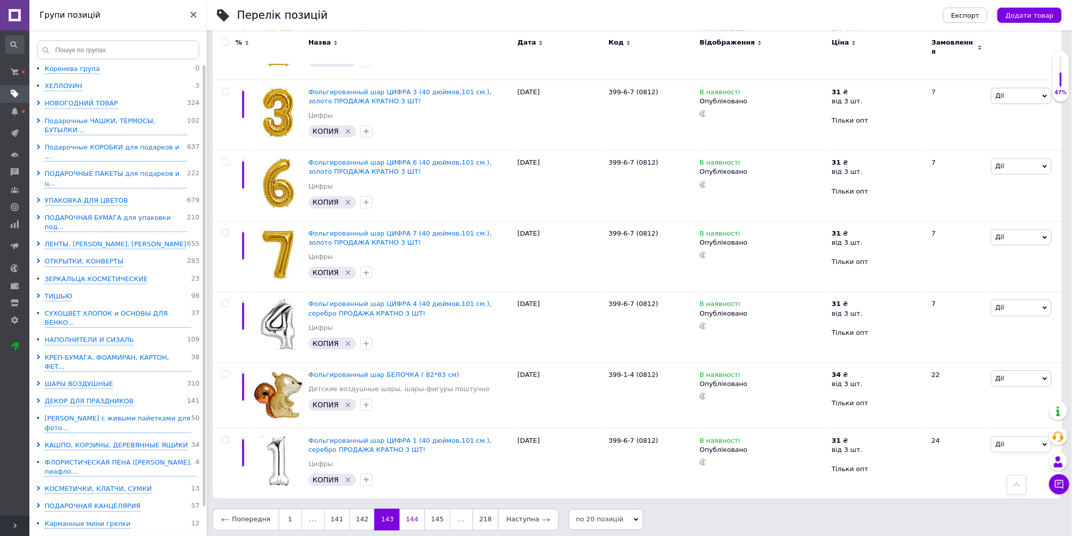
click at [400, 517] on link "144" at bounding box center [412, 519] width 25 height 21
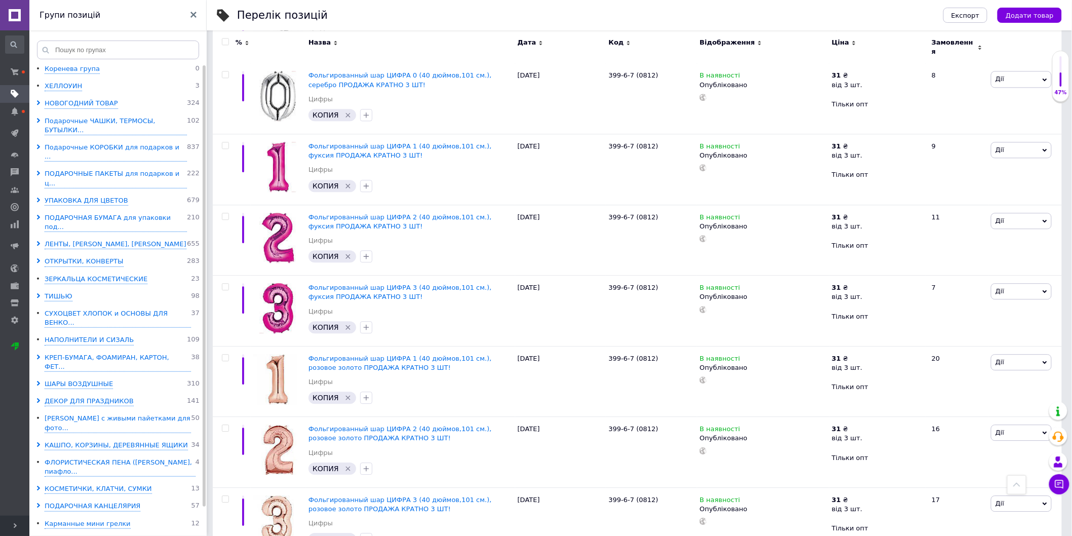
scroll to position [1101, 0]
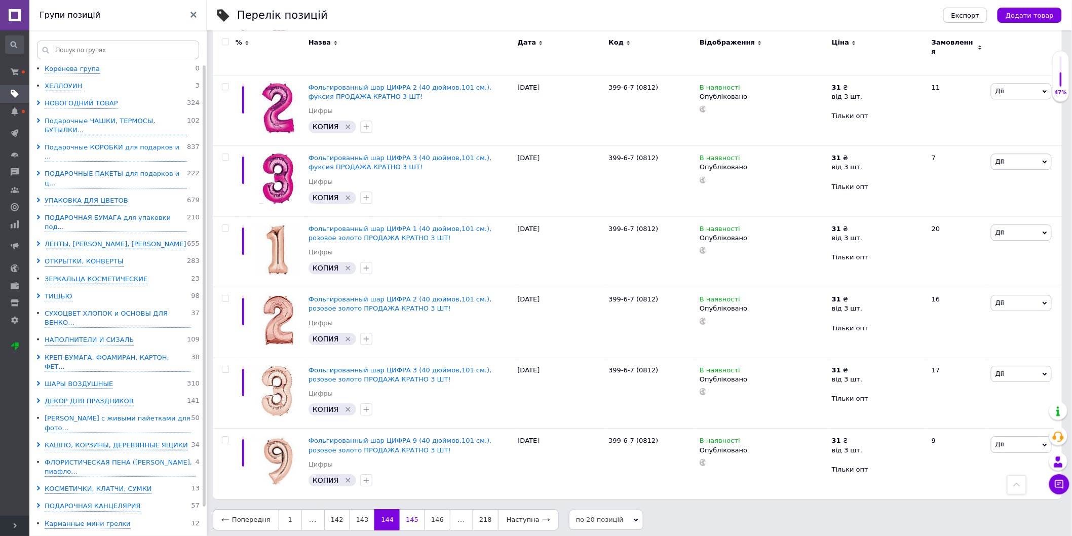
click at [408, 509] on link "145" at bounding box center [412, 519] width 25 height 21
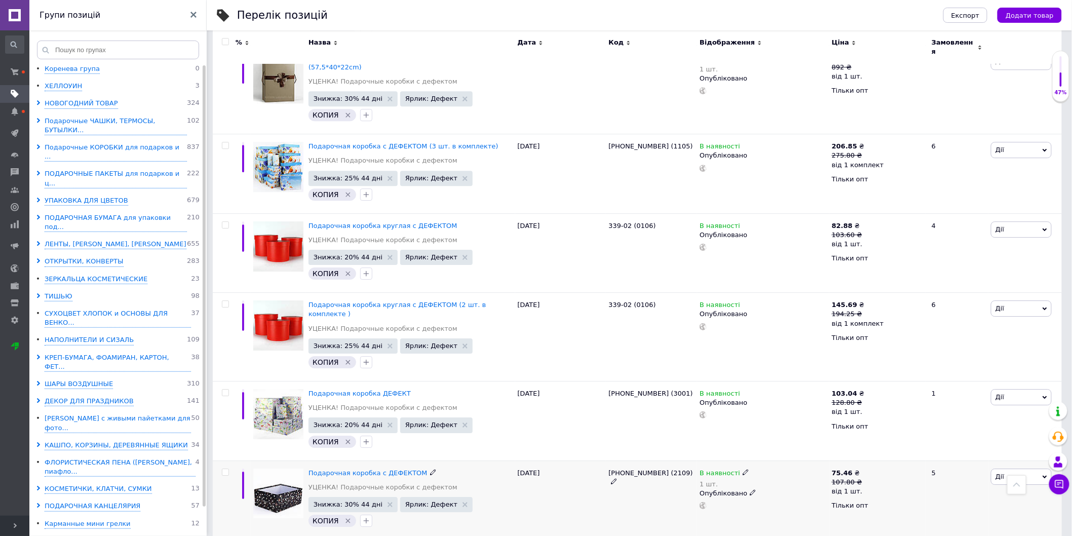
scroll to position [1195, 0]
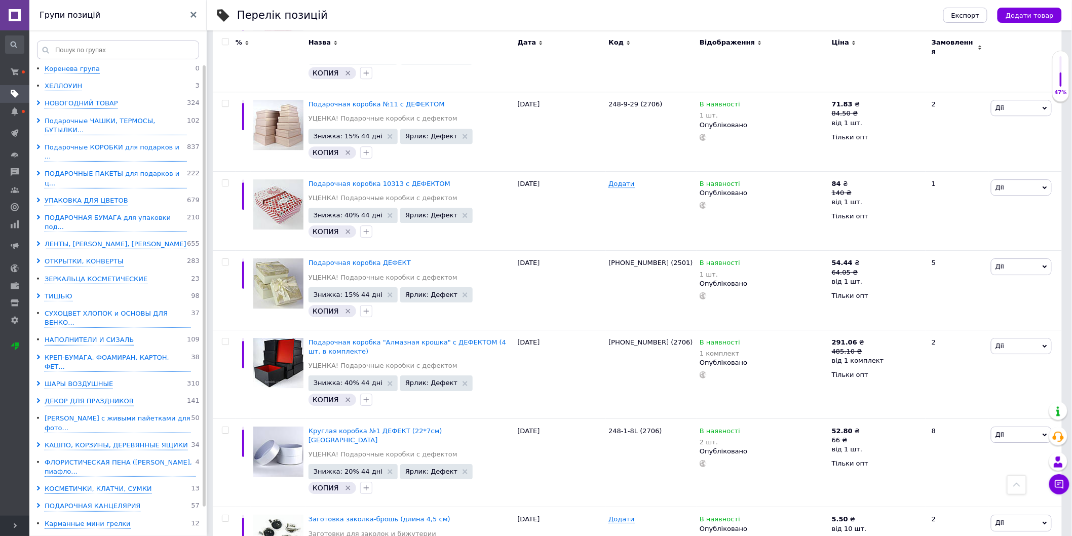
scroll to position [1303, 0]
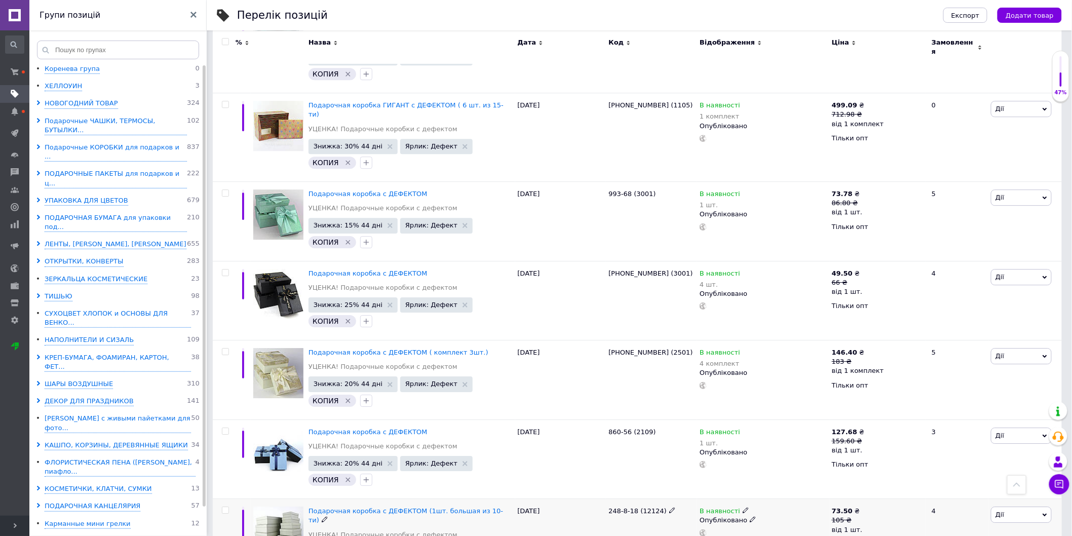
scroll to position [1316, 0]
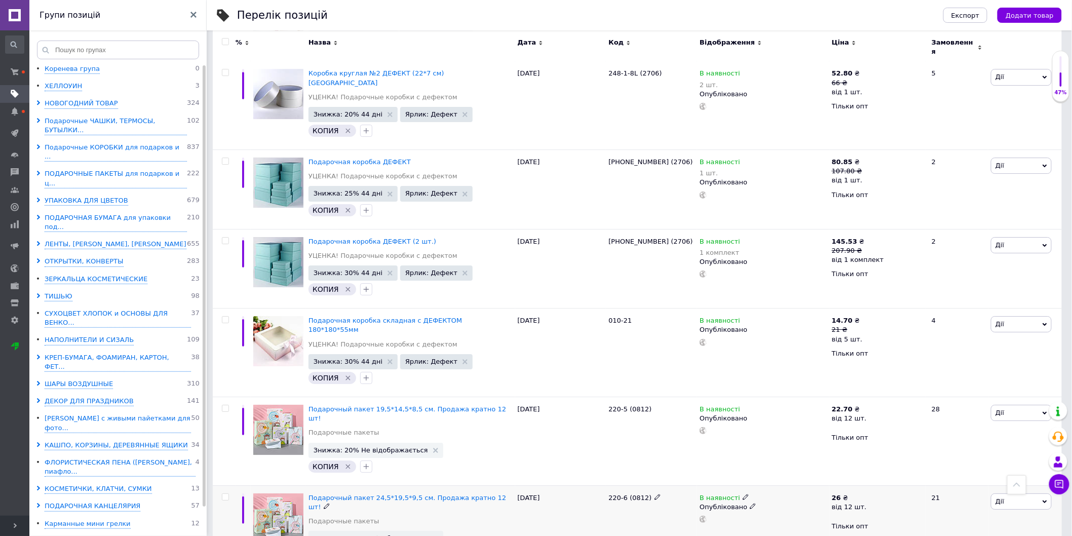
scroll to position [1325, 0]
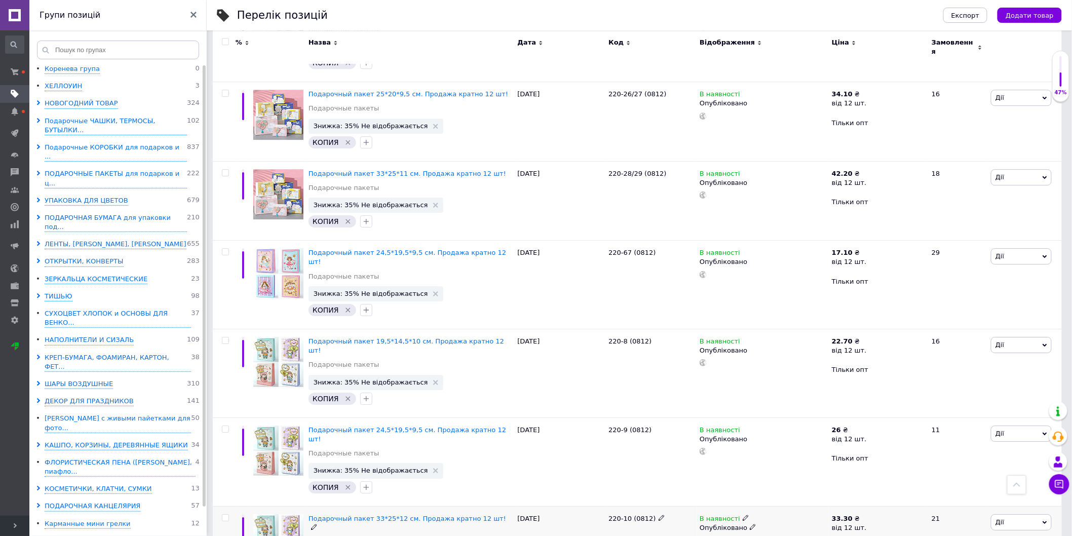
scroll to position [1289, 0]
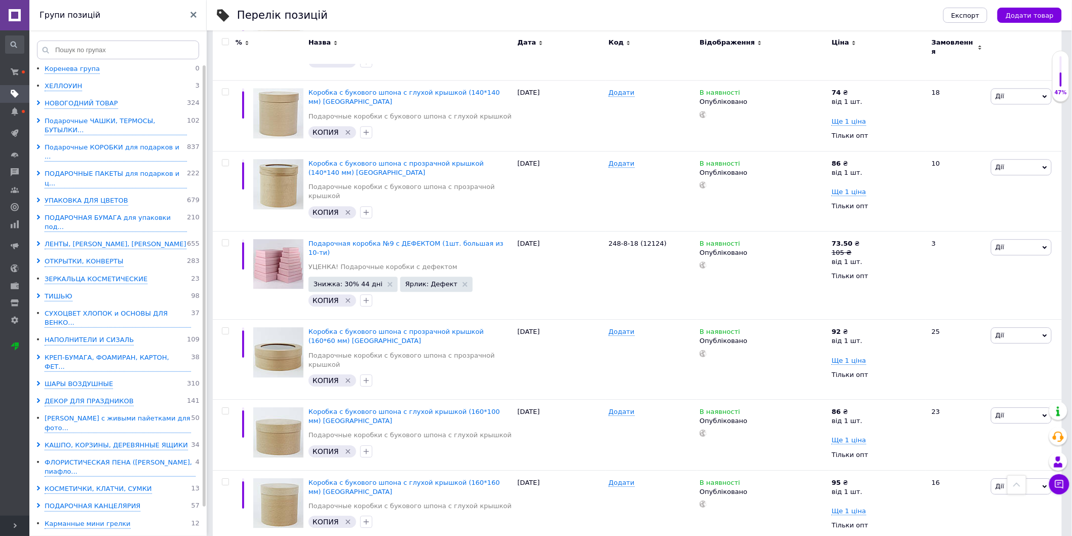
scroll to position [1158, 0]
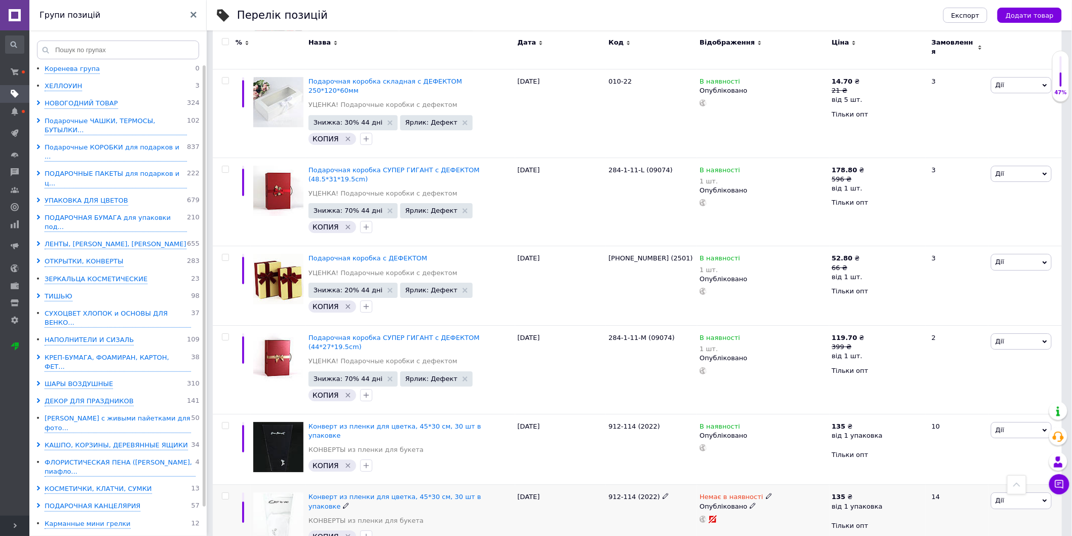
scroll to position [1273, 0]
click at [750, 502] on icon at bounding box center [753, 505] width 6 height 6
click at [711, 533] on li "Чернетка" at bounding box center [761, 540] width 131 height 14
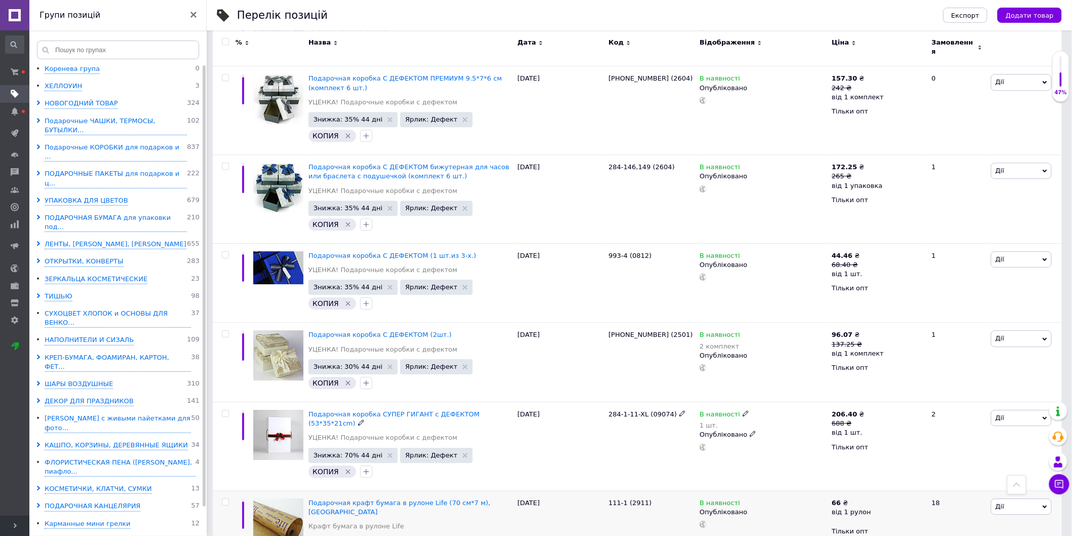
scroll to position [1171, 0]
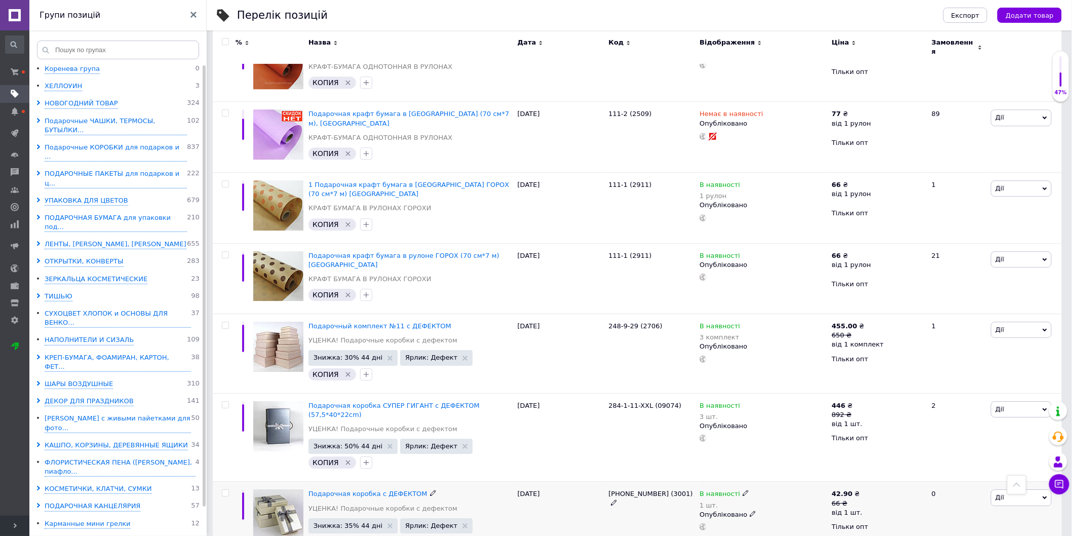
scroll to position [940, 0]
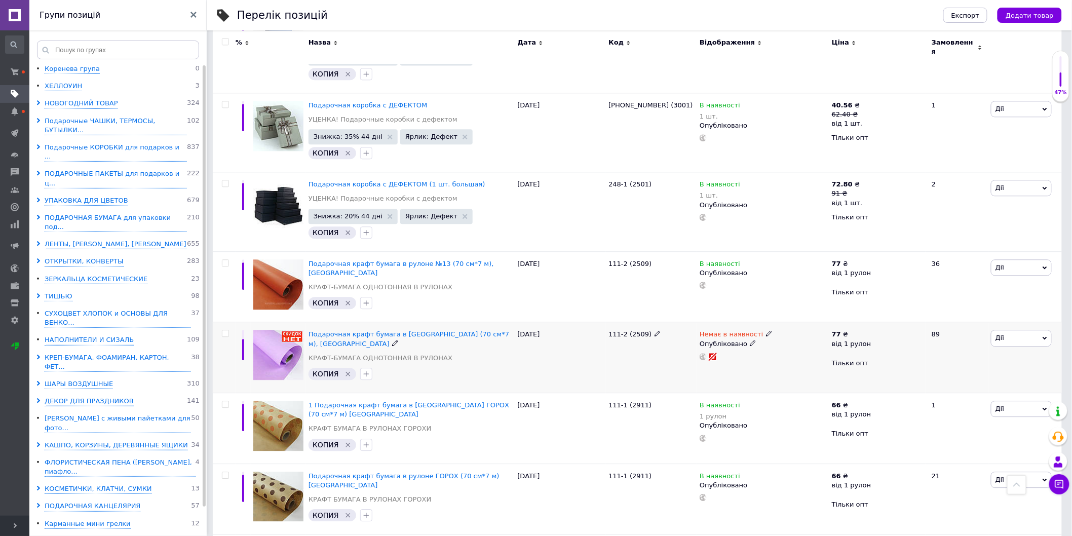
click at [750, 340] on icon at bounding box center [753, 343] width 6 height 6
click at [736, 370] on li "Чернетка" at bounding box center [761, 377] width 131 height 14
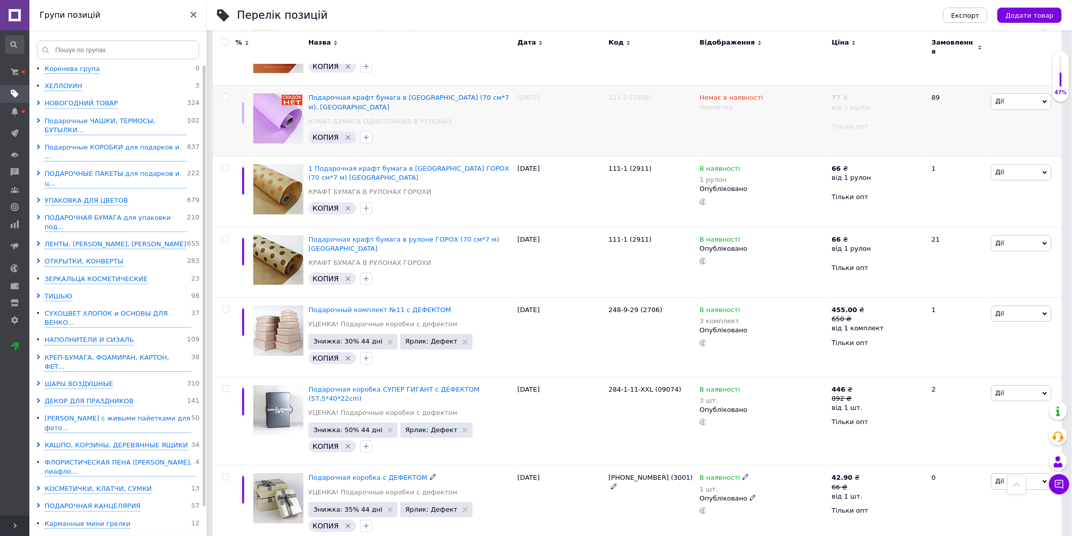
scroll to position [1222, 0]
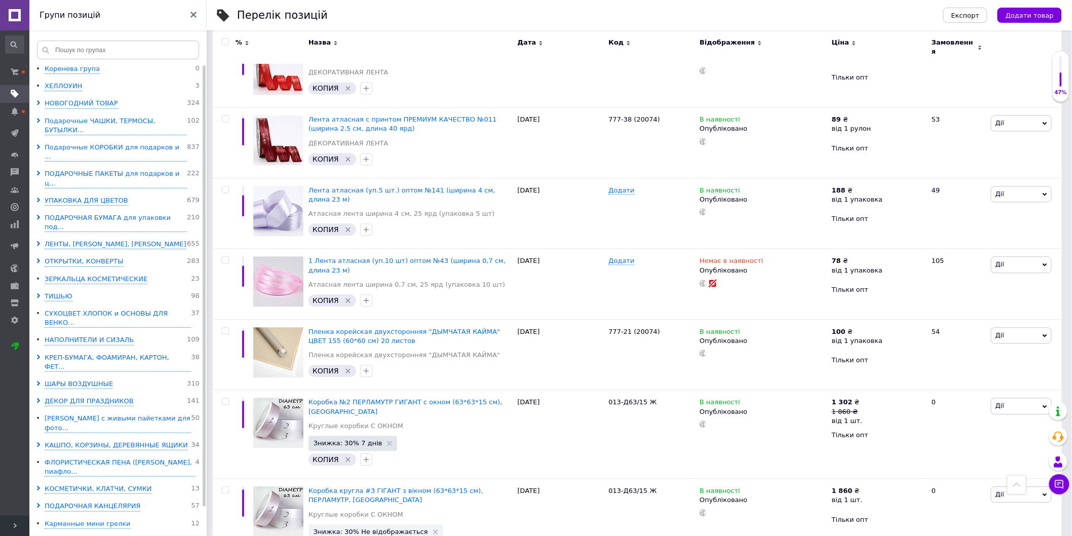
scroll to position [901, 0]
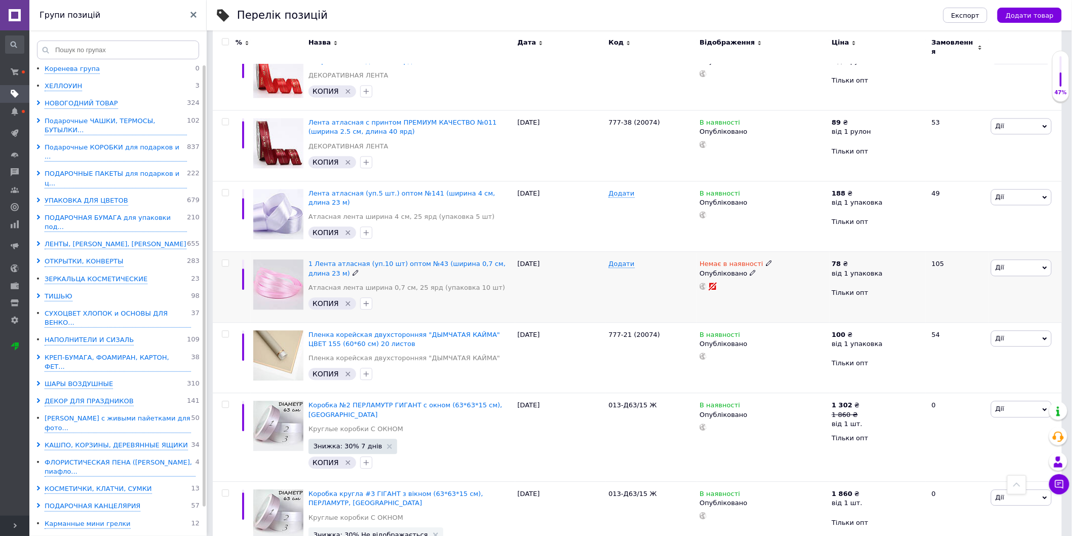
click at [750, 270] on icon at bounding box center [753, 273] width 6 height 6
click at [707, 300] on li "Чернетка" at bounding box center [761, 307] width 131 height 14
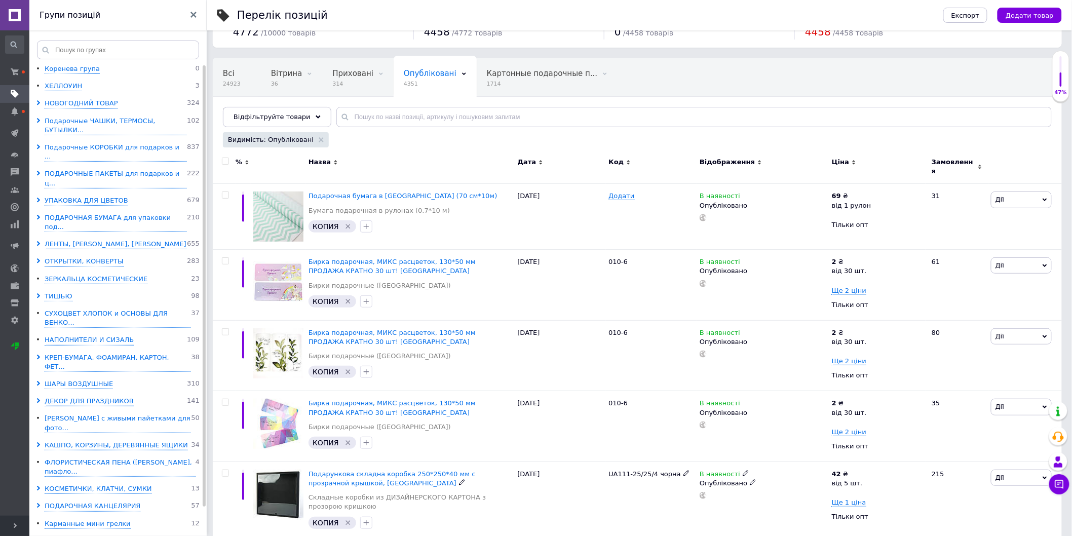
scroll to position [0, 0]
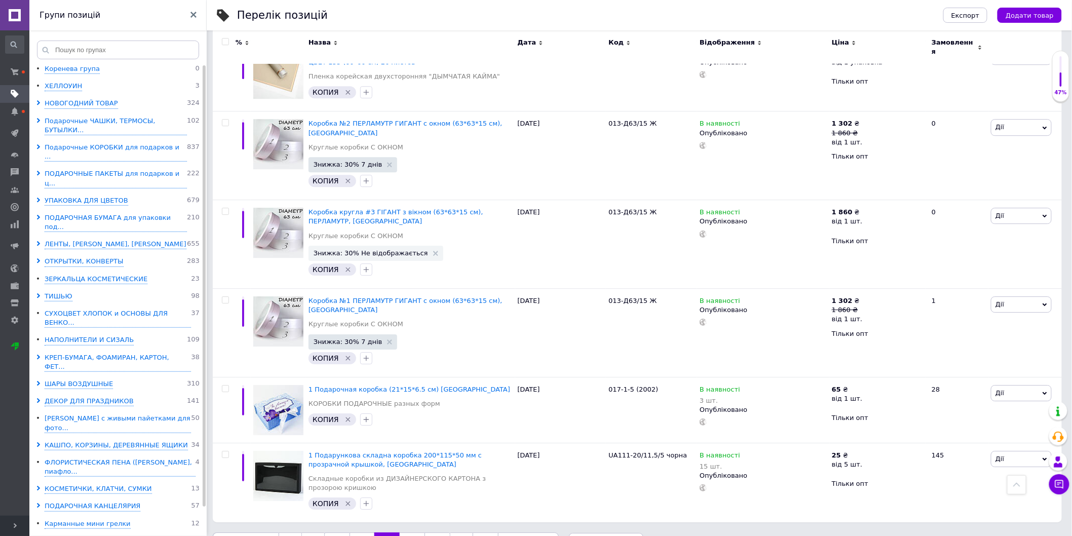
click at [402, 533] on link "155" at bounding box center [412, 543] width 25 height 21
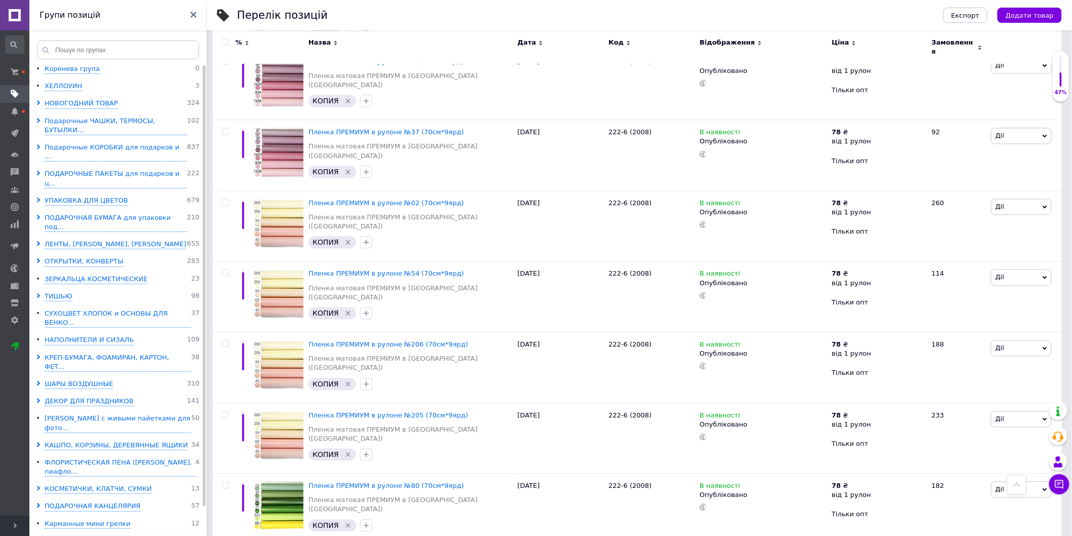
scroll to position [1037, 0]
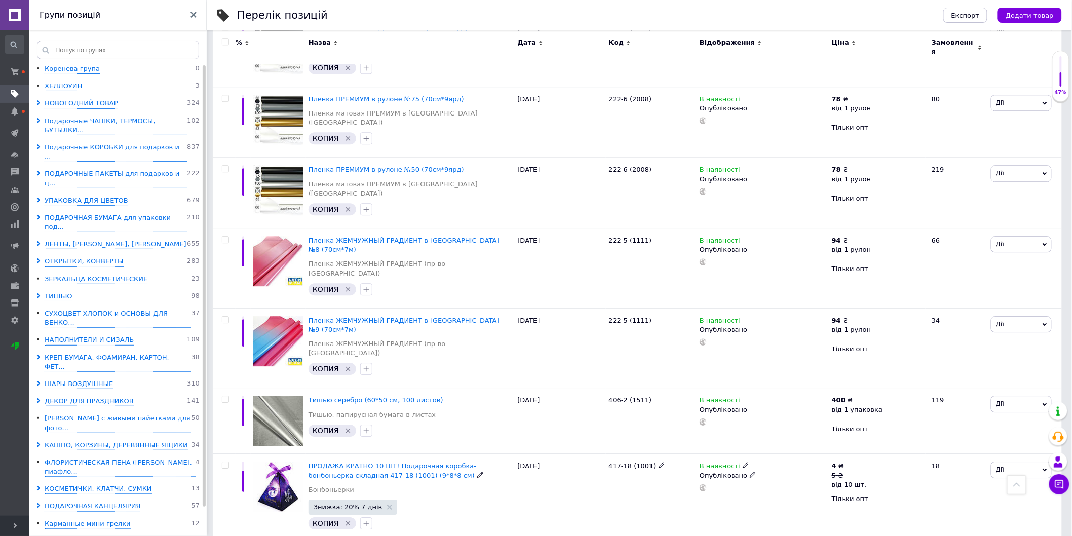
scroll to position [1083, 0]
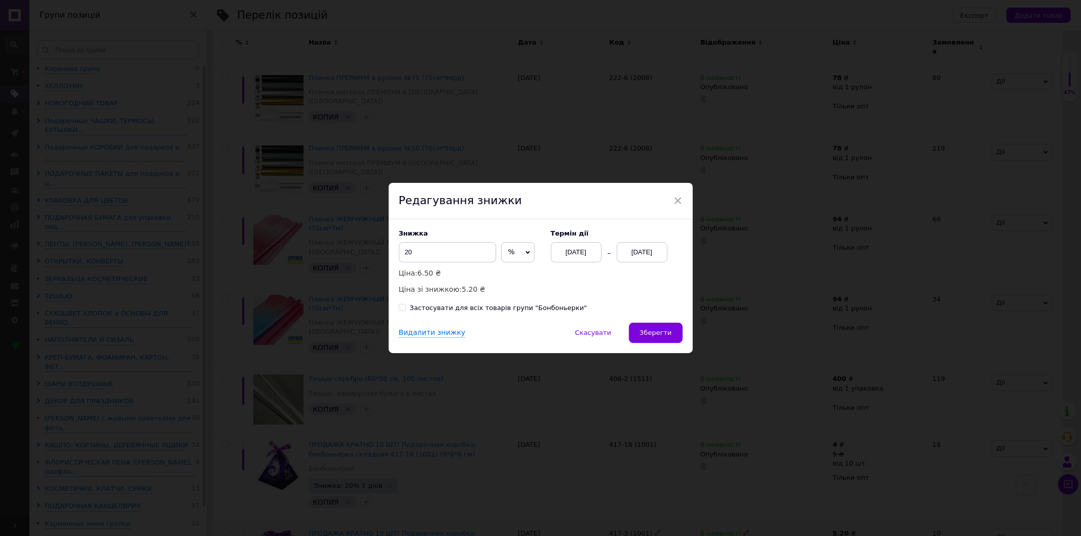
click at [590, 251] on div "[DATE]" at bounding box center [576, 252] width 51 height 20
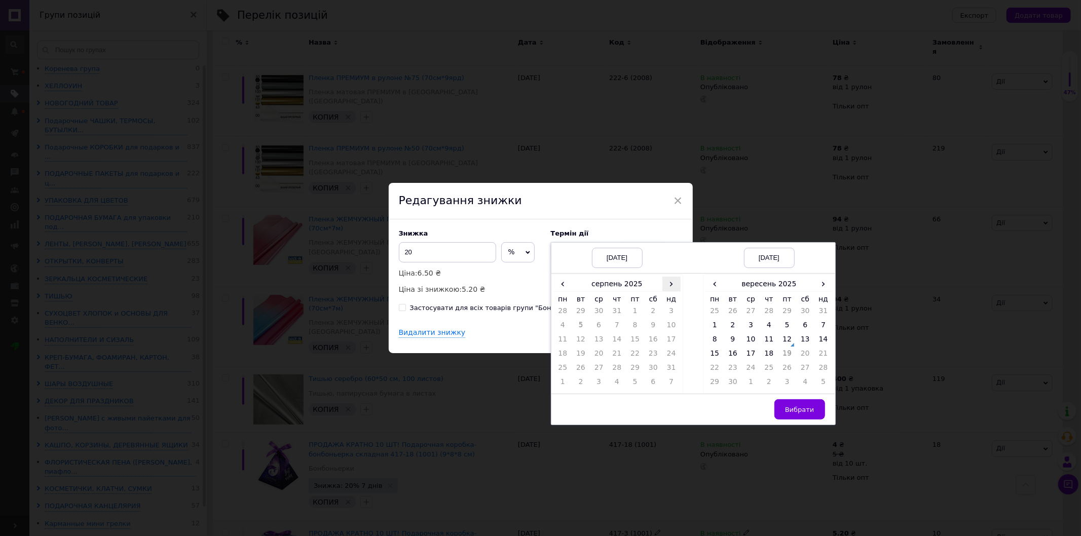
click at [676, 284] on span "›" at bounding box center [671, 284] width 18 height 15
click at [634, 343] on td "12" at bounding box center [635, 341] width 18 height 14
click at [819, 281] on span "›" at bounding box center [823, 284] width 18 height 15
drag, startPoint x: 825, startPoint y: 354, endPoint x: 816, endPoint y: 366, distance: 14.6
click at [825, 355] on td "26" at bounding box center [823, 356] width 18 height 14
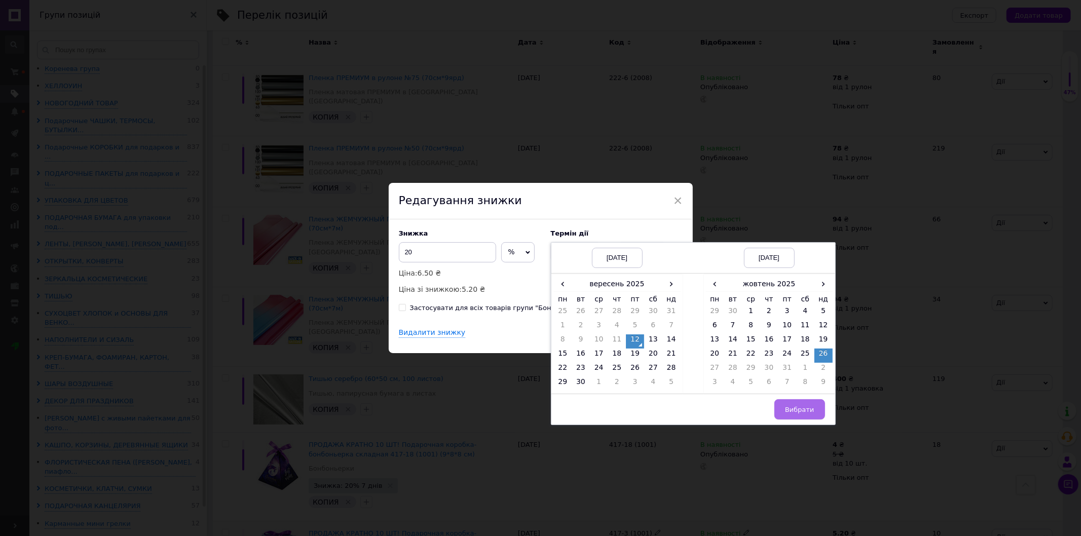
click at [806, 407] on span "Вибрати" at bounding box center [799, 410] width 29 height 8
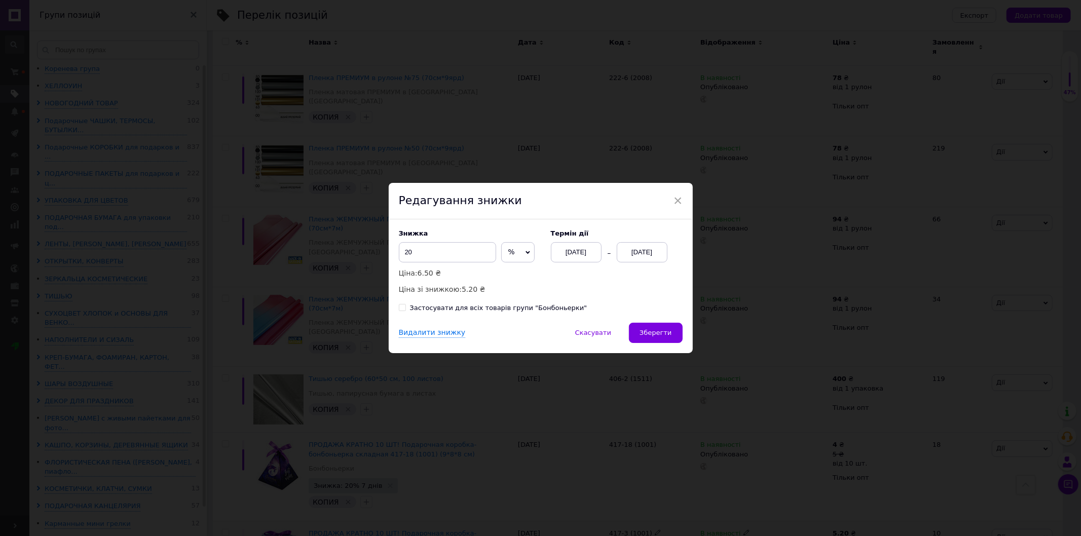
click at [659, 320] on div "Знижка 20 % ₴ Ціна: 6.50 ₴ Ціна зі знижкою: 5.20 ₴ Термін дії 12.09.2025 26.10.…" at bounding box center [541, 270] width 304 height 103
click at [659, 333] on span "Зберегти" at bounding box center [656, 333] width 32 height 8
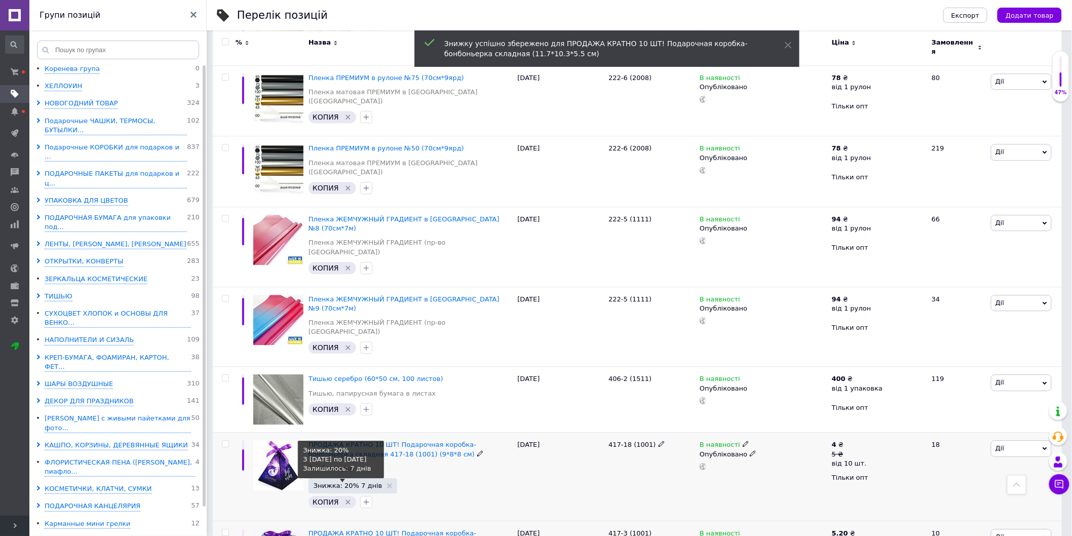
click at [355, 482] on span "Знижка: 20% 7 днів" at bounding box center [348, 485] width 69 height 7
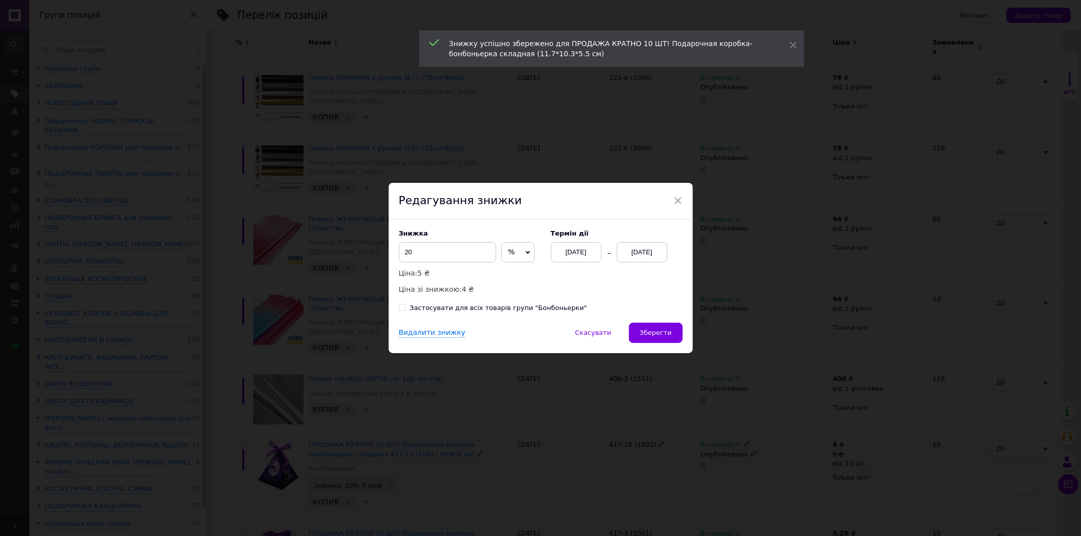
click at [594, 256] on div "[DATE]" at bounding box center [576, 252] width 51 height 20
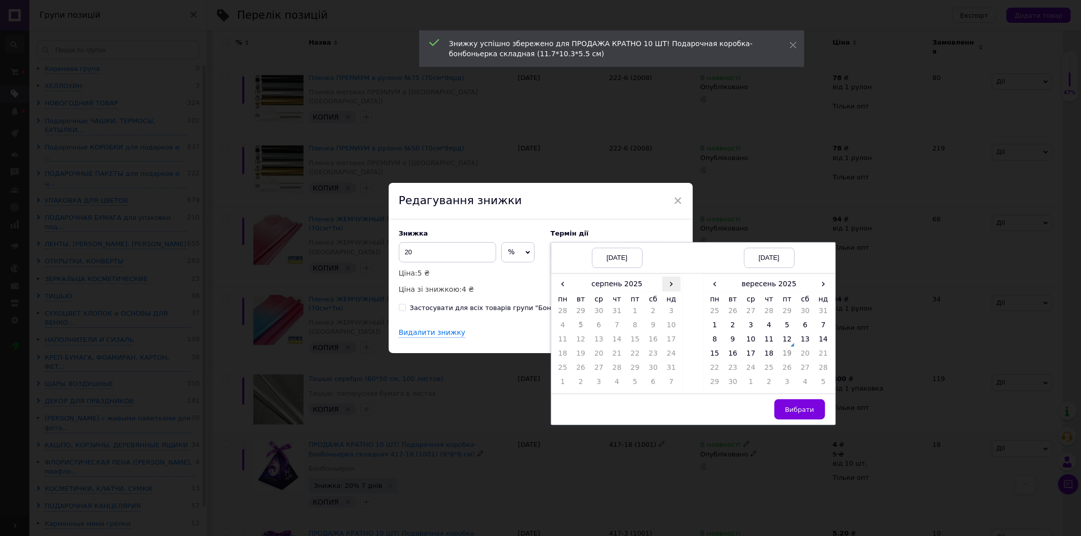
click at [672, 283] on span "›" at bounding box center [671, 284] width 18 height 15
click at [639, 345] on td "12" at bounding box center [635, 341] width 18 height 14
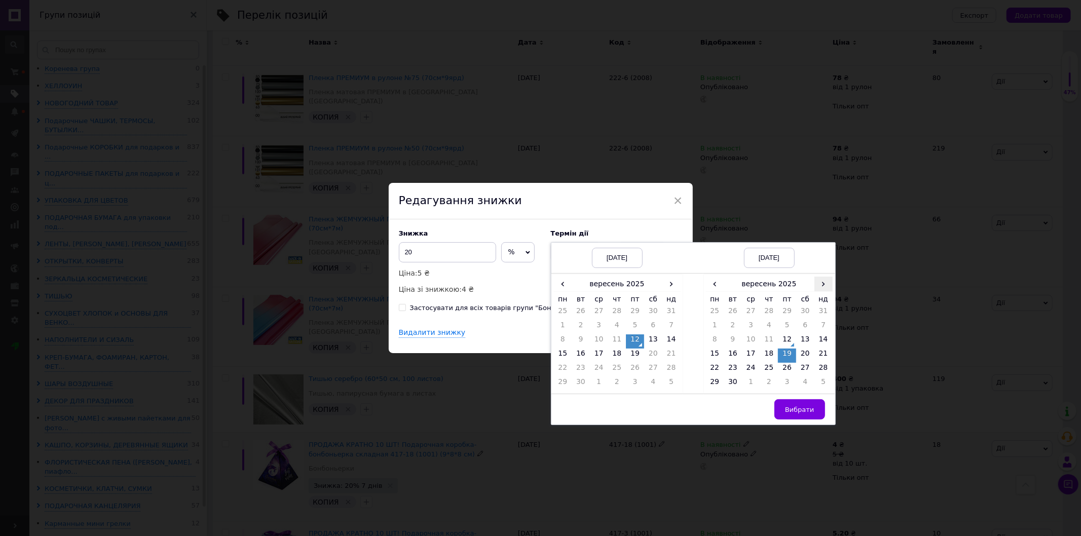
click at [825, 284] on span "›" at bounding box center [823, 284] width 18 height 15
click at [825, 354] on td "26" at bounding box center [823, 356] width 18 height 14
click at [793, 404] on button "Вибрати" at bounding box center [799, 409] width 51 height 20
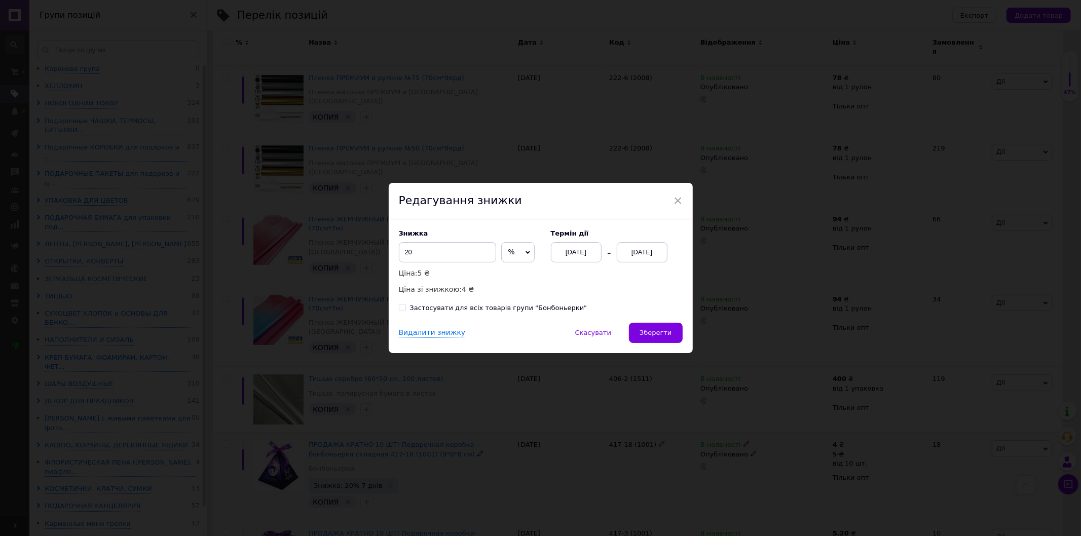
click at [651, 322] on div "Знижка 20 % ₴ Ціна: 5 ₴ Ціна зі знижкою: 4 ₴ Термін дії 12.09.2025 26.10.2025 З…" at bounding box center [541, 270] width 304 height 103
click at [653, 329] on span "Зберегти" at bounding box center [656, 333] width 32 height 8
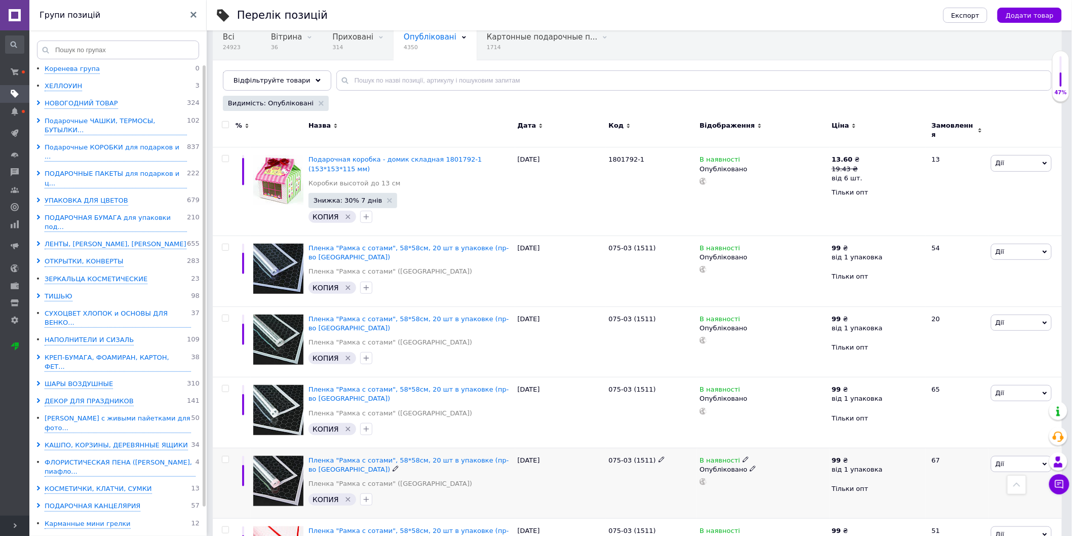
scroll to position [69, 0]
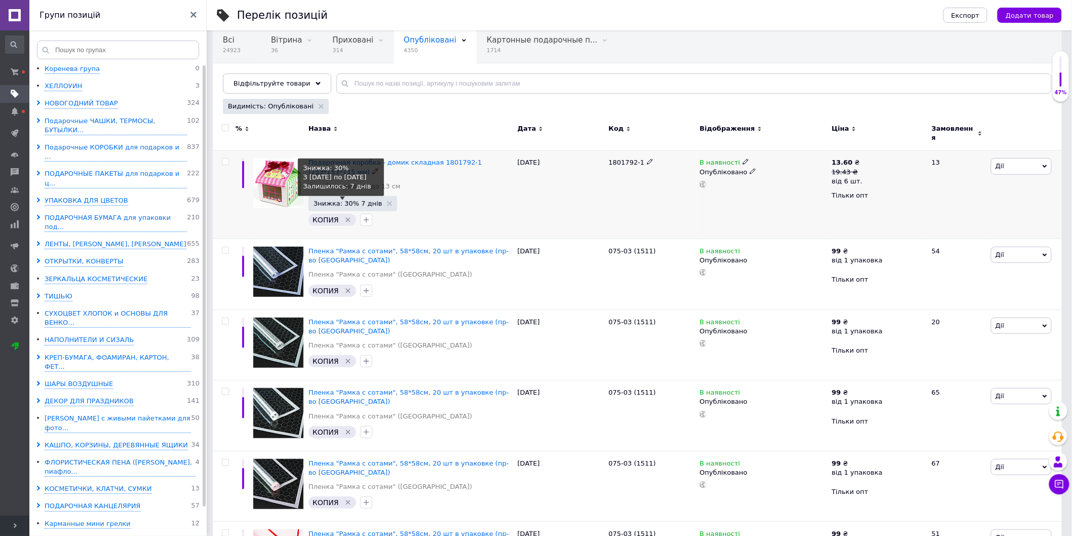
click at [333, 200] on span "Знижка: 30% 7 днів" at bounding box center [348, 203] width 69 height 7
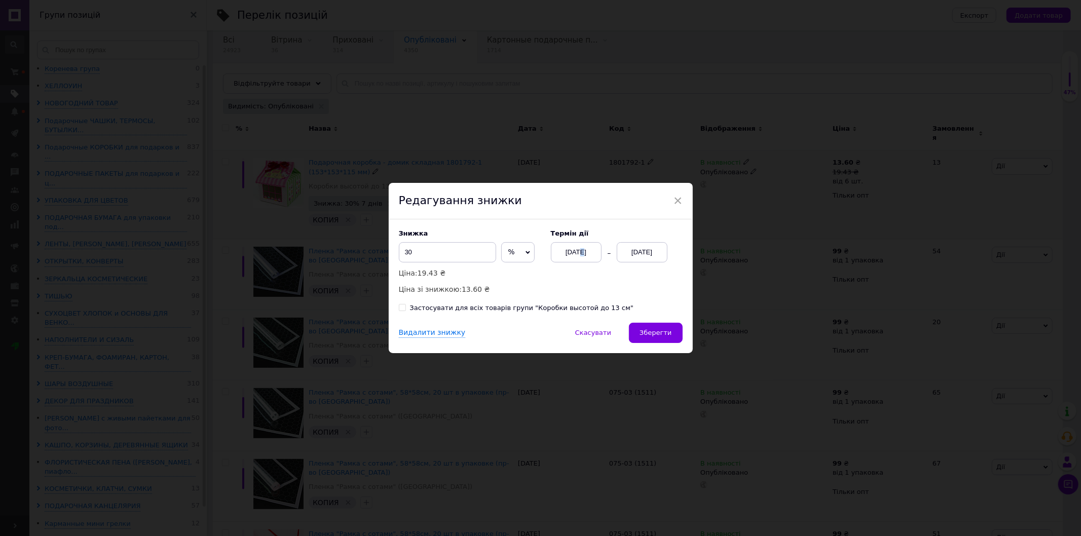
click at [573, 255] on div "[DATE]" at bounding box center [576, 252] width 51 height 20
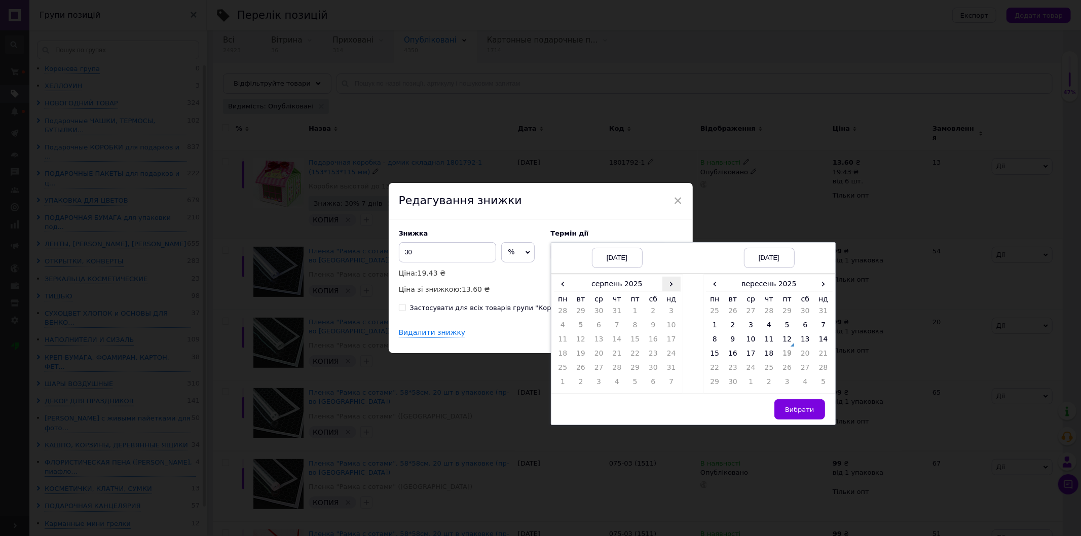
click at [662, 279] on span "›" at bounding box center [671, 284] width 18 height 15
click at [634, 342] on td "12" at bounding box center [635, 341] width 18 height 14
click at [827, 284] on span "›" at bounding box center [823, 284] width 18 height 15
click at [826, 352] on td "26" at bounding box center [823, 356] width 18 height 14
click at [792, 404] on button "Вибрати" at bounding box center [799, 409] width 51 height 20
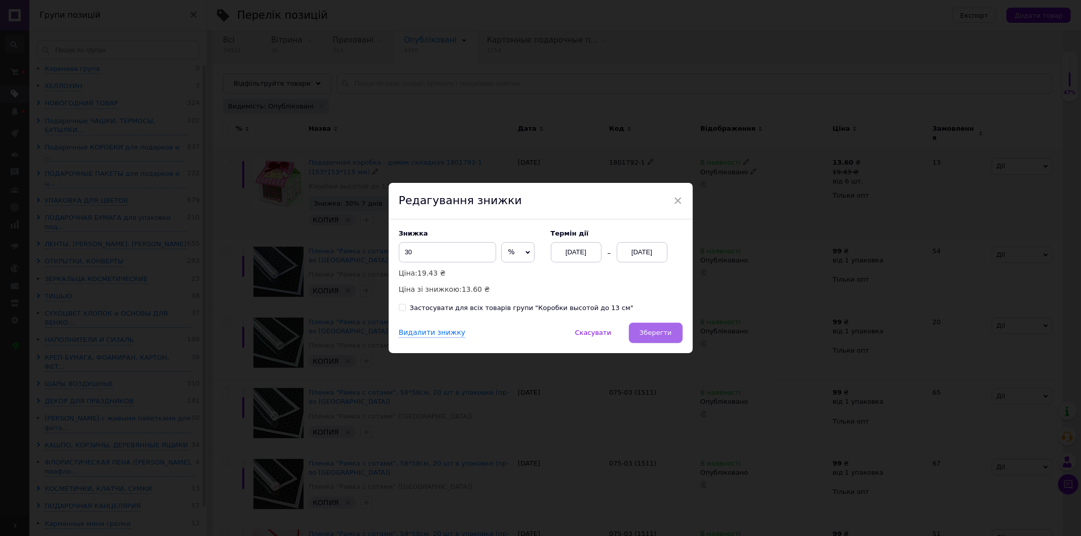
click at [666, 331] on span "Зберегти" at bounding box center [656, 333] width 32 height 8
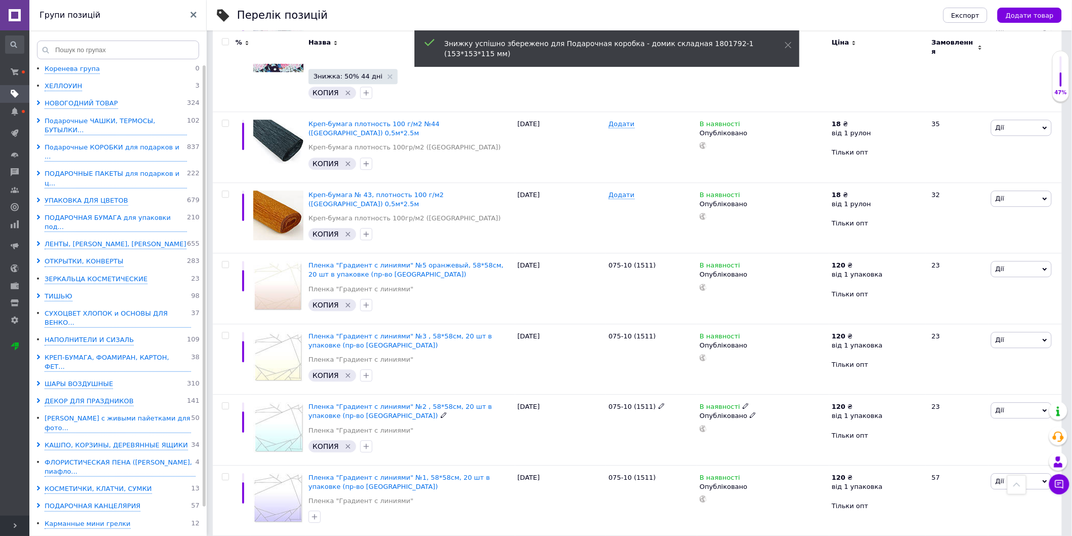
scroll to position [1093, 0]
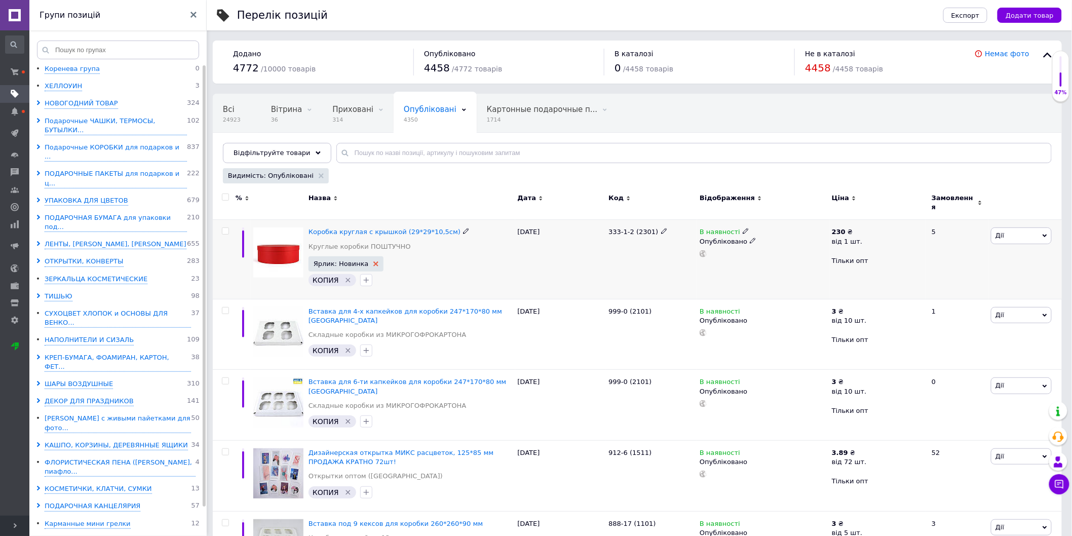
click at [374, 262] on use at bounding box center [376, 264] width 5 height 5
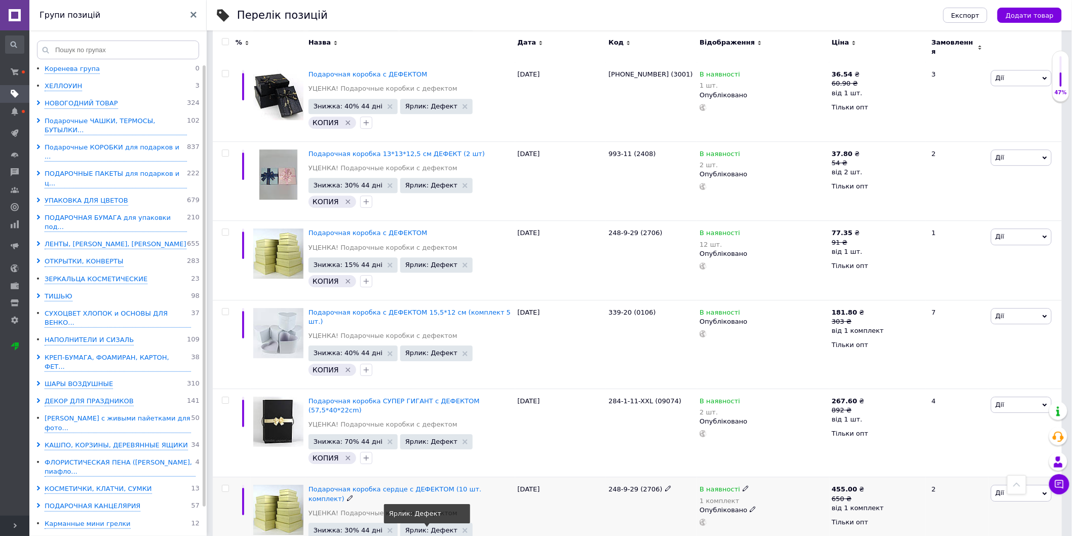
scroll to position [1195, 0]
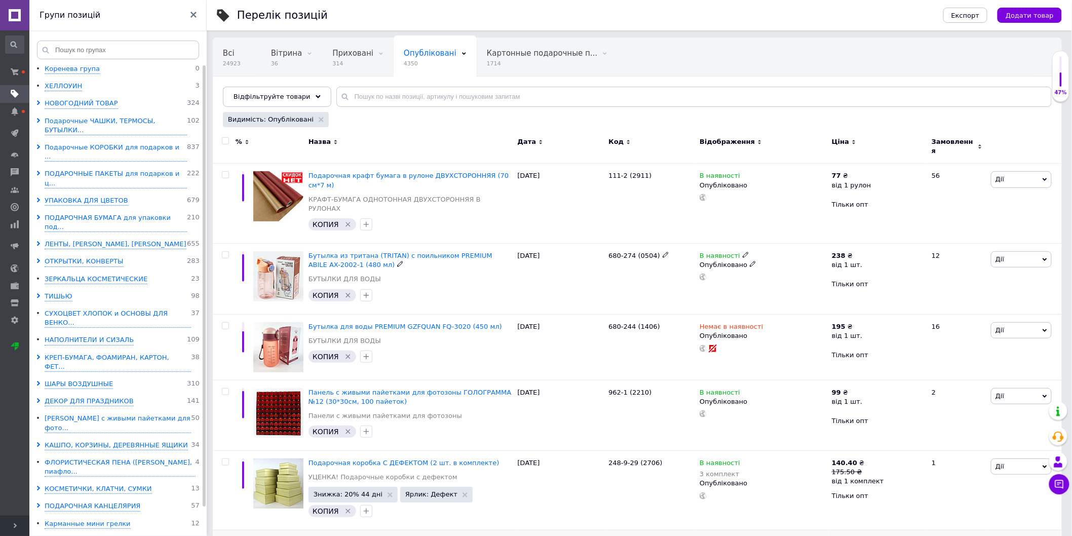
scroll to position [113, 0]
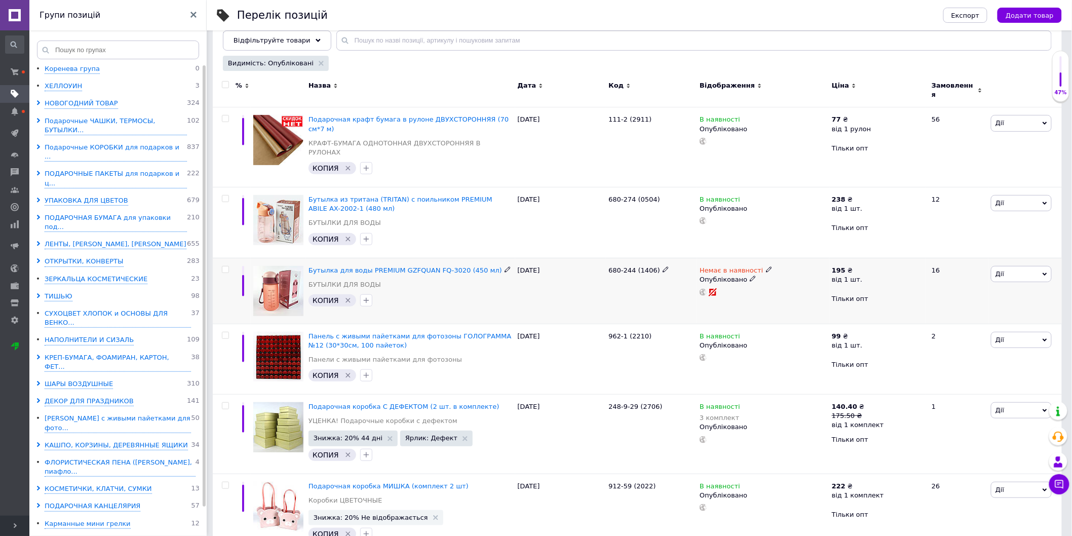
click at [750, 276] on icon at bounding box center [753, 279] width 6 height 6
click at [724, 306] on li "Чернетка" at bounding box center [761, 313] width 131 height 14
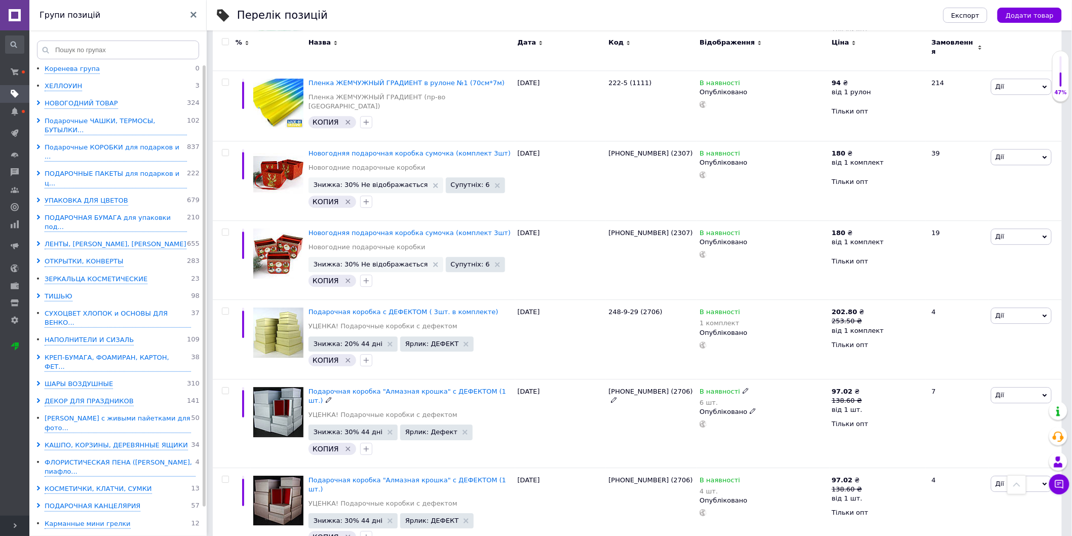
scroll to position [1187, 0]
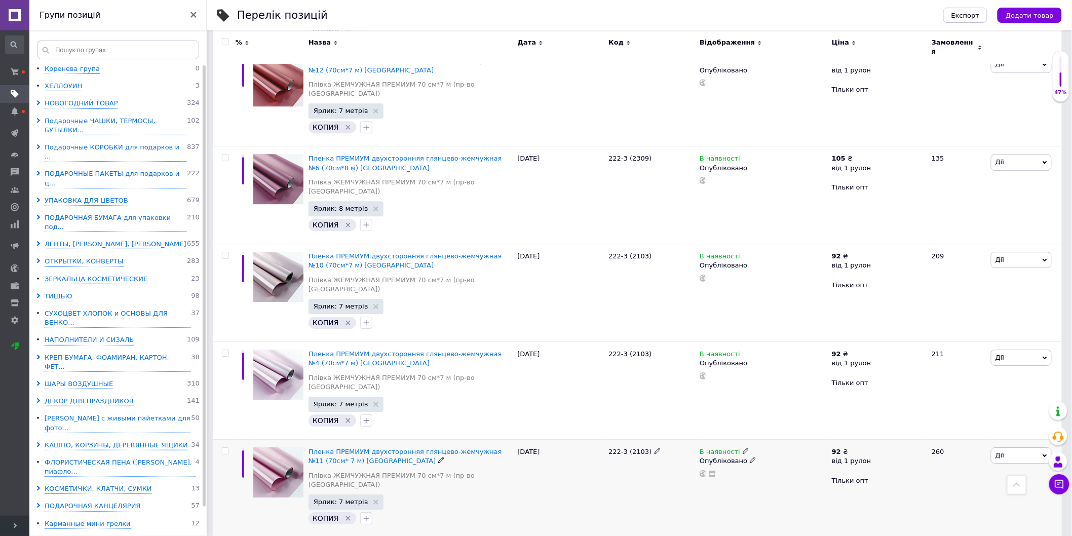
scroll to position [1275, 0]
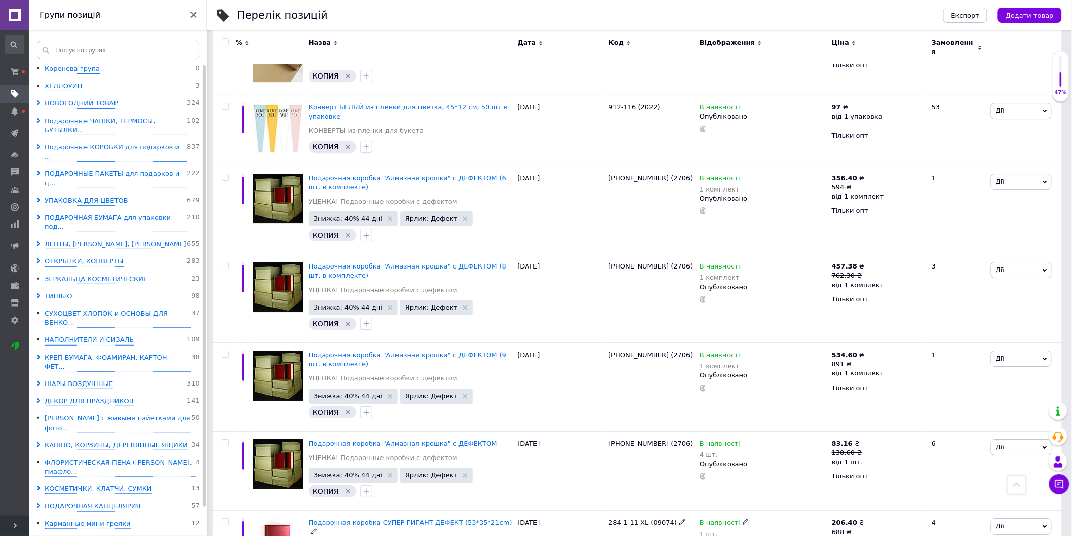
scroll to position [1325, 0]
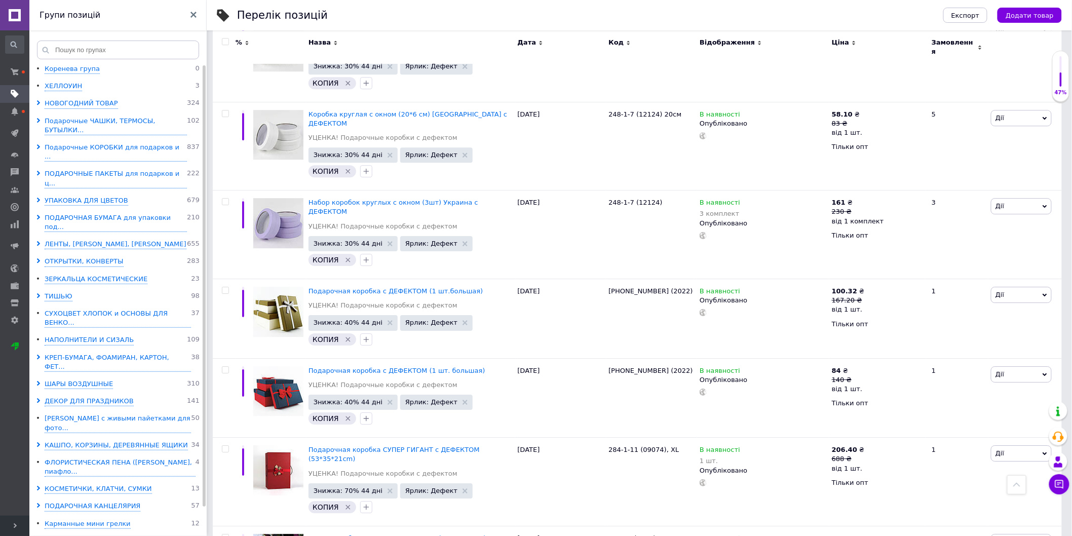
scroll to position [1321, 0]
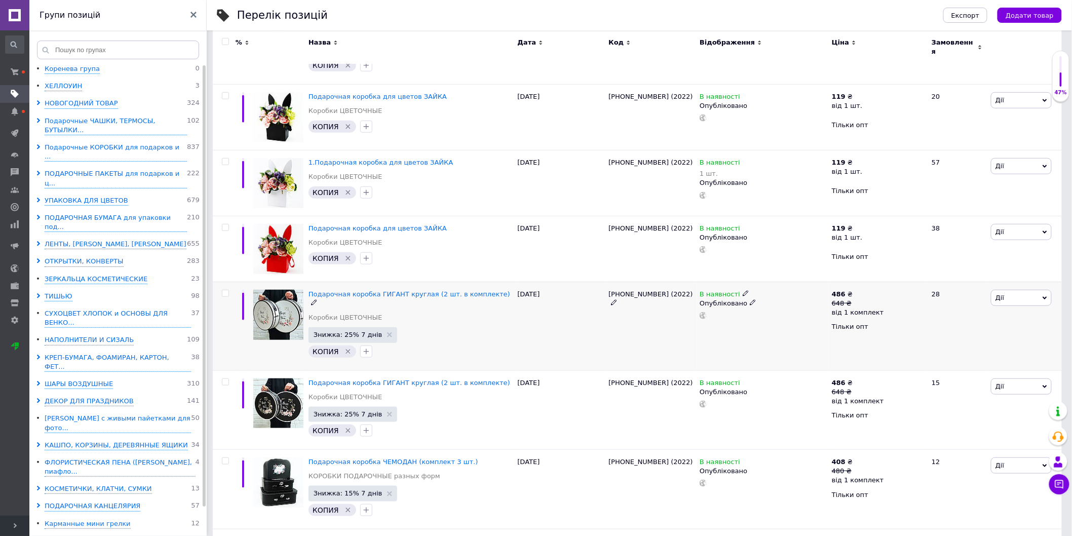
scroll to position [244, 0]
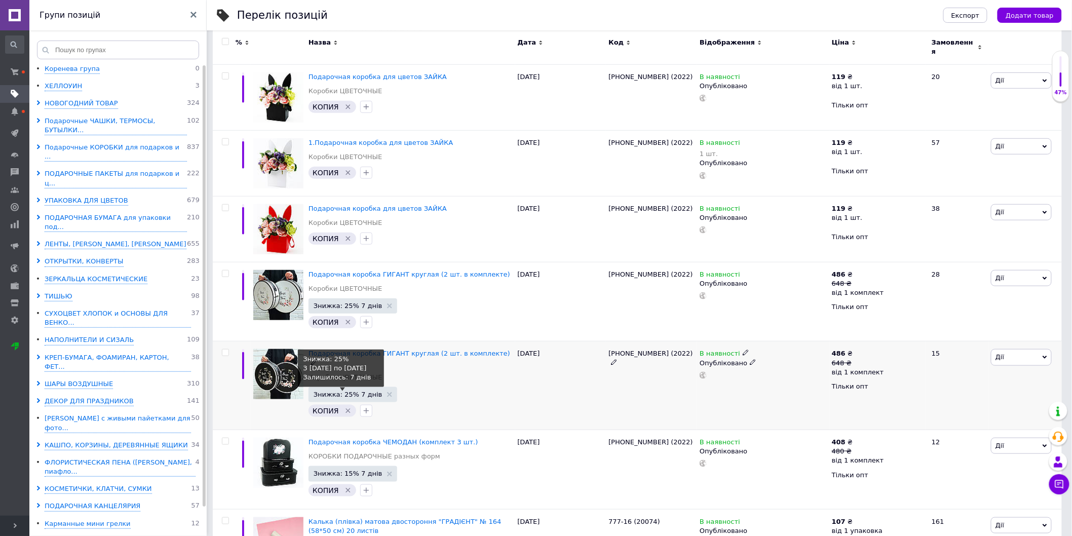
click at [340, 391] on span "Знижка: 25% 7 днів" at bounding box center [348, 394] width 69 height 7
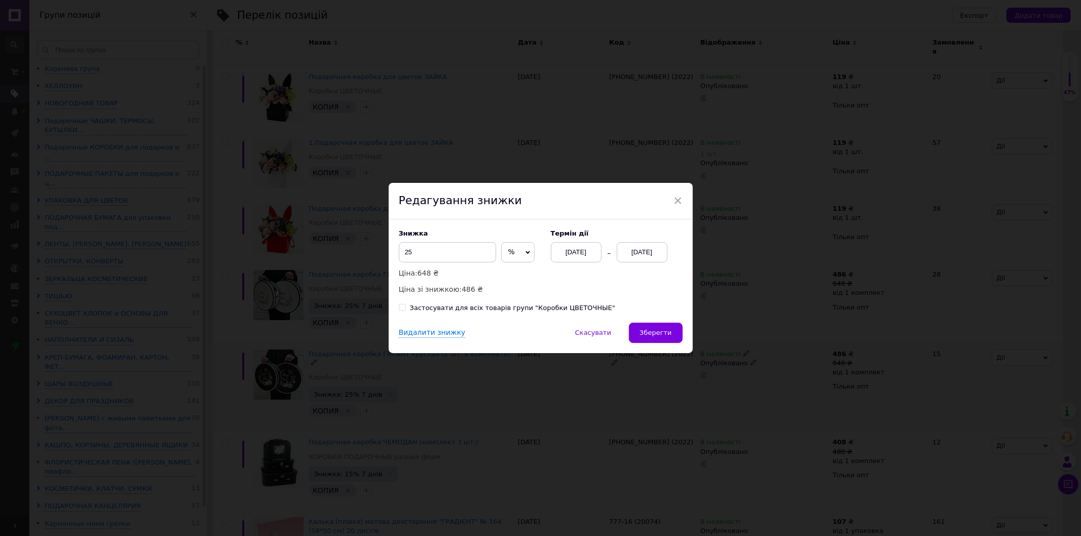
click at [561, 255] on div "[DATE]" at bounding box center [576, 252] width 51 height 20
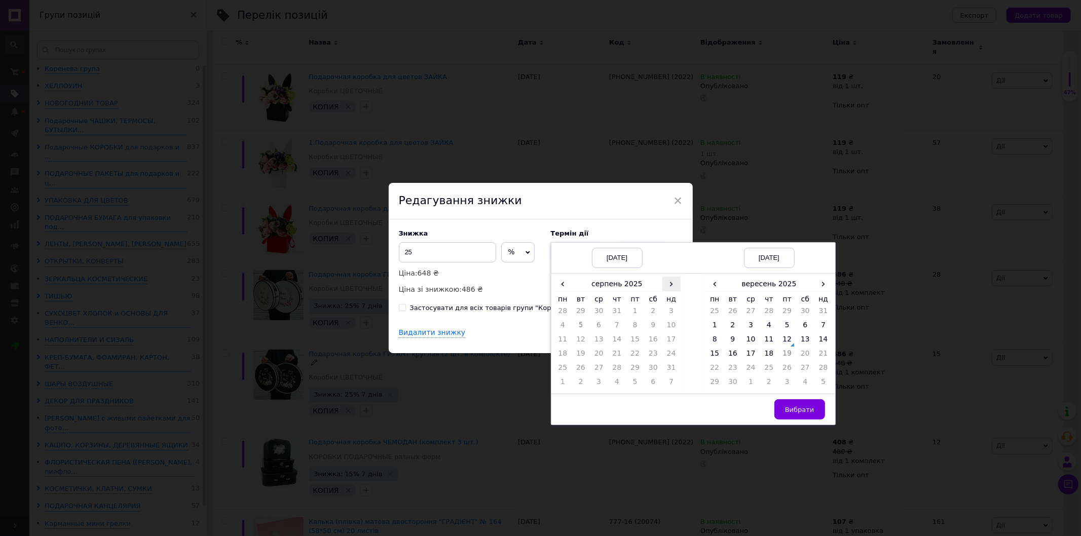
click at [672, 287] on span "›" at bounding box center [671, 284] width 18 height 15
click at [635, 340] on td "12" at bounding box center [635, 341] width 18 height 14
click at [825, 285] on span "›" at bounding box center [823, 284] width 18 height 15
click at [824, 351] on td "26" at bounding box center [823, 356] width 18 height 14
click at [805, 409] on span "Вибрати" at bounding box center [799, 410] width 29 height 8
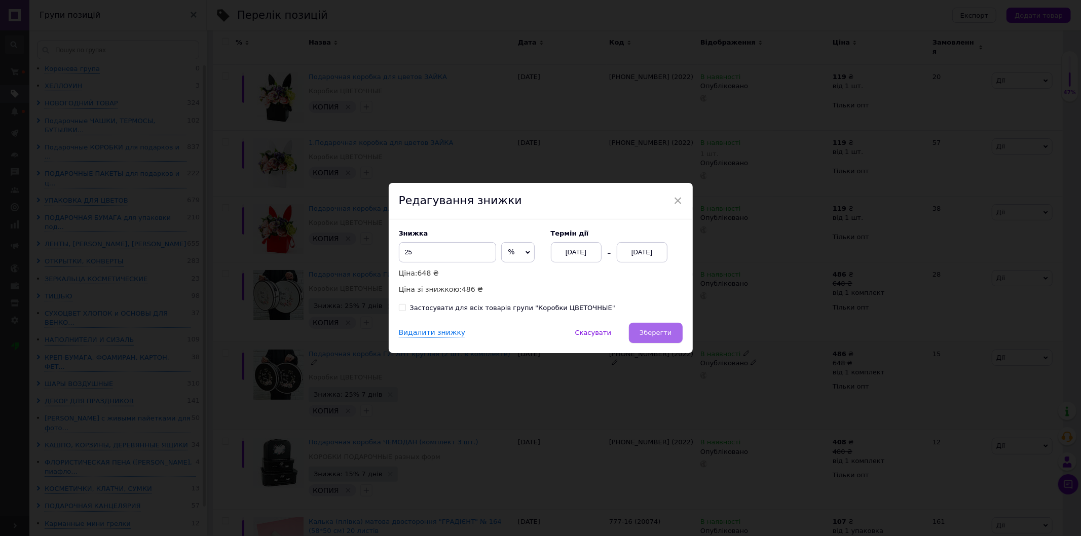
click at [666, 330] on span "Зберегти" at bounding box center [656, 333] width 32 height 8
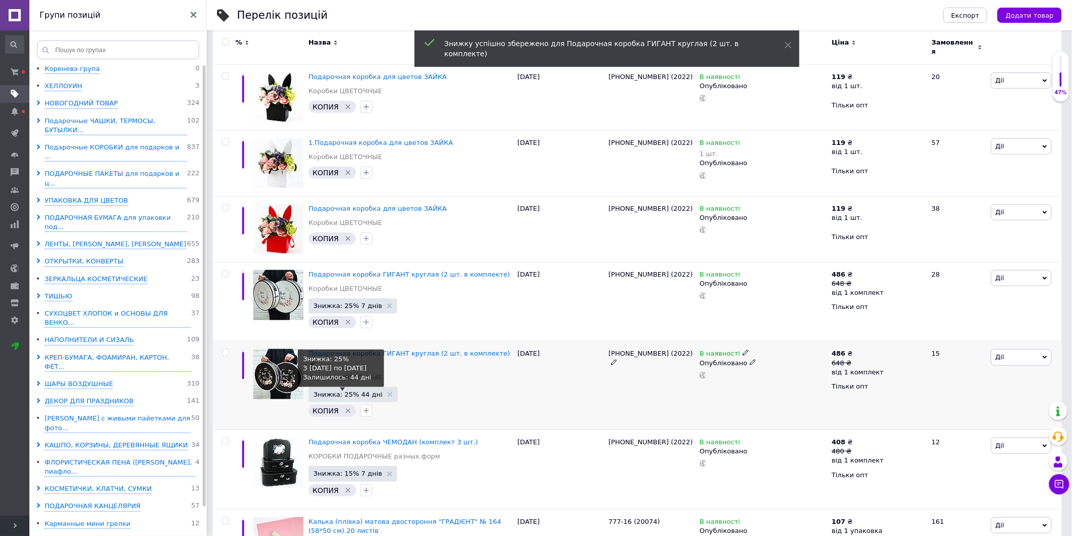
click at [361, 391] on span "Знижка: 25% 44 дні" at bounding box center [348, 394] width 69 height 7
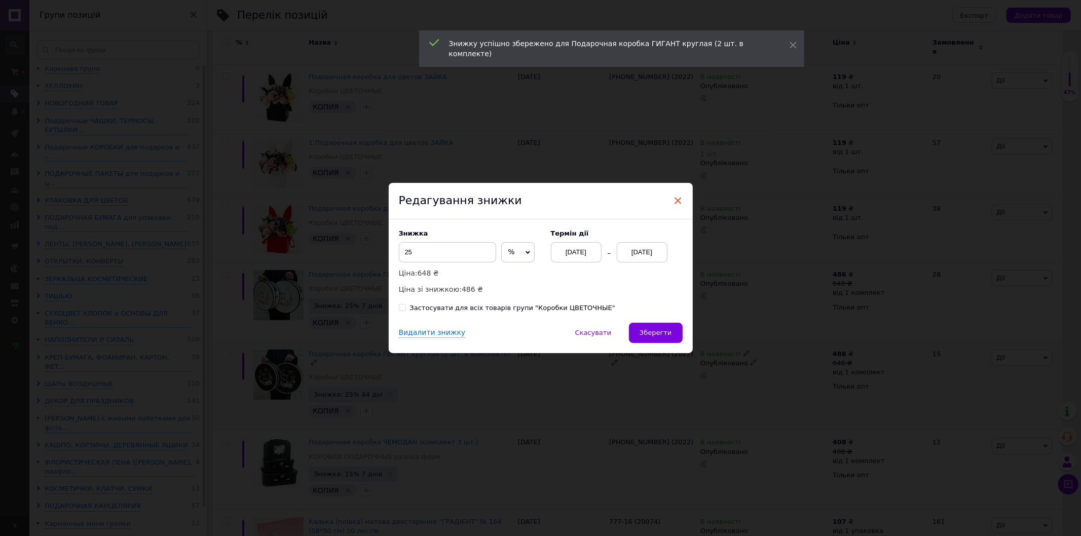
click at [678, 201] on span "×" at bounding box center [678, 200] width 9 height 17
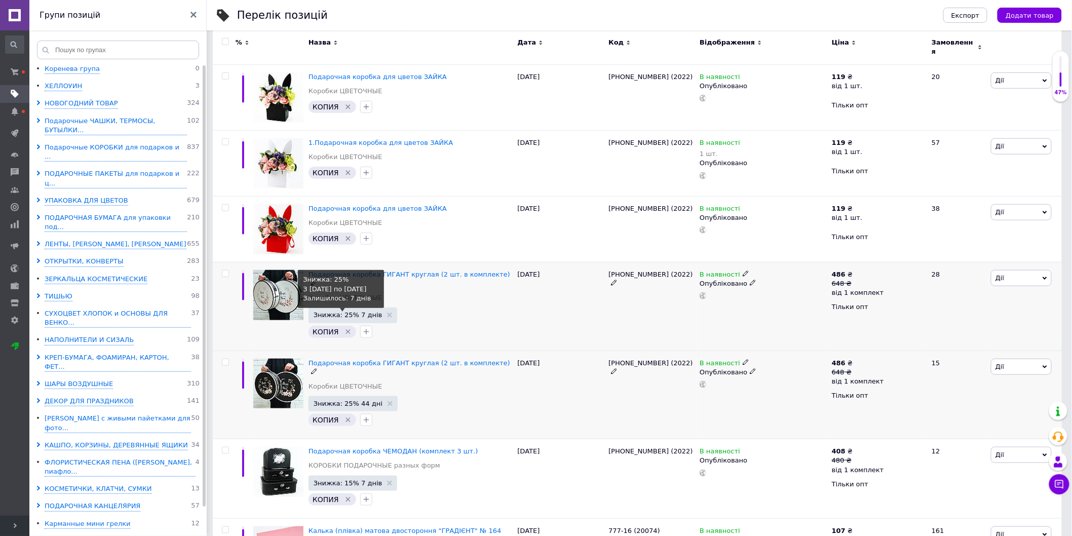
click at [355, 312] on span "Знижка: 25% 7 днів" at bounding box center [348, 315] width 69 height 7
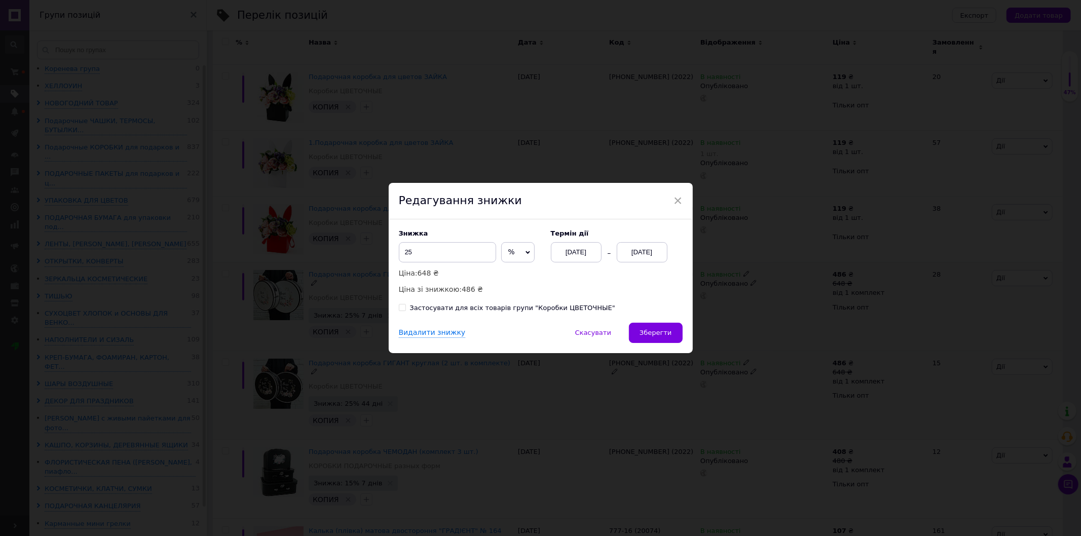
click at [584, 249] on div "[DATE]" at bounding box center [576, 252] width 51 height 20
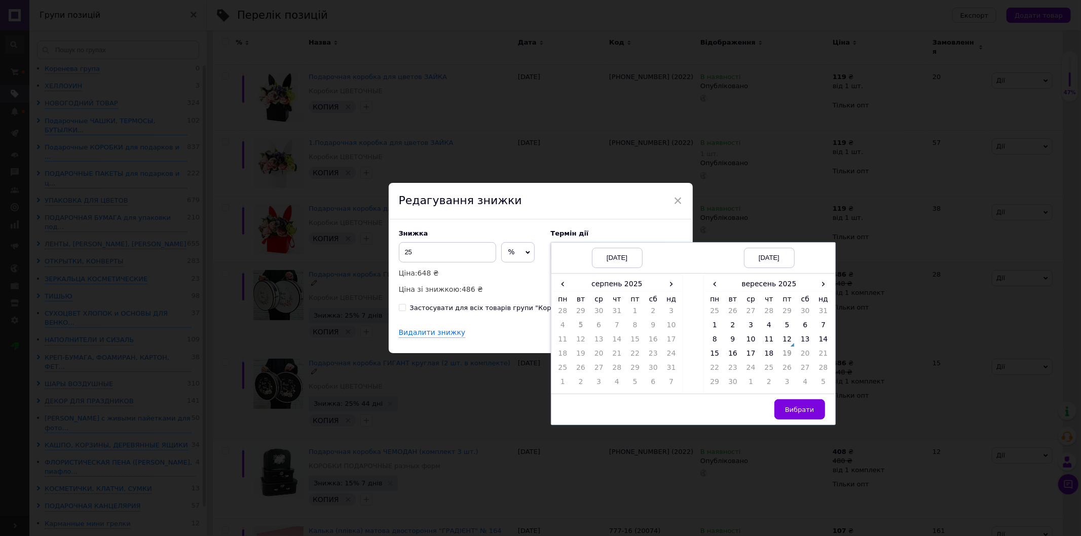
drag, startPoint x: 671, startPoint y: 280, endPoint x: 657, endPoint y: 302, distance: 25.0
click at [669, 280] on span "›" at bounding box center [671, 284] width 18 height 15
click at [636, 342] on td "12" at bounding box center [635, 341] width 18 height 14
click at [827, 283] on span "›" at bounding box center [823, 284] width 18 height 15
click at [816, 352] on td "26" at bounding box center [823, 356] width 18 height 14
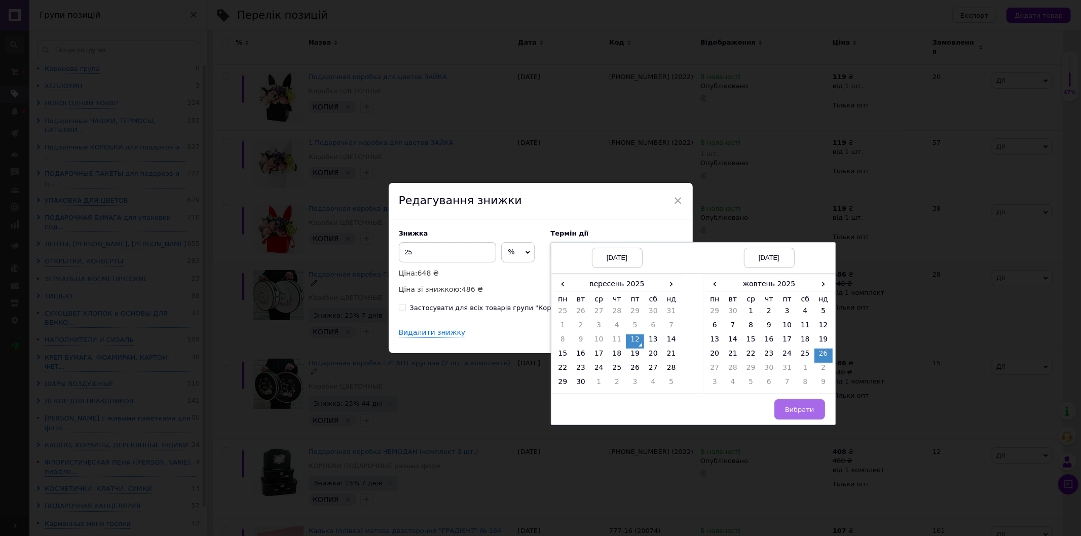
click at [802, 408] on span "Вибрати" at bounding box center [799, 410] width 29 height 8
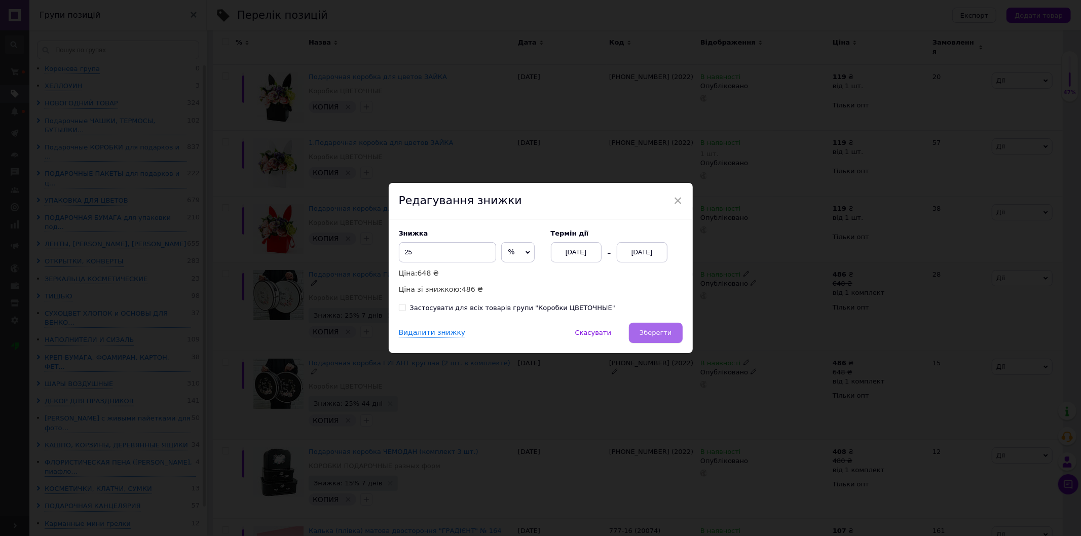
click at [673, 338] on button "Зберегти" at bounding box center [655, 333] width 53 height 20
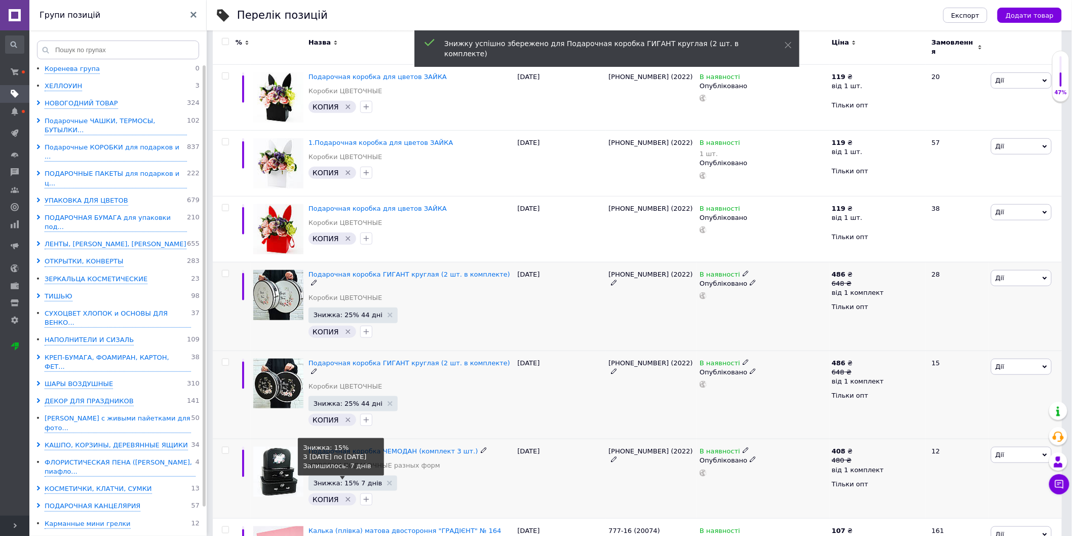
click at [353, 480] on span "Знижка: 15% 7 днів" at bounding box center [348, 483] width 69 height 7
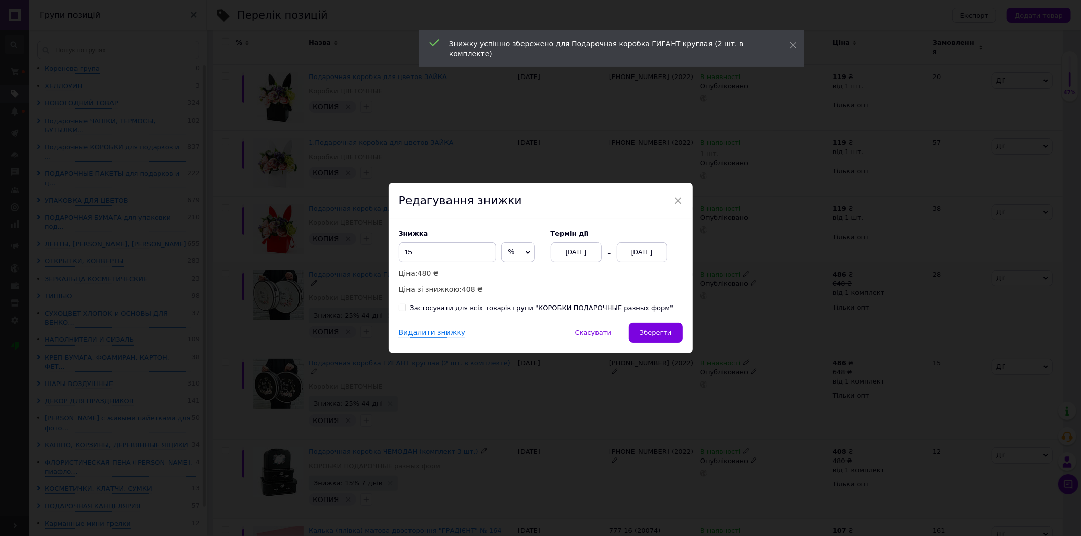
click at [595, 242] on div "[DATE]" at bounding box center [576, 252] width 51 height 20
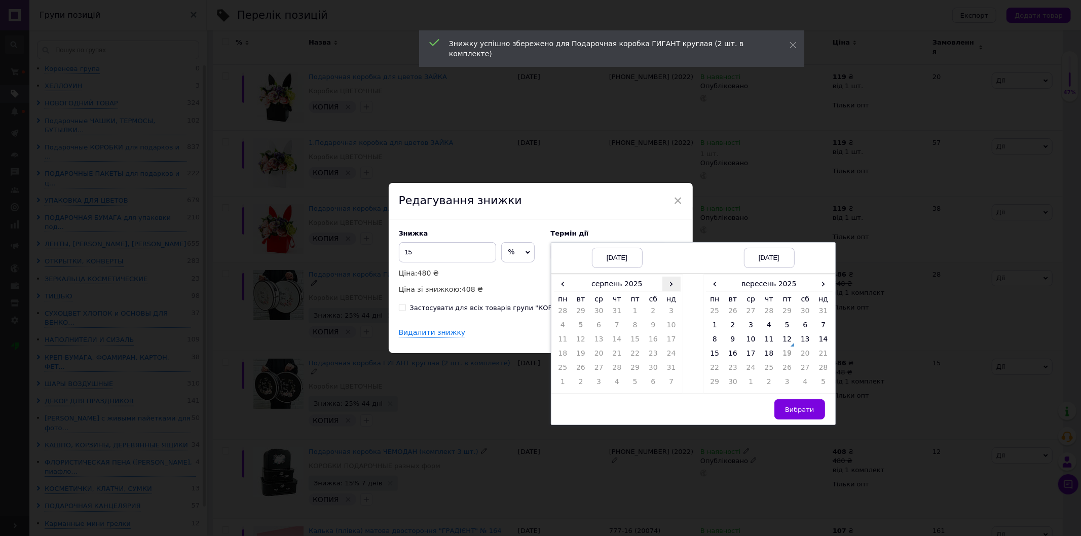
click at [672, 283] on span "›" at bounding box center [671, 284] width 18 height 15
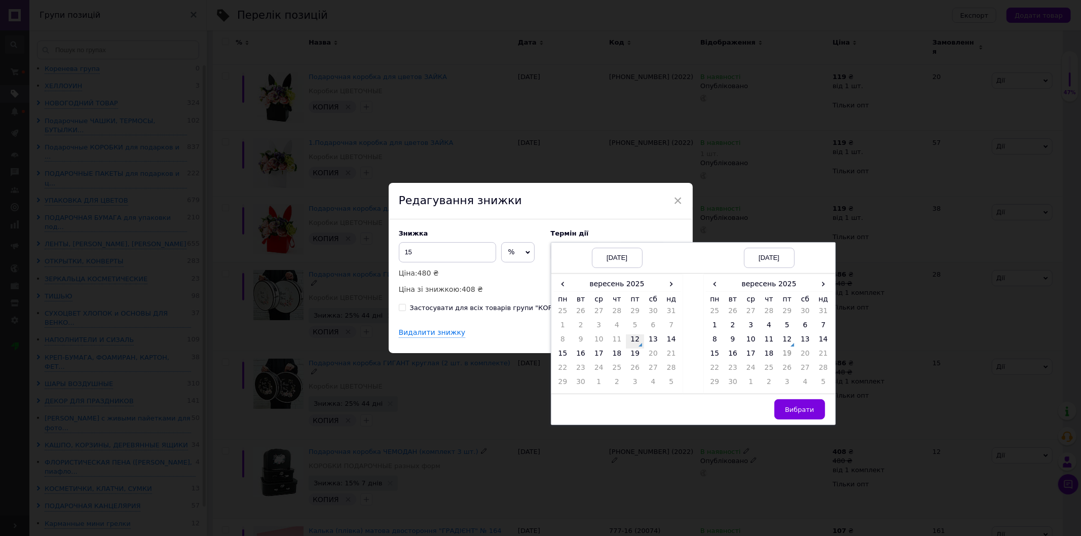
click at [630, 342] on td "12" at bounding box center [635, 341] width 18 height 14
click at [821, 279] on span "›" at bounding box center [823, 284] width 18 height 15
click at [820, 356] on td "26" at bounding box center [823, 356] width 18 height 14
click at [804, 409] on span "Вибрати" at bounding box center [799, 410] width 29 height 8
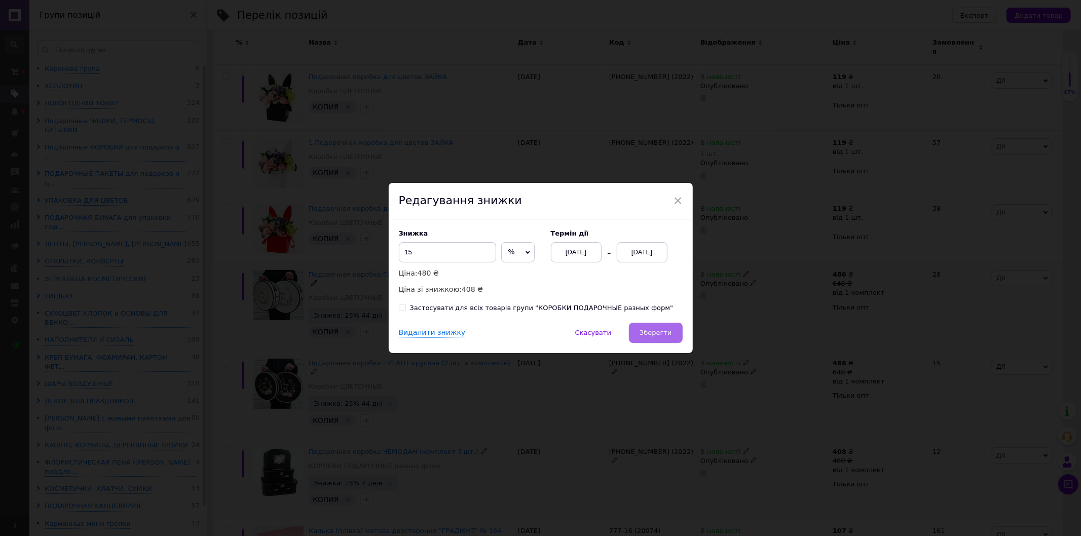
click at [657, 337] on span "Зберегти" at bounding box center [656, 333] width 32 height 8
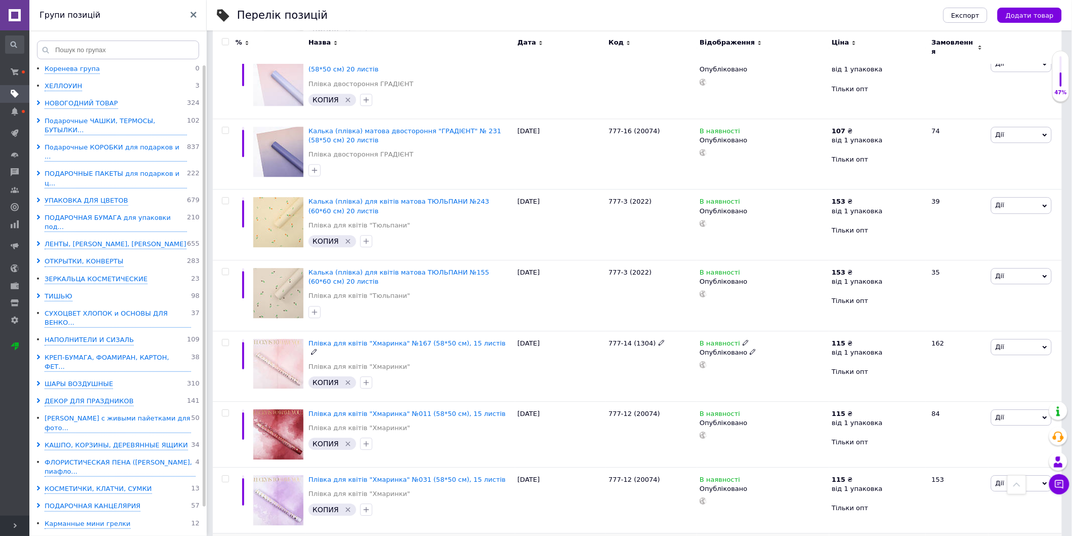
scroll to position [1144, 0]
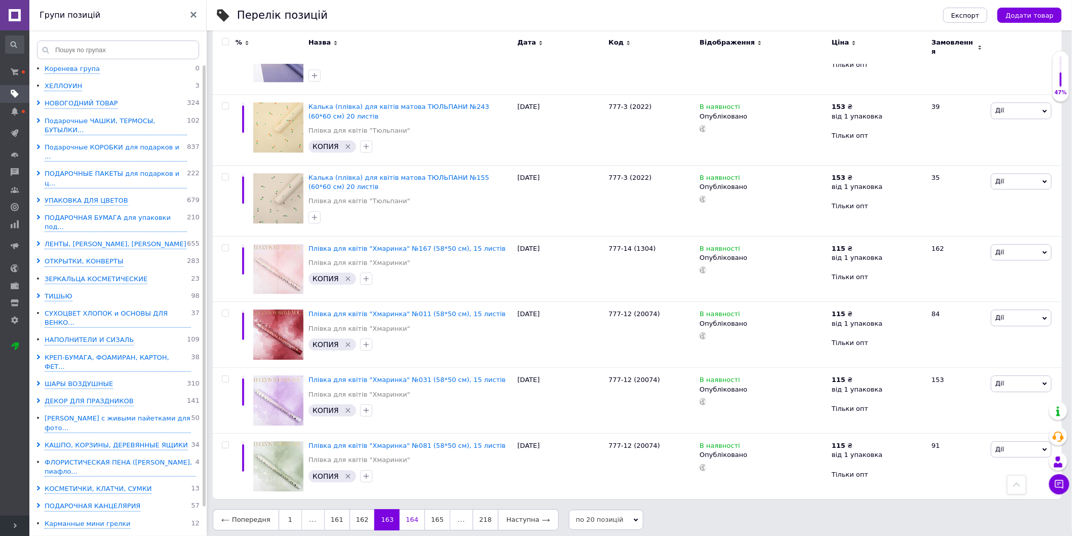
click at [400, 510] on link "164" at bounding box center [412, 519] width 25 height 21
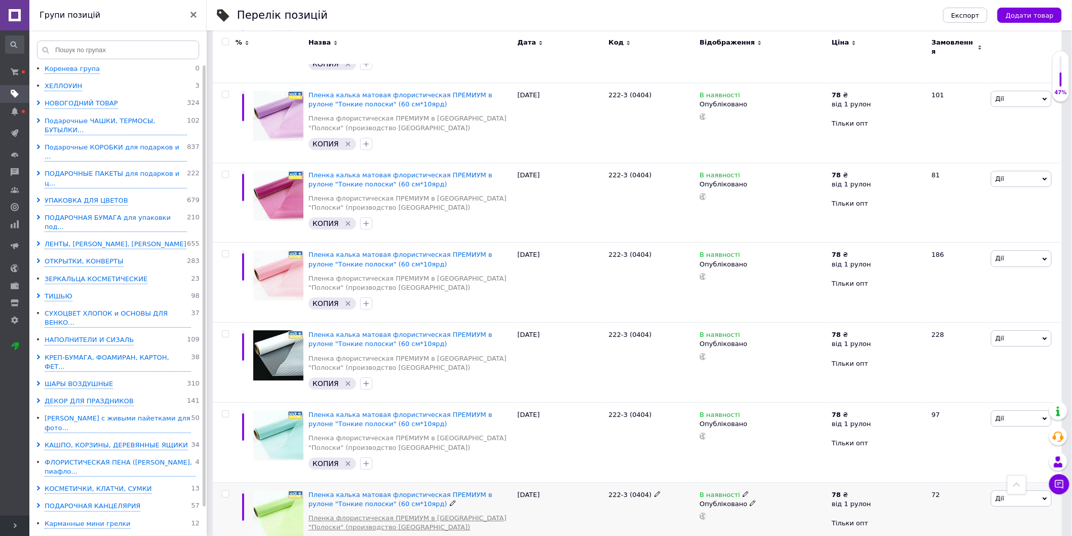
scroll to position [1268, 0]
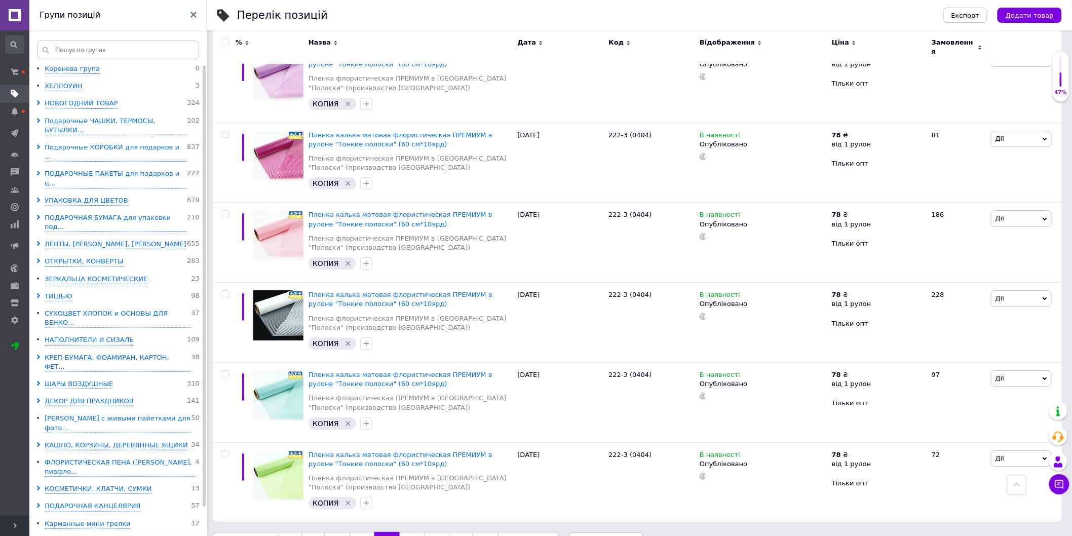
click at [408, 532] on link "165" at bounding box center [412, 542] width 25 height 21
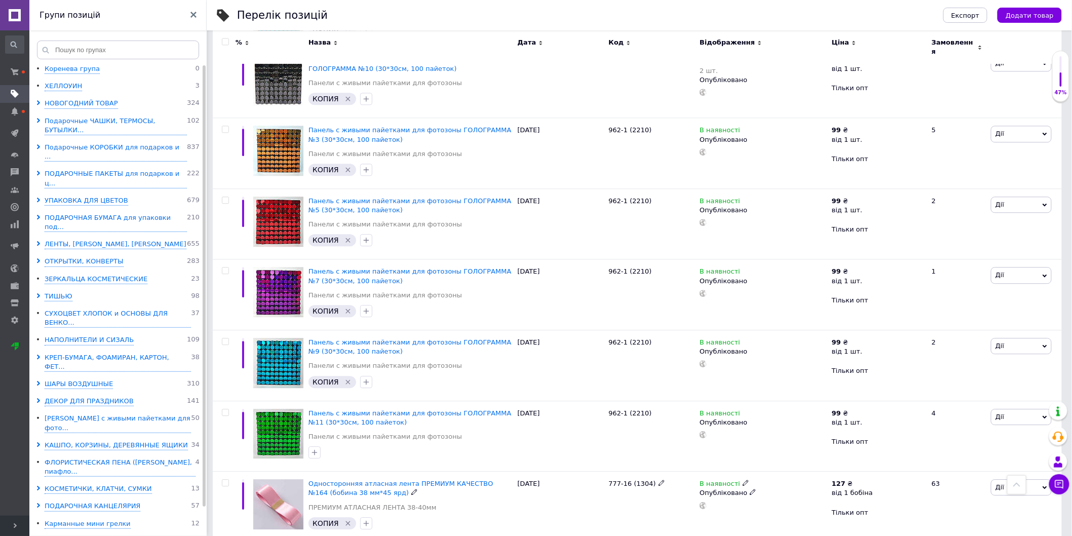
scroll to position [1126, 0]
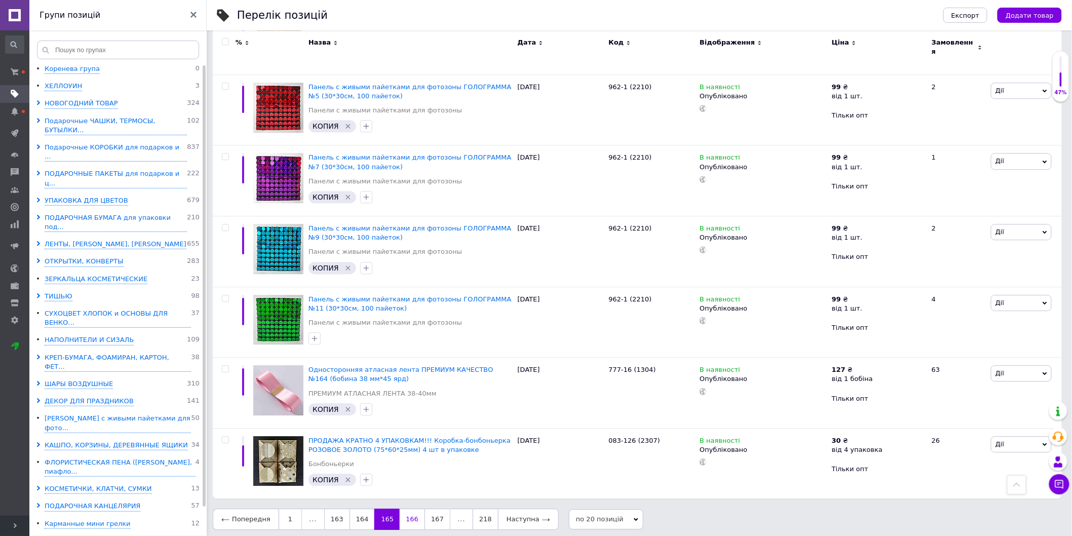
click at [405, 515] on link "166" at bounding box center [412, 519] width 25 height 21
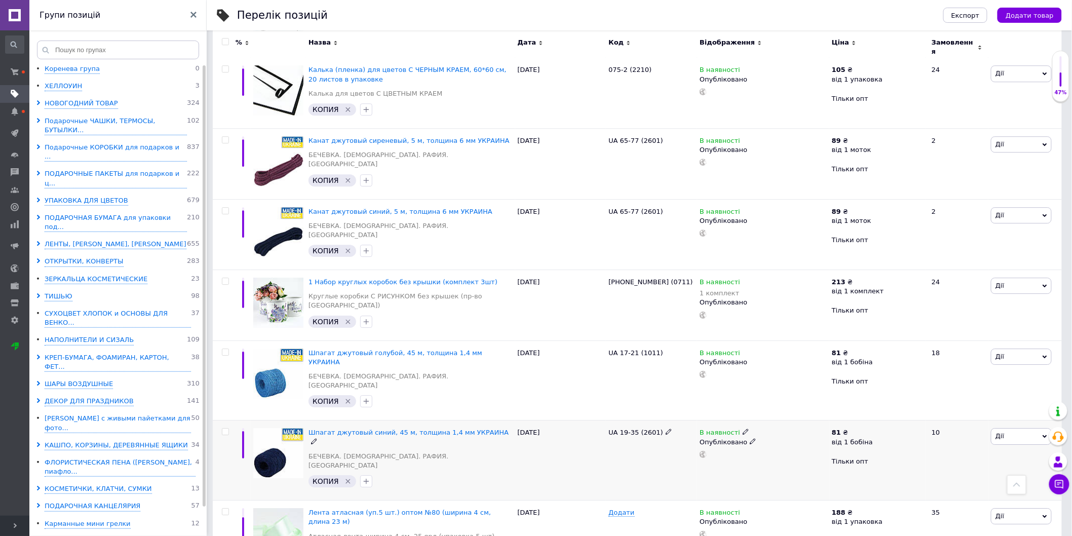
scroll to position [1177, 0]
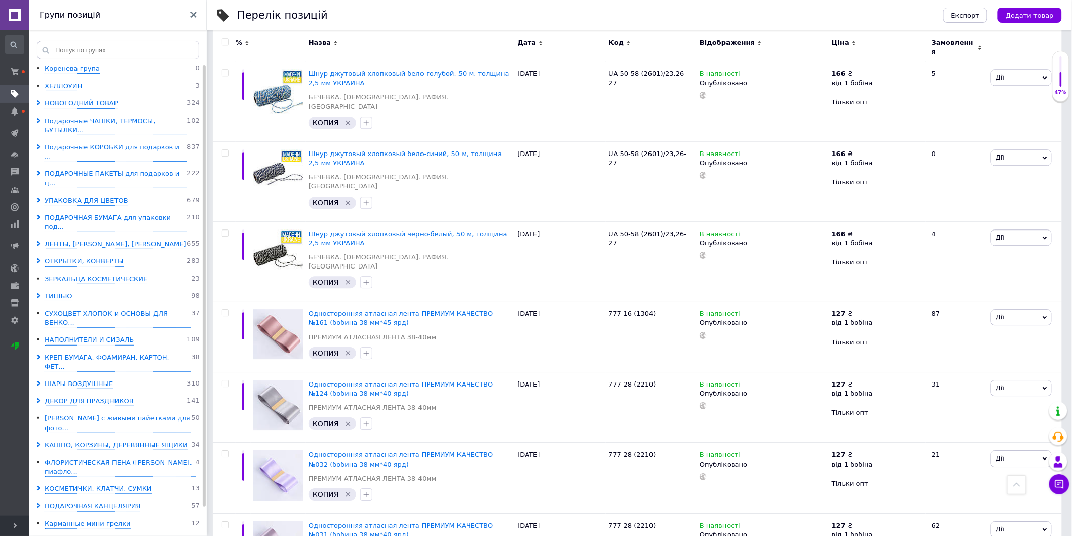
scroll to position [1133, 0]
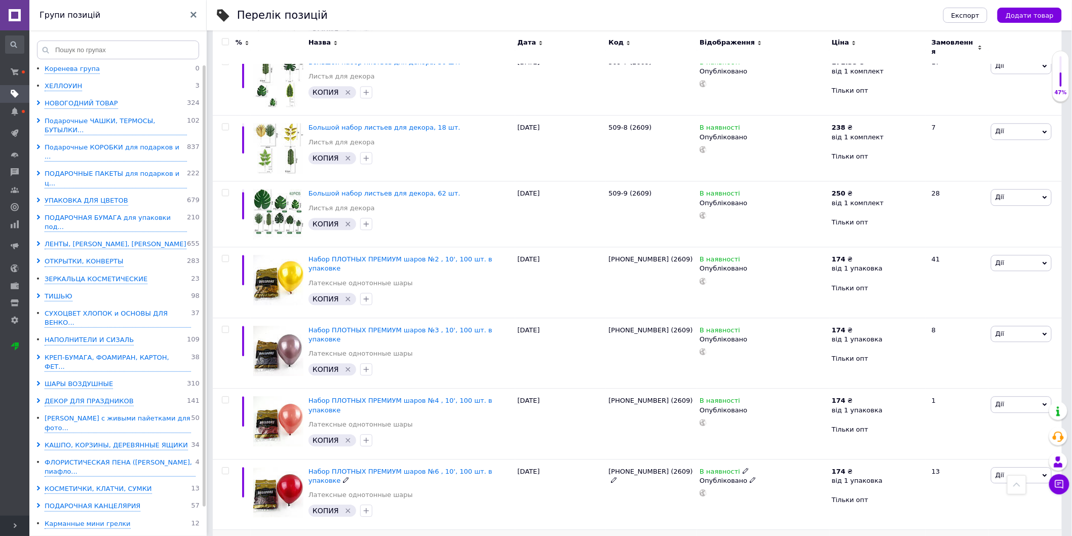
scroll to position [1090, 0]
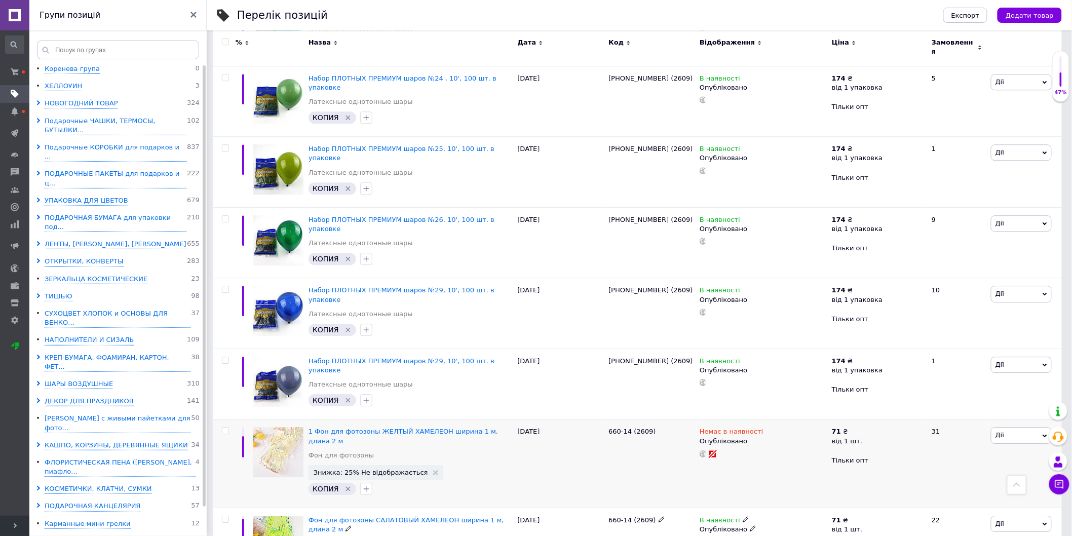
scroll to position [1083, 0]
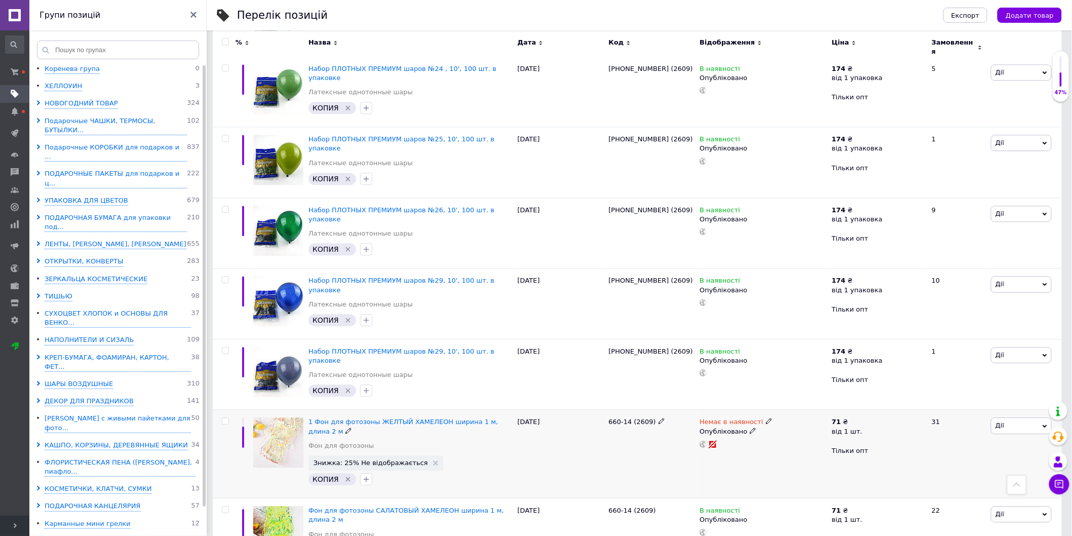
click at [750, 428] on icon at bounding box center [753, 431] width 6 height 6
click at [722, 458] on li "Чернетка" at bounding box center [761, 465] width 131 height 14
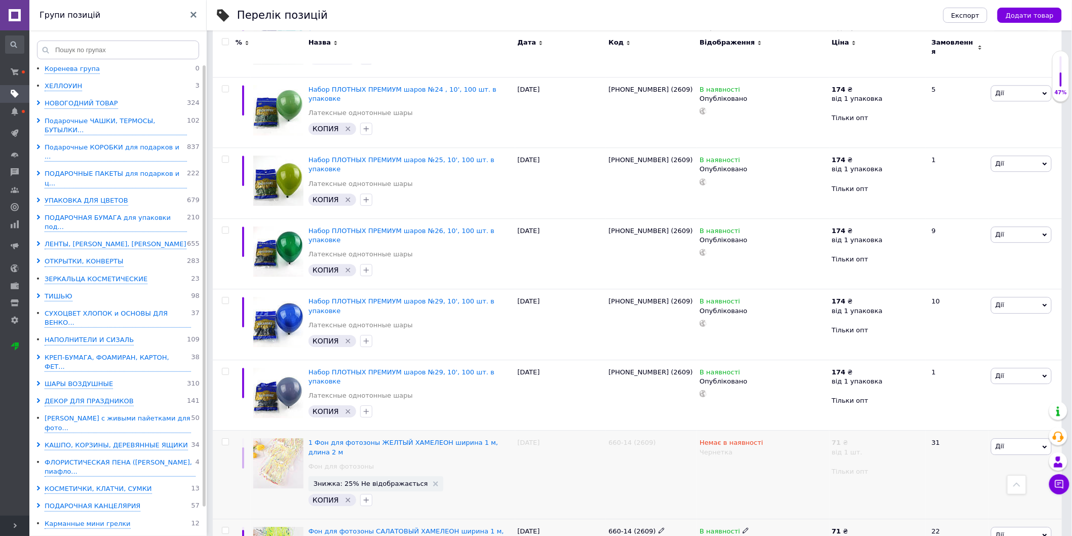
scroll to position [1070, 0]
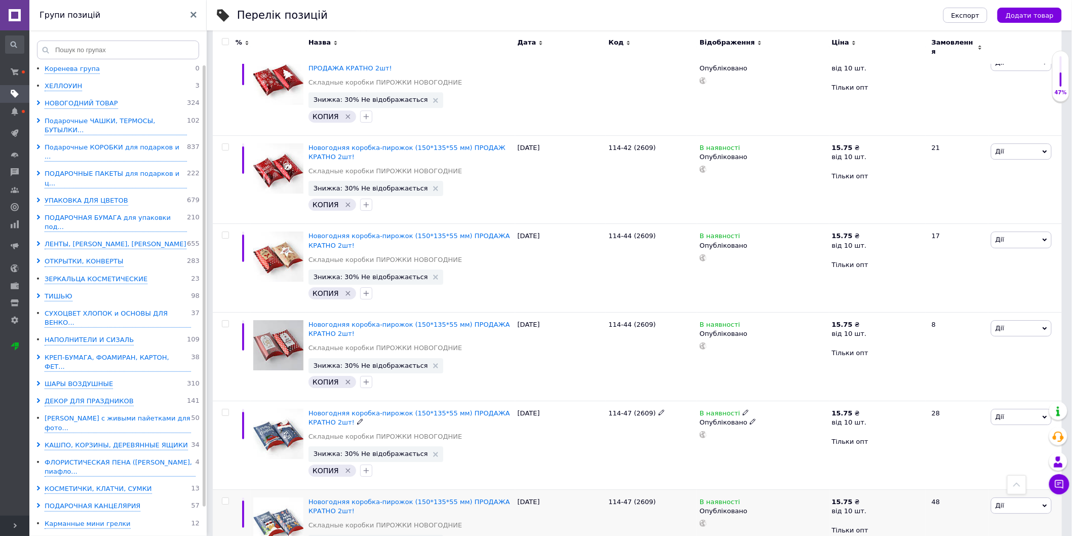
scroll to position [1338, 0]
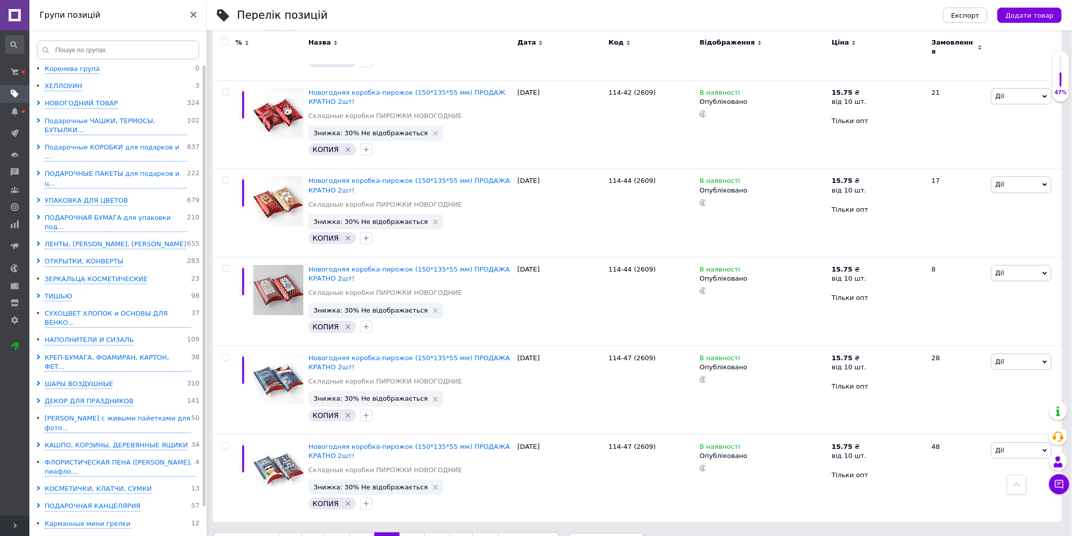
click at [408, 533] on link "171" at bounding box center [412, 543] width 25 height 21
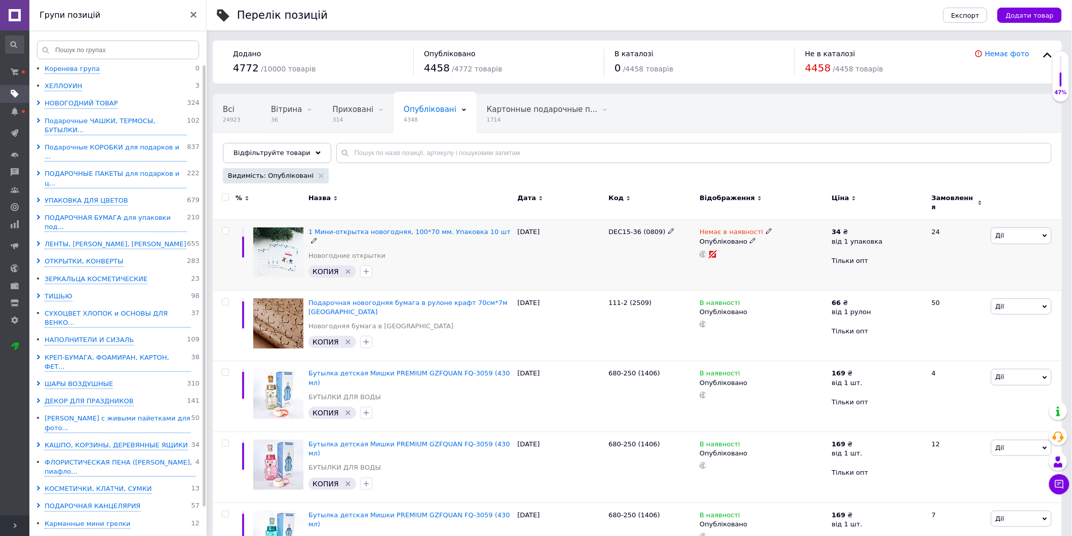
click at [750, 238] on icon at bounding box center [753, 241] width 6 height 6
click at [716, 275] on li "Чернетка" at bounding box center [761, 275] width 131 height 14
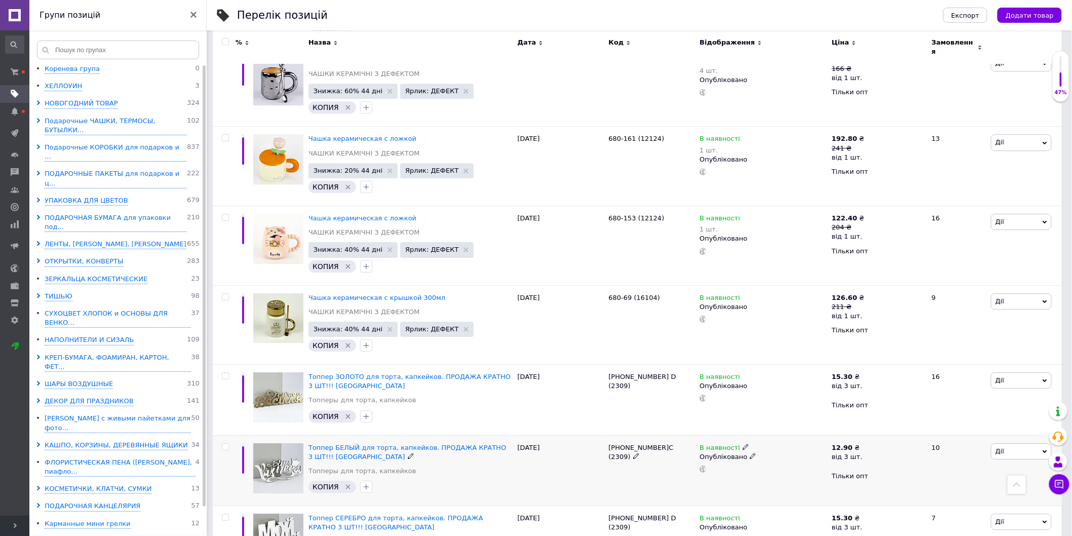
scroll to position [1252, 0]
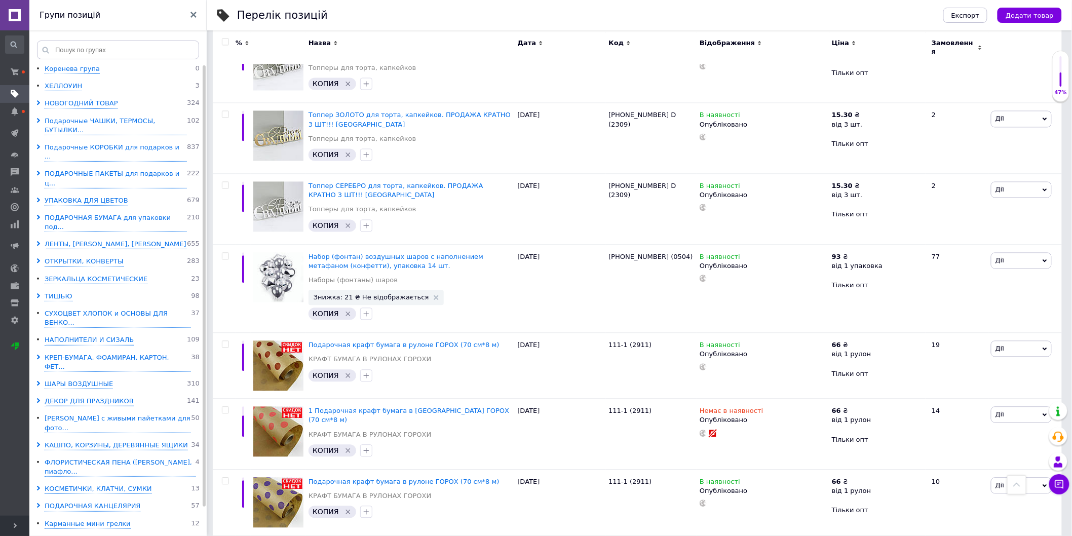
scroll to position [725, 0]
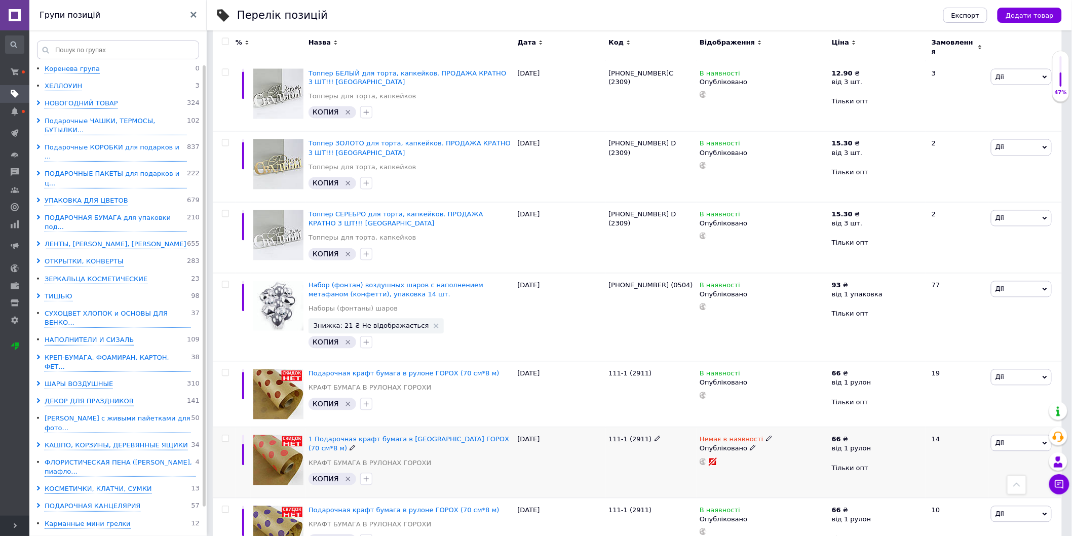
click at [750, 445] on icon at bounding box center [753, 448] width 6 height 6
click at [719, 476] on li "Чернетка" at bounding box center [761, 483] width 131 height 14
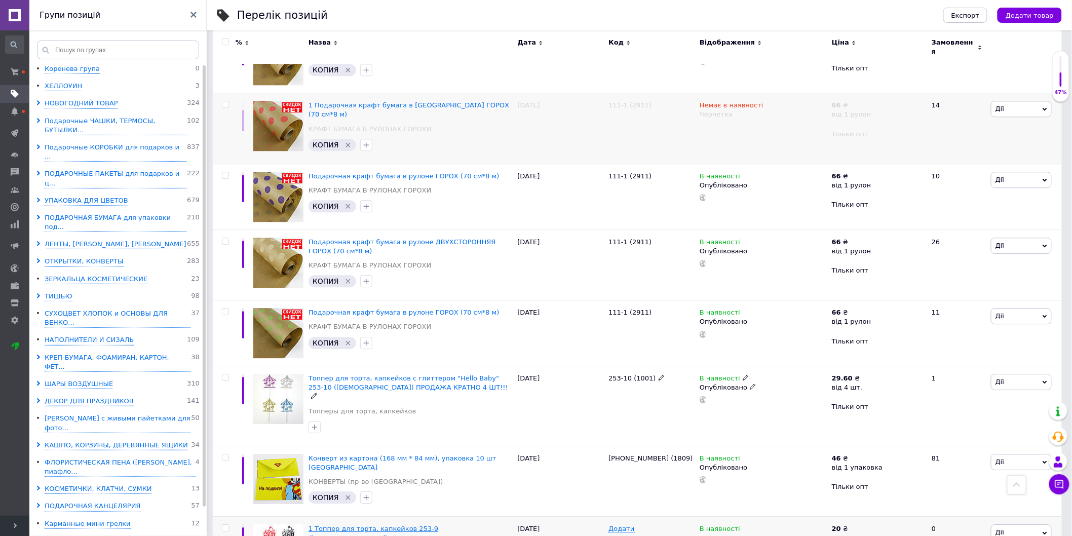
scroll to position [1119, 0]
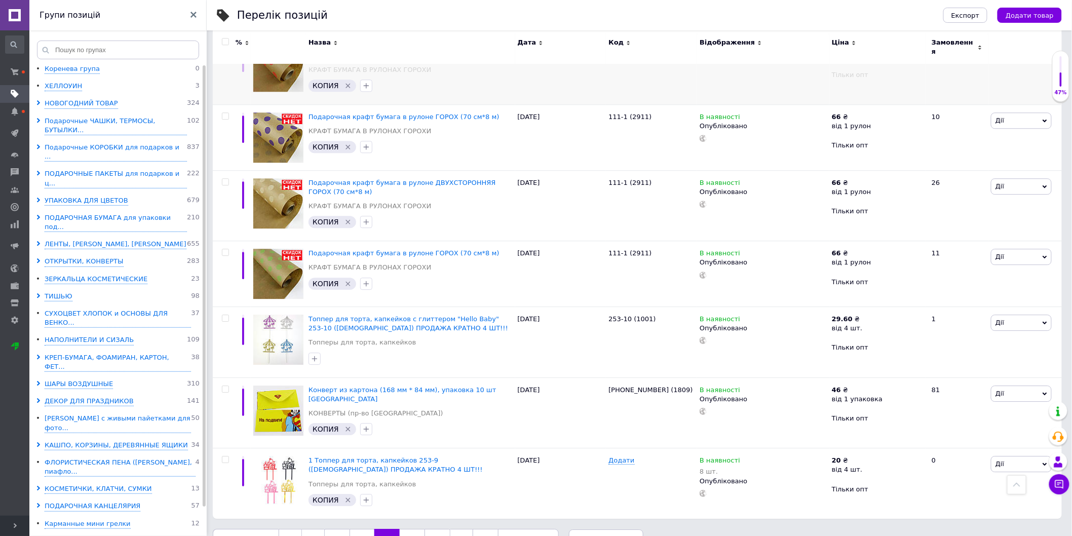
click at [403, 529] on link "173" at bounding box center [412, 539] width 25 height 21
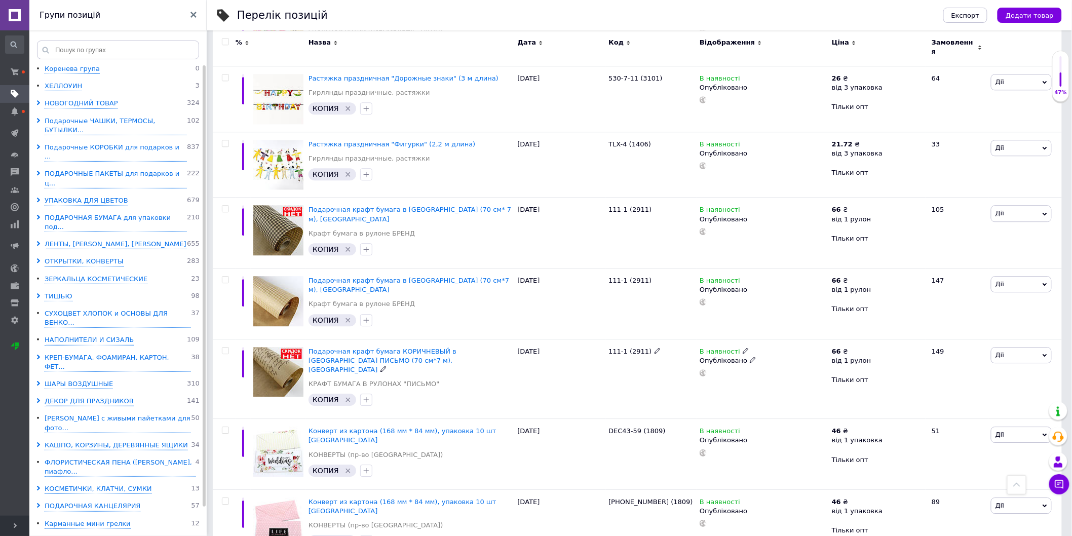
scroll to position [1103, 0]
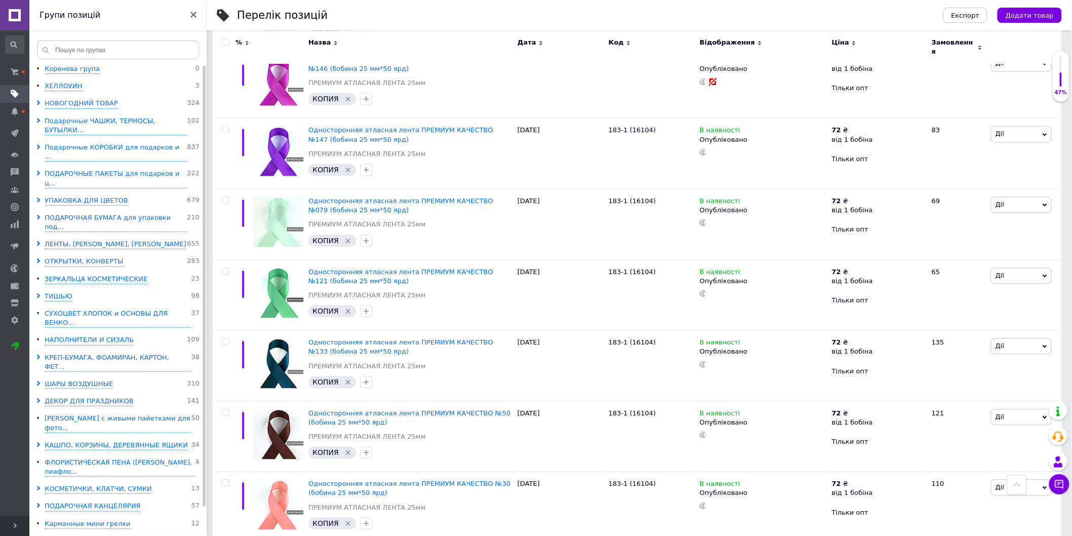
scroll to position [540, 0]
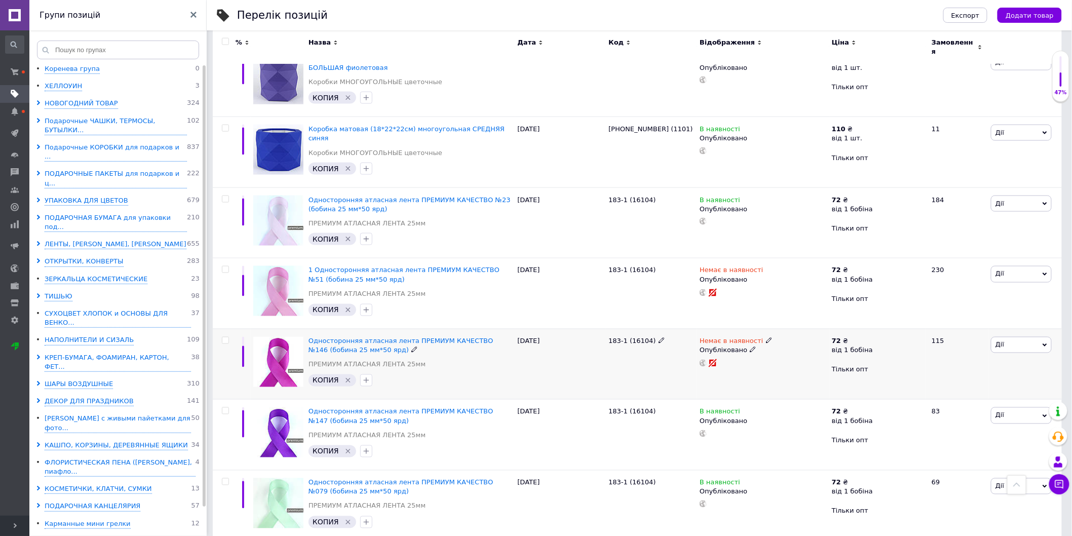
click at [750, 347] on use at bounding box center [753, 350] width 6 height 6
click at [727, 377] on li "Чернетка" at bounding box center [761, 384] width 131 height 14
click at [750, 276] on icon at bounding box center [753, 279] width 6 height 6
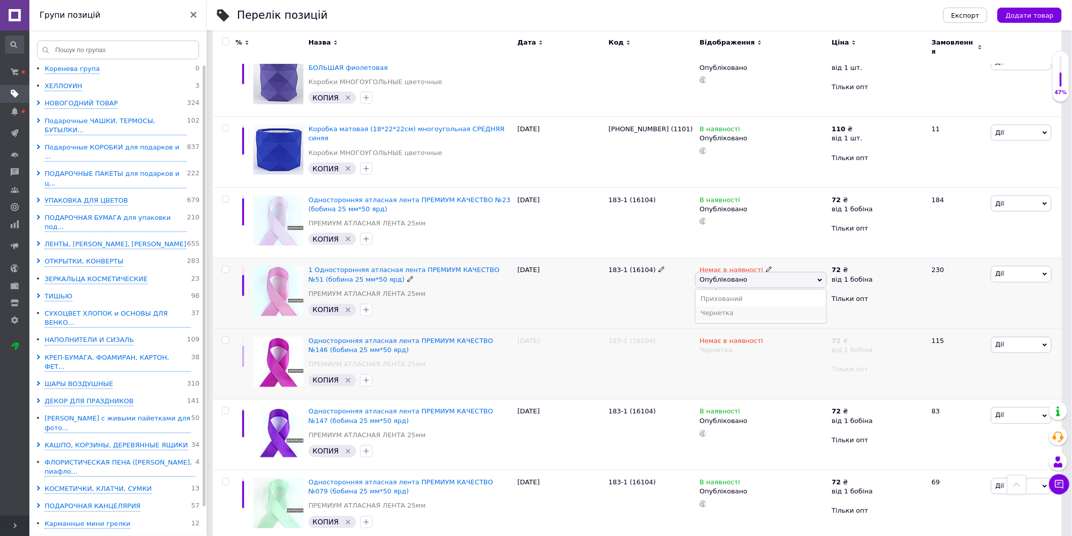
click at [727, 307] on li "Чернетка" at bounding box center [761, 314] width 131 height 14
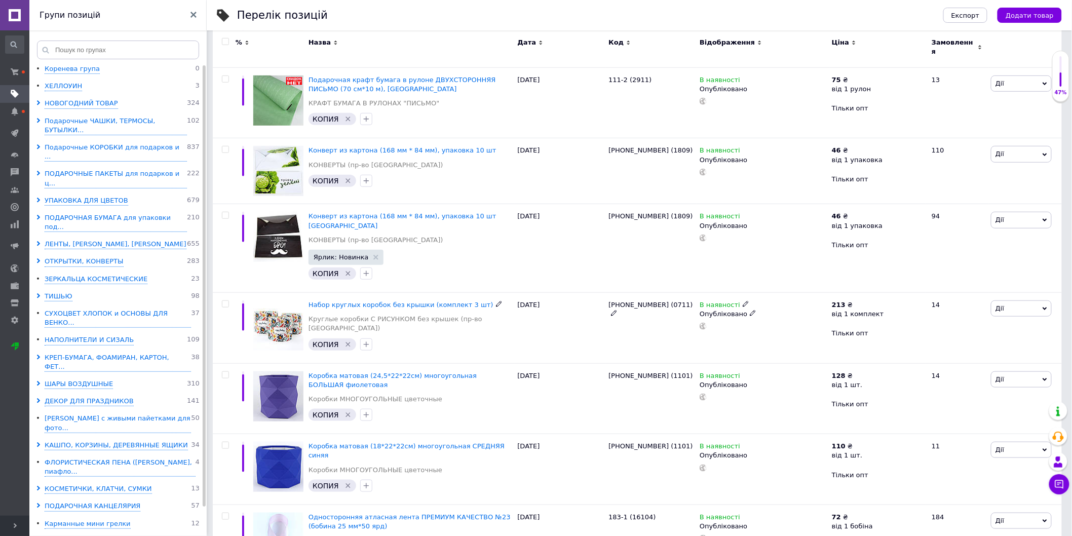
scroll to position [203, 0]
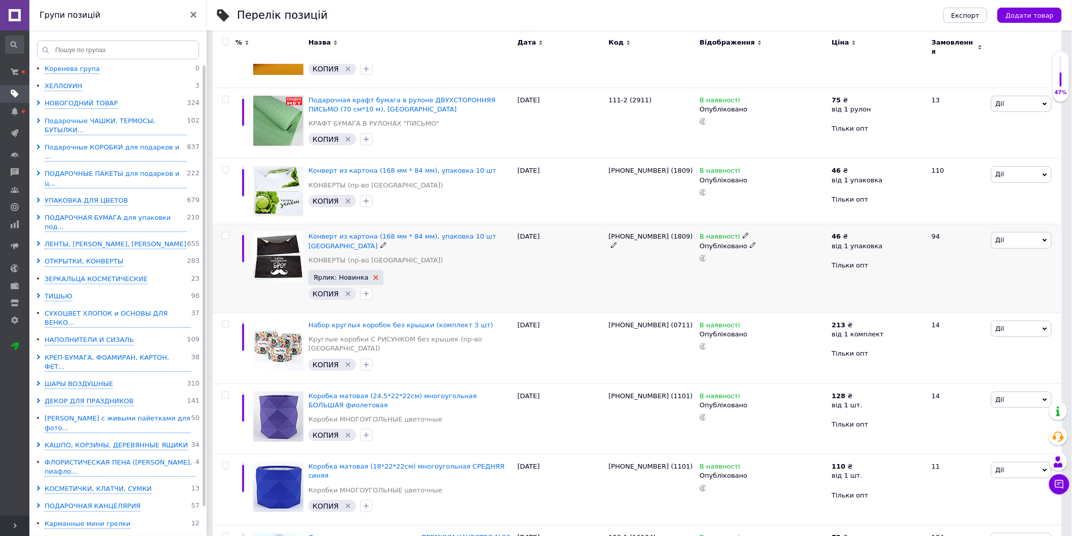
click at [374, 275] on icon at bounding box center [376, 277] width 5 height 5
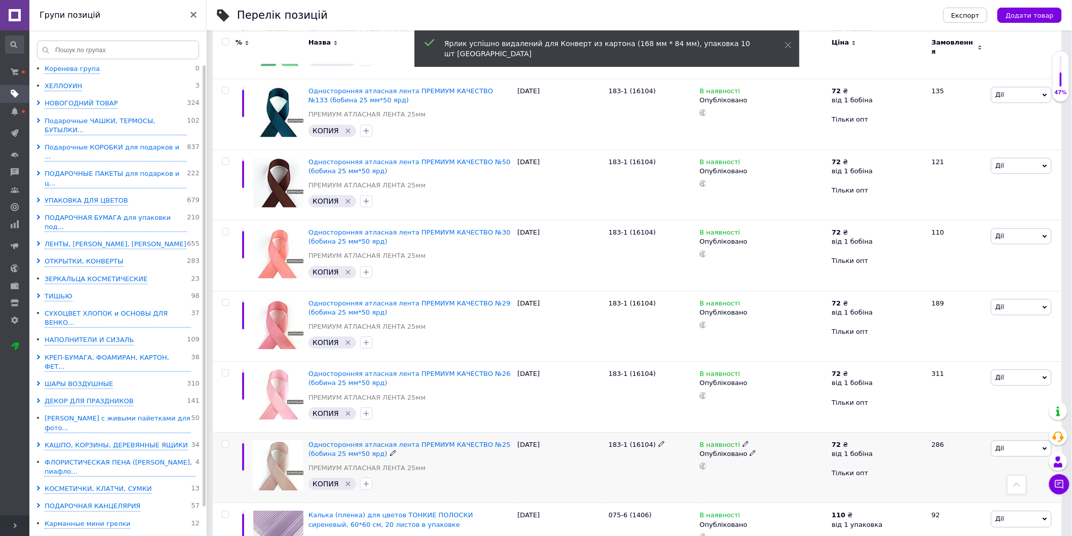
scroll to position [1115, 0]
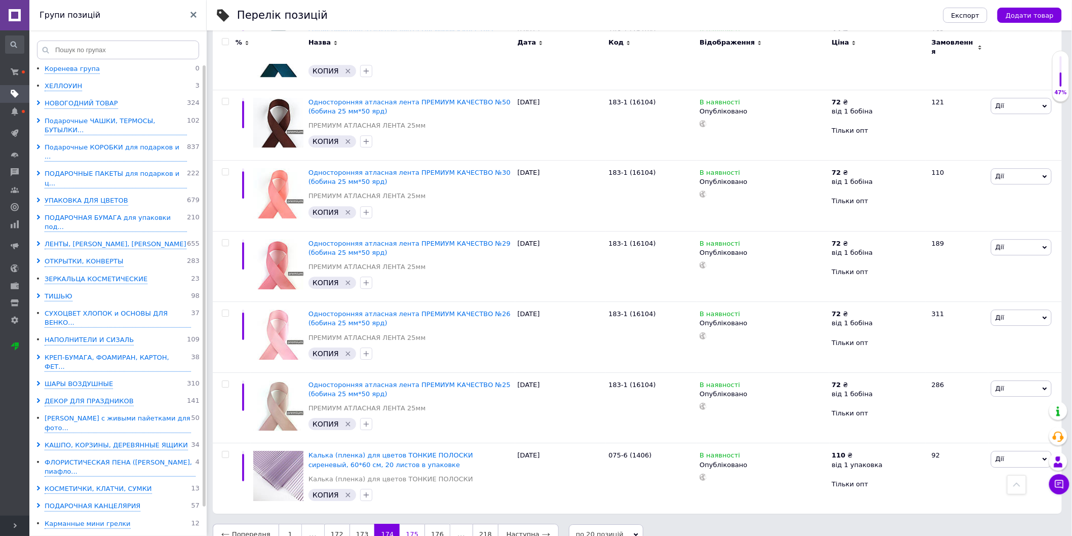
click at [400, 524] on link "175" at bounding box center [412, 534] width 25 height 21
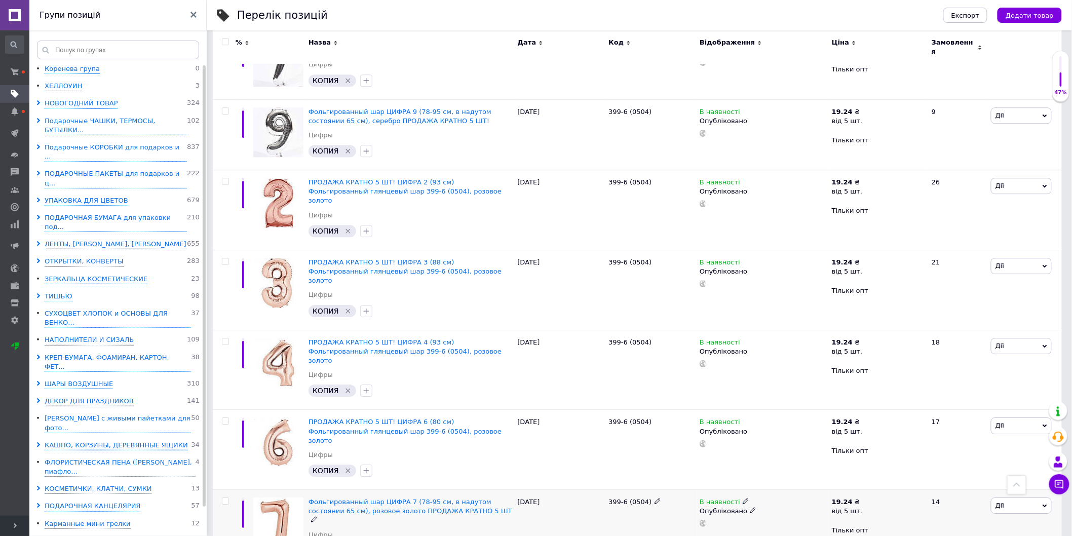
scroll to position [1126, 0]
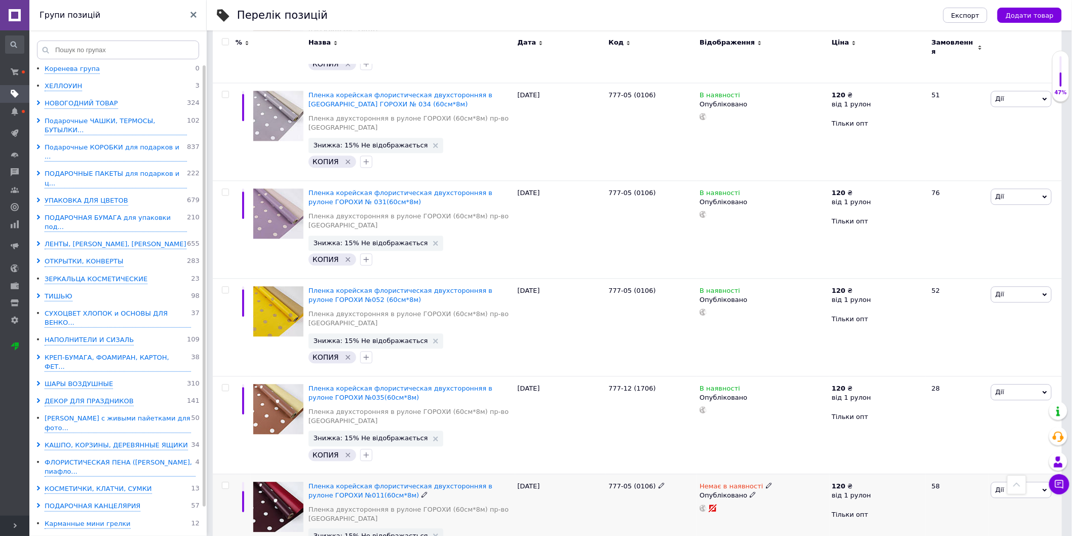
scroll to position [890, 0]
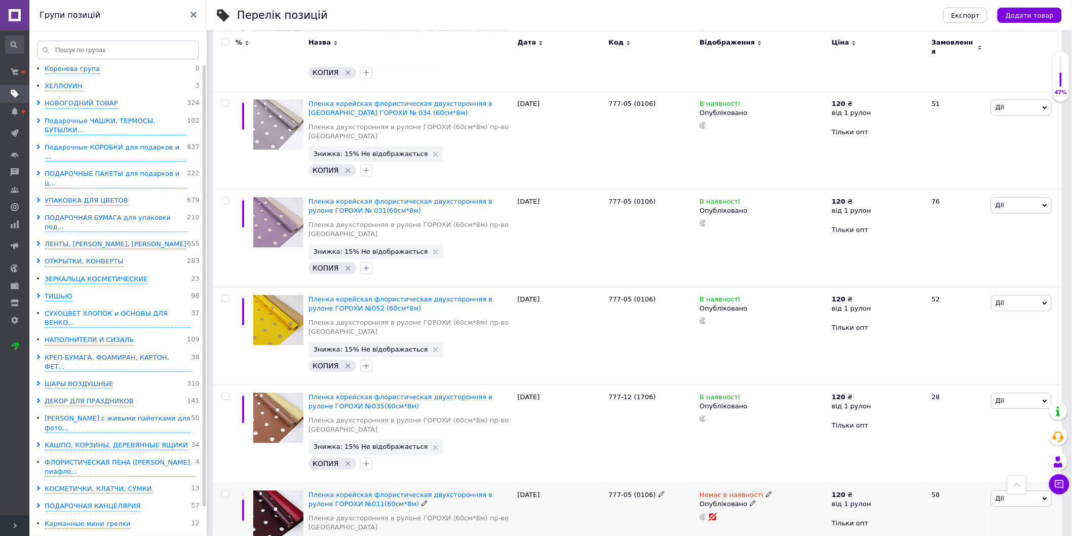
click at [750, 500] on icon at bounding box center [753, 503] width 6 height 6
click at [712, 531] on li "Чернетка" at bounding box center [761, 538] width 131 height 14
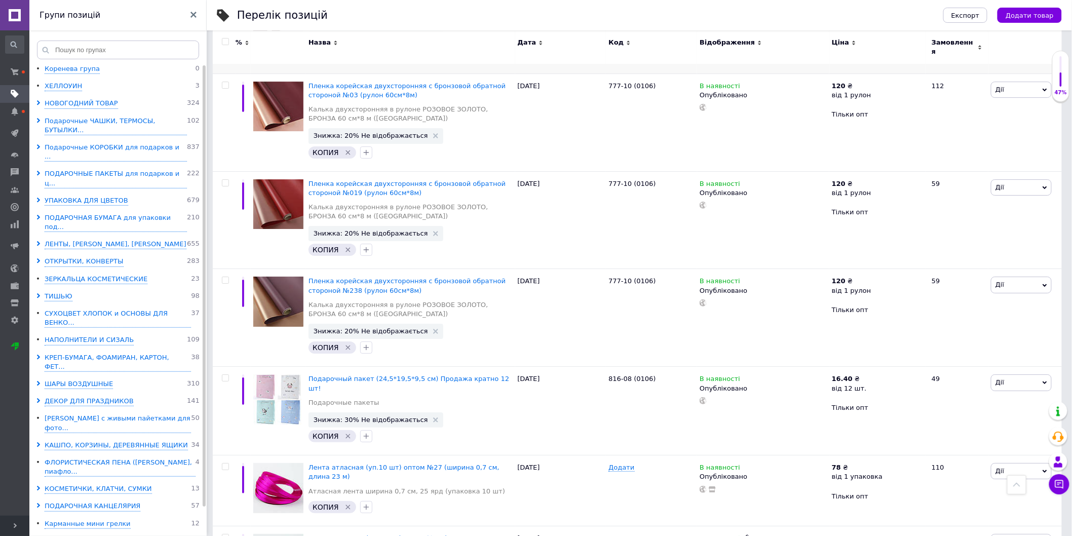
scroll to position [1392, 0]
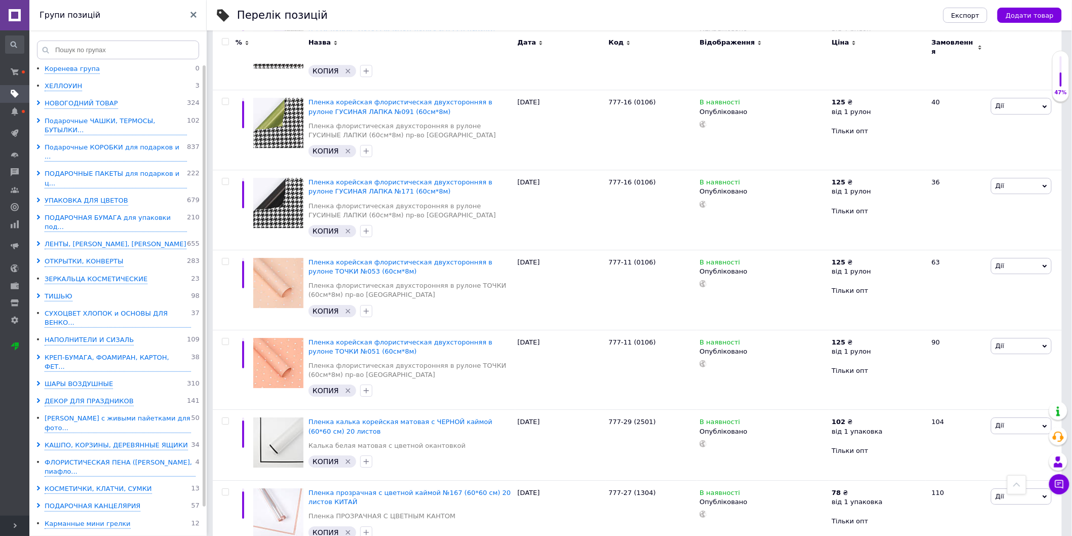
scroll to position [1295, 0]
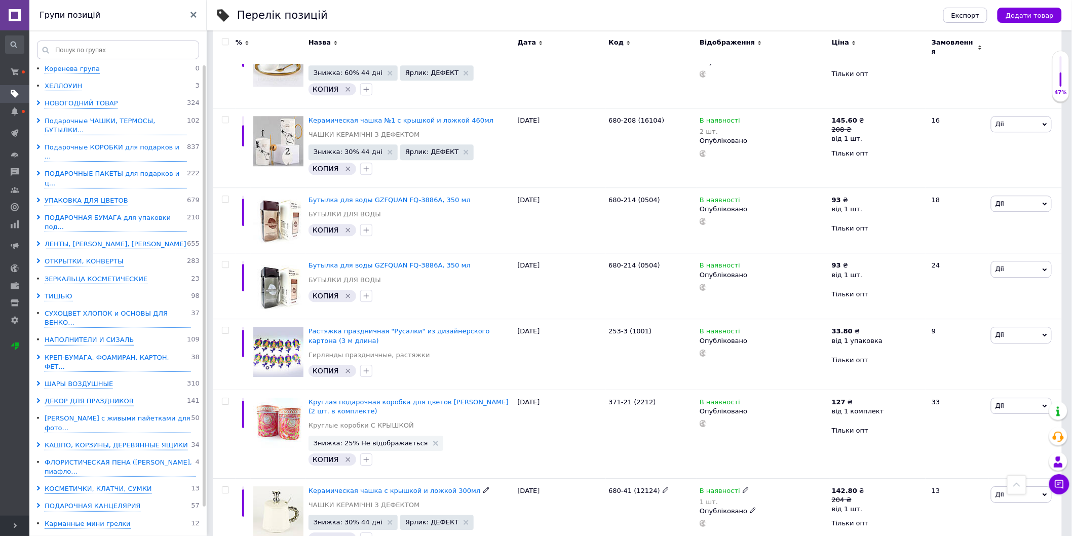
scroll to position [1213, 0]
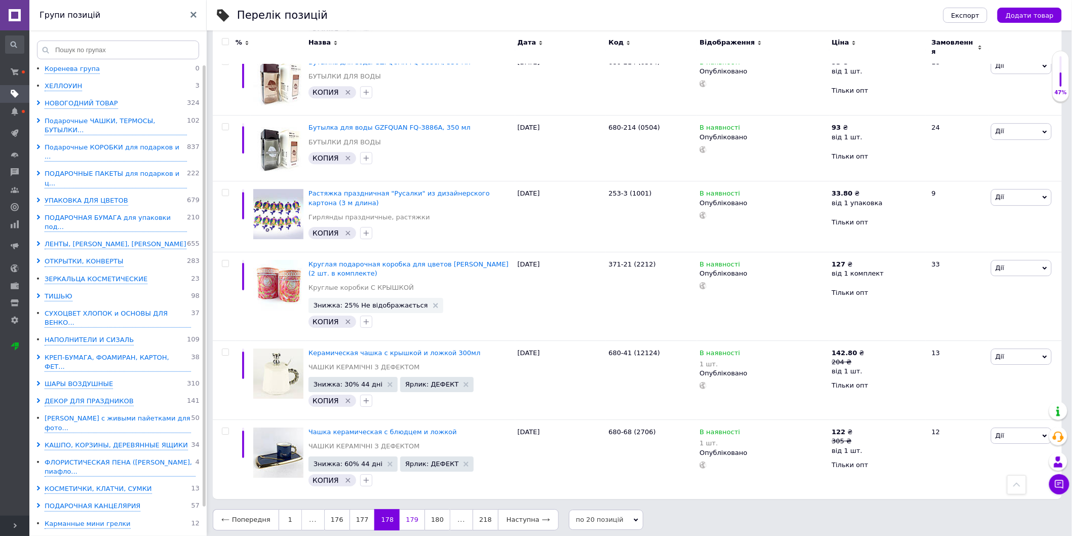
click at [400, 517] on link "179" at bounding box center [412, 519] width 25 height 21
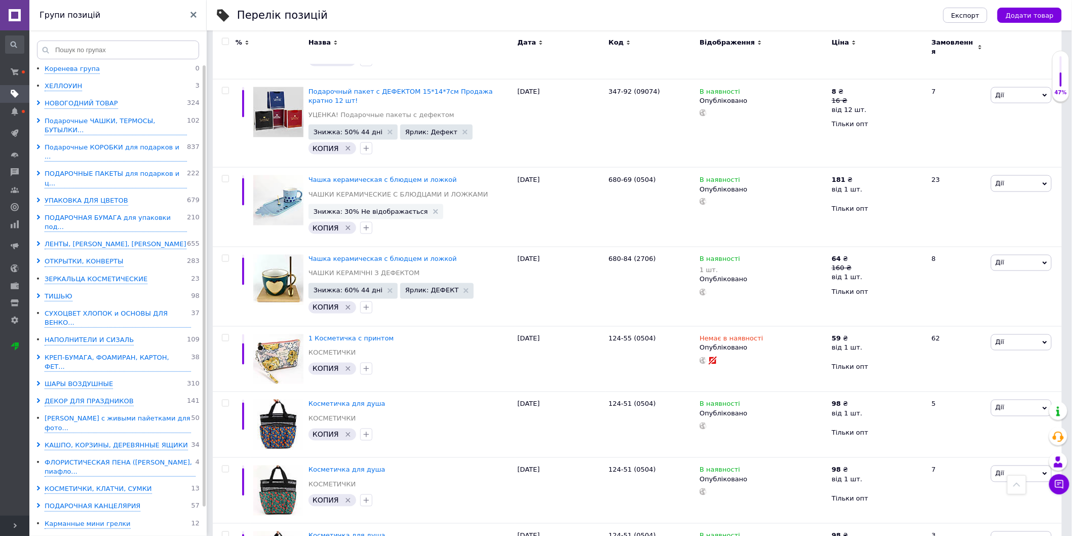
scroll to position [564, 0]
click at [750, 344] on span at bounding box center [753, 347] width 6 height 7
click at [716, 376] on li "Чернетка" at bounding box center [761, 383] width 131 height 14
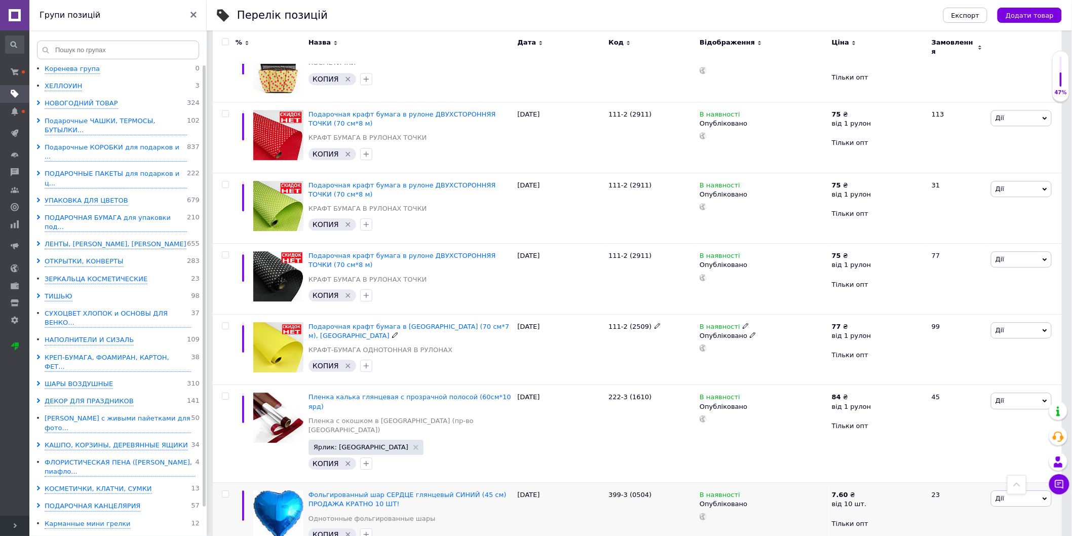
scroll to position [1183, 0]
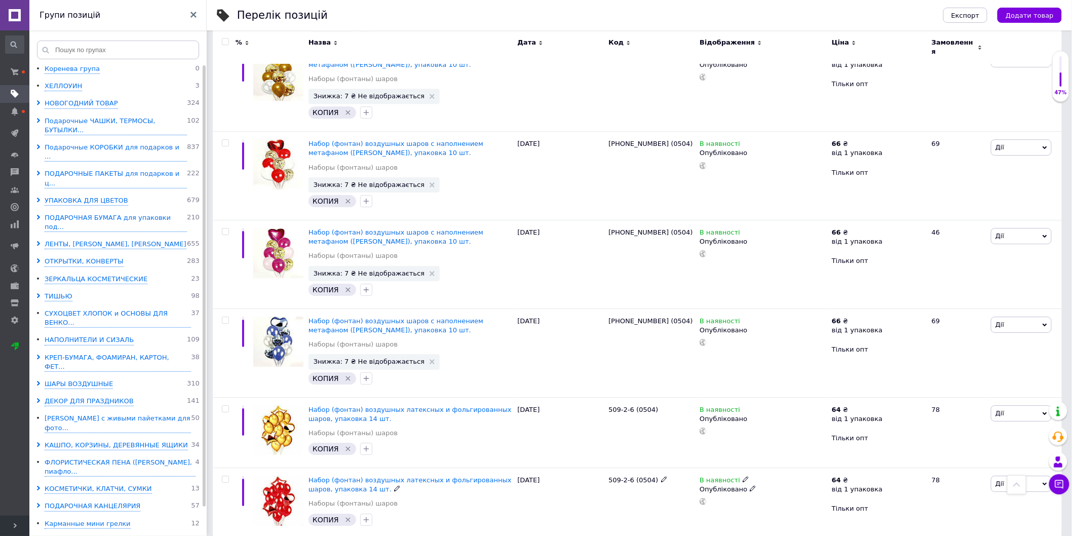
scroll to position [1268, 0]
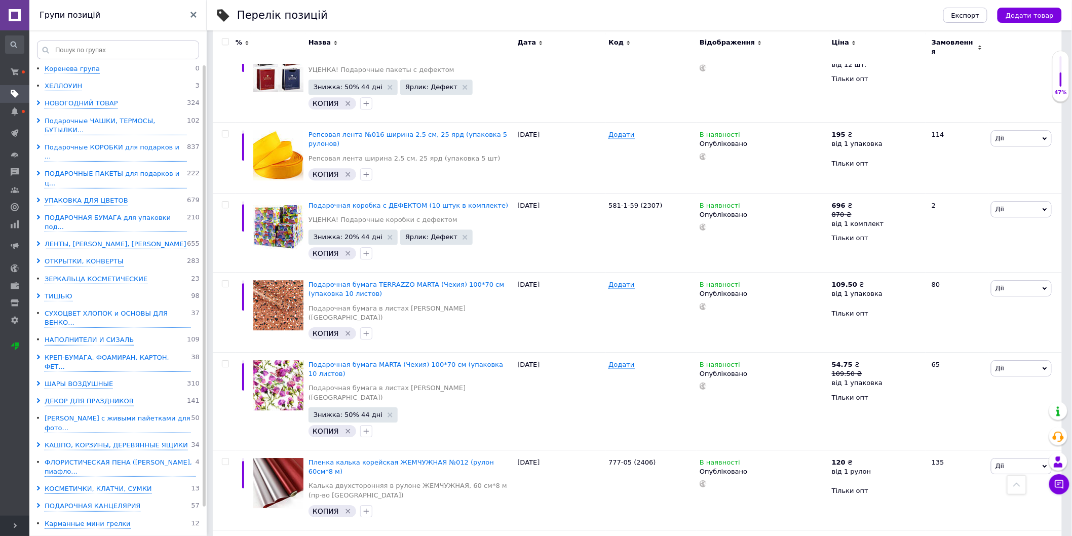
scroll to position [1209, 0]
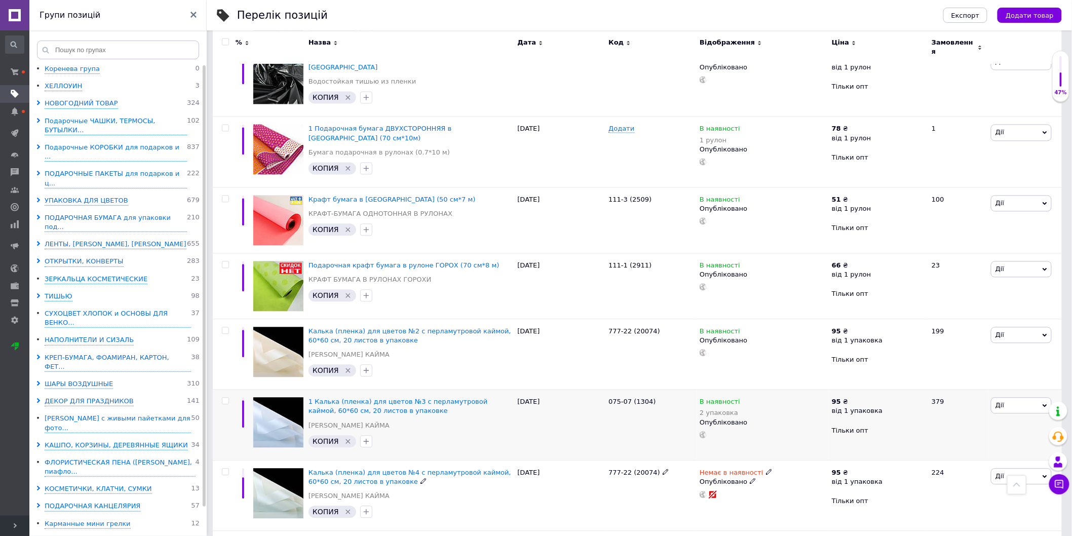
scroll to position [803, 0]
click at [750, 478] on icon at bounding box center [753, 481] width 6 height 6
click at [723, 508] on li "Чернетка" at bounding box center [761, 515] width 131 height 14
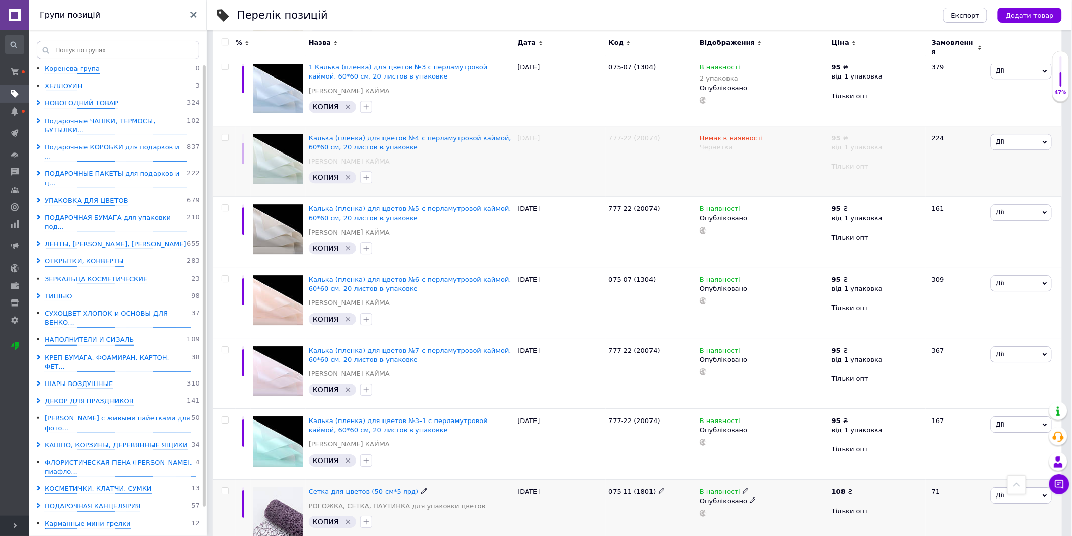
scroll to position [1141, 0]
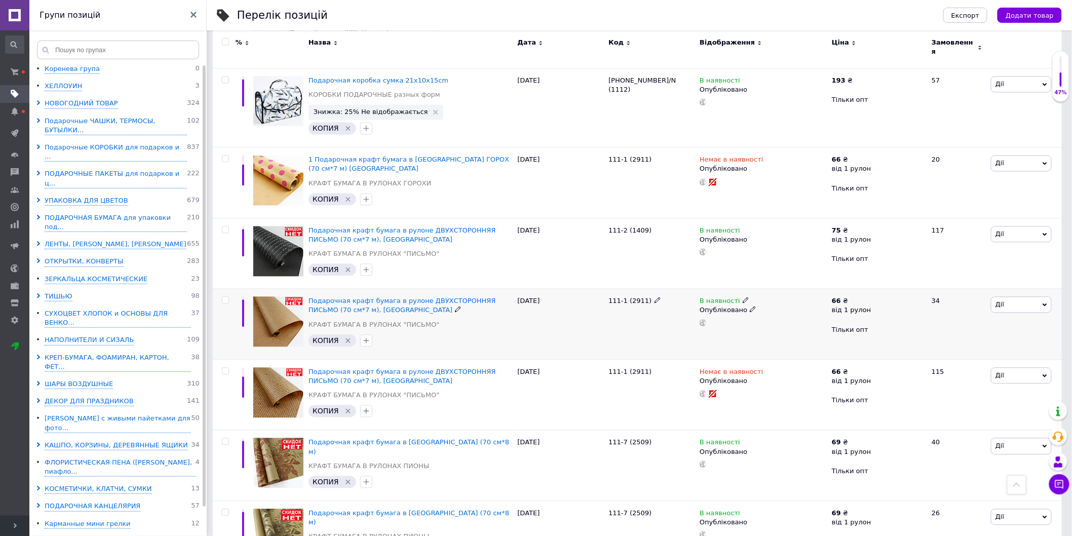
scroll to position [803, 0]
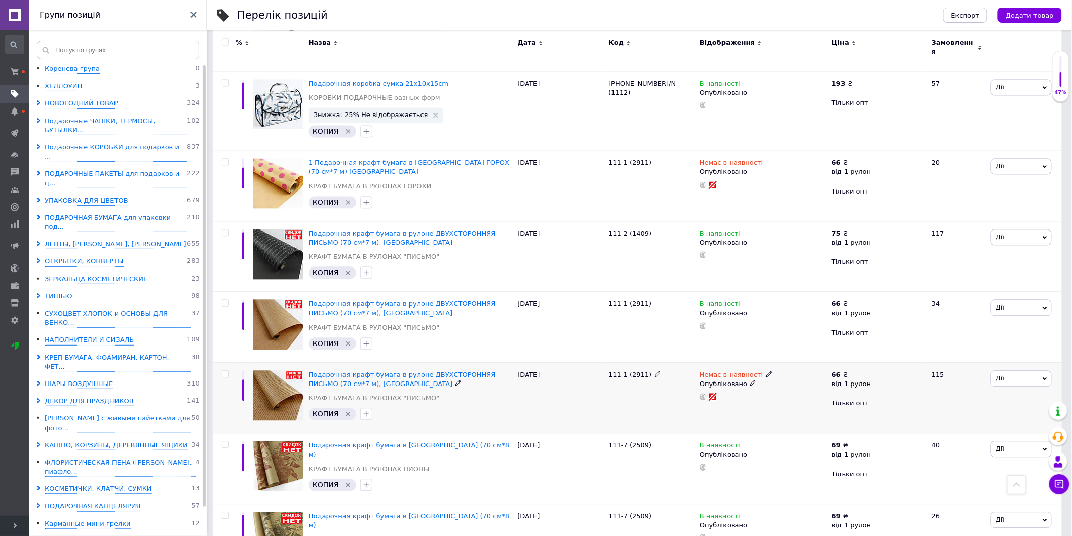
click at [750, 381] on icon at bounding box center [753, 384] width 6 height 6
click at [715, 411] on li "Чернетка" at bounding box center [761, 418] width 131 height 14
click at [750, 168] on icon at bounding box center [753, 171] width 6 height 6
click at [713, 199] on li "Чернетка" at bounding box center [761, 206] width 131 height 14
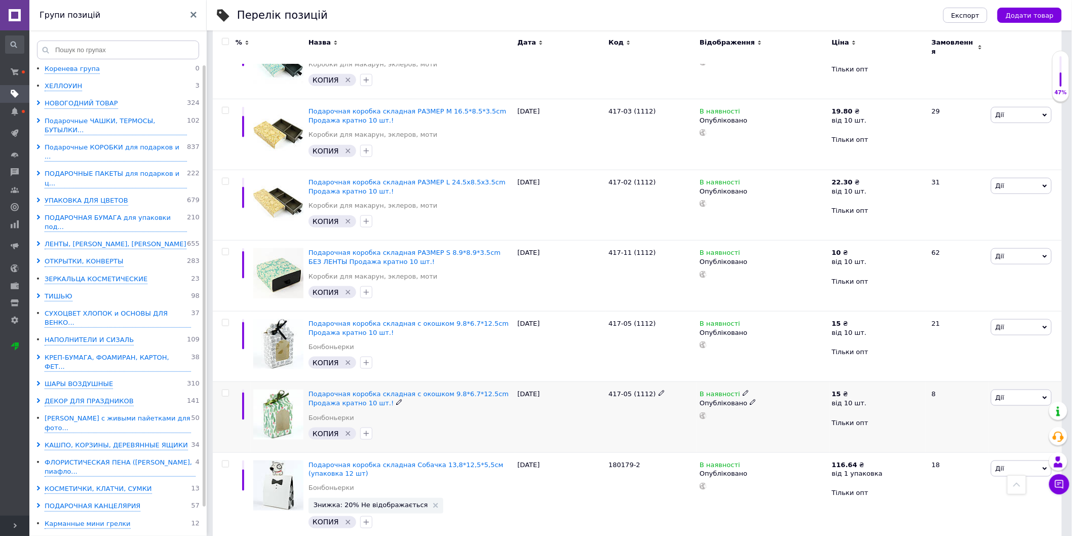
scroll to position [352, 0]
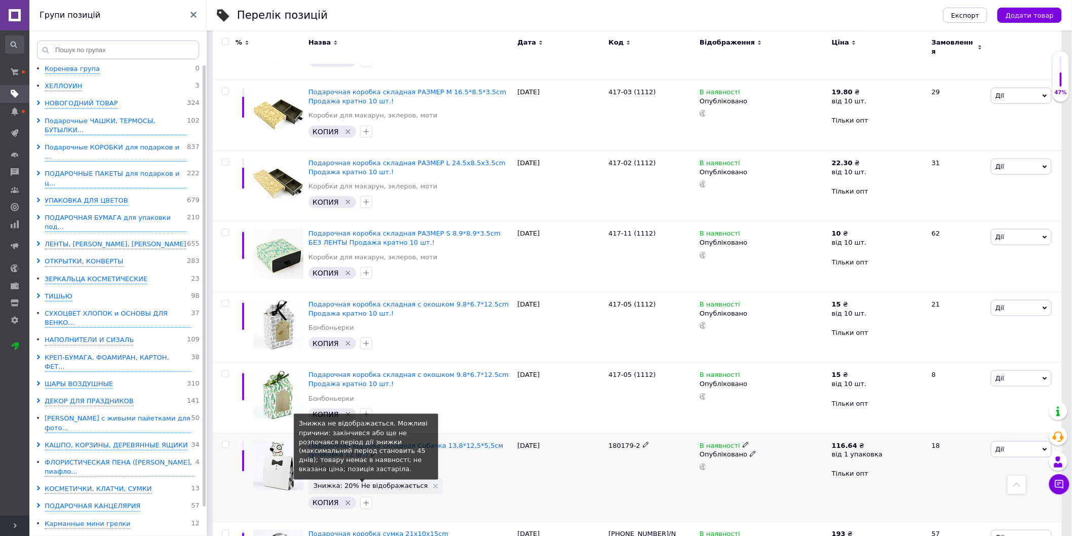
click at [358, 483] on span "Знижка: 20% Не відображається" at bounding box center [371, 486] width 115 height 7
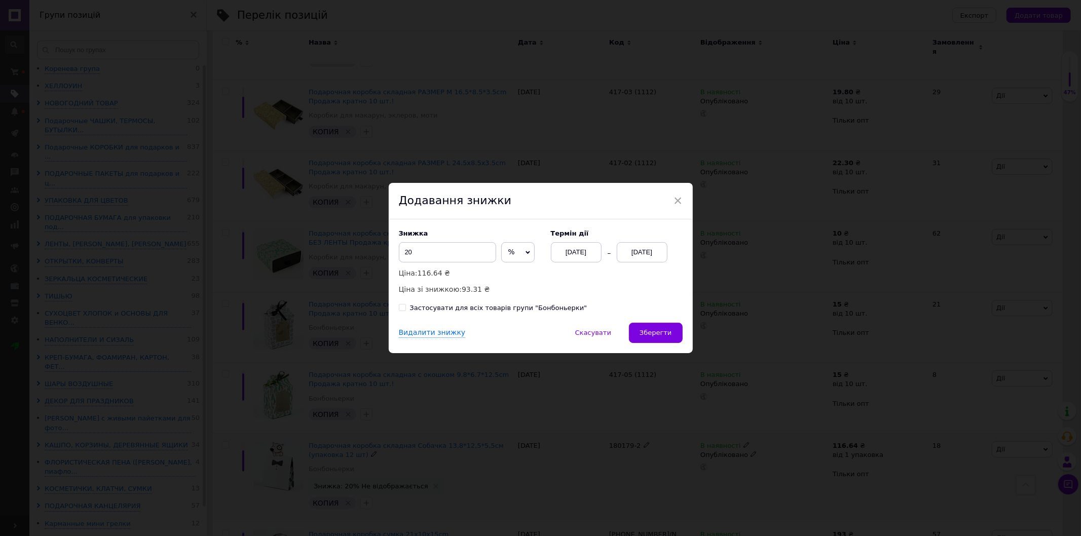
click at [588, 256] on div "[DATE]" at bounding box center [576, 252] width 51 height 20
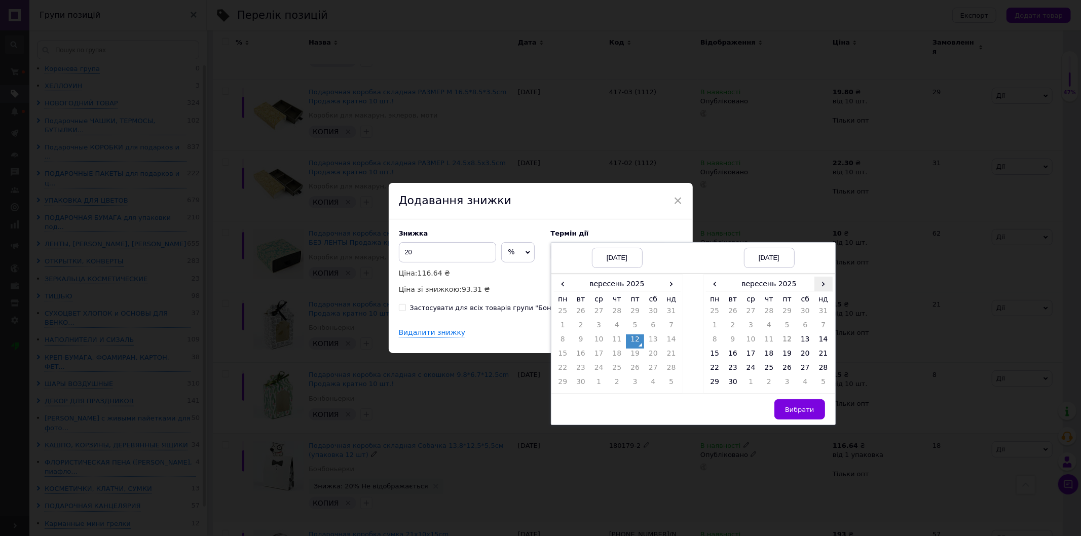
click at [820, 286] on span "›" at bounding box center [823, 284] width 18 height 15
click at [821, 351] on td "26" at bounding box center [823, 356] width 18 height 14
click at [789, 411] on span "Вибрати" at bounding box center [799, 410] width 29 height 8
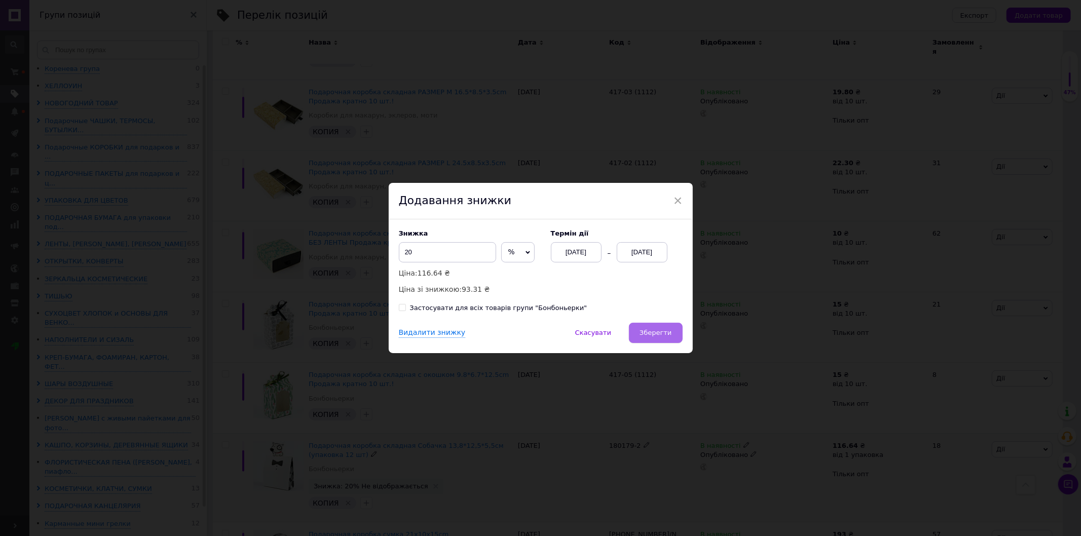
click at [657, 336] on span "Зберегти" at bounding box center [656, 333] width 32 height 8
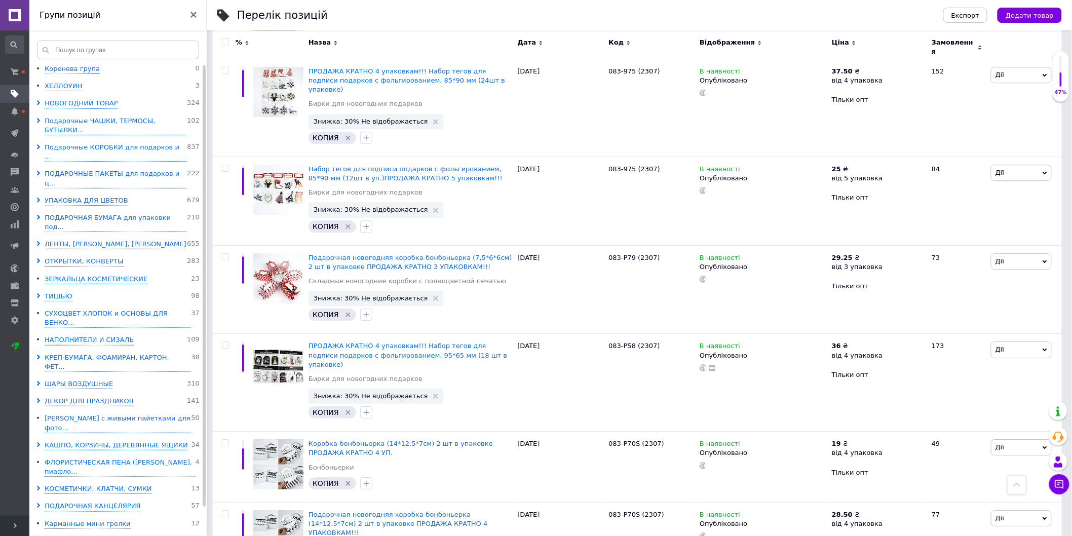
scroll to position [1239, 0]
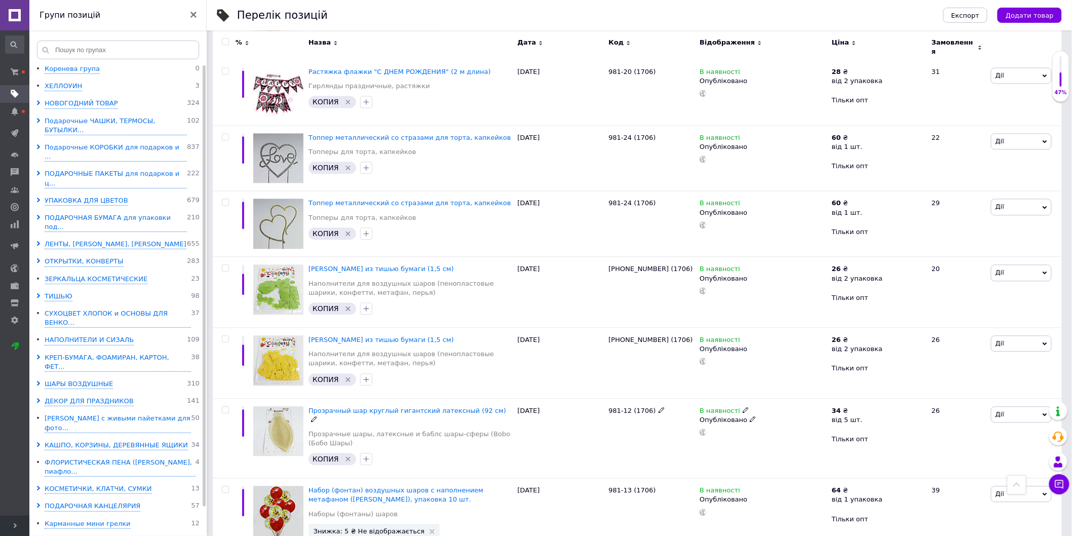
scroll to position [1168, 0]
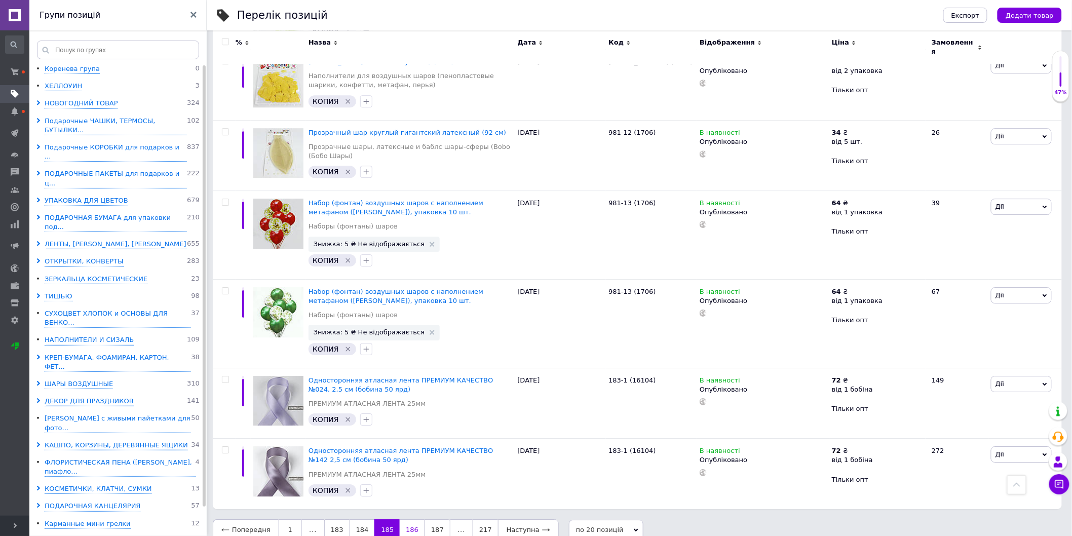
click at [405, 519] on link "186" at bounding box center [412, 529] width 25 height 21
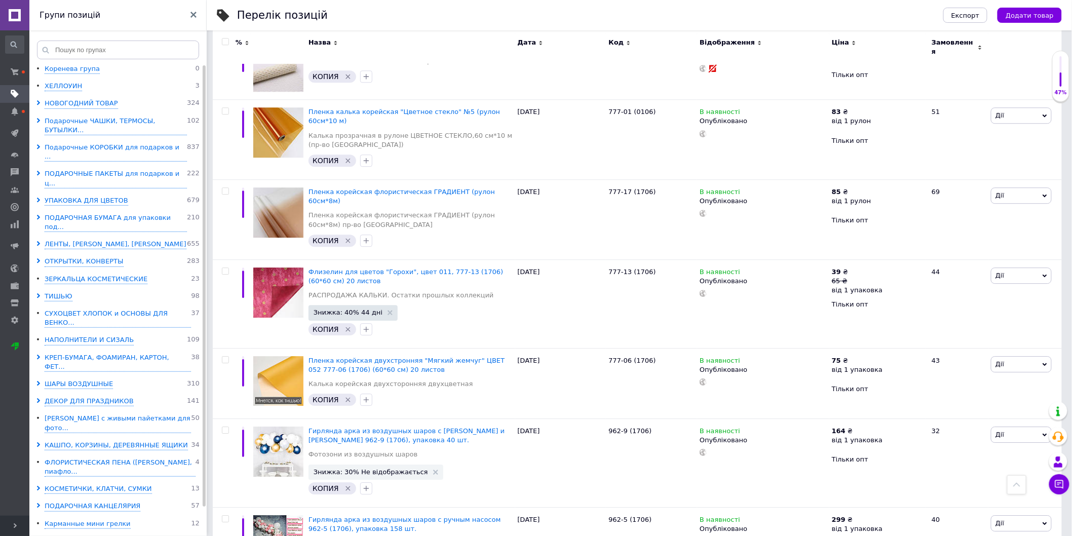
scroll to position [943, 0]
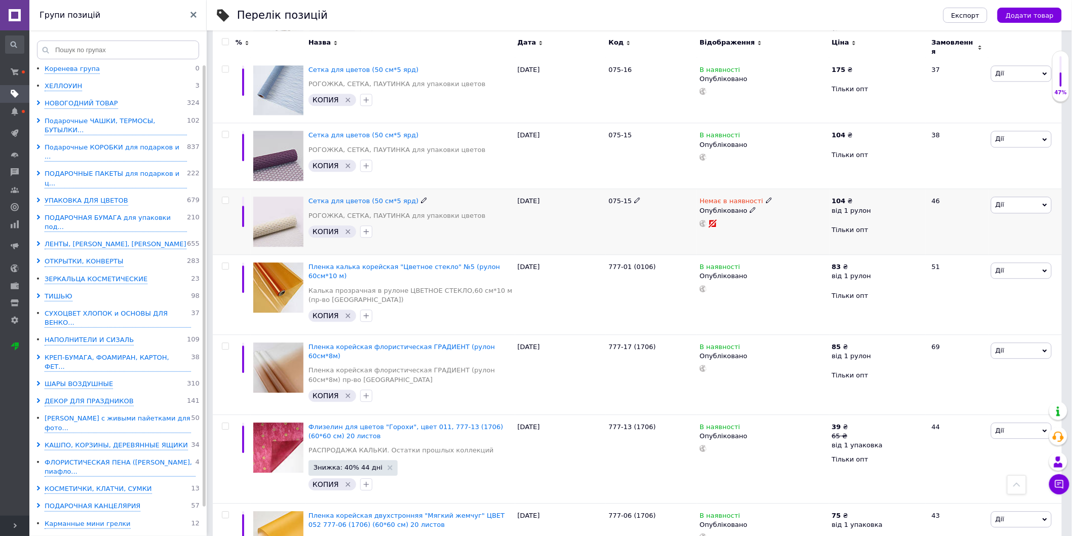
click at [750, 207] on icon at bounding box center [753, 210] width 6 height 6
click at [722, 238] on li "Чернетка" at bounding box center [761, 244] width 131 height 14
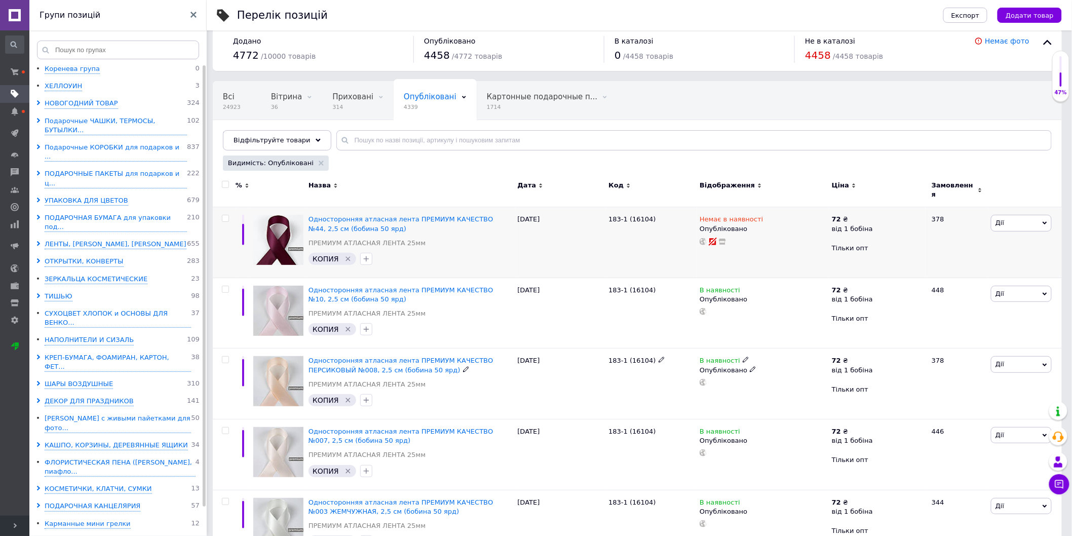
scroll to position [0, 0]
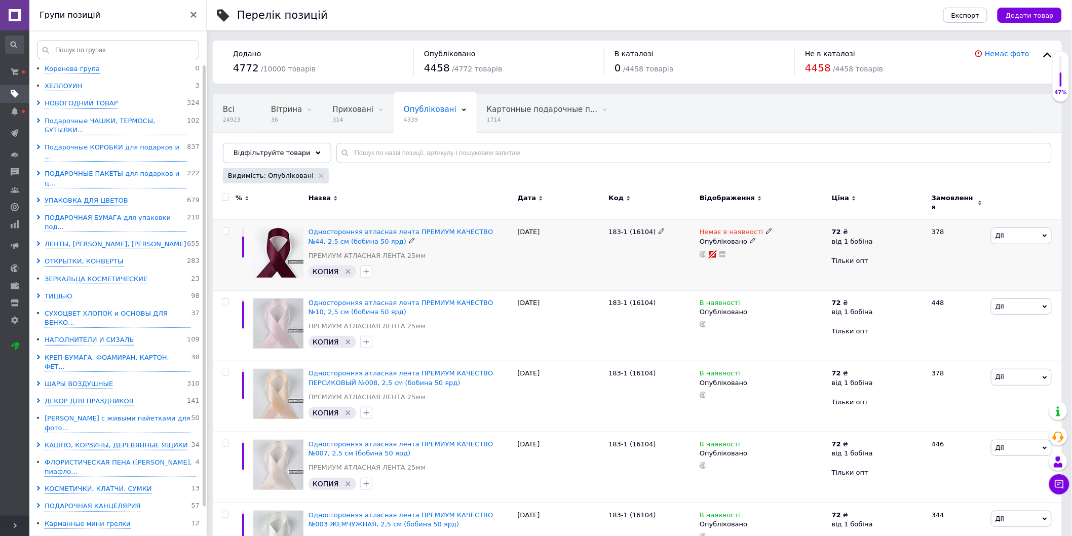
click at [750, 238] on use at bounding box center [753, 241] width 6 height 6
click at [722, 268] on li "Чернетка" at bounding box center [761, 275] width 131 height 14
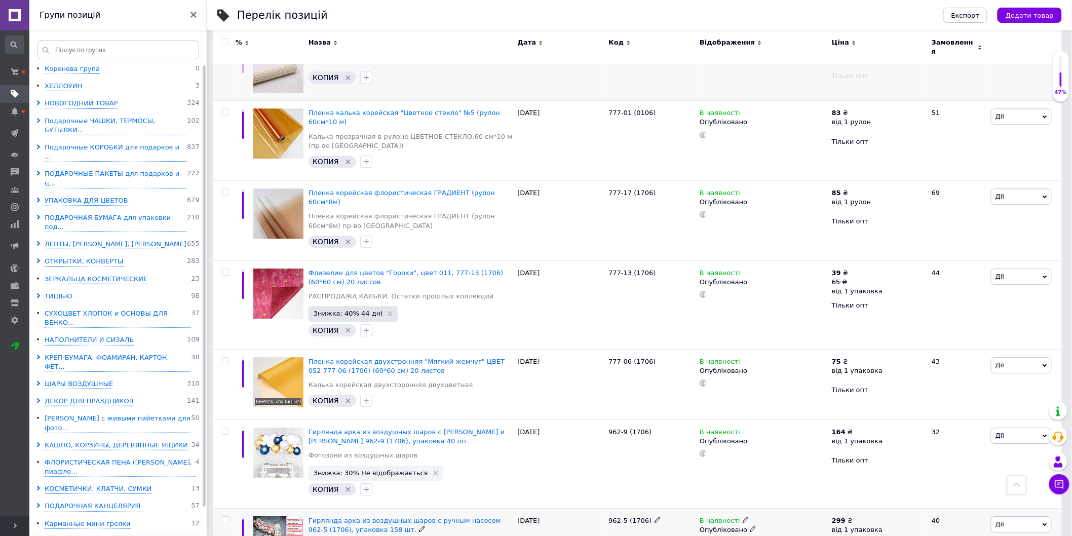
scroll to position [1177, 0]
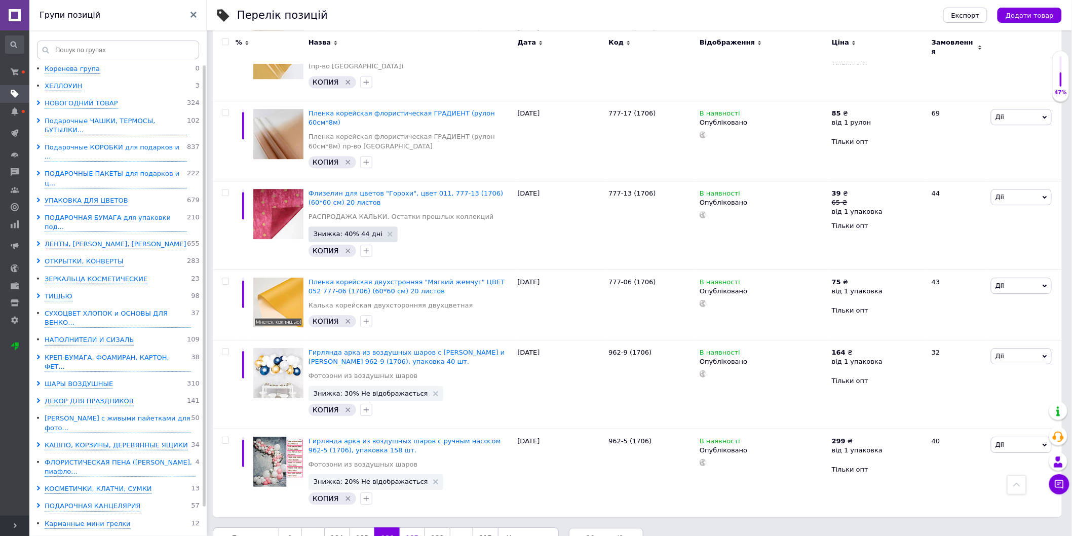
click at [400, 528] on link "187" at bounding box center [412, 538] width 25 height 21
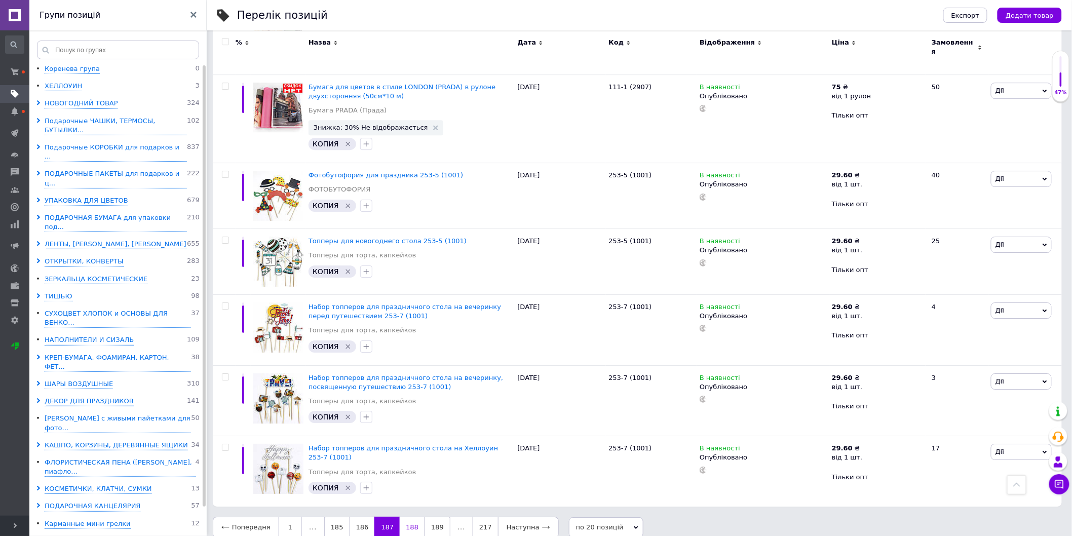
scroll to position [1248, 0]
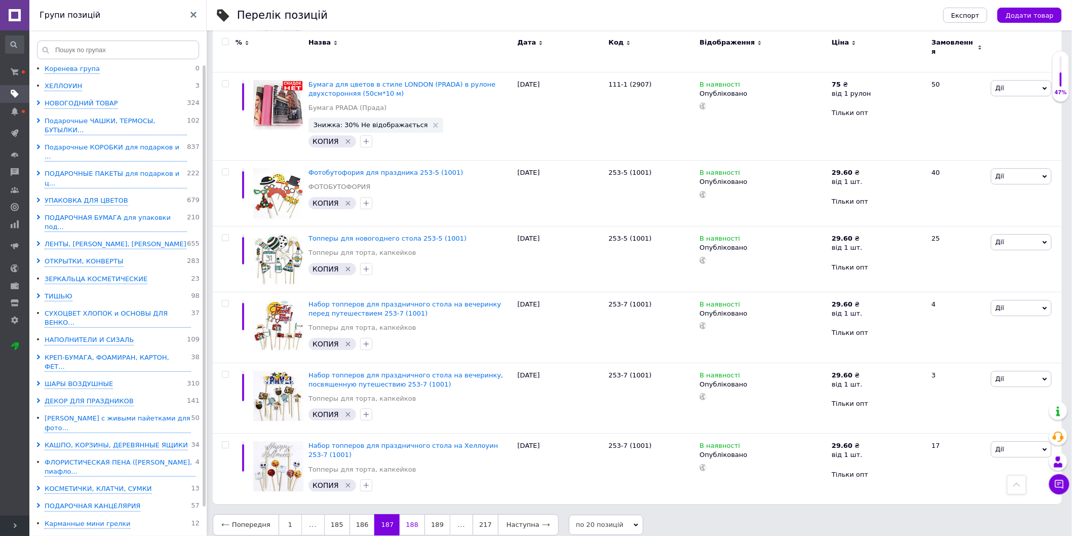
click at [407, 514] on link "188" at bounding box center [412, 524] width 25 height 21
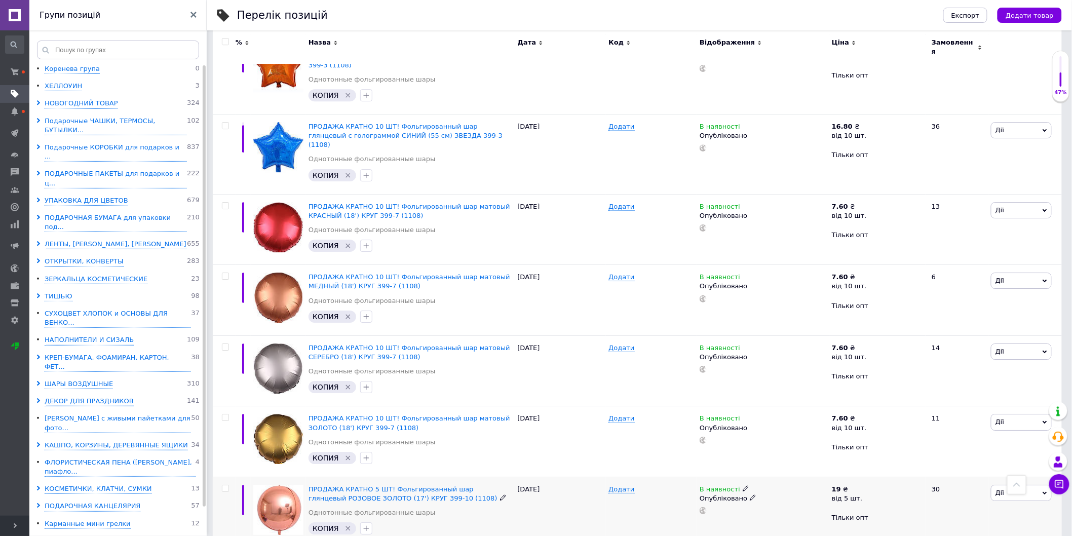
scroll to position [1254, 0]
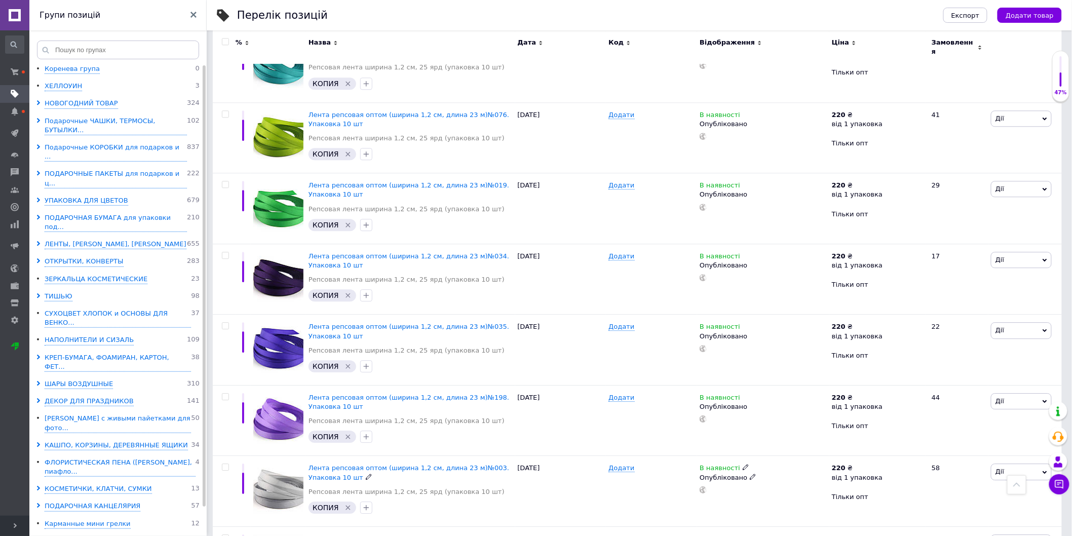
scroll to position [1111, 0]
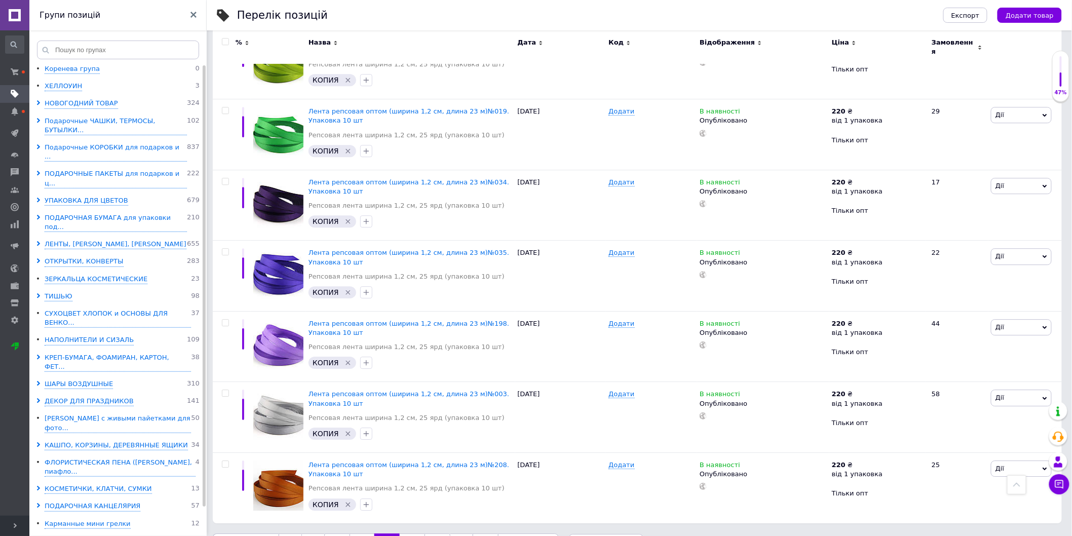
click at [407, 534] on link "192" at bounding box center [412, 544] width 25 height 21
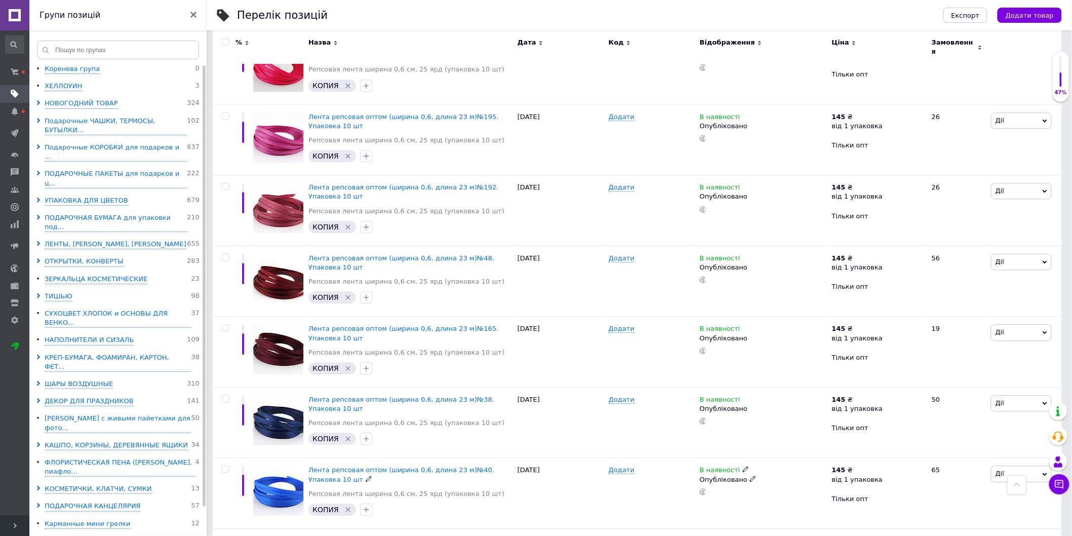
scroll to position [1121, 0]
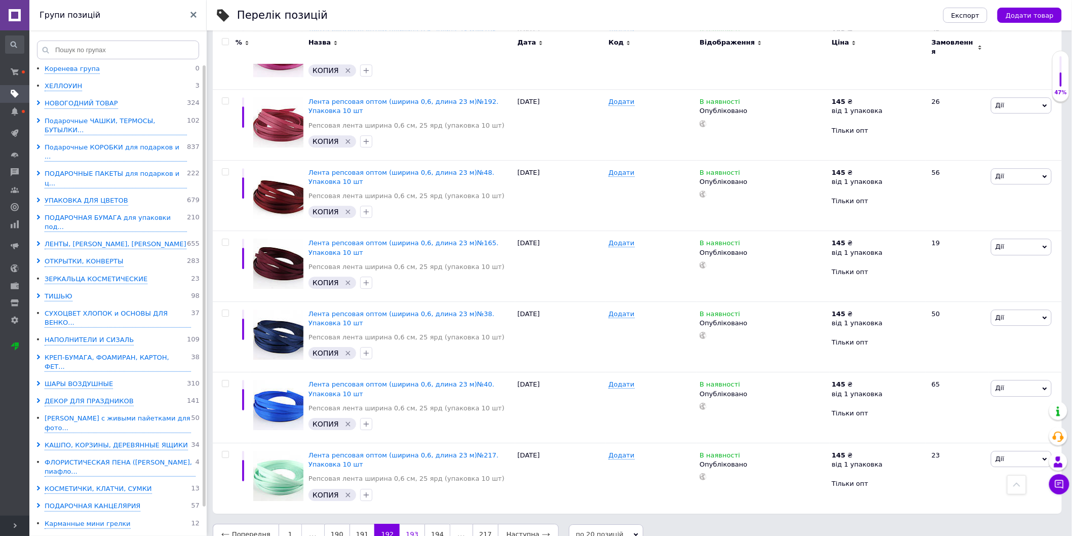
click at [402, 524] on link "193" at bounding box center [412, 534] width 25 height 21
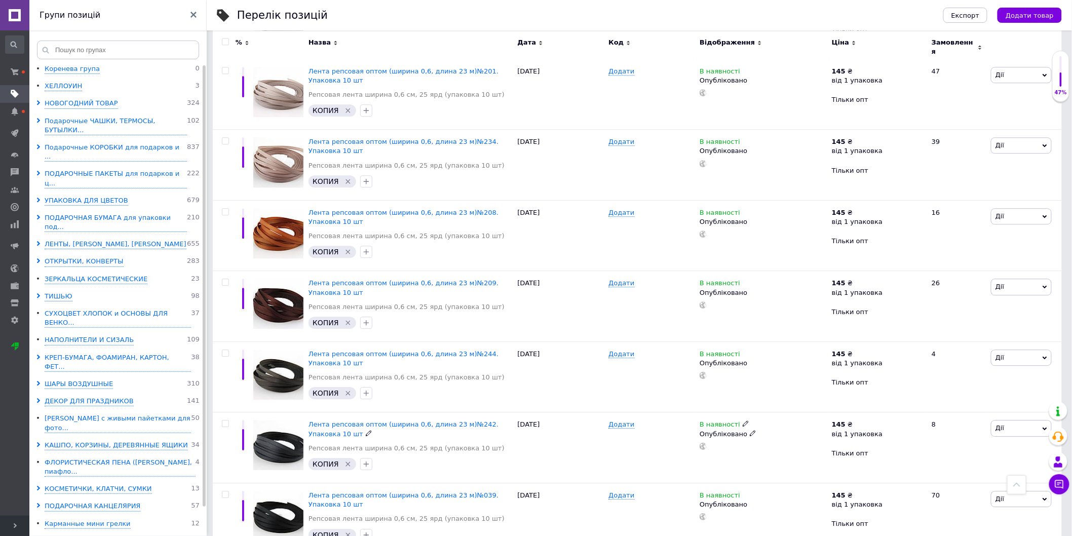
scroll to position [1135, 0]
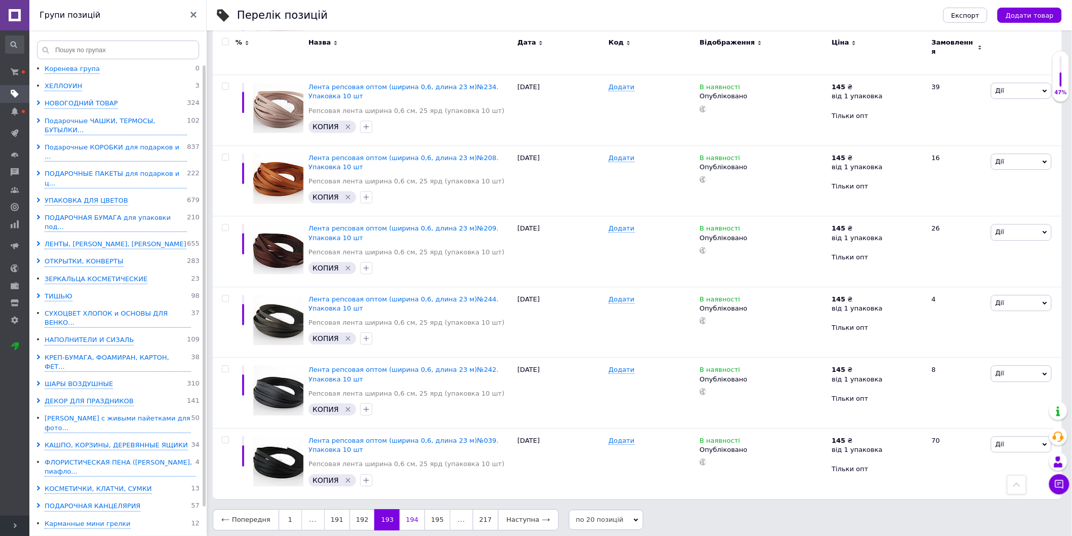
click at [400, 513] on link "194" at bounding box center [412, 519] width 25 height 21
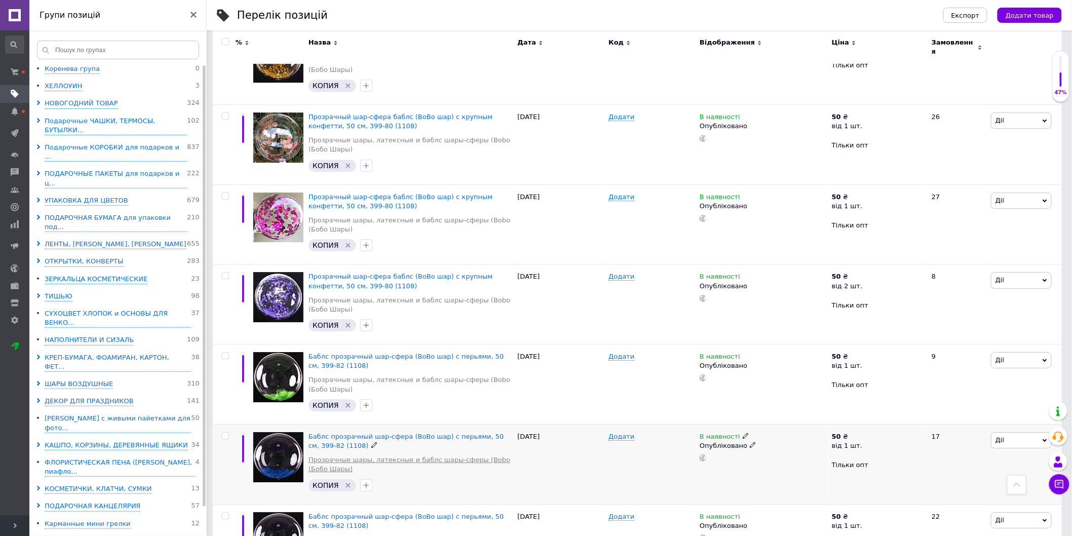
scroll to position [1319, 0]
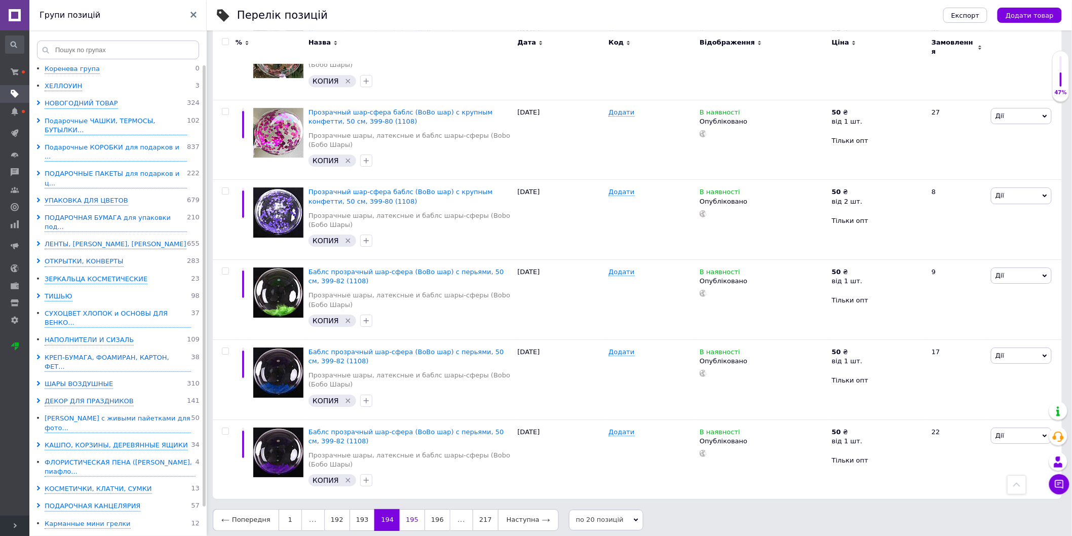
click at [400, 514] on link "195" at bounding box center [412, 519] width 25 height 21
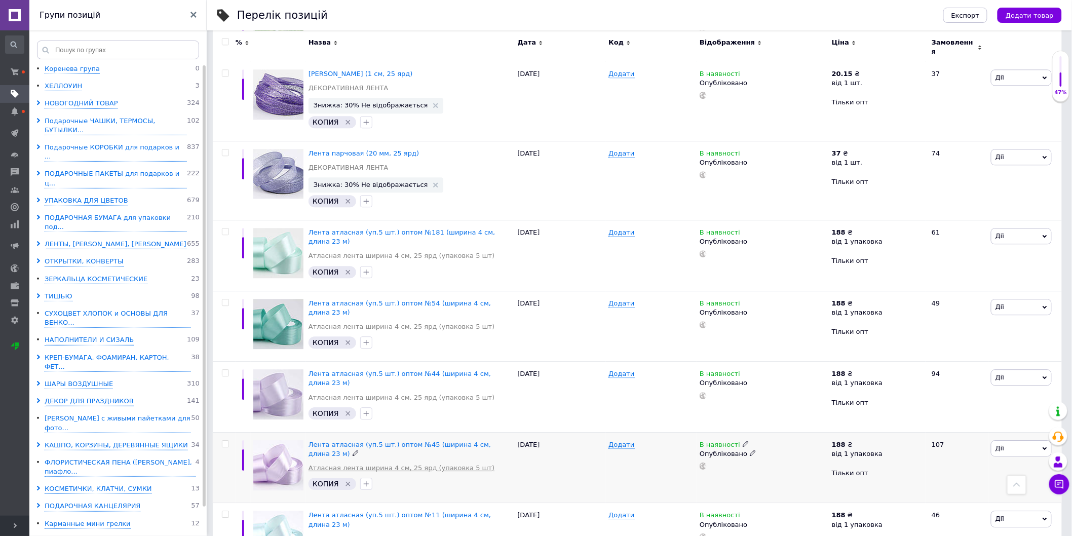
scroll to position [1148, 0]
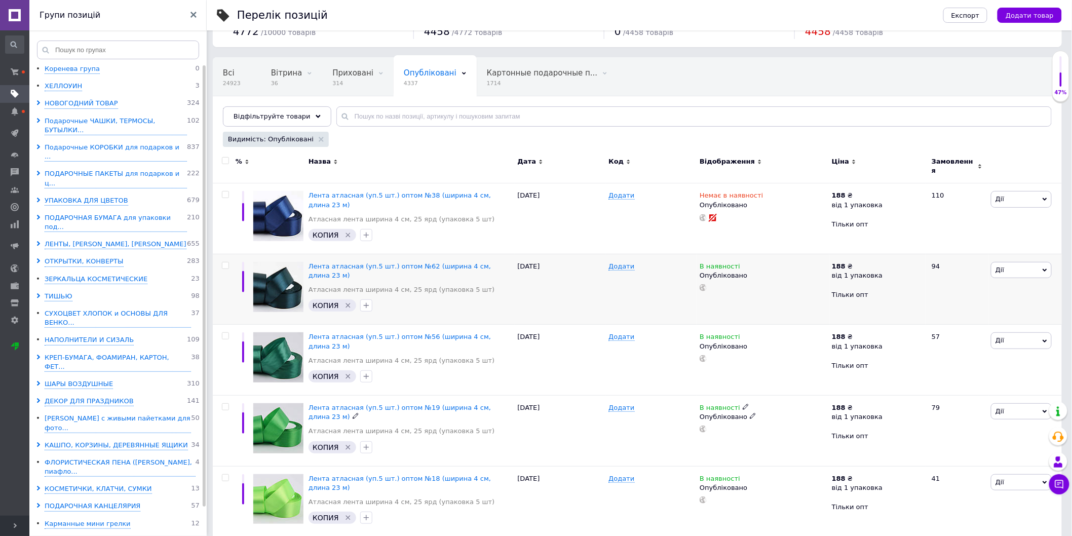
scroll to position [56, 0]
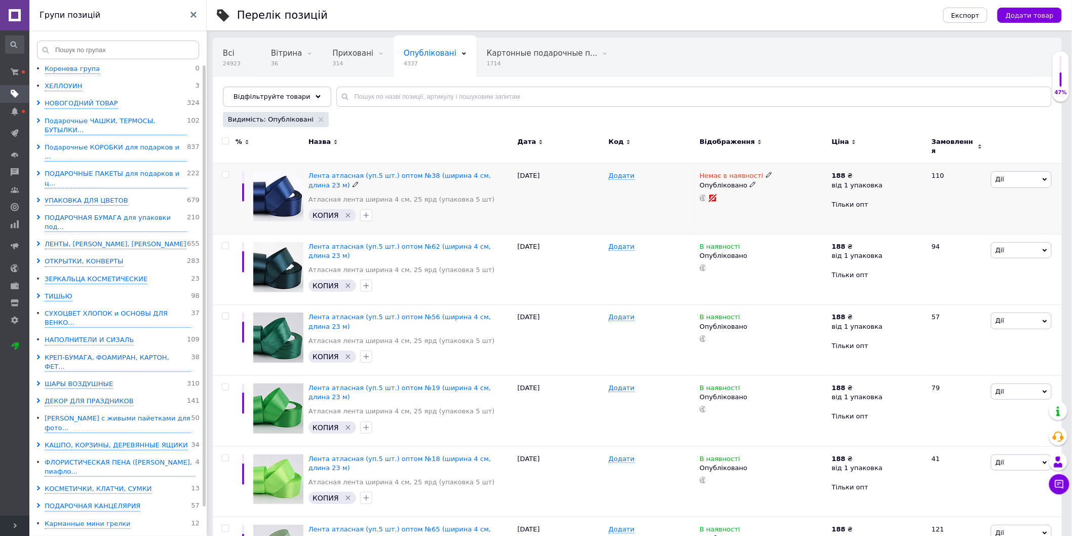
click at [750, 181] on icon at bounding box center [753, 184] width 6 height 6
click at [725, 214] on li "Чернетка" at bounding box center [761, 219] width 131 height 14
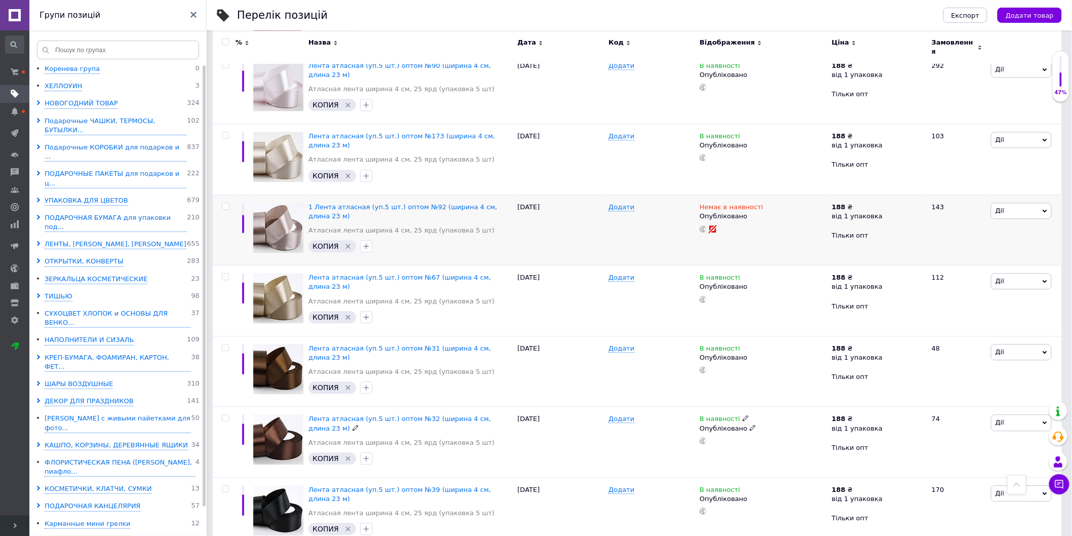
scroll to position [925, 0]
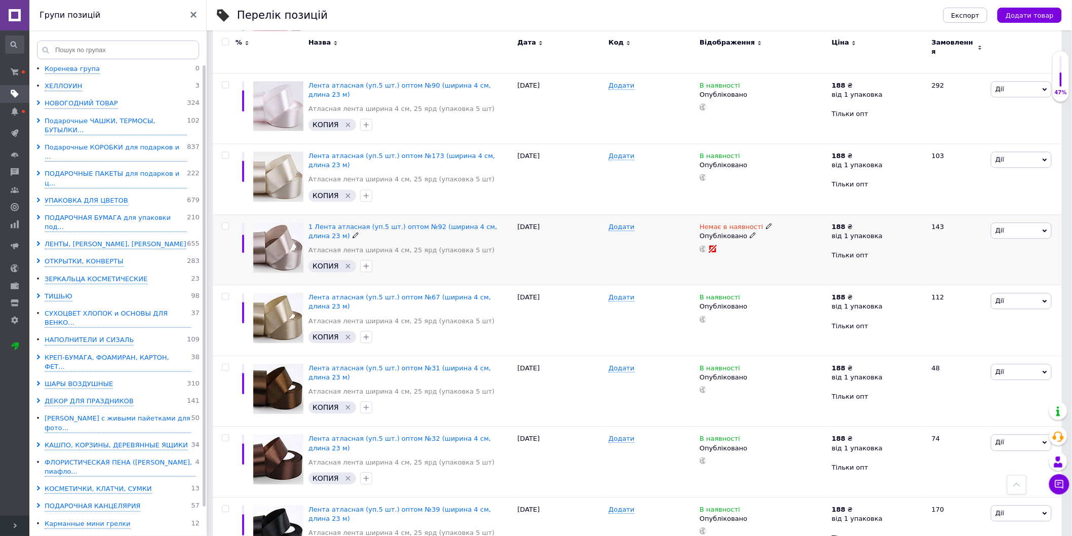
click at [750, 232] on icon at bounding box center [753, 235] width 6 height 6
click at [708, 263] on li "Чернетка" at bounding box center [761, 270] width 131 height 14
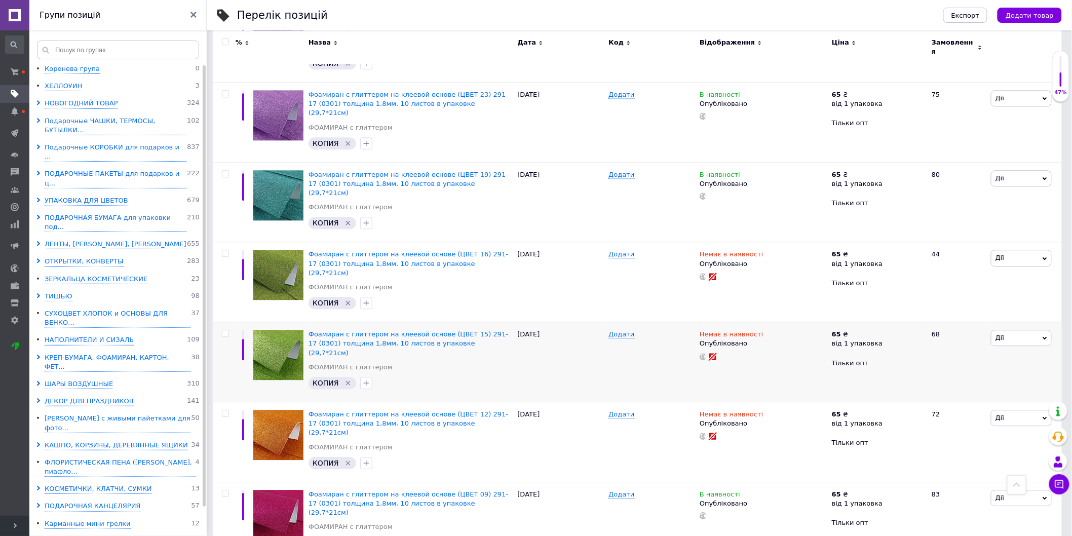
scroll to position [918, 0]
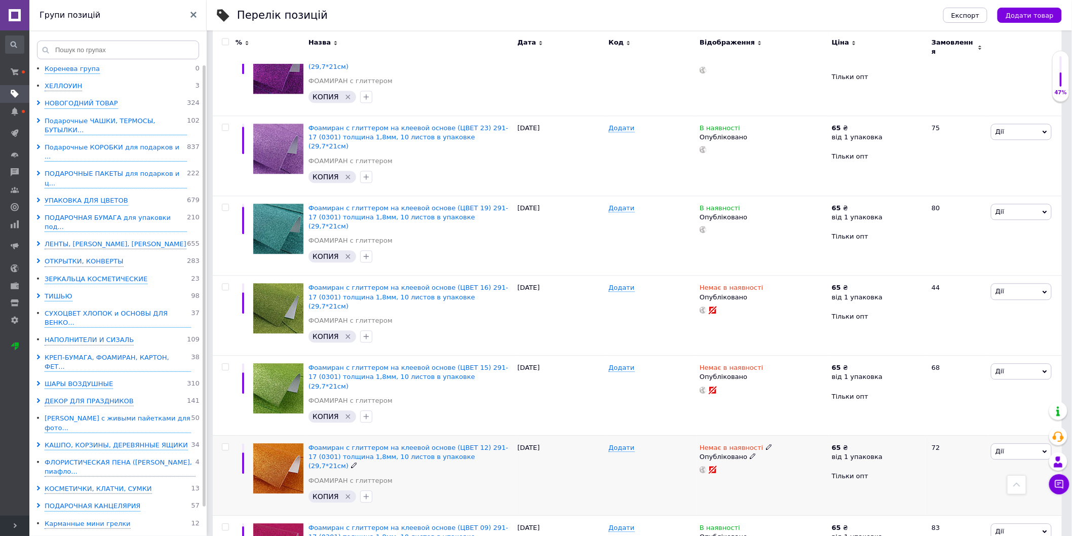
click at [750, 453] on icon at bounding box center [753, 456] width 6 height 6
click at [718, 484] on li "Чернетка" at bounding box center [761, 491] width 131 height 14
click at [750, 373] on icon at bounding box center [753, 376] width 6 height 6
click at [722, 404] on li "Чернетка" at bounding box center [761, 411] width 131 height 14
click at [750, 293] on icon at bounding box center [753, 296] width 6 height 6
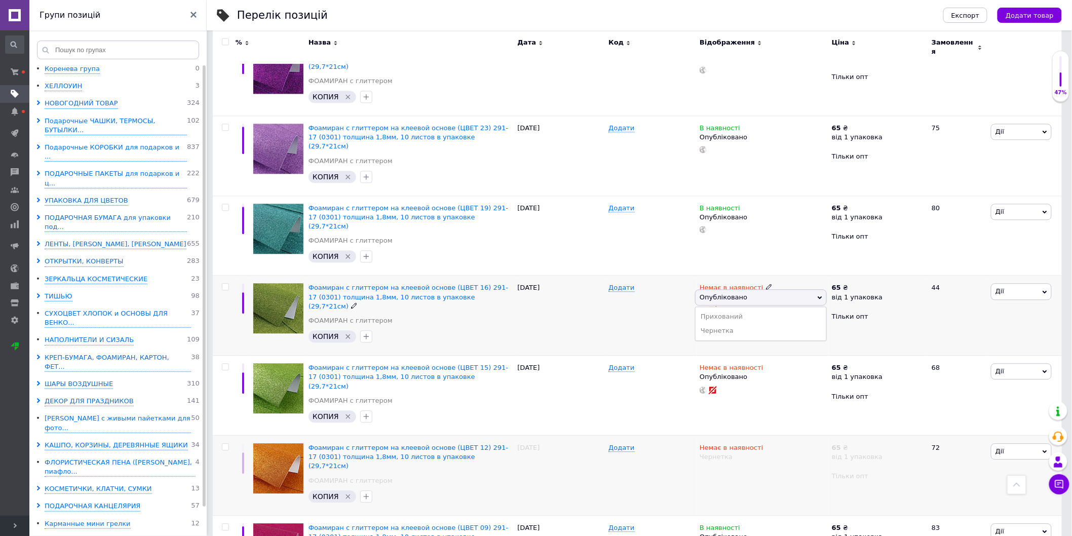
click at [716, 324] on li "Чернетка" at bounding box center [761, 331] width 131 height 14
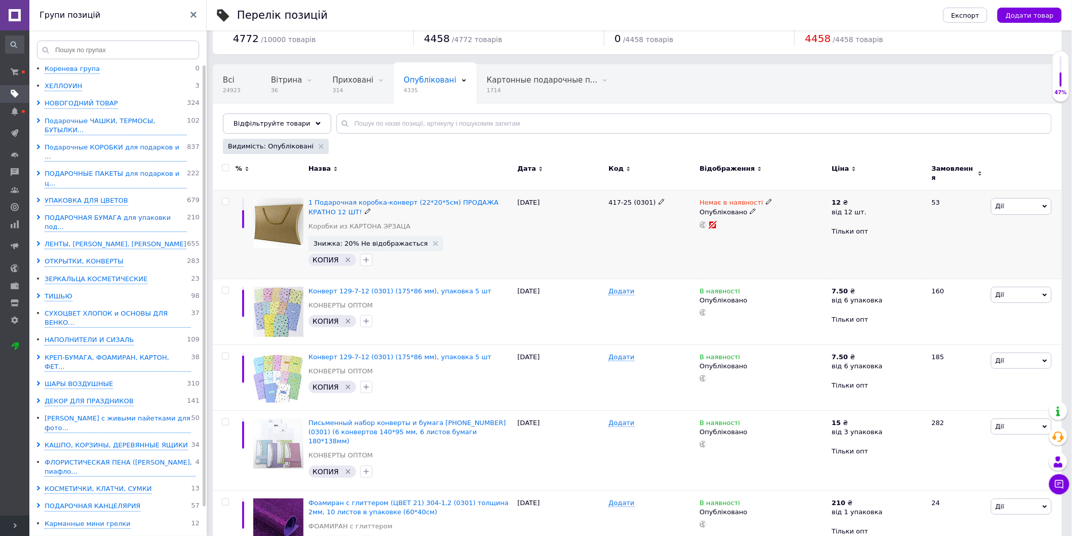
scroll to position [0, 0]
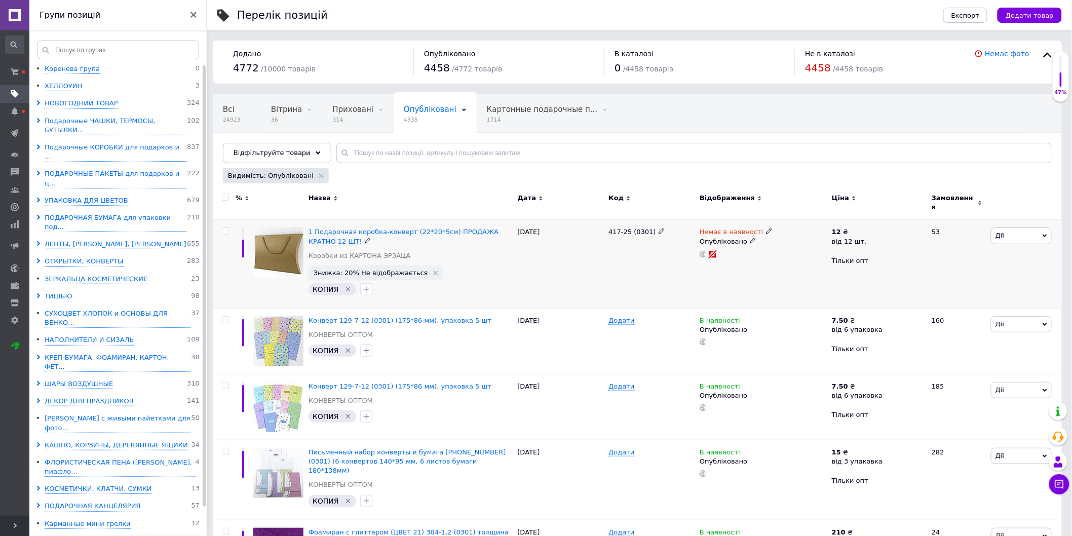
click at [750, 238] on icon at bounding box center [753, 241] width 6 height 6
click at [718, 268] on li "Чернетка" at bounding box center [761, 275] width 131 height 14
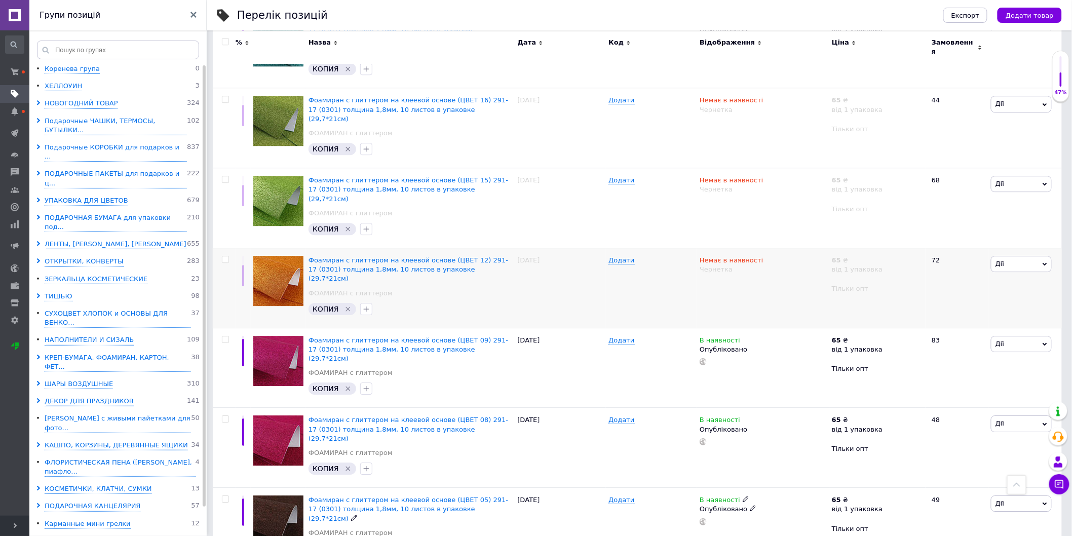
scroll to position [1143, 0]
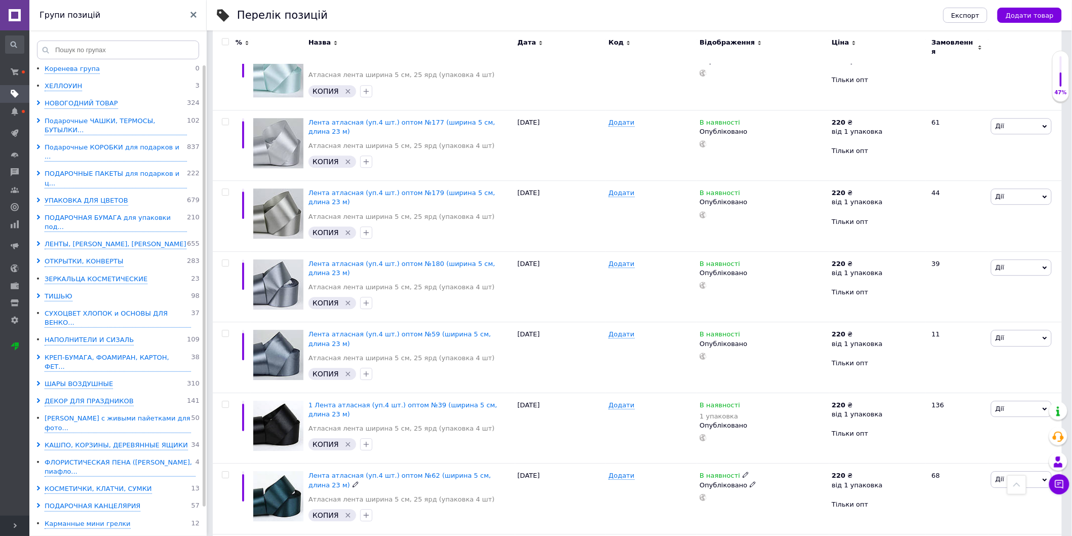
scroll to position [1037, 0]
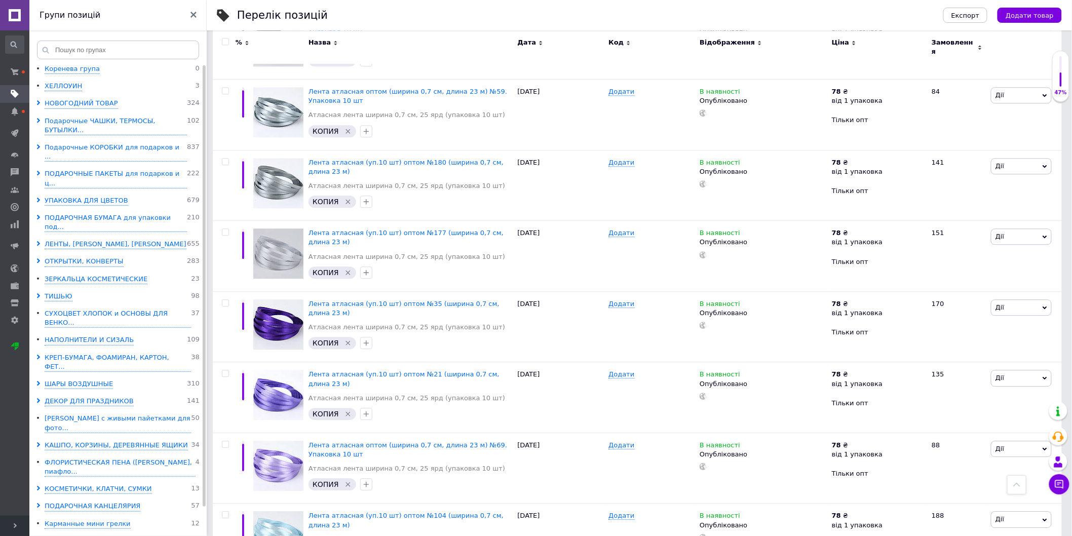
scroll to position [1052, 0]
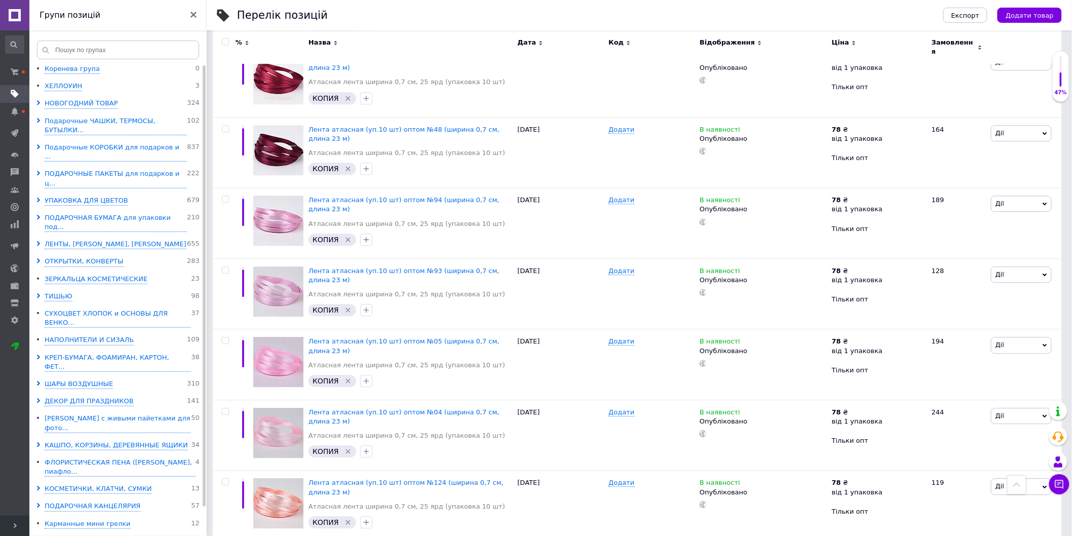
scroll to position [1042, 0]
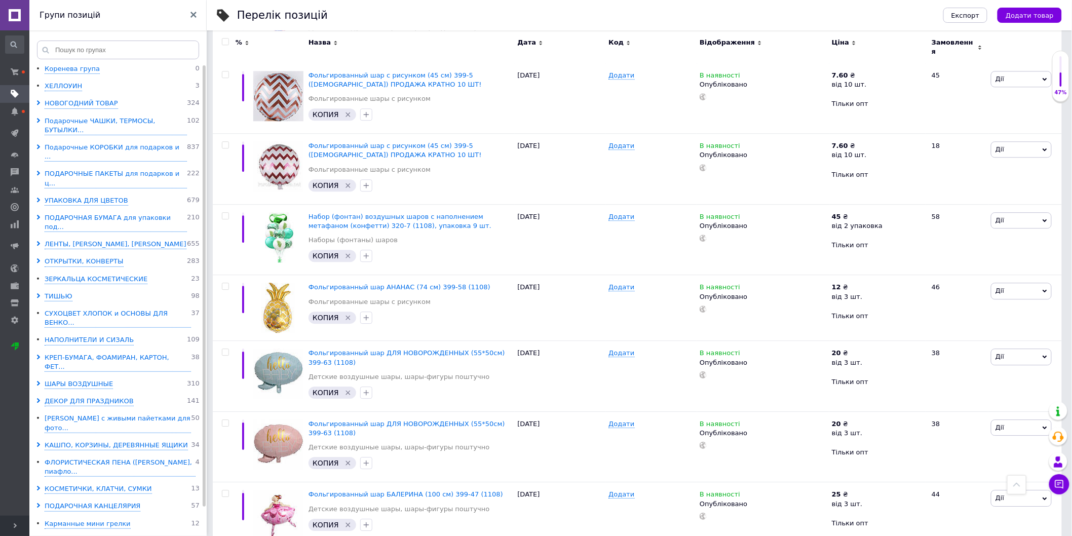
scroll to position [1087, 0]
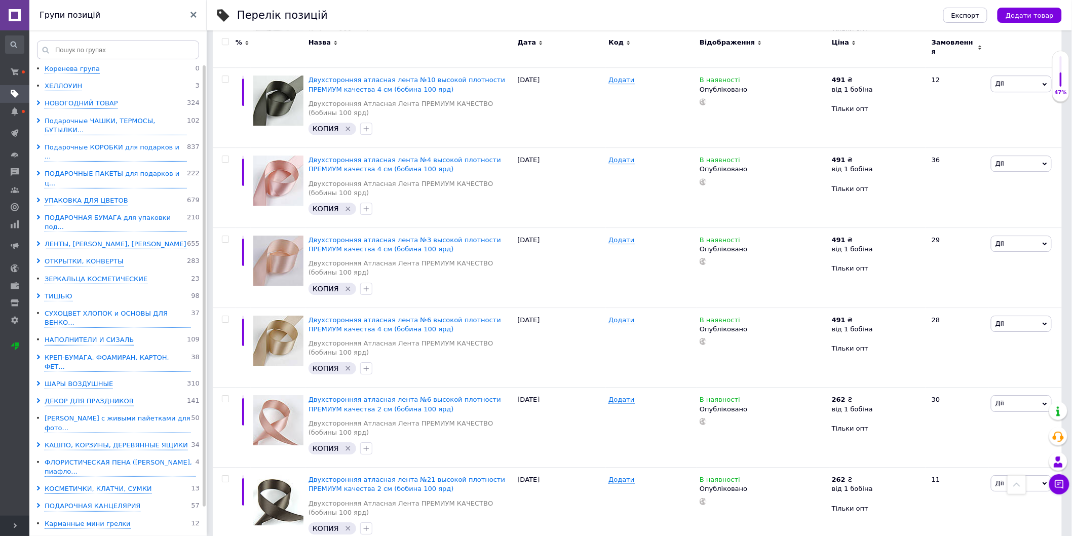
scroll to position [1232, 0]
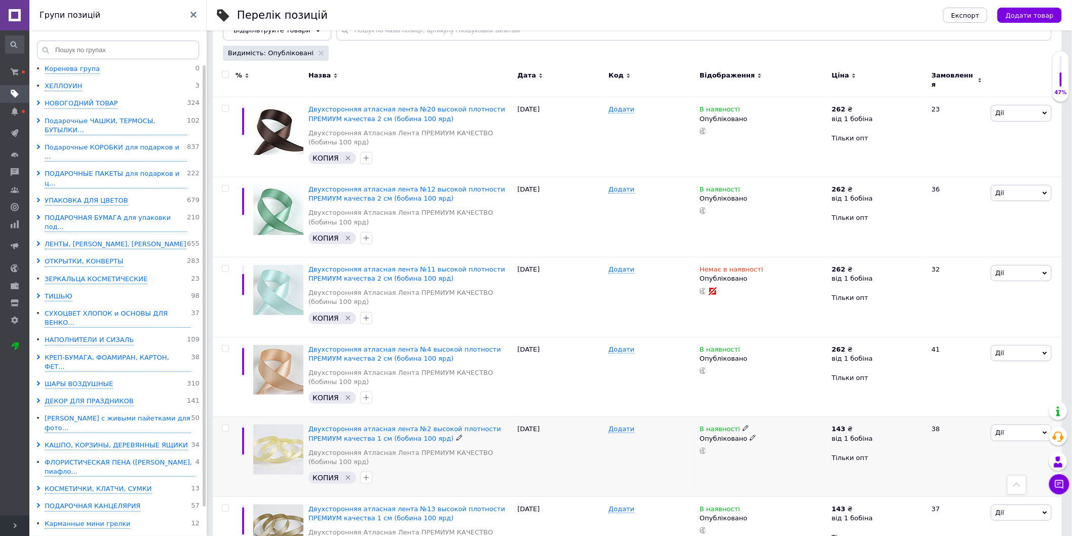
scroll to position [105, 0]
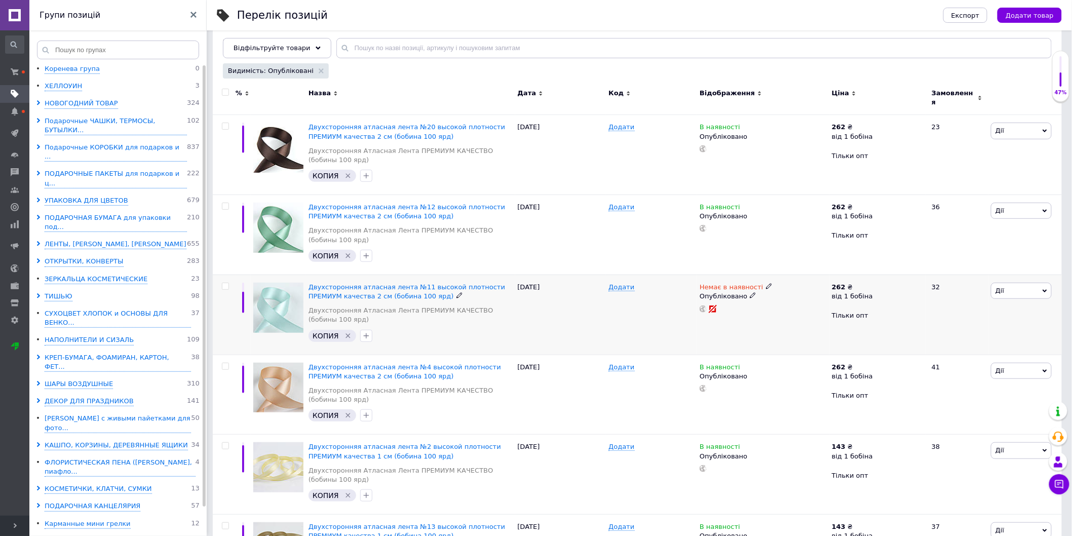
click at [750, 292] on icon at bounding box center [753, 295] width 6 height 6
click at [715, 323] on li "Чернетка" at bounding box center [761, 330] width 131 height 14
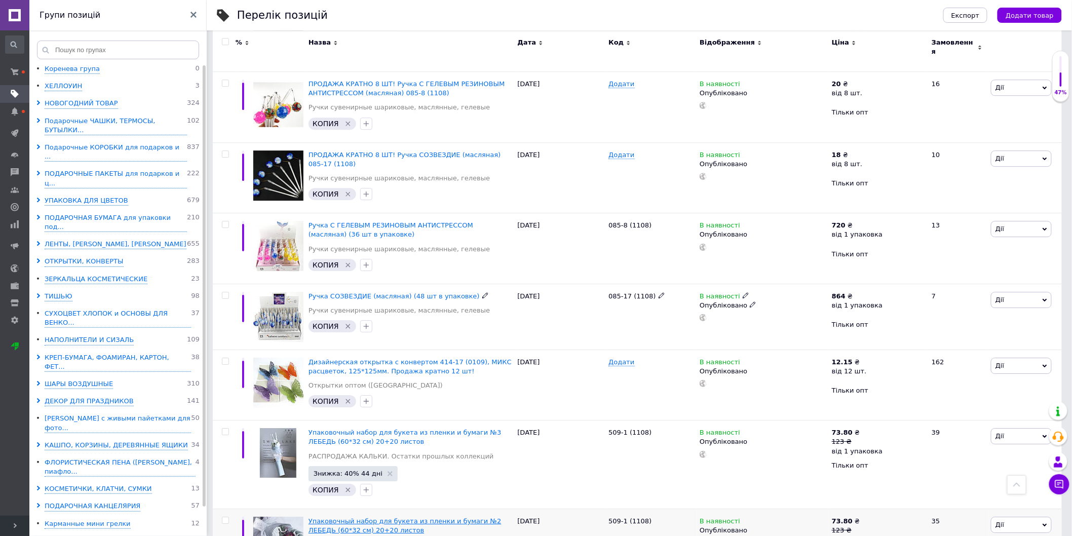
scroll to position [1311, 0]
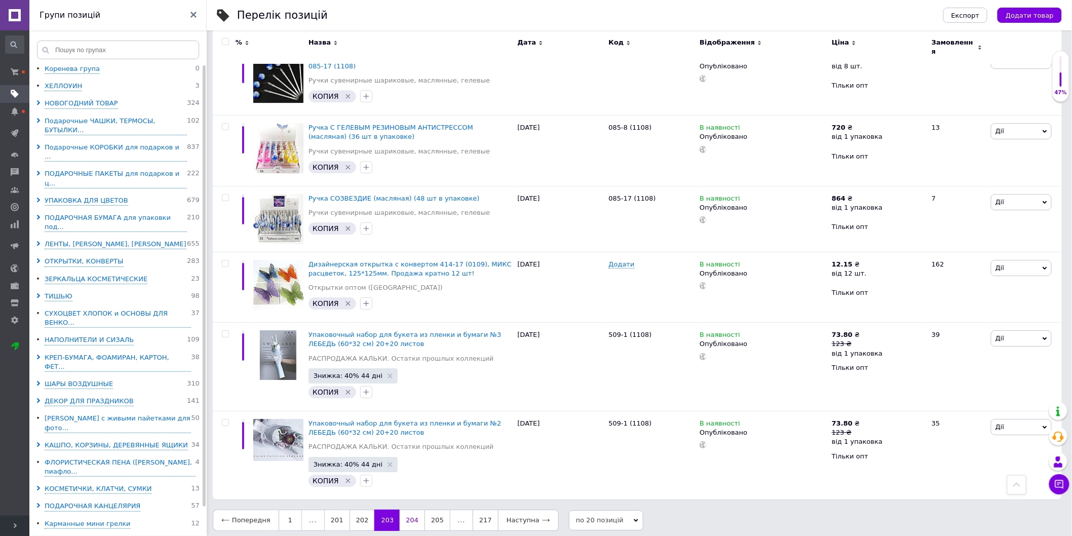
click at [404, 517] on link "204" at bounding box center [412, 520] width 25 height 21
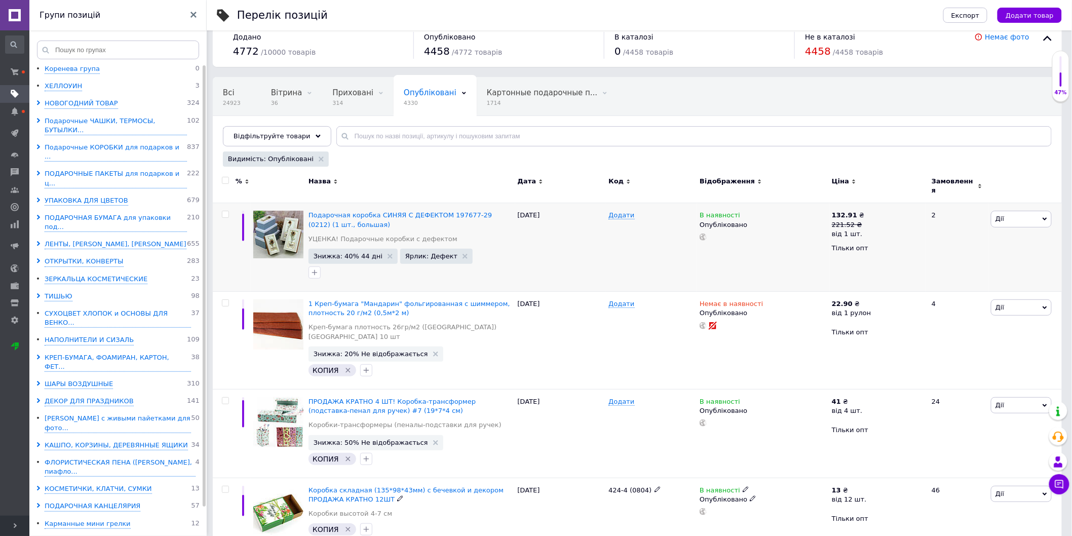
scroll to position [16, 0]
click at [750, 310] on icon at bounding box center [753, 313] width 6 height 6
click at [720, 341] on li "Чернетка" at bounding box center [761, 348] width 131 height 14
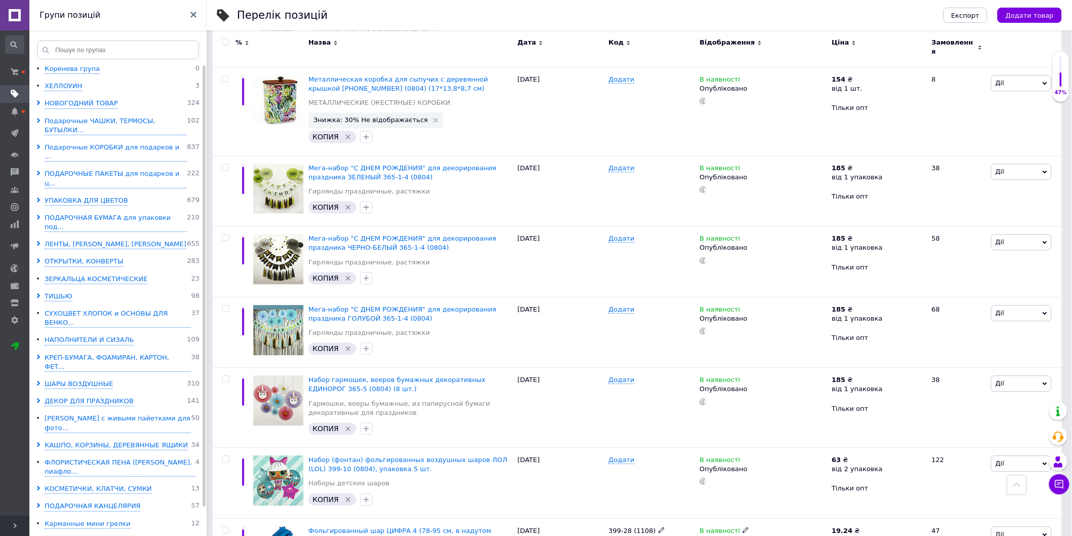
scroll to position [1311, 0]
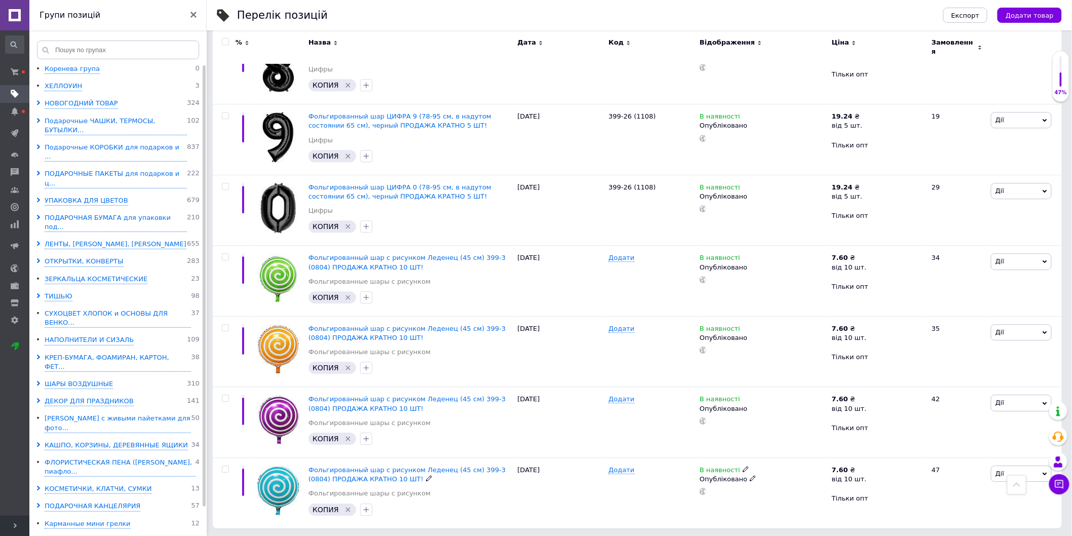
scroll to position [1126, 0]
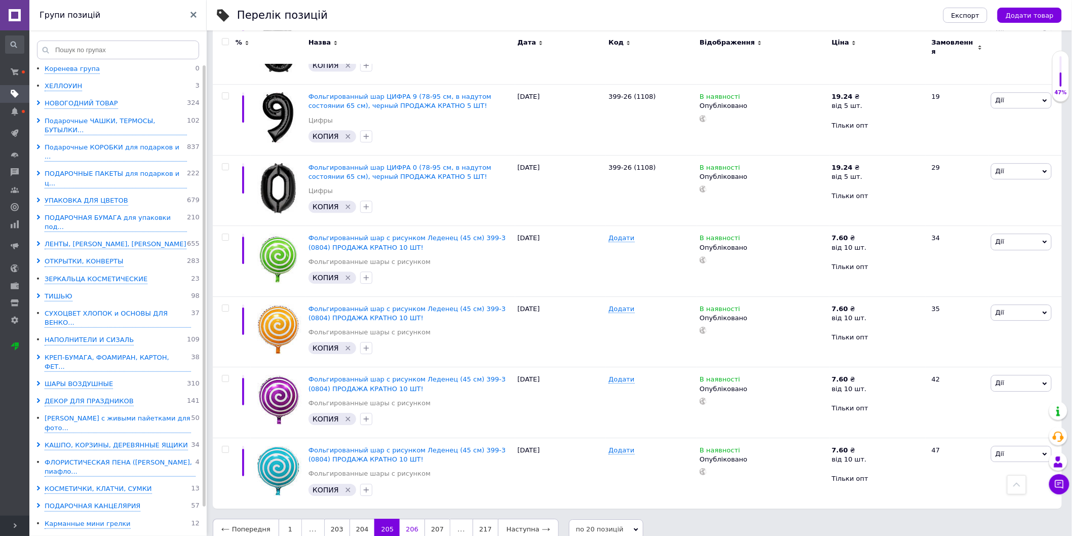
click at [401, 520] on link "206" at bounding box center [412, 529] width 25 height 21
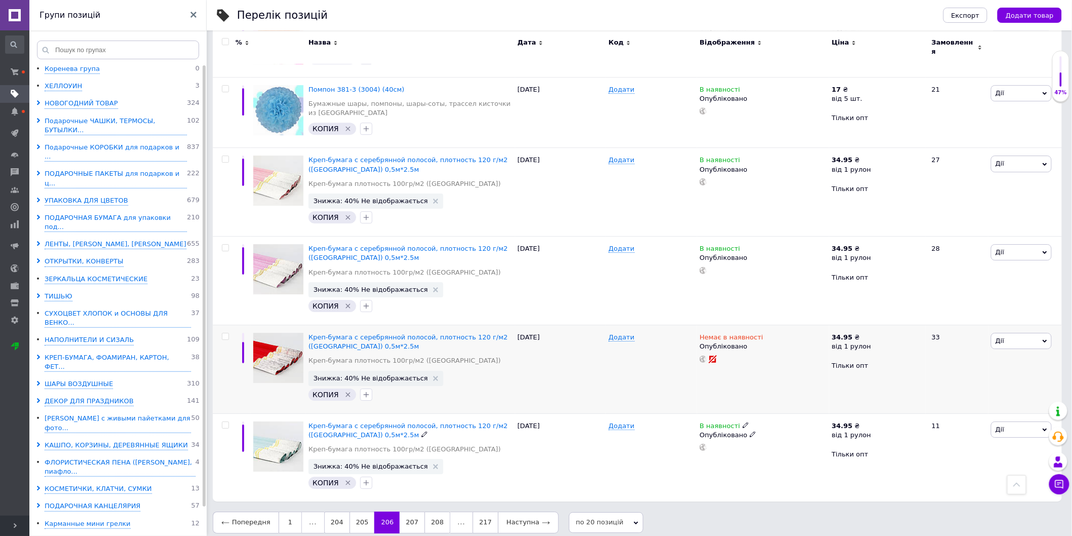
scroll to position [1262, 0]
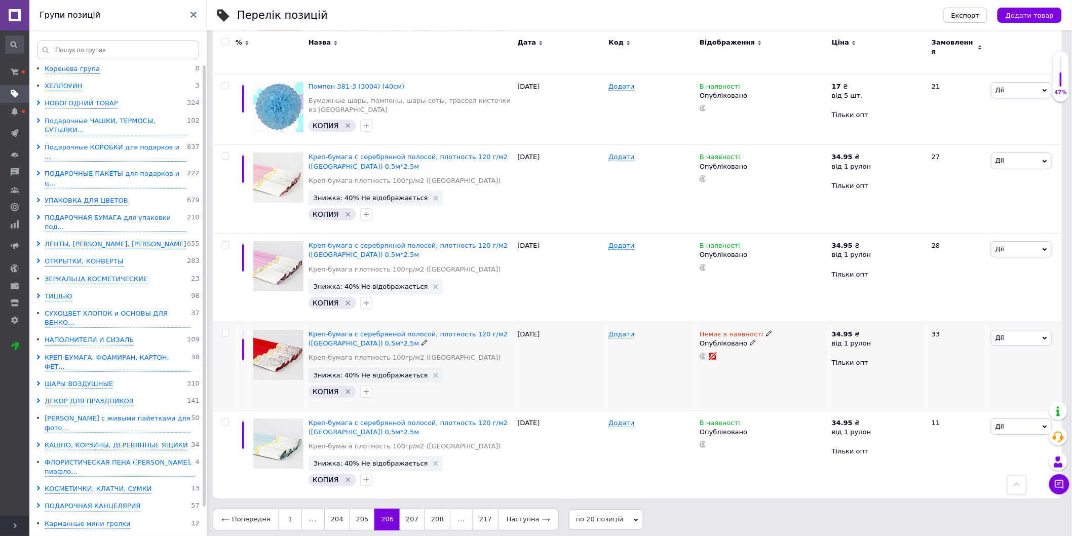
click at [750, 340] on icon at bounding box center [753, 343] width 6 height 6
click at [720, 370] on li "Чернетка" at bounding box center [761, 377] width 131 height 14
click at [750, 340] on icon at bounding box center [753, 343] width 6 height 6
click at [766, 509] on div "Попередня 1 ... 204 205 206 207 208 ... 217 Наступна по 20 позицій по 20 позиці…" at bounding box center [637, 519] width 849 height 21
click at [402, 514] on link "207" at bounding box center [412, 519] width 25 height 21
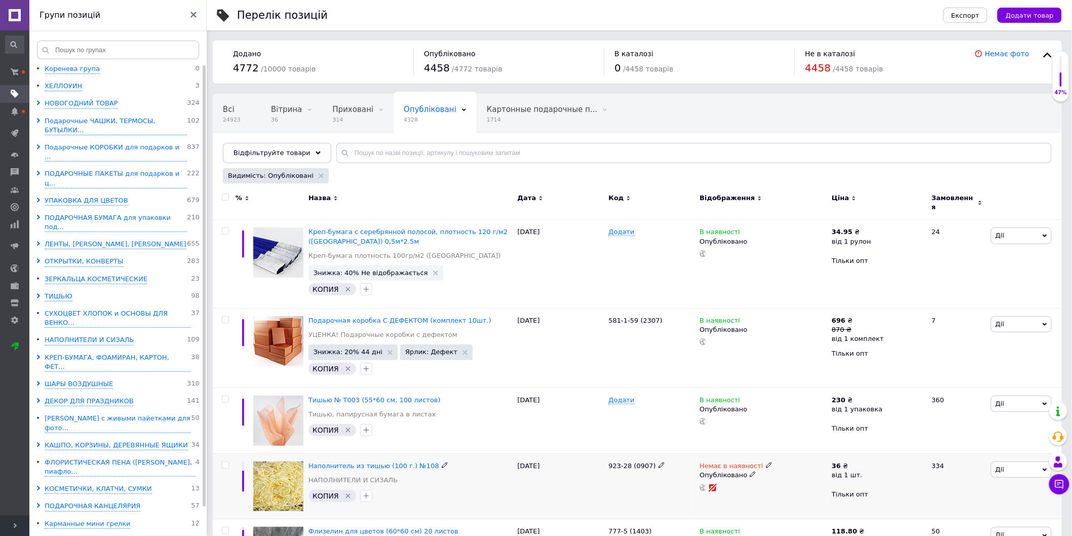
click at [750, 472] on use at bounding box center [753, 475] width 6 height 6
click at [716, 502] on li "Чернетка" at bounding box center [761, 509] width 131 height 14
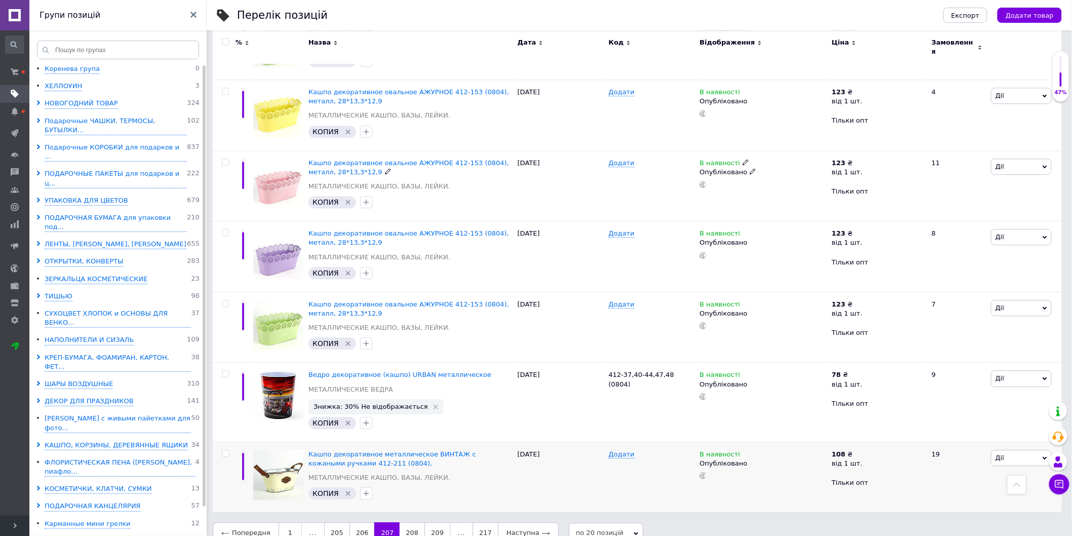
scroll to position [1169, 0]
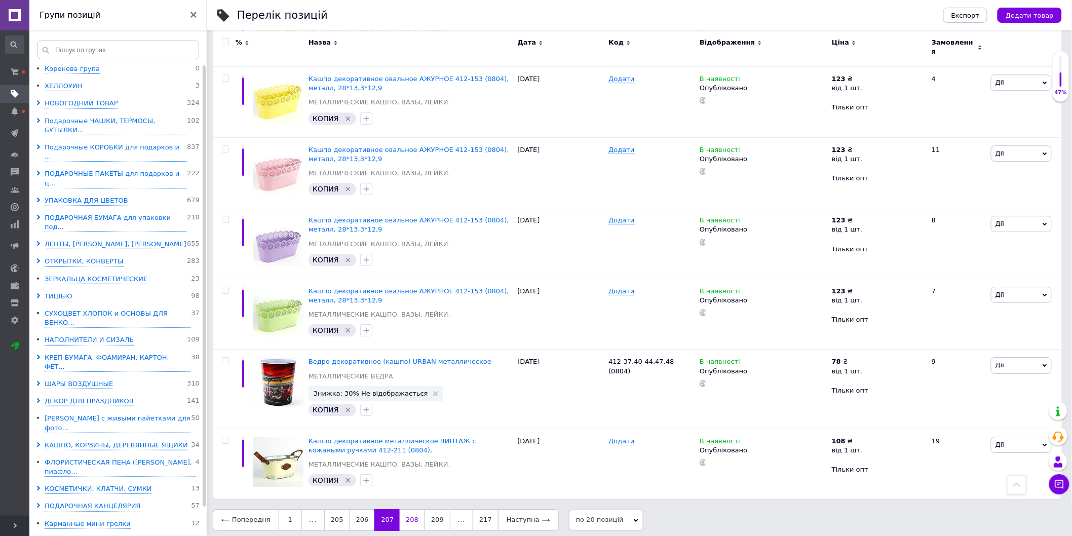
click at [404, 517] on link "208" at bounding box center [412, 519] width 25 height 21
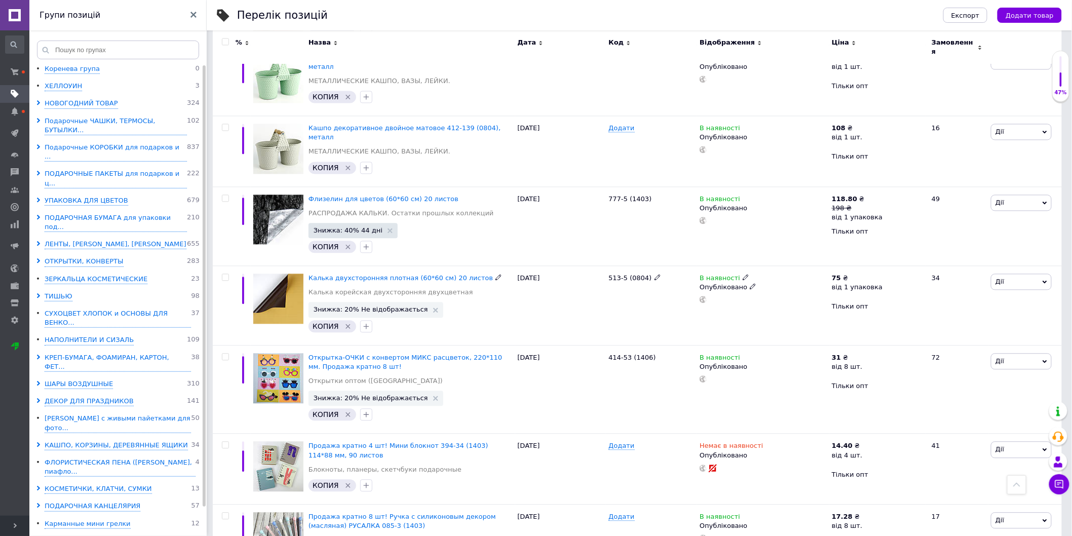
scroll to position [972, 0]
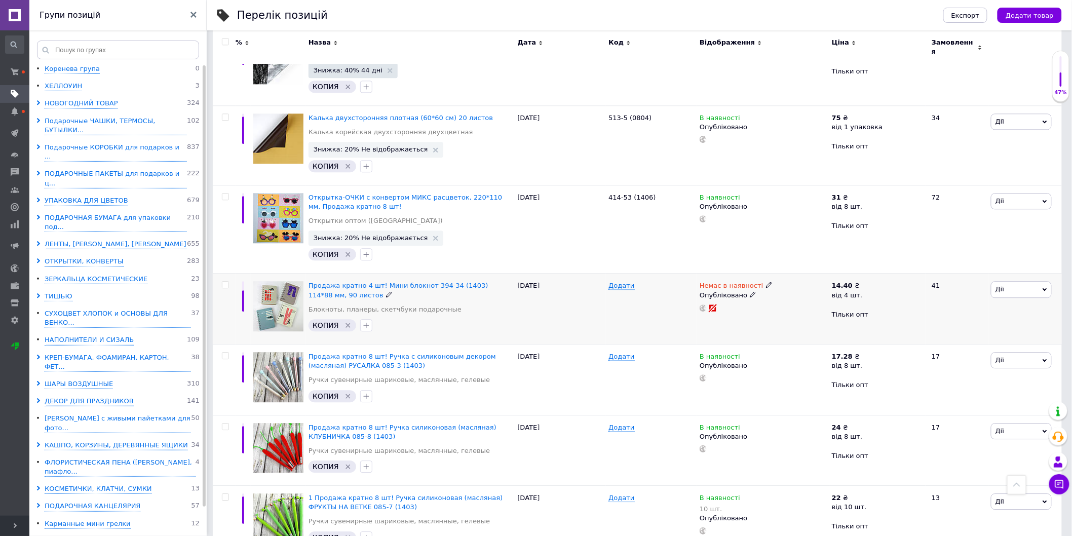
click at [750, 291] on icon at bounding box center [753, 294] width 6 height 6
click at [708, 322] on li "Чернетка" at bounding box center [761, 329] width 131 height 14
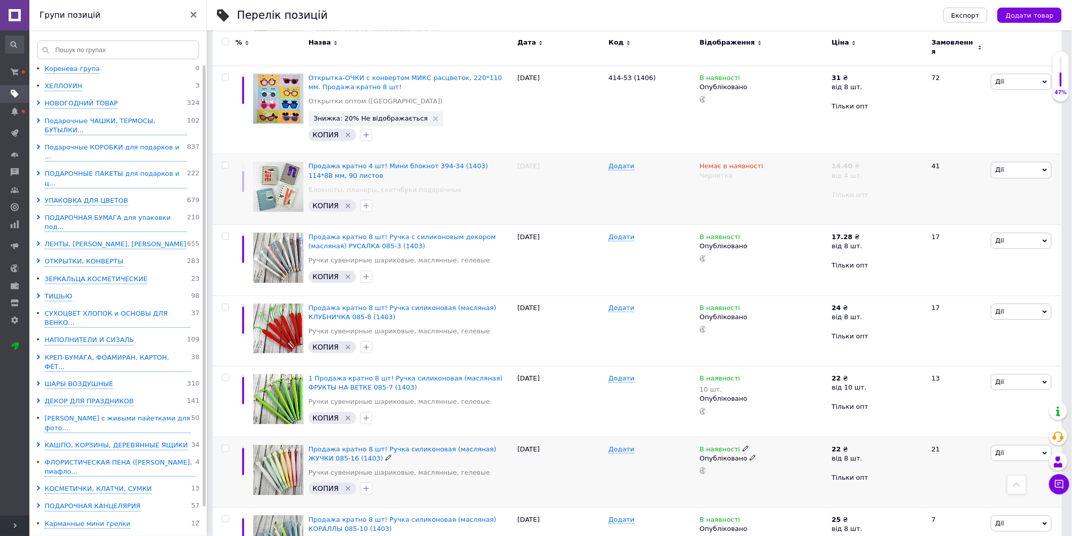
scroll to position [1141, 0]
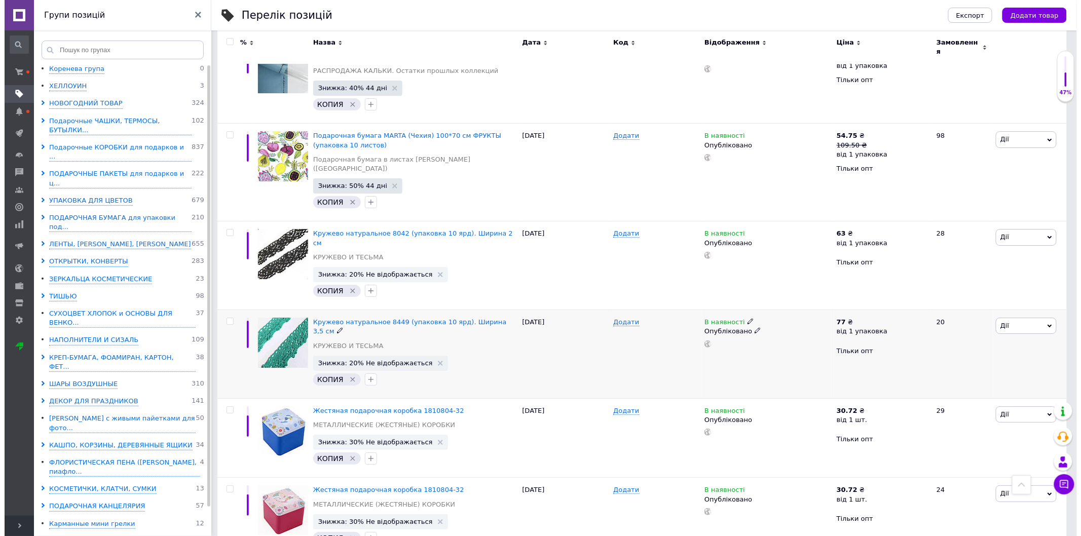
scroll to position [1363, 0]
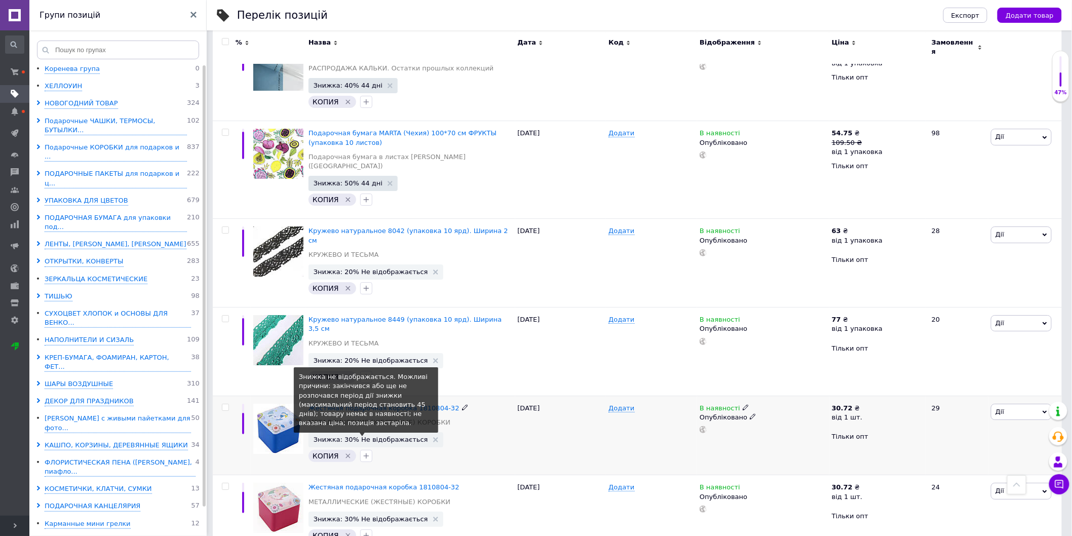
click at [382, 436] on span "Знижка: 30% Не відображається" at bounding box center [371, 439] width 115 height 7
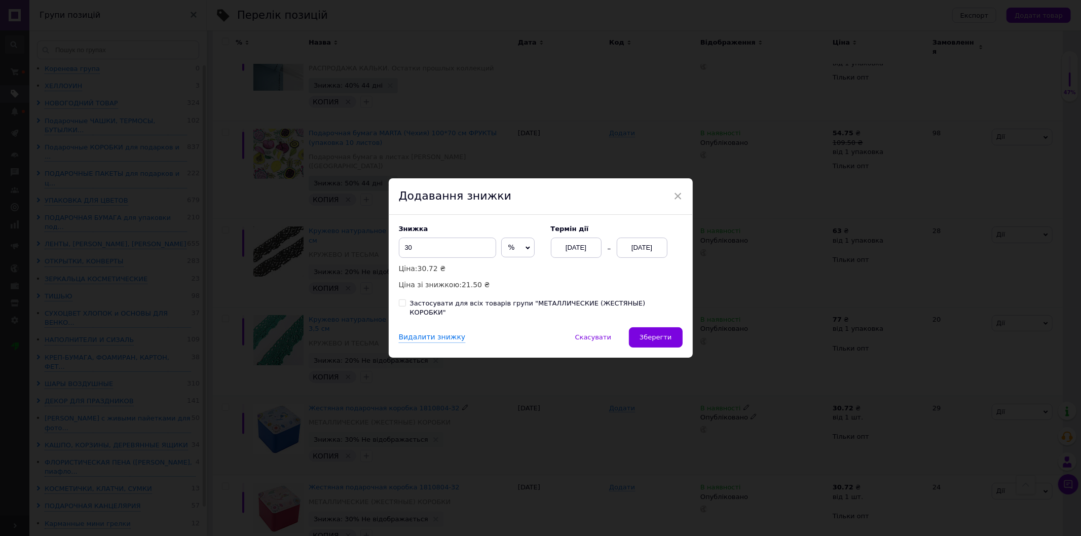
click at [620, 252] on div "[DATE]" at bounding box center [642, 248] width 51 height 20
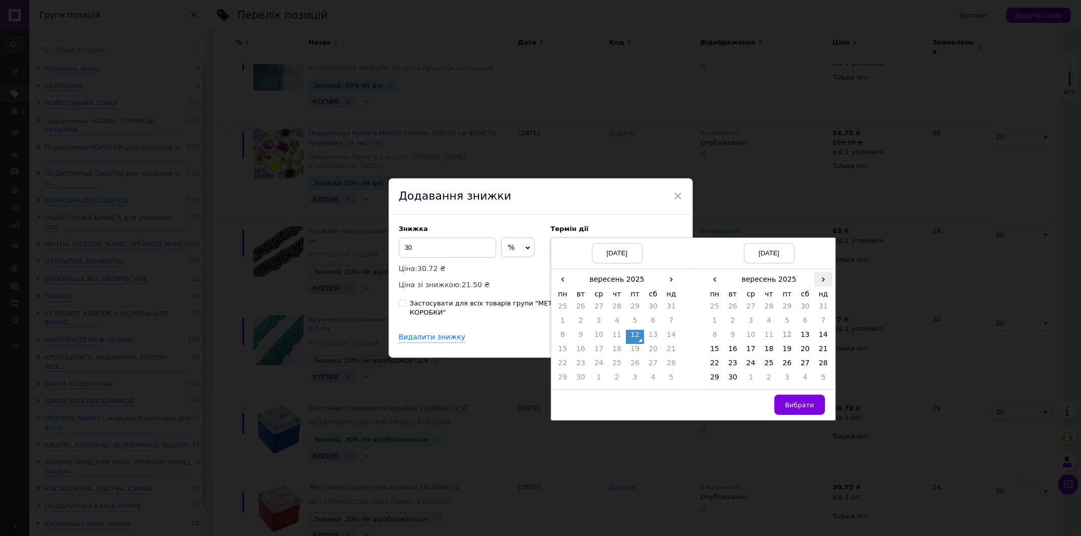
click at [819, 282] on span "›" at bounding box center [823, 279] width 18 height 15
click at [820, 353] on td "26" at bounding box center [823, 351] width 18 height 14
click at [816, 401] on button "Вибрати" at bounding box center [799, 405] width 51 height 20
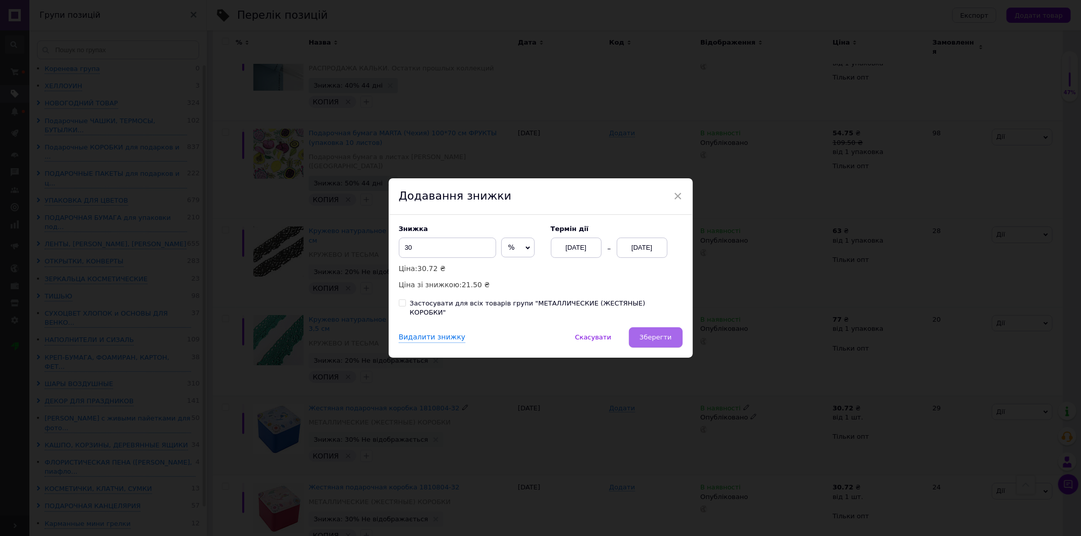
click at [659, 333] on span "Зберегти" at bounding box center [656, 337] width 32 height 8
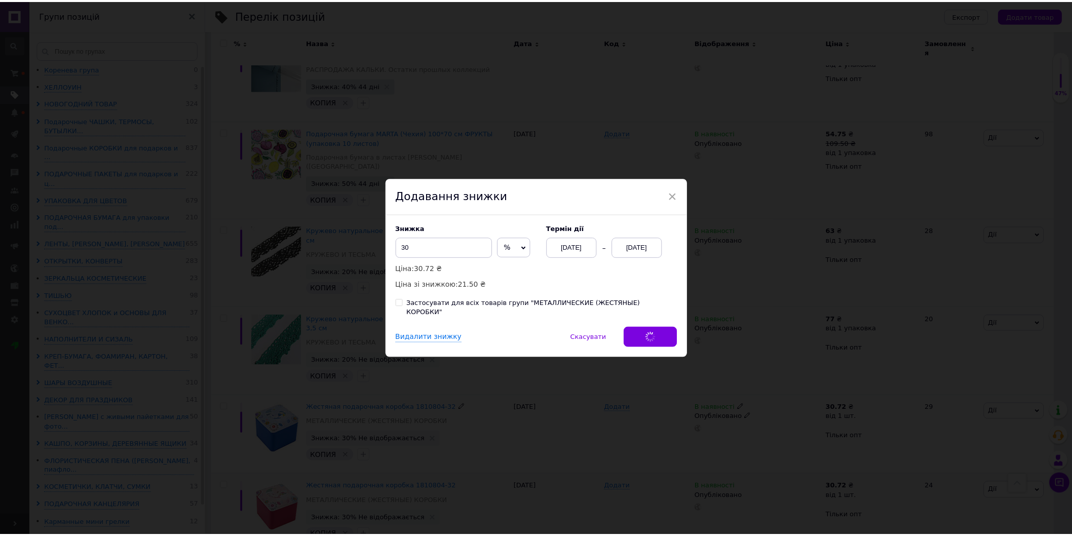
scroll to position [1354, 0]
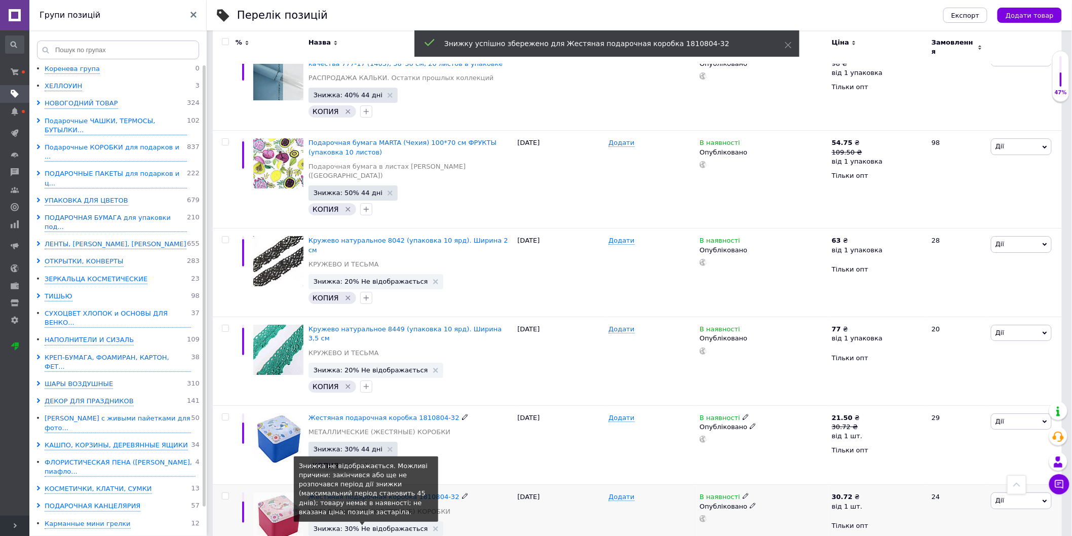
click at [358, 526] on span "Знижка: 30% Не відображається" at bounding box center [371, 529] width 115 height 7
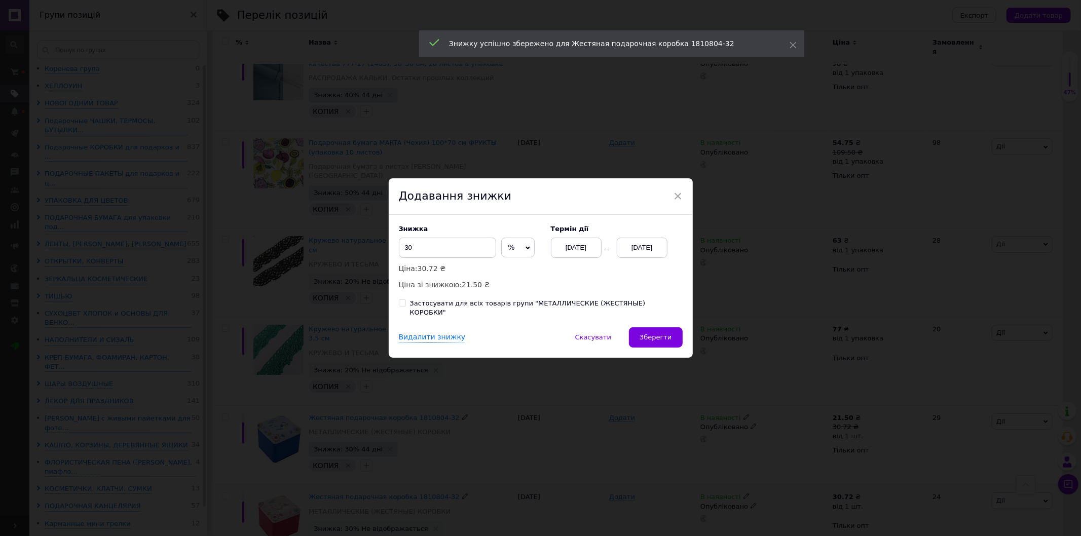
click at [651, 252] on div "[DATE]" at bounding box center [642, 248] width 51 height 20
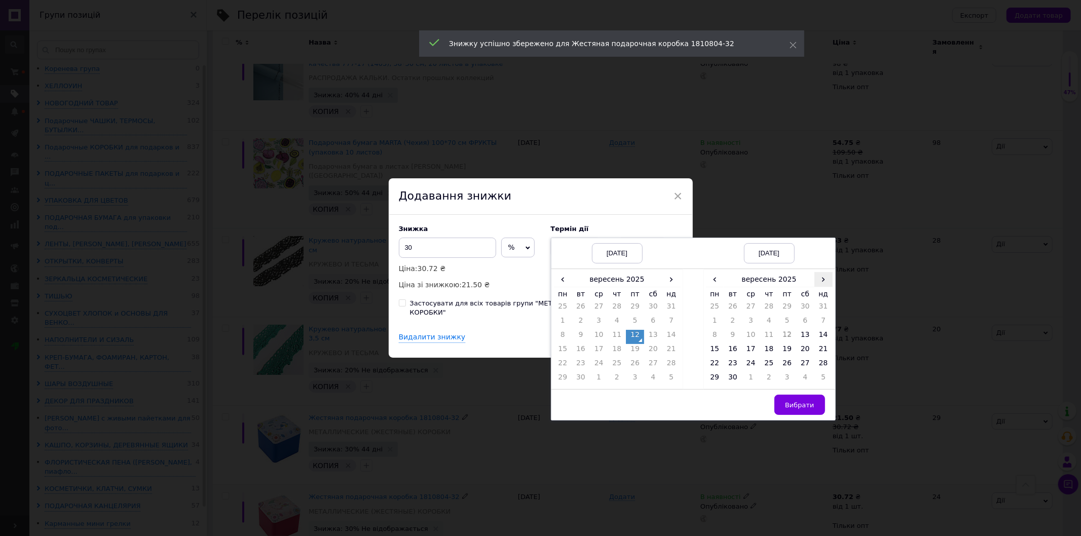
click at [822, 285] on span "›" at bounding box center [823, 279] width 18 height 15
click at [822, 357] on td "26" at bounding box center [823, 351] width 18 height 14
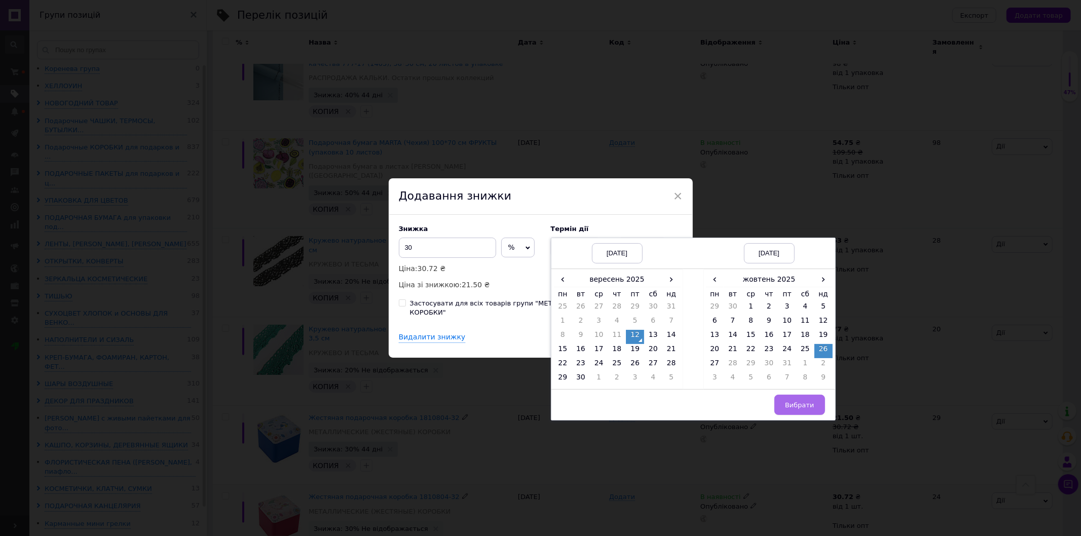
click at [792, 415] on button "Вибрати" at bounding box center [799, 405] width 51 height 20
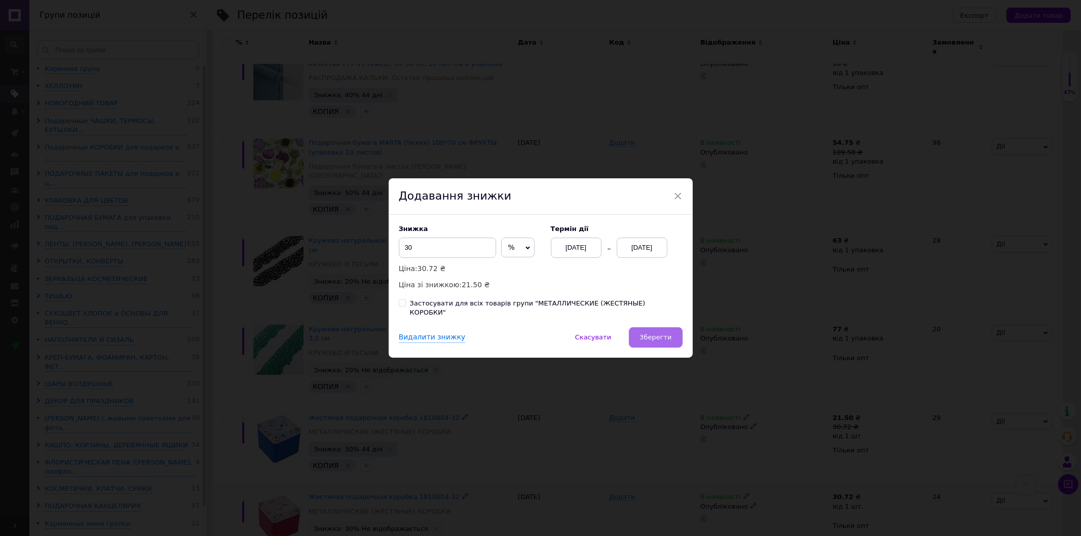
click at [655, 337] on span "Зберегти" at bounding box center [656, 337] width 32 height 8
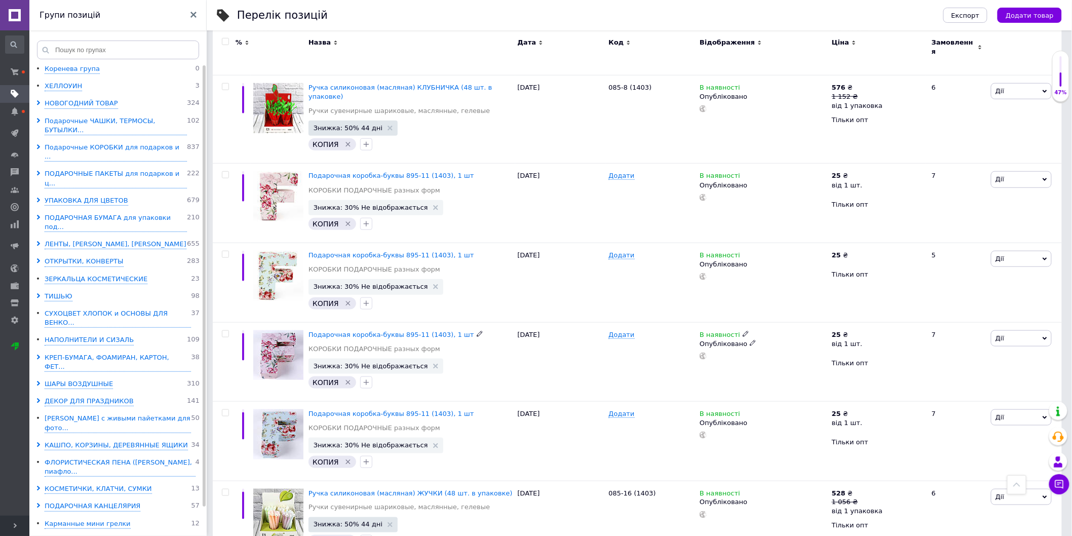
scroll to position [284, 0]
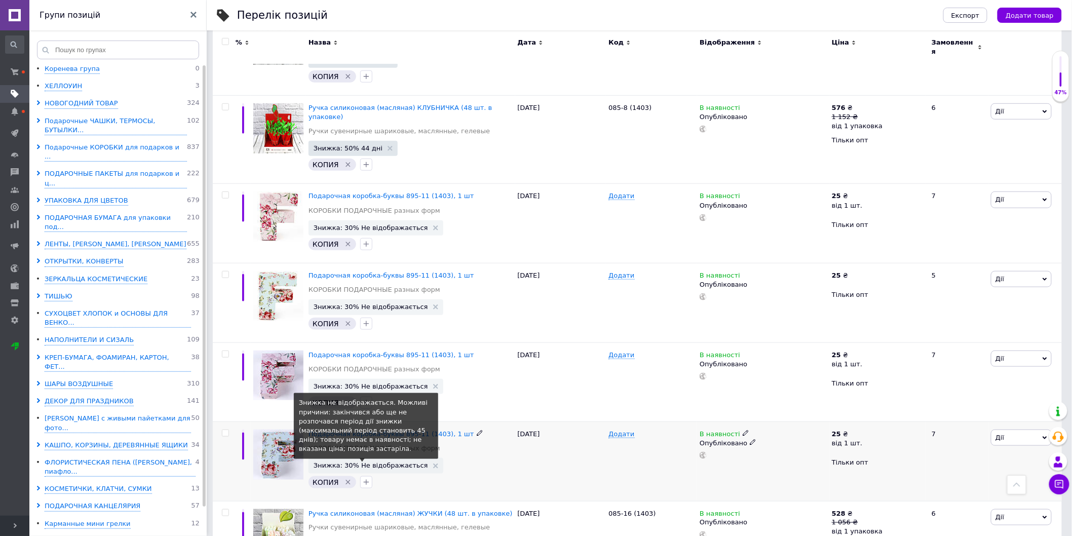
click at [381, 462] on span "Знижка: 30% Не відображається" at bounding box center [371, 465] width 115 height 7
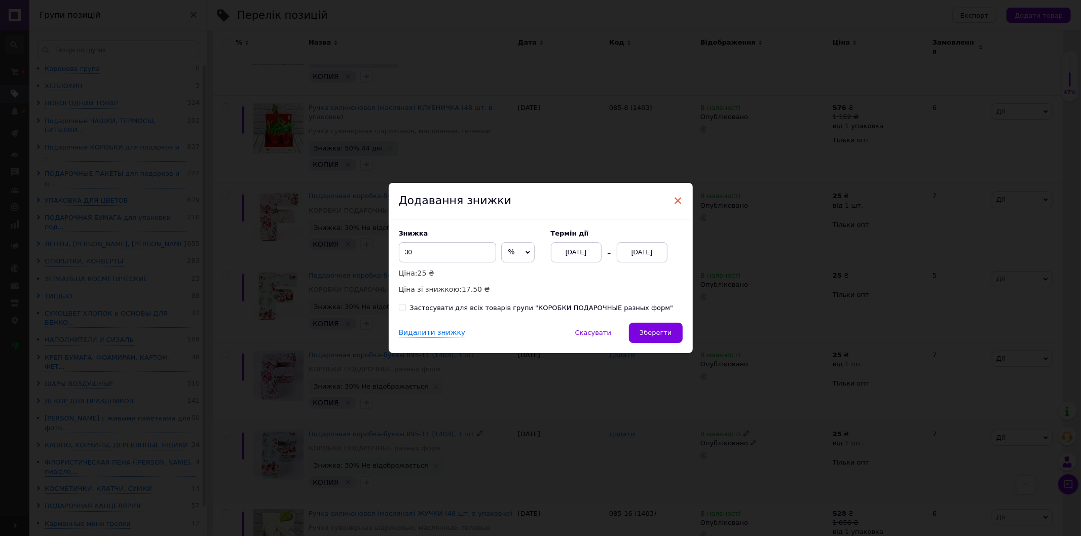
click at [678, 198] on span "×" at bounding box center [678, 200] width 9 height 17
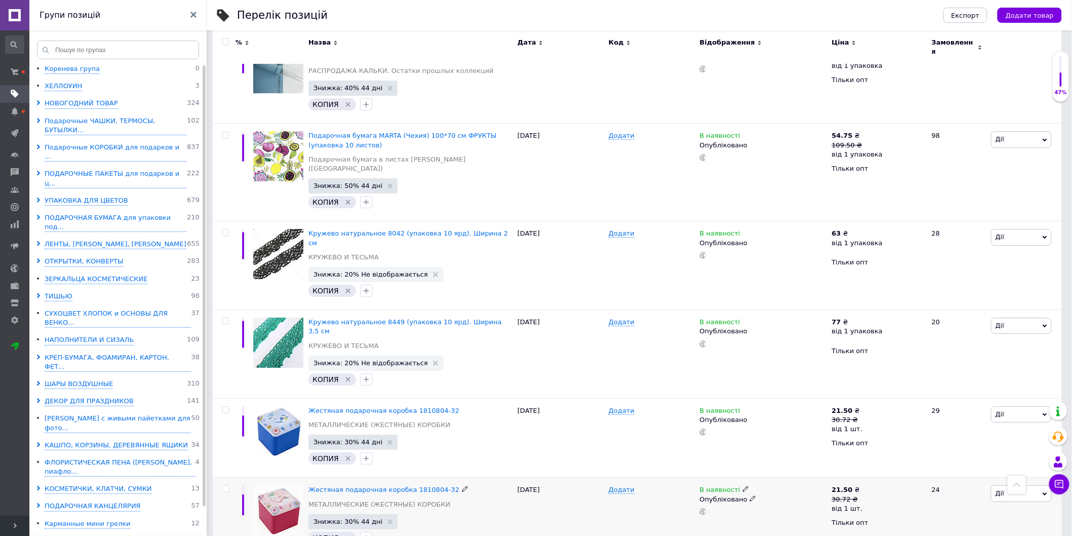
scroll to position [1363, 0]
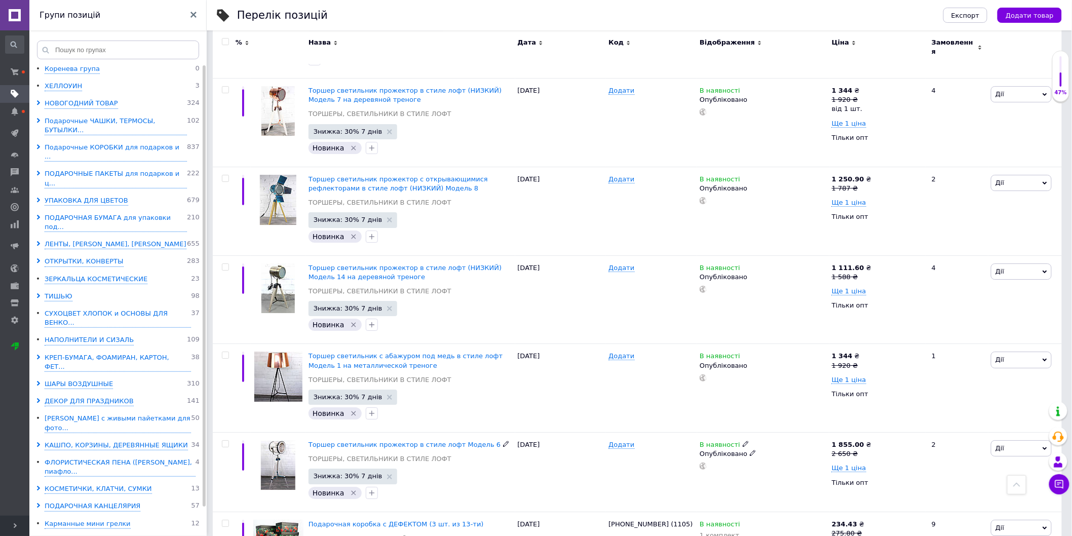
scroll to position [1432, 0]
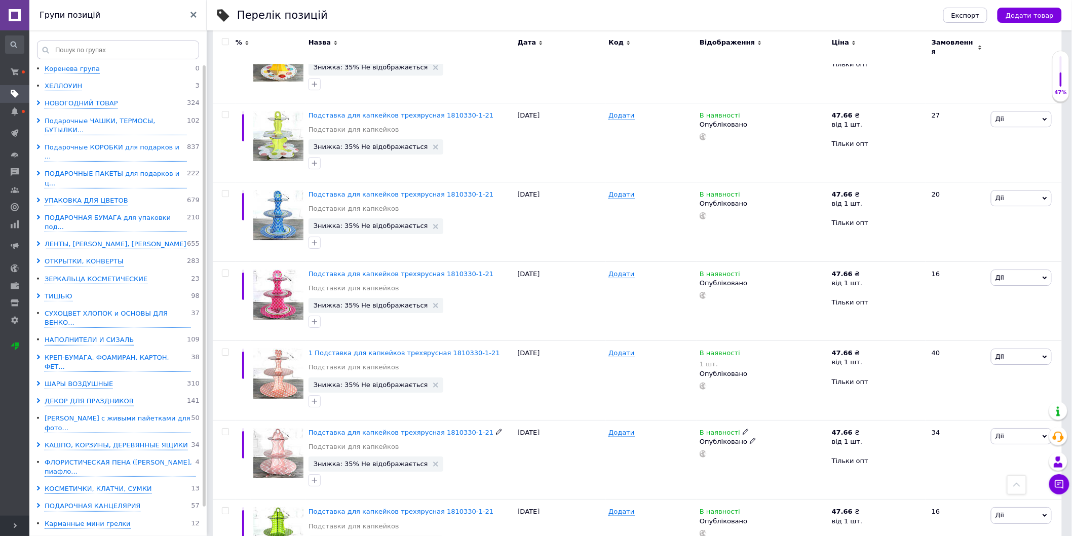
scroll to position [1336, 0]
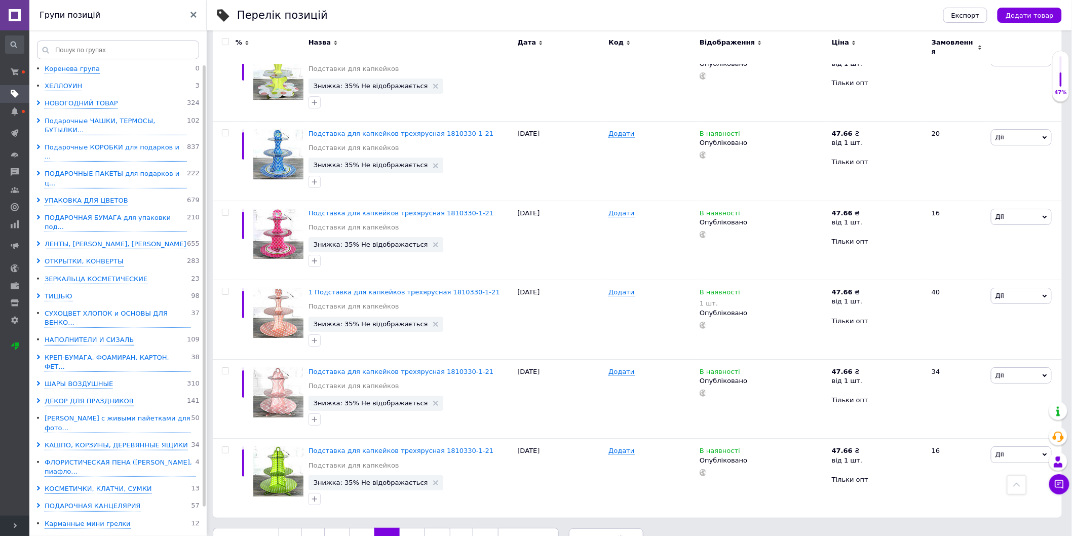
click at [404, 528] on link "212" at bounding box center [412, 538] width 25 height 21
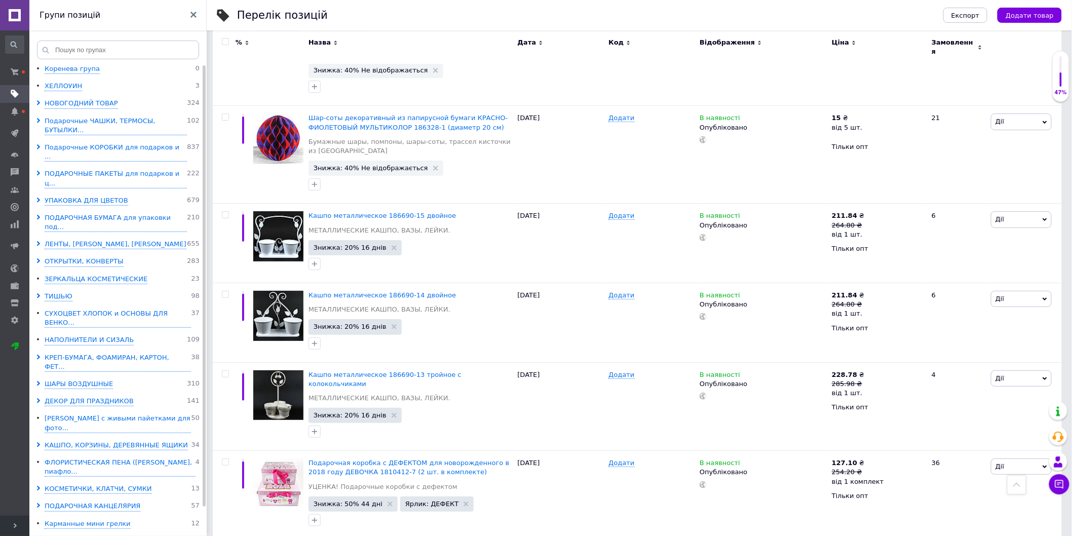
scroll to position [1538, 0]
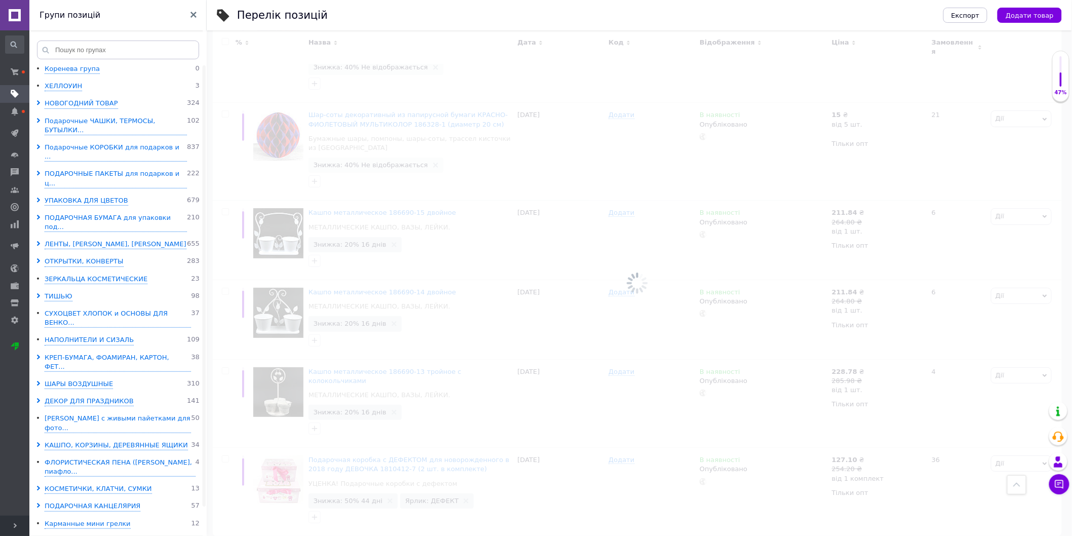
scroll to position [1286, 0]
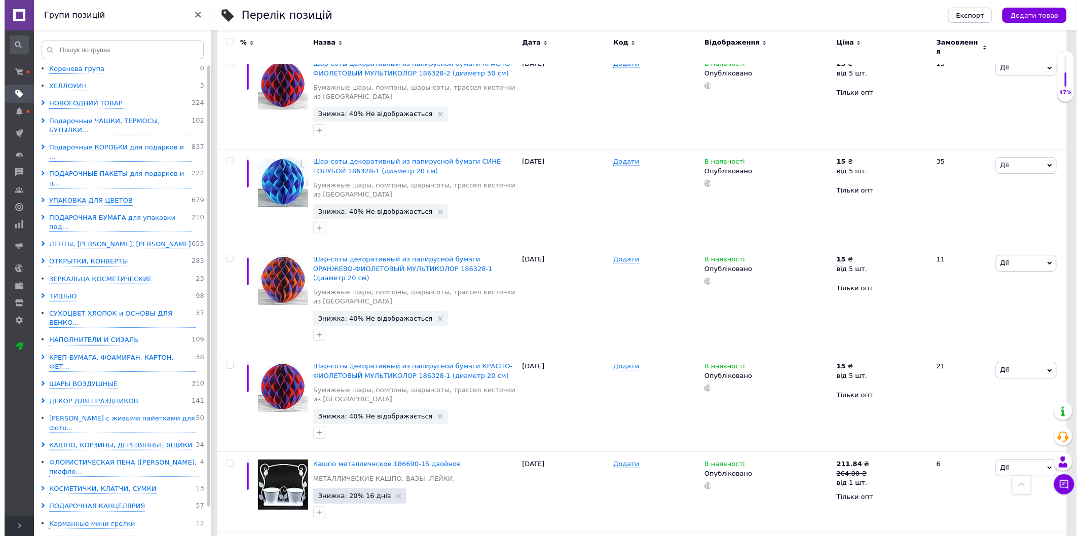
scroll to position [1538, 0]
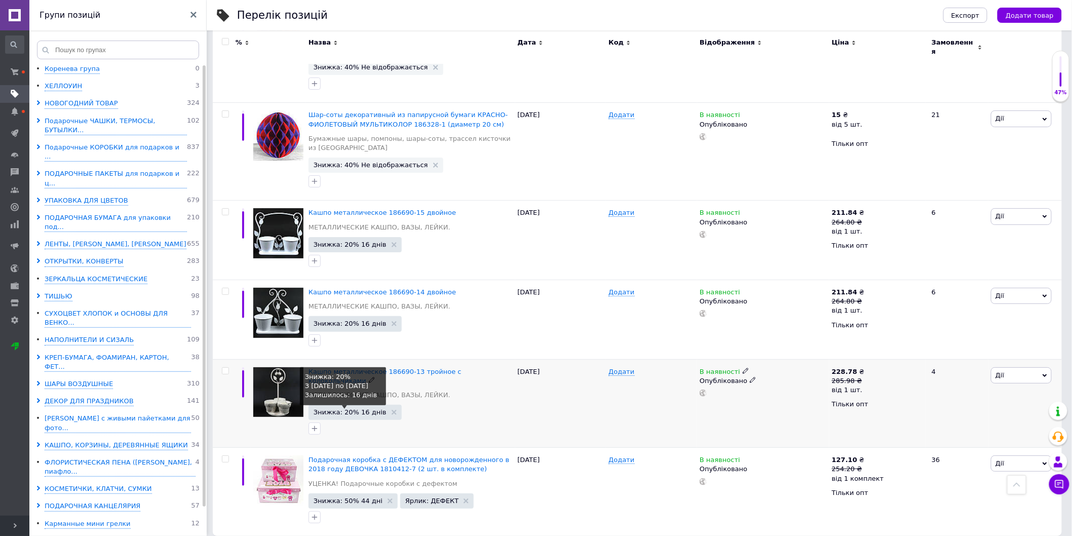
click at [342, 409] on span "Знижка: 20% 16 днів" at bounding box center [350, 412] width 73 height 7
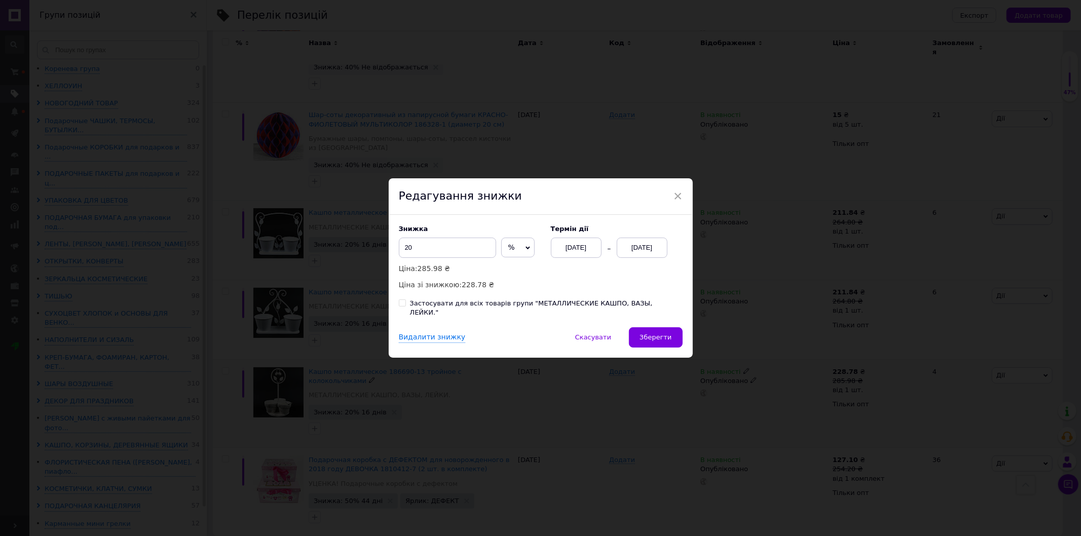
click at [635, 256] on div "28.09.2025" at bounding box center [642, 248] width 51 height 20
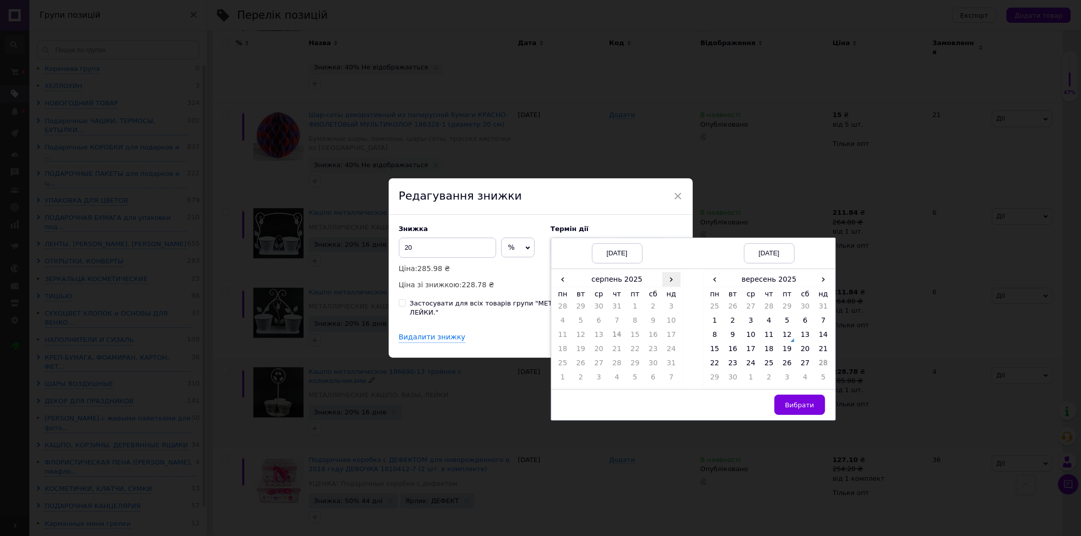
click at [666, 287] on span "›" at bounding box center [671, 279] width 18 height 15
click at [637, 343] on td "12" at bounding box center [635, 337] width 18 height 14
click at [821, 286] on span "›" at bounding box center [823, 279] width 18 height 15
click at [822, 357] on td "26" at bounding box center [823, 351] width 18 height 14
click at [801, 404] on button "Вибрати" at bounding box center [799, 405] width 51 height 20
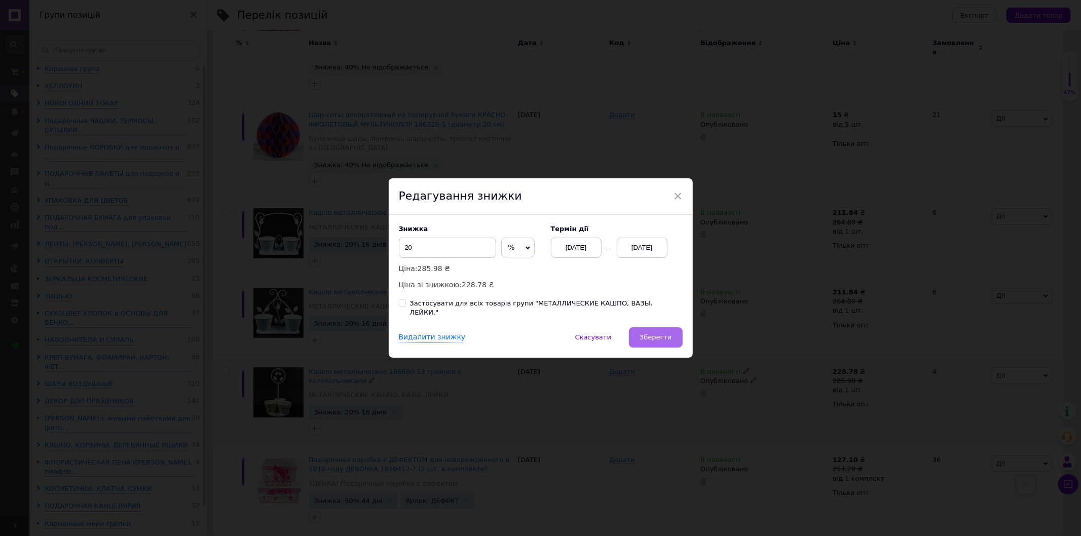
click at [669, 335] on span "Зберегти" at bounding box center [656, 337] width 32 height 8
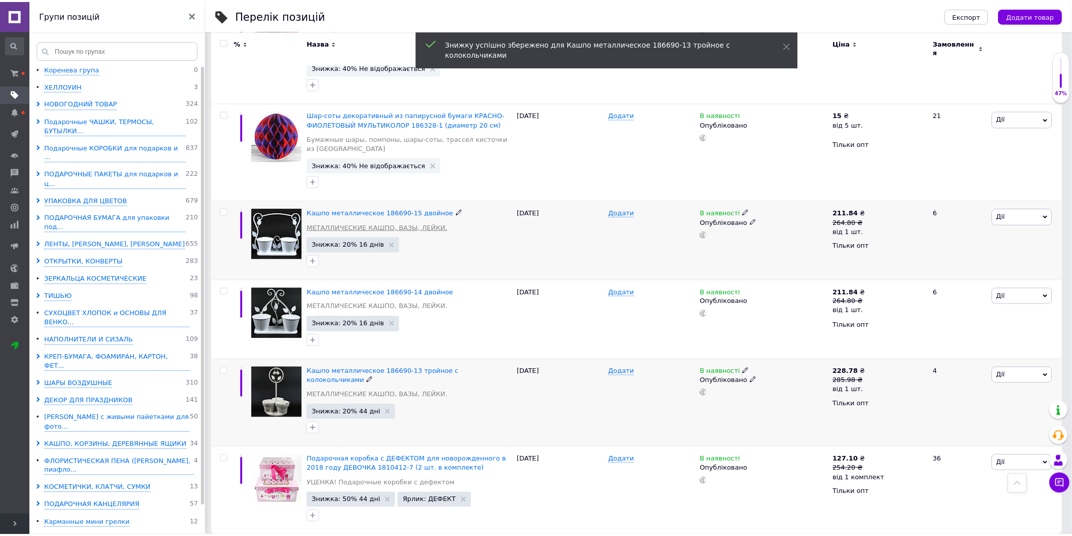
scroll to position [1427, 0]
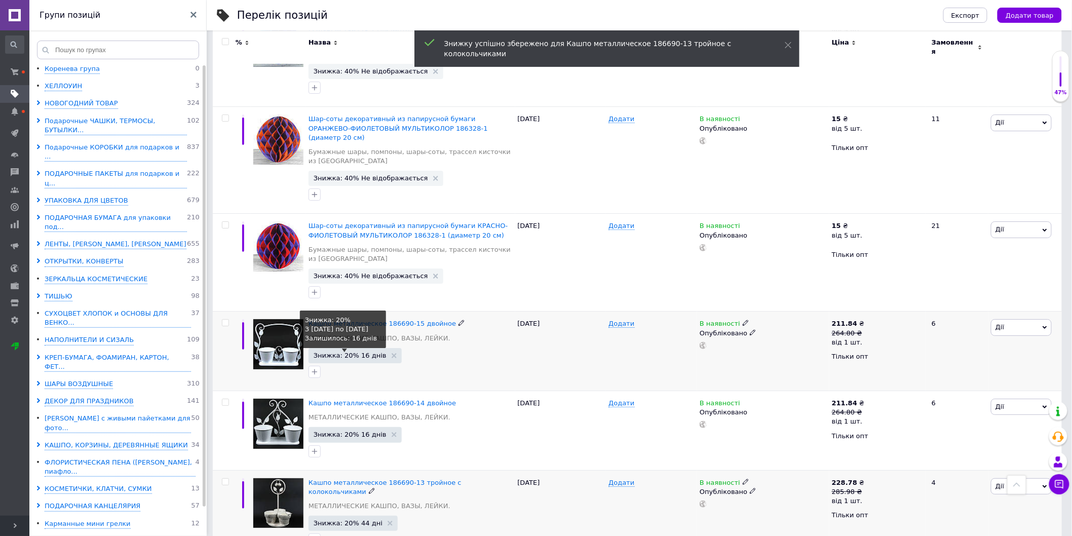
click at [357, 352] on span "Знижка: 20% 16 днів" at bounding box center [350, 355] width 73 height 7
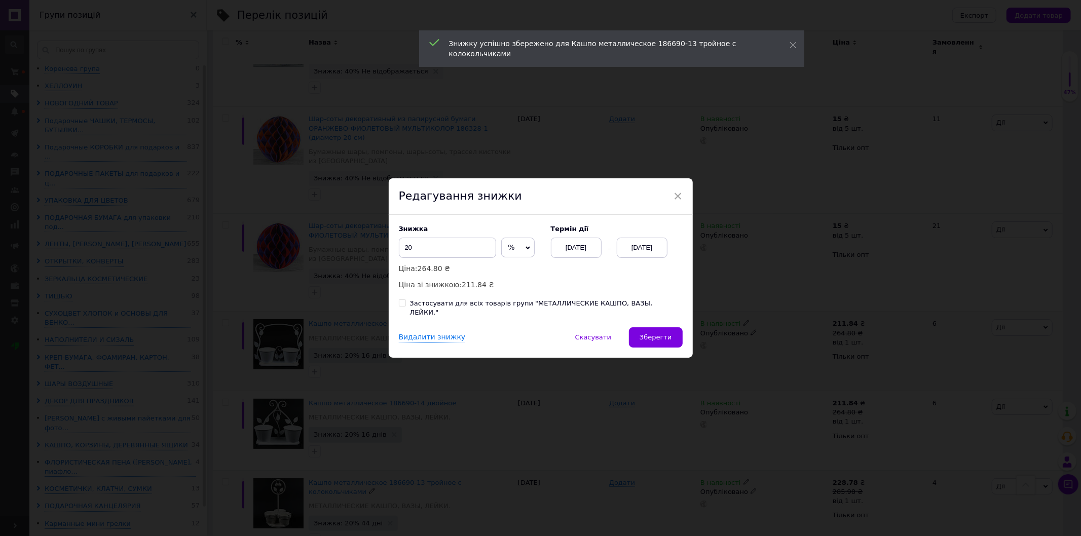
click at [585, 250] on div "[DATE]" at bounding box center [576, 248] width 51 height 20
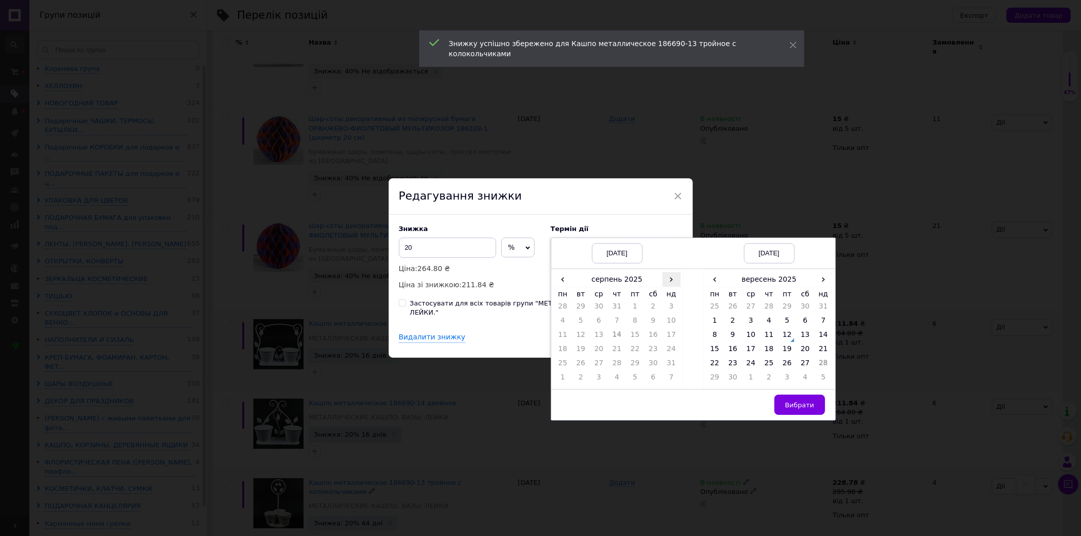
click at [662, 283] on span "›" at bounding box center [671, 279] width 18 height 15
click at [635, 342] on td "12" at bounding box center [635, 337] width 18 height 14
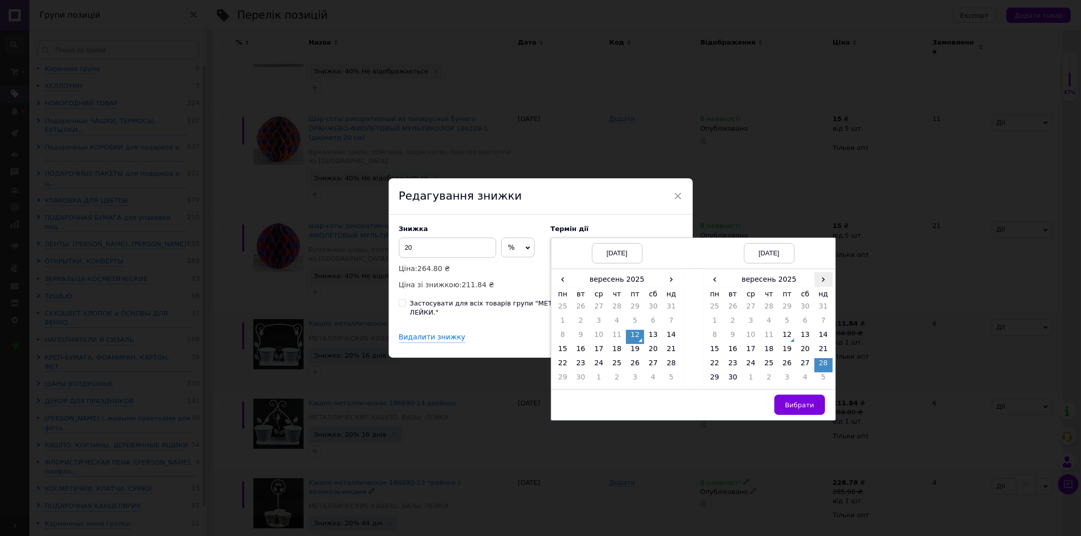
click at [822, 280] on span "›" at bounding box center [823, 279] width 18 height 15
click at [826, 354] on td "26" at bounding box center [823, 351] width 18 height 14
click at [802, 409] on span "Вибрати" at bounding box center [799, 405] width 29 height 8
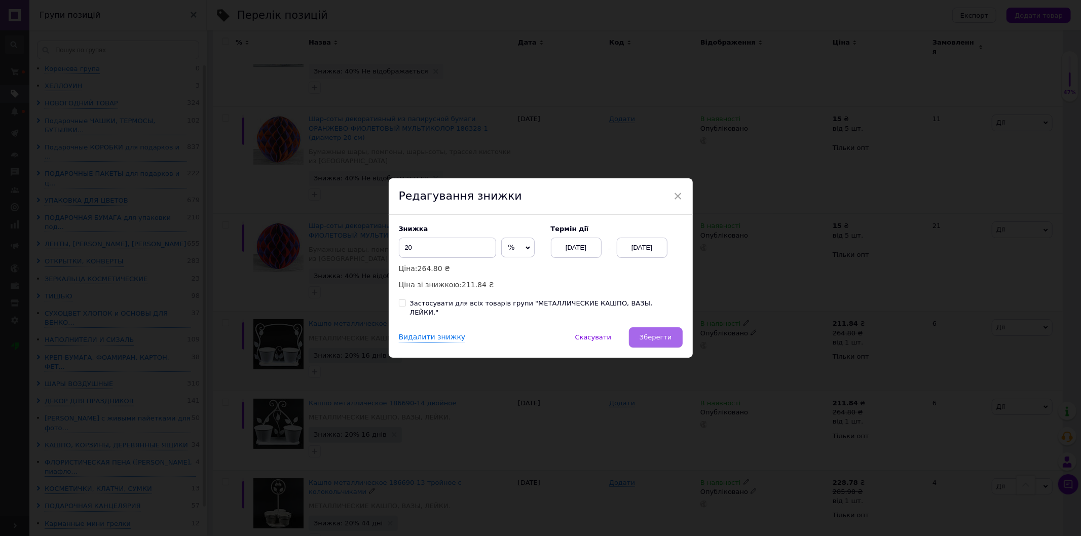
click at [667, 338] on span "Зберегти" at bounding box center [656, 337] width 32 height 8
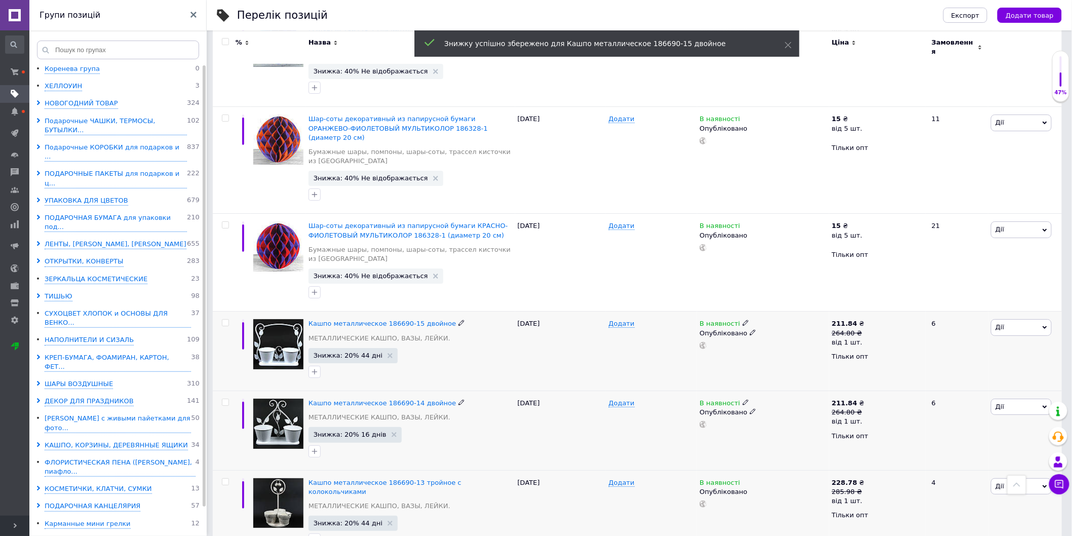
click at [355, 427] on span "Знижка: 20% 16 днів" at bounding box center [355, 434] width 93 height 15
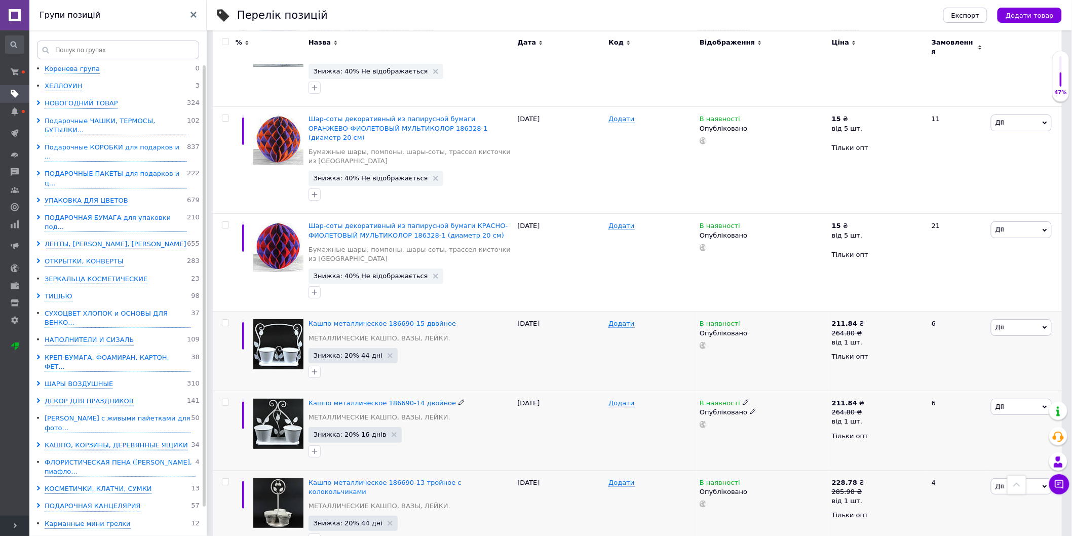
click at [341, 431] on span "Знижка: 20% 16 днів" at bounding box center [350, 434] width 73 height 7
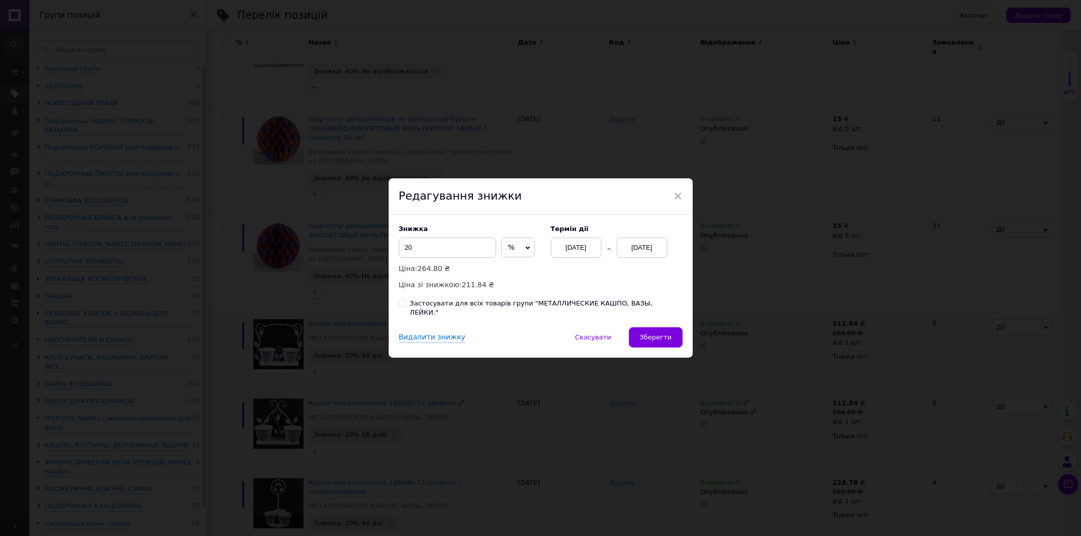
click at [579, 256] on div "[DATE]" at bounding box center [576, 248] width 51 height 20
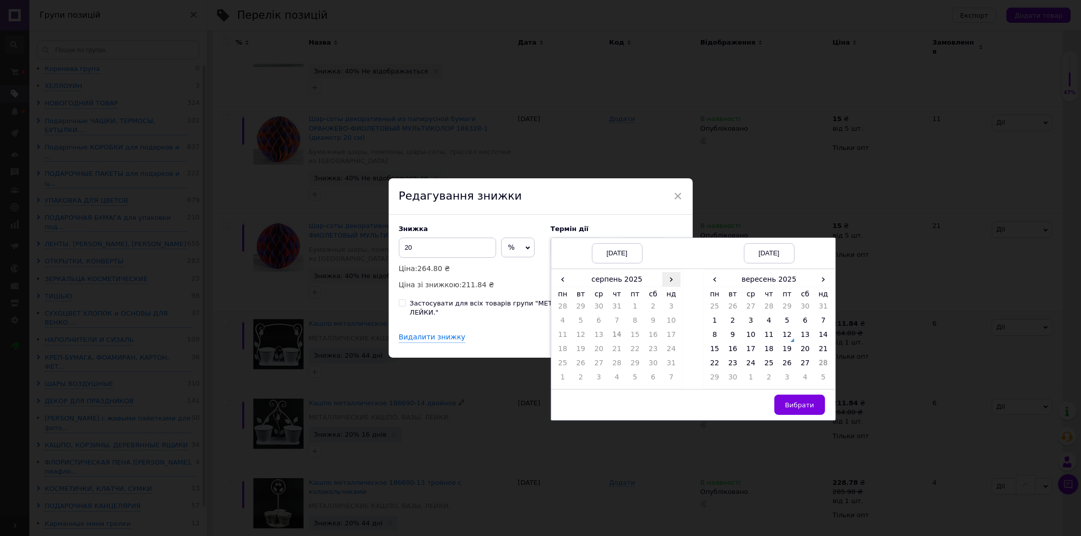
click at [665, 285] on span "›" at bounding box center [671, 279] width 18 height 15
click at [631, 343] on td "12" at bounding box center [635, 337] width 18 height 14
click at [818, 287] on span "›" at bounding box center [823, 279] width 18 height 15
click at [820, 358] on td "26" at bounding box center [823, 351] width 18 height 14
click at [800, 403] on button "Вибрати" at bounding box center [799, 405] width 51 height 20
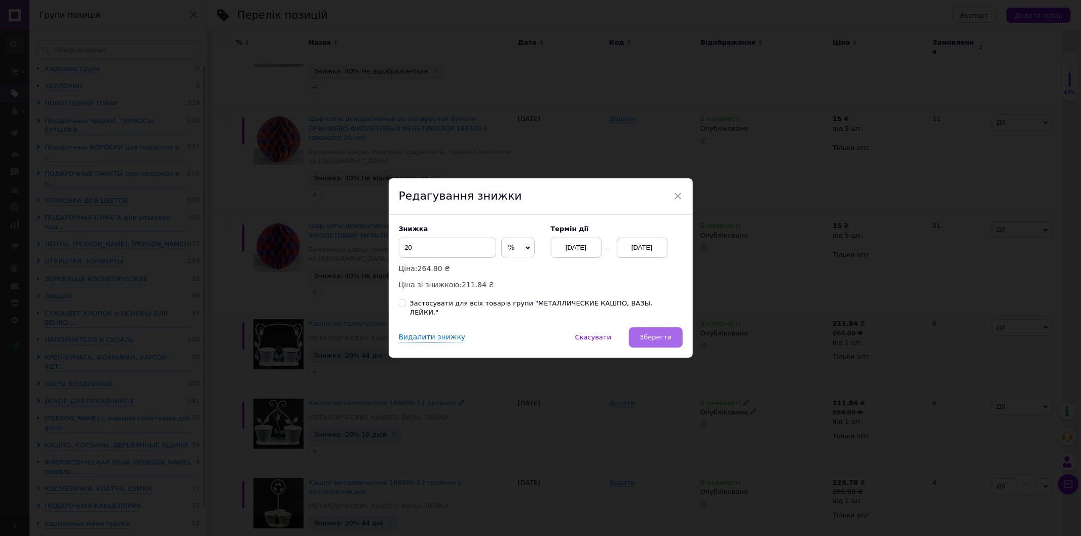
click at [662, 333] on span "Зберегти" at bounding box center [656, 337] width 32 height 8
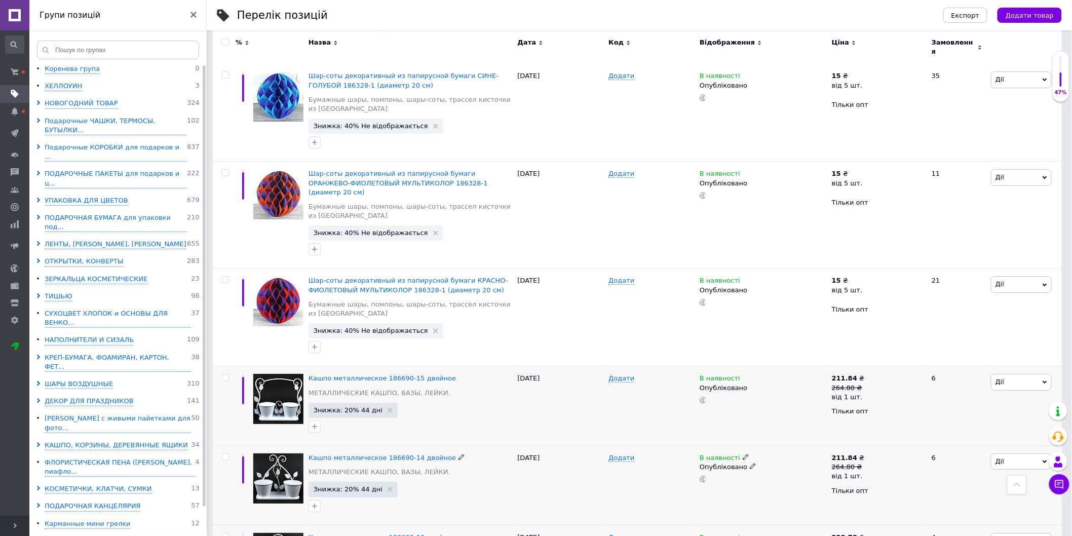
scroll to position [1538, 0]
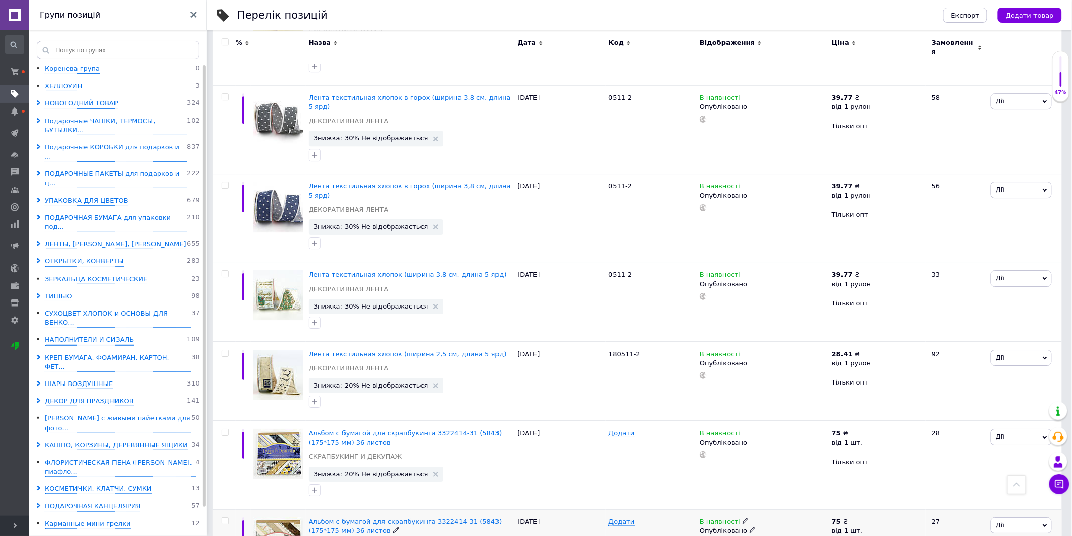
scroll to position [1286, 0]
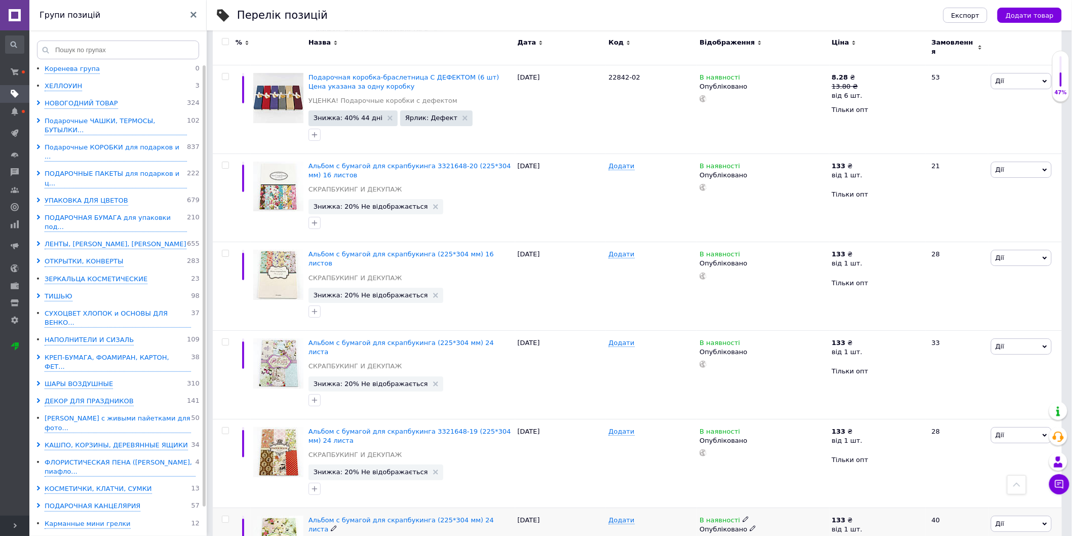
scroll to position [1446, 0]
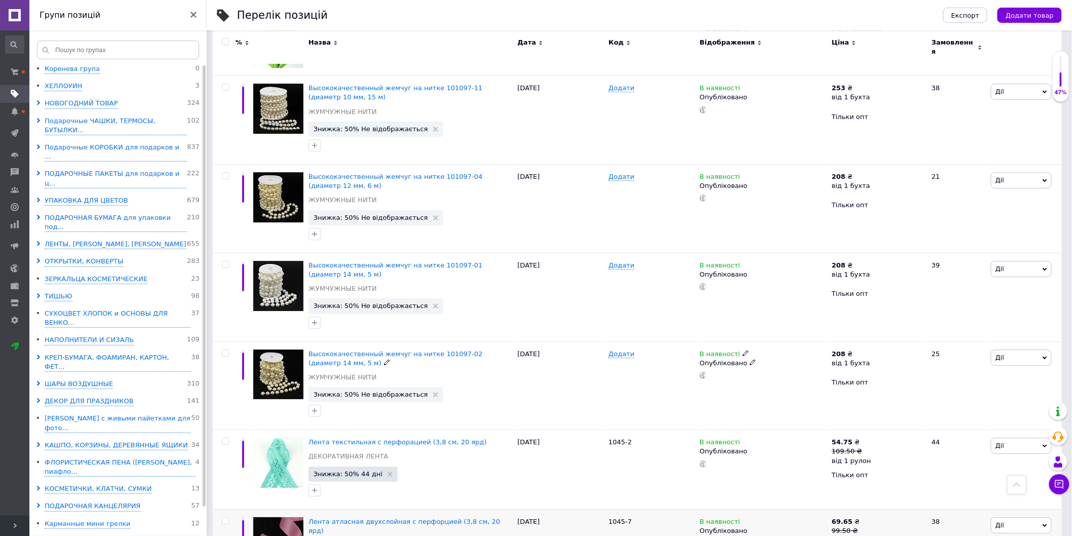
scroll to position [1391, 0]
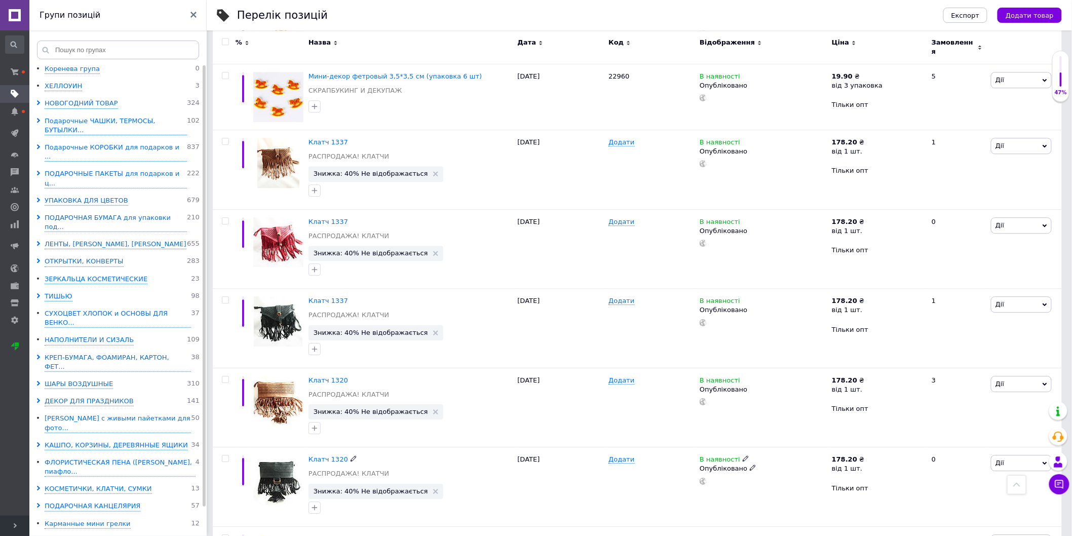
scroll to position [1213, 0]
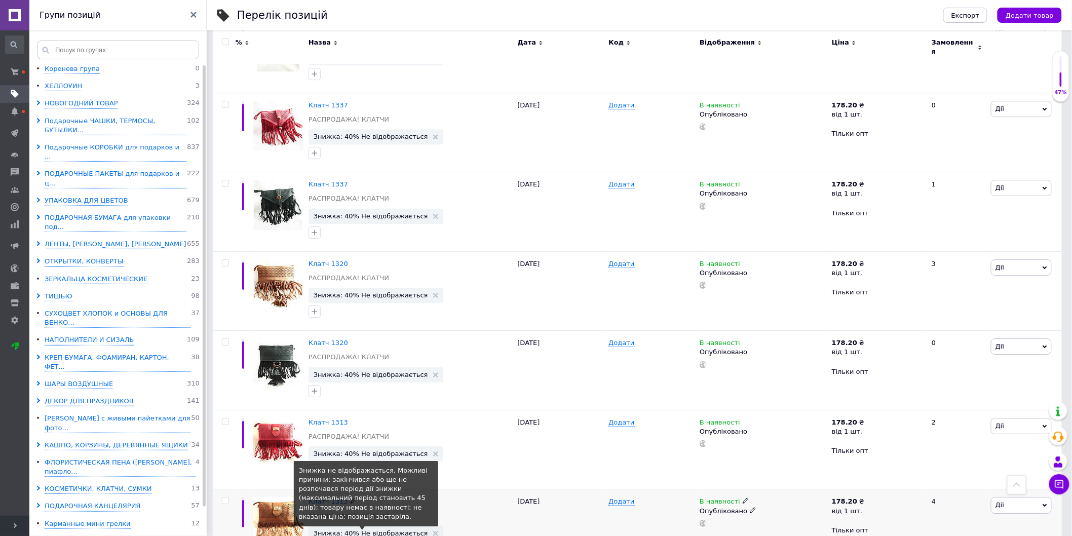
click at [348, 530] on span "Знижка: 40% Не відображається" at bounding box center [371, 533] width 115 height 7
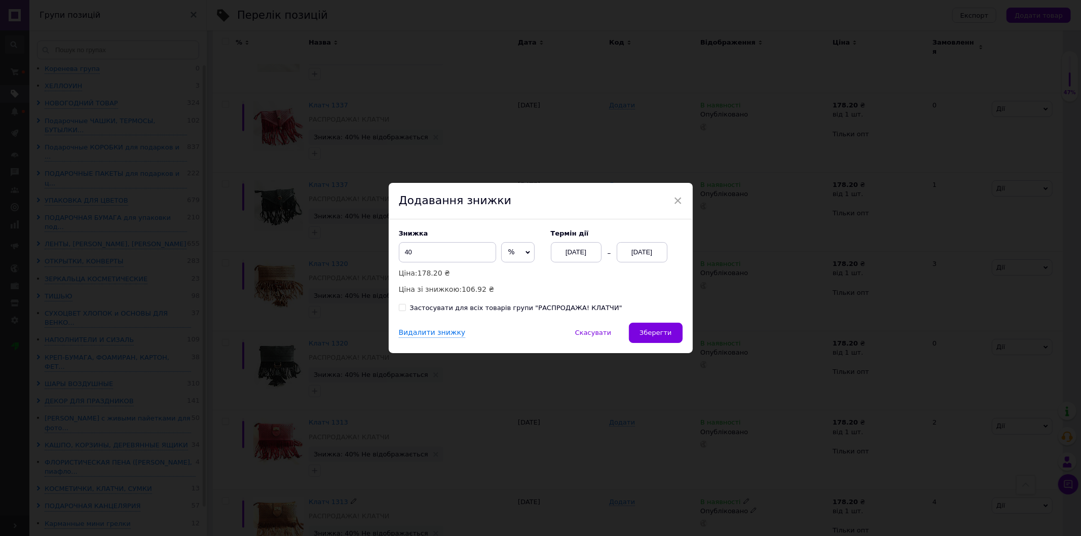
click at [658, 251] on div "[DATE]" at bounding box center [642, 252] width 51 height 20
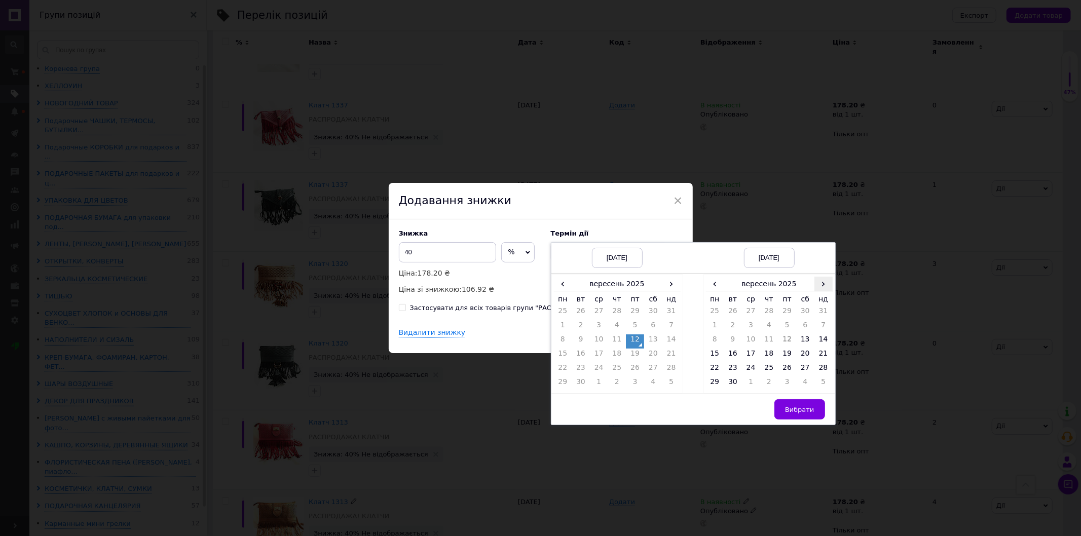
click at [821, 281] on span "›" at bounding box center [823, 284] width 18 height 15
click at [816, 356] on td "26" at bounding box center [823, 356] width 18 height 14
click at [806, 404] on button "Вибрати" at bounding box center [799, 409] width 51 height 20
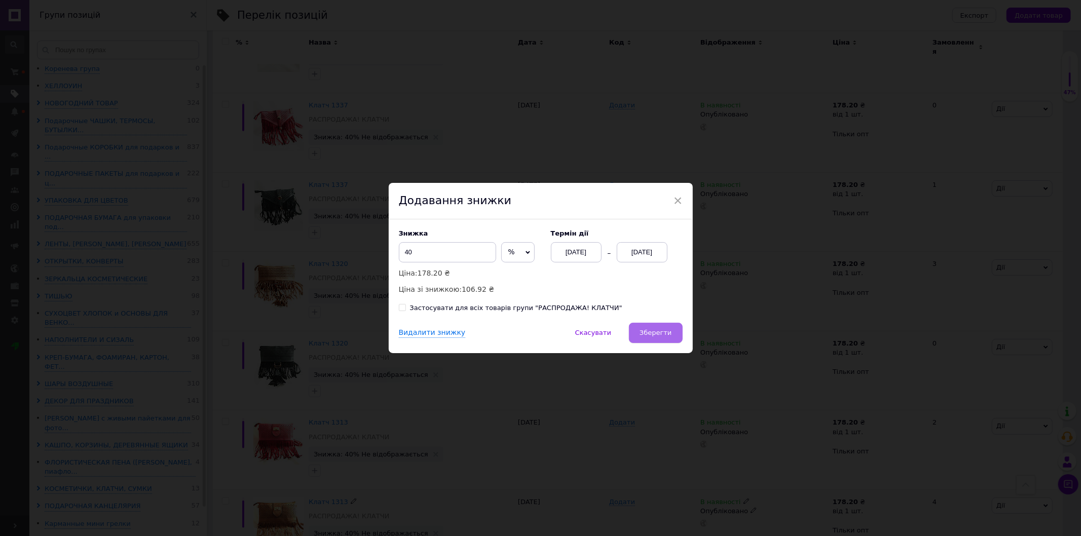
click at [660, 333] on span "Зберегти" at bounding box center [656, 333] width 32 height 8
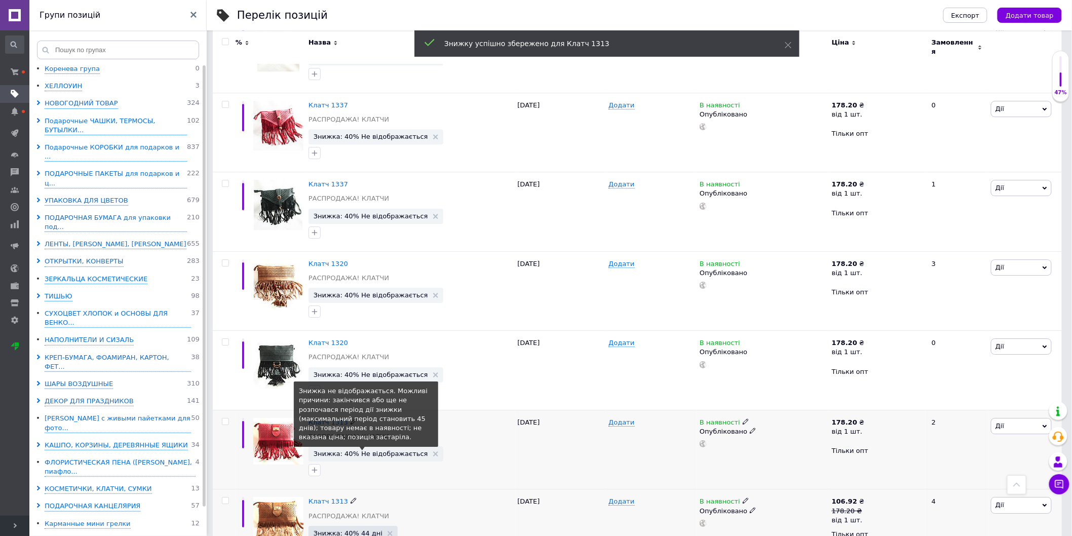
click at [357, 451] on span "Знижка: 40% Не відображається" at bounding box center [371, 454] width 115 height 7
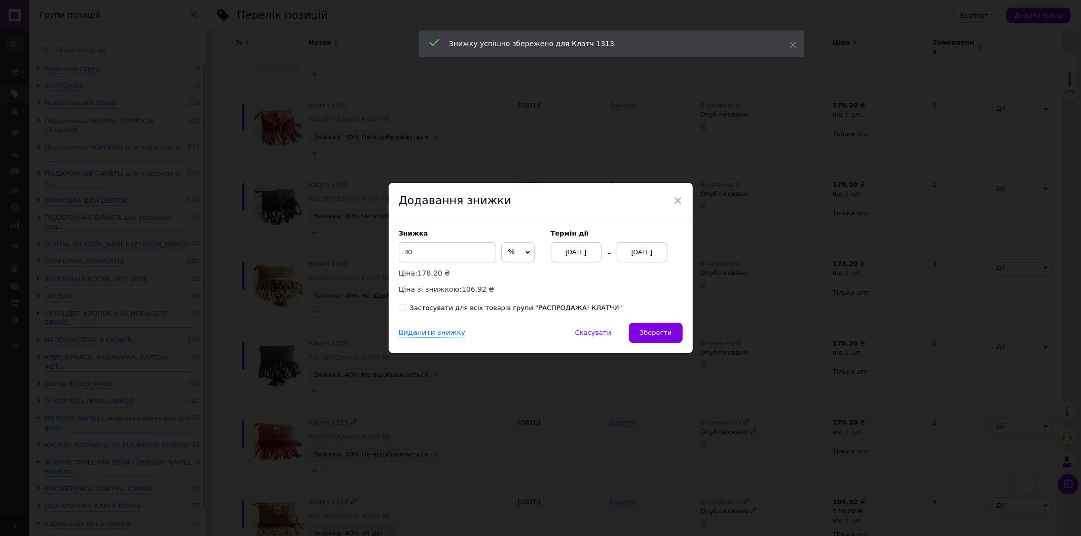
click at [645, 244] on div "[DATE]" at bounding box center [642, 252] width 51 height 20
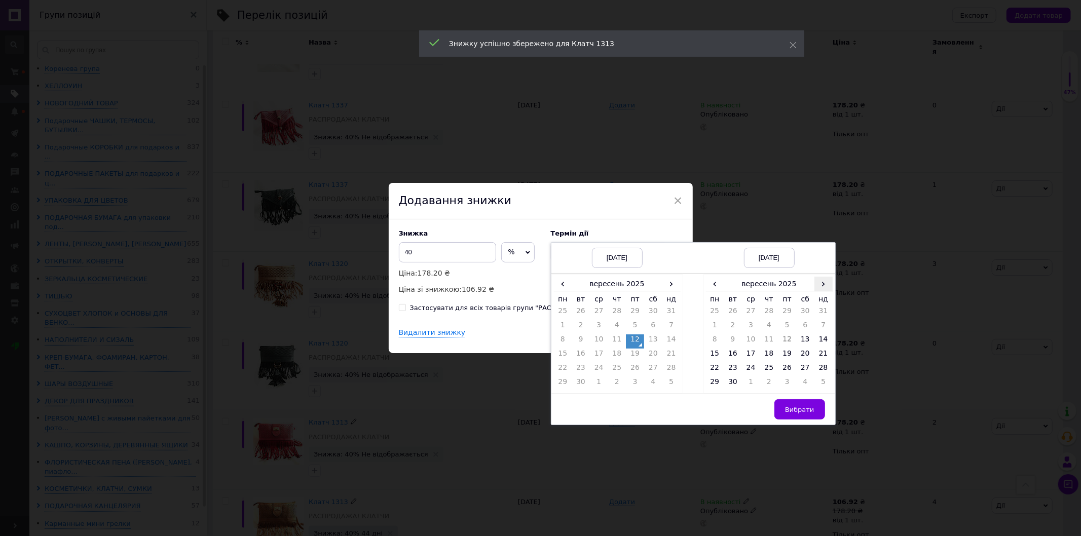
click at [818, 286] on span "›" at bounding box center [823, 284] width 18 height 15
click at [825, 353] on td "26" at bounding box center [823, 356] width 18 height 14
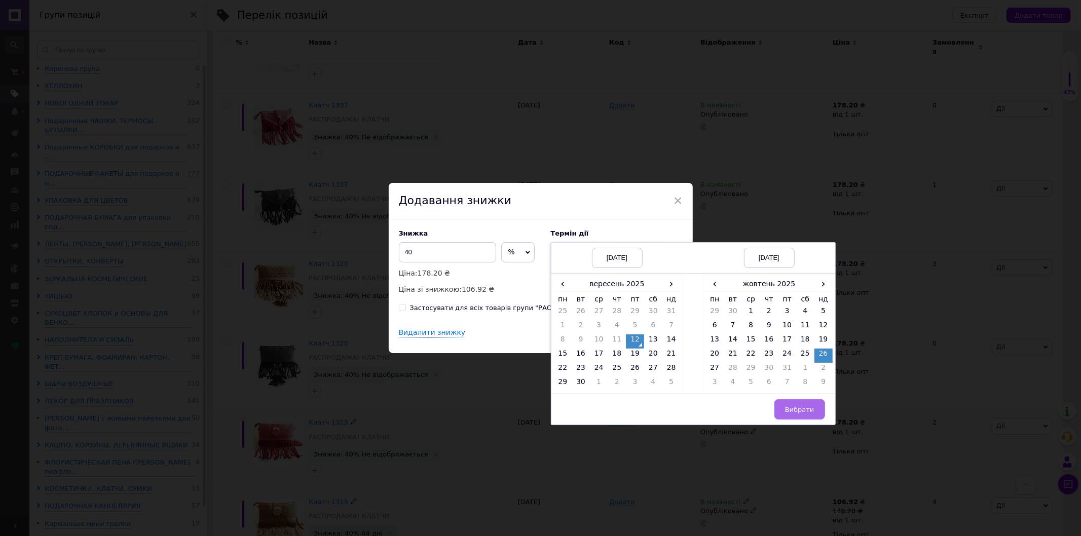
click at [806, 408] on span "Вибрати" at bounding box center [799, 410] width 29 height 8
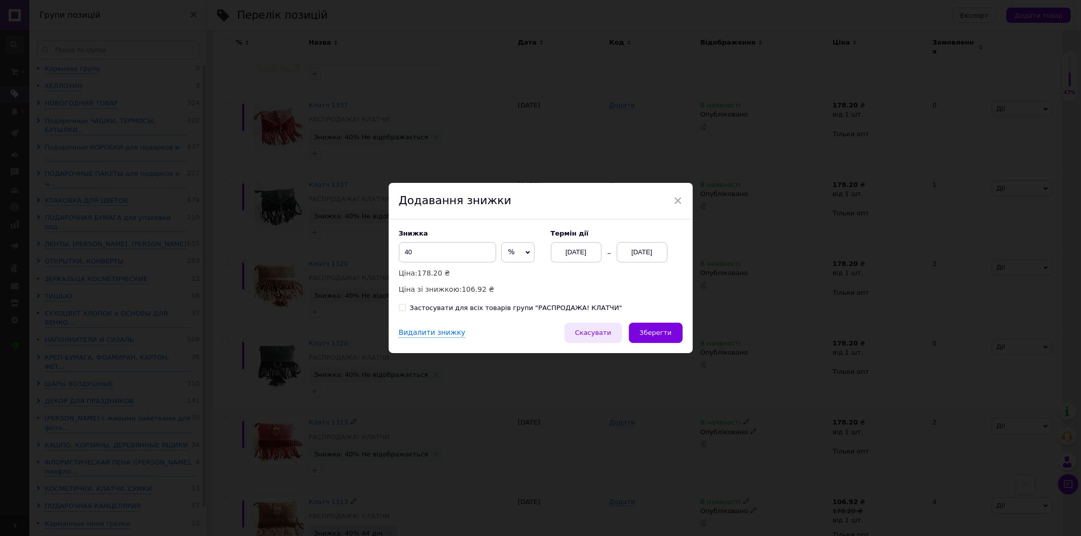
drag, startPoint x: 657, startPoint y: 328, endPoint x: 597, endPoint y: 334, distance: 60.1
click at [657, 330] on span "Зберегти" at bounding box center [656, 333] width 32 height 8
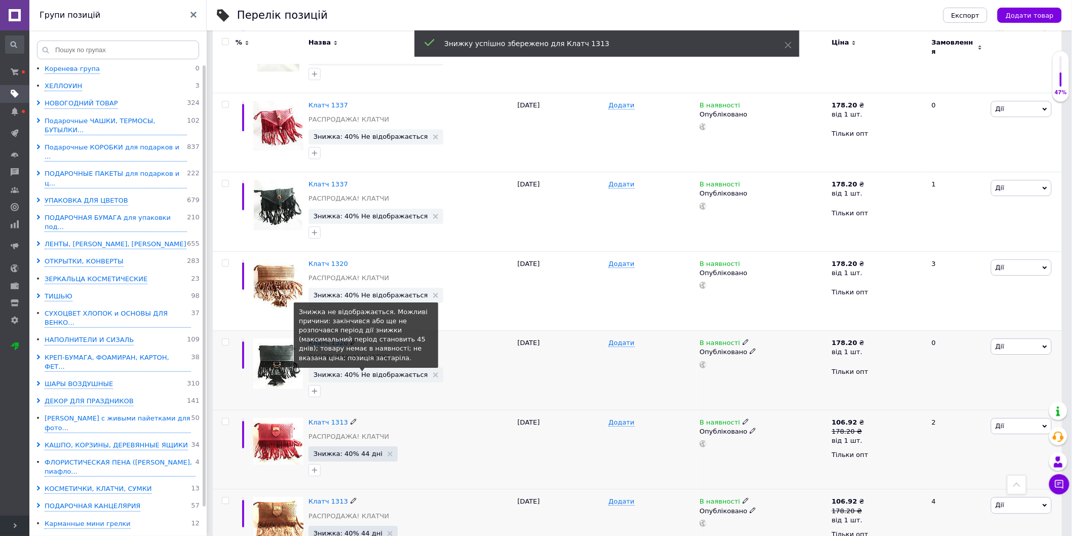
click at [362, 371] on span "Знижка: 40% Не відображається" at bounding box center [371, 374] width 115 height 7
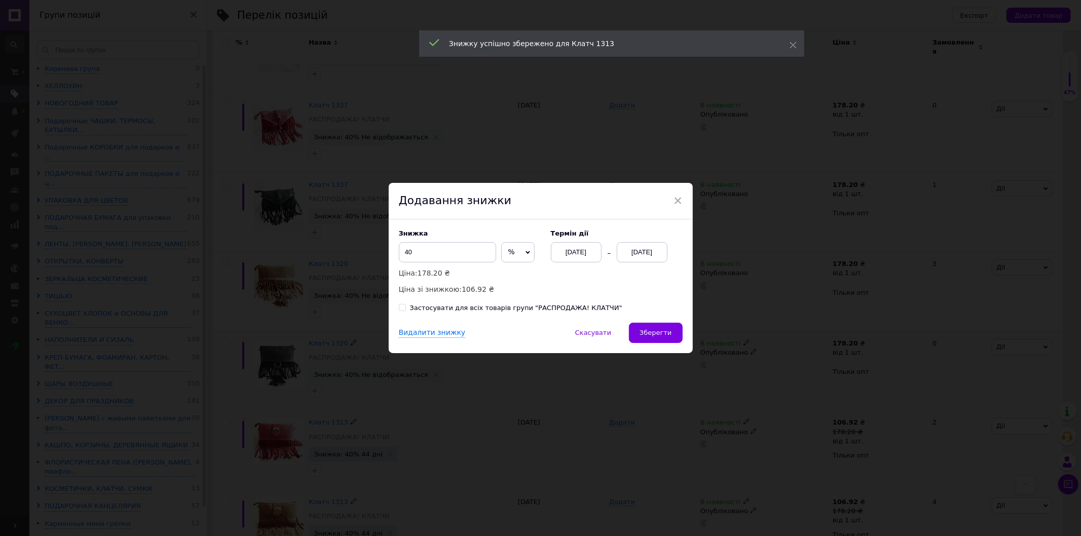
click at [653, 254] on div "[DATE]" at bounding box center [642, 252] width 51 height 20
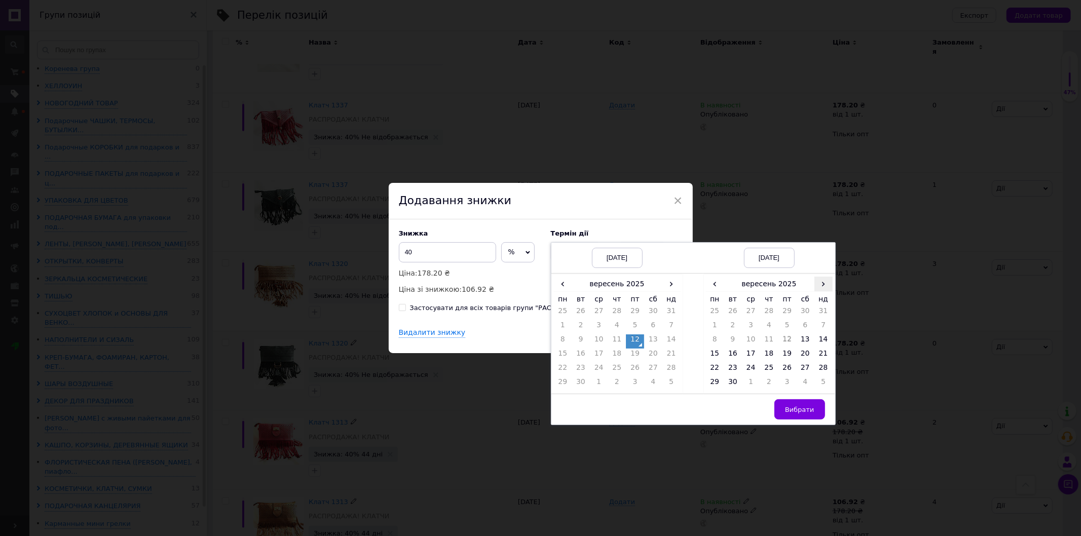
click at [816, 283] on span "›" at bounding box center [823, 284] width 18 height 15
click at [818, 353] on td "26" at bounding box center [823, 356] width 18 height 14
click at [797, 413] on span "Вибрати" at bounding box center [799, 410] width 29 height 8
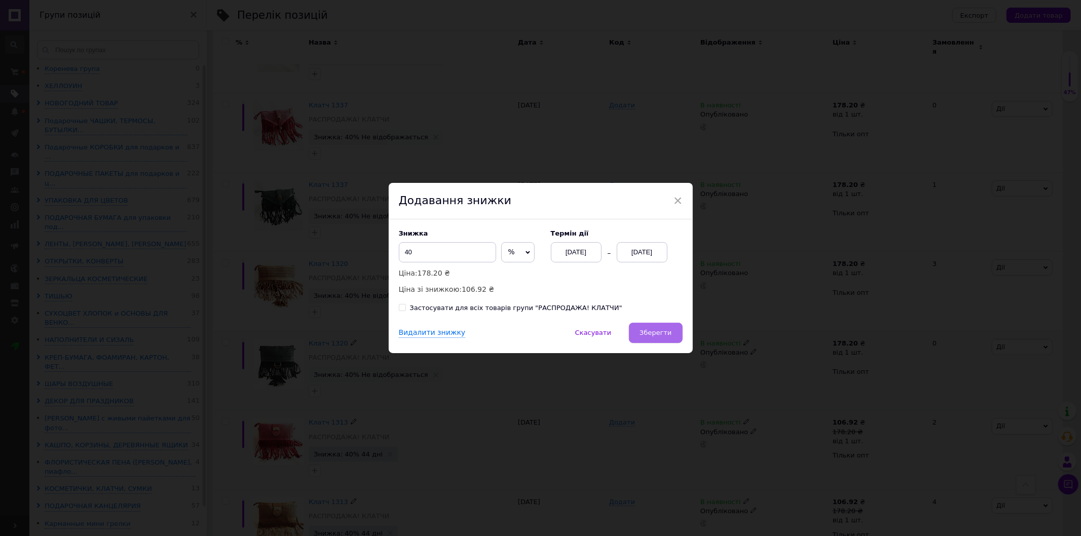
click at [655, 332] on span "Зберегти" at bounding box center [656, 333] width 32 height 8
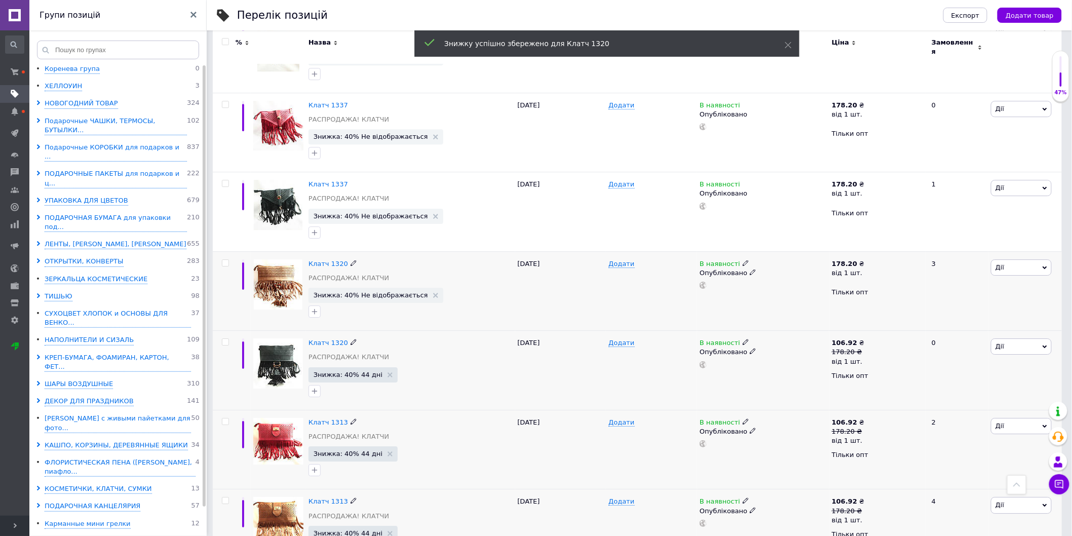
click at [363, 288] on span "Знижка: 40% Не відображається" at bounding box center [376, 295] width 135 height 15
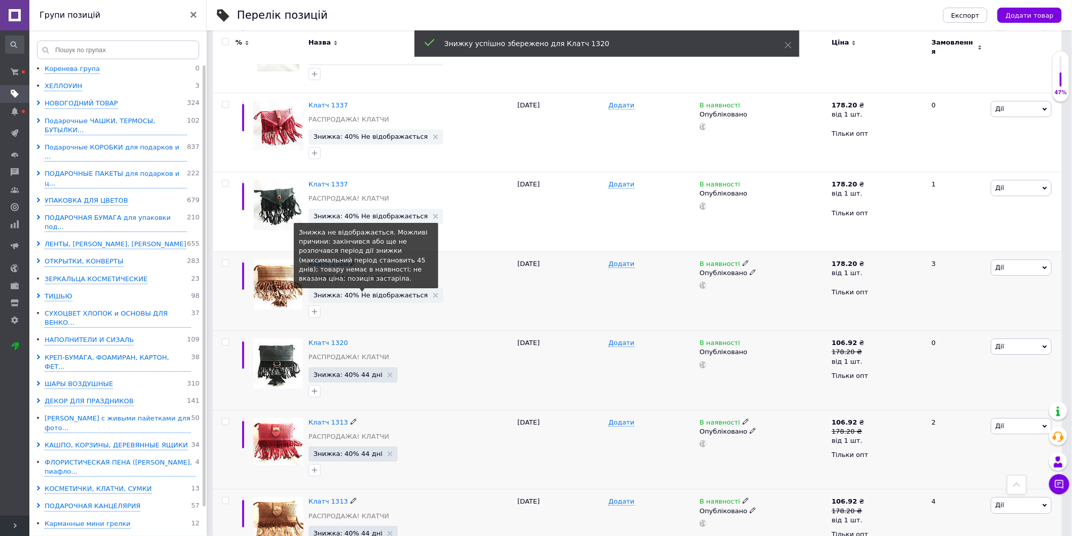
click at [382, 292] on span "Знижка: 40% Не відображається" at bounding box center [371, 295] width 115 height 7
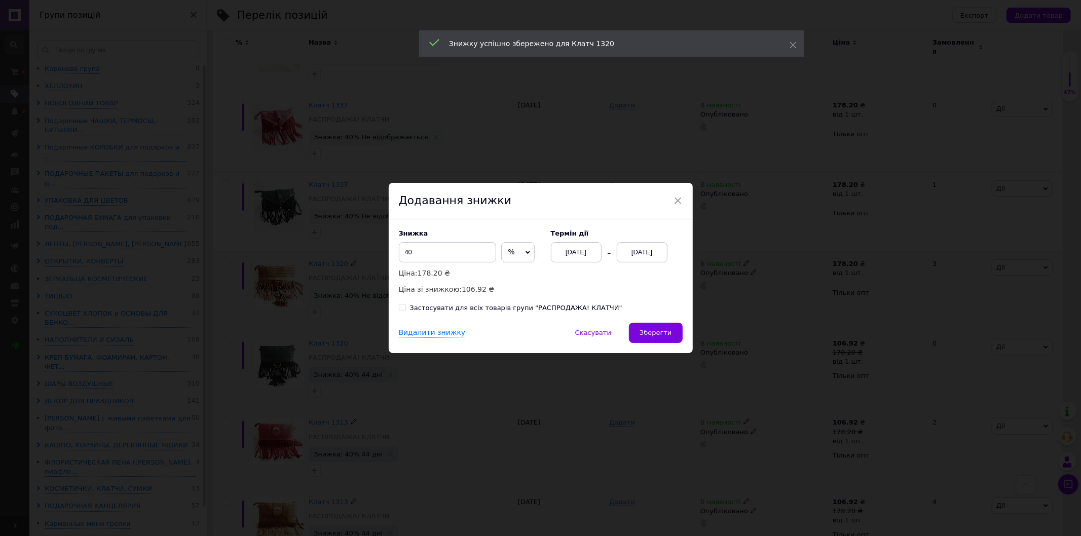
click at [647, 253] on div "[DATE]" at bounding box center [642, 252] width 51 height 20
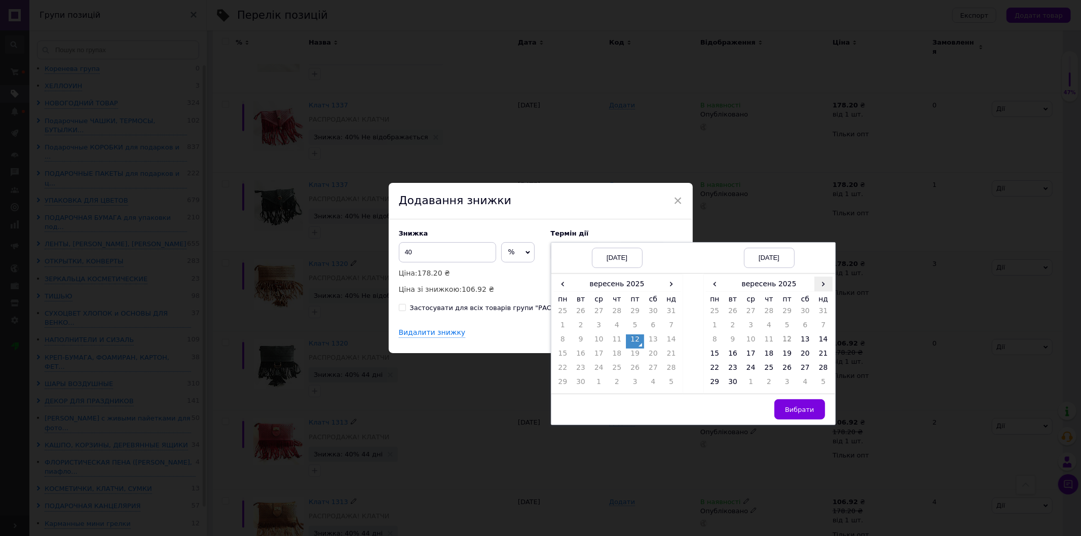
drag, startPoint x: 817, startPoint y: 285, endPoint x: 815, endPoint y: 314, distance: 29.5
click at [817, 285] on span "›" at bounding box center [823, 284] width 18 height 15
click at [815, 353] on td "26" at bounding box center [823, 356] width 18 height 14
click at [788, 409] on span "Вибрати" at bounding box center [799, 410] width 29 height 8
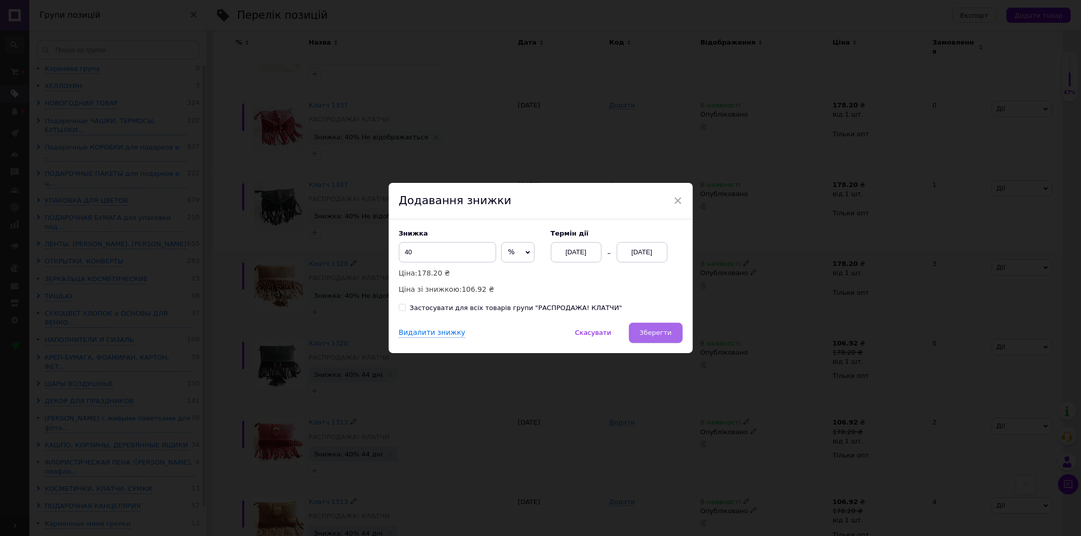
click at [661, 334] on span "Зберегти" at bounding box center [656, 333] width 32 height 8
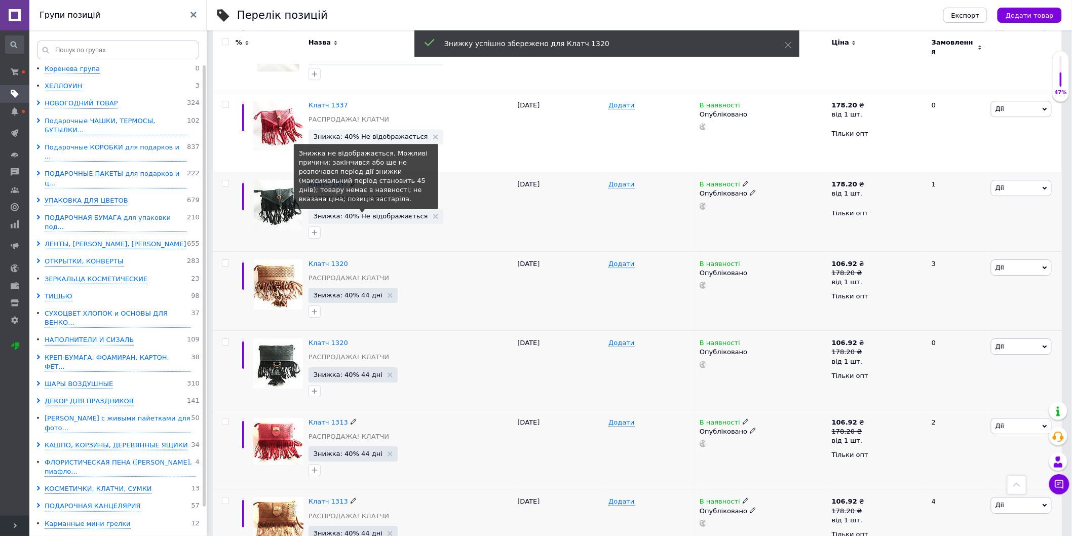
click at [359, 213] on span "Знижка: 40% Не відображається" at bounding box center [371, 216] width 115 height 7
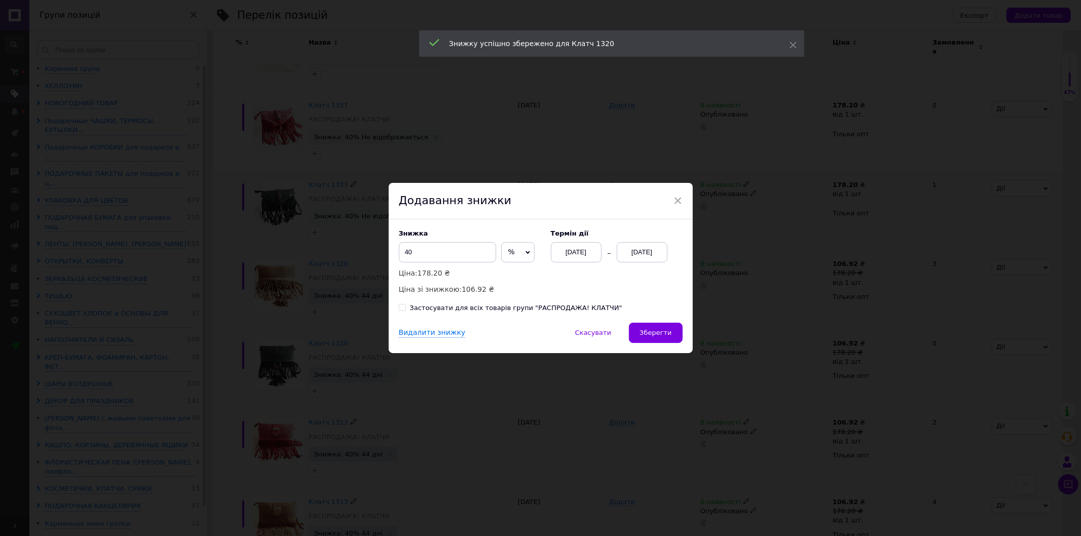
click at [650, 259] on div "[DATE]" at bounding box center [642, 252] width 51 height 20
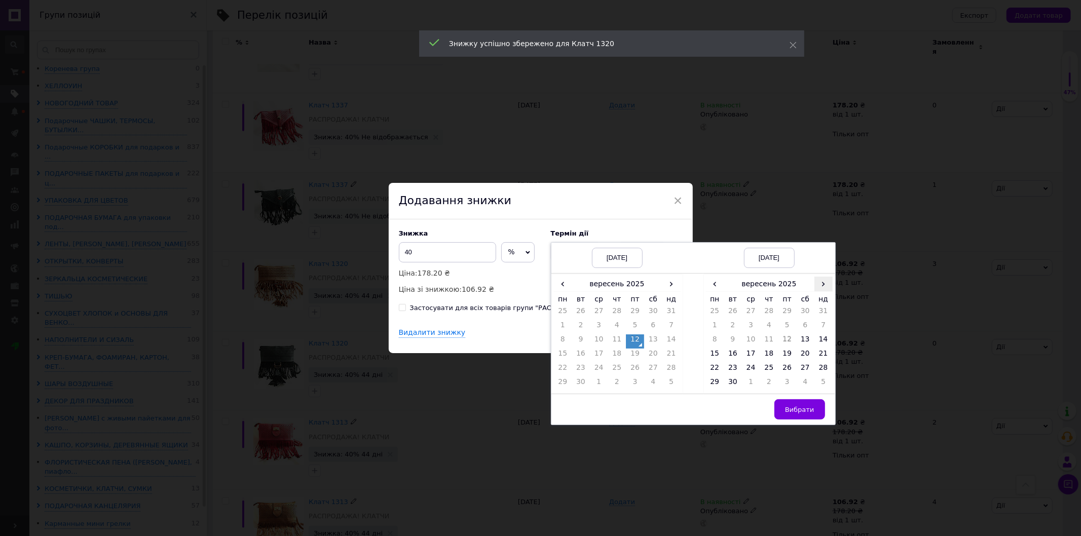
click at [821, 277] on span "›" at bounding box center [823, 284] width 18 height 15
click at [825, 355] on td "26" at bounding box center [823, 356] width 18 height 14
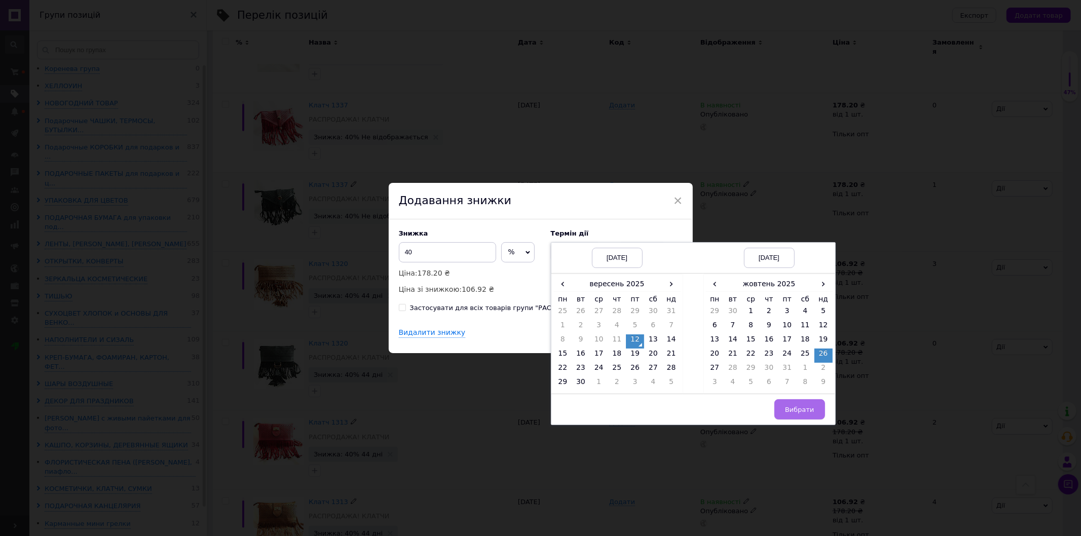
click at [800, 412] on span "Вибрати" at bounding box center [799, 410] width 29 height 8
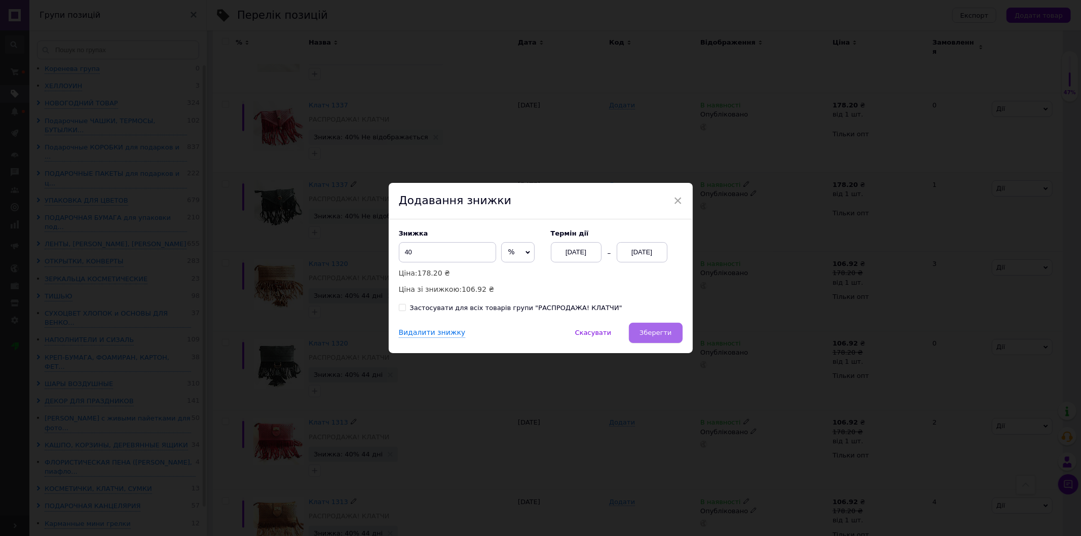
click at [664, 330] on span "Зберегти" at bounding box center [656, 333] width 32 height 8
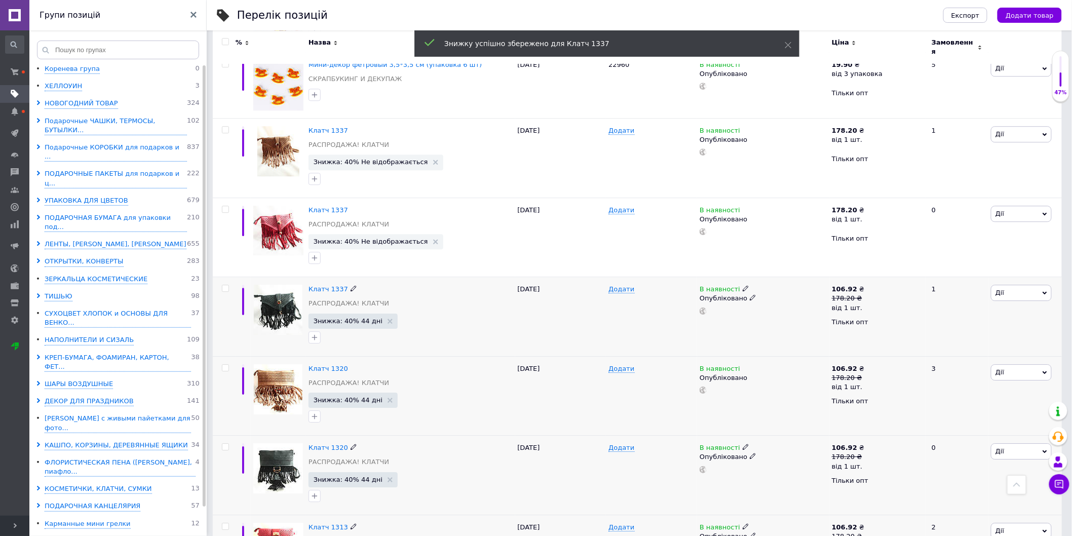
scroll to position [1100, 0]
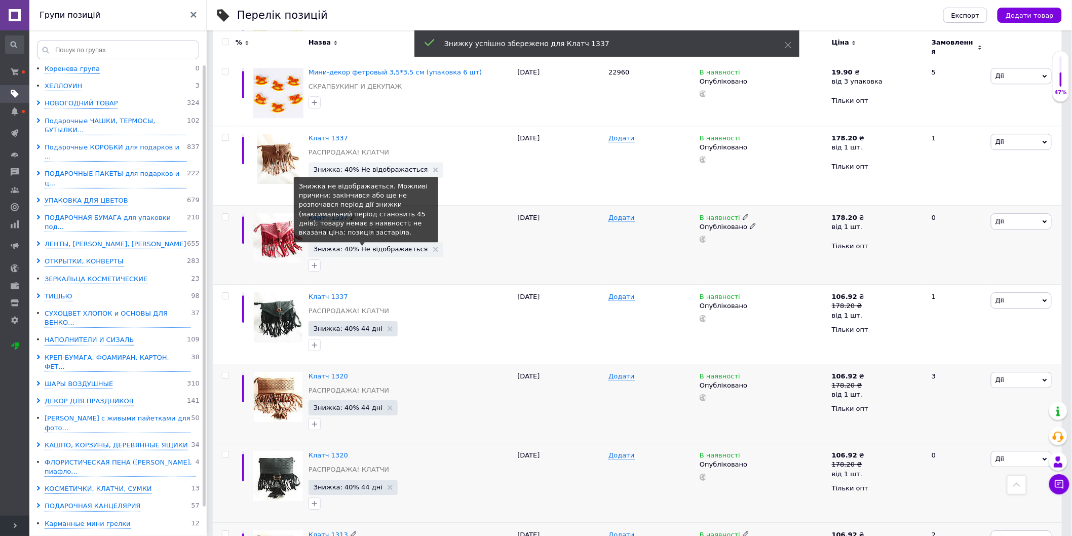
click at [353, 246] on span "Знижка: 40% Не відображається" at bounding box center [371, 249] width 115 height 7
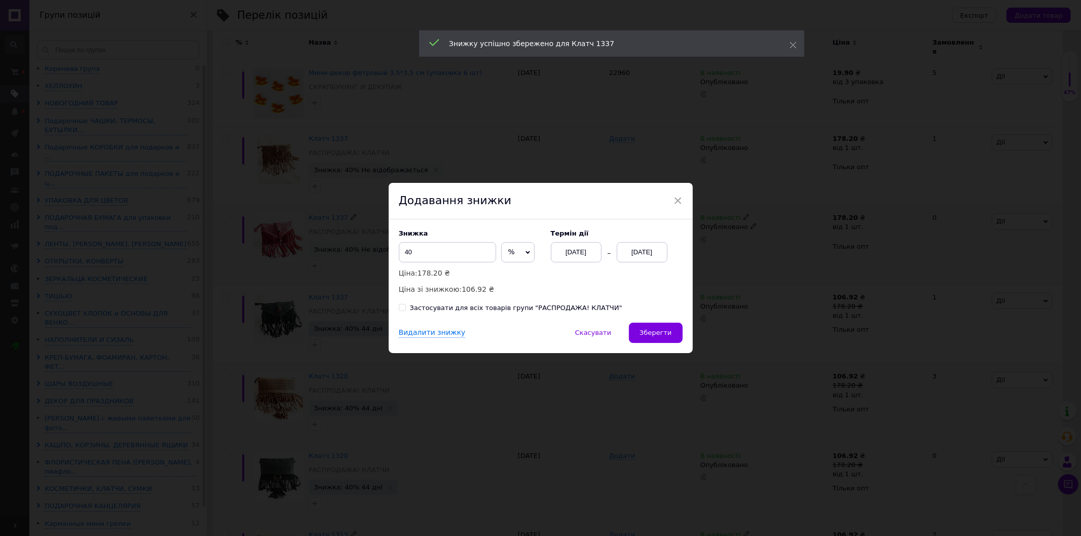
click at [644, 250] on div "[DATE]" at bounding box center [642, 252] width 51 height 20
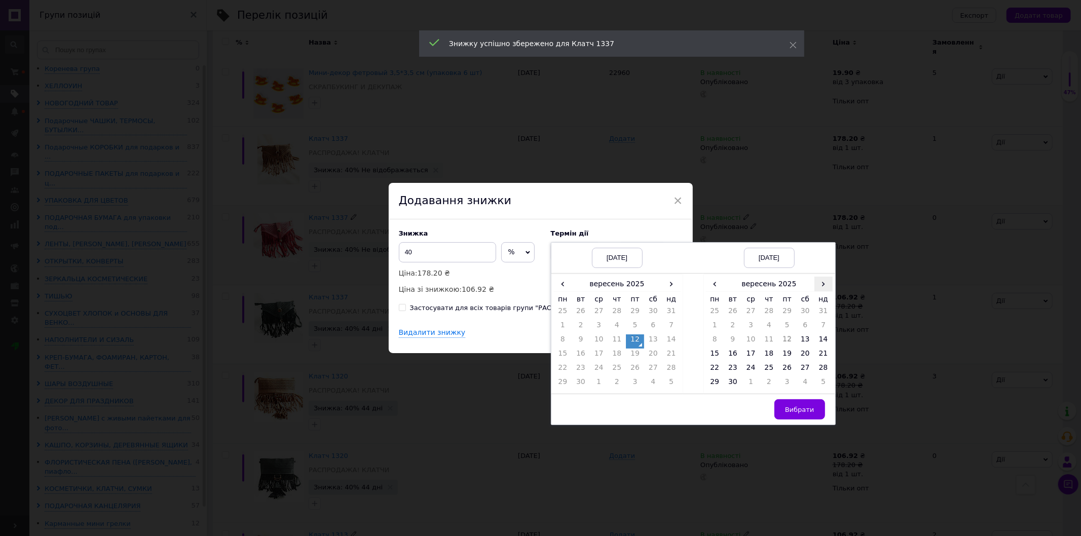
click at [827, 285] on span "›" at bounding box center [823, 284] width 18 height 15
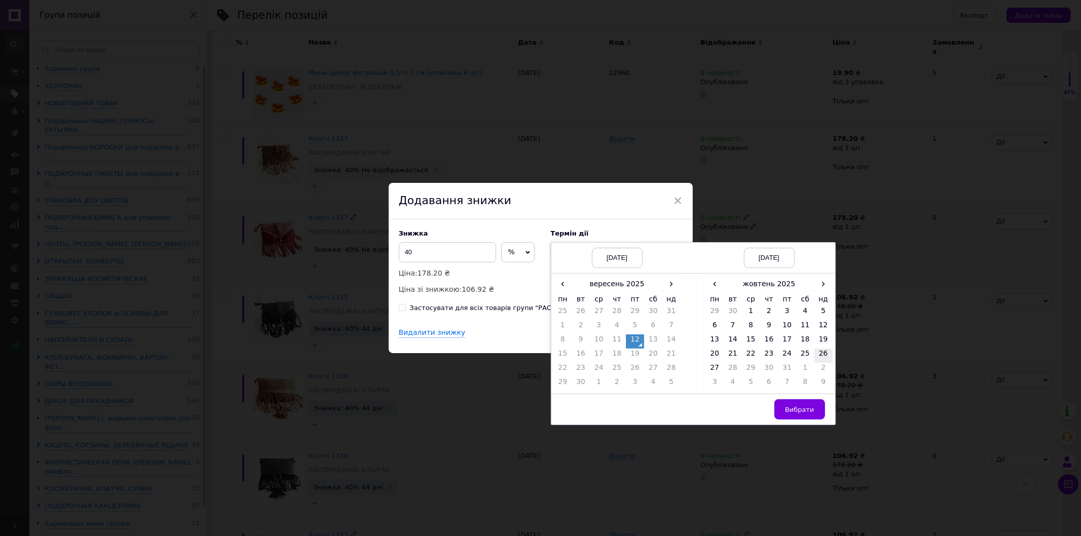
click at [824, 351] on td "26" at bounding box center [823, 356] width 18 height 14
click at [802, 408] on span "Вибрати" at bounding box center [799, 410] width 29 height 8
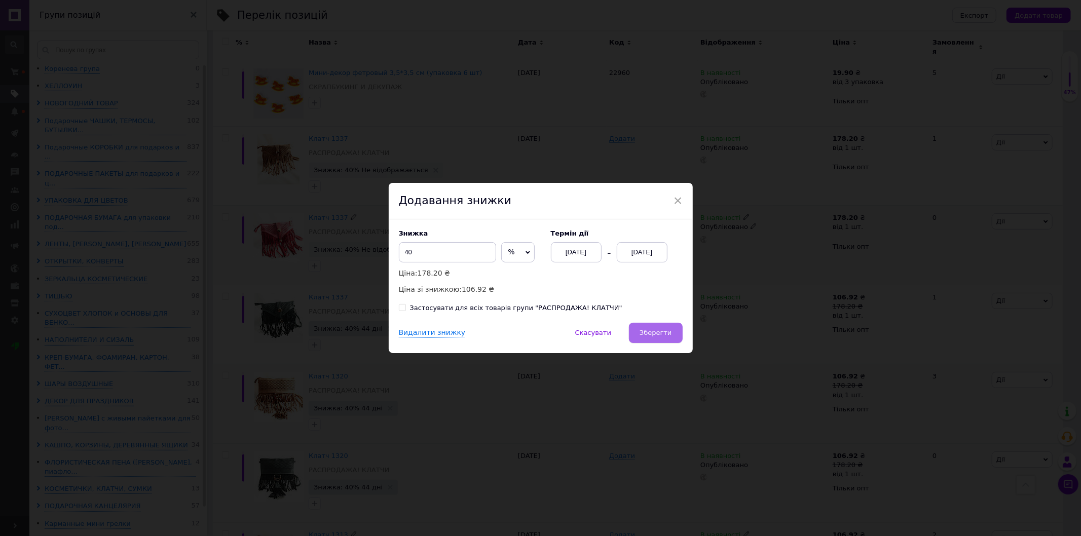
click at [663, 334] on span "Зберегти" at bounding box center [656, 333] width 32 height 8
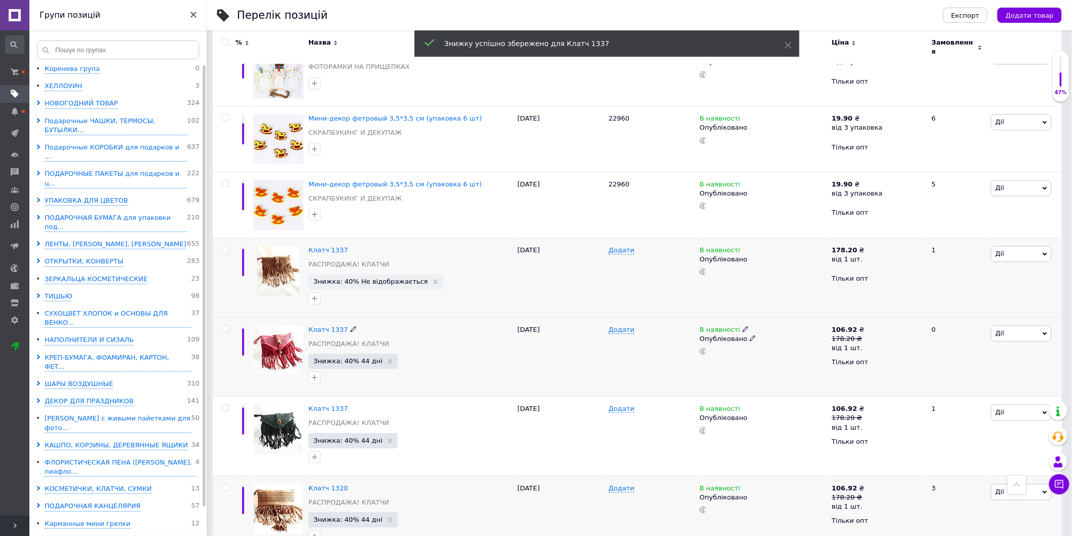
scroll to position [987, 0]
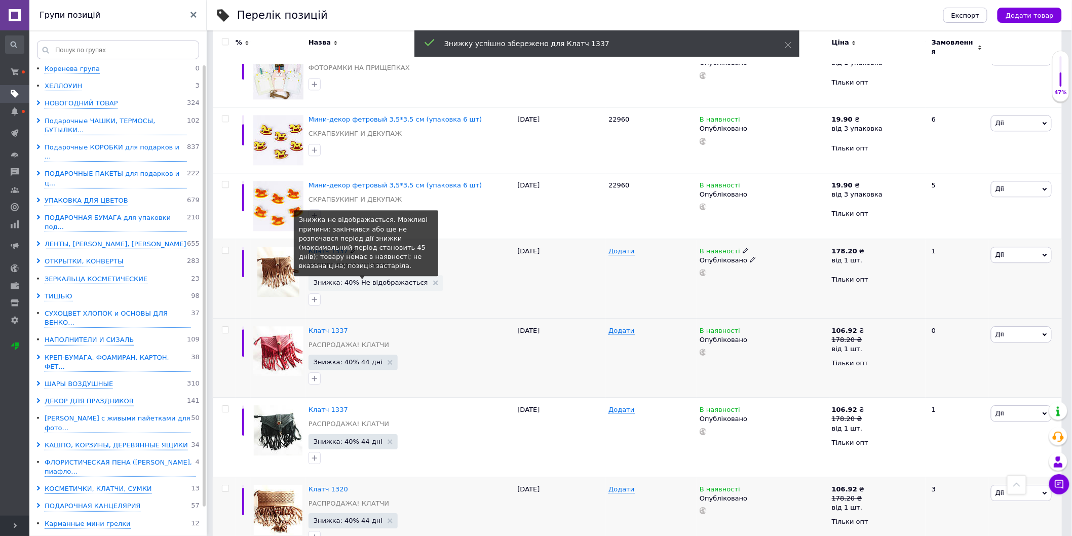
click at [338, 279] on span "Знижка: 40% Не відображається" at bounding box center [371, 282] width 115 height 7
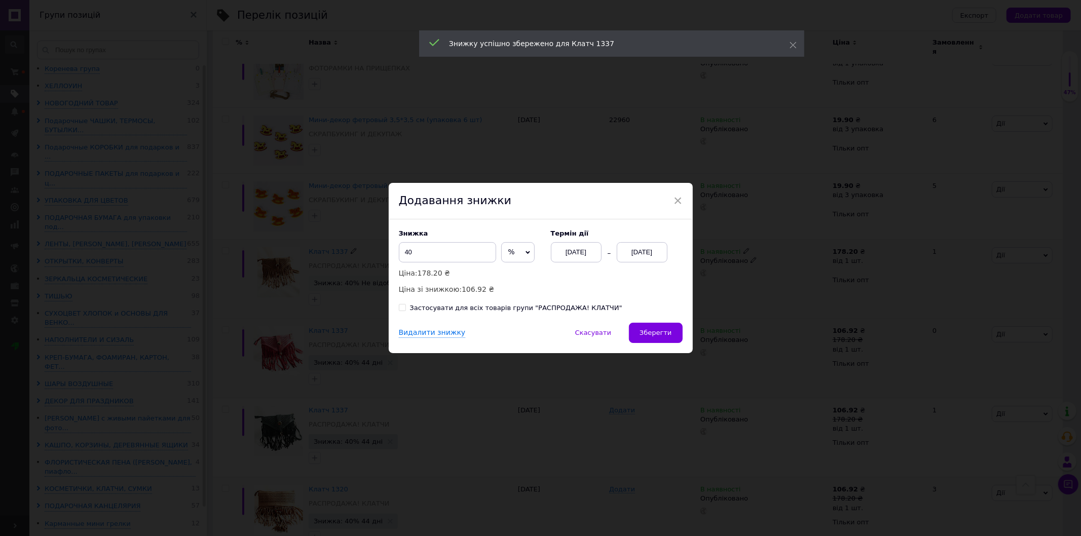
click at [644, 250] on div "[DATE]" at bounding box center [642, 252] width 51 height 20
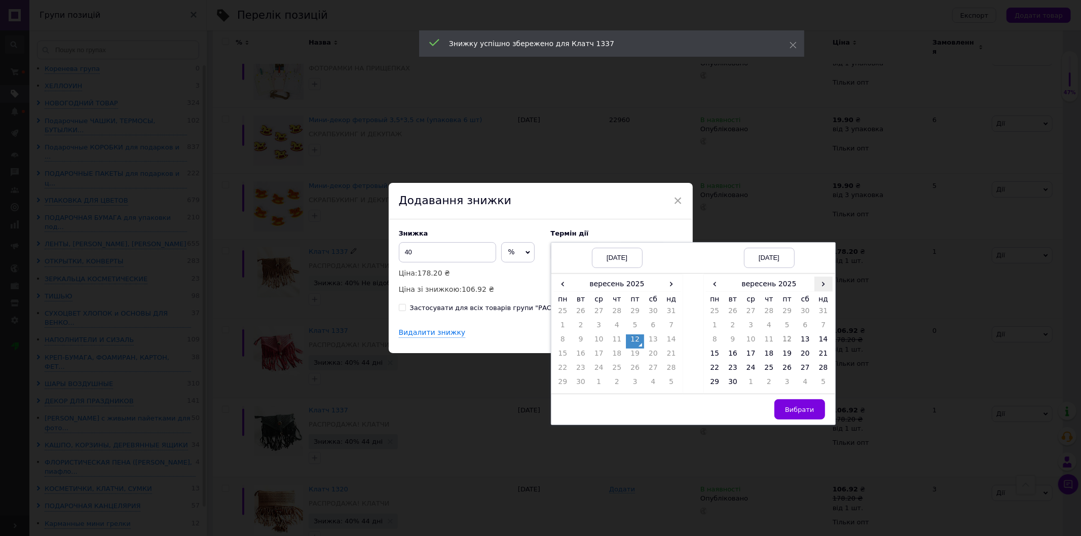
click at [822, 289] on span "›" at bounding box center [823, 284] width 18 height 15
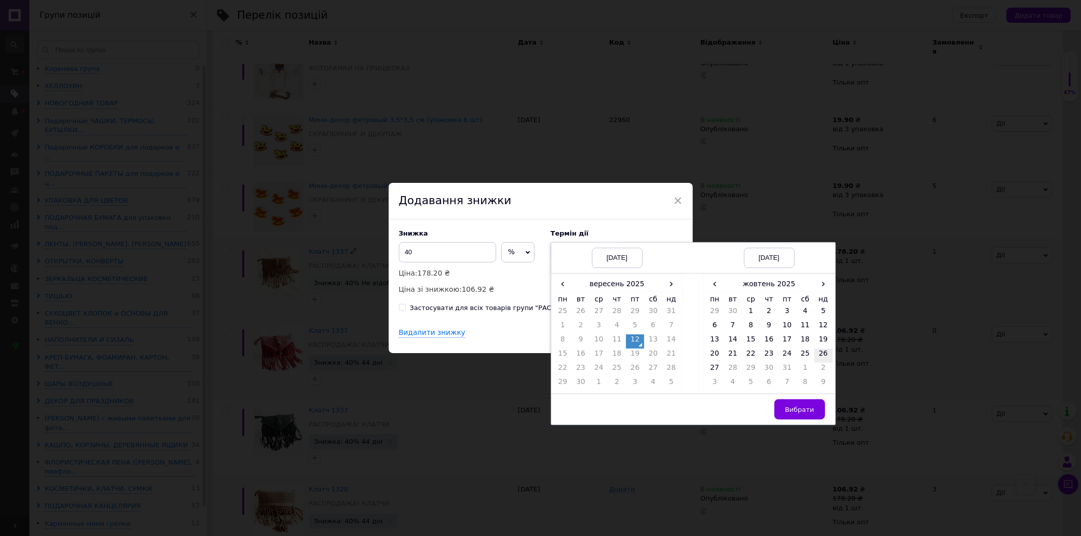
click at [820, 352] on td "26" at bounding box center [823, 356] width 18 height 14
click at [797, 412] on span "Вибрати" at bounding box center [799, 410] width 29 height 8
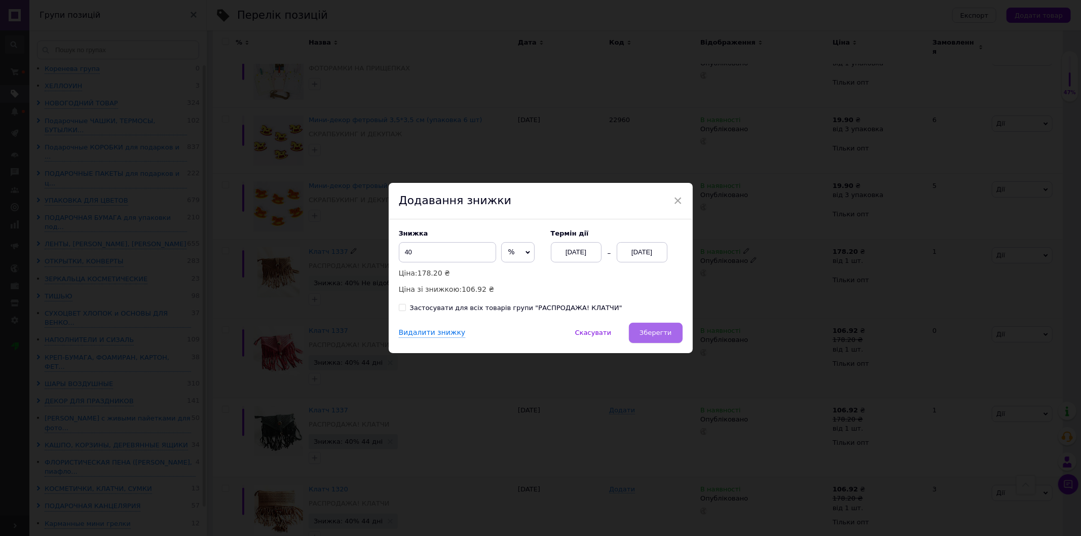
click at [662, 332] on span "Зберегти" at bounding box center [656, 333] width 32 height 8
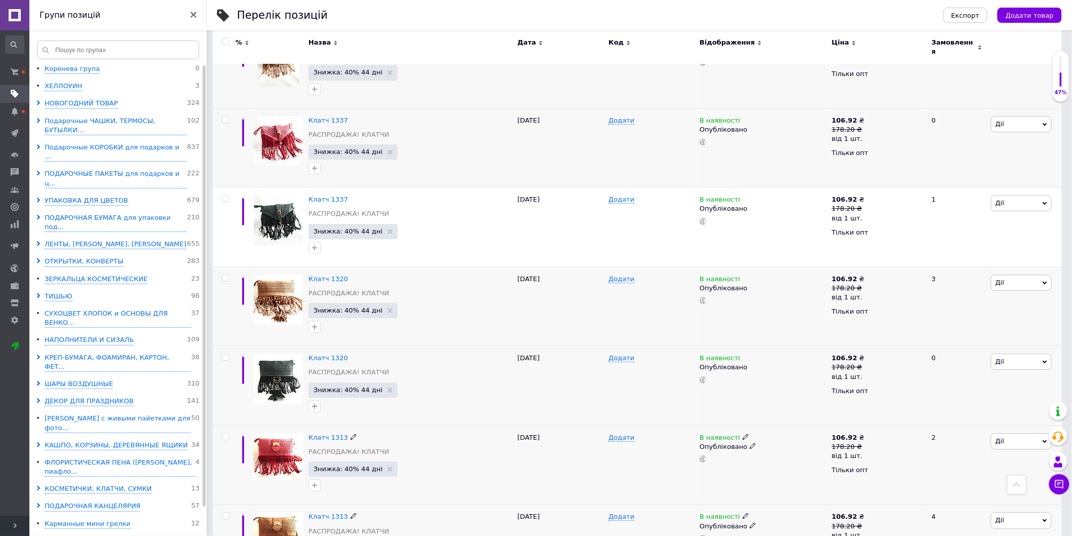
scroll to position [1213, 0]
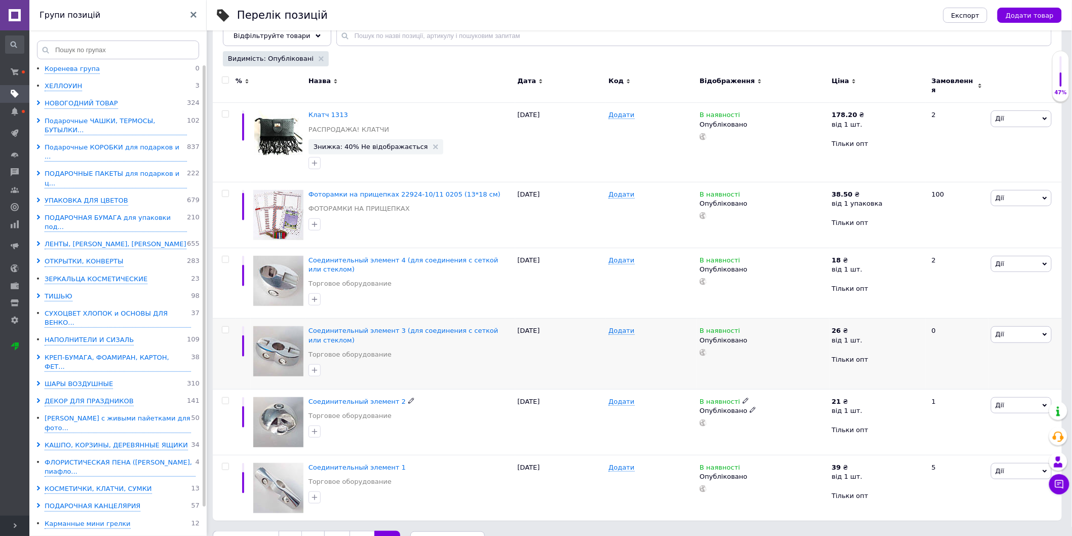
scroll to position [128, 0]
